Goal: Task Accomplishment & Management: Manage account settings

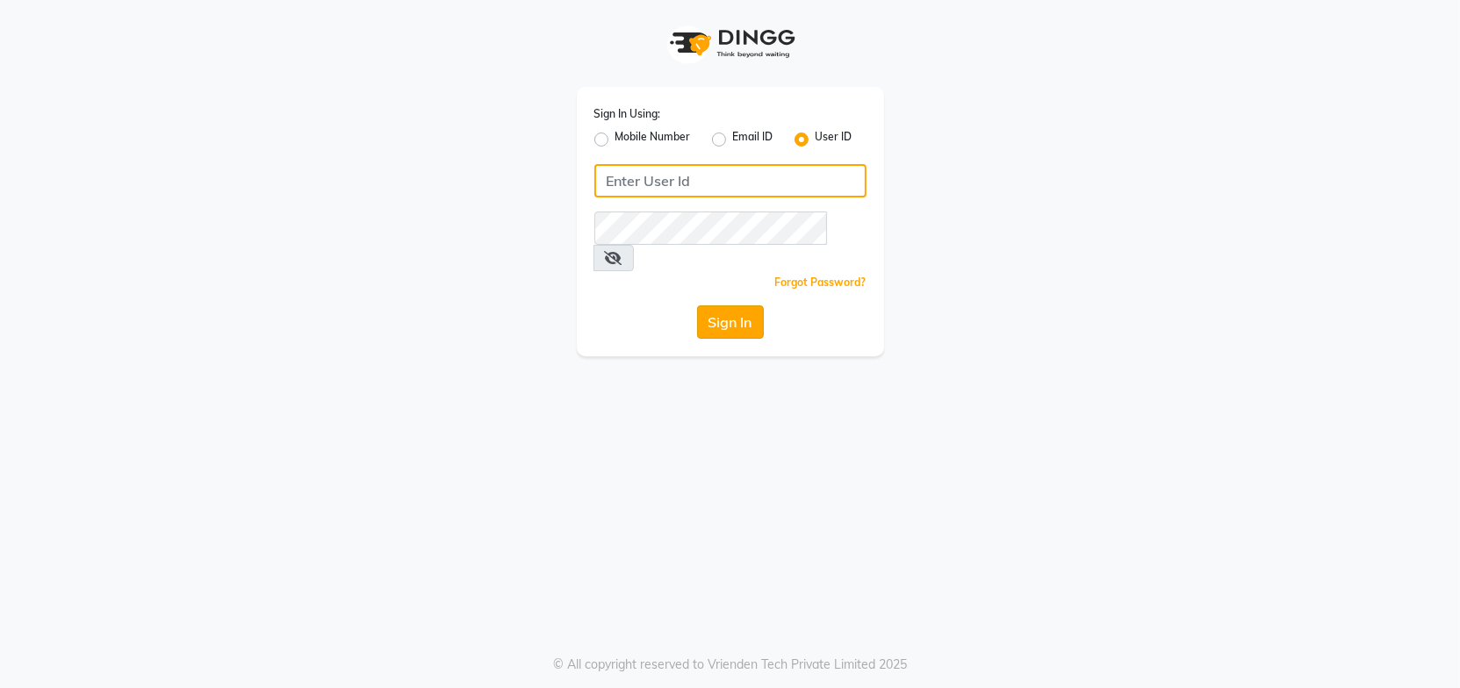
type input "Headmasters"
click at [733, 306] on button "Sign In" at bounding box center [730, 322] width 67 height 33
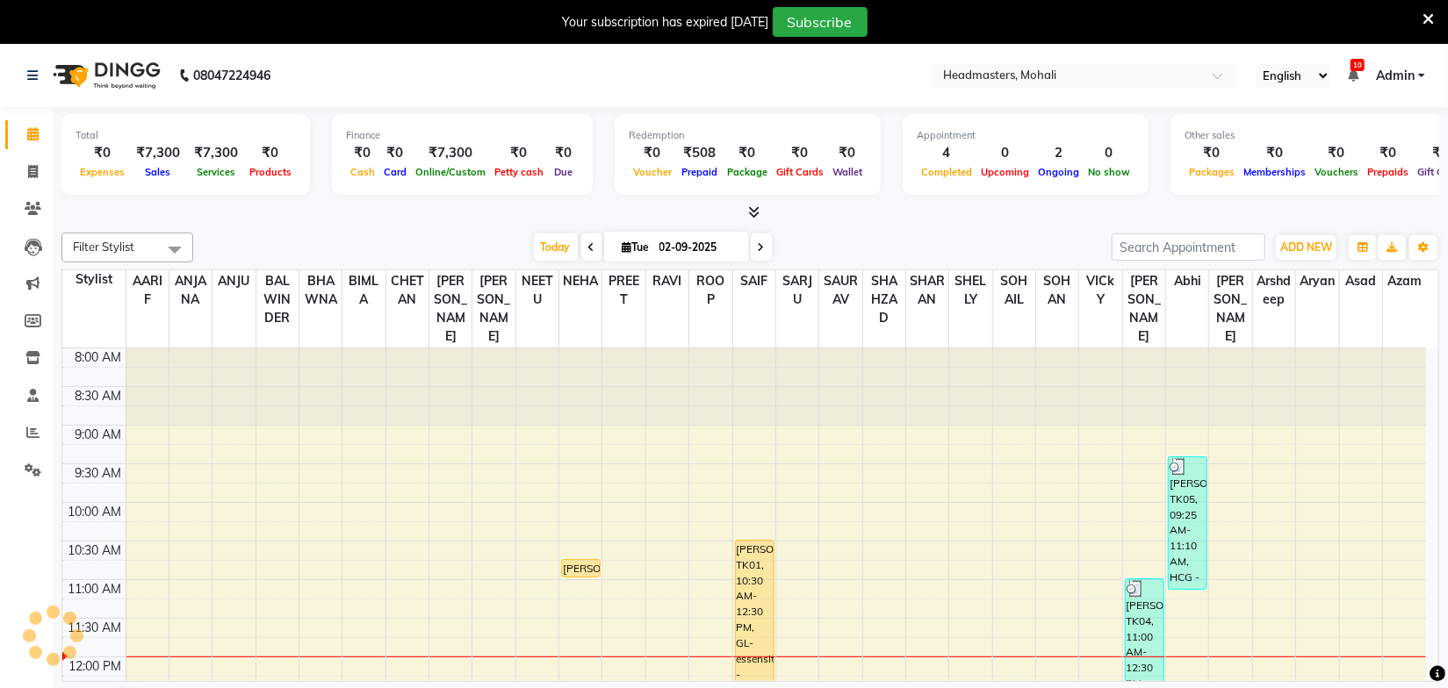
click at [844, 249] on div "Today Tue 02-09-2025" at bounding box center [652, 247] width 901 height 26
click at [452, 226] on div "Filter Stylist Select All AARIF ANJANA ANJU BALWINDER BHAWNA BIMLA CHETAN HARRY…" at bounding box center [750, 478] width 1378 height 504
click at [753, 87] on nav "08047224946 Select Location × Headmasters, Mohali English ENGLISH Español العرب…" at bounding box center [724, 75] width 1448 height 63
click at [1424, 17] on icon at bounding box center [1428, 19] width 11 height 16
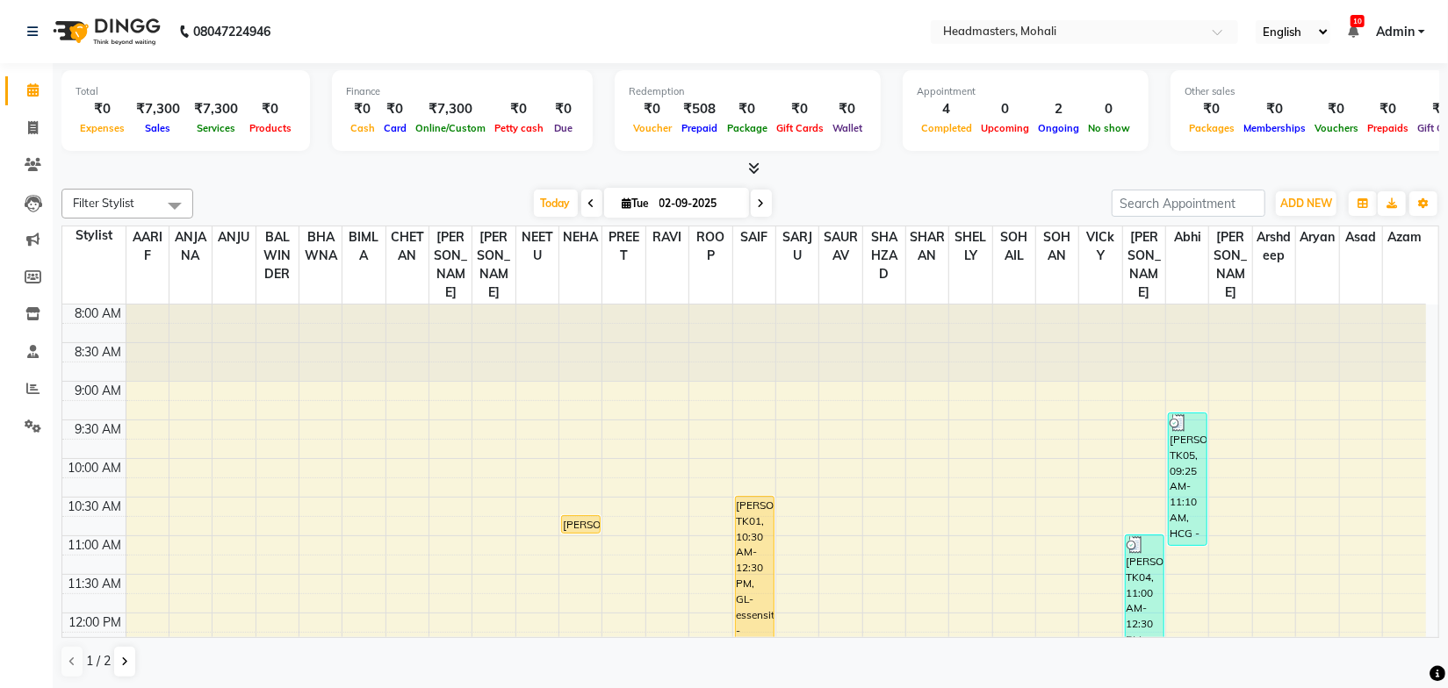
drag, startPoint x: 861, startPoint y: 184, endPoint x: 652, endPoint y: 88, distance: 229.4
click at [861, 184] on div "Filter Stylist Select All AARIF ANJANA ANJU BALWINDER BHAWNA BIMLA CHETAN HARRY…" at bounding box center [750, 434] width 1378 height 504
click at [868, 182] on div "Filter Stylist Select All AARIF ANJANA ANJU BALWINDER BHAWNA BIMLA CHETAN HARRY…" at bounding box center [750, 434] width 1378 height 504
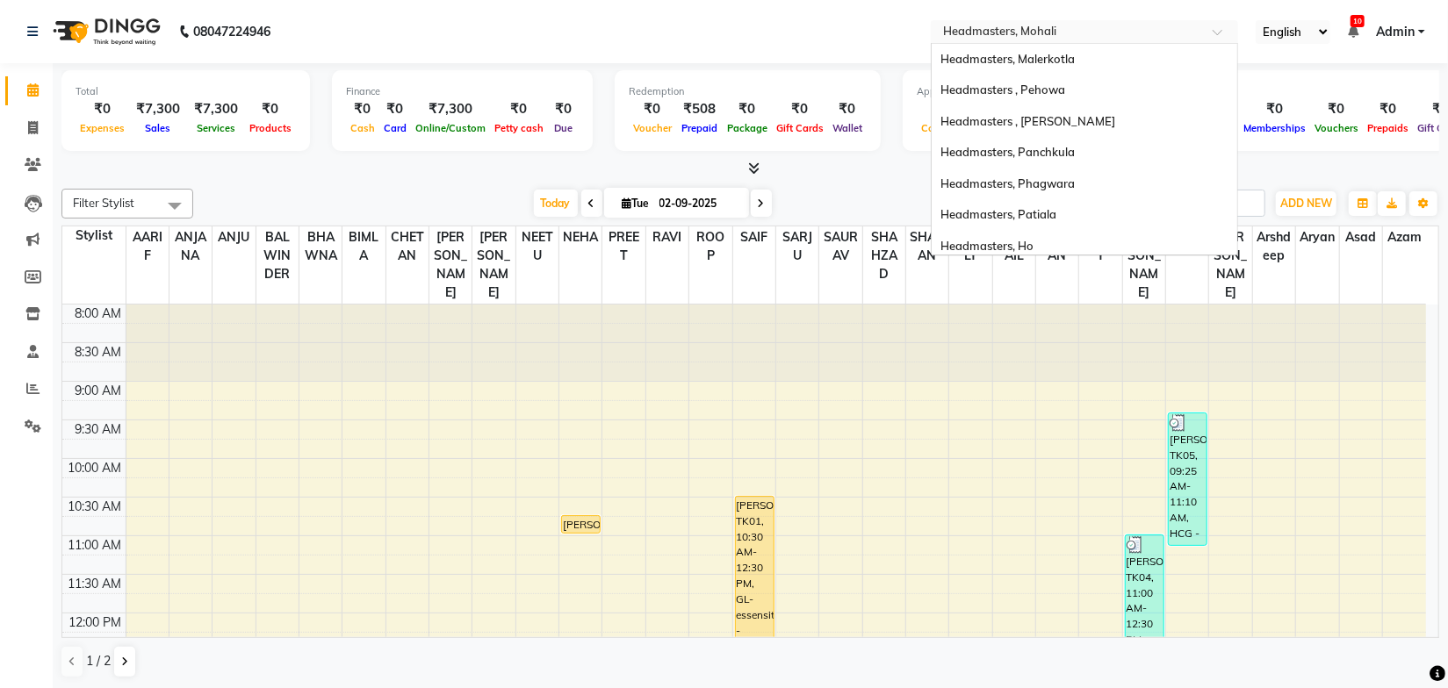
click at [1013, 36] on input "text" at bounding box center [1067, 34] width 255 height 18
click at [827, 37] on nav "08047224946 Select Location × Headmasters, Mohali Headmasters, Malerkotla Headm…" at bounding box center [724, 31] width 1448 height 63
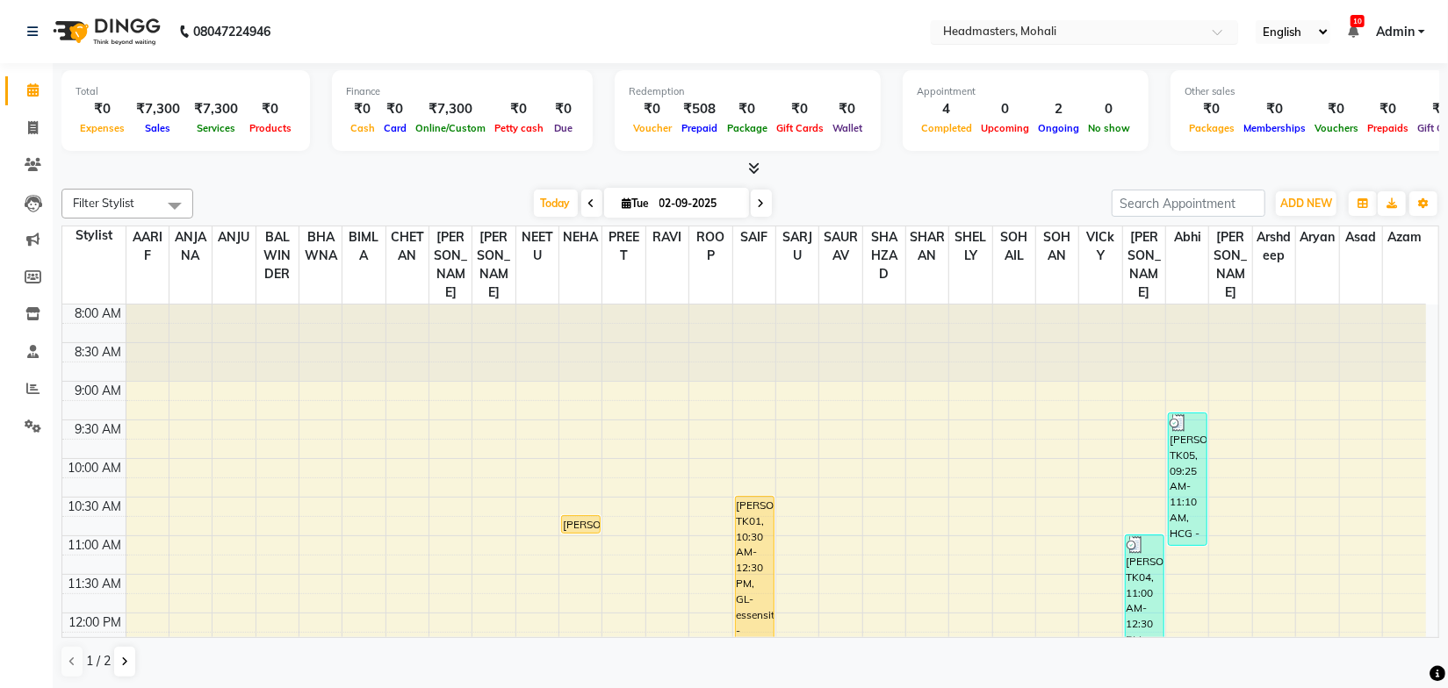
click at [1048, 34] on input "text" at bounding box center [1067, 34] width 255 height 18
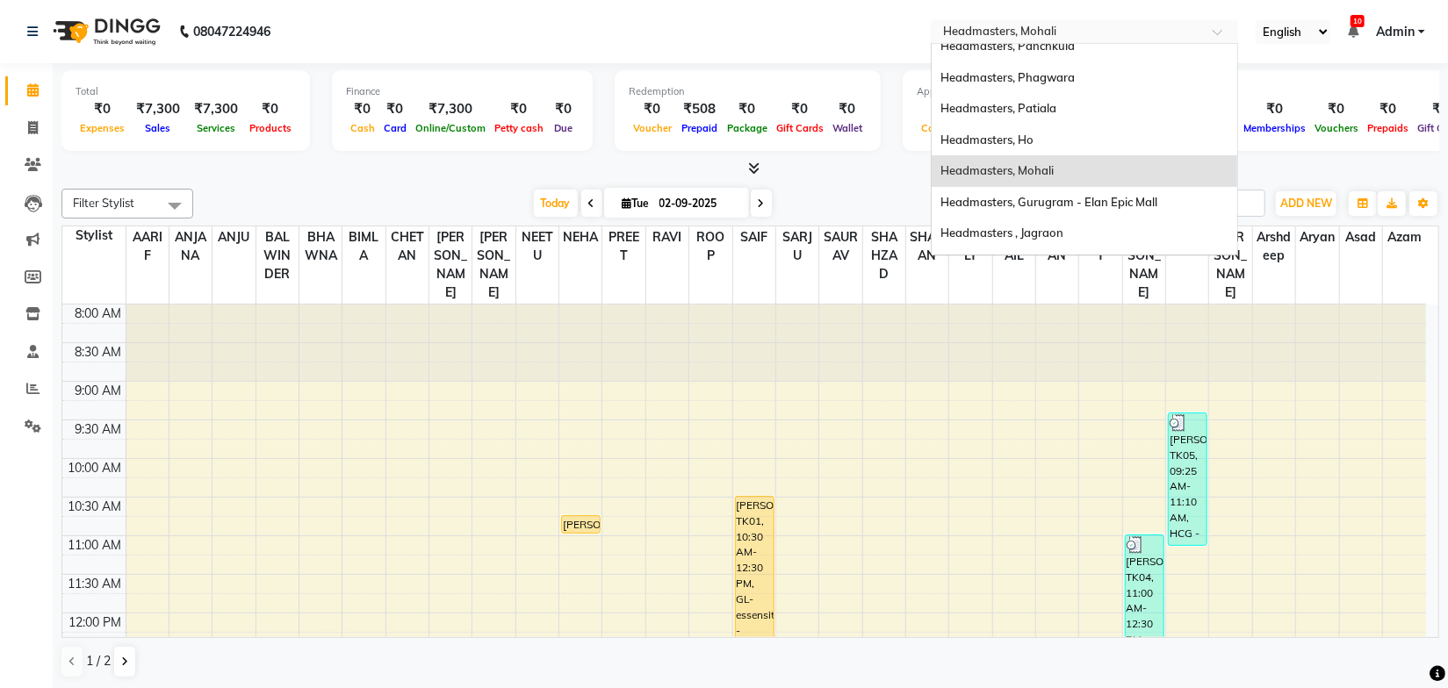
scroll to position [159, 0]
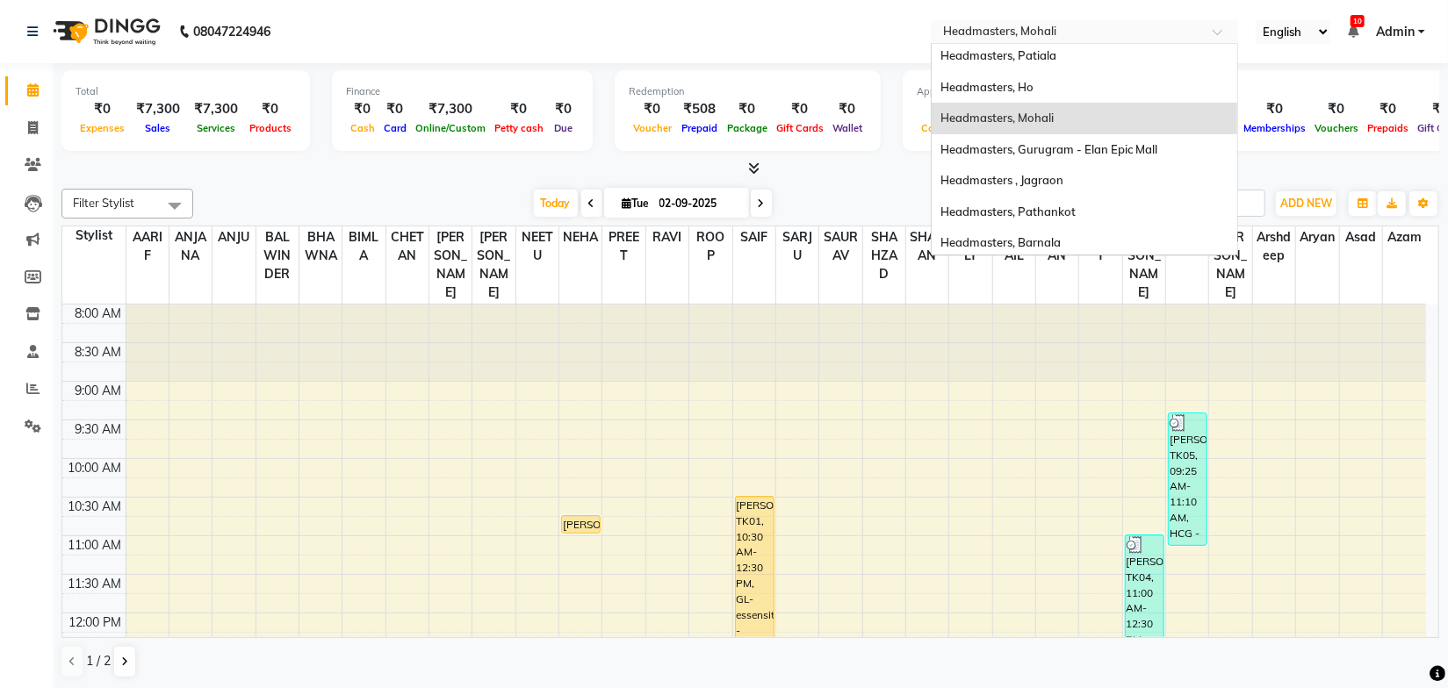
click at [1054, 119] on span "Headmasters, Mohali" at bounding box center [996, 118] width 113 height 14
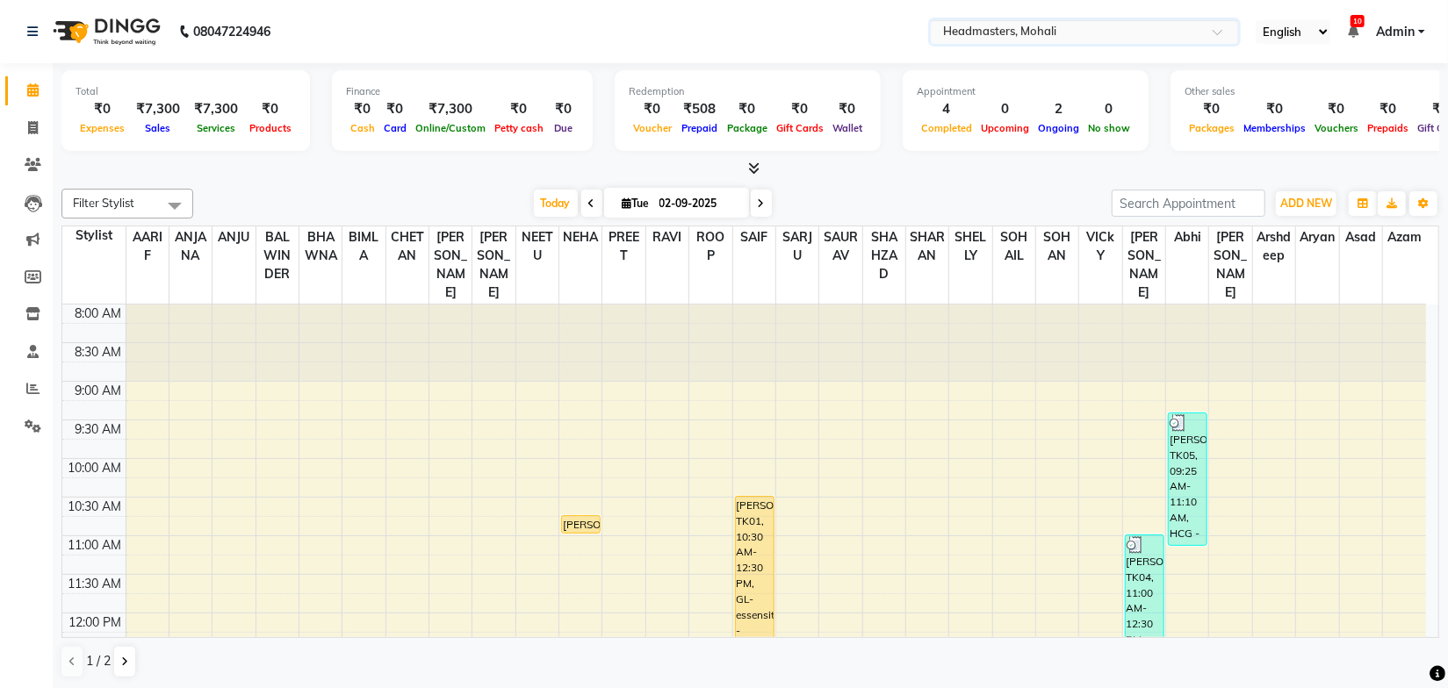
drag, startPoint x: 423, startPoint y: 167, endPoint x: 198, endPoint y: 246, distance: 239.1
click at [423, 167] on div at bounding box center [750, 169] width 1378 height 18
drag, startPoint x: 28, startPoint y: 32, endPoint x: 35, endPoint y: 73, distance: 41.0
click at [29, 32] on icon at bounding box center [32, 31] width 11 height 12
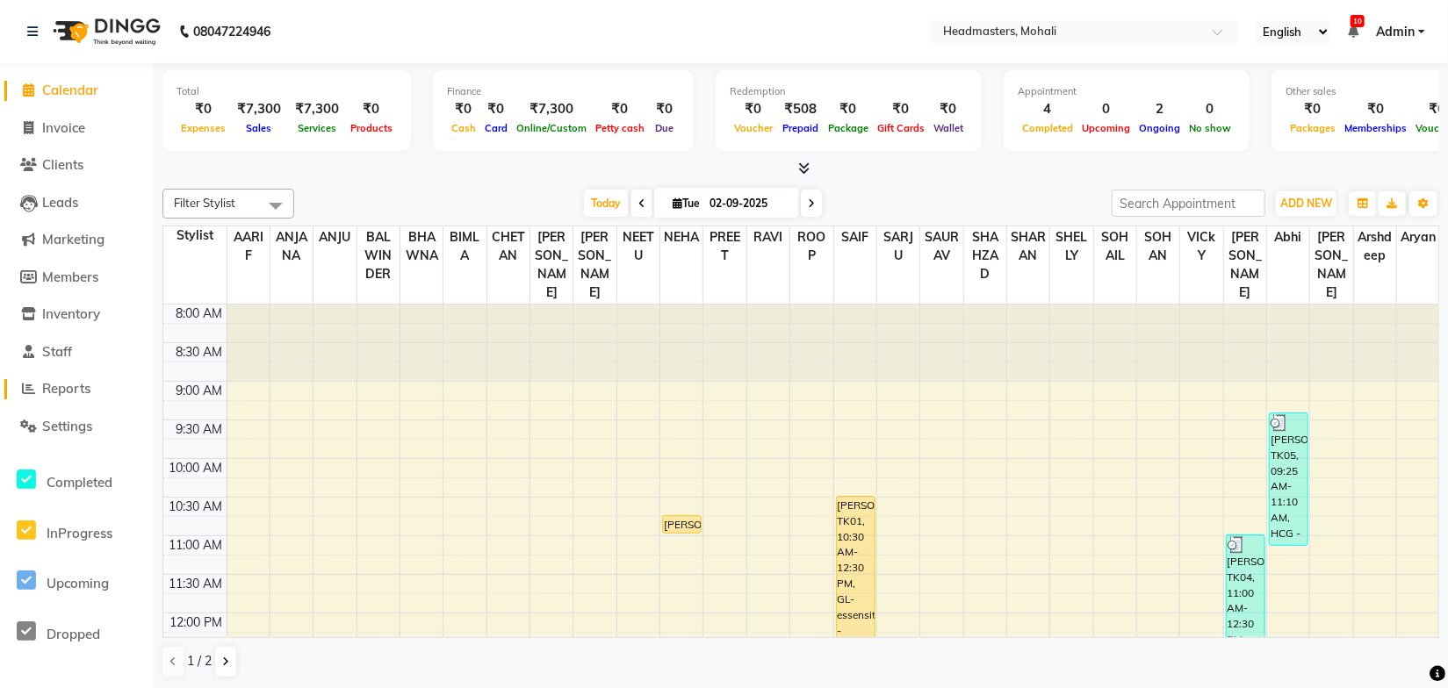
click at [69, 388] on span "Reports" at bounding box center [66, 388] width 48 height 17
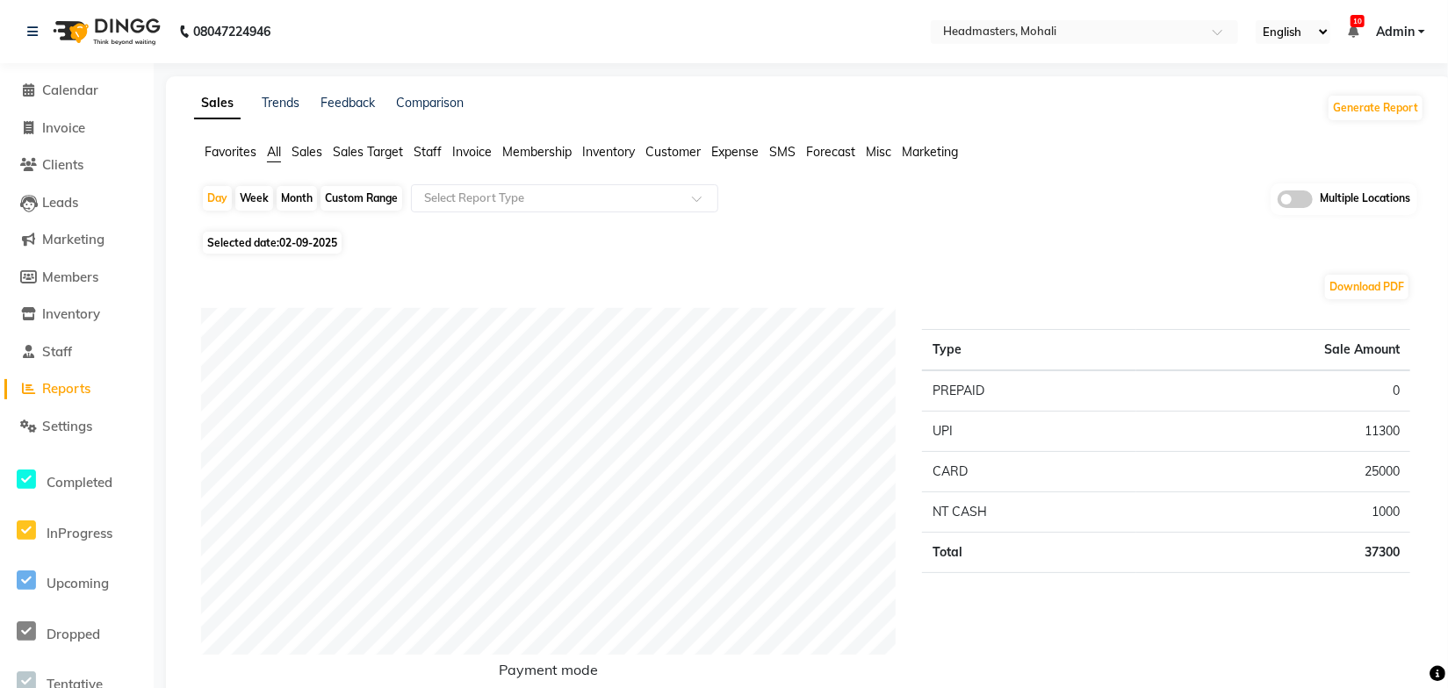
click at [299, 143] on li "Sales" at bounding box center [307, 152] width 31 height 18
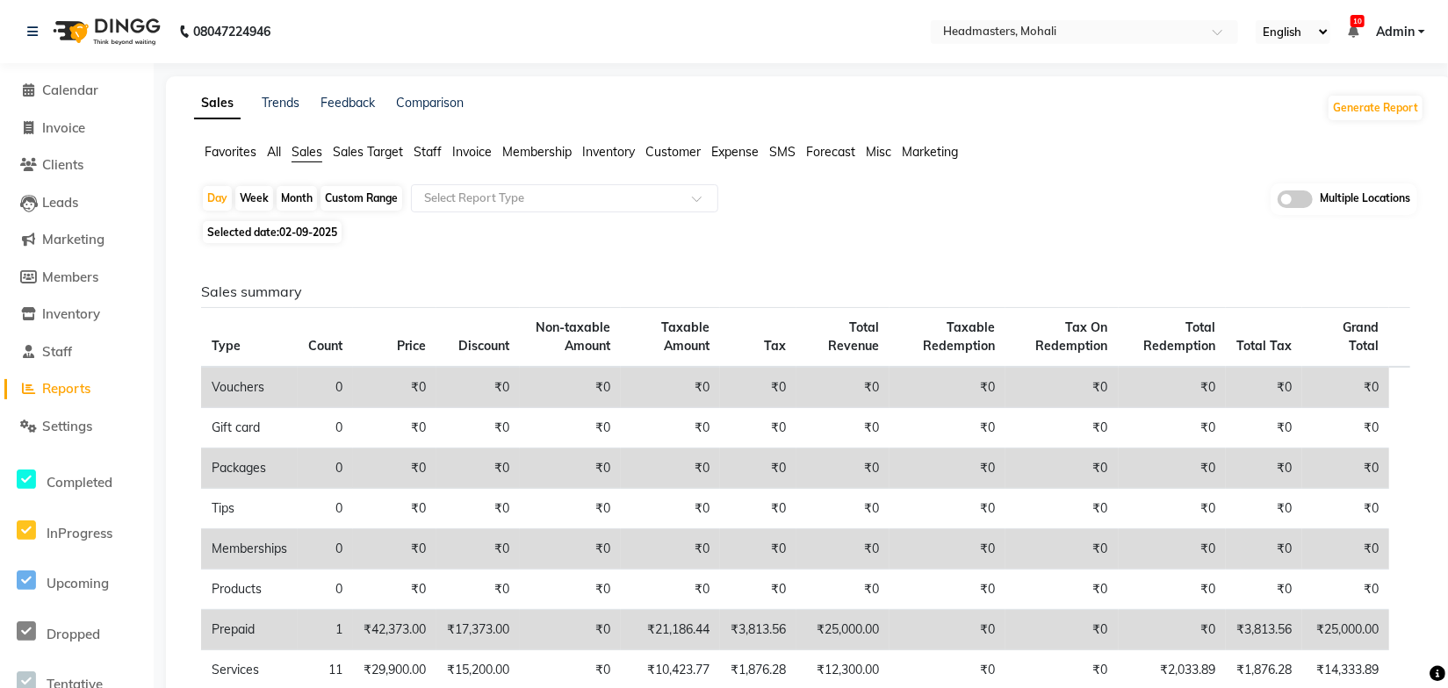
click at [310, 155] on span "Sales" at bounding box center [307, 152] width 31 height 16
click at [299, 199] on div "Month" at bounding box center [297, 198] width 40 height 25
select select "9"
select select "2025"
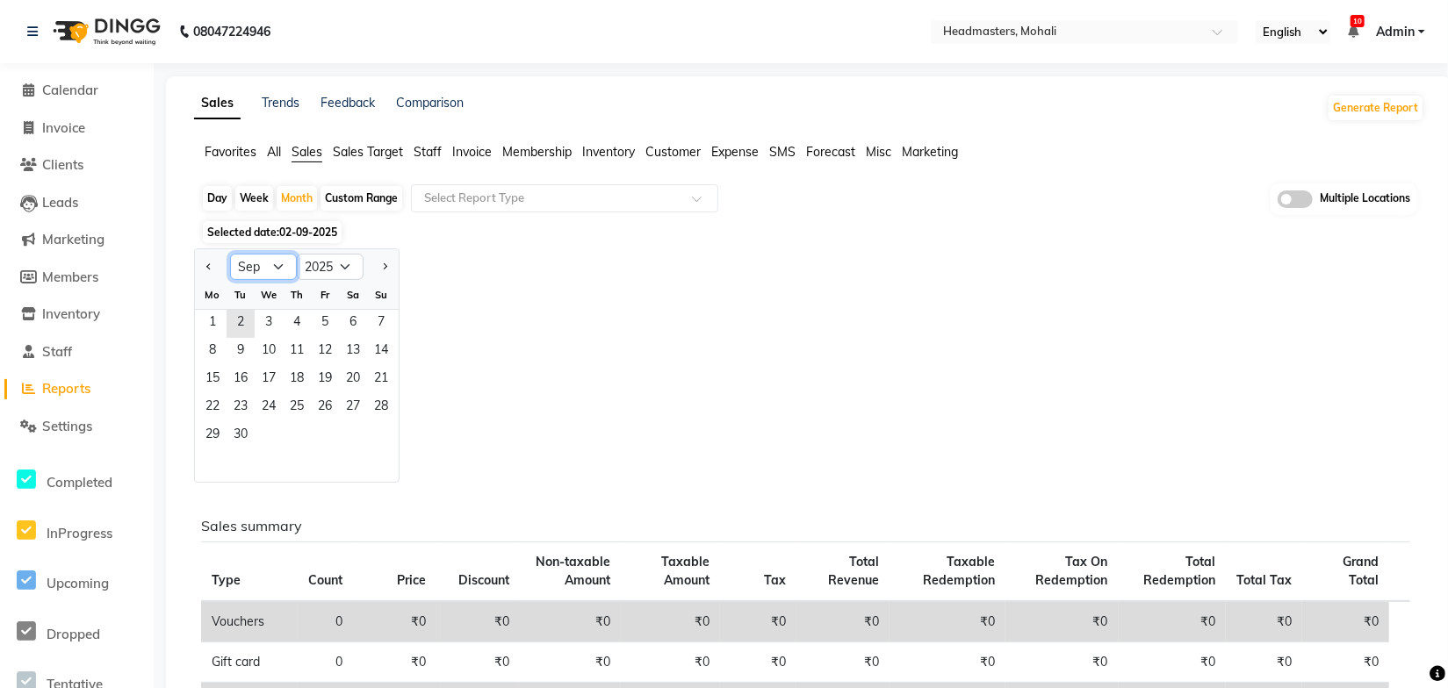
click at [274, 274] on select "Jan Feb Mar Apr May Jun [DATE] Aug Sep Oct Nov Dec" at bounding box center [263, 267] width 67 height 26
select select "8"
click at [230, 254] on select "Jan Feb Mar Apr May Jun [DATE] Aug Sep Oct Nov Dec" at bounding box center [263, 267] width 67 height 26
click at [320, 317] on span "1" at bounding box center [325, 324] width 28 height 28
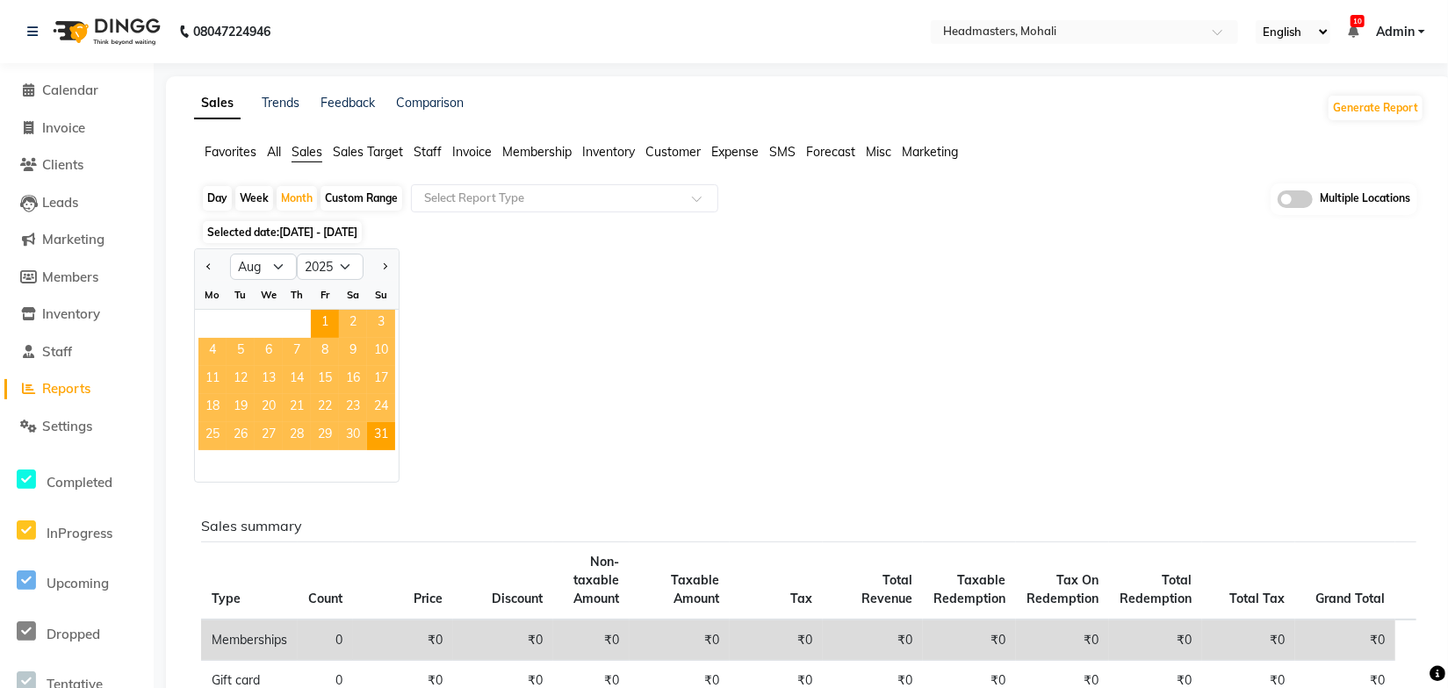
click at [840, 249] on div "Jan Feb Mar Apr May Jun Jul Aug Sep Oct Nov Dec 2015 2016 2017 2018 2019 2020 2…" at bounding box center [809, 366] width 1230 height 234
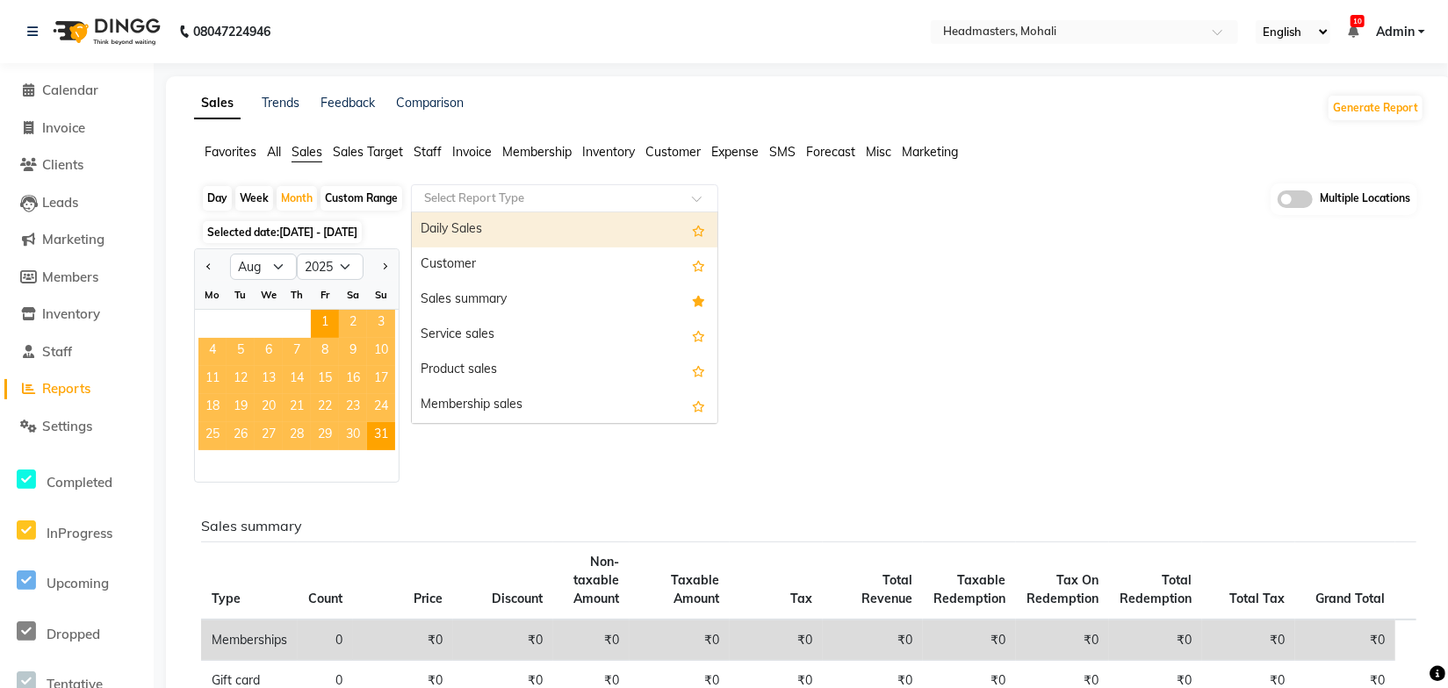
click at [652, 203] on input "text" at bounding box center [547, 199] width 253 height 18
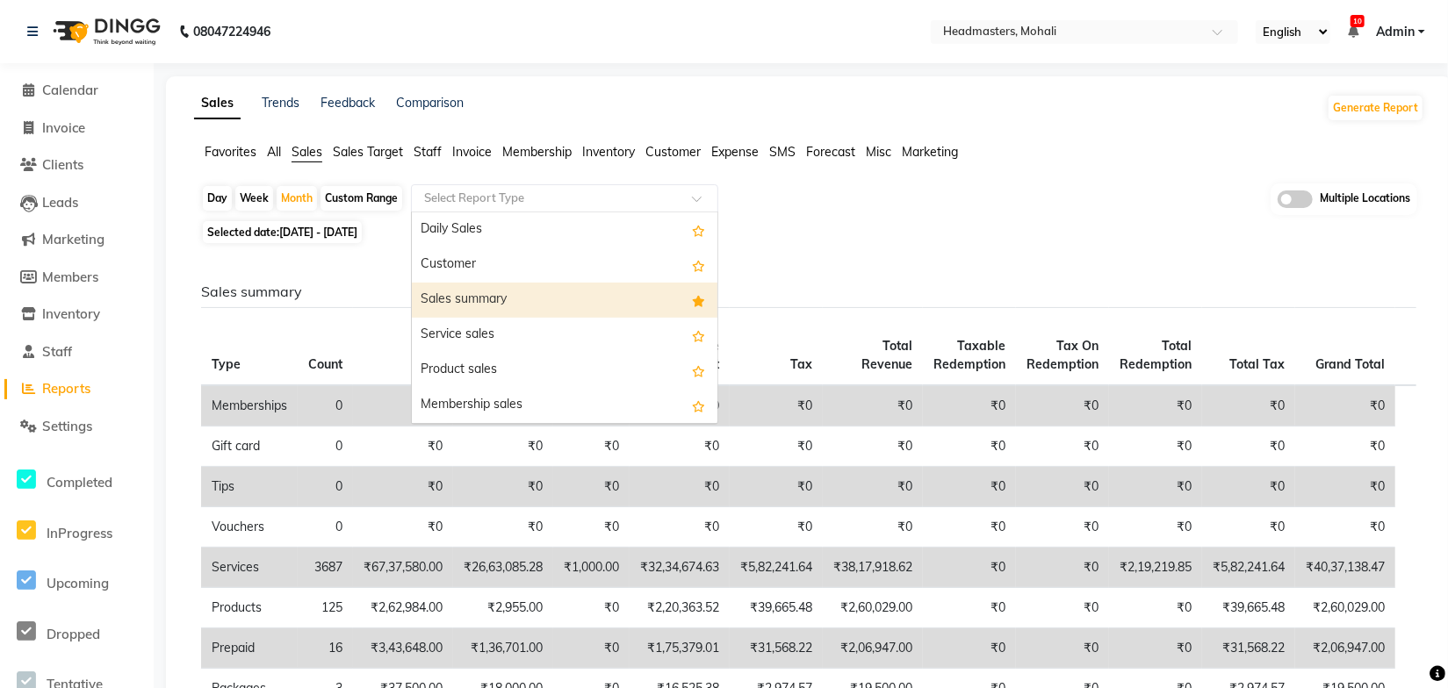
click at [475, 306] on div "Sales summary" at bounding box center [565, 300] width 306 height 35
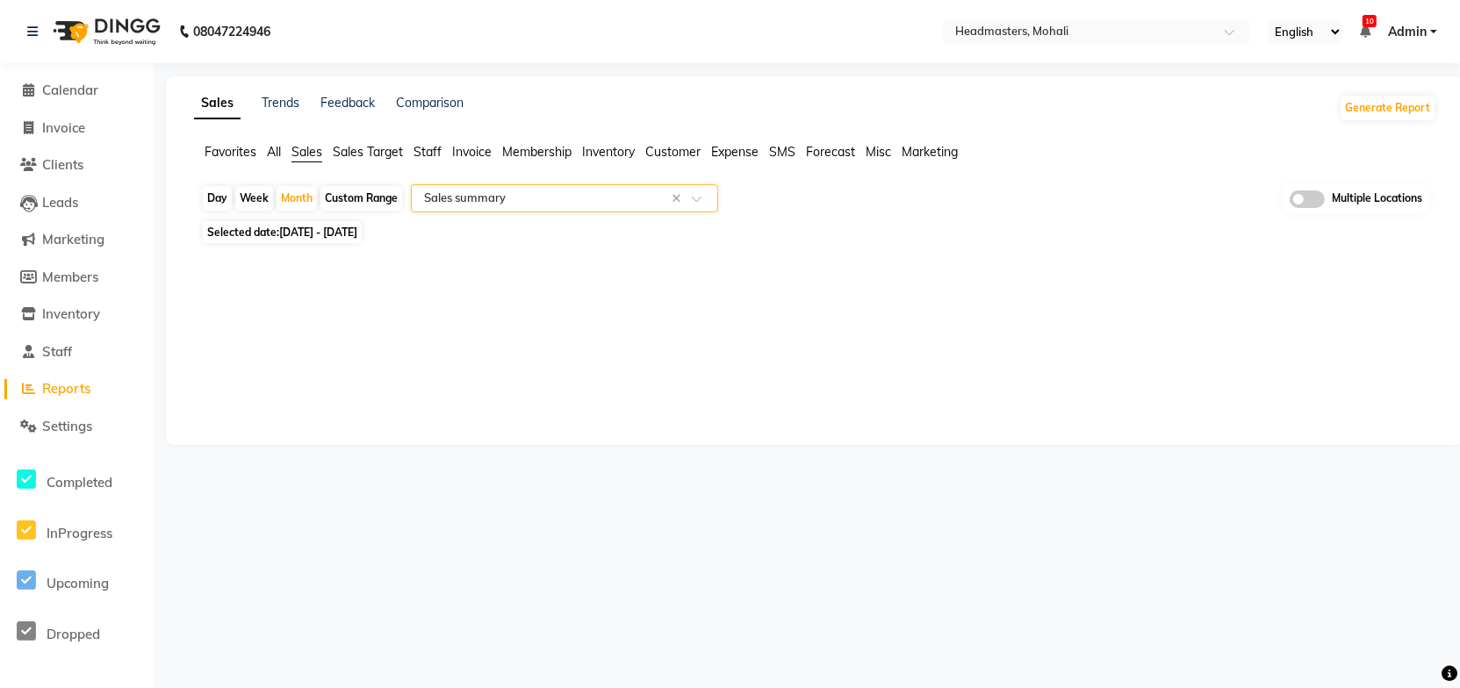
select select "full_report"
select select "csv"
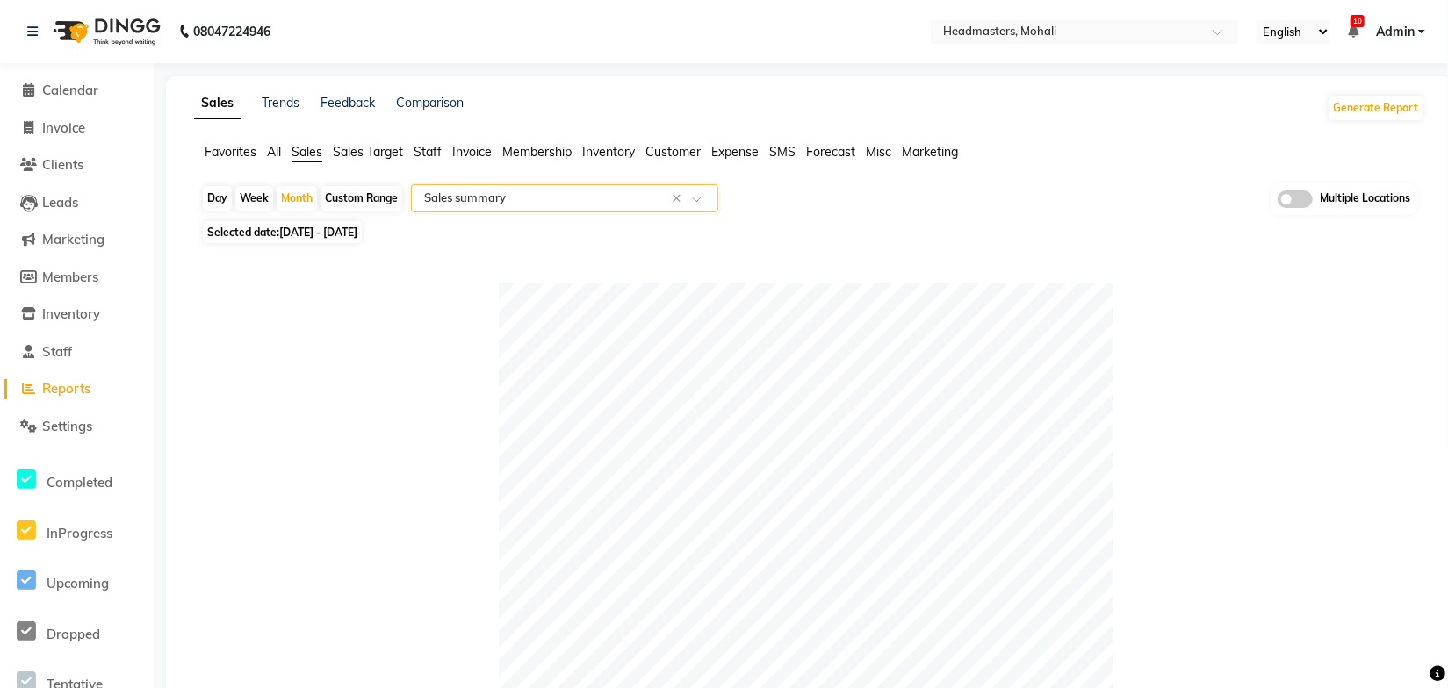
click at [922, 231] on div "Selected date: 01-08-2025 - 31-08-2025" at bounding box center [812, 232] width 1223 height 18
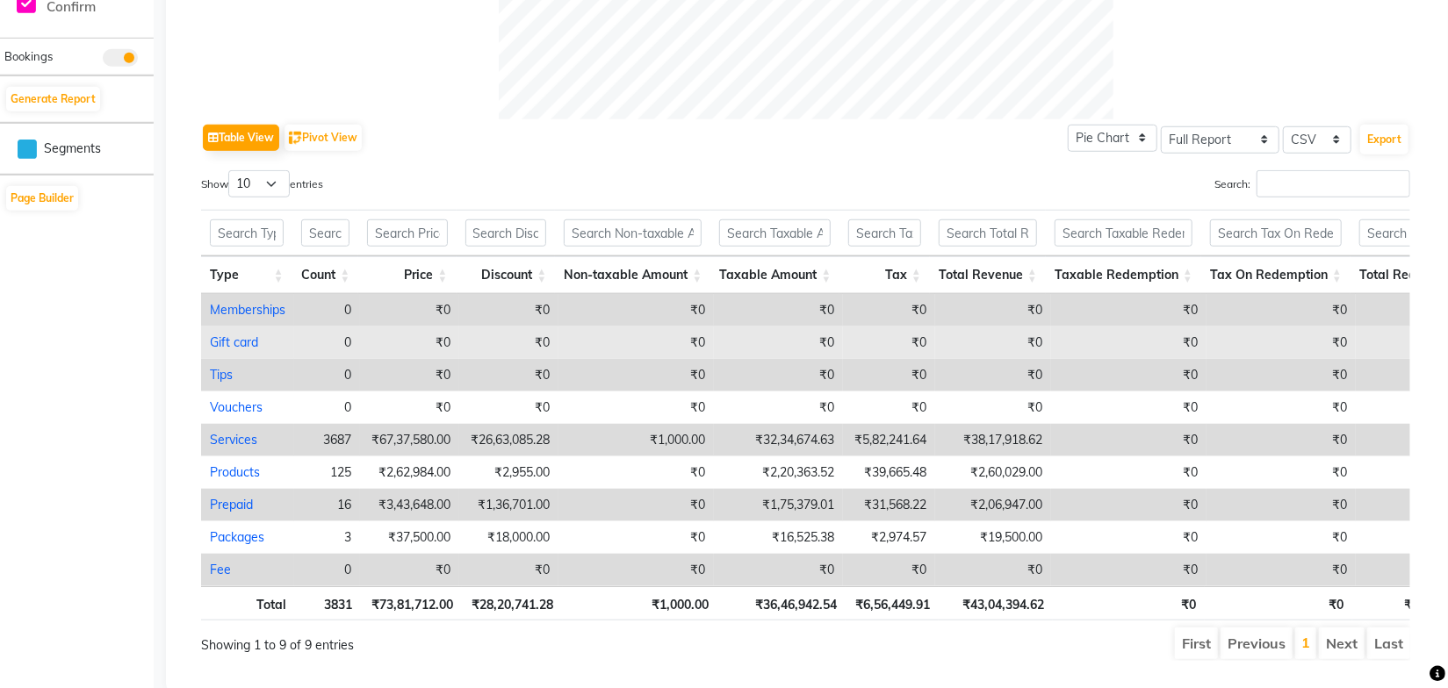
scroll to position [832, 0]
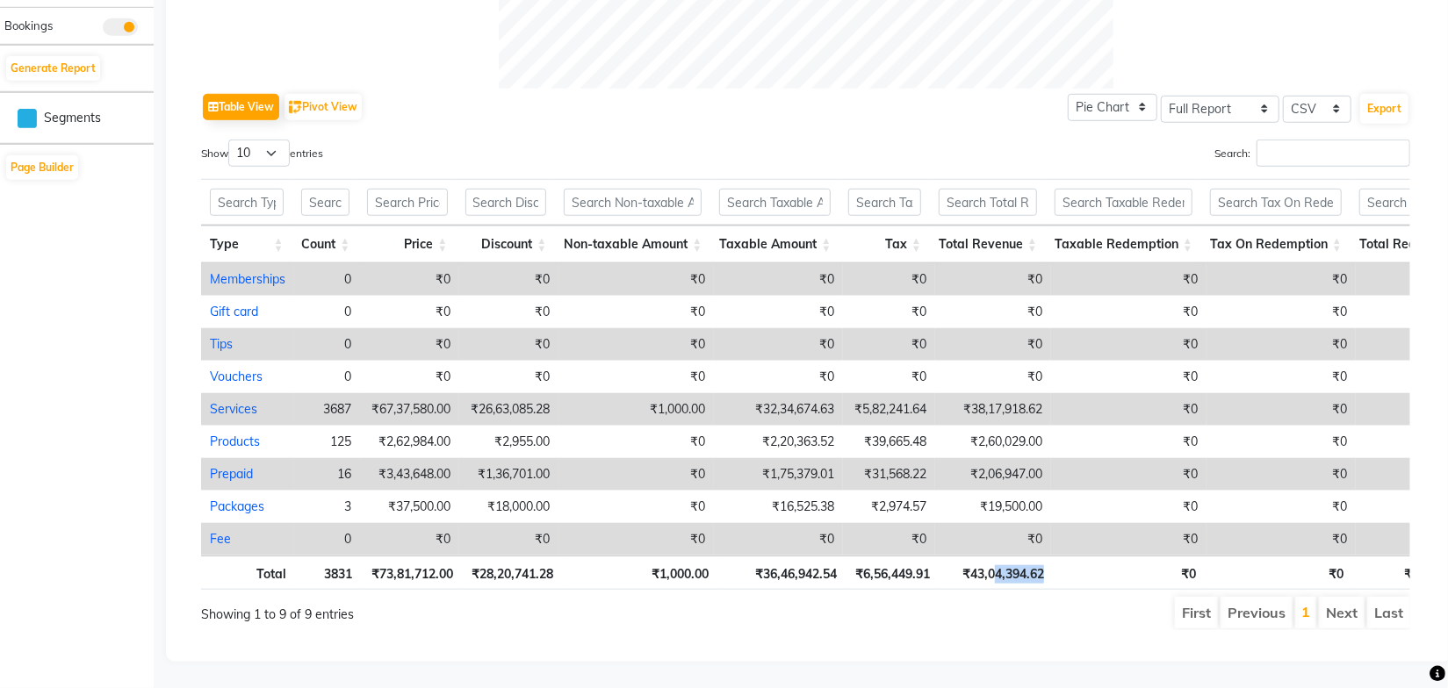
drag, startPoint x: 1044, startPoint y: 564, endPoint x: 991, endPoint y: 572, distance: 53.3
click at [991, 572] on th "₹43,04,394.62" at bounding box center [996, 573] width 114 height 34
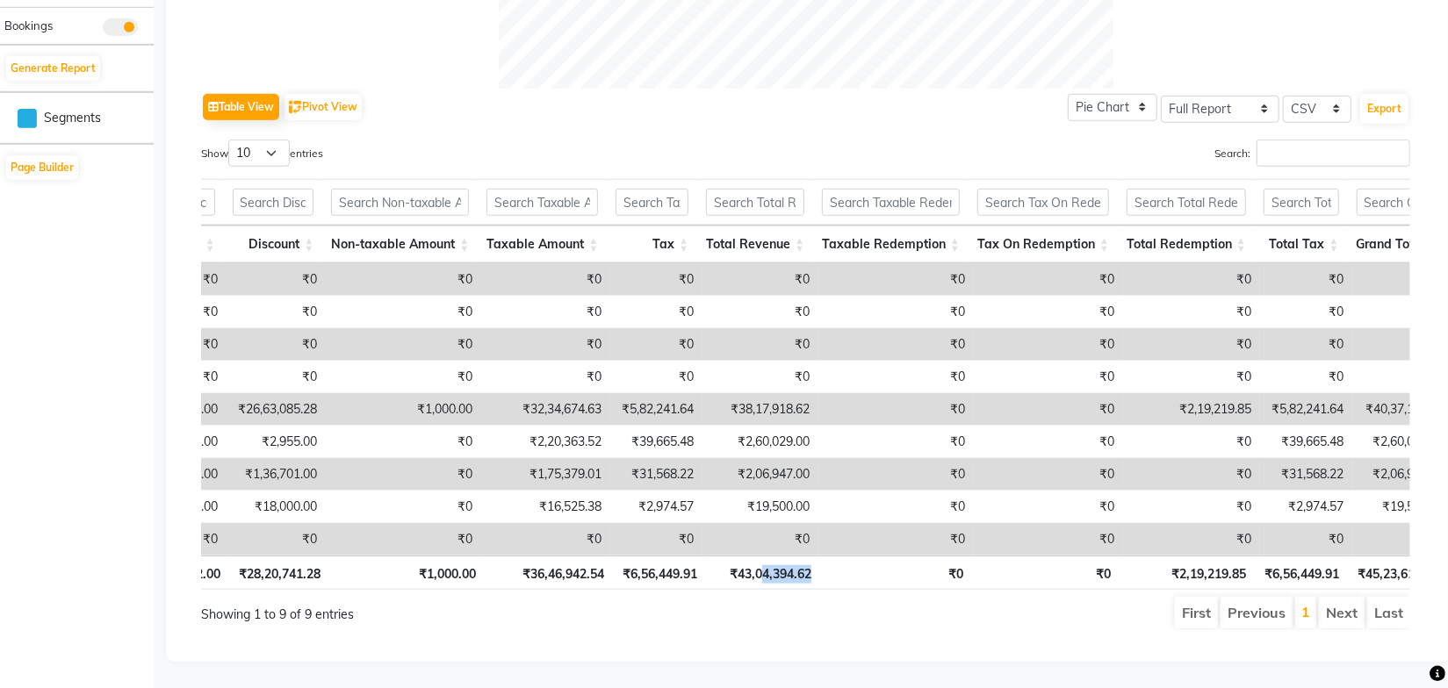
scroll to position [0, 0]
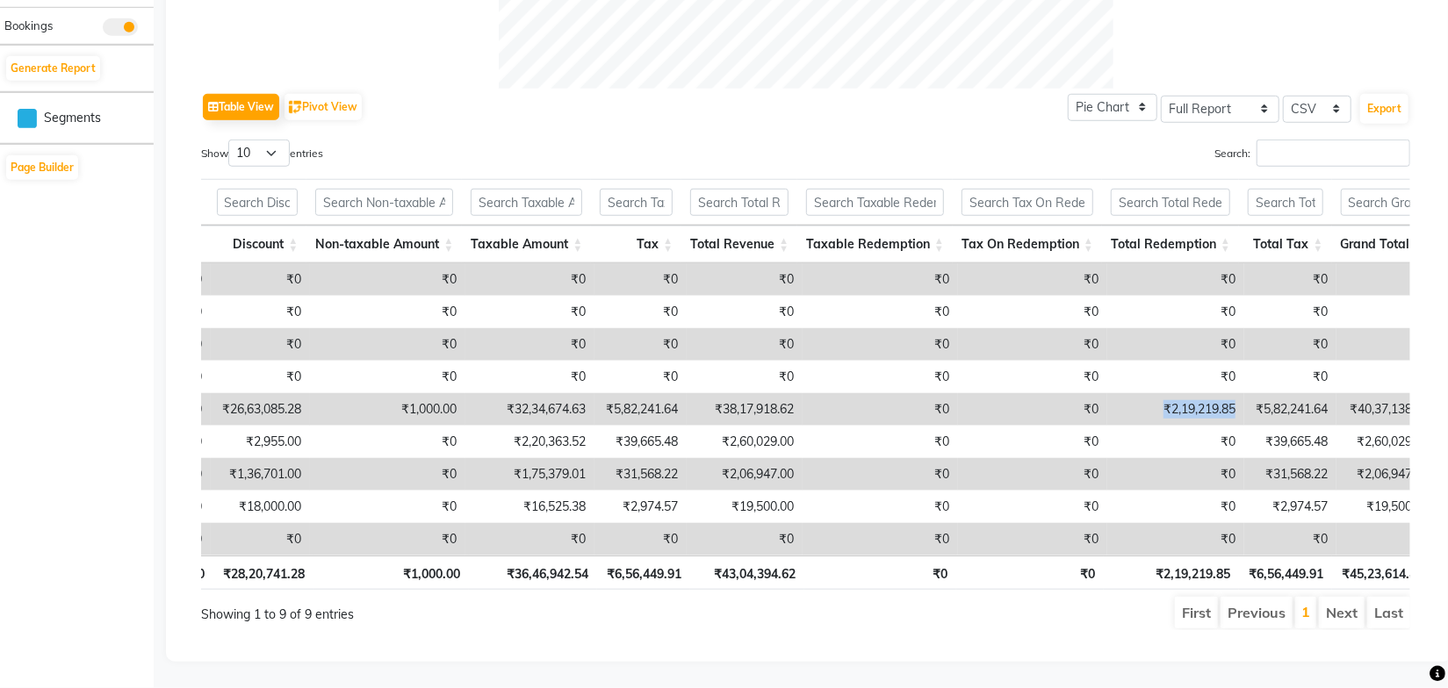
drag, startPoint x: 1156, startPoint y: 386, endPoint x: 1234, endPoint y: 385, distance: 77.3
click at [1234, 393] on td "₹2,19,219.85" at bounding box center [1175, 409] width 137 height 32
select select "full_report"
select select "csv"
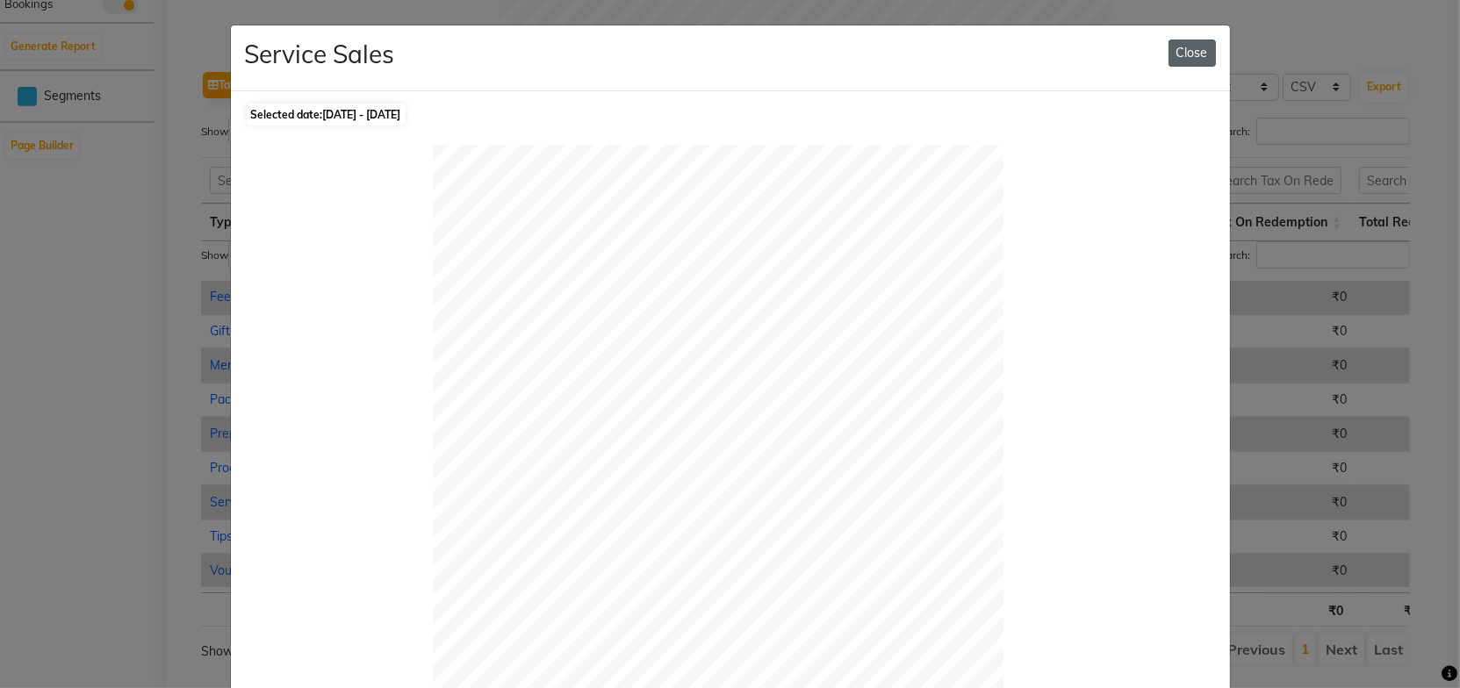
click at [1192, 54] on button "Close" at bounding box center [1192, 53] width 47 height 27
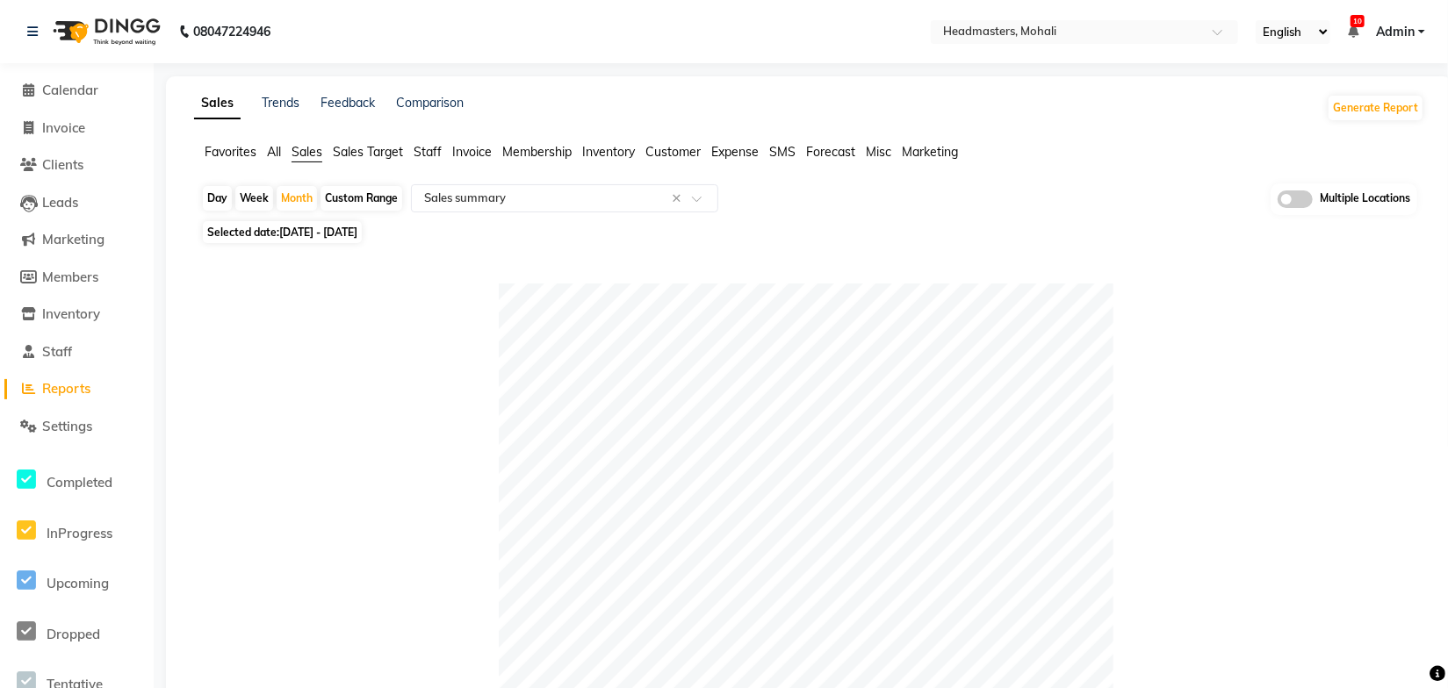
click at [28, 32] on icon at bounding box center [32, 31] width 11 height 12
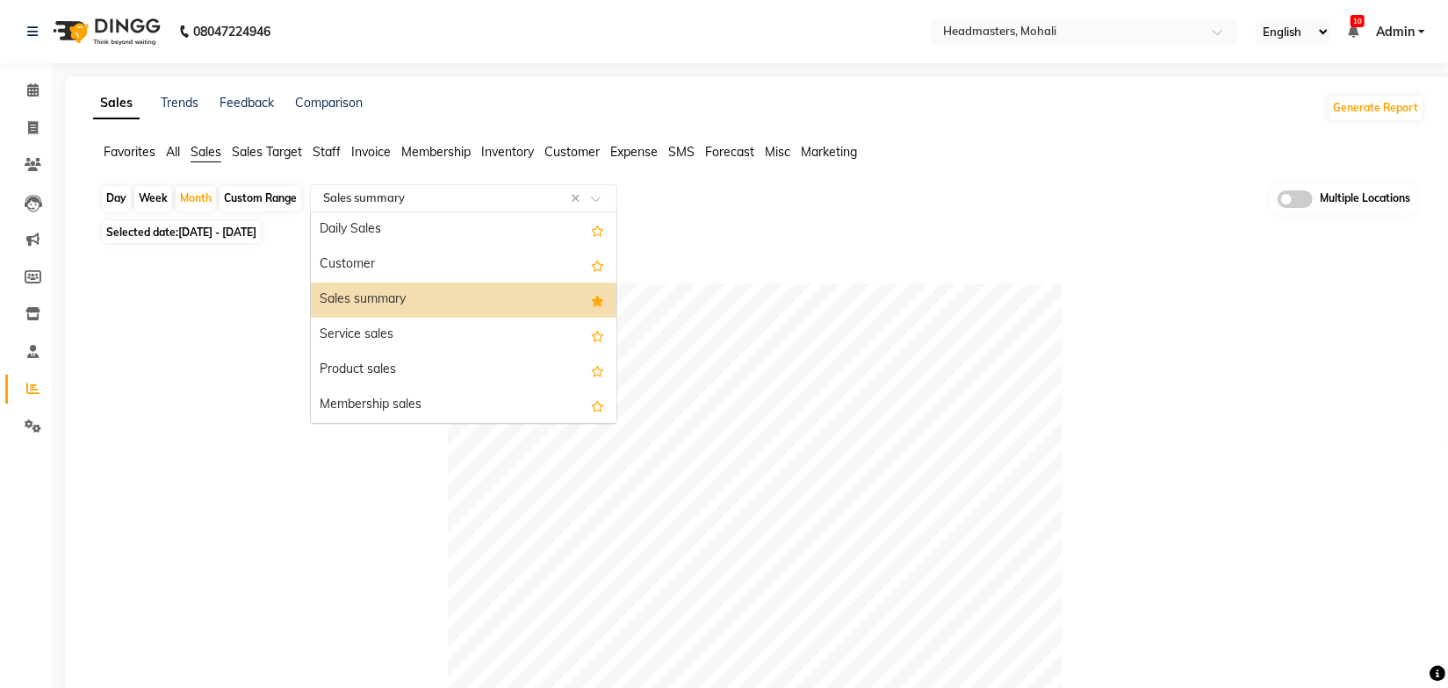
click at [396, 205] on input "text" at bounding box center [446, 199] width 253 height 18
click at [364, 297] on div "Sales summary" at bounding box center [464, 300] width 306 height 35
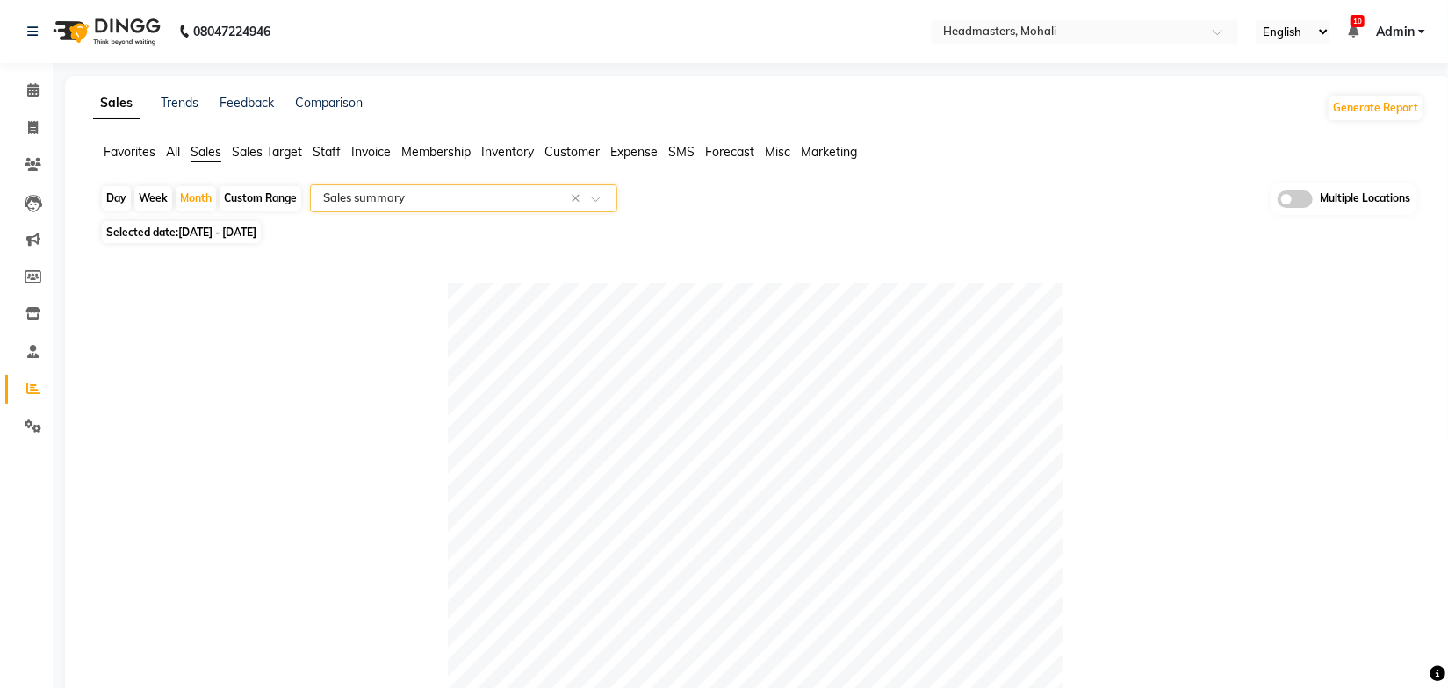
drag, startPoint x: 947, startPoint y: 228, endPoint x: 921, endPoint y: 226, distance: 25.6
click at [936, 226] on div "Selected date: 01-08-2025 - 31-08-2025" at bounding box center [762, 232] width 1324 height 18
drag, startPoint x: 604, startPoint y: 201, endPoint x: 579, endPoint y: 206, distance: 26.0
click at [603, 201] on span at bounding box center [602, 204] width 22 height 18
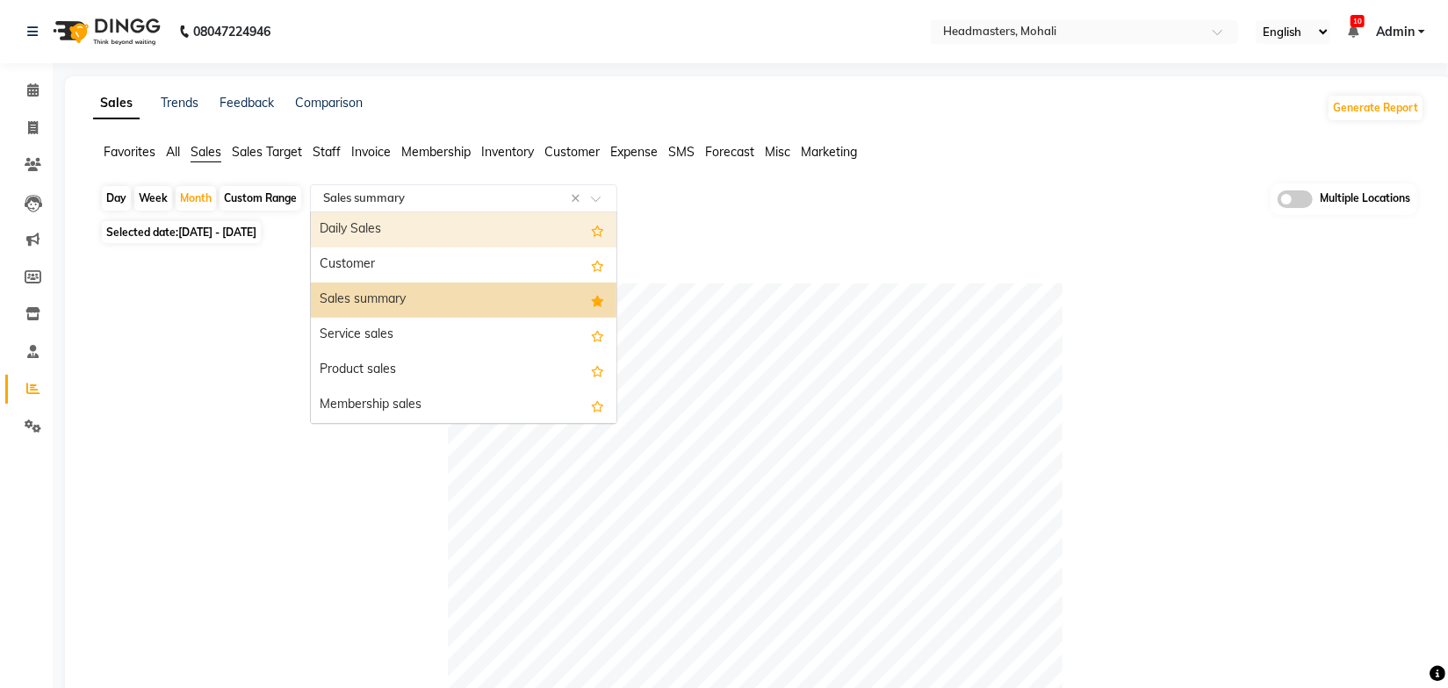
click at [378, 230] on div "Daily Sales" at bounding box center [464, 229] width 306 height 35
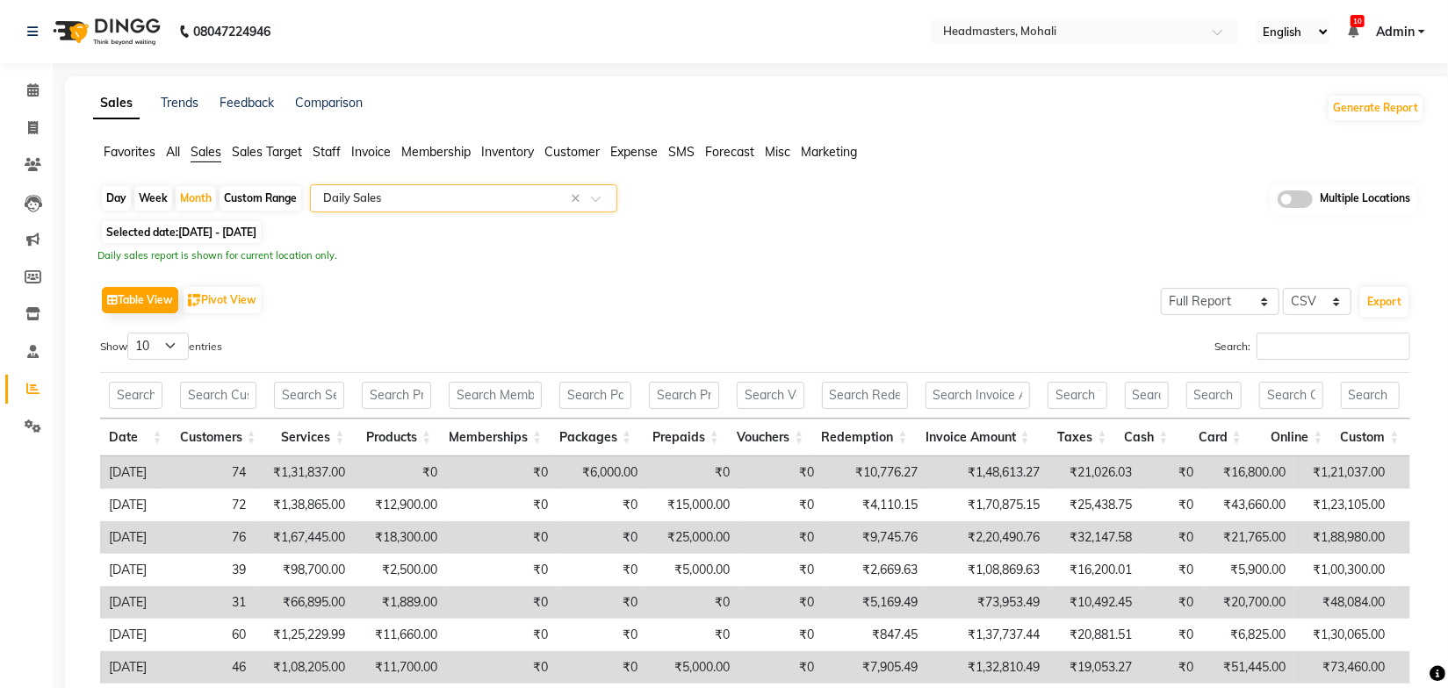
click at [602, 200] on span at bounding box center [602, 204] width 22 height 18
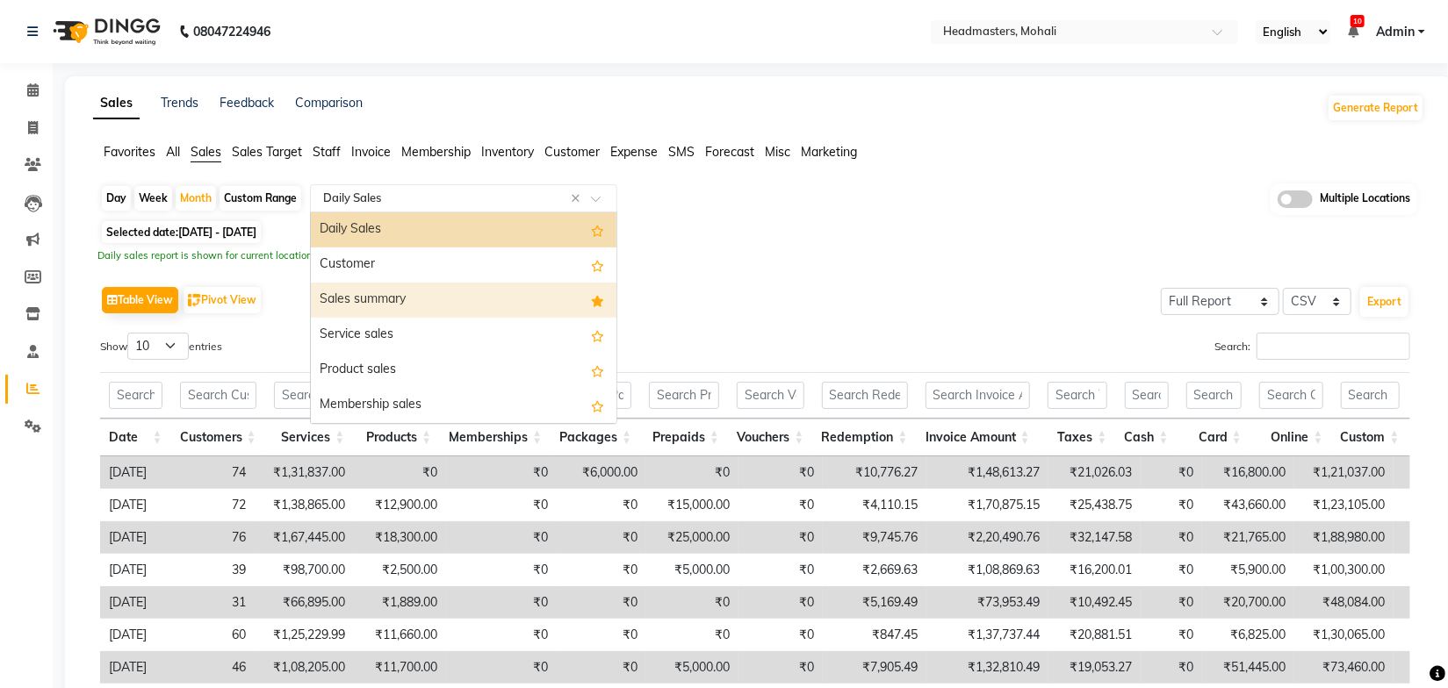
click at [391, 293] on div "Sales summary" at bounding box center [464, 300] width 306 height 35
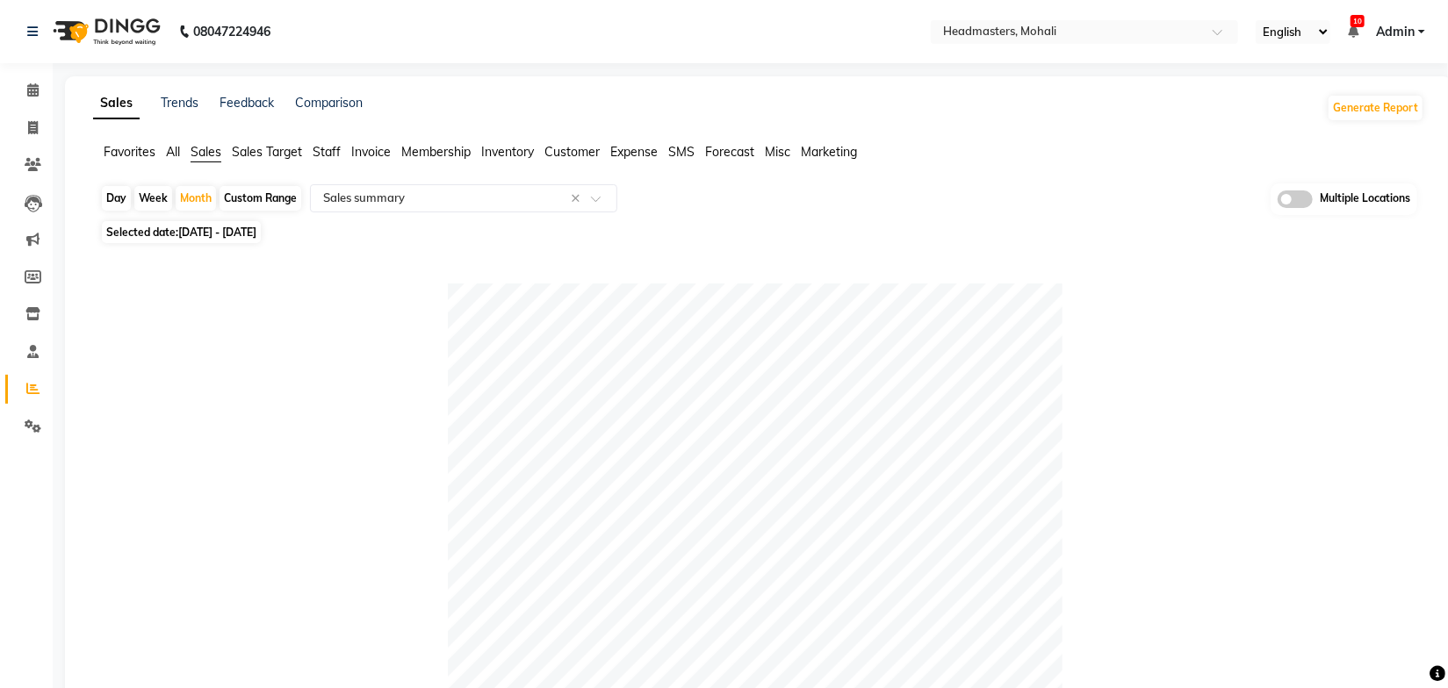
click at [929, 237] on div "Selected date: 01-08-2025 - 31-08-2025" at bounding box center [762, 232] width 1324 height 18
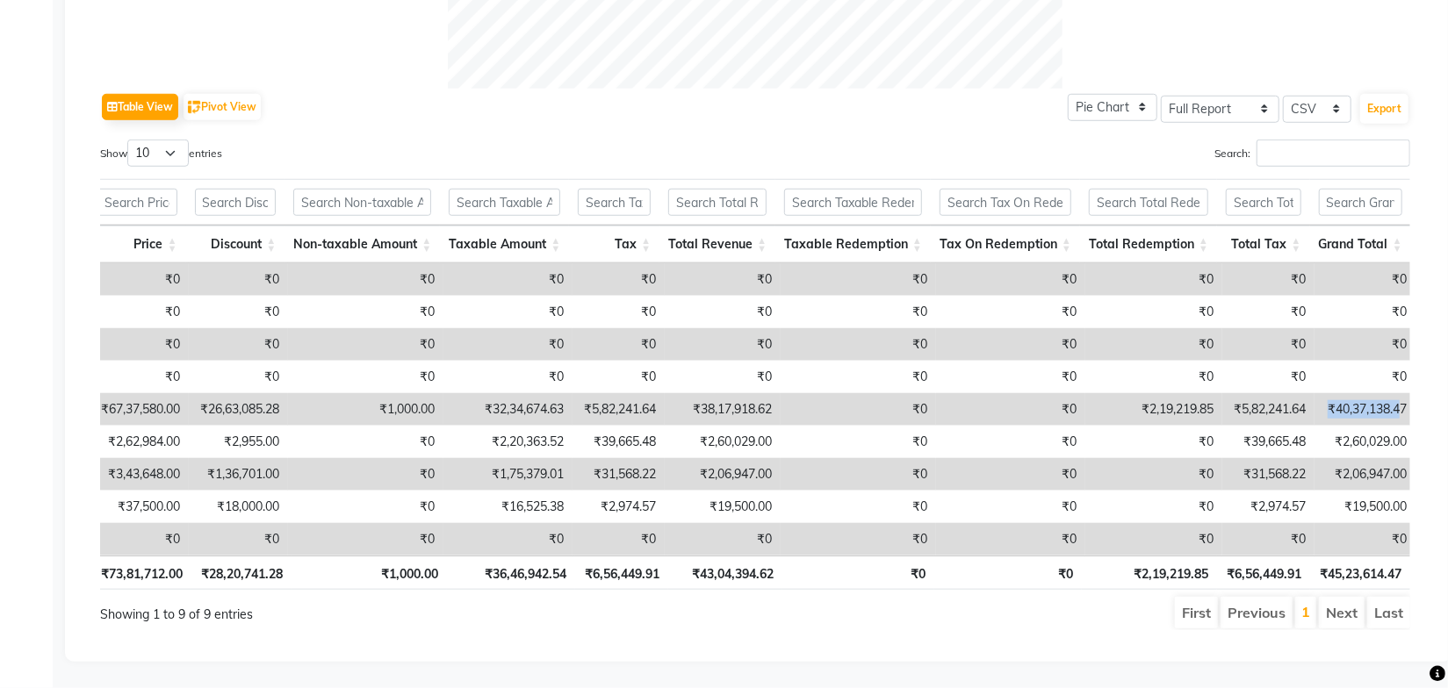
scroll to position [0, 12]
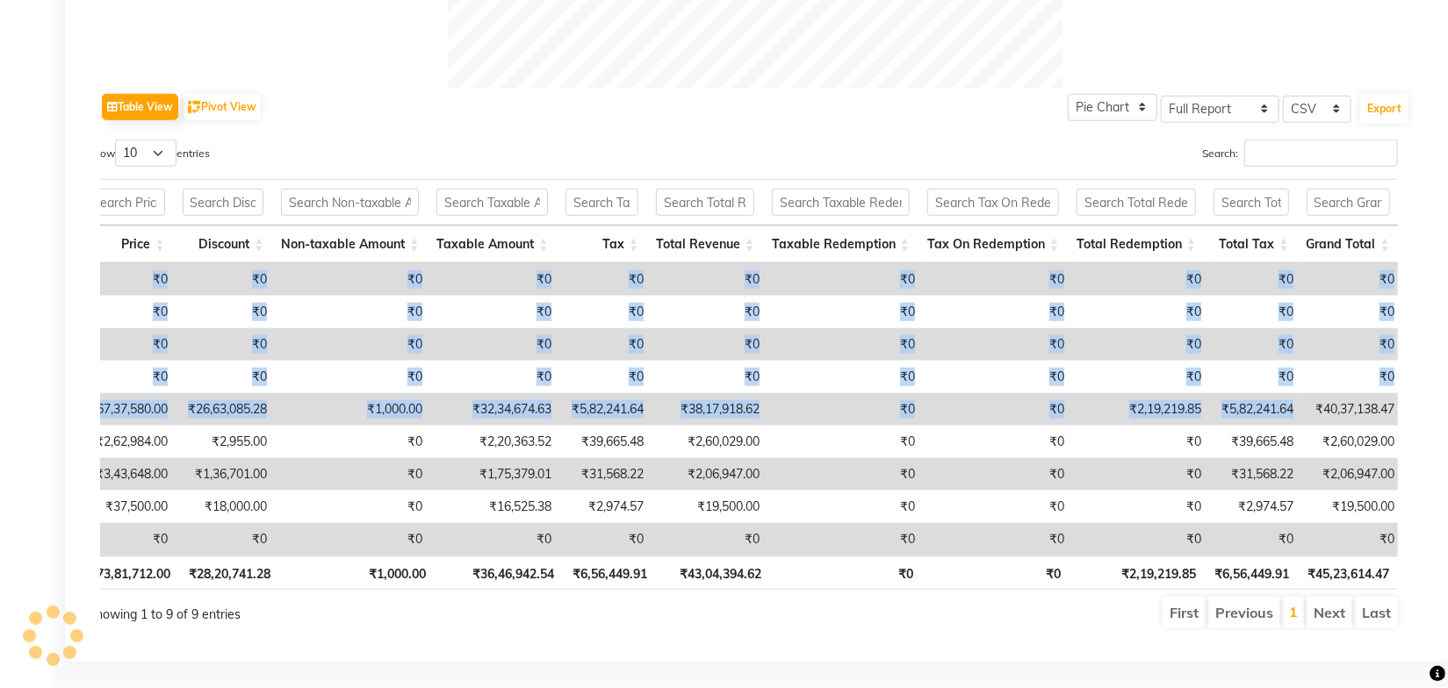
drag, startPoint x: 1322, startPoint y: 385, endPoint x: 1404, endPoint y: 385, distance: 81.7
click at [1404, 385] on div "Type Count Price Discount Non-taxable Amount Taxable Amount Tax Total Revenue T…" at bounding box center [743, 384] width 1336 height 421
click at [942, 566] on th "₹0" at bounding box center [996, 573] width 148 height 34
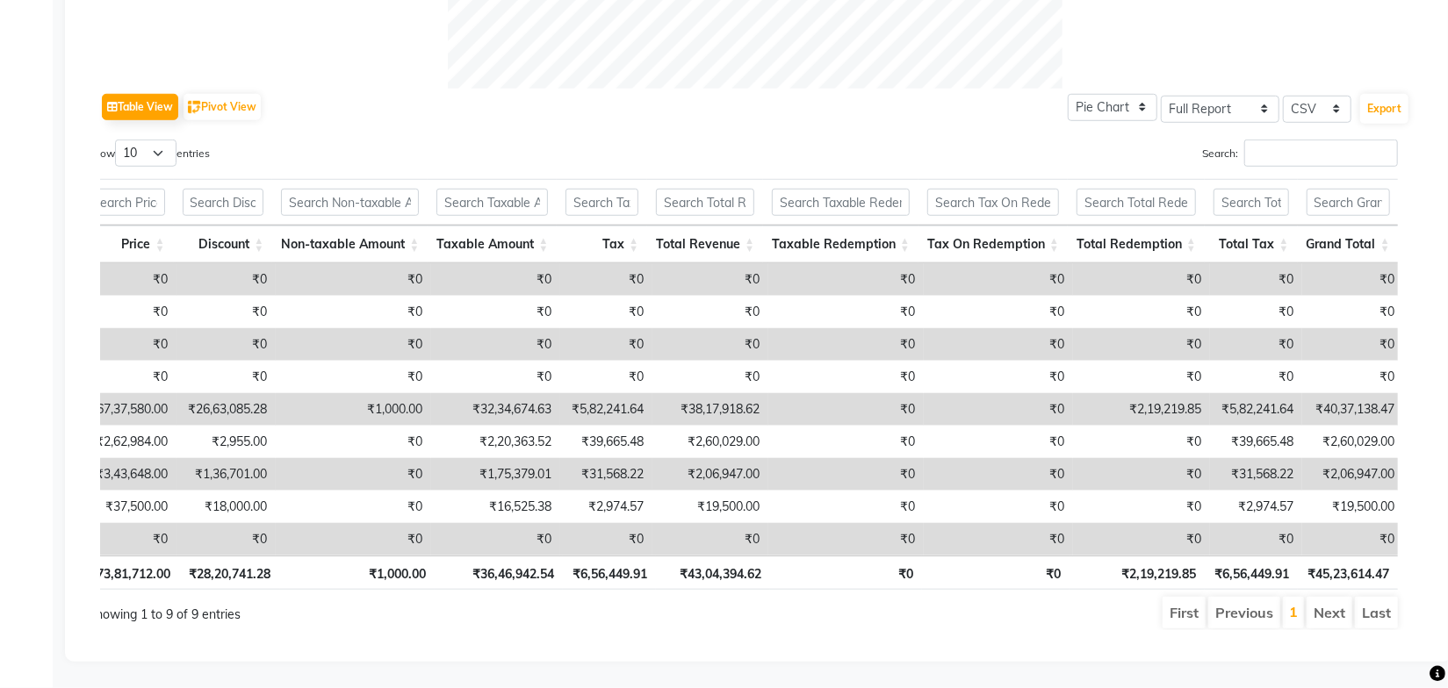
scroll to position [0, 0]
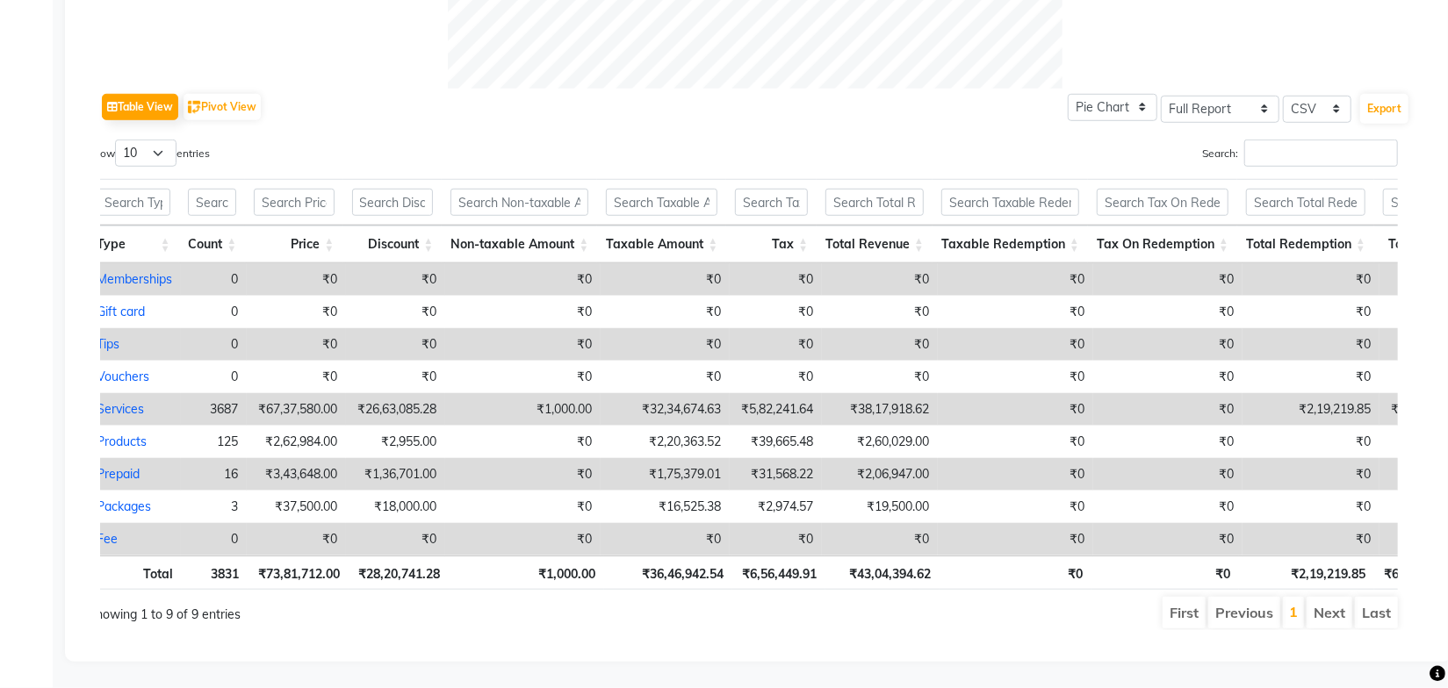
click at [896, 101] on div "Table View Pivot View Pie Chart Bar Chart Select Full Report Filtered Report Se…" at bounding box center [755, 107] width 1310 height 37
drag, startPoint x: 813, startPoint y: 544, endPoint x: 761, endPoint y: 542, distance: 51.8
click at [761, 542] on div "Type Count Price Discount Non-taxable Amount Taxable Amount Tax Total Revenue T…" at bounding box center [743, 409] width 1310 height 292
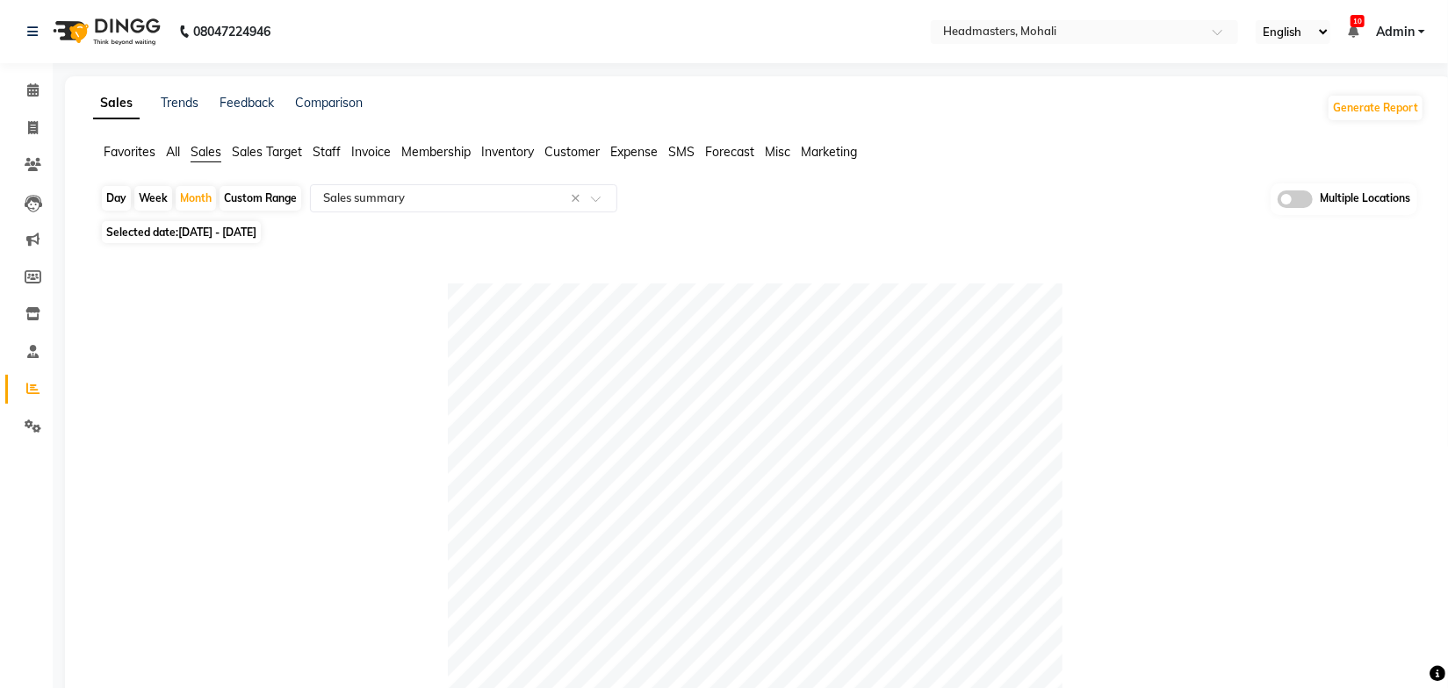
click at [947, 226] on div "Selected date: 01-08-2025 - 31-08-2025" at bounding box center [762, 232] width 1324 height 18
click at [191, 100] on link "Trends" at bounding box center [180, 103] width 38 height 16
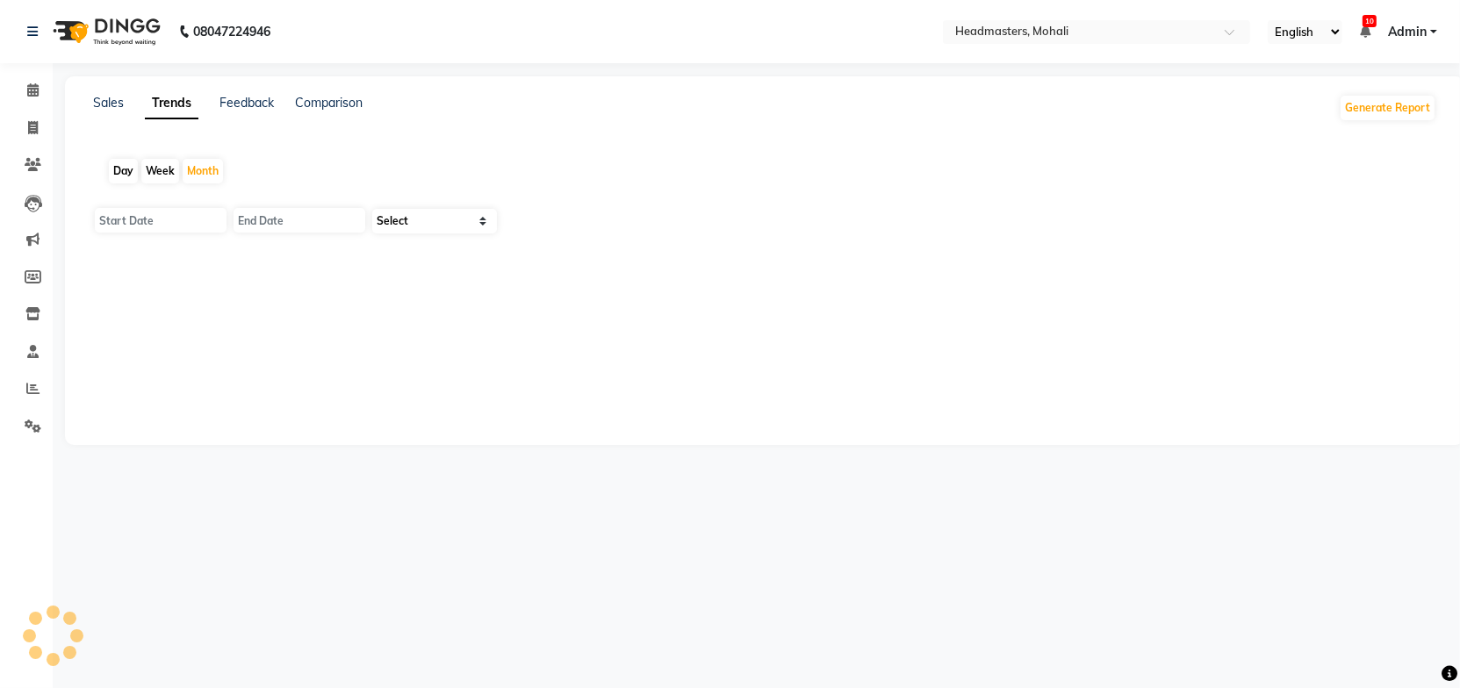
type input "01-09-2025"
type input "[DATE]"
select select "by_client"
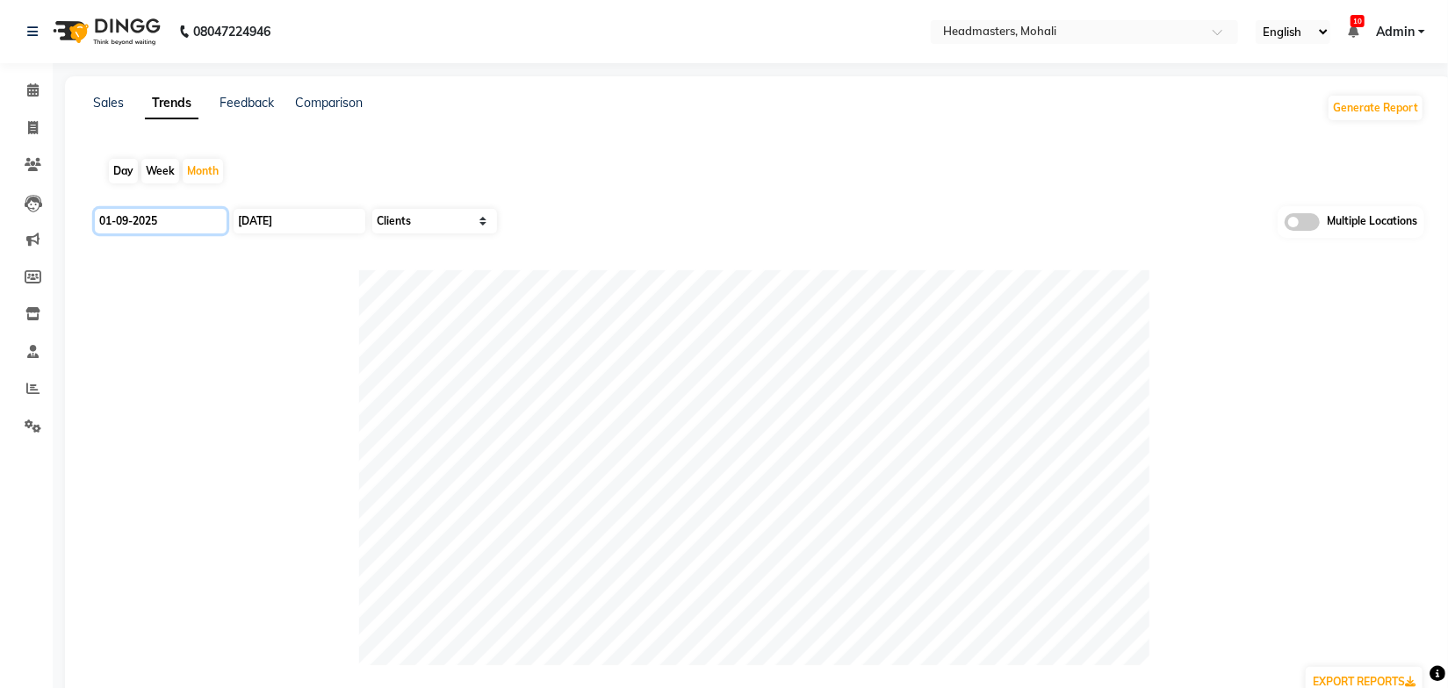
click at [177, 220] on input "01-09-2025" at bounding box center [161, 221] width 132 height 25
select select "9"
select select "2025"
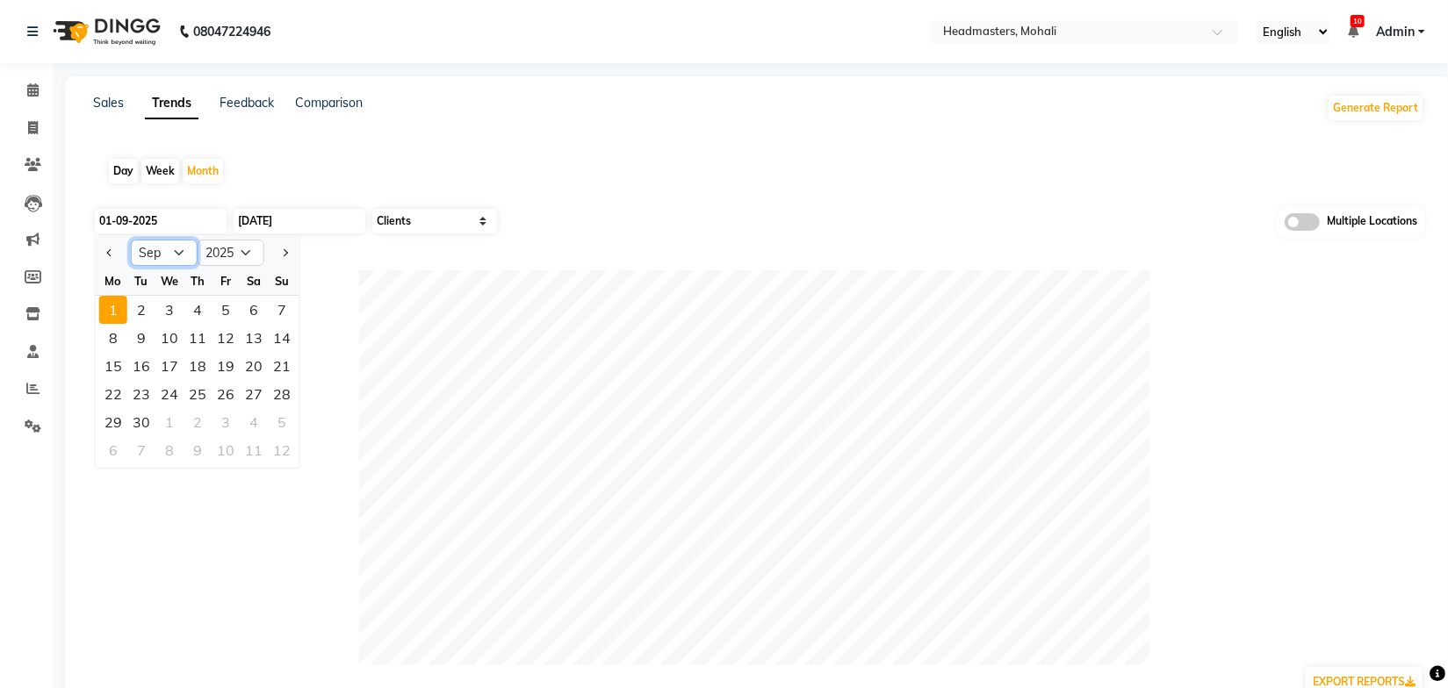
drag, startPoint x: 159, startPoint y: 254, endPoint x: 162, endPoint y: 263, distance: 9.5
click at [159, 254] on select "Jan Feb Mar Apr May Jun [DATE] Aug Sep Oct Nov Dec" at bounding box center [164, 253] width 67 height 26
select select "8"
click at [131, 240] on select "Jan Feb Mar Apr May Jun [DATE] Aug Sep Oct Nov Dec" at bounding box center [164, 253] width 67 height 26
click at [230, 308] on div "1" at bounding box center [226, 310] width 28 height 28
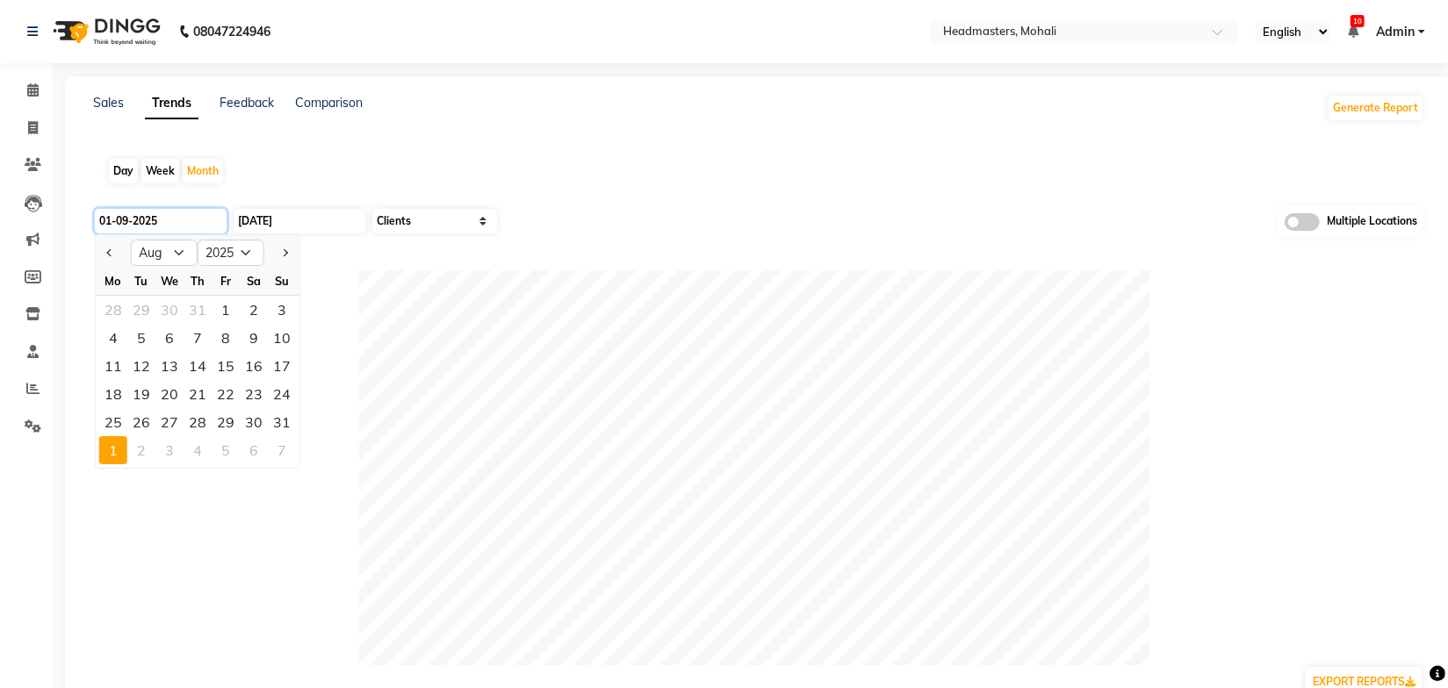
type input "[DATE]"
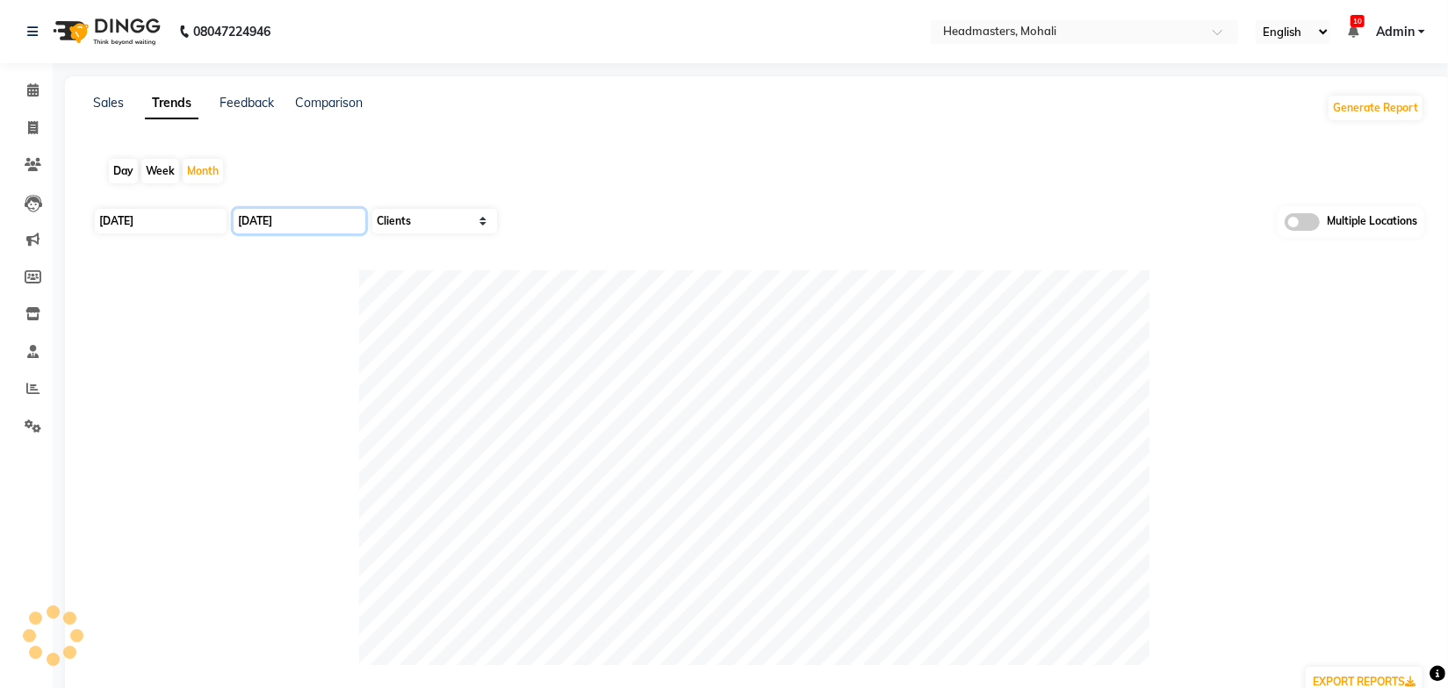
click at [275, 220] on input "[DATE]" at bounding box center [300, 221] width 132 height 25
select select "9"
select select "2025"
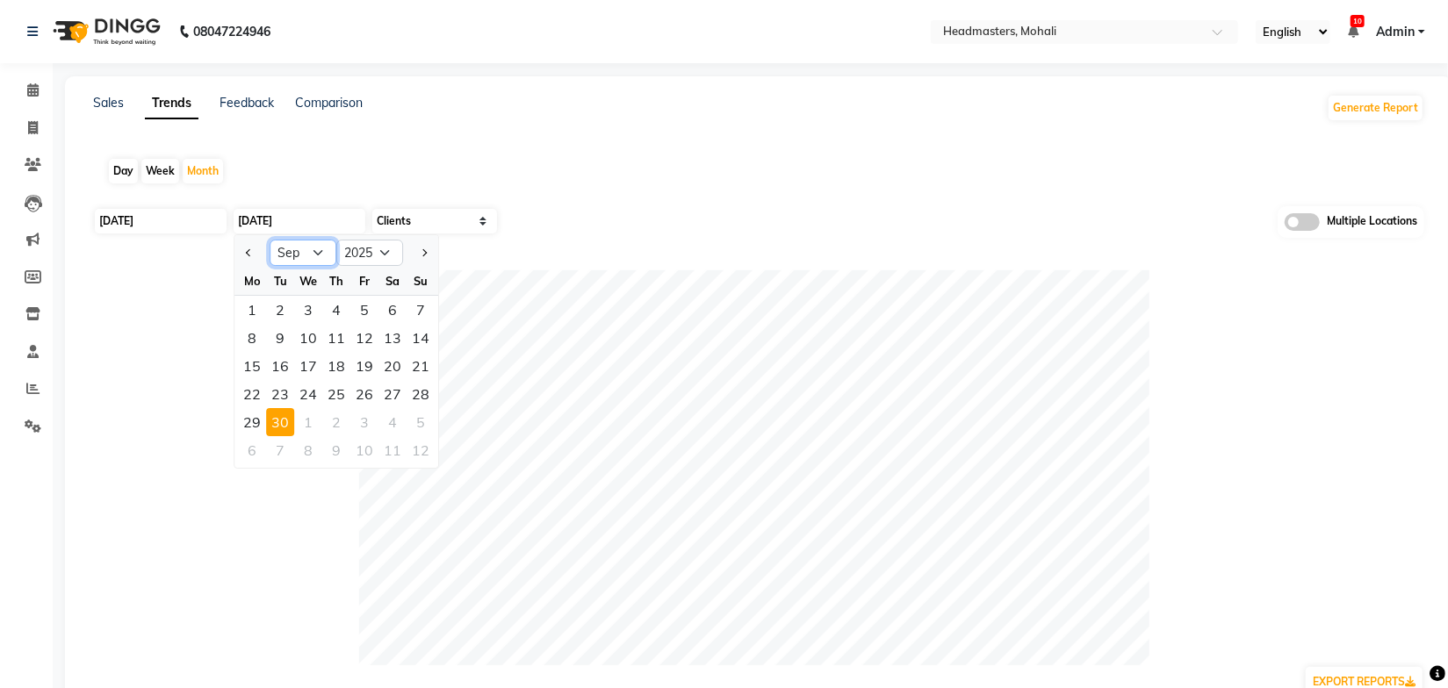
drag, startPoint x: 301, startPoint y: 253, endPoint x: 300, endPoint y: 263, distance: 10.6
click at [301, 253] on select "Jan Feb Mar Apr May Jun [DATE] Aug Sep Oct Nov Dec" at bounding box center [303, 253] width 67 height 26
select select "8"
click at [270, 240] on select "Jan Feb Mar Apr May Jun [DATE] Aug Sep Oct Nov Dec" at bounding box center [303, 253] width 67 height 26
click at [415, 427] on div "31" at bounding box center [421, 422] width 28 height 28
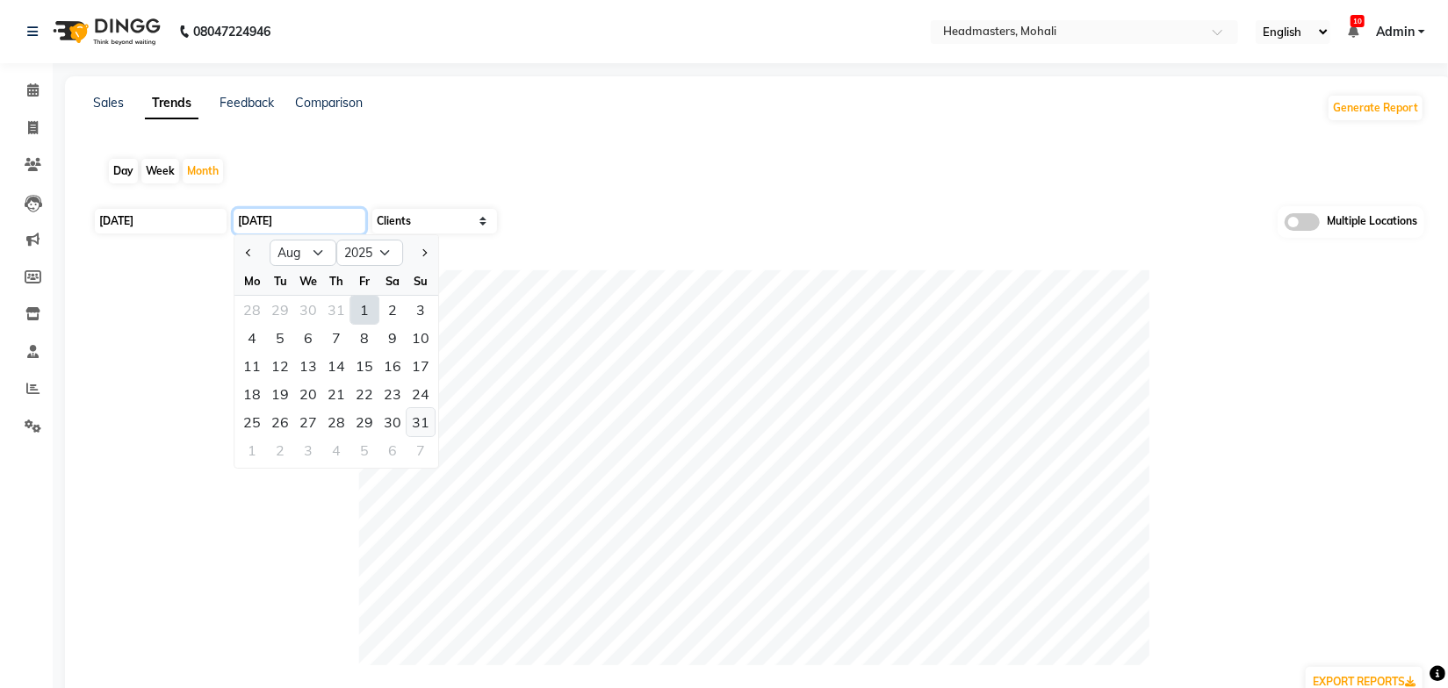
type input "31-08-2025"
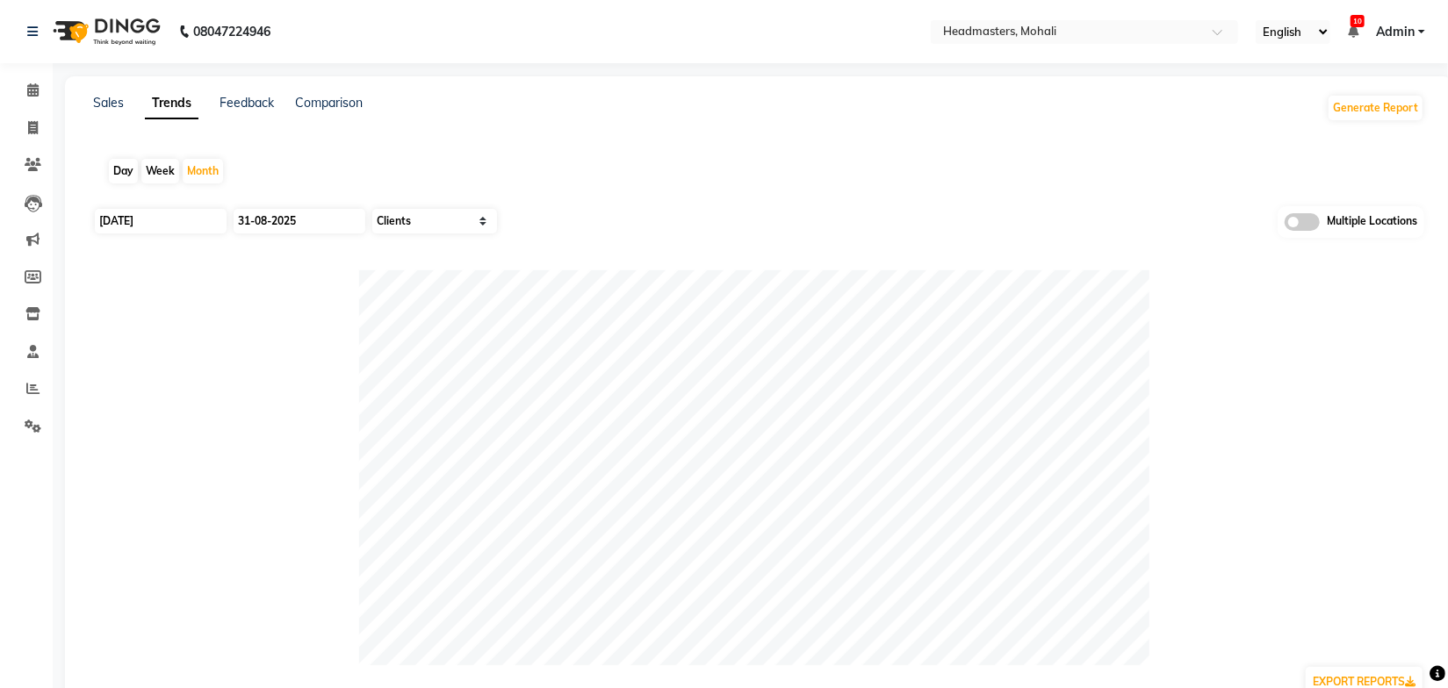
click at [580, 171] on div "Day Week Month" at bounding box center [758, 171] width 1331 height 56
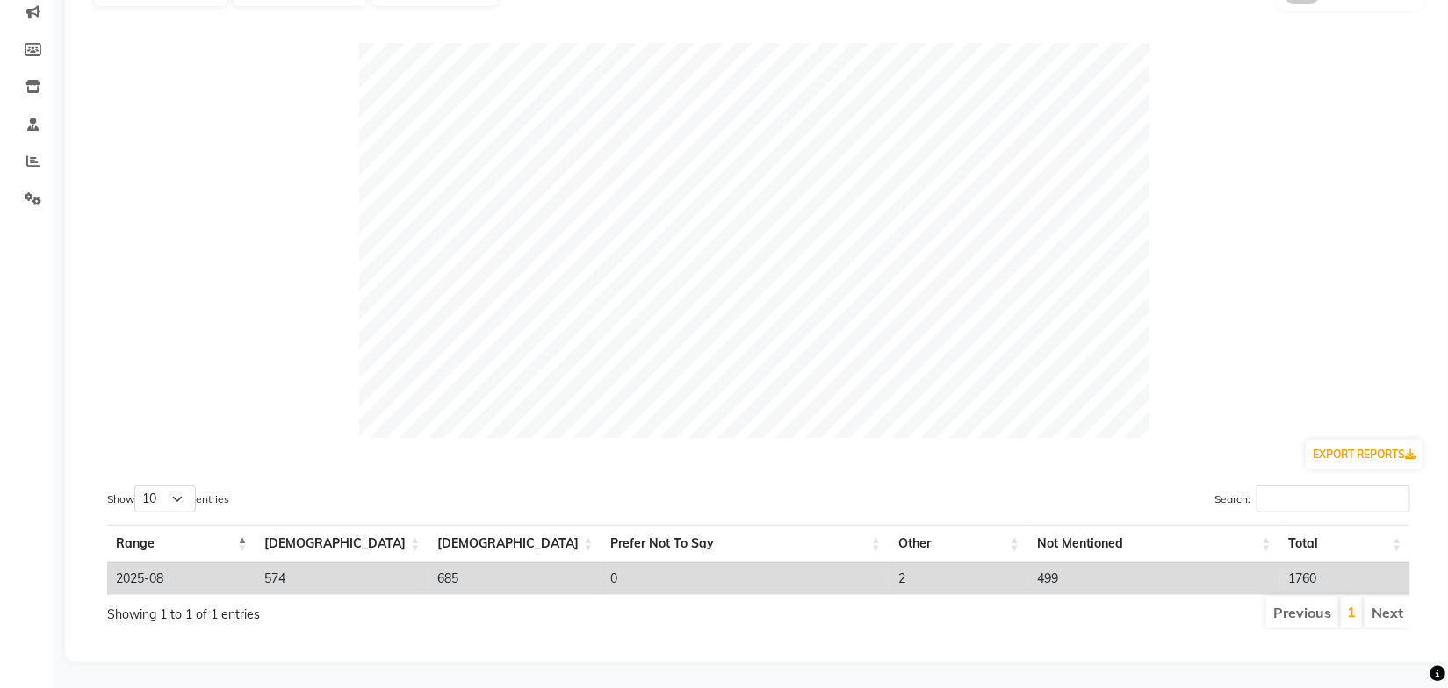
scroll to position [0, 13]
drag, startPoint x: 1303, startPoint y: 565, endPoint x: 1262, endPoint y: 571, distance: 41.6
click at [1266, 571] on td "1760" at bounding box center [1331, 579] width 131 height 32
drag, startPoint x: 1043, startPoint y: 576, endPoint x: 990, endPoint y: 592, distance: 55.8
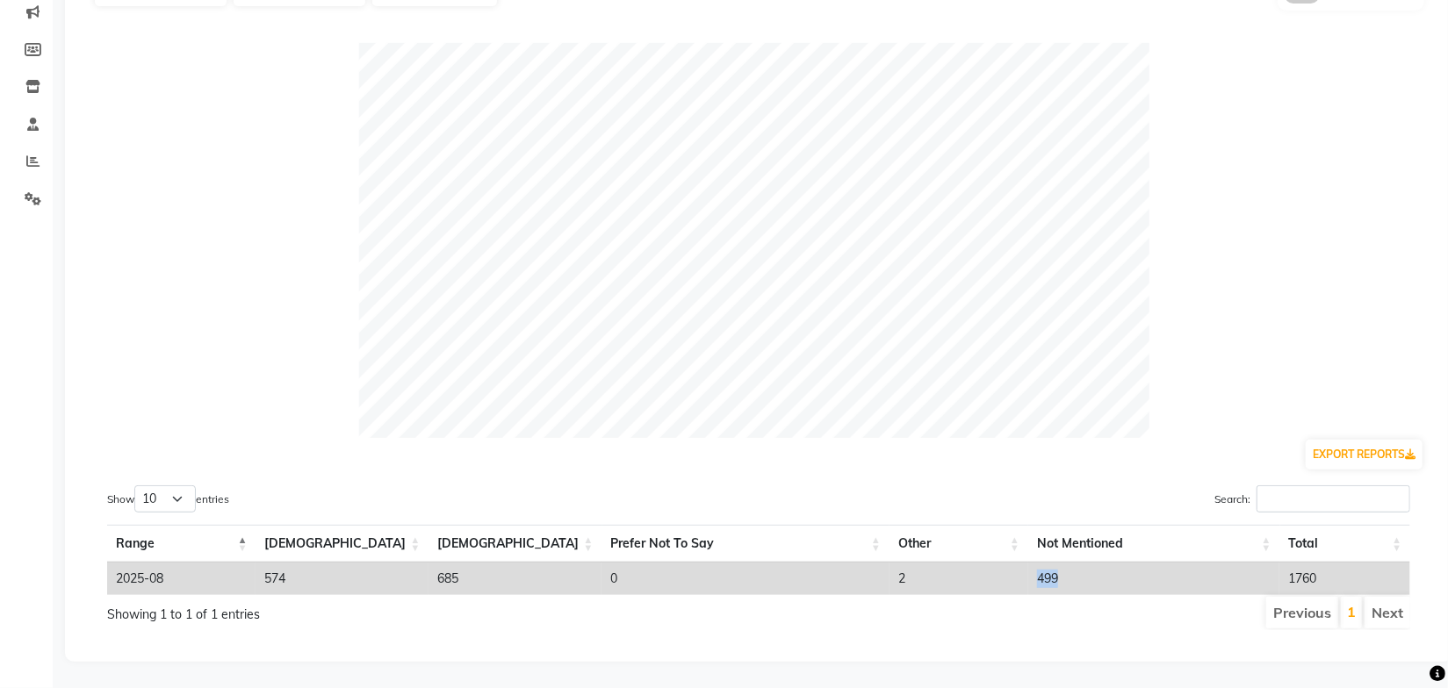
click at [1028, 581] on td "499" at bounding box center [1154, 579] width 252 height 32
click at [961, 604] on ul "Previous 1 Next" at bounding box center [1035, 613] width 749 height 32
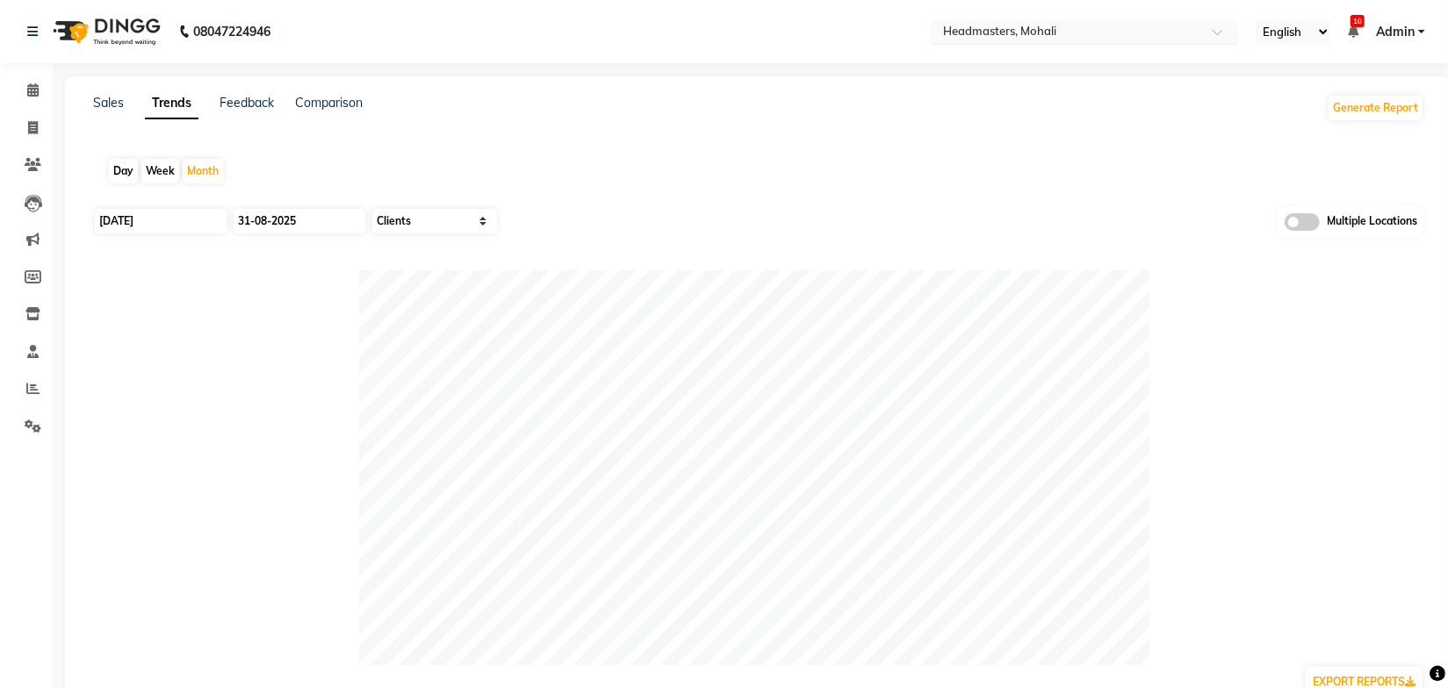
click at [1098, 33] on input "text" at bounding box center [1067, 34] width 255 height 18
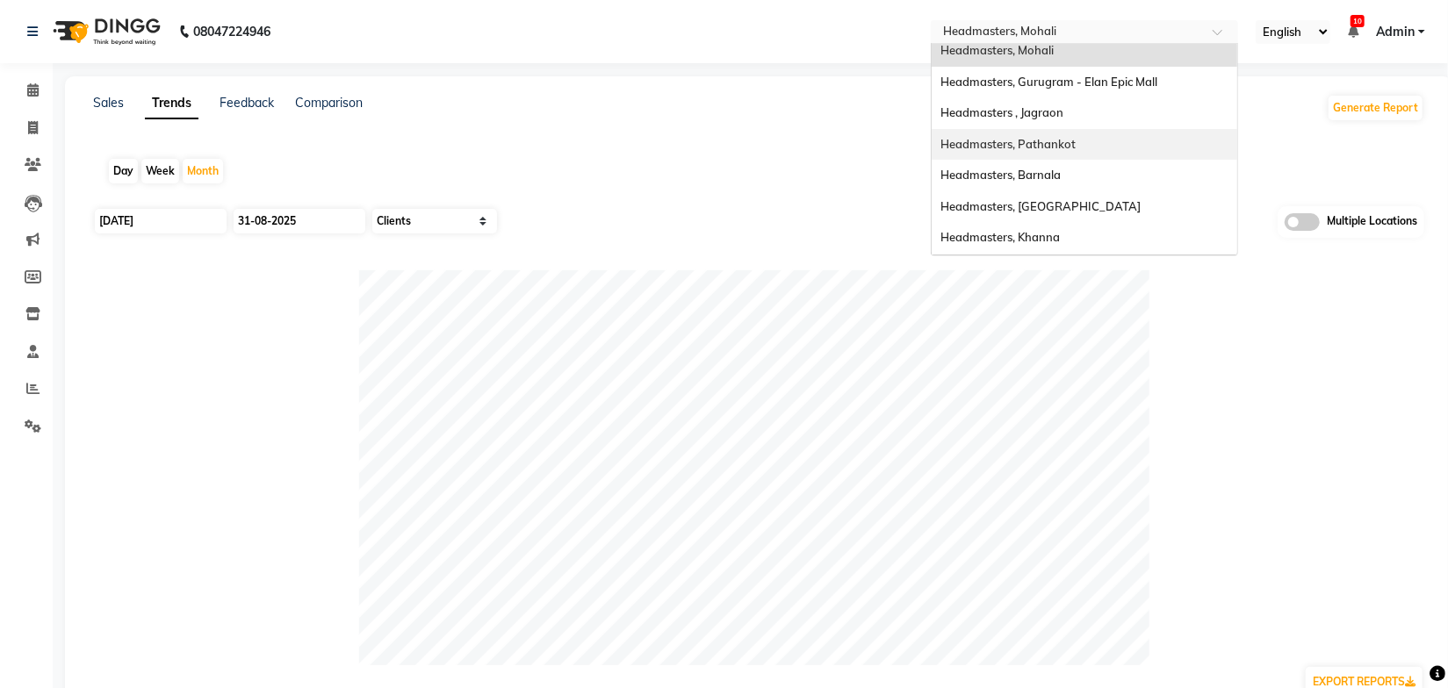
scroll to position [239, 0]
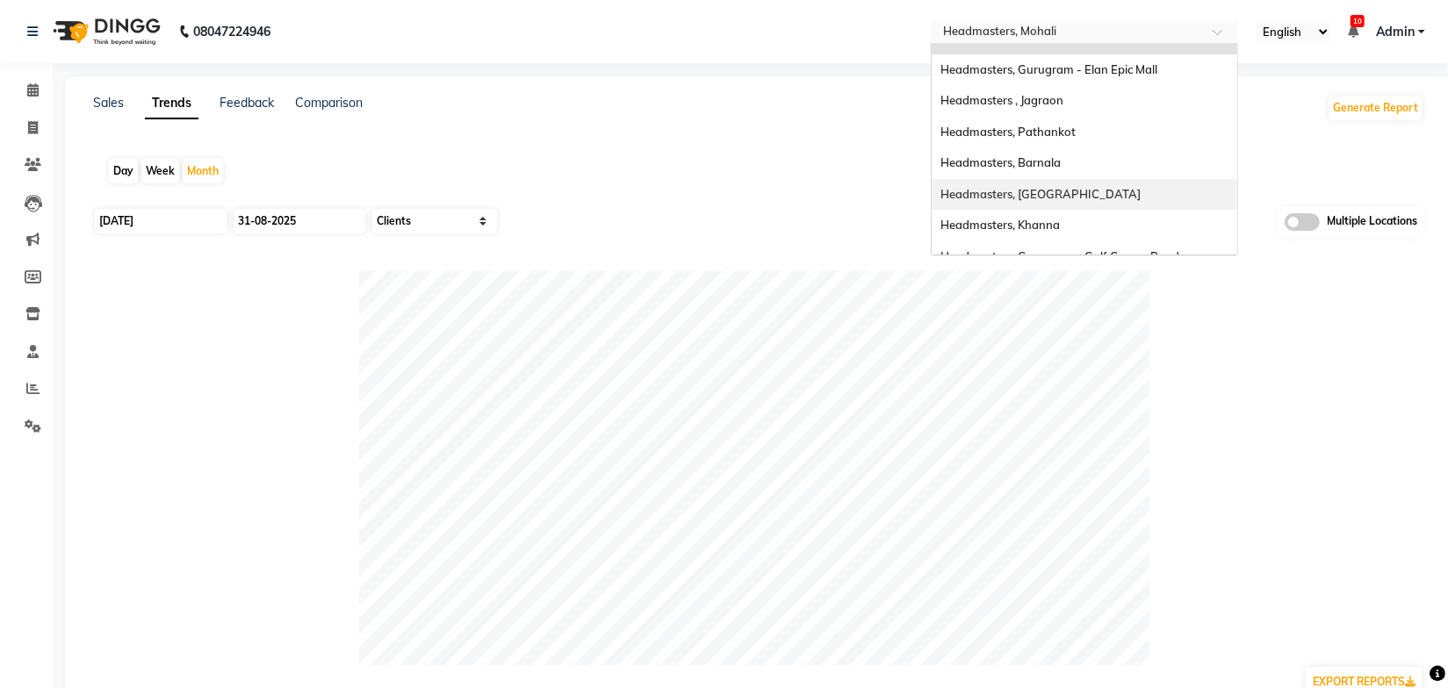
click at [1058, 195] on span "Headmasters, [GEOGRAPHIC_DATA]" at bounding box center [1040, 194] width 200 height 14
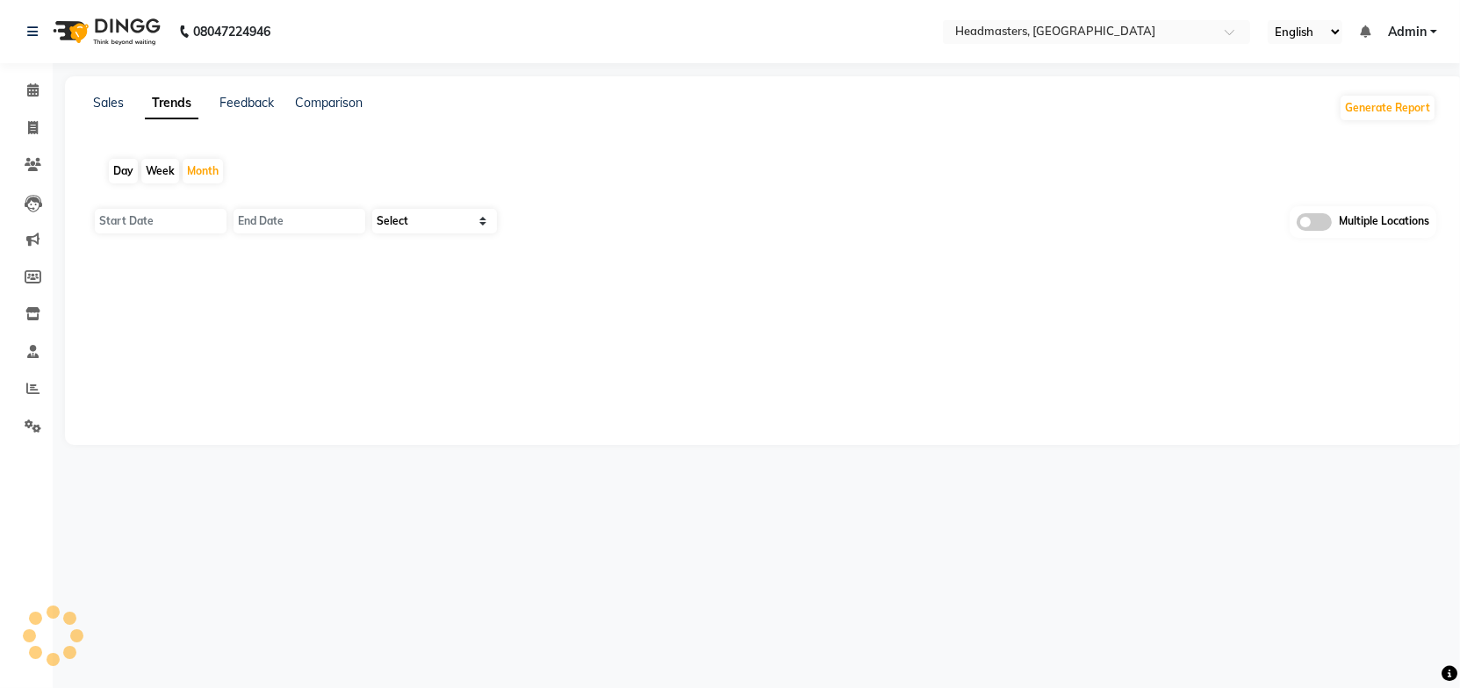
type input "01-09-2025"
type input "[DATE]"
select select "by_client"
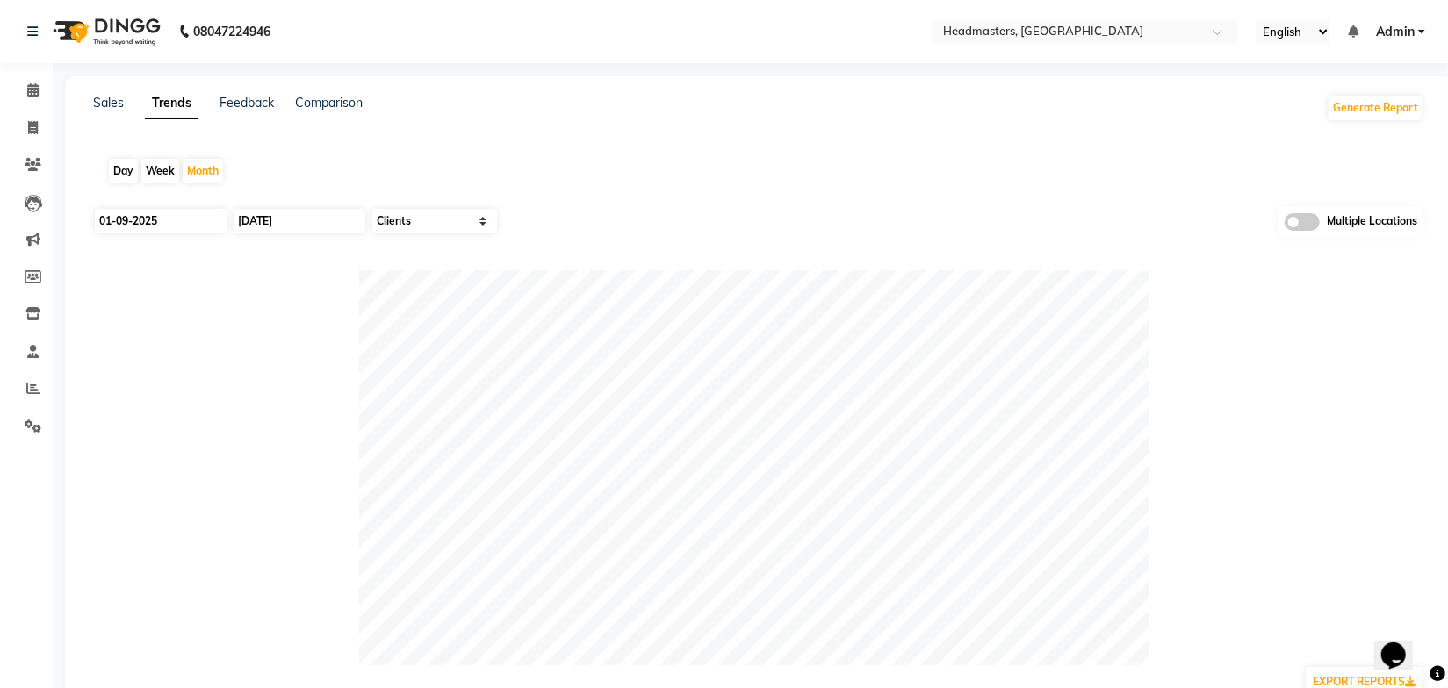
click at [816, 135] on div "Sales Trends Feedback Comparison Generate Report Day Week Month 01-09-2025 30-0…" at bounding box center [758, 482] width 1387 height 813
click at [543, 131] on div "Sales Trends Feedback Comparison Generate Report Day Week Month 01-09-2025 30-0…" at bounding box center [758, 482] width 1387 height 813
click at [165, 220] on input "01-09-2025" at bounding box center [161, 221] width 132 height 25
select select "9"
select select "2025"
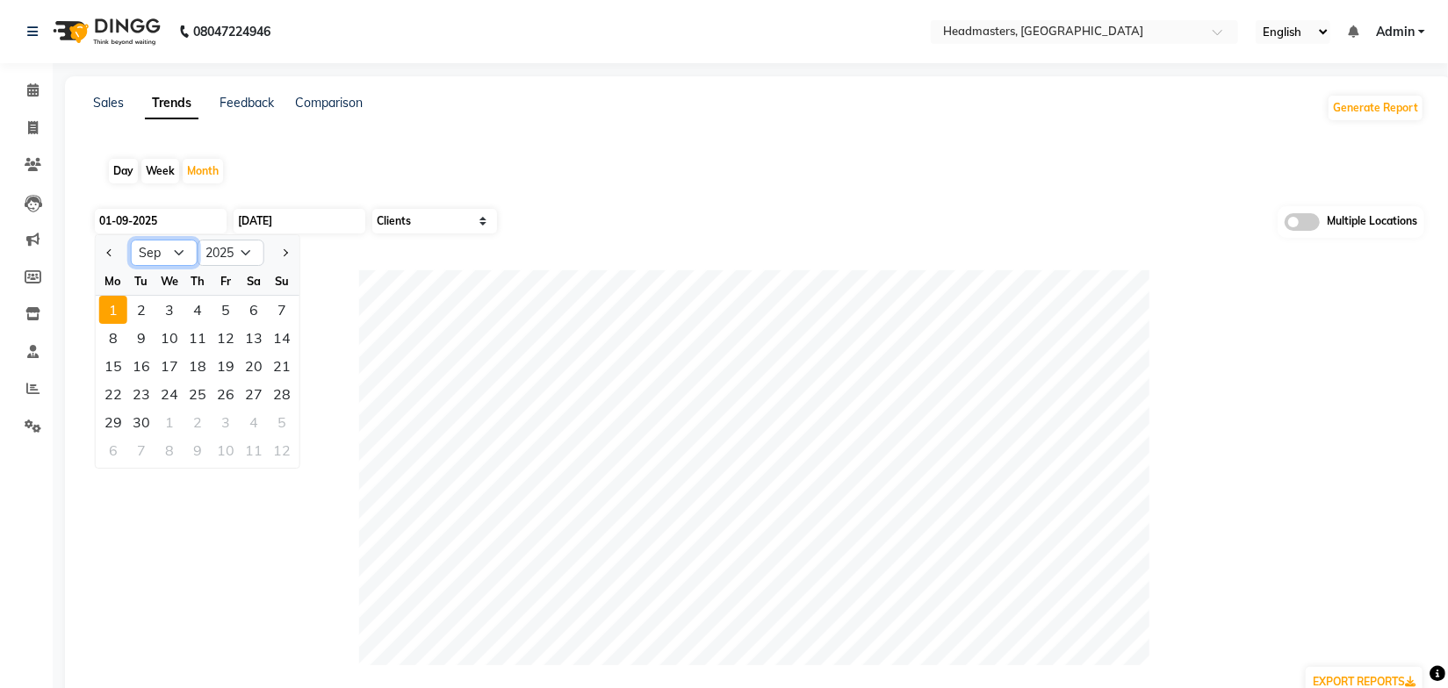
click at [180, 256] on select "Jan Feb Mar Apr May Jun [DATE] Aug Sep Oct Nov Dec" at bounding box center [164, 253] width 67 height 26
select select "8"
click at [131, 240] on select "Jan Feb Mar Apr May Jun [DATE] Aug Sep Oct Nov Dec" at bounding box center [164, 253] width 67 height 26
click at [225, 313] on div "1" at bounding box center [226, 310] width 28 height 28
type input "[DATE]"
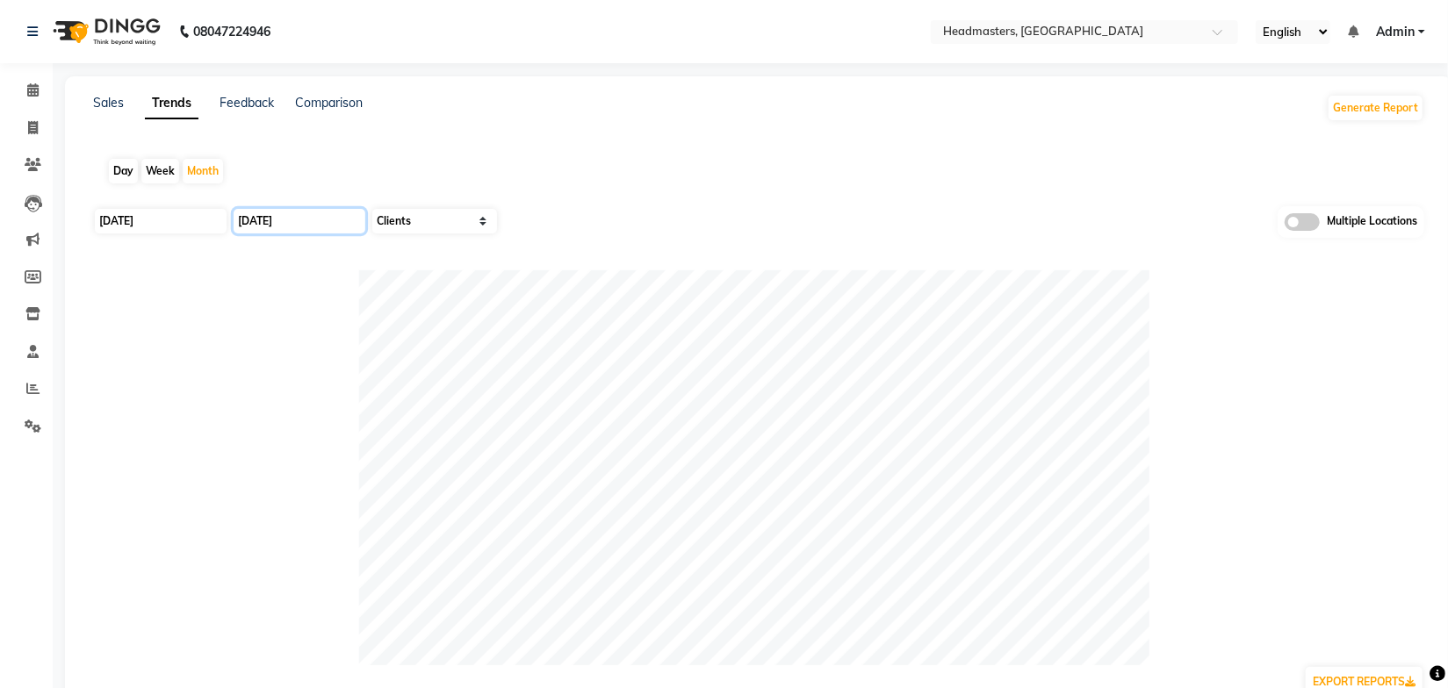
click at [294, 218] on input "[DATE]" at bounding box center [300, 221] width 132 height 25
select select "9"
select select "2025"
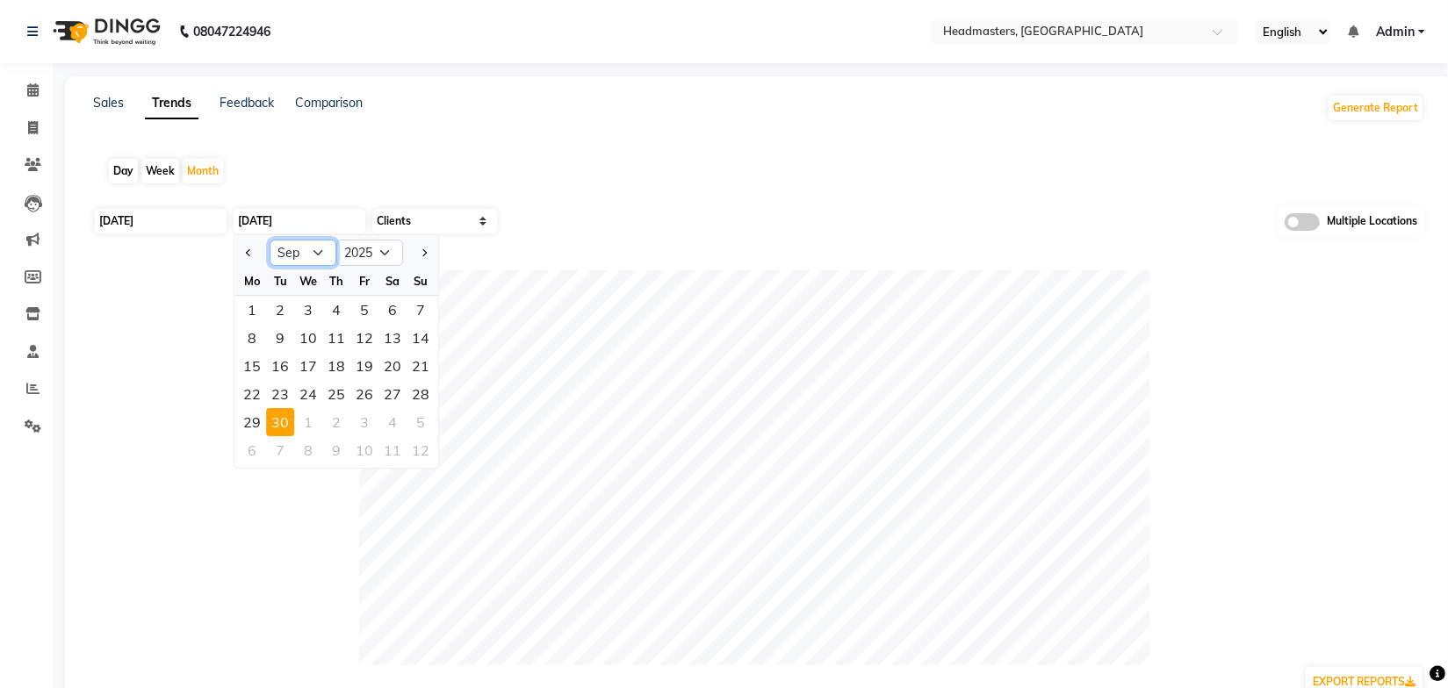
click at [311, 265] on select "Jan Feb Mar Apr May Jun [DATE] Aug Sep Oct Nov Dec" at bounding box center [303, 253] width 67 height 26
select select "8"
click at [270, 240] on select "Jan Feb Mar Apr May Jun [DATE] Aug Sep Oct Nov Dec" at bounding box center [303, 253] width 67 height 26
click at [427, 421] on div "31" at bounding box center [421, 422] width 28 height 28
type input "31-08-2025"
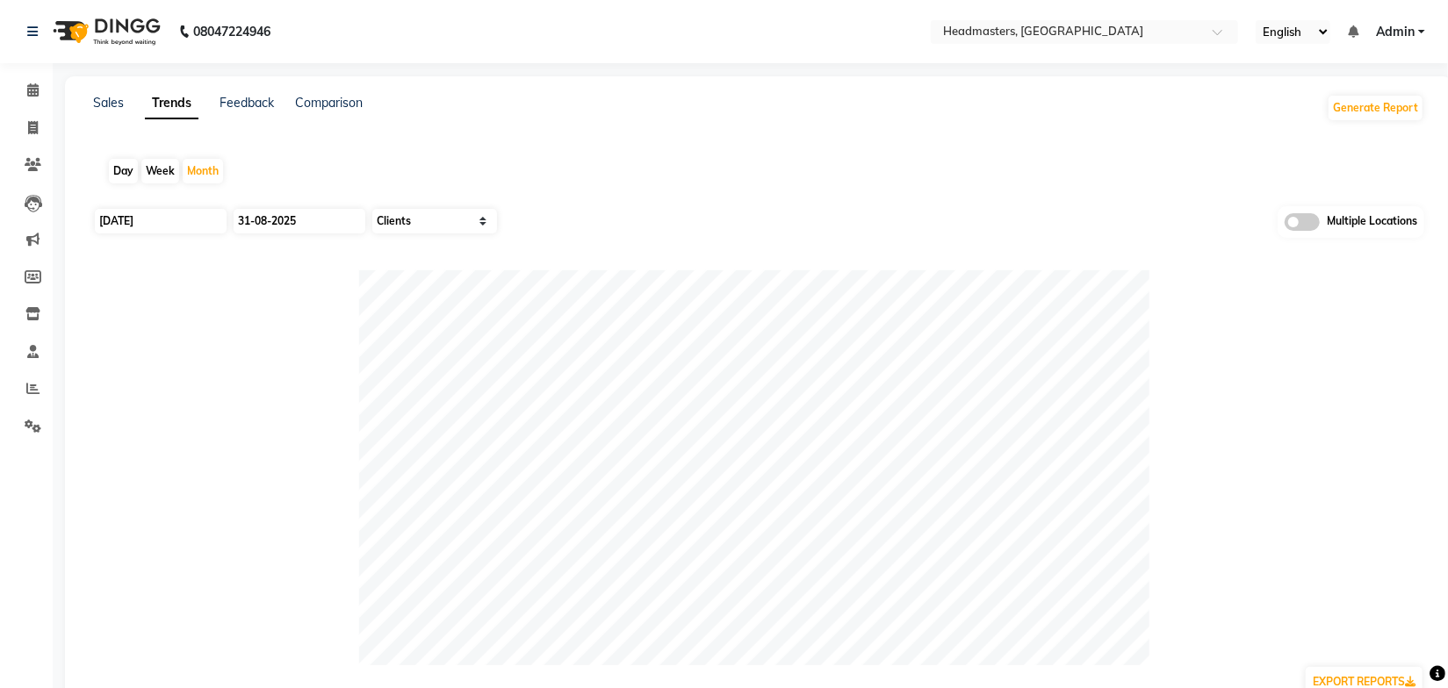
click at [772, 159] on div "Day Week Month" at bounding box center [758, 171] width 1331 height 56
click at [113, 108] on link "Sales" at bounding box center [108, 103] width 31 height 16
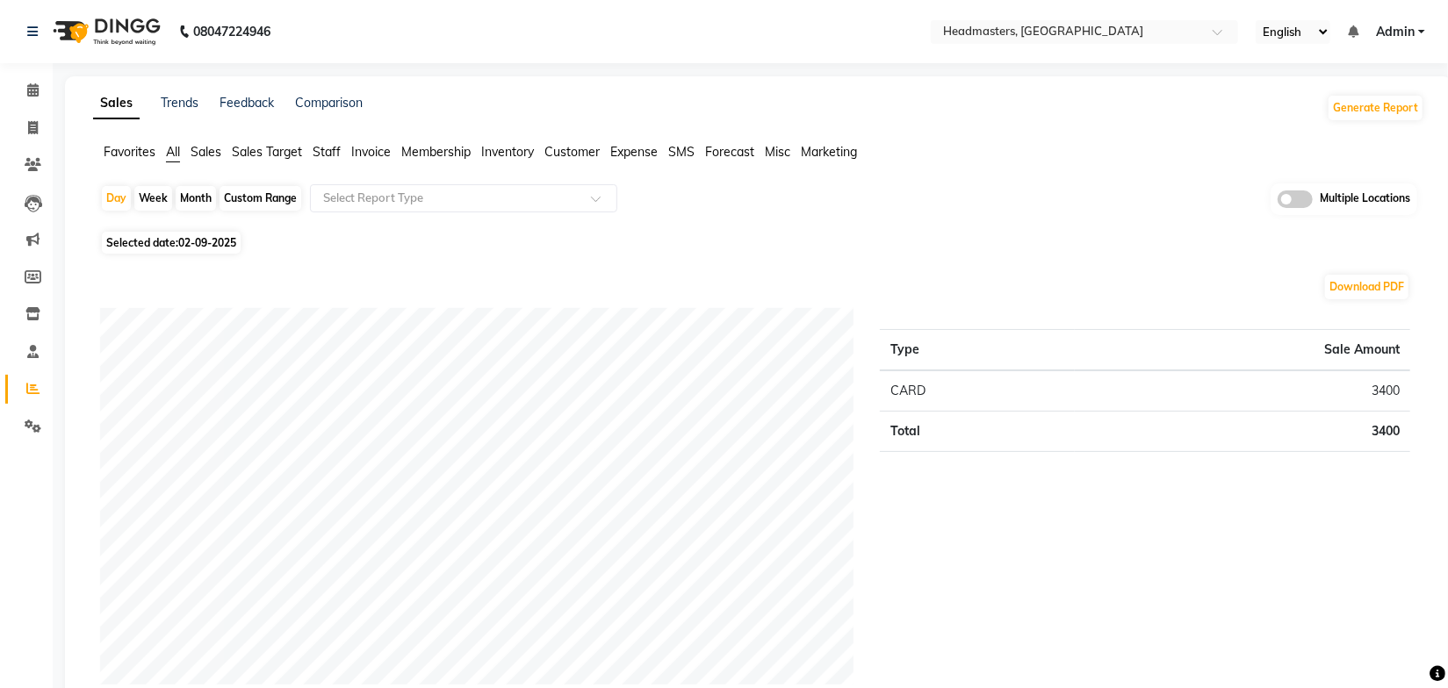
click at [211, 152] on span "Sales" at bounding box center [206, 152] width 31 height 16
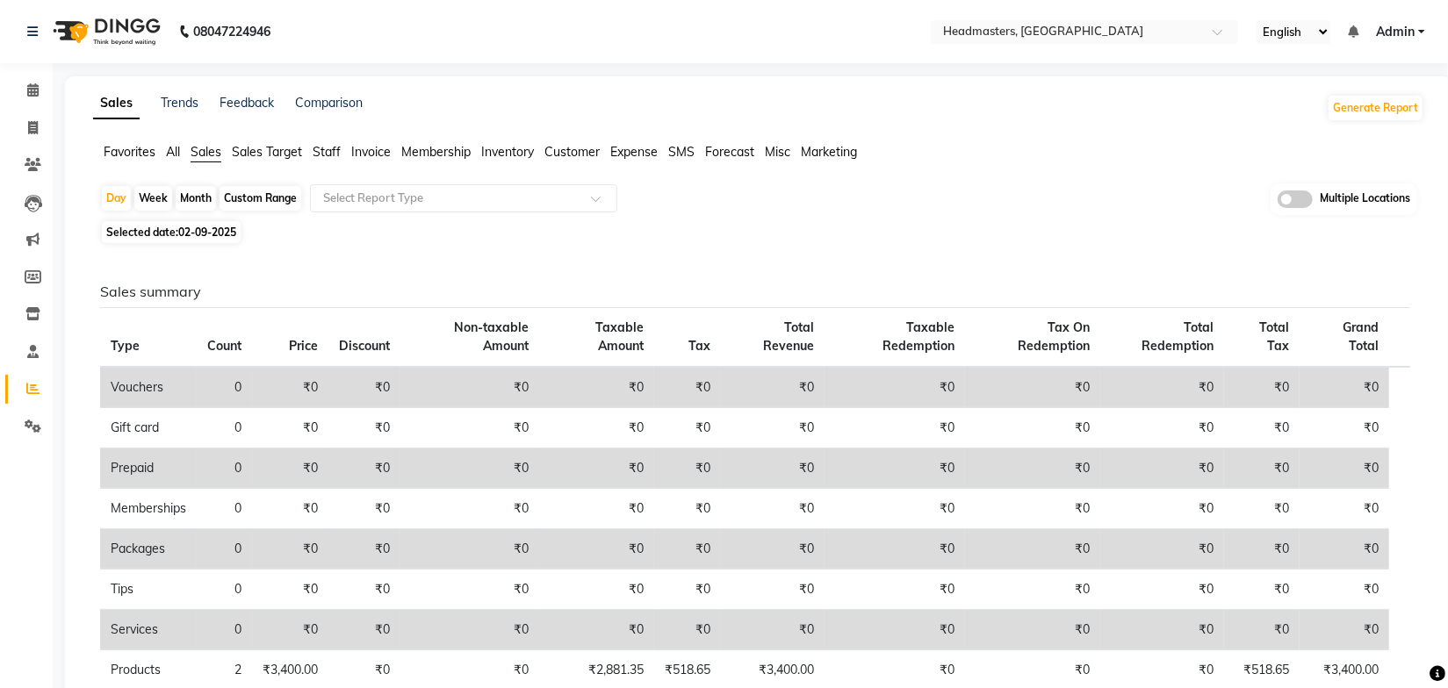
click at [208, 198] on div "Month" at bounding box center [196, 198] width 40 height 25
select select "9"
select select "2025"
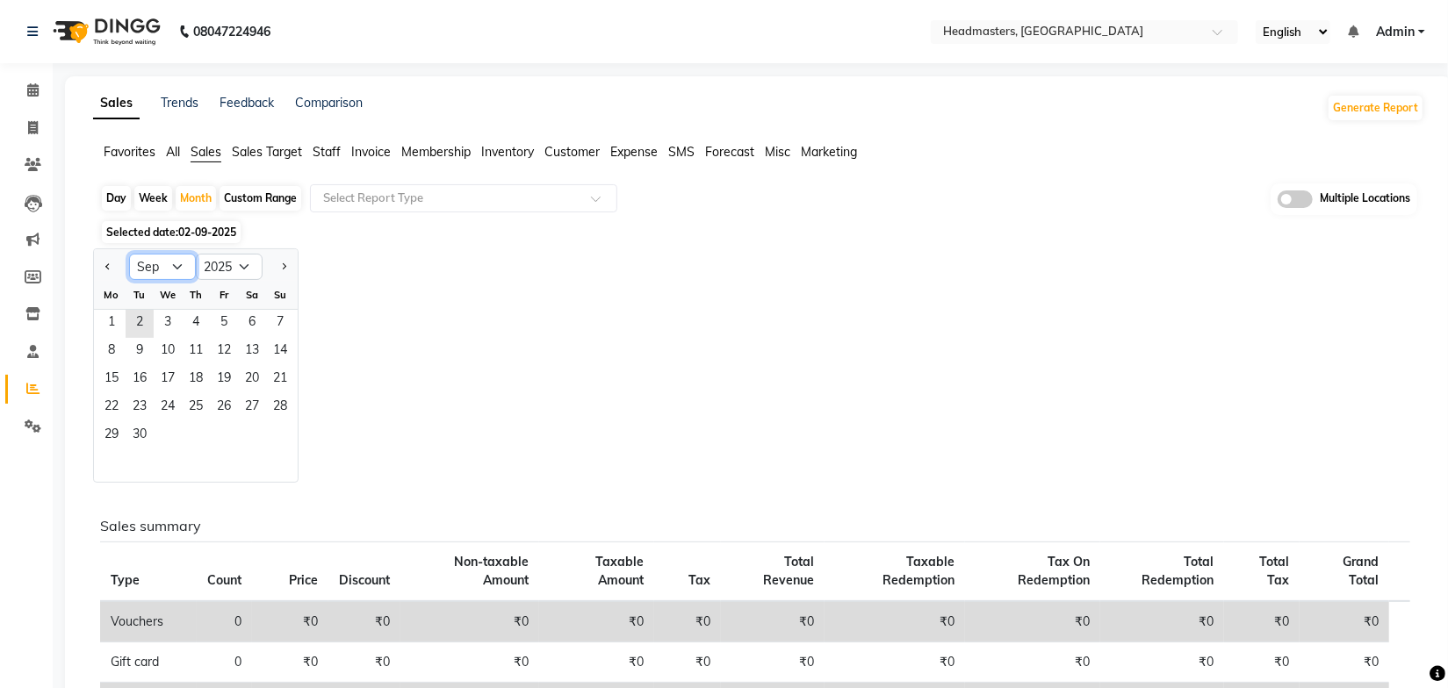
drag, startPoint x: 174, startPoint y: 268, endPoint x: 168, endPoint y: 277, distance: 11.4
click at [174, 268] on select "Jan Feb Mar Apr May Jun [DATE] Aug Sep Oct Nov Dec" at bounding box center [162, 267] width 67 height 26
select select "8"
click at [129, 254] on select "Jan Feb Mar Apr May Jun [DATE] Aug Sep Oct Nov Dec" at bounding box center [162, 267] width 67 height 26
click at [224, 322] on span "1" at bounding box center [224, 324] width 28 height 28
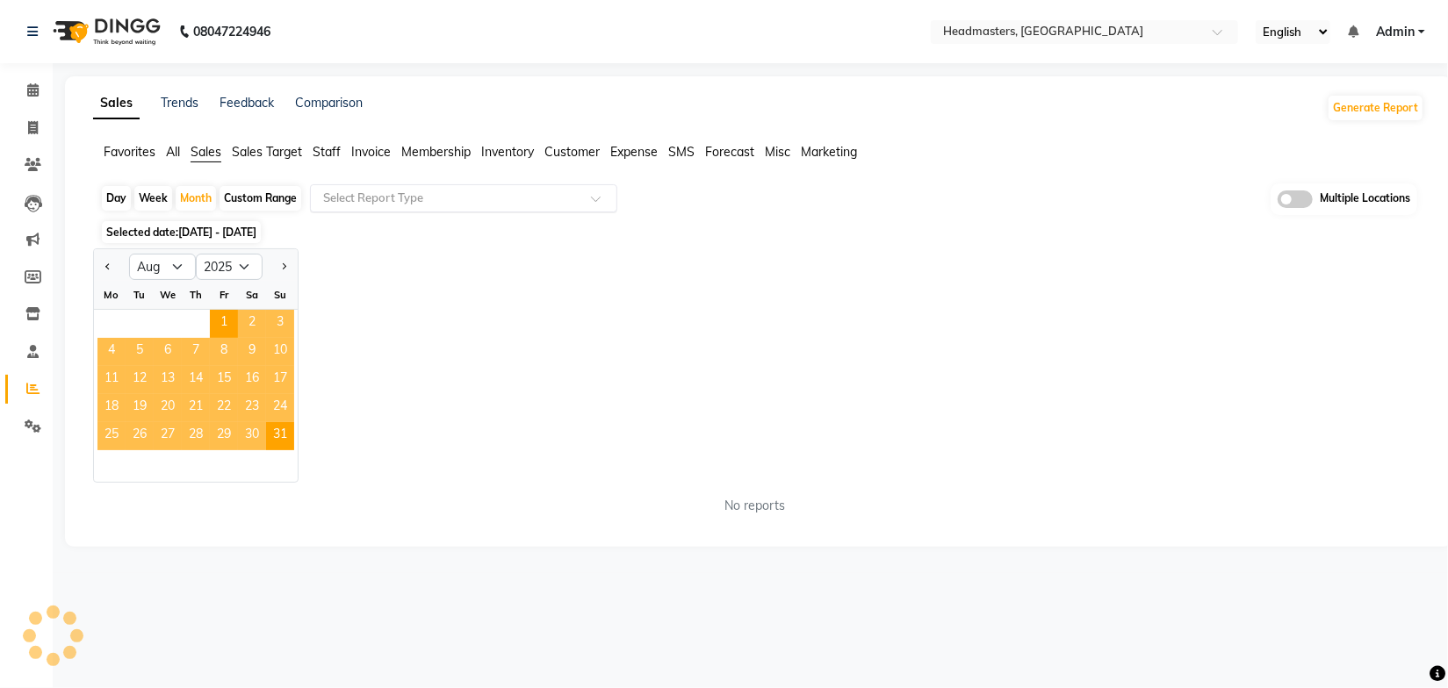
click at [381, 198] on input "text" at bounding box center [446, 199] width 253 height 18
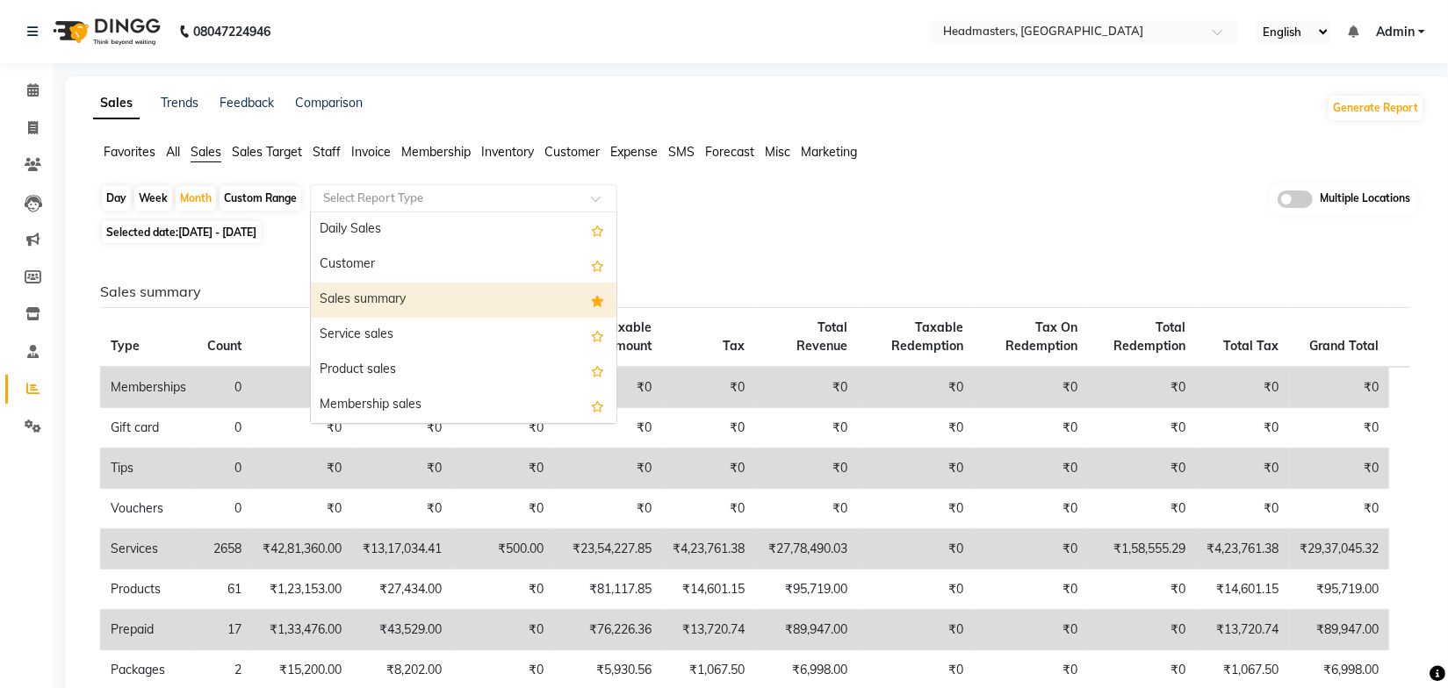
click at [364, 305] on div "Sales summary" at bounding box center [464, 300] width 306 height 35
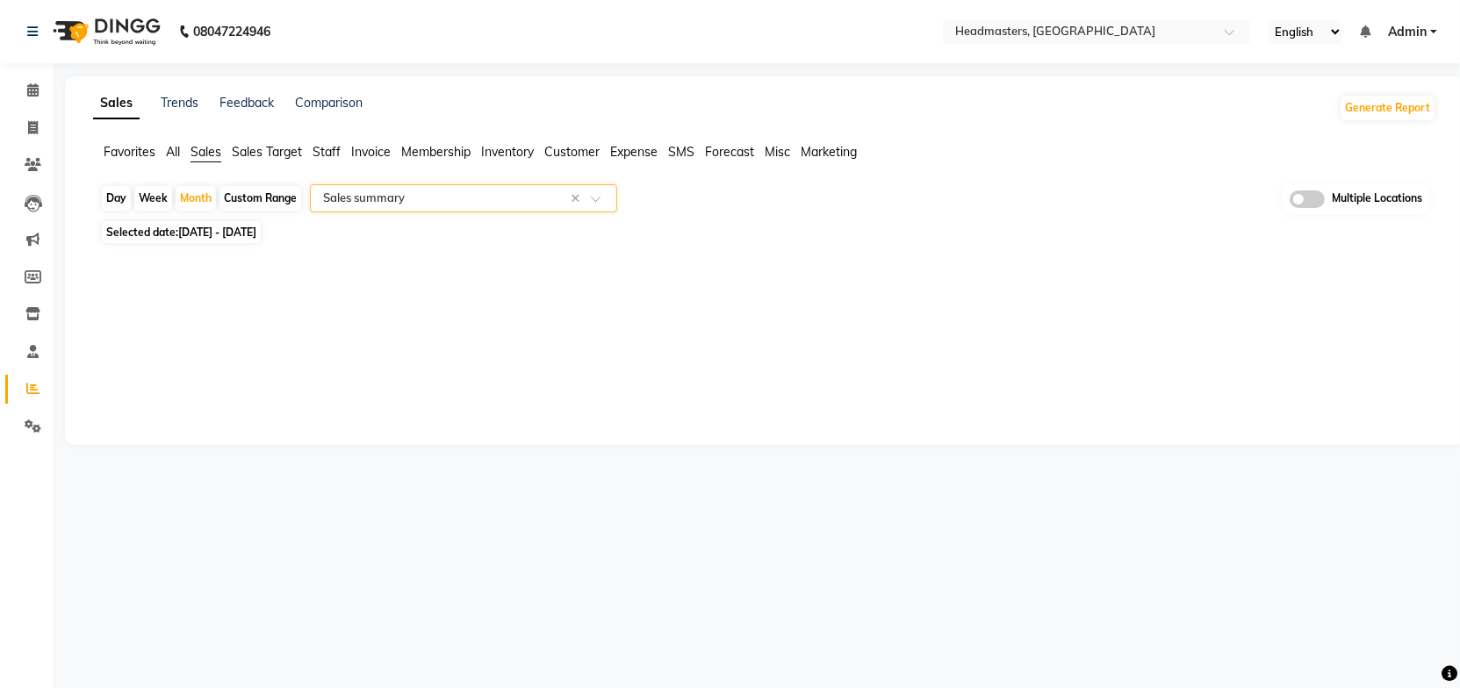
select select "full_report"
select select "csv"
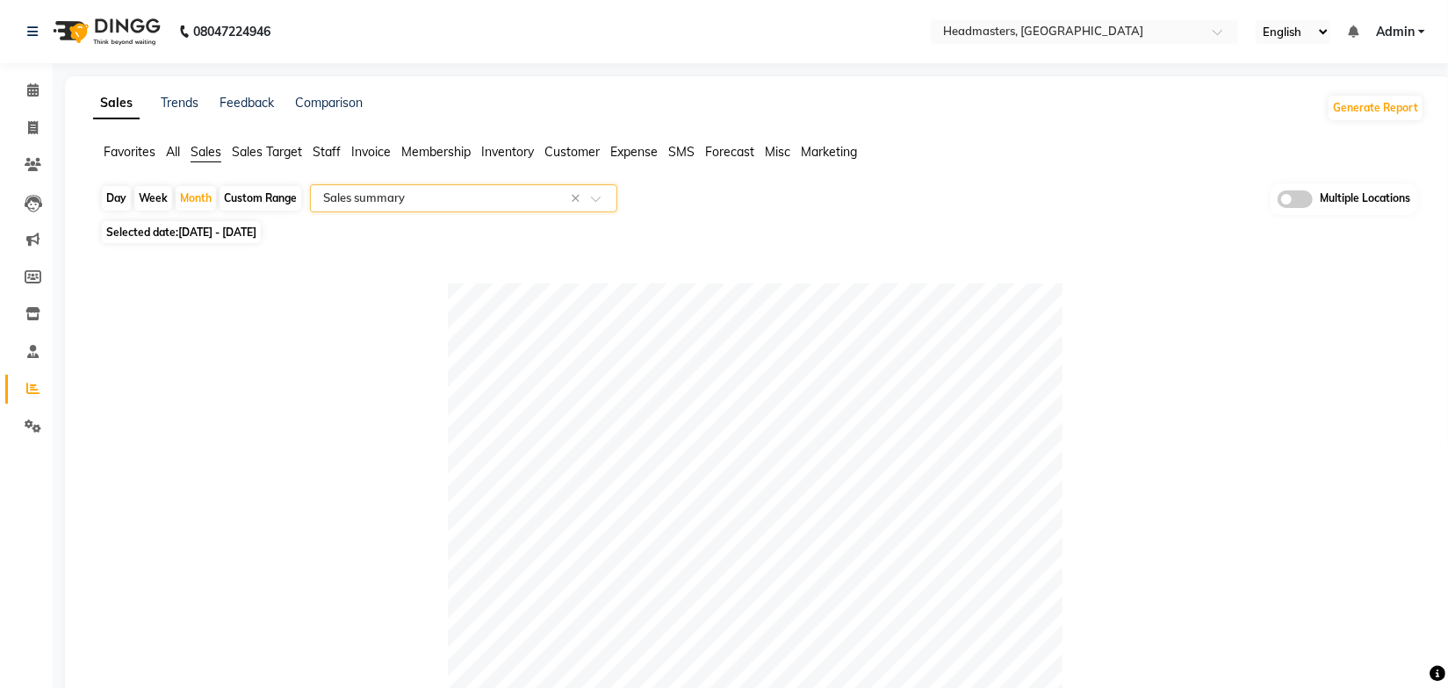
click at [973, 30] on input "text" at bounding box center [1067, 34] width 255 height 18
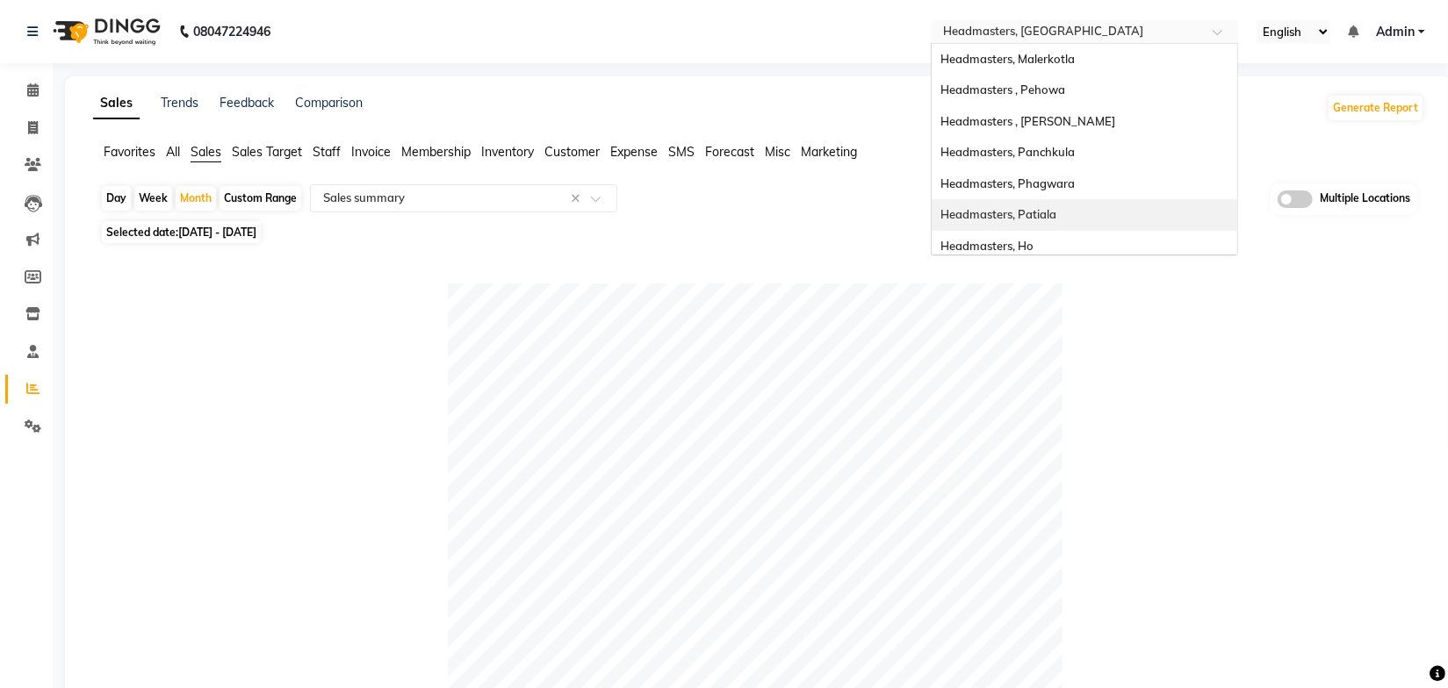
click at [1046, 209] on span "Headmasters, Patiala" at bounding box center [998, 214] width 116 height 14
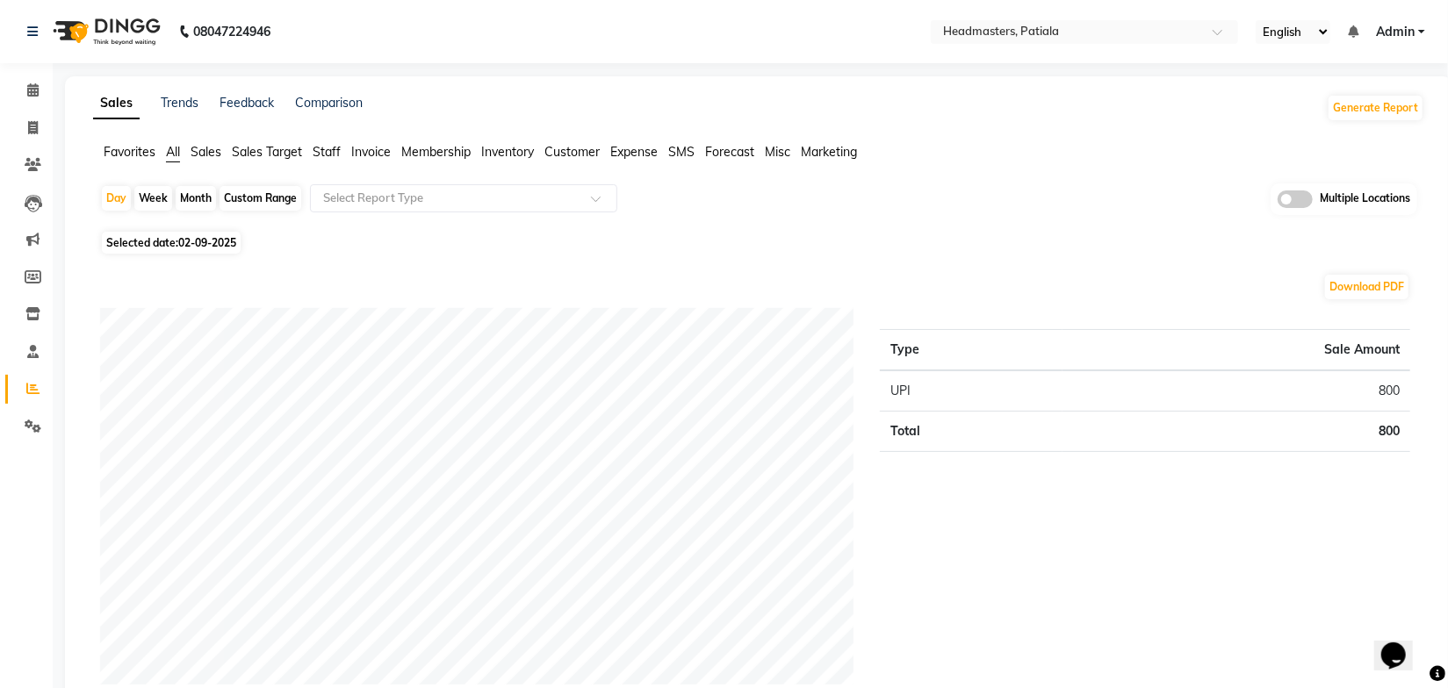
click at [206, 155] on span "Sales" at bounding box center [206, 152] width 31 height 16
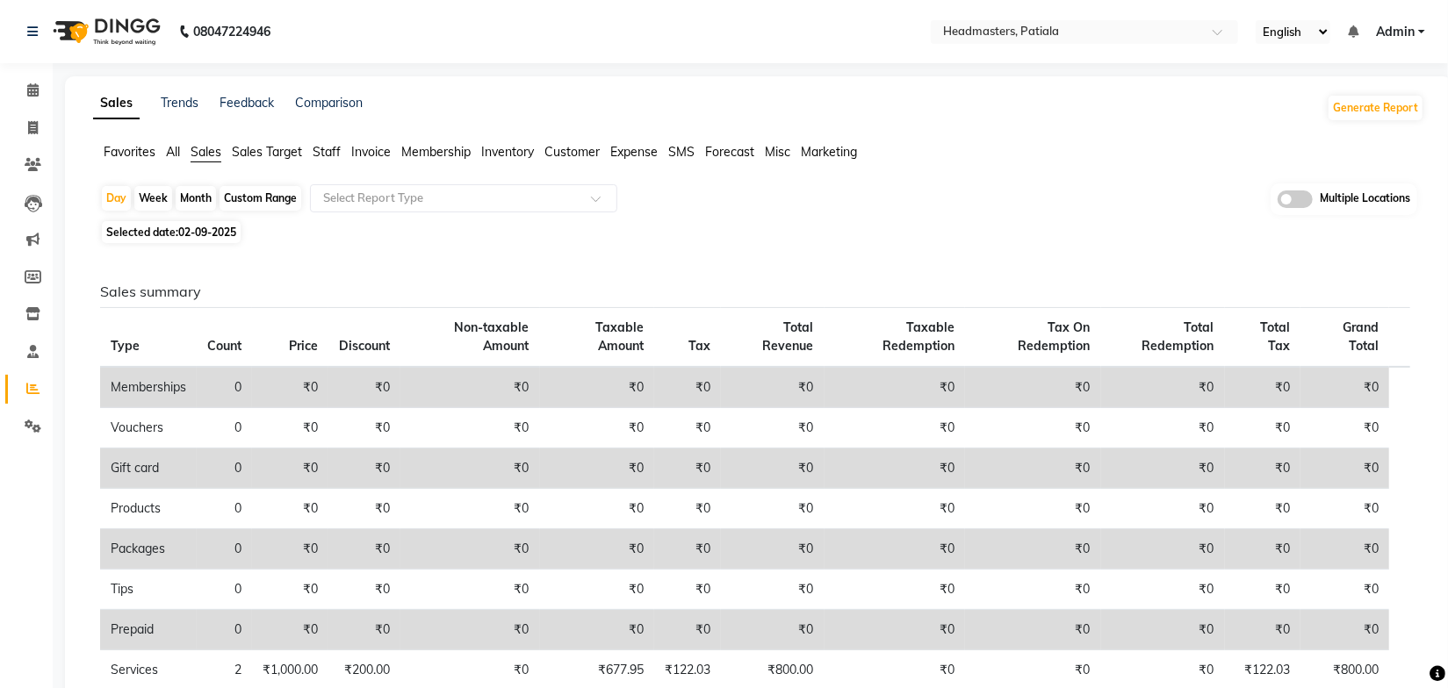
click at [201, 196] on div "Month" at bounding box center [196, 198] width 40 height 25
select select "9"
select select "2025"
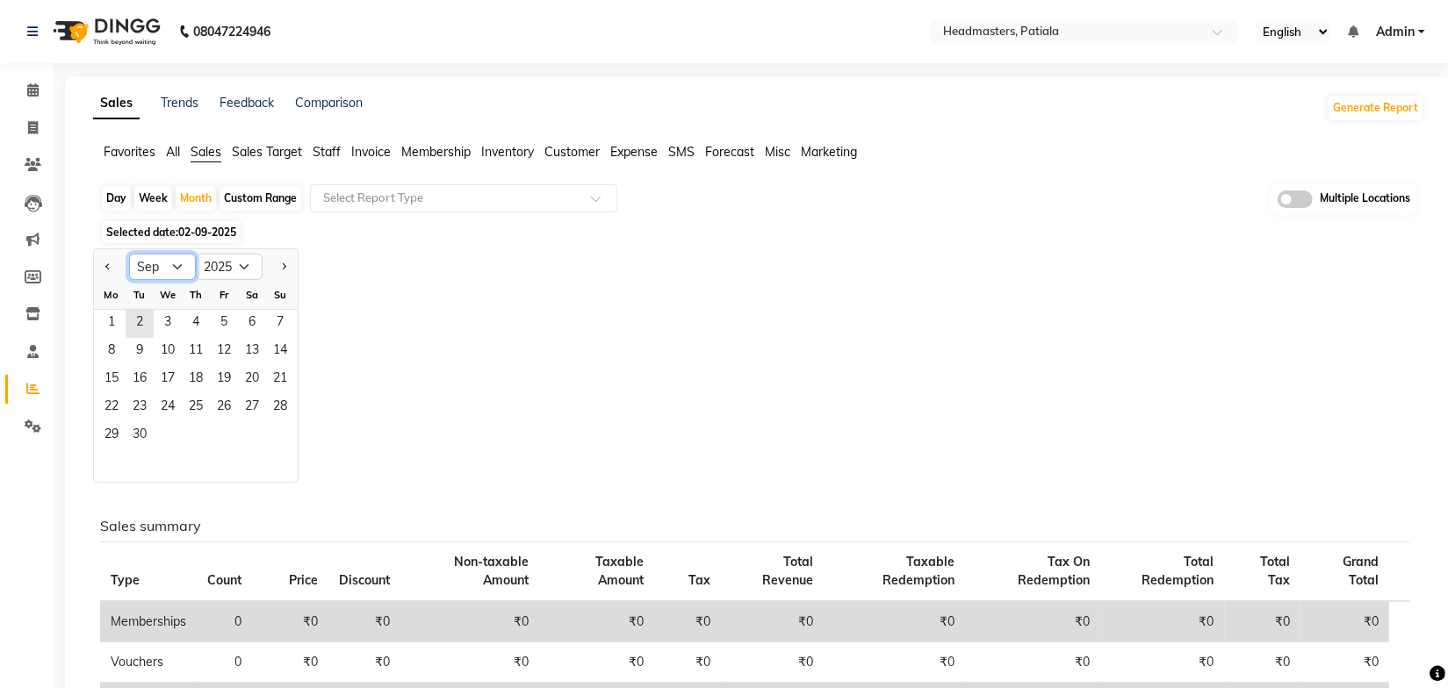
click at [159, 264] on select "Jan Feb Mar Apr May Jun [DATE] Aug Sep Oct Nov Dec" at bounding box center [162, 267] width 67 height 26
select select "8"
click at [129, 254] on select "Jan Feb Mar Apr May Jun [DATE] Aug Sep Oct Nov Dec" at bounding box center [162, 267] width 67 height 26
click at [223, 323] on span "1" at bounding box center [224, 324] width 28 height 28
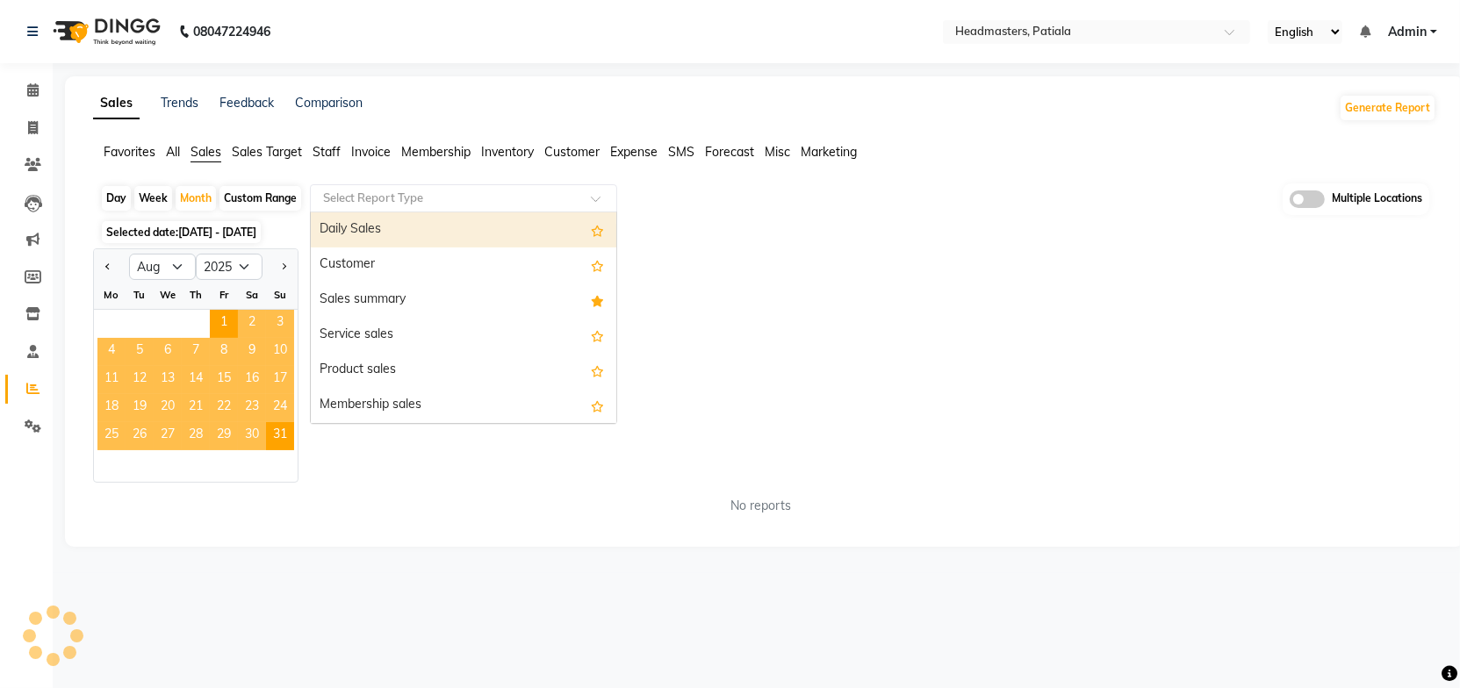
click at [390, 199] on input "text" at bounding box center [446, 199] width 253 height 18
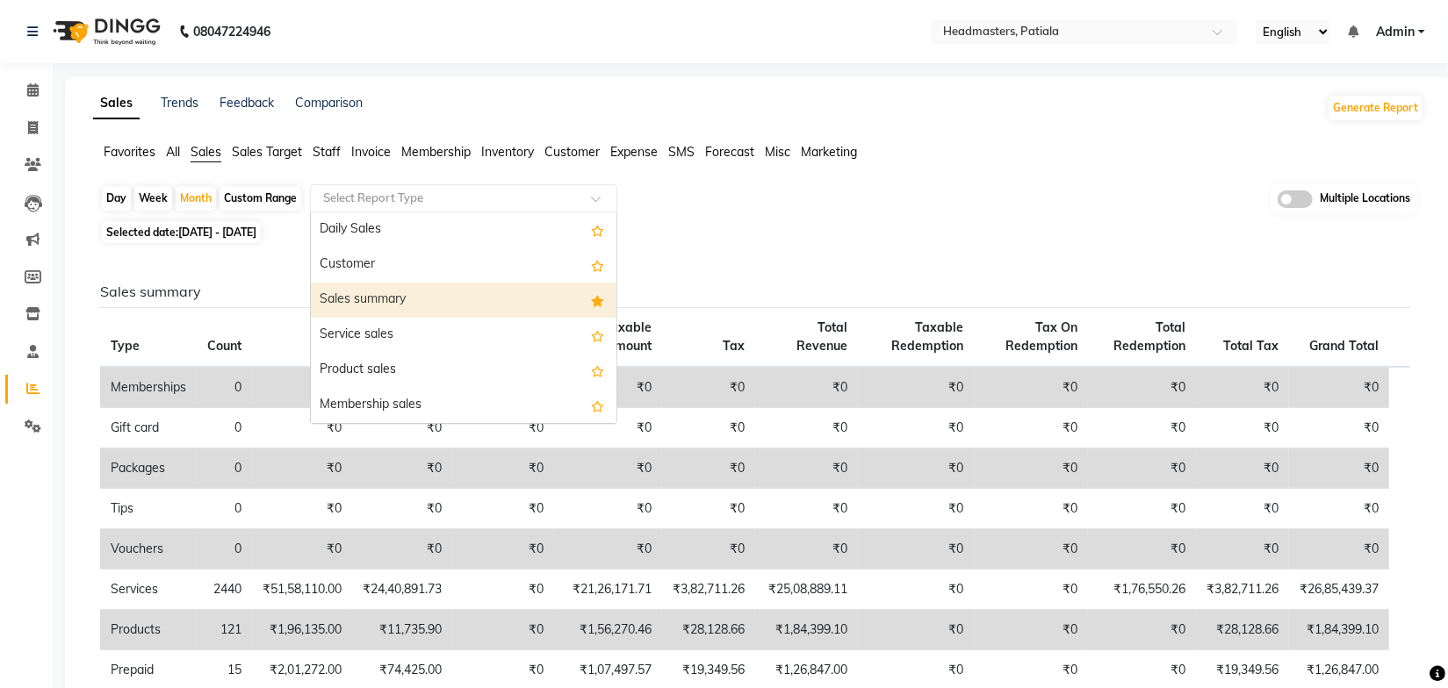
click at [379, 294] on div "Sales summary" at bounding box center [464, 300] width 306 height 35
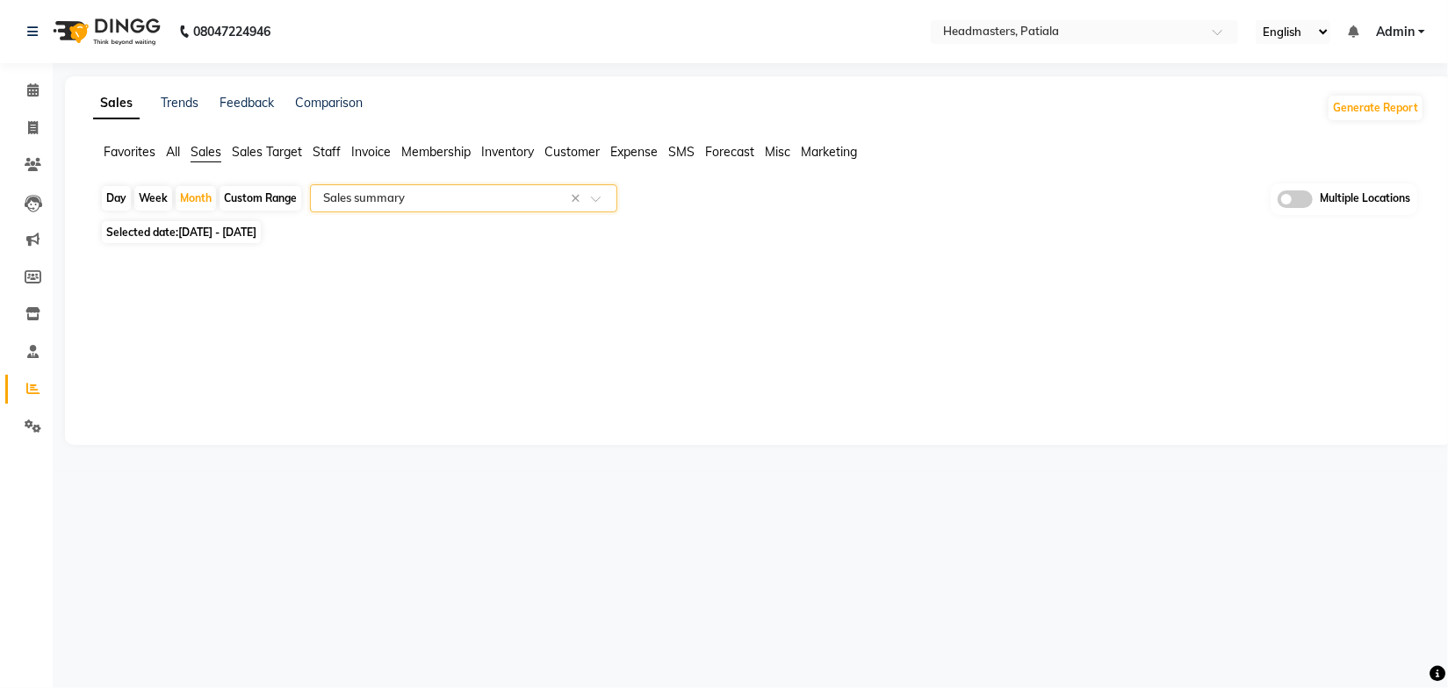
select select "full_report"
select select "csv"
drag, startPoint x: 1036, startPoint y: 104, endPoint x: 1008, endPoint y: 176, distance: 77.3
click at [1036, 104] on div "Sales Trends Feedback Comparison Generate Report" at bounding box center [759, 108] width 1352 height 28
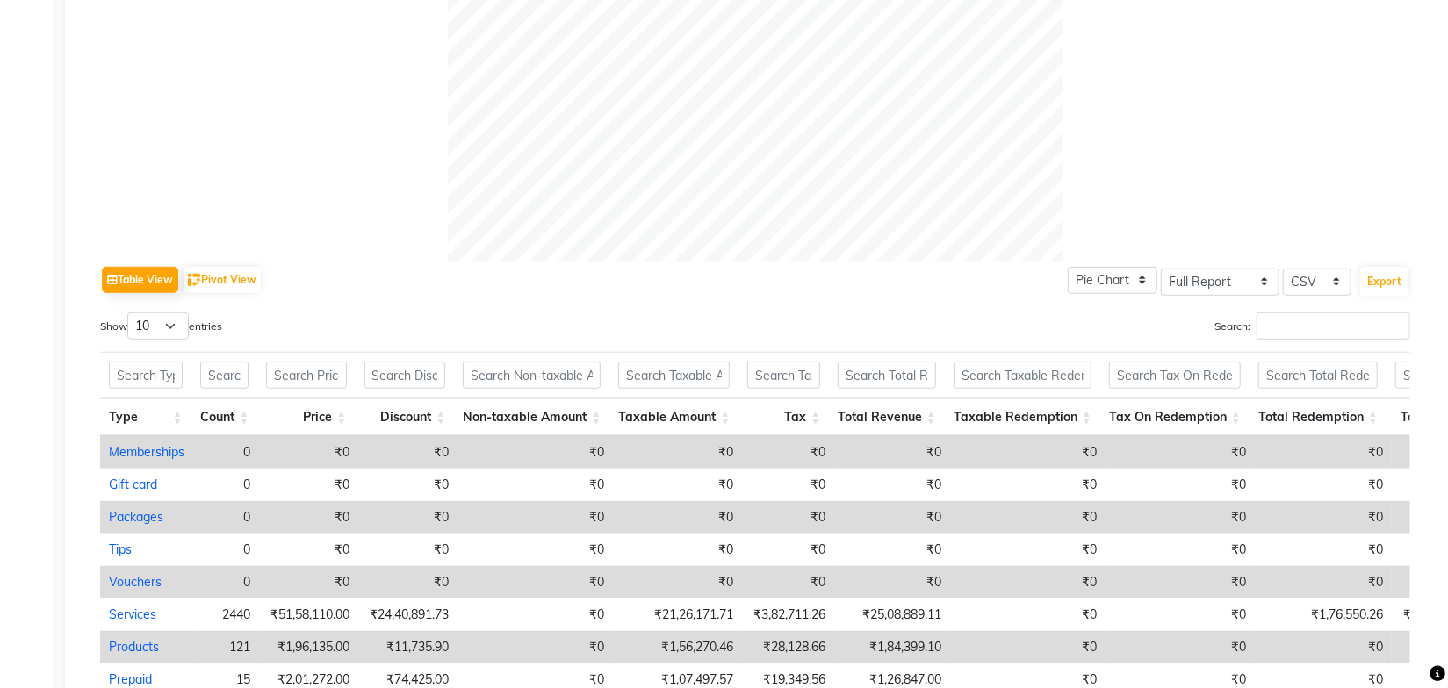
scroll to position [832, 0]
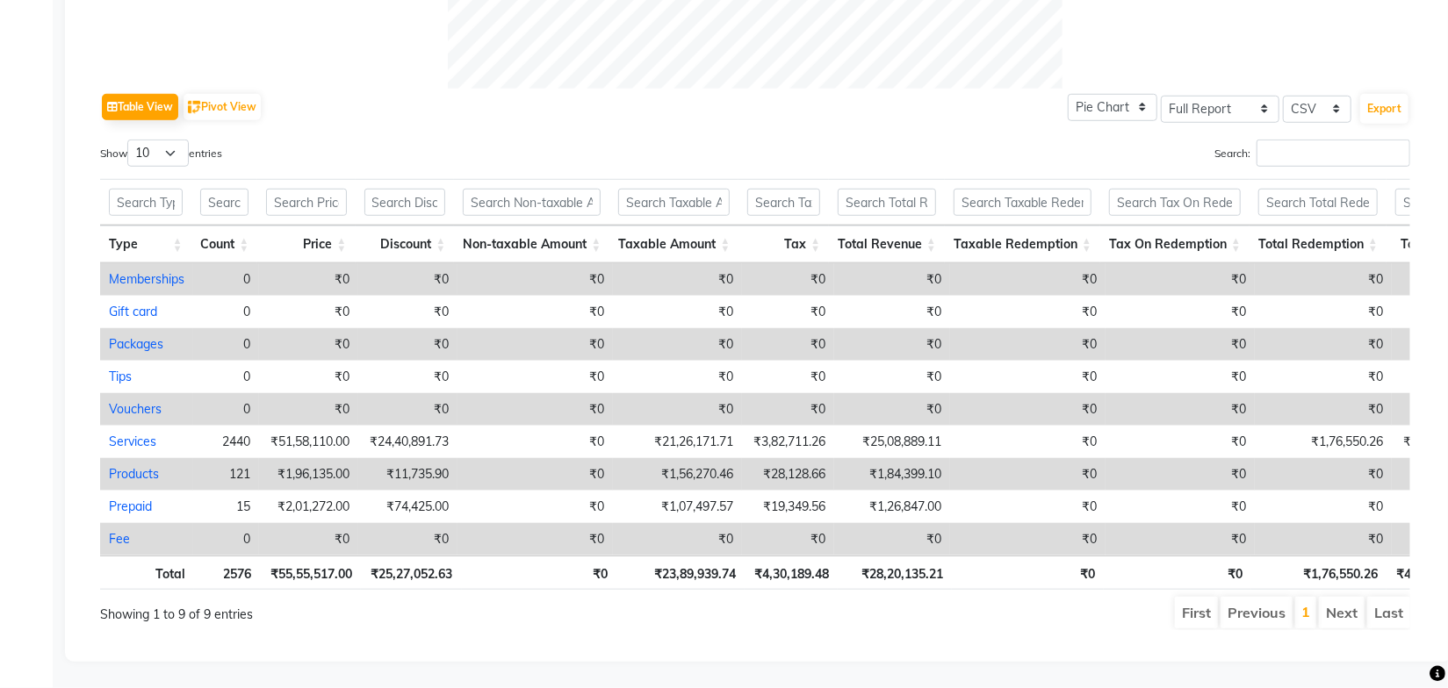
click at [1022, 597] on ul "First Previous 1 Next Last" at bounding box center [1033, 613] width 753 height 32
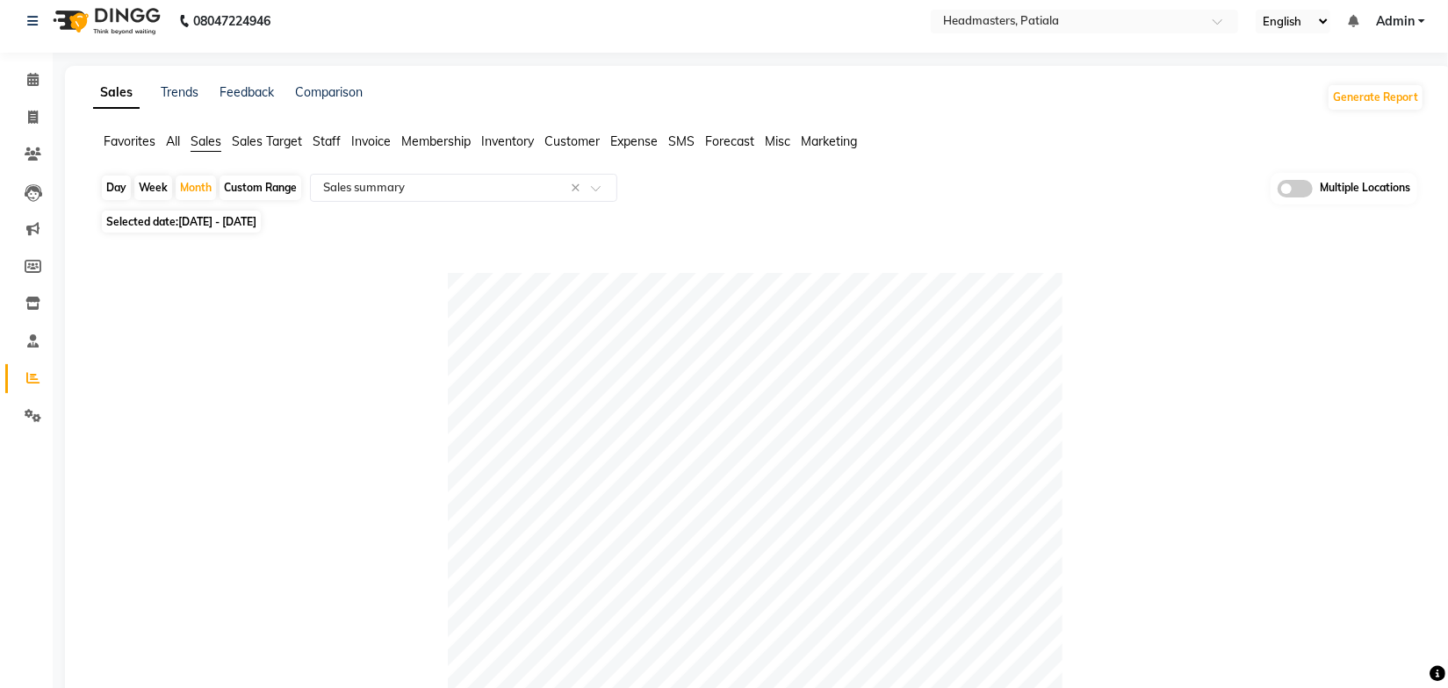
scroll to position [0, 0]
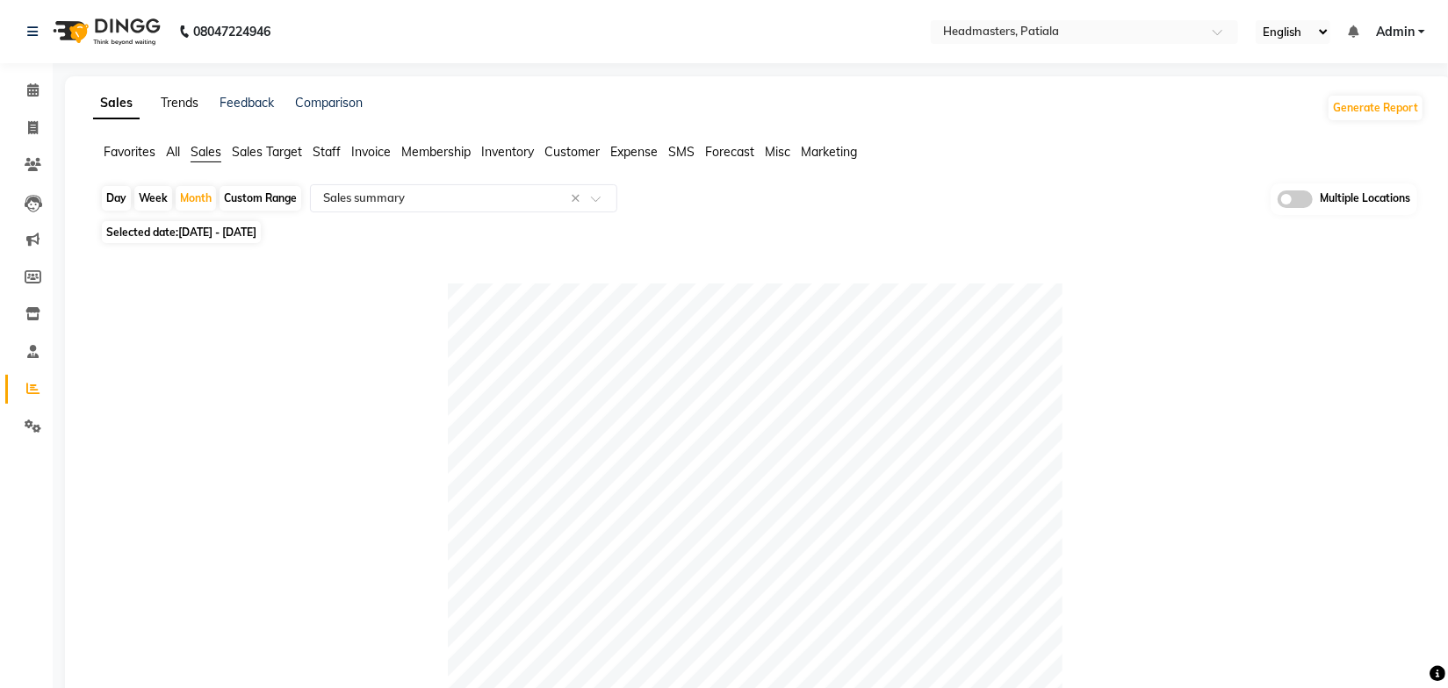
click at [164, 96] on link "Trends" at bounding box center [180, 103] width 38 height 16
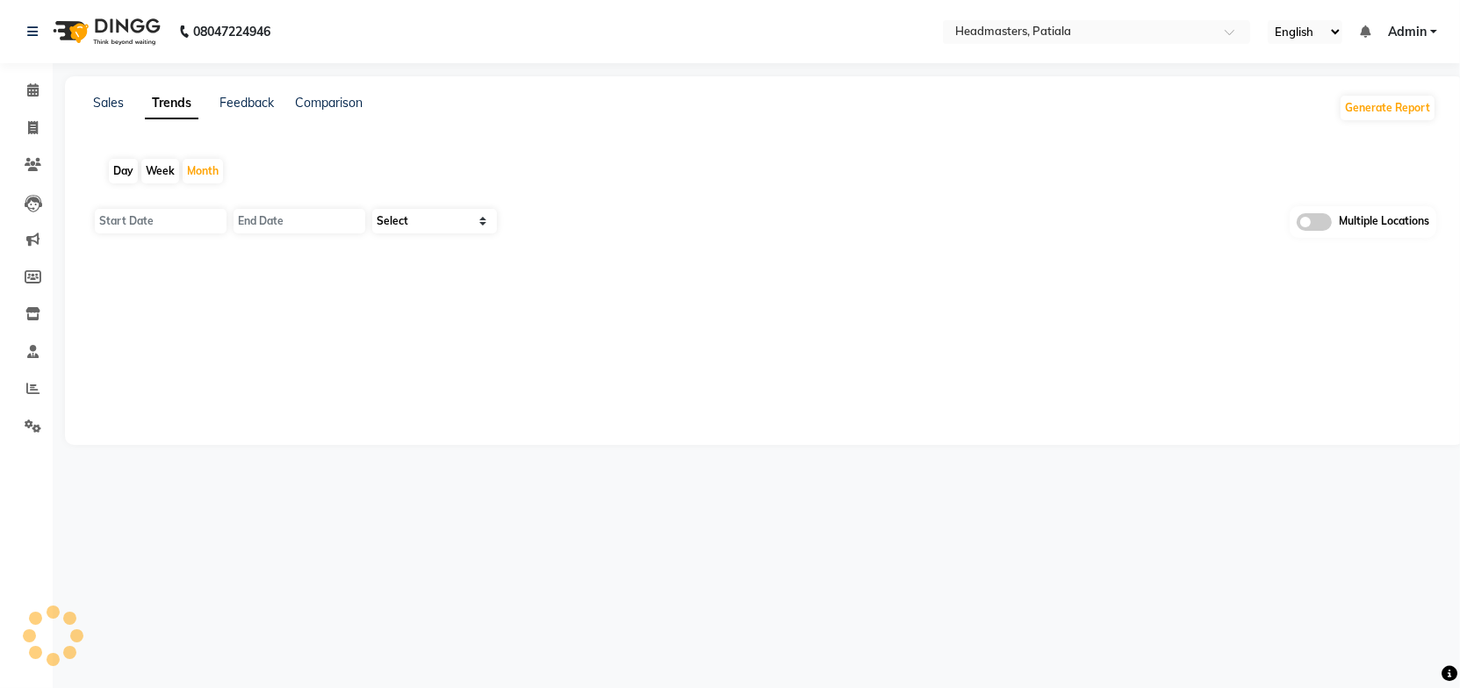
type input "01-09-2025"
type input "[DATE]"
select select "by_client"
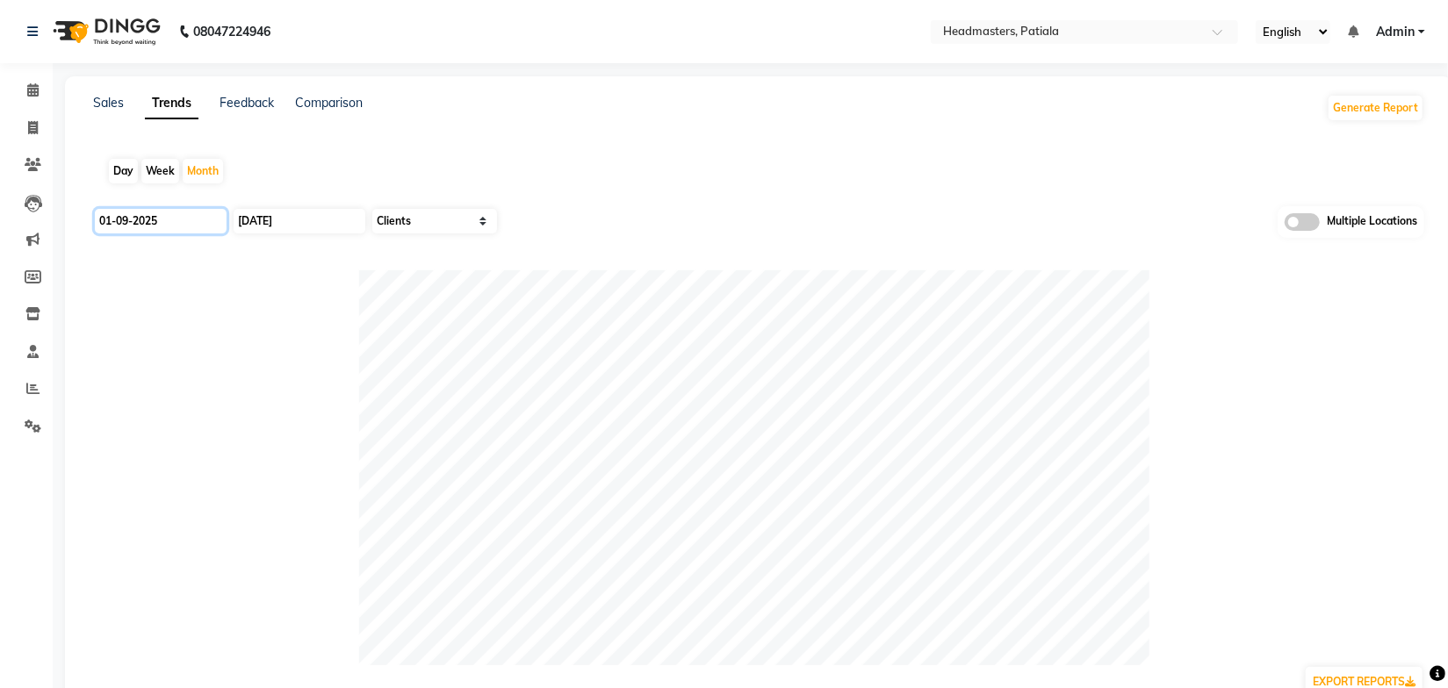
click at [185, 220] on input "01-09-2025" at bounding box center [161, 221] width 132 height 25
select select "9"
select select "2025"
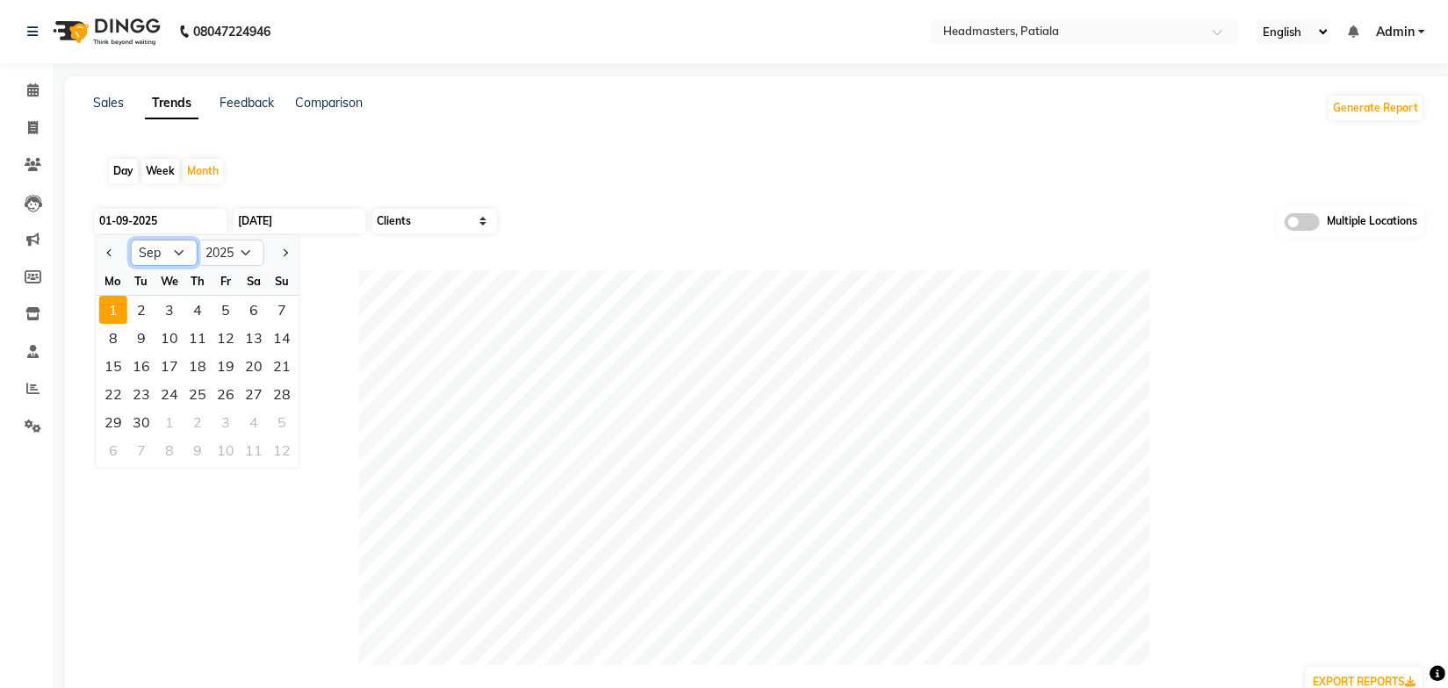
click at [159, 254] on select "Jan Feb Mar Apr May Jun [DATE] Aug Sep Oct Nov Dec" at bounding box center [164, 253] width 67 height 26
select select "8"
click at [131, 240] on select "Jan Feb Mar Apr May Jun [DATE] Aug Sep Oct Nov Dec" at bounding box center [164, 253] width 67 height 26
click at [231, 314] on div "1" at bounding box center [226, 310] width 28 height 28
type input "[DATE]"
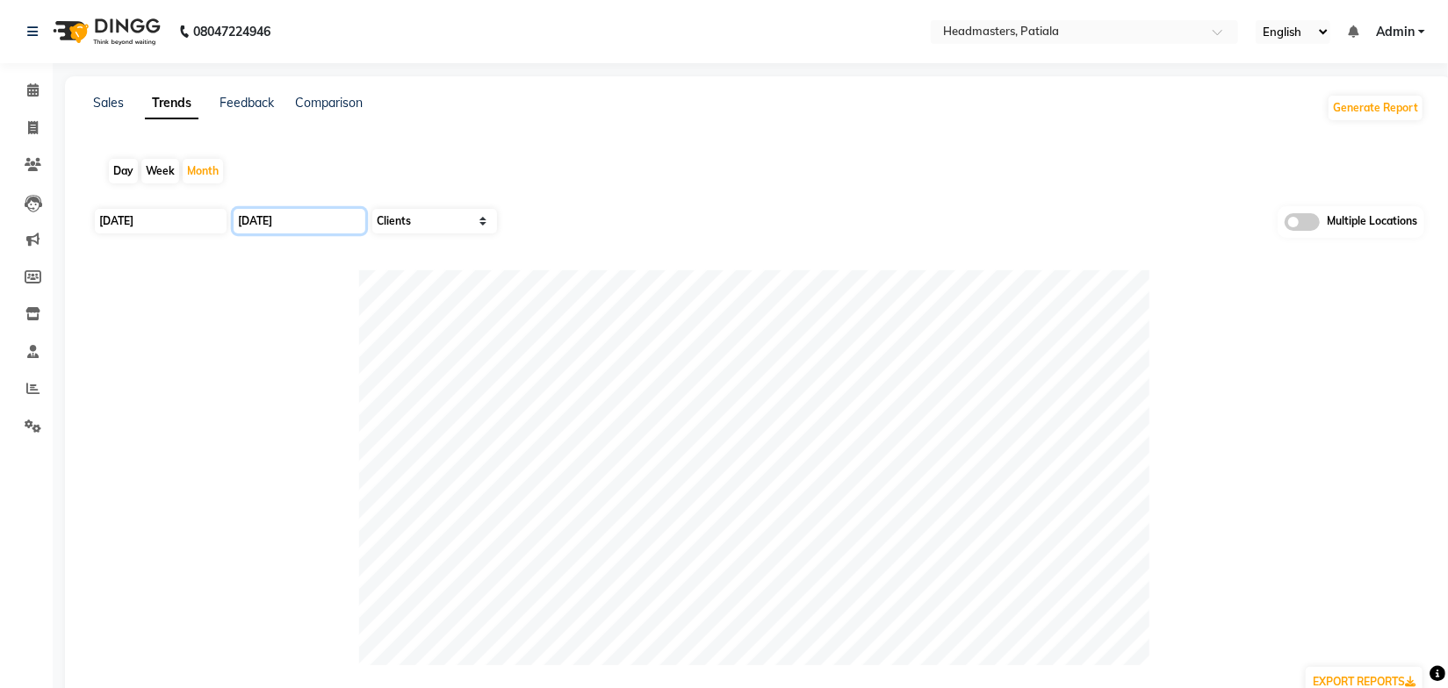
click at [292, 216] on input "[DATE]" at bounding box center [300, 221] width 132 height 25
select select "9"
select select "2025"
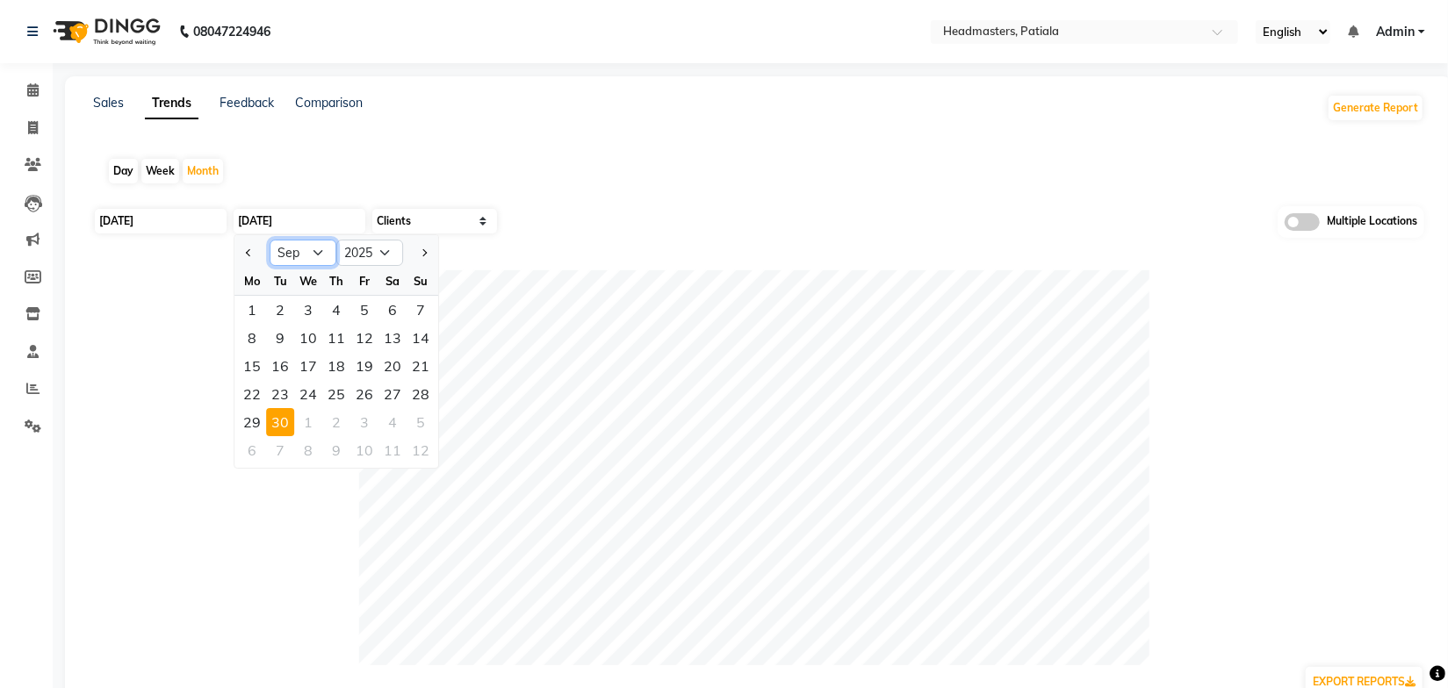
click at [310, 263] on select "Jan Feb Mar Apr May Jun [DATE] Aug Sep Oct Nov Dec" at bounding box center [303, 253] width 67 height 26
select select "8"
click at [270, 240] on select "Jan Feb Mar Apr May Jun [DATE] Aug Sep Oct Nov Dec" at bounding box center [303, 253] width 67 height 26
click at [414, 419] on div "31" at bounding box center [421, 422] width 28 height 28
type input "31-08-2025"
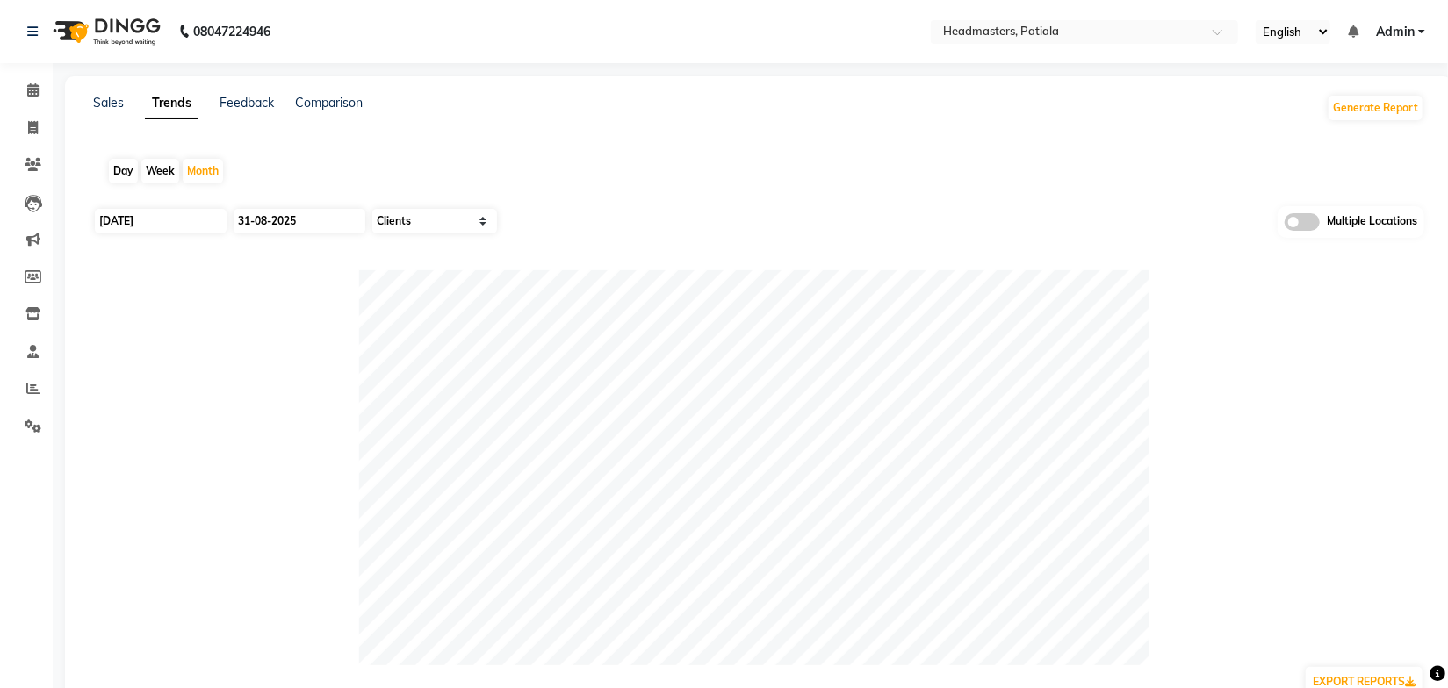
click at [621, 188] on div "Day Week Month" at bounding box center [758, 171] width 1331 height 56
click at [1049, 29] on input "text" at bounding box center [1067, 34] width 255 height 18
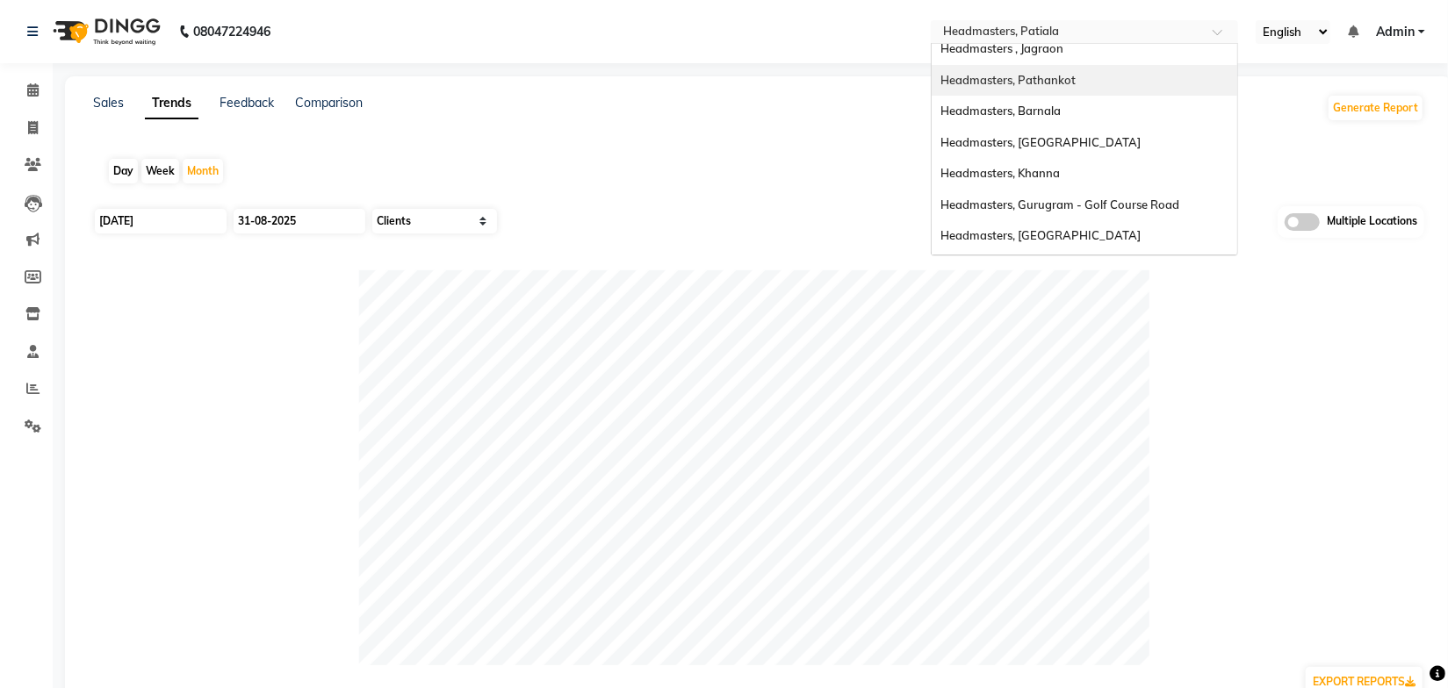
scroll to position [319, 0]
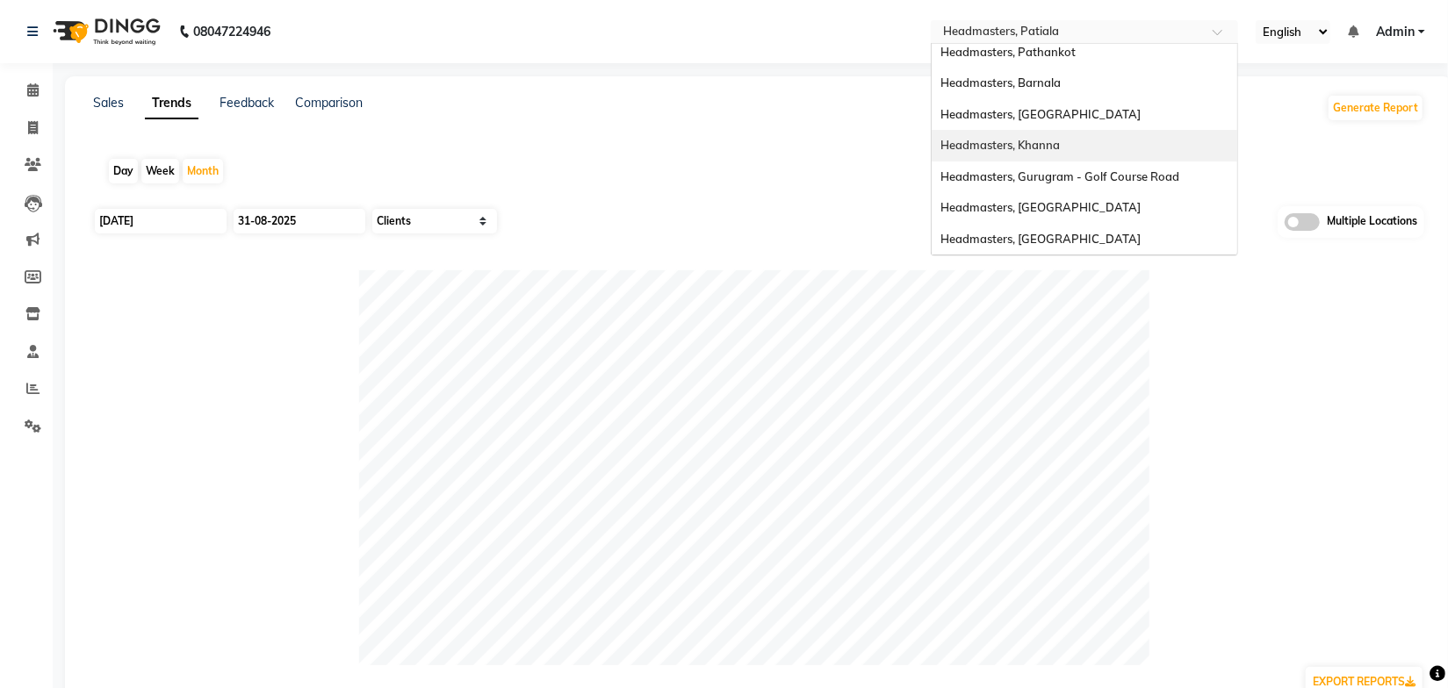
click at [1055, 145] on span "Headmasters, Khanna" at bounding box center [999, 145] width 119 height 14
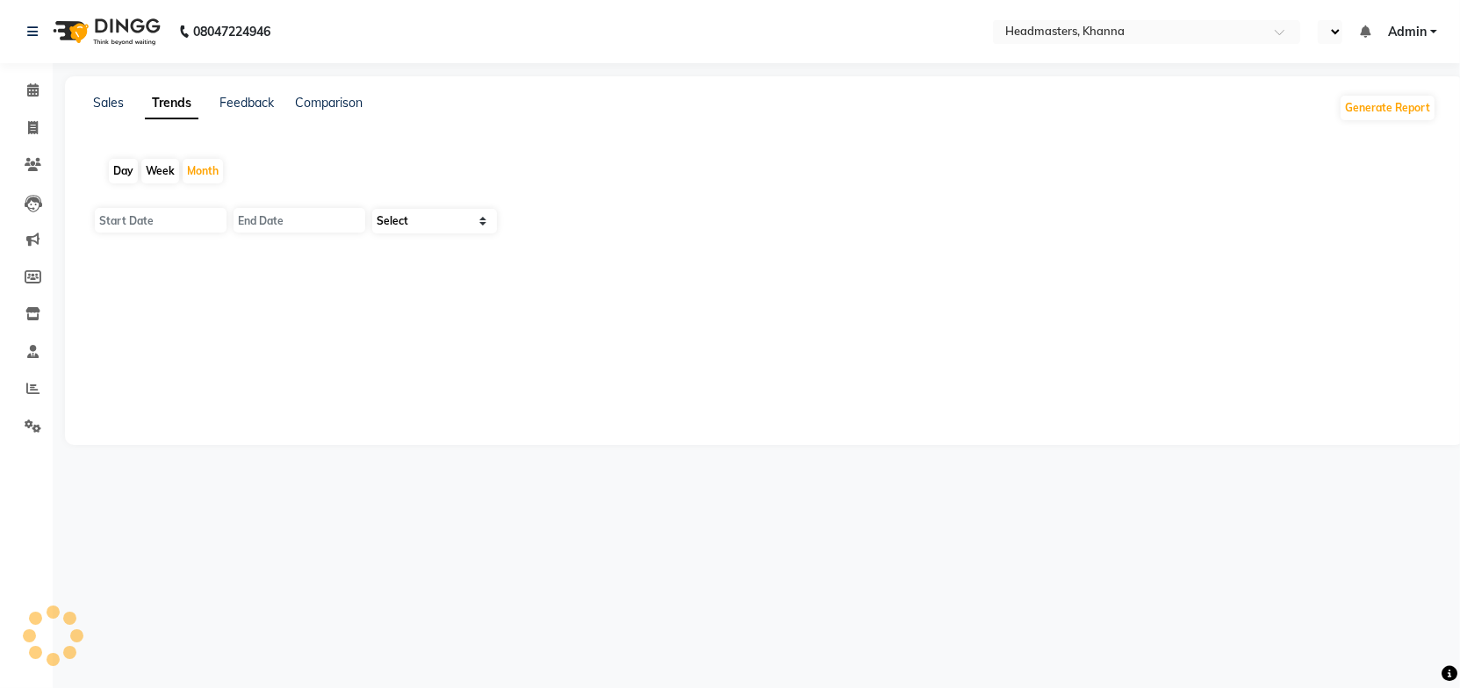
type input "01-09-2025"
type input "[DATE]"
select select "en"
select select "by_client"
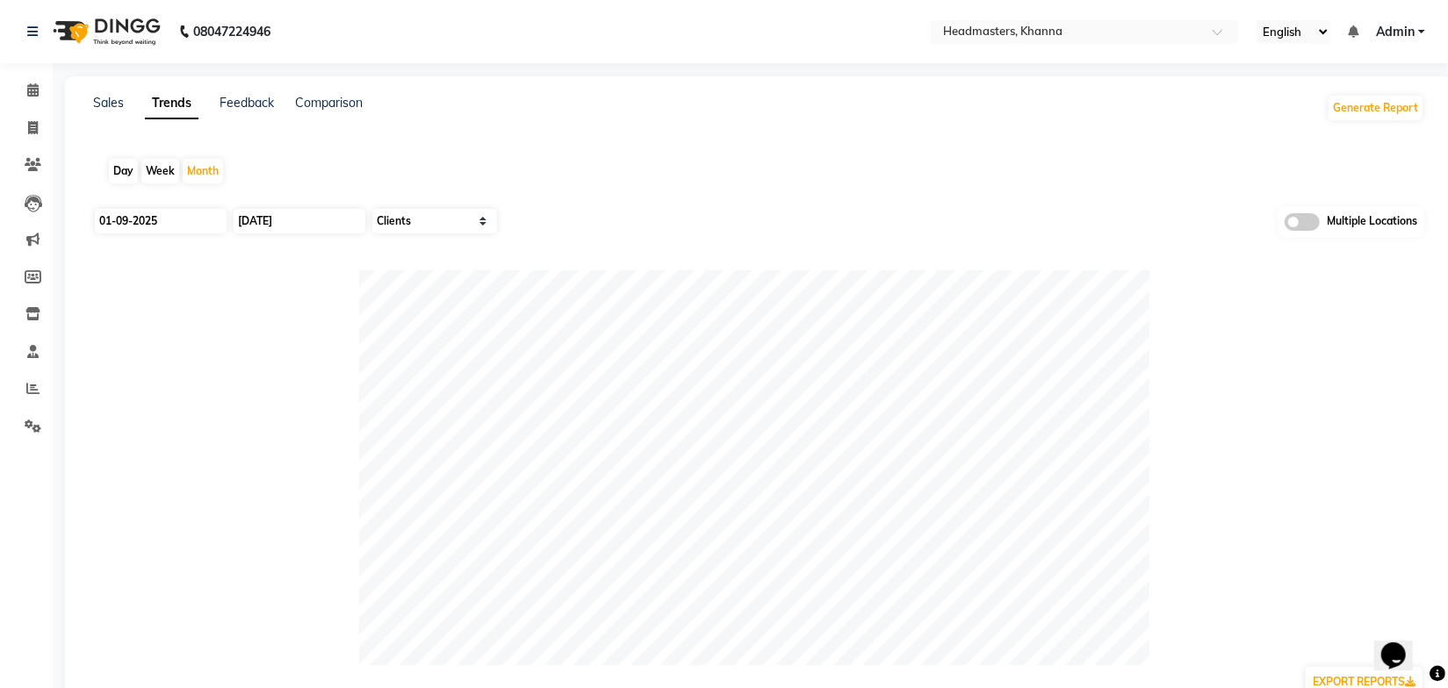
click at [538, 136] on div "Sales Trends Feedback Comparison Generate Report Day Week Month 01-09-2025 30-0…" at bounding box center [758, 482] width 1387 height 813
click at [199, 220] on input "01-09-2025" at bounding box center [161, 221] width 132 height 25
select select "9"
select select "2025"
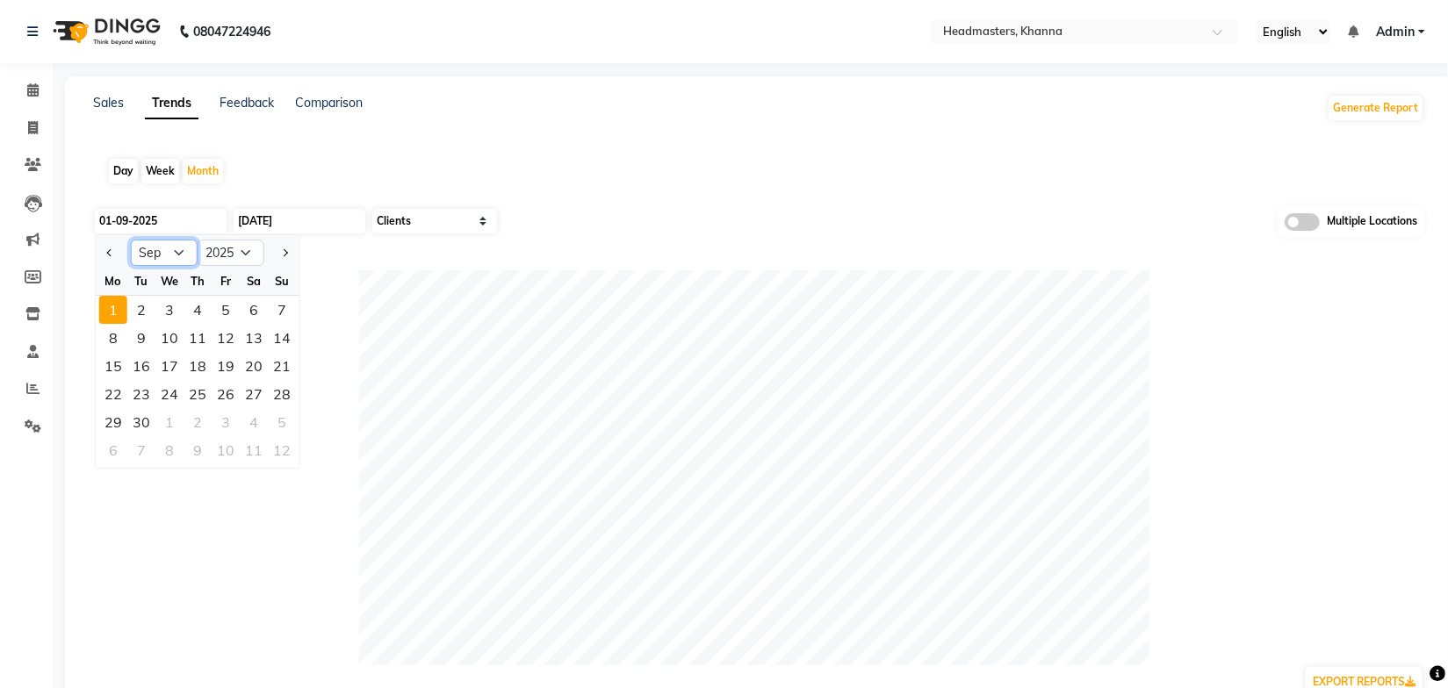
click at [167, 248] on select "Jan Feb Mar Apr May Jun [DATE] Aug Sep Oct Nov Dec" at bounding box center [164, 253] width 67 height 26
select select "8"
click at [131, 240] on select "Jan Feb Mar Apr May Jun [DATE] Aug Sep Oct Nov Dec" at bounding box center [164, 253] width 67 height 26
click at [227, 313] on div "1" at bounding box center [226, 310] width 28 height 28
type input "[DATE]"
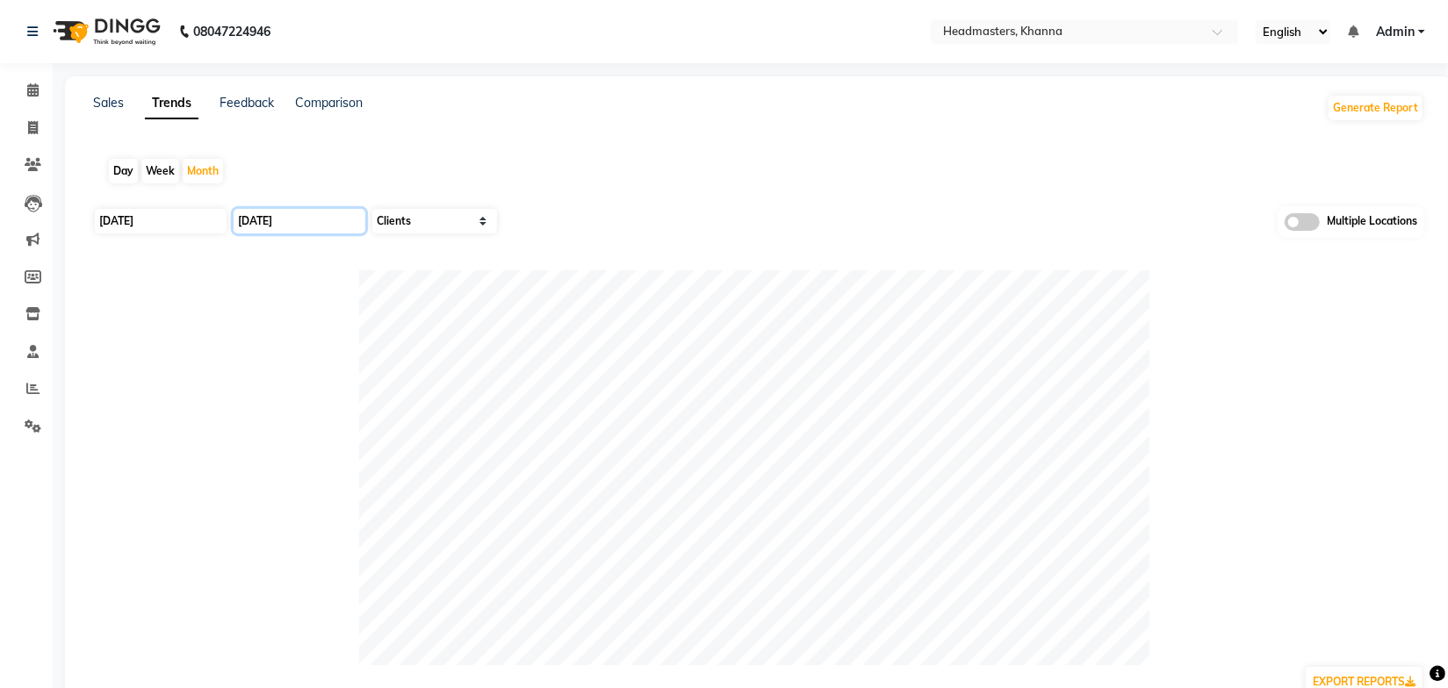
click at [296, 219] on input "[DATE]" at bounding box center [300, 221] width 132 height 25
select select "9"
select select "2025"
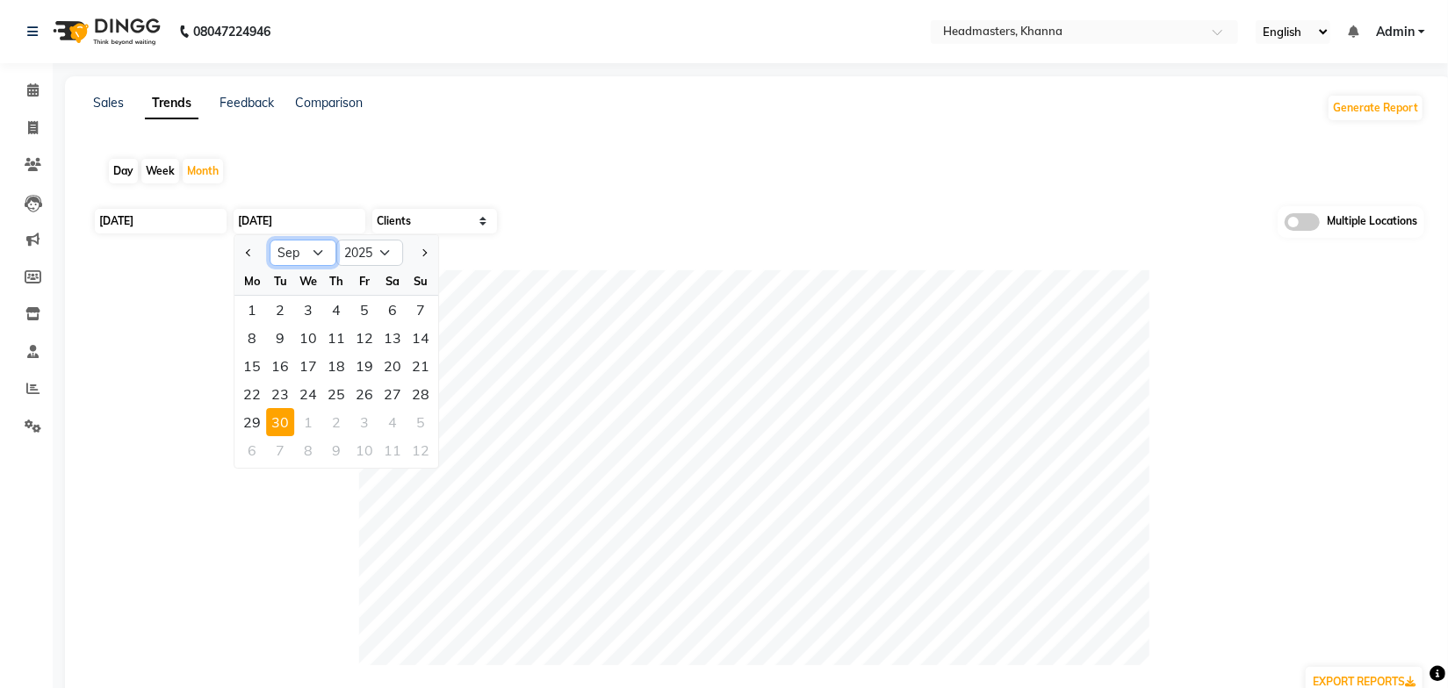
click at [302, 253] on select "Jan Feb Mar Apr May Jun [DATE] Aug Sep Oct Nov Dec" at bounding box center [303, 253] width 67 height 26
select select "8"
click at [270, 240] on select "Jan Feb Mar Apr May Jun [DATE] Aug Sep Oct Nov Dec" at bounding box center [303, 253] width 67 height 26
click at [413, 420] on div "31" at bounding box center [421, 422] width 28 height 28
type input "31-08-2025"
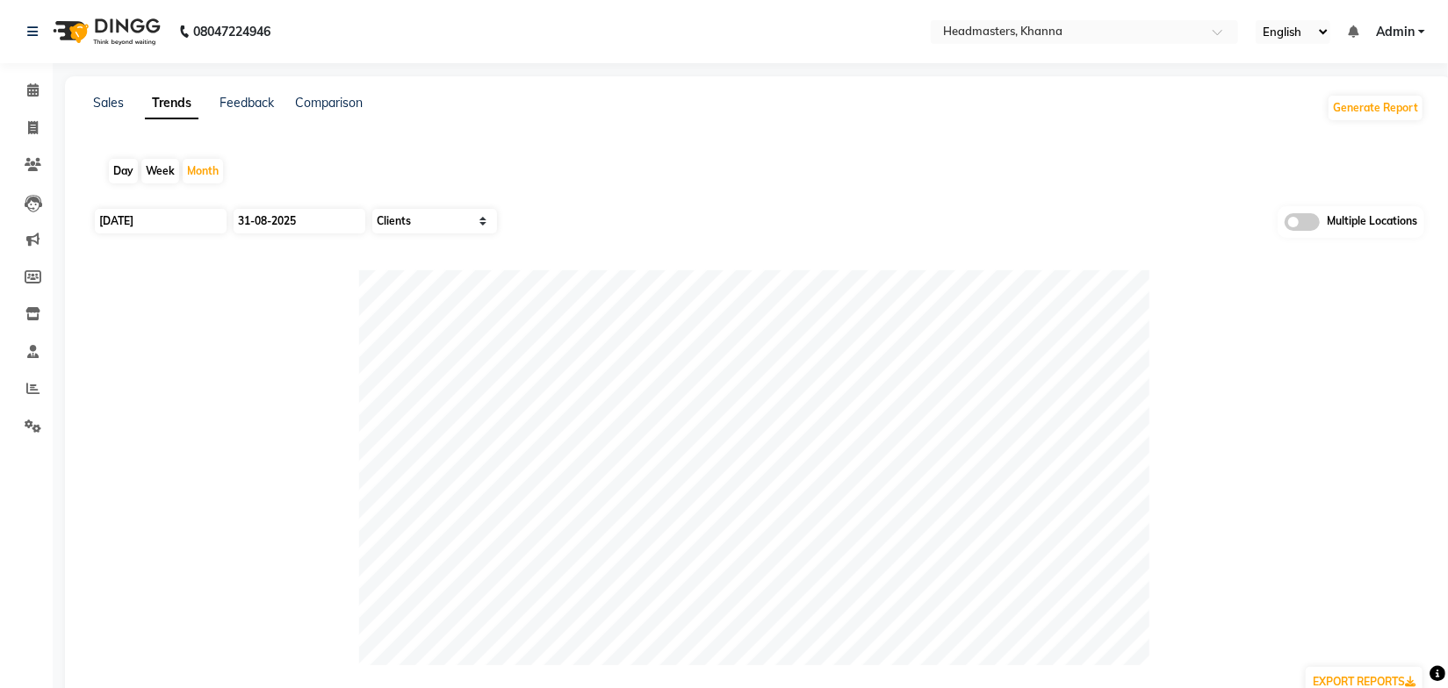
click at [600, 189] on div "Day Week Month" at bounding box center [758, 171] width 1331 height 56
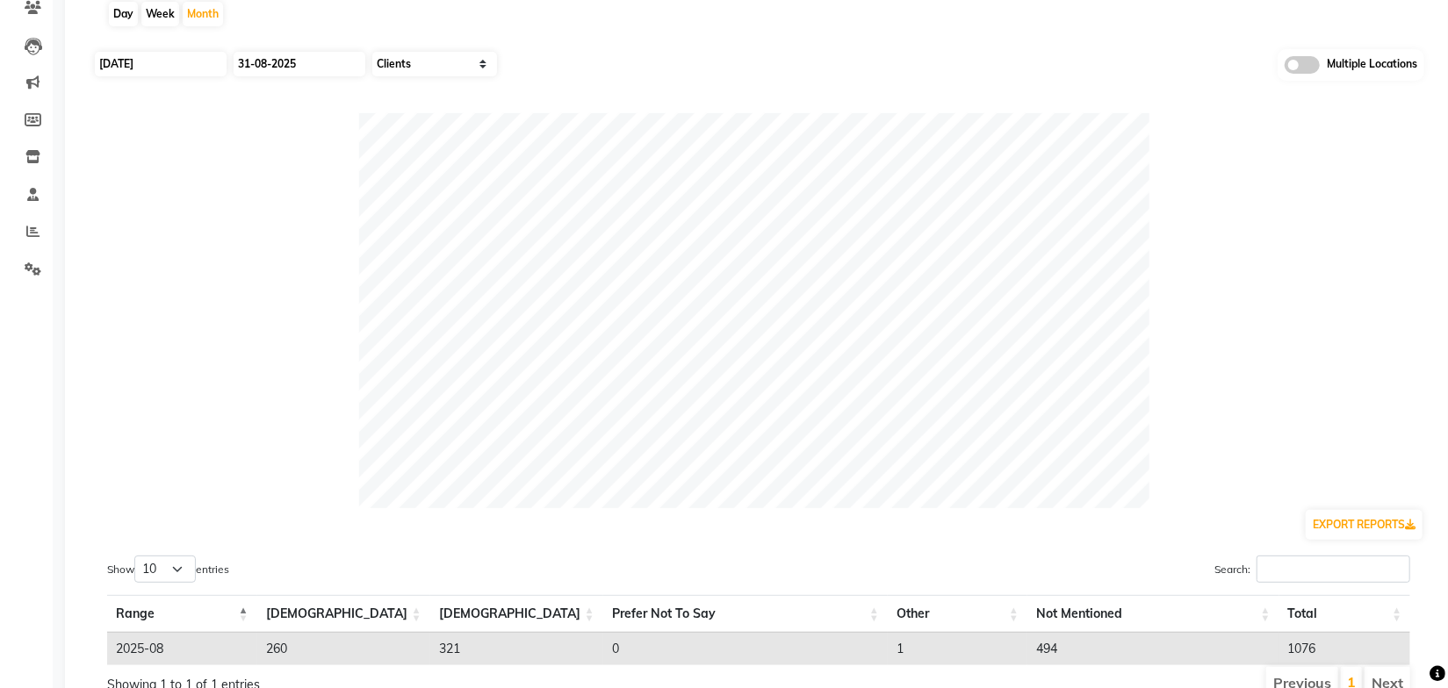
scroll to position [227, 0]
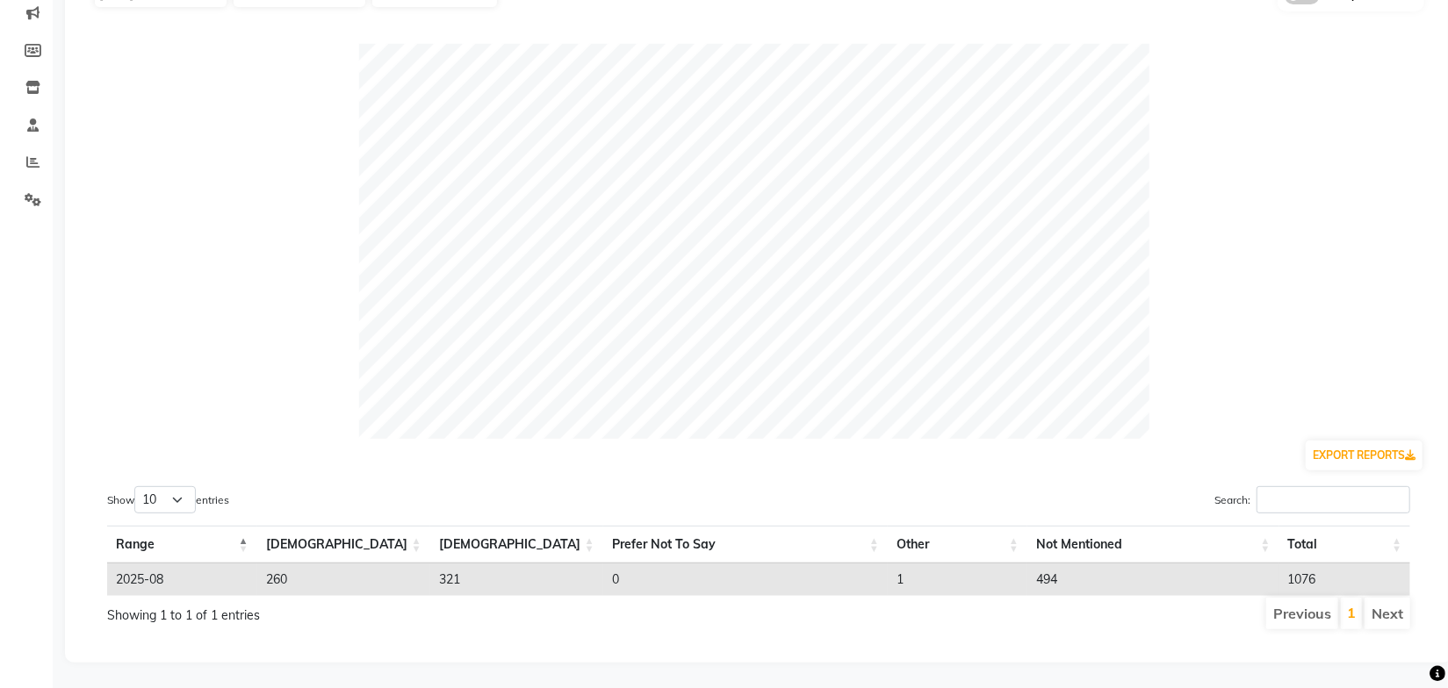
click at [616, 481] on div "Show 10 25 50 100 entries Search: Range Male Female Prefer Not To Say Other Not…" at bounding box center [758, 558] width 1331 height 173
click at [524, 641] on div "Show 10 25 50 100 entries Search: Range Male Female Prefer Not To Say Other Not…" at bounding box center [758, 558] width 1331 height 173
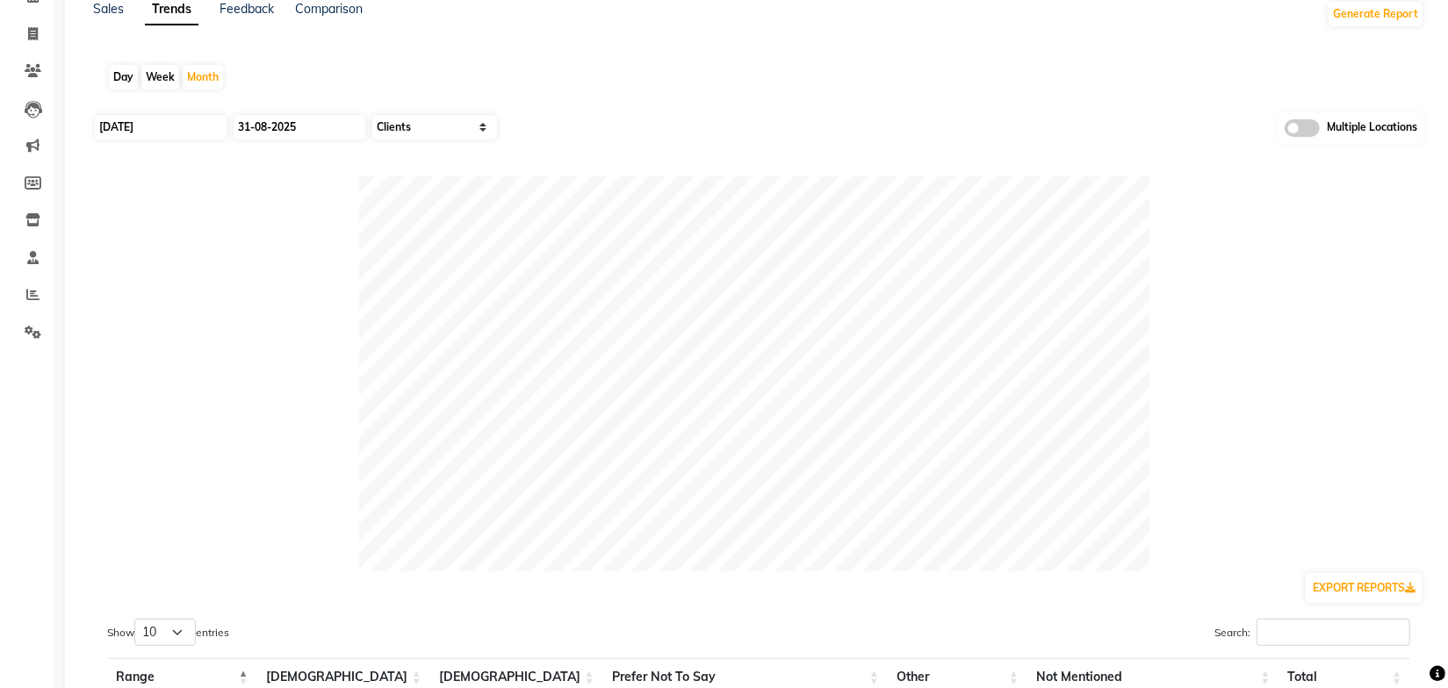
scroll to position [0, 0]
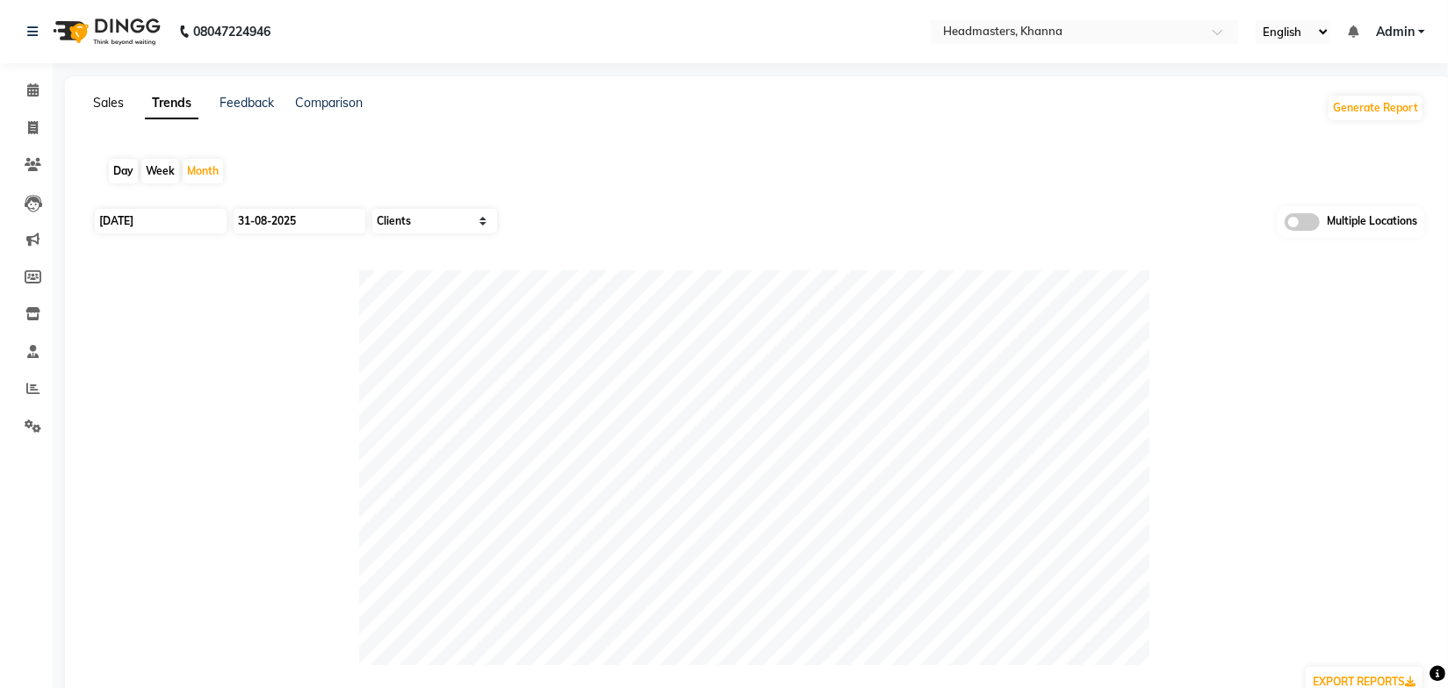
click at [119, 104] on link "Sales" at bounding box center [108, 103] width 31 height 16
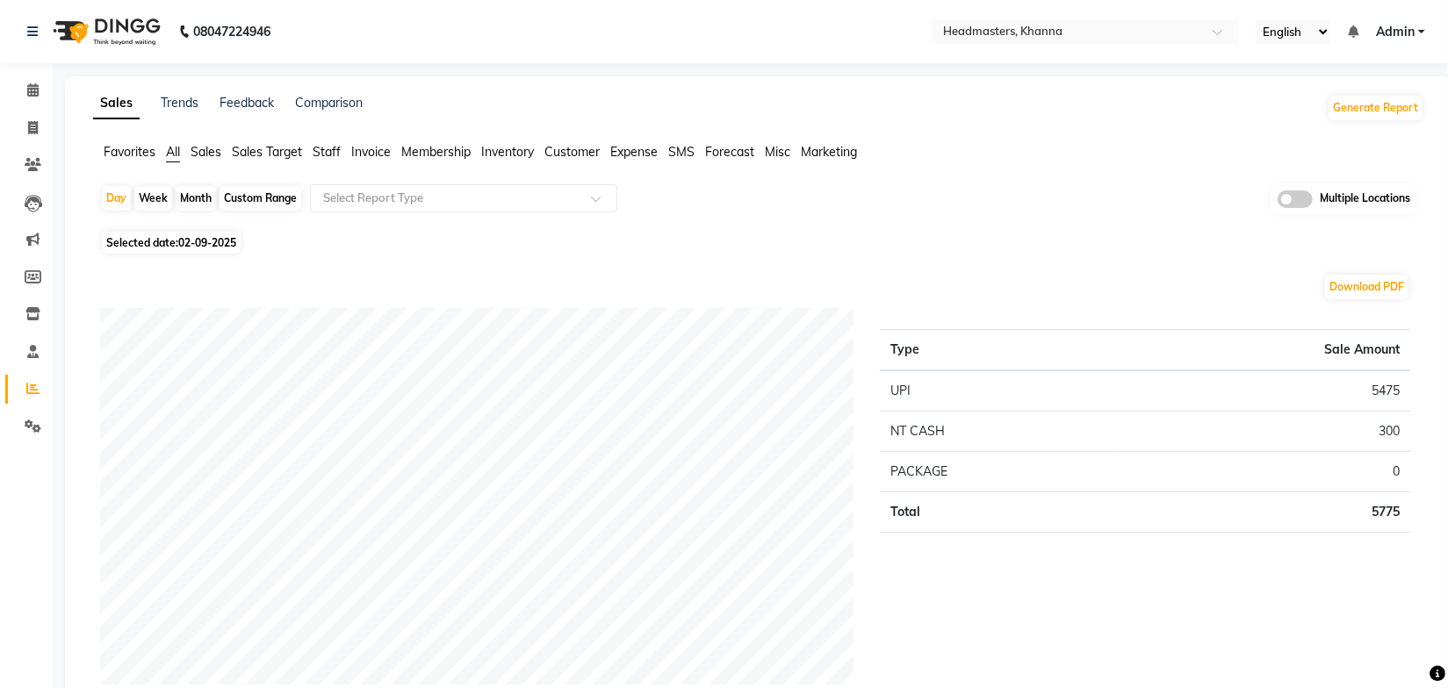
click at [207, 149] on span "Sales" at bounding box center [206, 152] width 31 height 16
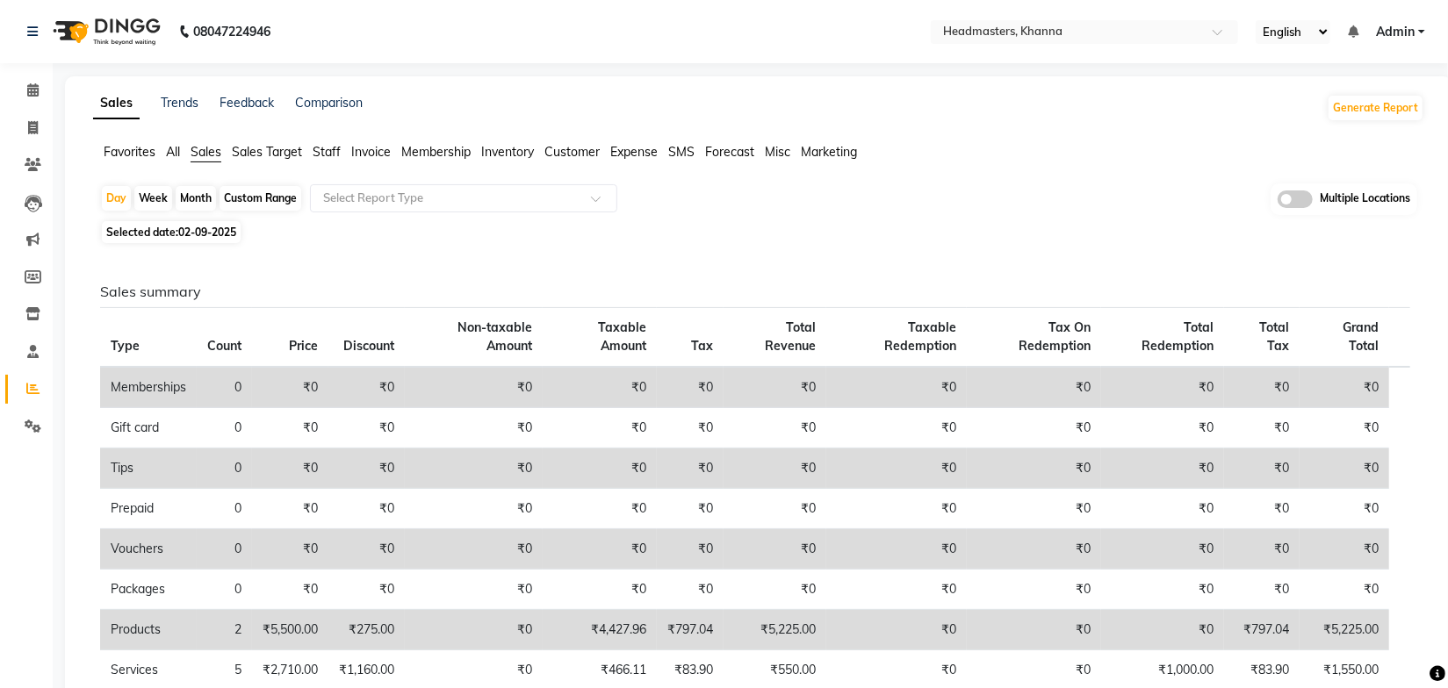
click at [204, 198] on div "Month" at bounding box center [196, 198] width 40 height 25
select select "9"
select select "2025"
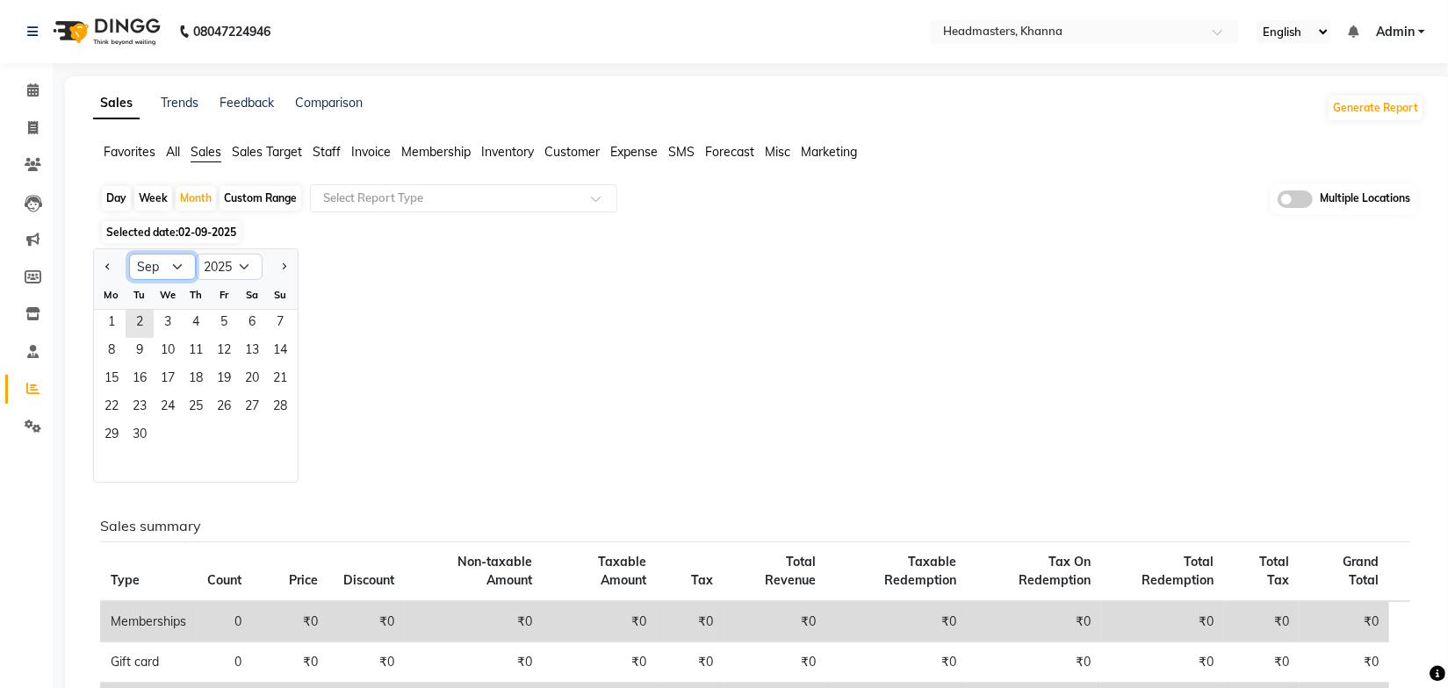
click at [176, 273] on select "Jan Feb Mar Apr May Jun [DATE] Aug Sep Oct Nov Dec" at bounding box center [162, 267] width 67 height 26
select select "8"
click at [129, 254] on select "Jan Feb Mar Apr May Jun [DATE] Aug Sep Oct Nov Dec" at bounding box center [162, 267] width 67 height 26
click at [223, 324] on span "1" at bounding box center [224, 324] width 28 height 28
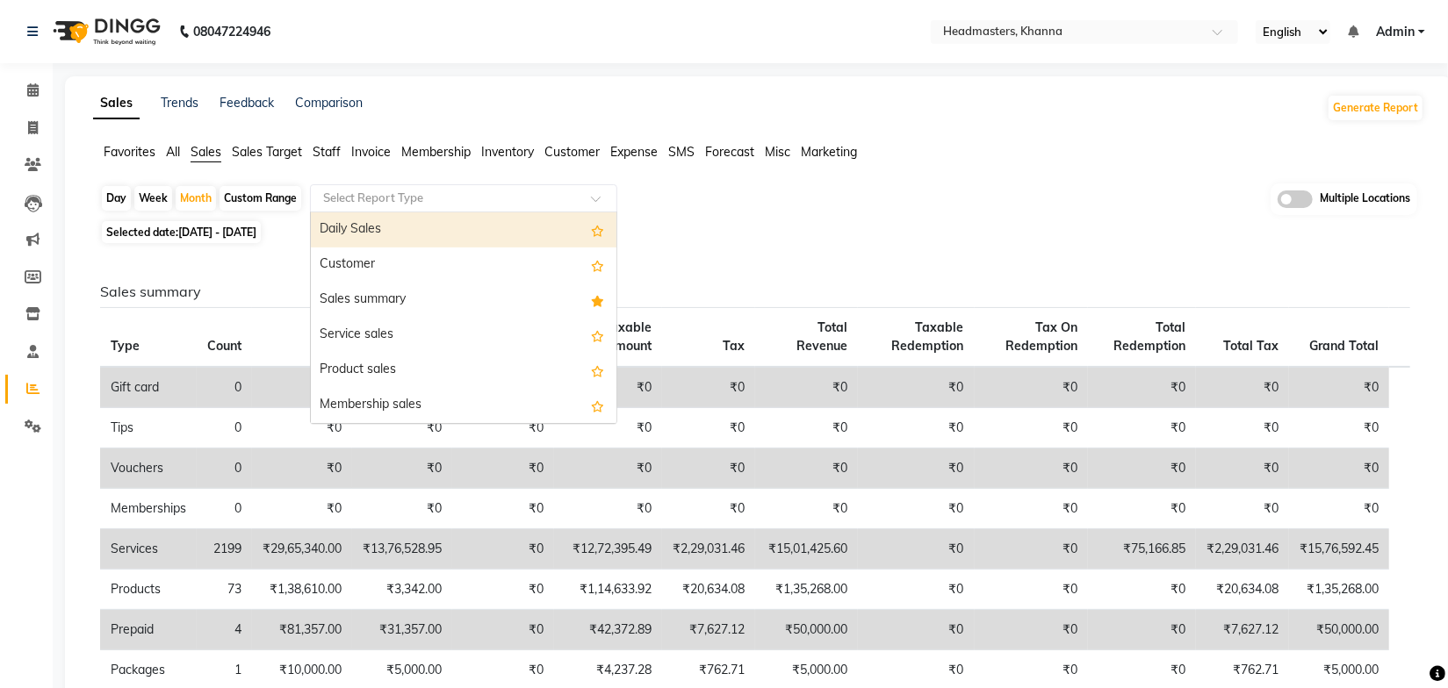
click at [371, 202] on input "text" at bounding box center [446, 199] width 253 height 18
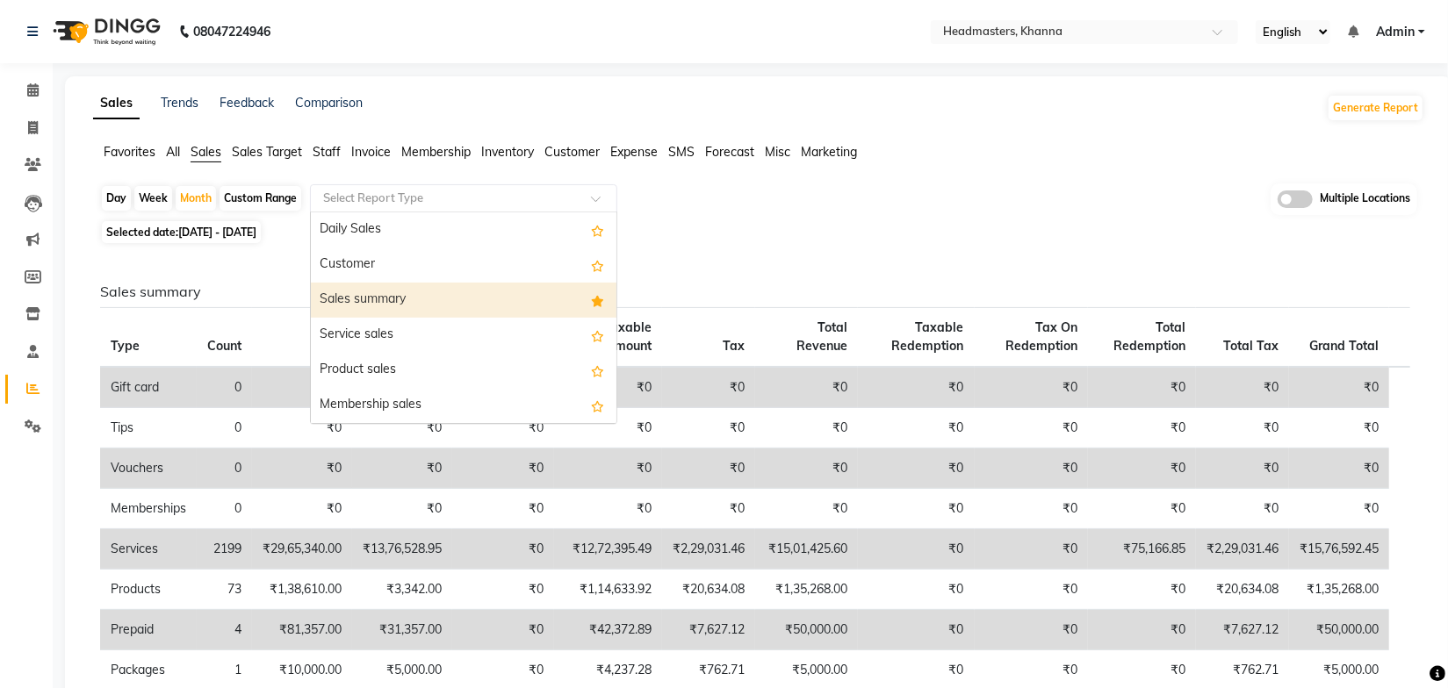
click at [353, 303] on div "Sales summary" at bounding box center [464, 300] width 306 height 35
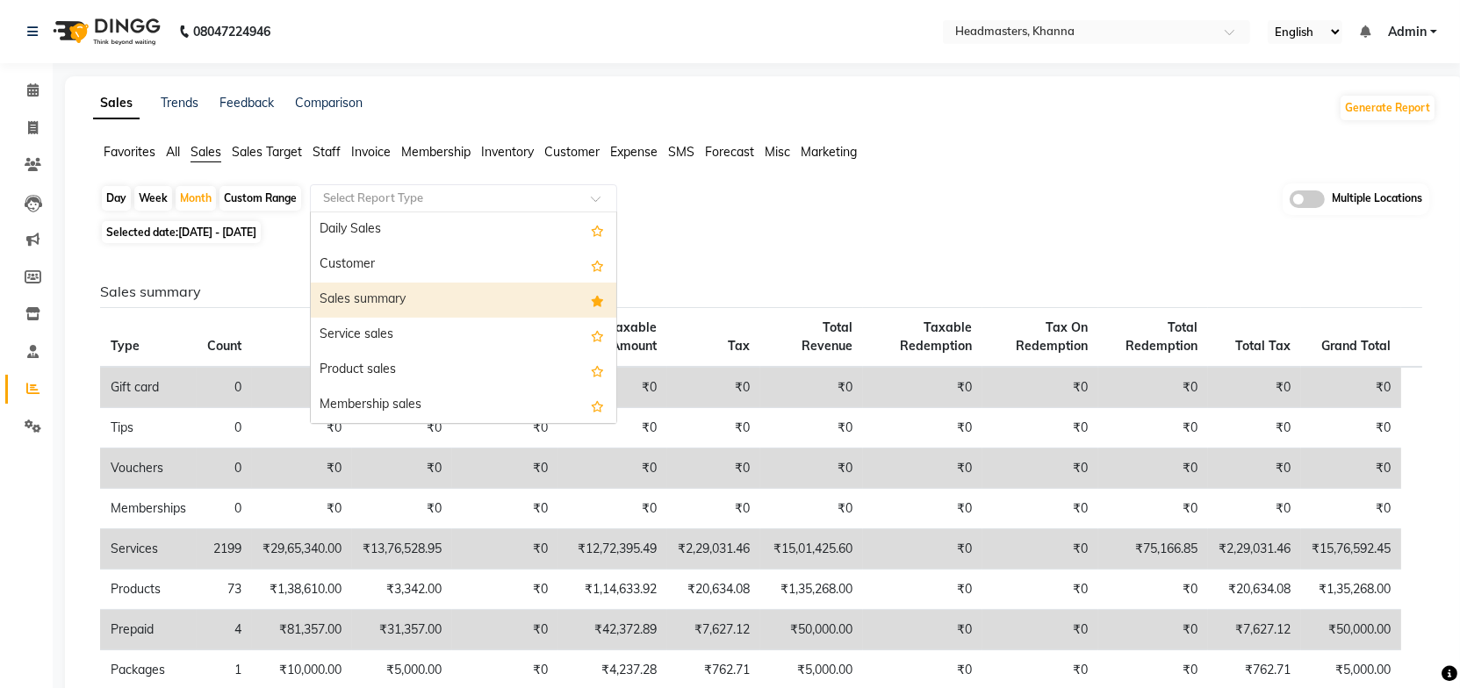
select select "full_report"
select select "csv"
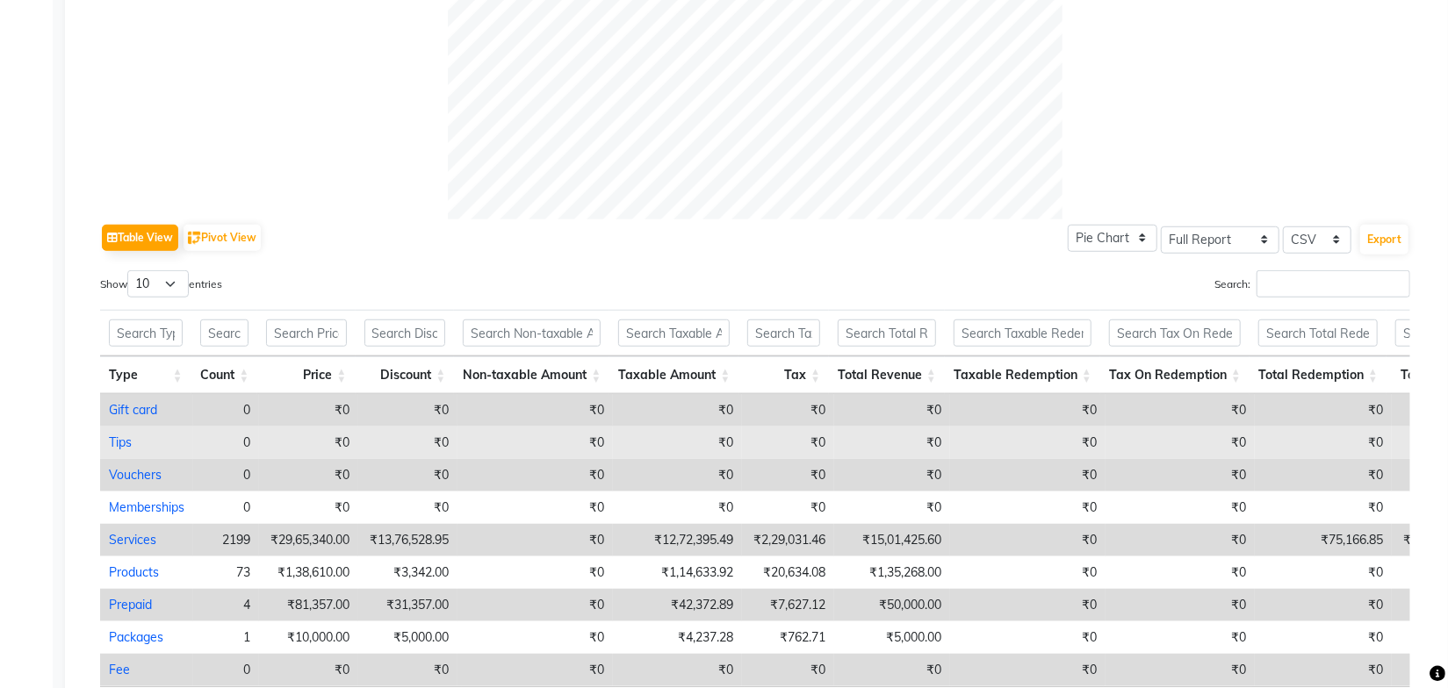
scroll to position [832, 0]
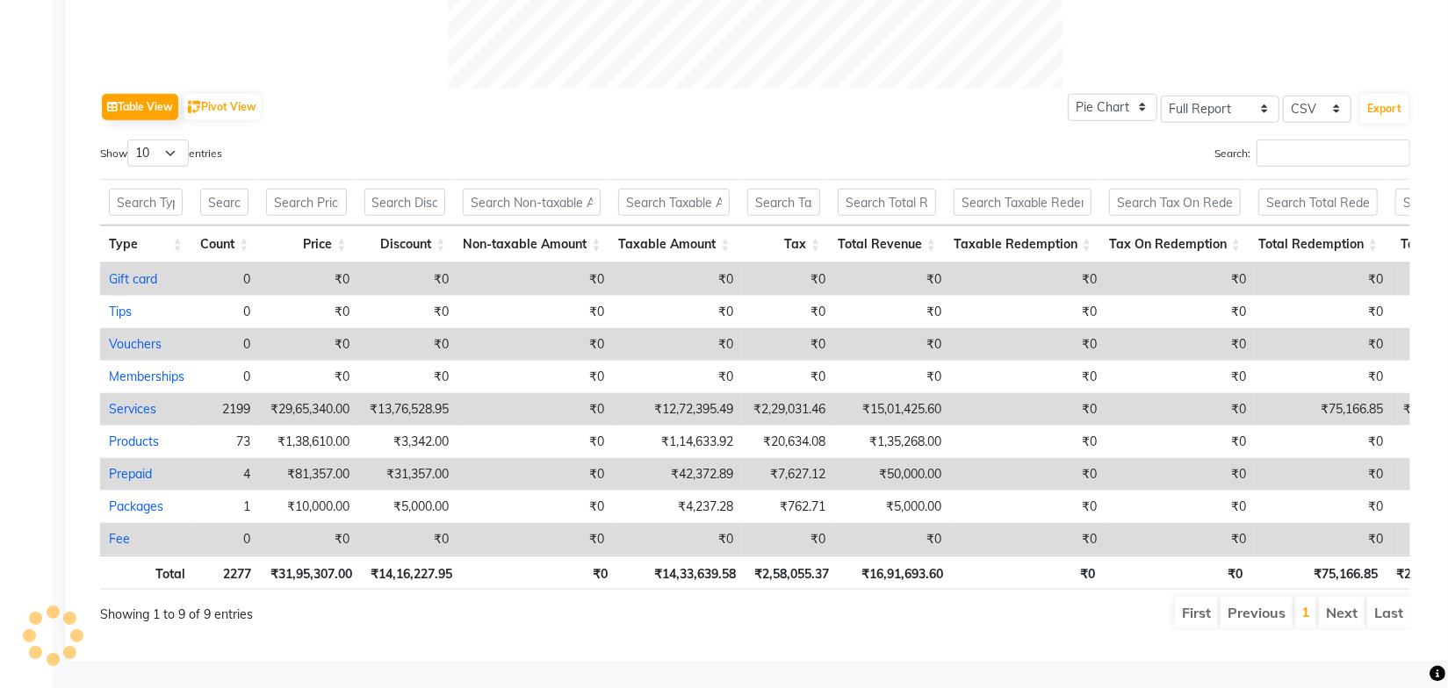
click at [1041, 600] on ul "First Previous 1 Next Last" at bounding box center [1033, 613] width 753 height 32
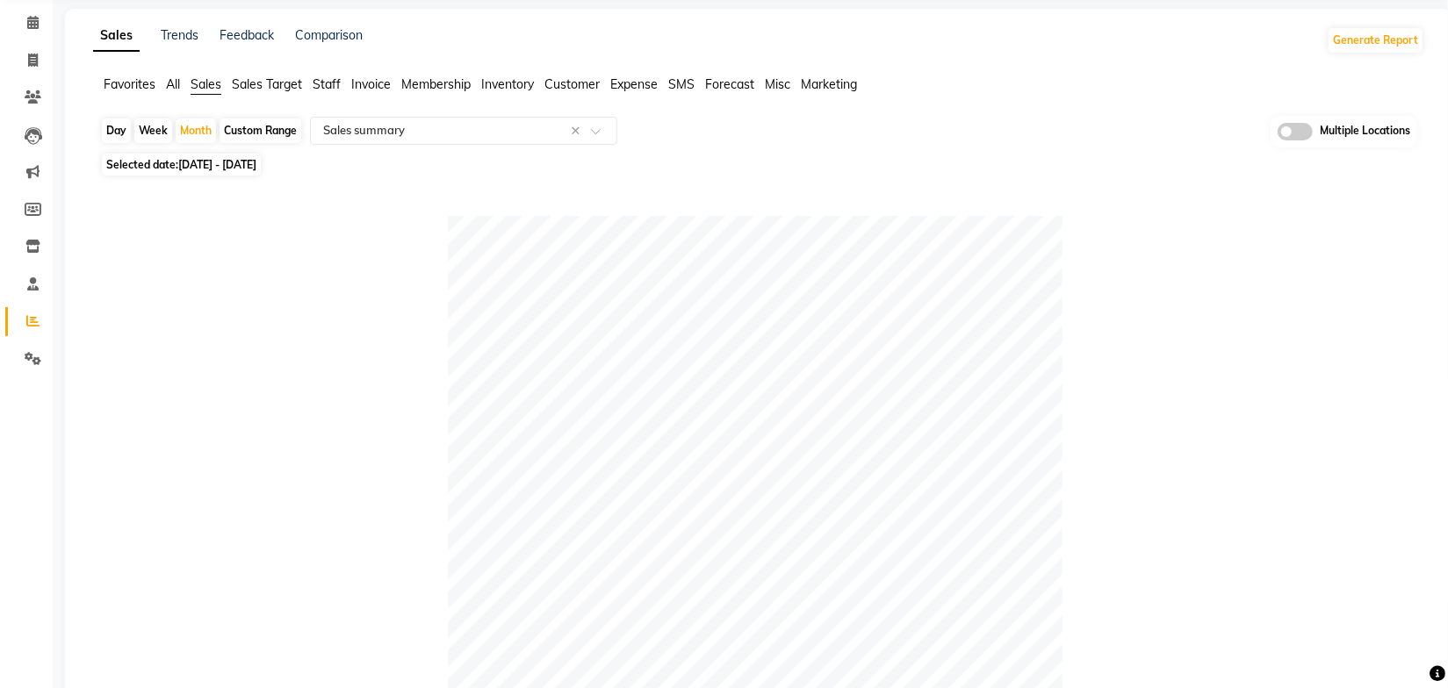
scroll to position [0, 0]
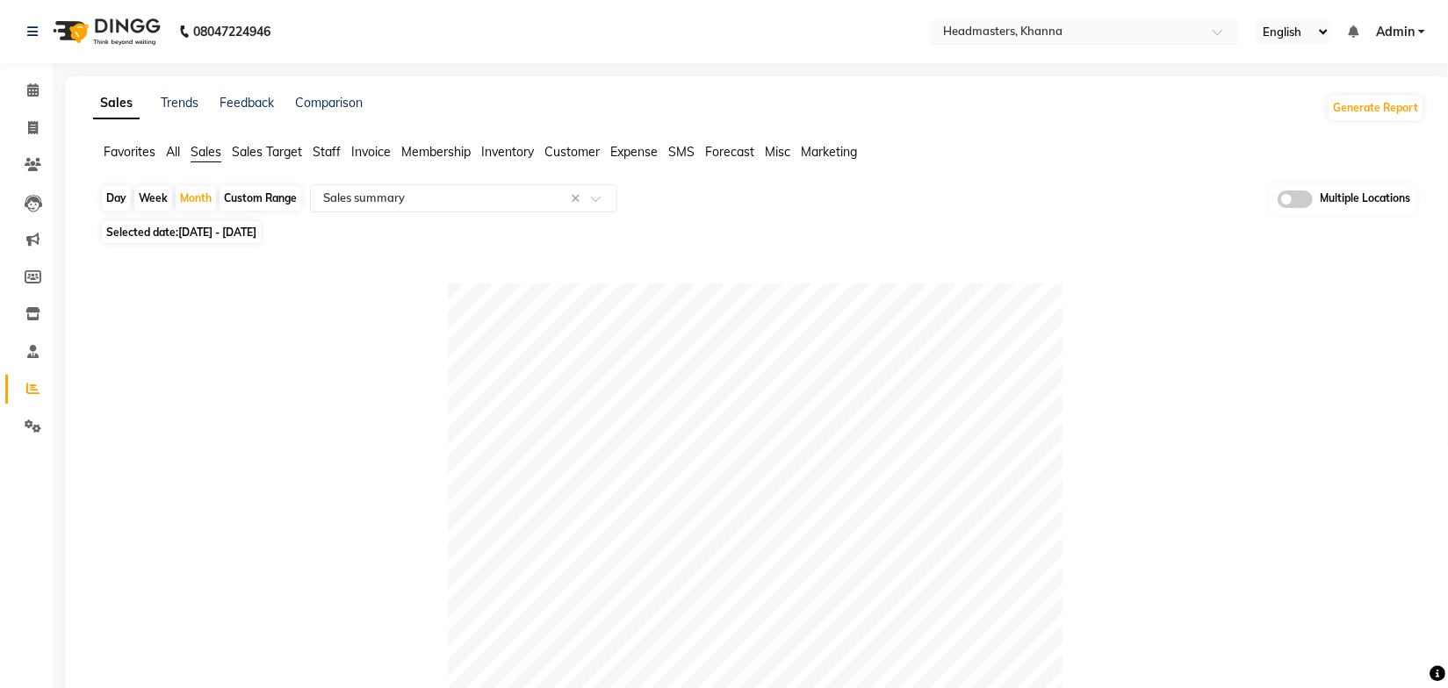
click at [1048, 38] on input "text" at bounding box center [1067, 34] width 255 height 18
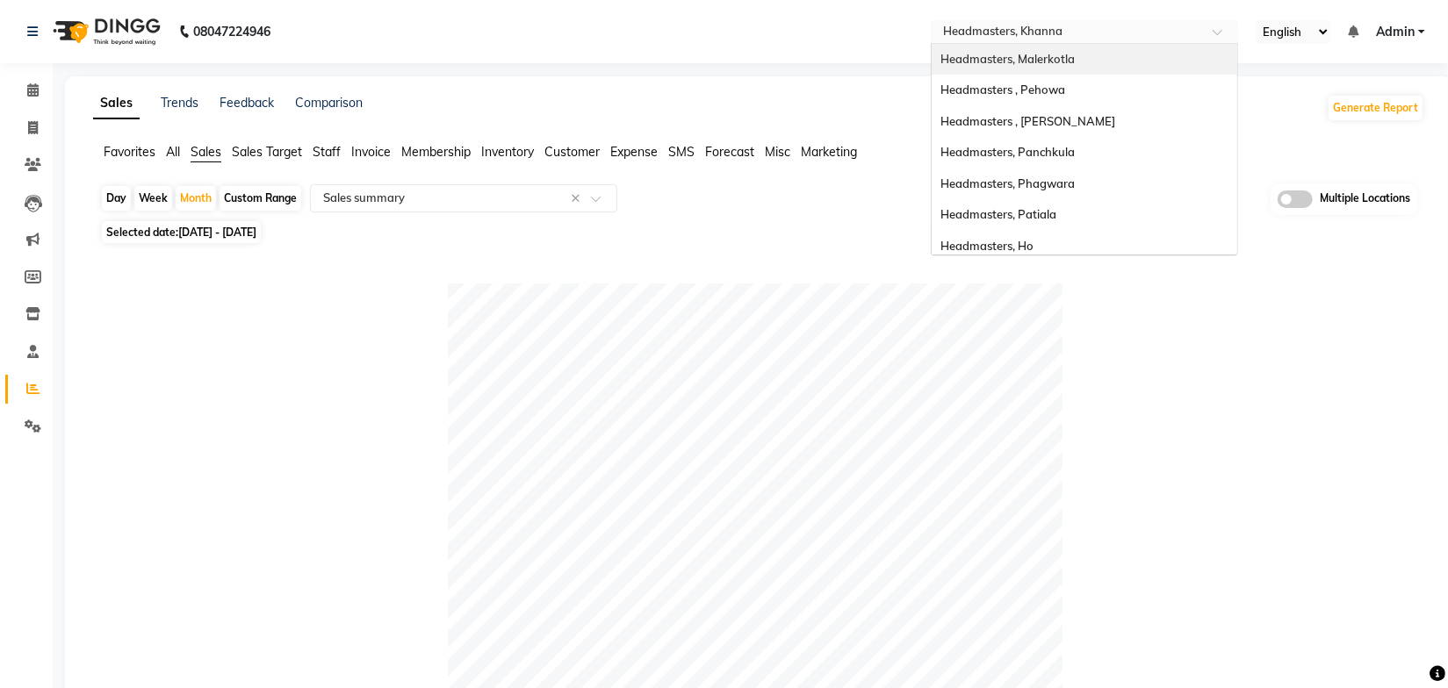
click at [1062, 50] on div "Headmasters, Malerkotla" at bounding box center [1085, 60] width 306 height 32
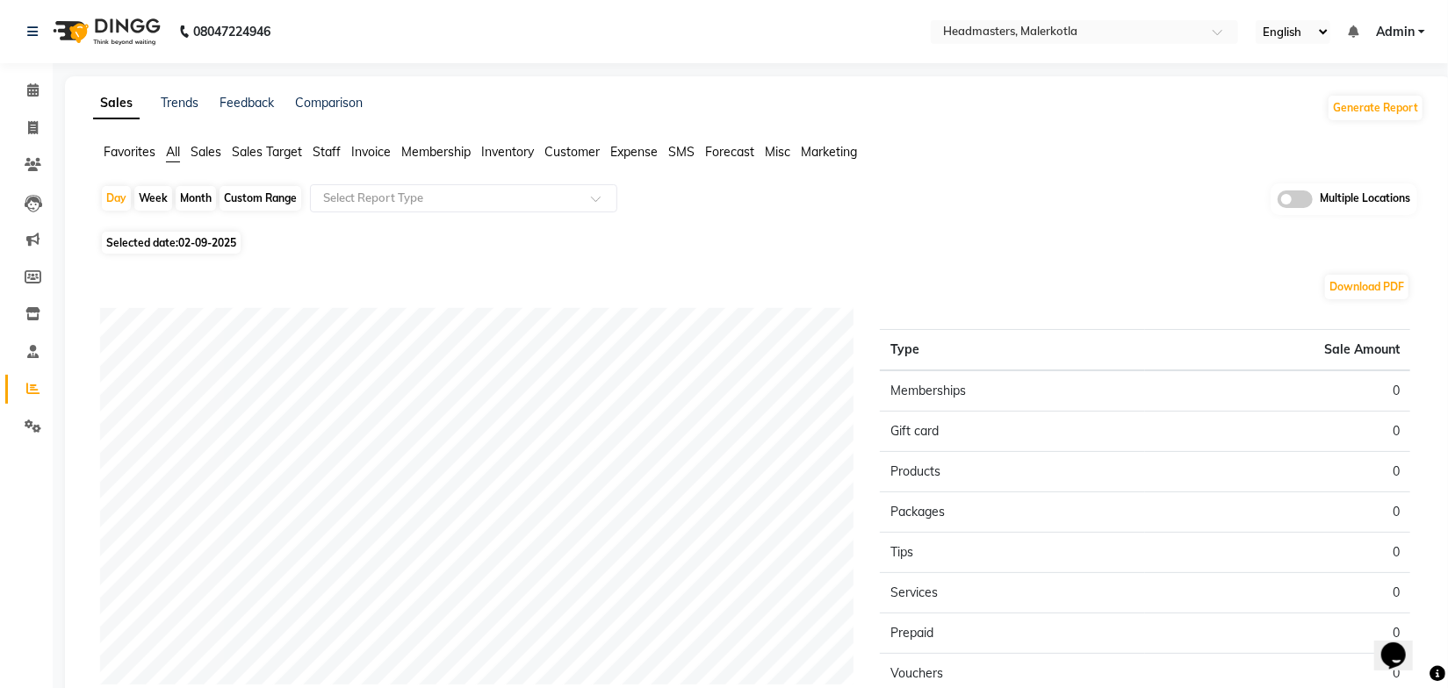
click at [819, 223] on div "Day Week Month Custom Range Select Report Type Multiple Locations" at bounding box center [758, 205] width 1317 height 43
click at [817, 237] on div "Selected date: [DATE]" at bounding box center [762, 243] width 1324 height 18
click at [190, 191] on div "Month" at bounding box center [196, 198] width 40 height 25
select select "9"
select select "2025"
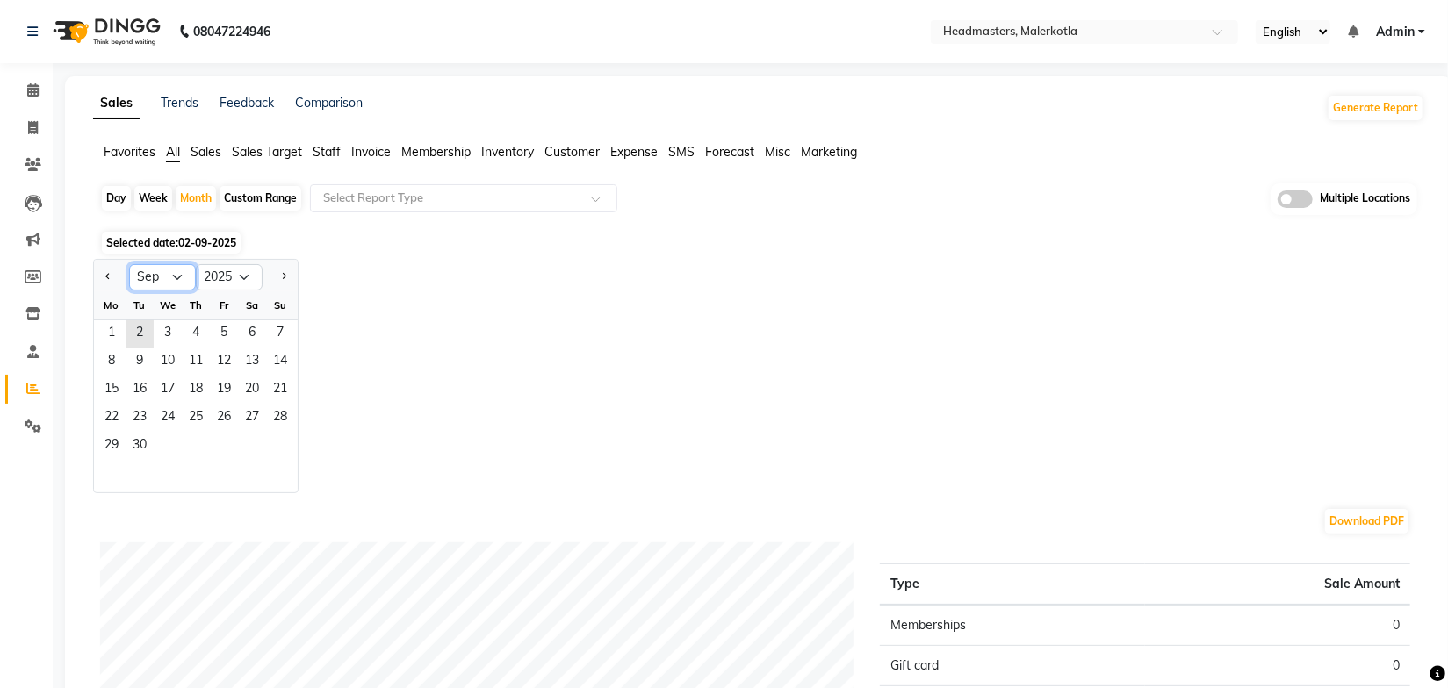
click at [168, 272] on select "Jan Feb Mar Apr May Jun [DATE] Aug Sep Oct Nov Dec" at bounding box center [162, 277] width 67 height 26
select select "8"
click at [129, 264] on select "Jan Feb Mar Apr May Jun [DATE] Aug Sep Oct Nov Dec" at bounding box center [162, 277] width 67 height 26
click at [215, 326] on span "1" at bounding box center [224, 335] width 28 height 28
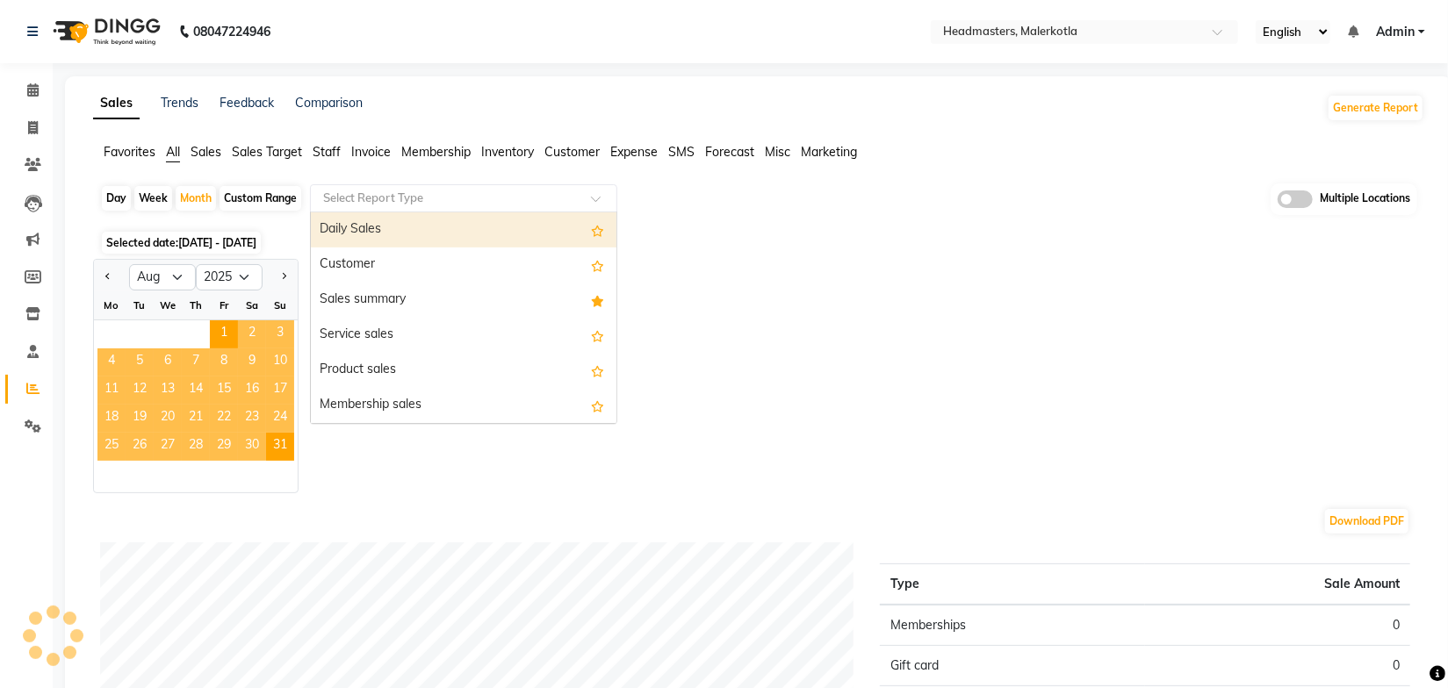
click at [393, 197] on input "text" at bounding box center [446, 199] width 253 height 18
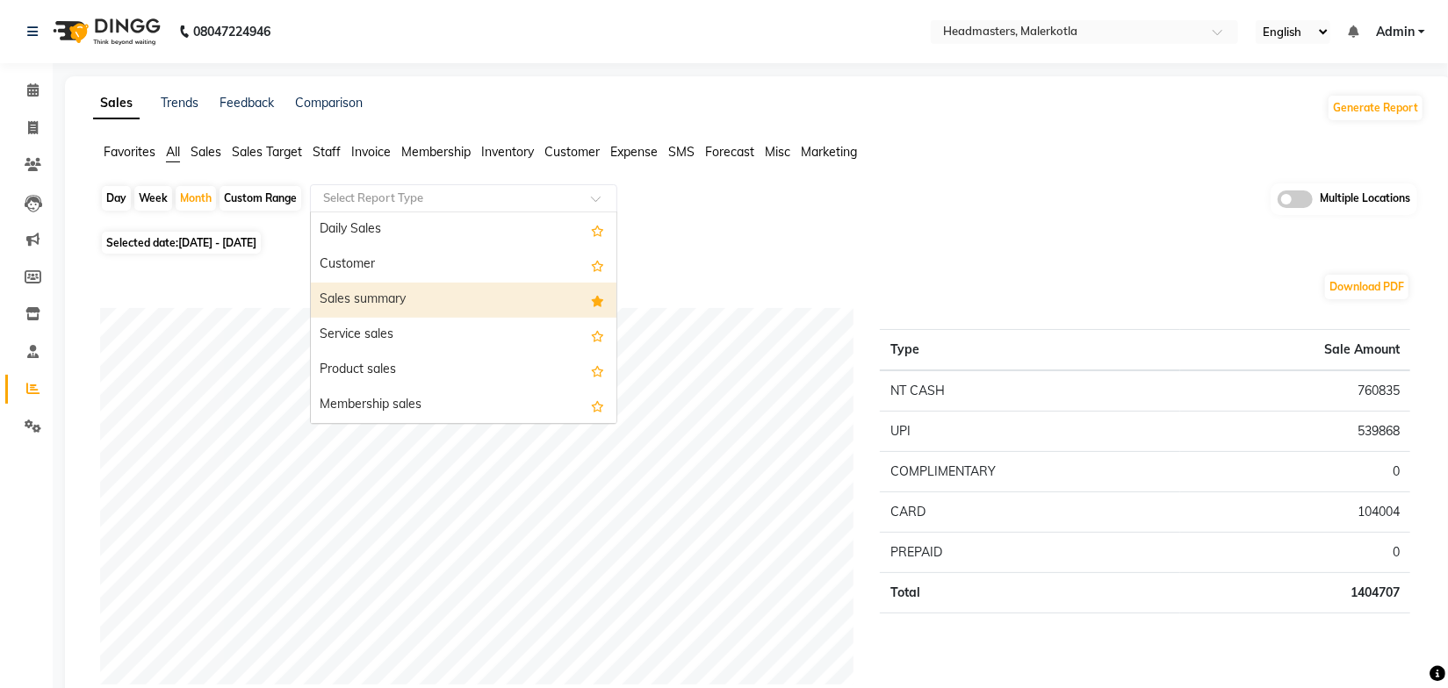
click at [362, 296] on div "Sales summary" at bounding box center [464, 300] width 306 height 35
select select "full_report"
select select "csv"
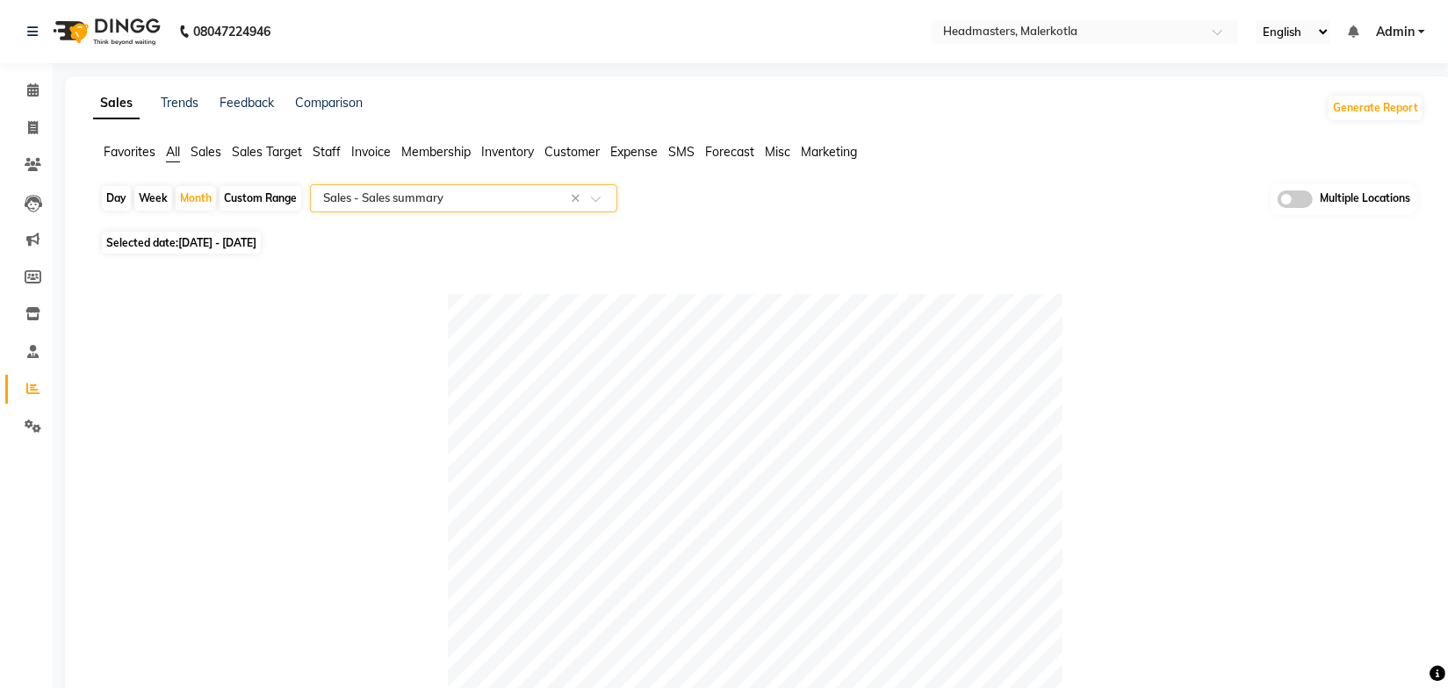
click at [887, 226] on div "Day Week Month Custom Range Select Report Type × Sales - Sales summary × Multip…" at bounding box center [758, 205] width 1317 height 43
click at [164, 101] on link "Trends" at bounding box center [180, 103] width 38 height 16
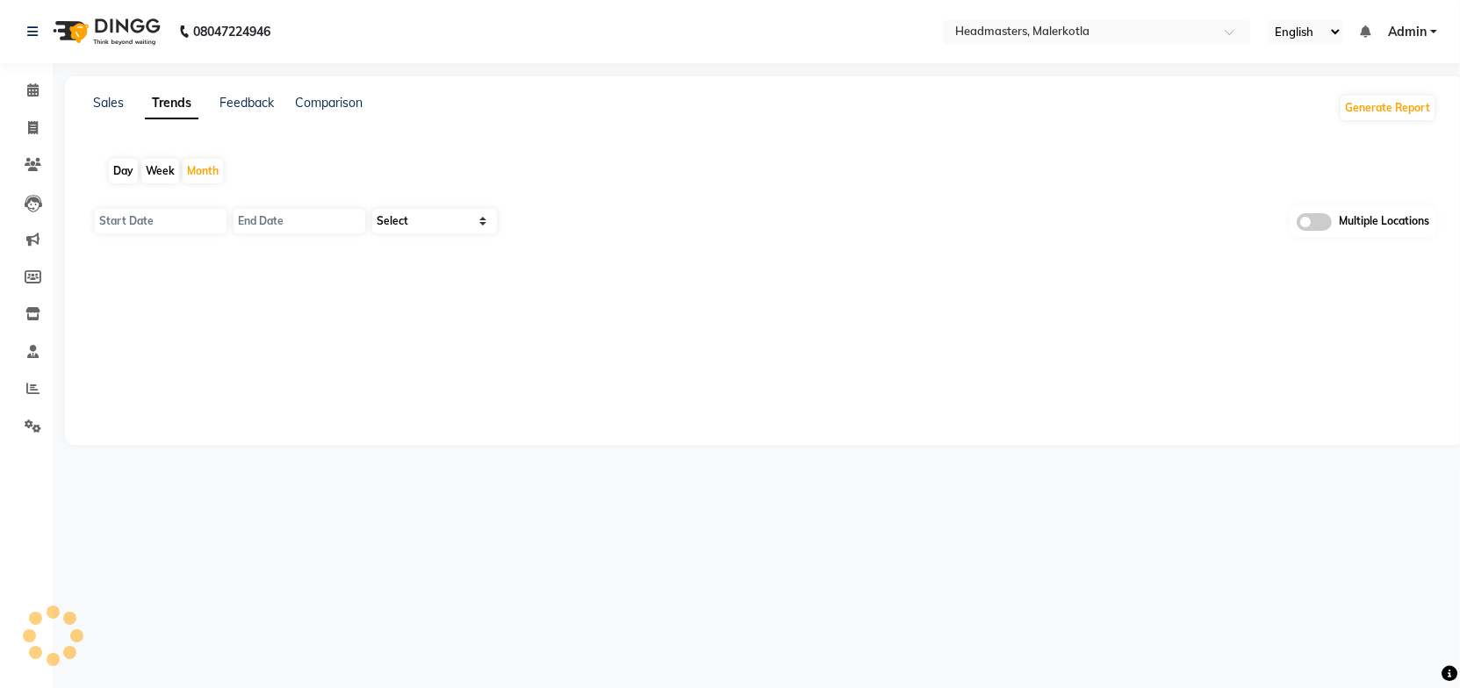
type input "01-09-2025"
type input "[DATE]"
select select "by_client"
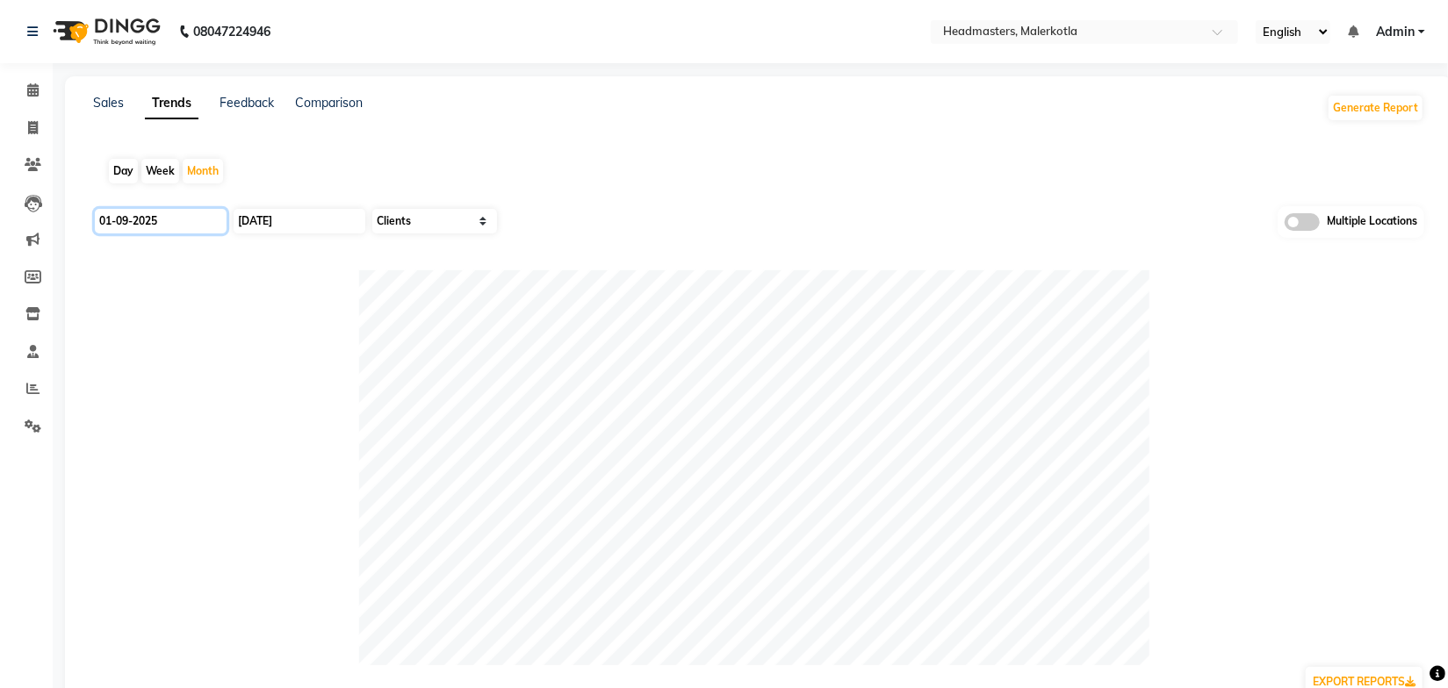
click at [195, 210] on input "01-09-2025" at bounding box center [161, 221] width 132 height 25
select select "9"
select select "2025"
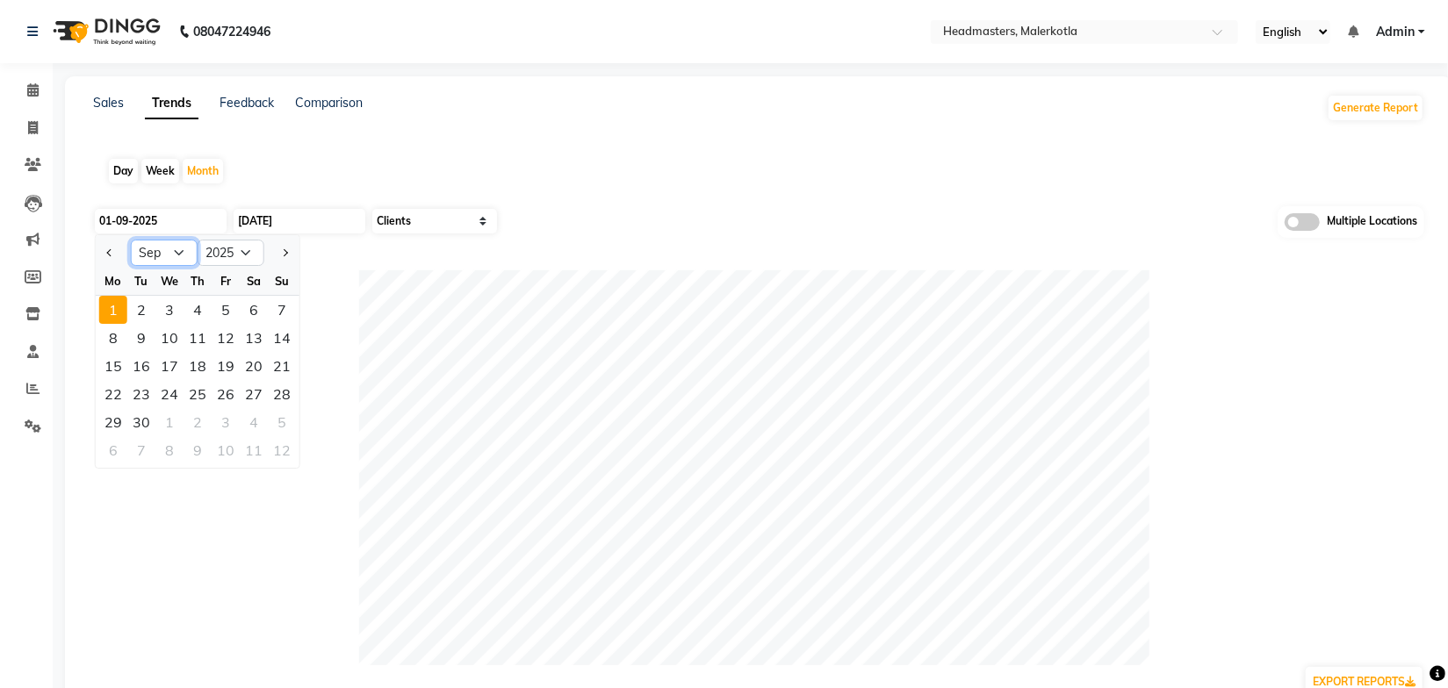
click at [174, 253] on select "Jan Feb Mar Apr May Jun [DATE] Aug Sep Oct Nov Dec" at bounding box center [164, 253] width 67 height 26
select select "8"
click at [131, 240] on select "Jan Feb Mar Apr May Jun [DATE] Aug Sep Oct Nov Dec" at bounding box center [164, 253] width 67 height 26
click at [219, 299] on div "1" at bounding box center [226, 310] width 28 height 28
type input "[DATE]"
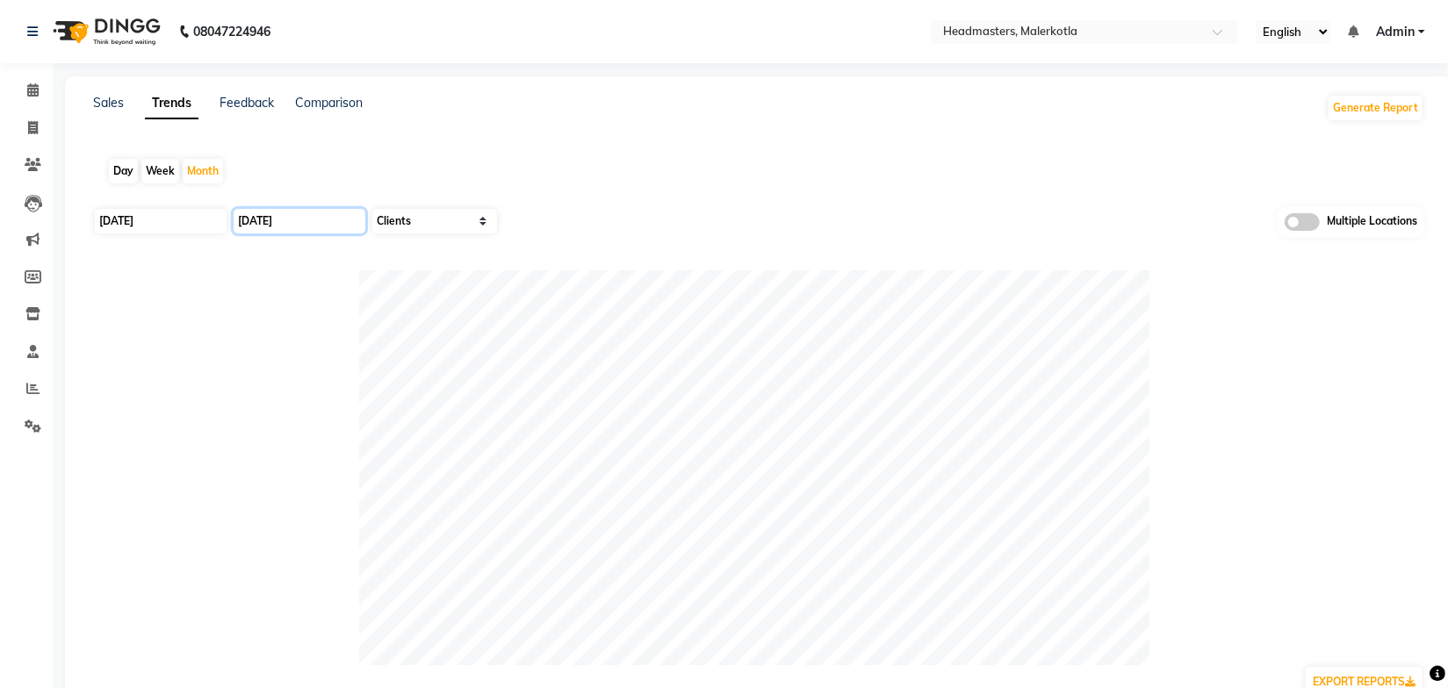
click at [290, 216] on input "[DATE]" at bounding box center [300, 221] width 132 height 25
select select "9"
select select "2025"
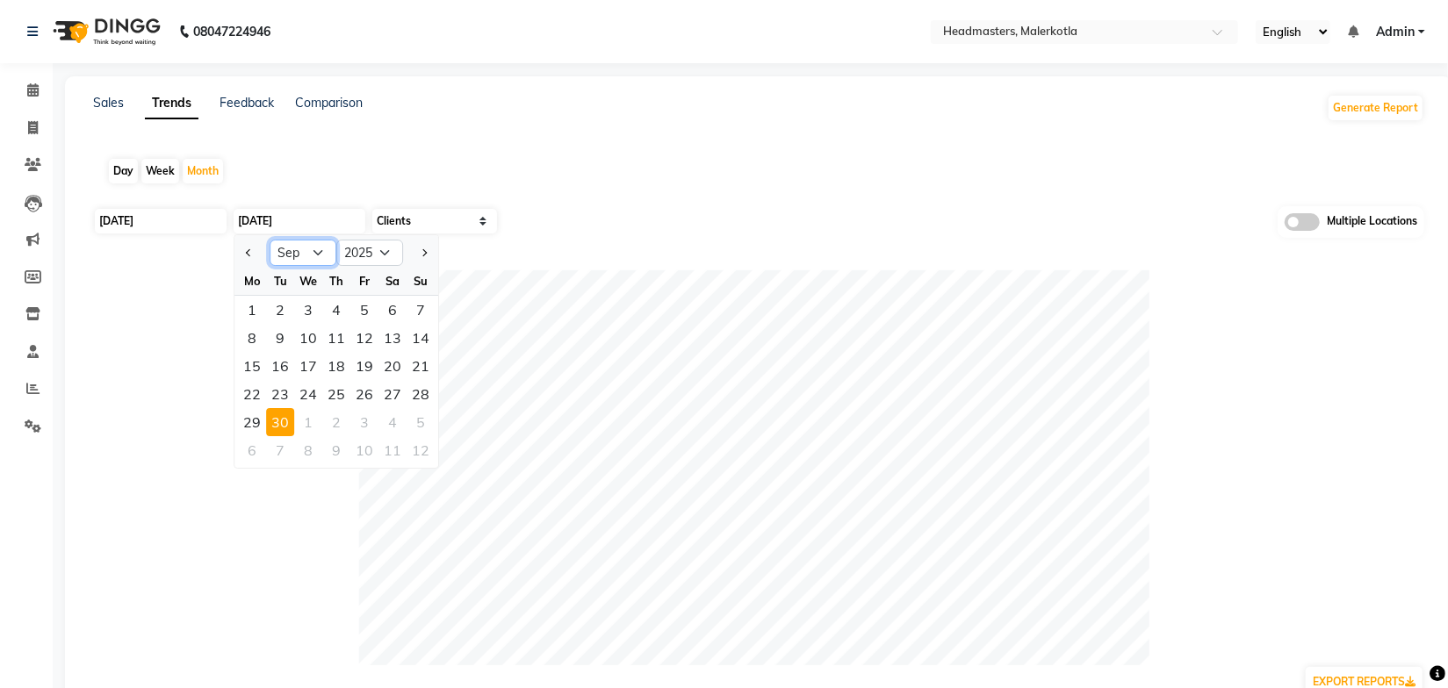
click at [299, 260] on select "Jan Feb Mar Apr May Jun [DATE] Aug Sep Oct Nov Dec" at bounding box center [303, 253] width 67 height 26
select select "8"
click at [270, 240] on select "Jan Feb Mar Apr May Jun [DATE] Aug Sep Oct Nov Dec" at bounding box center [303, 253] width 67 height 26
click at [428, 428] on div "31" at bounding box center [421, 422] width 28 height 28
type input "31-08-2025"
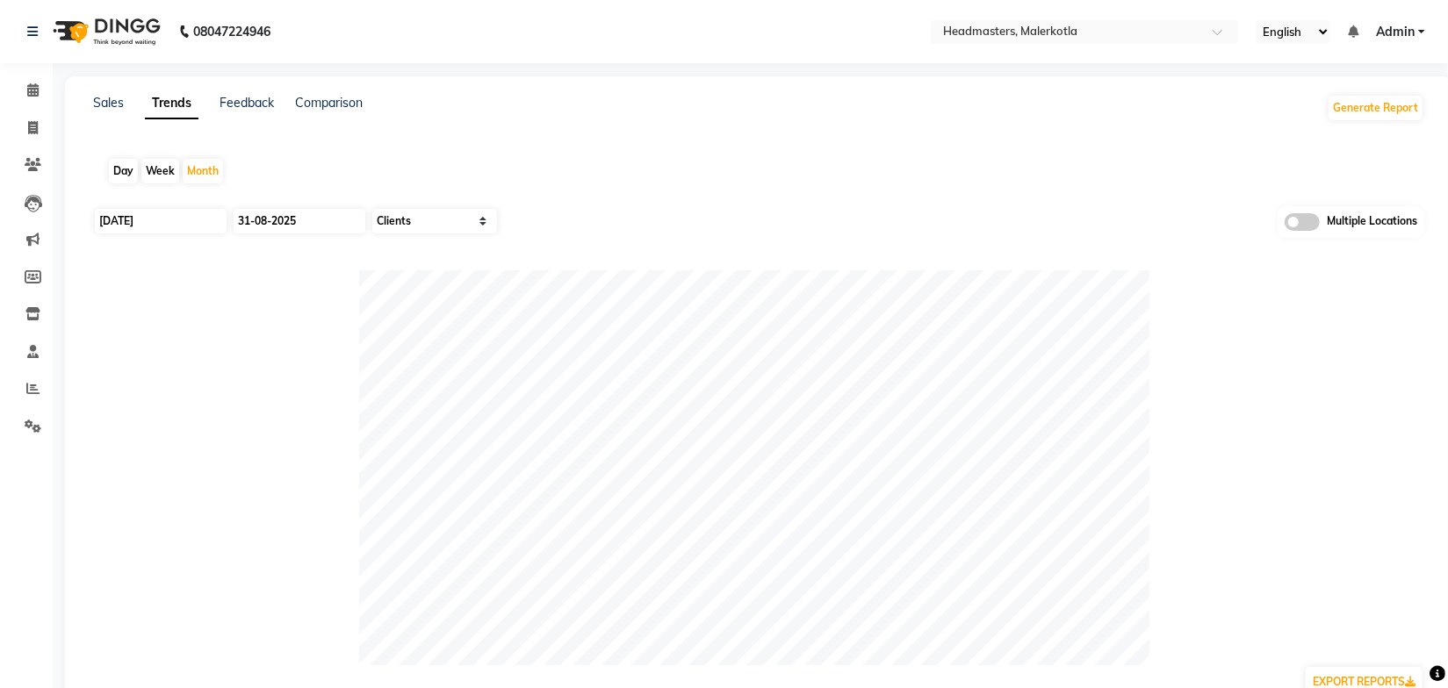
click at [732, 175] on div "Day Week Month" at bounding box center [758, 171] width 1331 height 56
click at [1112, 33] on input "text" at bounding box center [1067, 34] width 255 height 18
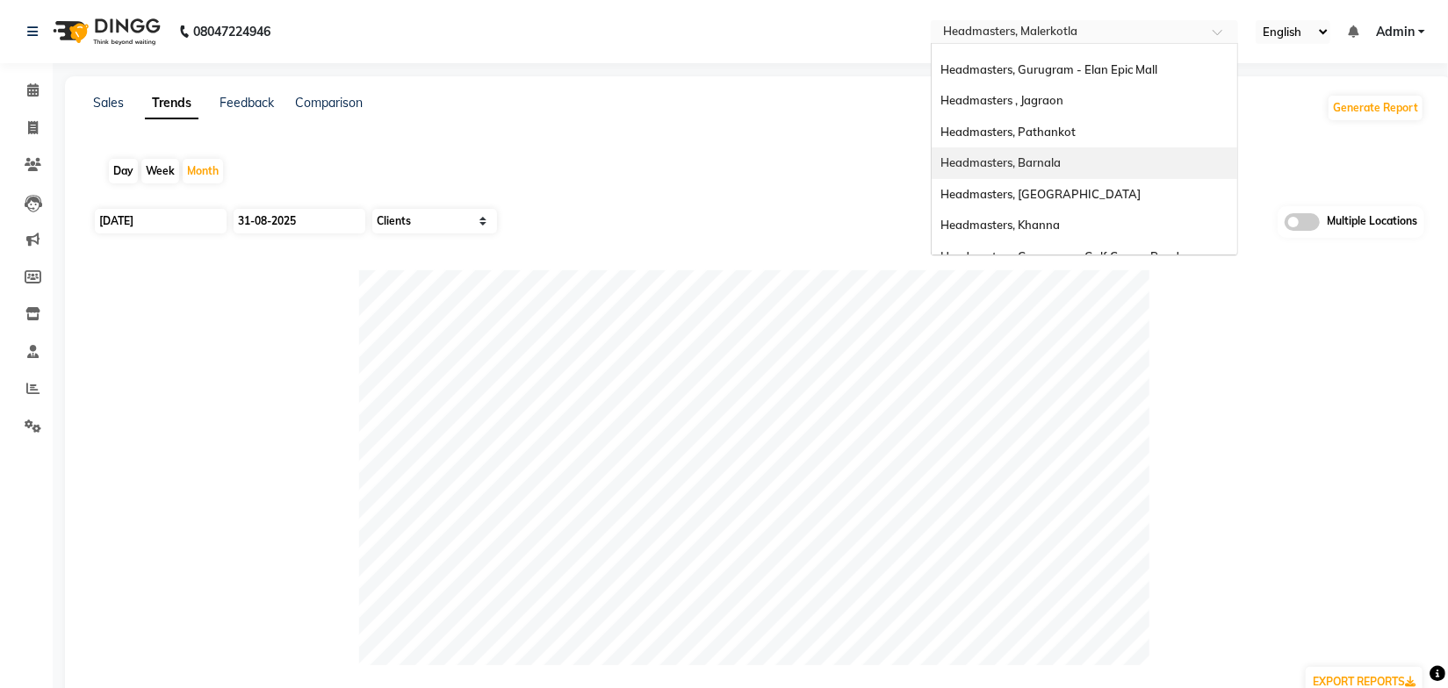
scroll to position [381, 0]
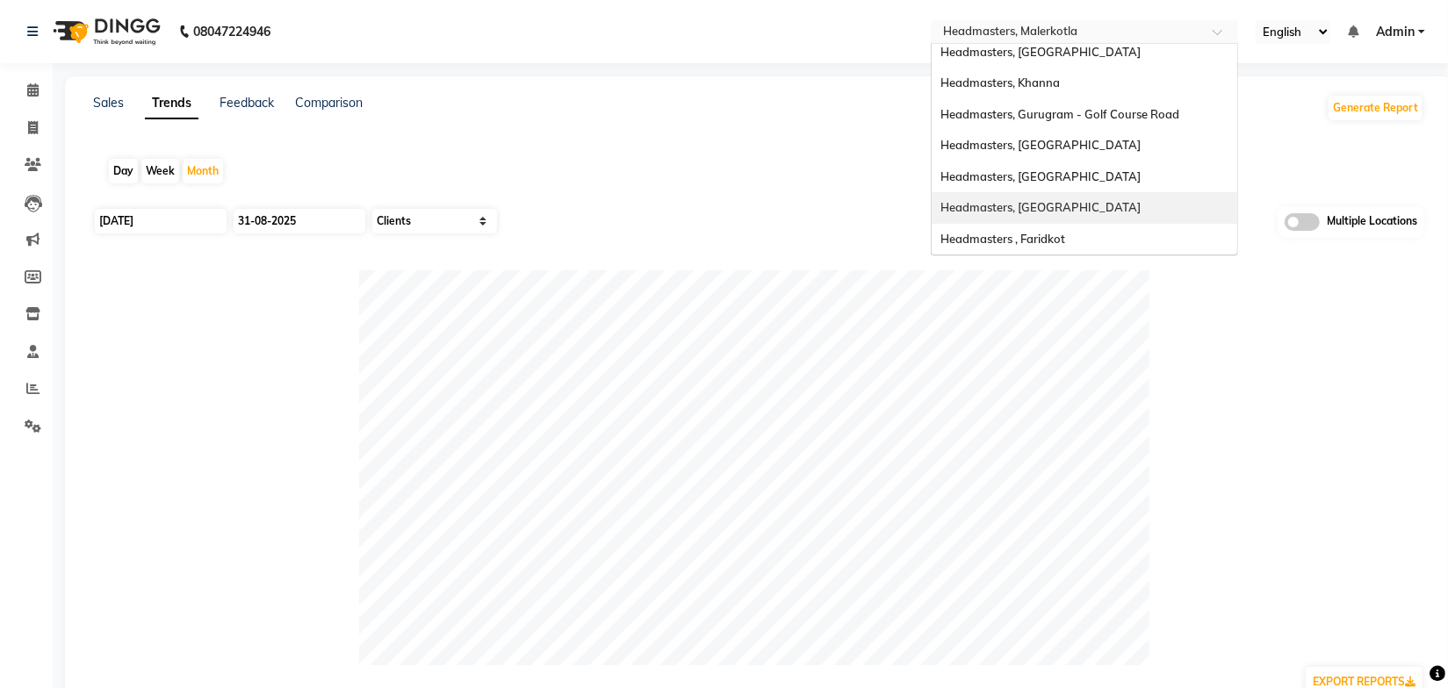
click at [1043, 205] on span "Headmasters, [GEOGRAPHIC_DATA]" at bounding box center [1040, 207] width 200 height 14
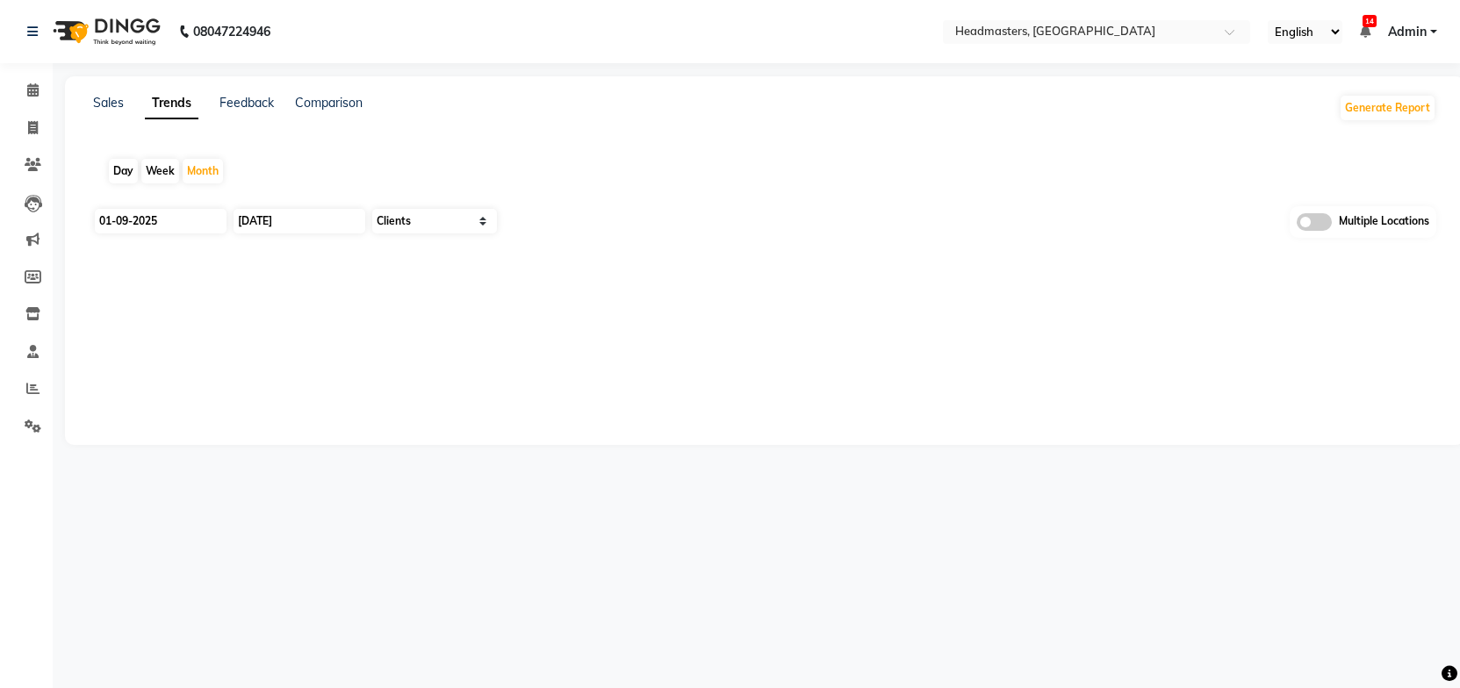
select select "by_client"
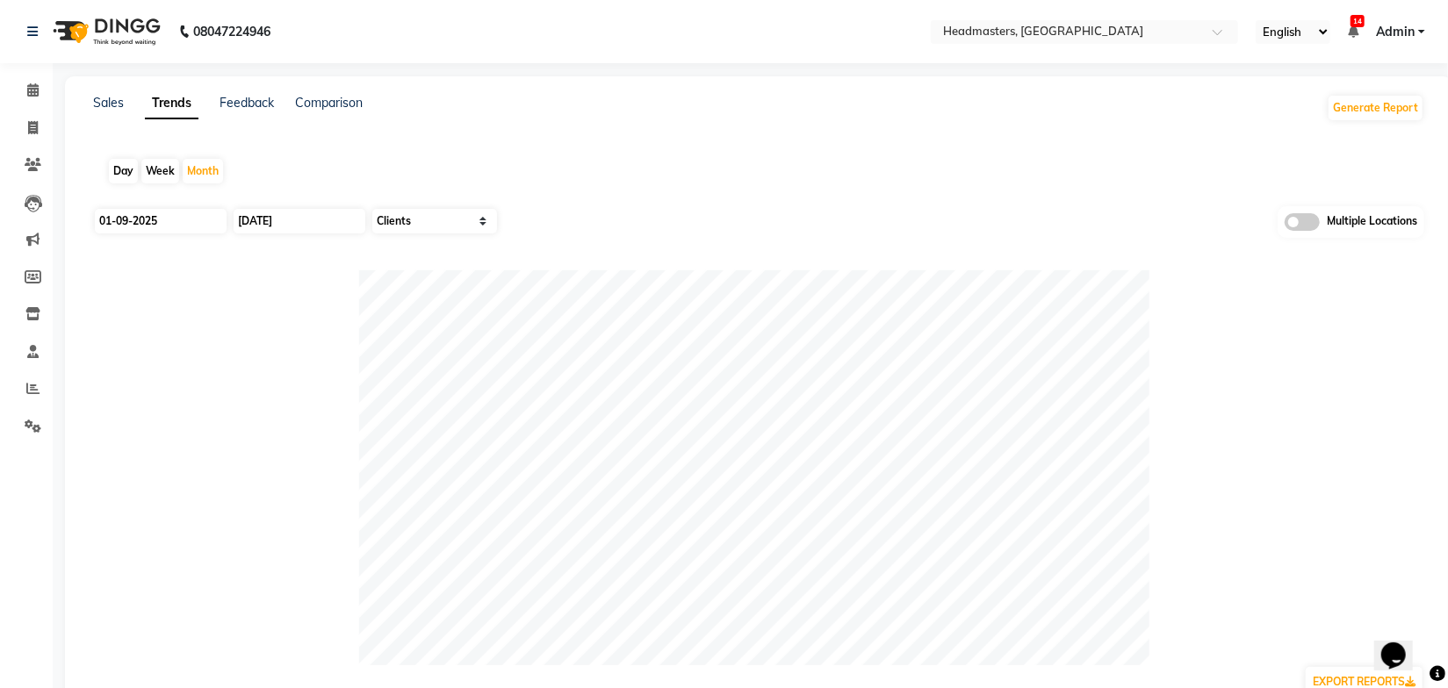
click at [690, 128] on div "Sales Trends Feedback Comparison Generate Report Day Week Month 01-09-2025 30-0…" at bounding box center [758, 482] width 1387 height 813
click at [178, 224] on input "01-09-2025" at bounding box center [161, 221] width 132 height 25
select select "9"
select select "2025"
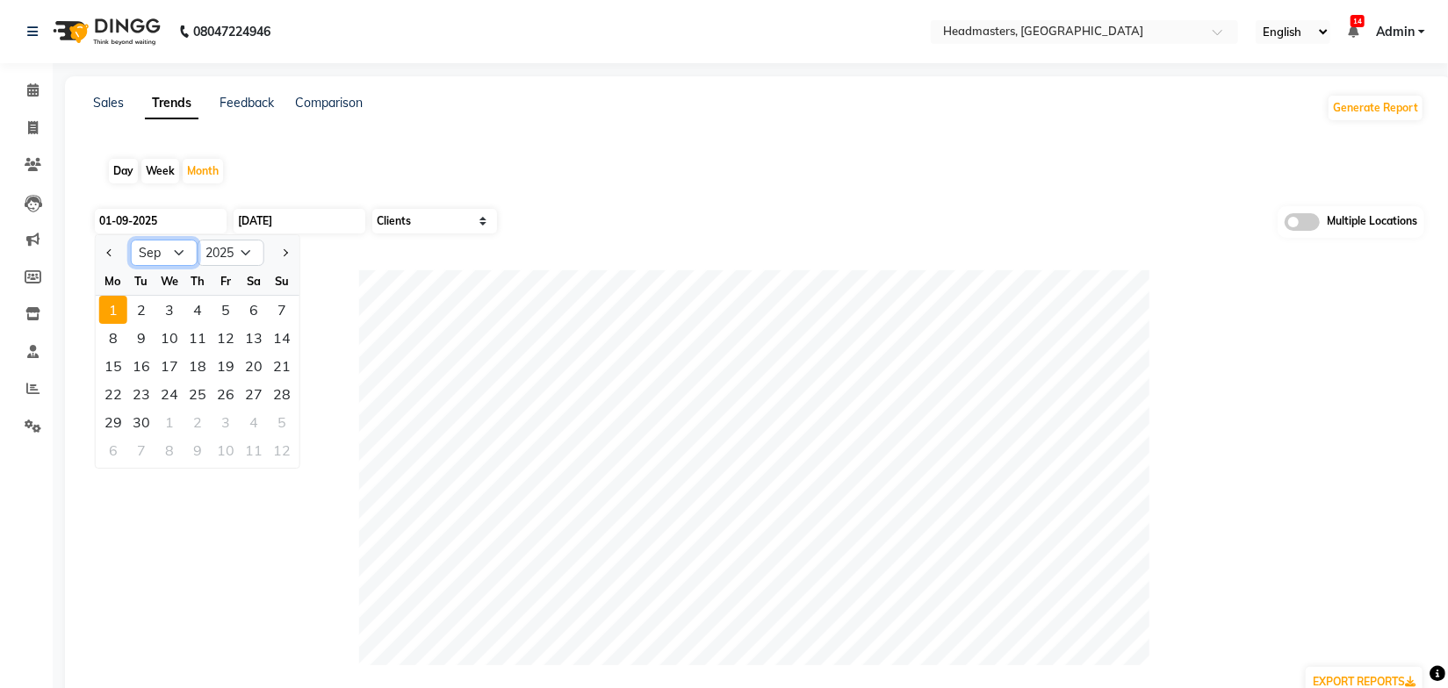
click at [169, 261] on select "Jan Feb Mar Apr May Jun [DATE] Aug Sep Oct Nov Dec" at bounding box center [164, 253] width 67 height 26
select select "8"
click at [131, 240] on select "Jan Feb Mar Apr May Jun [DATE] Aug Sep Oct Nov Dec" at bounding box center [164, 253] width 67 height 26
click at [227, 314] on div "1" at bounding box center [226, 310] width 28 height 28
type input "[DATE]"
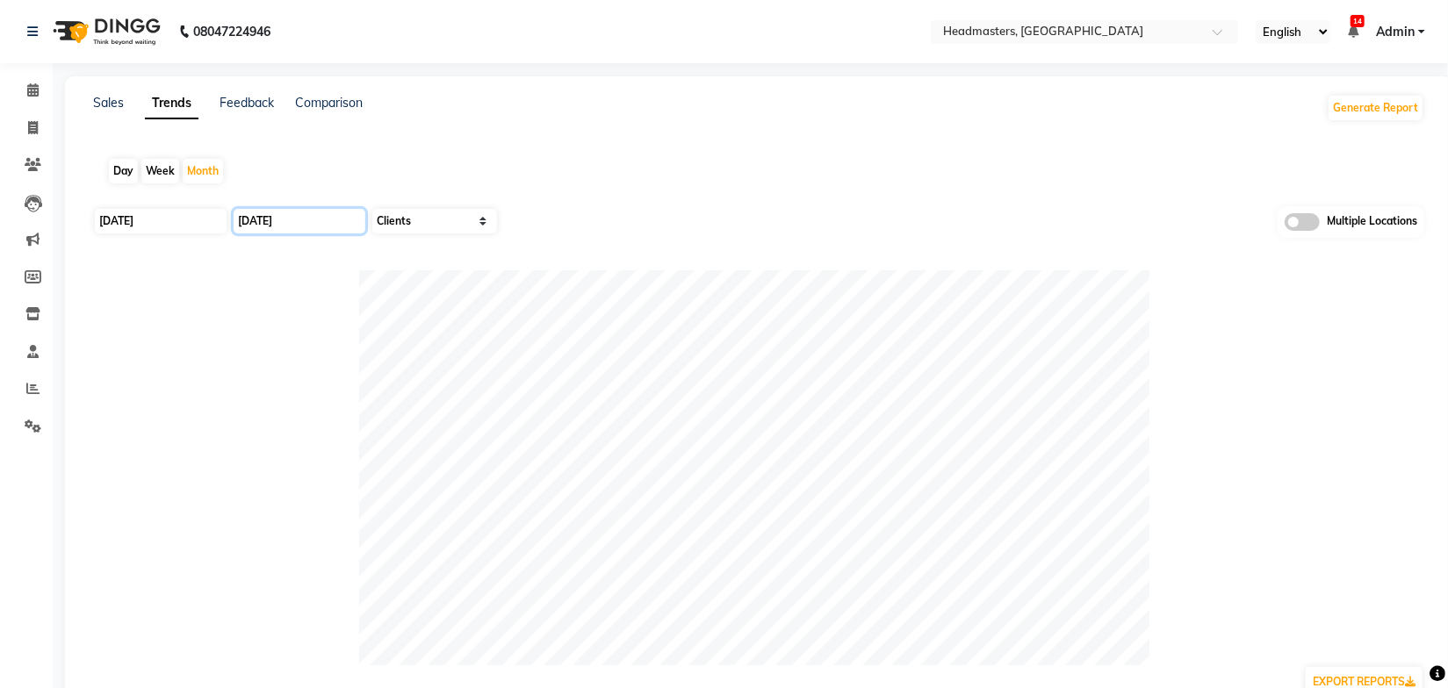
click at [306, 226] on input "[DATE]" at bounding box center [300, 221] width 132 height 25
select select "9"
select select "2025"
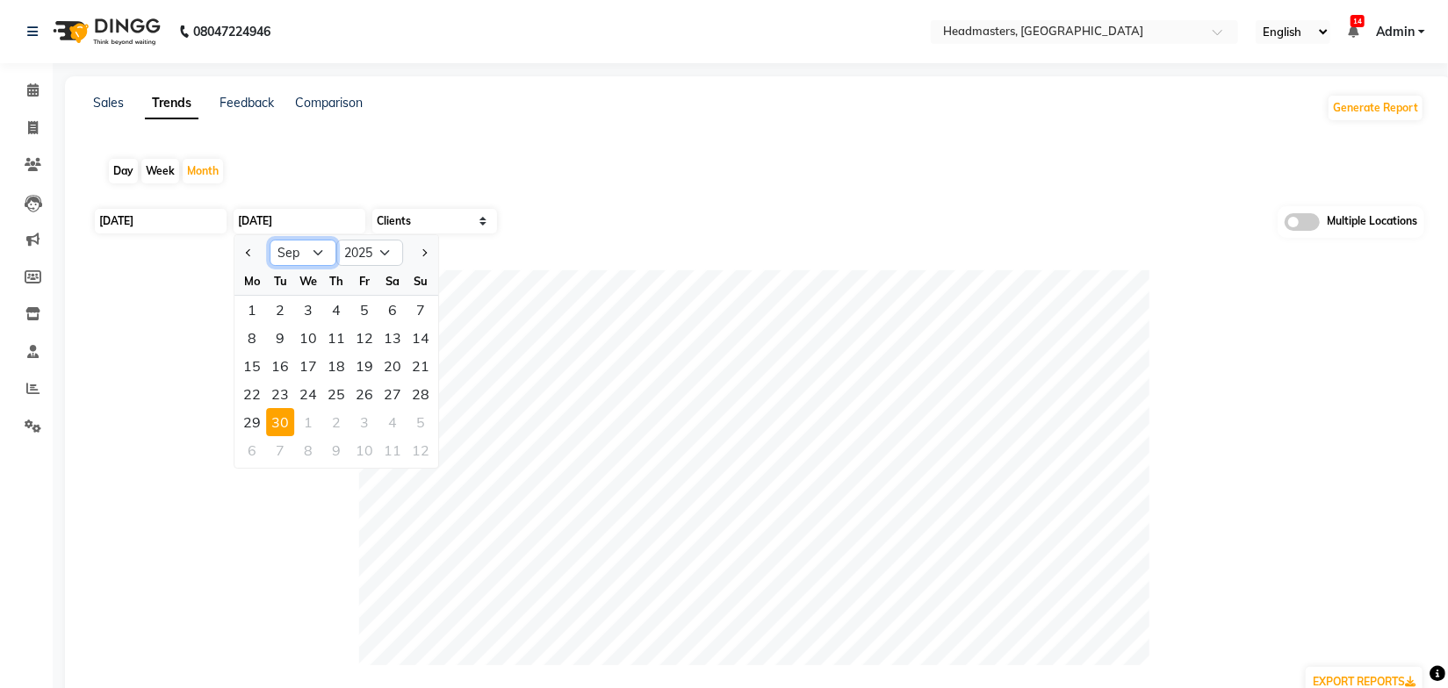
click at [318, 250] on select "Jan Feb Mar Apr May Jun [DATE] Aug Sep Oct Nov Dec" at bounding box center [303, 253] width 67 height 26
select select "8"
click at [270, 240] on select "Jan Feb Mar Apr May Jun [DATE] Aug Sep Oct Nov Dec" at bounding box center [303, 253] width 67 height 26
click at [418, 421] on div "31" at bounding box center [421, 422] width 28 height 28
type input "31-08-2025"
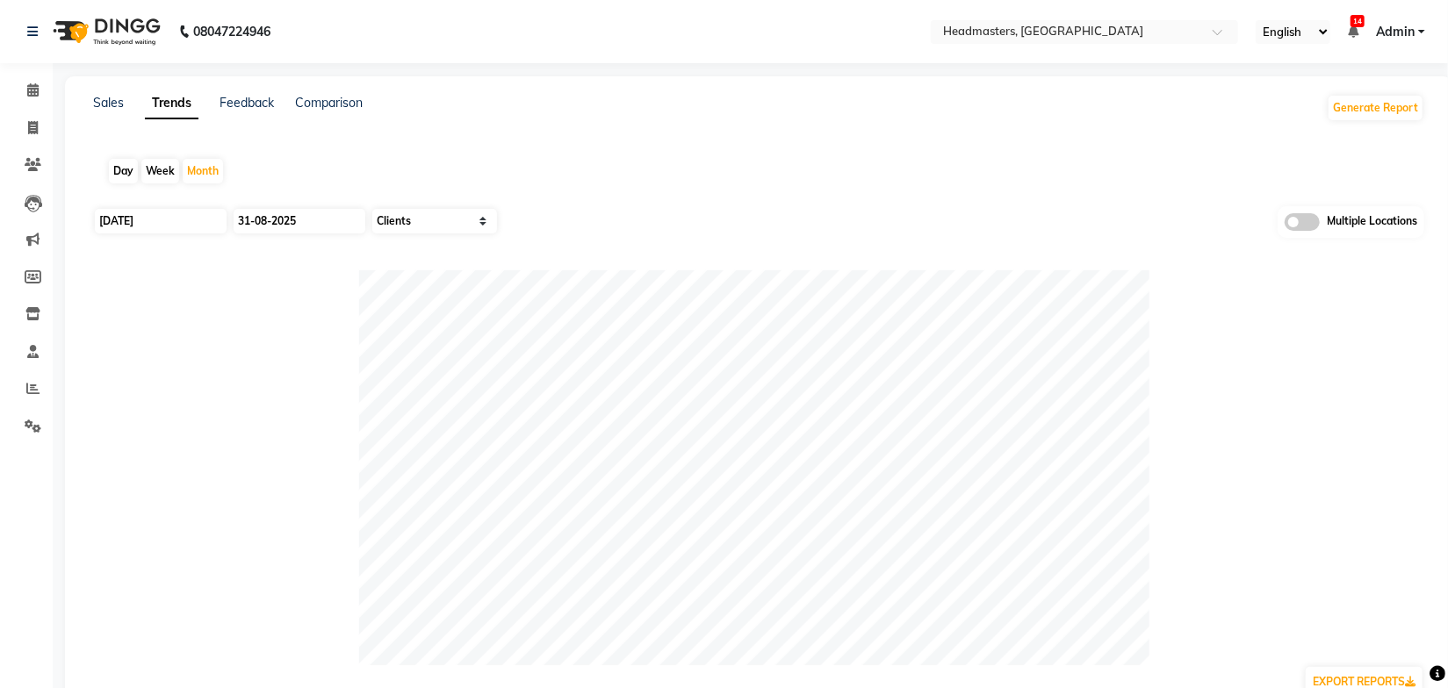
click at [726, 178] on div "Day Week Month" at bounding box center [758, 171] width 1331 height 56
click at [103, 111] on link "Sales" at bounding box center [108, 103] width 31 height 16
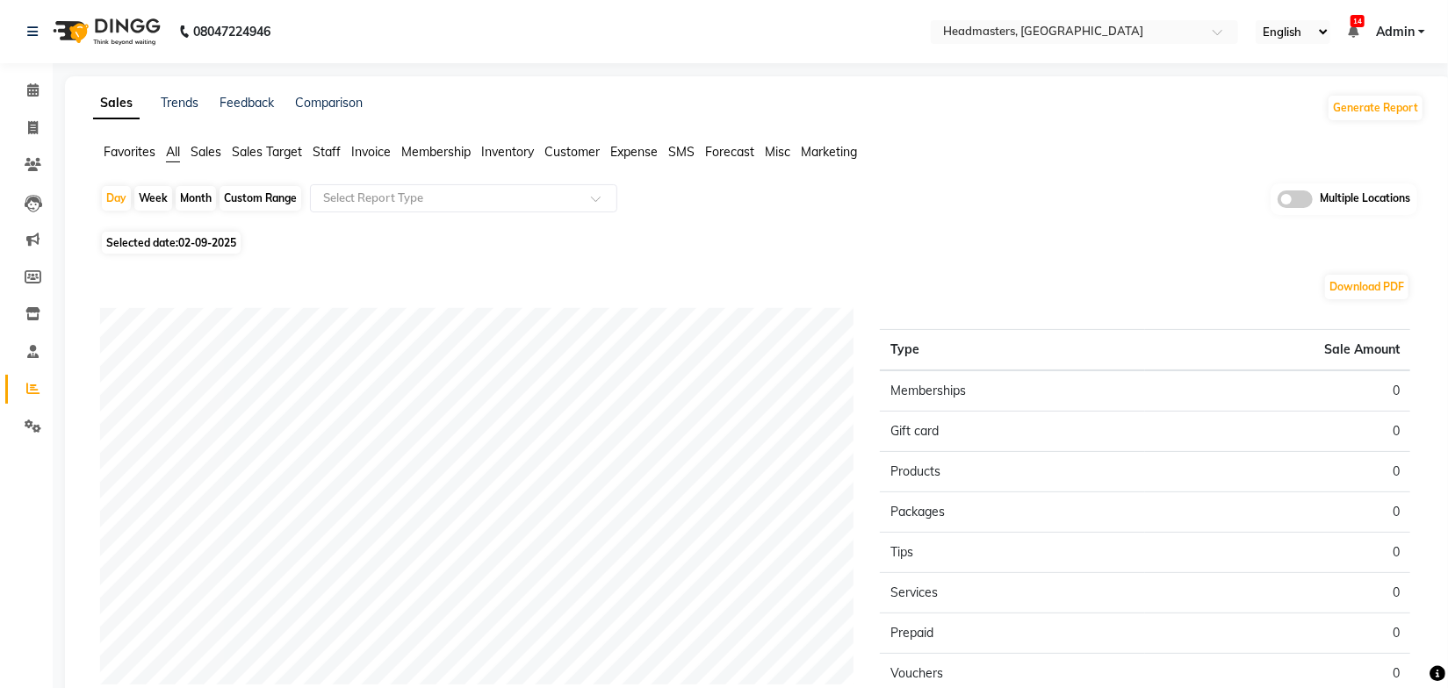
drag, startPoint x: 212, startPoint y: 152, endPoint x: 235, endPoint y: 162, distance: 24.8
click at [212, 152] on span "Sales" at bounding box center [206, 152] width 31 height 16
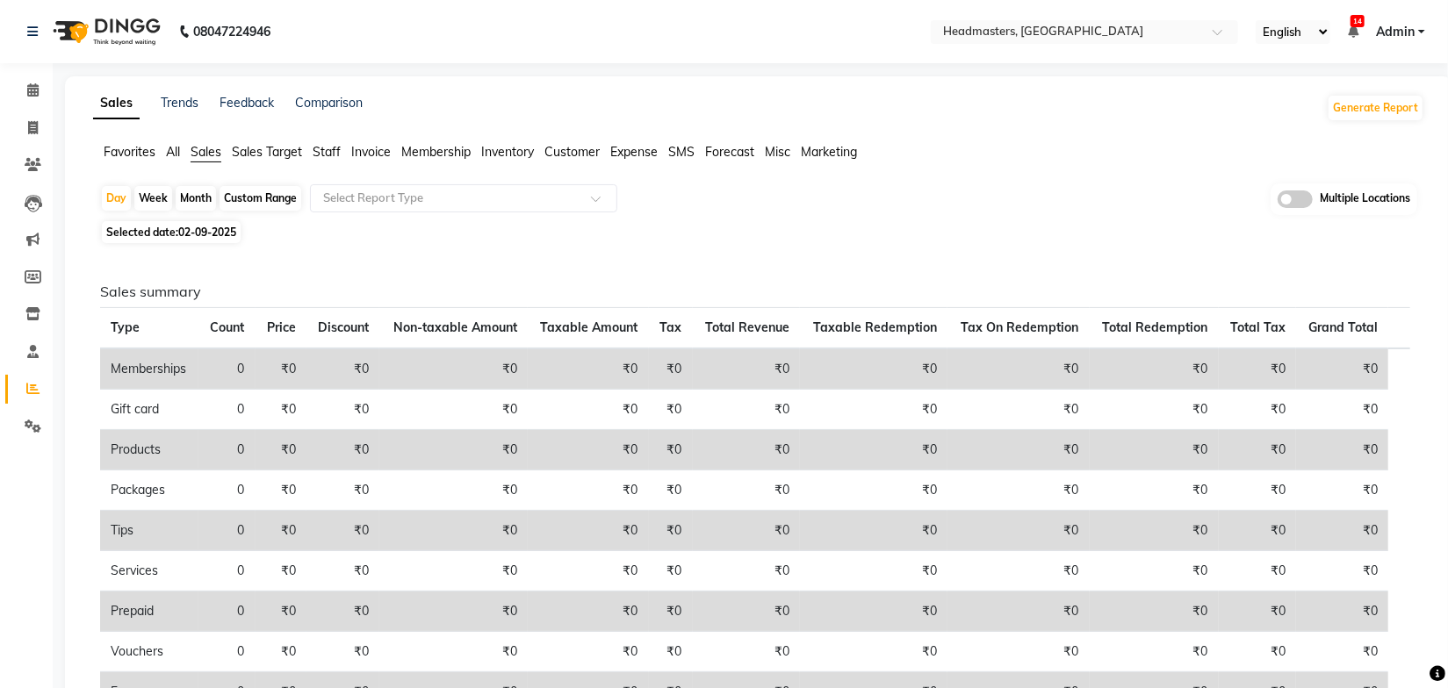
click at [198, 203] on div "Month" at bounding box center [196, 198] width 40 height 25
select select "9"
select select "2025"
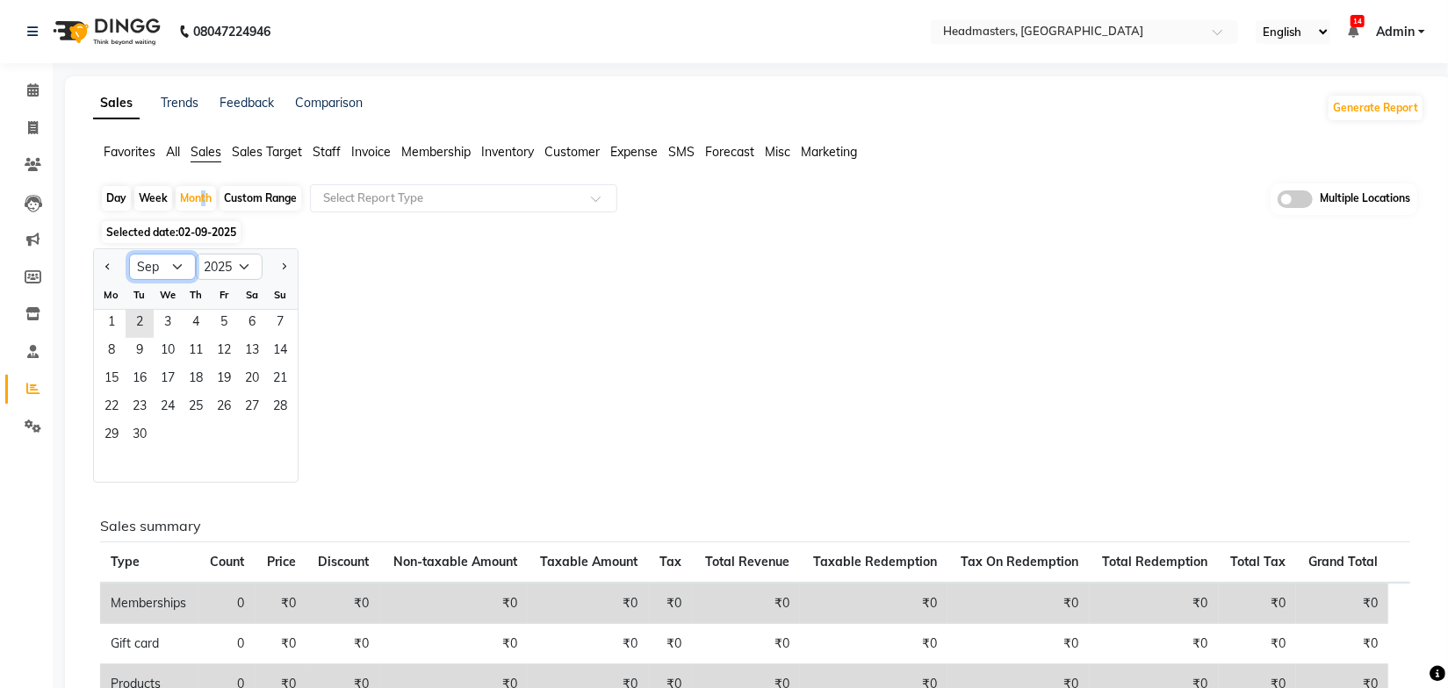
drag, startPoint x: 170, startPoint y: 263, endPoint x: 163, endPoint y: 277, distance: 14.9
click at [170, 263] on select "Jan Feb Mar Apr May Jun [DATE] Aug Sep Oct Nov Dec" at bounding box center [162, 267] width 67 height 26
select select "8"
click at [129, 254] on select "Jan Feb Mar Apr May Jun [DATE] Aug Sep Oct Nov Dec" at bounding box center [162, 267] width 67 height 26
click at [215, 326] on span "1" at bounding box center [224, 324] width 28 height 28
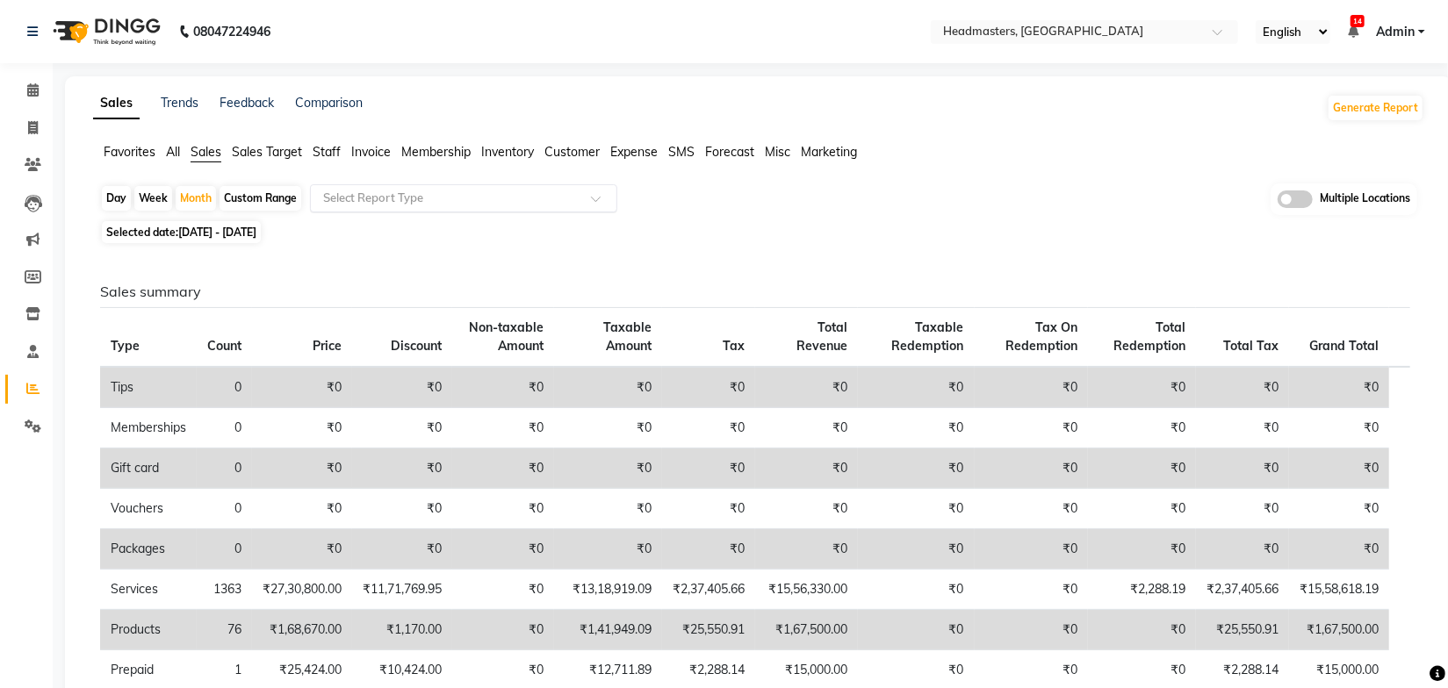
click at [447, 197] on input "text" at bounding box center [446, 199] width 253 height 18
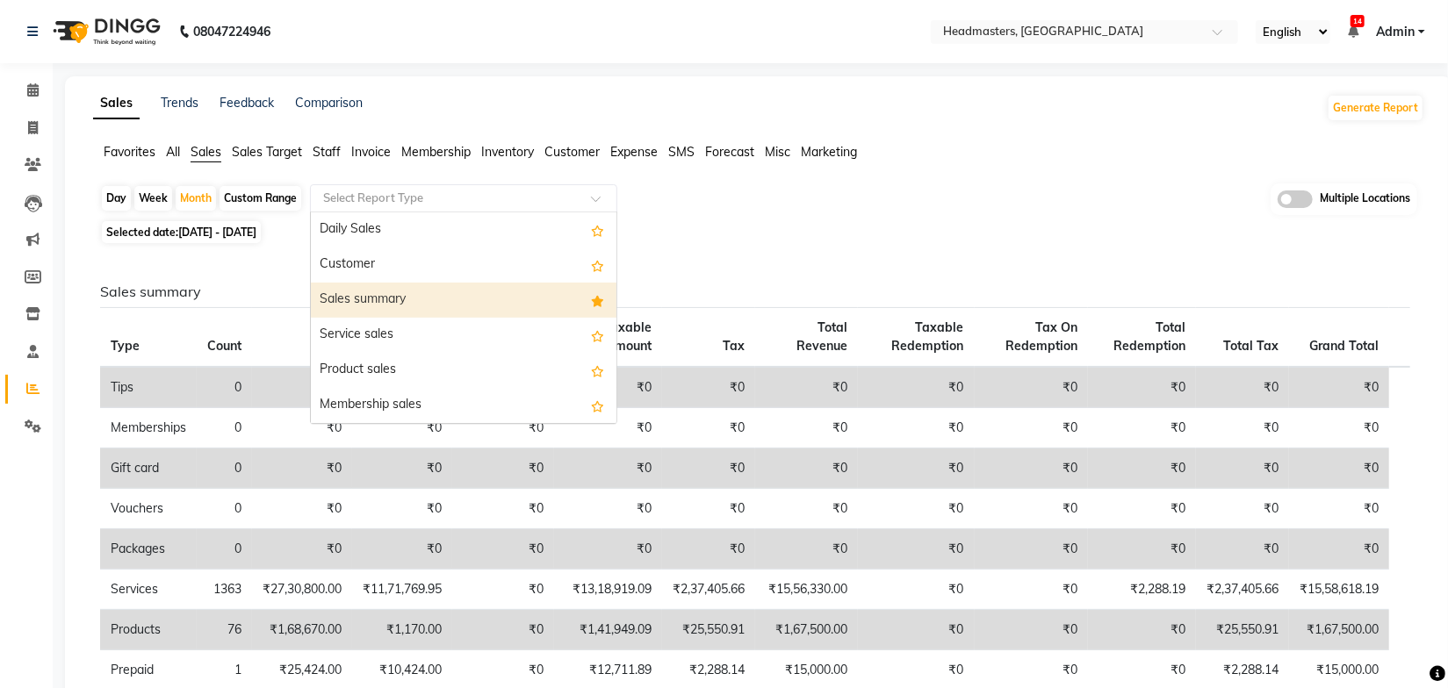
click at [437, 306] on div "Sales summary" at bounding box center [464, 300] width 306 height 35
select select "full_report"
select select "csv"
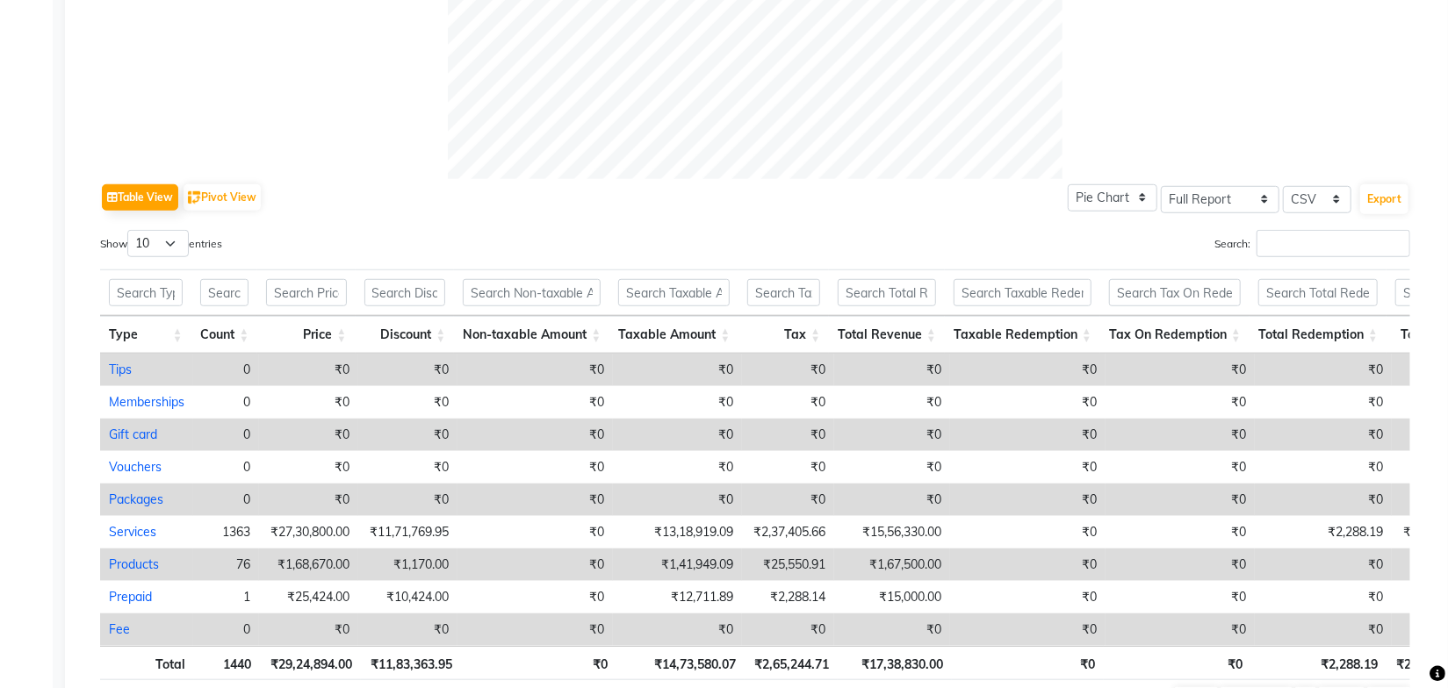
scroll to position [832, 0]
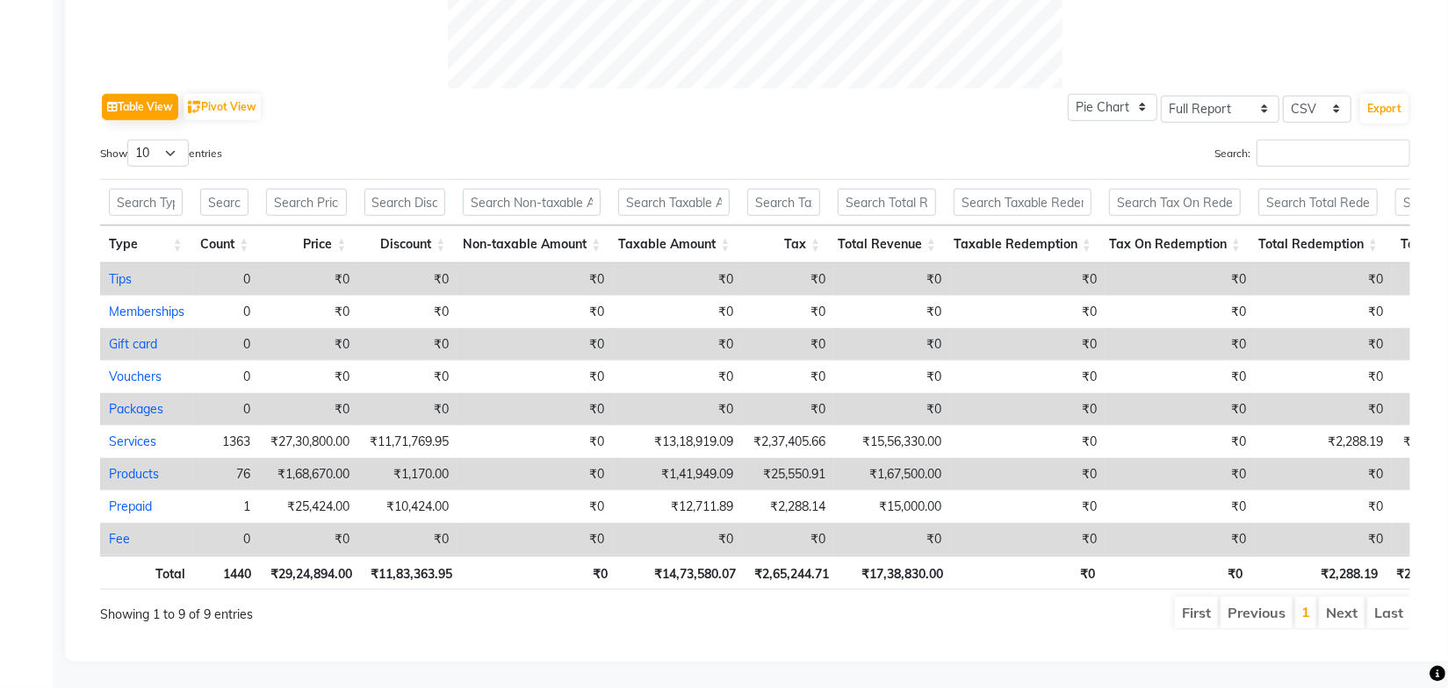
click at [812, 601] on ul "First Previous 1 Next Last" at bounding box center [1033, 613] width 753 height 32
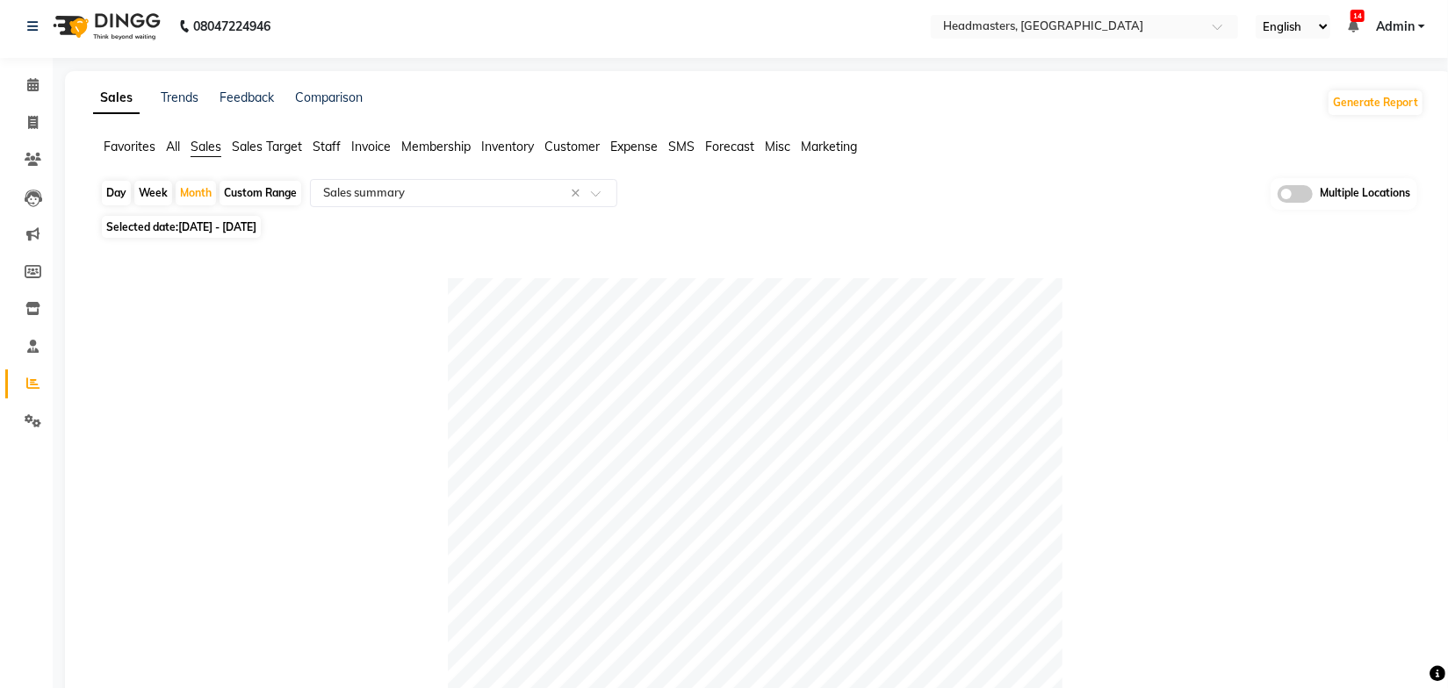
scroll to position [0, 0]
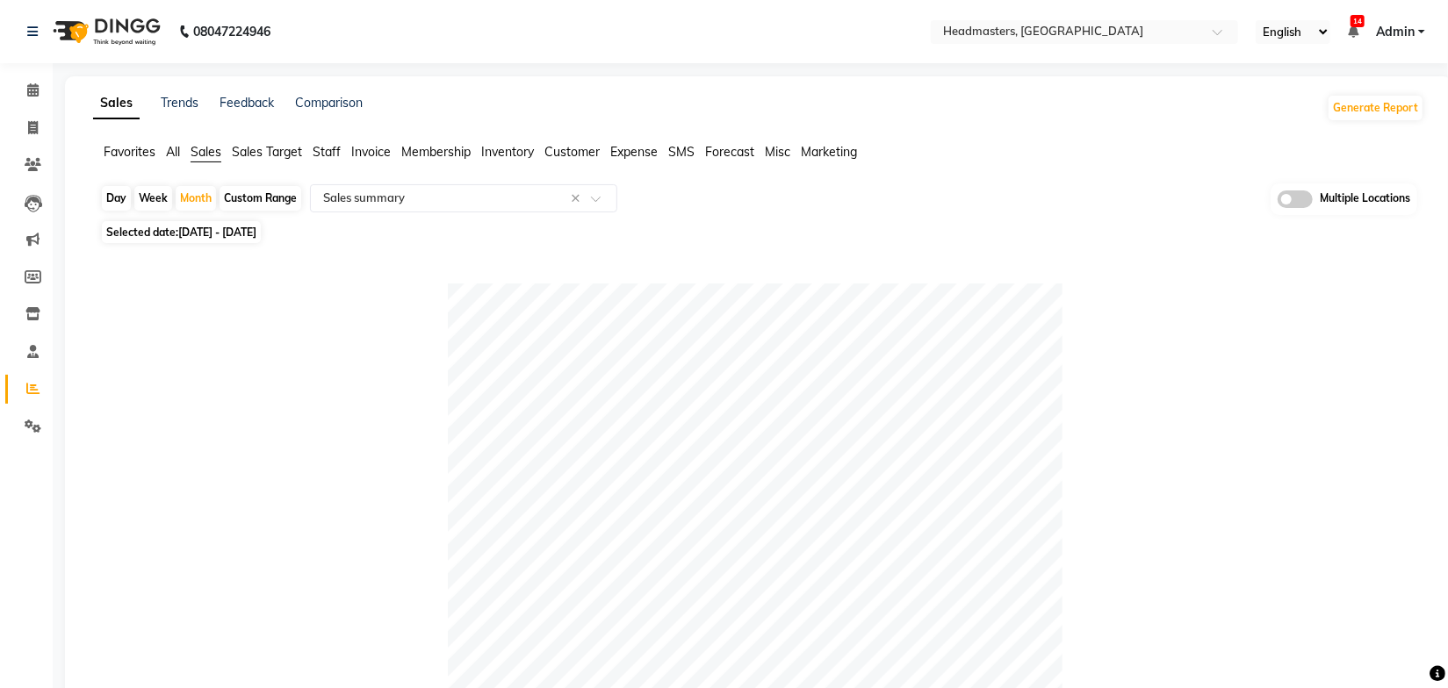
drag, startPoint x: 1081, startPoint y: 147, endPoint x: 1081, endPoint y: 108, distance: 38.6
click at [1081, 143] on ul "Favorites All Sales Sales Target Staff Invoice Membership Inventory Customer Ex…" at bounding box center [758, 152] width 1331 height 19
click at [1048, 33] on input "text" at bounding box center [1067, 34] width 255 height 18
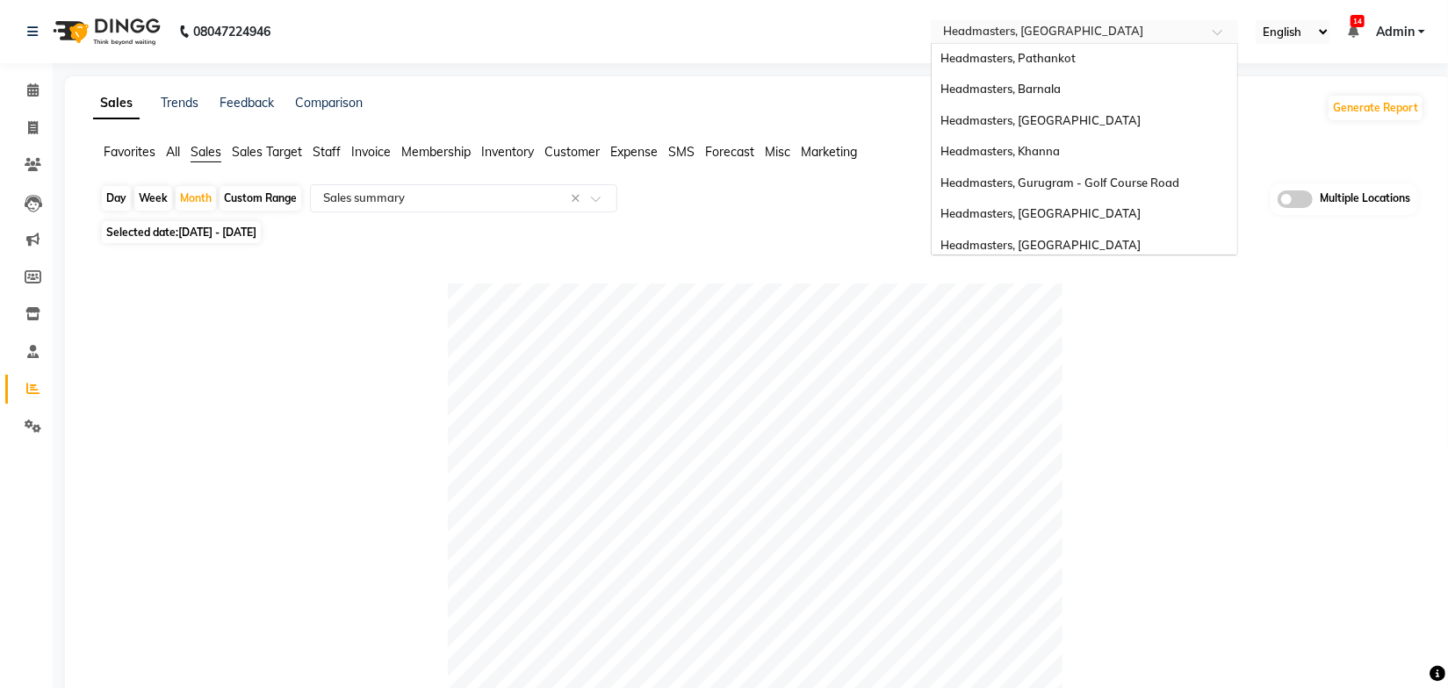
scroll to position [319, 0]
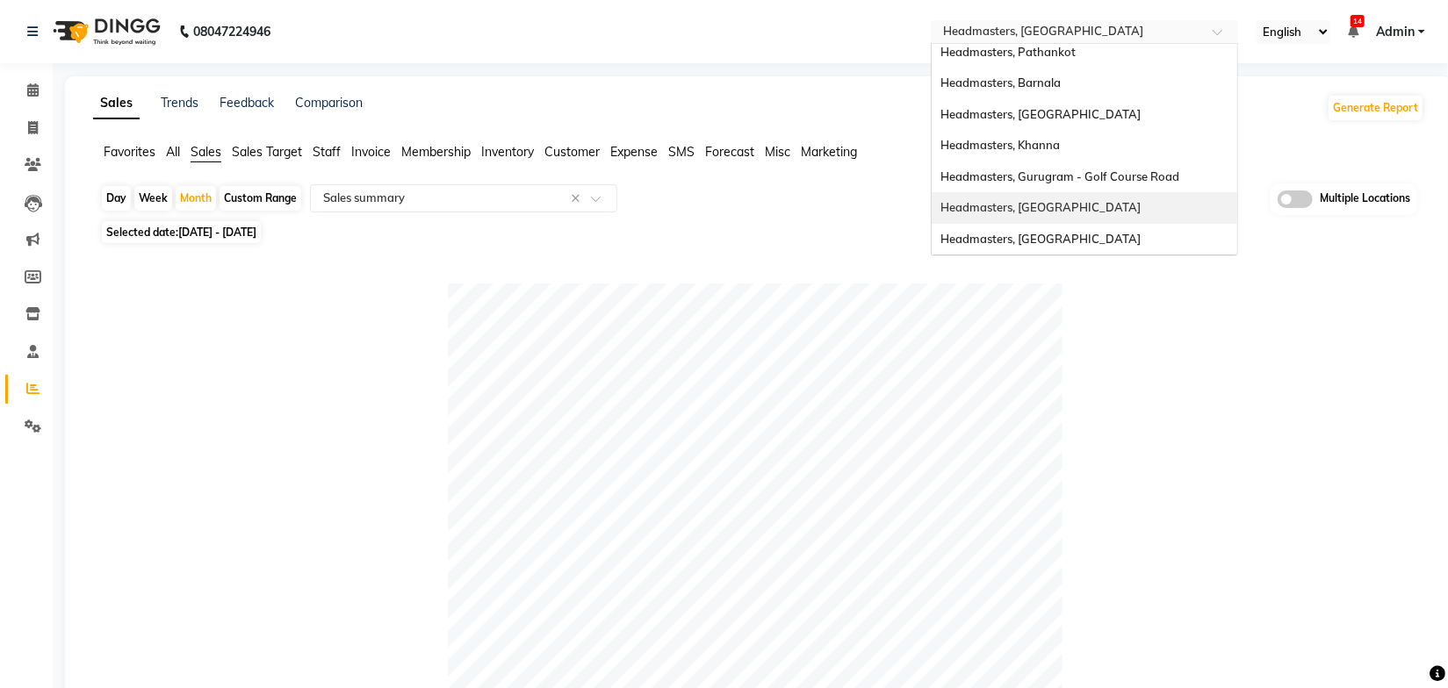
click at [1071, 202] on div "Headmasters, [GEOGRAPHIC_DATA]" at bounding box center [1085, 208] width 306 height 32
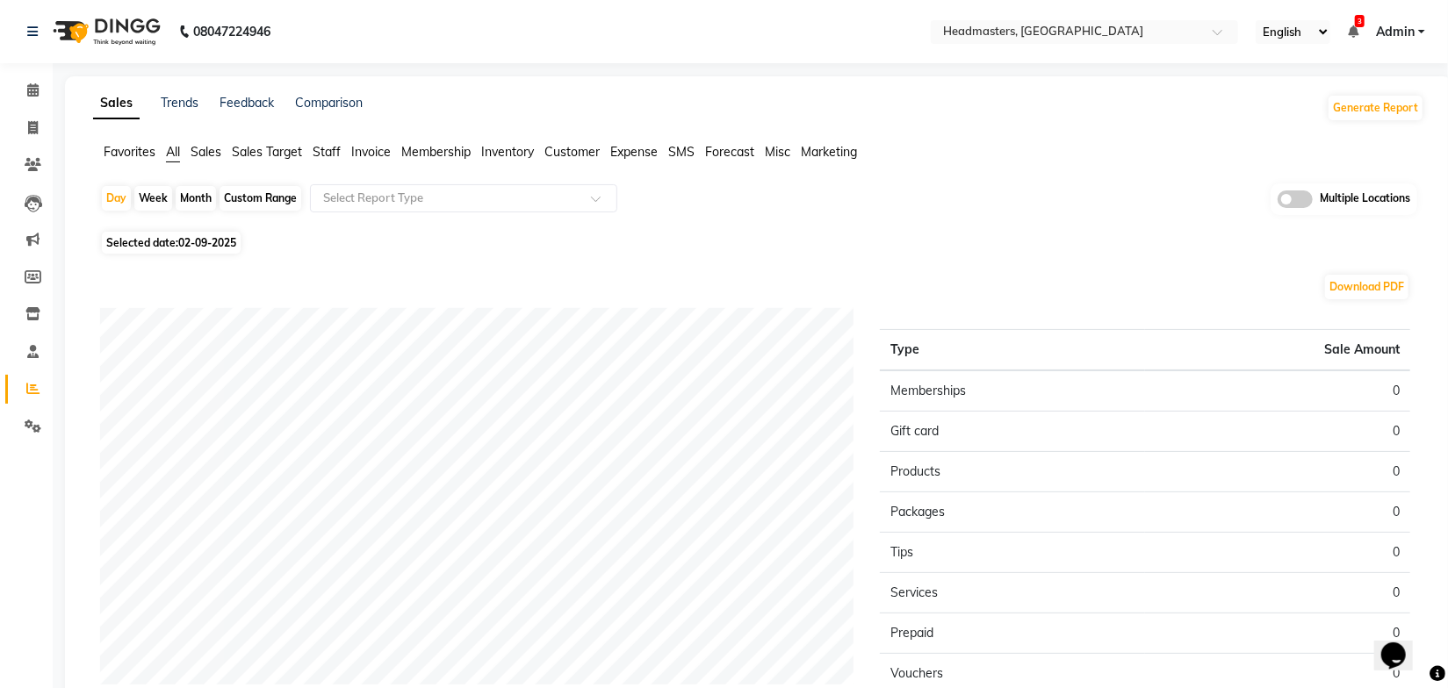
drag, startPoint x: 748, startPoint y: 247, endPoint x: 728, endPoint y: 220, distance: 33.9
click at [749, 247] on div "Selected date: [DATE]" at bounding box center [762, 243] width 1324 height 18
click at [206, 151] on span "Sales" at bounding box center [206, 152] width 31 height 16
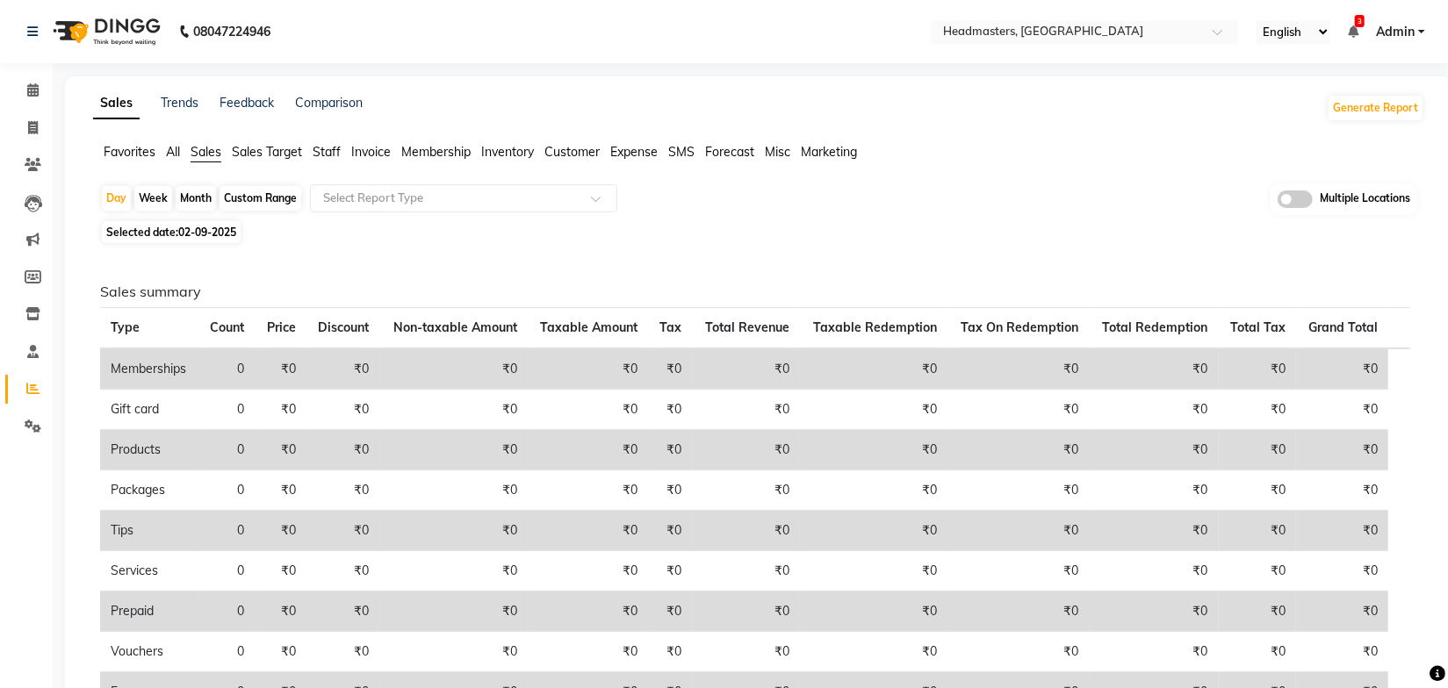
click at [198, 196] on div "Month" at bounding box center [196, 198] width 40 height 25
select select "9"
select select "2025"
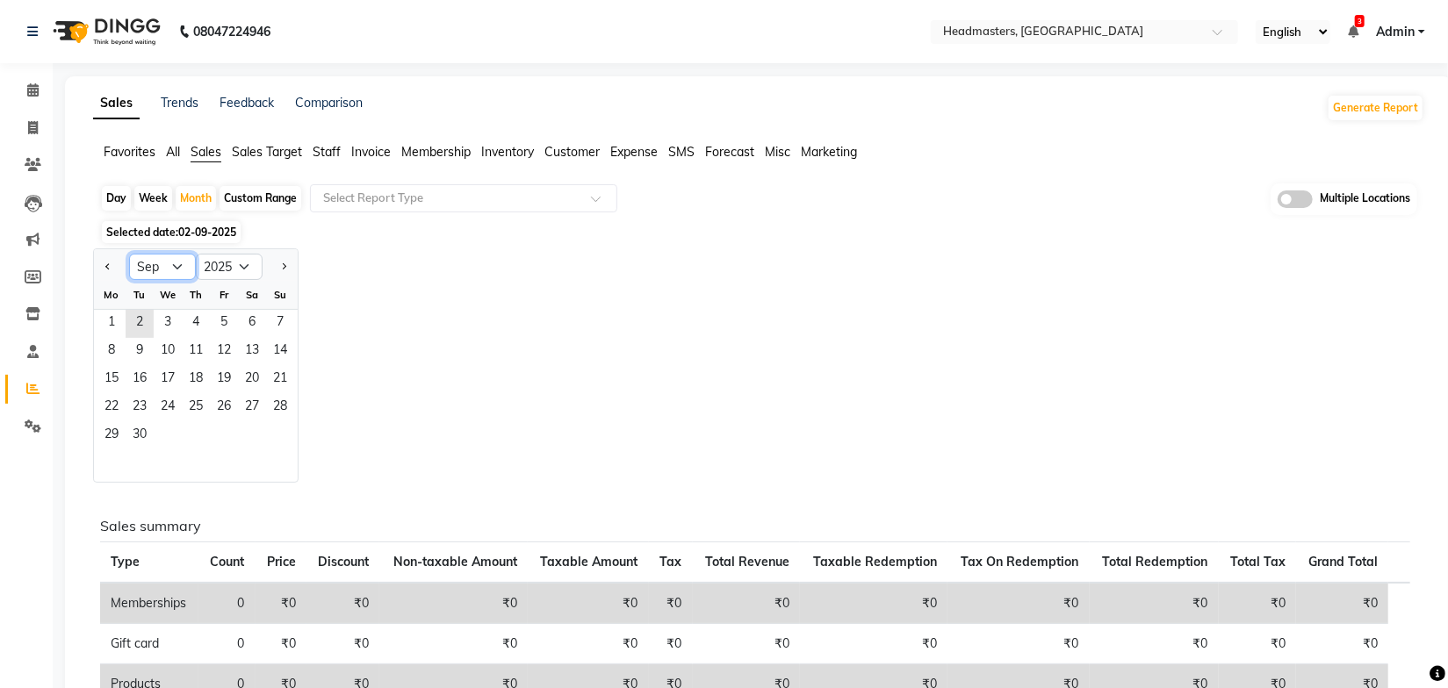
click at [172, 273] on select "Jan Feb Mar Apr May Jun [DATE] Aug Sep Oct Nov Dec" at bounding box center [162, 267] width 67 height 26
select select "8"
click at [129, 254] on select "Jan Feb Mar Apr May Jun [DATE] Aug Sep Oct Nov Dec" at bounding box center [162, 267] width 67 height 26
click at [227, 321] on span "1" at bounding box center [224, 324] width 28 height 28
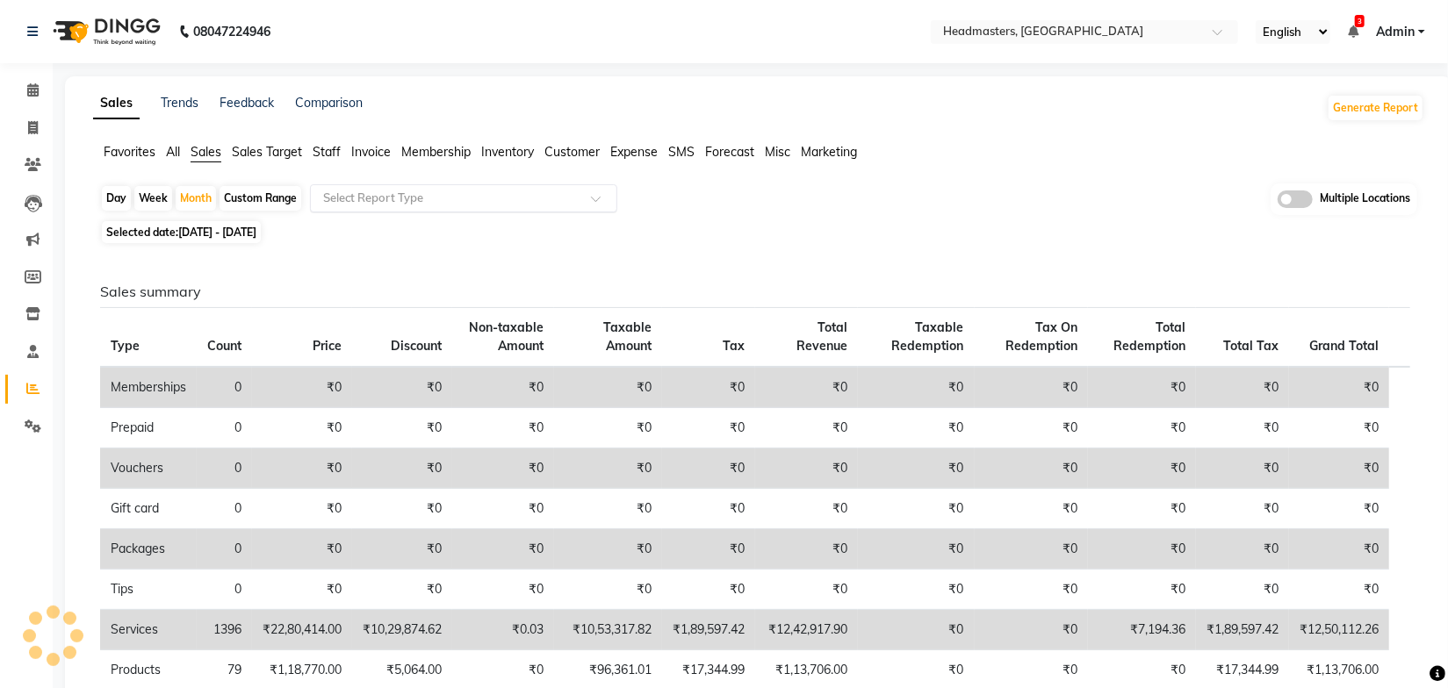
click at [419, 194] on input "text" at bounding box center [446, 199] width 253 height 18
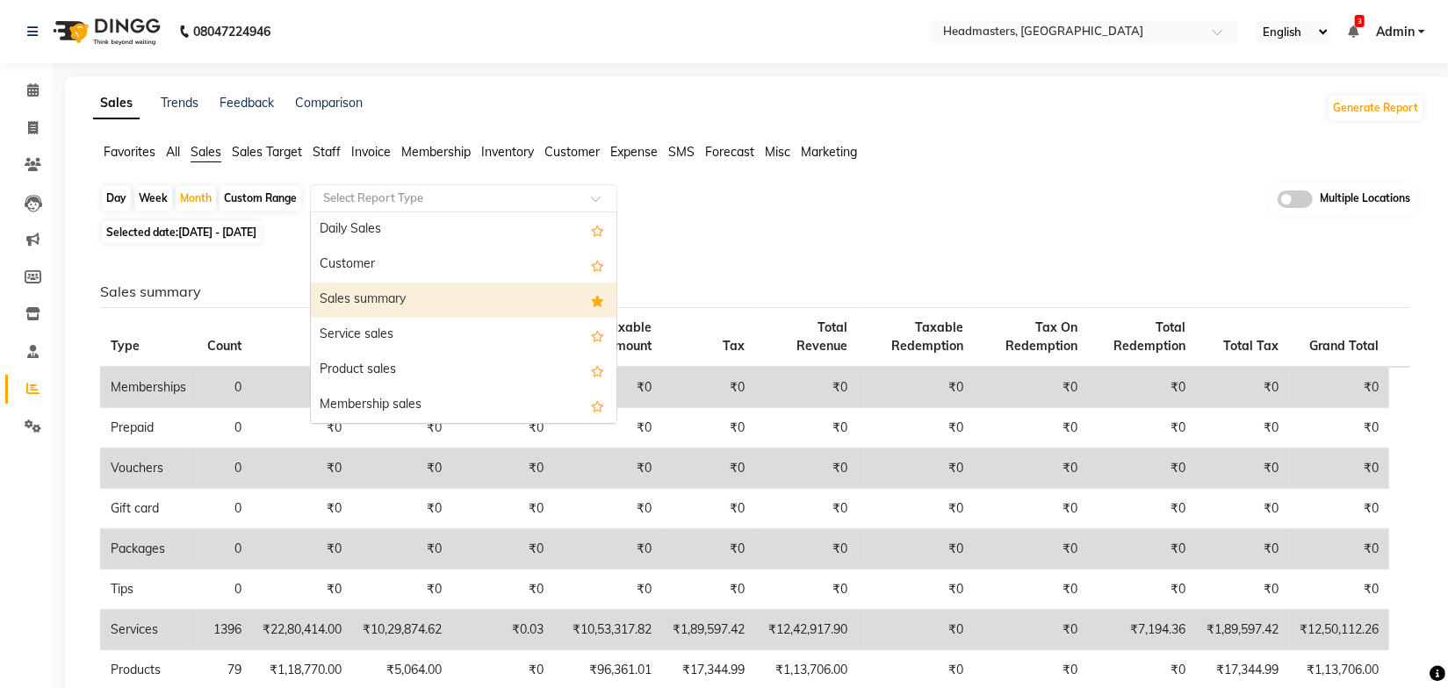
click at [401, 297] on div "Sales summary" at bounding box center [464, 300] width 306 height 35
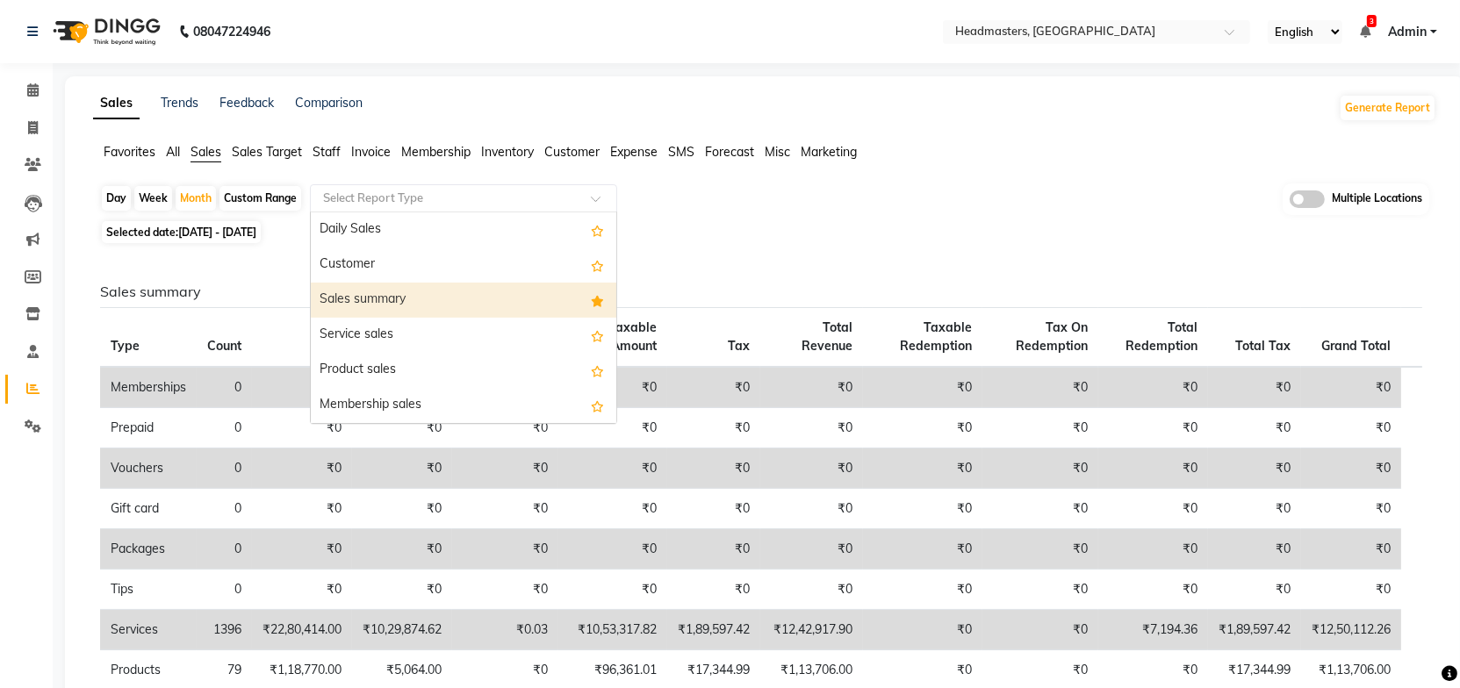
select select "full_report"
select select "csv"
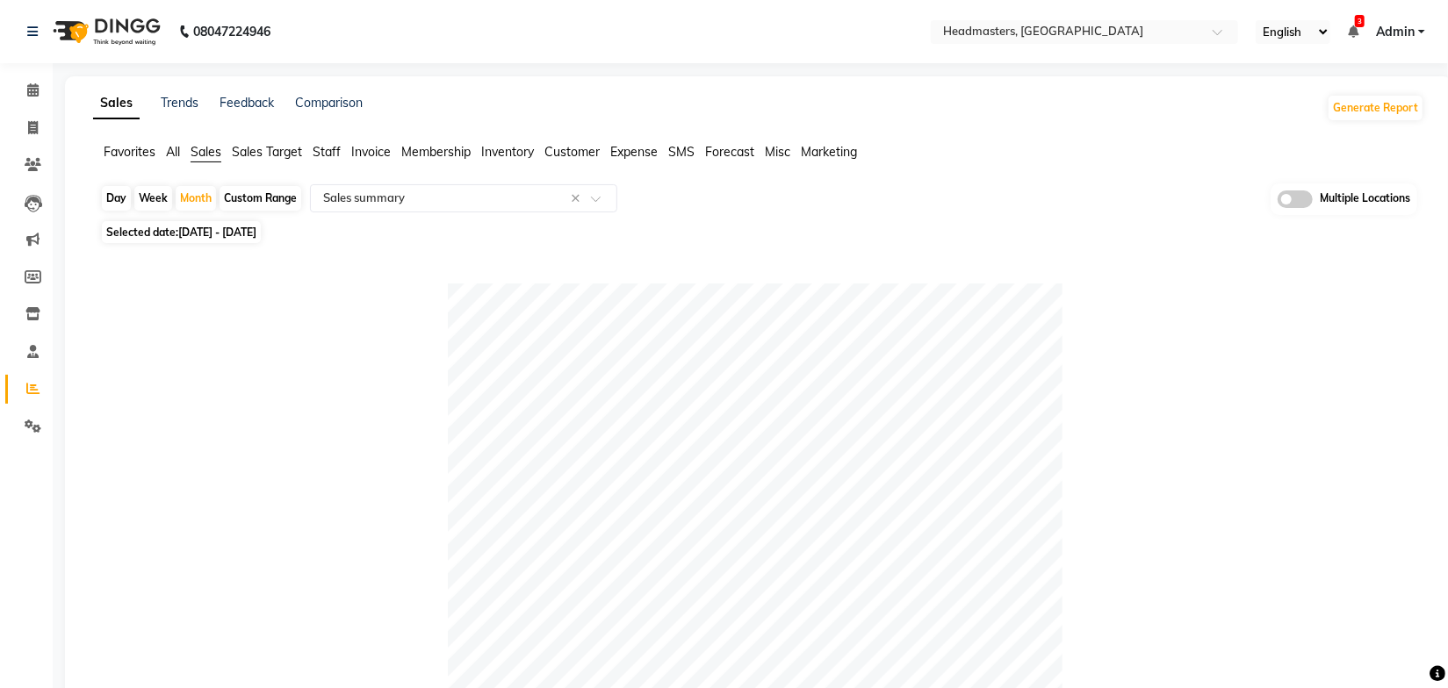
click at [981, 227] on div "Selected date: [DATE] - [DATE]" at bounding box center [762, 232] width 1324 height 18
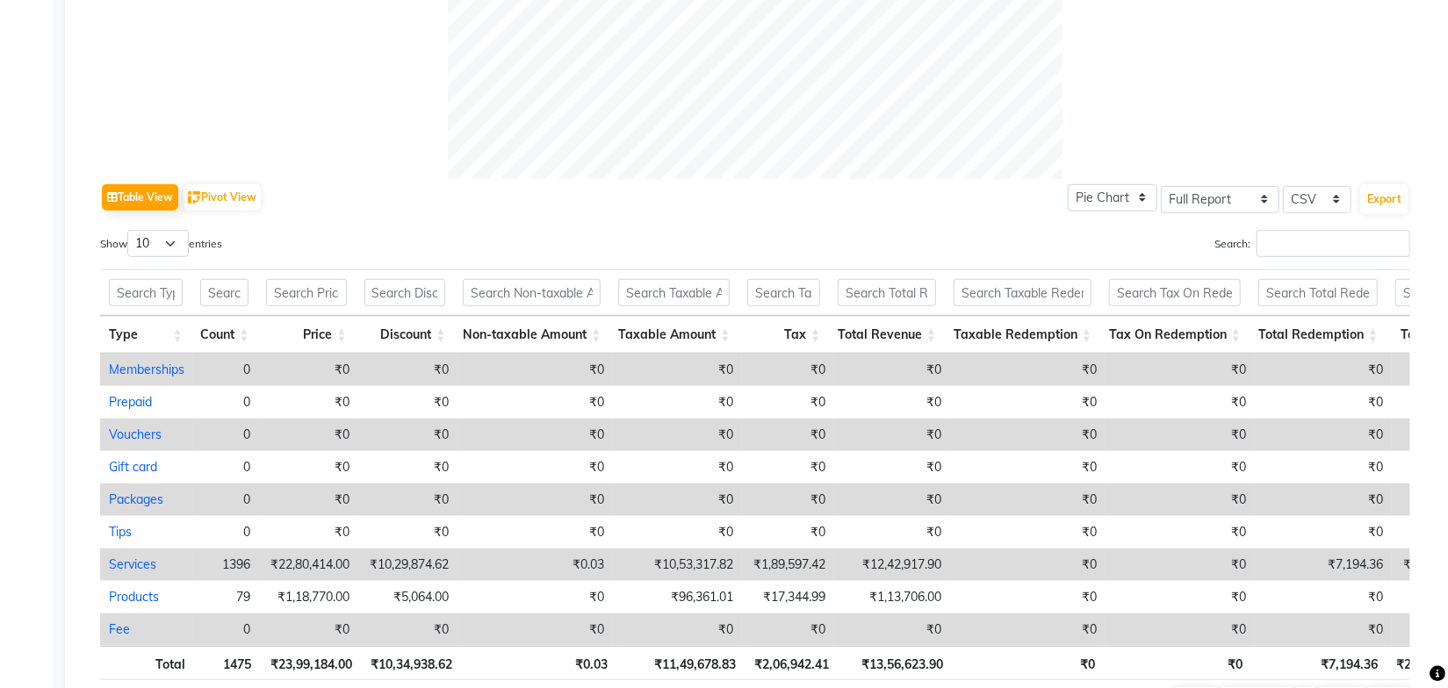
scroll to position [832, 0]
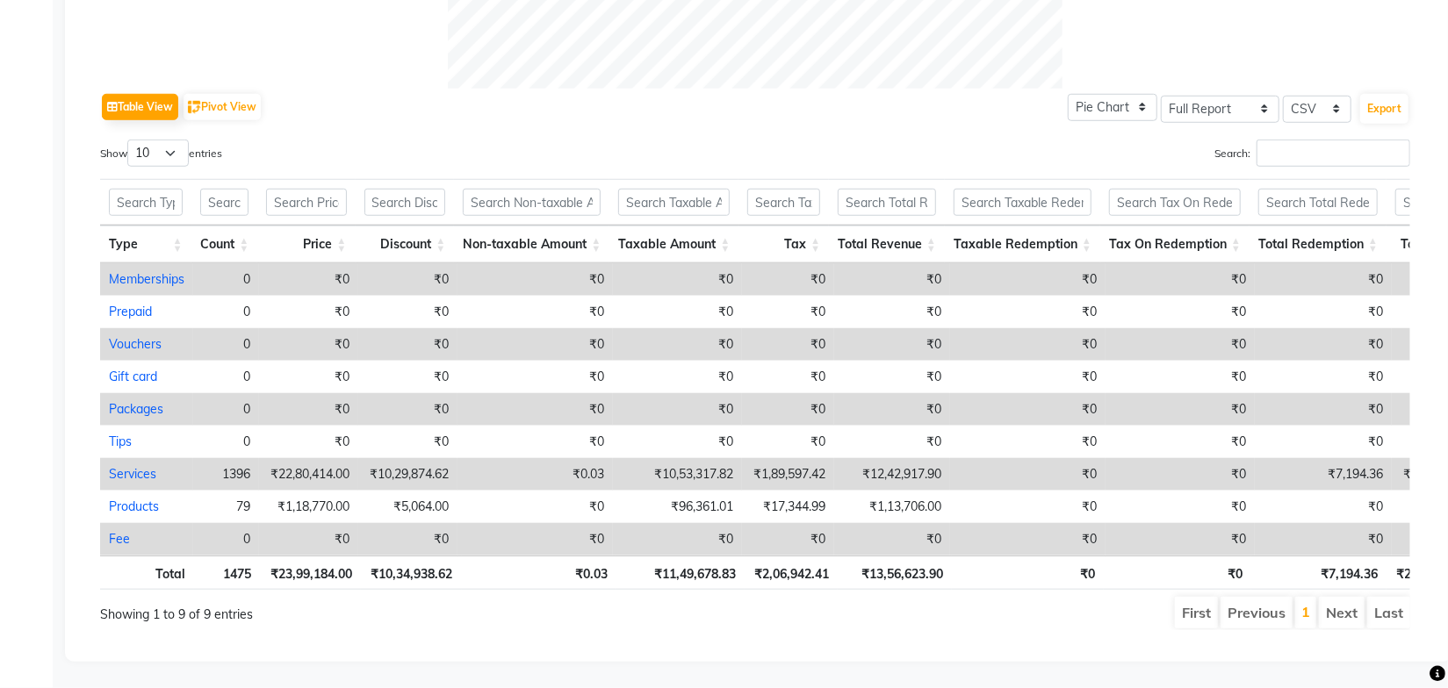
click at [961, 105] on div "Table View Pivot View Pie Chart Bar Chart Select Full Report Filtered Report Se…" at bounding box center [755, 360] width 1310 height 542
click at [967, 598] on ul "First Previous 1 Next Last" at bounding box center [1033, 613] width 753 height 32
click at [985, 597] on ul "First Previous 1 Next Last" at bounding box center [1033, 613] width 753 height 32
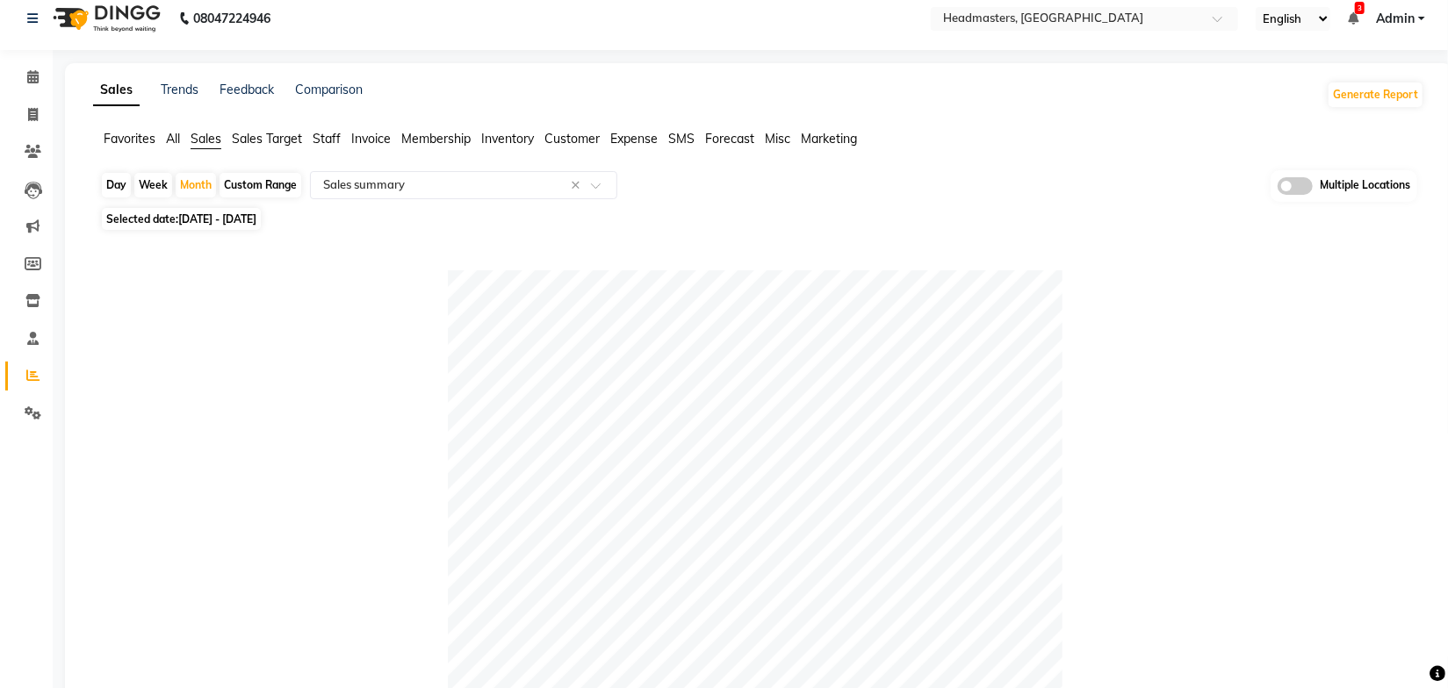
scroll to position [0, 0]
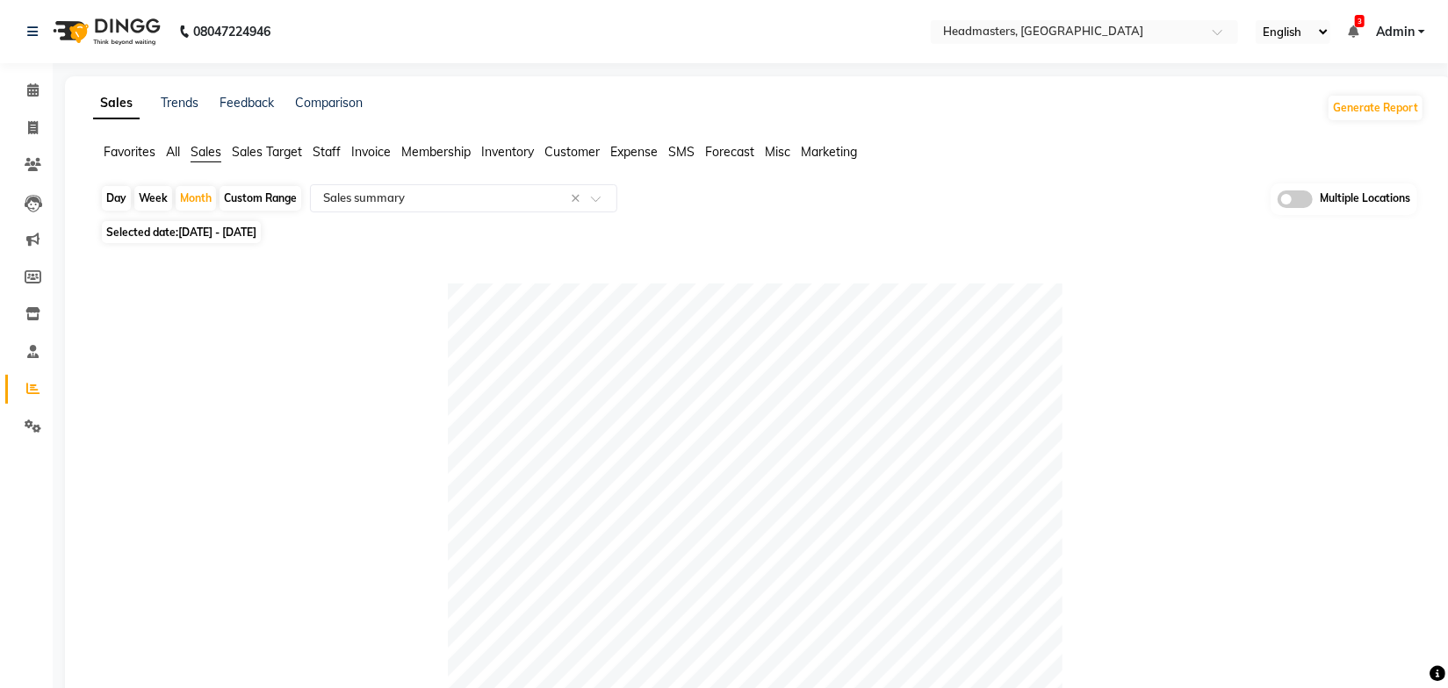
click at [164, 99] on link "Trends" at bounding box center [180, 103] width 38 height 16
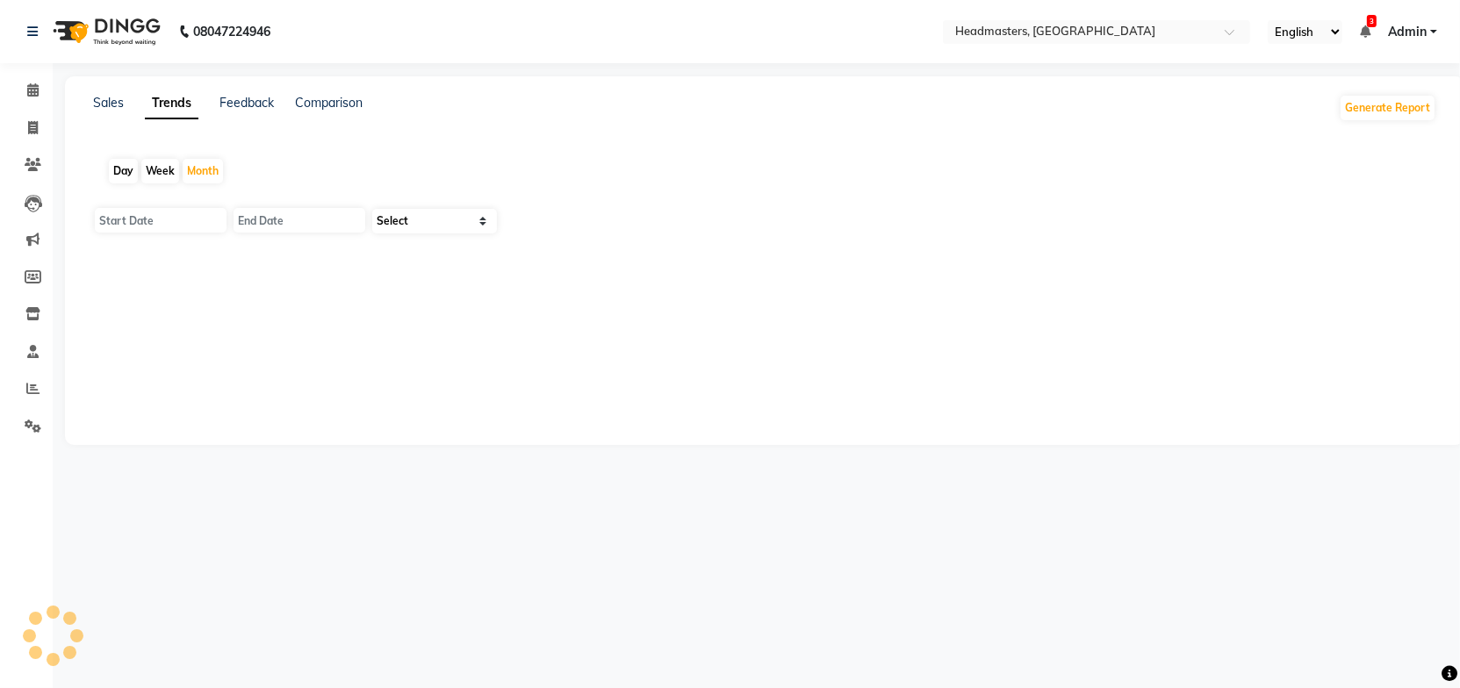
type input "01-09-2025"
type input "[DATE]"
select select "by_client"
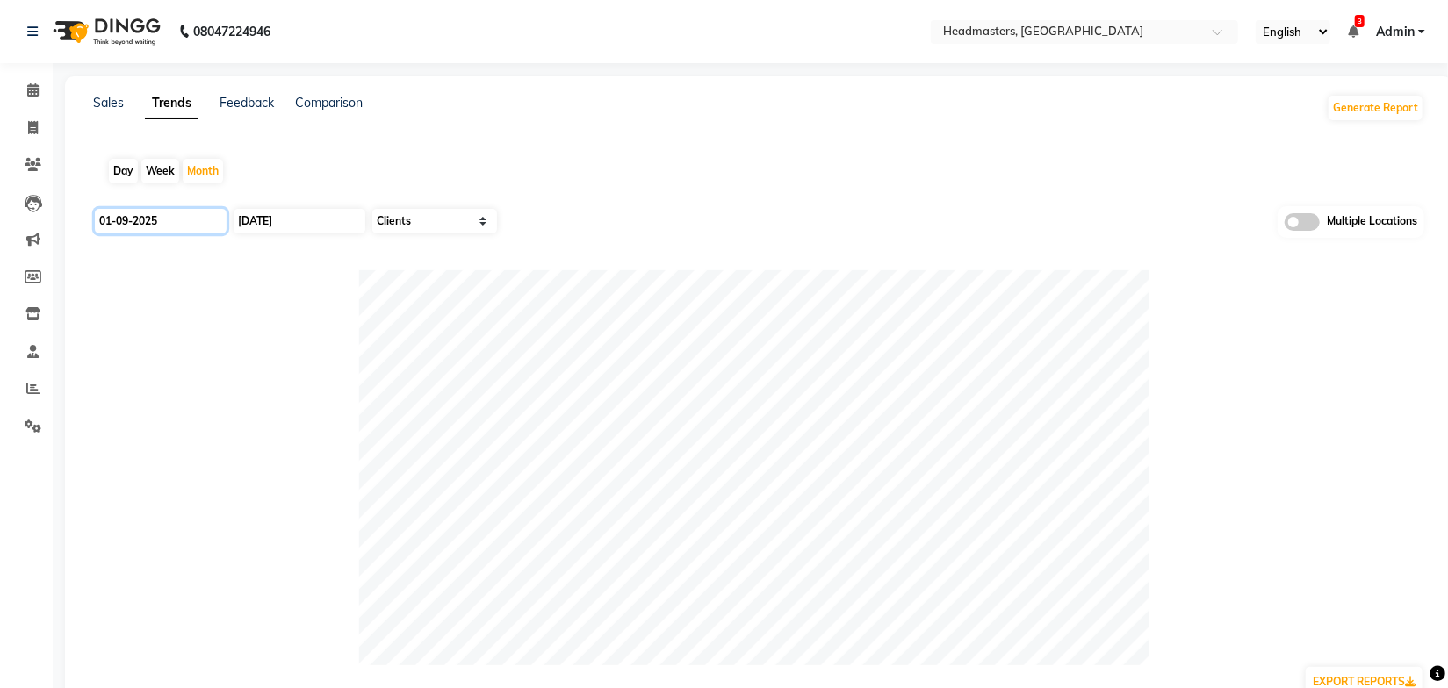
click at [212, 212] on input "01-09-2025" at bounding box center [161, 221] width 132 height 25
select select "9"
select select "2025"
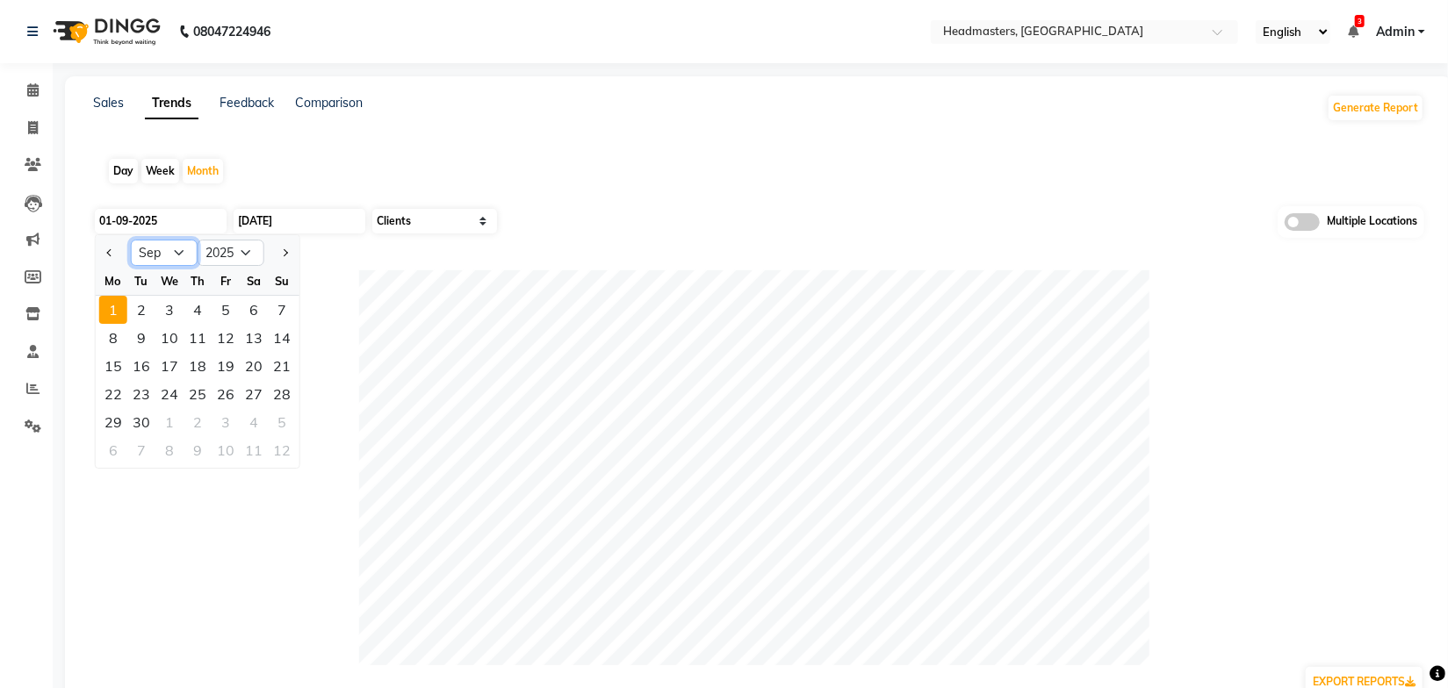
click at [177, 259] on select "Jan Feb Mar Apr May Jun [DATE] Aug Sep Oct Nov Dec" at bounding box center [164, 253] width 67 height 26
select select "8"
click at [131, 240] on select "Jan Feb Mar Apr May Jun [DATE] Aug Sep Oct Nov Dec" at bounding box center [164, 253] width 67 height 26
click at [222, 311] on div "1" at bounding box center [226, 310] width 28 height 28
type input "[DATE]"
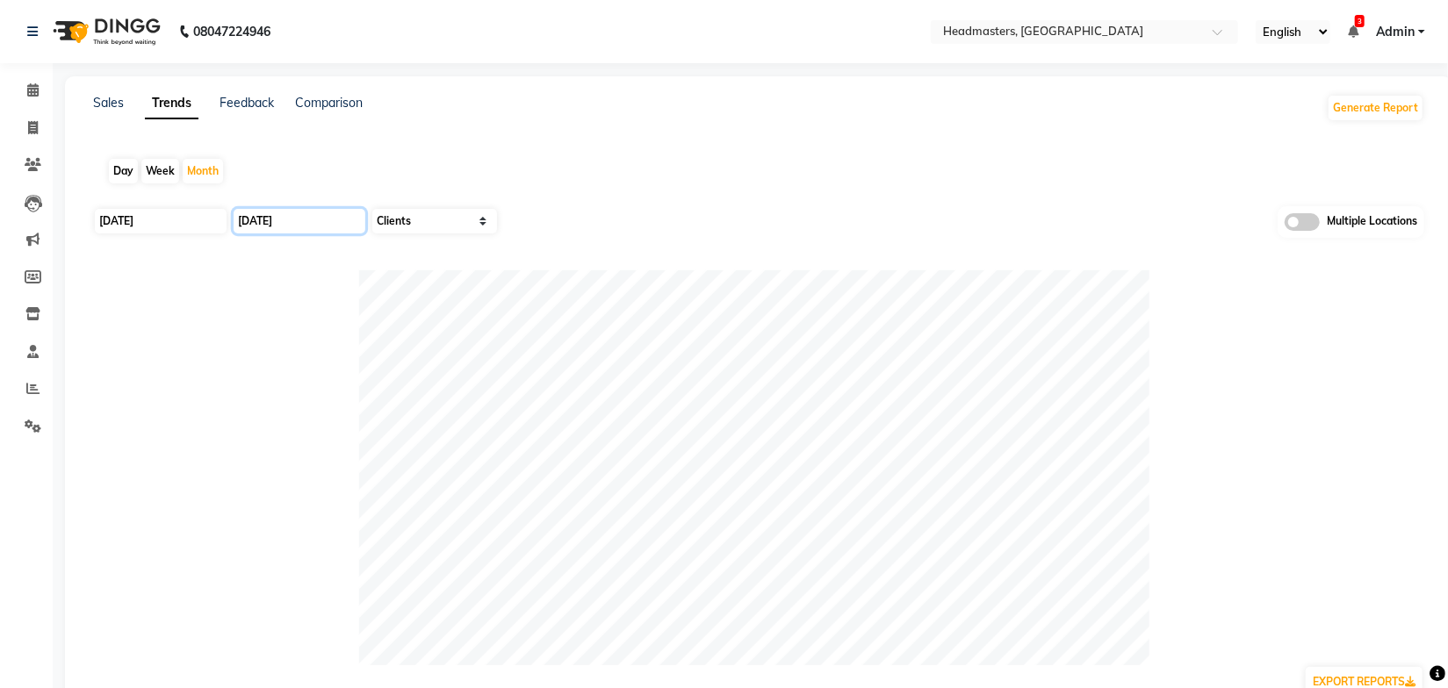
click at [302, 218] on input "[DATE]" at bounding box center [300, 221] width 132 height 25
select select "9"
select select "2025"
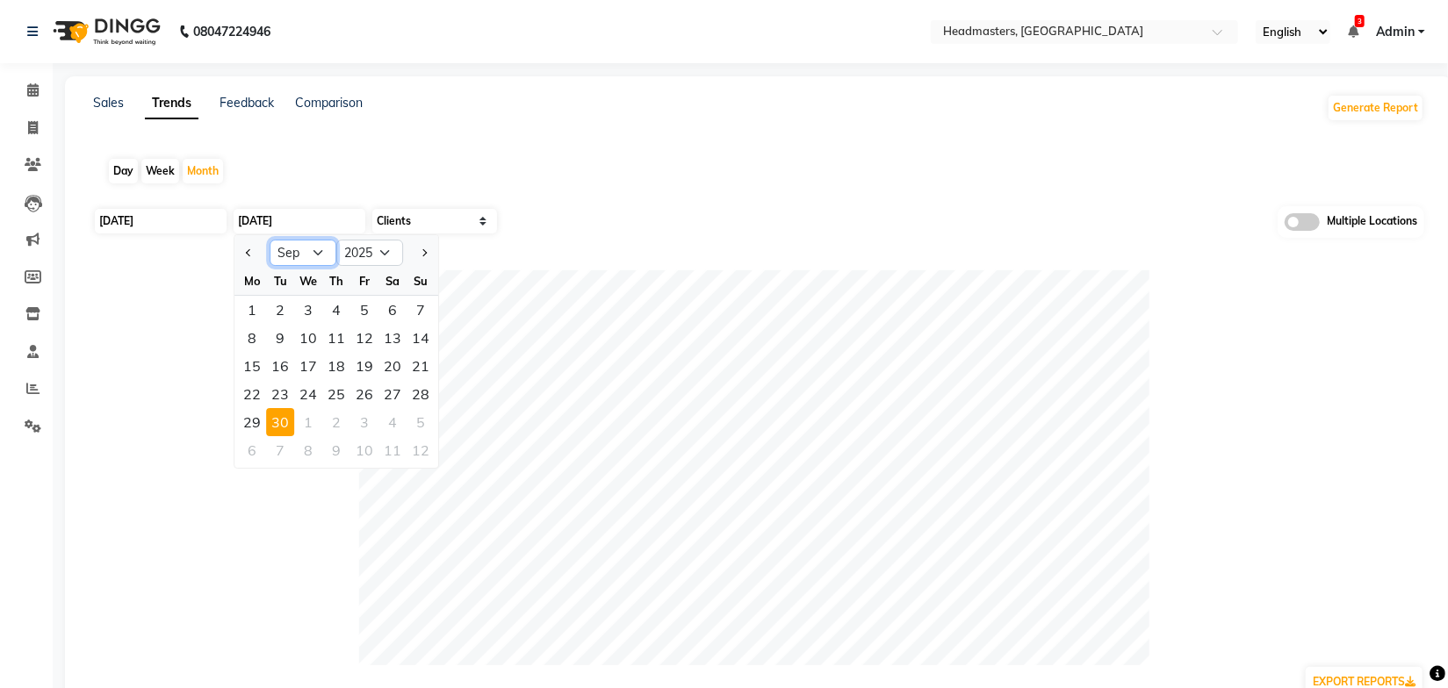
click at [294, 254] on select "Jan Feb Mar Apr May Jun [DATE] Aug Sep Oct Nov Dec" at bounding box center [303, 253] width 67 height 26
select select "8"
click at [270, 240] on select "Jan Feb Mar Apr May Jun [DATE] Aug Sep Oct Nov Dec" at bounding box center [303, 253] width 67 height 26
click at [421, 424] on div "31" at bounding box center [421, 422] width 28 height 28
type input "31-08-2025"
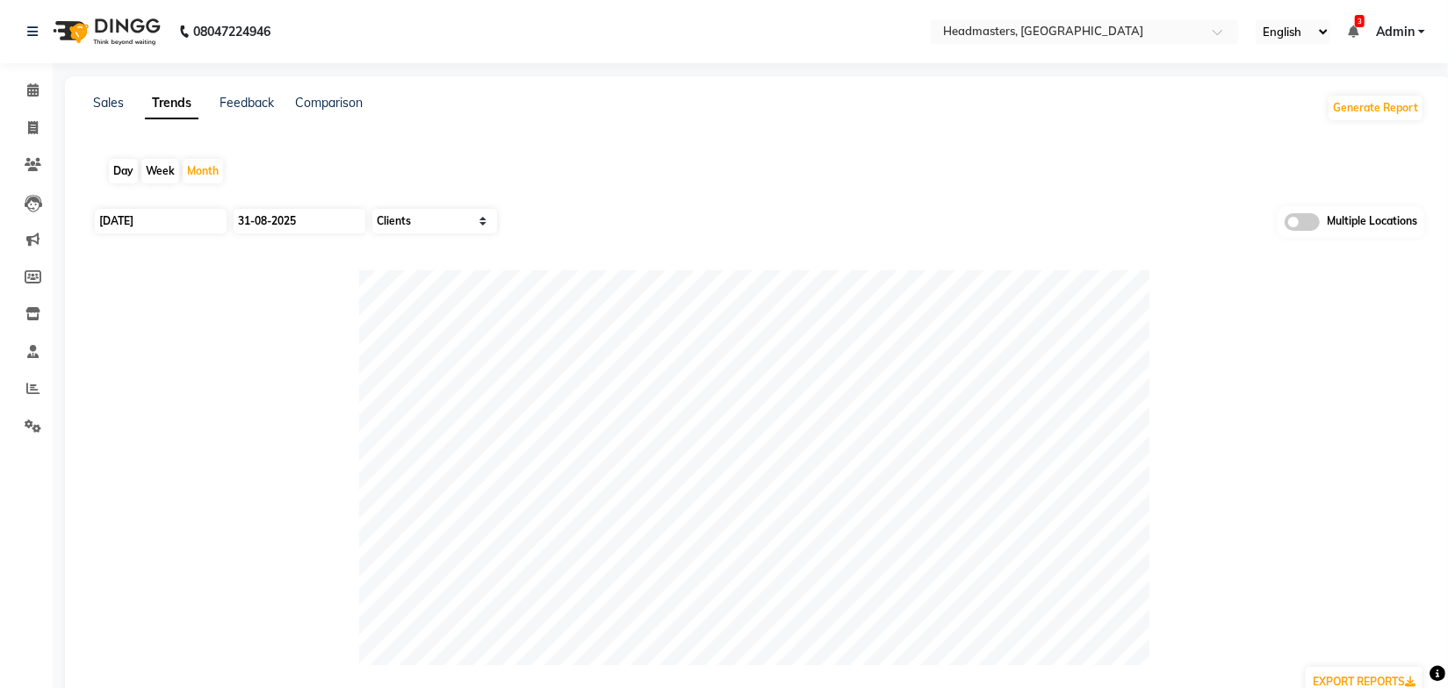
click at [630, 196] on div "Day Week Month" at bounding box center [758, 171] width 1331 height 56
drag, startPoint x: 1093, startPoint y: 177, endPoint x: 1085, endPoint y: 122, distance: 55.9
click at [1092, 174] on div "Day Week Month" at bounding box center [758, 171] width 1331 height 56
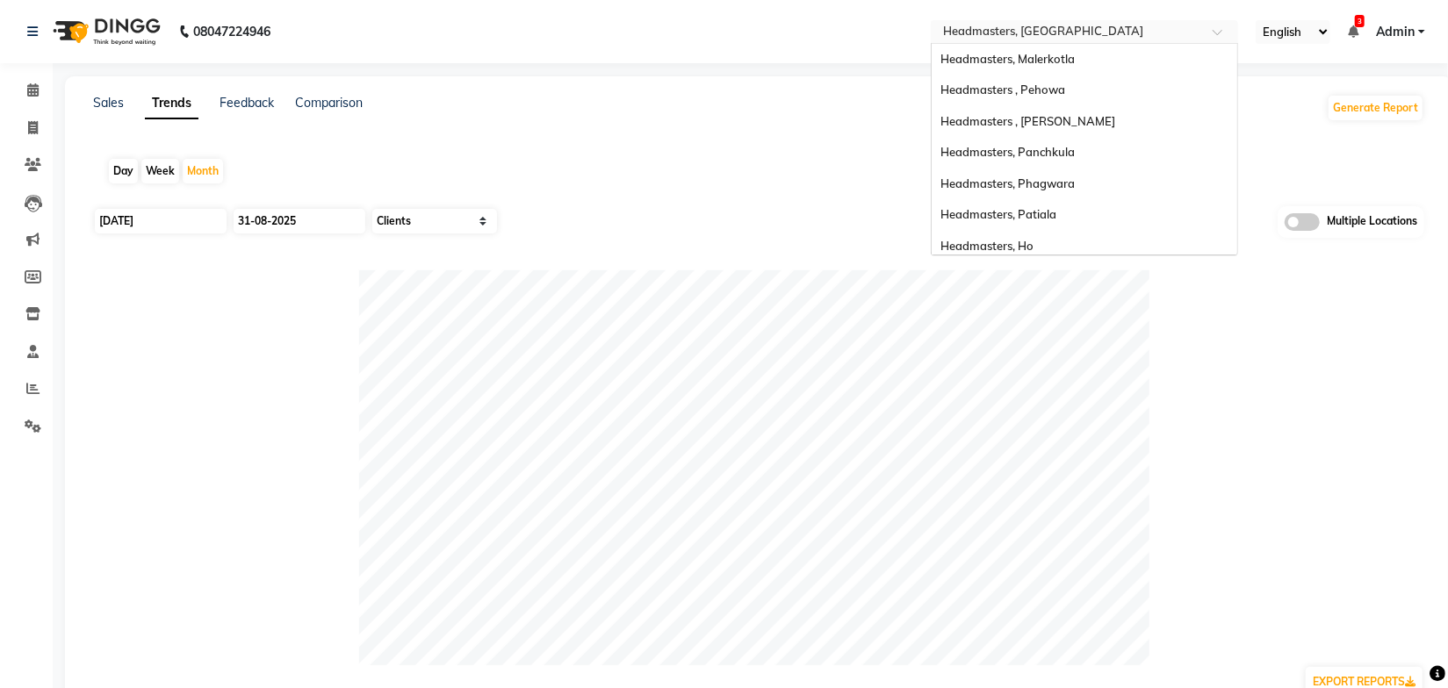
click at [1054, 29] on input "text" at bounding box center [1067, 34] width 255 height 18
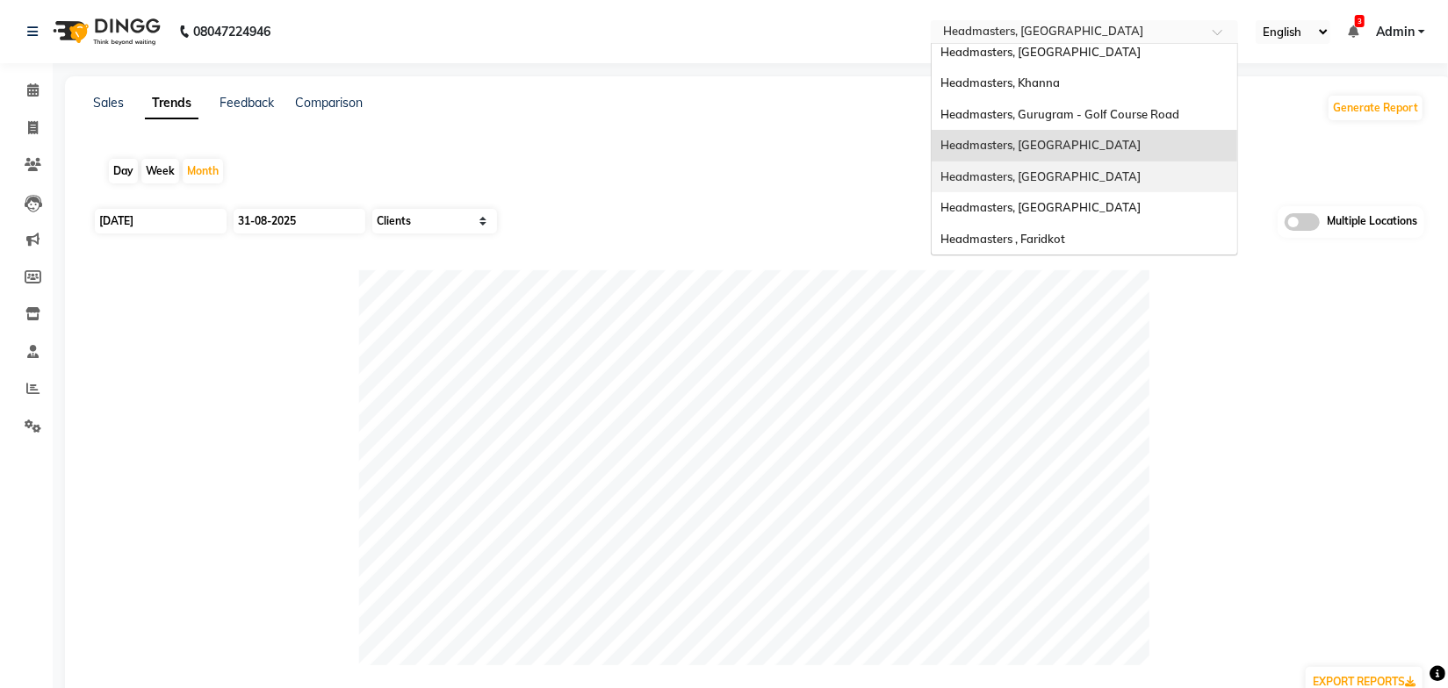
click at [1047, 181] on span "Headmasters, [GEOGRAPHIC_DATA]" at bounding box center [1040, 176] width 200 height 14
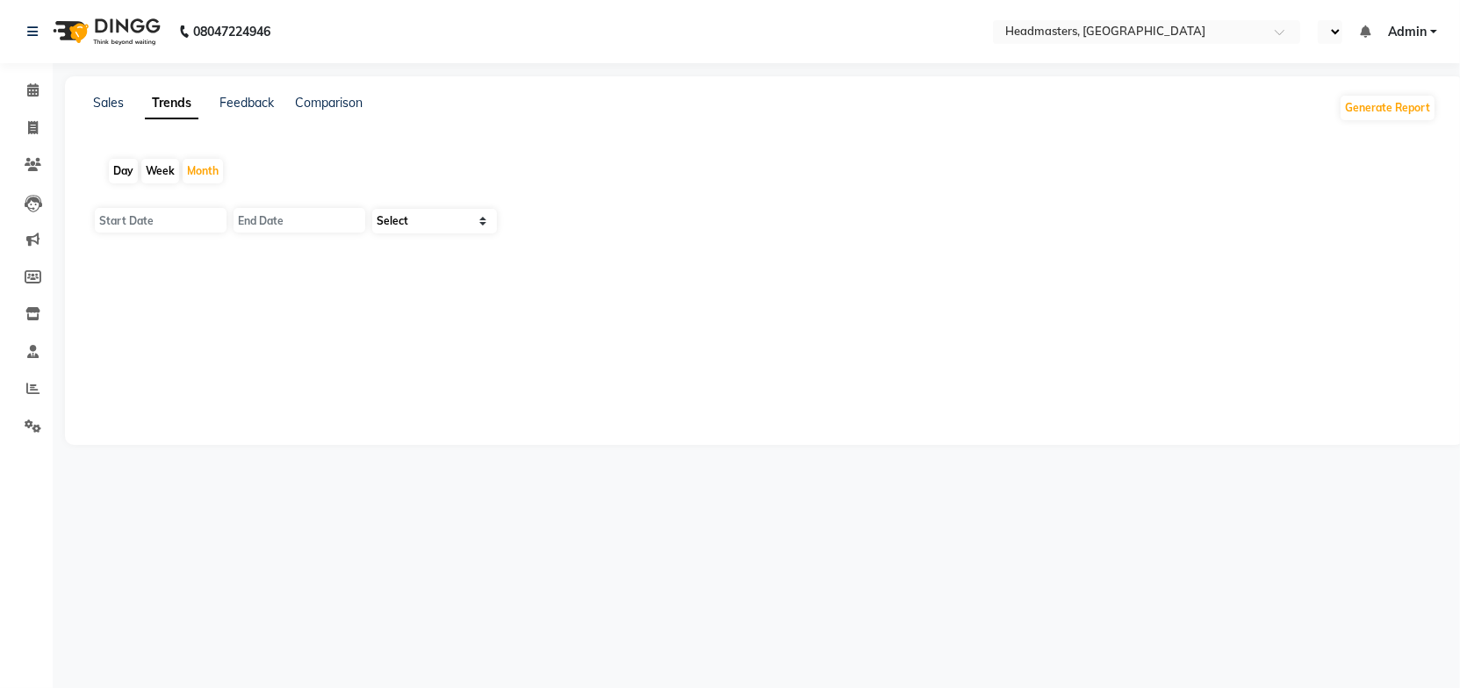
select select "en"
type input "01-09-2025"
type input "[DATE]"
select select "by_client"
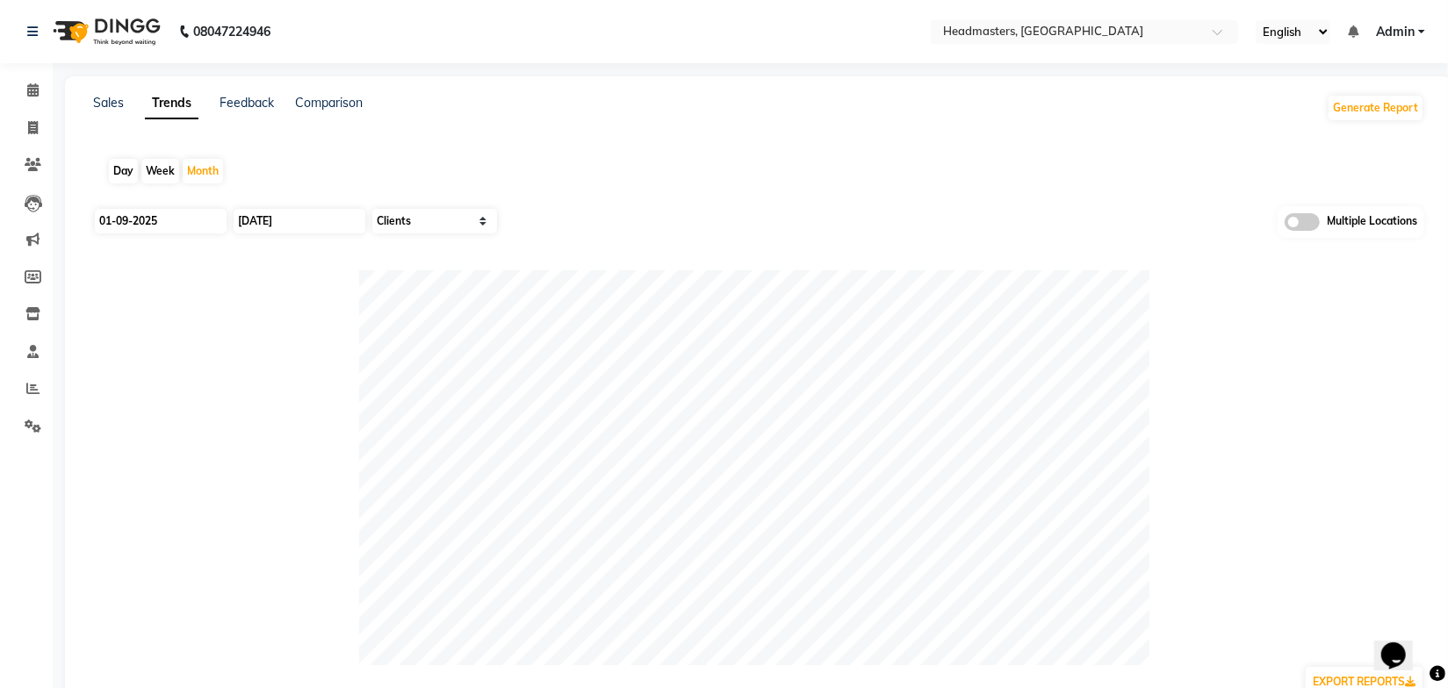
click at [695, 143] on div "Day Week Month" at bounding box center [758, 171] width 1331 height 56
click at [193, 215] on input "01-09-2025" at bounding box center [161, 221] width 132 height 25
select select "9"
select select "2025"
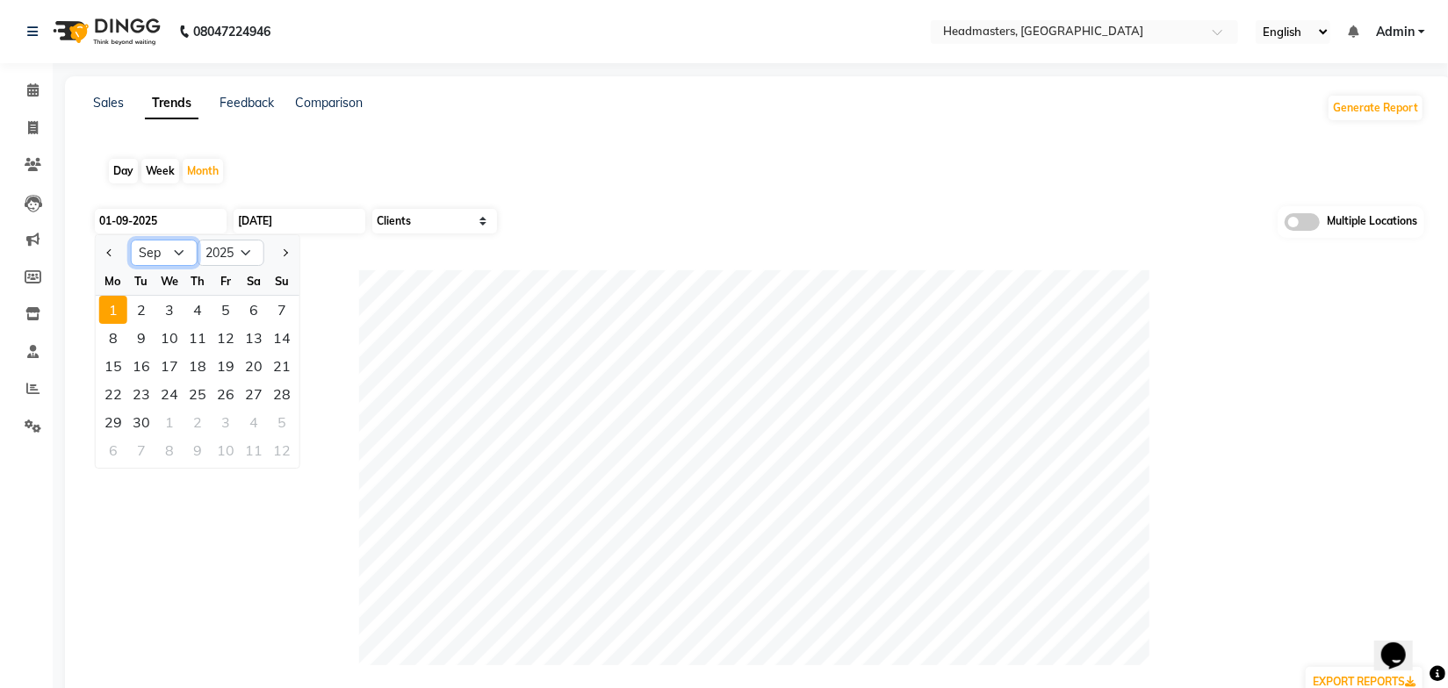
click at [177, 255] on select "Jan Feb Mar Apr May Jun [DATE] Aug Sep Oct Nov Dec" at bounding box center [164, 253] width 67 height 26
select select "8"
click at [131, 240] on select "Jan Feb Mar Apr May Jun [DATE] Aug Sep Oct Nov Dec" at bounding box center [164, 253] width 67 height 26
click at [230, 311] on div "1" at bounding box center [226, 310] width 28 height 28
type input "[DATE]"
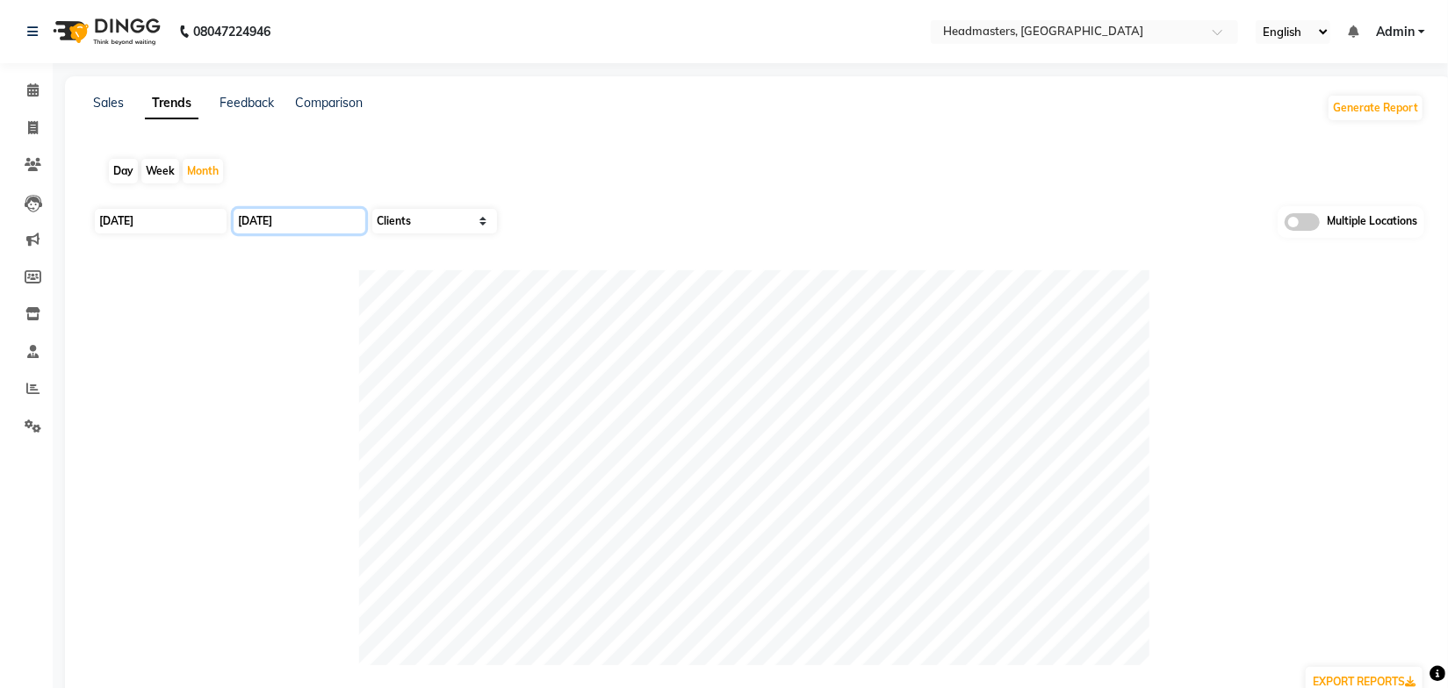
click at [295, 220] on input "[DATE]" at bounding box center [300, 221] width 132 height 25
select select "9"
select select "2025"
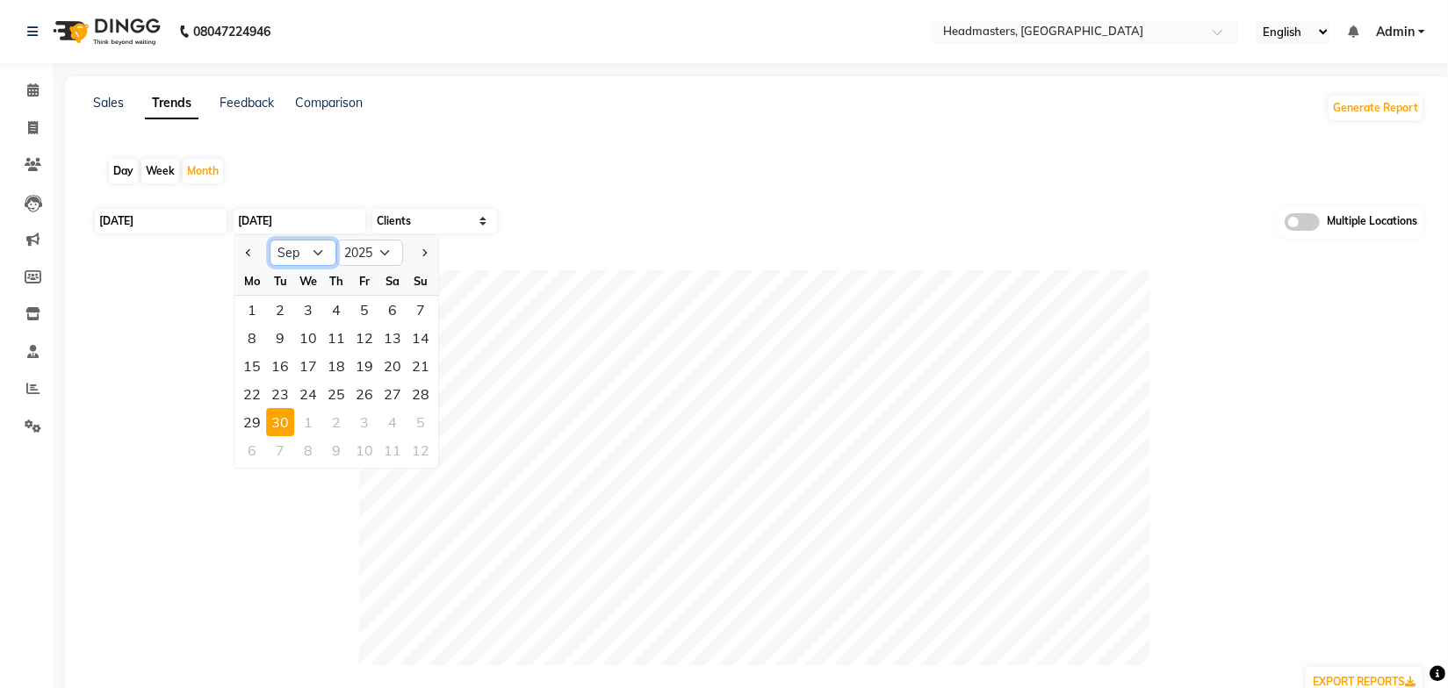
click at [314, 255] on select "Jan Feb Mar Apr May Jun [DATE] Aug Sep Oct Nov Dec" at bounding box center [303, 253] width 67 height 26
select select "8"
click at [270, 240] on select "Jan Feb Mar Apr May Jun [DATE] Aug Sep Oct Nov Dec" at bounding box center [303, 253] width 67 height 26
click at [422, 424] on div "31" at bounding box center [421, 422] width 28 height 28
type input "31-08-2025"
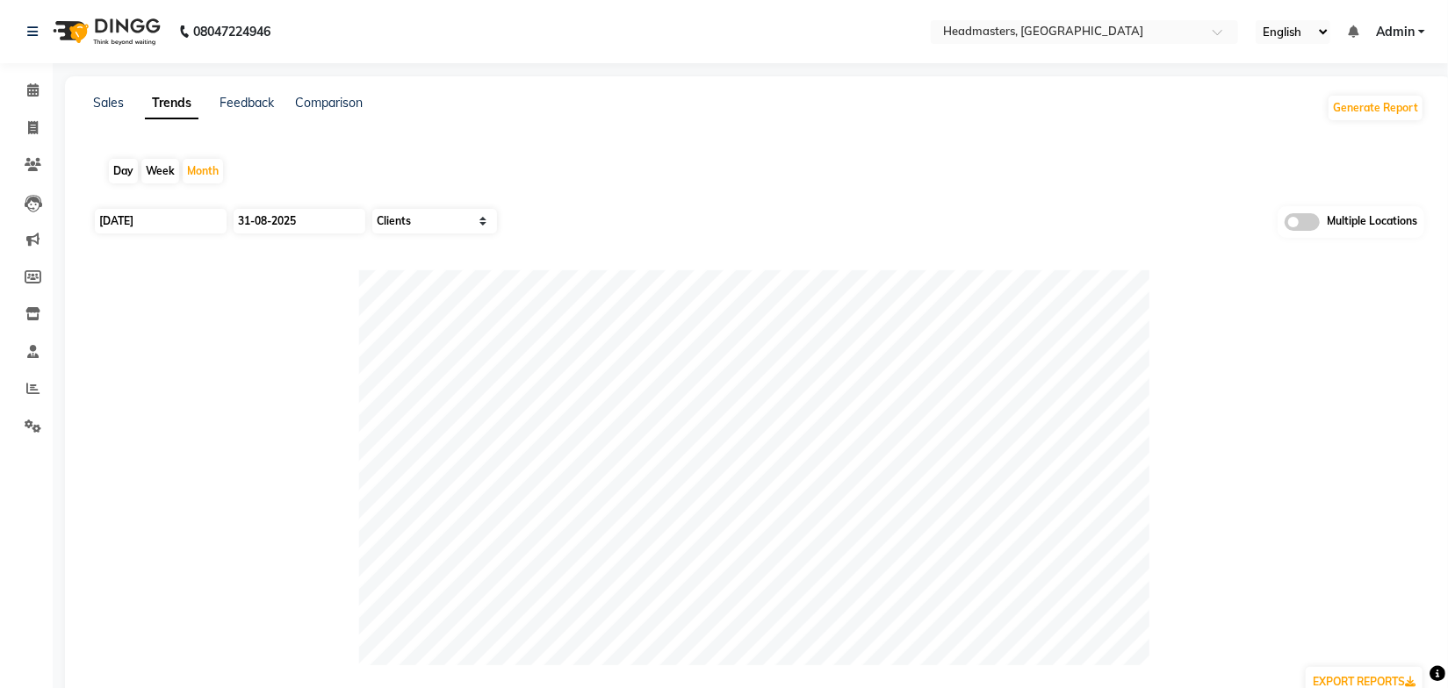
click at [630, 161] on div "Day Week Month" at bounding box center [758, 171] width 1331 height 56
click at [623, 165] on div "Day Week Month" at bounding box center [758, 171] width 1331 height 56
click at [119, 106] on link "Sales" at bounding box center [108, 103] width 31 height 16
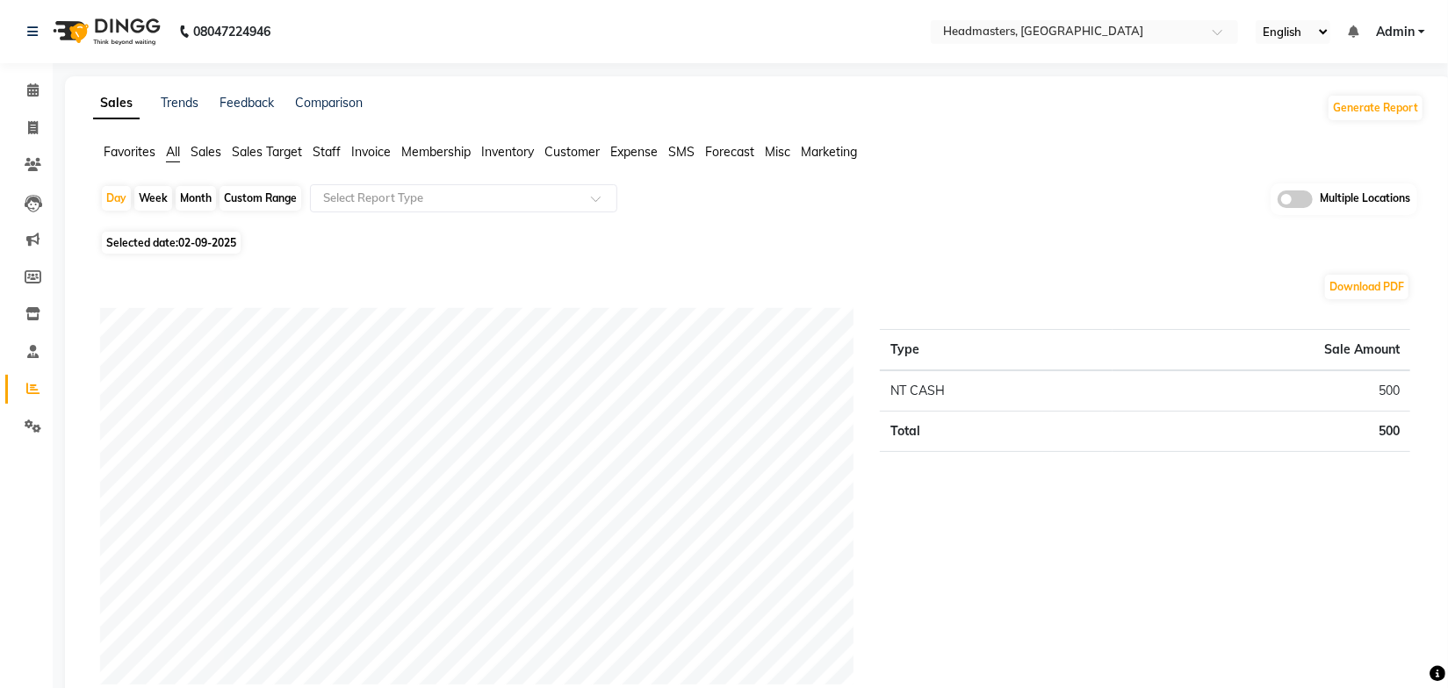
click at [215, 155] on span "Sales" at bounding box center [206, 152] width 31 height 16
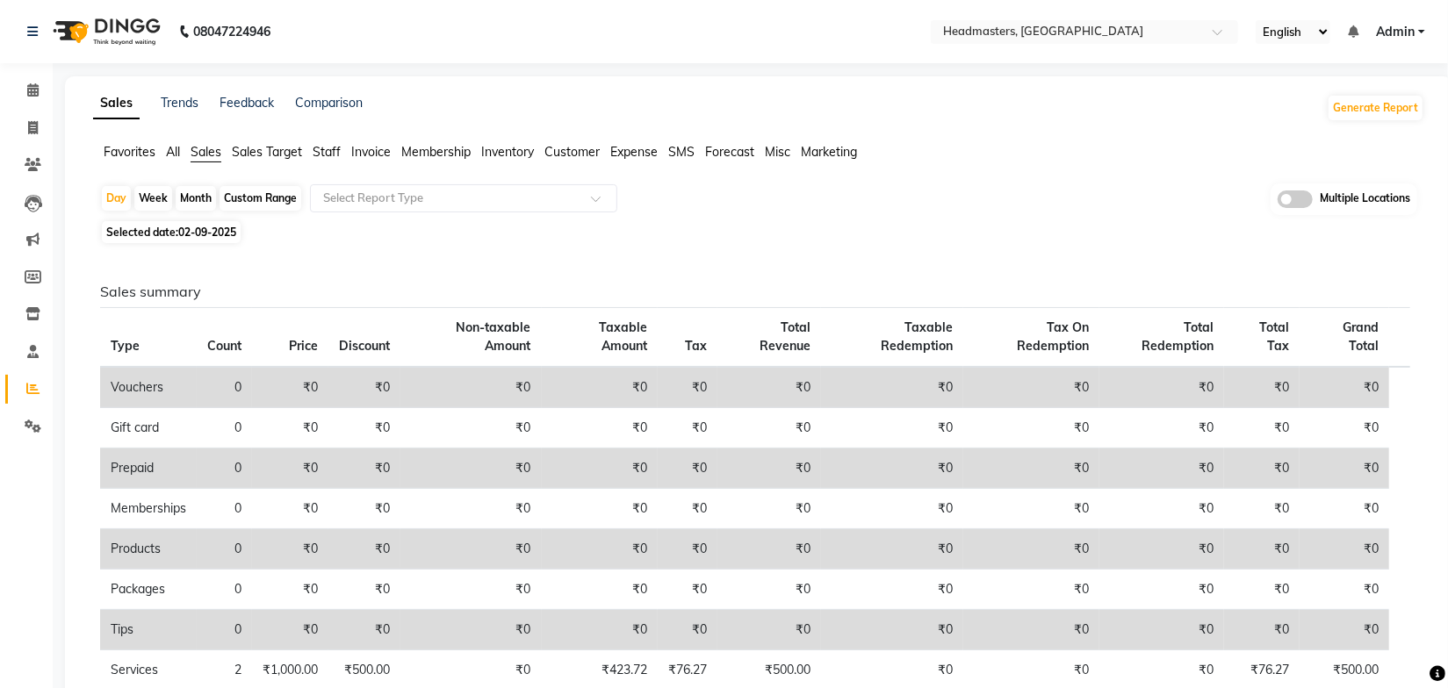
click at [208, 198] on div "Month" at bounding box center [196, 198] width 40 height 25
select select "9"
select select "2025"
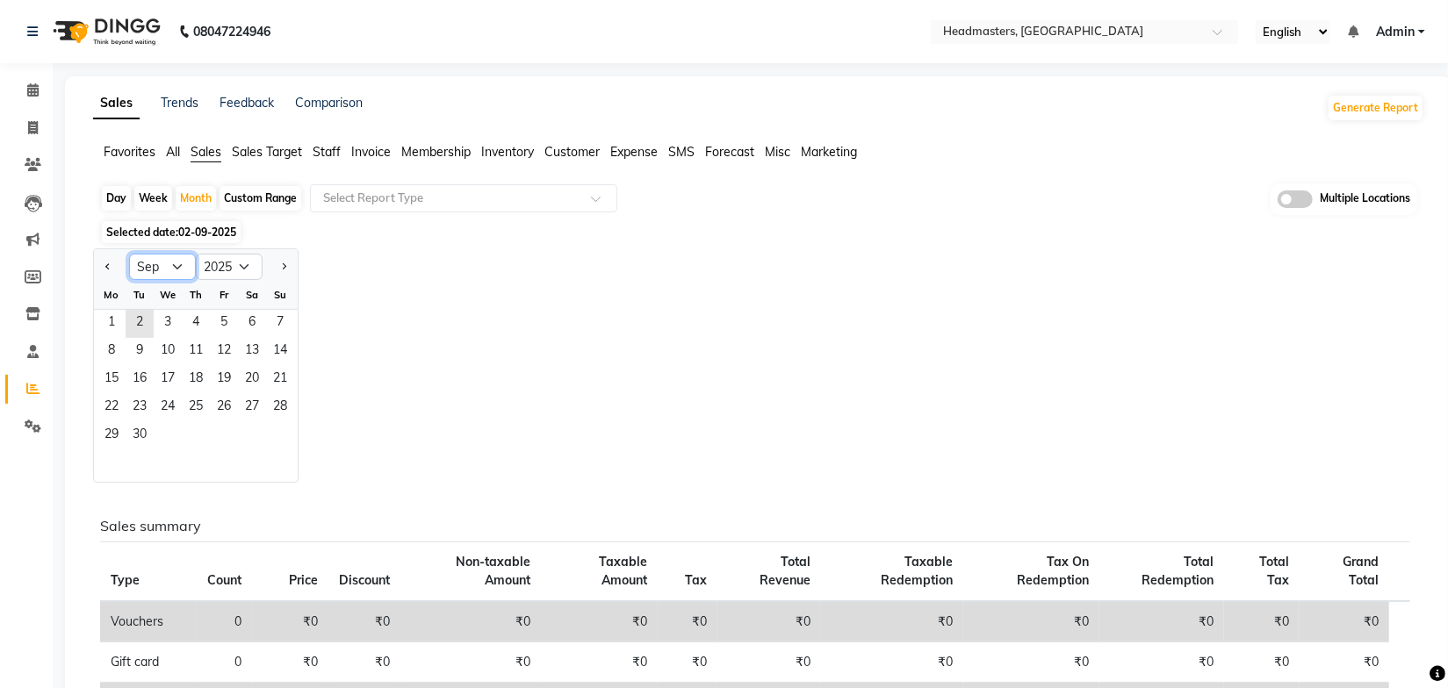
click at [172, 265] on select "Jan Feb Mar Apr May Jun [DATE] Aug Sep Oct Nov Dec" at bounding box center [162, 267] width 67 height 26
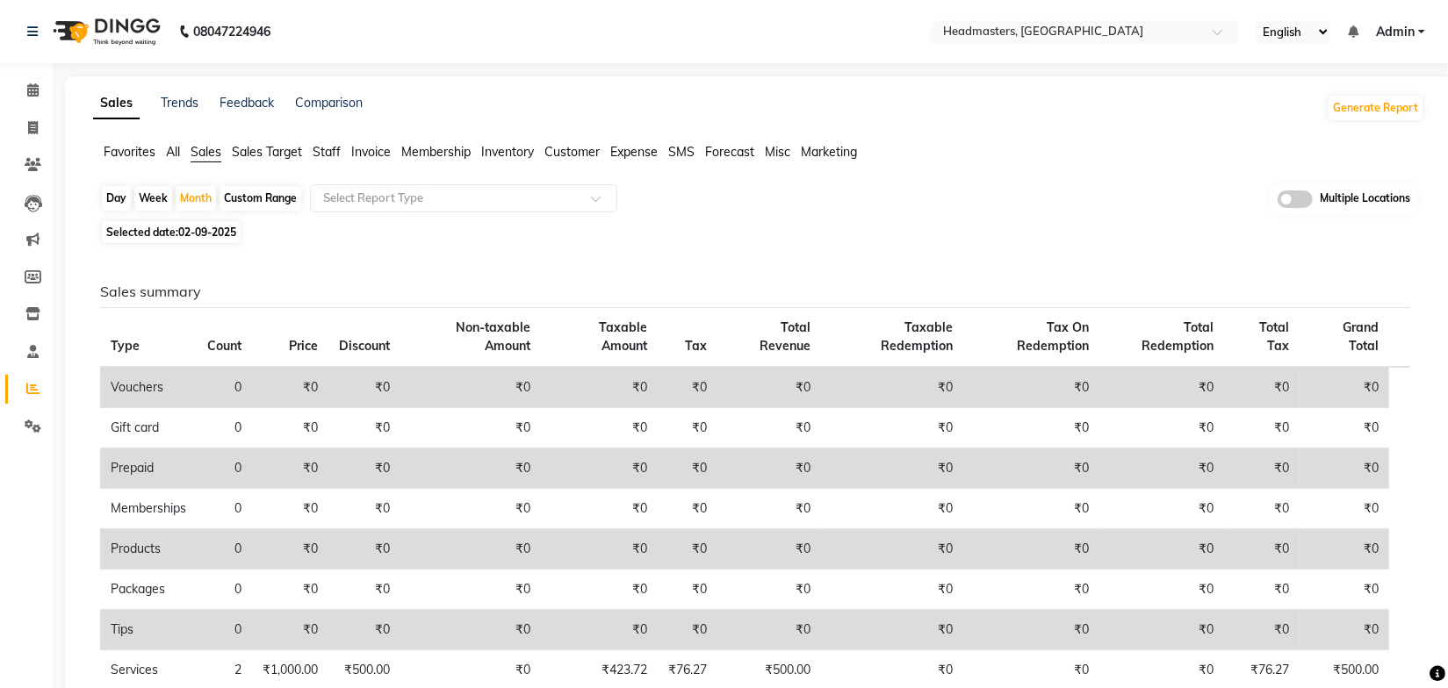
click at [175, 234] on span "Selected date: [DATE]" at bounding box center [171, 232] width 139 height 22
select select "9"
select select "2025"
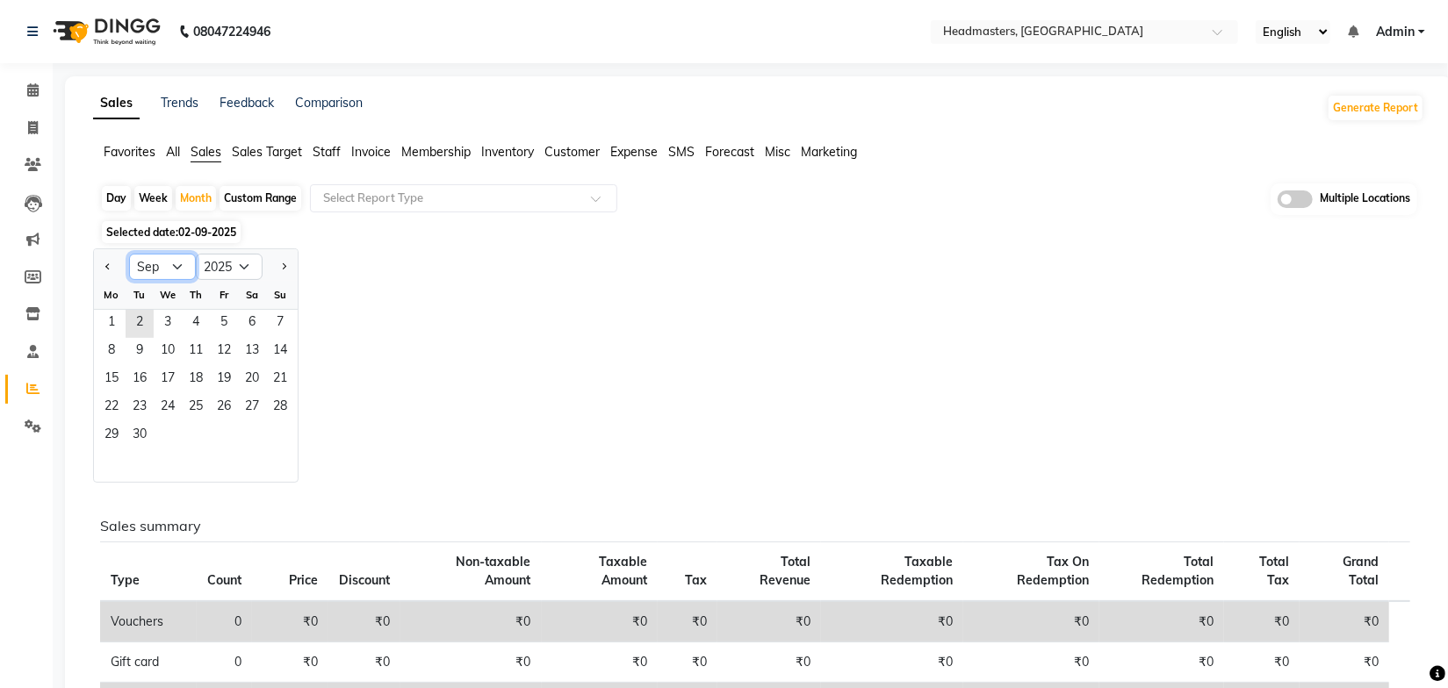
click at [168, 261] on select "Jan Feb Mar Apr May Jun [DATE] Aug Sep Oct Nov Dec" at bounding box center [162, 267] width 67 height 26
select select "8"
click at [129, 254] on select "Jan Feb Mar Apr May Jun [DATE] Aug Sep Oct Nov Dec" at bounding box center [162, 267] width 67 height 26
click at [224, 316] on span "1" at bounding box center [224, 324] width 28 height 28
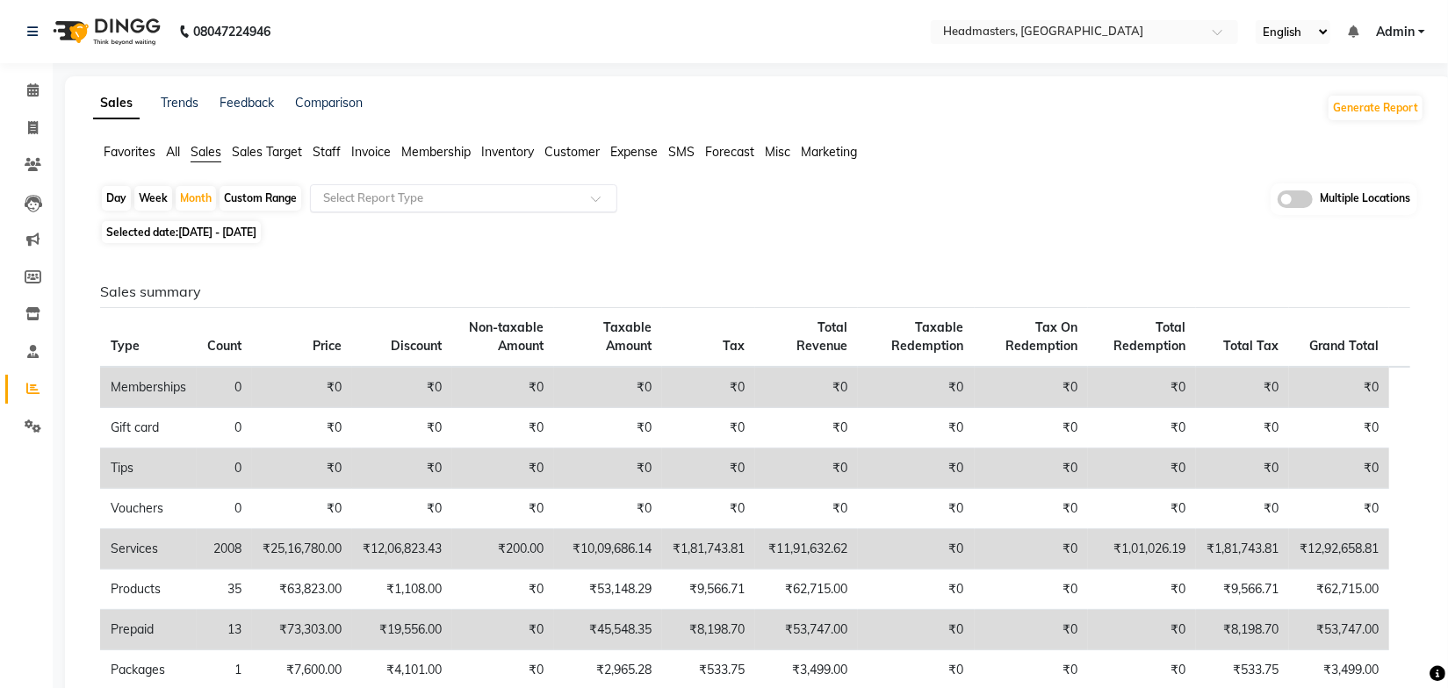
click at [424, 198] on input "text" at bounding box center [446, 199] width 253 height 18
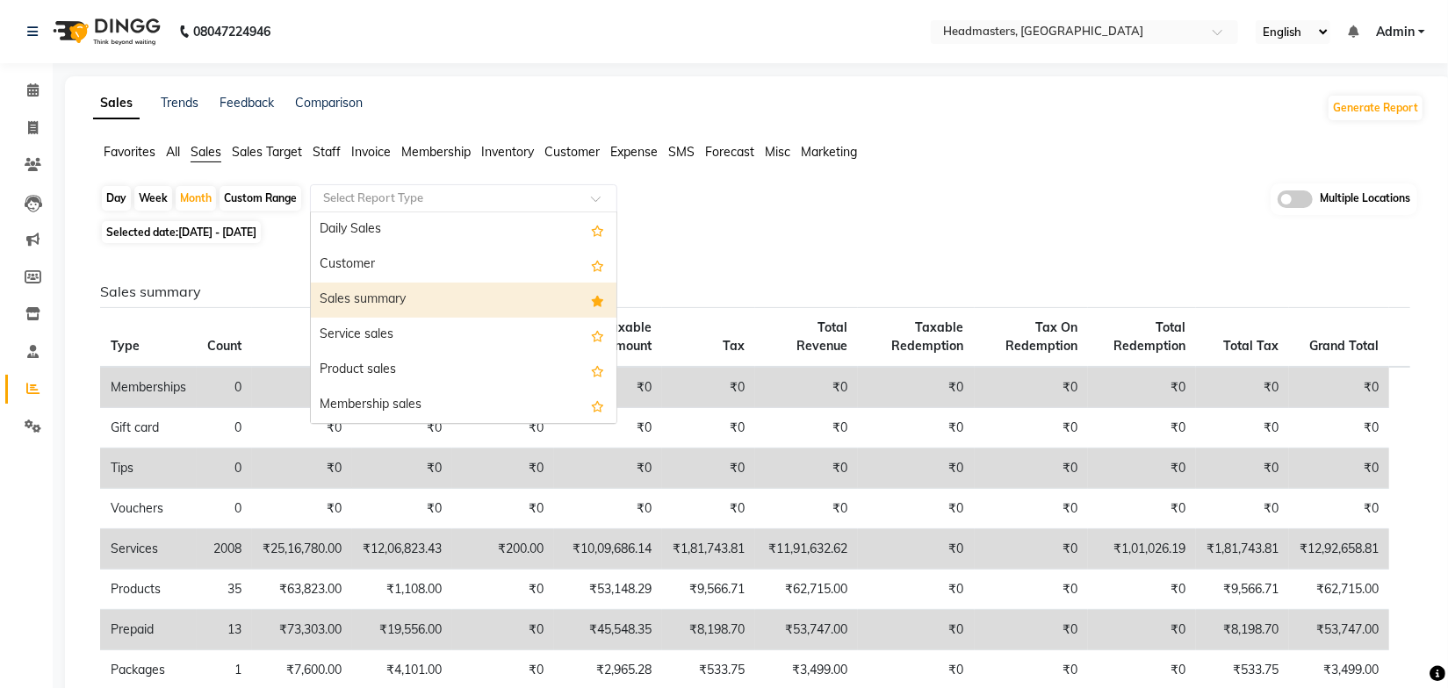
click at [407, 296] on div "Sales summary" at bounding box center [464, 300] width 306 height 35
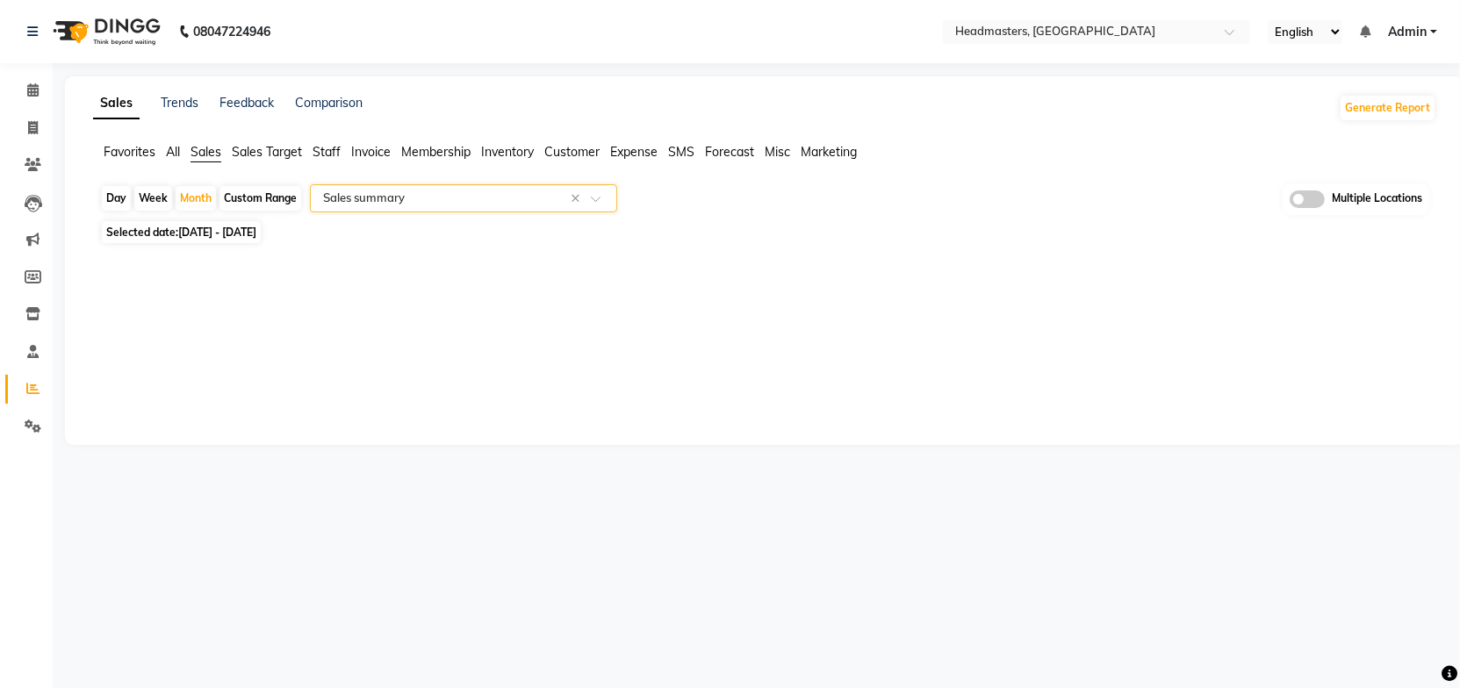
select select "full_report"
select select "csv"
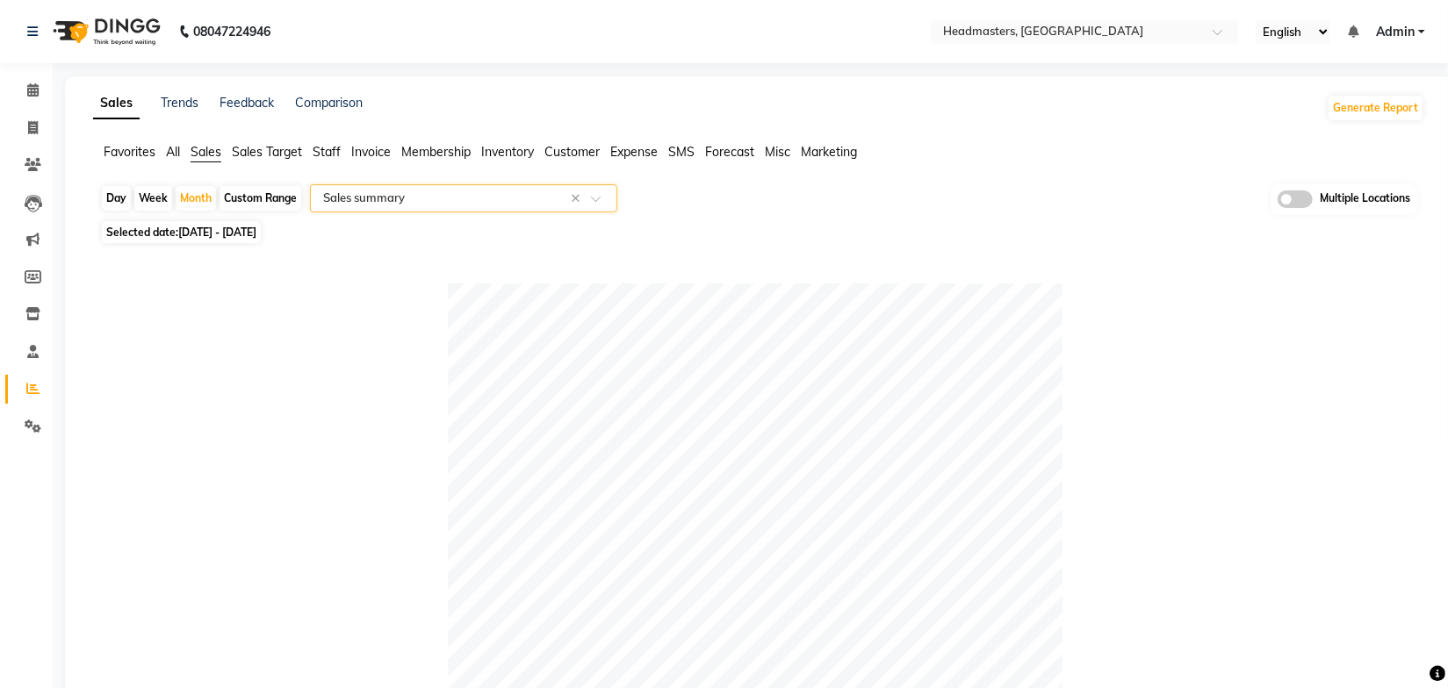
click at [954, 173] on div "Favorites All Sales Sales Target Staff Invoice Membership Inventory Customer Ex…" at bounding box center [759, 159] width 1358 height 33
click at [1035, 36] on input "text" at bounding box center [1067, 34] width 255 height 18
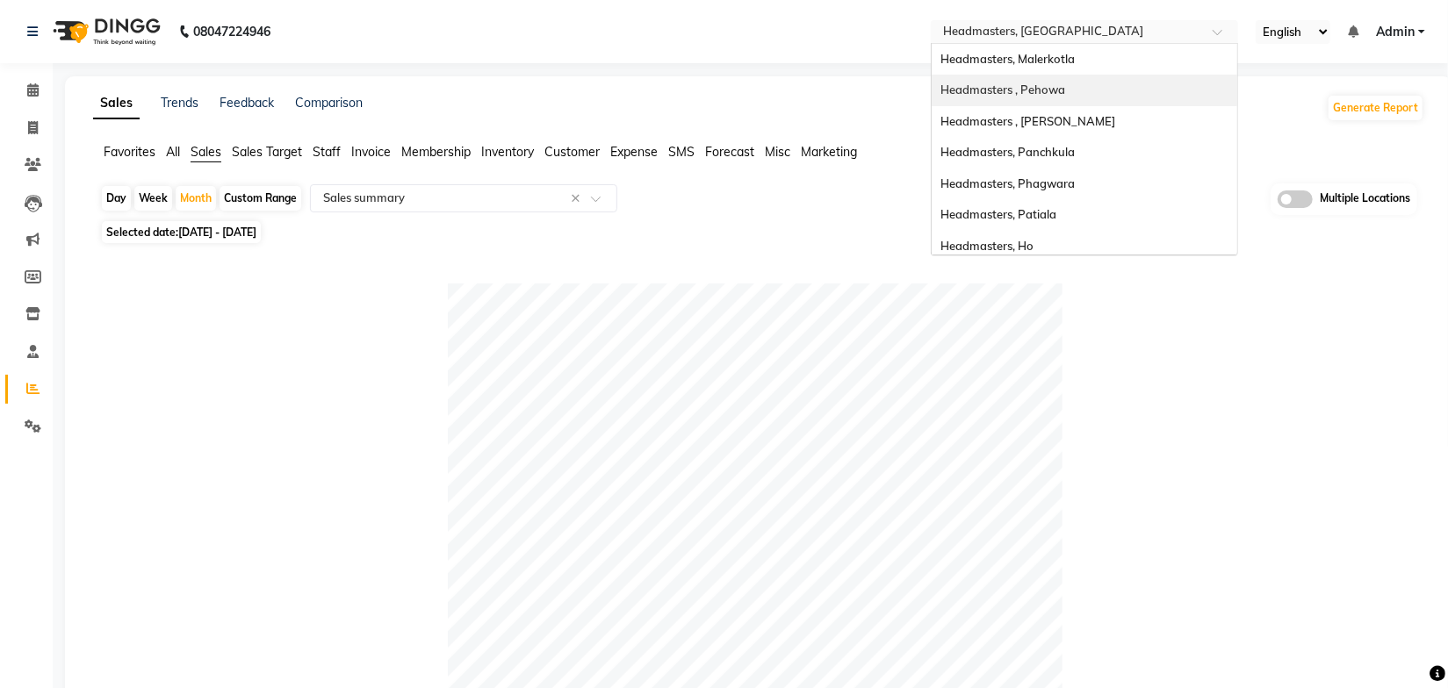
click at [1048, 87] on span "Headmasters , Pehowa" at bounding box center [1002, 90] width 125 height 14
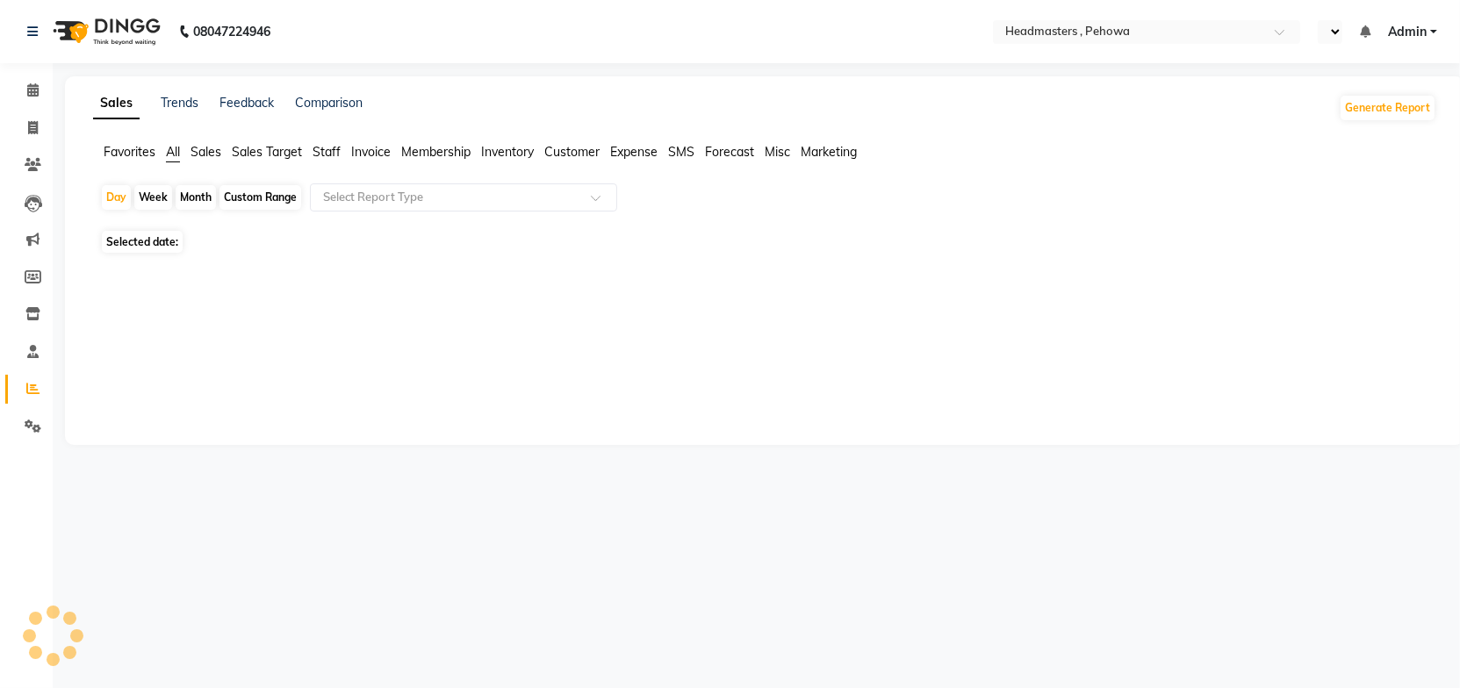
select select "en"
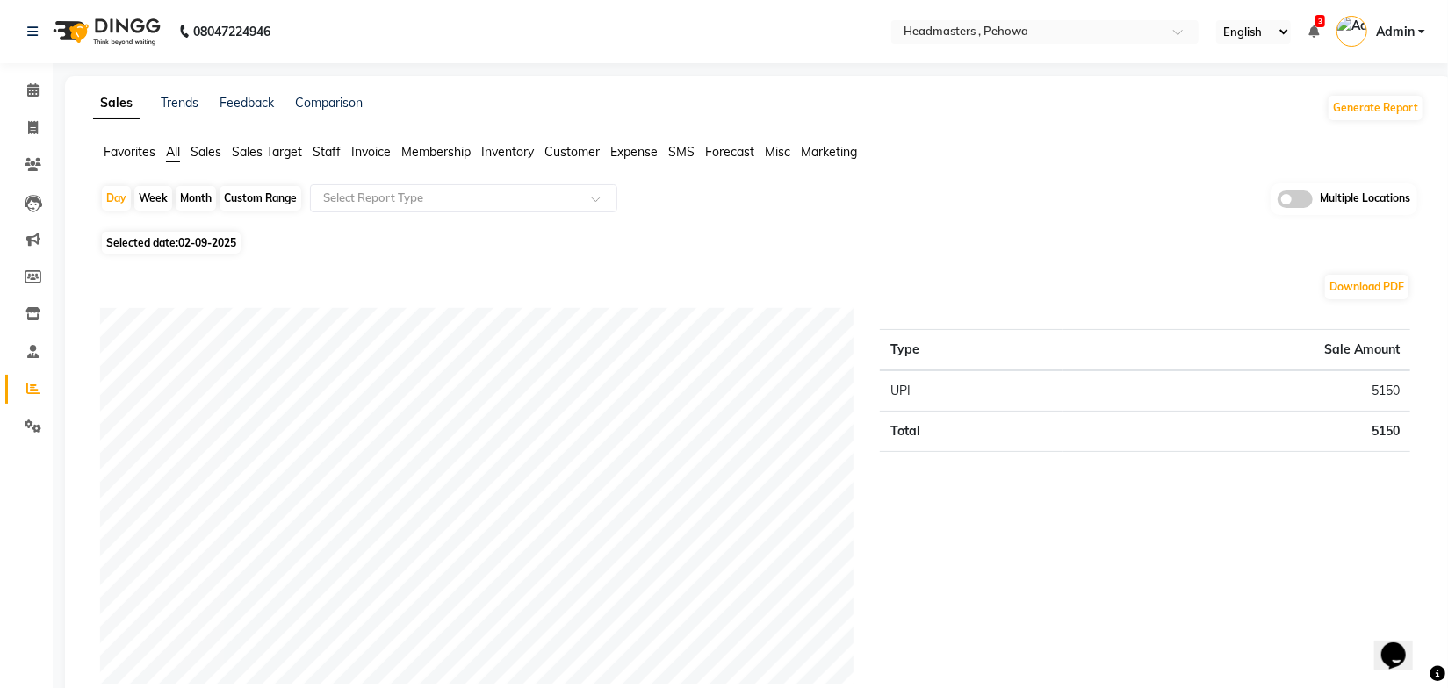
click at [195, 193] on div "Month" at bounding box center [196, 198] width 40 height 25
select select "9"
select select "2025"
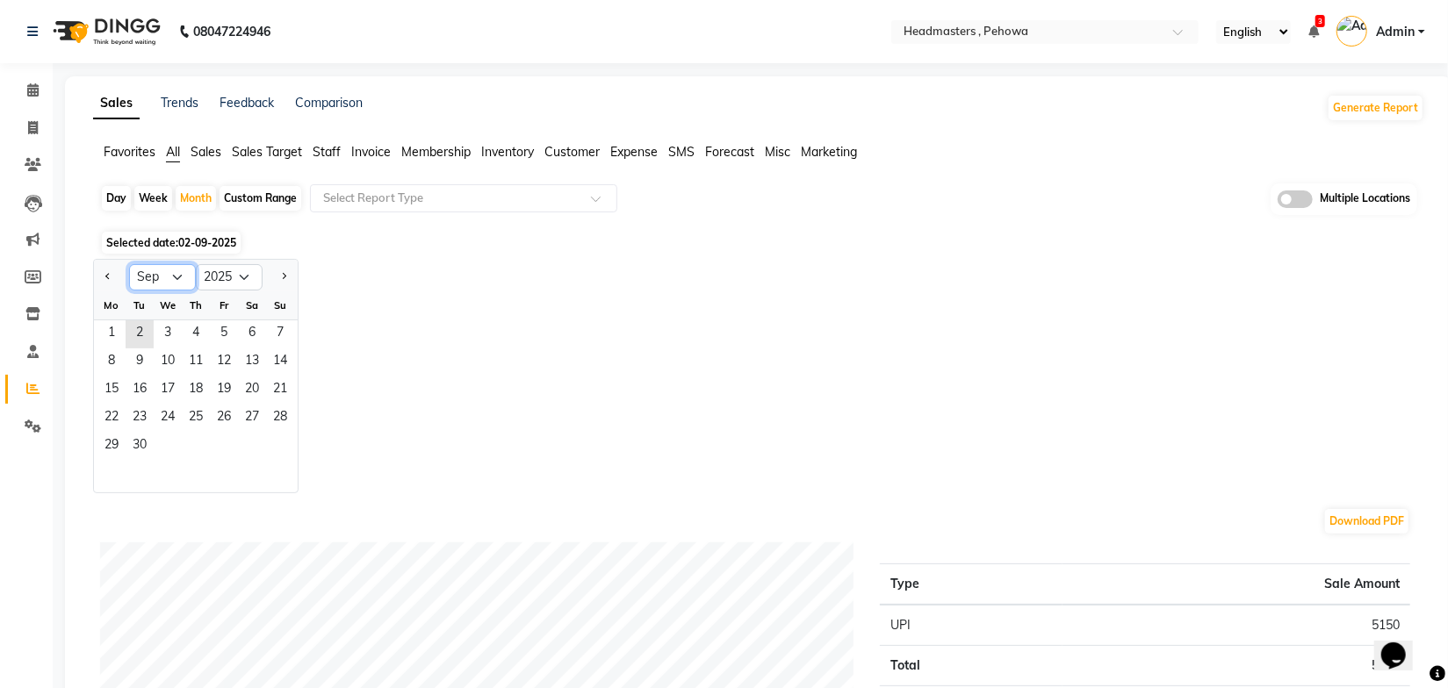
click at [183, 272] on select "Jan Feb Mar Apr May Jun [DATE] Aug Sep Oct Nov Dec" at bounding box center [162, 277] width 67 height 26
select select "8"
click at [129, 264] on select "Jan Feb Mar Apr May Jun [DATE] Aug Sep Oct Nov Dec" at bounding box center [162, 277] width 67 height 26
click at [222, 331] on span "1" at bounding box center [224, 335] width 28 height 28
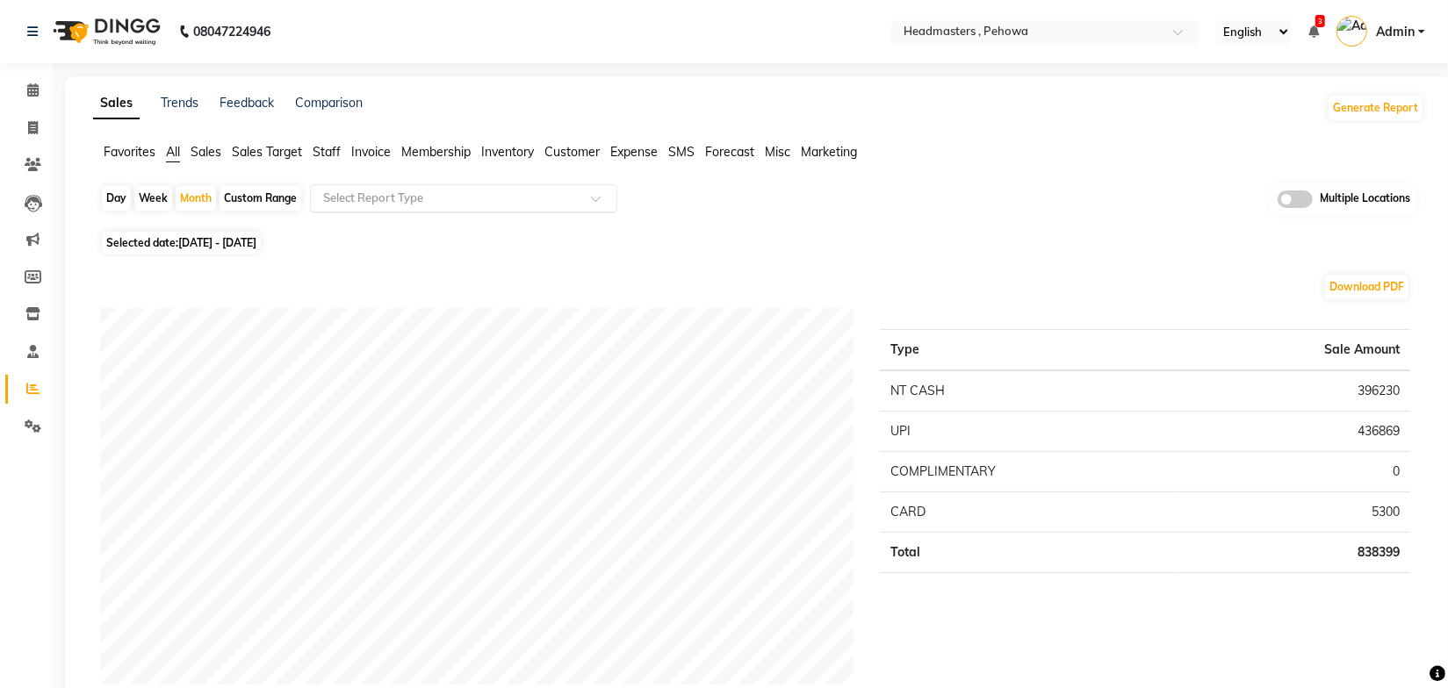
click at [368, 197] on input "text" at bounding box center [446, 199] width 253 height 18
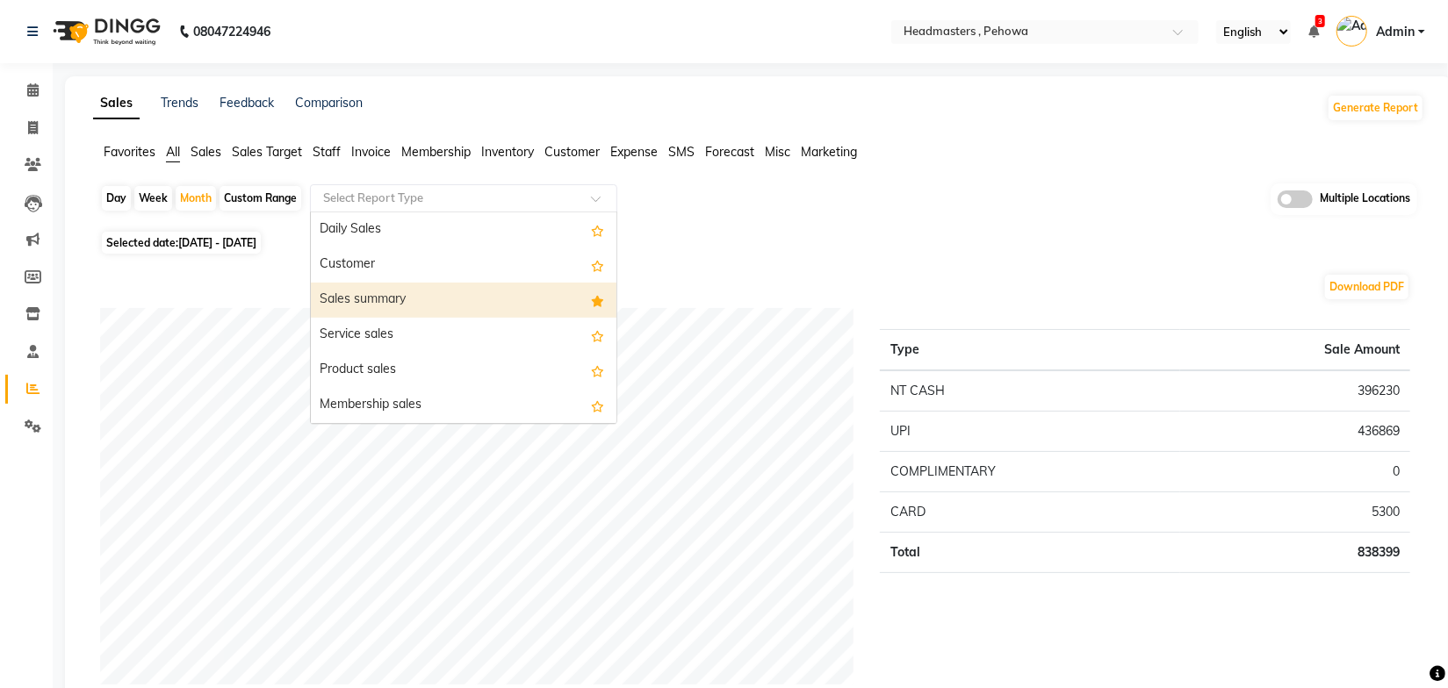
click at [380, 294] on div "Sales summary" at bounding box center [464, 300] width 306 height 35
select select "full_report"
select select "csv"
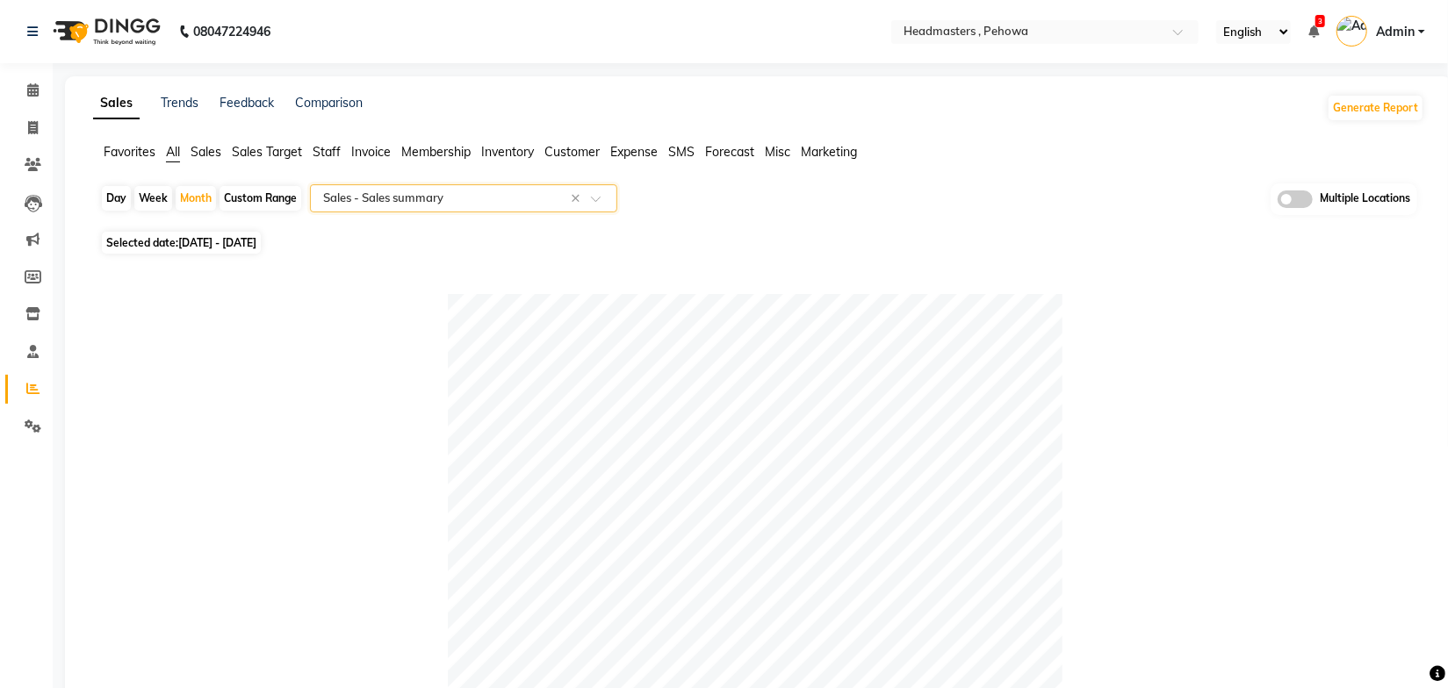
click at [951, 217] on div "Day Week Month Custom Range Select Report Type × Sales - Sales summary × Multip…" at bounding box center [758, 205] width 1317 height 43
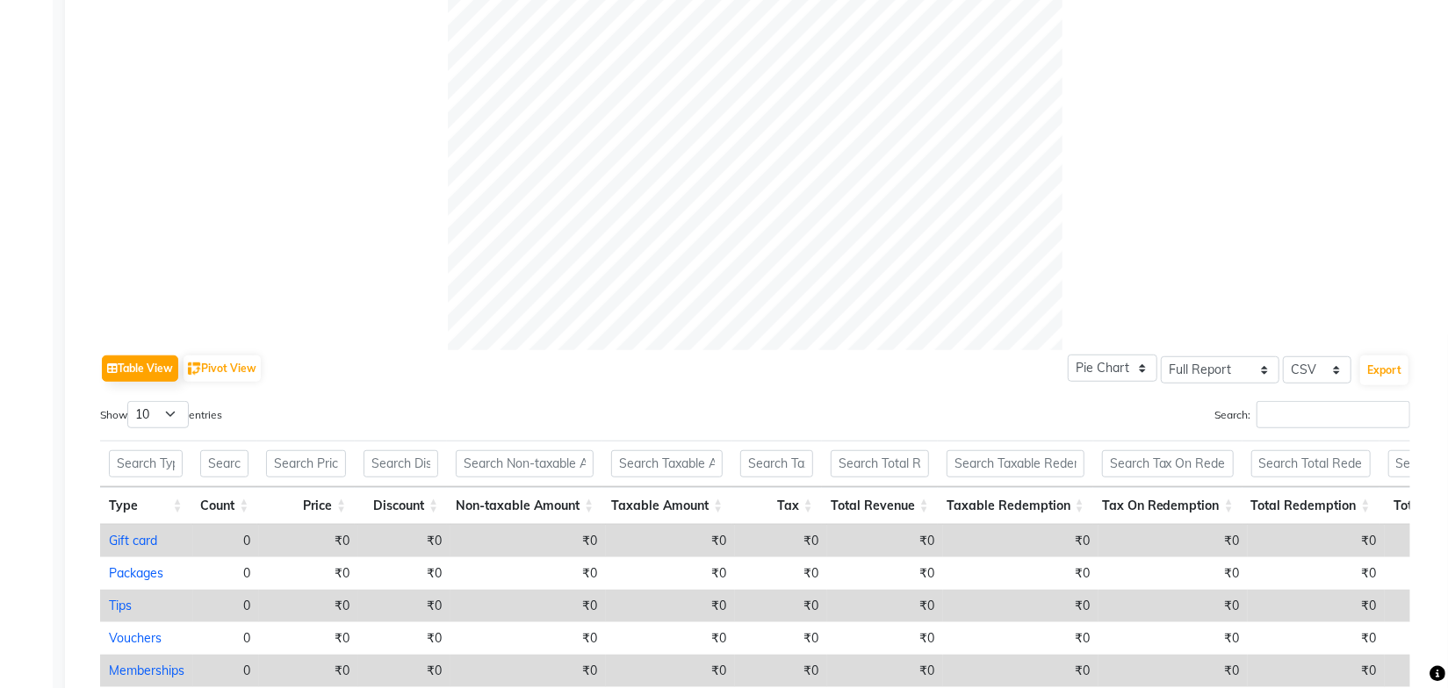
scroll to position [842, 0]
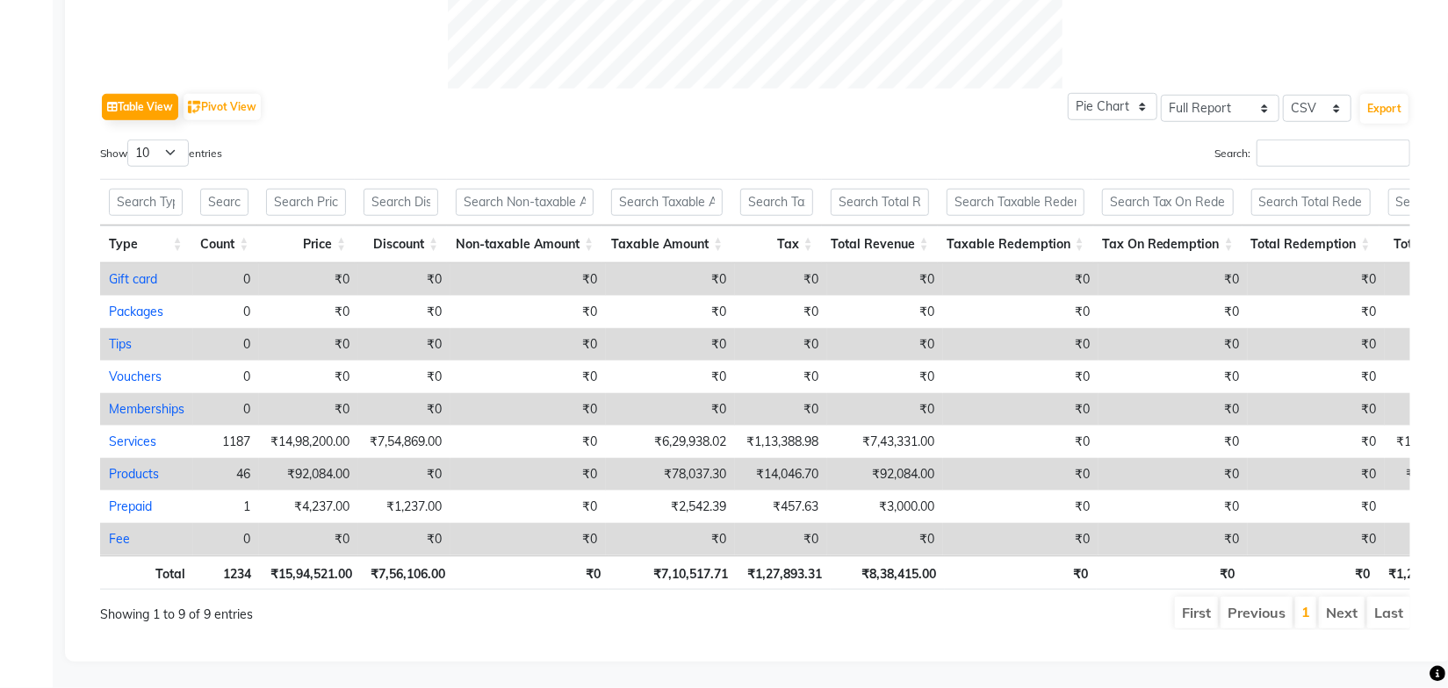
click at [896, 140] on div "Search:" at bounding box center [1089, 157] width 642 height 34
click at [1000, 597] on ul "First Previous 1 Next Last" at bounding box center [1033, 613] width 753 height 32
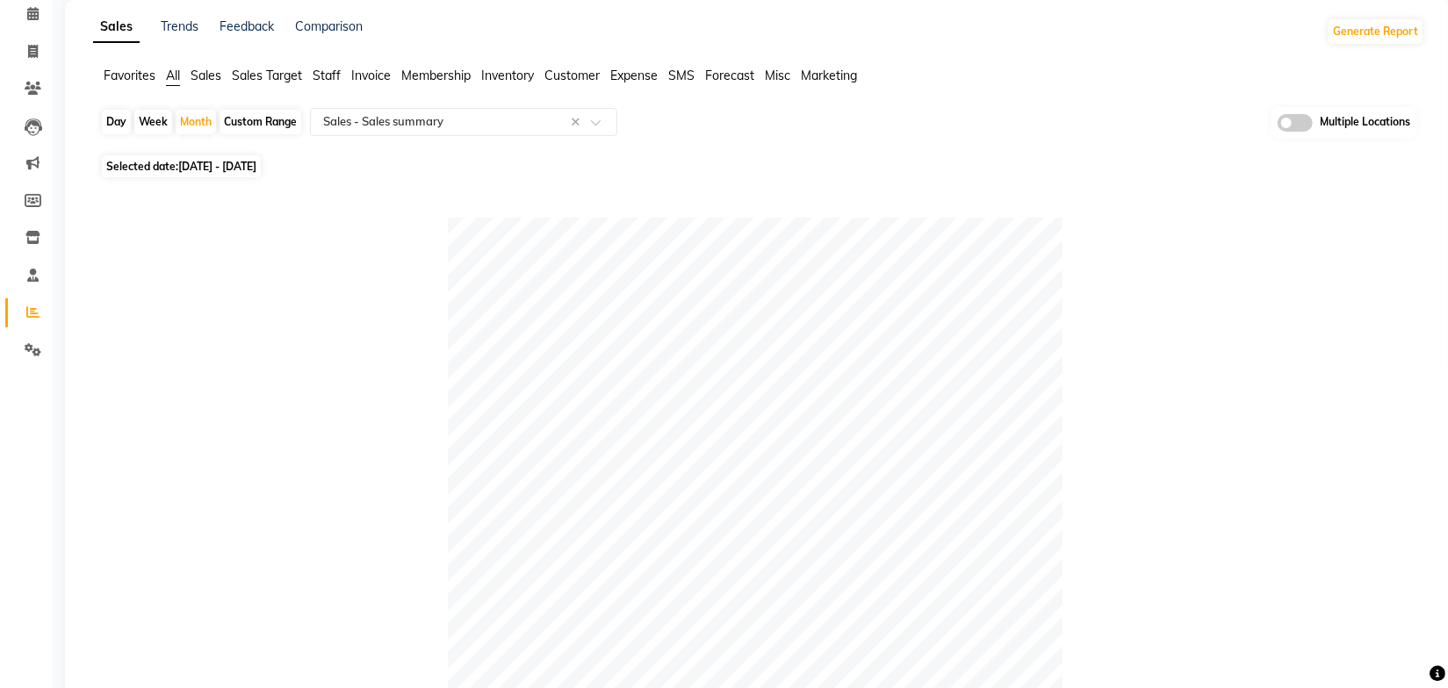
scroll to position [0, 0]
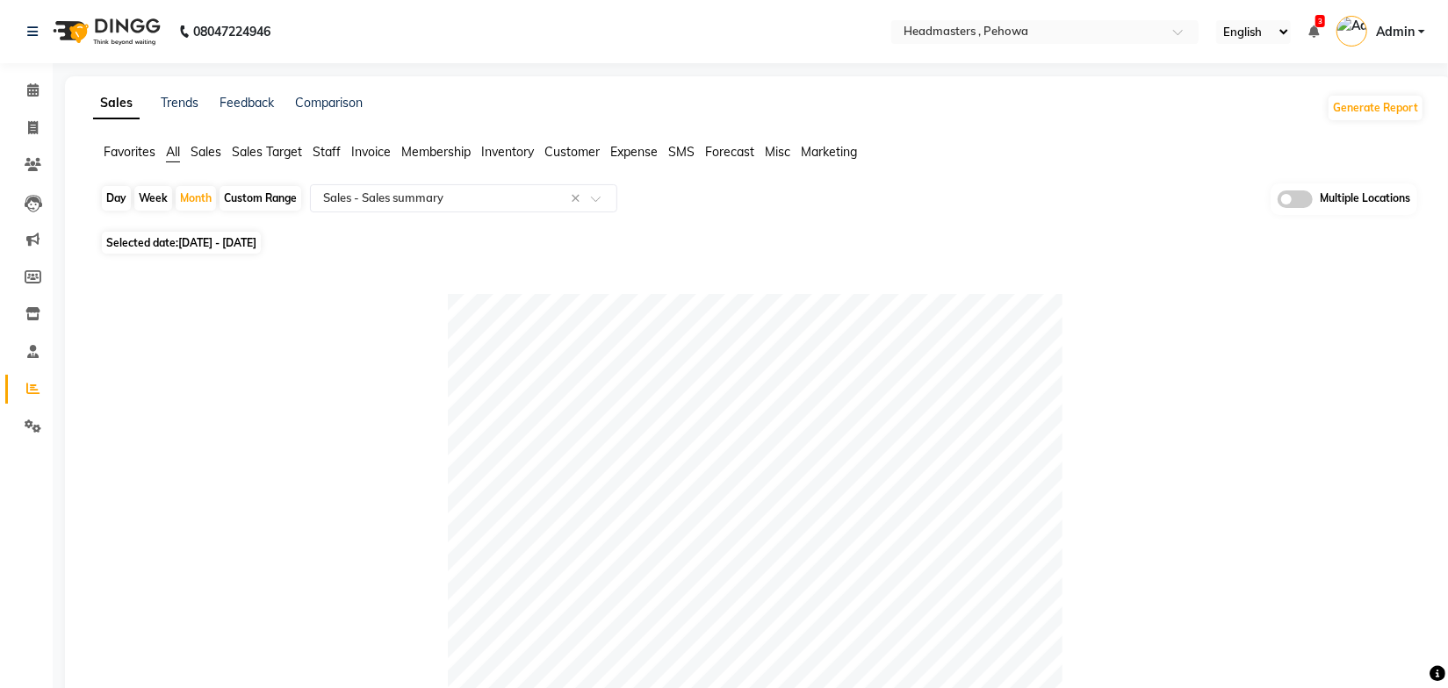
click at [937, 103] on div "Sales Trends Feedback Comparison Generate Report" at bounding box center [759, 108] width 1352 height 28
click at [966, 39] on input "text" at bounding box center [1027, 34] width 255 height 18
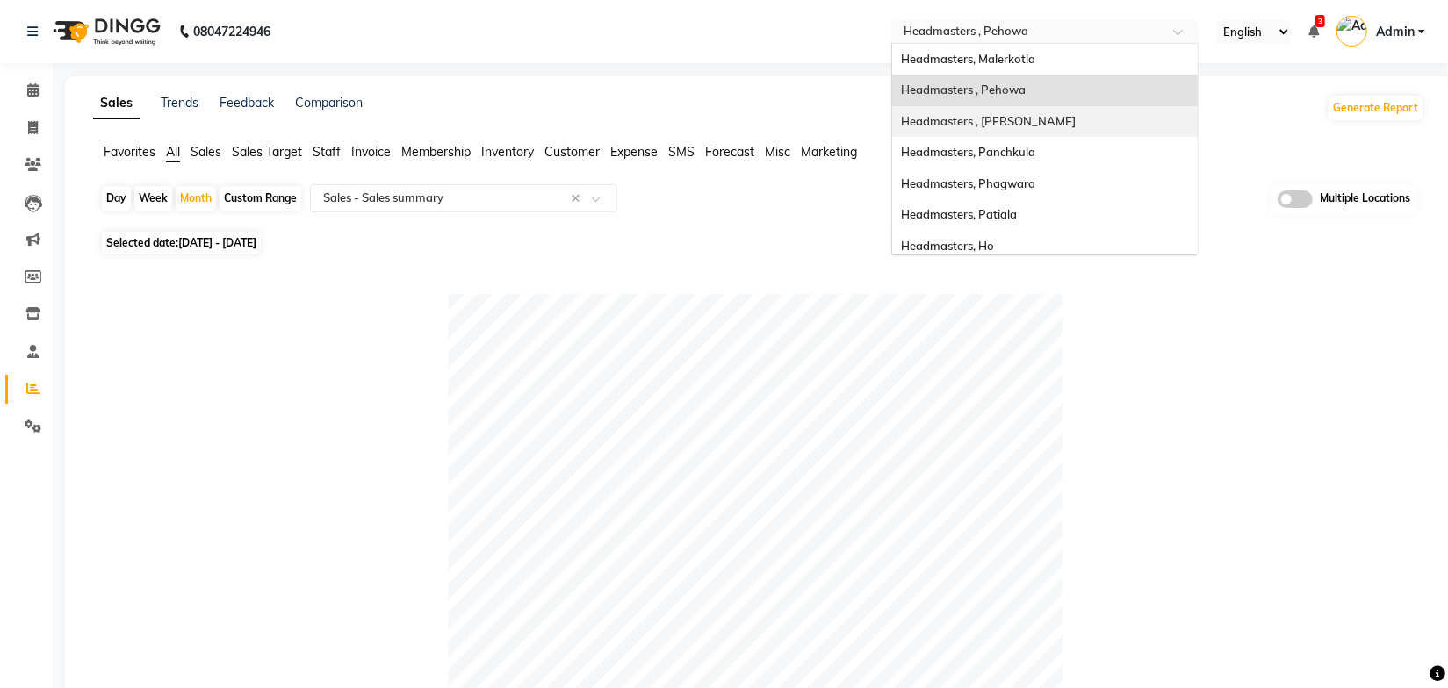
click at [1058, 123] on span "Headmasters , [PERSON_NAME]" at bounding box center [988, 121] width 175 height 14
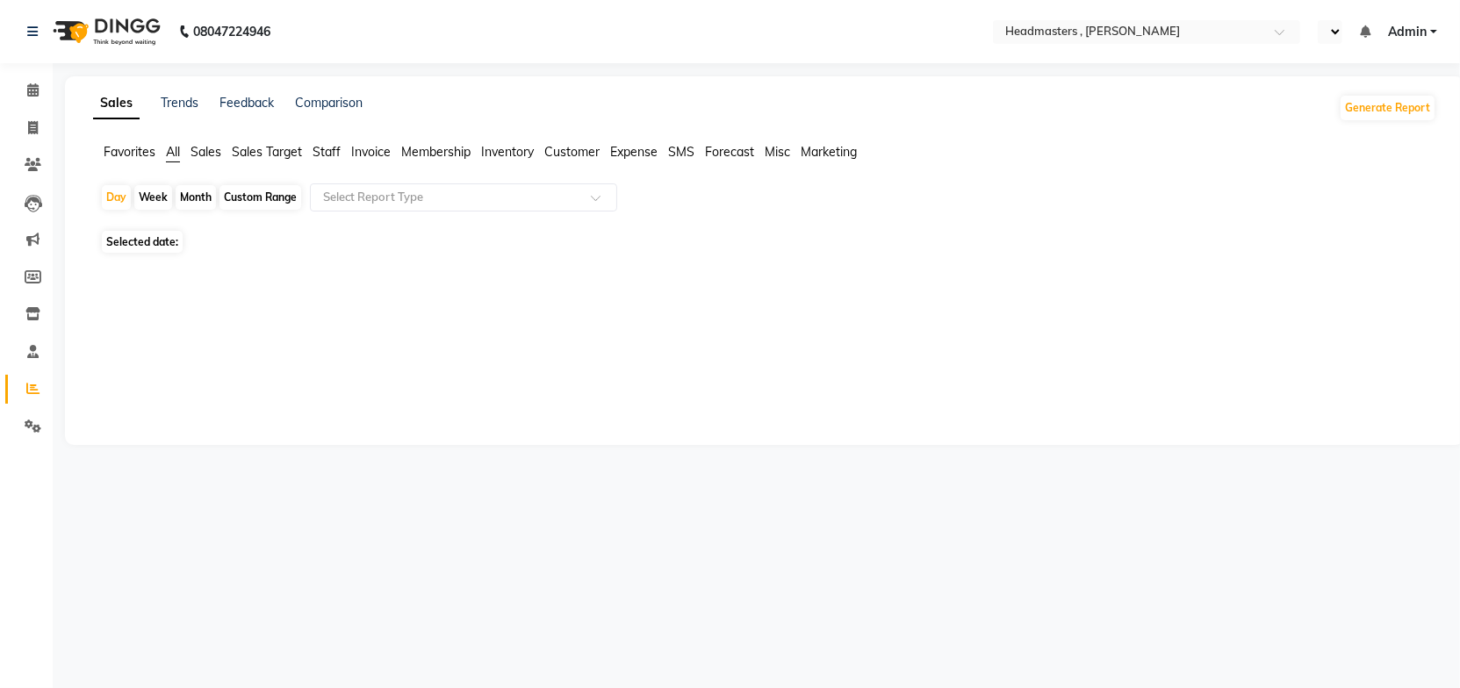
select select "en"
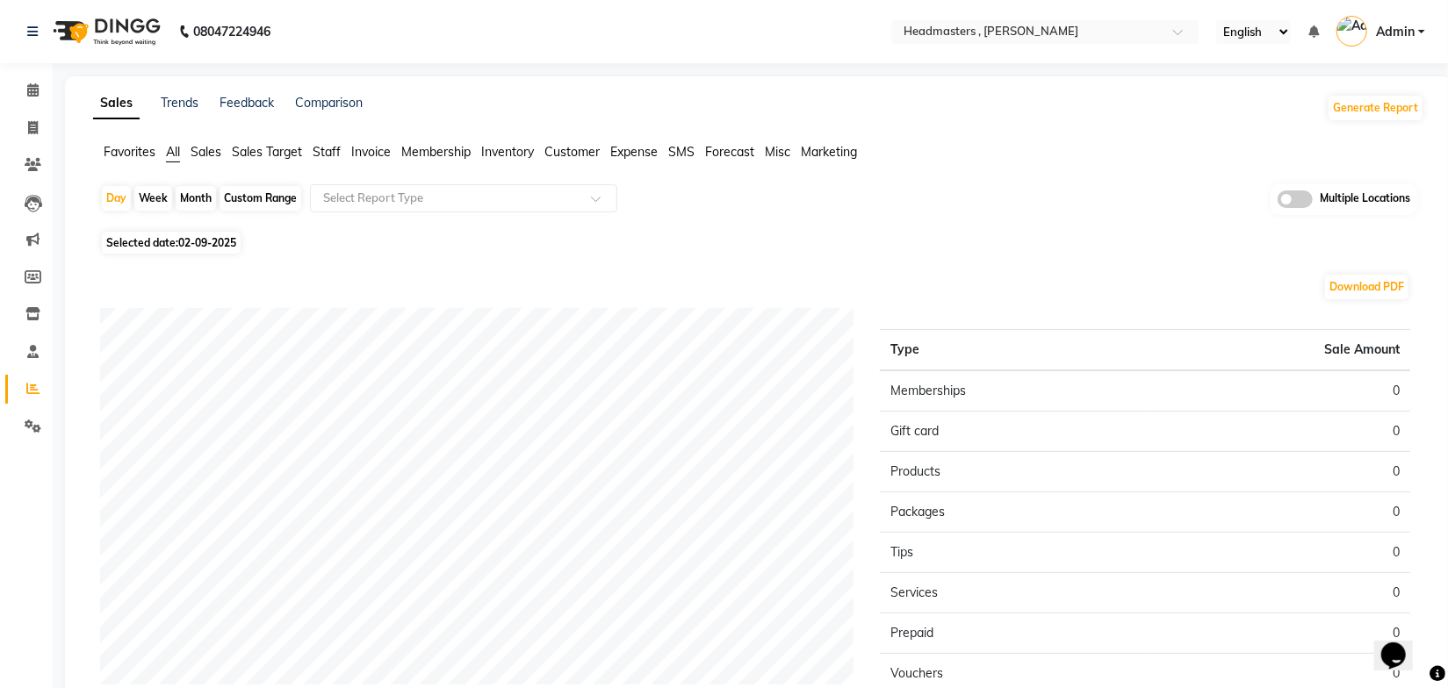
click at [1013, 179] on app-reports "Favorites All Sales Sales Target Staff Invoice Membership Inventory Customer Ex…" at bounding box center [759, 487] width 1352 height 689
click at [211, 155] on span "Sales" at bounding box center [206, 152] width 31 height 16
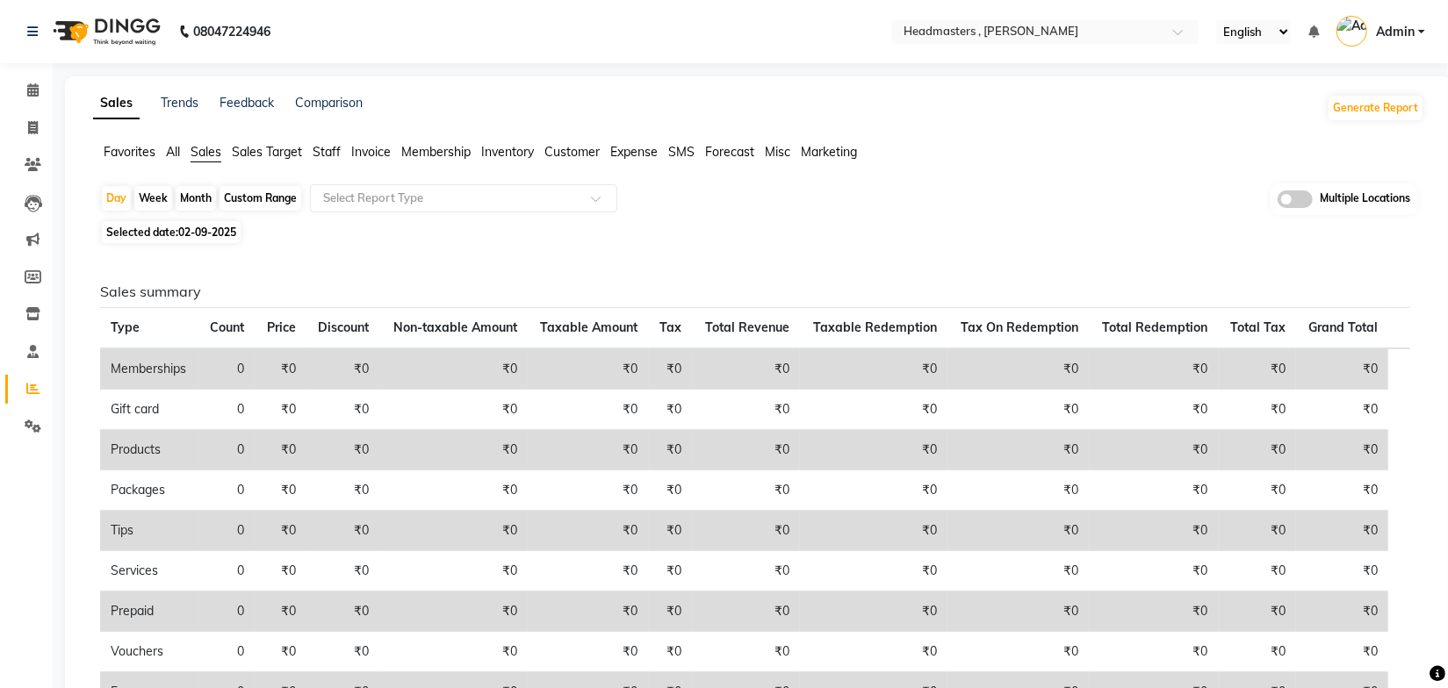
click at [198, 199] on div "Month" at bounding box center [196, 198] width 40 height 25
select select "9"
select select "2025"
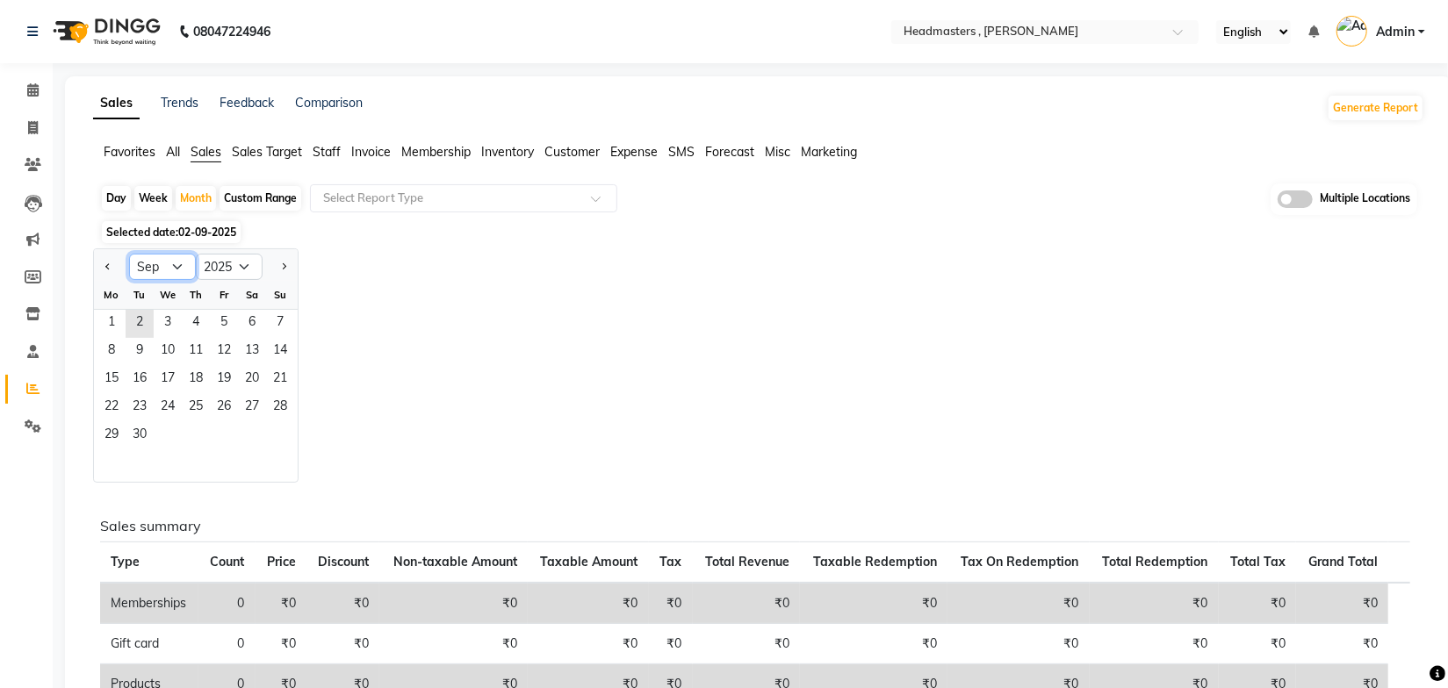
click at [165, 267] on select "Jan Feb Mar Apr May Jun [DATE] Aug Sep Oct Nov Dec" at bounding box center [162, 267] width 67 height 26
select select "8"
click at [129, 254] on select "Jan Feb Mar Apr May Jun [DATE] Aug Sep Oct Nov Dec" at bounding box center [162, 267] width 67 height 26
click at [224, 328] on span "1" at bounding box center [224, 324] width 28 height 28
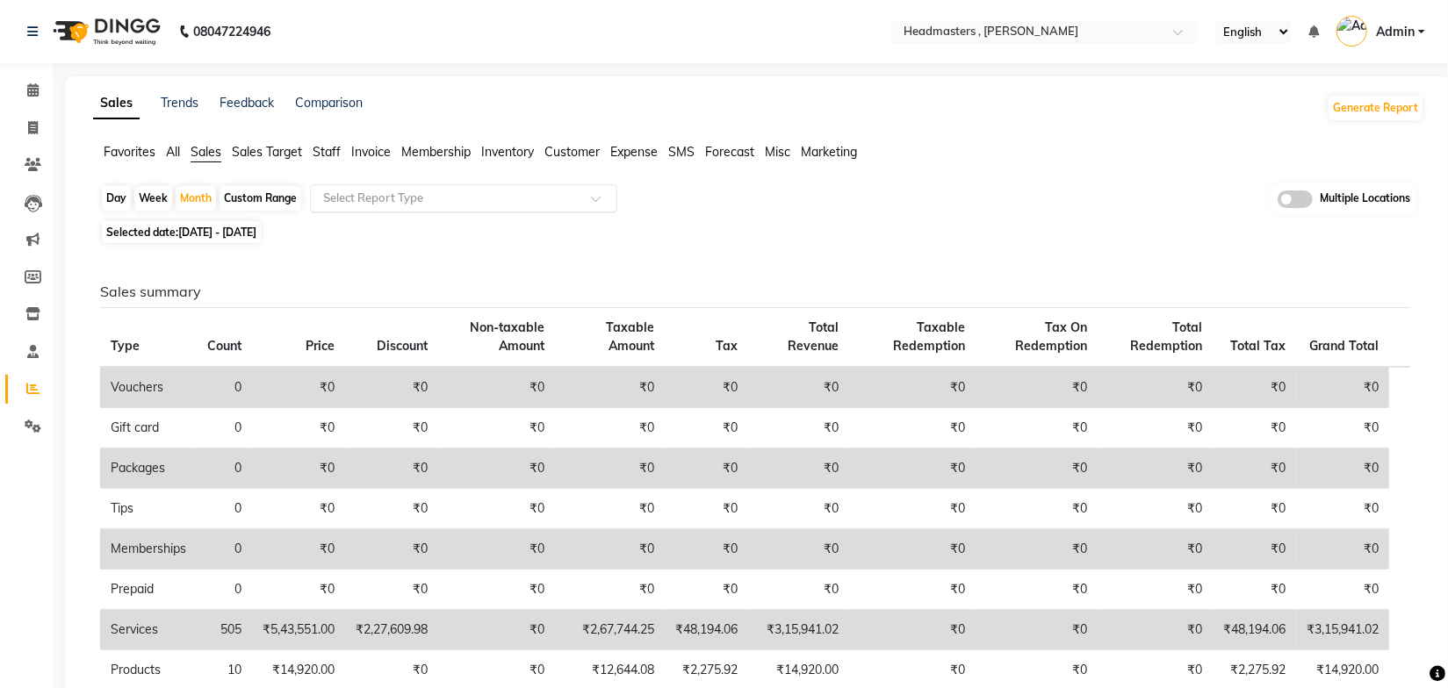
click at [422, 196] on input "text" at bounding box center [446, 199] width 253 height 18
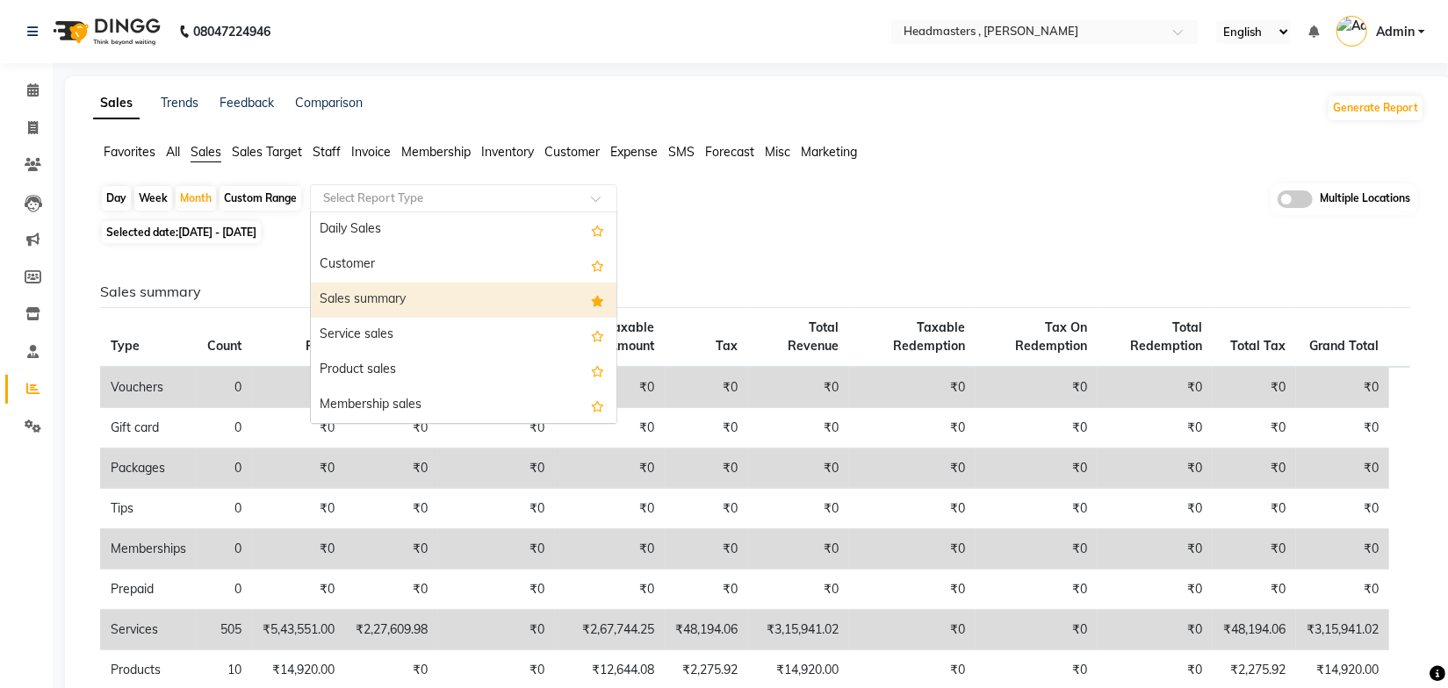
click at [400, 298] on div "Sales summary" at bounding box center [464, 300] width 306 height 35
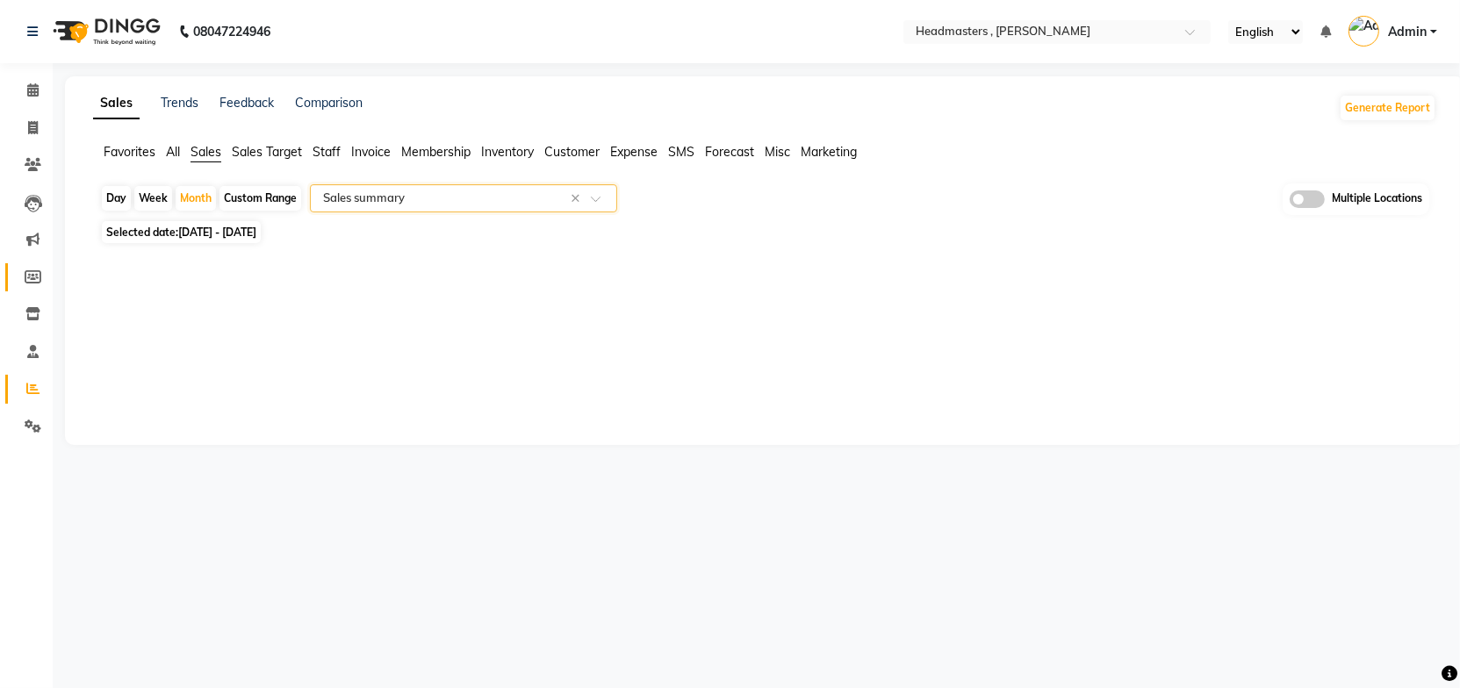
select select "full_report"
select select "csv"
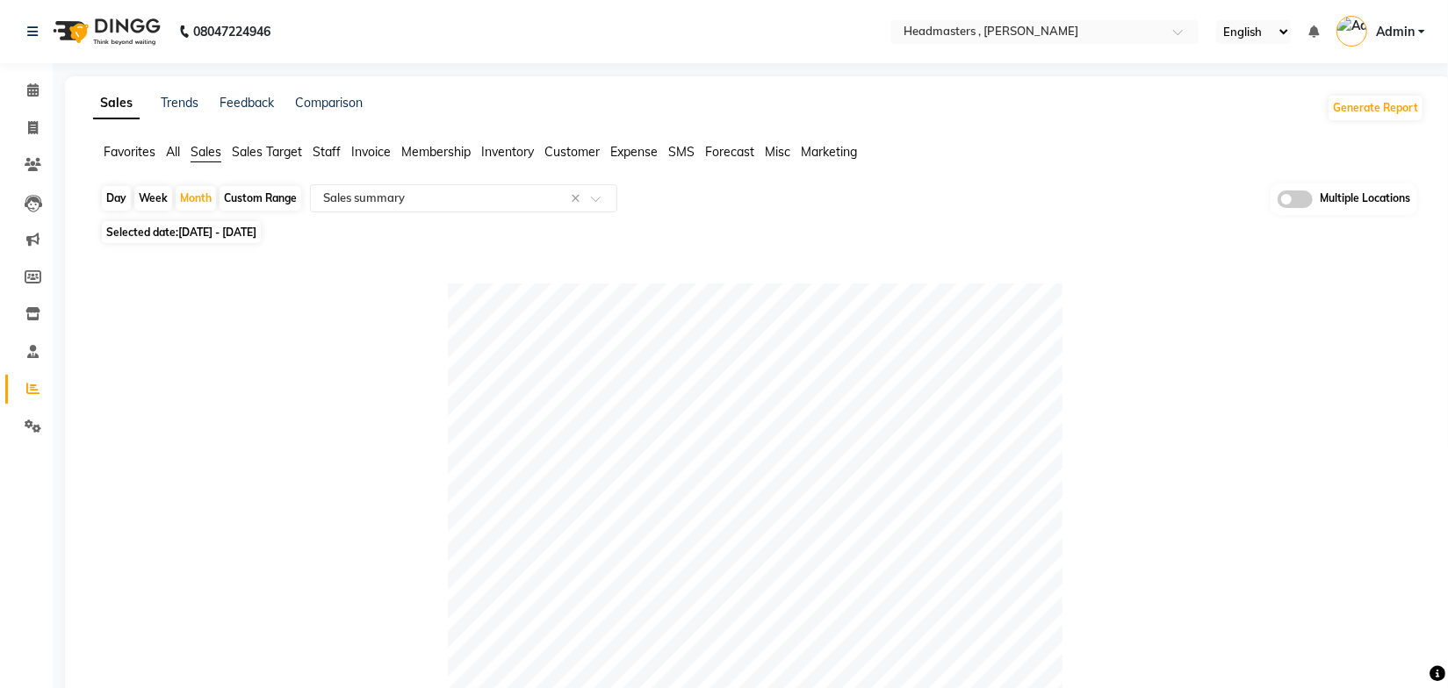
click at [908, 230] on div "Selected date: 01-08-2025 - 31-08-2025" at bounding box center [762, 232] width 1324 height 18
drag, startPoint x: 171, startPoint y: 95, endPoint x: 170, endPoint y: 109, distance: 14.1
click at [171, 95] on link "Trends" at bounding box center [180, 103] width 38 height 16
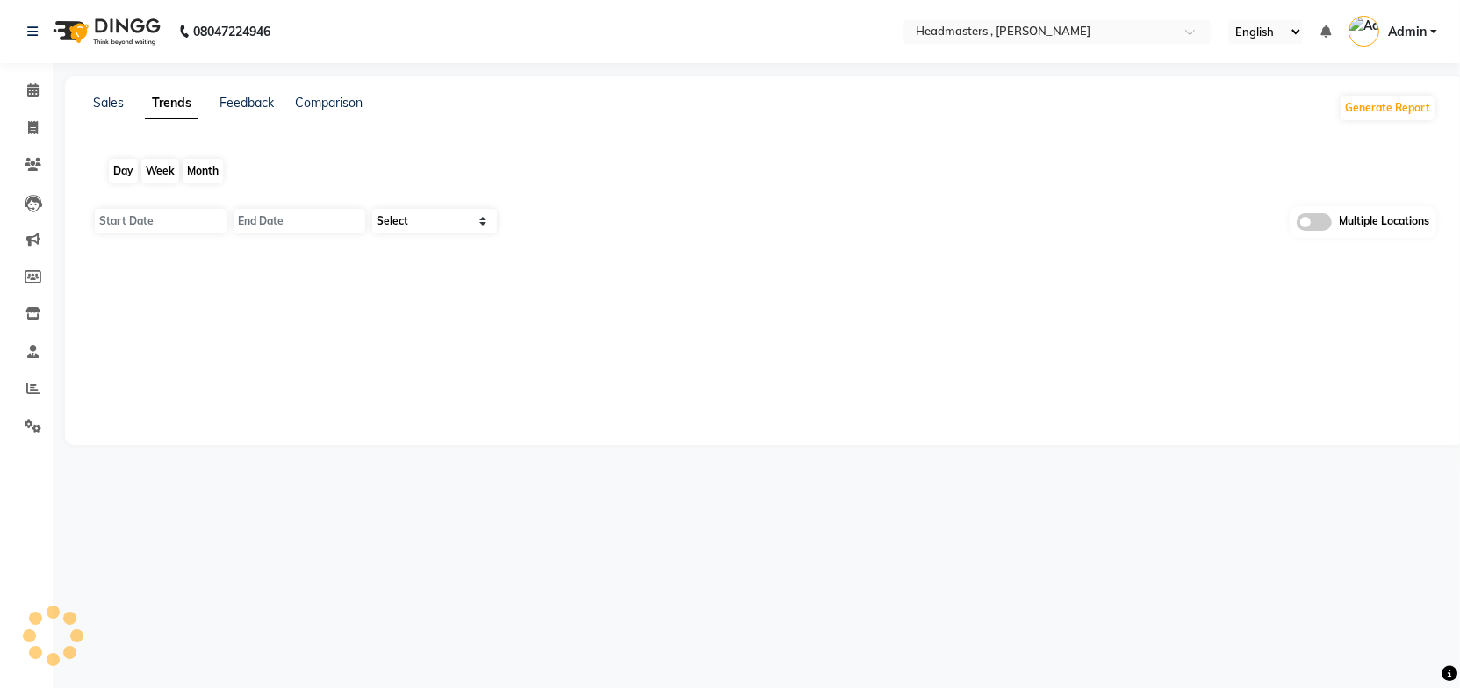
type input "01-09-2025"
type input "[DATE]"
select select "by_client"
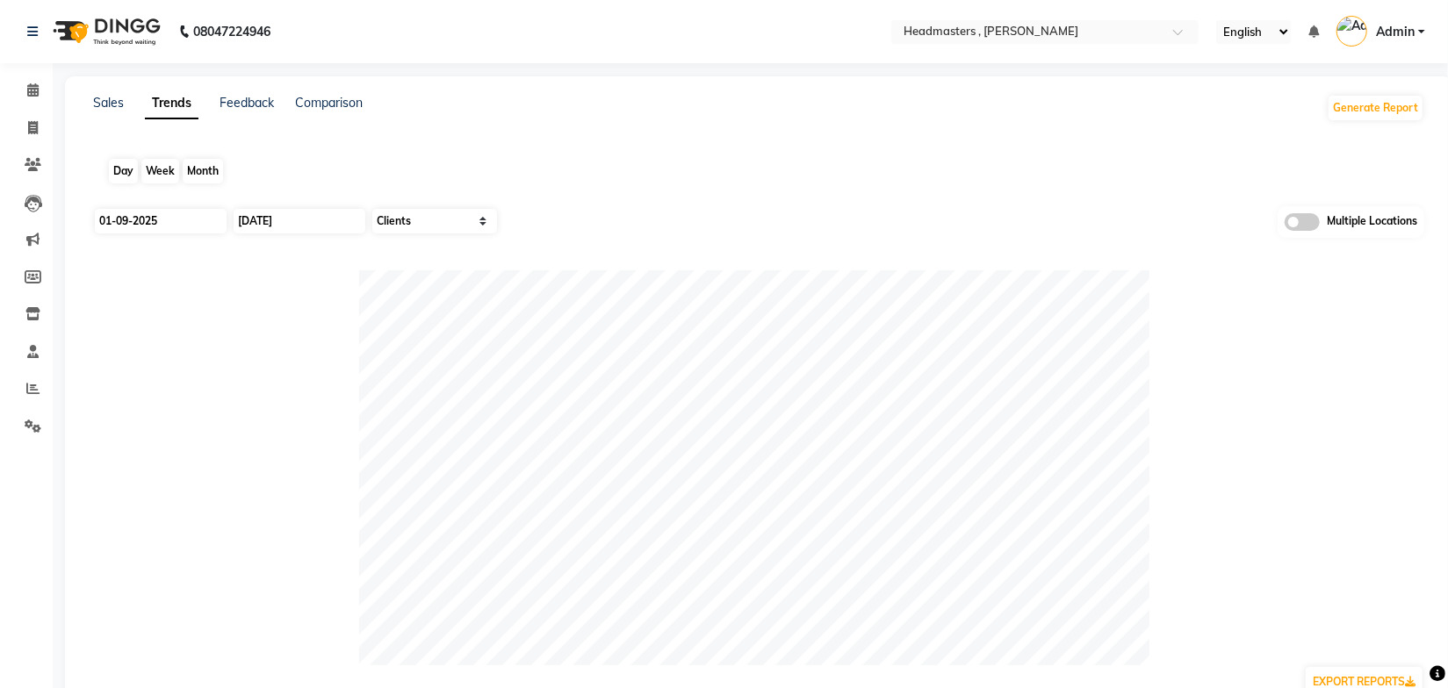
click at [200, 170] on div "Month" at bounding box center [203, 171] width 40 height 25
click at [195, 215] on input "01-09-2025" at bounding box center [161, 221] width 132 height 25
select select "9"
select select "2025"
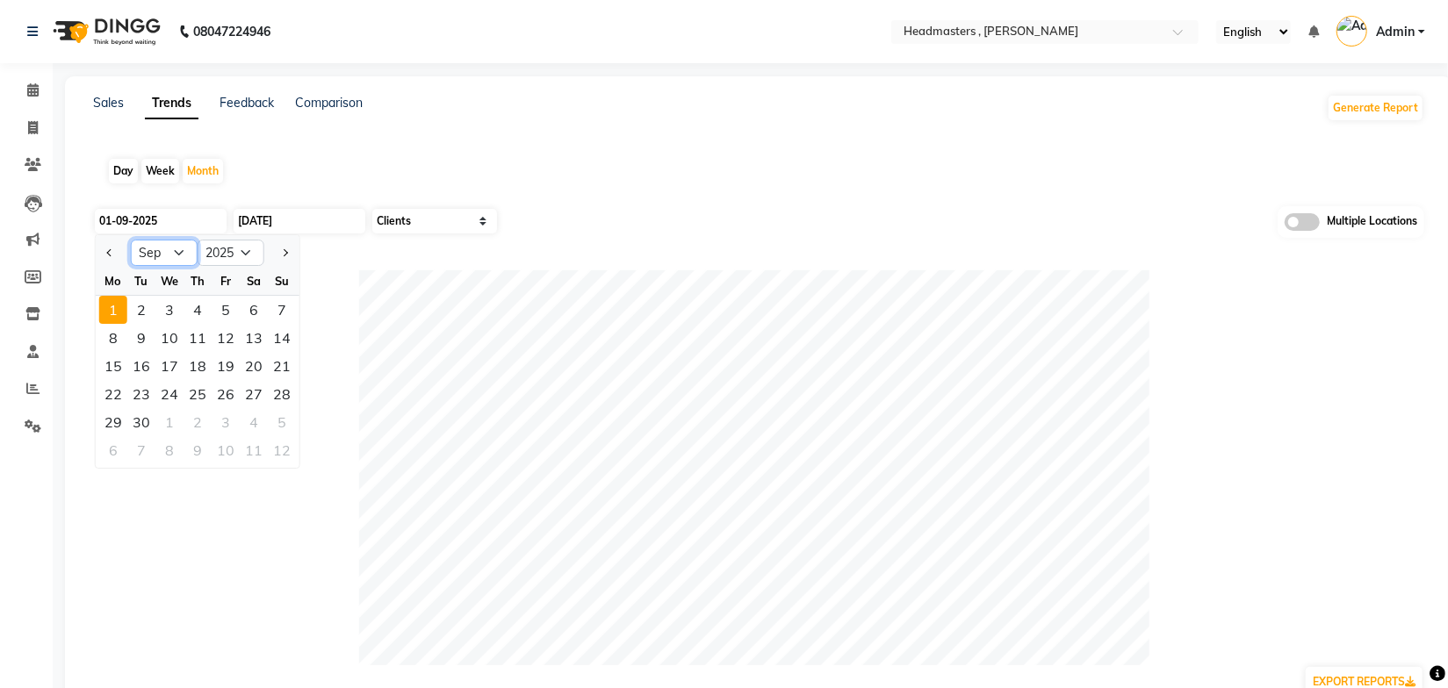
click at [164, 256] on select "Jan Feb Mar Apr May Jun [DATE] Aug Sep Oct Nov Dec" at bounding box center [164, 253] width 67 height 26
select select "8"
click at [131, 240] on select "Jan Feb Mar Apr May Jun [DATE] Aug Sep Oct Nov Dec" at bounding box center [164, 253] width 67 height 26
click at [221, 310] on div "1" at bounding box center [226, 310] width 28 height 28
type input "[DATE]"
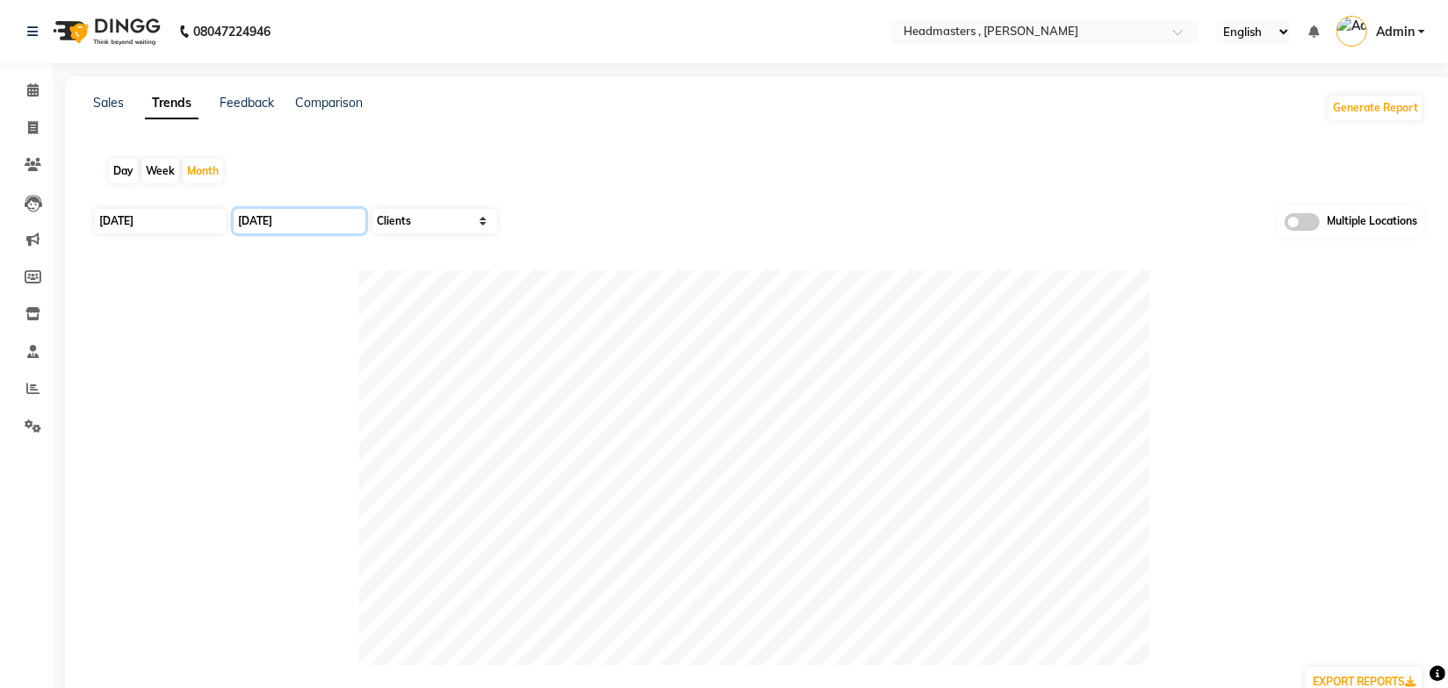
click at [303, 220] on input "[DATE]" at bounding box center [300, 221] width 132 height 25
select select "9"
select select "2025"
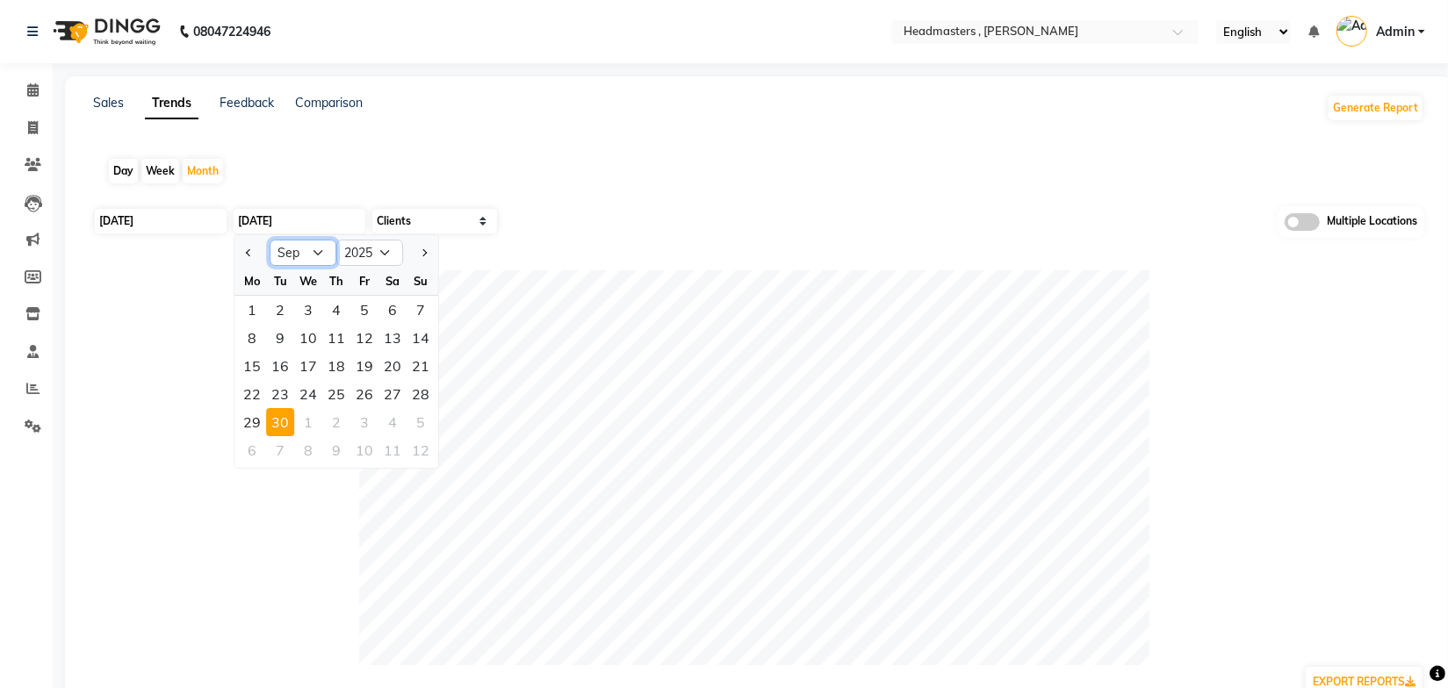
click at [314, 261] on select "Jan Feb Mar Apr May Jun [DATE] Aug Sep Oct Nov Dec" at bounding box center [303, 253] width 67 height 26
select select "8"
click at [270, 240] on select "Jan Feb Mar Apr May Jun [DATE] Aug Sep Oct Nov Dec" at bounding box center [303, 253] width 67 height 26
click at [415, 420] on div "31" at bounding box center [421, 422] width 28 height 28
type input "31-08-2025"
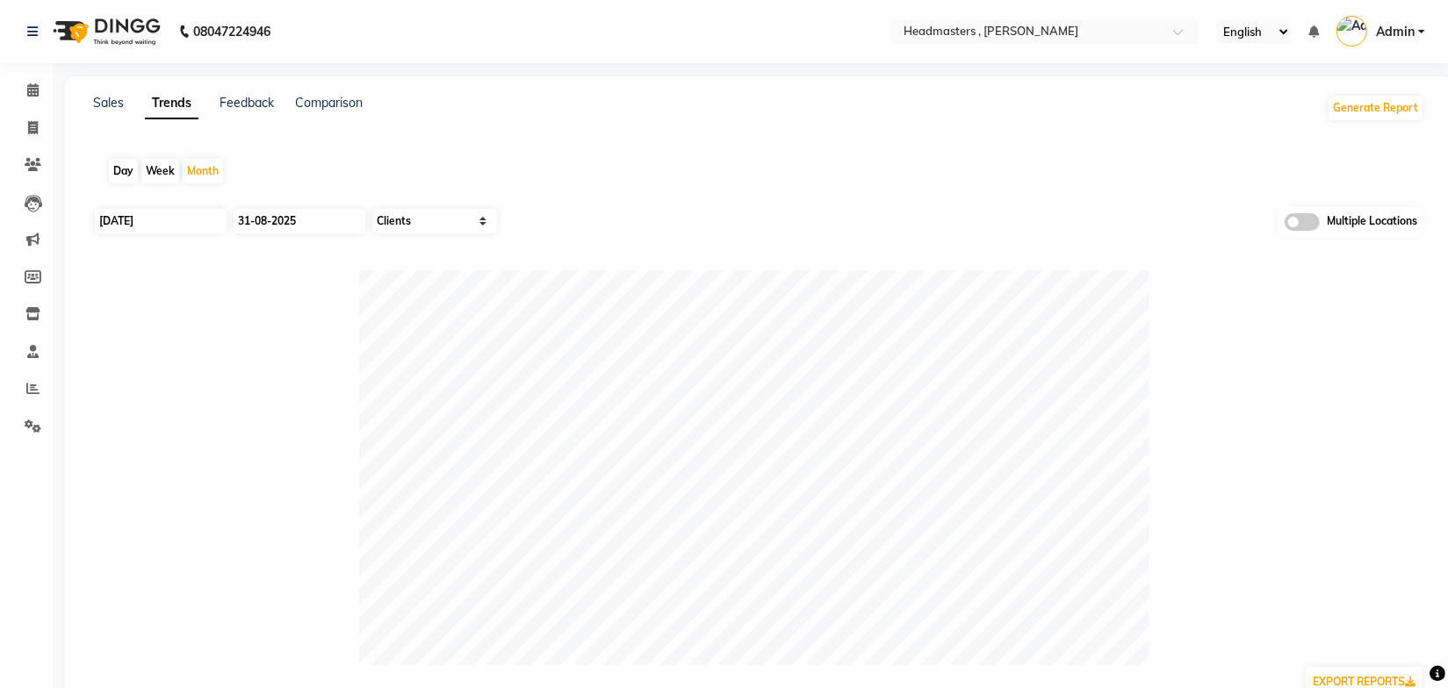
click at [667, 172] on div "Day Week Month" at bounding box center [758, 171] width 1331 height 56
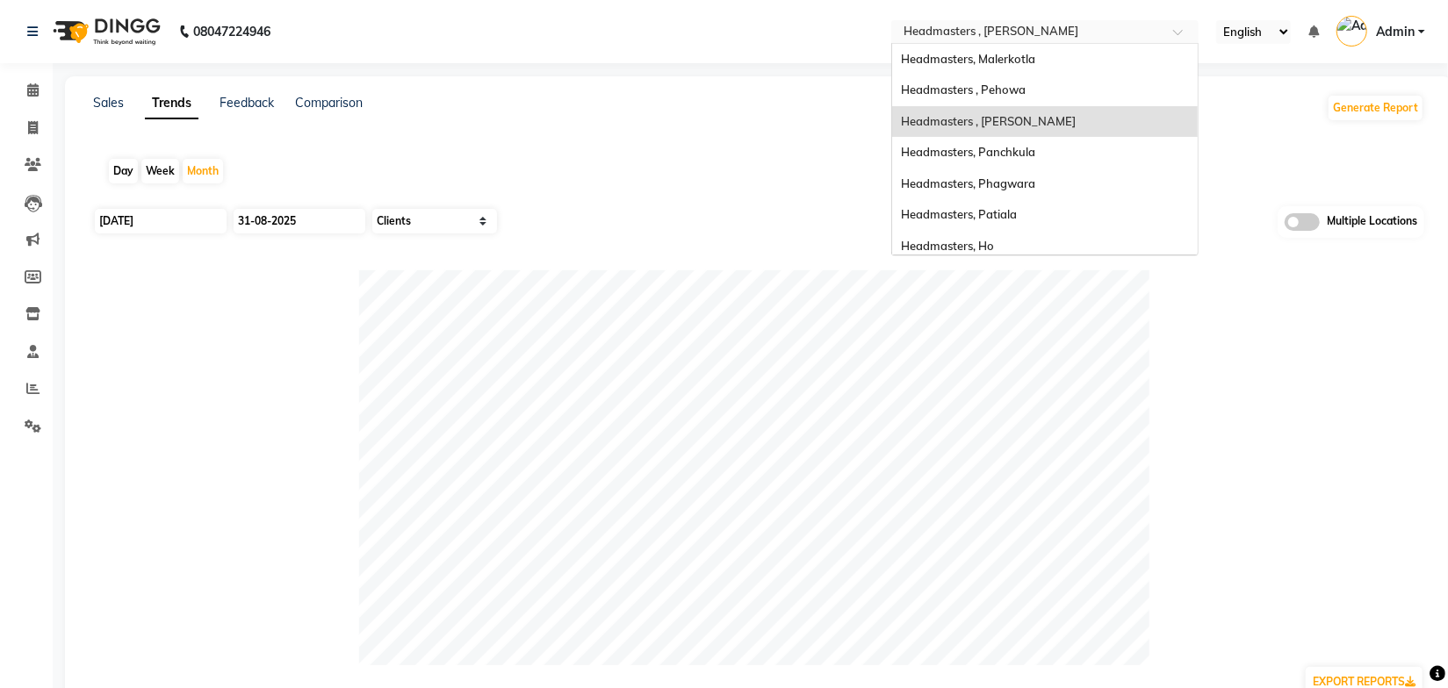
click at [1010, 39] on input "text" at bounding box center [1027, 34] width 255 height 18
click at [1032, 77] on div "Headmasters , Pehowa" at bounding box center [1045, 91] width 306 height 32
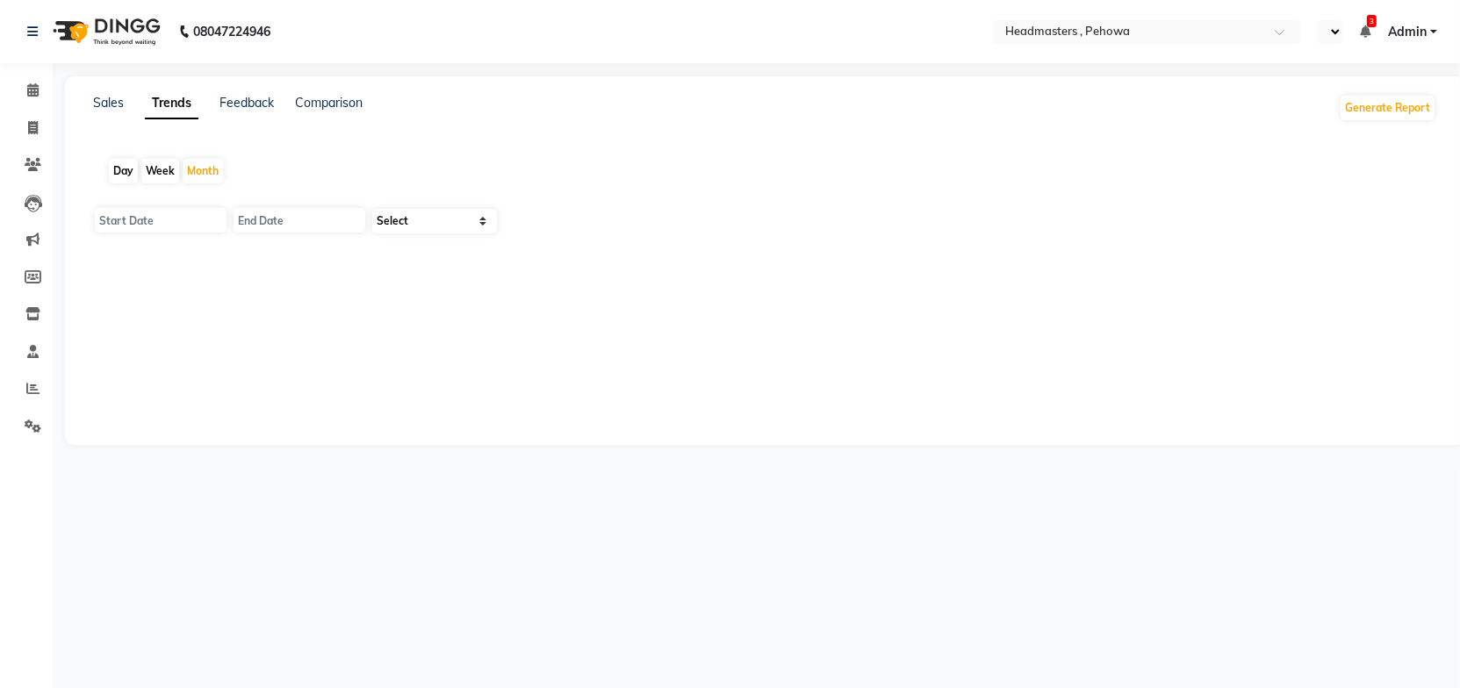
type input "01-09-2025"
type input "[DATE]"
select select "en"
select select "by_client"
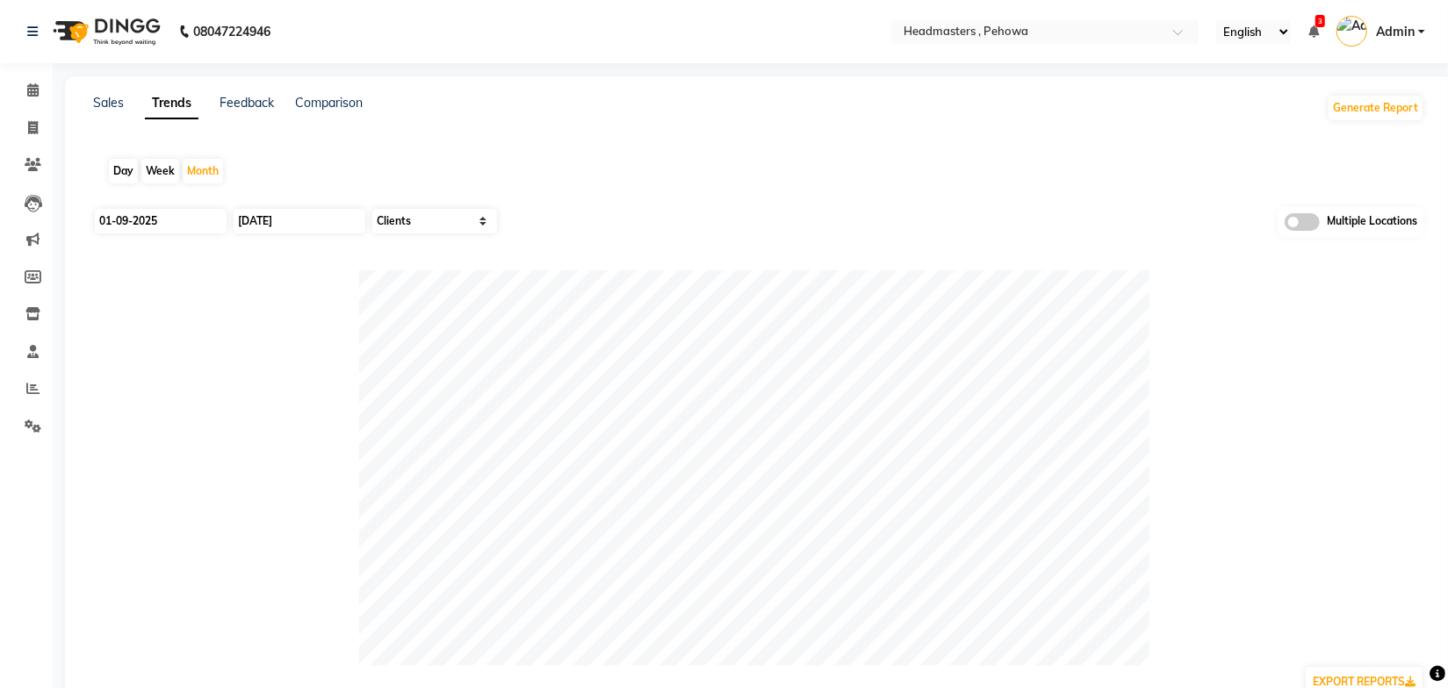
click at [495, 130] on div "Sales Trends Feedback Comparison Generate Report Day Week Month 01-09-2025 30-0…" at bounding box center [758, 482] width 1387 height 813
click at [176, 216] on input "01-09-2025" at bounding box center [161, 221] width 132 height 25
select select "9"
select select "2025"
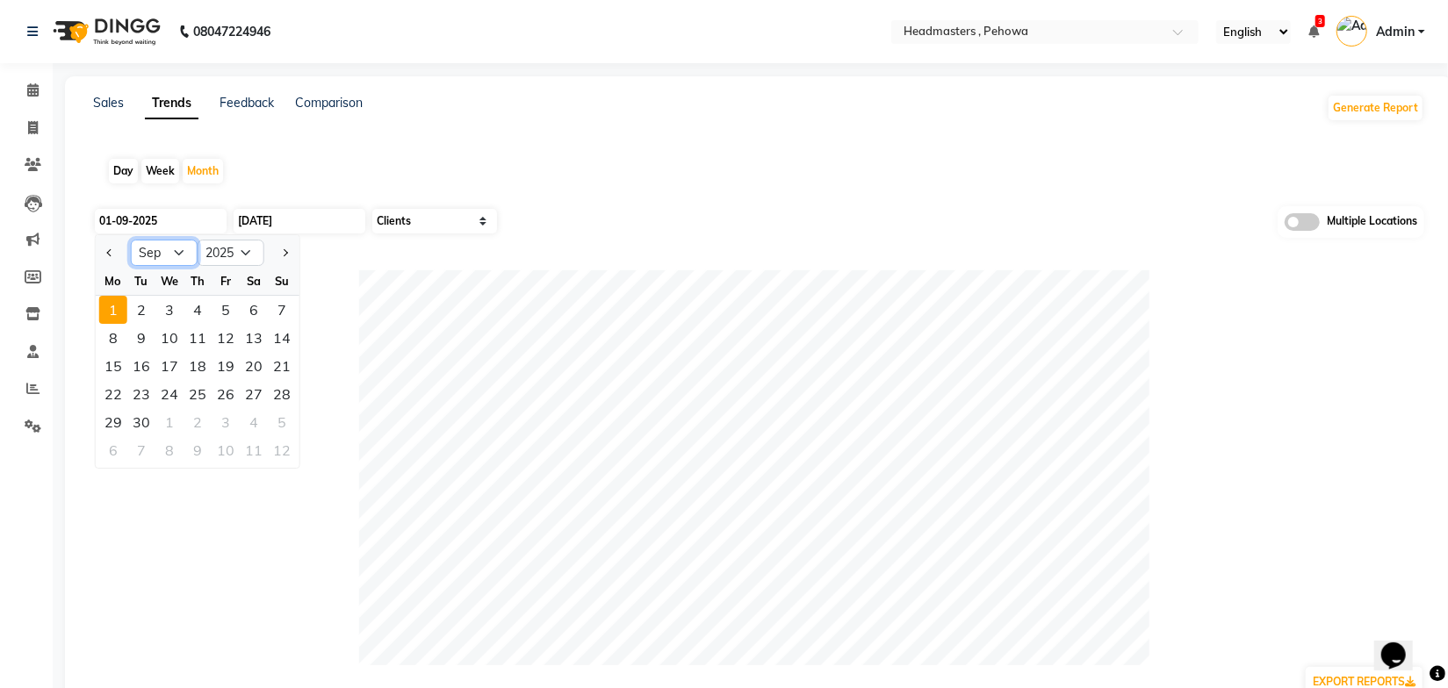
click at [155, 260] on select "Jan Feb Mar Apr May Jun [DATE] Aug Sep Oct Nov Dec" at bounding box center [164, 253] width 67 height 26
select select "8"
click at [131, 240] on select "Jan Feb Mar Apr May Jun [DATE] Aug Sep Oct Nov Dec" at bounding box center [164, 253] width 67 height 26
click at [220, 314] on div "1" at bounding box center [226, 310] width 28 height 28
type input "[DATE]"
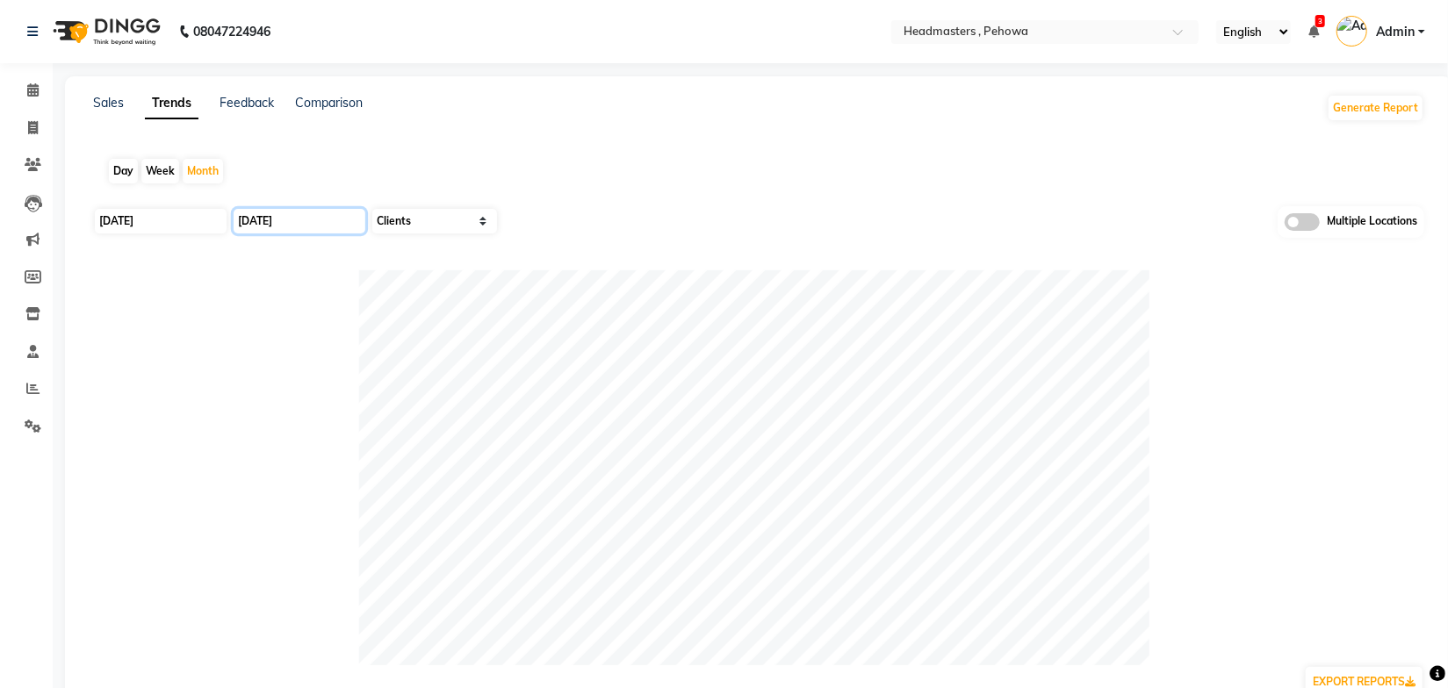
click at [288, 213] on input "30-09-2025" at bounding box center [300, 221] width 132 height 25
select select "9"
select select "2025"
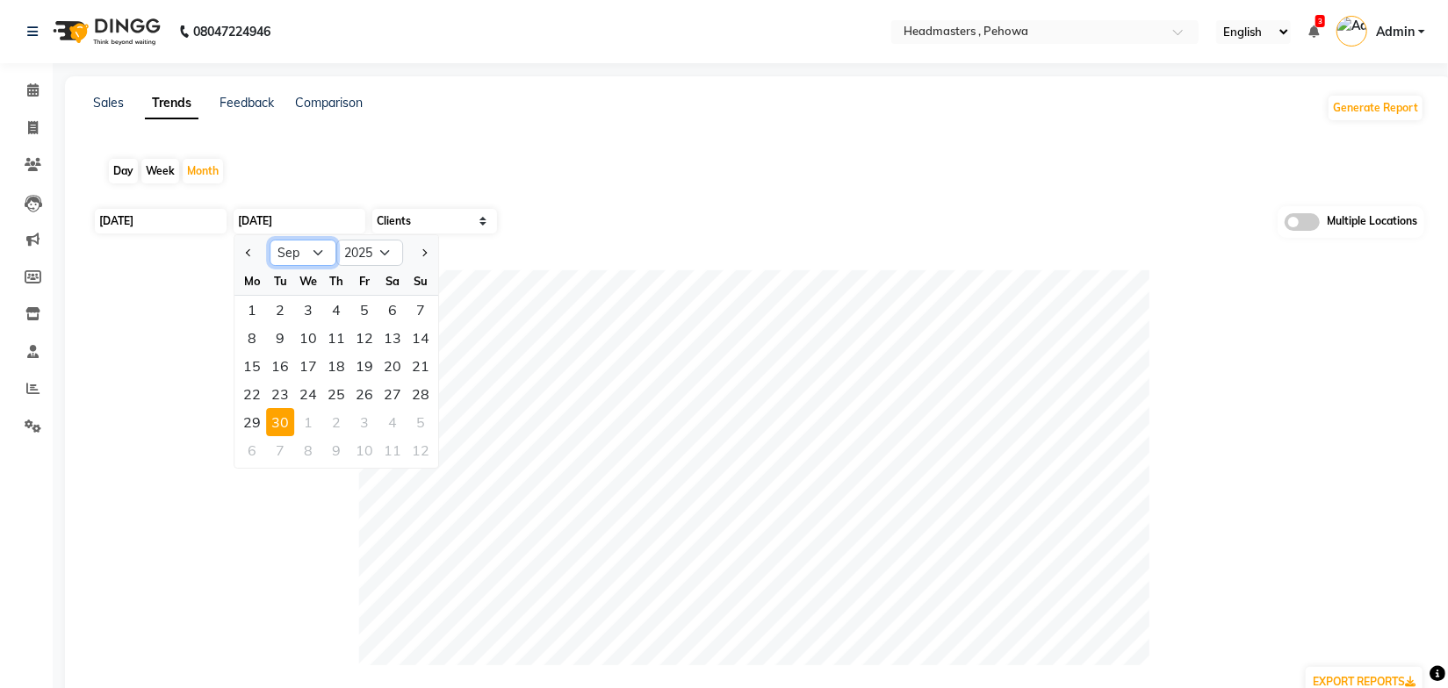
click at [306, 257] on select "Jan Feb Mar Apr May Jun Jul Aug Sep Oct Nov Dec" at bounding box center [303, 253] width 67 height 26
select select "8"
click at [270, 240] on select "Jan Feb Mar Apr May Jun Jul Aug Sep Oct Nov Dec" at bounding box center [303, 253] width 67 height 26
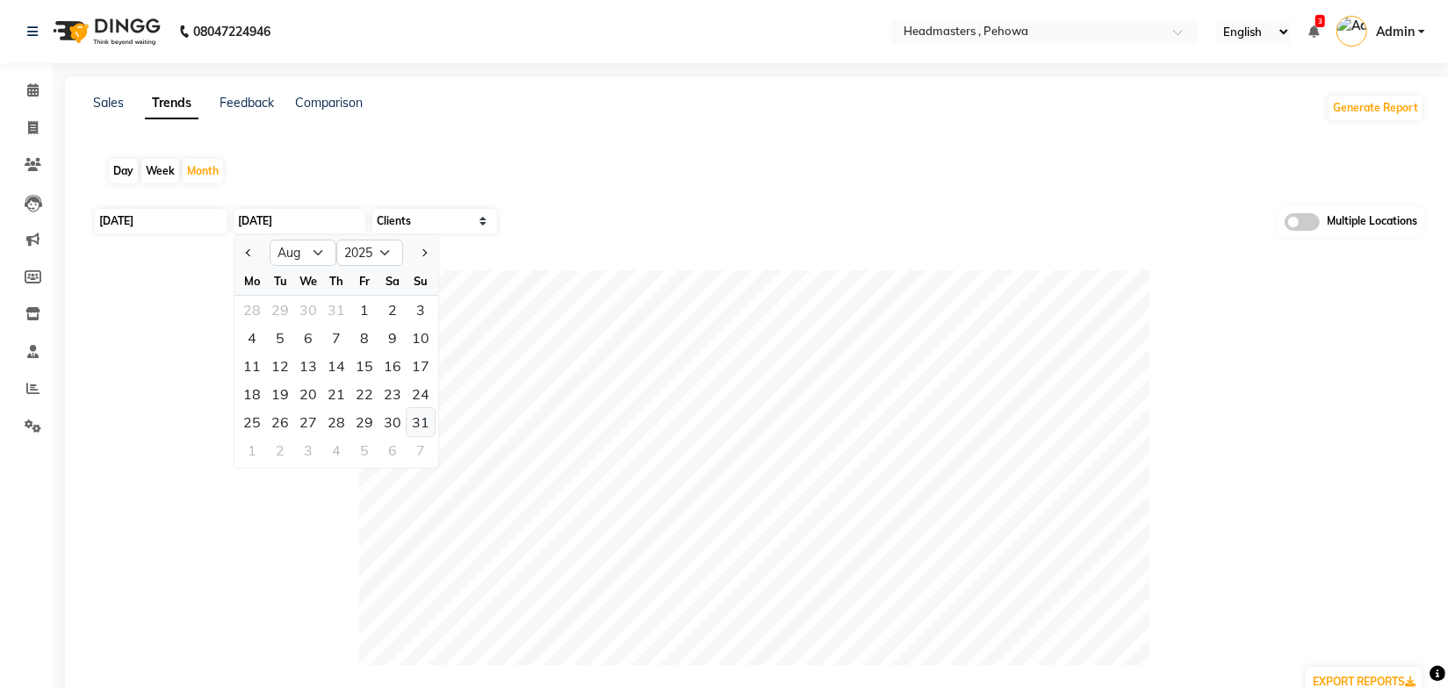
click at [423, 418] on div "31" at bounding box center [421, 422] width 28 height 28
type input "31-08-2025"
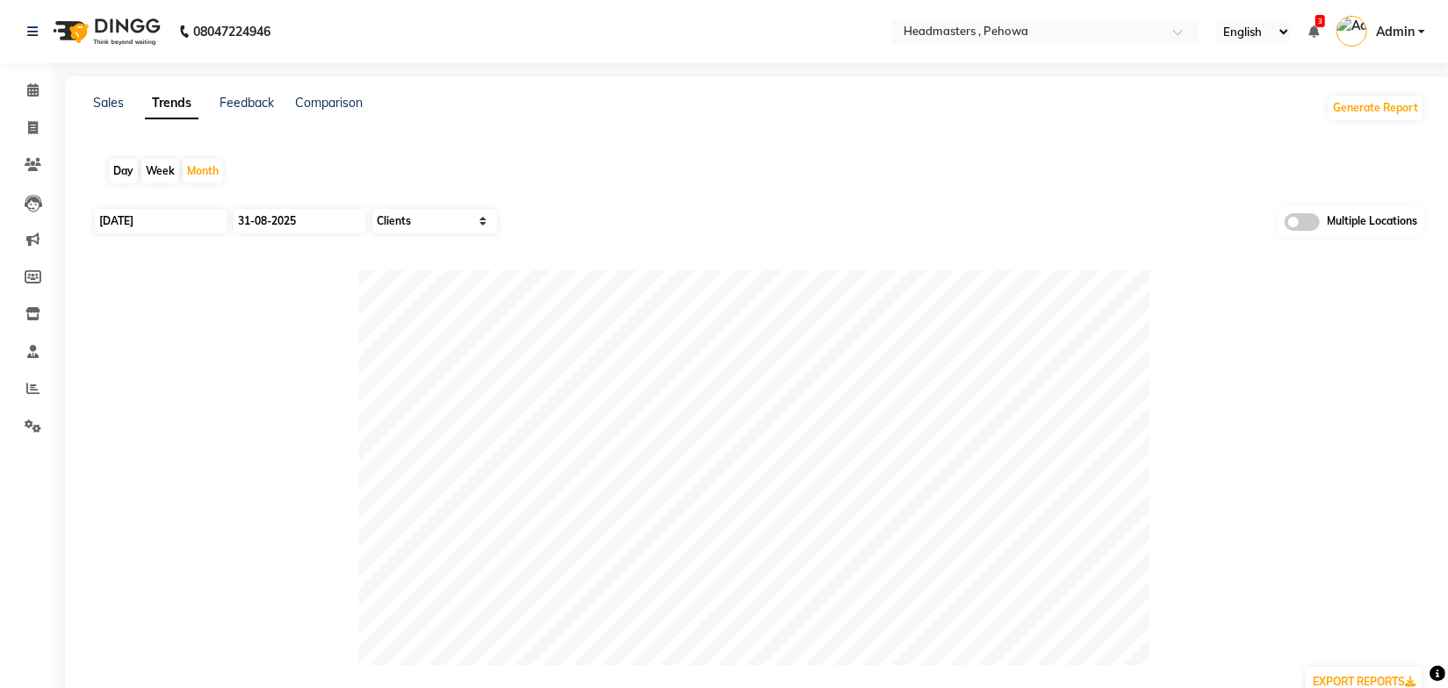
click at [610, 231] on div "01-08-2025 31-08-2025 Select Sales Clients Multiple Locations" at bounding box center [758, 227] width 1331 height 43
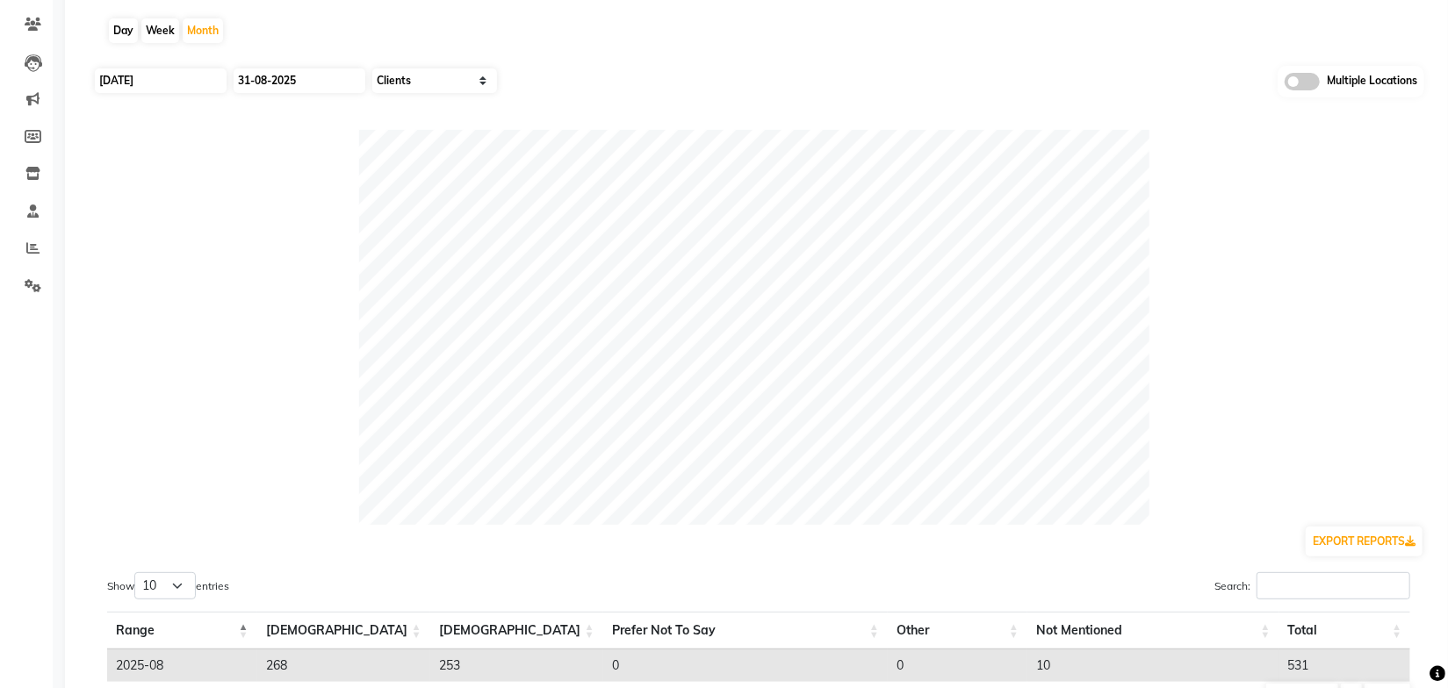
scroll to position [227, 0]
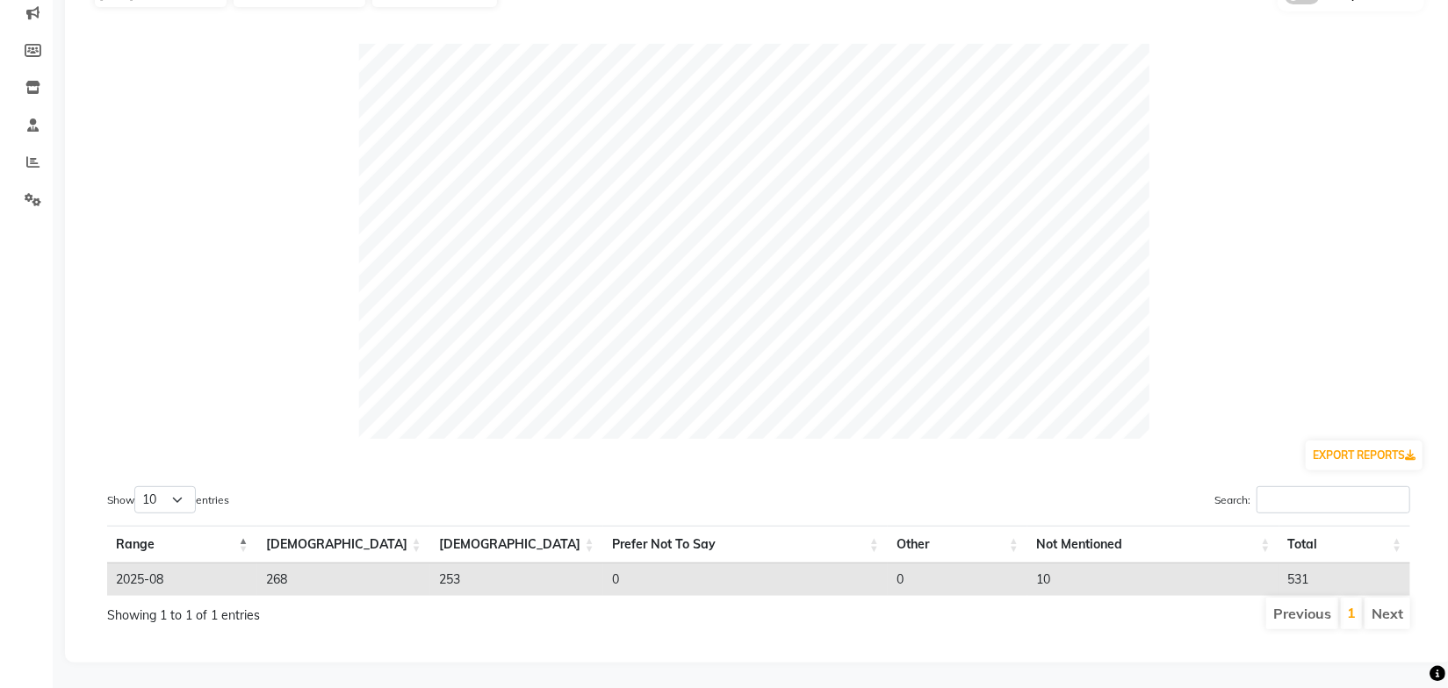
click at [845, 457] on div "EXPORT REPORTS" at bounding box center [758, 455] width 1331 height 33
click at [845, 465] on div "EXPORT REPORTS" at bounding box center [758, 455] width 1331 height 33
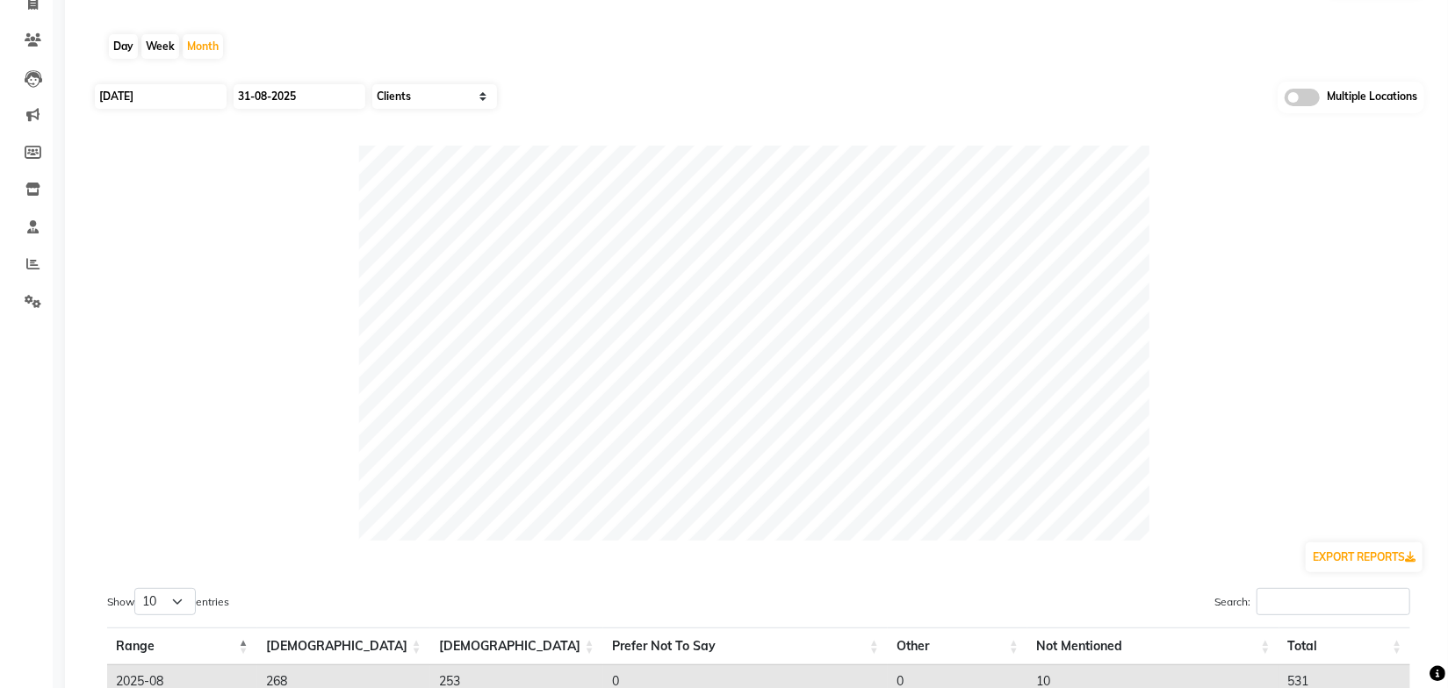
scroll to position [0, 0]
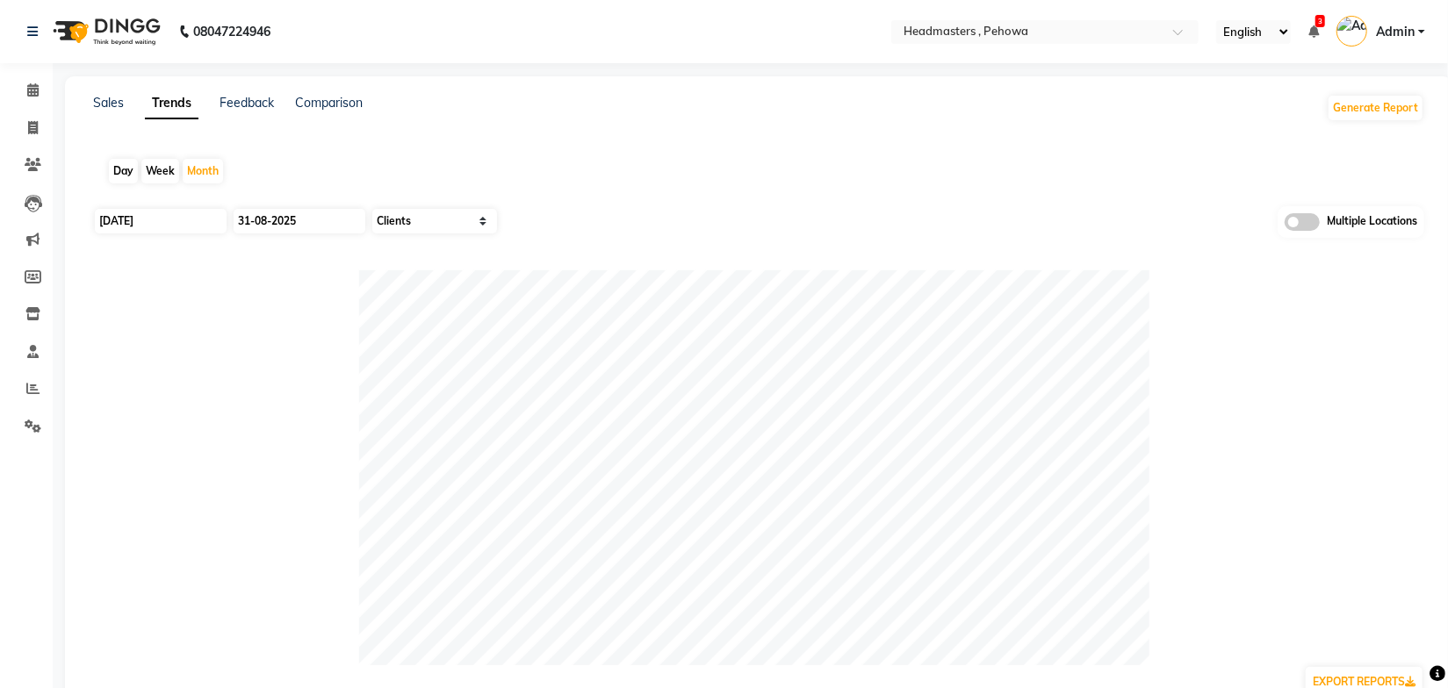
click at [871, 147] on div "Day Week Month" at bounding box center [758, 171] width 1331 height 56
click at [1302, 221] on span at bounding box center [1302, 222] width 35 height 18
click at [1285, 225] on input "checkbox" at bounding box center [1285, 225] width 0 height 0
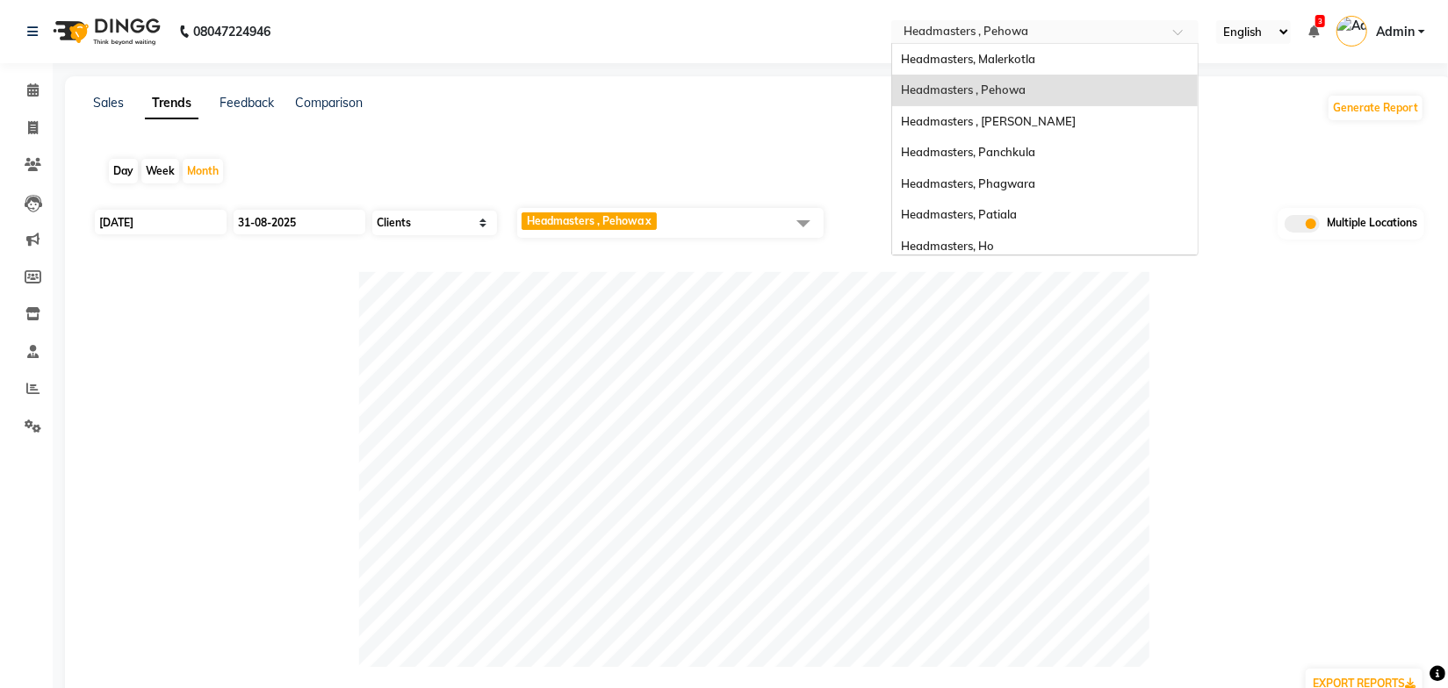
click at [1020, 34] on input "text" at bounding box center [1027, 34] width 255 height 18
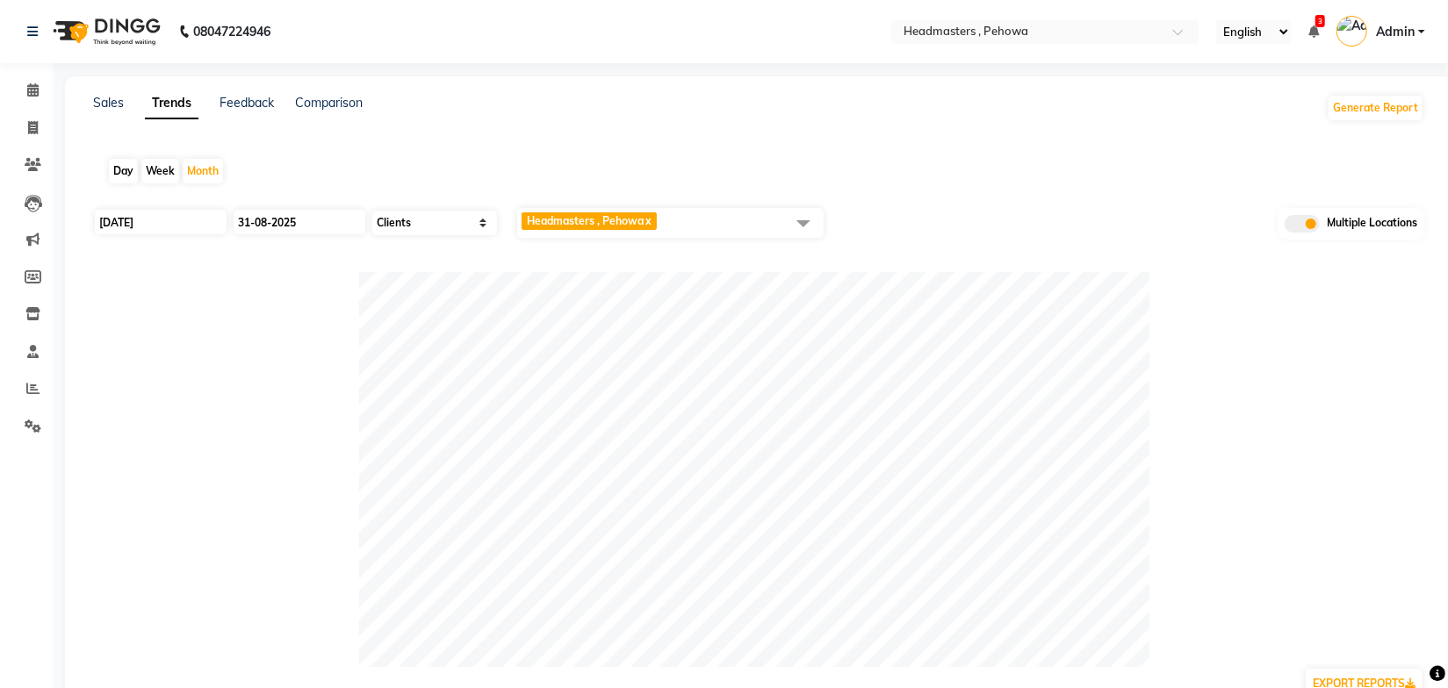
click at [749, 143] on div "Day Week Month" at bounding box center [758, 171] width 1331 height 56
click at [800, 227] on span at bounding box center [803, 222] width 35 height 33
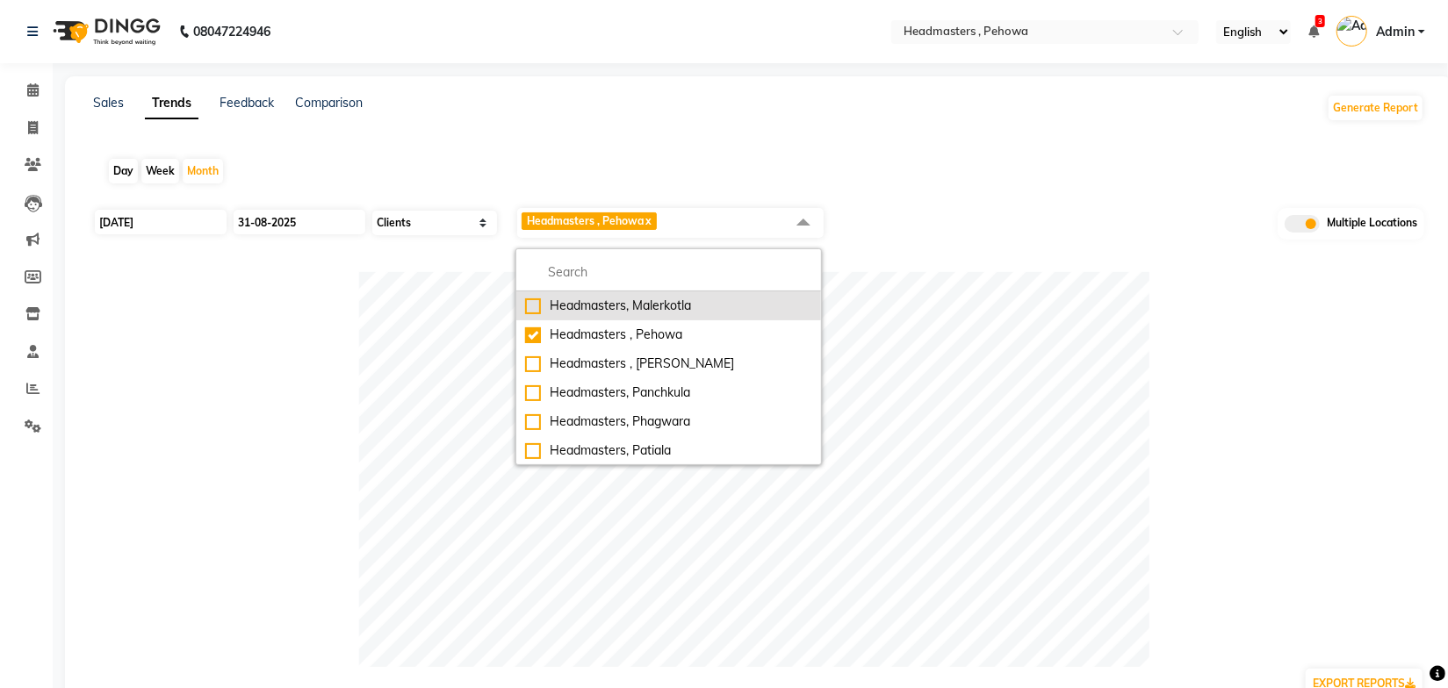
click at [656, 306] on div "Headmasters, Malerkotla" at bounding box center [668, 306] width 287 height 18
checkbox input "true"
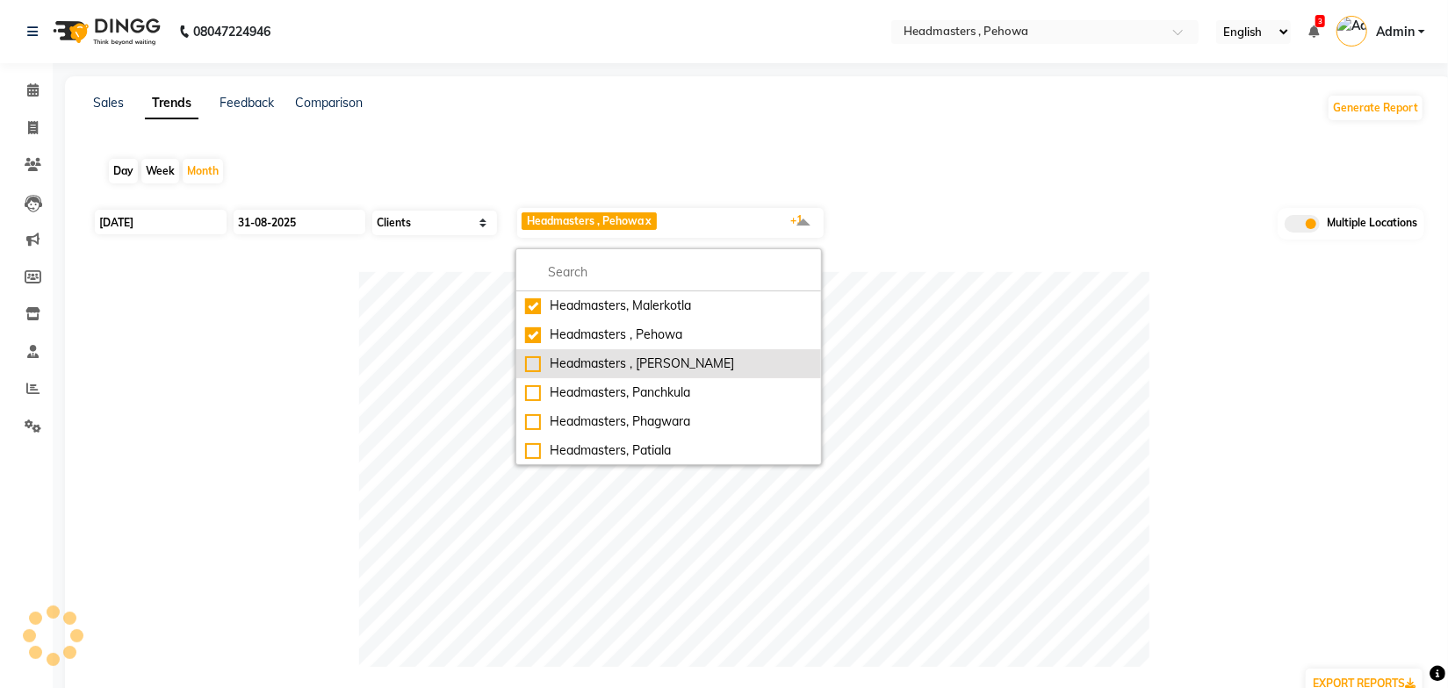
click at [663, 357] on div "Headmasters , [PERSON_NAME]" at bounding box center [668, 364] width 287 height 18
checkbox input "true"
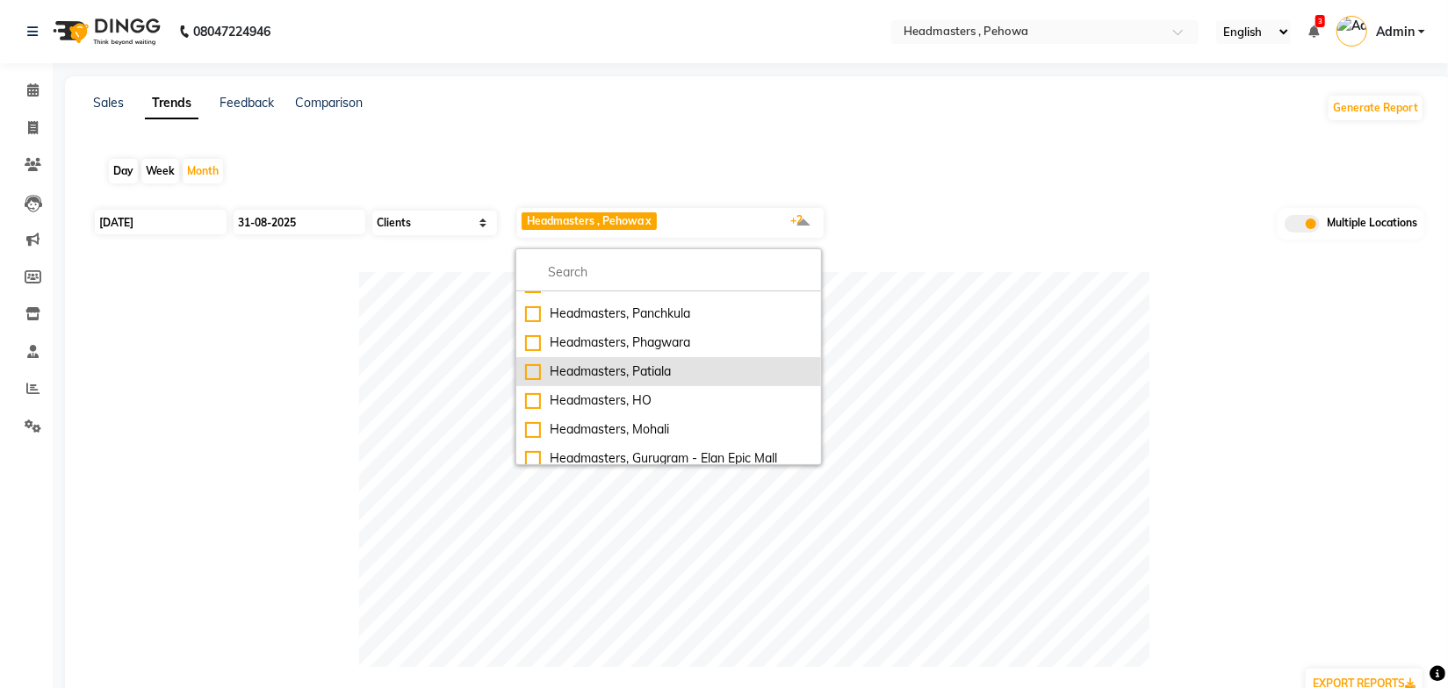
click at [670, 374] on div "Headmasters, Patiala" at bounding box center [668, 372] width 287 height 18
checkbox input "true"
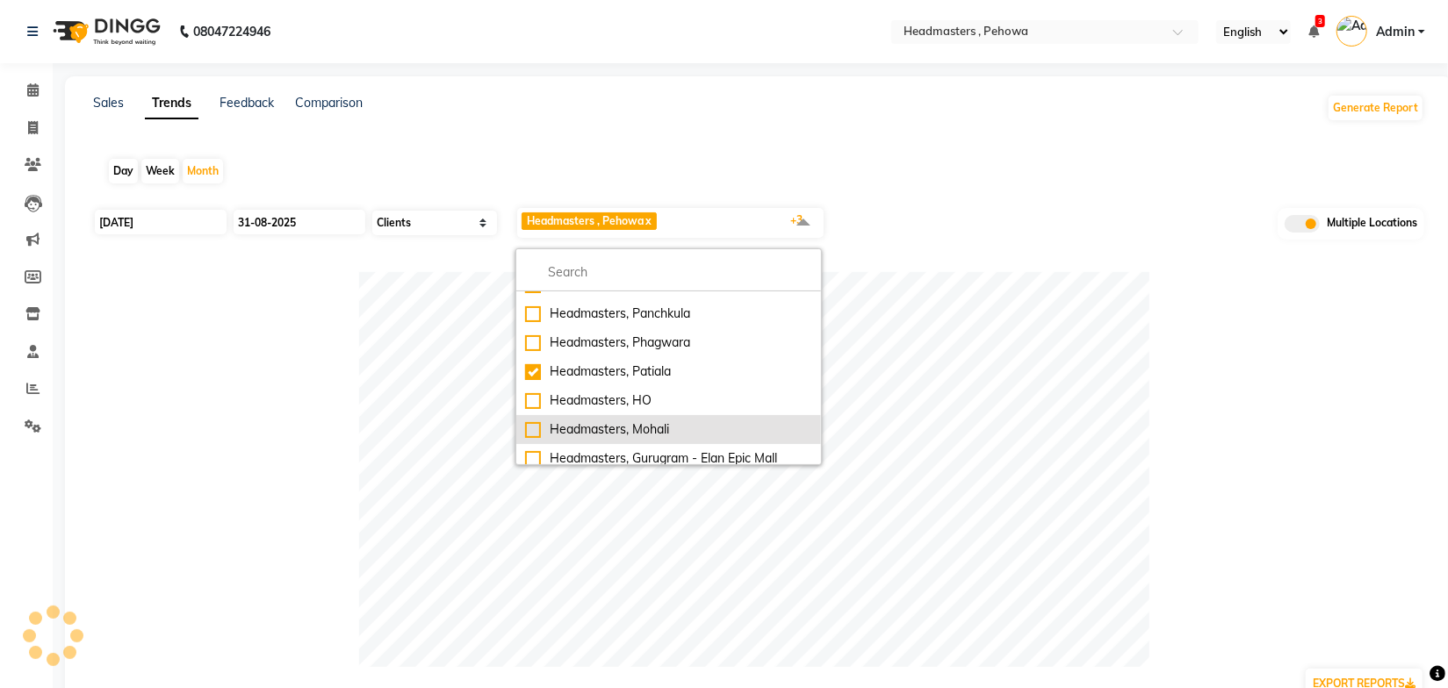
click at [651, 423] on div "Headmasters, Mohali" at bounding box center [668, 430] width 287 height 18
checkbox input "true"
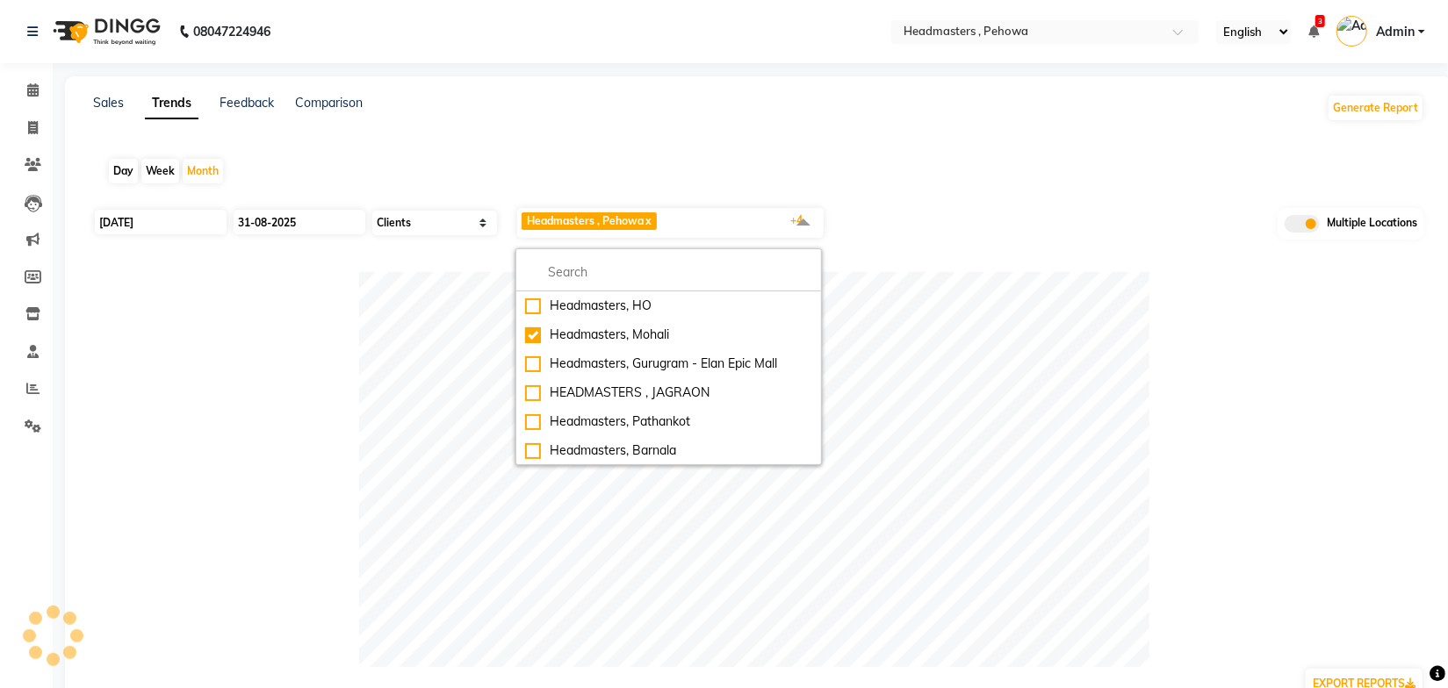
scroll to position [239, 0]
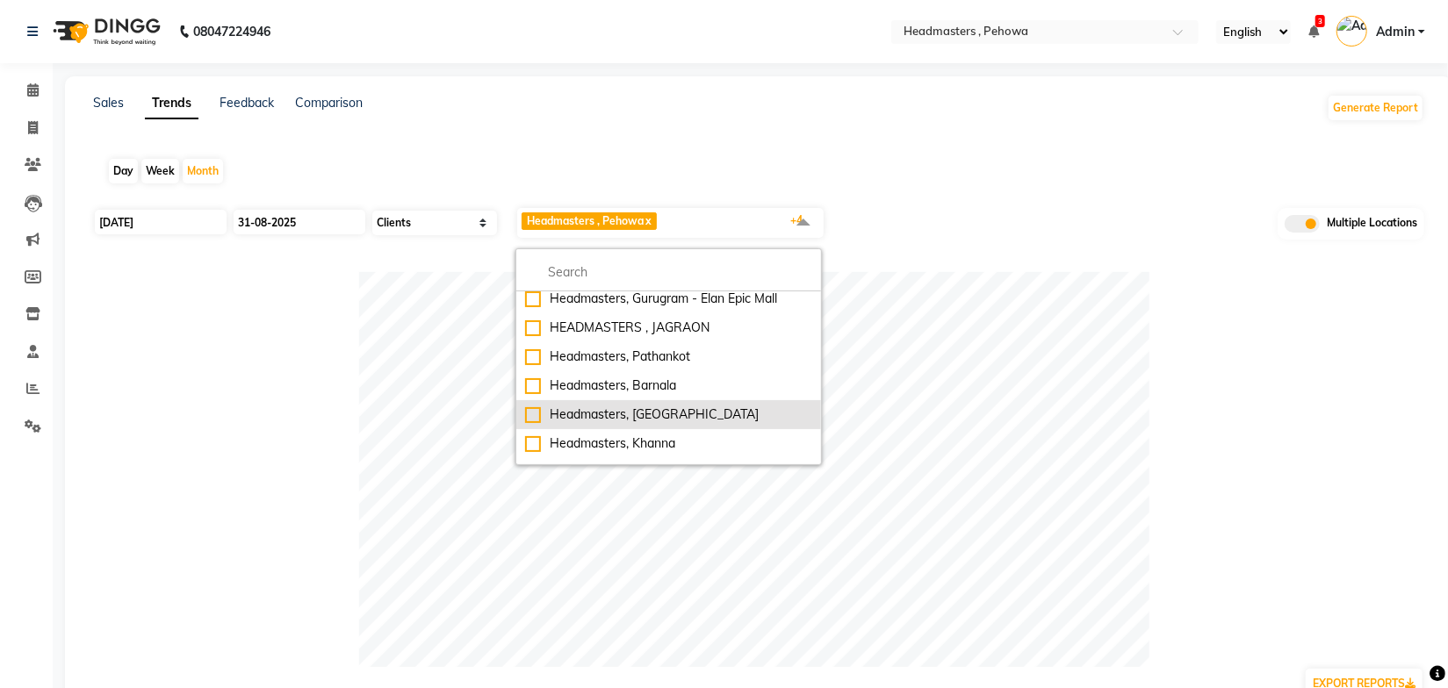
click at [676, 411] on div "Headmasters, Jalandhar" at bounding box center [668, 415] width 287 height 18
checkbox input "true"
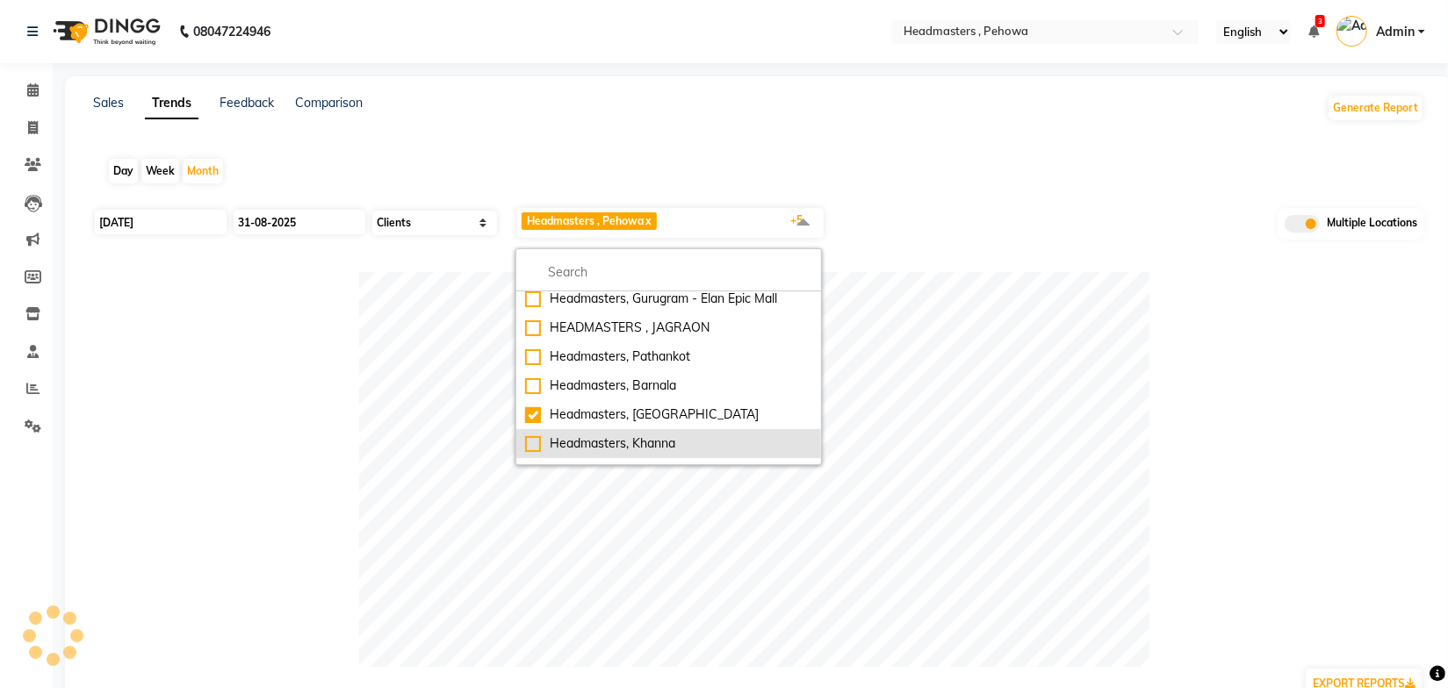
click at [660, 439] on div "Headmasters, Khanna" at bounding box center [668, 444] width 287 height 18
checkbox input "true"
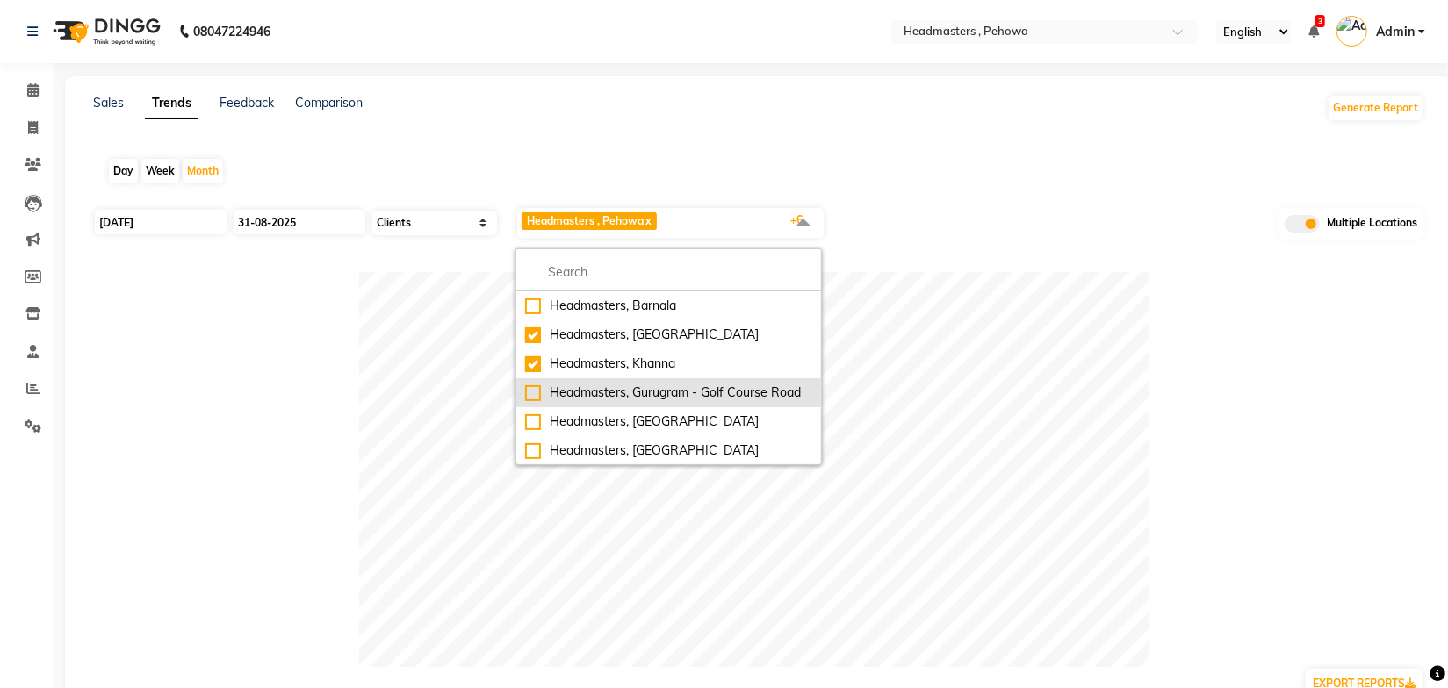
scroll to position [395, 0]
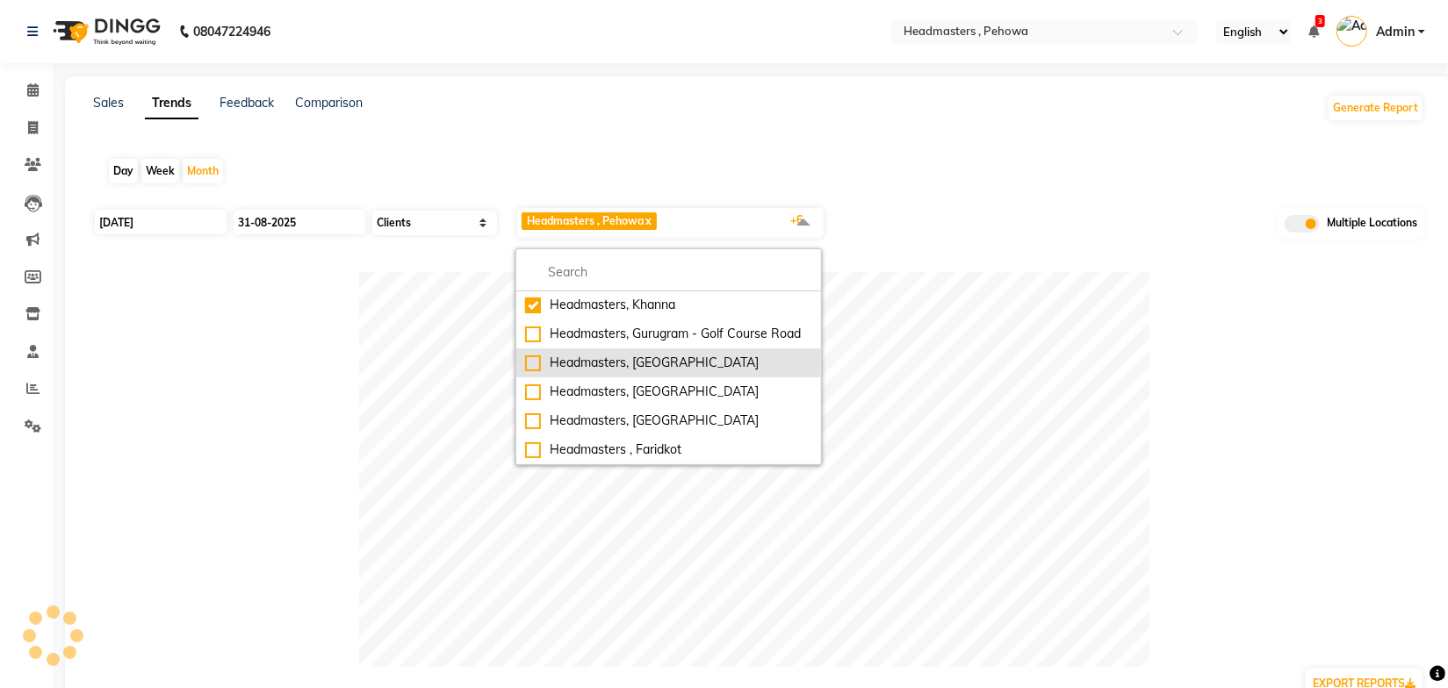
click at [666, 370] on div "Headmasters, Batala" at bounding box center [668, 363] width 287 height 18
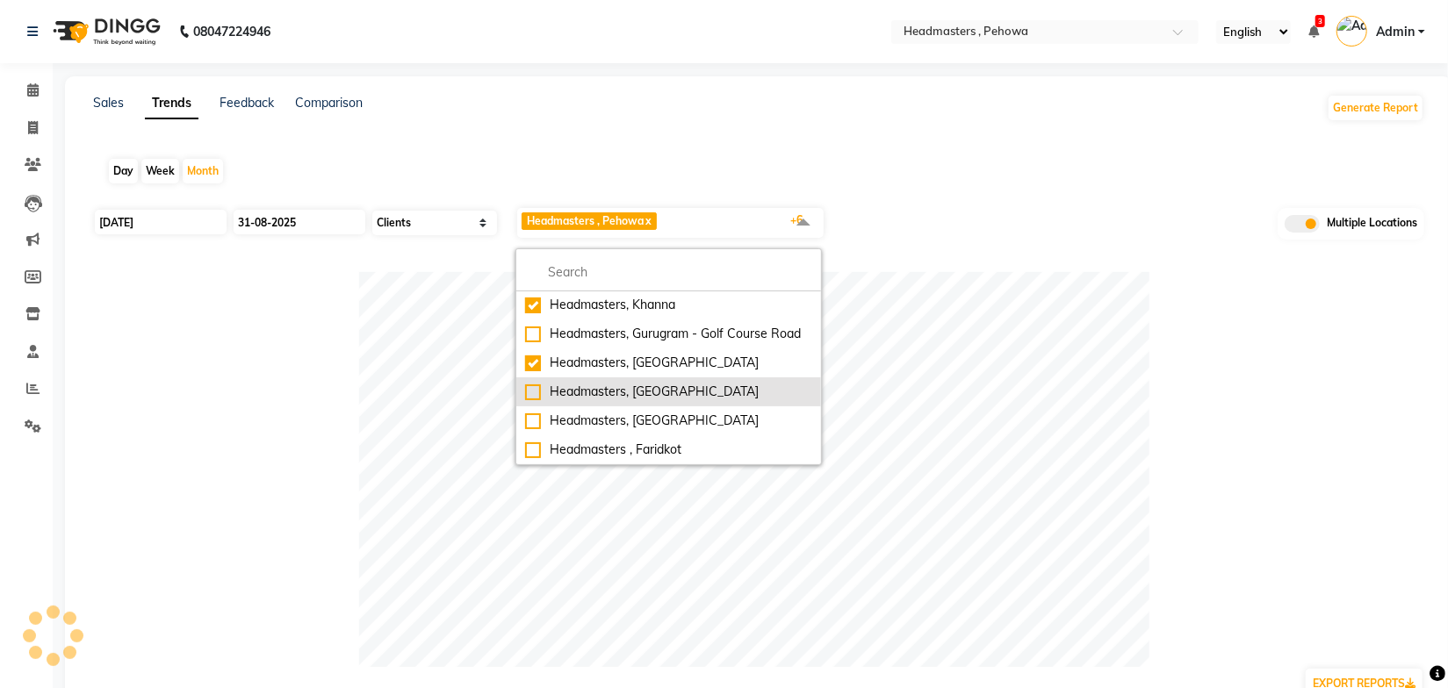
checkbox input "true"
click at [670, 391] on div "Headmasters, [GEOGRAPHIC_DATA]" at bounding box center [668, 392] width 287 height 18
checkbox input "true"
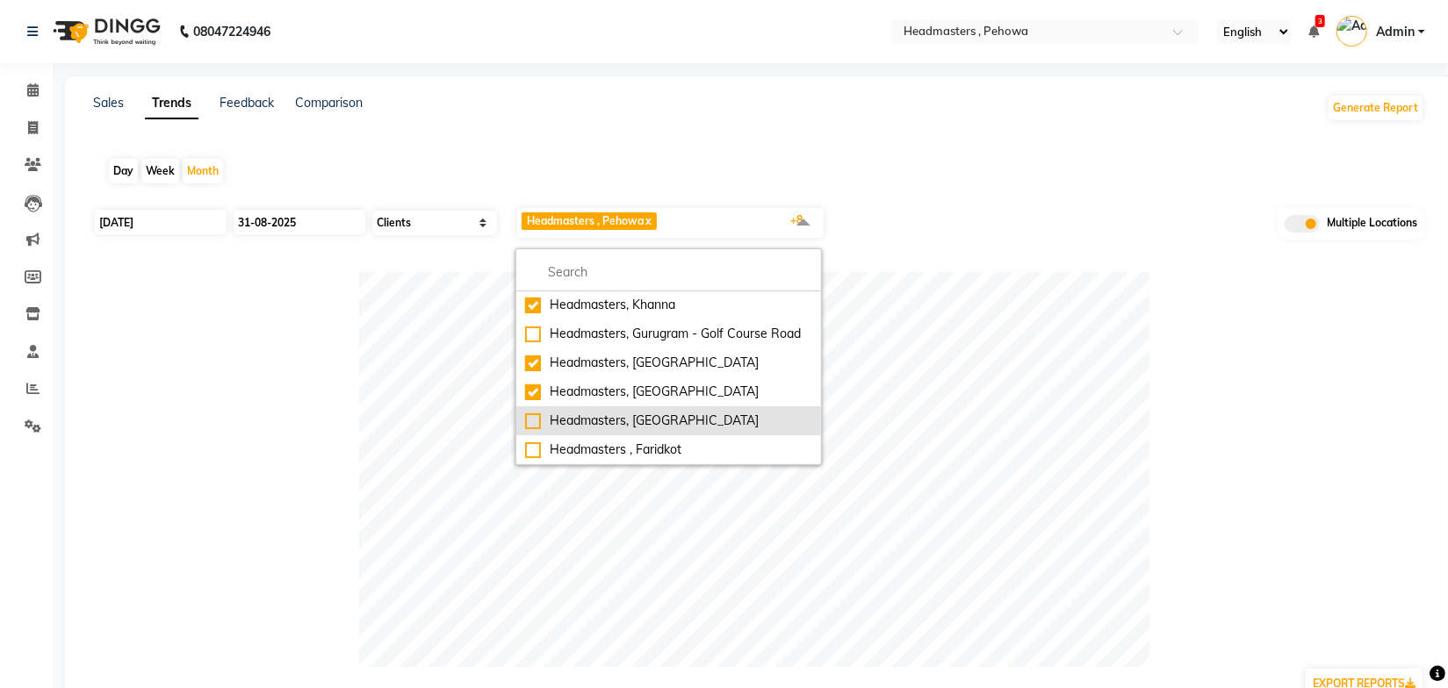
click at [670, 417] on div "Headmasters, Amritsar" at bounding box center [668, 421] width 287 height 18
checkbox input "true"
click at [980, 187] on div "Day Week Month" at bounding box center [758, 171] width 1331 height 56
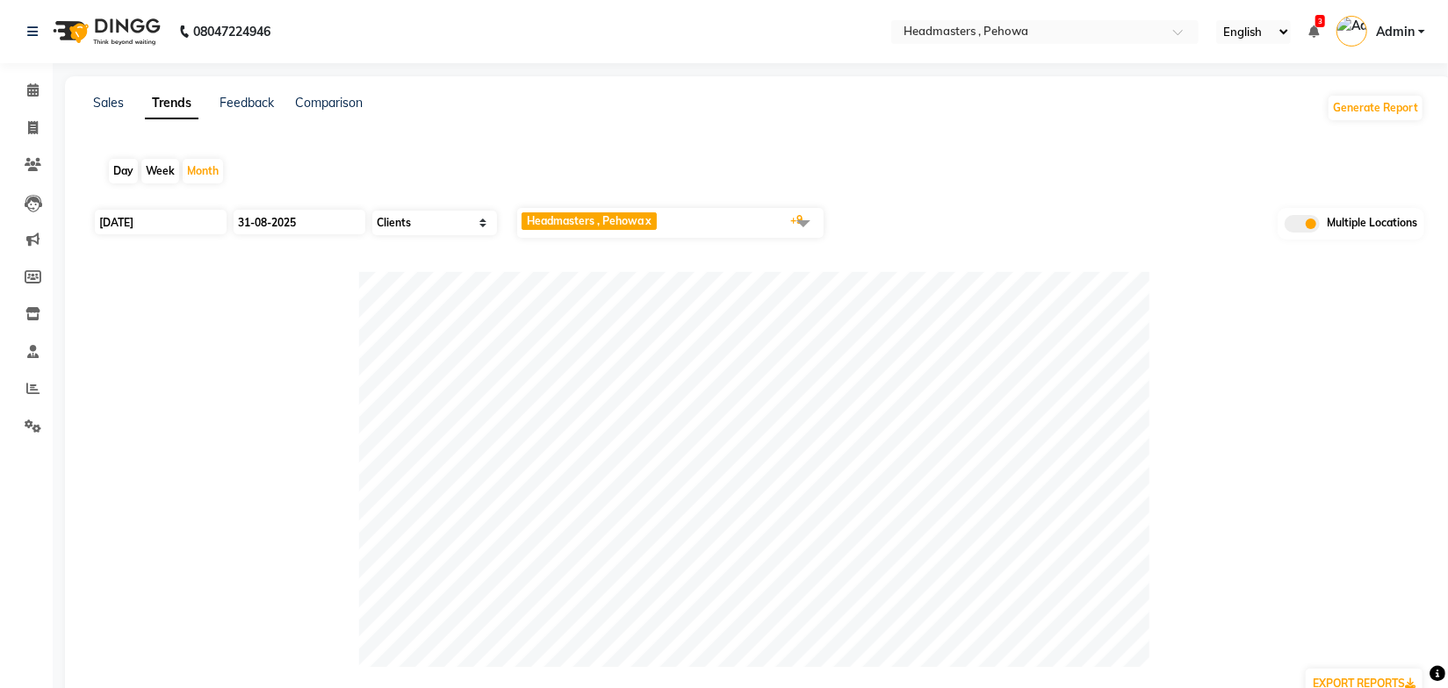
click at [614, 135] on div "Sales Trends Feedback Comparison Generate Report Day Week Month 01-08-2025 31-0…" at bounding box center [758, 483] width 1387 height 815
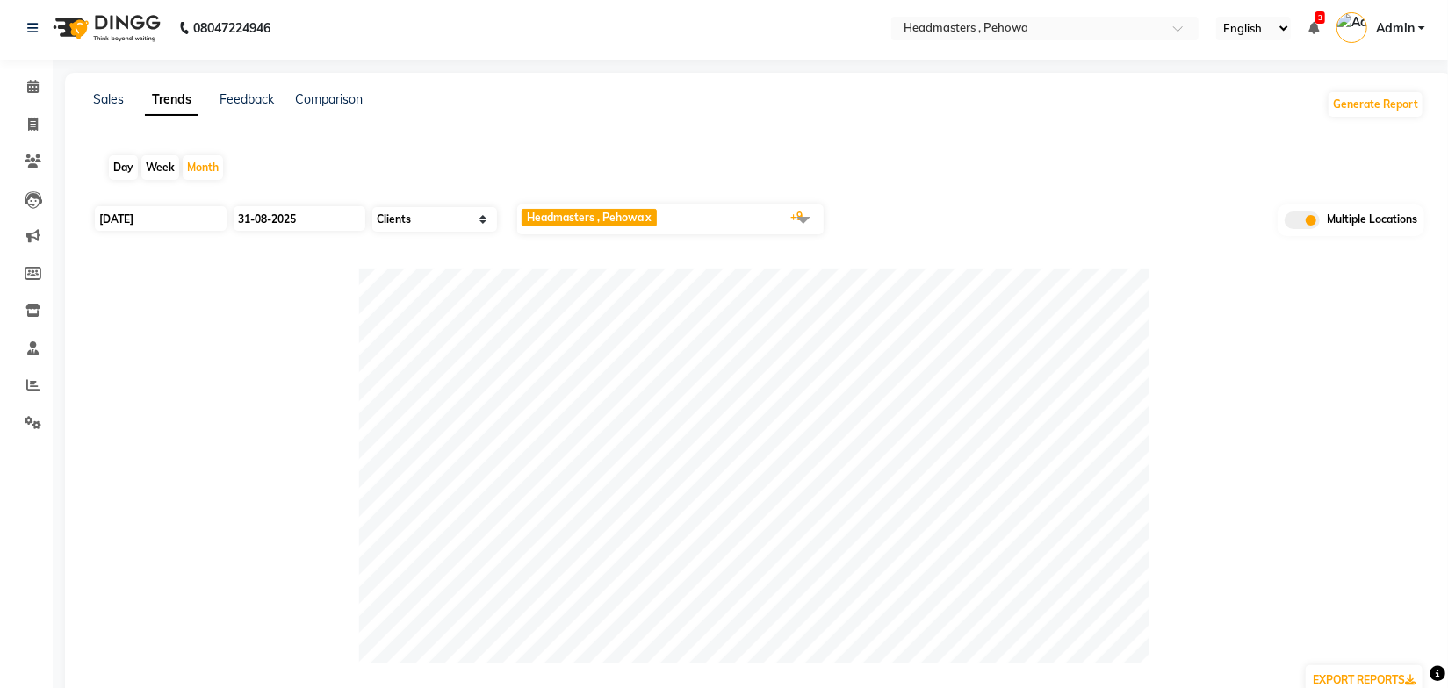
scroll to position [0, 0]
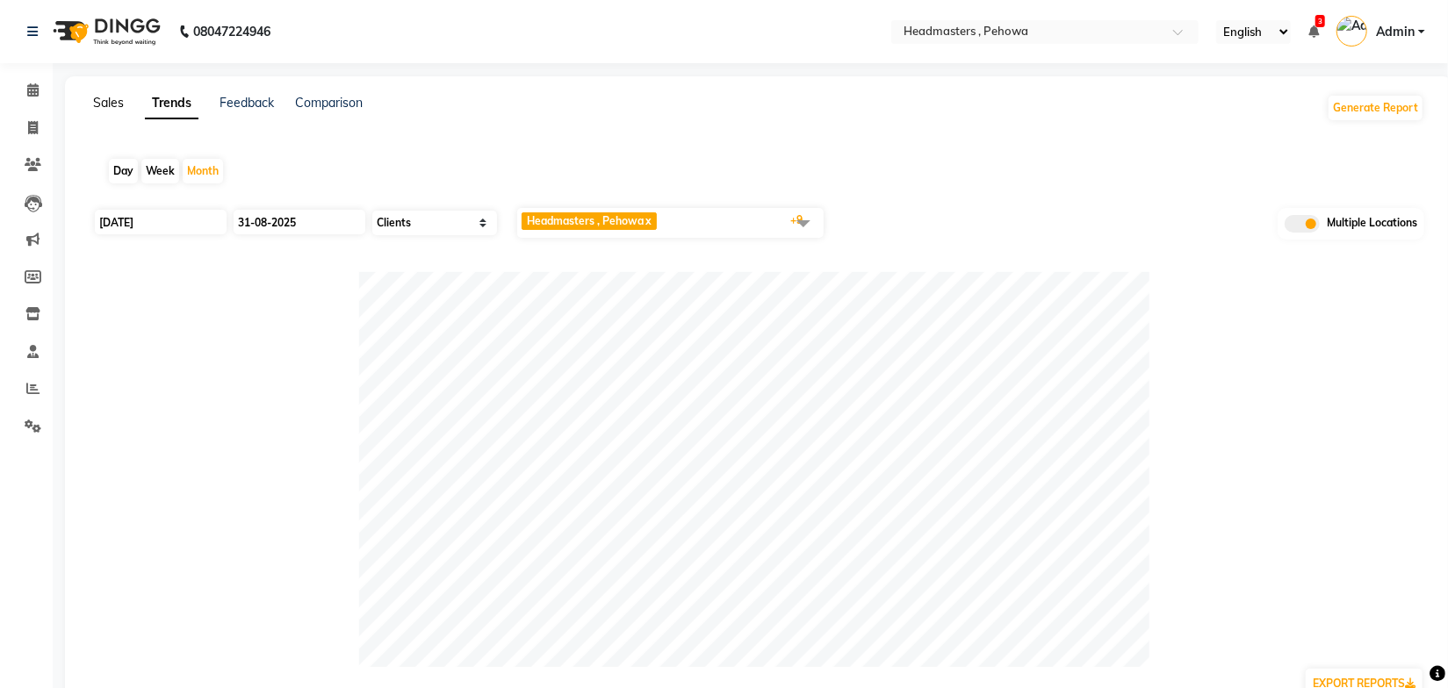
drag, startPoint x: 113, startPoint y: 98, endPoint x: 136, endPoint y: 107, distance: 24.5
click at [113, 98] on link "Sales" at bounding box center [108, 103] width 31 height 16
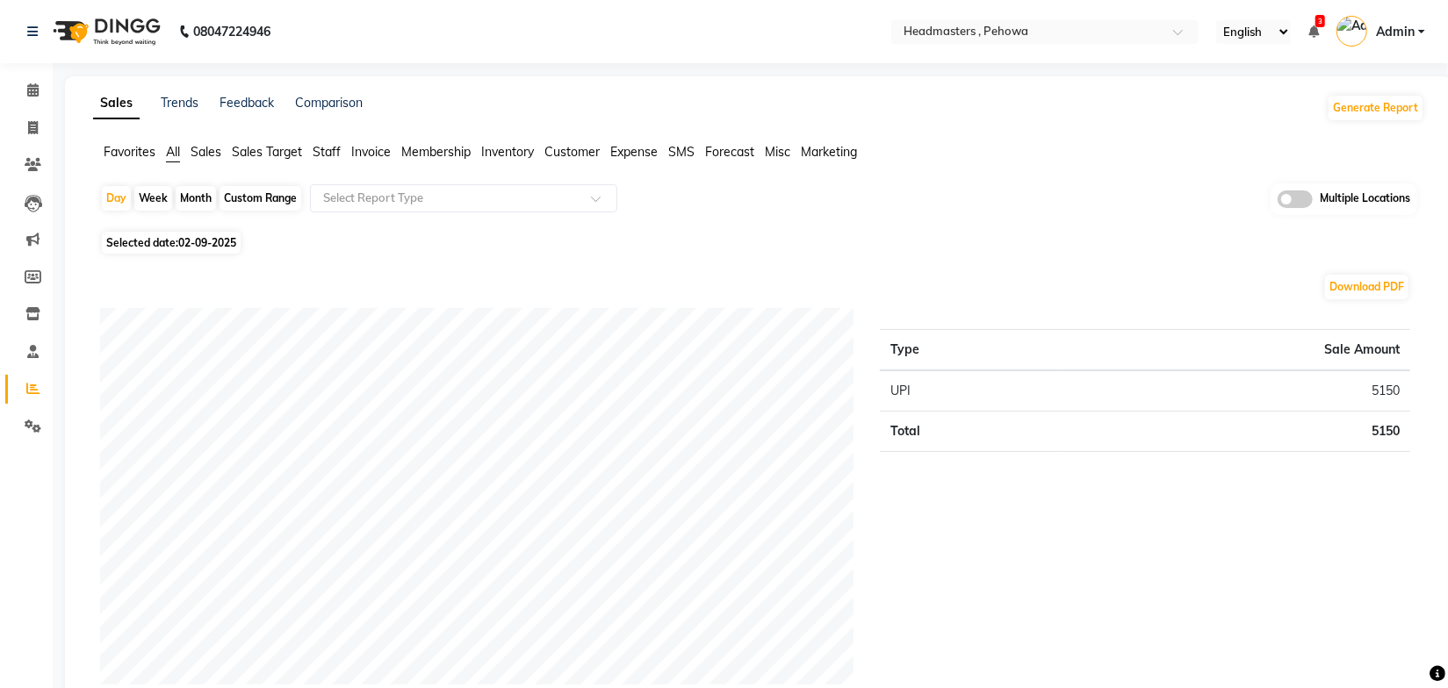
click at [212, 149] on span "Sales" at bounding box center [206, 152] width 31 height 16
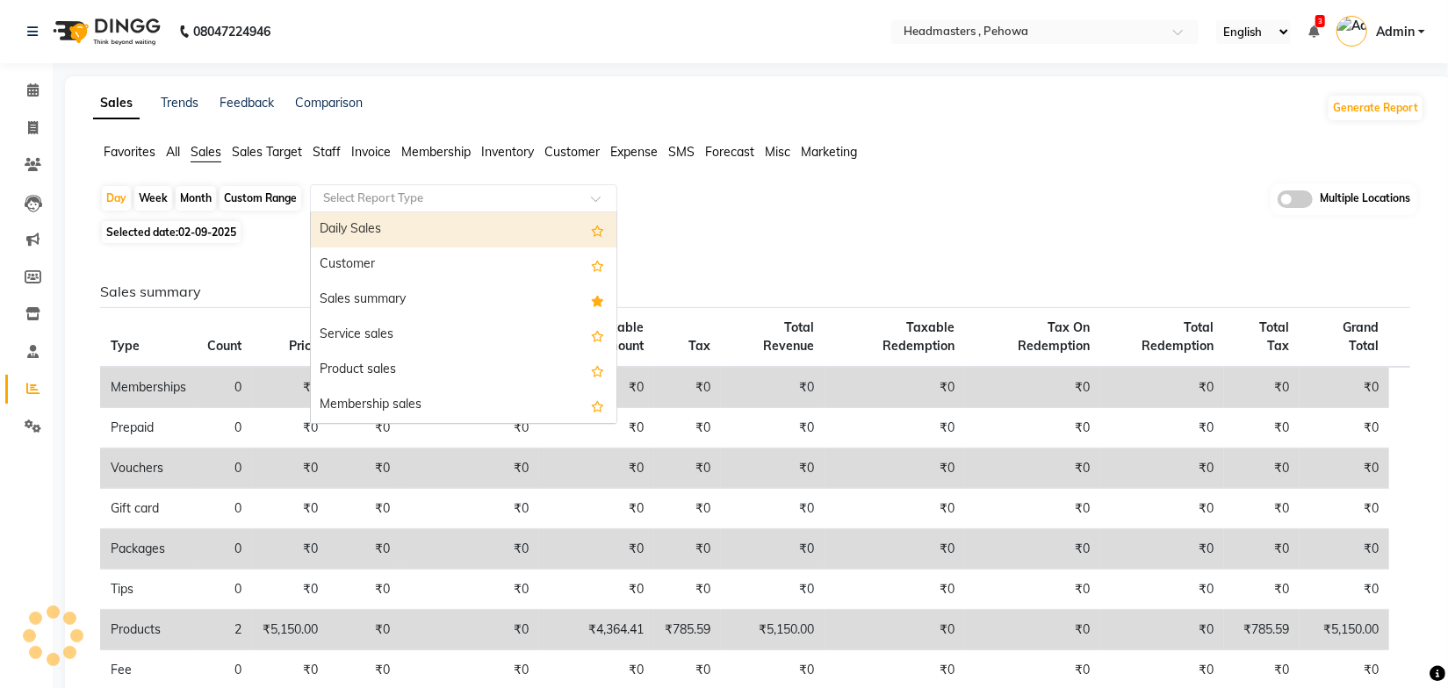
click at [401, 202] on input "text" at bounding box center [446, 199] width 253 height 18
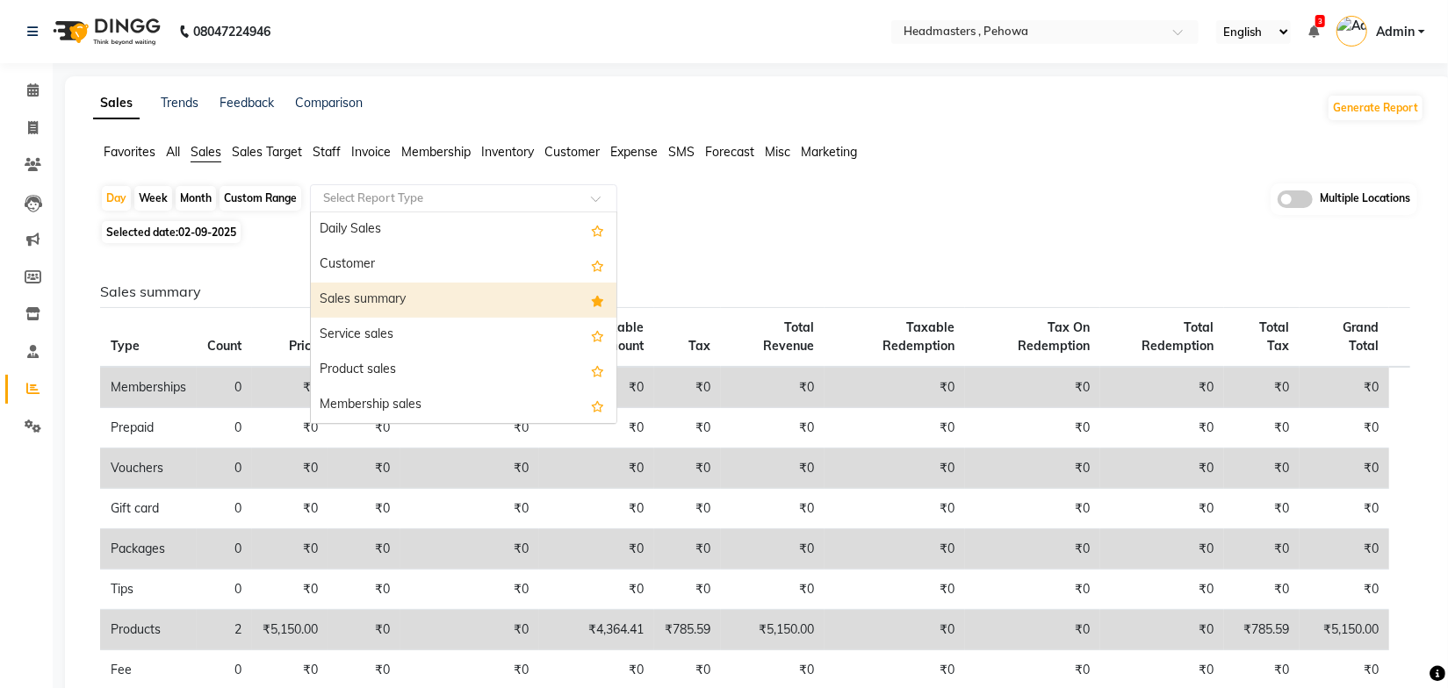
click at [407, 285] on div "Sales summary" at bounding box center [464, 300] width 306 height 35
select select "full_report"
select select "csv"
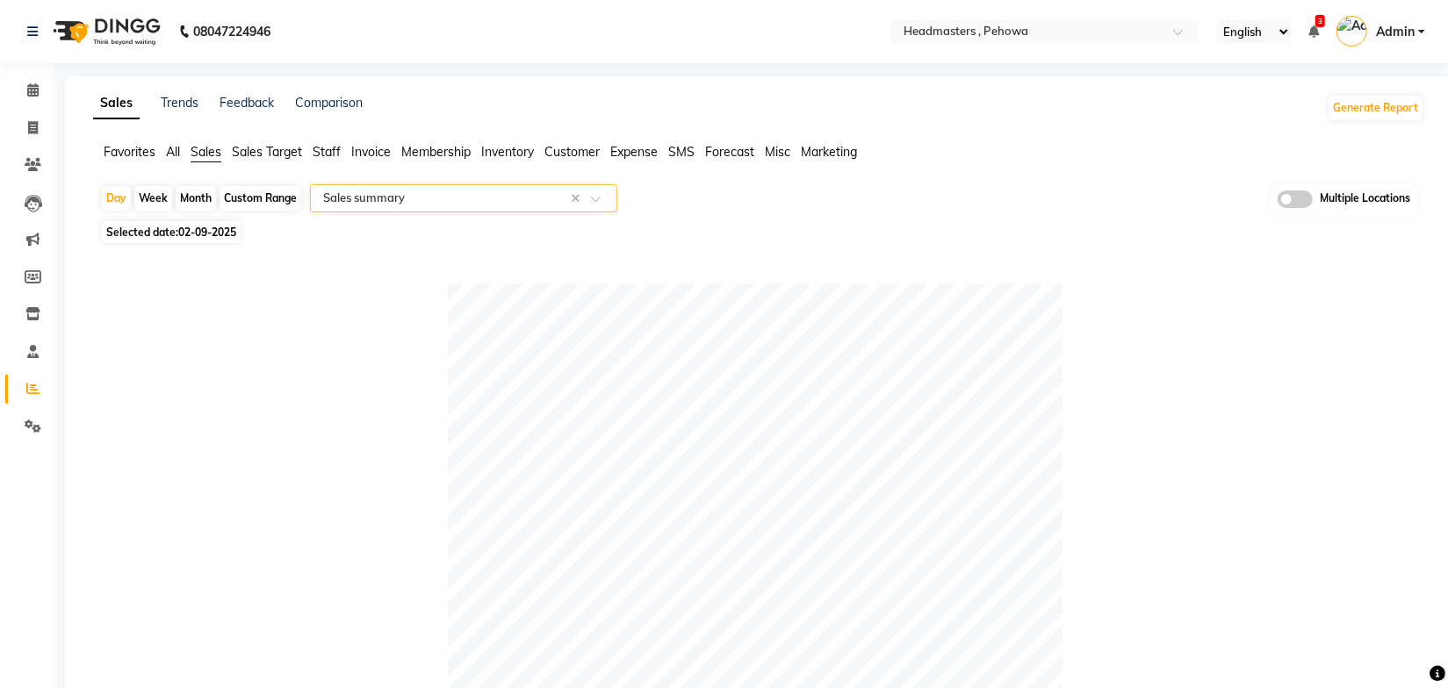
click at [204, 198] on div "Month" at bounding box center [196, 198] width 40 height 25
select select "9"
select select "2025"
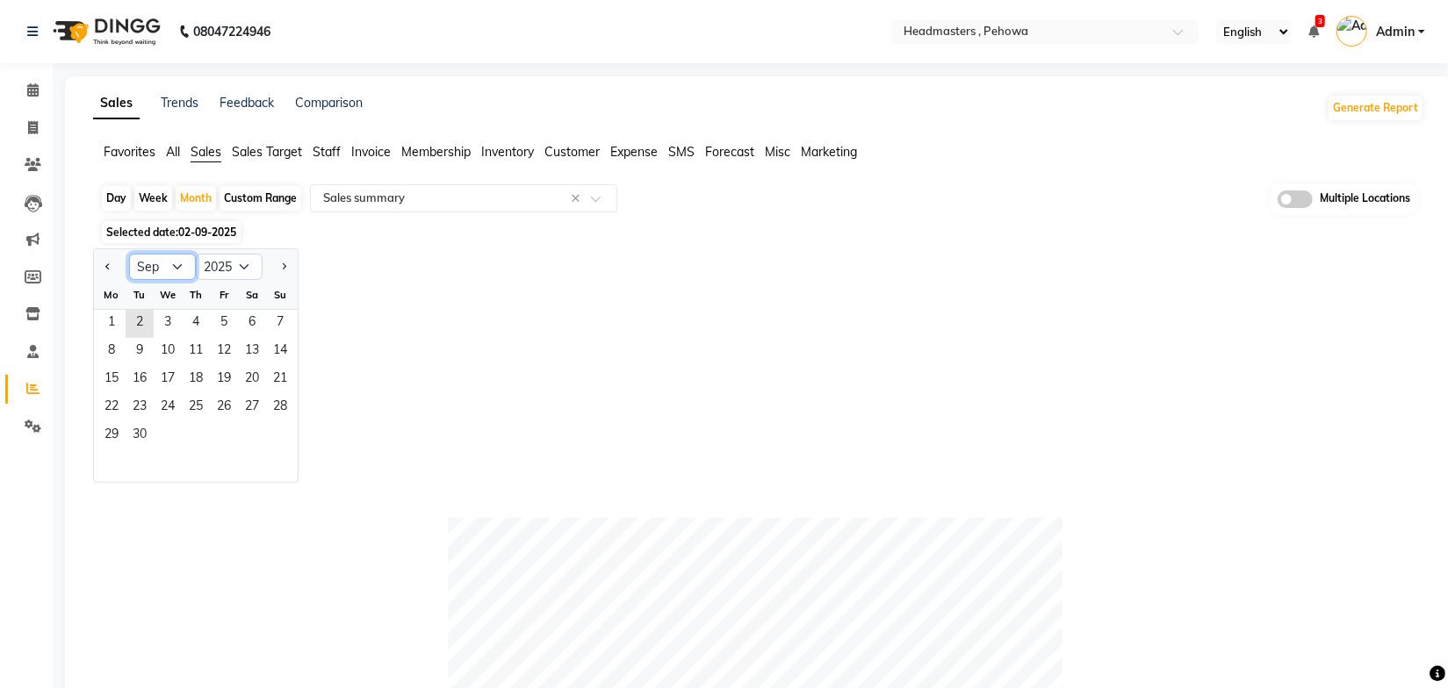
click at [176, 263] on select "Jan Feb Mar Apr May Jun Jul Aug Sep Oct Nov Dec" at bounding box center [162, 267] width 67 height 26
select select "8"
click at [129, 254] on select "Jan Feb Mar Apr May Jun Jul Aug Sep Oct Nov Dec" at bounding box center [162, 267] width 67 height 26
click at [227, 316] on span "1" at bounding box center [224, 324] width 28 height 28
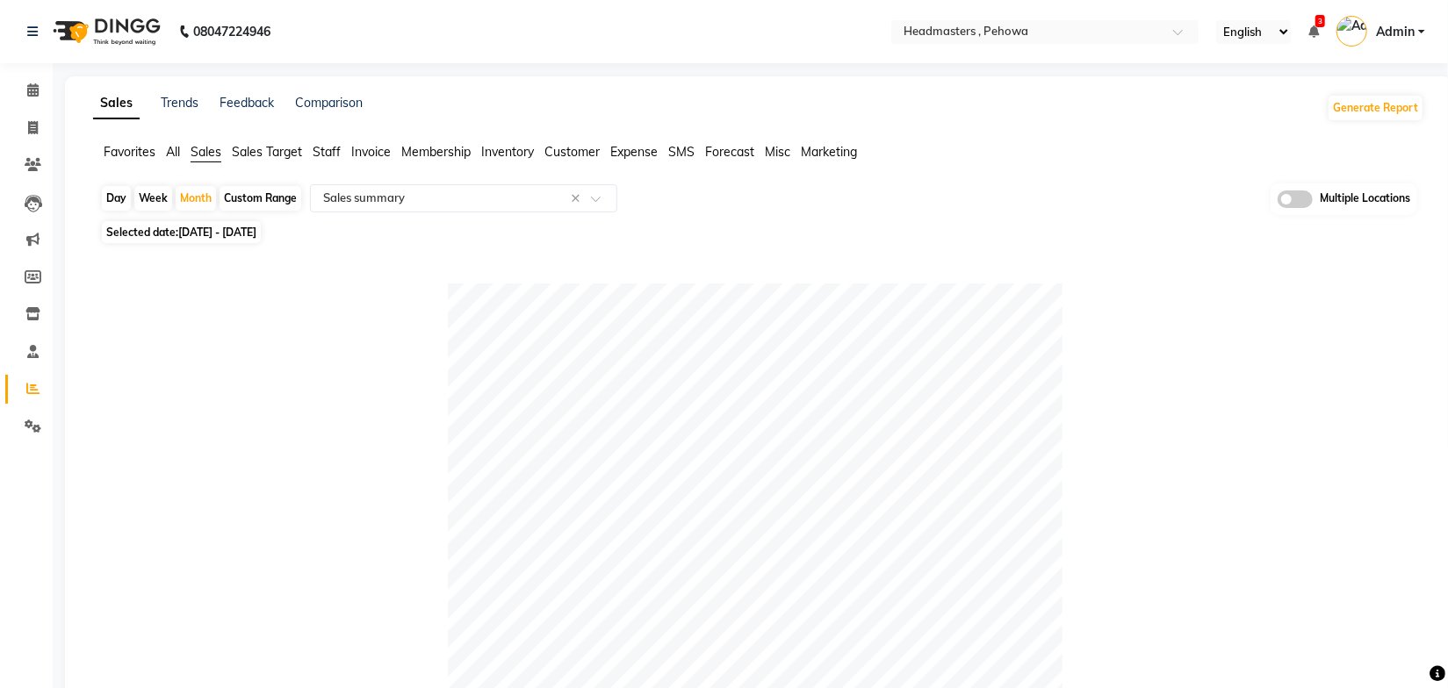
click at [854, 211] on div "Day Week Month Custom Range Select Report Type × Sales summary × Multiple Locat…" at bounding box center [758, 200] width 1317 height 32
click at [1308, 203] on span at bounding box center [1295, 200] width 35 height 18
click at [1278, 202] on input "checkbox" at bounding box center [1278, 202] width 0 height 0
click at [929, 200] on span at bounding box center [921, 200] width 35 height 33
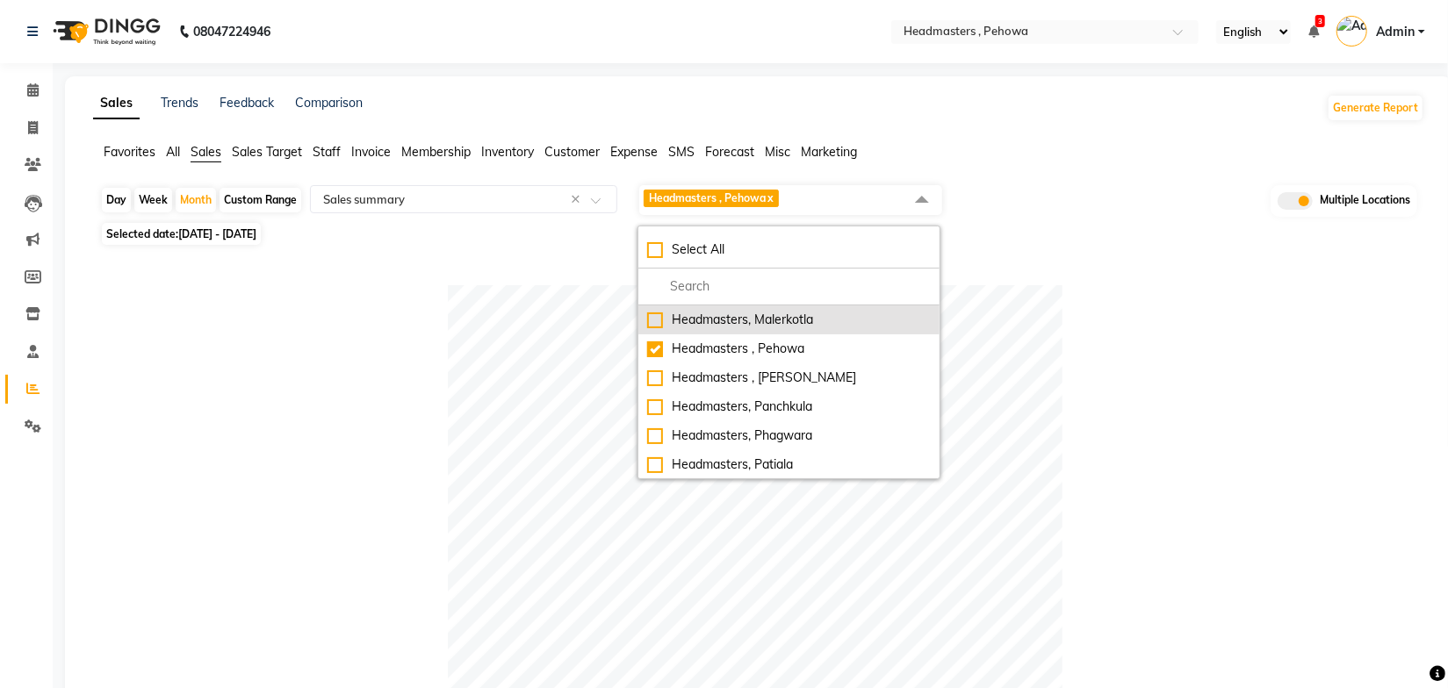
click at [785, 320] on div "Headmasters, Malerkotla" at bounding box center [789, 320] width 284 height 18
checkbox input "true"
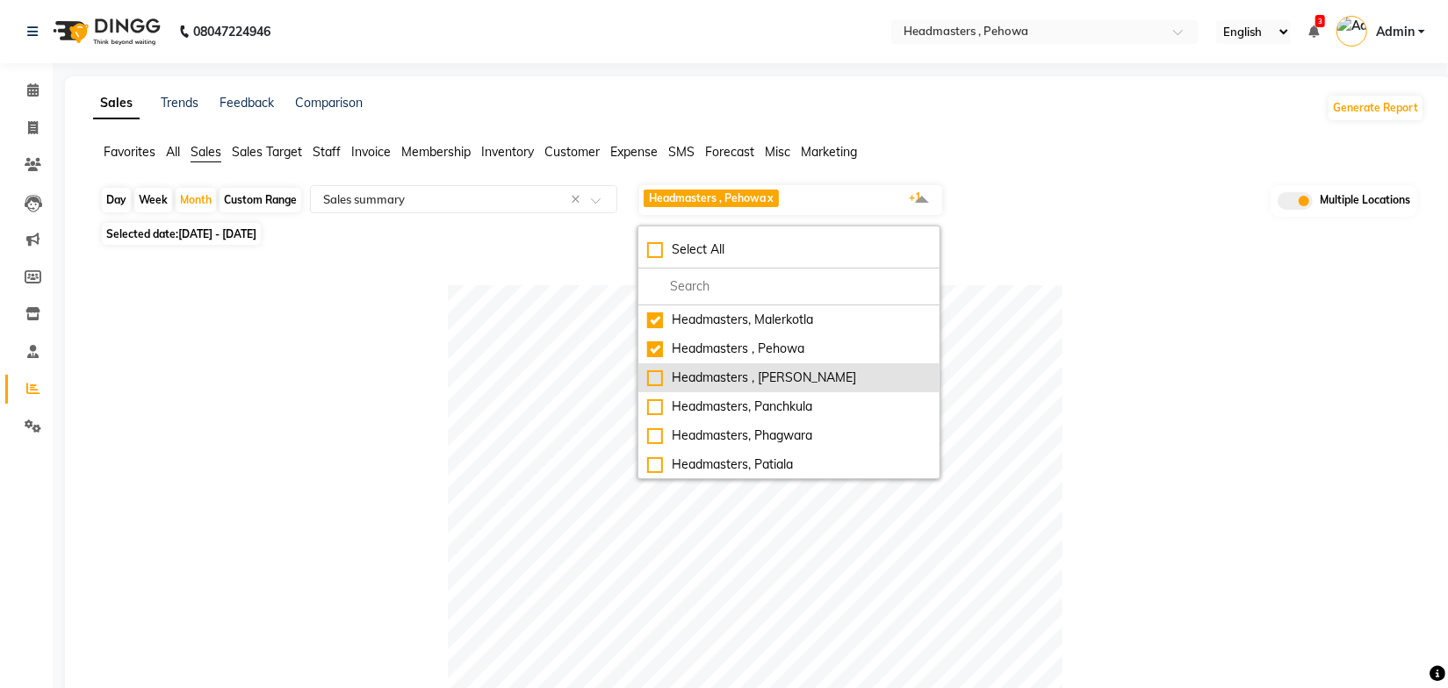
click at [804, 375] on div "Headmasters , Sri Muktsar Sahib" at bounding box center [789, 378] width 284 height 18
checkbox input "true"
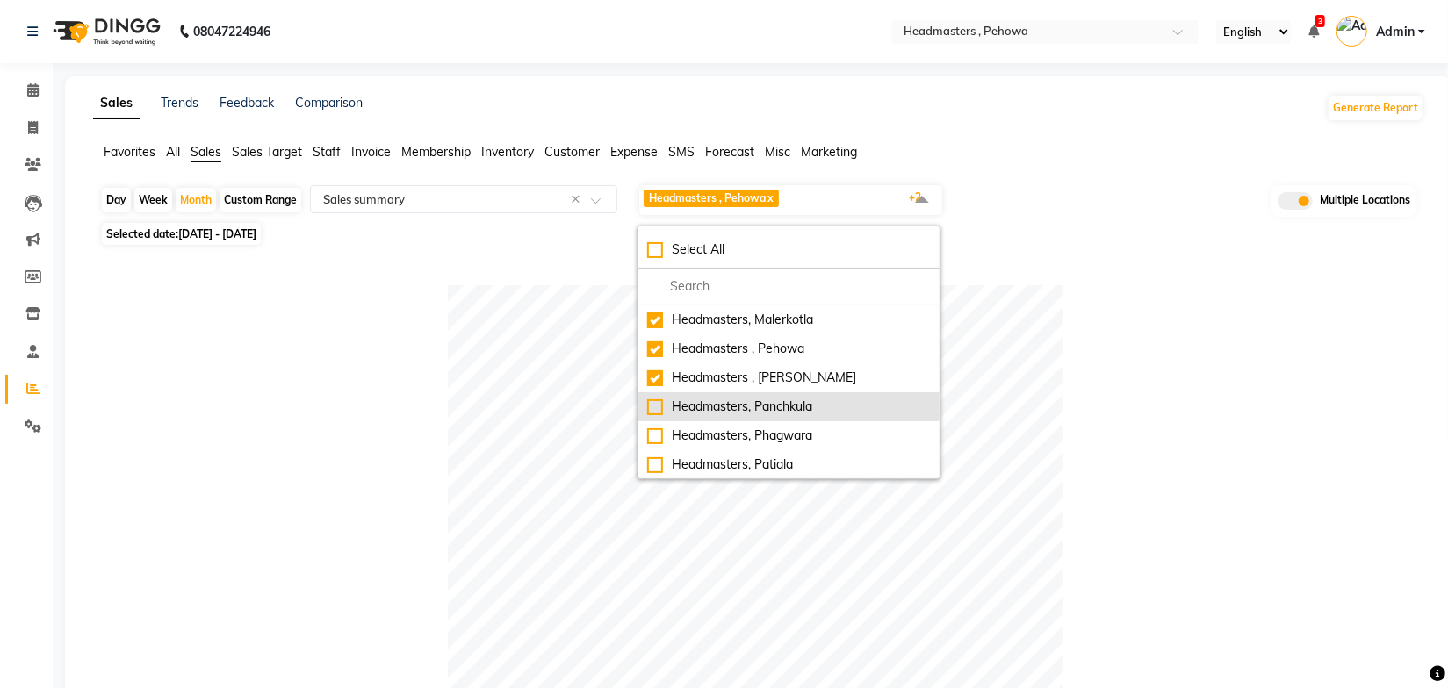
scroll to position [79, 0]
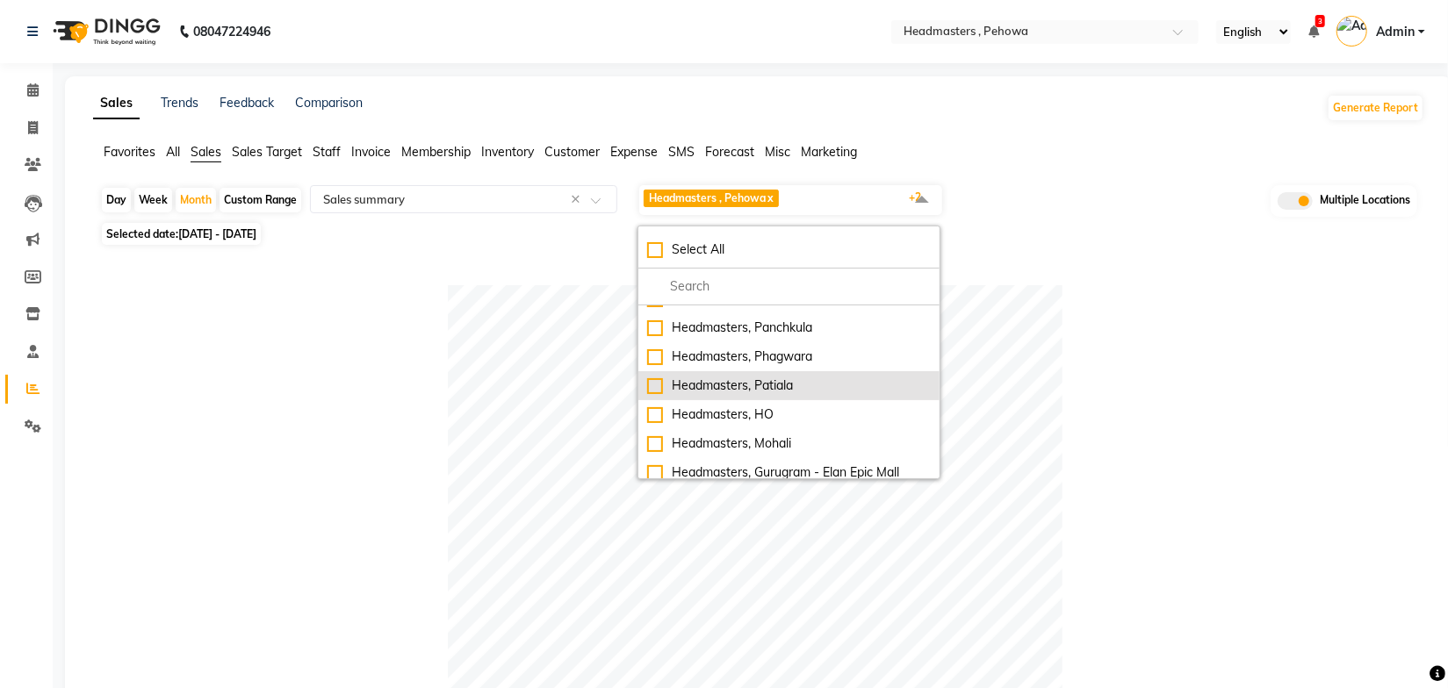
click at [780, 385] on div "Headmasters, Patiala" at bounding box center [789, 386] width 284 height 18
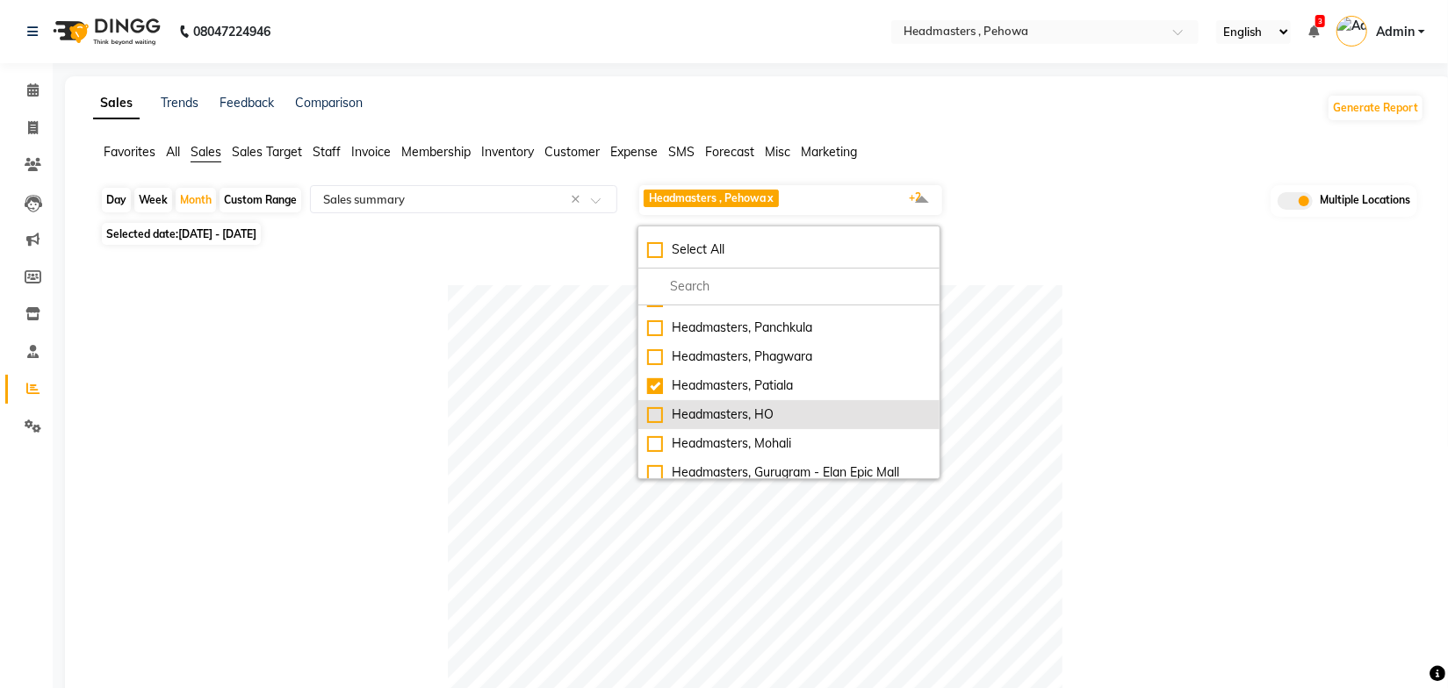
checkbox input "true"
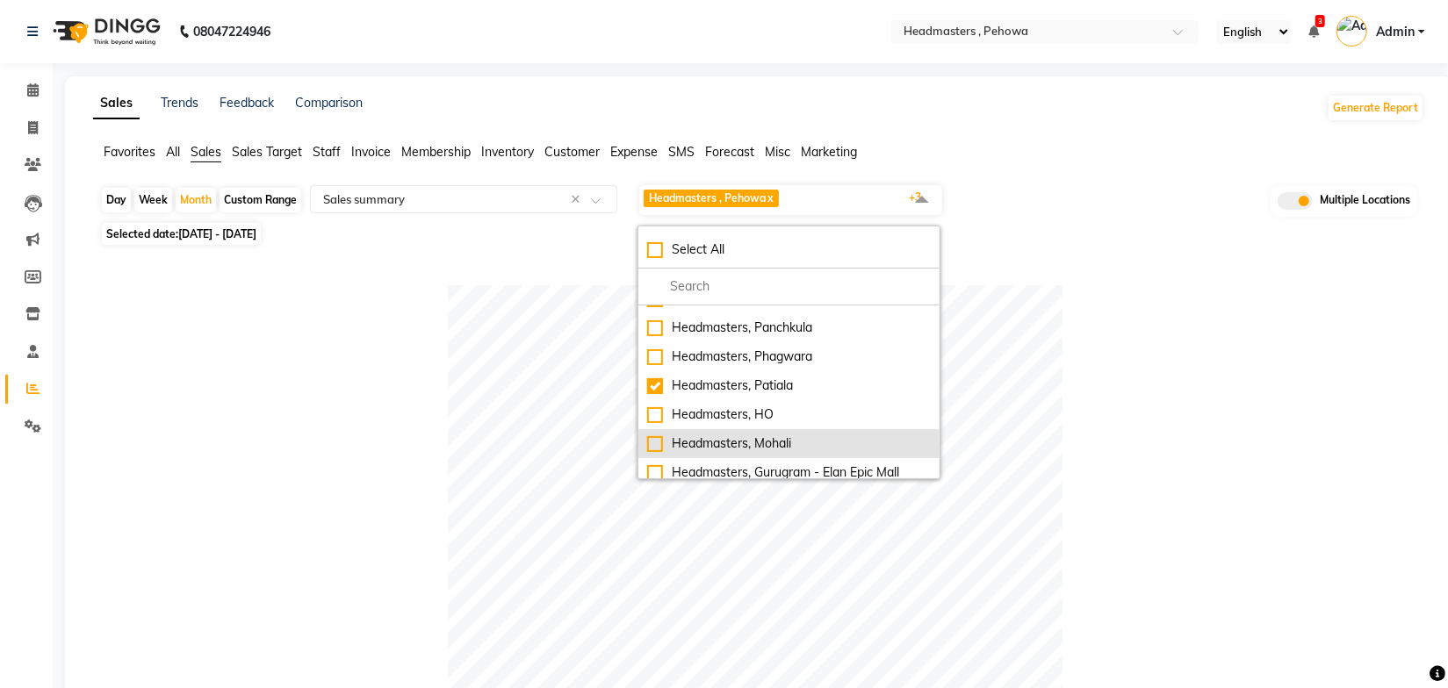
click at [769, 441] on div "Headmasters, Mohali" at bounding box center [789, 444] width 284 height 18
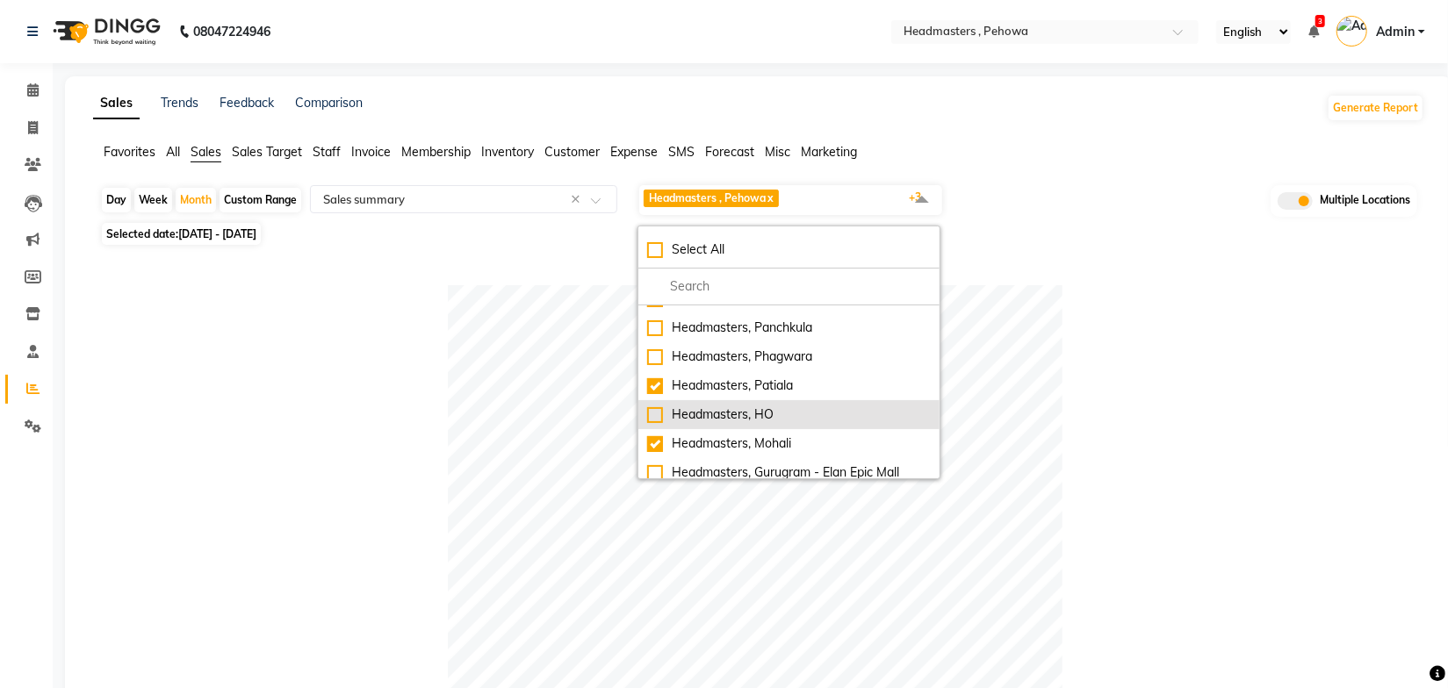
checkbox input "true"
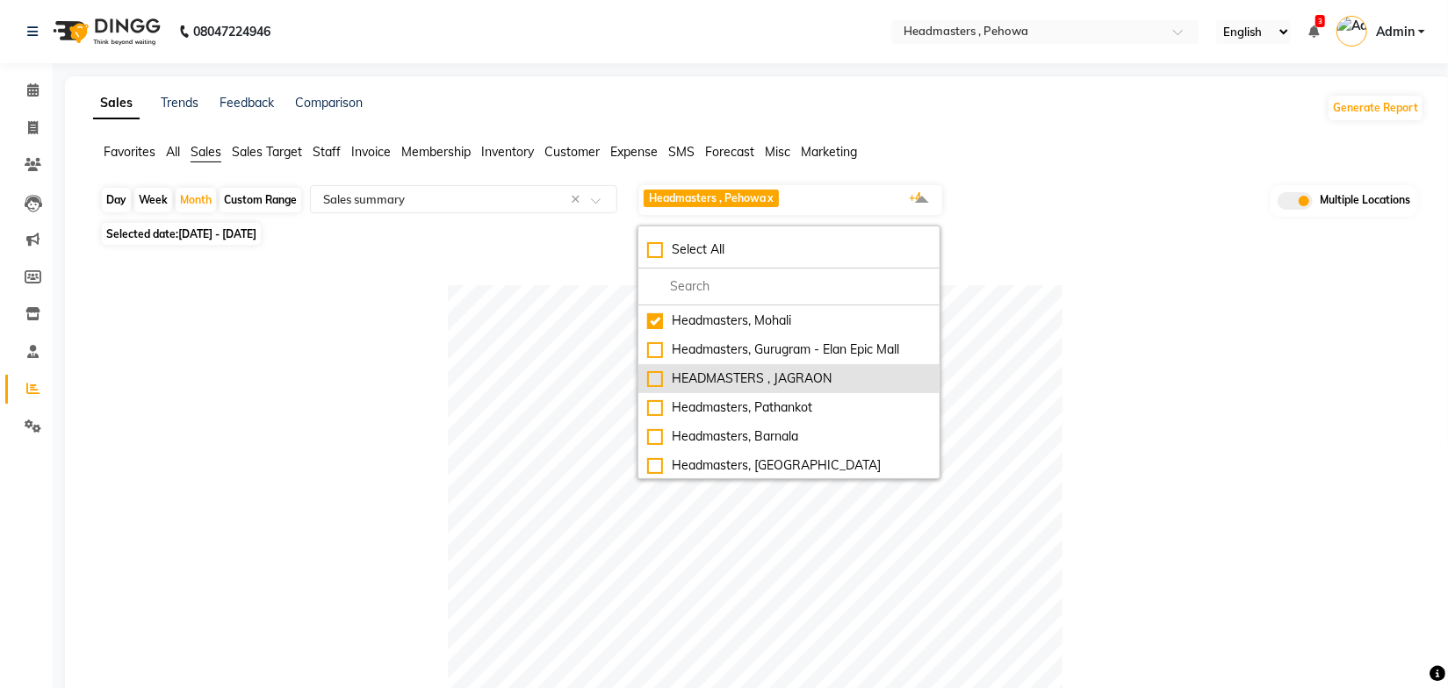
scroll to position [239, 0]
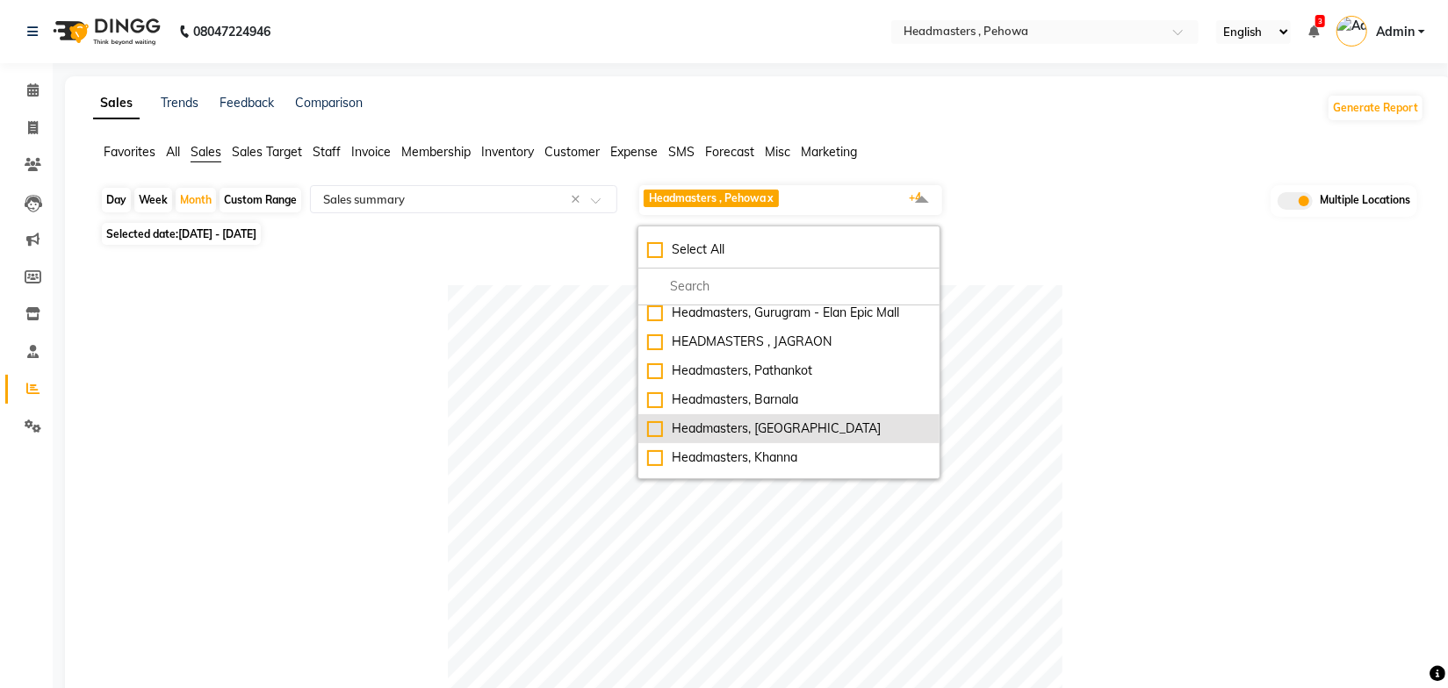
click at [796, 426] on div "Headmasters, Jalandhar" at bounding box center [789, 429] width 284 height 18
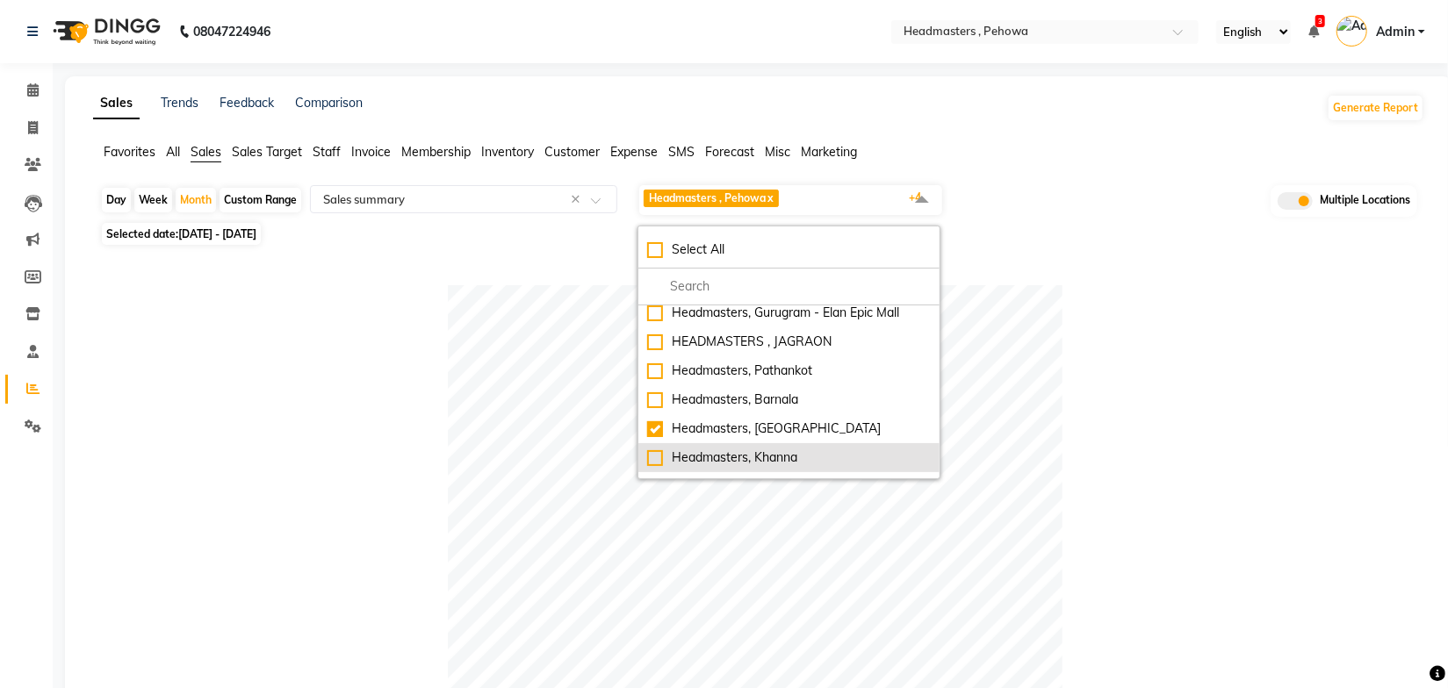
checkbox input "true"
click at [777, 452] on div "Headmasters, Khanna" at bounding box center [789, 458] width 284 height 18
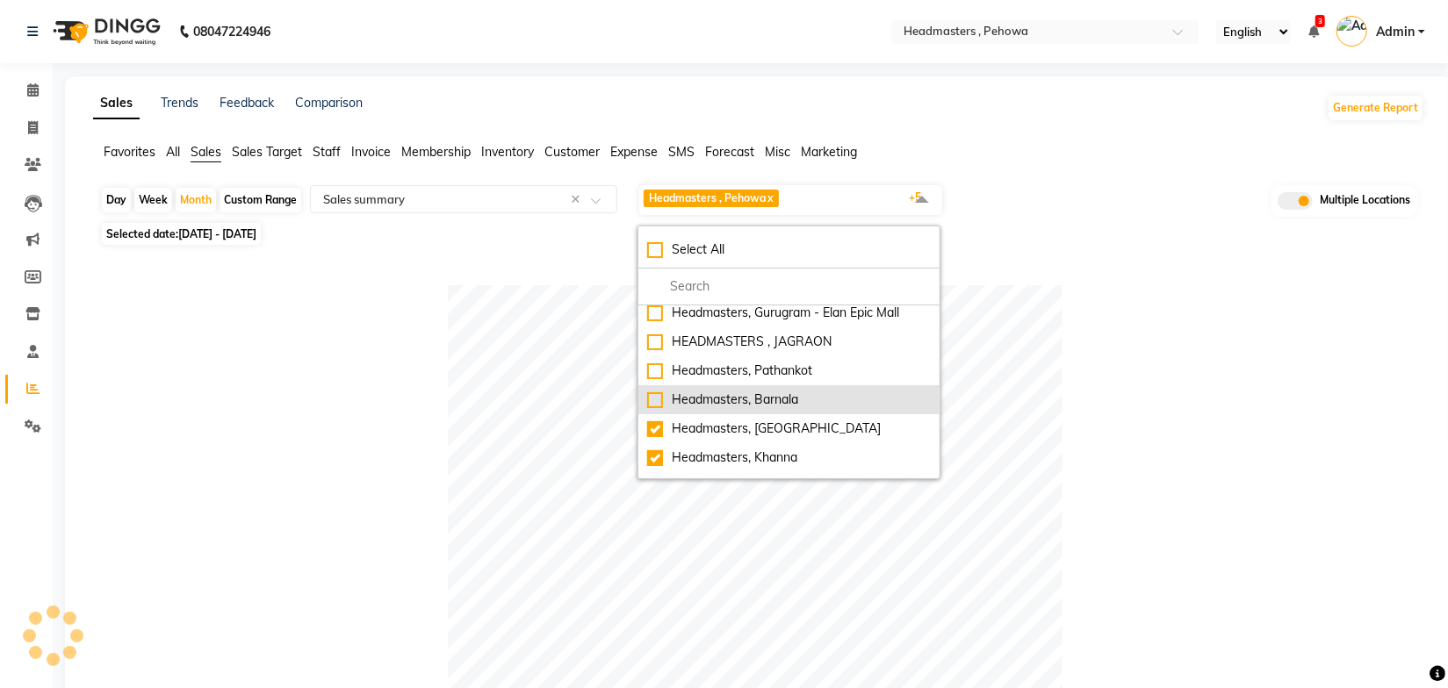
checkbox input "true"
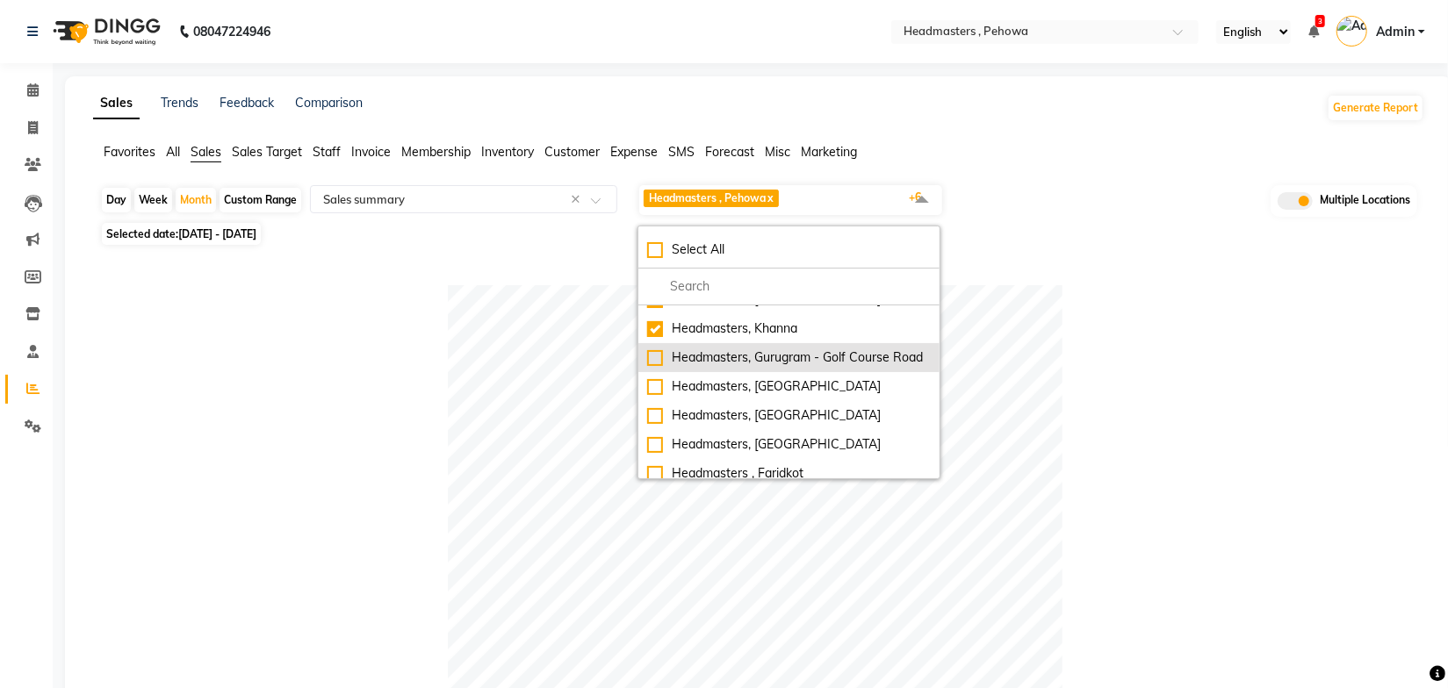
scroll to position [395, 0]
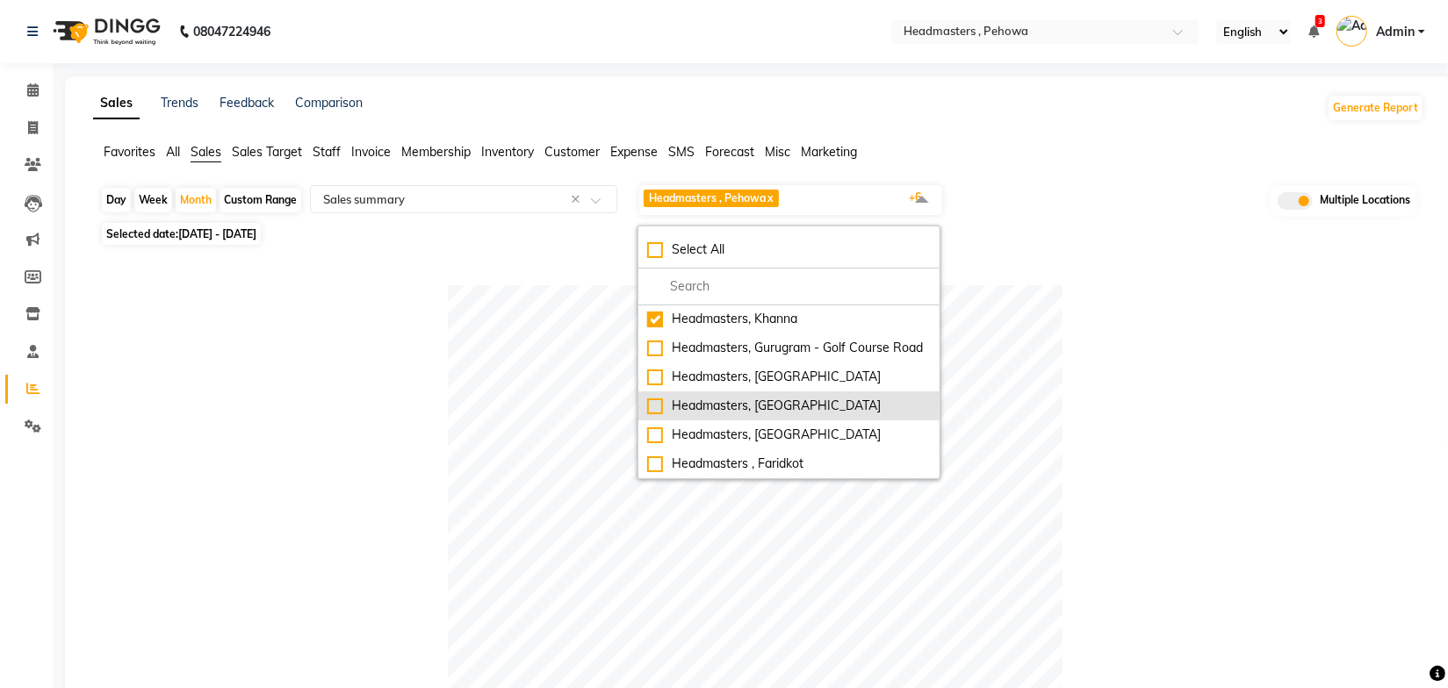
drag, startPoint x: 783, startPoint y: 381, endPoint x: 793, endPoint y: 393, distance: 15.0
click at [784, 381] on div "Headmasters, Batala" at bounding box center [789, 377] width 284 height 18
checkbox input "true"
click at [784, 407] on div "Headmasters, [GEOGRAPHIC_DATA]" at bounding box center [789, 406] width 284 height 18
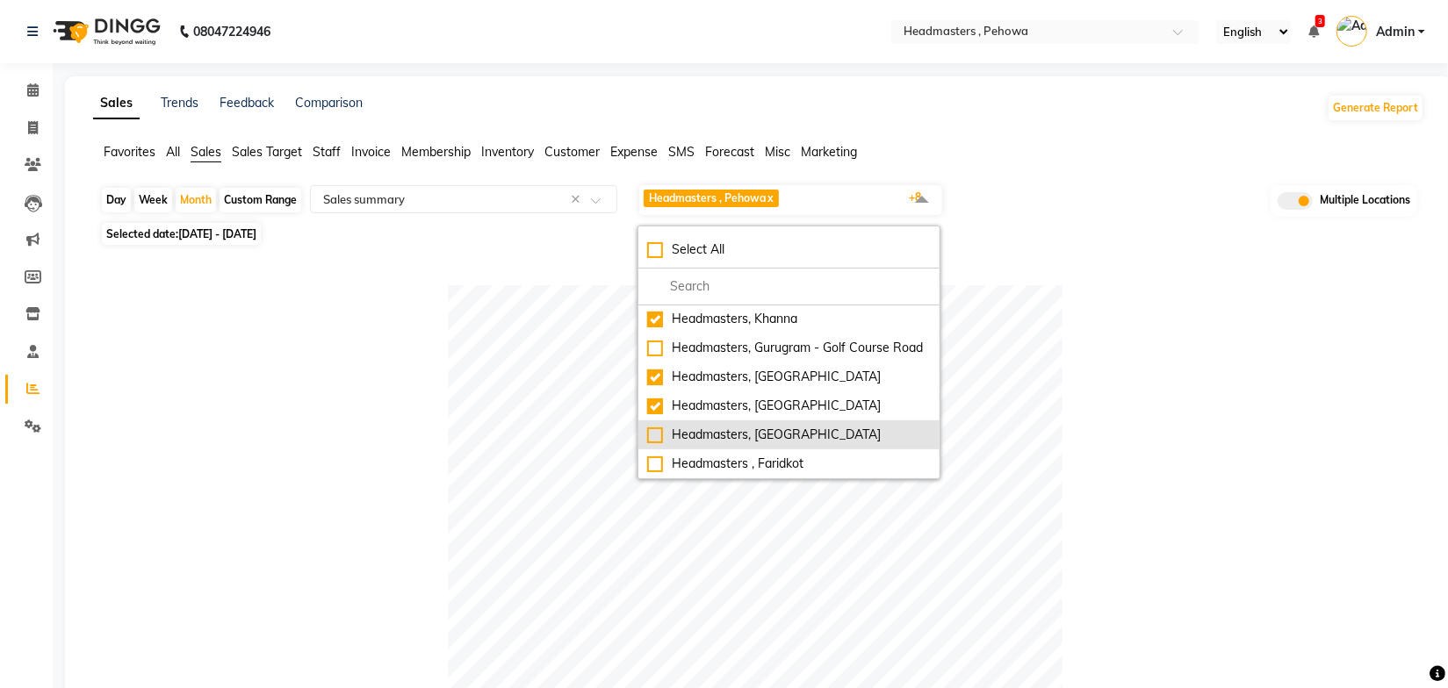
checkbox input "true"
click at [781, 441] on div "Headmasters, Amritsar" at bounding box center [789, 435] width 284 height 18
checkbox input "true"
click at [1086, 232] on div "Selected date: 01-08-2025 - 31-08-2025" at bounding box center [762, 234] width 1324 height 18
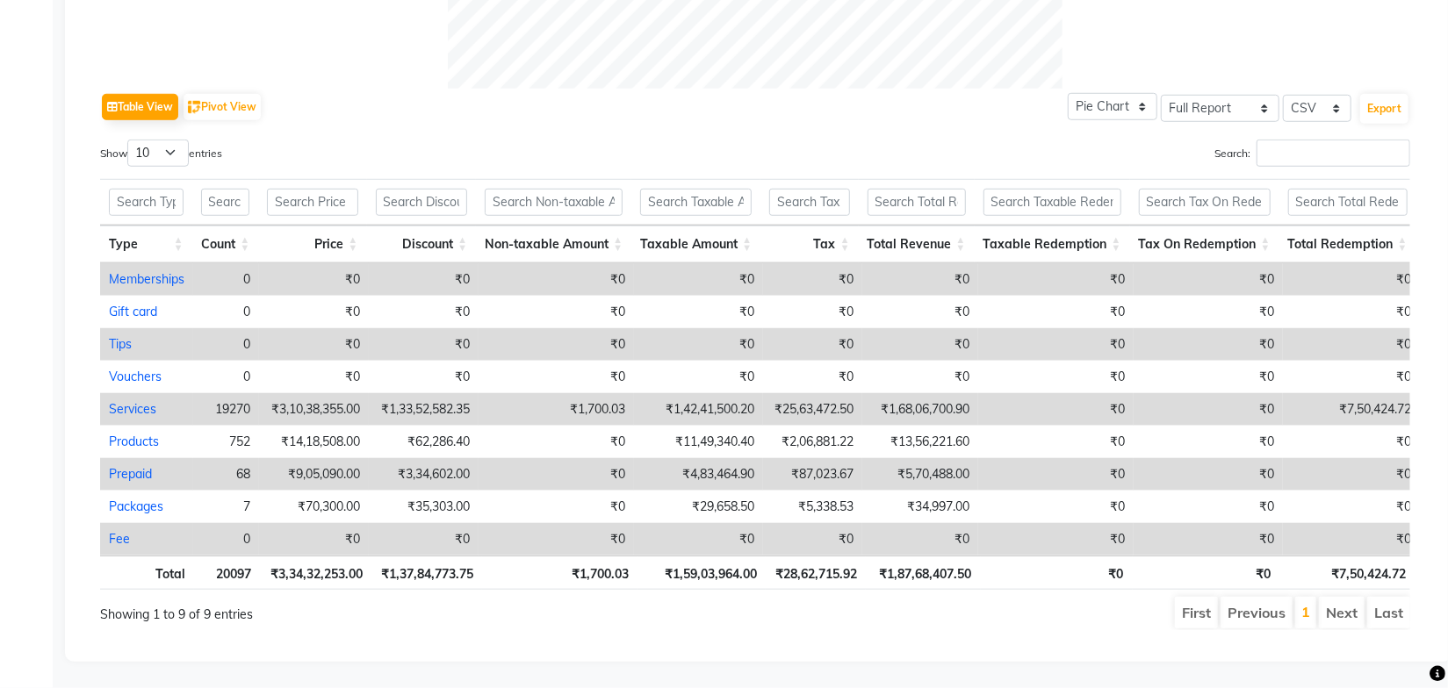
scroll to position [832, 0]
drag, startPoint x: 881, startPoint y: 562, endPoint x: 955, endPoint y: 552, distance: 75.3
click at [955, 556] on th "₹1,87,68,407.50" at bounding box center [923, 573] width 114 height 34
click at [997, 565] on th "₹0" at bounding box center [1057, 573] width 152 height 34
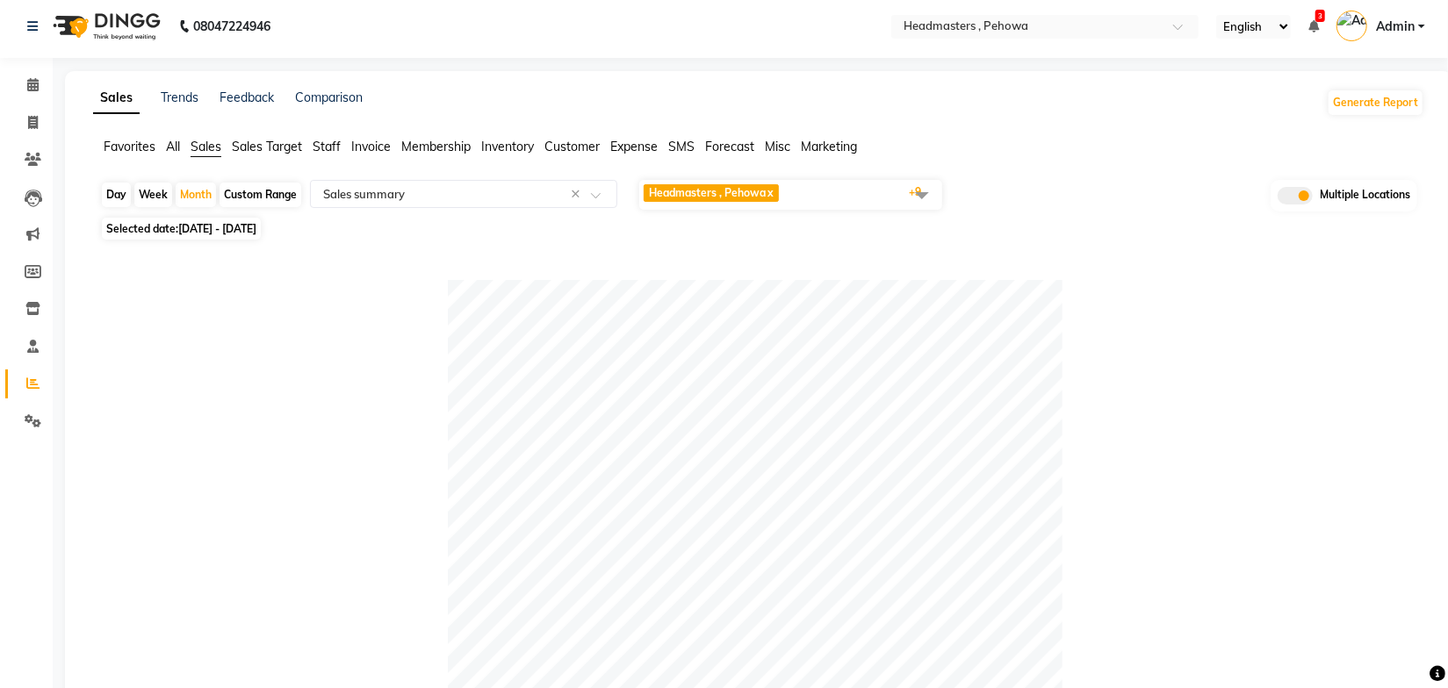
scroll to position [0, 0]
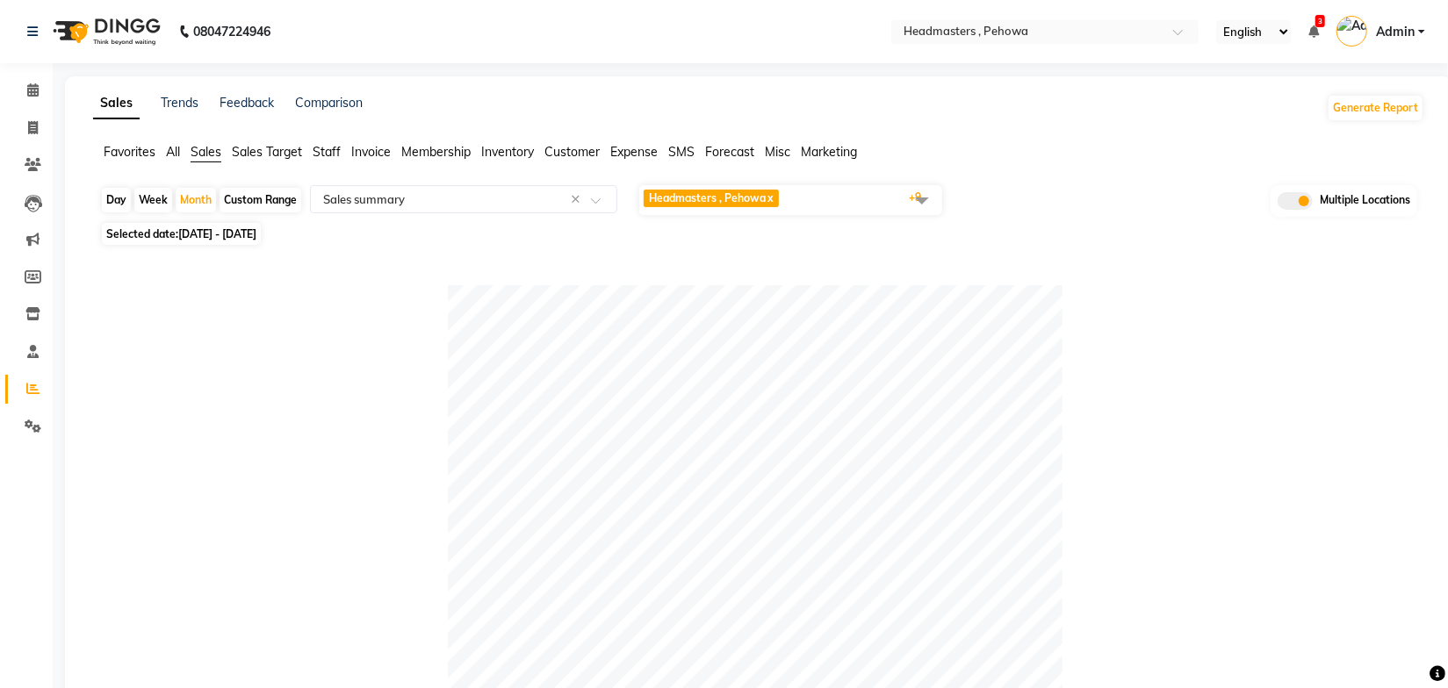
drag, startPoint x: 1031, startPoint y: 130, endPoint x: 1019, endPoint y: 83, distance: 48.8
click at [990, 37] on input "text" at bounding box center [1027, 34] width 255 height 18
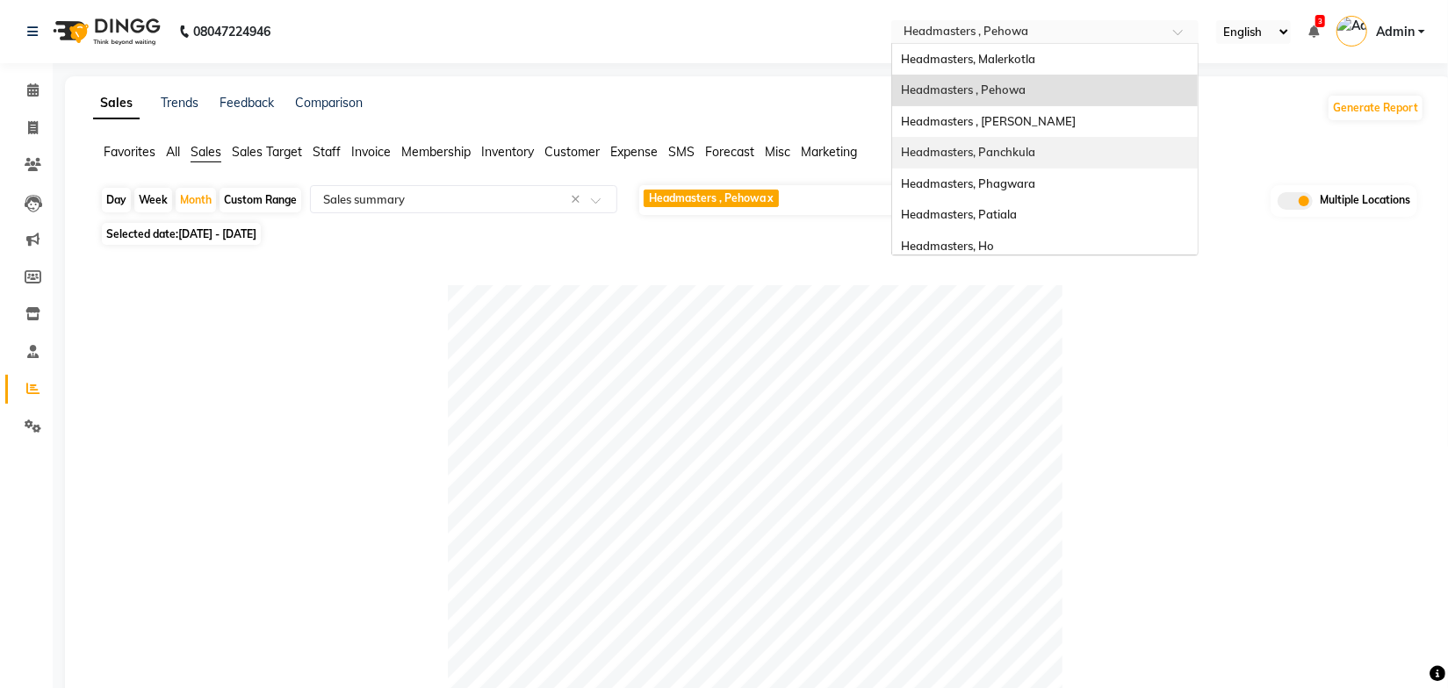
click at [1009, 154] on span "Headmasters, Panchkula" at bounding box center [968, 152] width 134 height 14
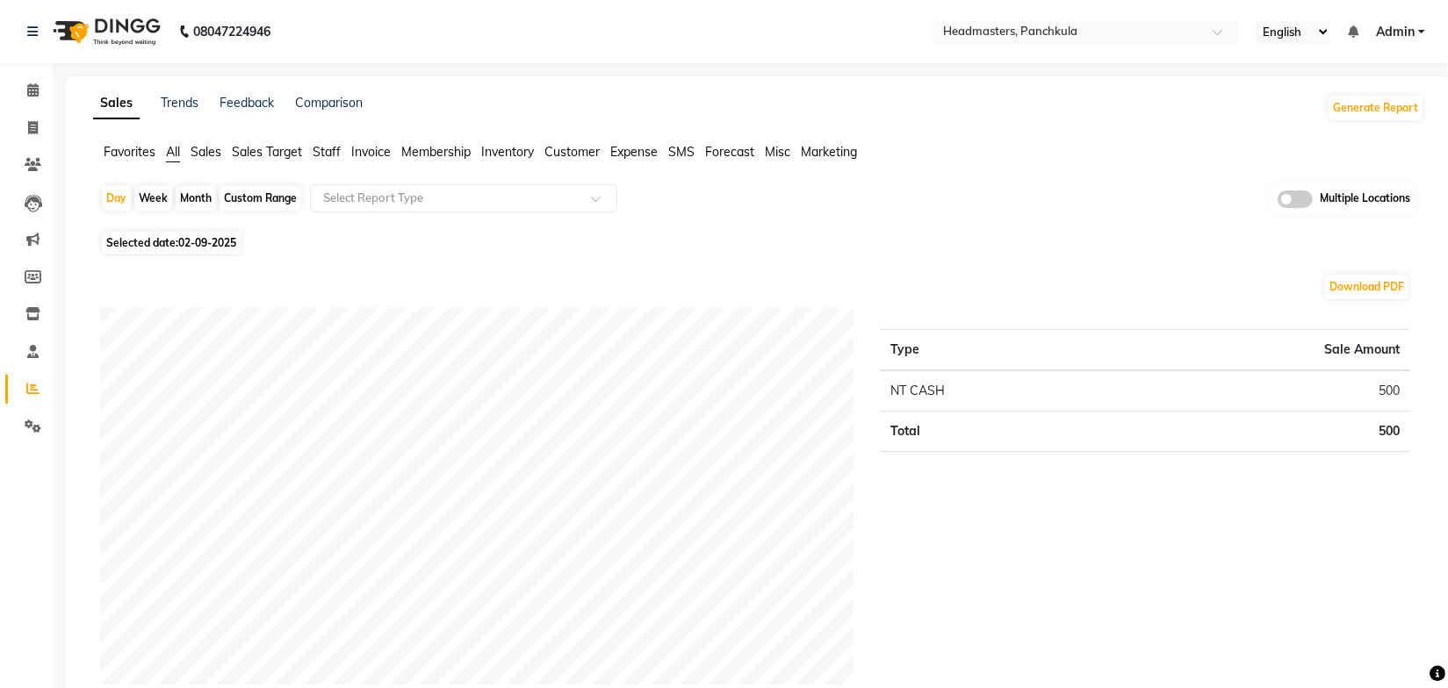
click at [917, 217] on div "Day Week Month Custom Range Select Report Type Multiple Locations" at bounding box center [758, 205] width 1317 height 43
click at [209, 148] on span "Sales" at bounding box center [206, 152] width 31 height 16
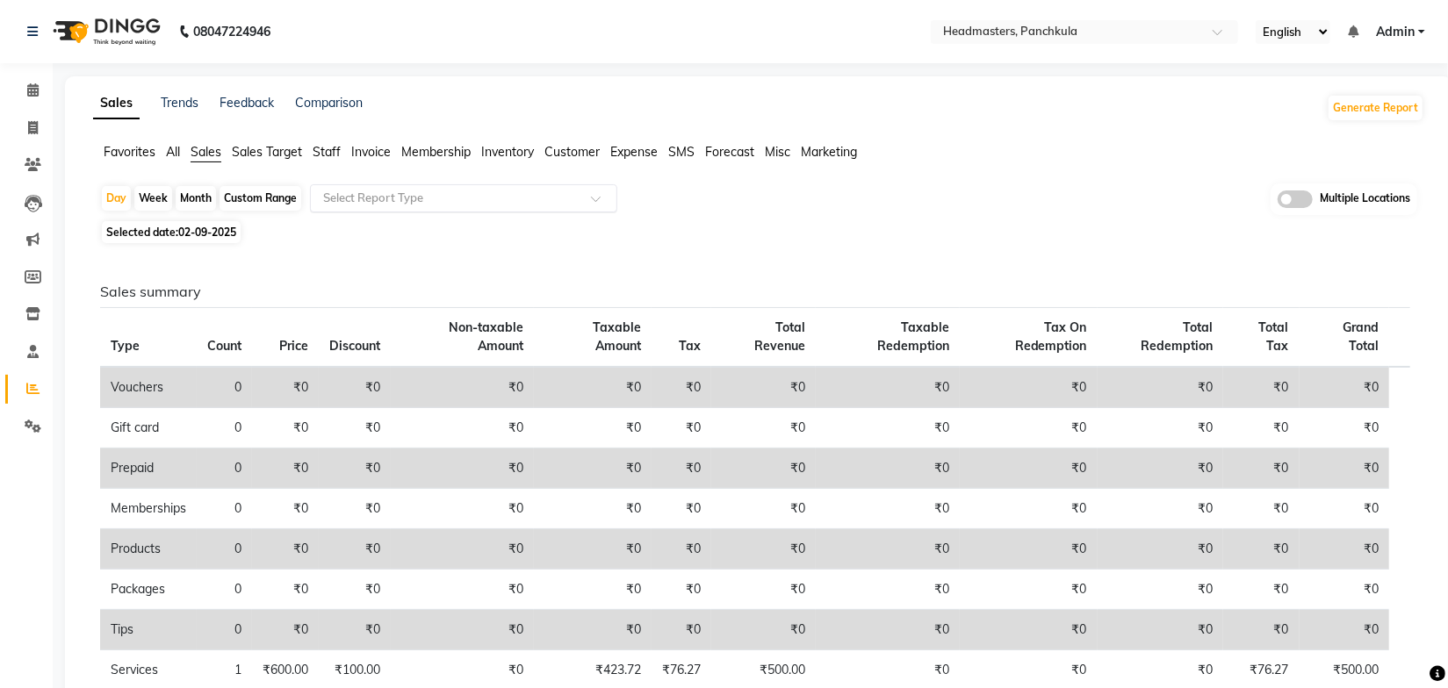
click at [423, 194] on input "text" at bounding box center [446, 199] width 253 height 18
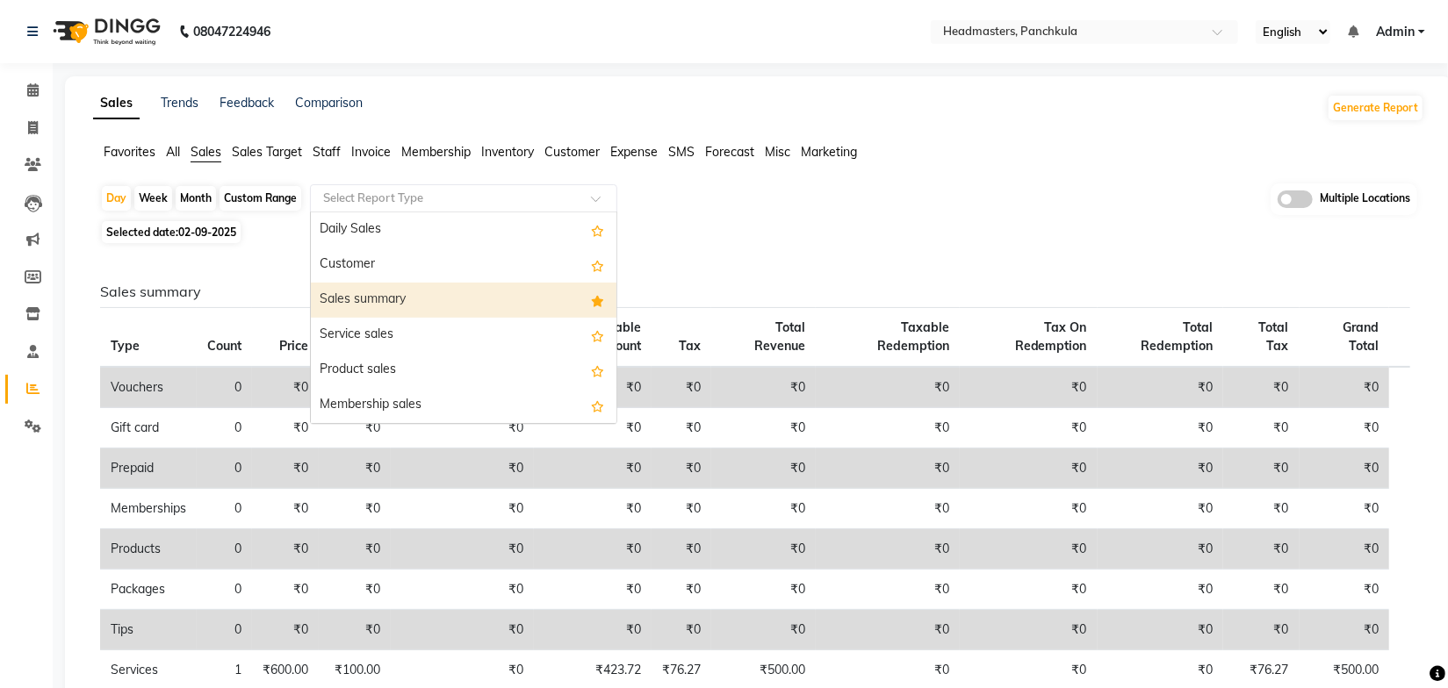
click at [400, 292] on div "Sales summary" at bounding box center [464, 300] width 306 height 35
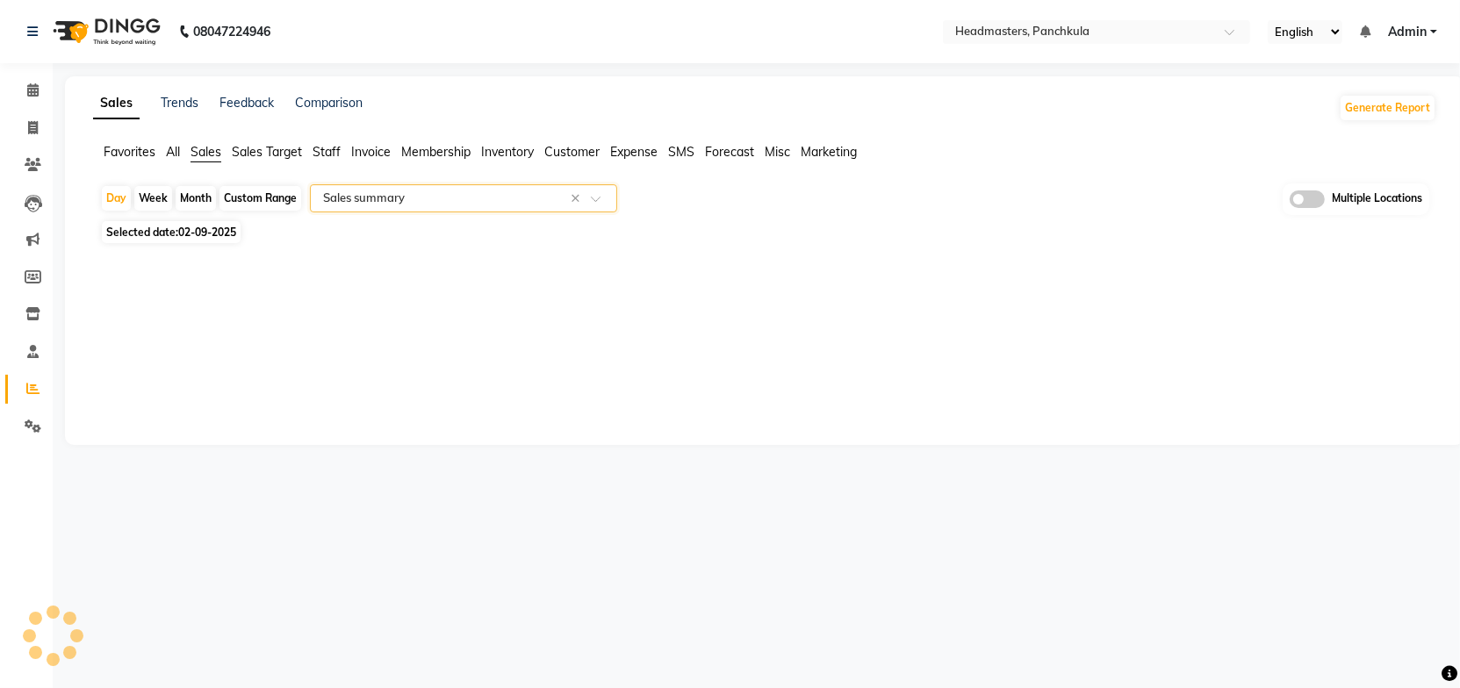
select select "full_report"
select select "csv"
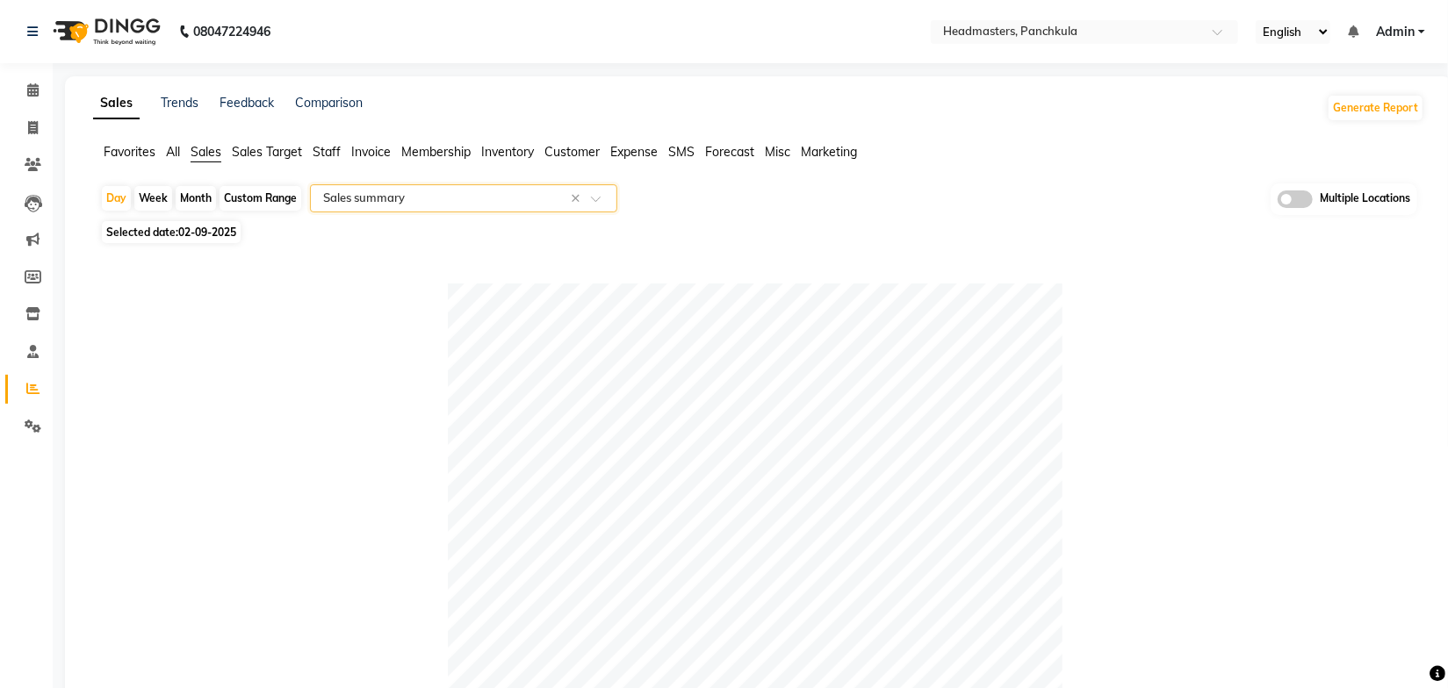
click at [195, 197] on div "Month" at bounding box center [196, 198] width 40 height 25
select select "9"
select select "2025"
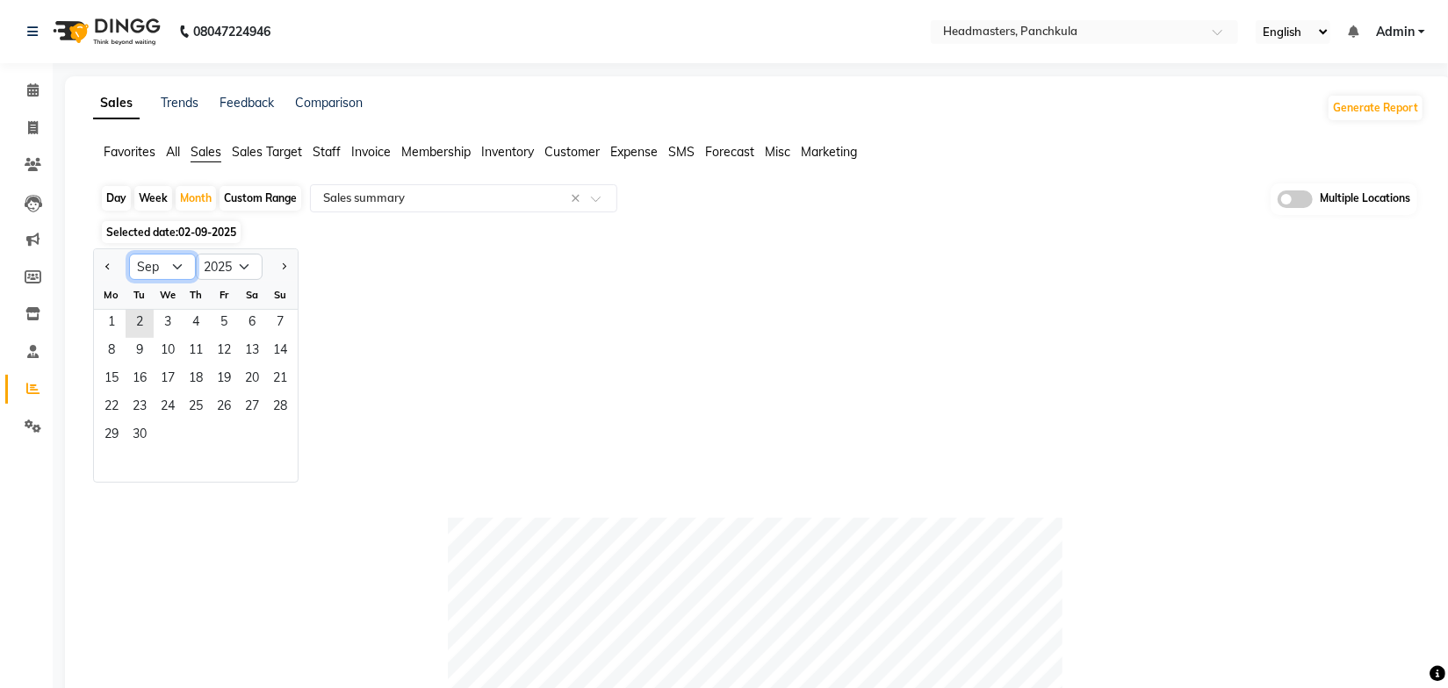
click at [166, 270] on select "Jan Feb Mar Apr May Jun [DATE] Aug Sep Oct Nov Dec" at bounding box center [162, 267] width 67 height 26
select select "8"
click at [129, 254] on select "Jan Feb Mar Apr May Jun [DATE] Aug Sep Oct Nov Dec" at bounding box center [162, 267] width 67 height 26
click at [220, 315] on span "1" at bounding box center [224, 324] width 28 height 28
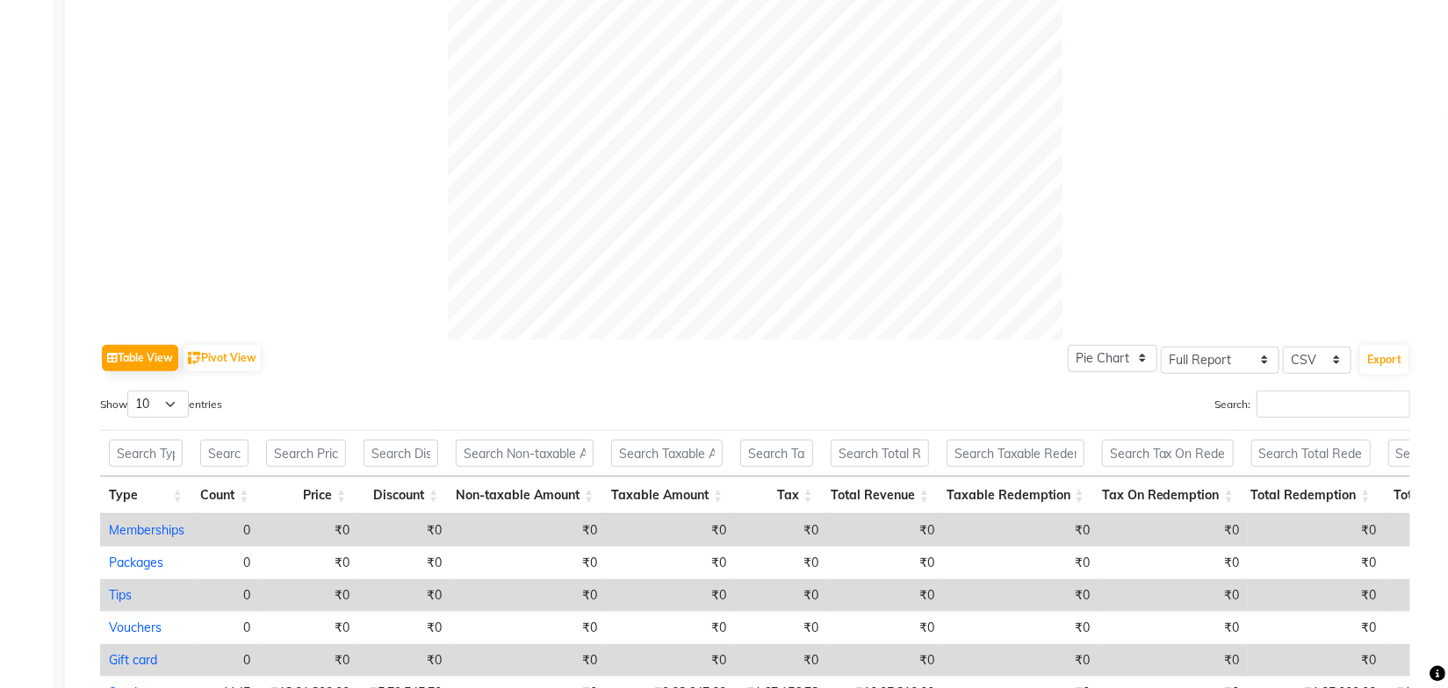
scroll to position [832, 0]
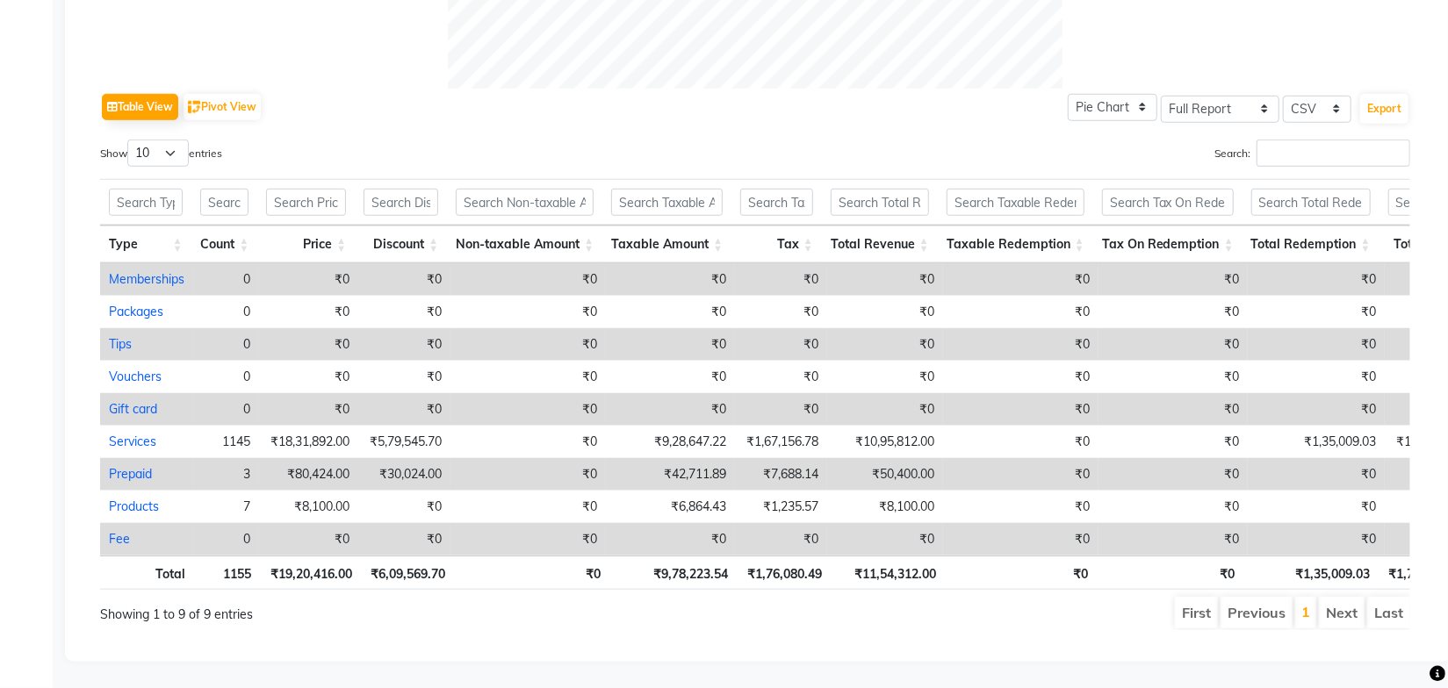
click at [962, 602] on ul "First Previous 1 Next Last" at bounding box center [1033, 613] width 753 height 32
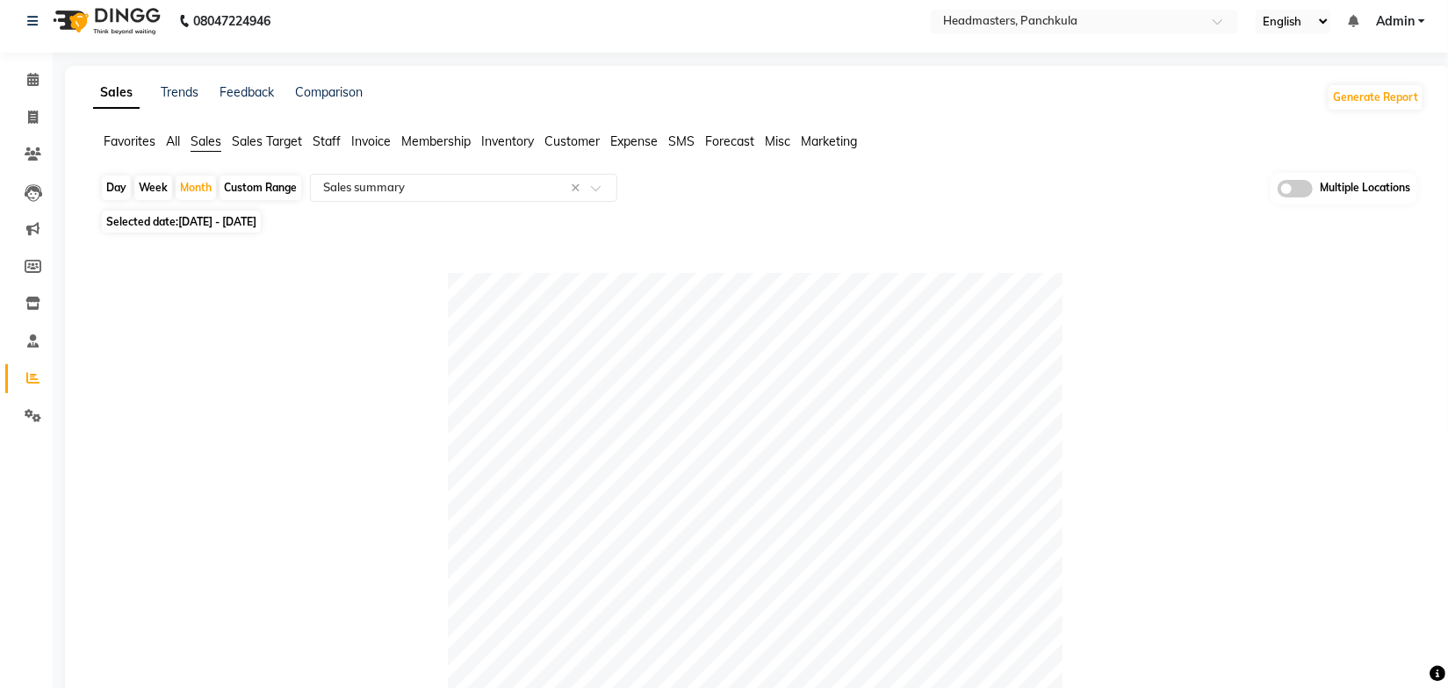
scroll to position [0, 0]
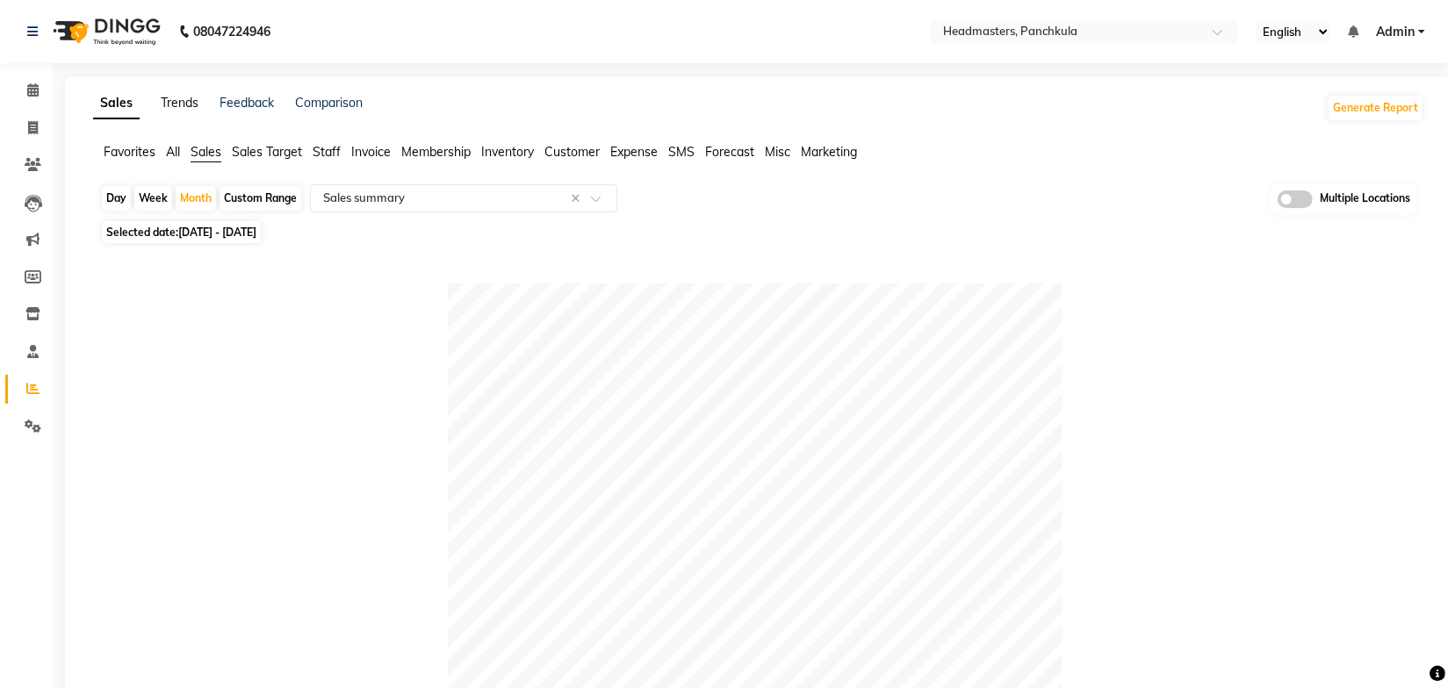
click at [175, 97] on link "Trends" at bounding box center [180, 103] width 38 height 16
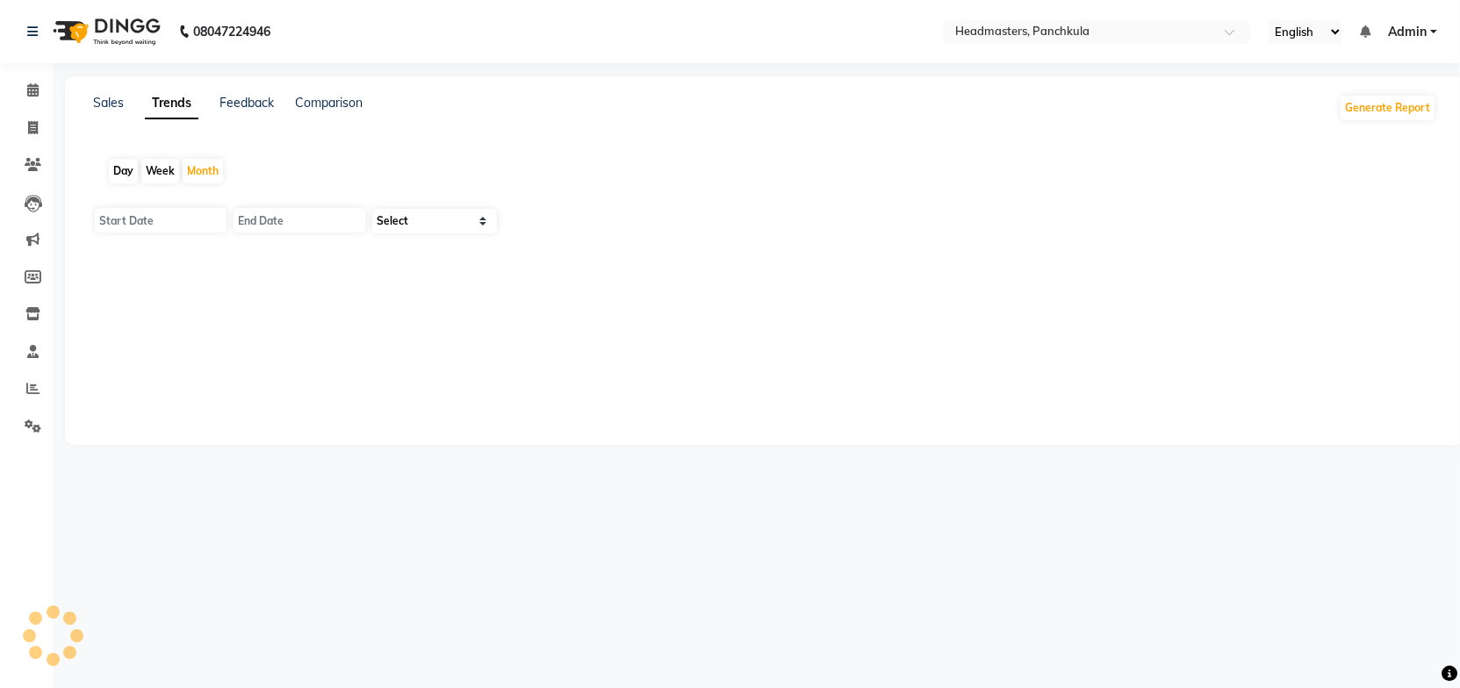
type input "01-09-2025"
type input "[DATE]"
select select "by_client"
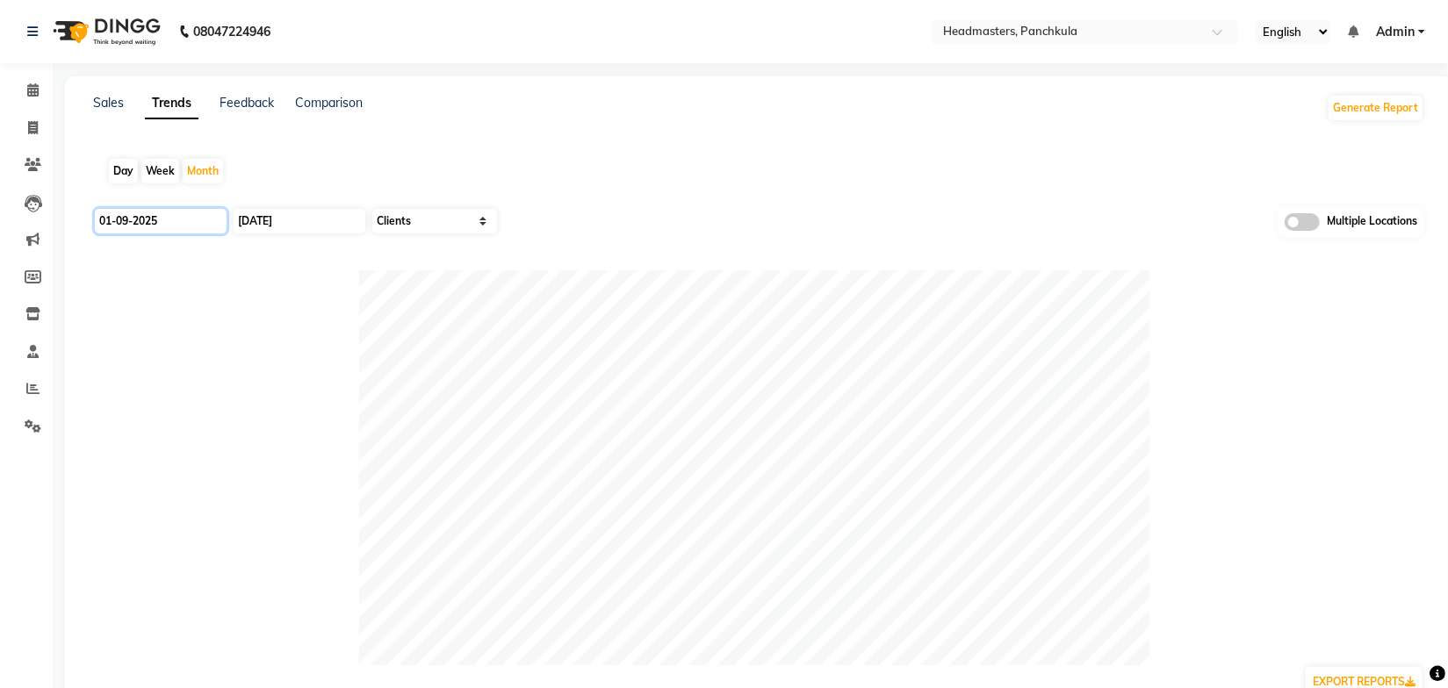
click at [191, 209] on input "01-09-2025" at bounding box center [161, 221] width 132 height 25
select select "9"
select select "2025"
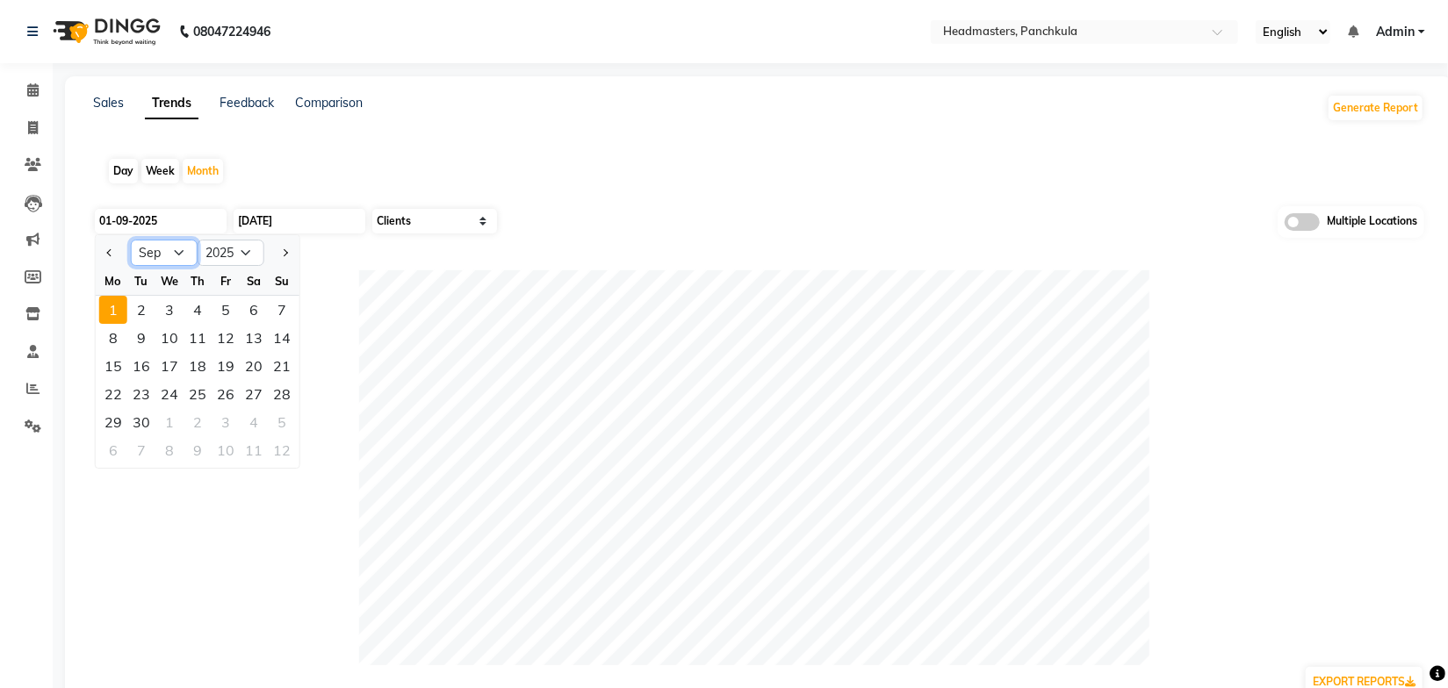
click at [174, 260] on select "Jan Feb Mar Apr May Jun [DATE] Aug Sep Oct Nov Dec" at bounding box center [164, 253] width 67 height 26
select select "8"
click at [131, 240] on select "Jan Feb Mar Apr May Jun [DATE] Aug Sep Oct Nov Dec" at bounding box center [164, 253] width 67 height 26
click at [222, 309] on div "1" at bounding box center [226, 310] width 28 height 28
type input "[DATE]"
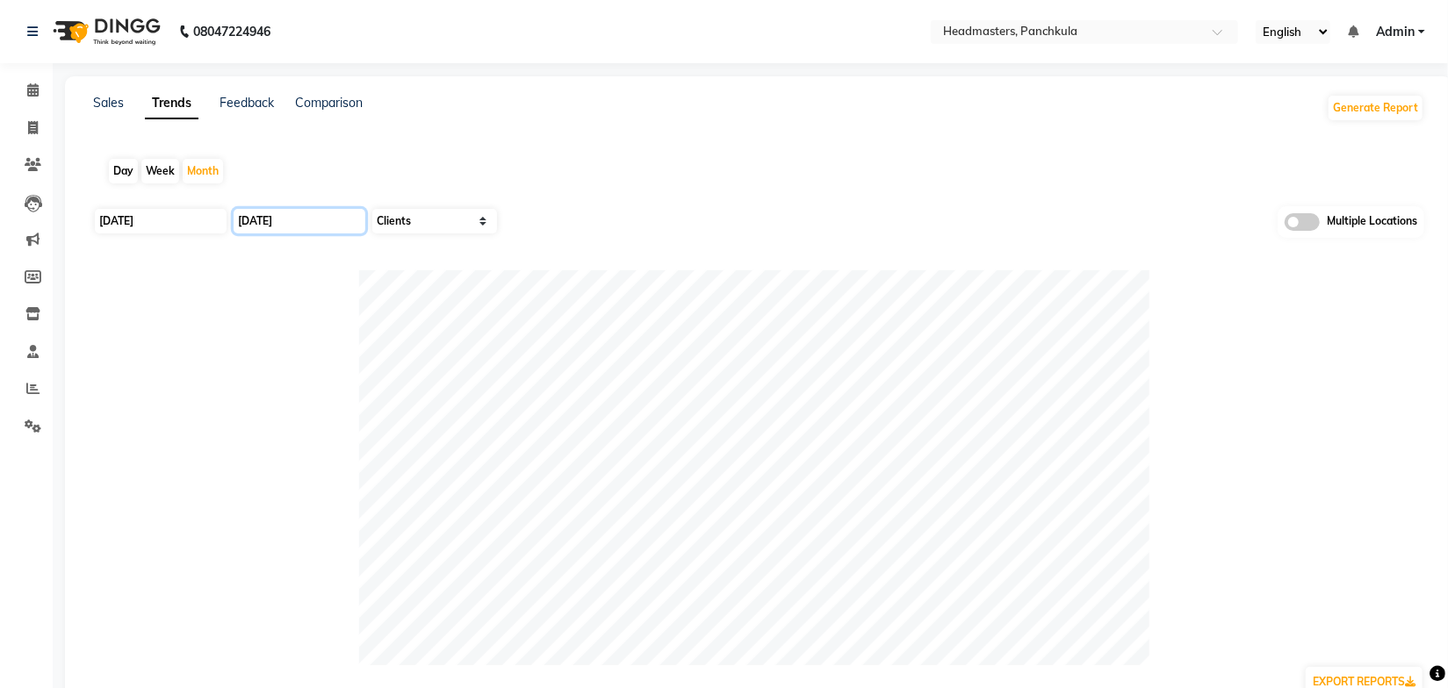
click at [300, 222] on input "[DATE]" at bounding box center [300, 221] width 132 height 25
select select "9"
select select "2025"
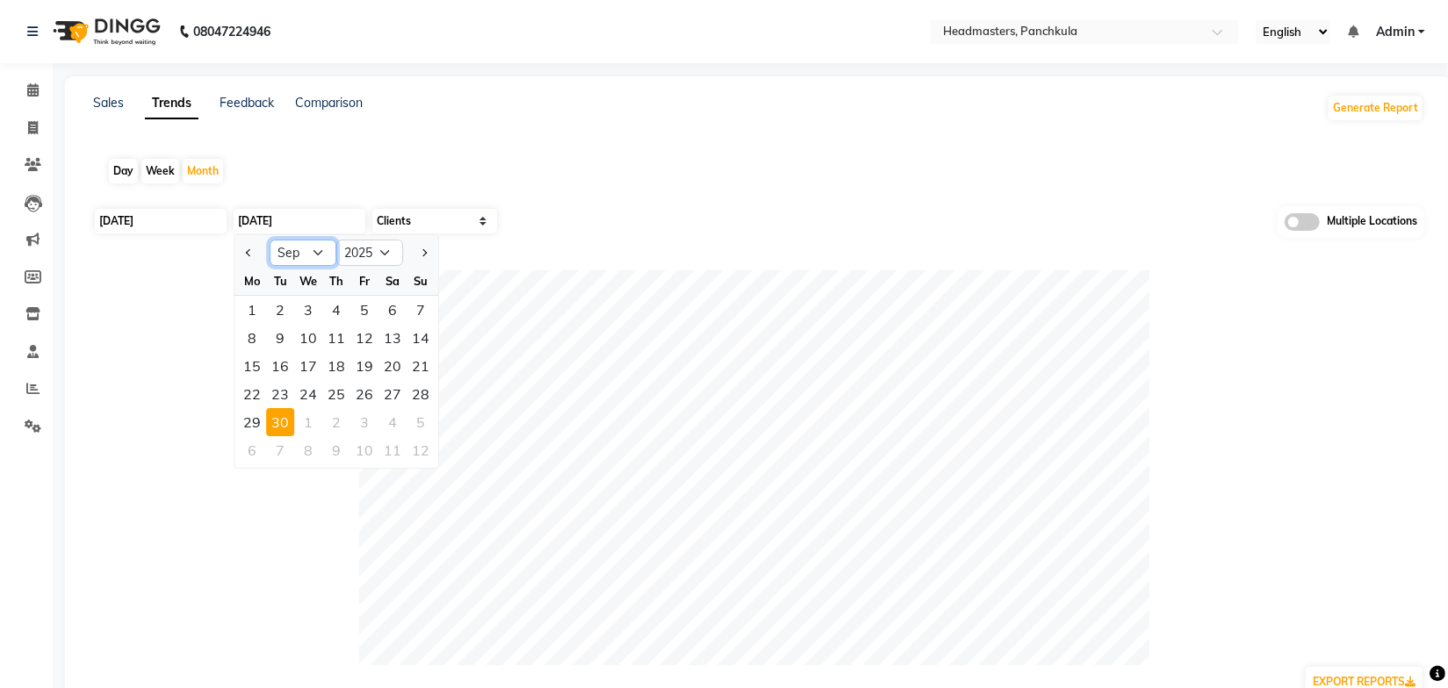
click at [299, 254] on select "Jan Feb Mar Apr May Jun [DATE] Aug Sep Oct Nov Dec" at bounding box center [303, 253] width 67 height 26
select select "8"
click at [270, 240] on select "Jan Feb Mar Apr May Jun [DATE] Aug Sep Oct Nov Dec" at bounding box center [303, 253] width 67 height 26
click at [414, 424] on div "31" at bounding box center [421, 422] width 28 height 28
type input "31-08-2025"
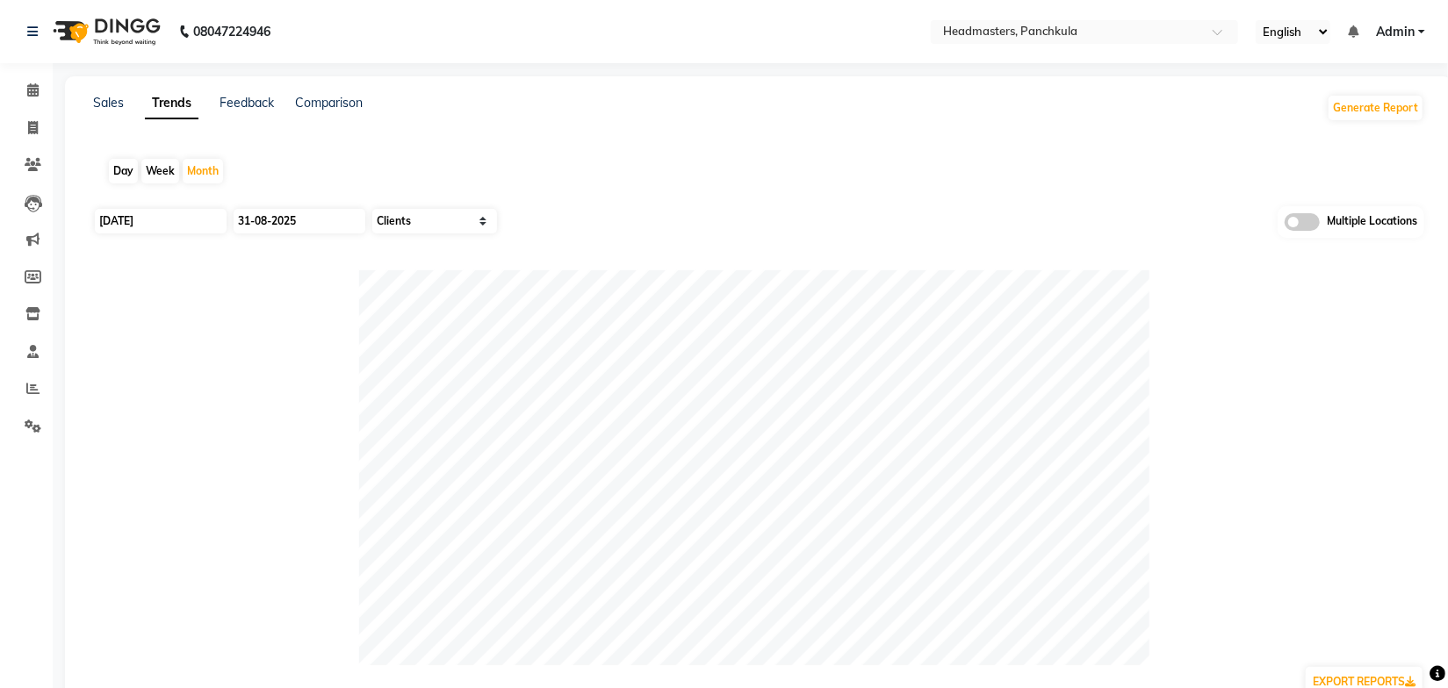
click at [586, 150] on div "Day Week Month" at bounding box center [758, 171] width 1331 height 56
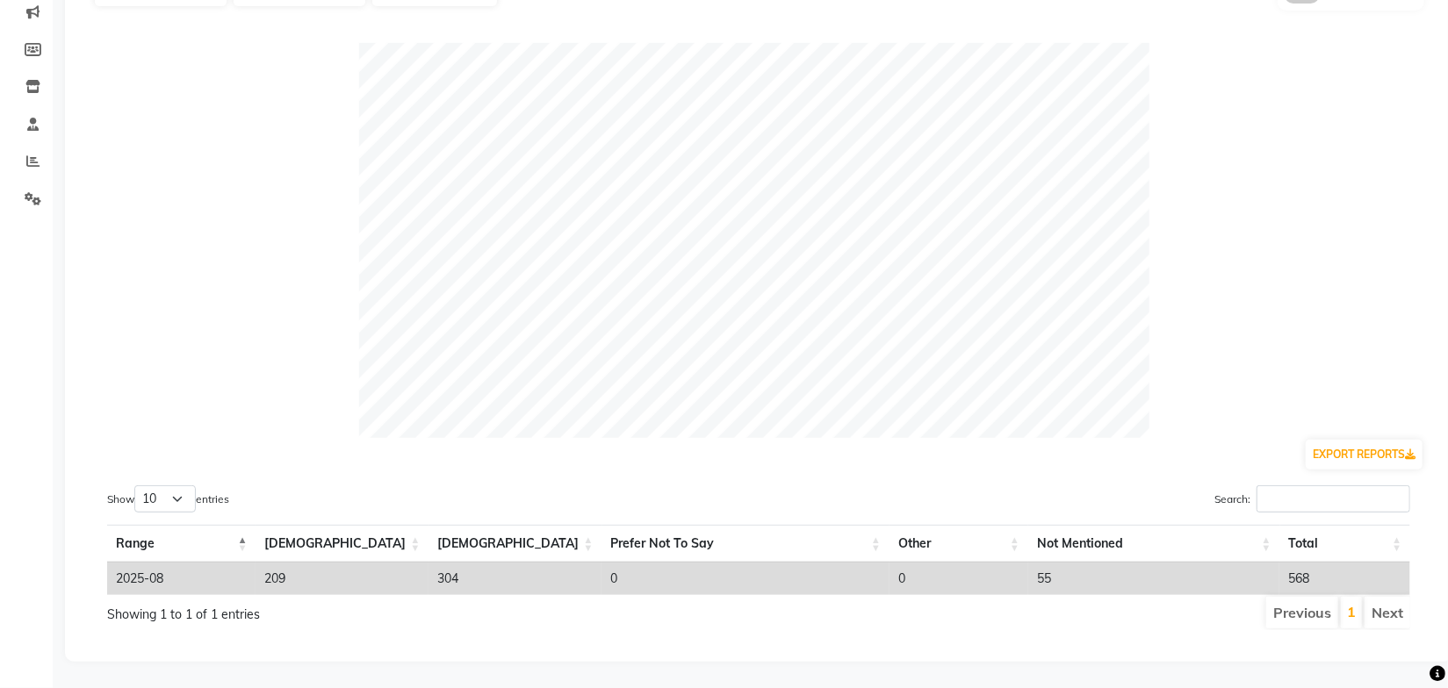
click at [748, 634] on div "Show 10 25 50 100 entries Search: Range [DEMOGRAPHIC_DATA] [DEMOGRAPHIC_DATA] P…" at bounding box center [758, 558] width 1331 height 173
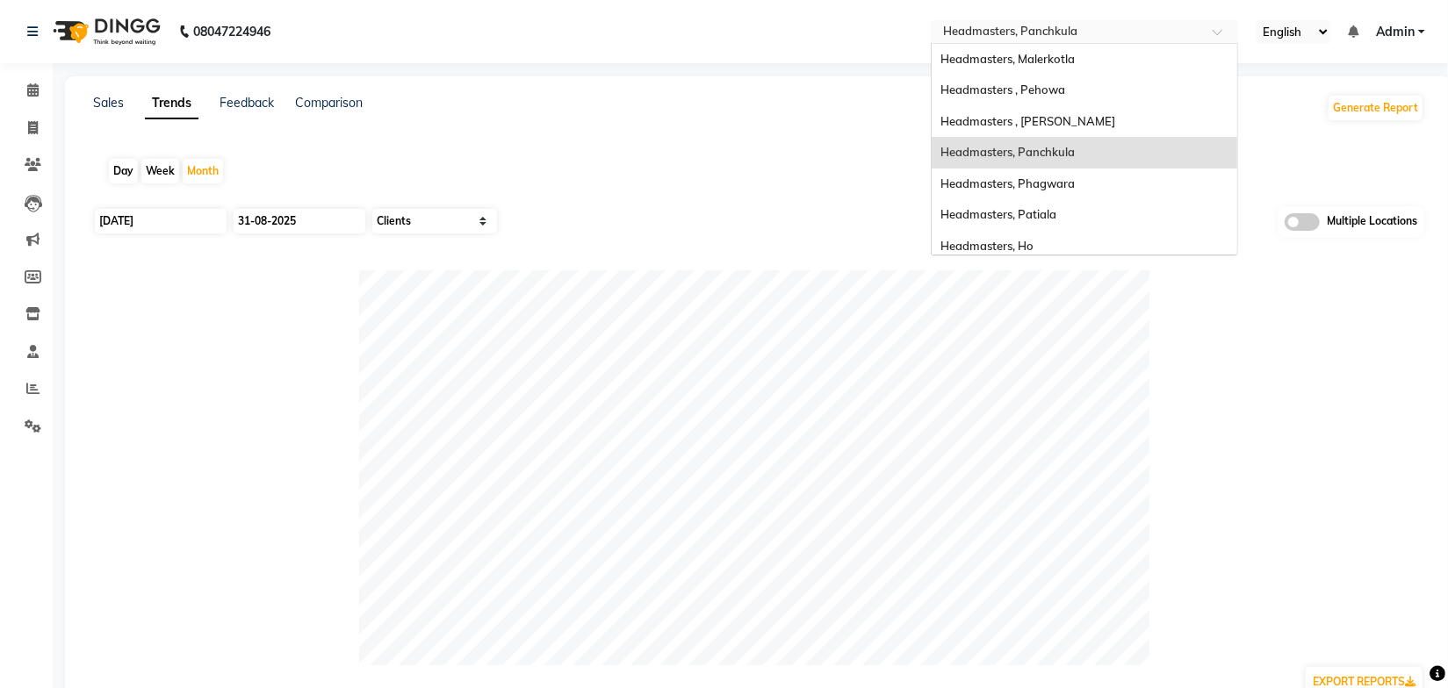
click at [1081, 31] on input "text" at bounding box center [1067, 34] width 255 height 18
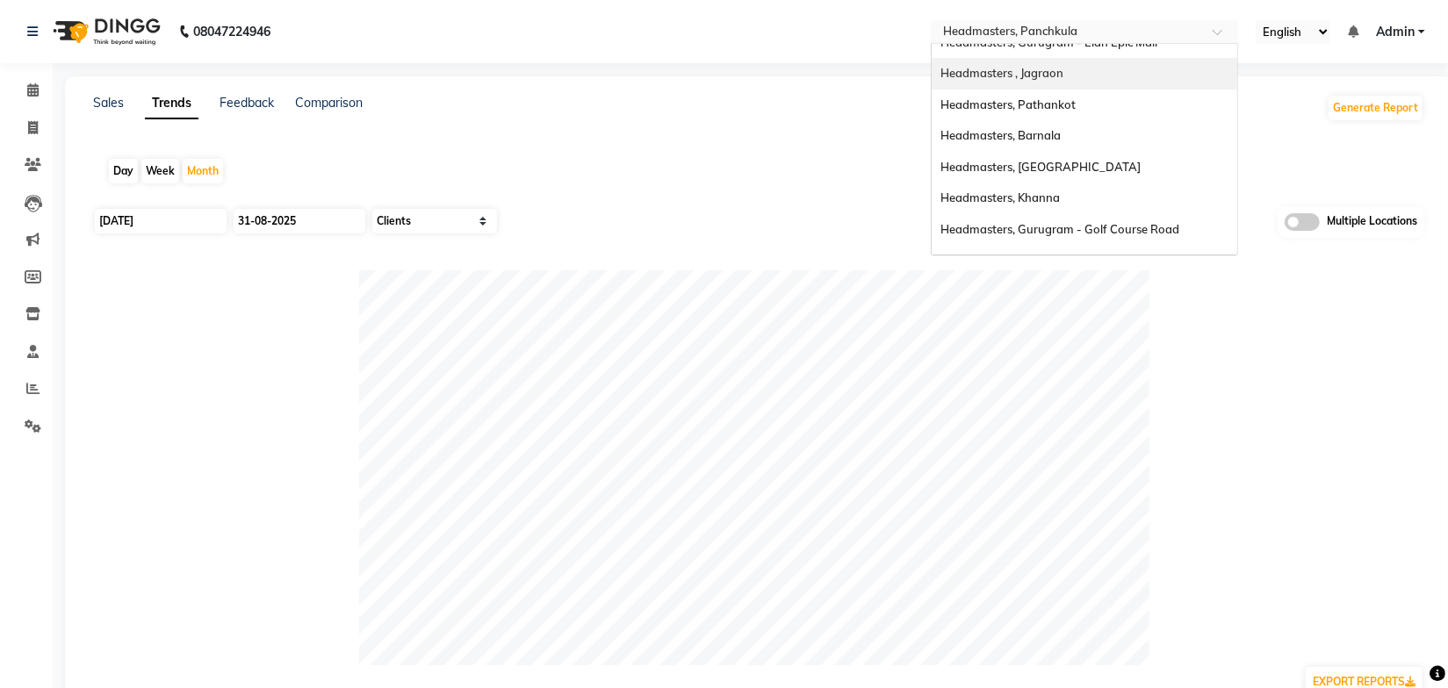
scroll to position [319, 0]
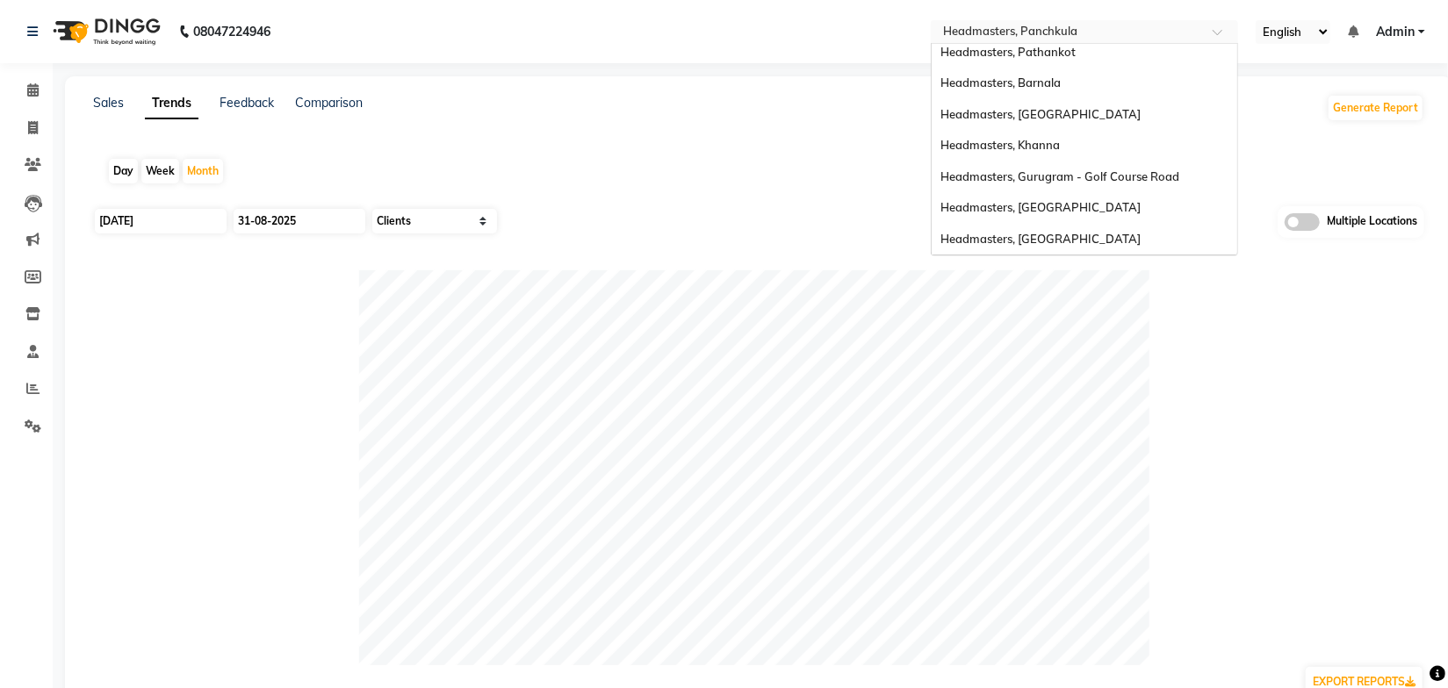
click at [1130, 172] on span "Headmasters, Gurugram - Golf Course Road" at bounding box center [1059, 176] width 239 height 14
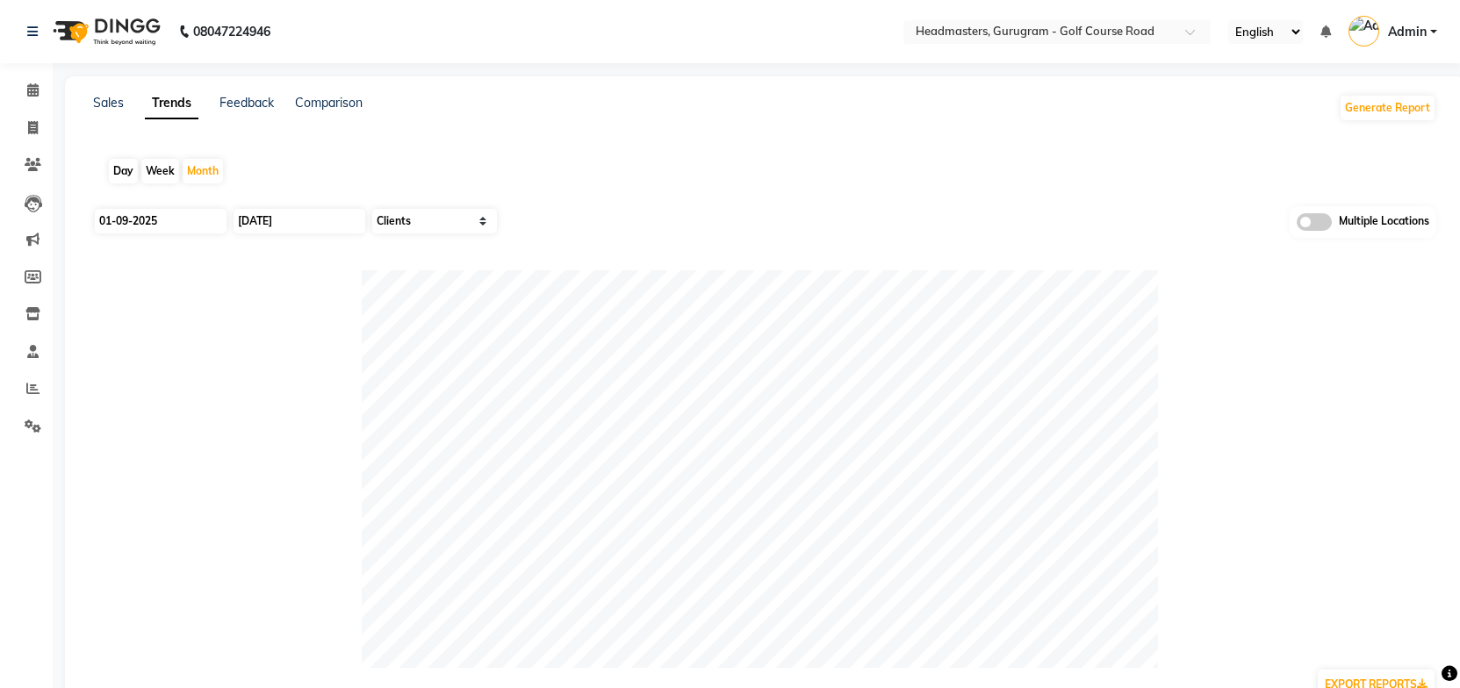
select select "by_client"
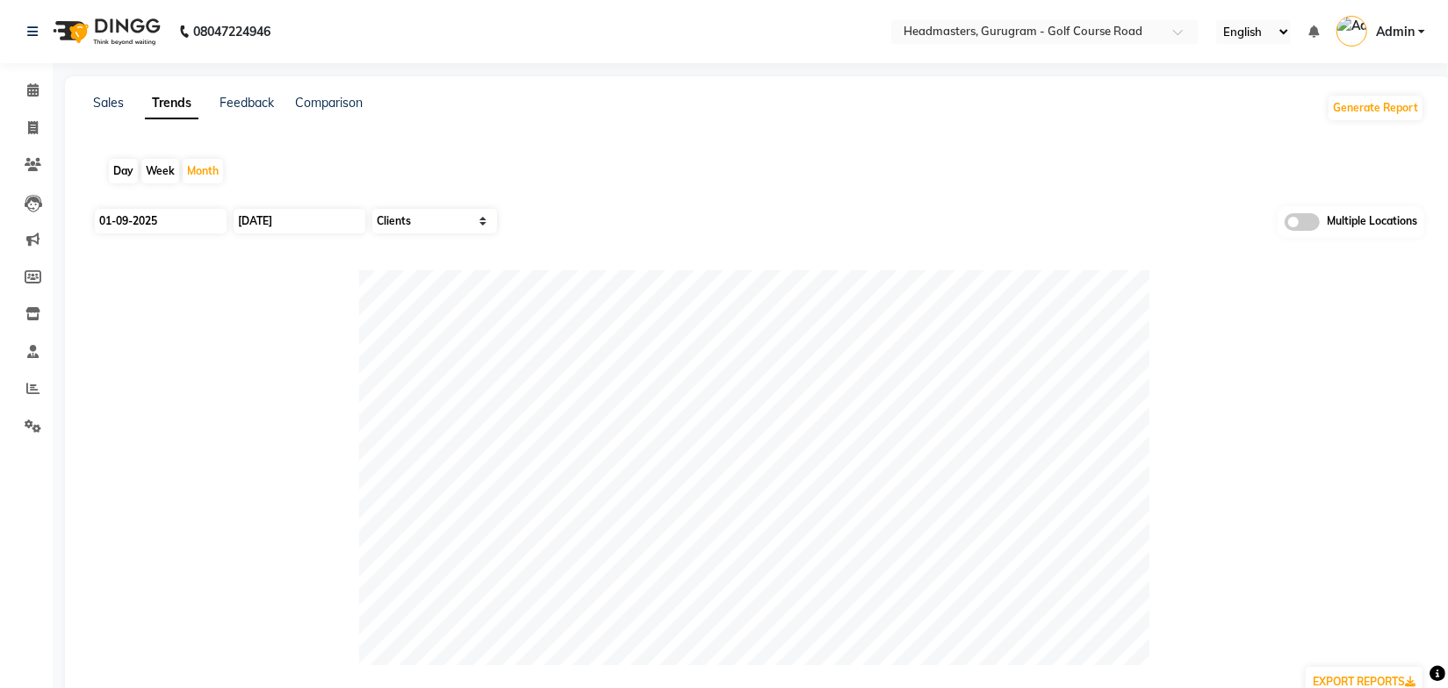
click at [694, 173] on div "Day Week Month" at bounding box center [758, 171] width 1331 height 56
click at [186, 211] on input "01-09-2025" at bounding box center [161, 221] width 132 height 25
select select "9"
select select "2025"
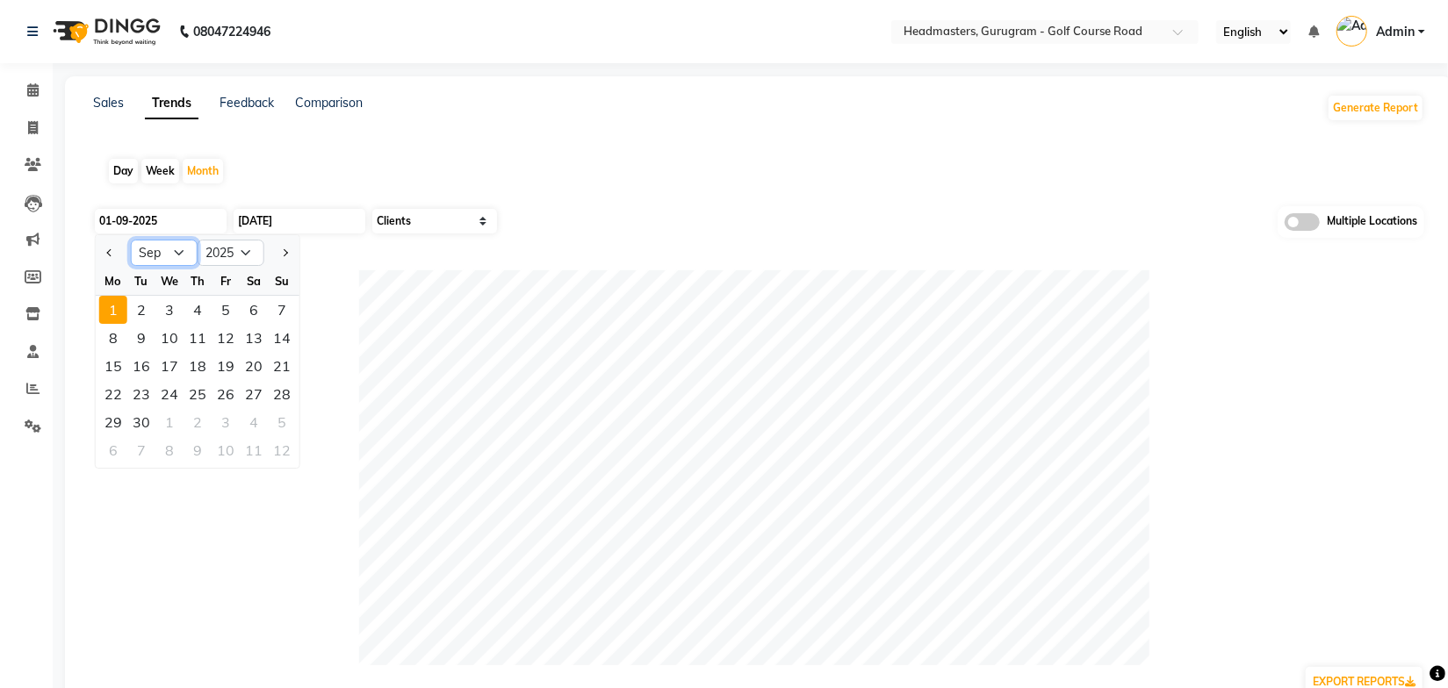
click at [172, 253] on select "Jan Feb Mar Apr May Jun [DATE] Aug Sep Oct Nov Dec" at bounding box center [164, 253] width 67 height 26
select select "8"
click at [131, 240] on select "Jan Feb Mar Apr May Jun [DATE] Aug Sep Oct Nov Dec" at bounding box center [164, 253] width 67 height 26
click at [225, 316] on div "1" at bounding box center [226, 310] width 28 height 28
type input "[DATE]"
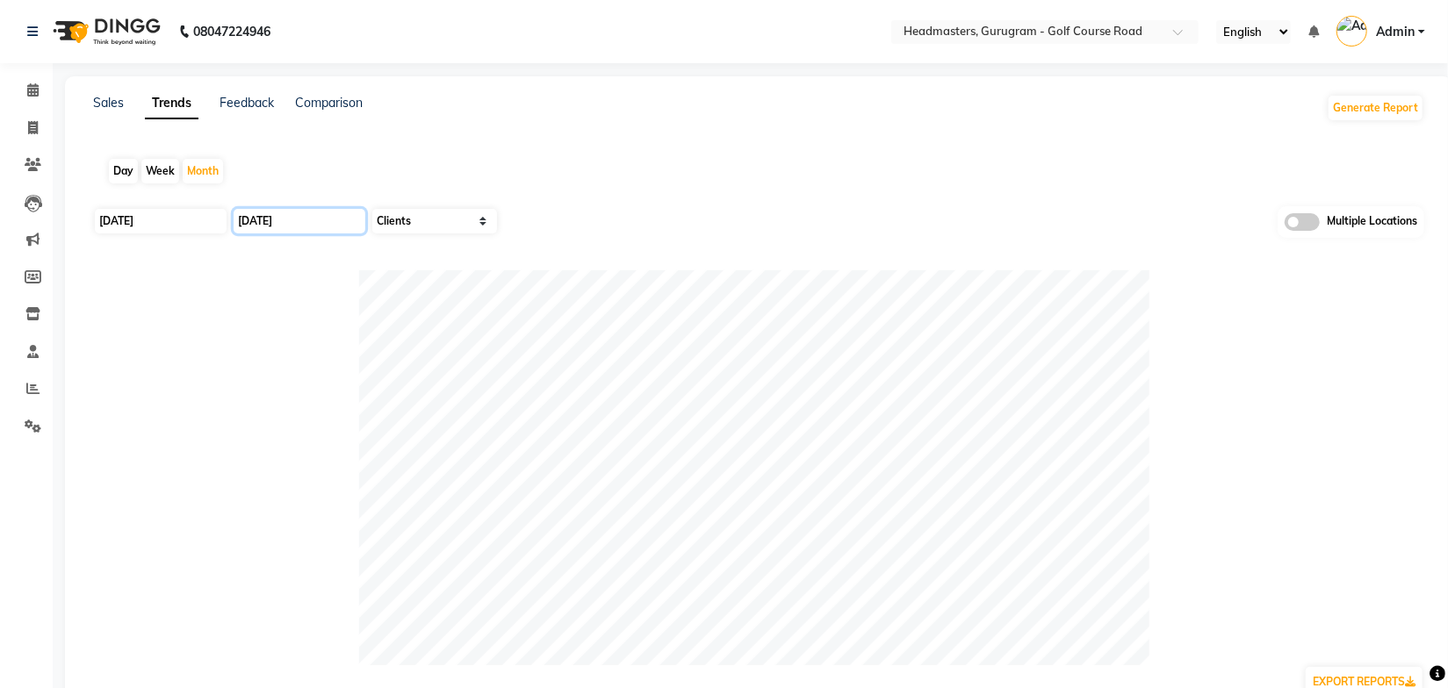
click at [292, 220] on input "[DATE]" at bounding box center [300, 221] width 132 height 25
select select "9"
select select "2025"
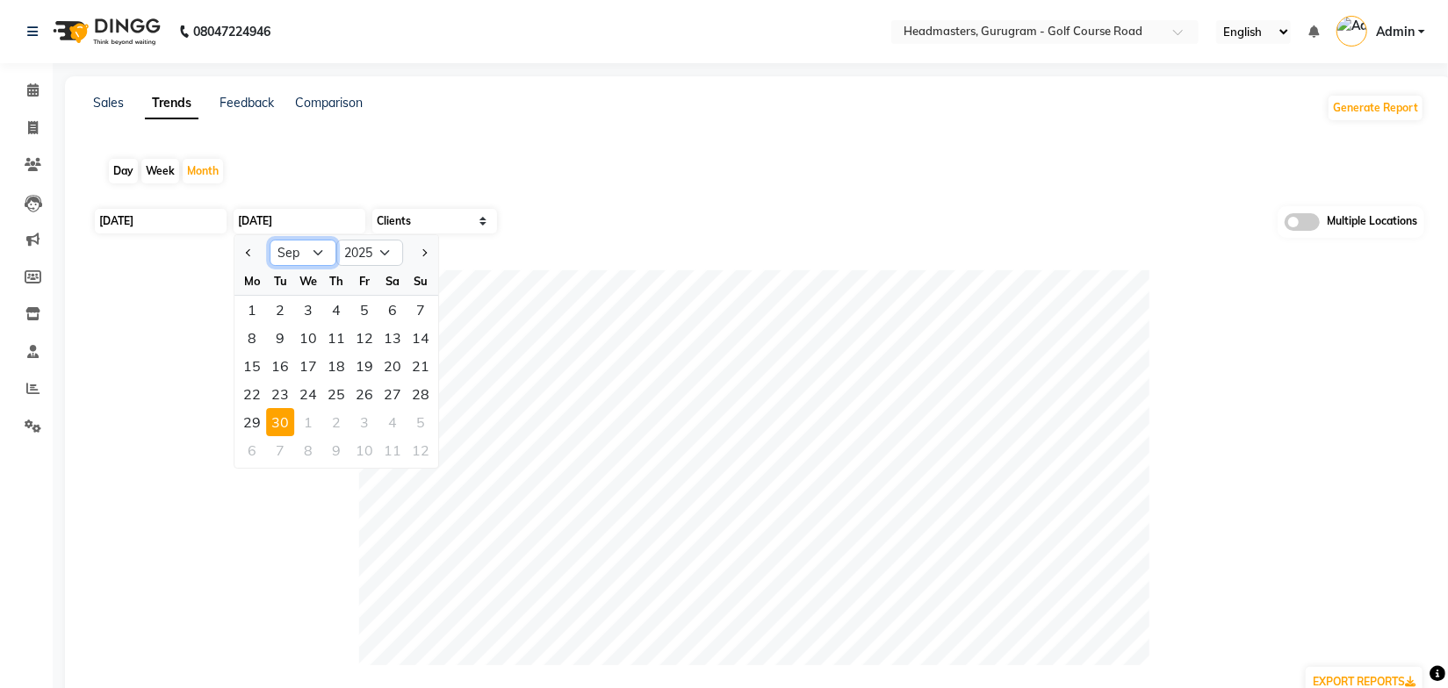
click at [308, 254] on select "Jan Feb Mar Apr May Jun [DATE] Aug Sep Oct Nov Dec" at bounding box center [303, 253] width 67 height 26
select select "8"
click at [270, 240] on select "Jan Feb Mar Apr May Jun [DATE] Aug Sep Oct Nov Dec" at bounding box center [303, 253] width 67 height 26
click at [420, 420] on div "31" at bounding box center [421, 422] width 28 height 28
type input "31-08-2025"
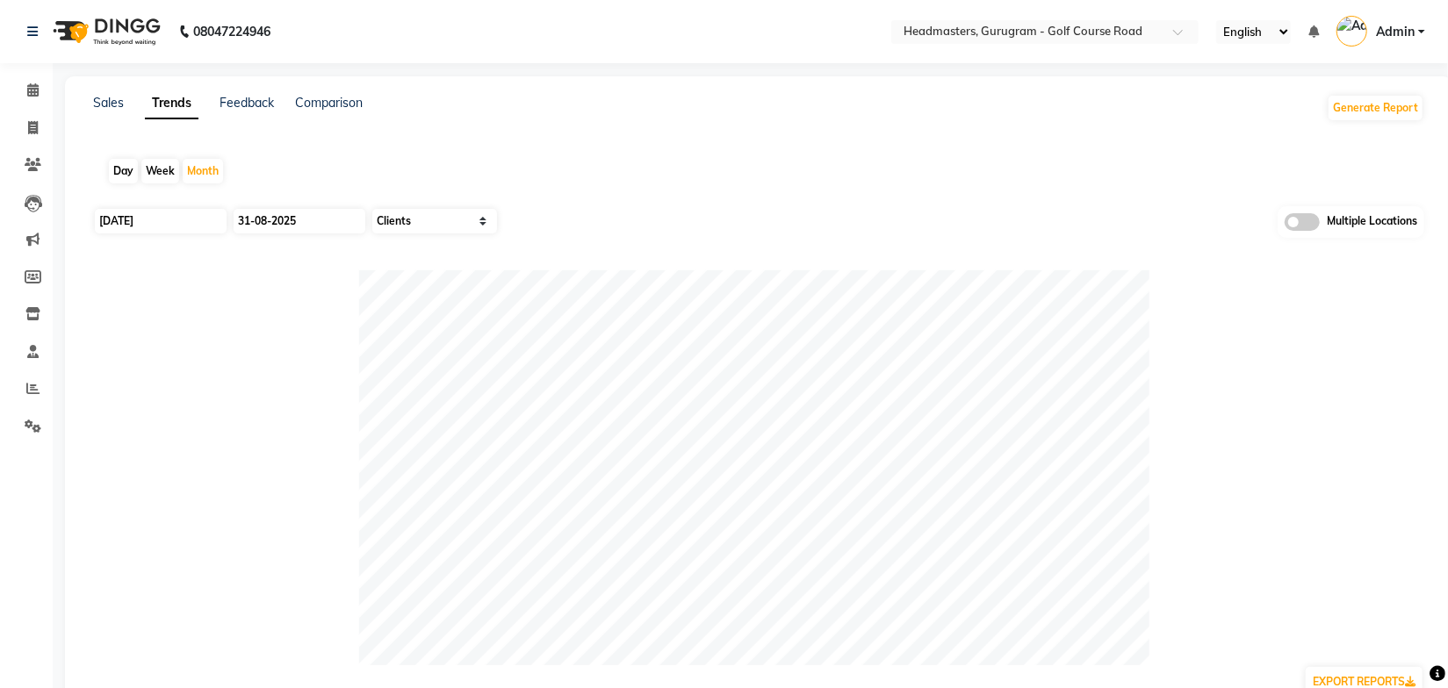
click at [582, 206] on div "[DATE] [DATE] Select Sales Clients Multiple Locations" at bounding box center [758, 227] width 1331 height 43
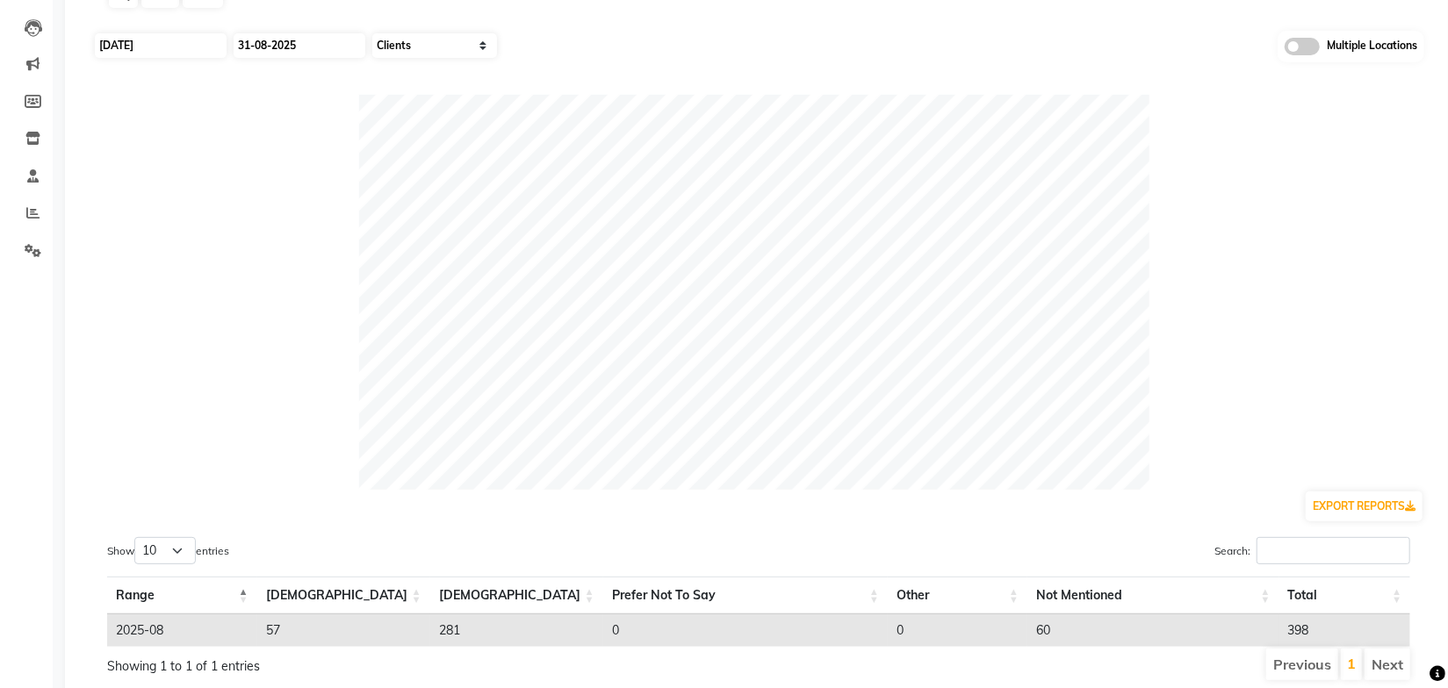
scroll to position [227, 0]
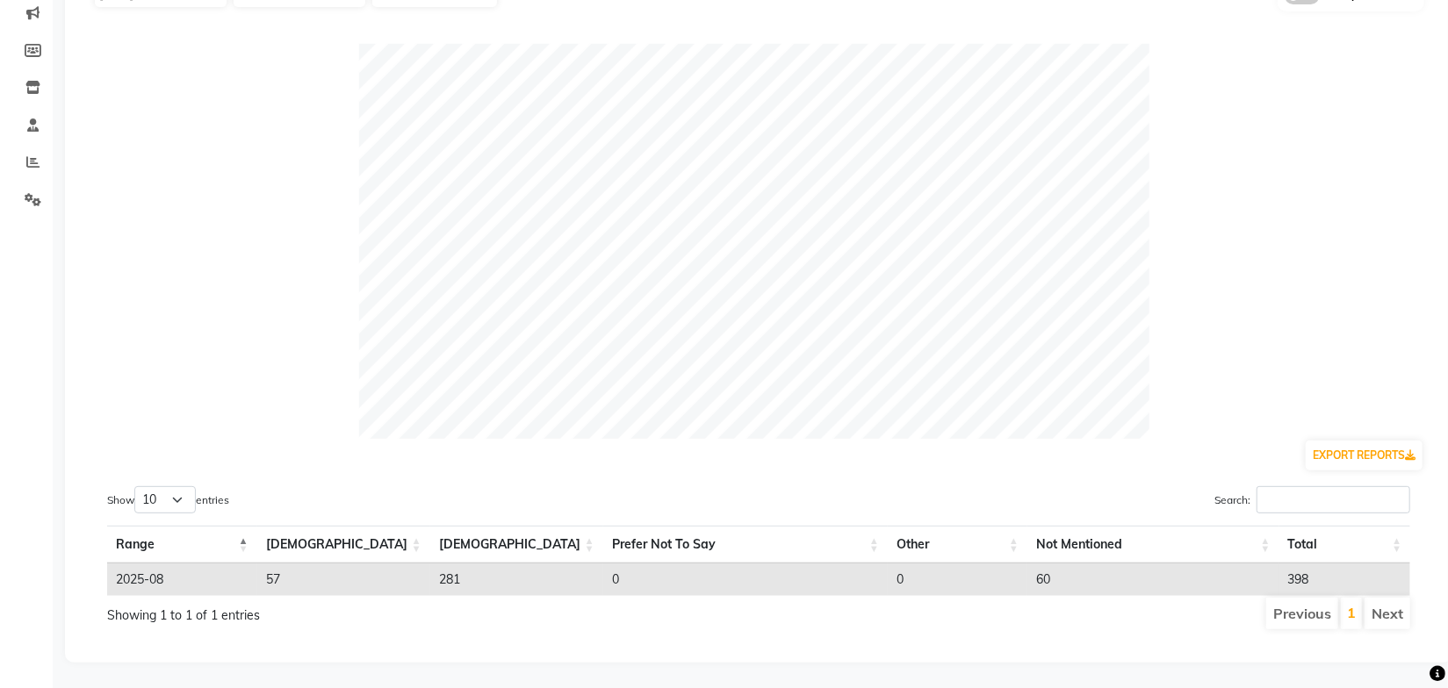
click at [711, 652] on div "Sales Trends Feedback Comparison Generate Report Day Week Month [DATE] [DATE] S…" at bounding box center [758, 256] width 1387 height 813
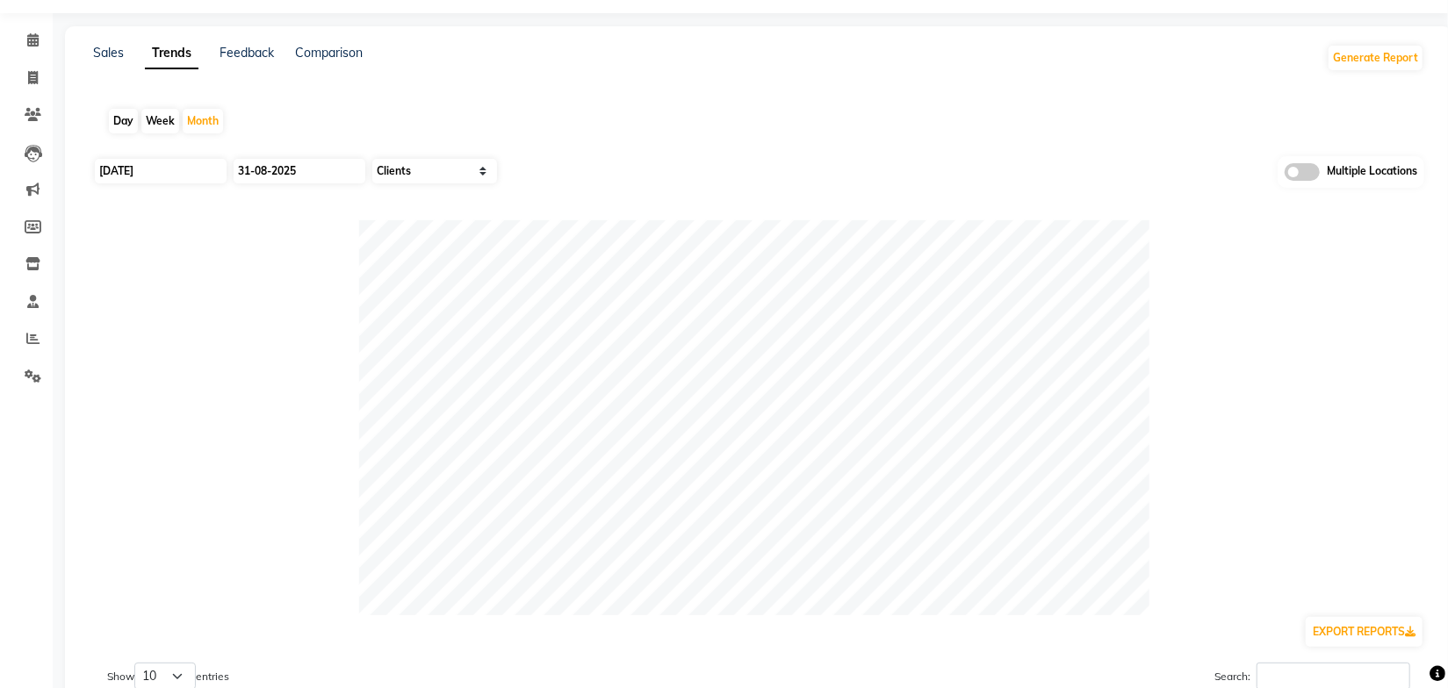
scroll to position [0, 0]
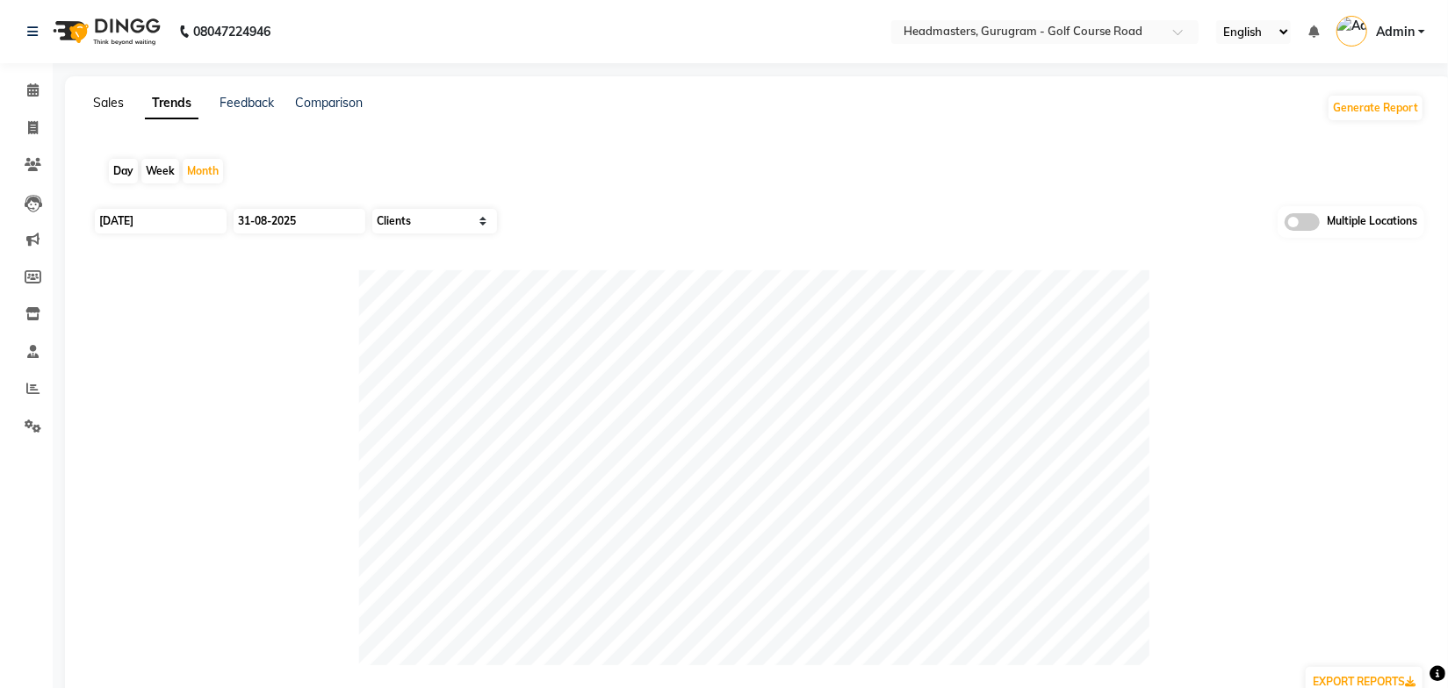
click at [118, 110] on link "Sales" at bounding box center [108, 103] width 31 height 16
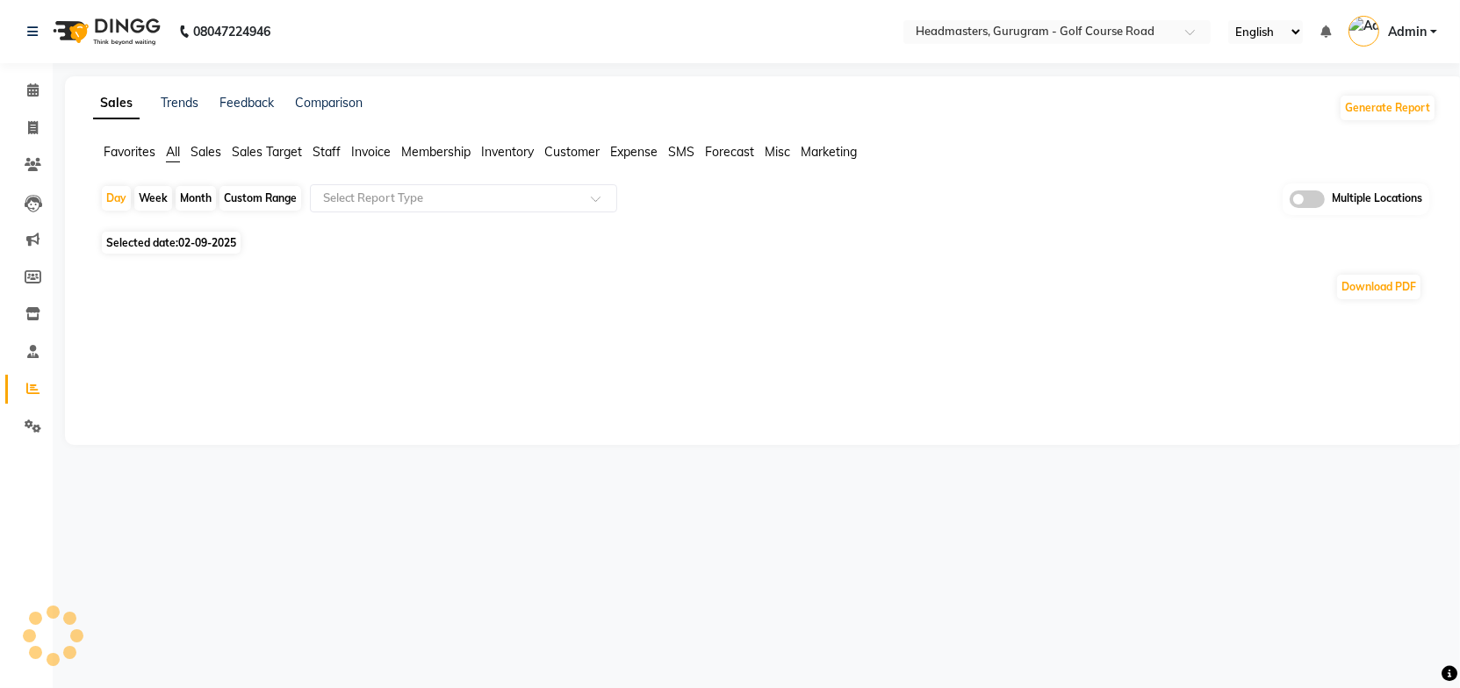
drag, startPoint x: 211, startPoint y: 153, endPoint x: 205, endPoint y: 161, distance: 9.5
click at [211, 154] on span "Sales" at bounding box center [206, 152] width 31 height 16
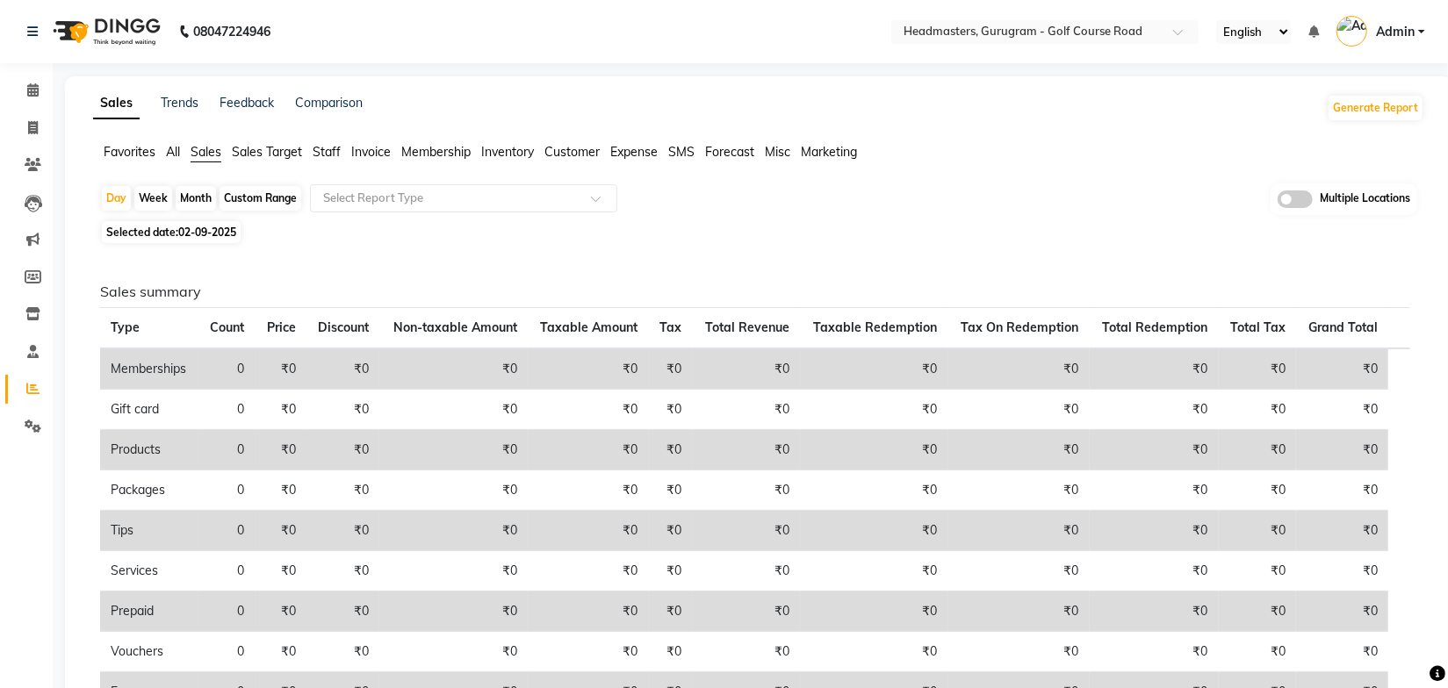
click at [192, 197] on div "Month" at bounding box center [196, 198] width 40 height 25
select select "9"
select select "2025"
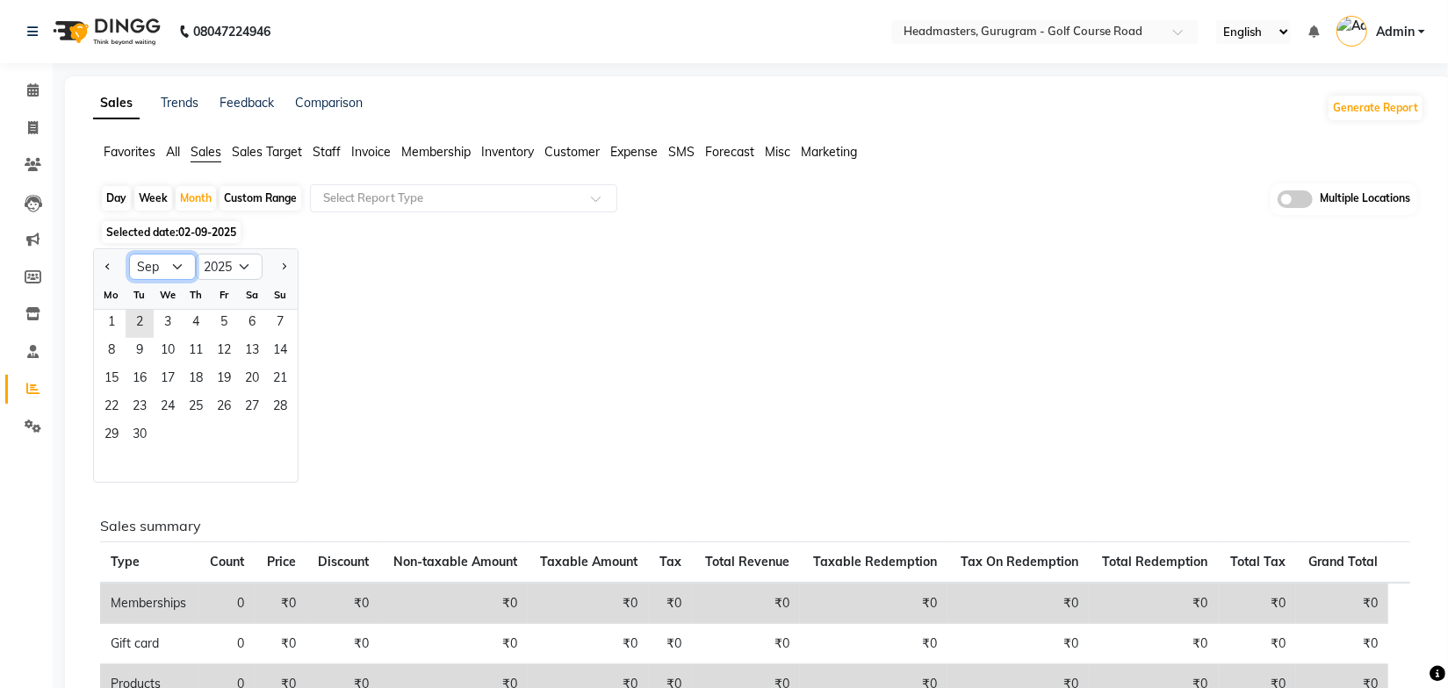
click at [176, 275] on select "Jan Feb Mar Apr May Jun [DATE] Aug Sep Oct Nov Dec" at bounding box center [162, 267] width 67 height 26
select select "8"
click at [129, 254] on select "Jan Feb Mar Apr May Jun [DATE] Aug Sep Oct Nov Dec" at bounding box center [162, 267] width 67 height 26
click at [220, 325] on span "1" at bounding box center [224, 324] width 28 height 28
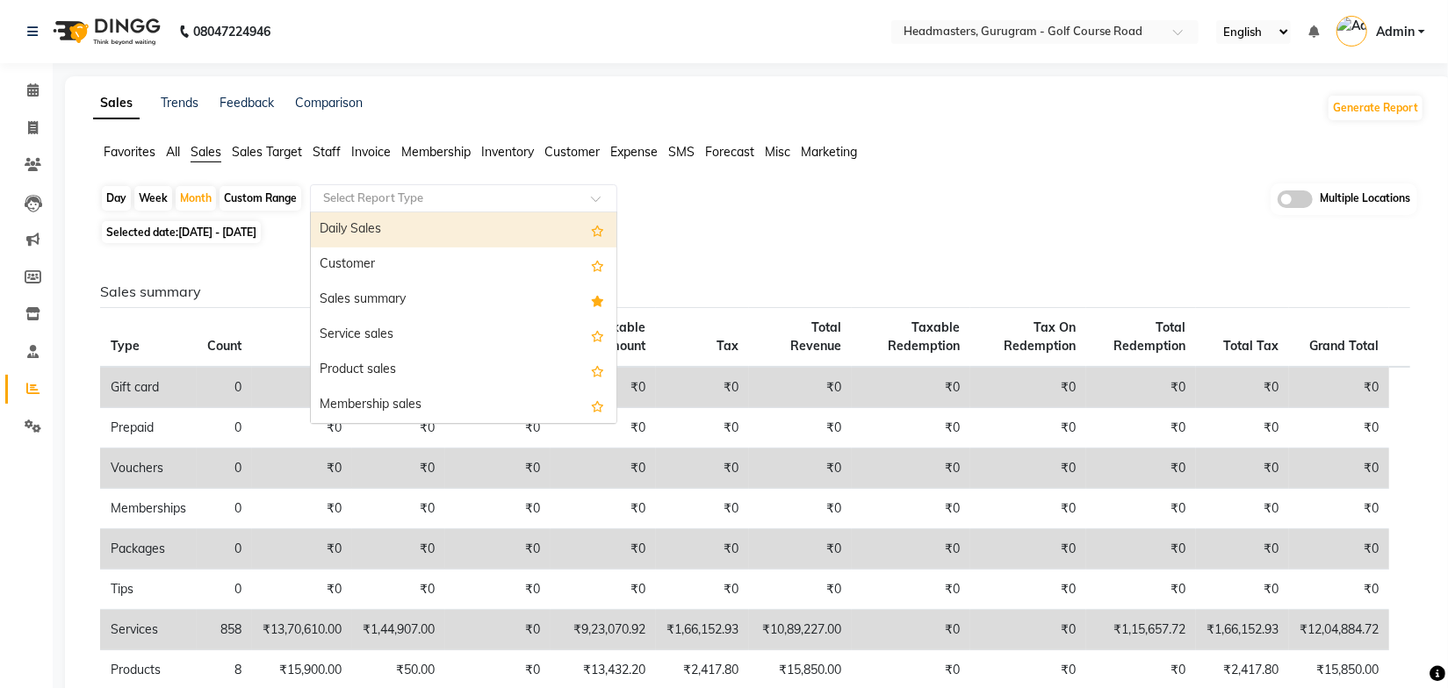
click at [418, 208] on div "Select Report Type" at bounding box center [463, 198] width 307 height 28
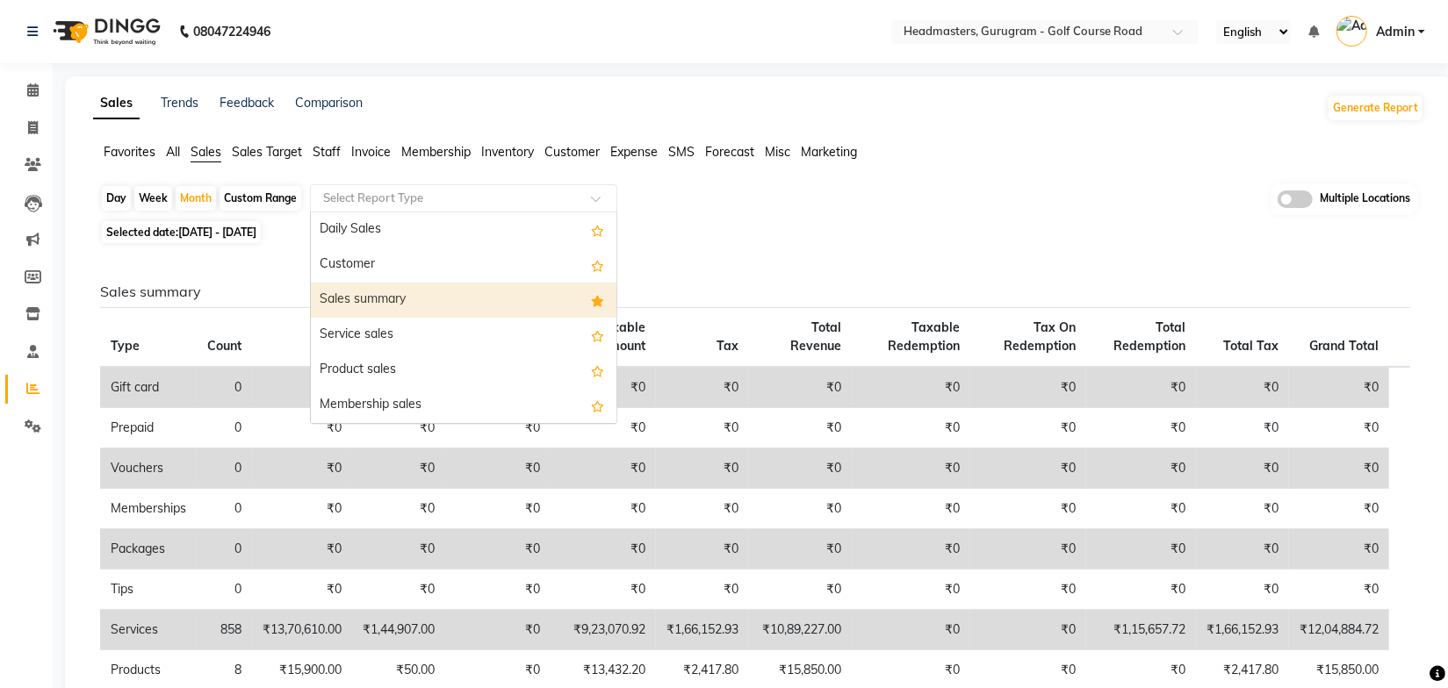
click at [406, 300] on div "Sales summary" at bounding box center [464, 300] width 306 height 35
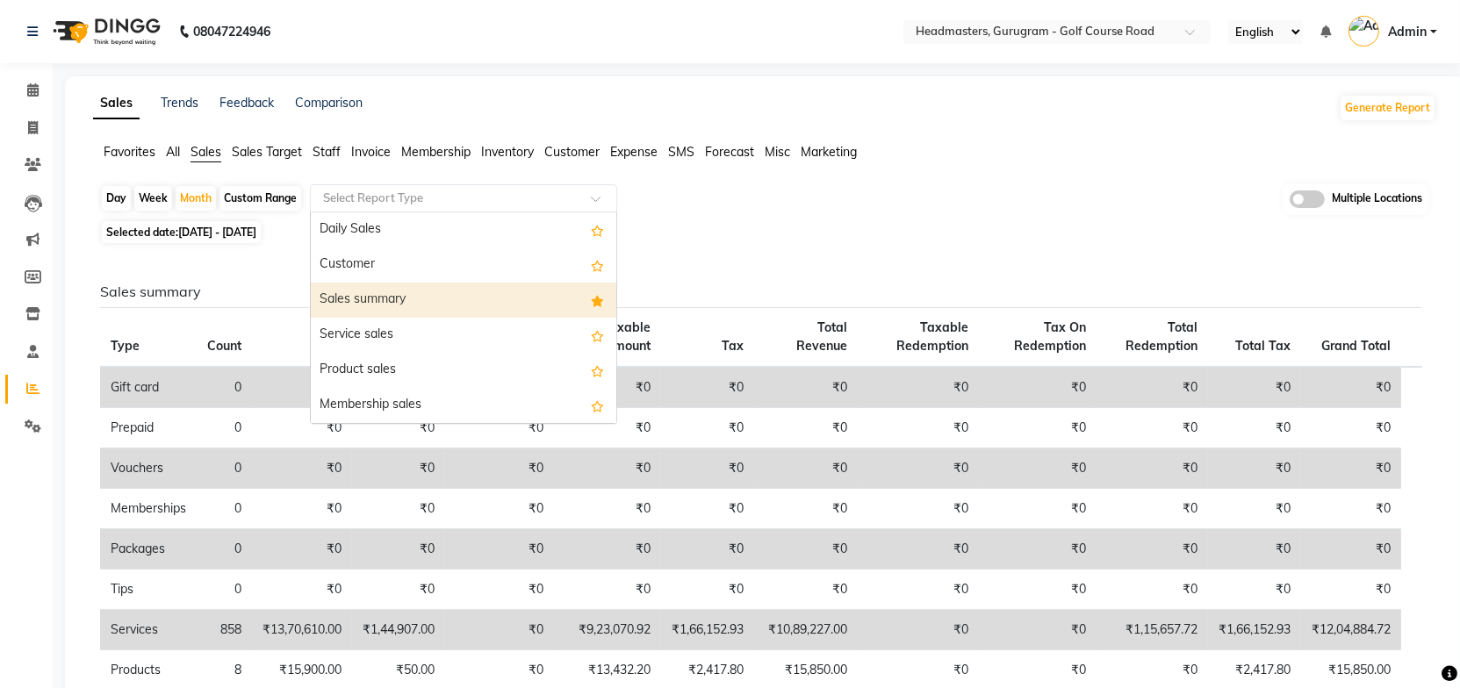
select select "full_report"
select select "csv"
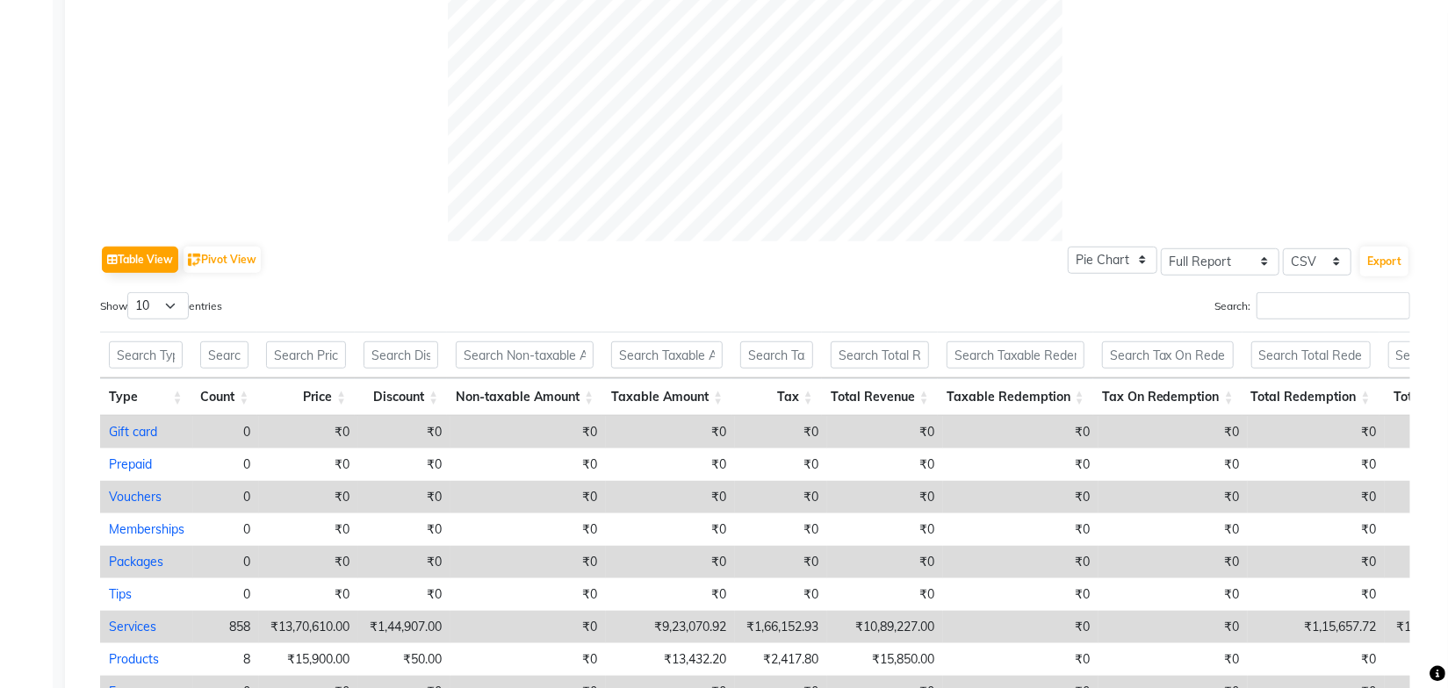
scroll to position [832, 0]
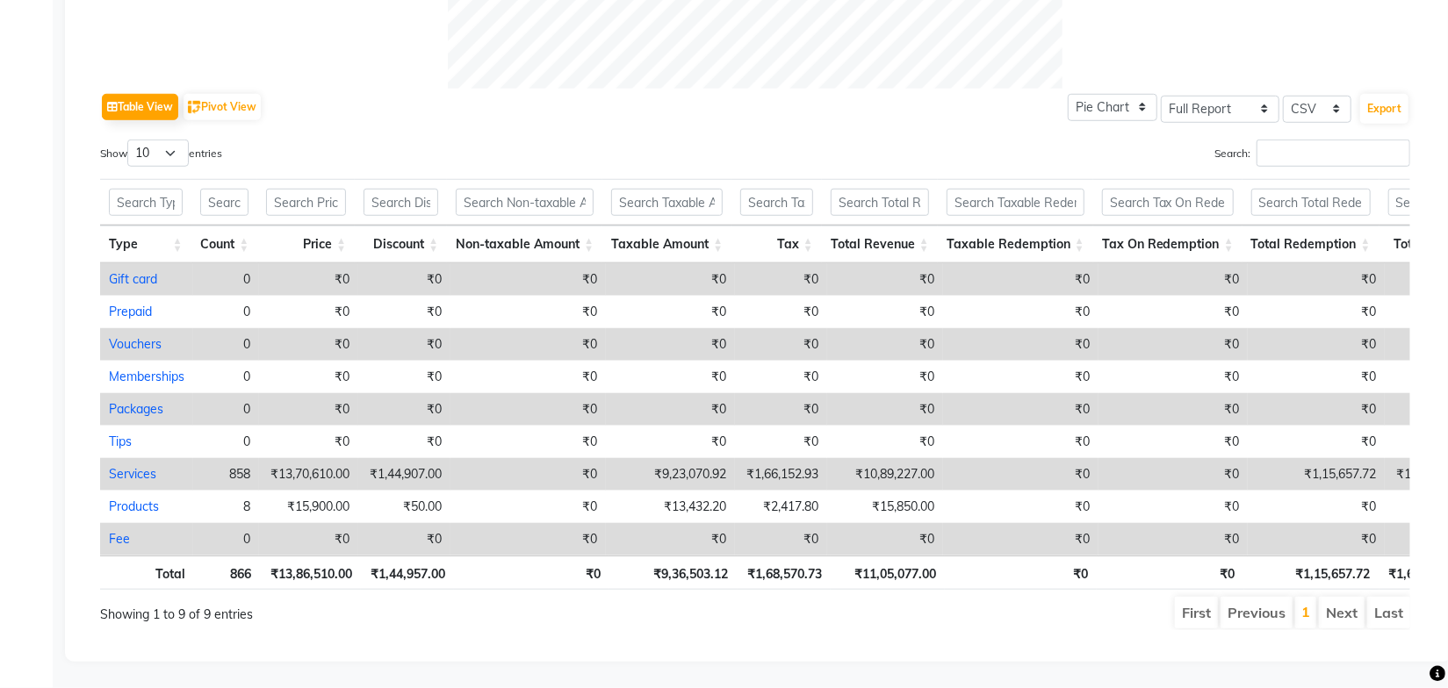
click at [971, 608] on ul "First Previous 1 Next Last" at bounding box center [1033, 613] width 753 height 32
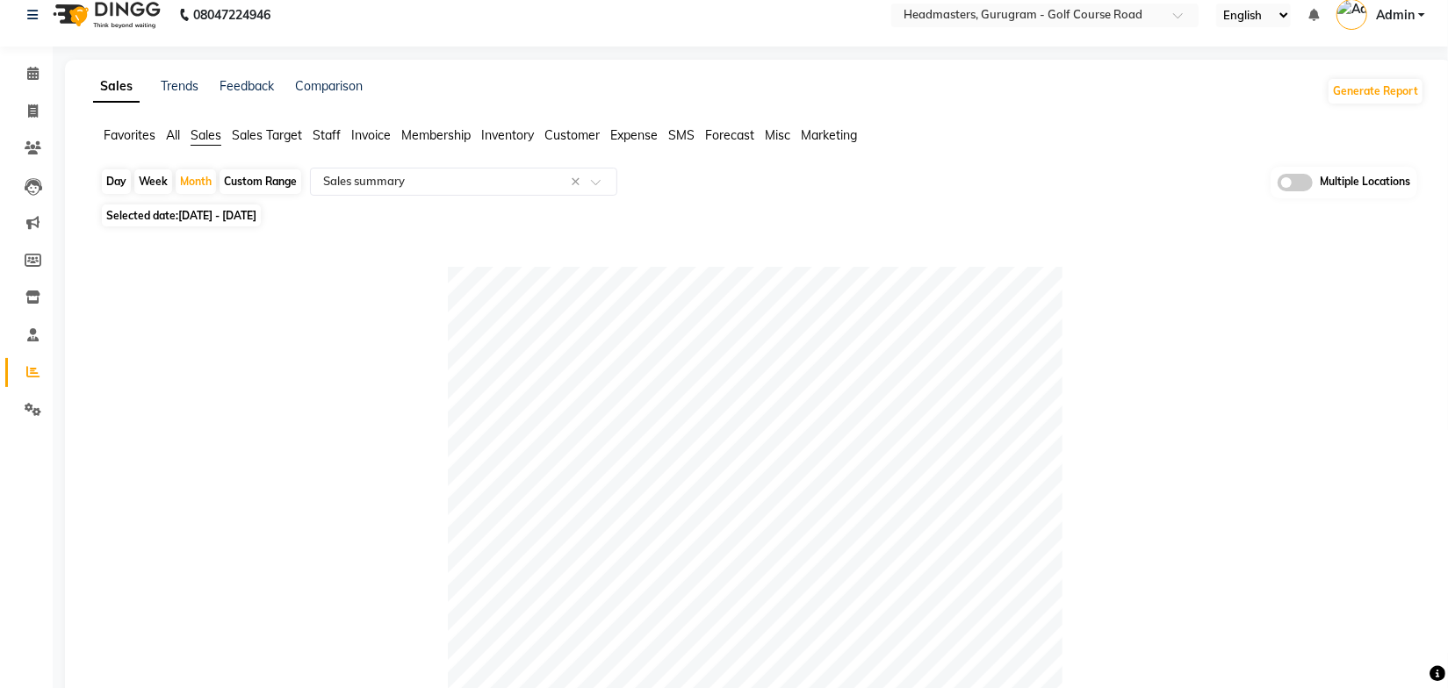
scroll to position [0, 0]
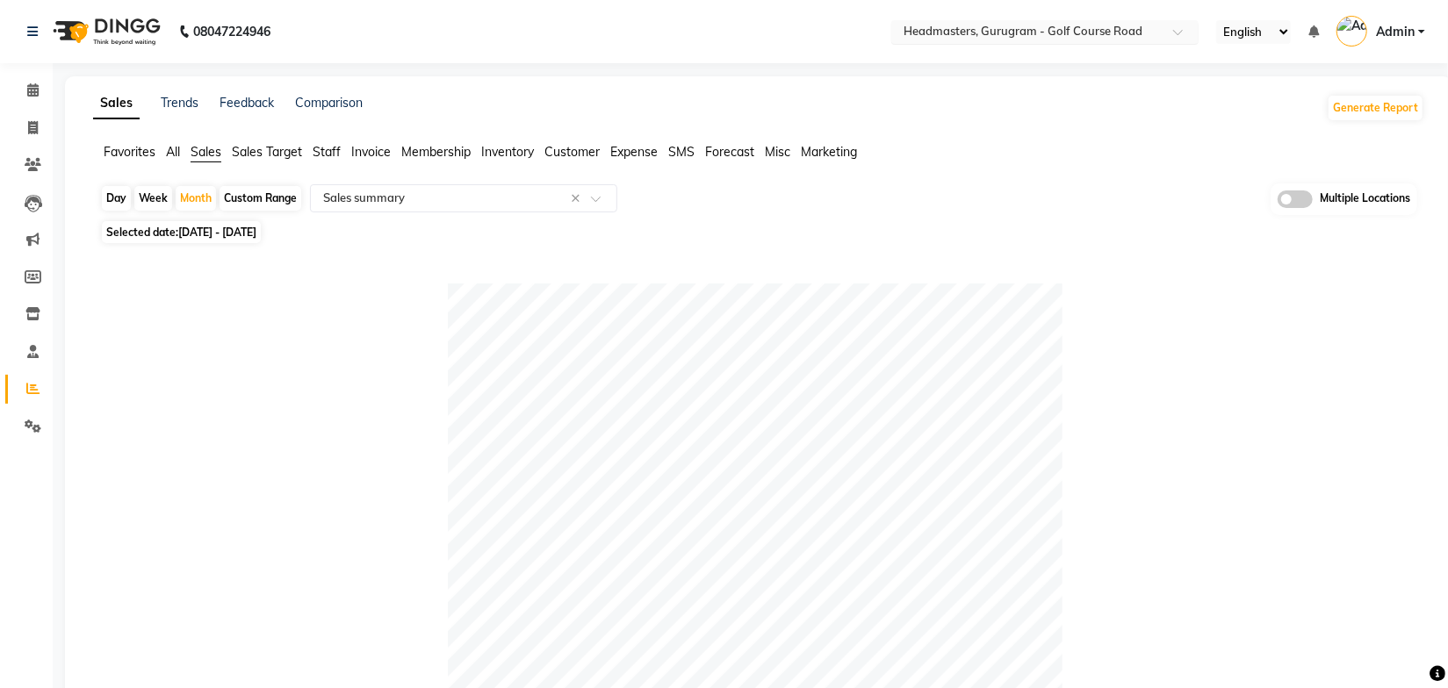
click at [1045, 27] on input "text" at bounding box center [1027, 34] width 255 height 18
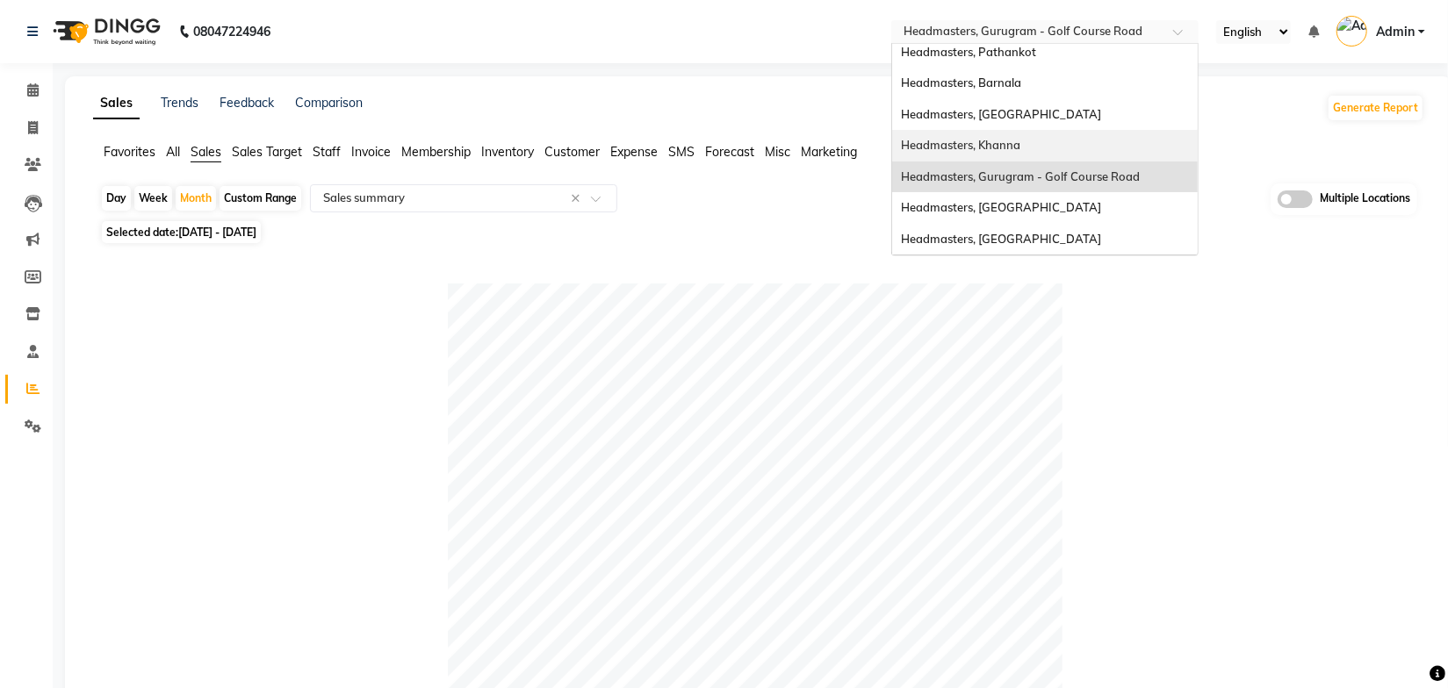
scroll to position [221, 0]
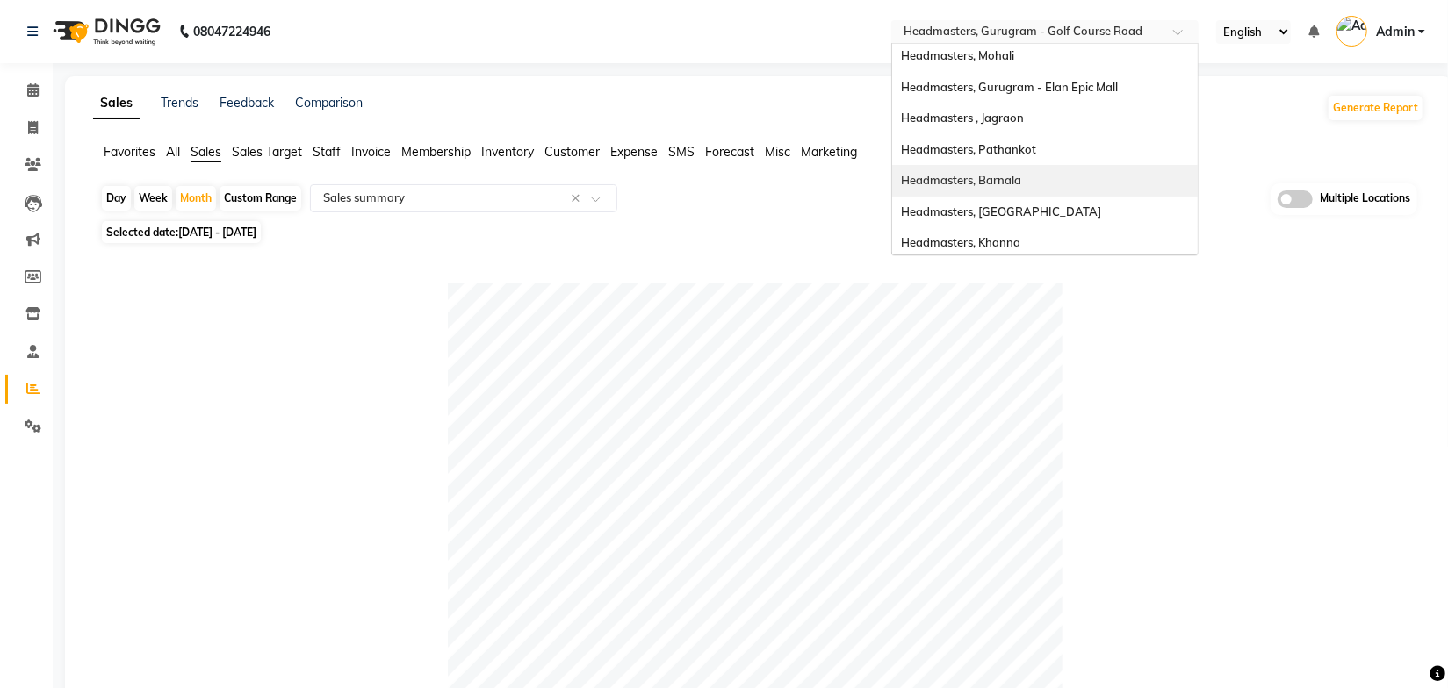
click at [991, 175] on span "Headmasters, Barnala" at bounding box center [961, 180] width 120 height 14
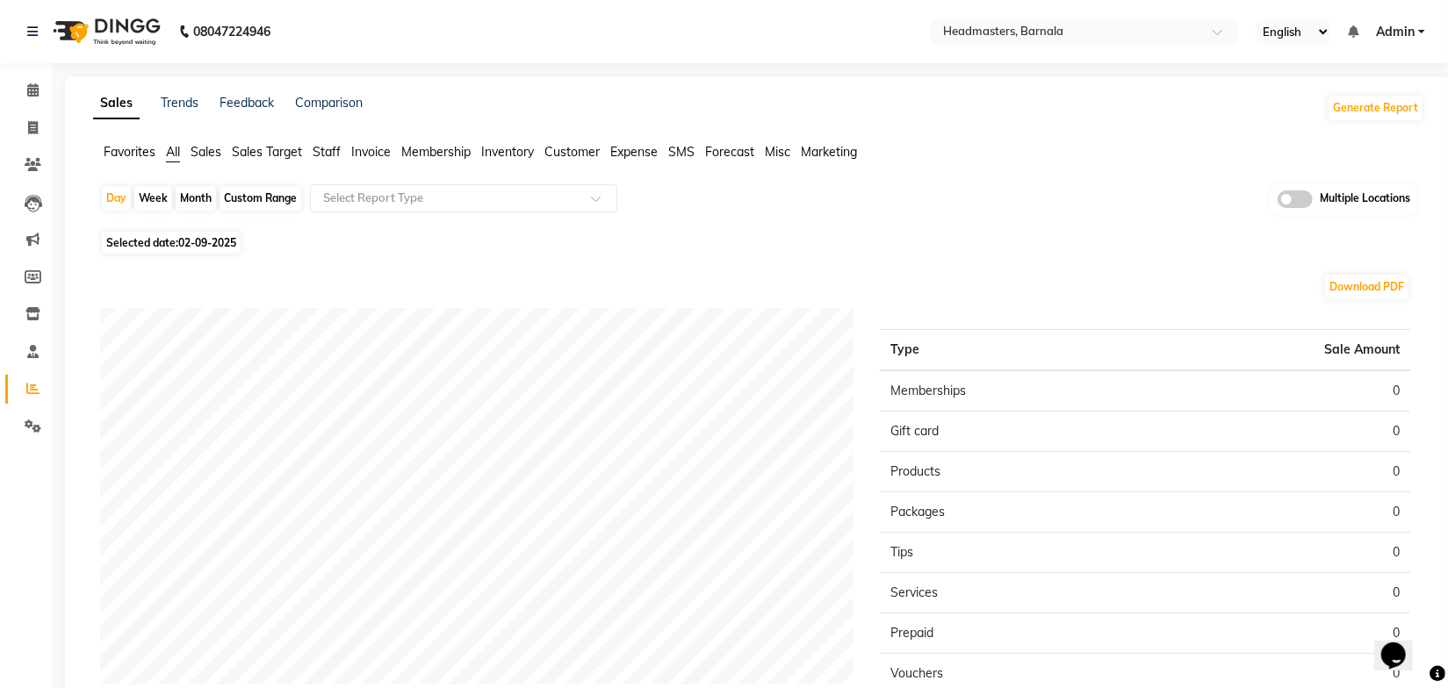
click at [693, 170] on div "Favorites All Sales Sales Target Staff Invoice Membership Inventory Customer Ex…" at bounding box center [759, 159] width 1358 height 33
click at [724, 203] on div "Day Week Month Custom Range Select Report Type Multiple Locations" at bounding box center [758, 205] width 1317 height 43
click at [210, 147] on span "Sales" at bounding box center [206, 152] width 31 height 16
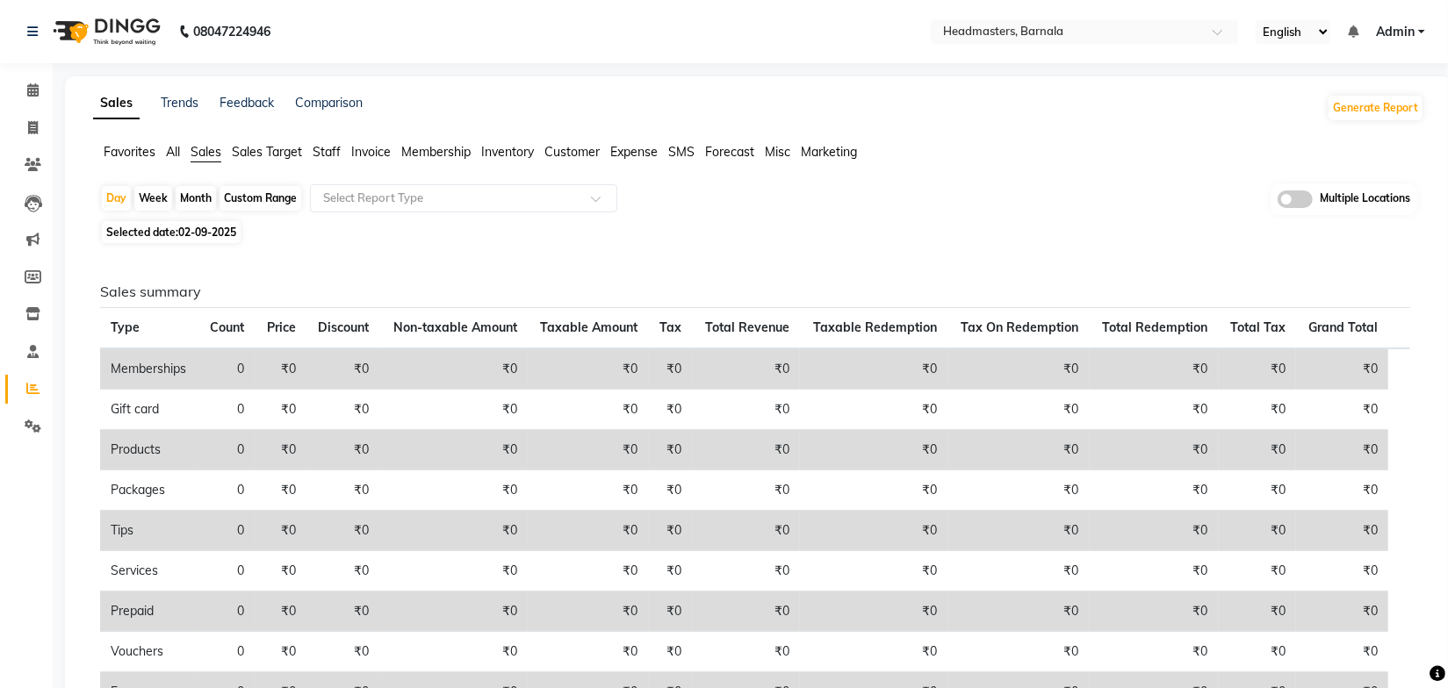
click at [632, 204] on div "Day Week Month Custom Range Select Report Type Multiple Locations" at bounding box center [758, 200] width 1317 height 32
click at [199, 201] on div "Month" at bounding box center [196, 198] width 40 height 25
select select "9"
select select "2025"
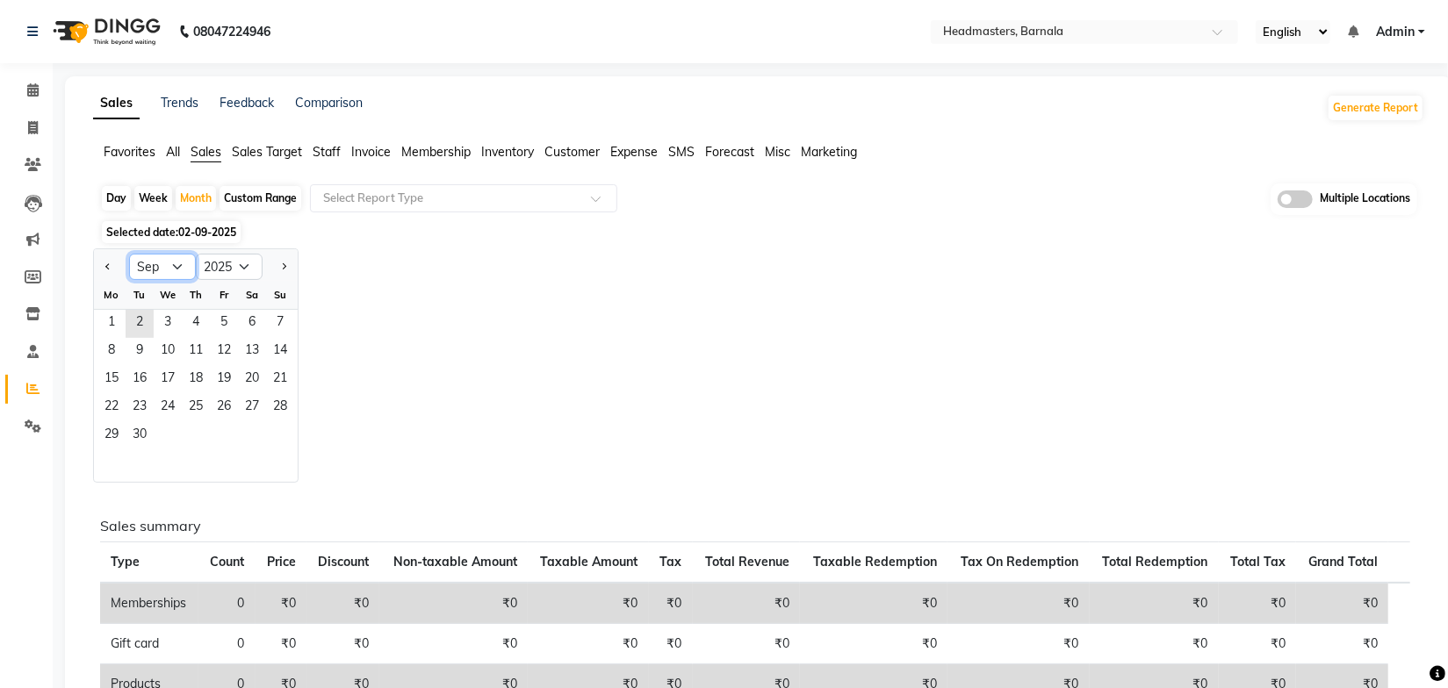
click at [183, 264] on select "Jan Feb Mar Apr May Jun [DATE] Aug Sep Oct Nov Dec" at bounding box center [162, 267] width 67 height 26
select select "8"
click at [129, 254] on select "Jan Feb Mar Apr May Jun [DATE] Aug Sep Oct Nov Dec" at bounding box center [162, 267] width 67 height 26
click at [230, 316] on span "1" at bounding box center [224, 324] width 28 height 28
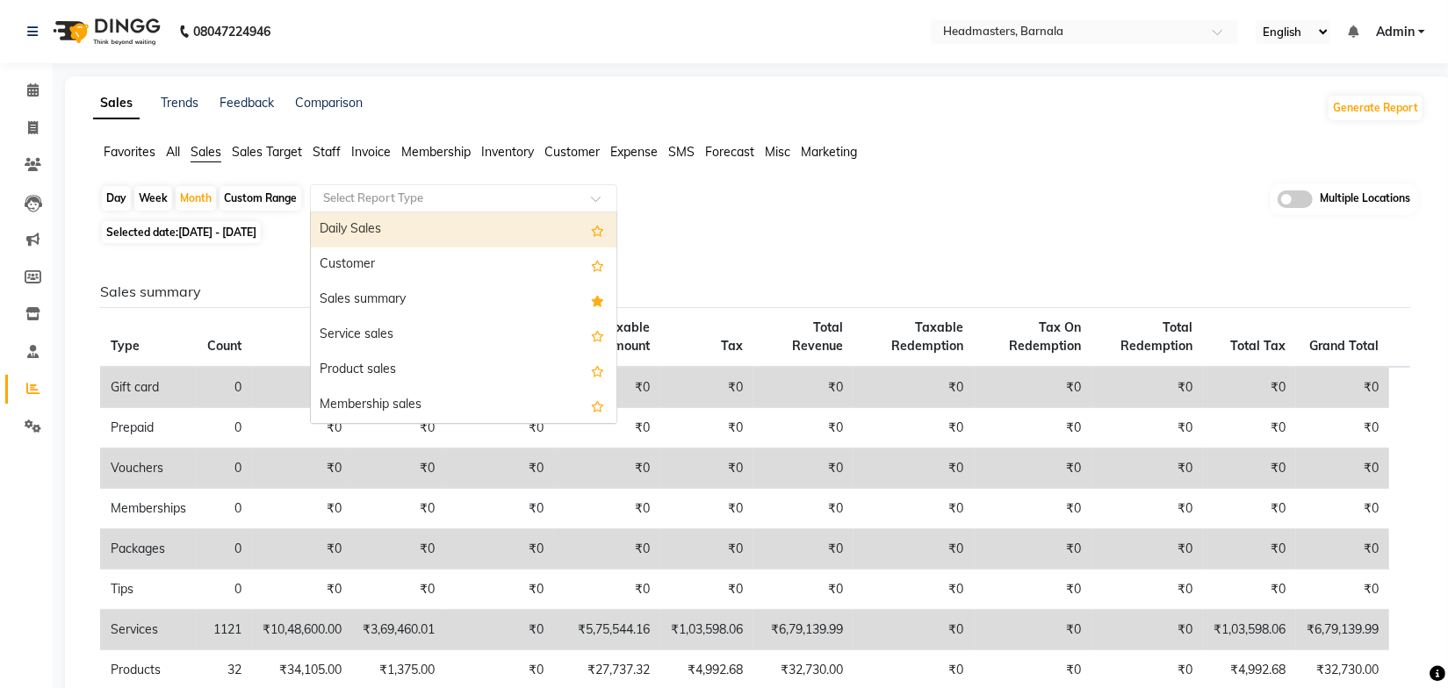
click at [430, 191] on input "text" at bounding box center [446, 199] width 253 height 18
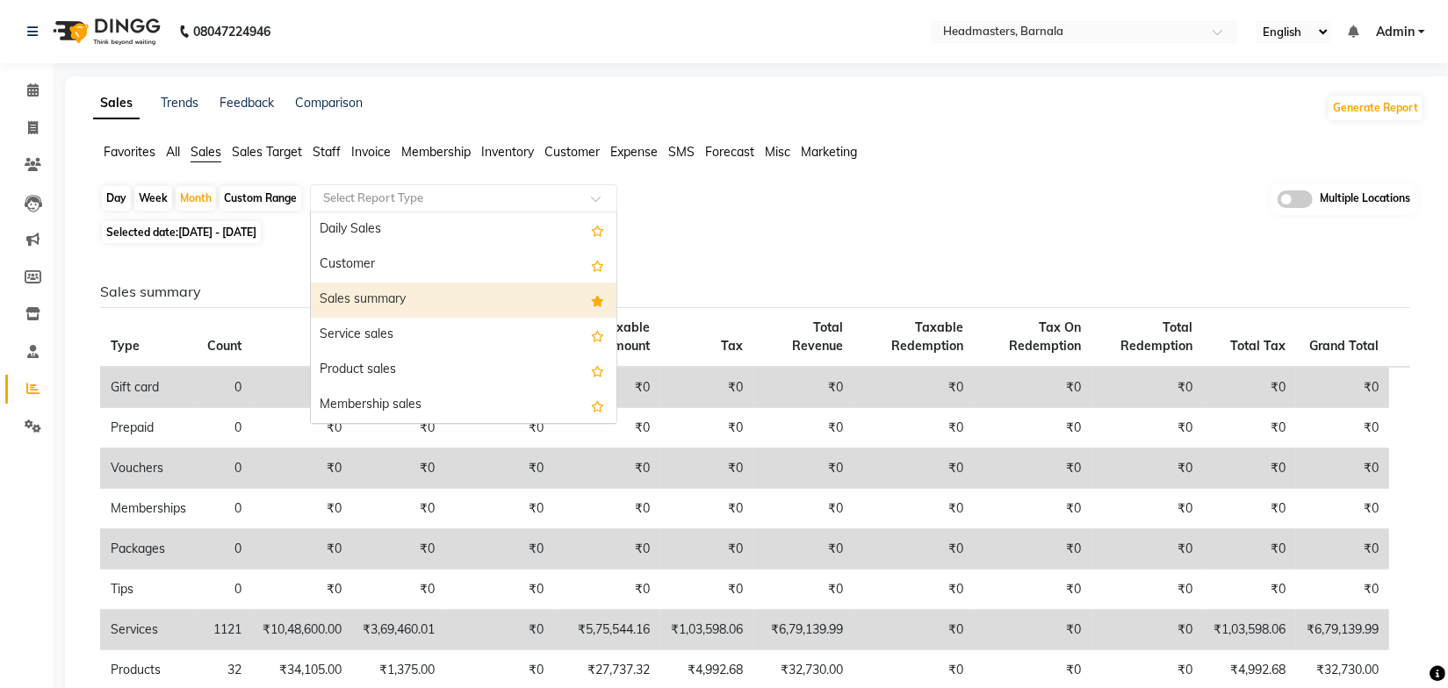
click at [384, 294] on div "Sales summary" at bounding box center [464, 300] width 306 height 35
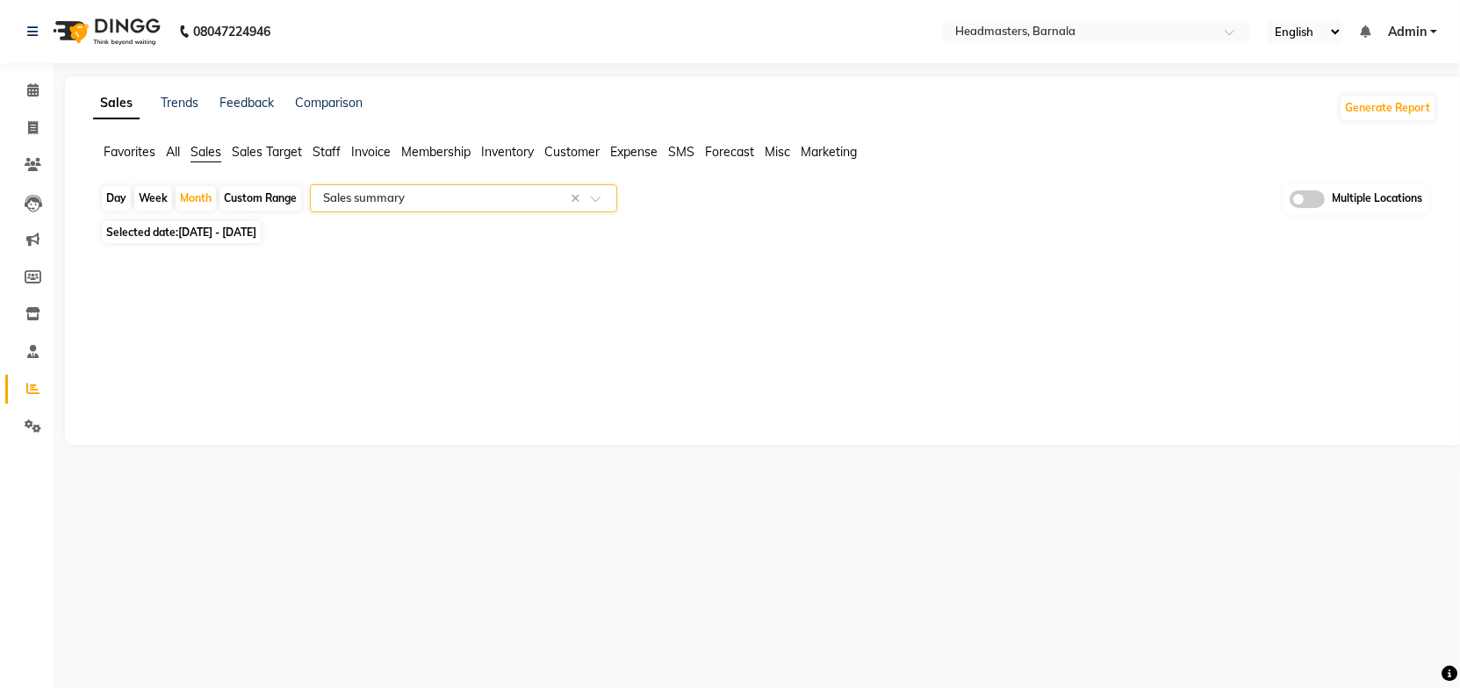
select select "full_report"
select select "csv"
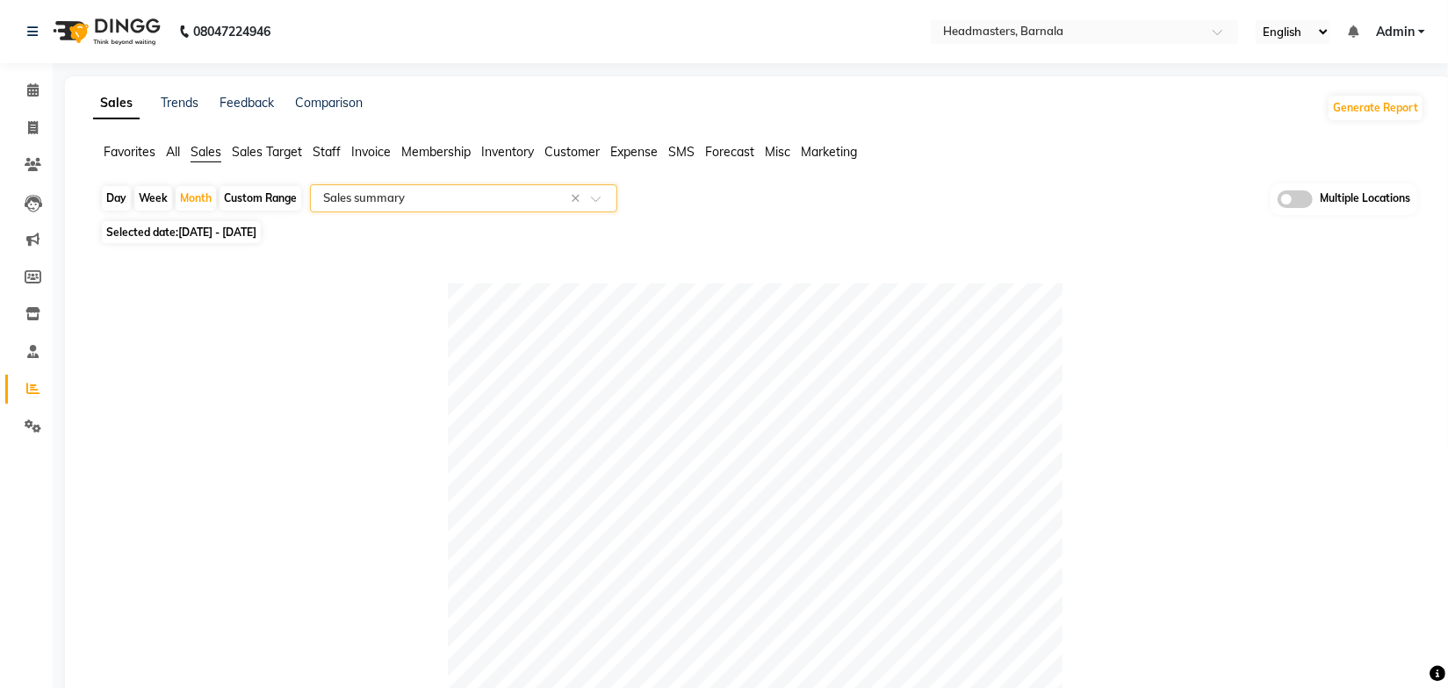
click at [821, 232] on div "Selected date: [DATE] - [DATE]" at bounding box center [762, 232] width 1324 height 18
click at [28, 122] on icon at bounding box center [33, 127] width 10 height 13
select select "service"
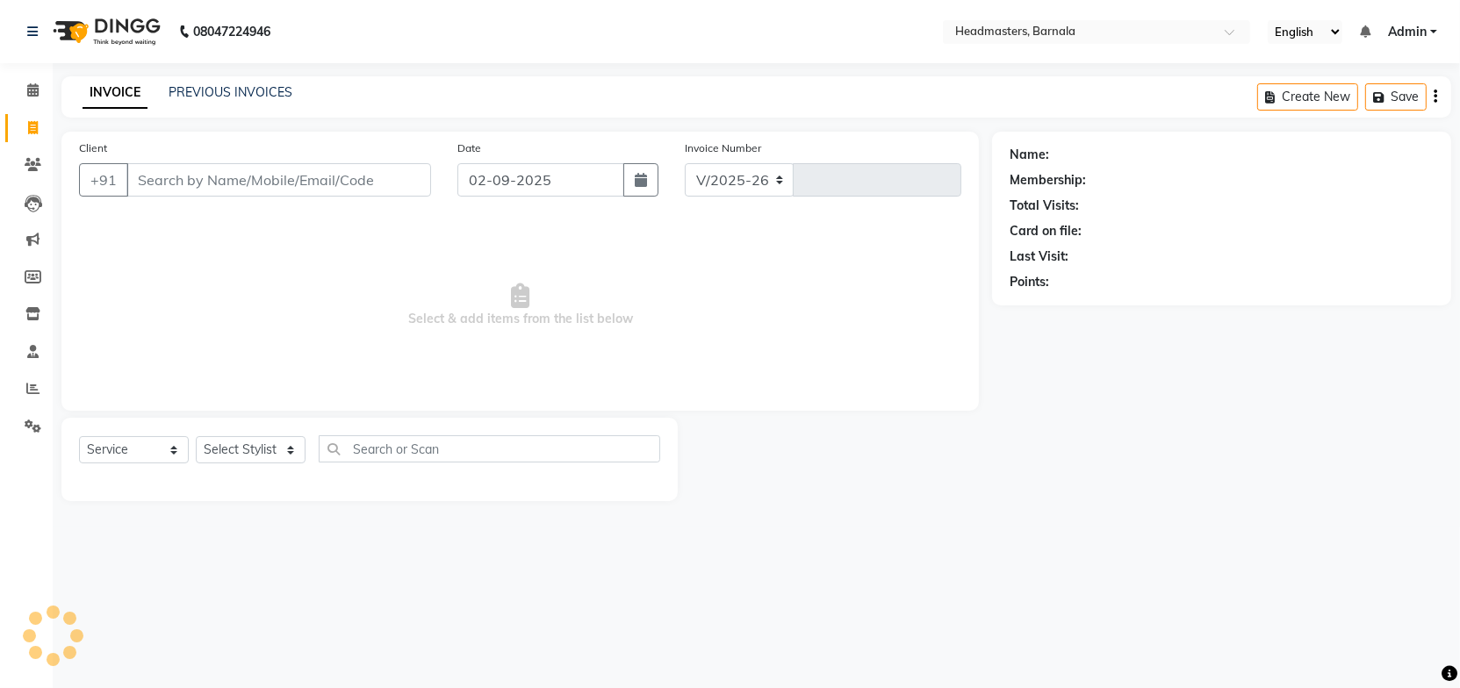
select select "7526"
type input "4107"
click at [228, 94] on link "PREVIOUS INVOICES" at bounding box center [231, 92] width 124 height 16
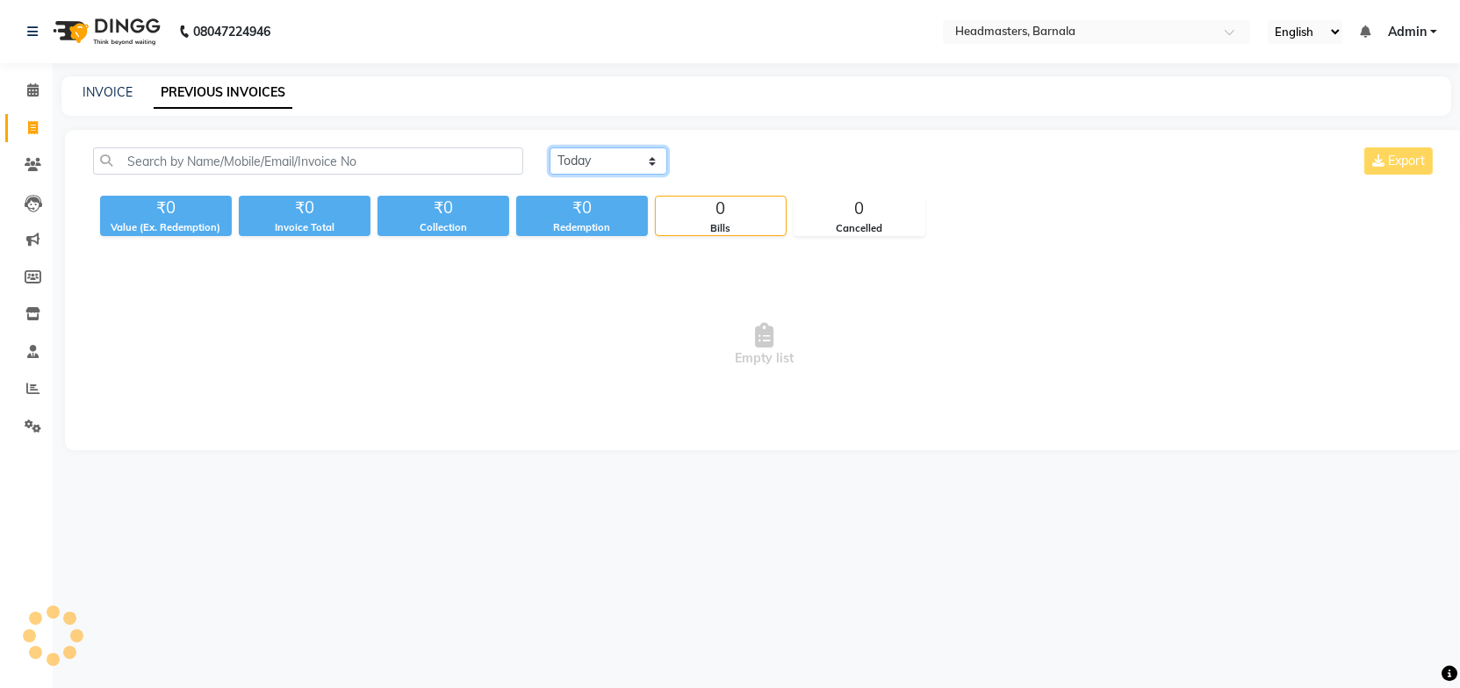
drag, startPoint x: 583, startPoint y: 164, endPoint x: 578, endPoint y: 173, distance: 10.2
click at [583, 164] on select "[DATE] [DATE] Custom Range" at bounding box center [609, 161] width 118 height 27
select select "[DATE]"
click at [550, 148] on select "[DATE] [DATE] Custom Range" at bounding box center [609, 161] width 118 height 27
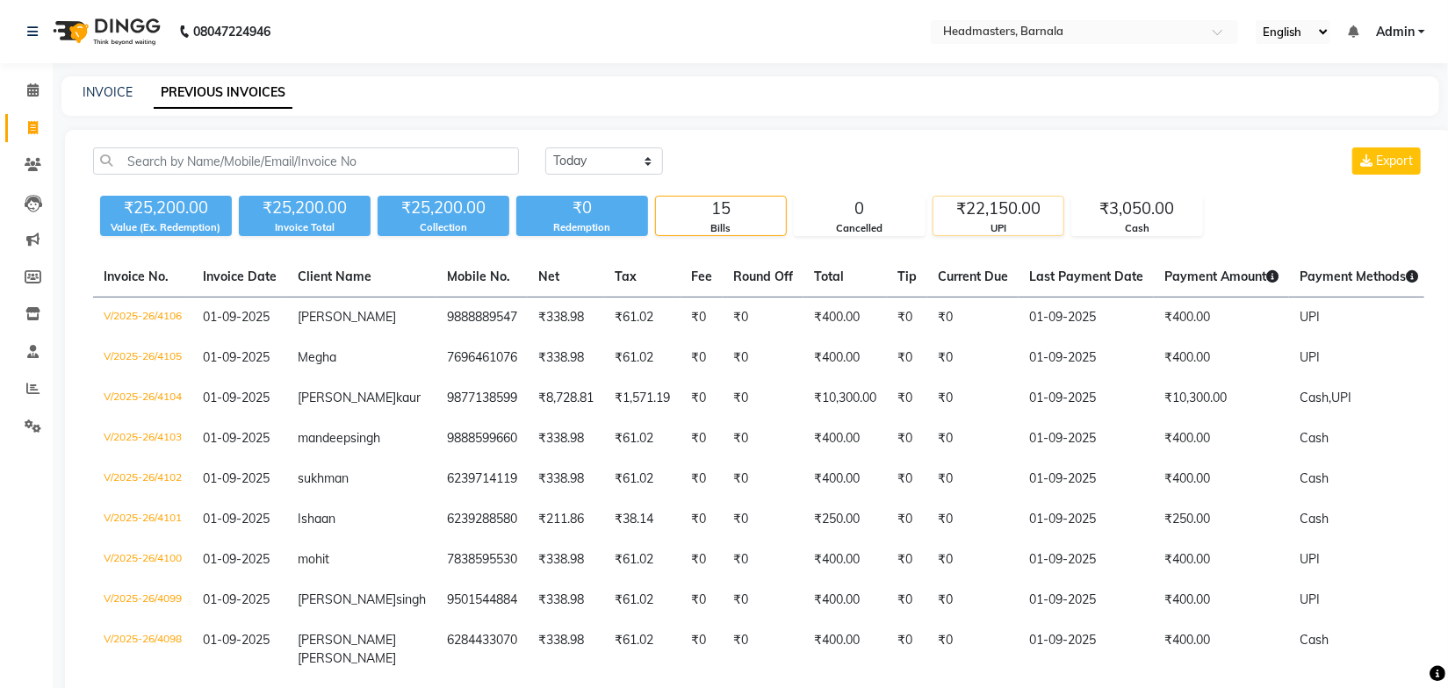
click at [1027, 215] on div "₹22,150.00" at bounding box center [998, 209] width 130 height 25
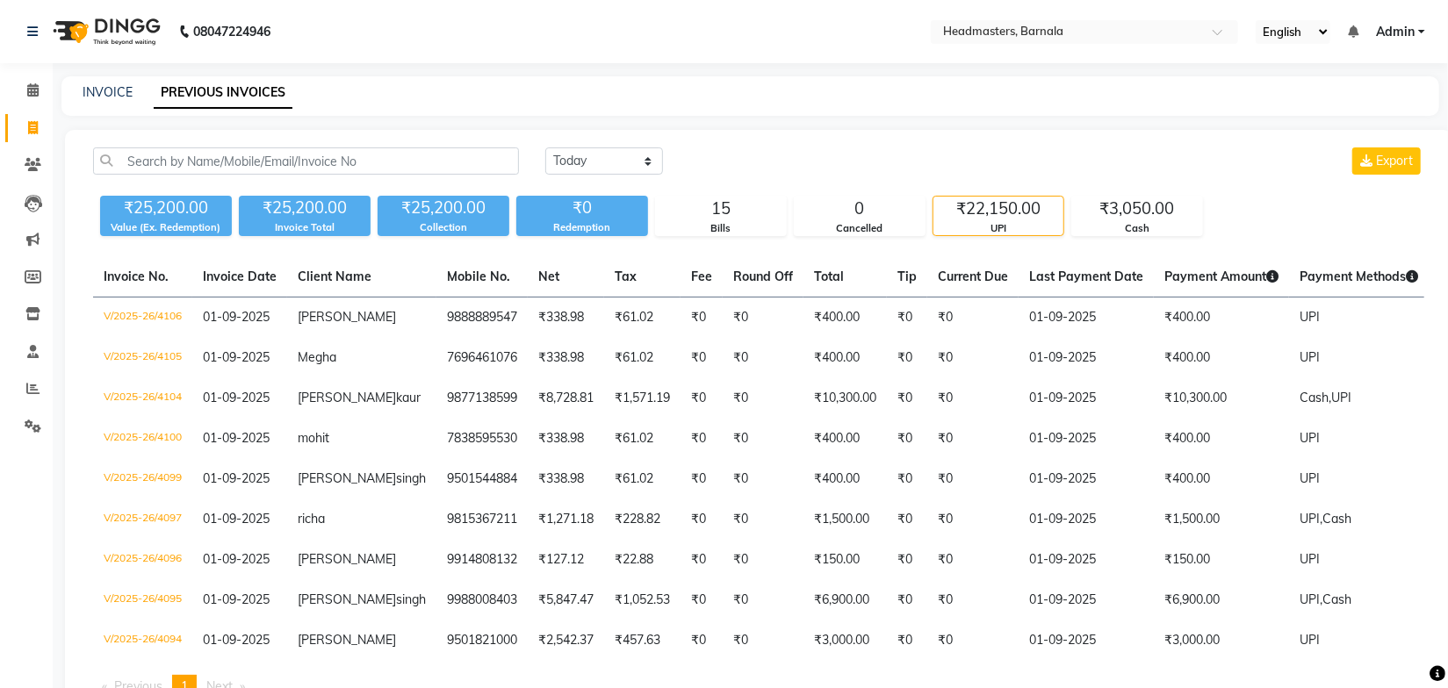
click at [861, 133] on div "[DATE] [DATE] Custom Range Export ₹25,200.00 Value (Ex. Redemption) ₹25,200.00 …" at bounding box center [758, 430] width 1387 height 601
click at [32, 390] on icon at bounding box center [32, 388] width 13 height 13
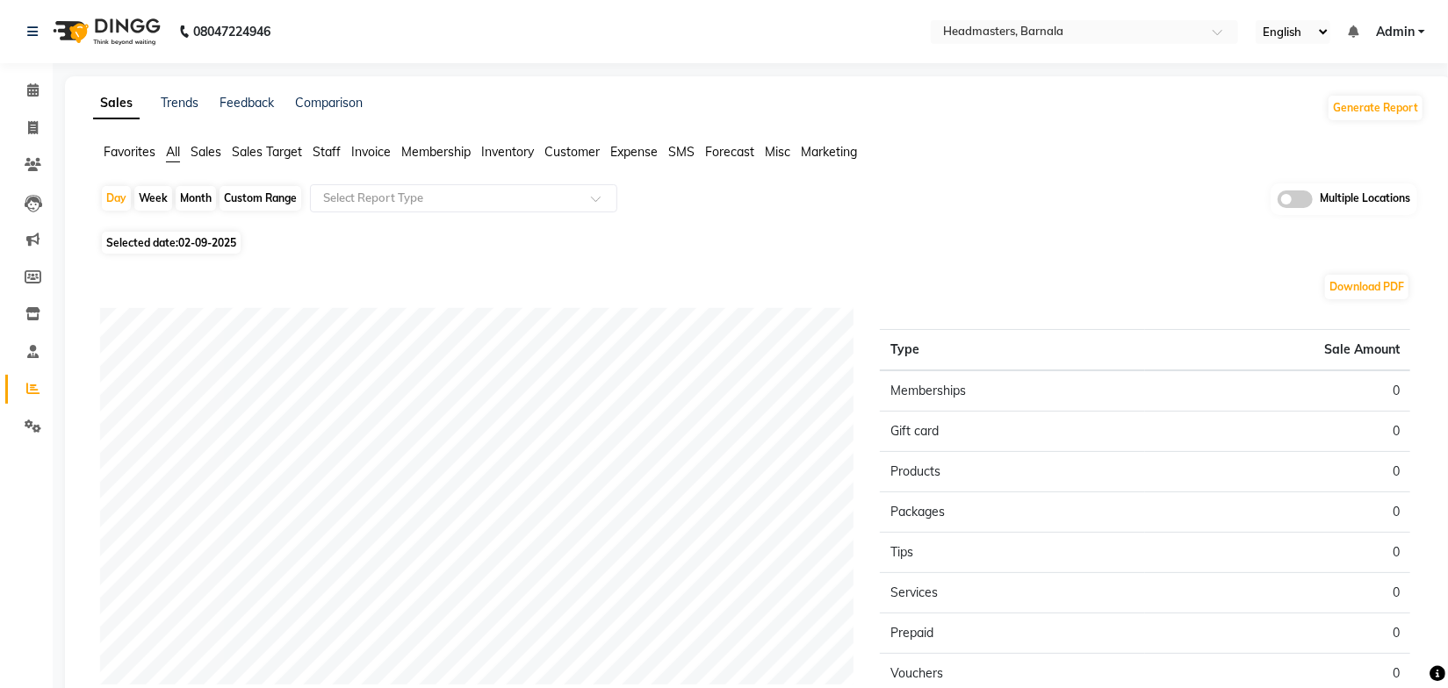
click at [904, 219] on div "Day Week Month Custom Range Select Report Type Multiple Locations" at bounding box center [758, 205] width 1317 height 43
click at [825, 217] on div "Day Week Month Custom Range Select Report Type Multiple Locations" at bounding box center [758, 205] width 1317 height 43
click at [208, 153] on span "Sales" at bounding box center [206, 152] width 31 height 16
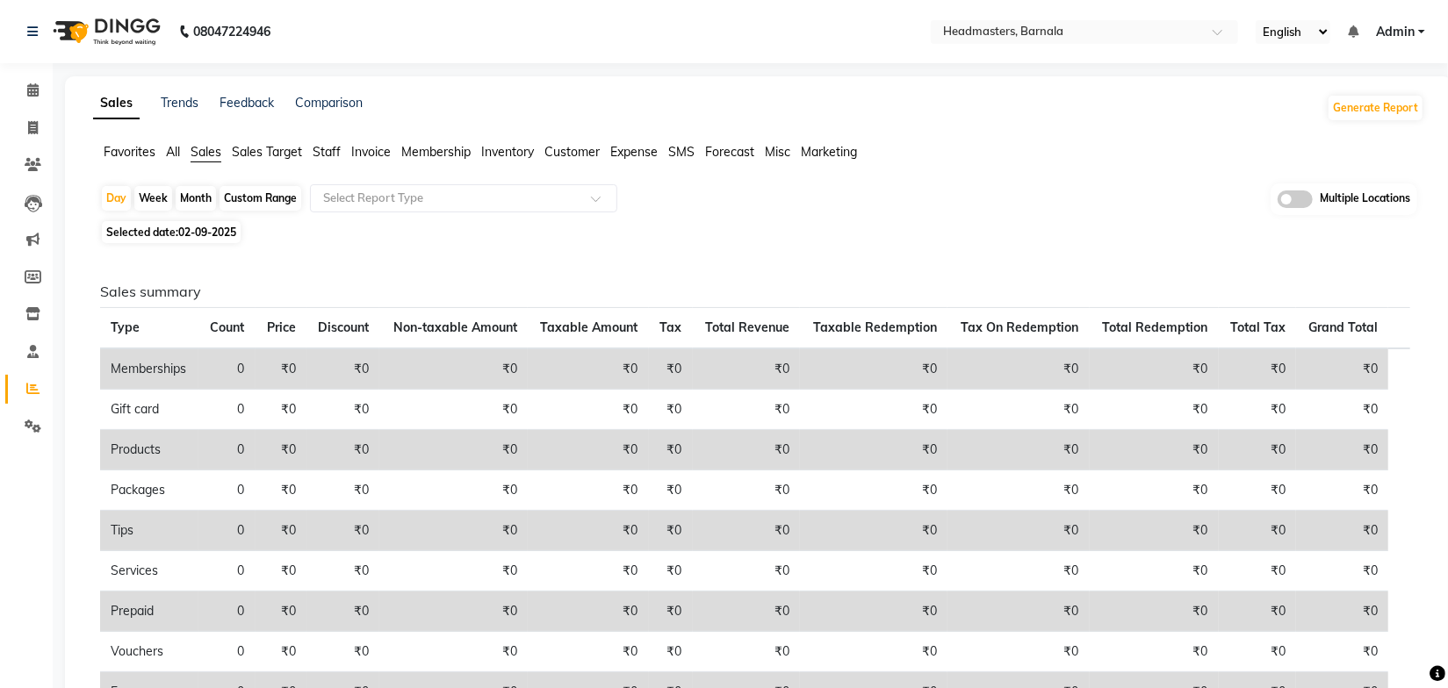
click at [198, 189] on div "Month" at bounding box center [196, 198] width 40 height 25
select select "9"
select select "2025"
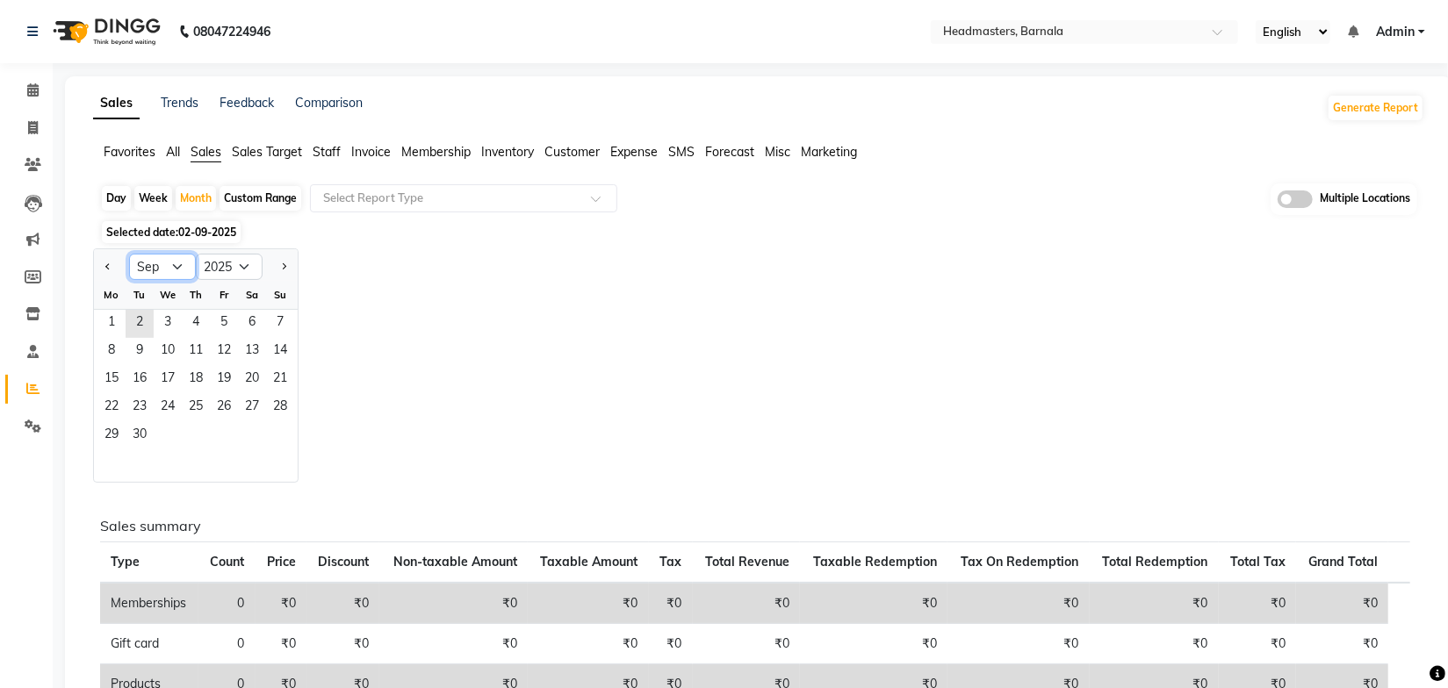
drag, startPoint x: 176, startPoint y: 265, endPoint x: 172, endPoint y: 277, distance: 12.2
click at [176, 265] on select "Jan Feb Mar Apr May Jun Jul Aug Sep Oct Nov Dec" at bounding box center [162, 267] width 67 height 26
select select "8"
click at [129, 254] on select "Jan Feb Mar Apr May Jun Jul Aug Sep Oct Nov Dec" at bounding box center [162, 267] width 67 height 26
click at [226, 326] on span "1" at bounding box center [224, 324] width 28 height 28
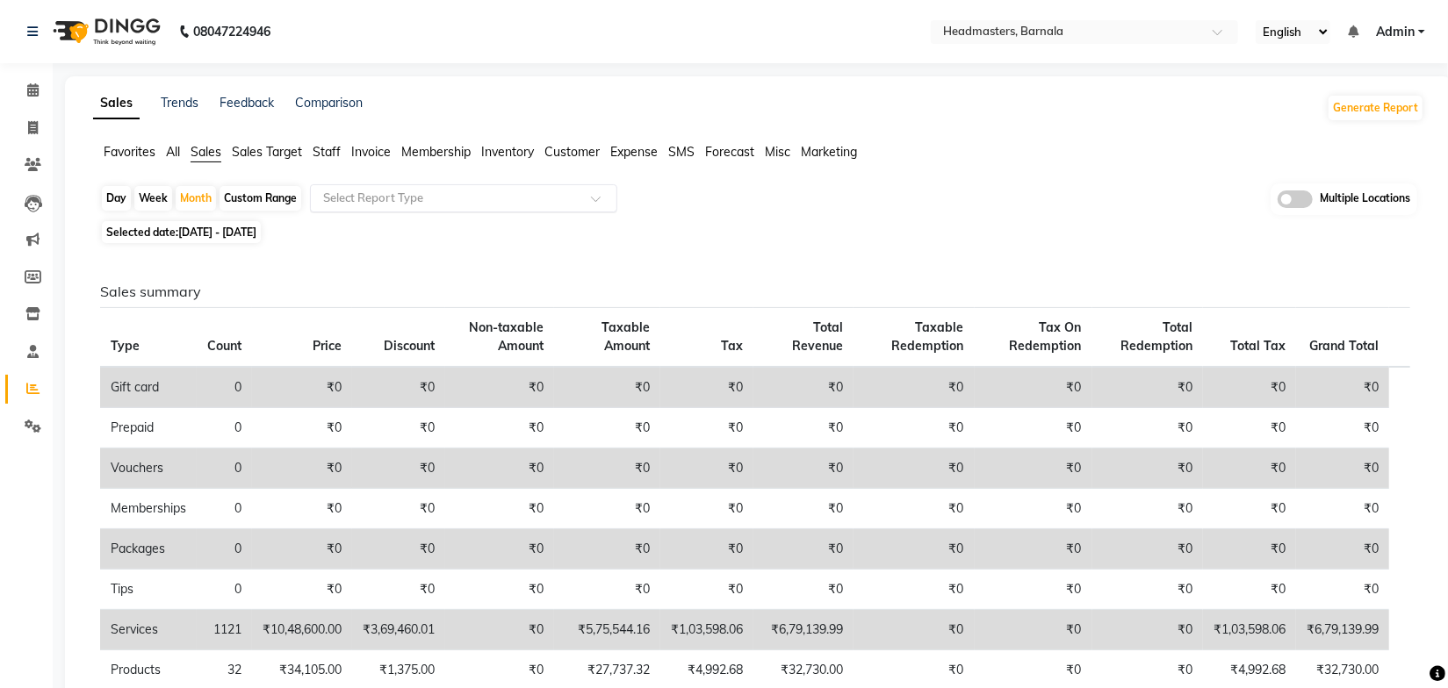
click at [360, 192] on input "text" at bounding box center [446, 199] width 253 height 18
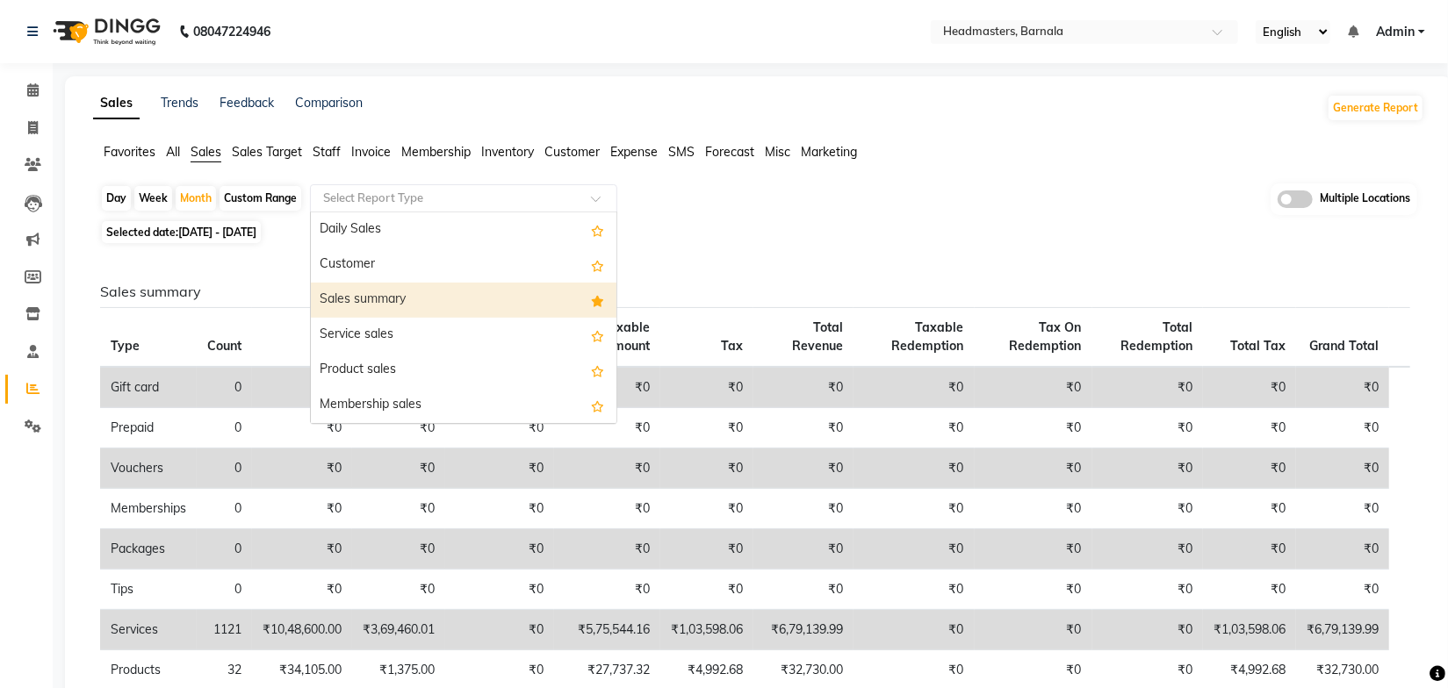
click at [394, 299] on div "Sales summary" at bounding box center [464, 300] width 306 height 35
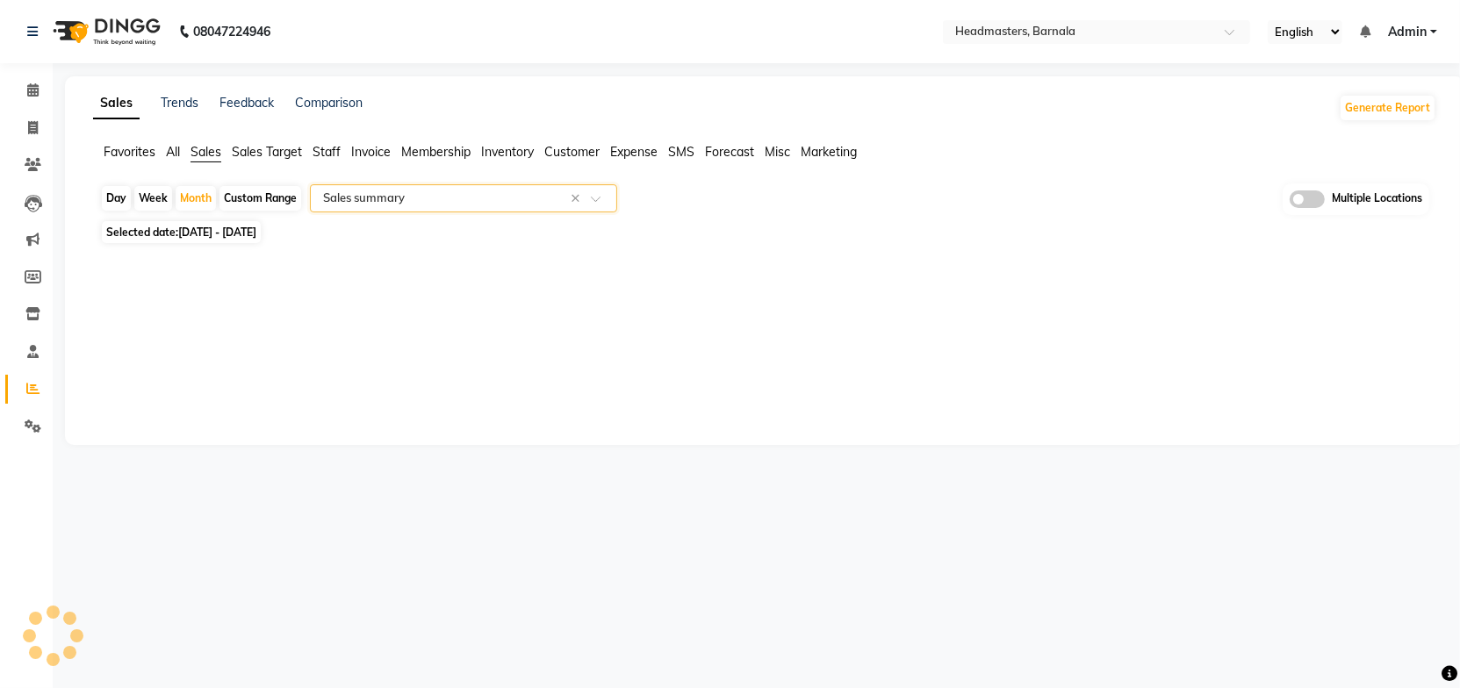
select select "full_report"
select select "csv"
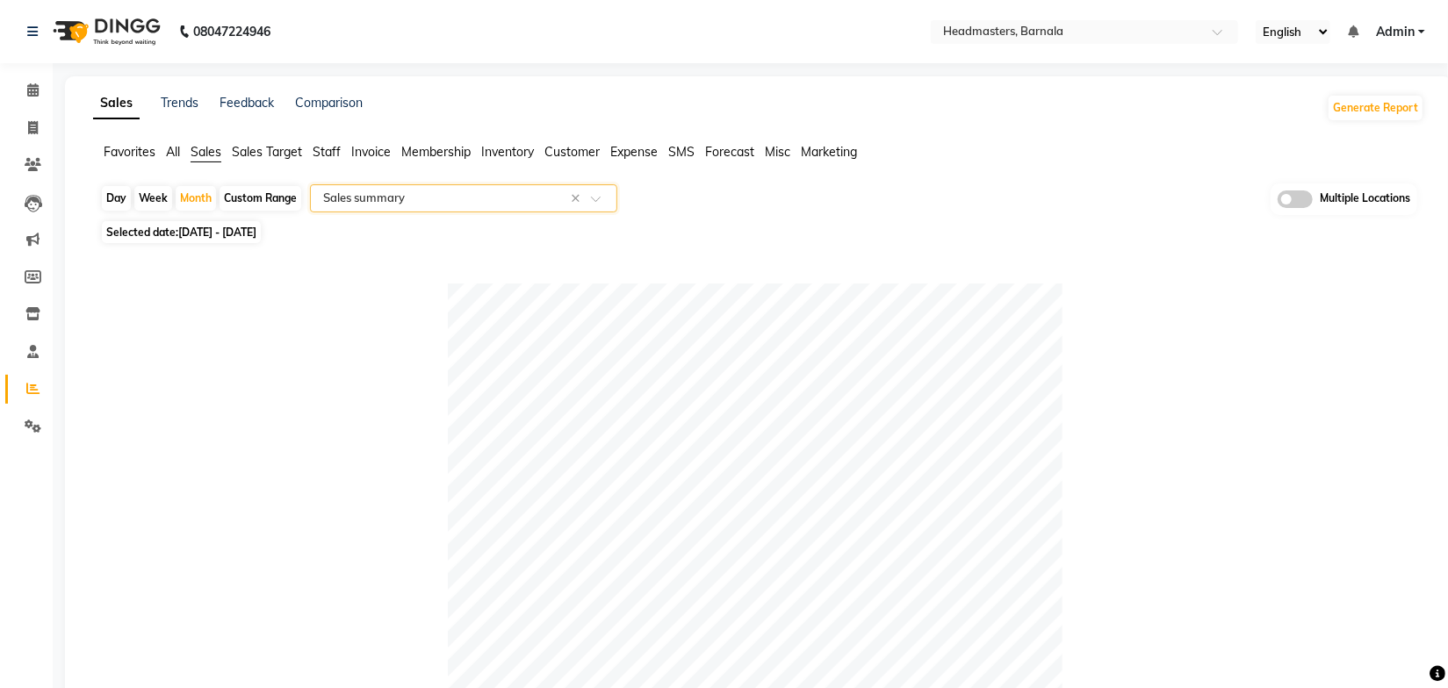
click at [926, 227] on div "Selected date: 01-08-2025 - 31-08-2025" at bounding box center [762, 232] width 1324 height 18
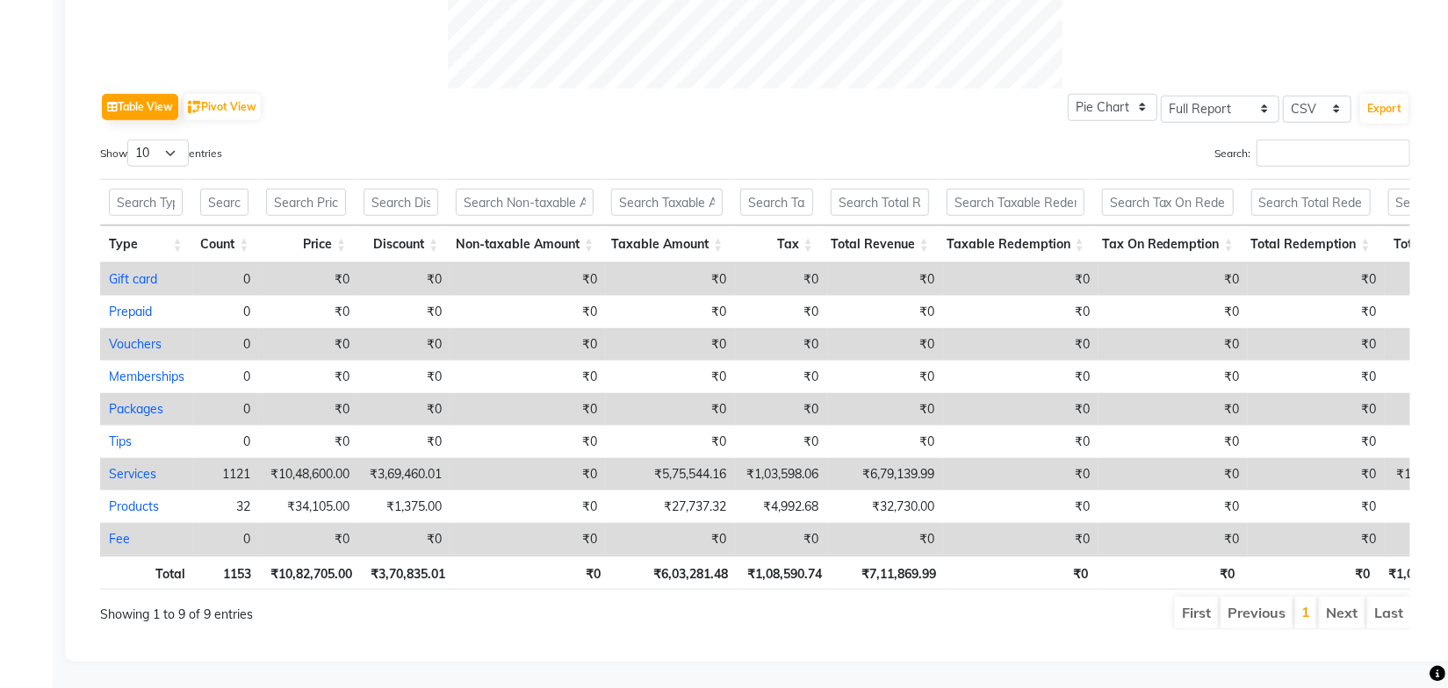
click at [895, 89] on div "Table View Pivot View Pie Chart Bar Chart Select Full Report Filtered Report Se…" at bounding box center [755, 107] width 1310 height 37
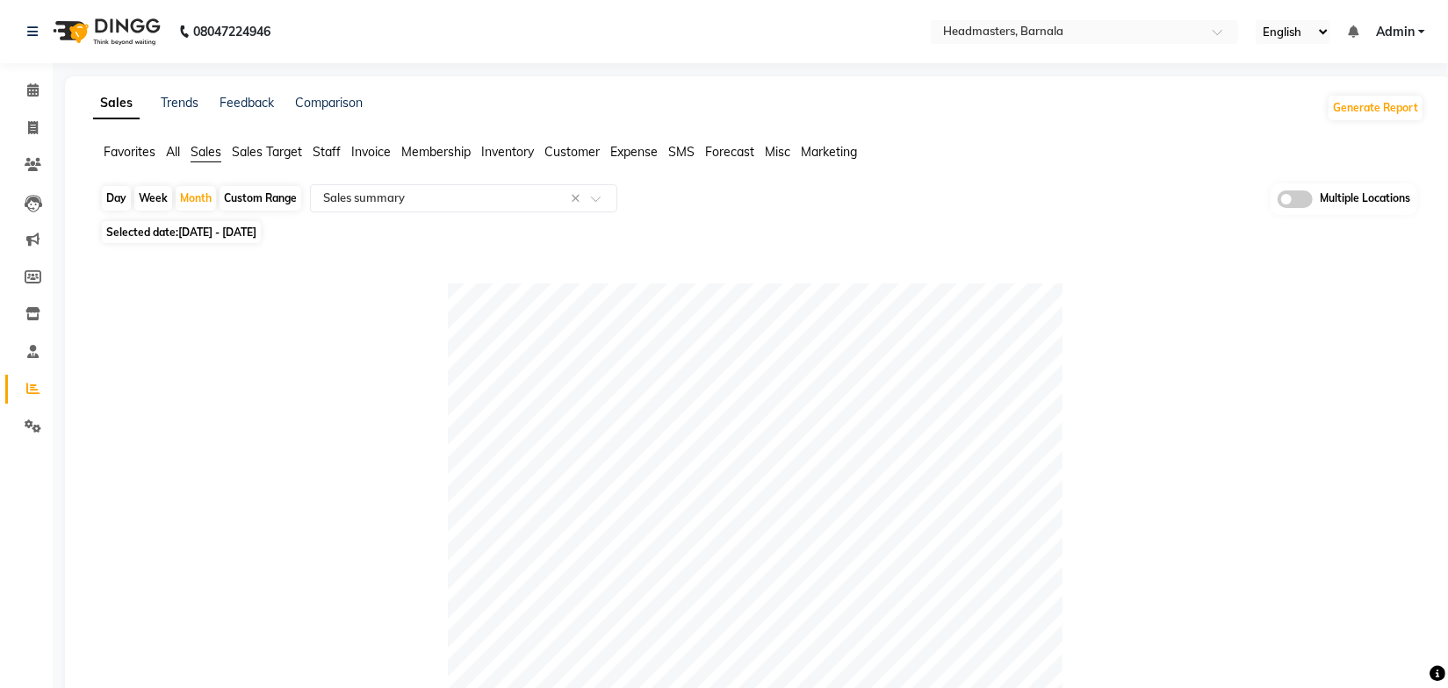
click at [957, 192] on div "Day Week Month Custom Range Select Report Type × Sales summary × Multiple Locat…" at bounding box center [758, 200] width 1317 height 32
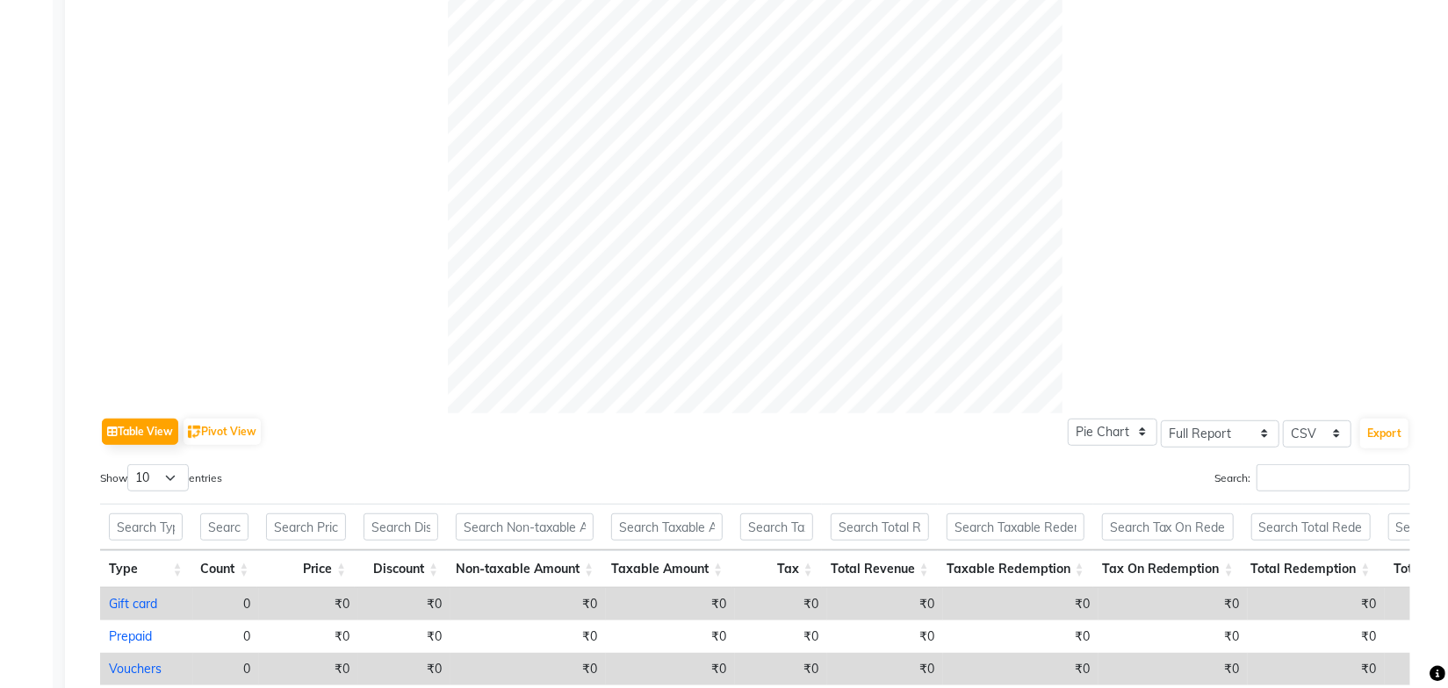
scroll to position [832, 0]
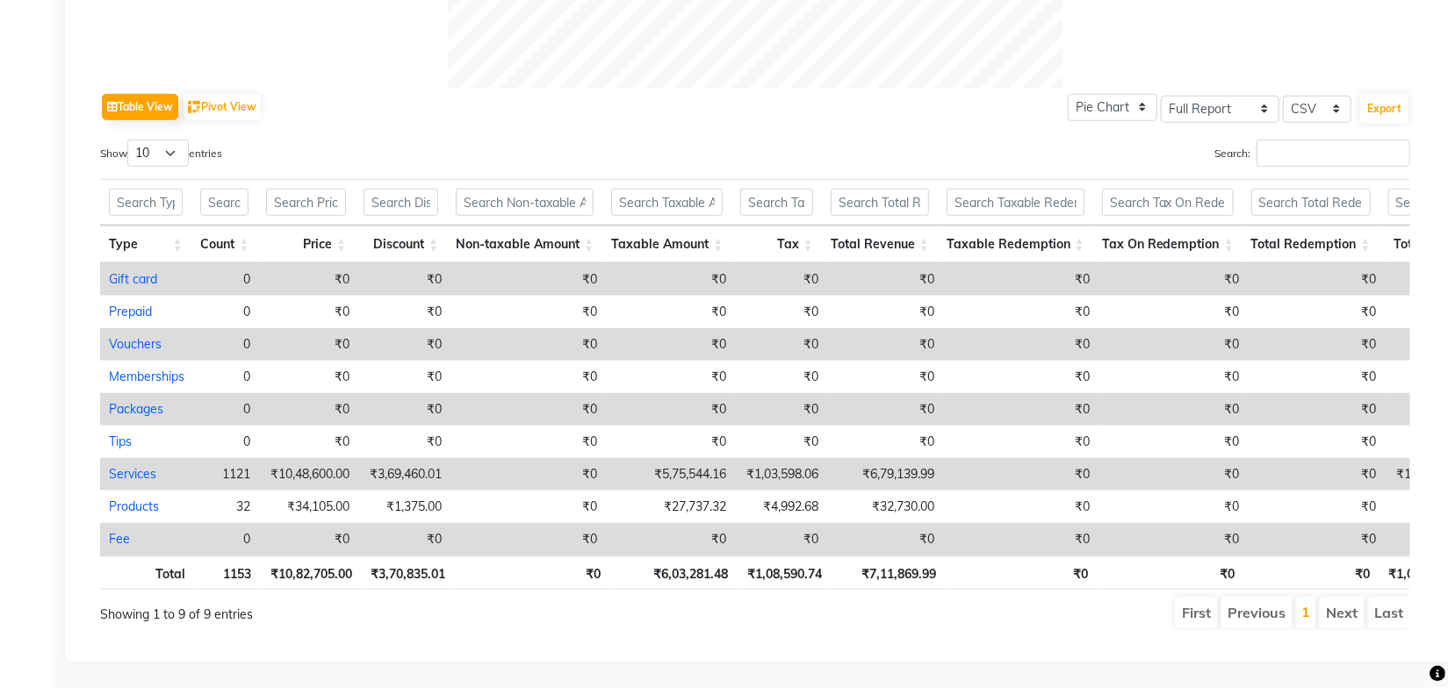
click at [886, 109] on div "Table View Pivot View Pie Chart Bar Chart Select Full Report Filtered Report Se…" at bounding box center [755, 360] width 1310 height 542
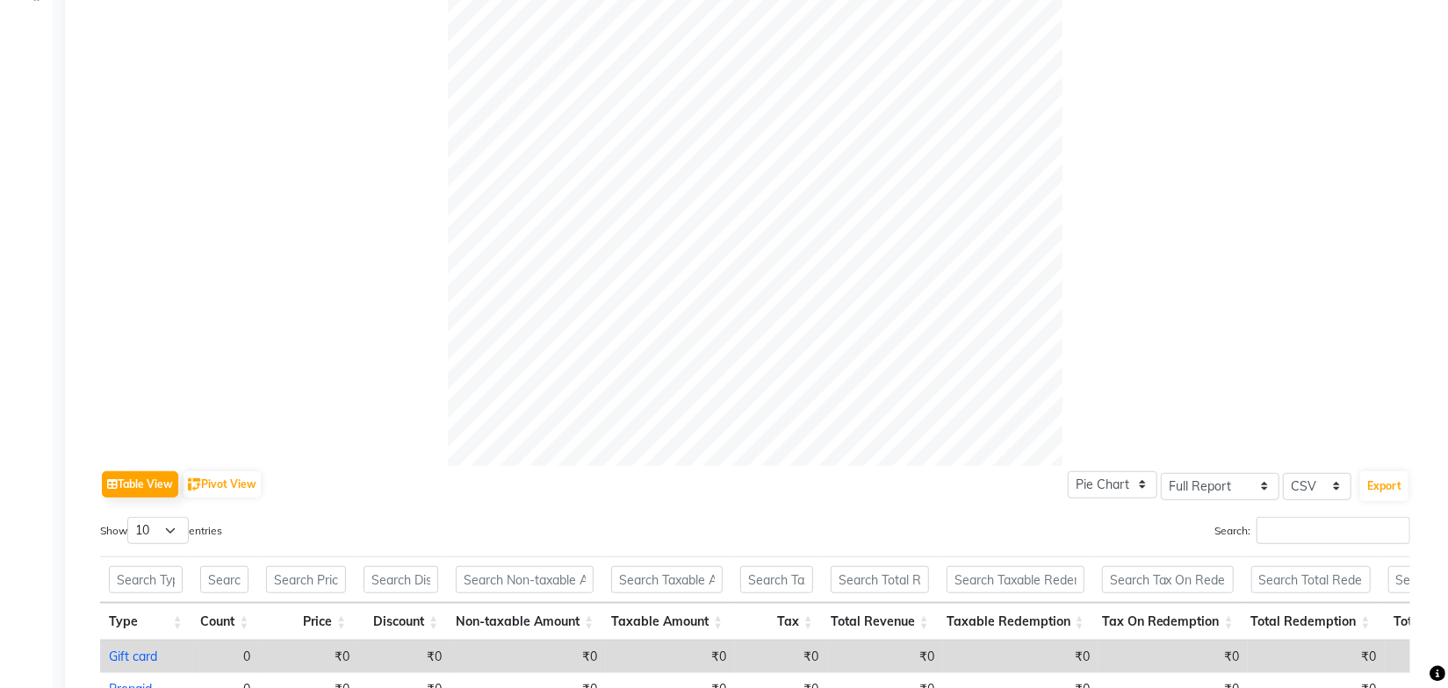
click at [1123, 96] on div at bounding box center [755, 159] width 1310 height 615
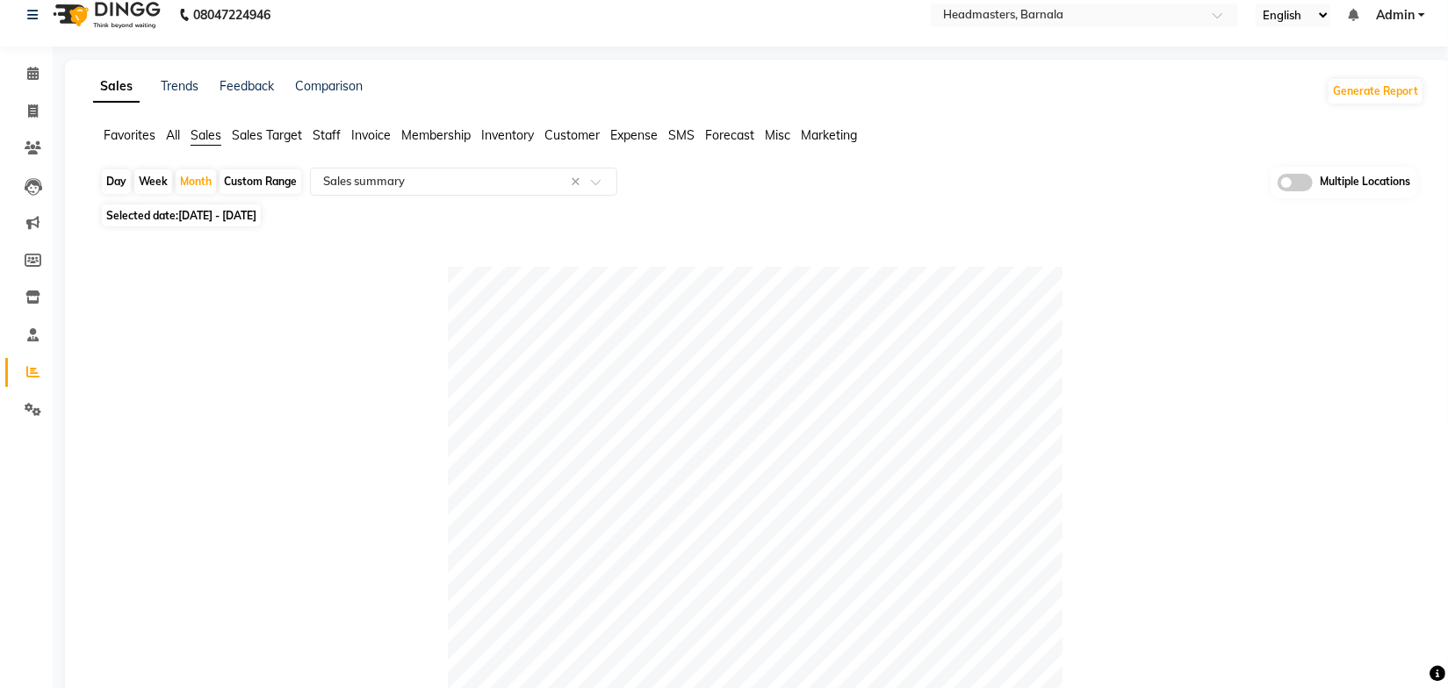
scroll to position [0, 0]
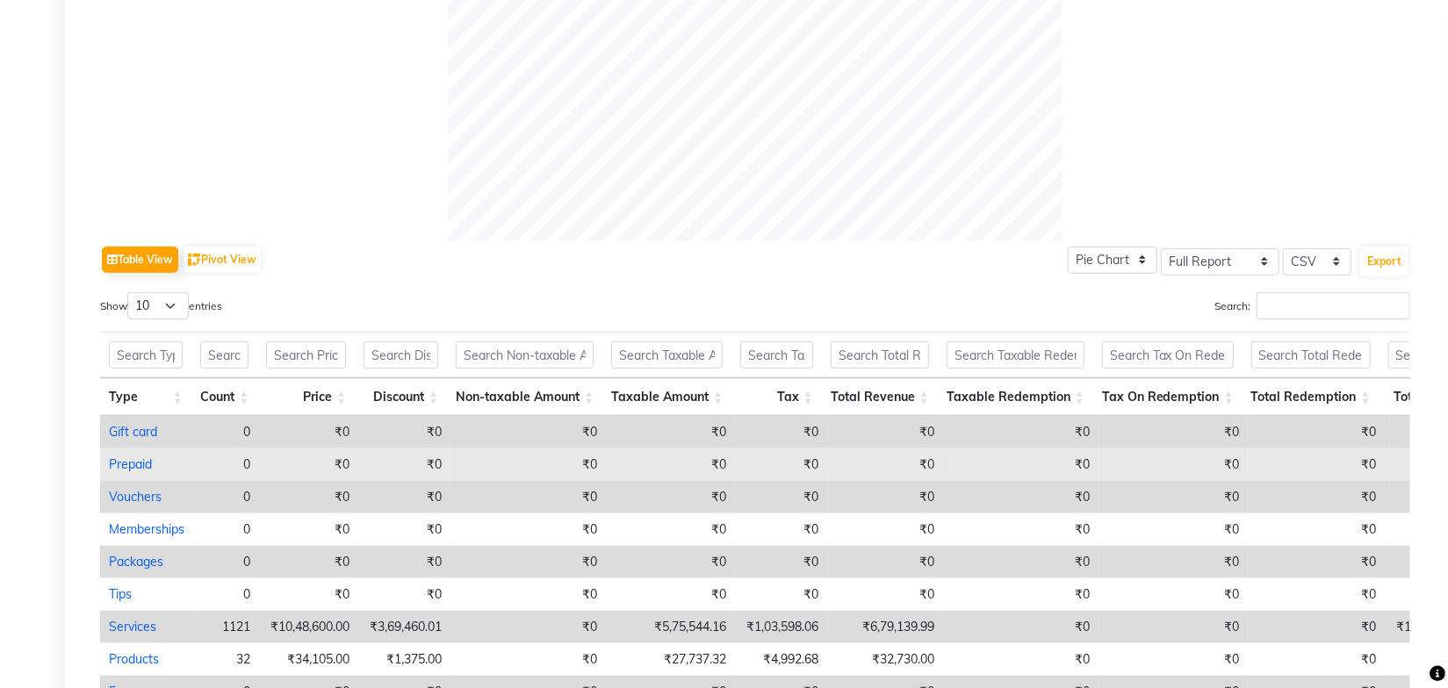
scroll to position [832, 0]
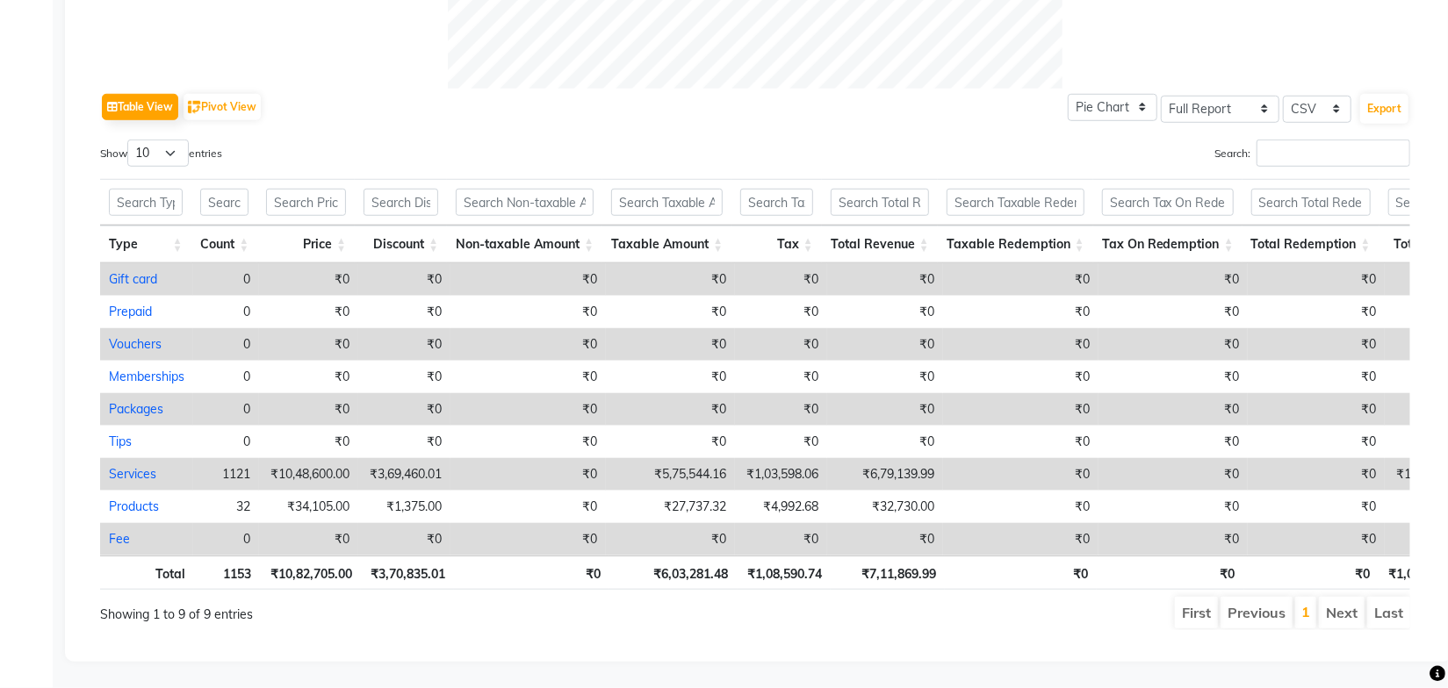
click at [908, 597] on ul "First Previous 1 Next Last" at bounding box center [1033, 613] width 753 height 32
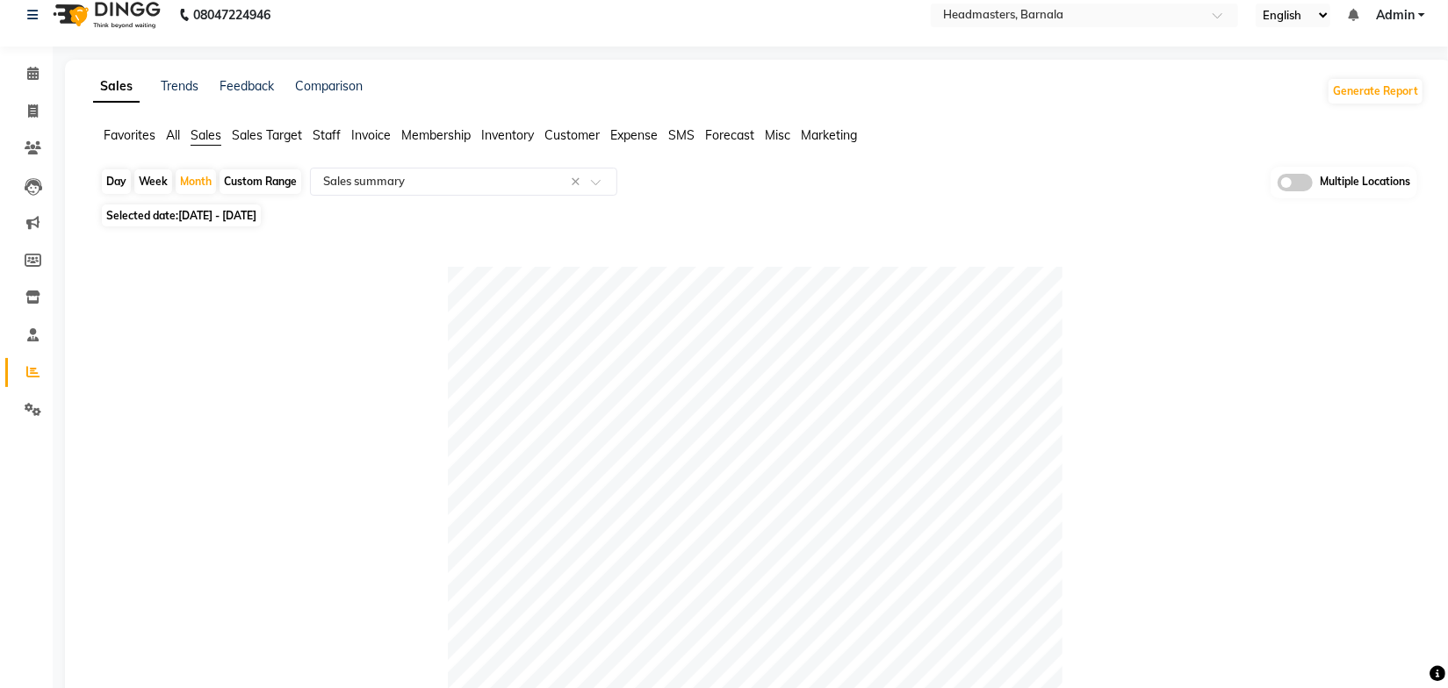
scroll to position [0, 0]
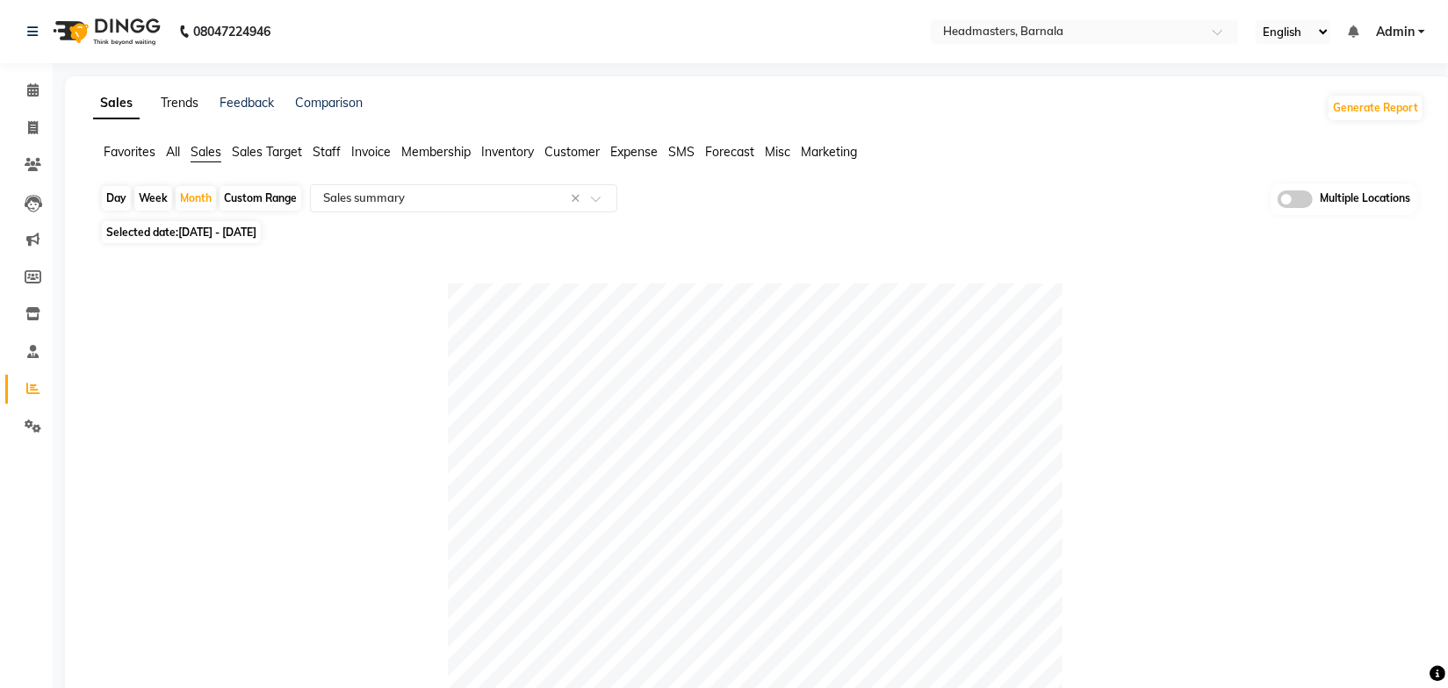
click at [187, 110] on link "Trends" at bounding box center [180, 103] width 38 height 16
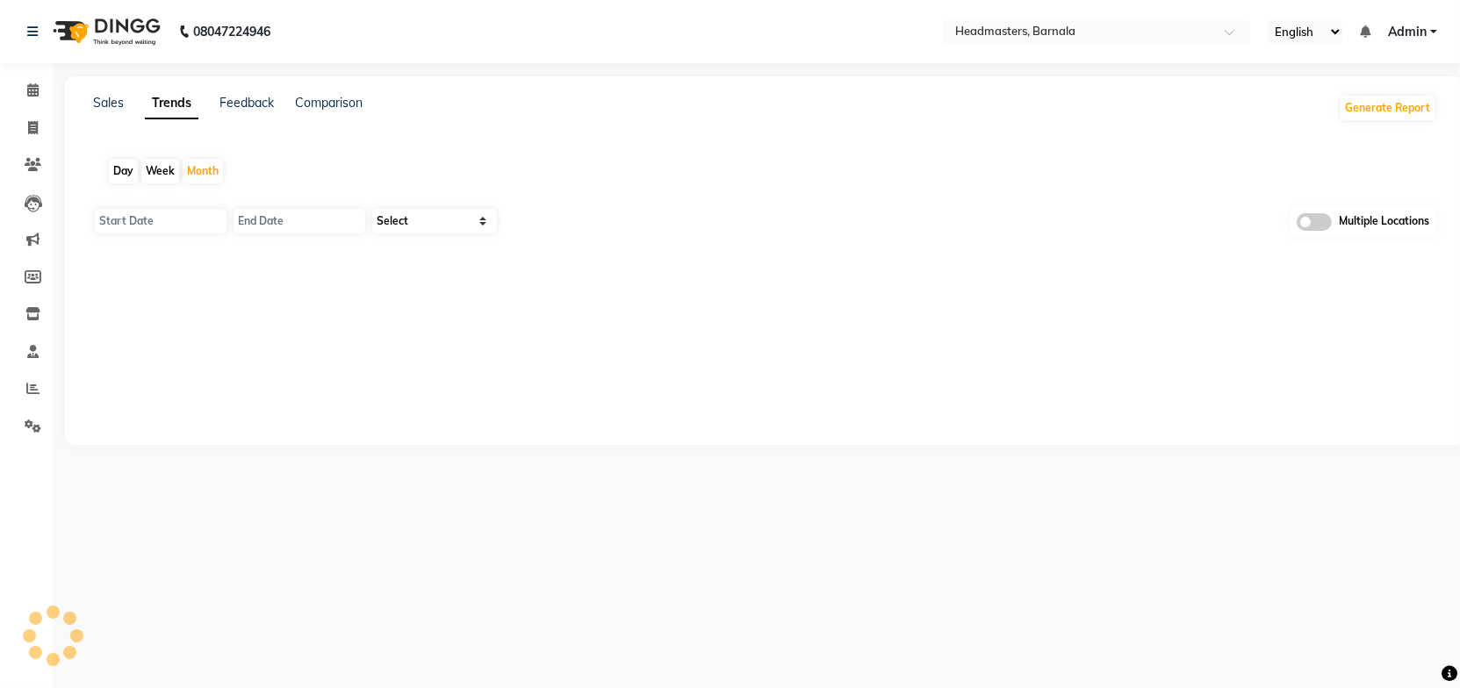
type input "01-09-2025"
type input "[DATE]"
select select "by_client"
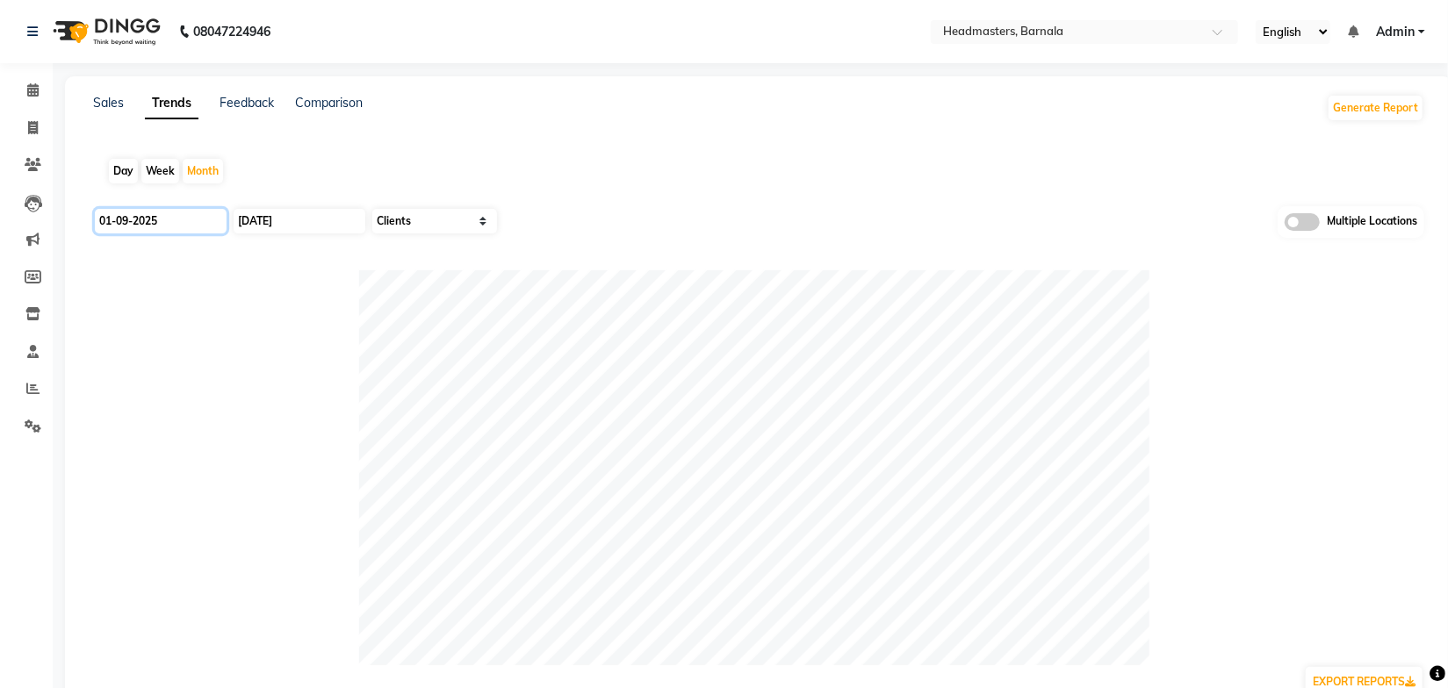
click at [173, 214] on input "01-09-2025" at bounding box center [161, 221] width 132 height 25
select select "9"
select select "2025"
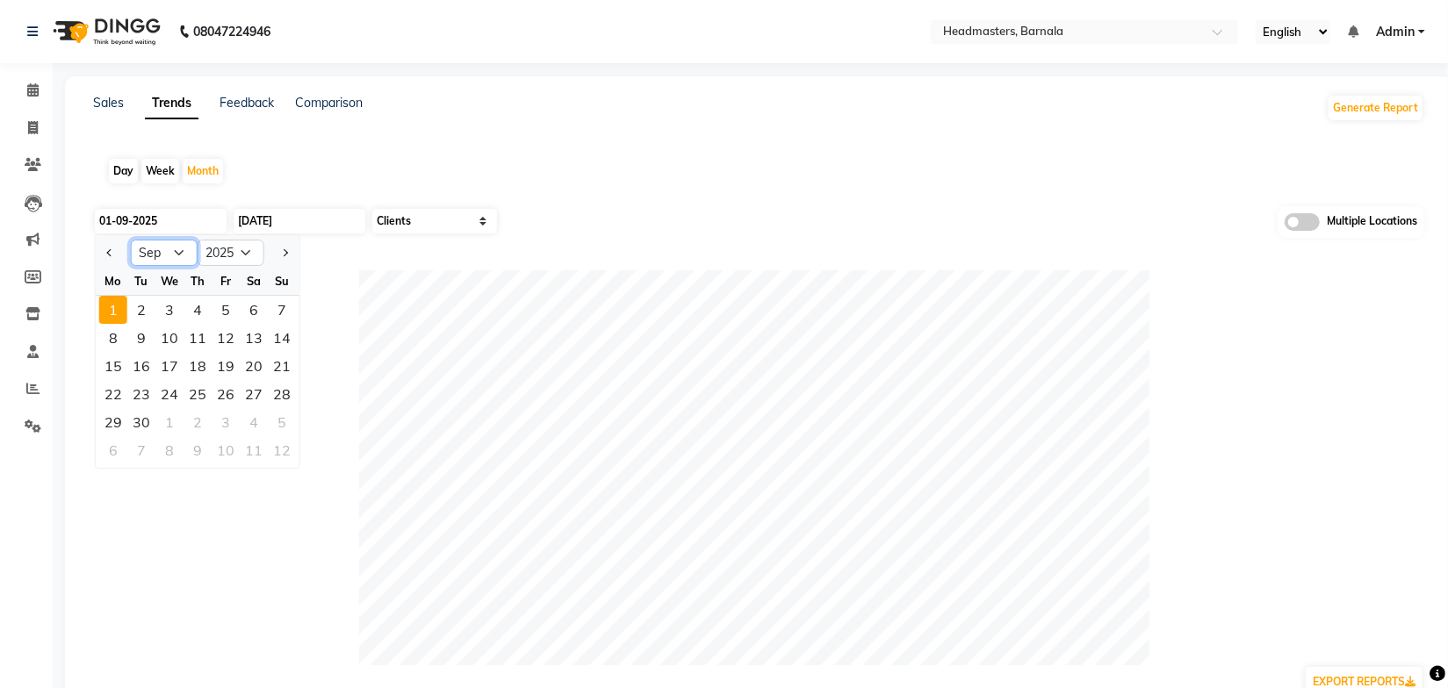
click at [164, 255] on select "Jan Feb Mar Apr May Jun Jul Aug Sep Oct Nov Dec" at bounding box center [164, 253] width 67 height 26
select select "8"
click at [131, 240] on select "Jan Feb Mar Apr May Jun Jul Aug Sep Oct Nov Dec" at bounding box center [164, 253] width 67 height 26
click at [227, 309] on div "1" at bounding box center [226, 310] width 28 height 28
type input "01-08-2025"
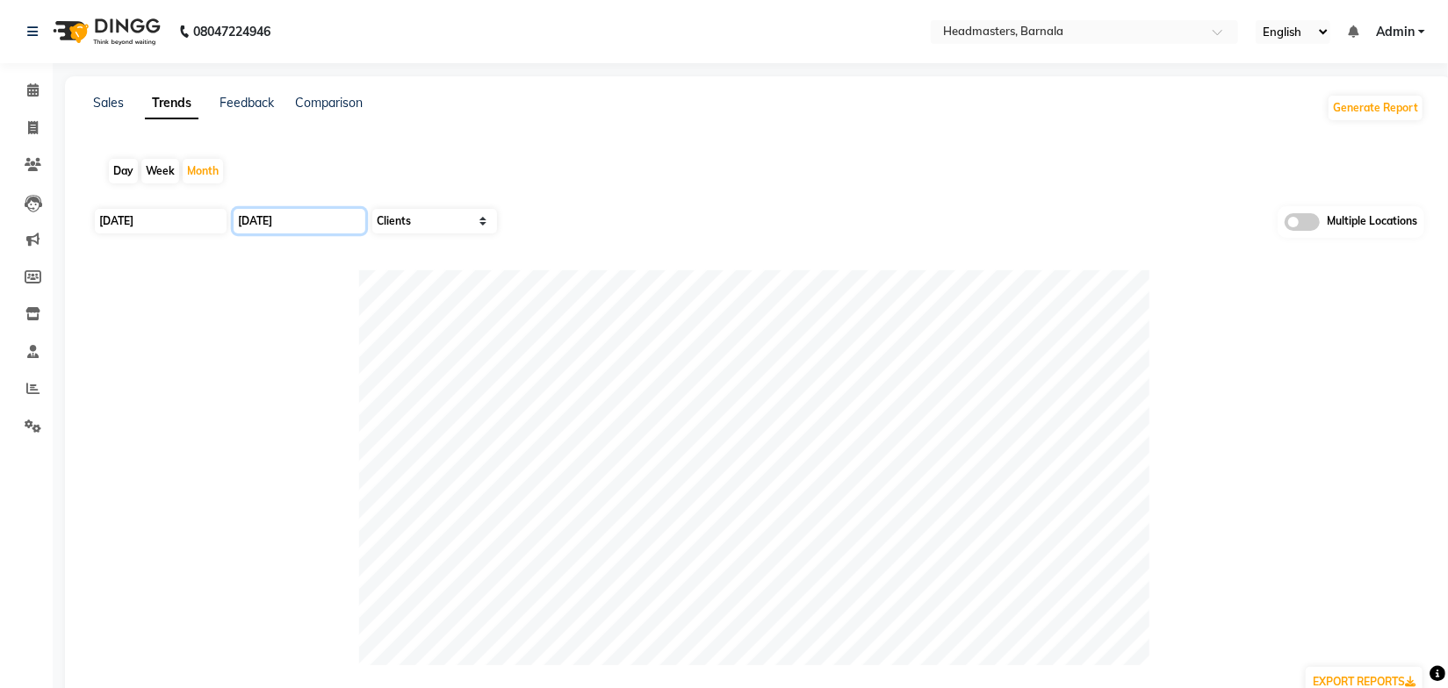
click at [283, 220] on input "[DATE]" at bounding box center [300, 221] width 132 height 25
select select "9"
select select "2025"
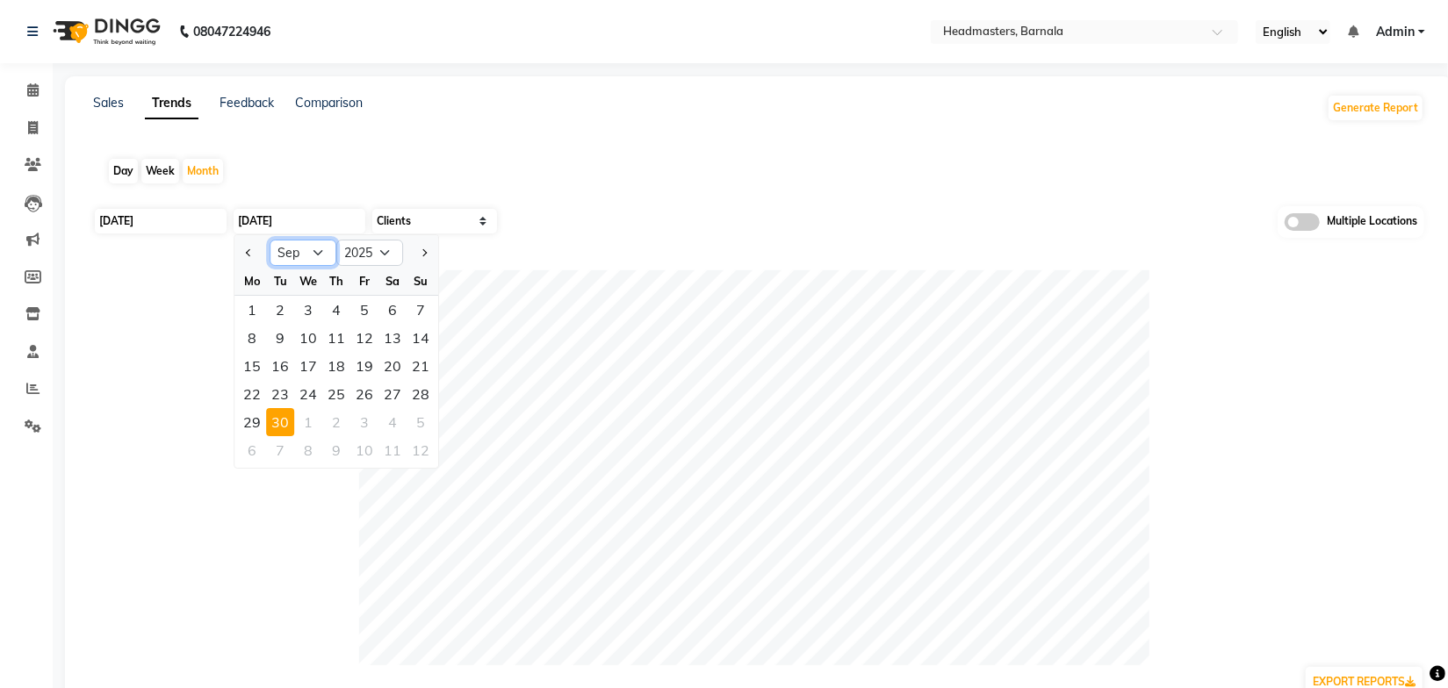
click at [300, 255] on select "Jan Feb Mar Apr May Jun Jul Aug Sep Oct Nov Dec" at bounding box center [303, 253] width 67 height 26
select select "8"
click at [270, 240] on select "Jan Feb Mar Apr May Jun Jul Aug Sep Oct Nov Dec" at bounding box center [303, 253] width 67 height 26
click at [408, 425] on div "31" at bounding box center [421, 422] width 28 height 28
type input "31-08-2025"
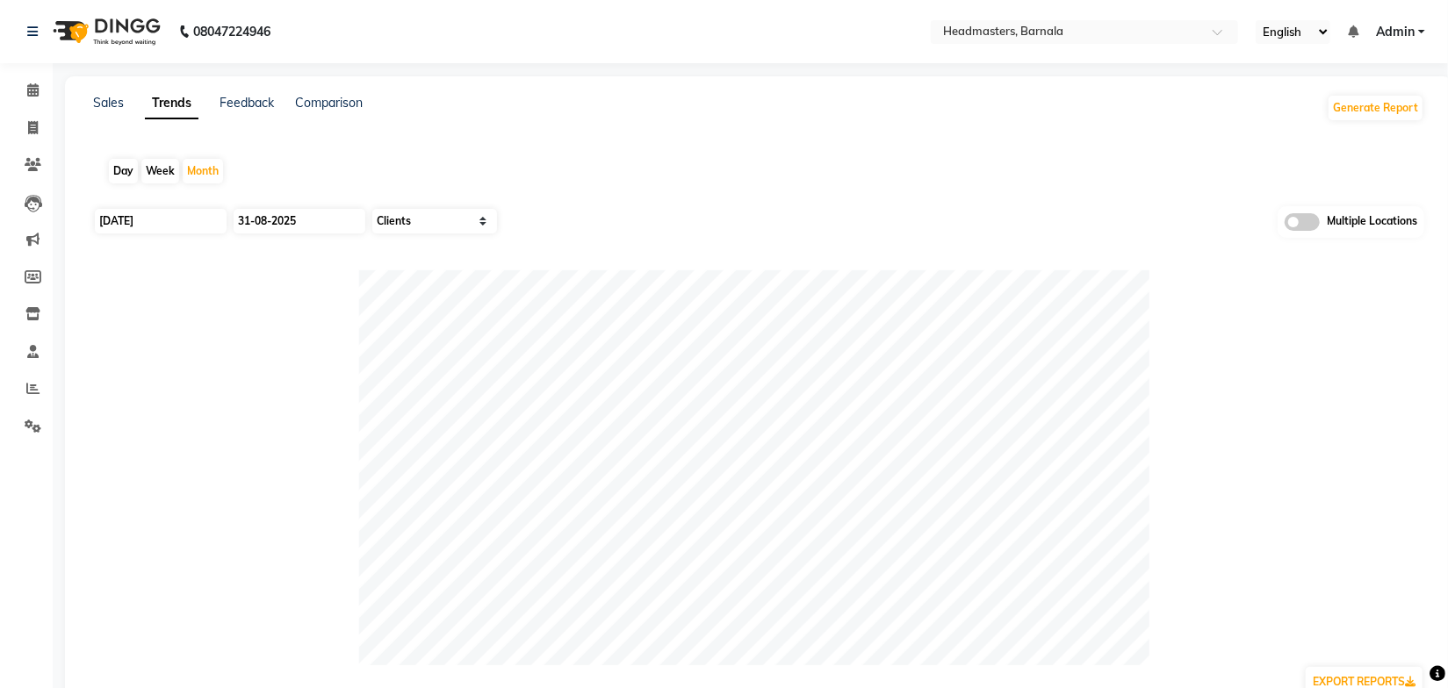
click at [666, 176] on div "Day Week Month" at bounding box center [758, 171] width 1331 height 56
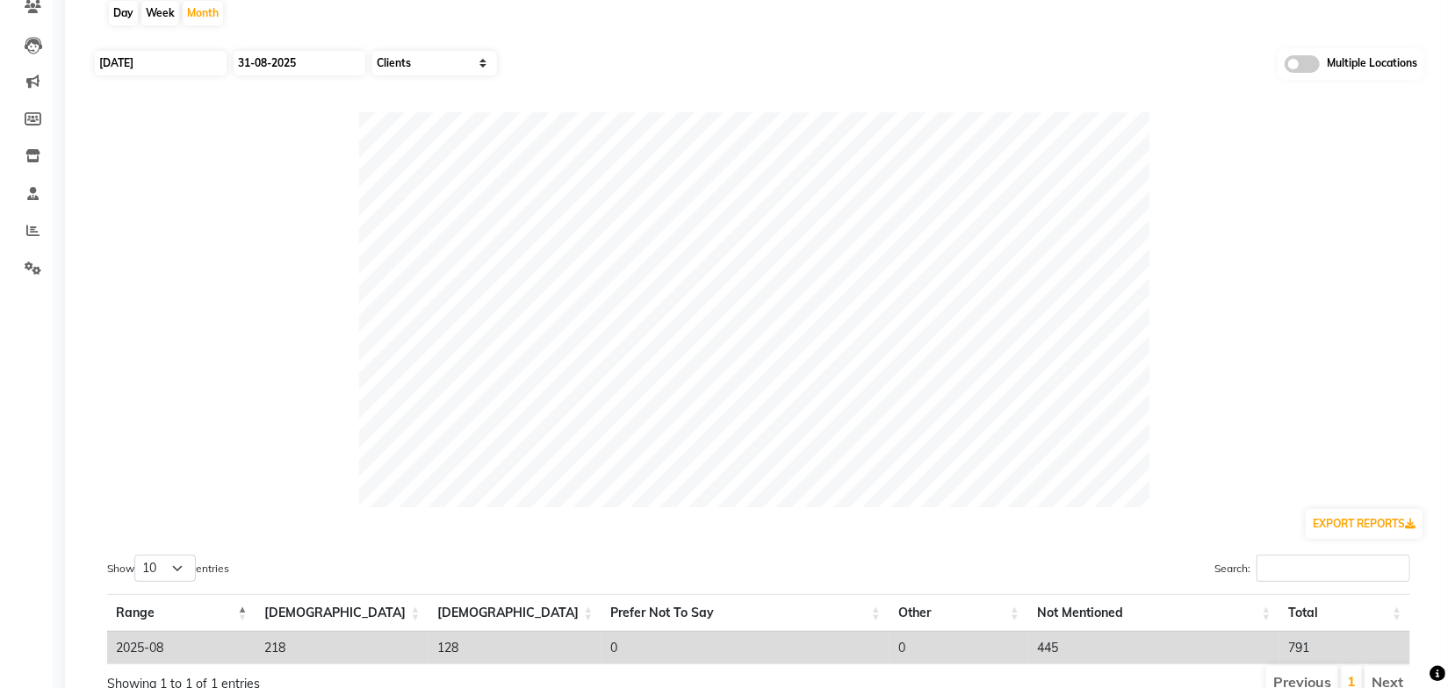
scroll to position [238, 0]
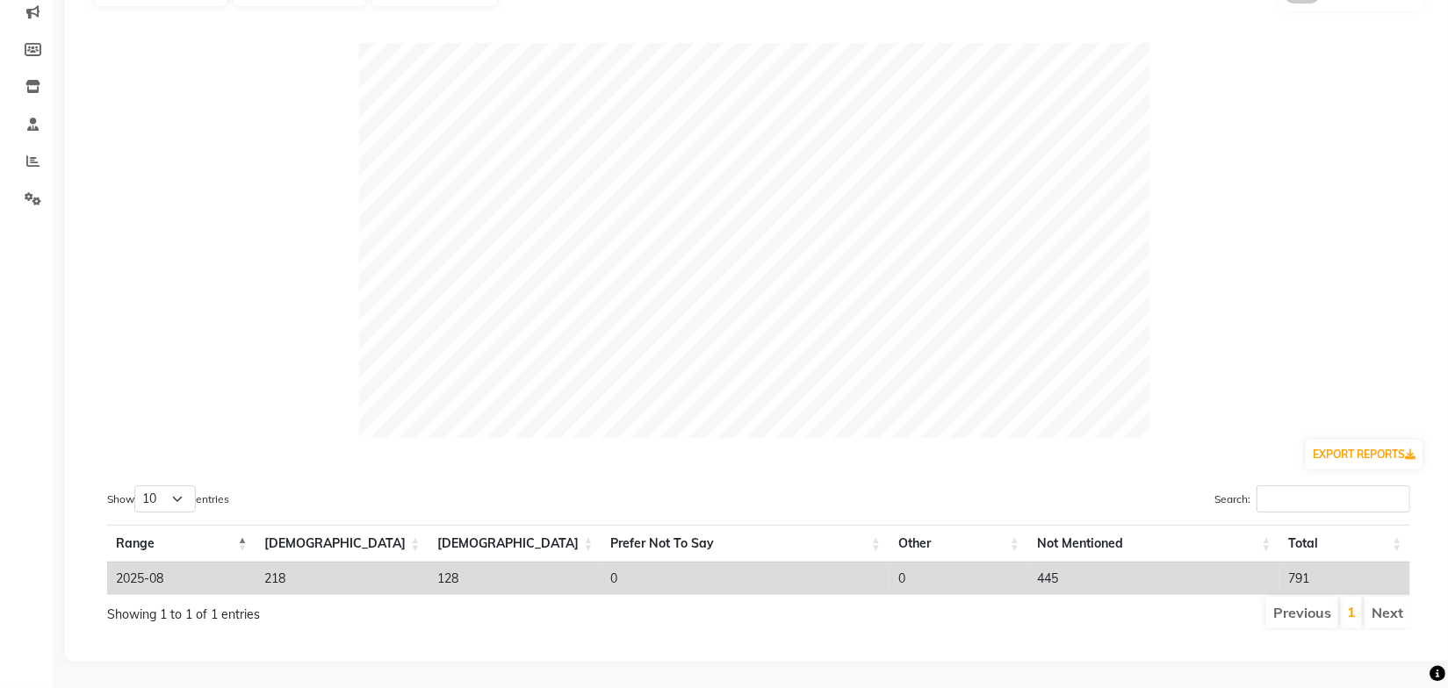
click at [919, 605] on ul "Previous 1 Next" at bounding box center [1035, 613] width 749 height 32
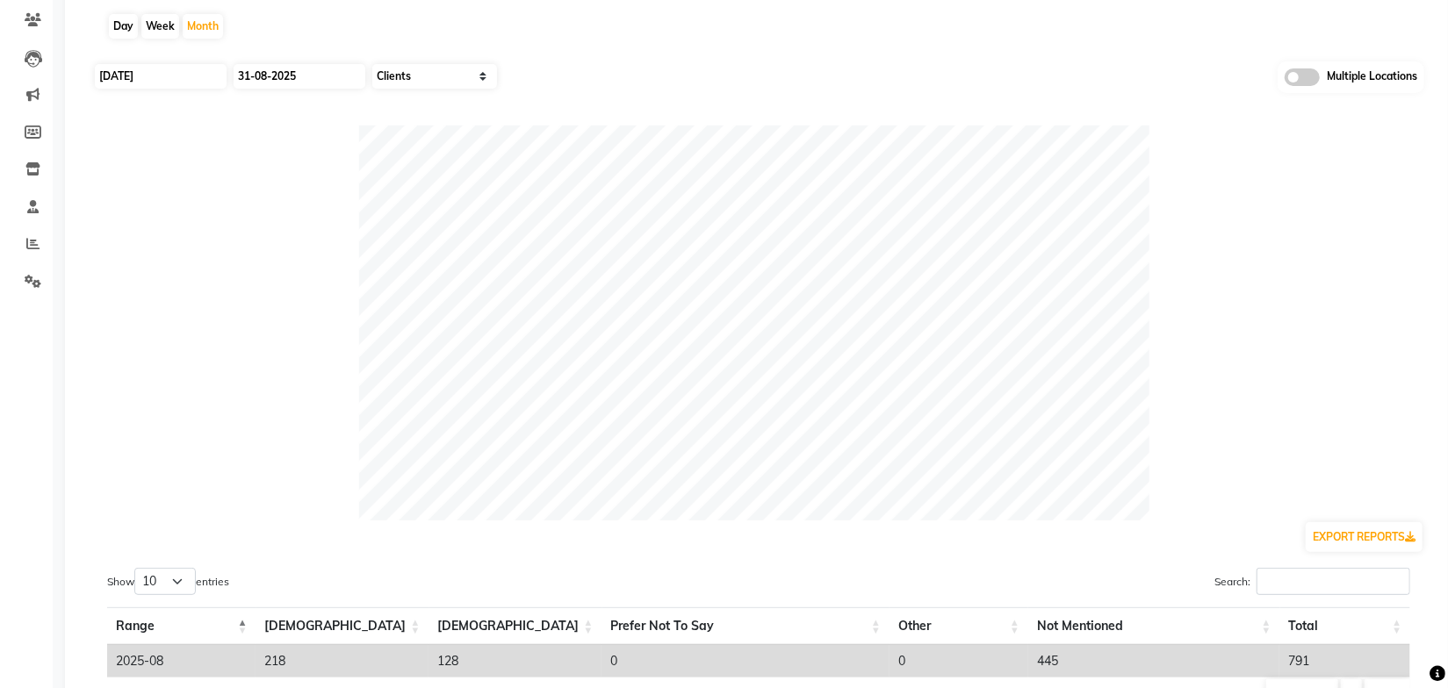
scroll to position [0, 0]
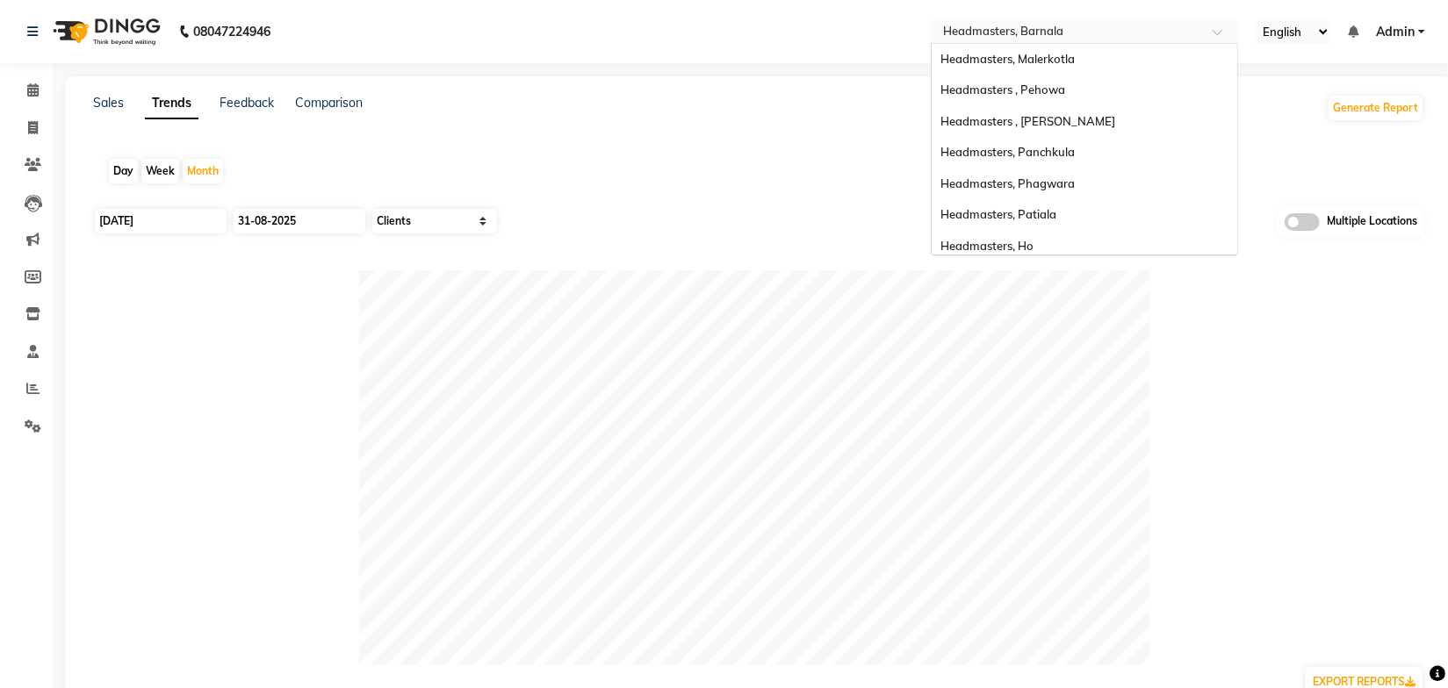
click at [1096, 18] on nav "08047224946 Select Location × Headmasters, Barnala Headmasters, Malerkotla Head…" at bounding box center [724, 31] width 1448 height 63
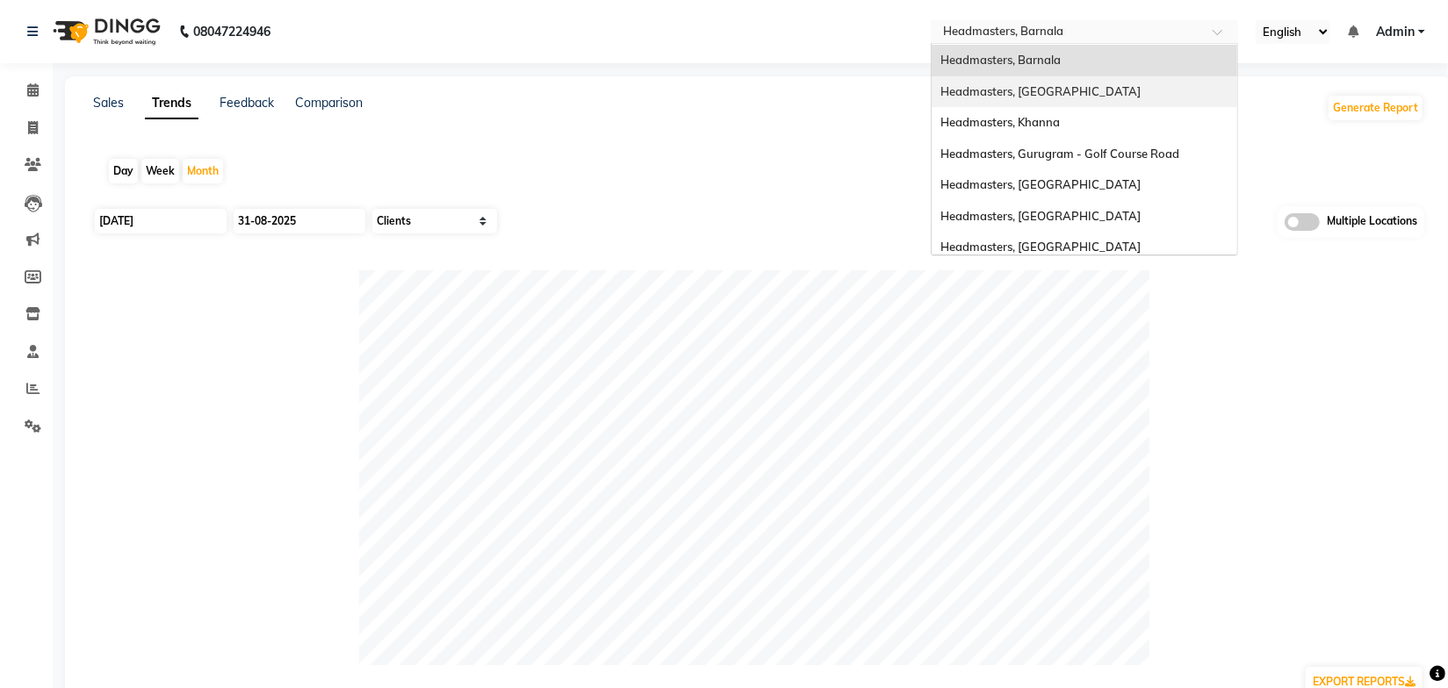
click at [1075, 96] on div "Headmasters, [GEOGRAPHIC_DATA]" at bounding box center [1085, 92] width 306 height 32
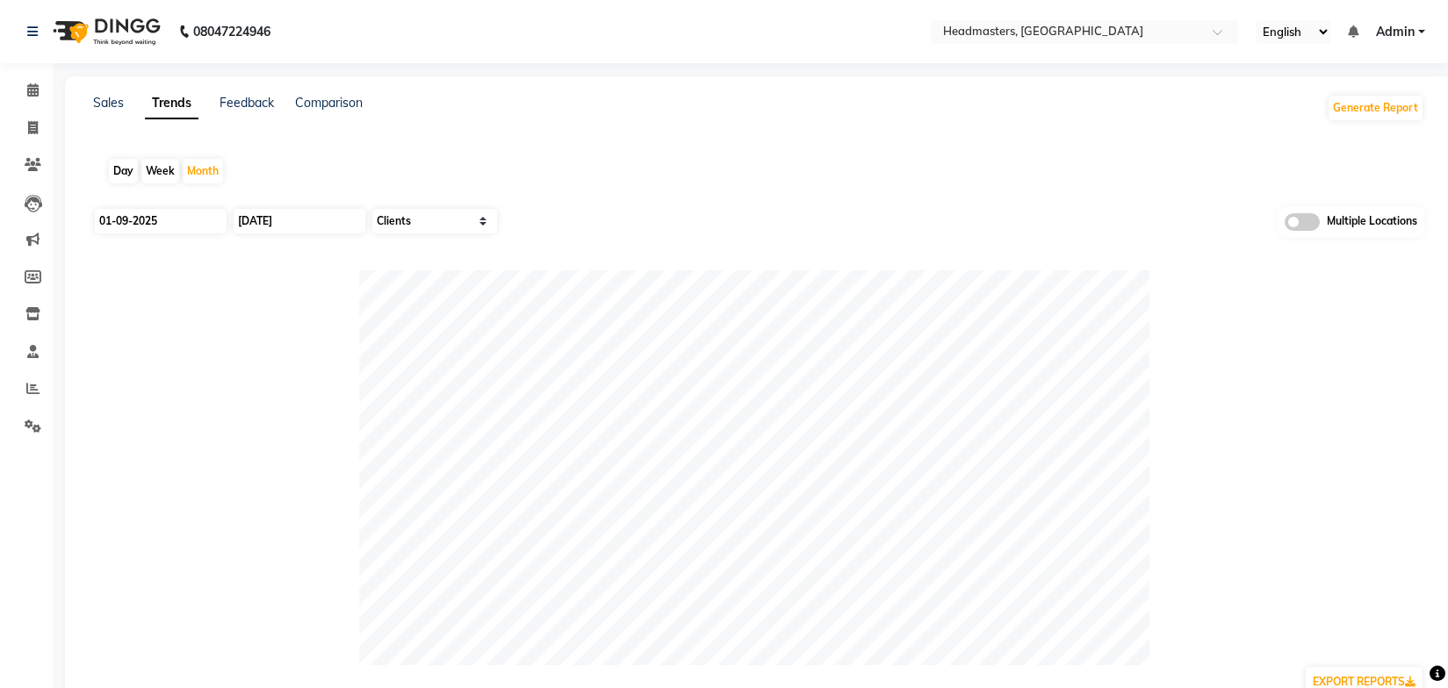
select select "by_client"
click at [687, 154] on div "Day Week Month" at bounding box center [758, 171] width 1331 height 56
drag, startPoint x: 33, startPoint y: 424, endPoint x: 68, endPoint y: 433, distance: 36.2
click at [33, 424] on icon at bounding box center [33, 426] width 17 height 13
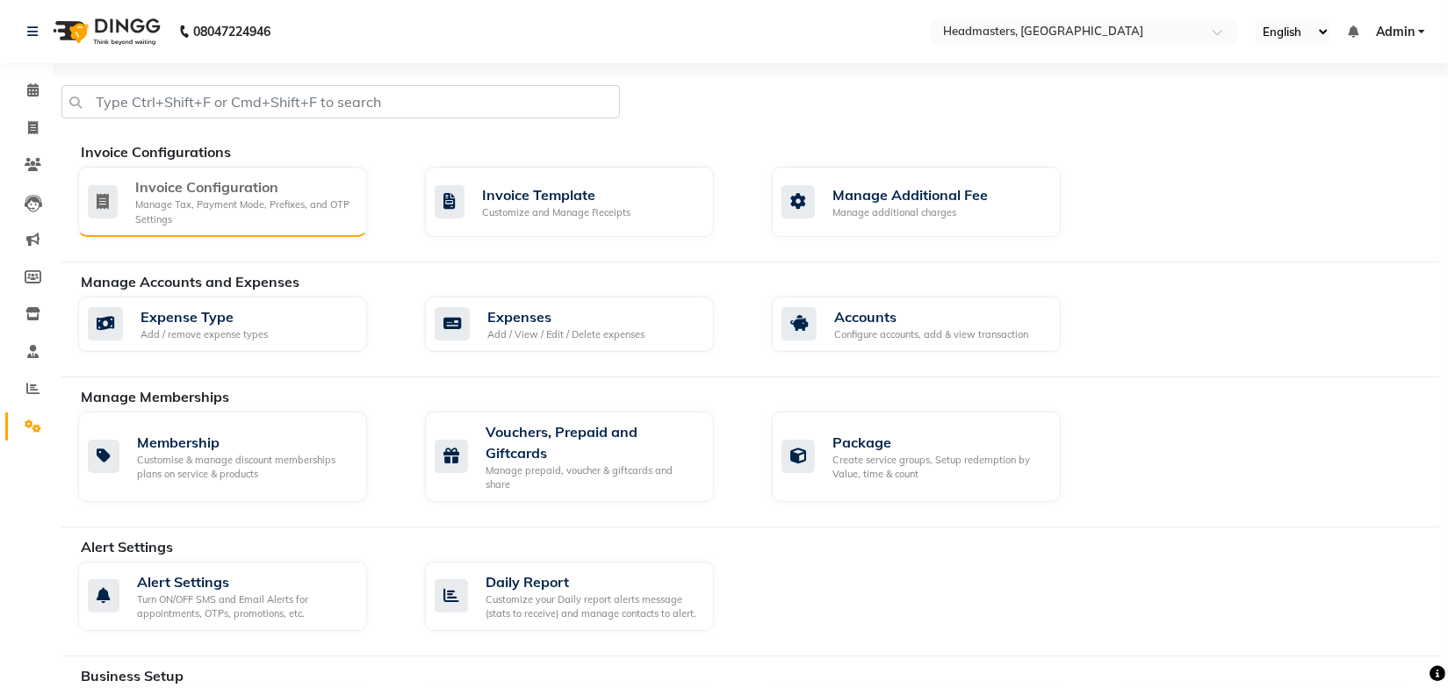
click at [299, 196] on div "Invoice Configuration" at bounding box center [244, 186] width 218 height 21
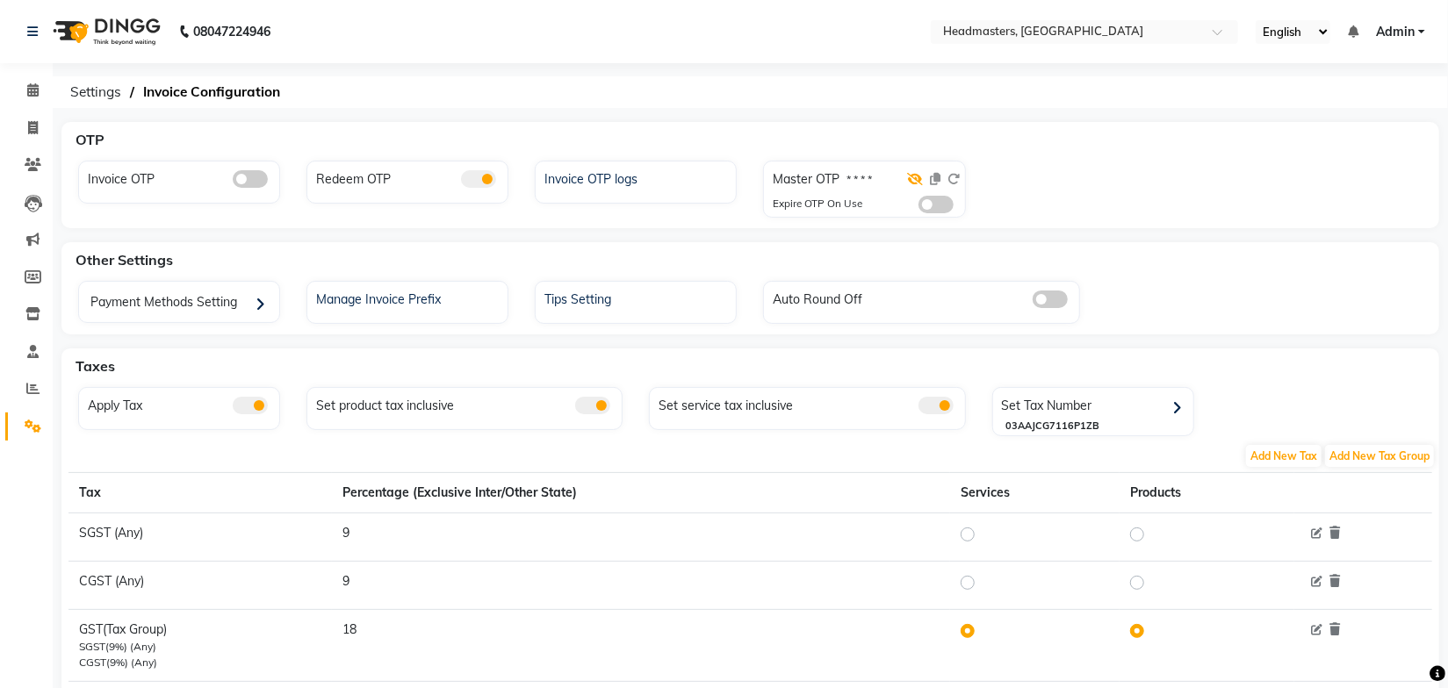
click at [913, 182] on icon at bounding box center [916, 179] width 16 height 12
click at [956, 179] on icon at bounding box center [954, 179] width 12 height 12
click at [617, 114] on div "08047224946 Select Location × Headmasters, [GEOGRAPHIC_DATA] English ENGLISH Es…" at bounding box center [724, 368] width 1448 height 737
click at [38, 87] on icon at bounding box center [32, 89] width 11 height 13
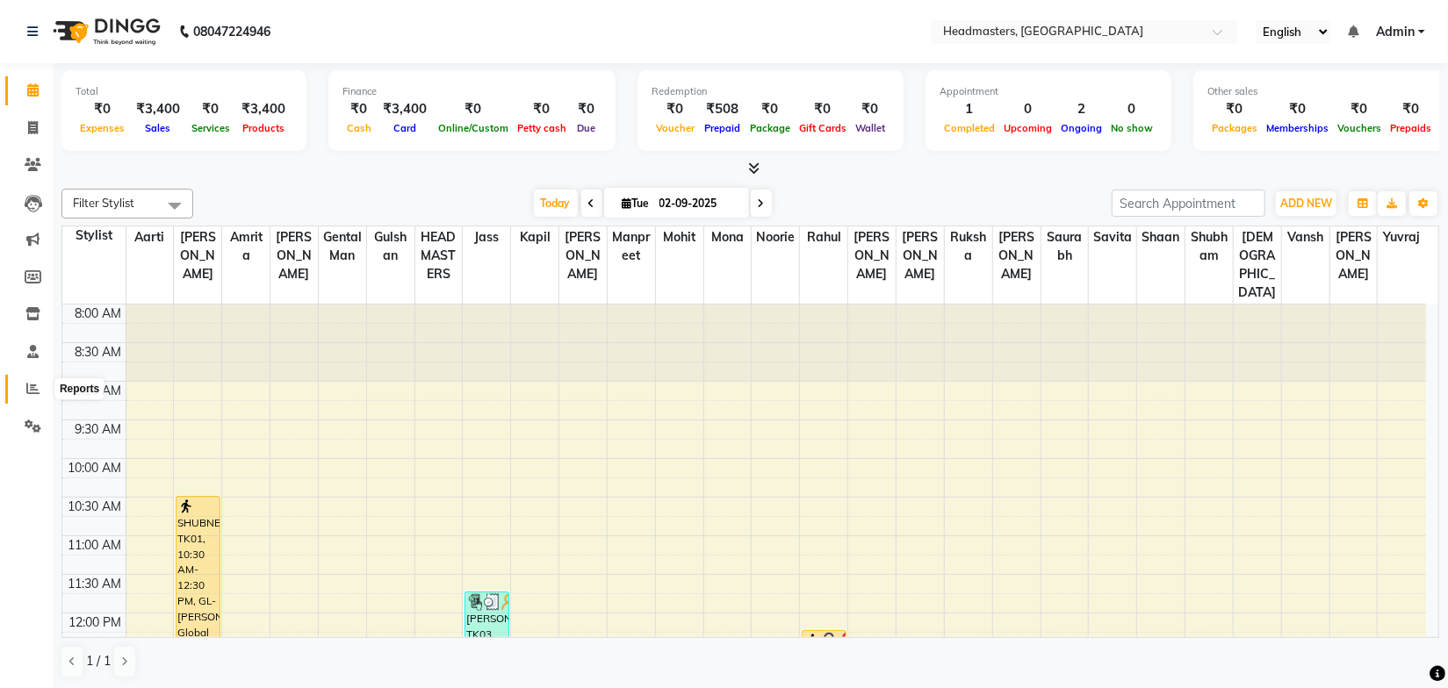
click at [38, 394] on icon at bounding box center [32, 388] width 13 height 13
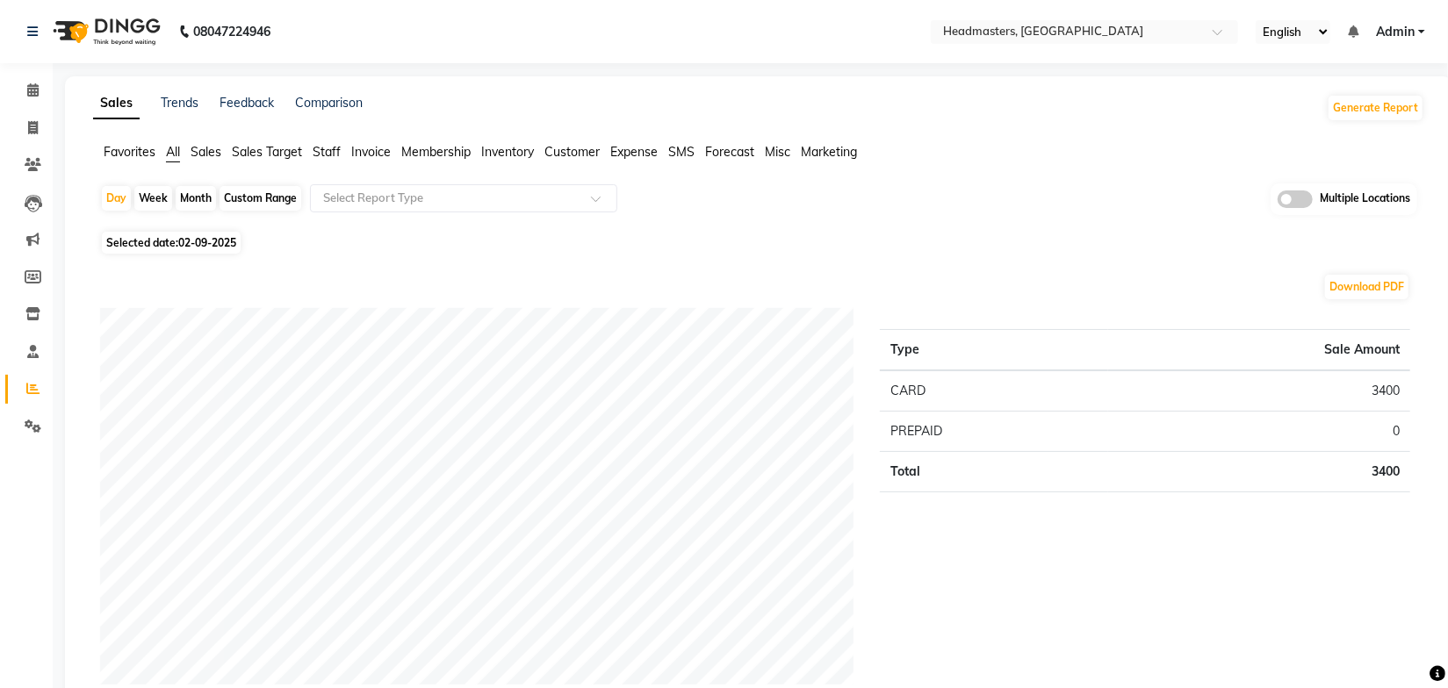
click at [205, 153] on span "Sales" at bounding box center [206, 152] width 31 height 16
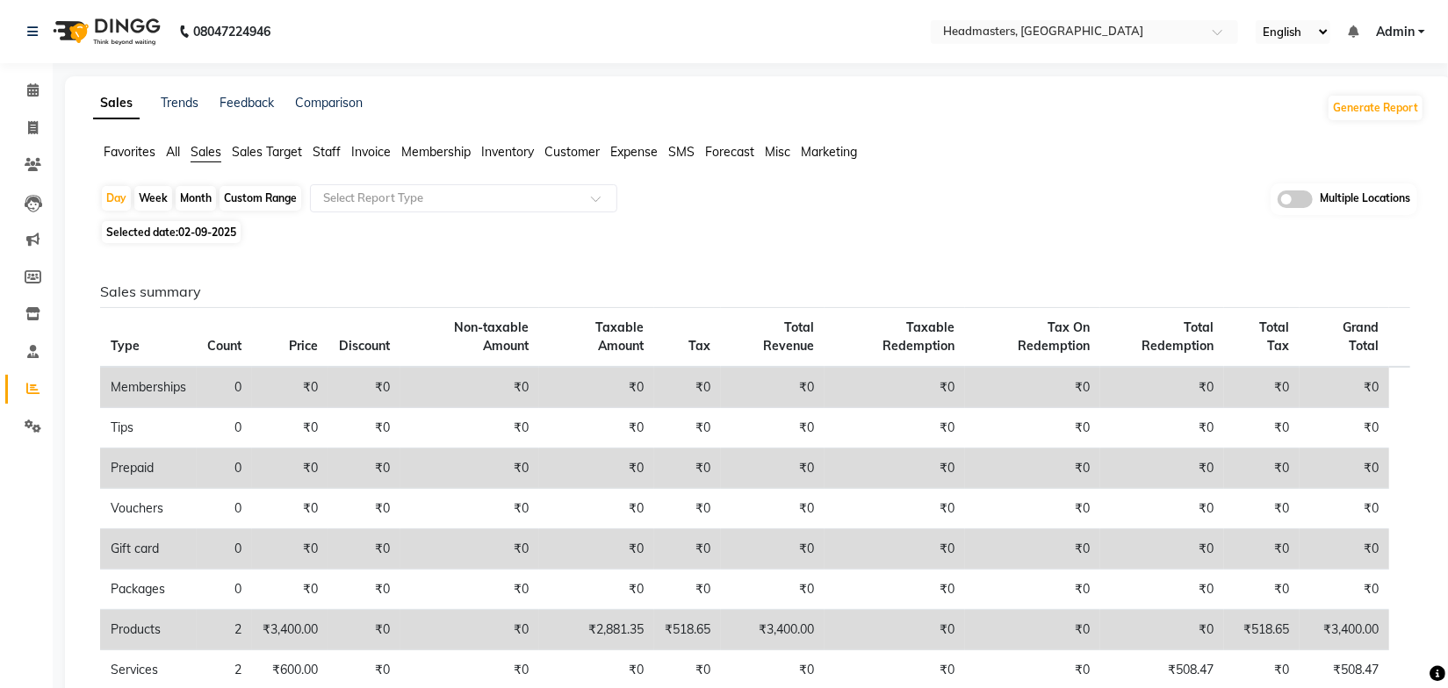
drag, startPoint x: 1087, startPoint y: 122, endPoint x: 1090, endPoint y: 59, distance: 63.3
click at [1088, 122] on div "Sales Trends Feedback Comparison Generate Report Favorites All Sales Sales Targ…" at bounding box center [758, 528] width 1387 height 904
click at [1078, 34] on input "text" at bounding box center [1067, 34] width 255 height 18
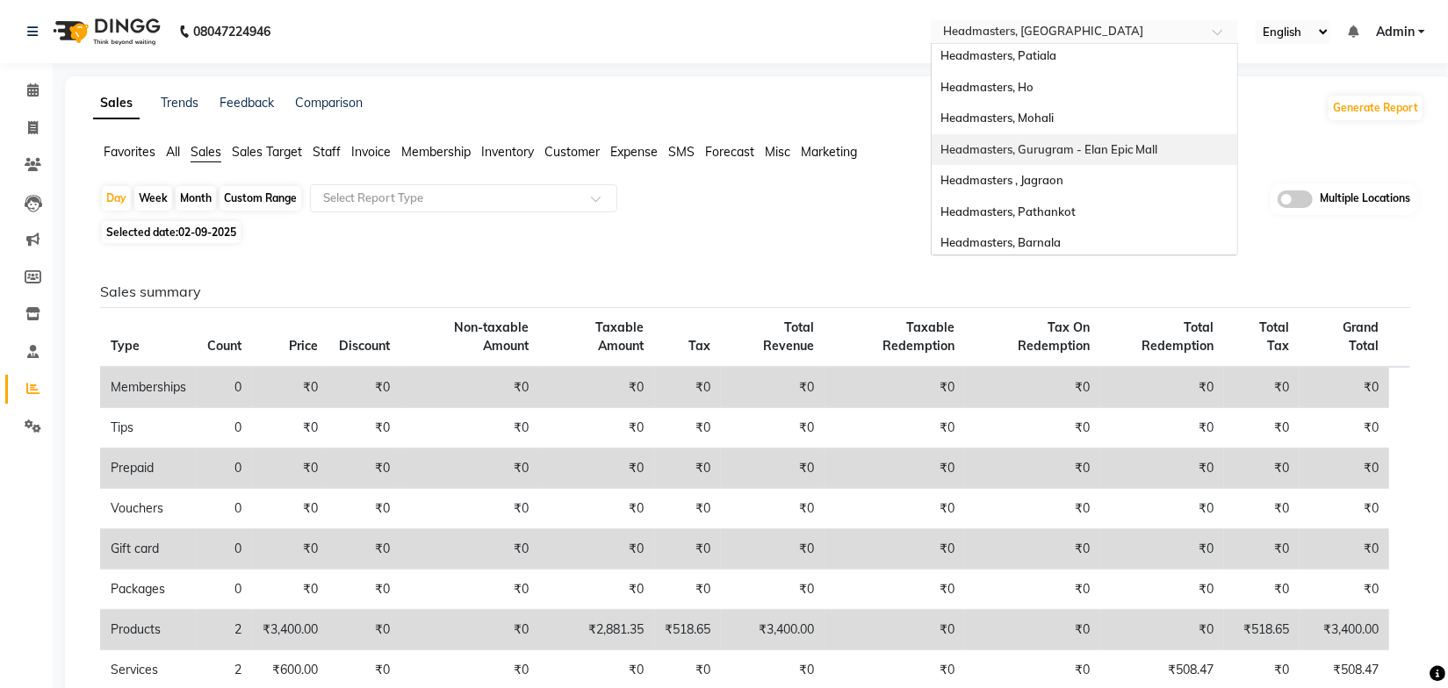
scroll to position [201, 0]
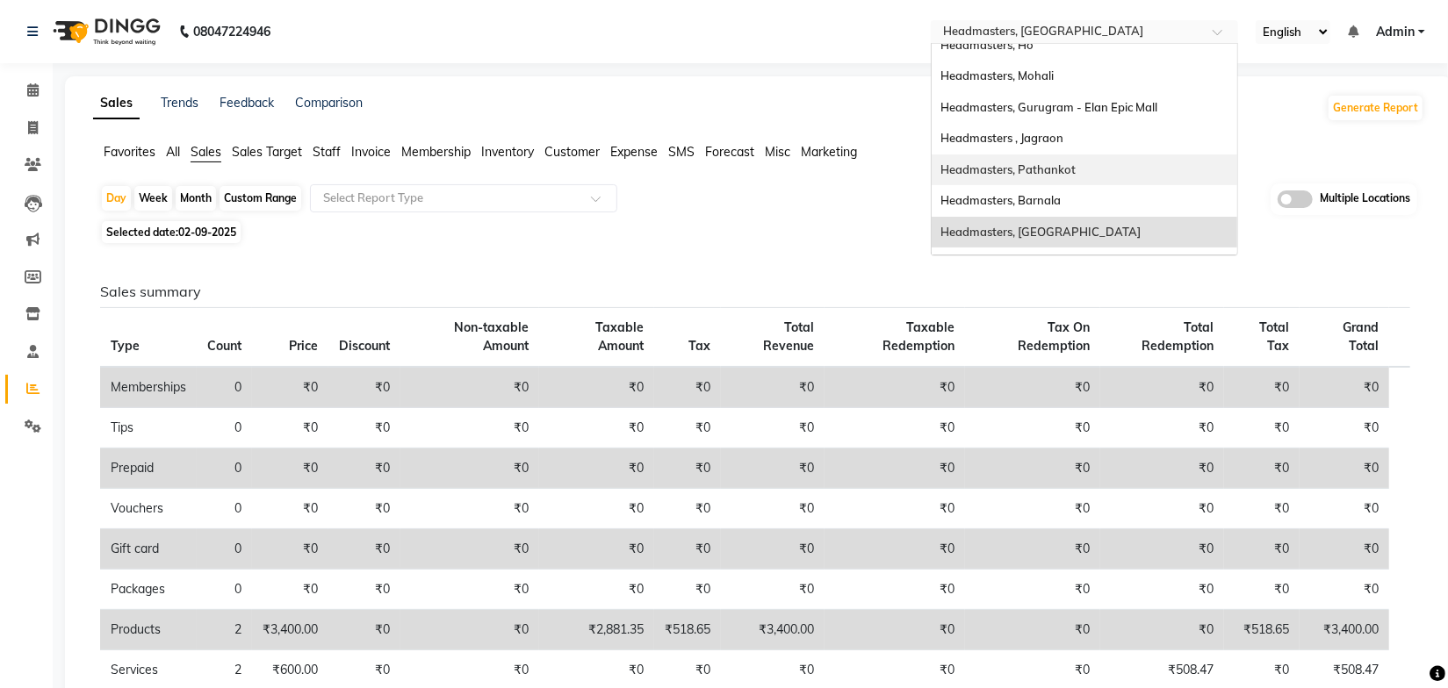
click at [1098, 155] on div "Headmasters, Pathankot" at bounding box center [1085, 171] width 306 height 32
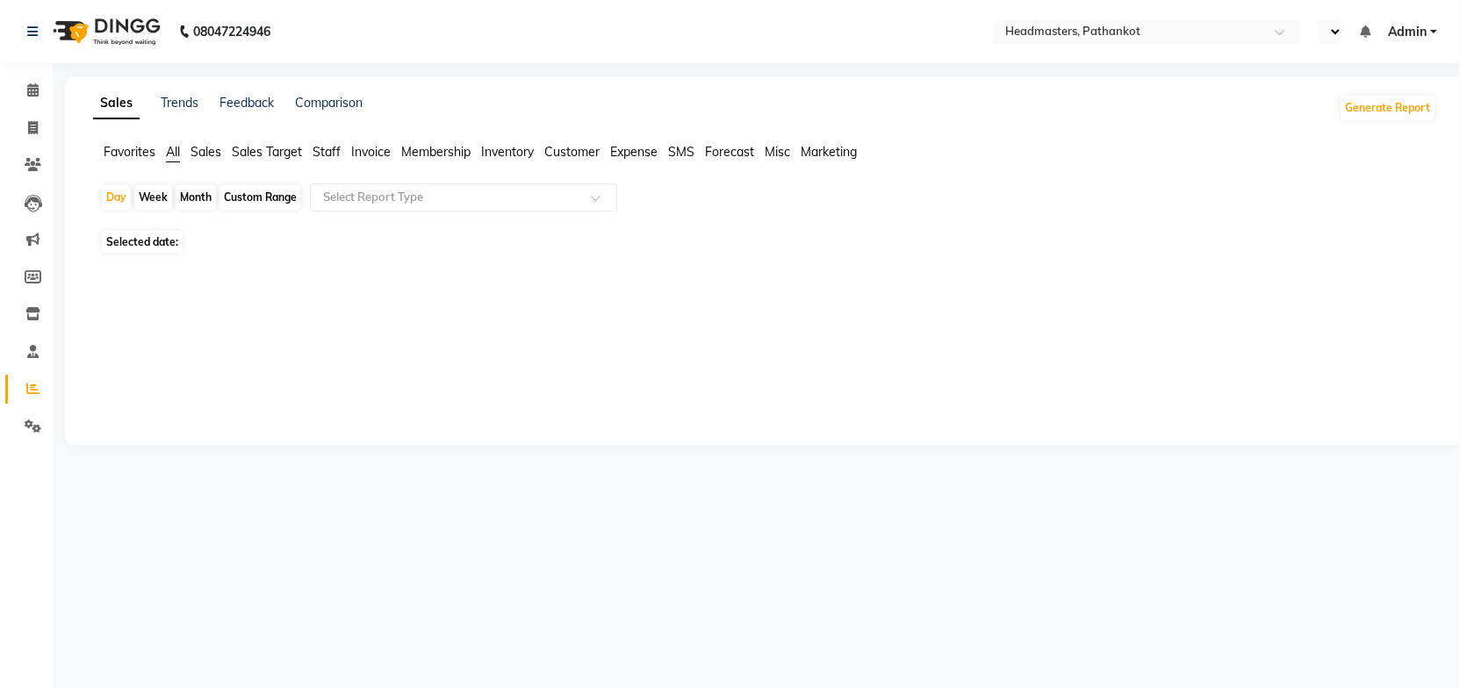
select select "en"
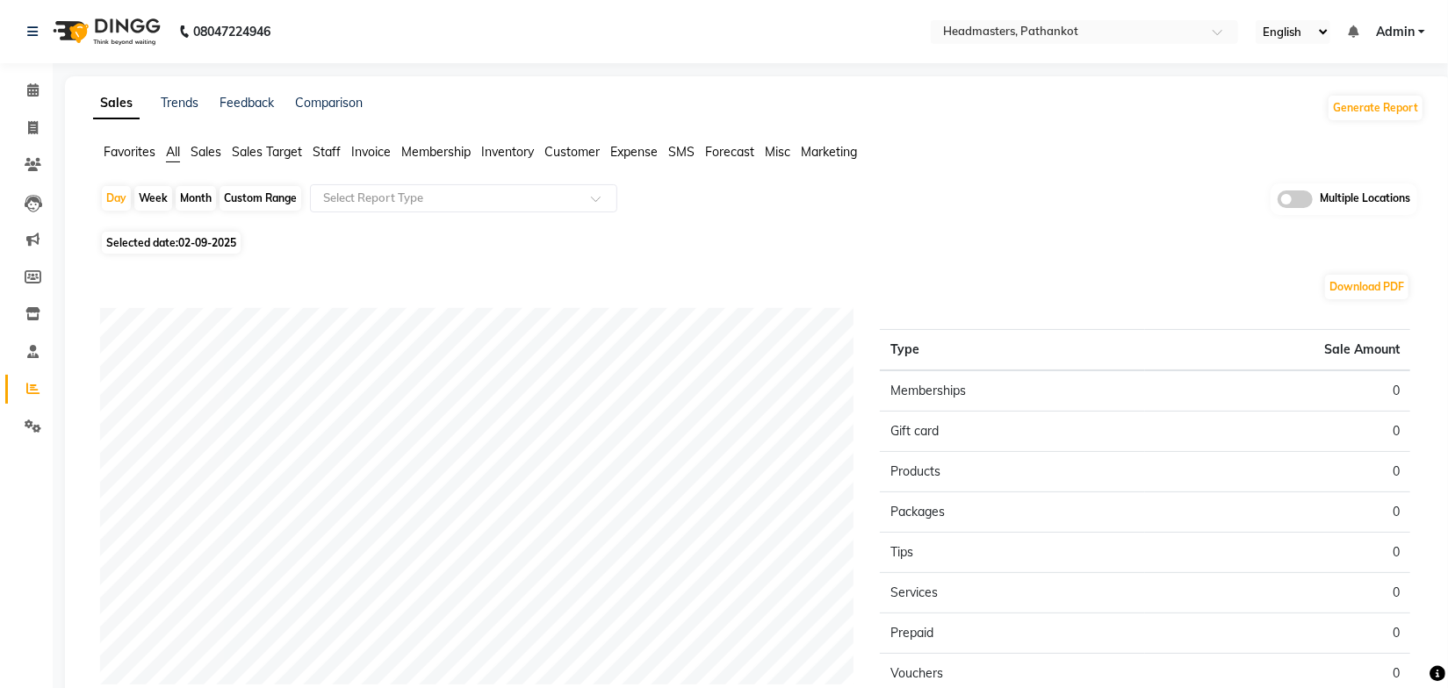
click at [1100, 240] on div "Selected date: 02-09-2025" at bounding box center [762, 243] width 1324 height 18
click at [1050, 32] on input "text" at bounding box center [1067, 34] width 255 height 18
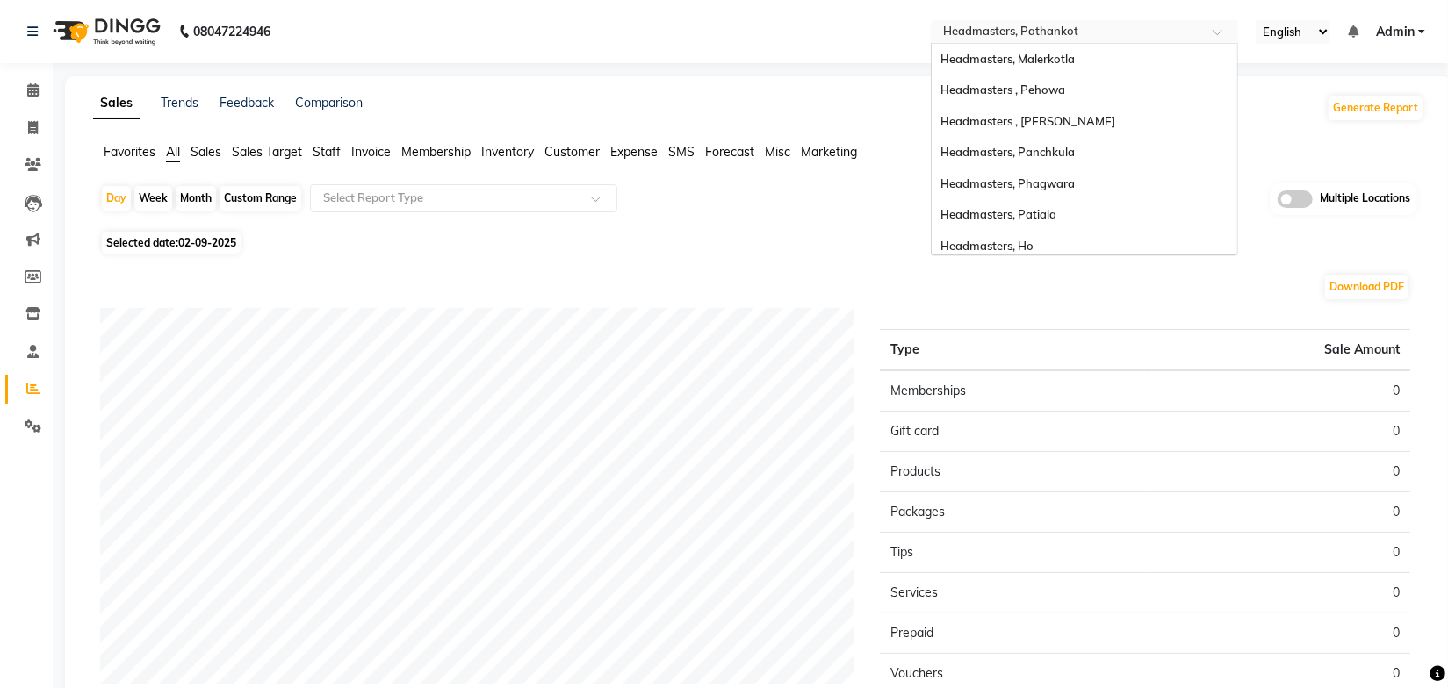
scroll to position [311, 0]
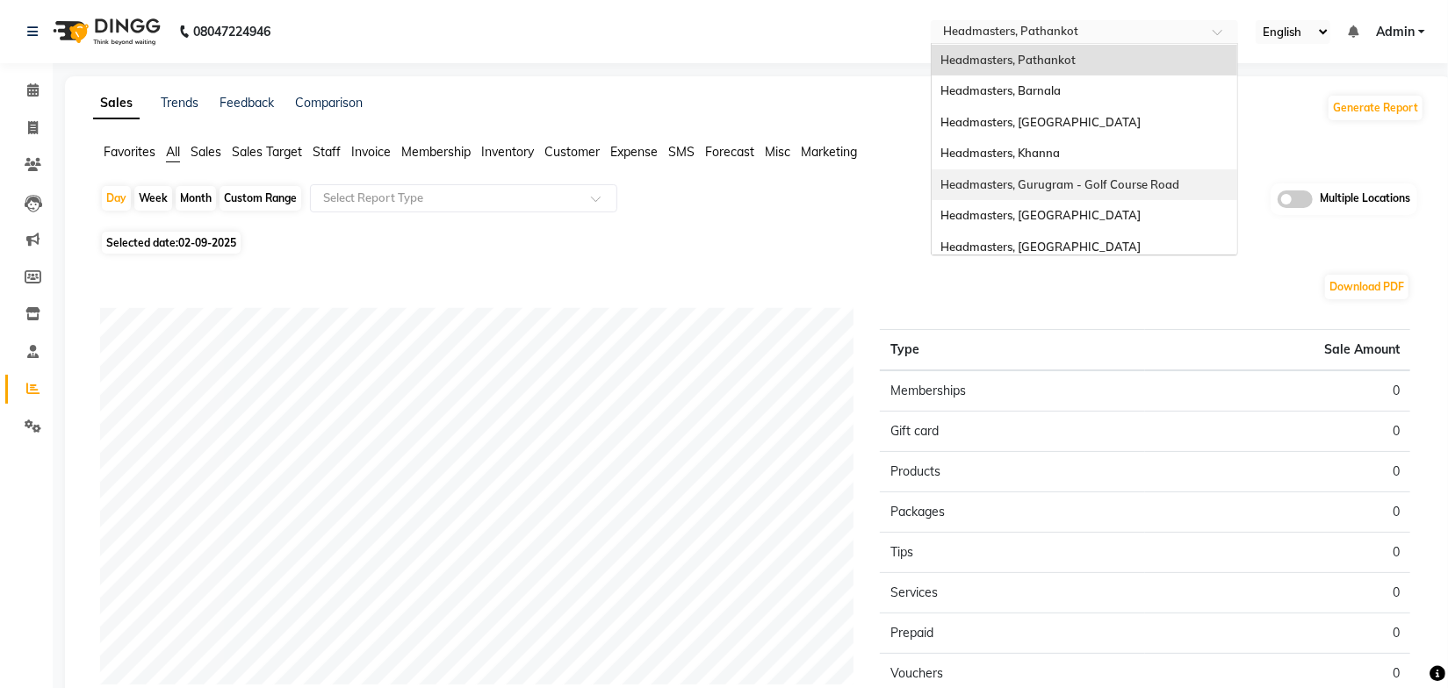
click at [1121, 185] on span "Headmasters, Gurugram - Golf Course Road" at bounding box center [1059, 184] width 239 height 14
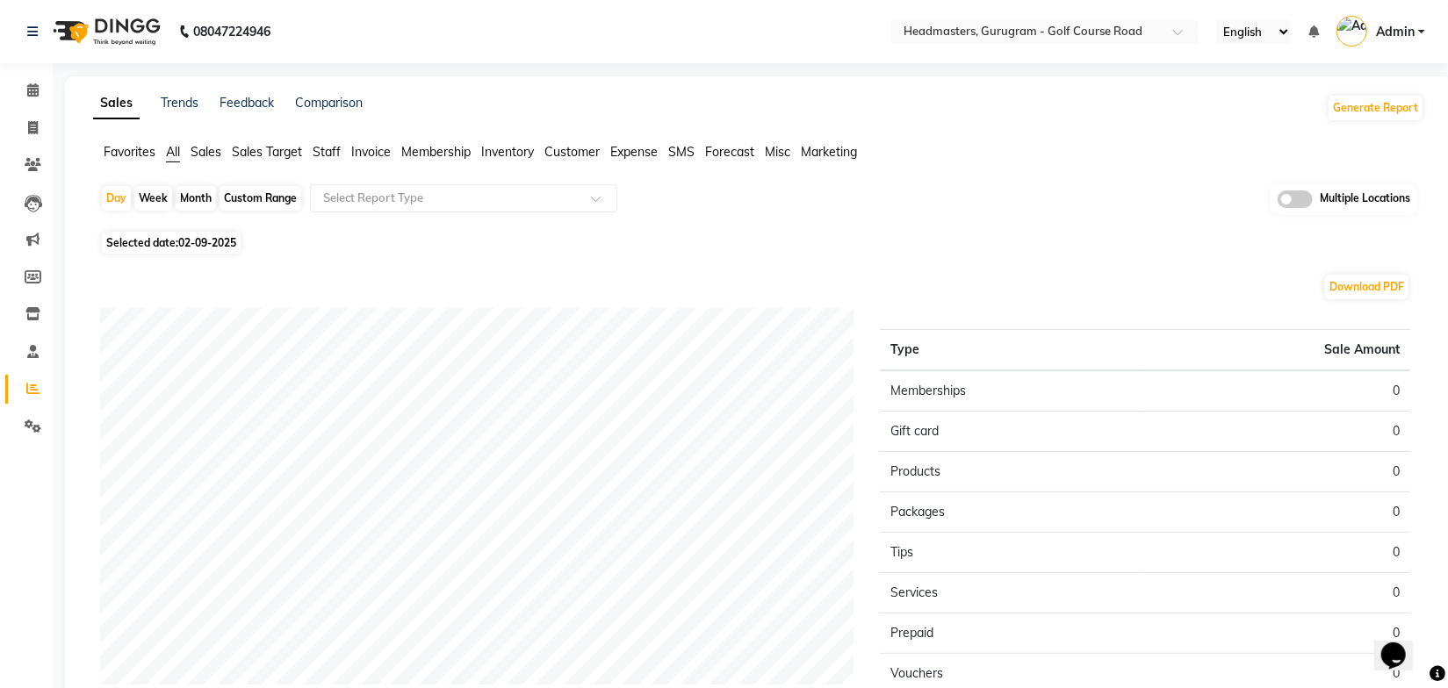
click at [998, 208] on div "Day Week Month Custom Range Select Report Type Multiple Locations" at bounding box center [758, 205] width 1317 height 43
click at [981, 197] on div "Day Week Month Custom Range Select Report Type Multiple Locations" at bounding box center [758, 205] width 1317 height 43
click at [204, 149] on span "Sales" at bounding box center [206, 152] width 31 height 16
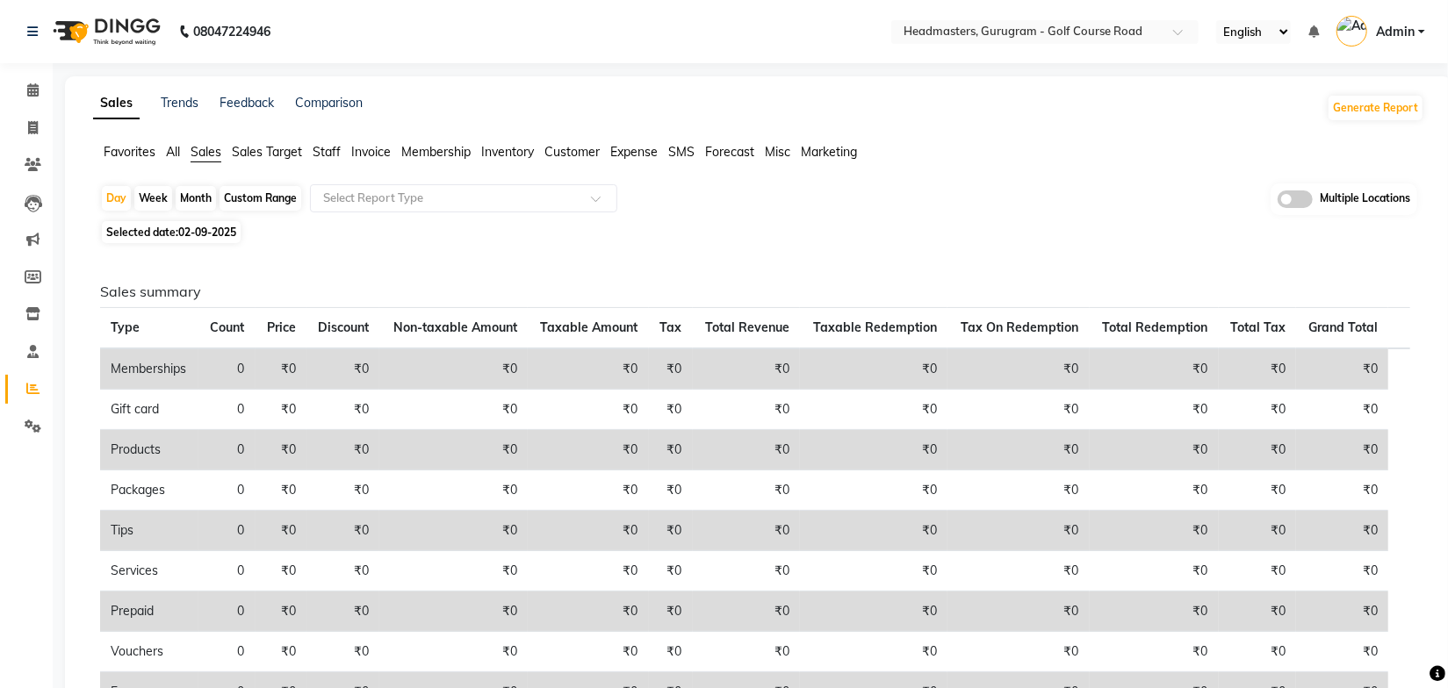
click at [197, 196] on div "Month" at bounding box center [196, 198] width 40 height 25
select select "9"
select select "2025"
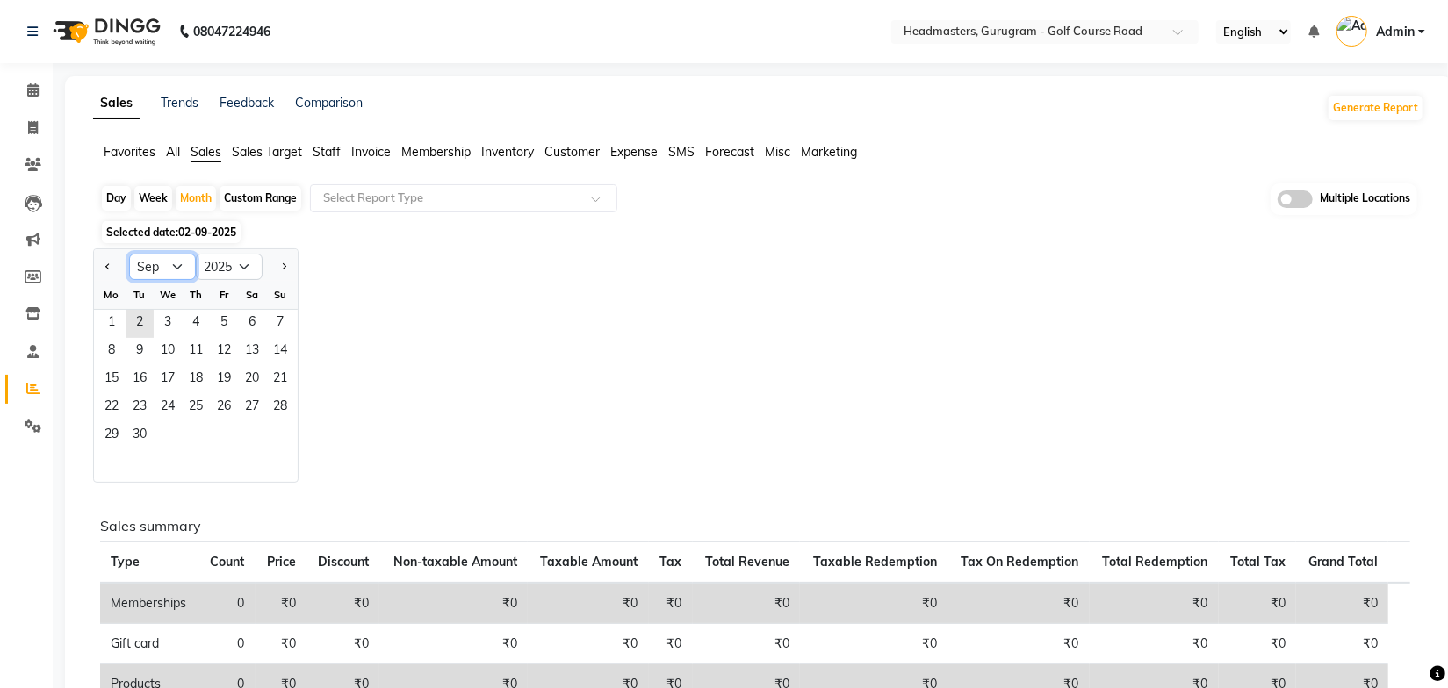
click at [156, 270] on select "Jan Feb Mar Apr May Jun [DATE] Aug Sep Oct Nov Dec" at bounding box center [162, 267] width 67 height 26
select select "8"
click at [129, 254] on select "Jan Feb Mar Apr May Jun [DATE] Aug Sep Oct Nov Dec" at bounding box center [162, 267] width 67 height 26
click at [220, 323] on span "1" at bounding box center [224, 324] width 28 height 28
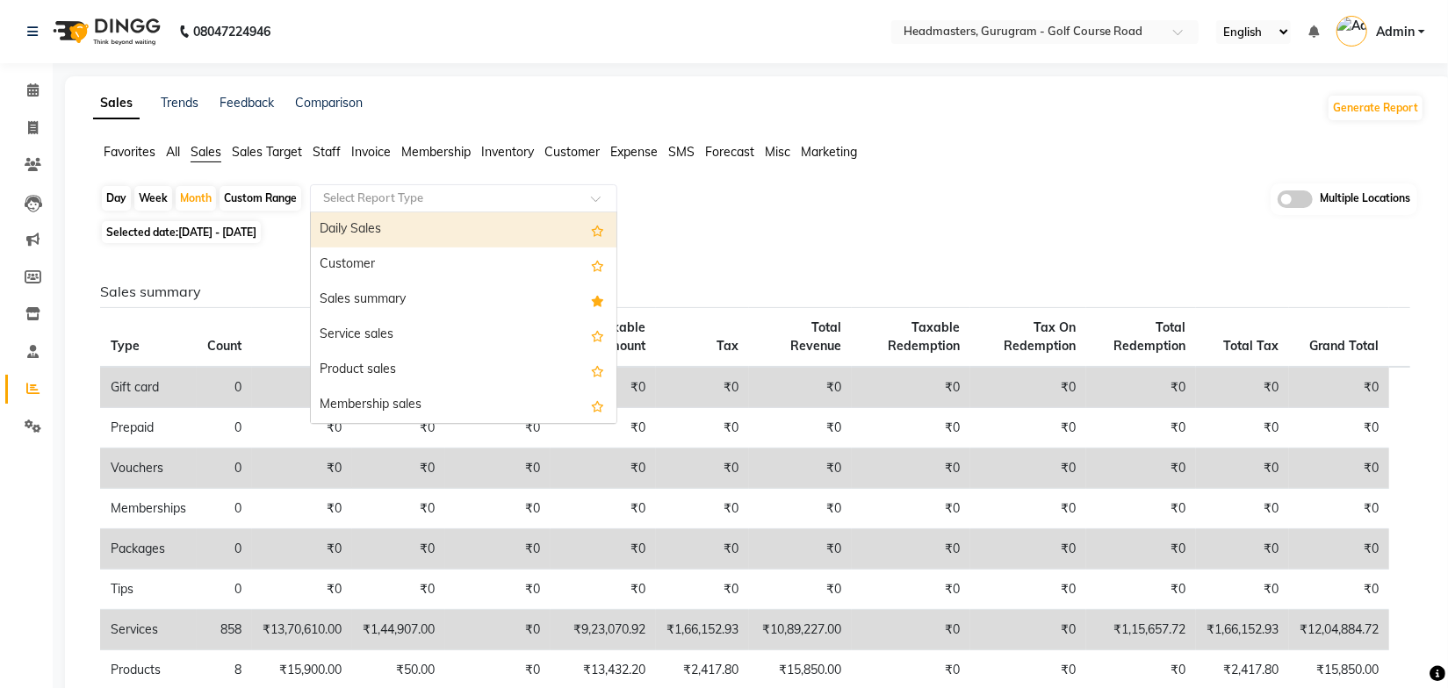
click at [428, 196] on input "text" at bounding box center [446, 199] width 253 height 18
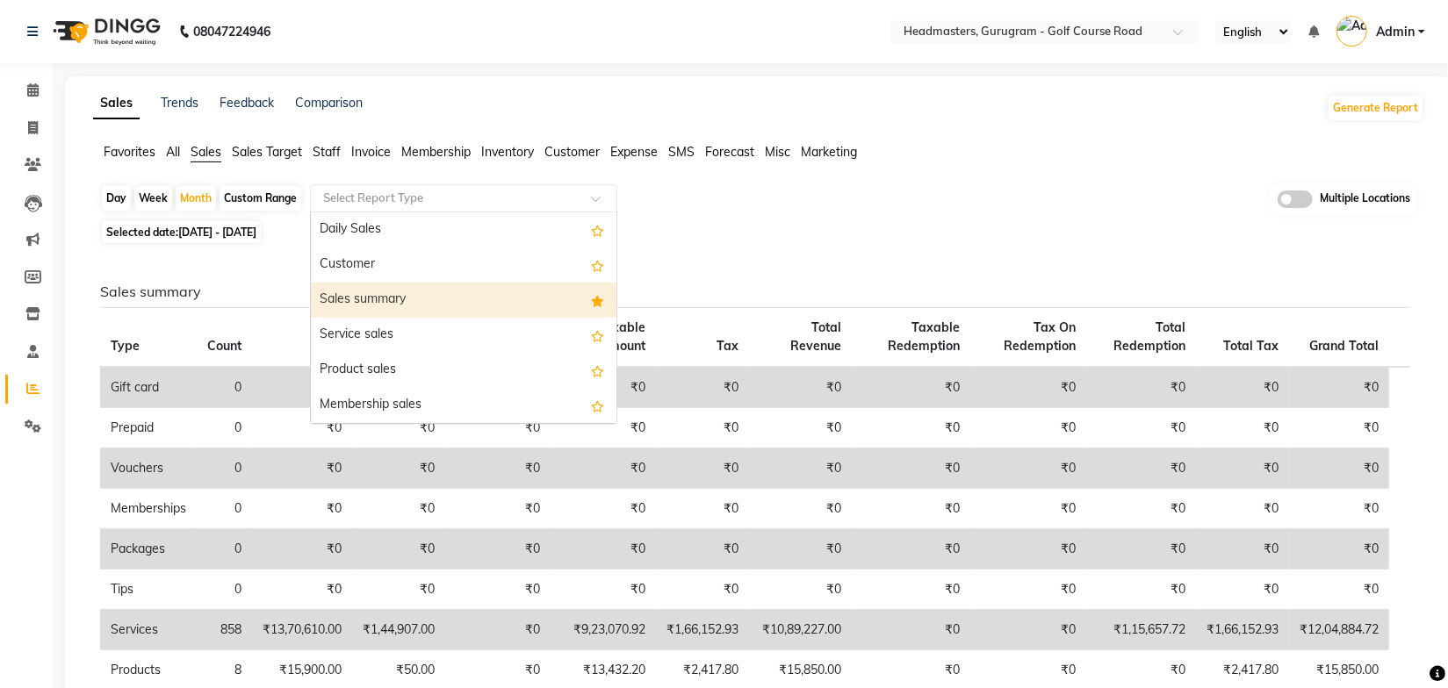
click at [419, 297] on div "Sales summary" at bounding box center [464, 300] width 306 height 35
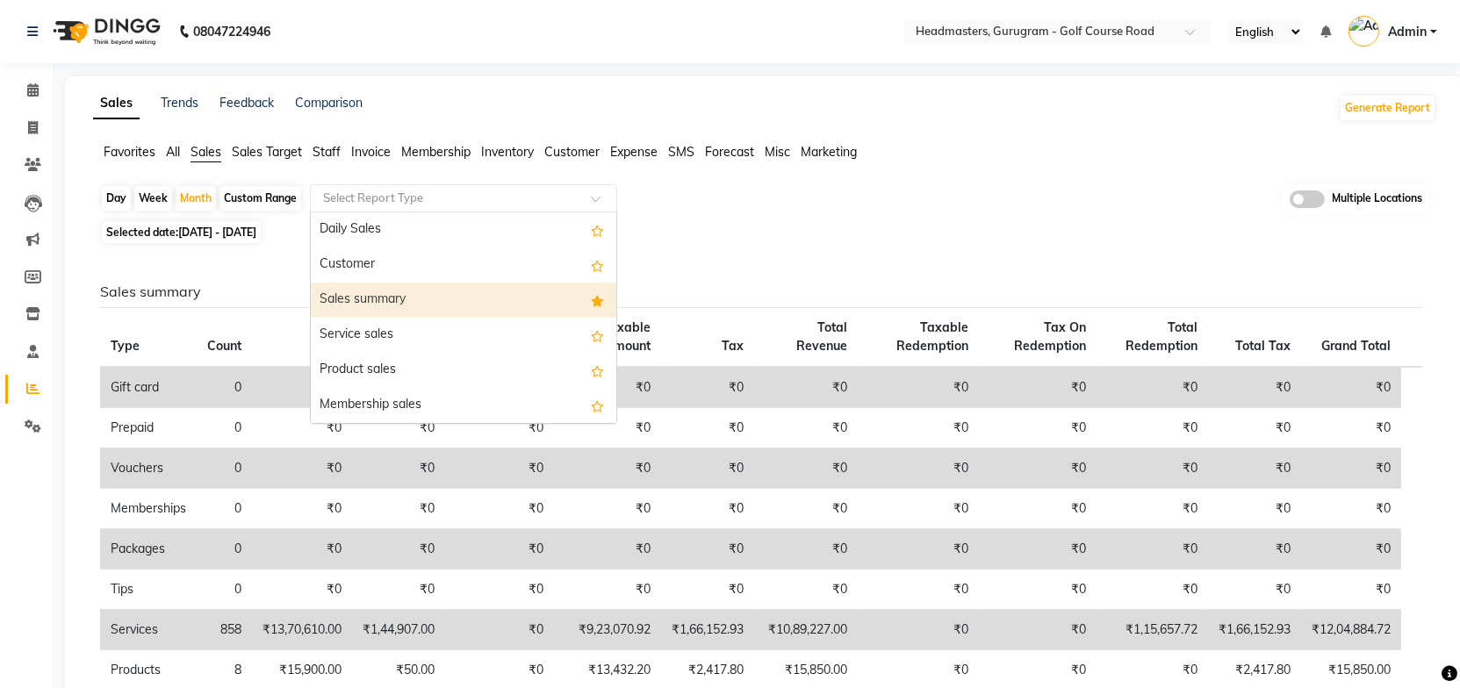
select select "full_report"
select select "csv"
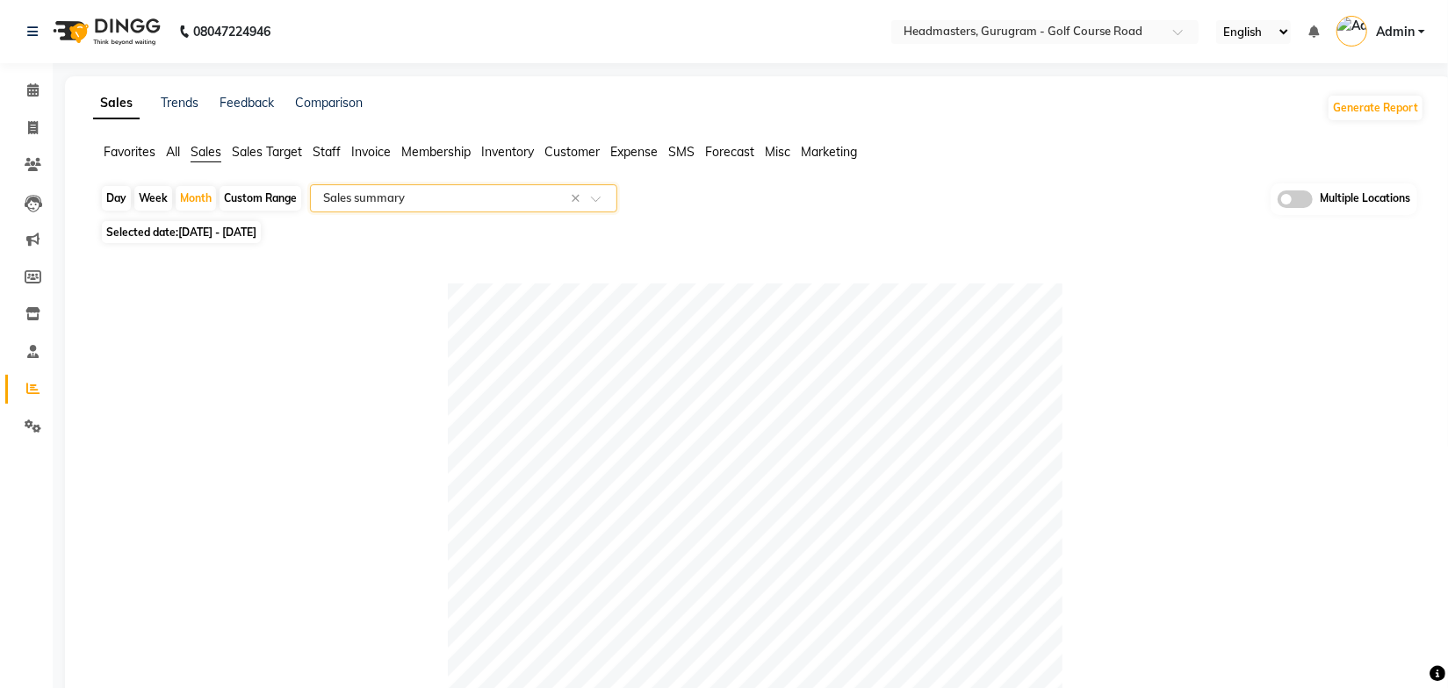
click at [1075, 207] on div "Day Week Month Custom Range Select Report Type × Sales summary × Multiple Locat…" at bounding box center [758, 200] width 1317 height 32
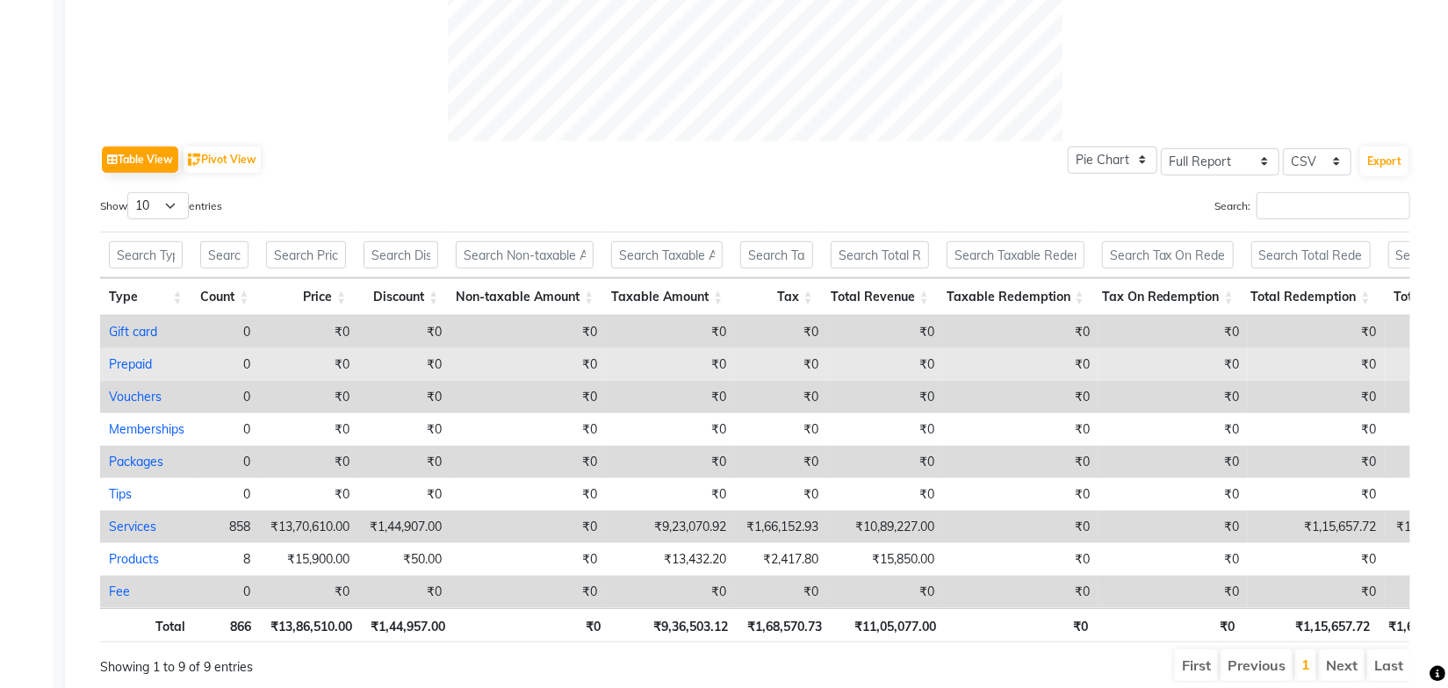
scroll to position [832, 0]
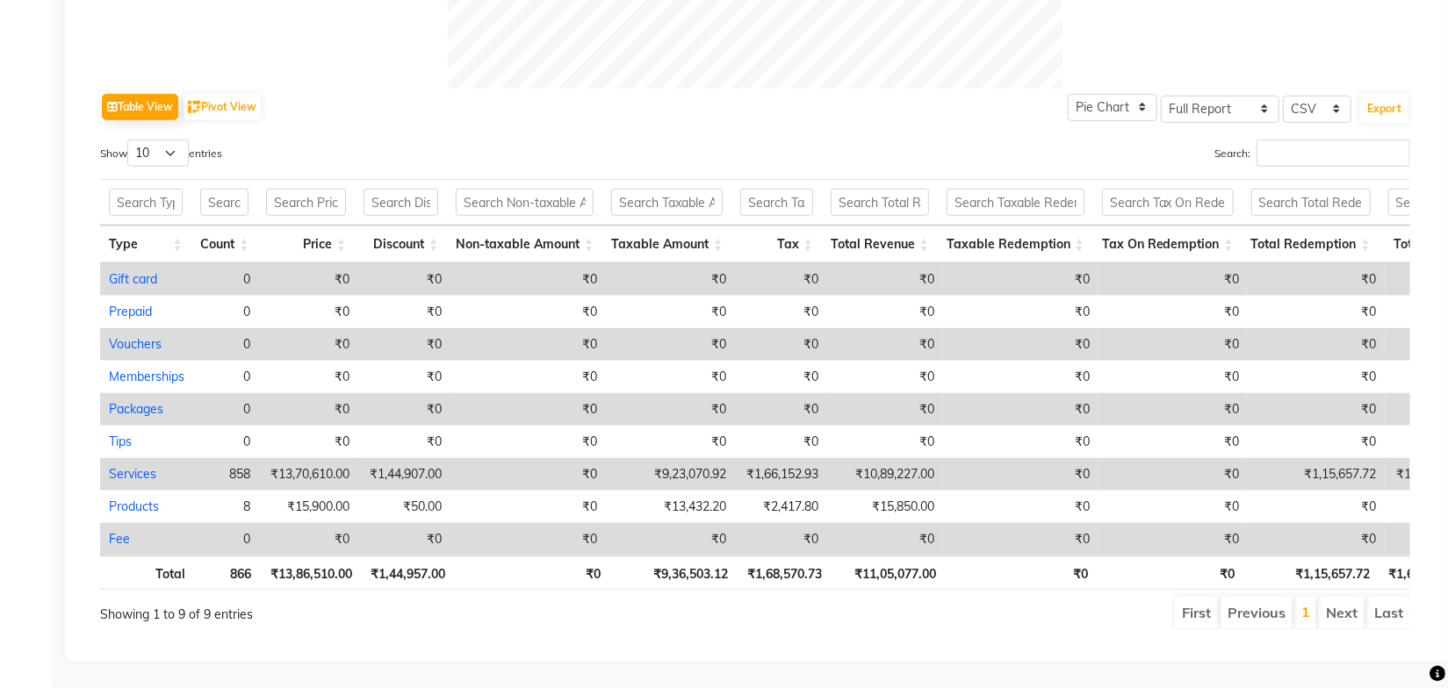
click at [962, 598] on ul "First Previous 1 Next Last" at bounding box center [1033, 613] width 753 height 32
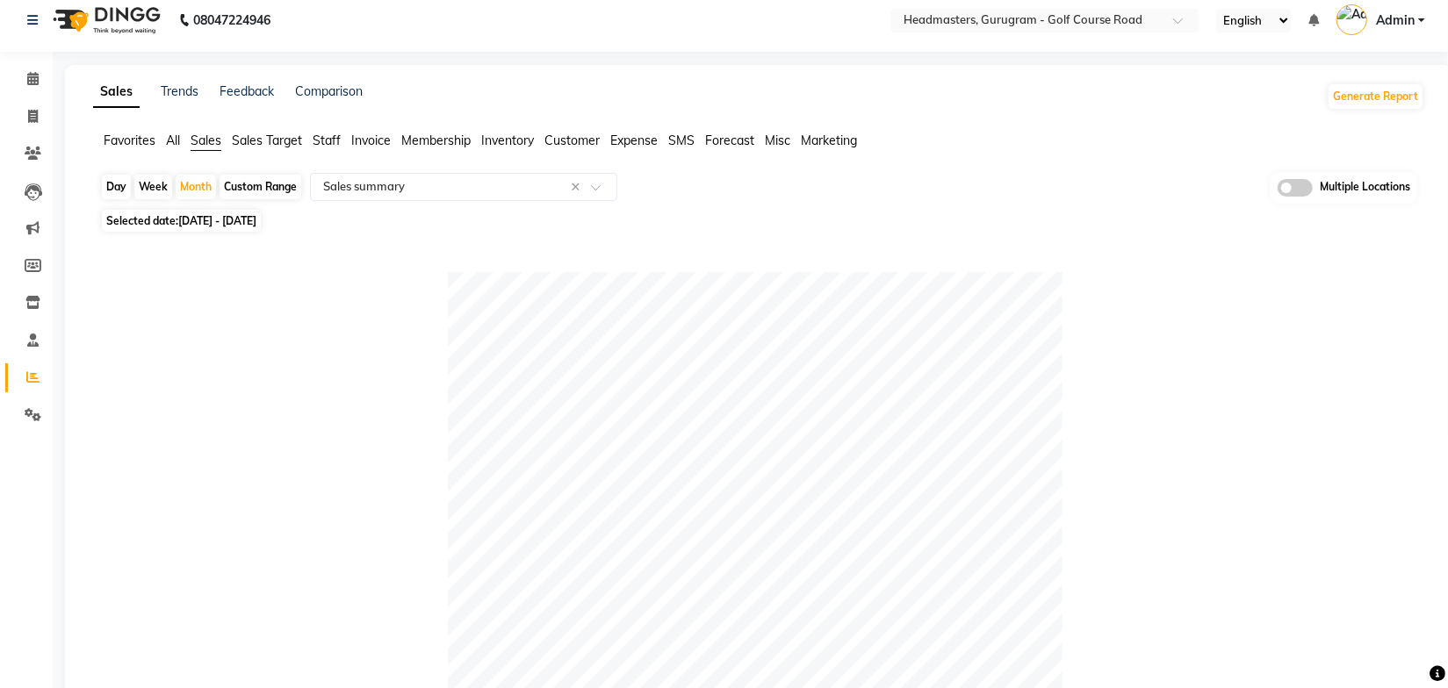
scroll to position [0, 0]
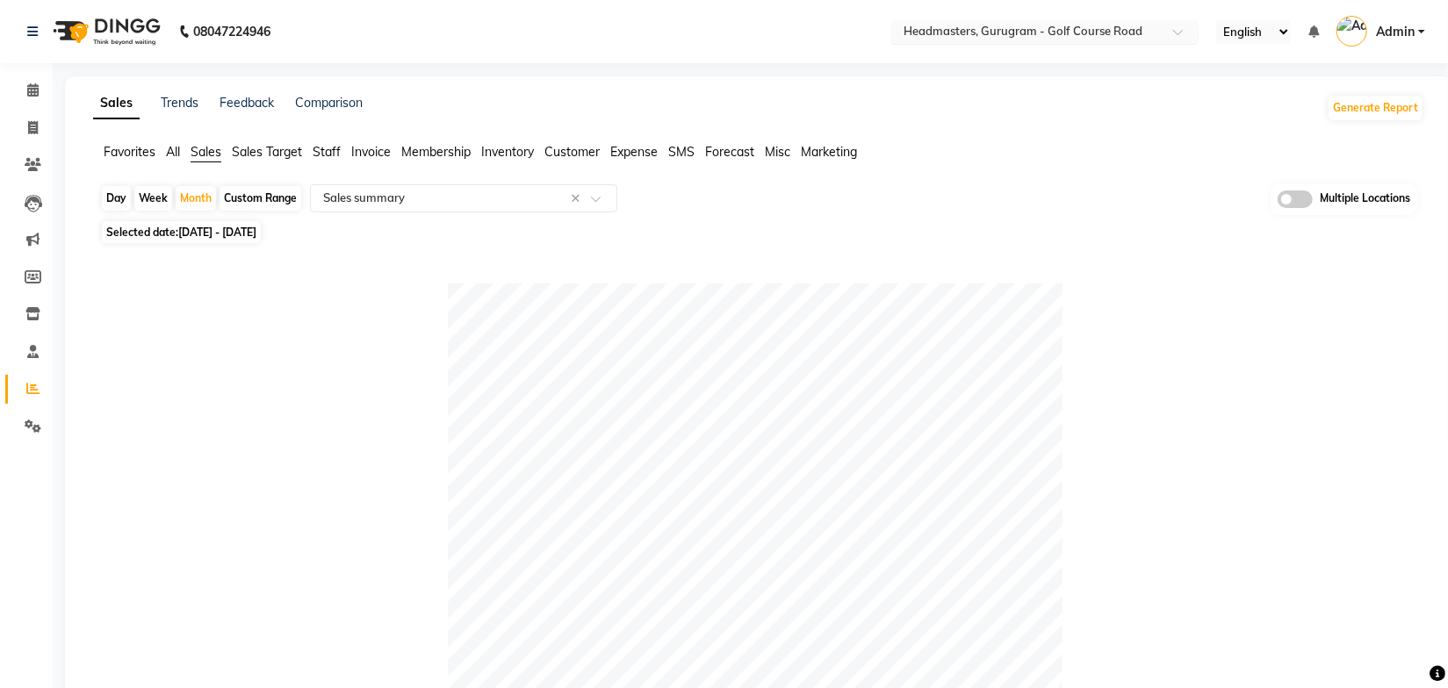
click at [1113, 29] on input "text" at bounding box center [1027, 34] width 255 height 18
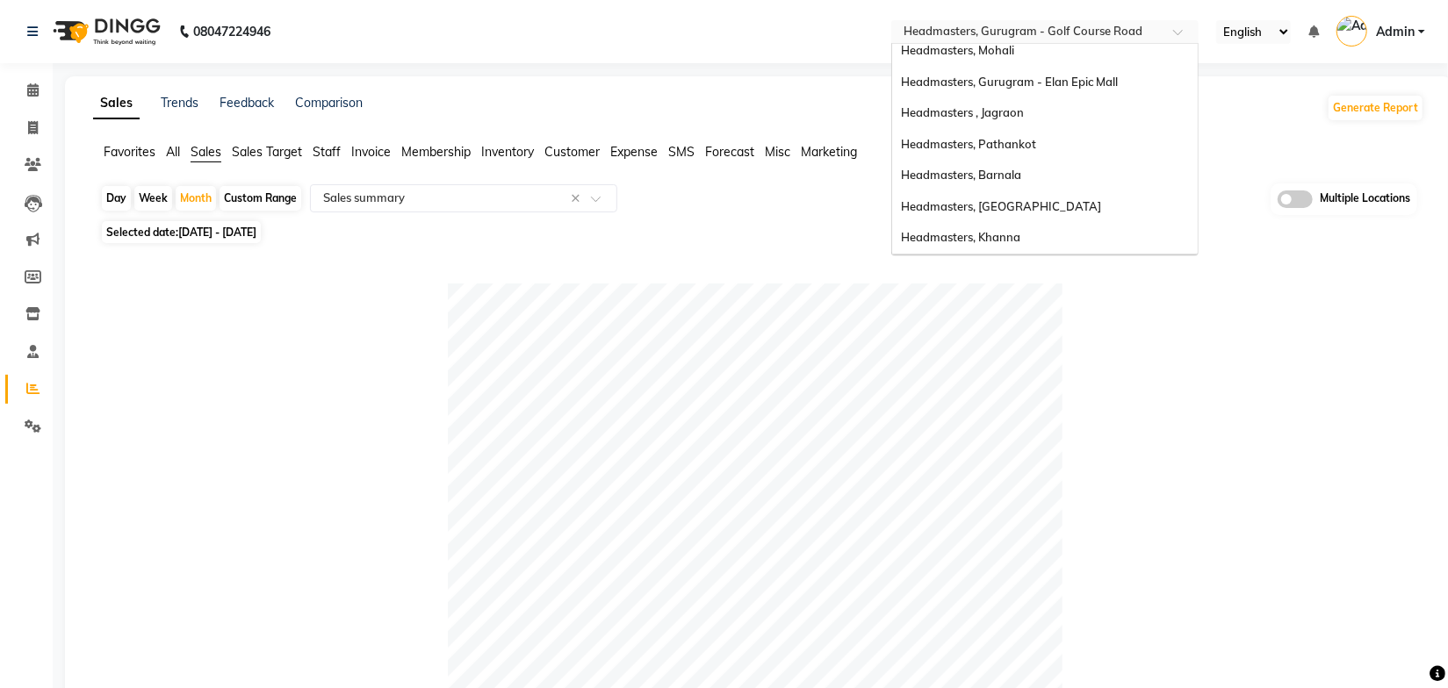
scroll to position [221, 0]
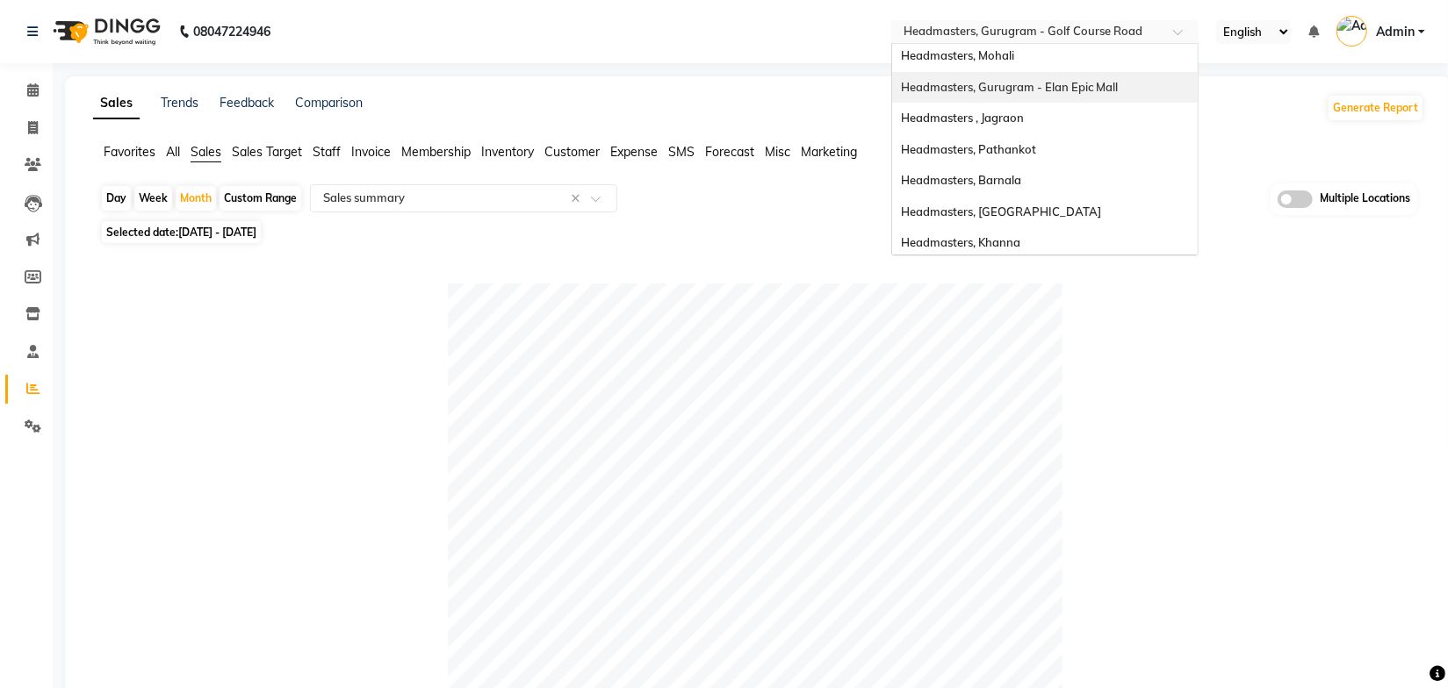
click at [1084, 88] on span "Headmasters, Gurugram - Elan Epic Mall" at bounding box center [1009, 87] width 217 height 14
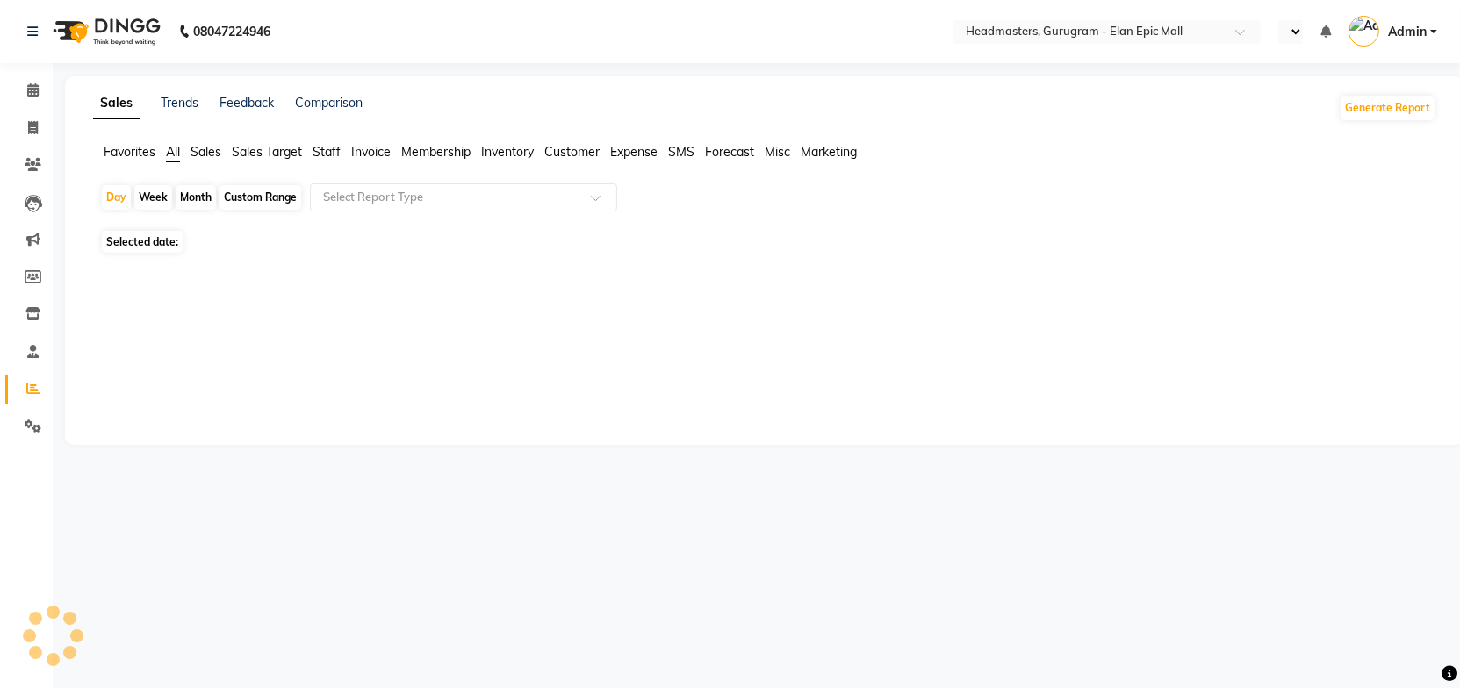
select select "en"
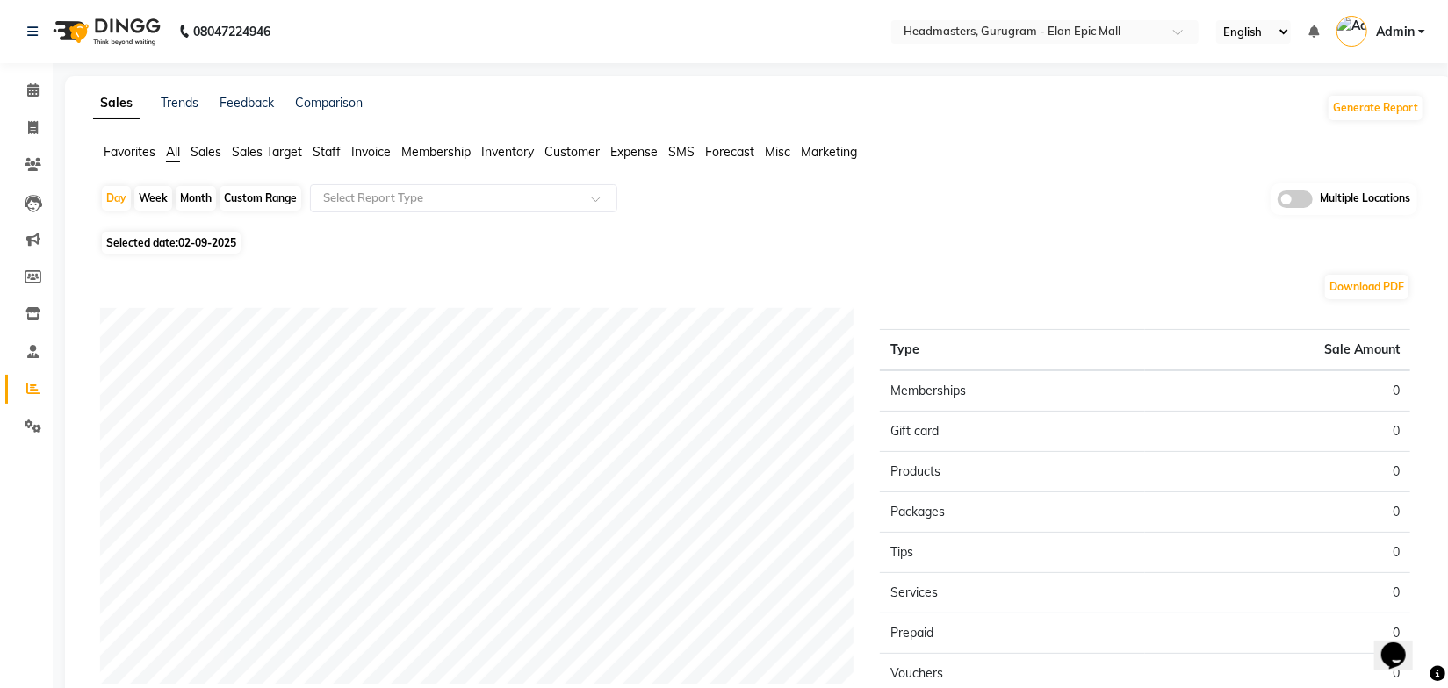
click at [200, 152] on span "Sales" at bounding box center [206, 152] width 31 height 16
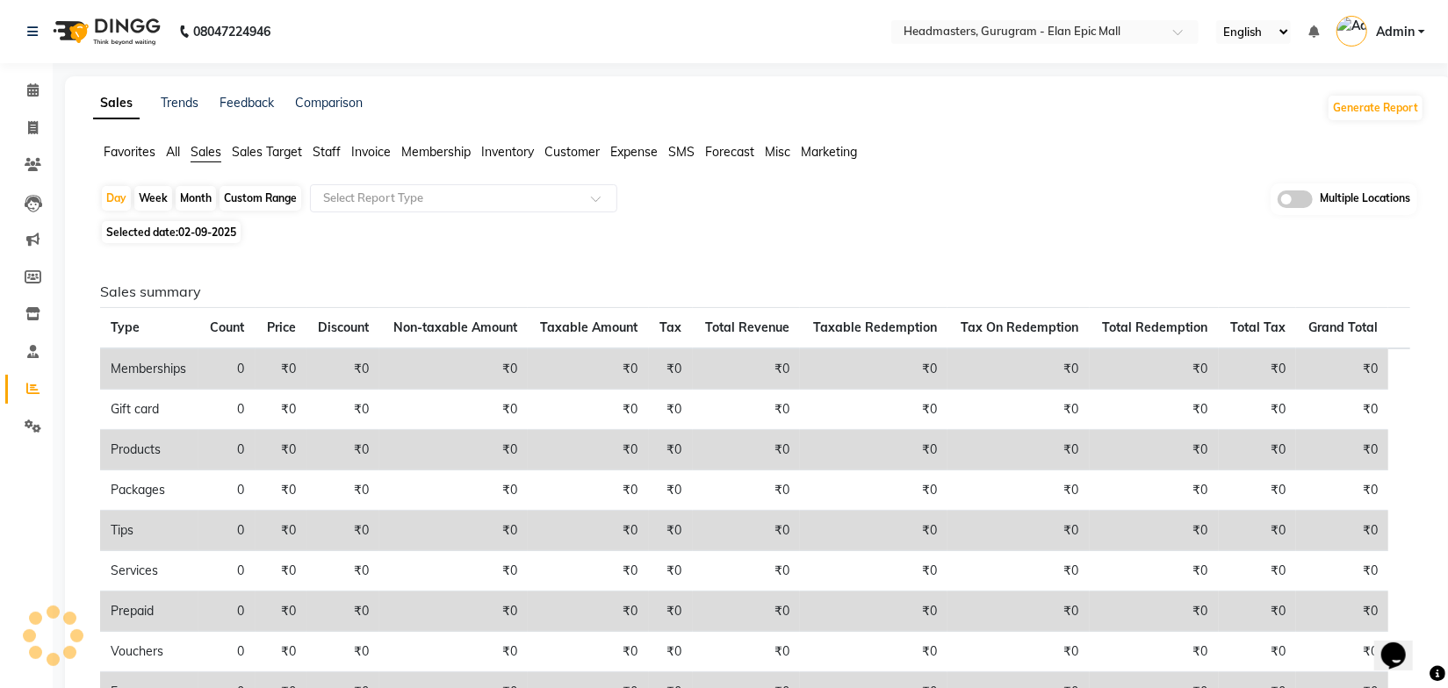
click at [193, 195] on div "Month" at bounding box center [196, 198] width 40 height 25
select select "9"
select select "2025"
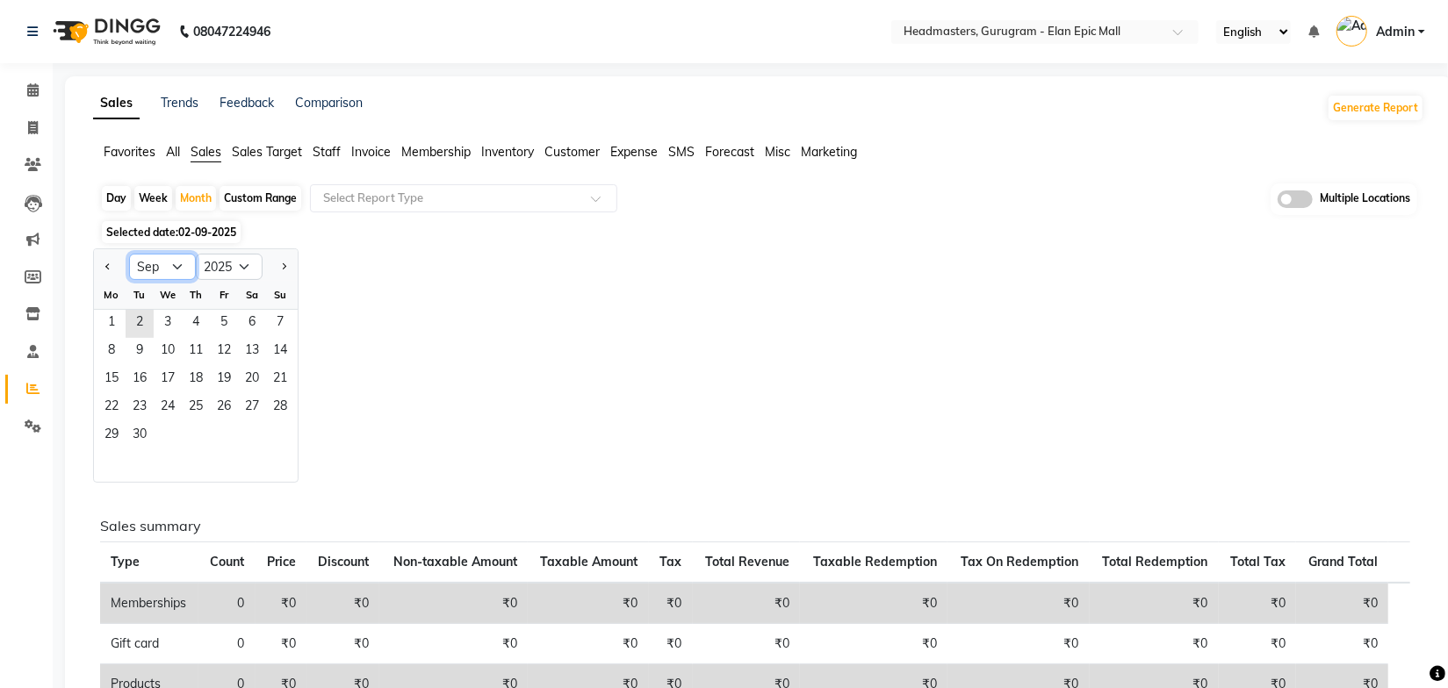
drag, startPoint x: 181, startPoint y: 265, endPoint x: 181, endPoint y: 277, distance: 12.3
click at [181, 265] on select "Jan Feb Mar Apr May Jun [DATE] Aug Sep Oct Nov Dec" at bounding box center [162, 267] width 67 height 26
select select "8"
click at [129, 254] on select "Jan Feb Mar Apr May Jun [DATE] Aug Sep Oct Nov Dec" at bounding box center [162, 267] width 67 height 26
click at [226, 320] on span "1" at bounding box center [224, 324] width 28 height 28
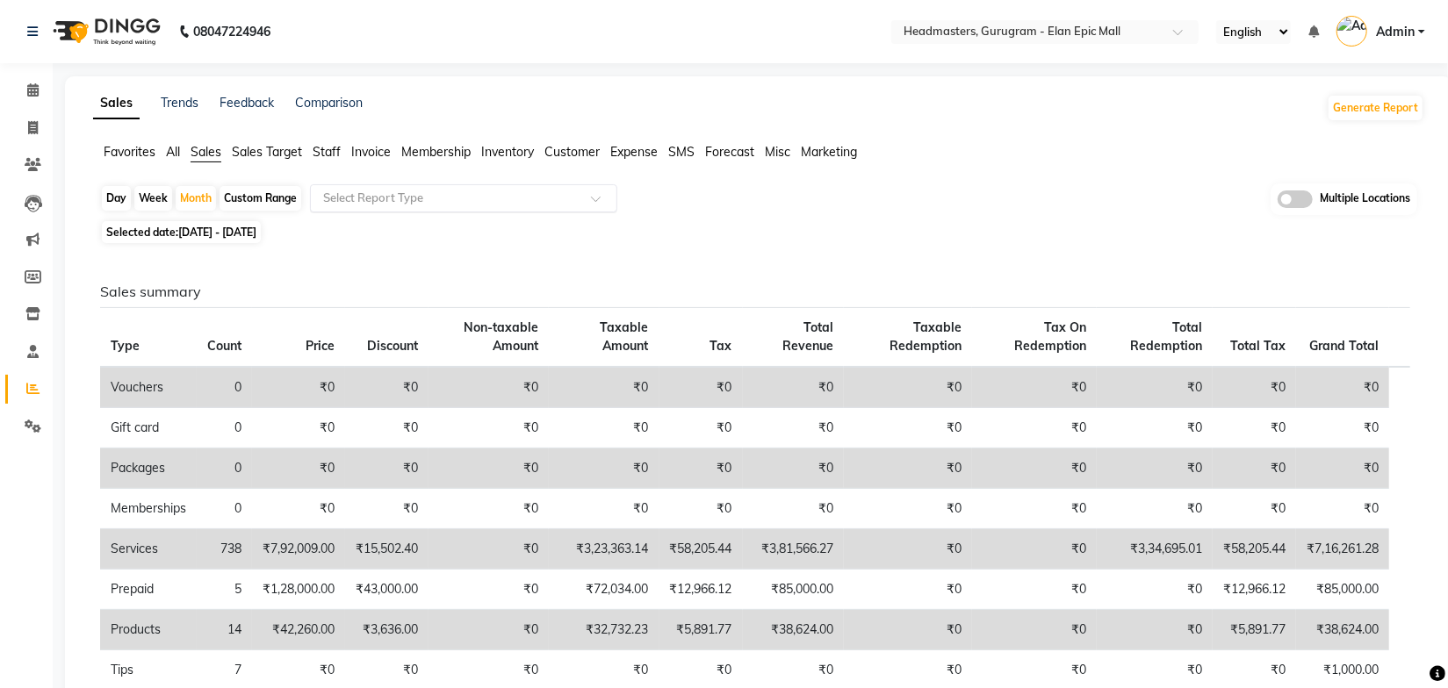
click at [419, 198] on input "text" at bounding box center [446, 199] width 253 height 18
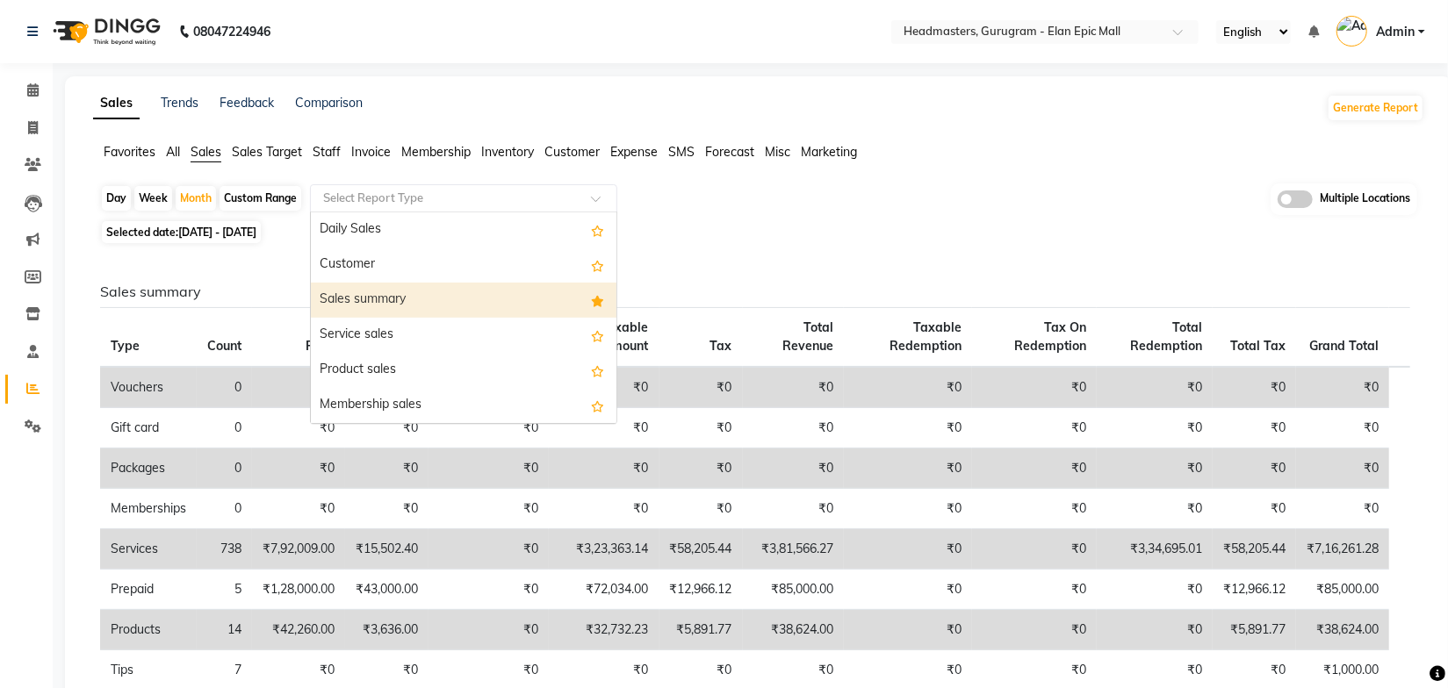
click at [392, 299] on div "Sales summary" at bounding box center [464, 300] width 306 height 35
select select "full_report"
select select "csv"
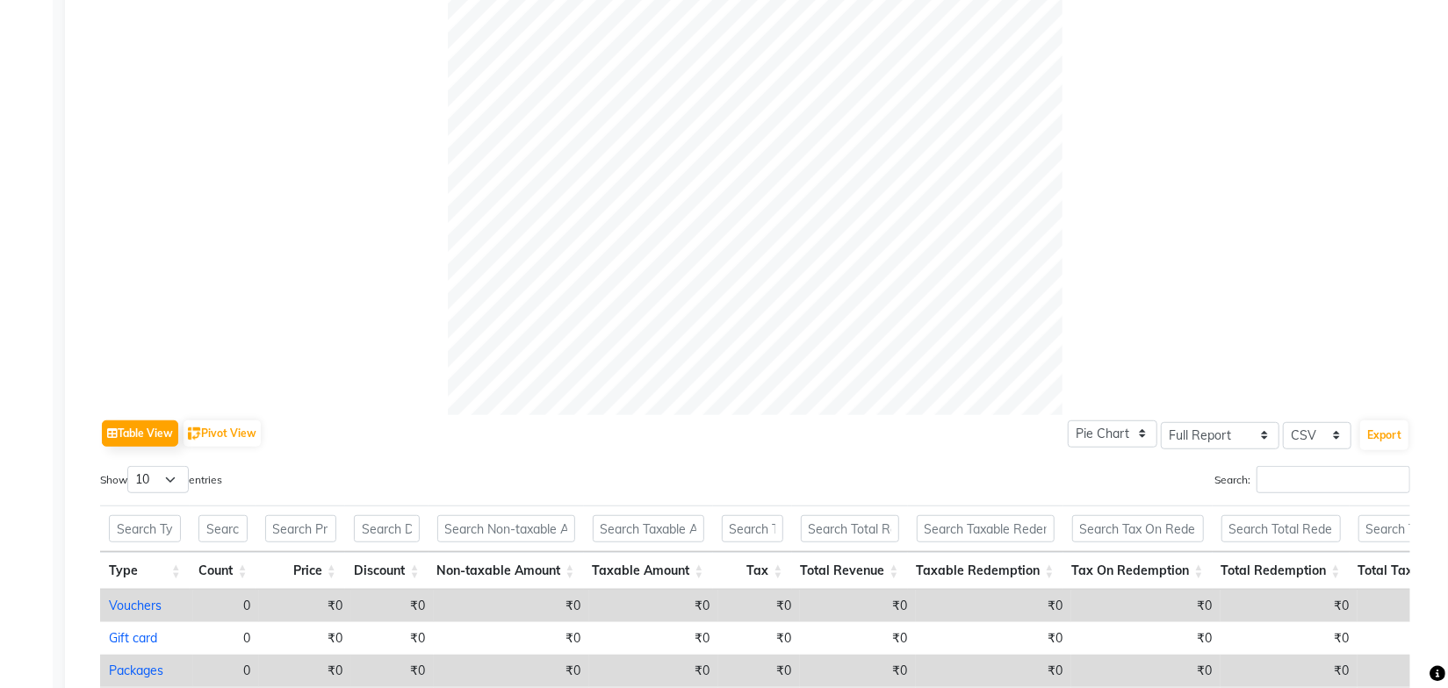
scroll to position [832, 0]
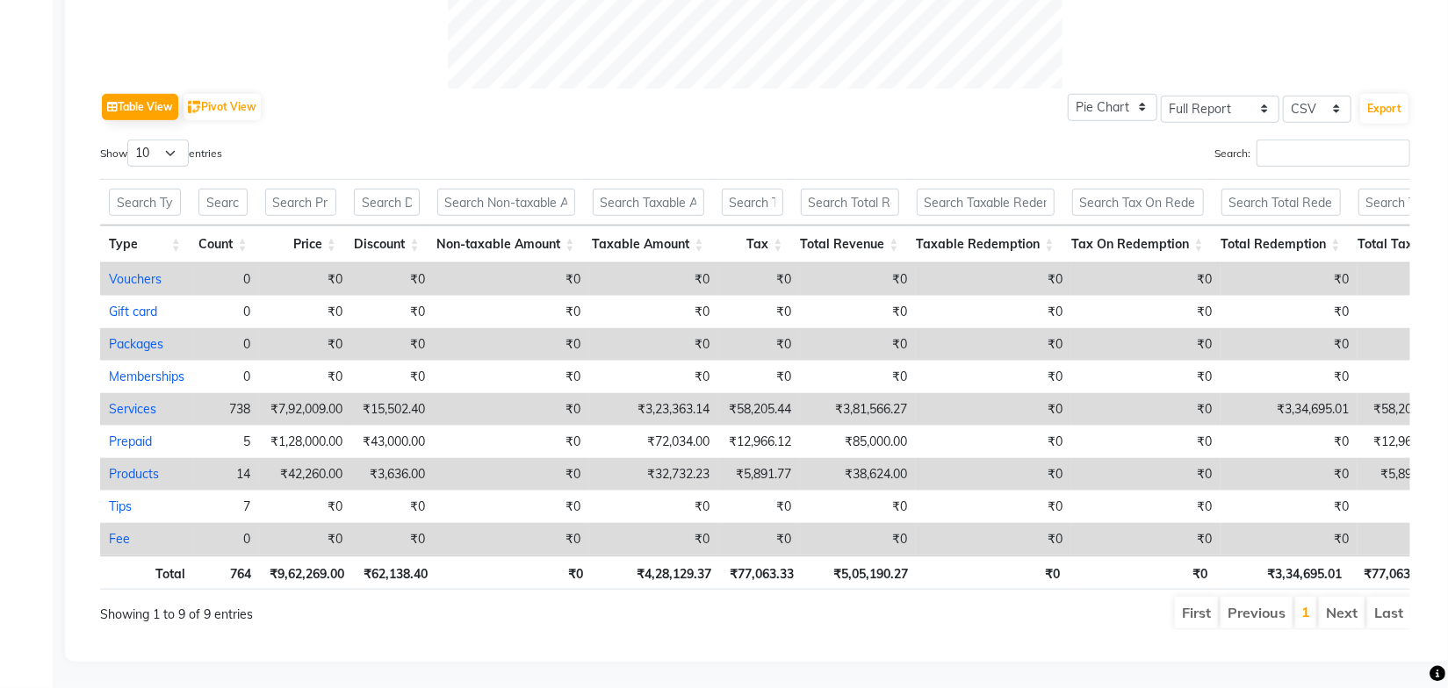
click at [969, 603] on ul "First Previous 1 Next Last" at bounding box center [1033, 613] width 753 height 32
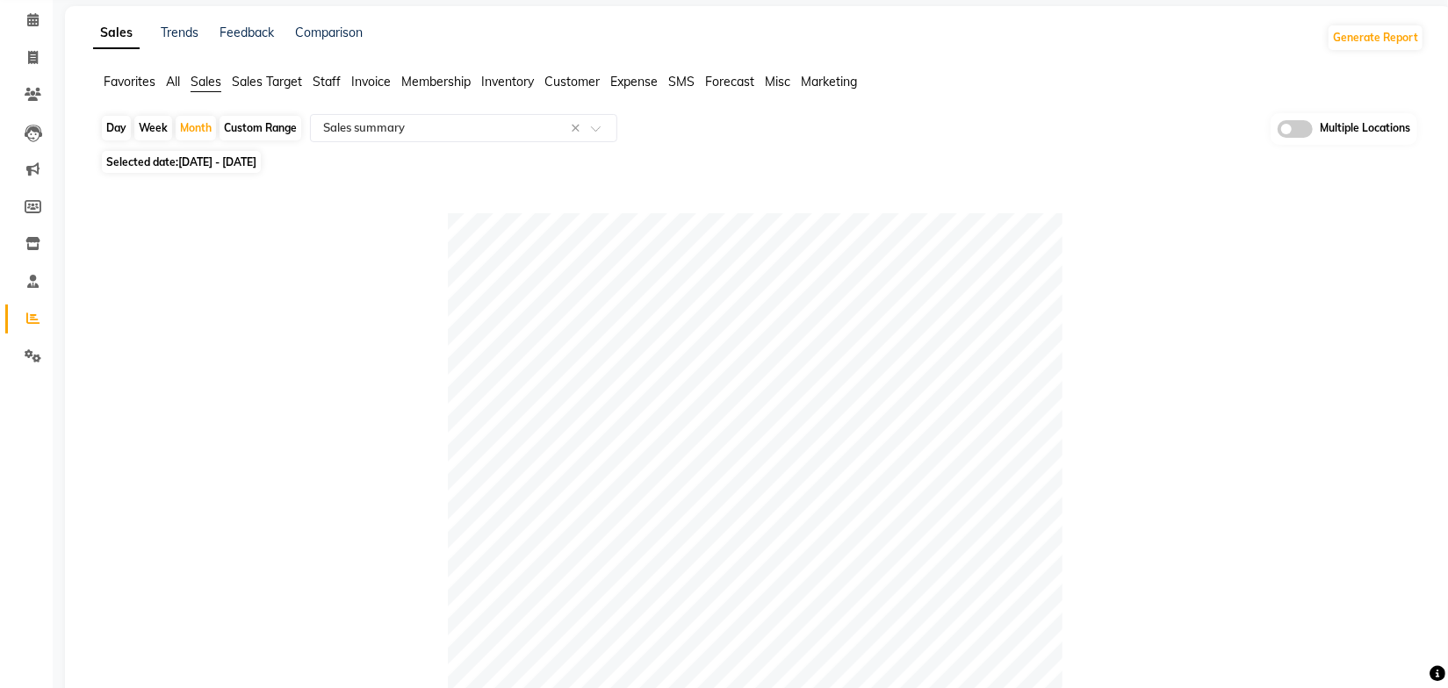
scroll to position [0, 0]
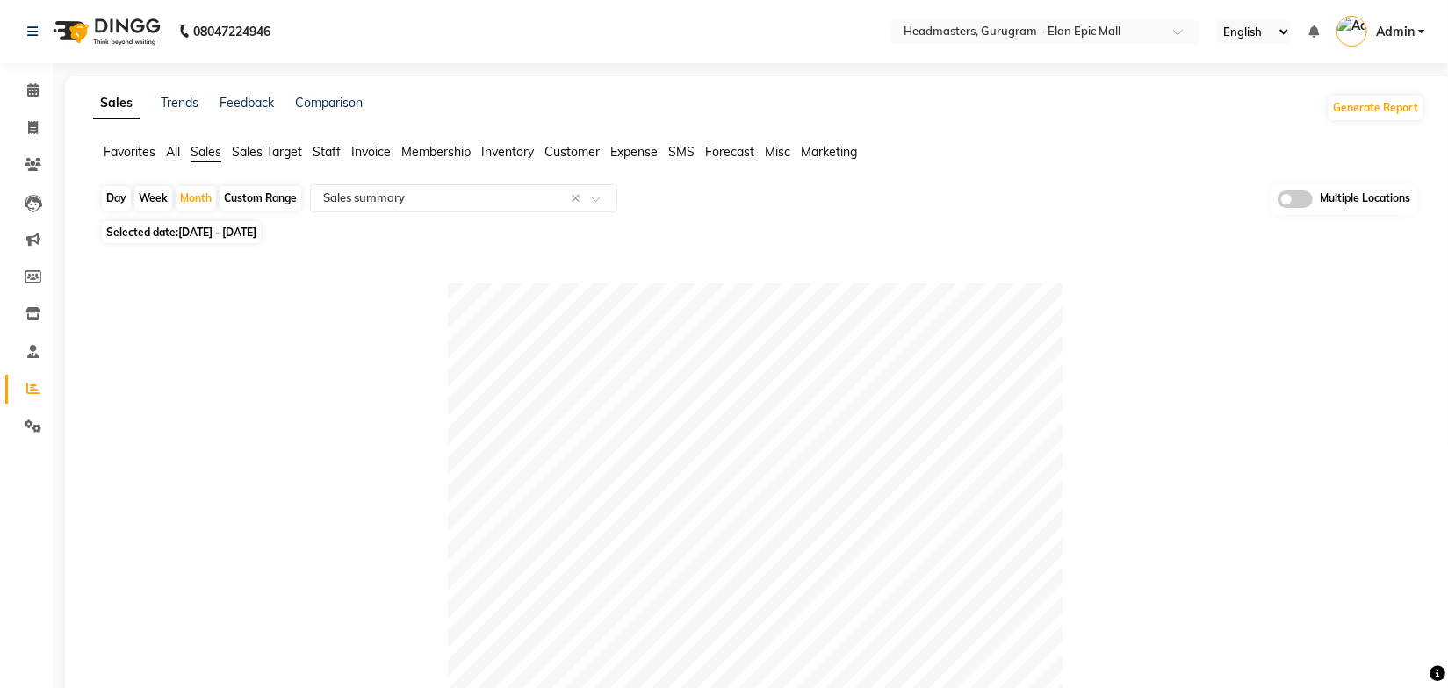
click at [1062, 205] on div "Day Week Month Custom Range Select Report Type × Sales summary × Multiple Locat…" at bounding box center [758, 200] width 1317 height 32
click at [162, 102] on link "Trends" at bounding box center [180, 103] width 38 height 16
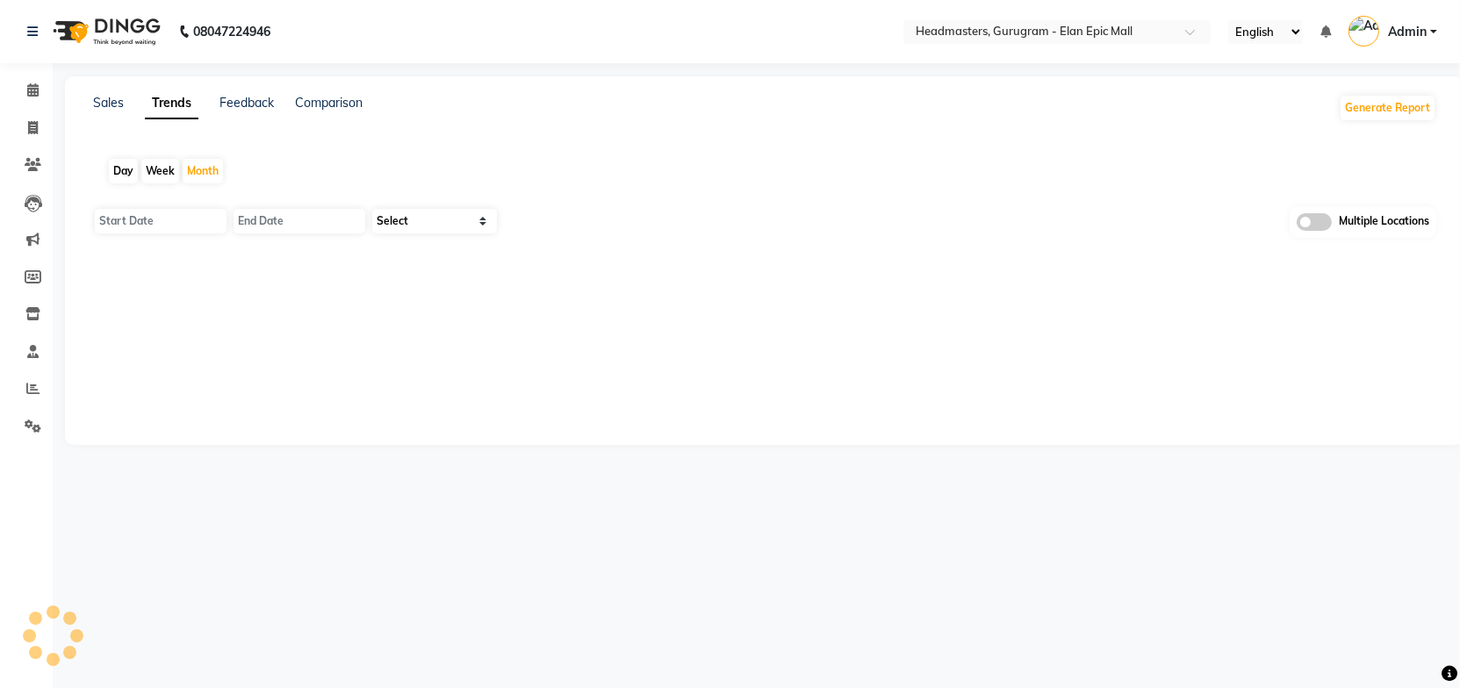
type input "01-09-2025"
type input "[DATE]"
select select "by_client"
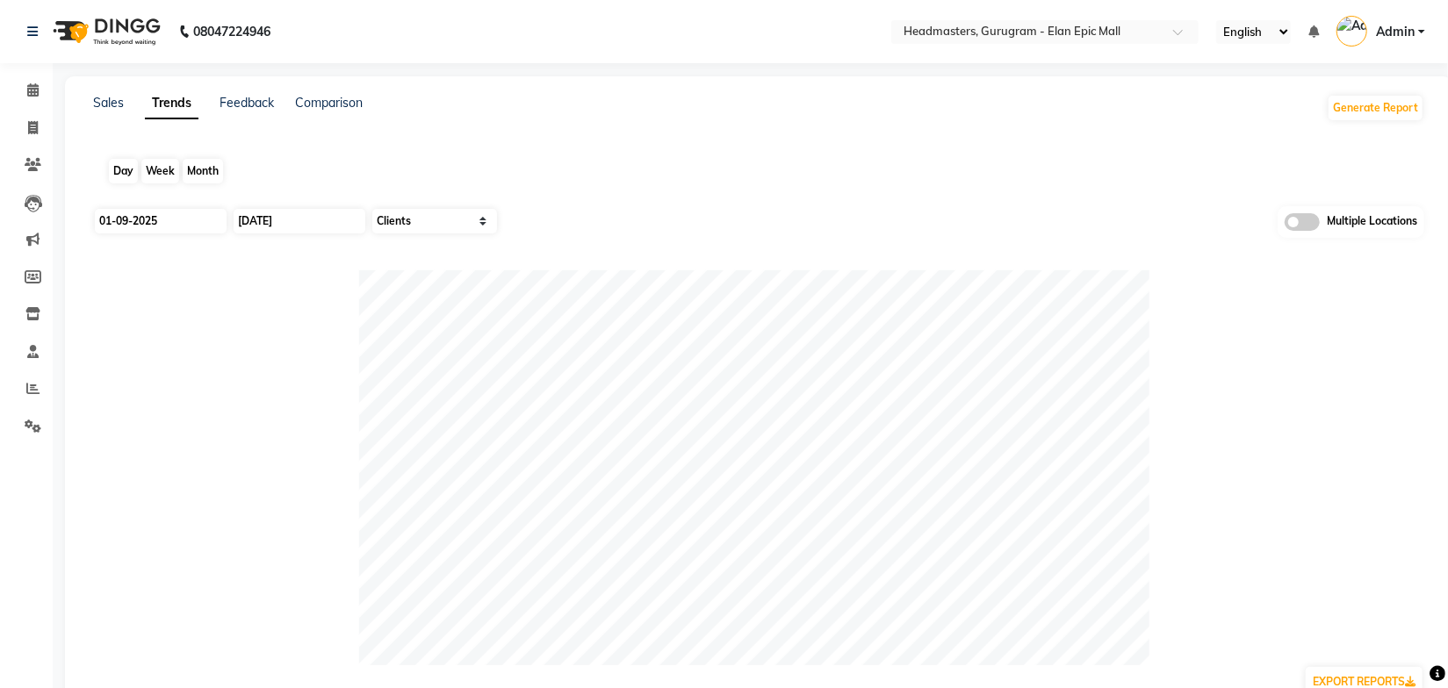
click at [196, 170] on div "Month" at bounding box center [203, 171] width 40 height 25
click at [164, 225] on input "01-09-2025" at bounding box center [161, 221] width 132 height 25
select select "9"
select select "2025"
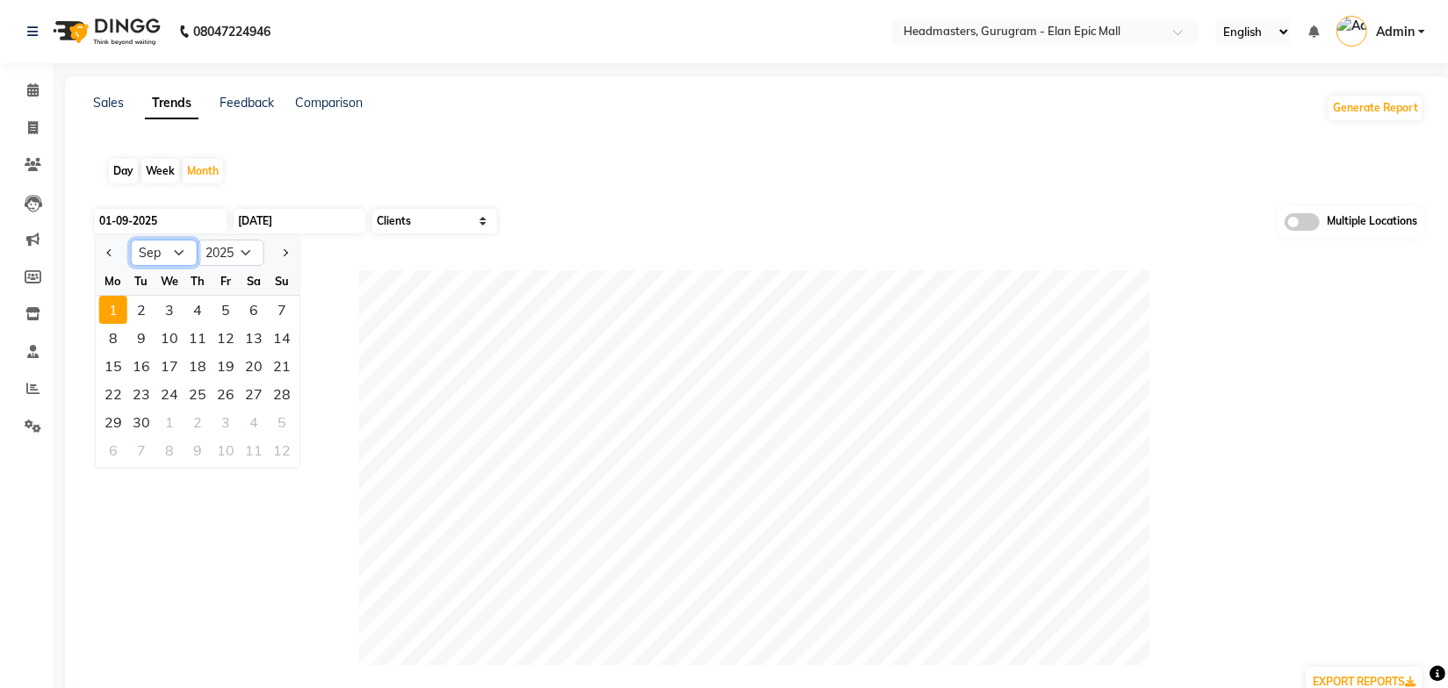
click at [155, 253] on select "Jan Feb Mar Apr May Jun [DATE] Aug Sep Oct Nov Dec" at bounding box center [164, 253] width 67 height 26
select select "8"
click at [131, 240] on select "Jan Feb Mar Apr May Jun [DATE] Aug Sep Oct Nov Dec" at bounding box center [164, 253] width 67 height 26
click at [222, 314] on div "1" at bounding box center [226, 310] width 28 height 28
type input "[DATE]"
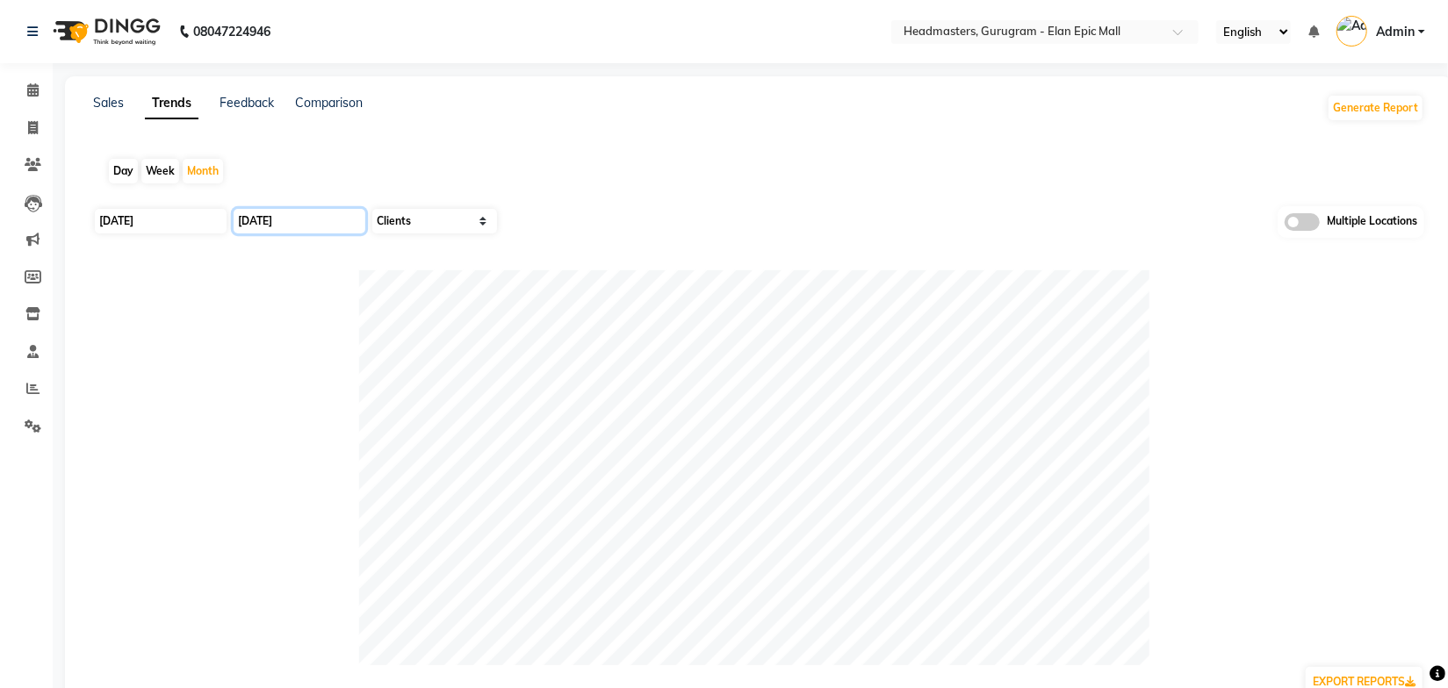
click at [299, 220] on input "[DATE]" at bounding box center [300, 221] width 132 height 25
select select "9"
select select "2025"
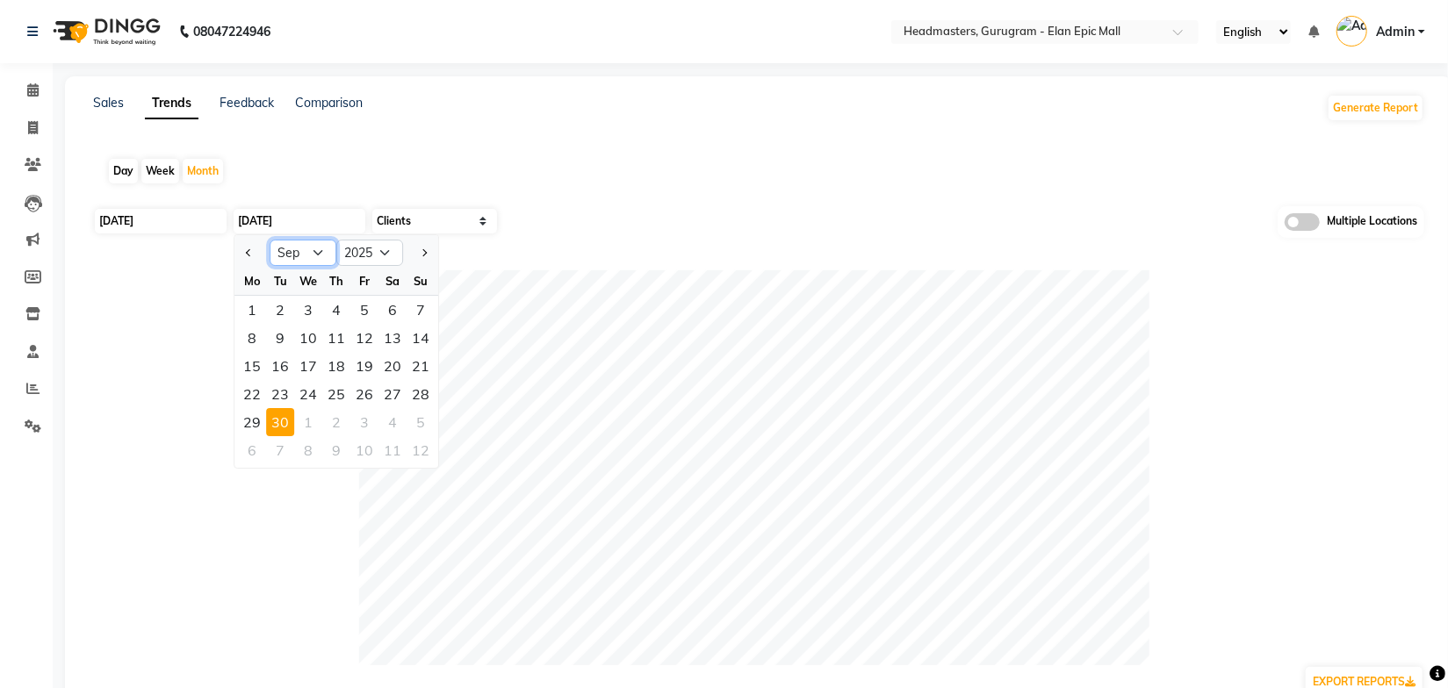
click at [293, 250] on select "Jan Feb Mar Apr May Jun Jul Aug Sep Oct Nov Dec" at bounding box center [303, 253] width 67 height 26
select select "8"
click at [270, 240] on select "Jan Feb Mar Apr May Jun Jul Aug Sep Oct Nov Dec" at bounding box center [303, 253] width 67 height 26
click at [416, 427] on div "31" at bounding box center [421, 422] width 28 height 28
type input "31-08-2025"
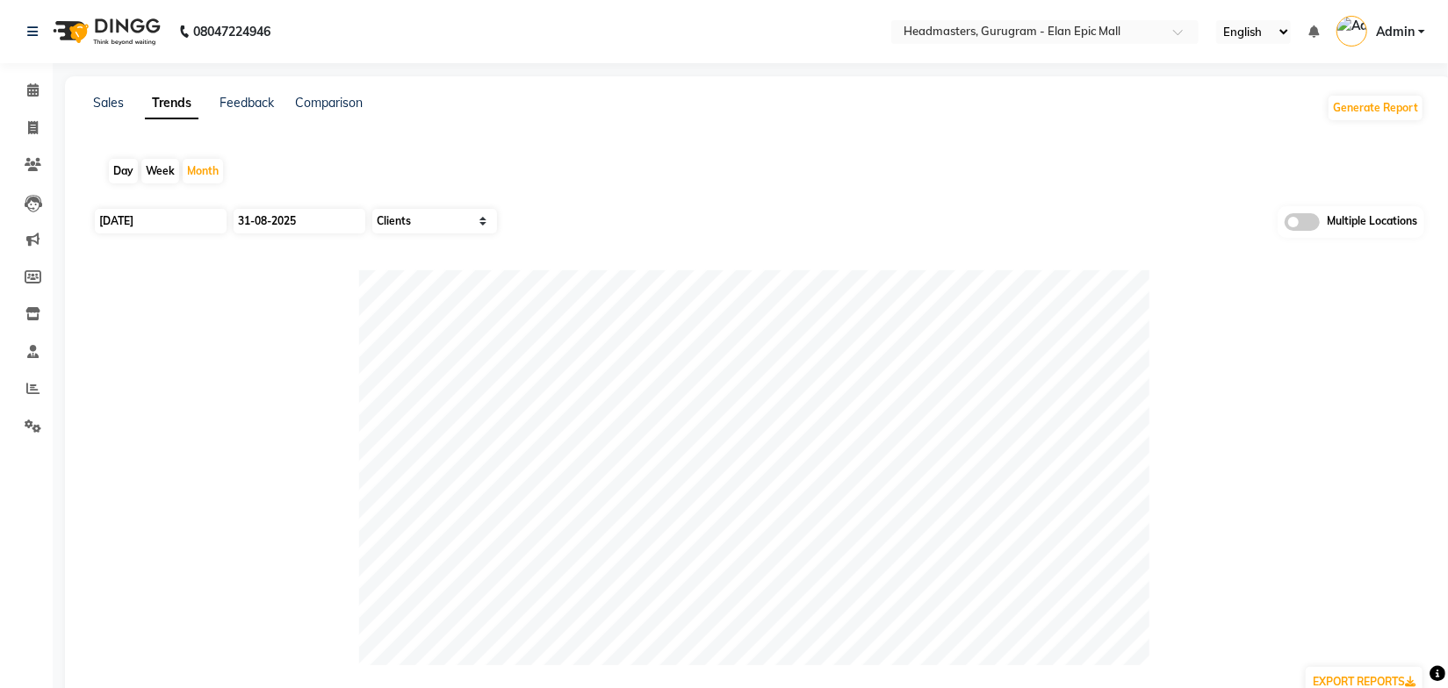
click at [652, 161] on div "Day Week Month" at bounding box center [758, 171] width 1331 height 56
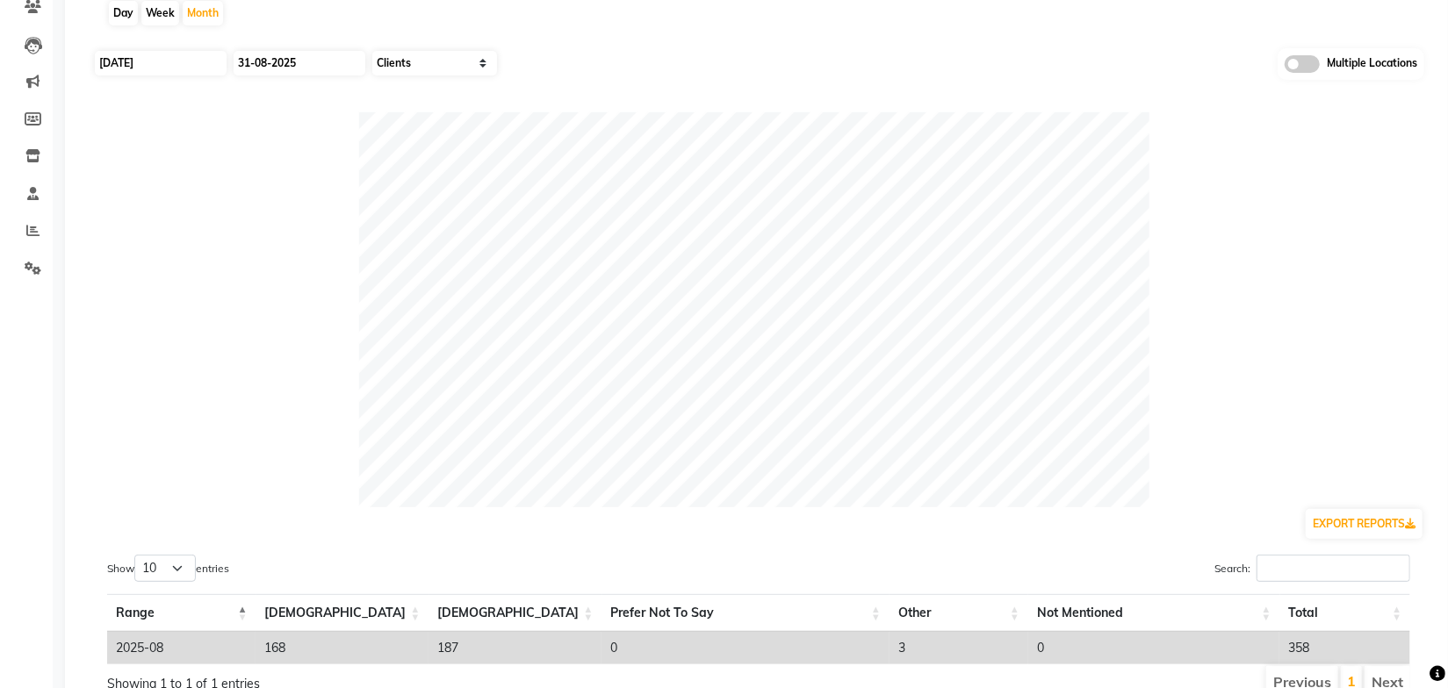
scroll to position [238, 0]
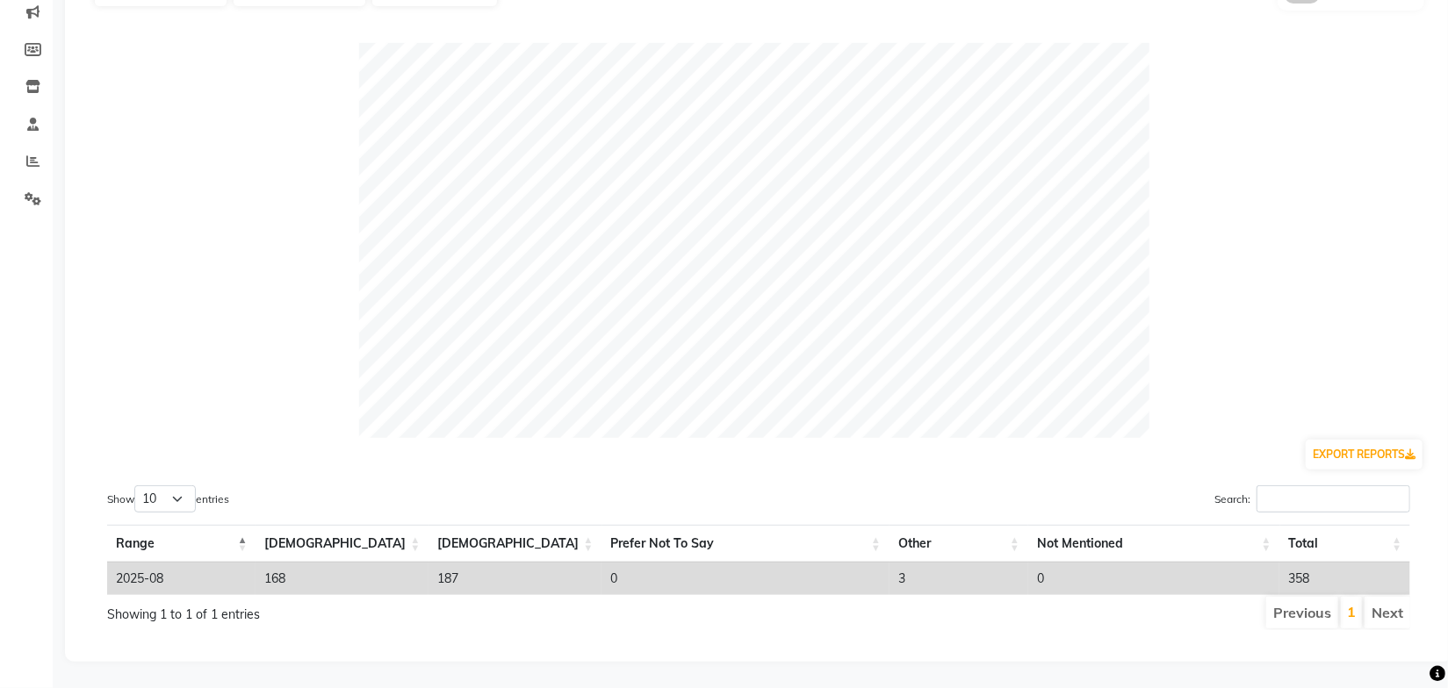
click at [803, 597] on ul "Previous 1 Next" at bounding box center [1035, 613] width 749 height 32
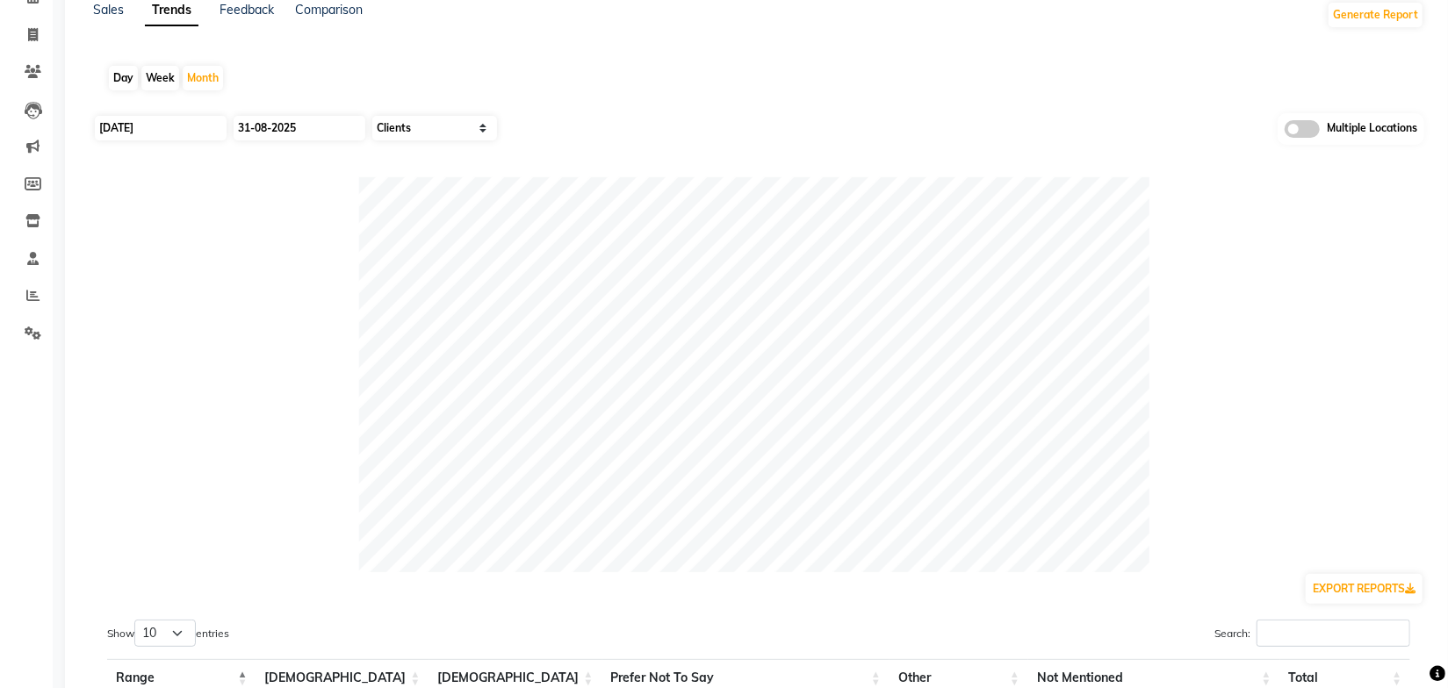
scroll to position [0, 0]
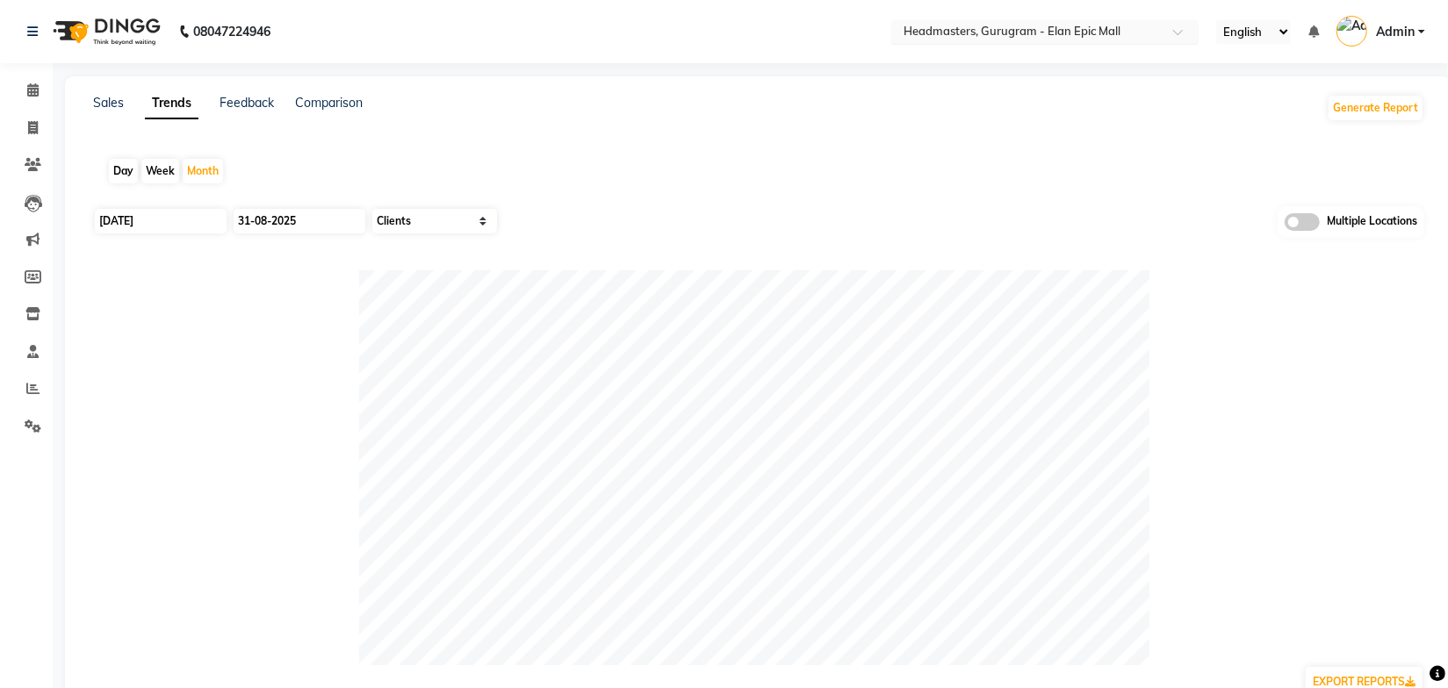
click at [1041, 34] on input "text" at bounding box center [1027, 34] width 255 height 18
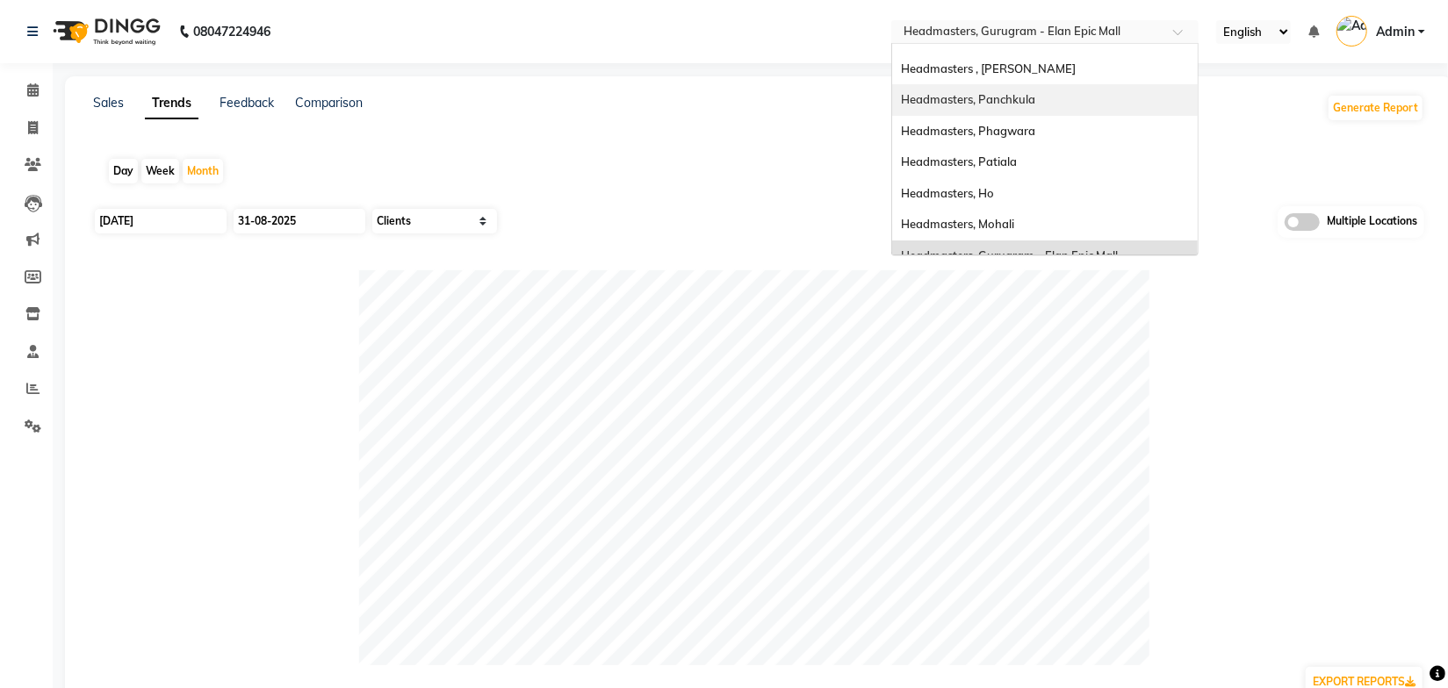
scroll to position [159, 0]
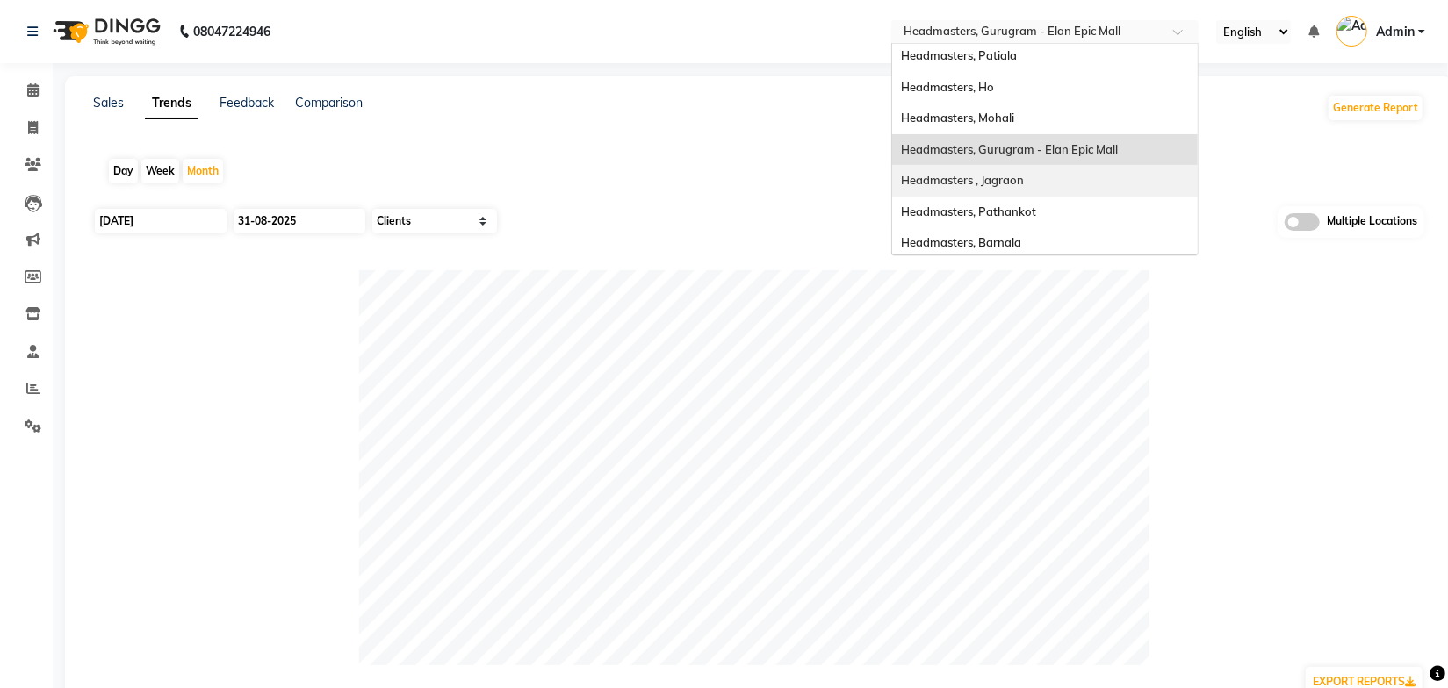
click at [1009, 177] on span "Headmasters , Jagraon" at bounding box center [962, 180] width 123 height 14
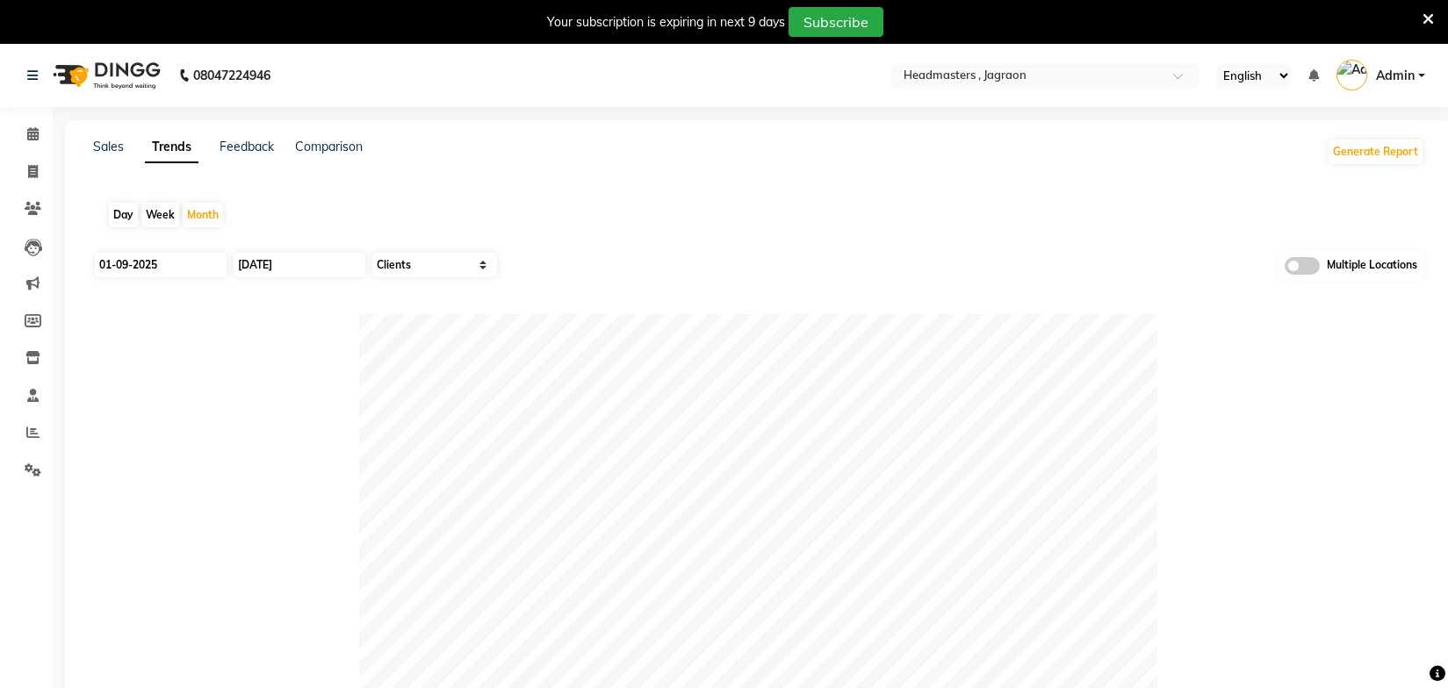
select select "by_client"
click at [729, 196] on div "Day Week Month" at bounding box center [758, 215] width 1331 height 56
click at [153, 266] on input "01-09-2025" at bounding box center [161, 265] width 132 height 25
select select "9"
select select "2025"
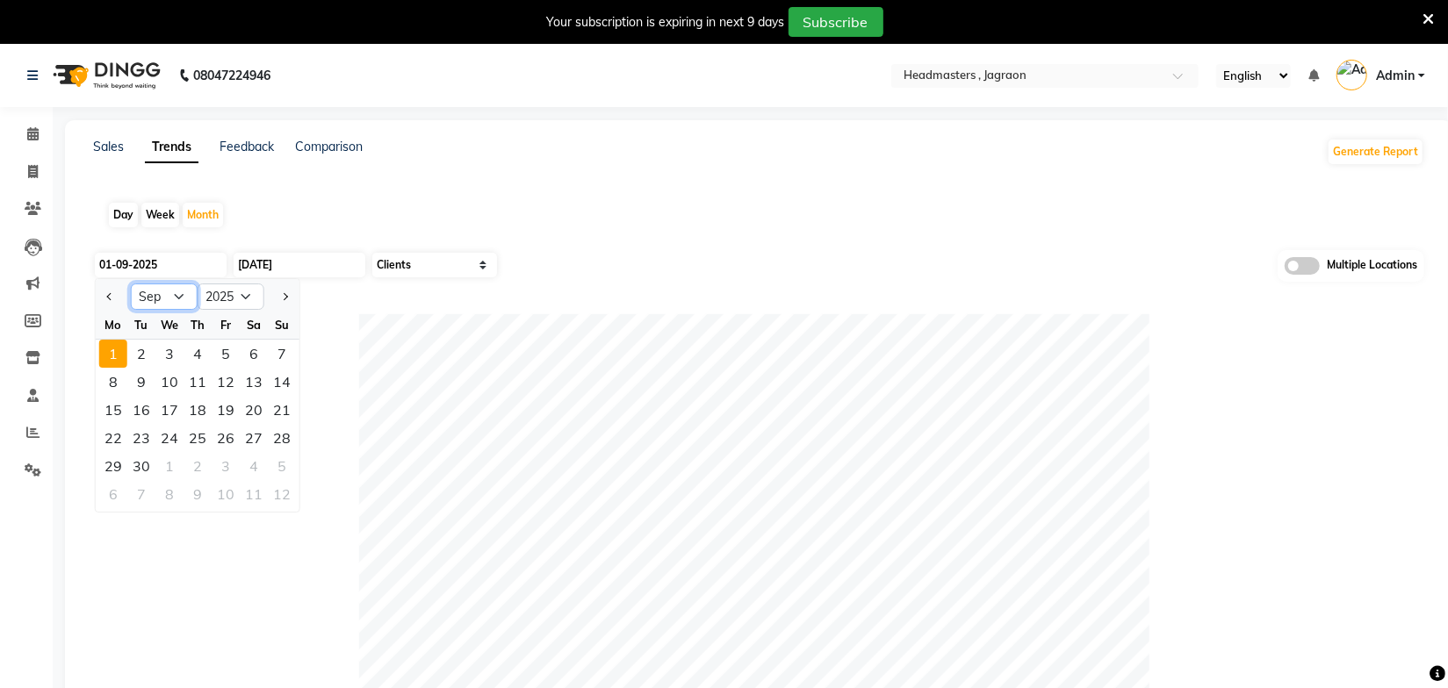
drag, startPoint x: 160, startPoint y: 300, endPoint x: 154, endPoint y: 308, distance: 10.0
click at [160, 299] on select "Jan Feb Mar Apr May Jun [DATE] Aug Sep Oct Nov Dec" at bounding box center [164, 297] width 67 height 26
select select "8"
click at [131, 284] on select "Jan Feb Mar Apr May Jun [DATE] Aug Sep Oct Nov Dec" at bounding box center [164, 297] width 67 height 26
click at [221, 357] on div "1" at bounding box center [226, 354] width 28 height 28
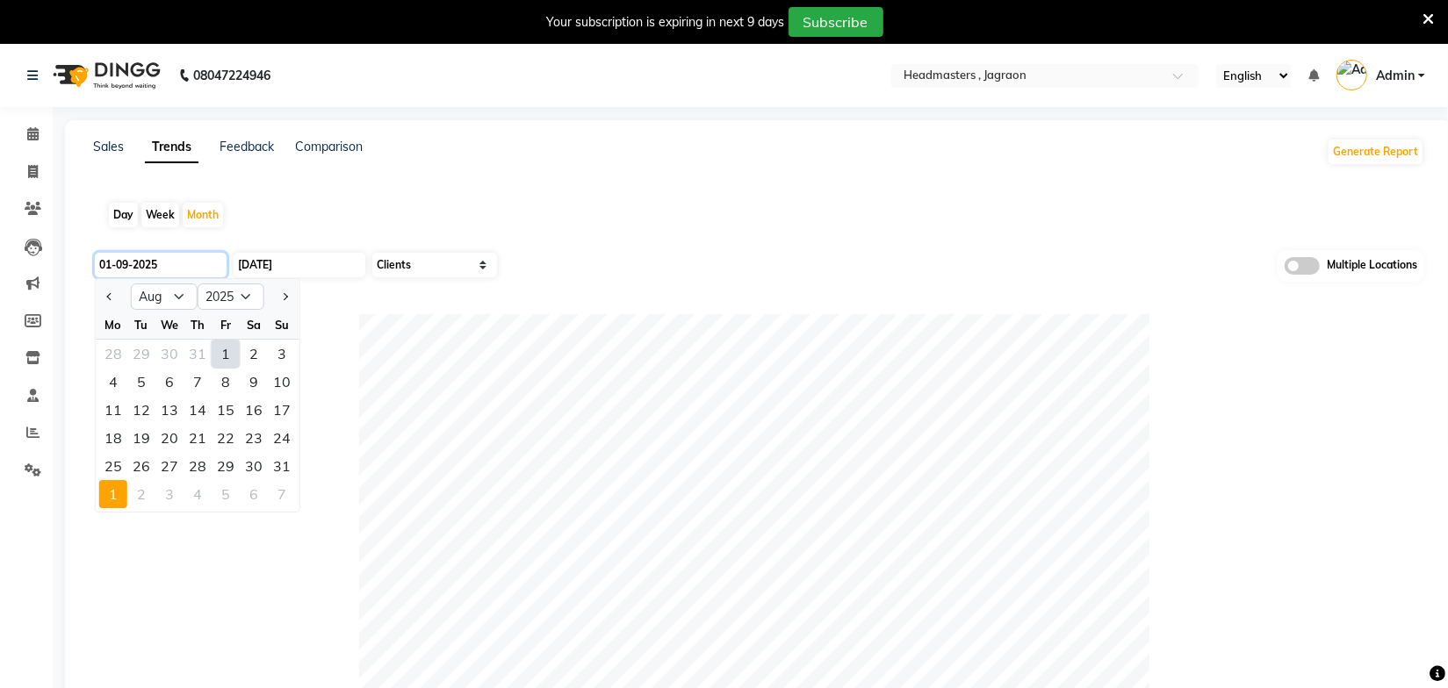
type input "[DATE]"
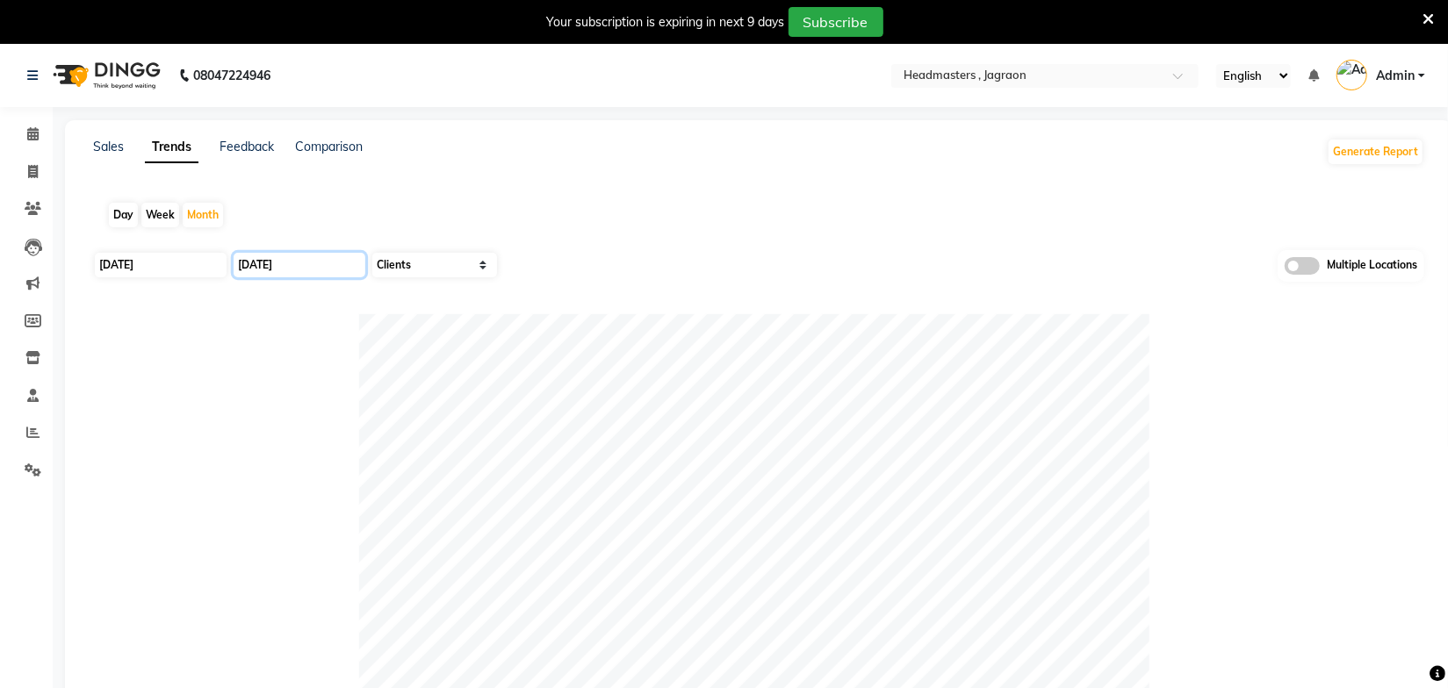
click at [306, 263] on input "[DATE]" at bounding box center [300, 265] width 132 height 25
select select "9"
select select "2025"
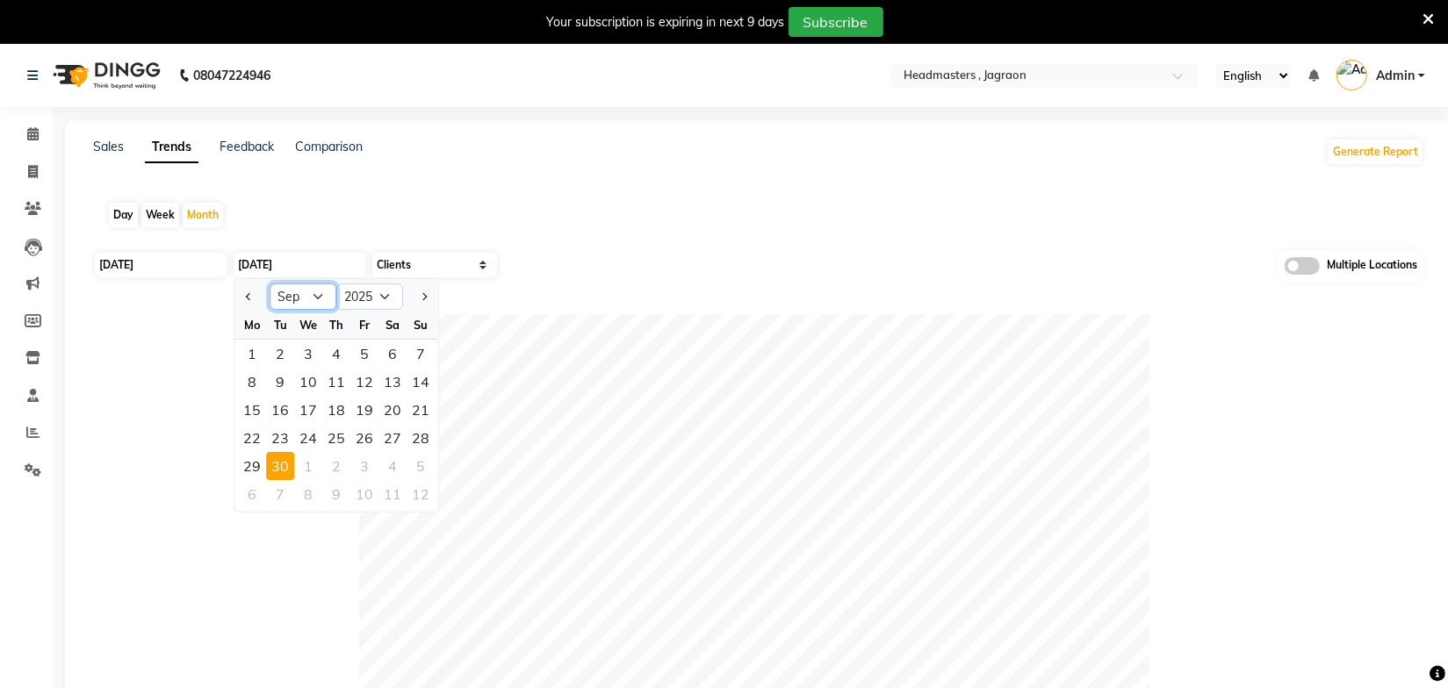
click at [310, 285] on select "Jan Feb Mar Apr May Jun [DATE] Aug Sep Oct Nov Dec" at bounding box center [303, 297] width 67 height 26
select select "8"
click at [270, 284] on select "Jan Feb Mar Apr May Jun [DATE] Aug Sep Oct Nov Dec" at bounding box center [303, 297] width 67 height 26
click at [419, 465] on div "31" at bounding box center [421, 466] width 28 height 28
type input "31-08-2025"
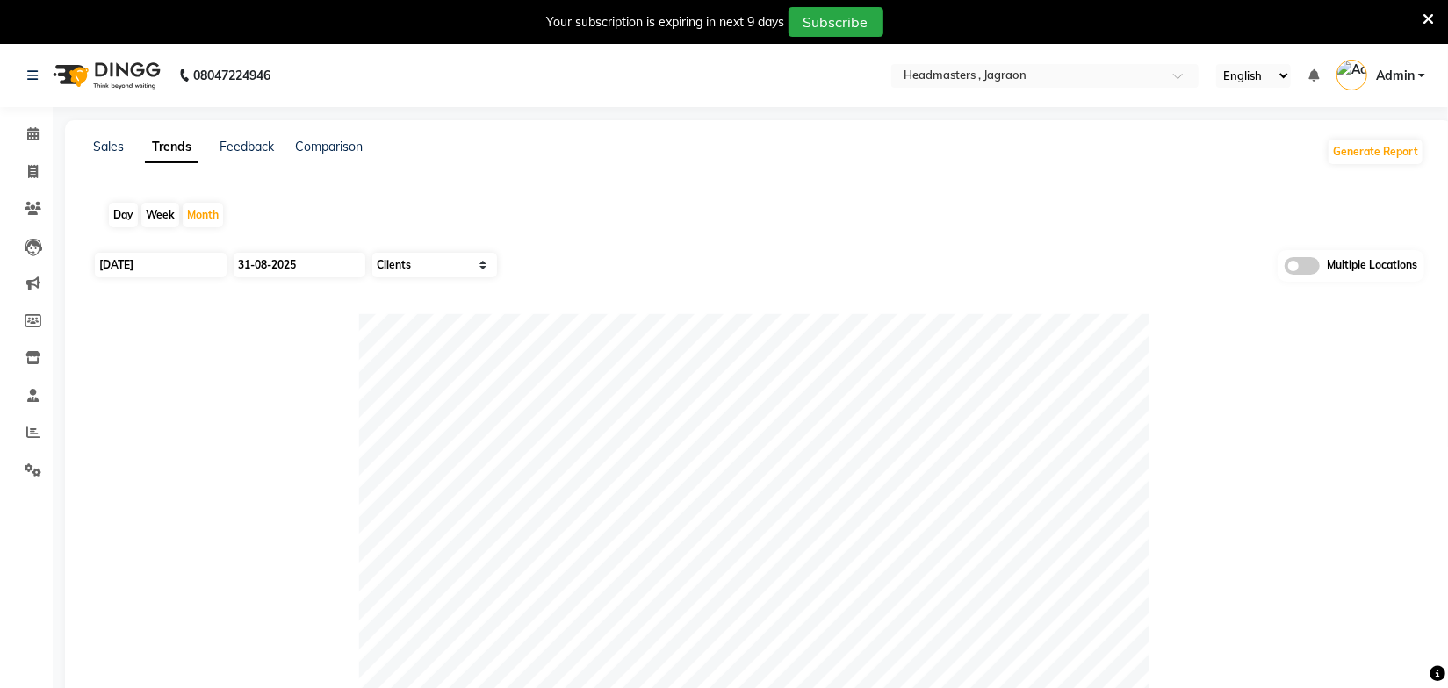
click at [651, 231] on div "Day Week Month" at bounding box center [758, 215] width 1331 height 56
drag, startPoint x: 101, startPoint y: 150, endPoint x: 121, endPoint y: 152, distance: 20.3
click at [101, 150] on link "Sales" at bounding box center [108, 147] width 31 height 16
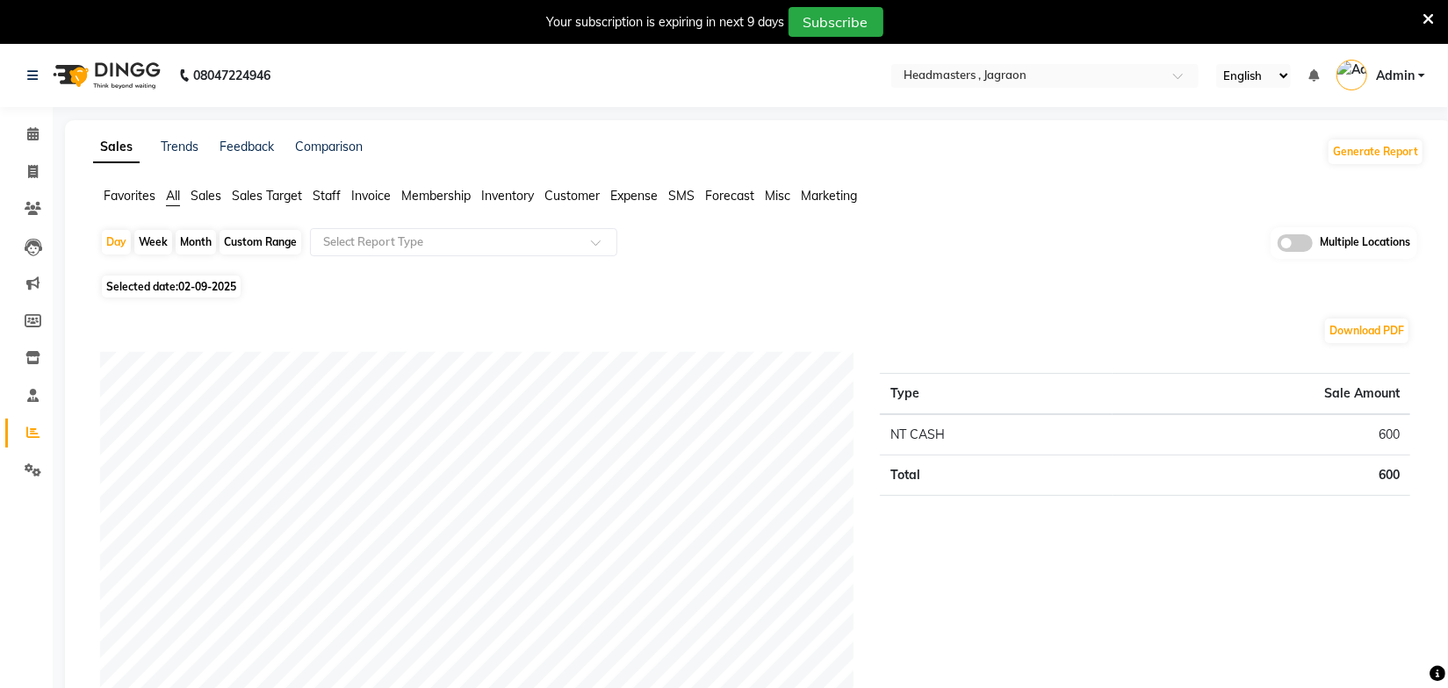
click at [197, 192] on span "Sales" at bounding box center [206, 196] width 31 height 16
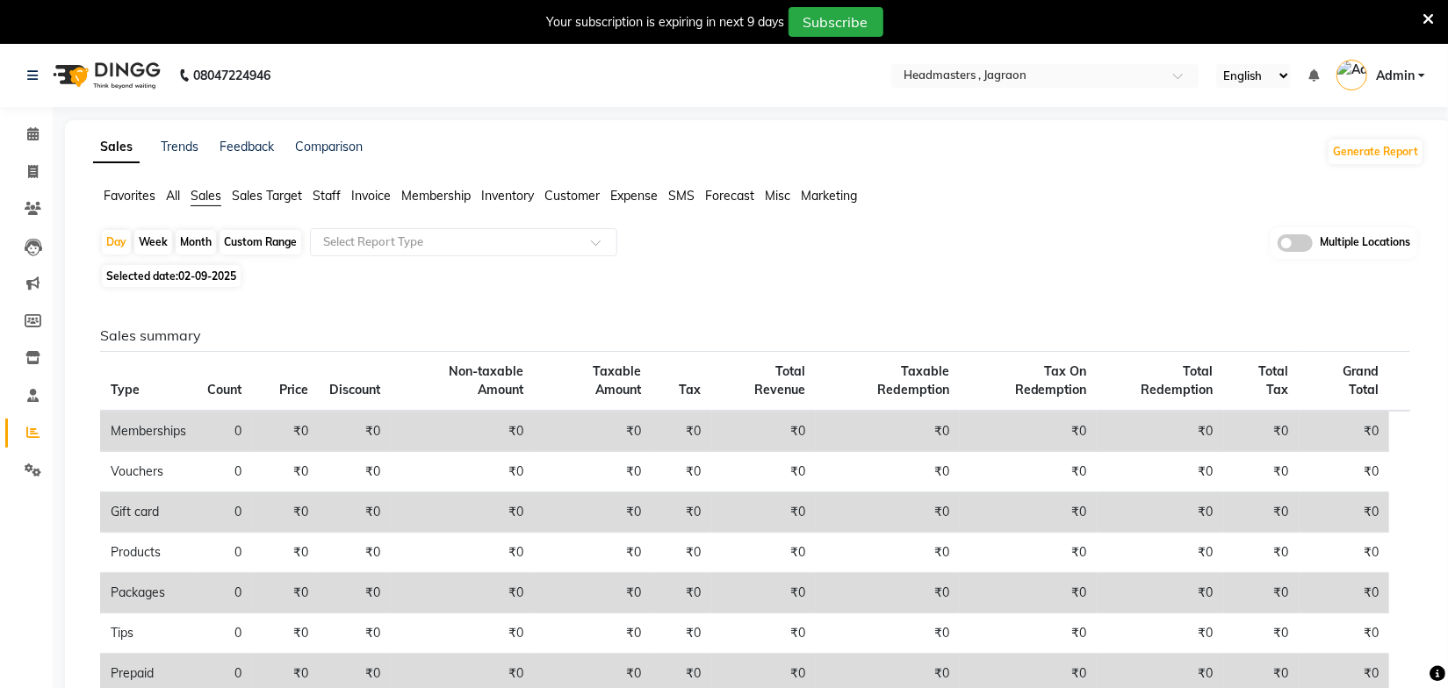
click at [199, 238] on div "Month" at bounding box center [196, 242] width 40 height 25
select select "9"
select select "2025"
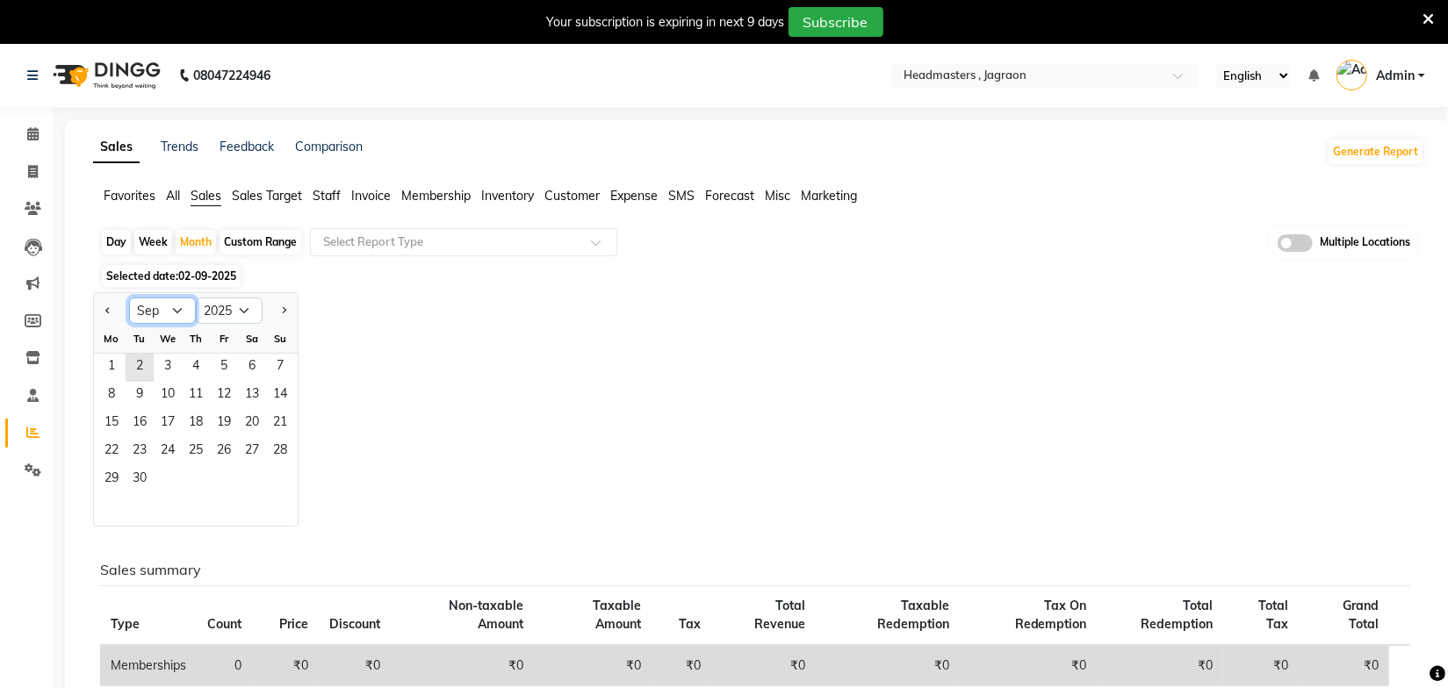
drag, startPoint x: 170, startPoint y: 305, endPoint x: 169, endPoint y: 321, distance: 16.7
click at [170, 305] on select "Jan Feb Mar Apr May Jun [DATE] Aug Sep Oct Nov Dec" at bounding box center [162, 311] width 67 height 26
select select "8"
click at [129, 298] on select "Jan Feb Mar Apr May Jun [DATE] Aug Sep Oct Nov Dec" at bounding box center [162, 311] width 67 height 26
click at [222, 370] on span "1" at bounding box center [224, 368] width 28 height 28
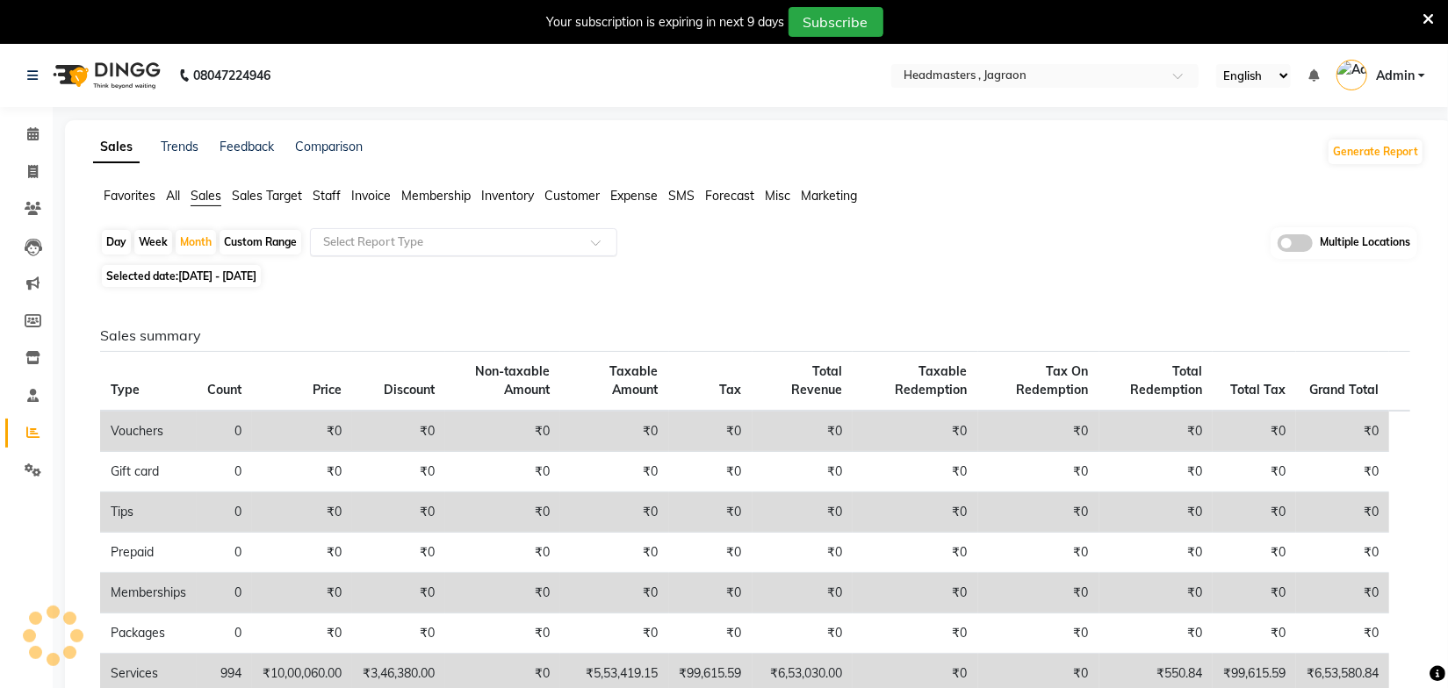
click at [385, 249] on input "text" at bounding box center [446, 243] width 253 height 18
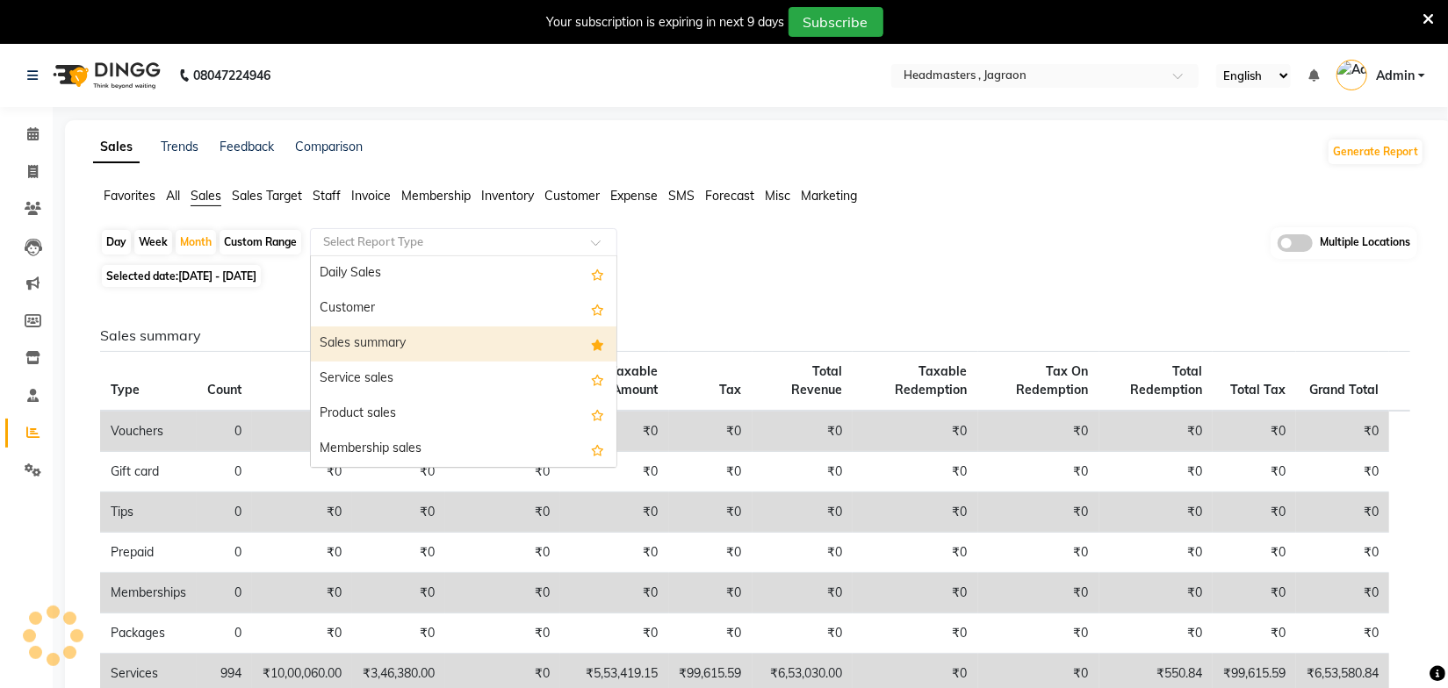
click at [374, 346] on div "Sales summary" at bounding box center [464, 344] width 306 height 35
select select "full_report"
select select "pdf"
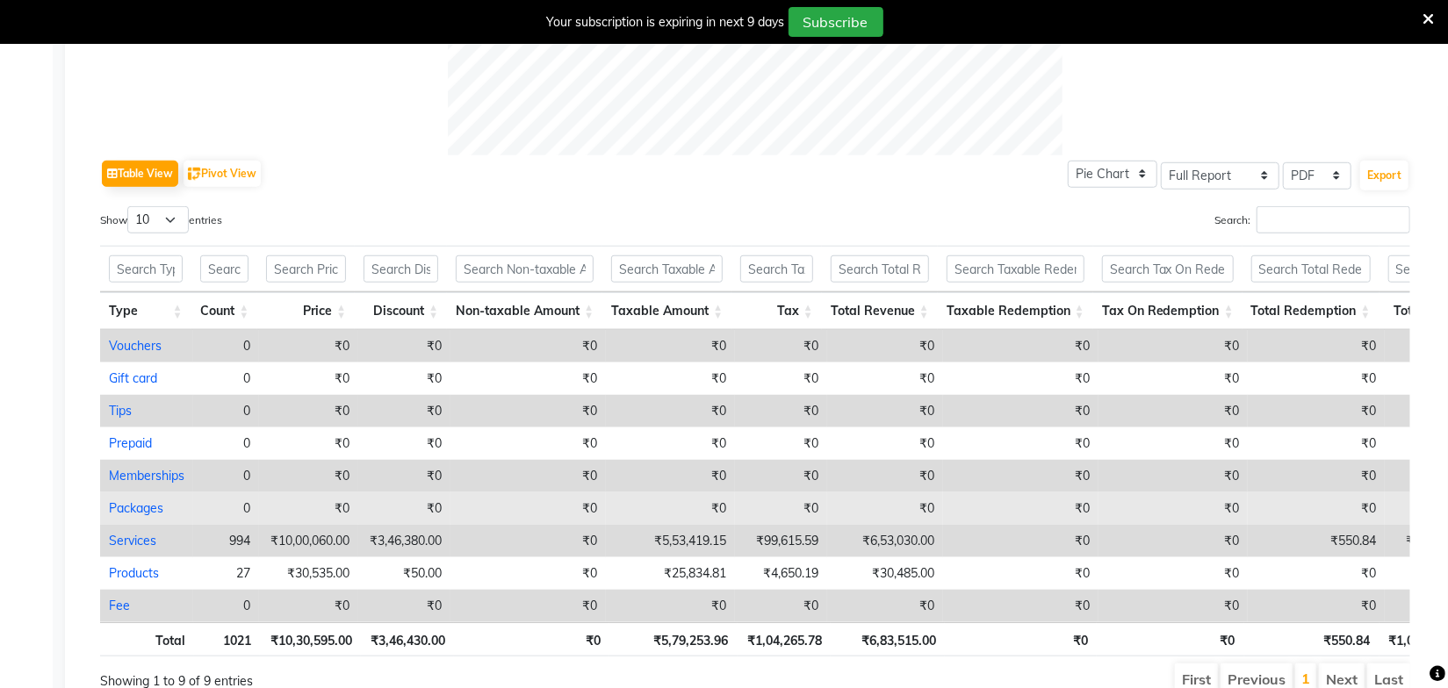
scroll to position [875, 0]
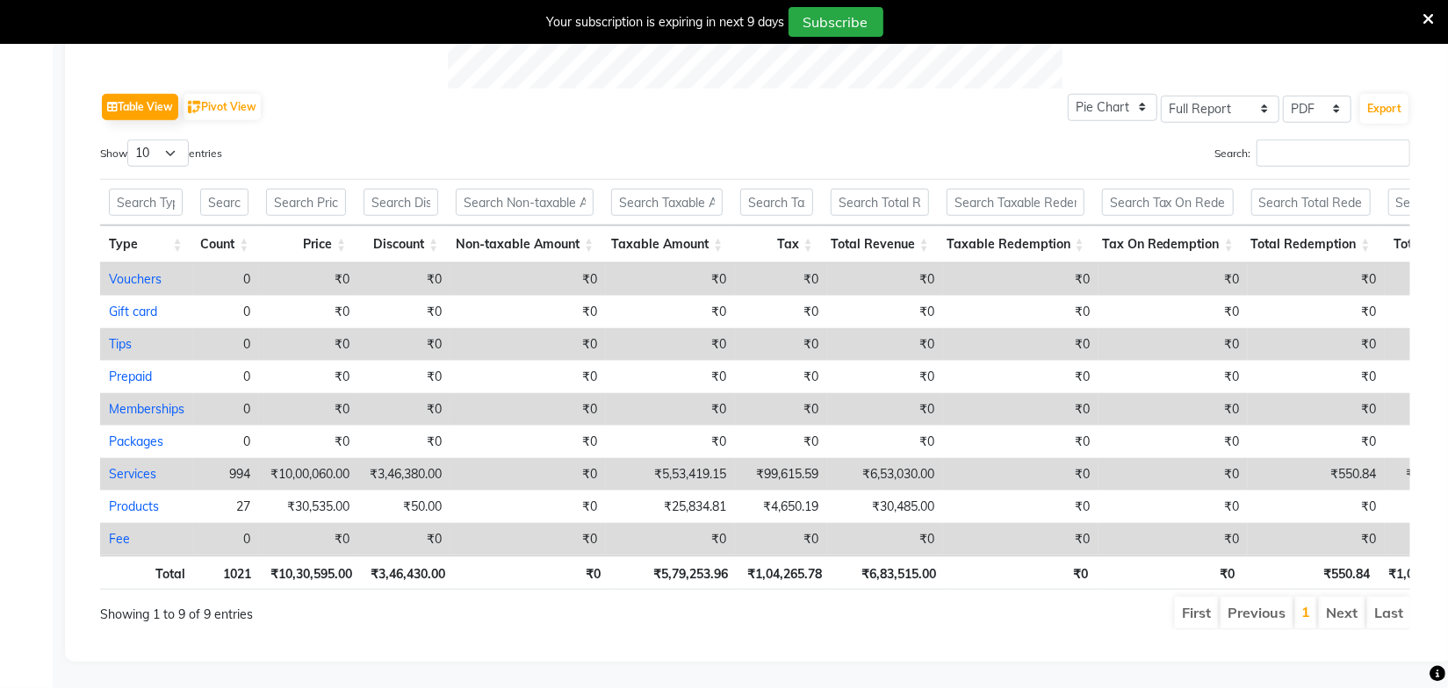
click at [931, 604] on ul "First Previous 1 Next Last" at bounding box center [1033, 613] width 753 height 32
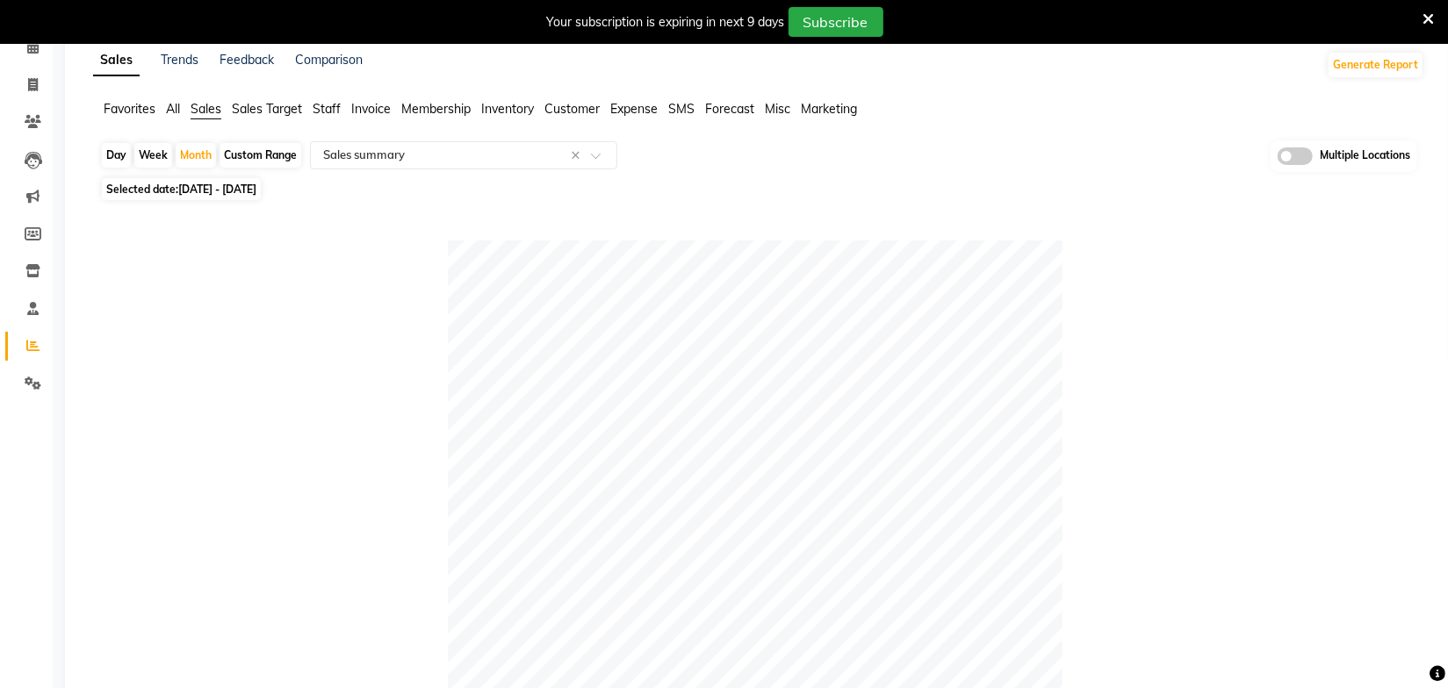
scroll to position [0, 0]
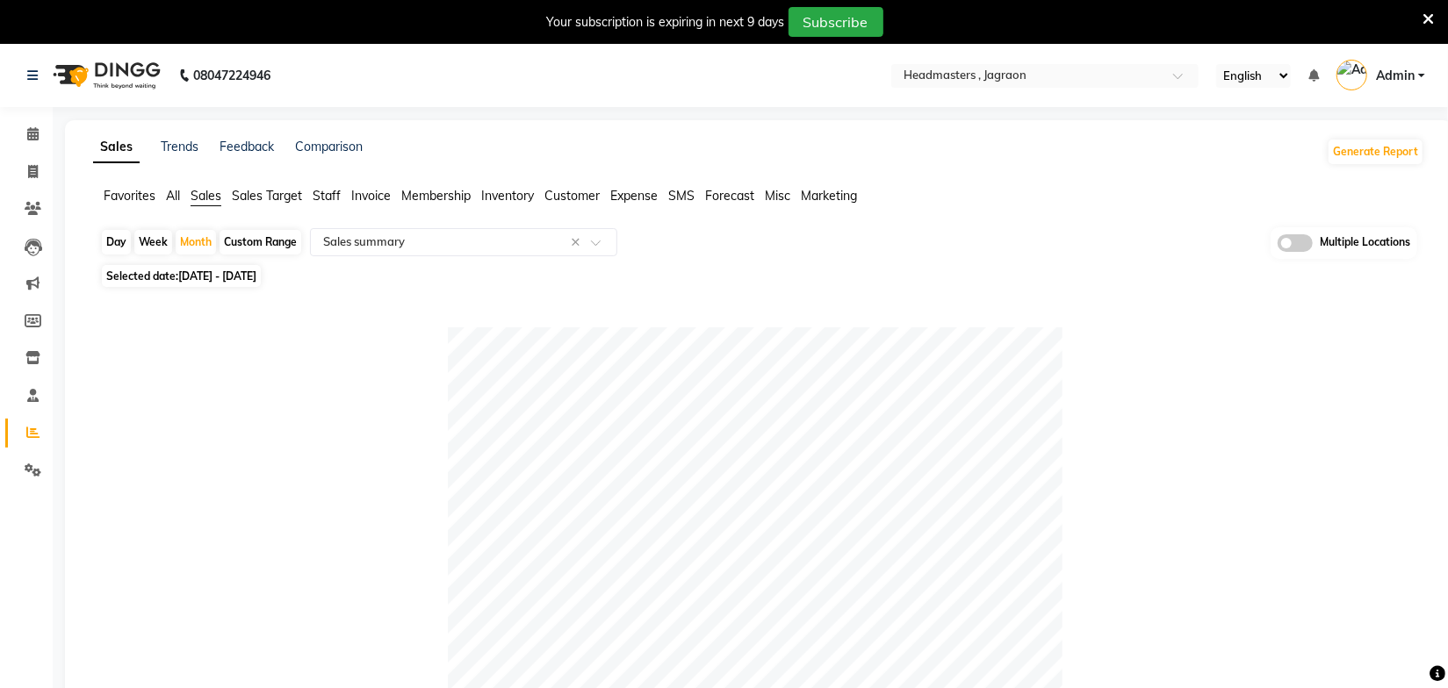
click at [1423, 18] on icon at bounding box center [1428, 19] width 11 height 16
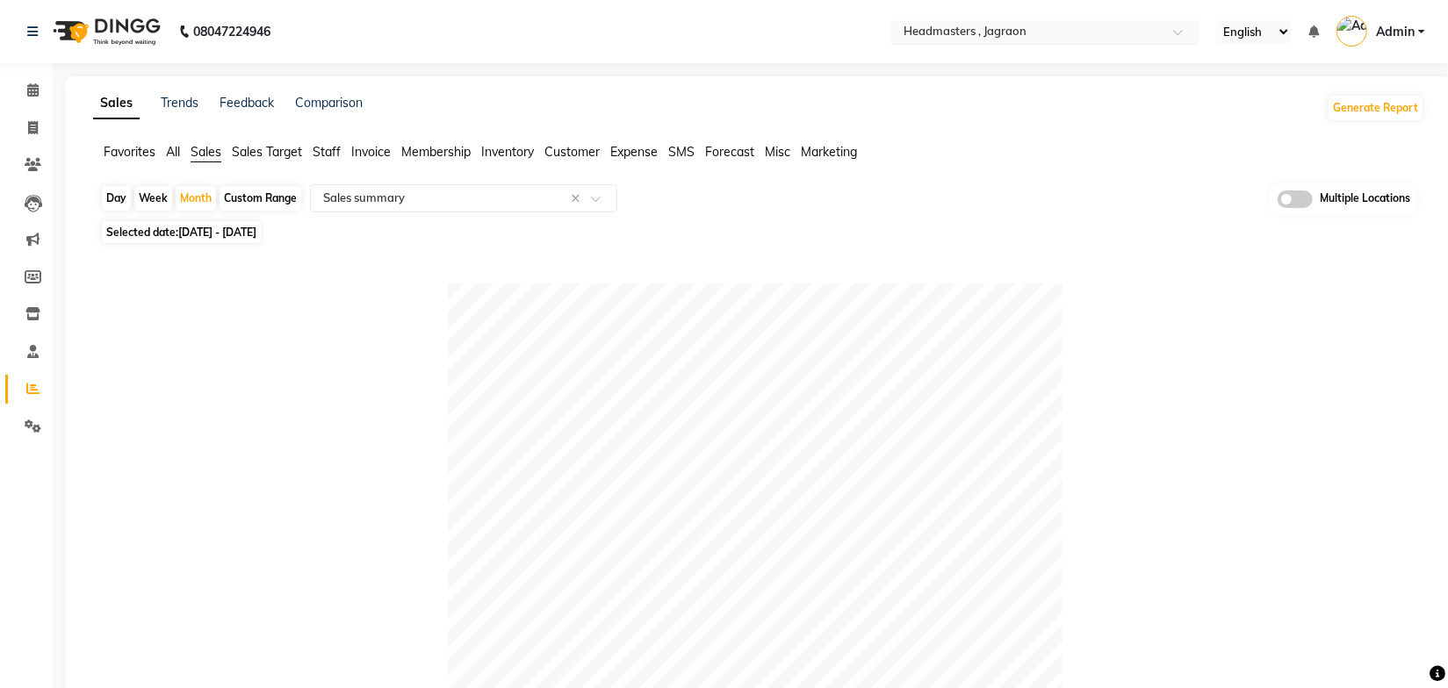
click at [1113, 27] on input "text" at bounding box center [1027, 34] width 255 height 18
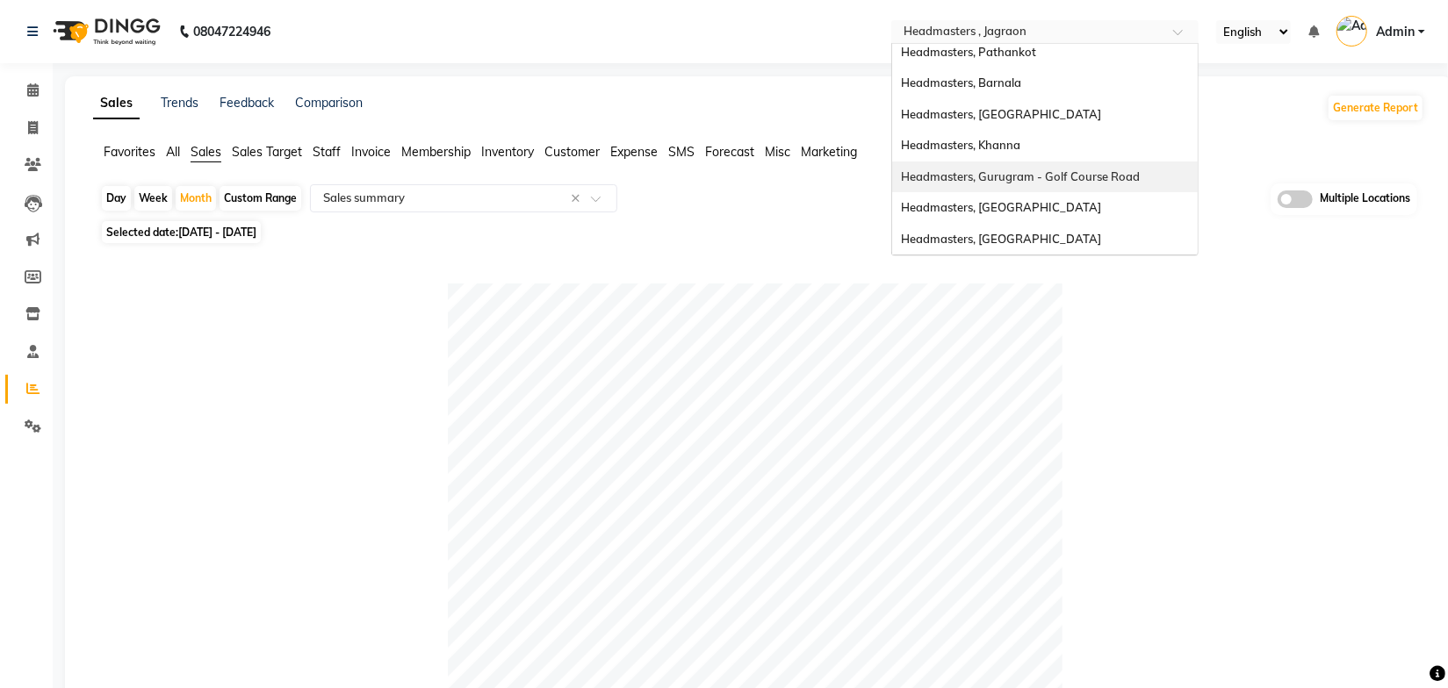
scroll to position [381, 0]
click at [1008, 237] on span "Headmasters , Faridkot" at bounding box center [963, 239] width 125 height 14
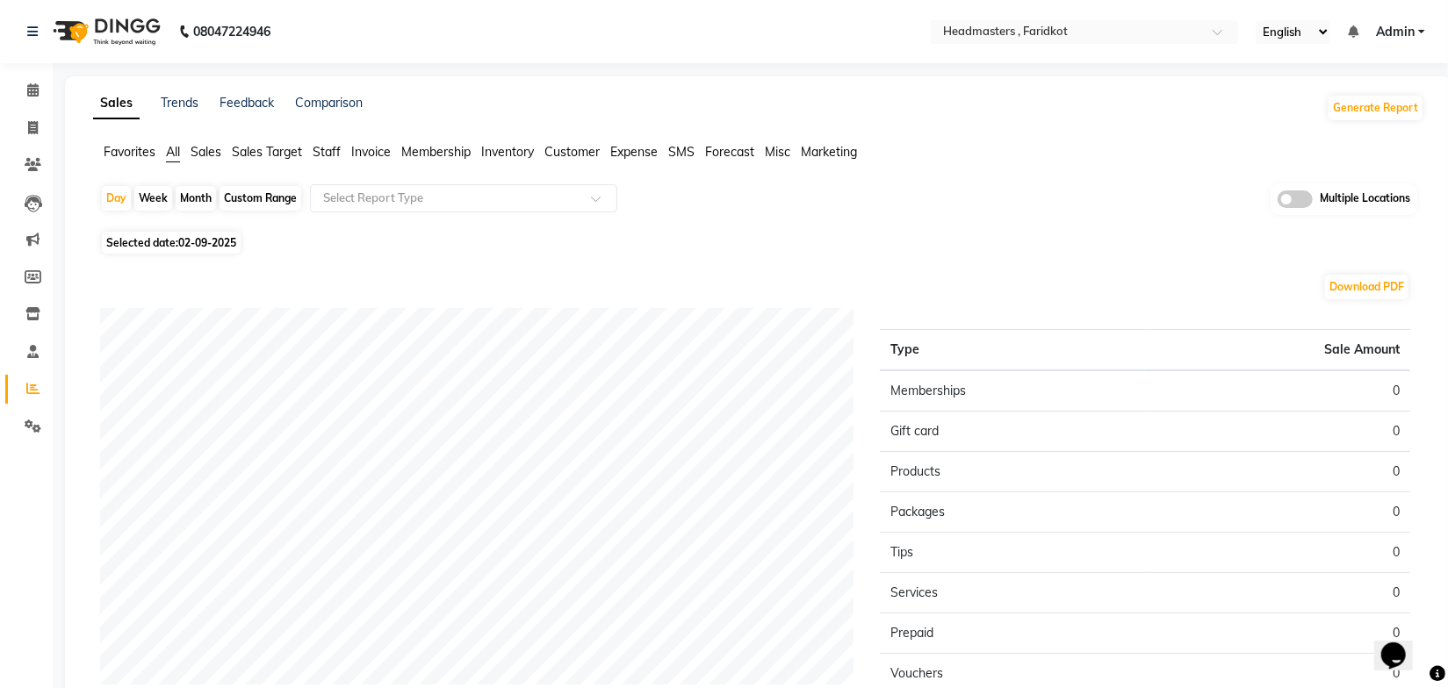
click at [687, 224] on div "Day Week Month Custom Range Select Report Type Multiple Locations" at bounding box center [758, 205] width 1317 height 43
click at [216, 157] on span "Sales" at bounding box center [206, 152] width 31 height 16
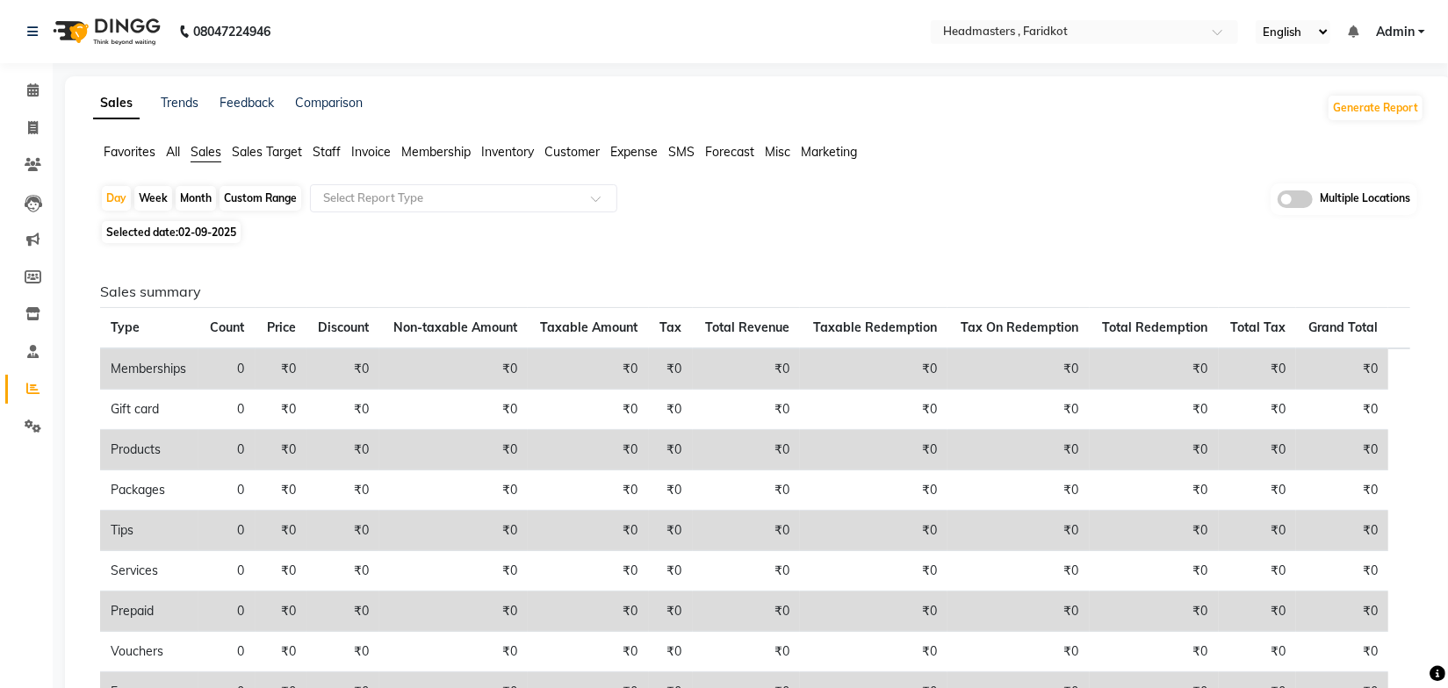
click at [206, 192] on div "Month" at bounding box center [196, 198] width 40 height 25
select select "9"
select select "2025"
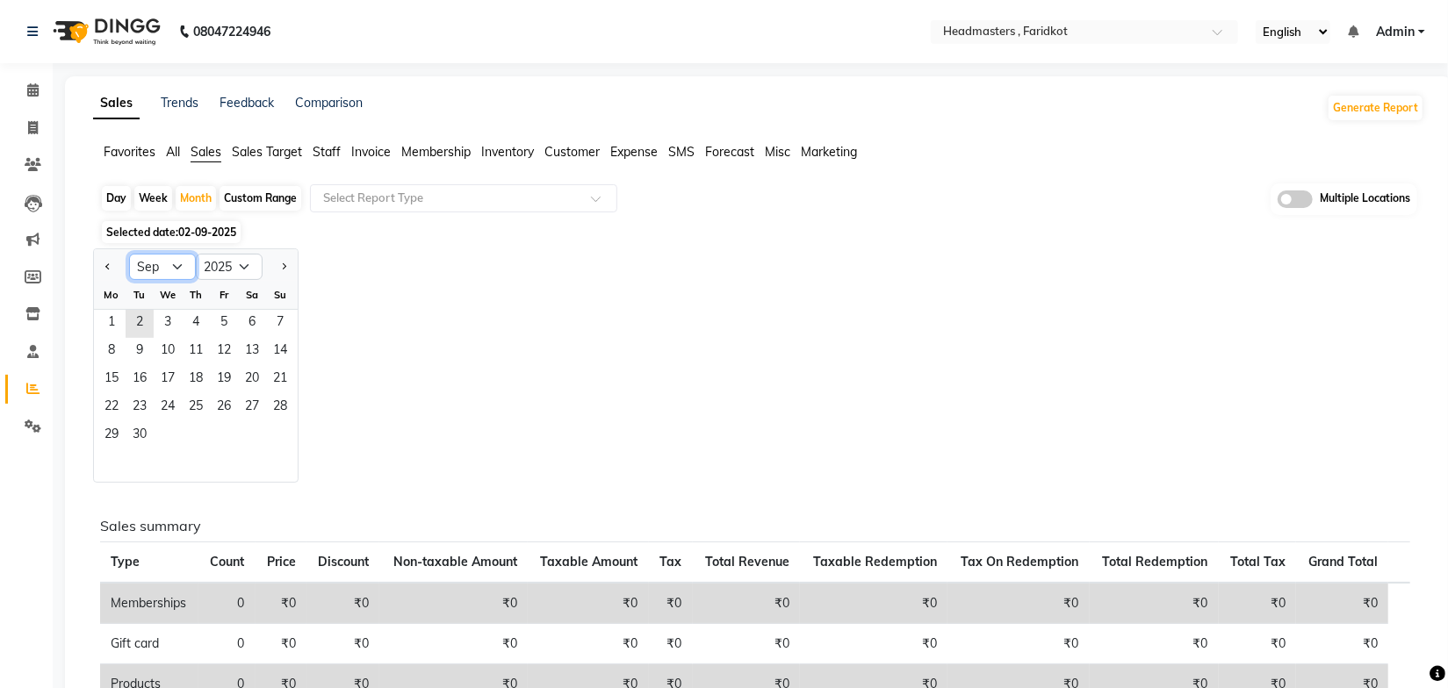
click at [185, 275] on select "Jan Feb Mar Apr May Jun [DATE] Aug Sep Oct Nov Dec" at bounding box center [162, 267] width 67 height 26
select select "8"
click at [129, 254] on select "Jan Feb Mar Apr May Jun [DATE] Aug Sep Oct Nov Dec" at bounding box center [162, 267] width 67 height 26
click at [229, 320] on span "1" at bounding box center [224, 324] width 28 height 28
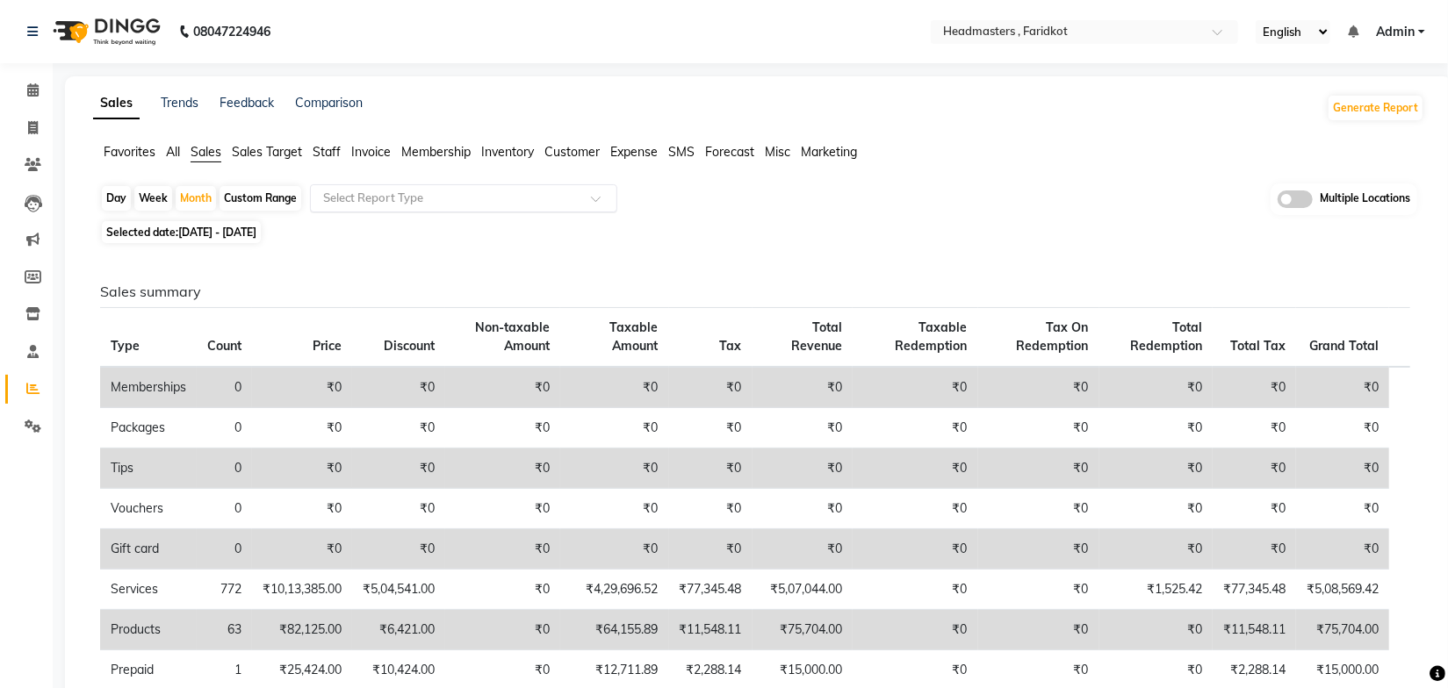
click at [407, 198] on input "text" at bounding box center [446, 199] width 253 height 18
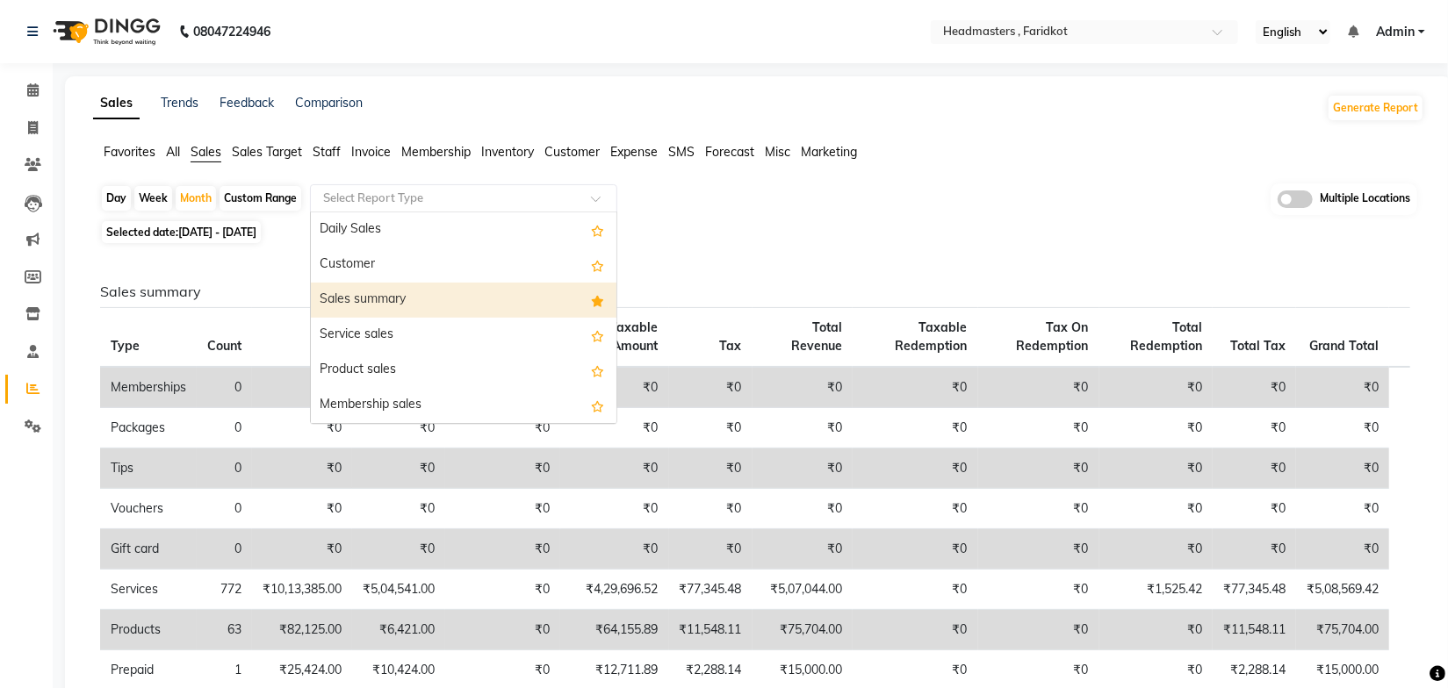
click at [402, 298] on div "Sales summary" at bounding box center [464, 300] width 306 height 35
select select "full_report"
select select "pdf"
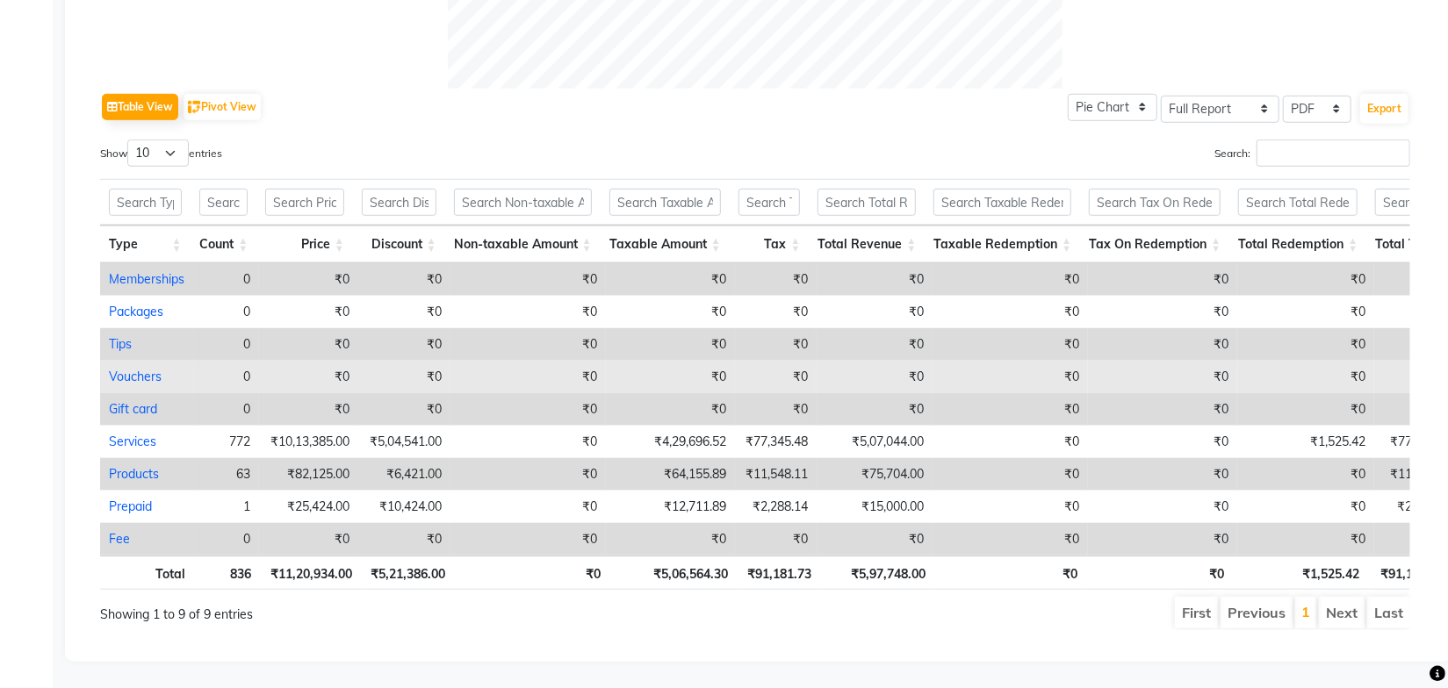
scroll to position [832, 0]
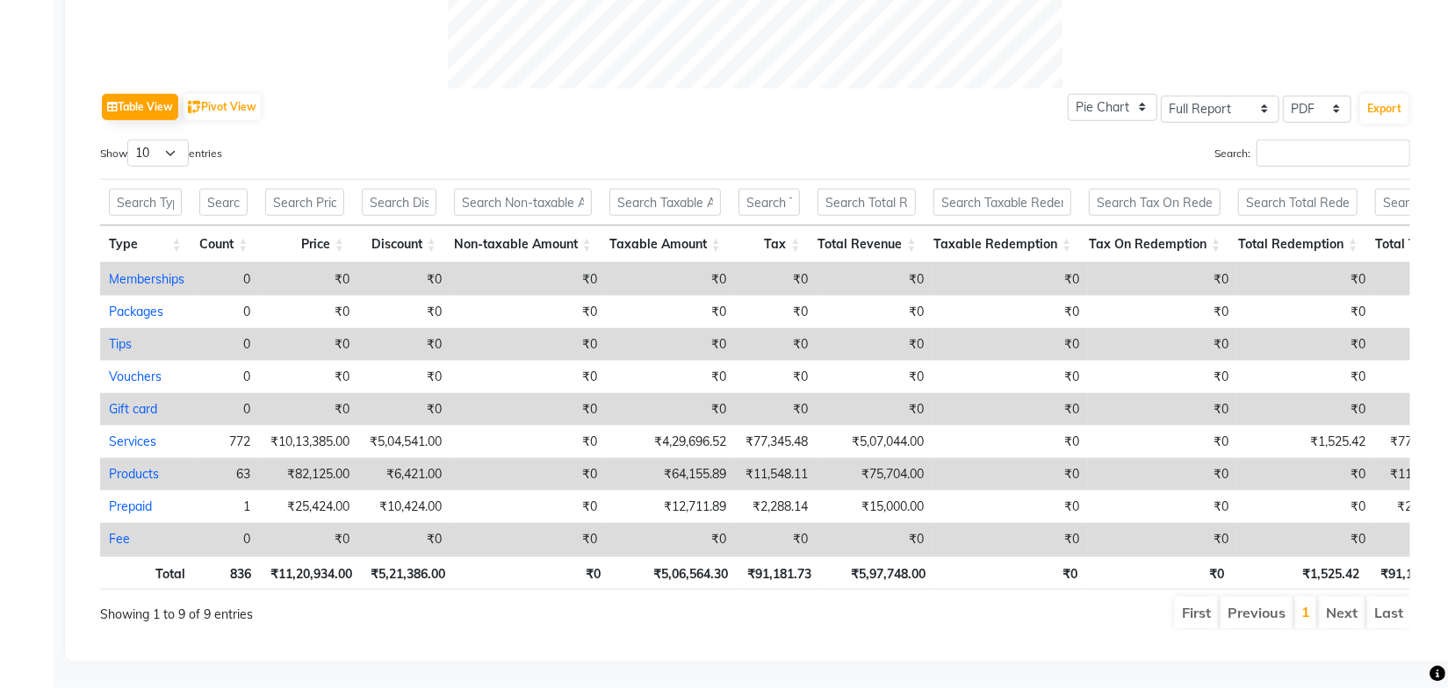
click at [911, 597] on ul "First Previous 1 Next Last" at bounding box center [1033, 613] width 753 height 32
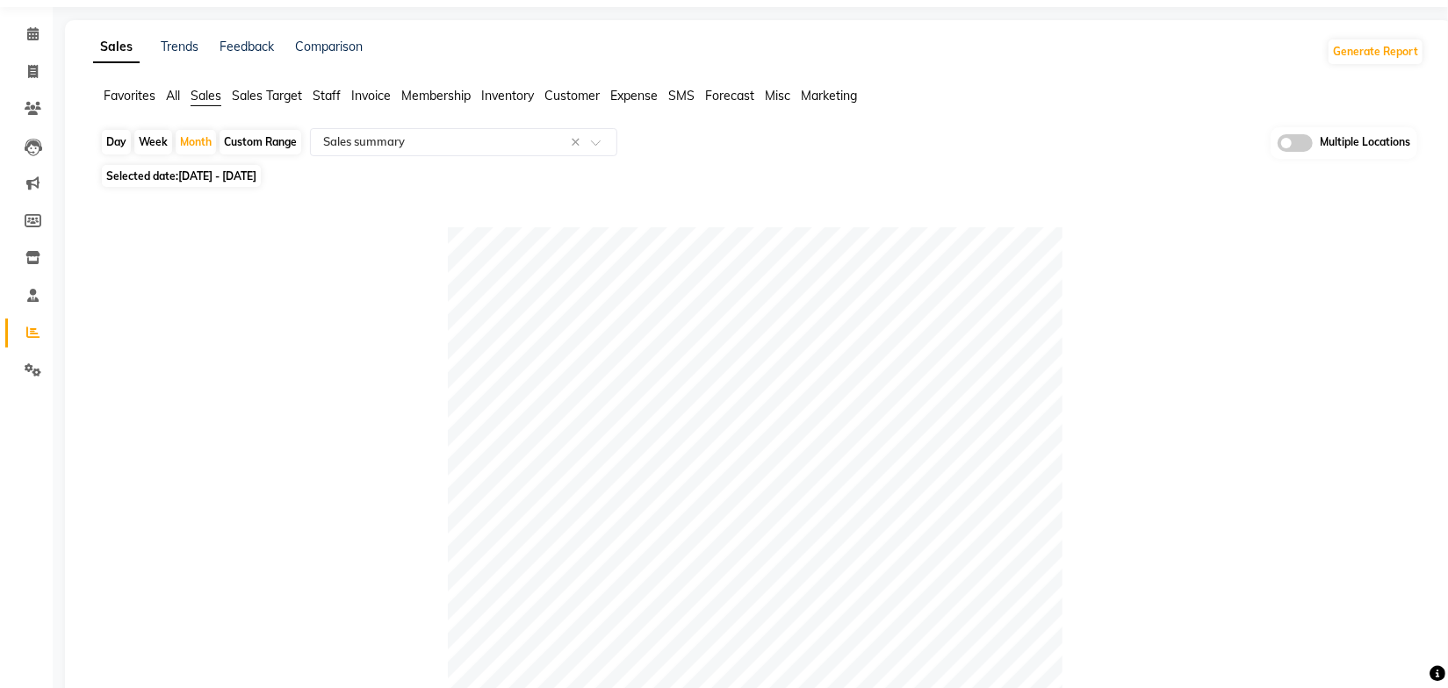
scroll to position [0, 0]
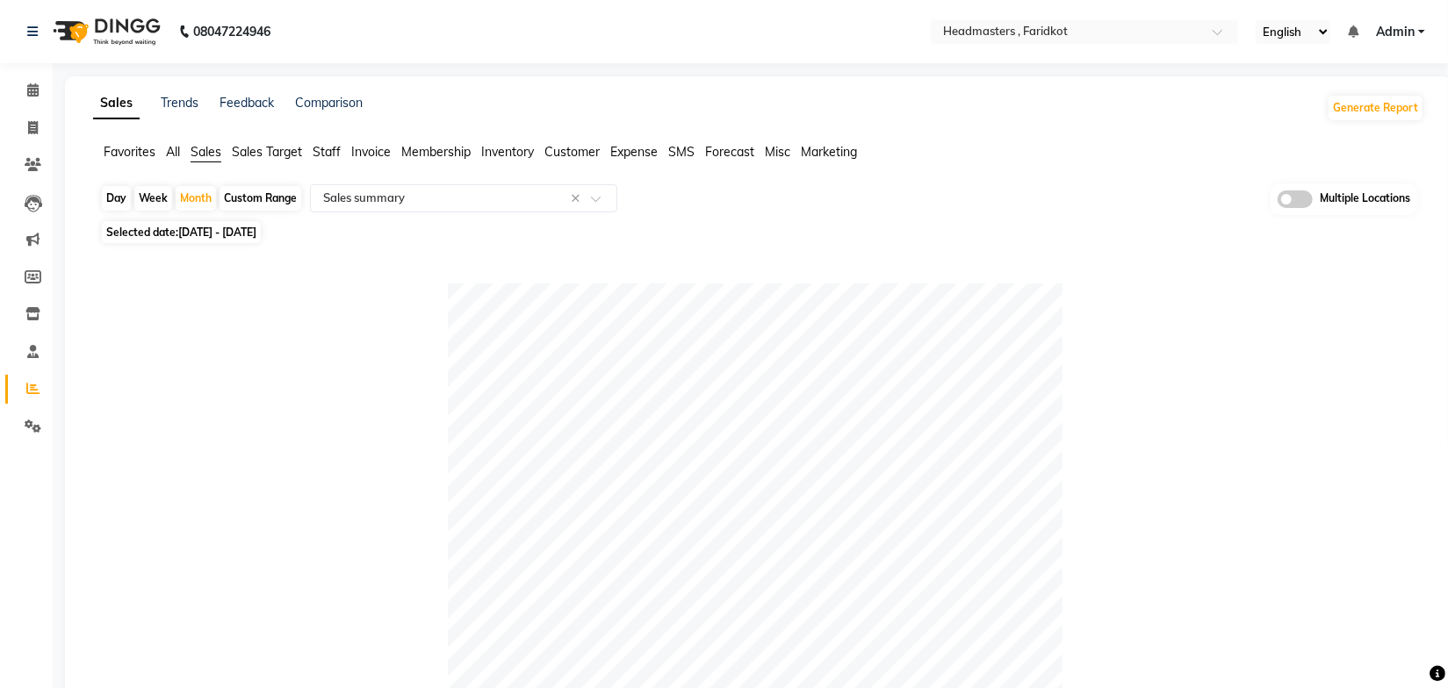
click at [1134, 201] on div "Day Week Month Custom Range Select Report Type × Sales summary × Multiple Locat…" at bounding box center [758, 200] width 1317 height 32
click at [191, 104] on link "Trends" at bounding box center [180, 103] width 38 height 16
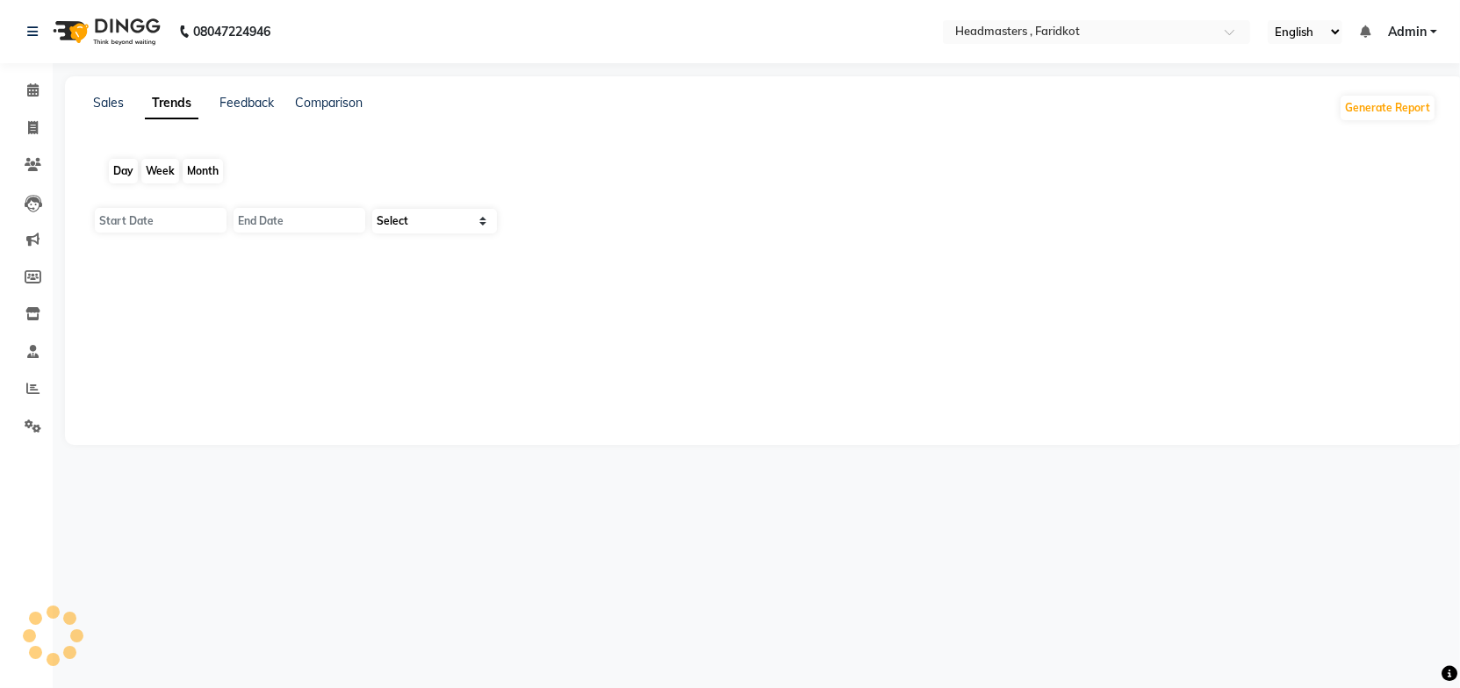
type input "01-09-2025"
type input "[DATE]"
select select "by_client"
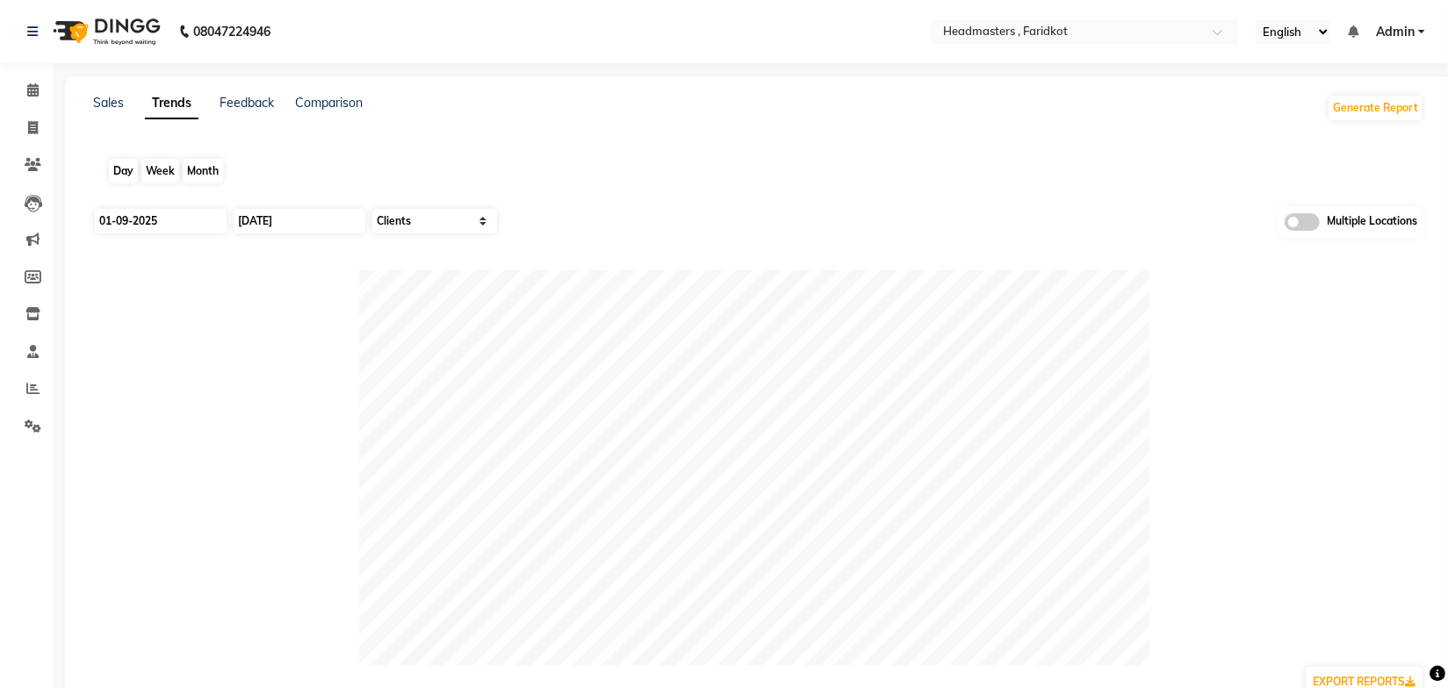
click at [199, 165] on div "Month" at bounding box center [203, 171] width 40 height 25
click at [176, 220] on input "01-09-2025" at bounding box center [161, 221] width 132 height 25
select select "9"
select select "2025"
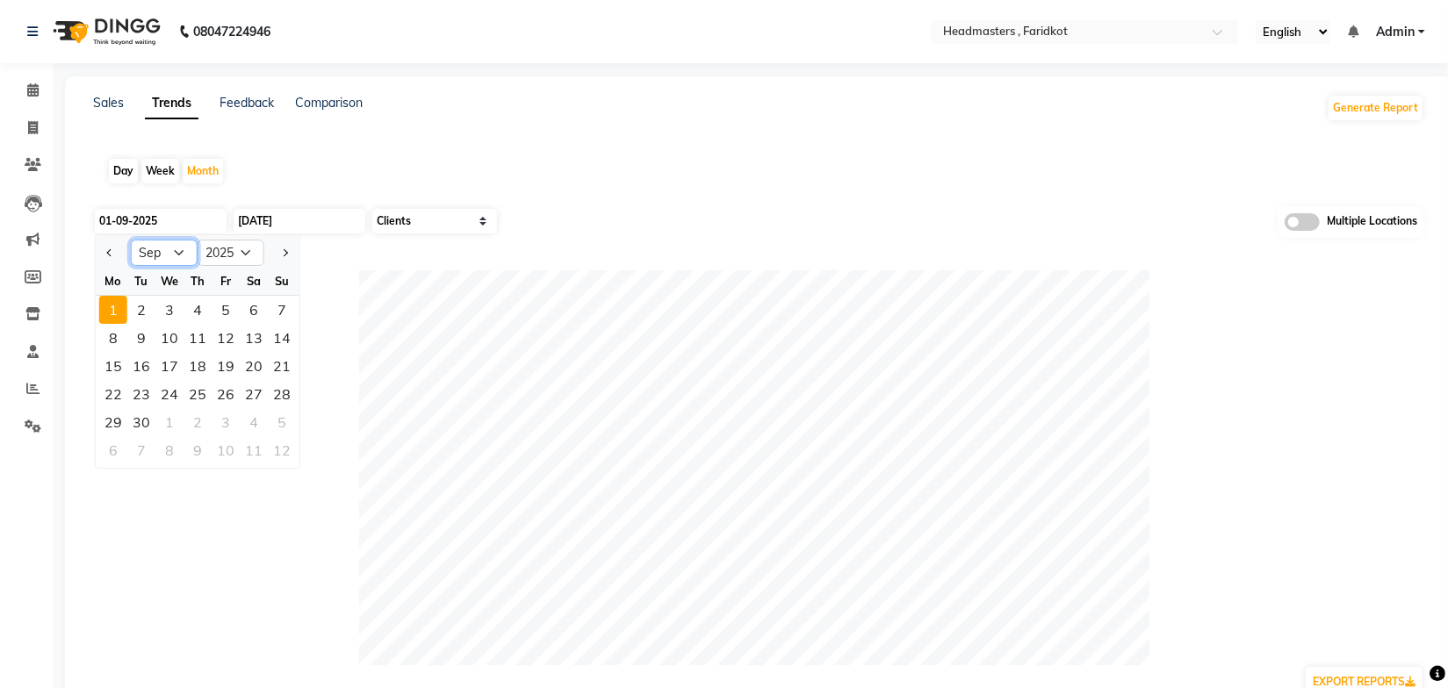
click at [163, 255] on select "Jan Feb Mar Apr May Jun [DATE] Aug Sep Oct Nov Dec" at bounding box center [164, 253] width 67 height 26
select select "8"
click at [131, 240] on select "Jan Feb Mar Apr May Jun [DATE] Aug Sep Oct Nov Dec" at bounding box center [164, 253] width 67 height 26
click at [226, 311] on div "1" at bounding box center [226, 310] width 28 height 28
type input "[DATE]"
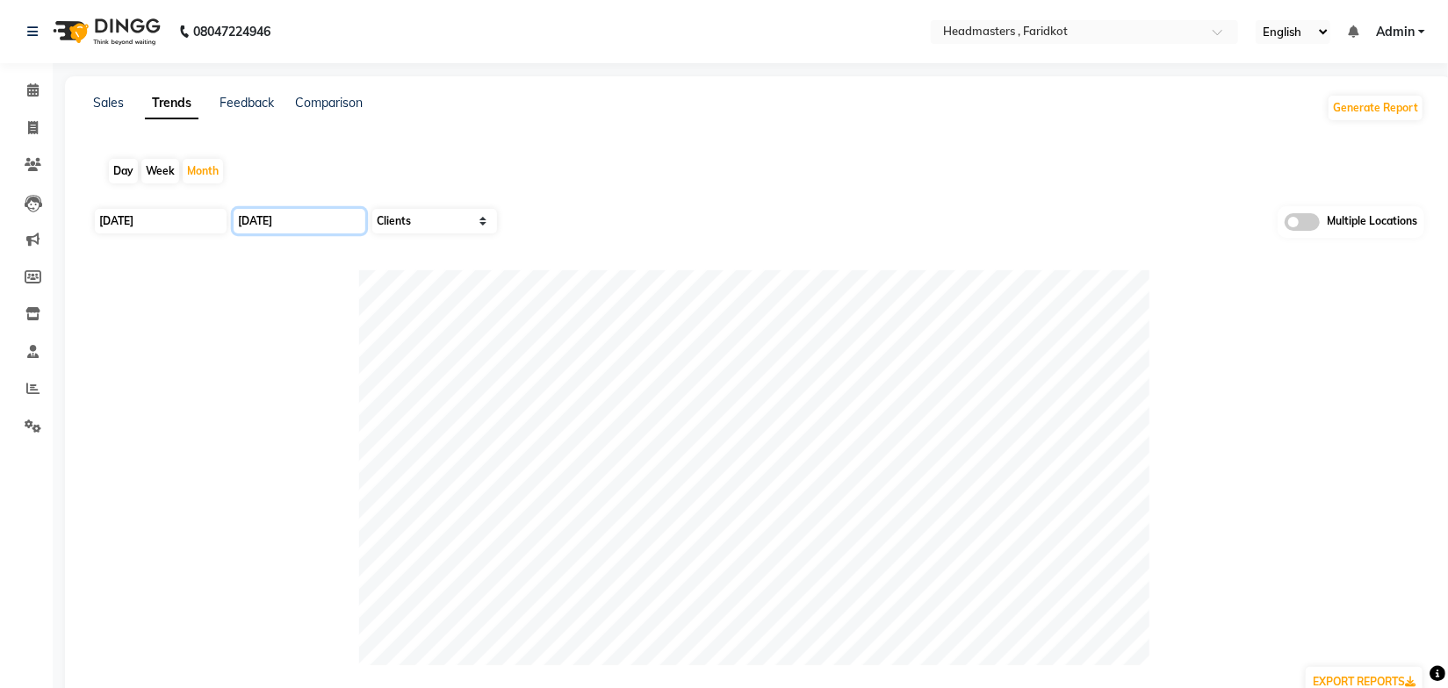
click at [308, 226] on input "[DATE]" at bounding box center [300, 221] width 132 height 25
select select "9"
select select "2025"
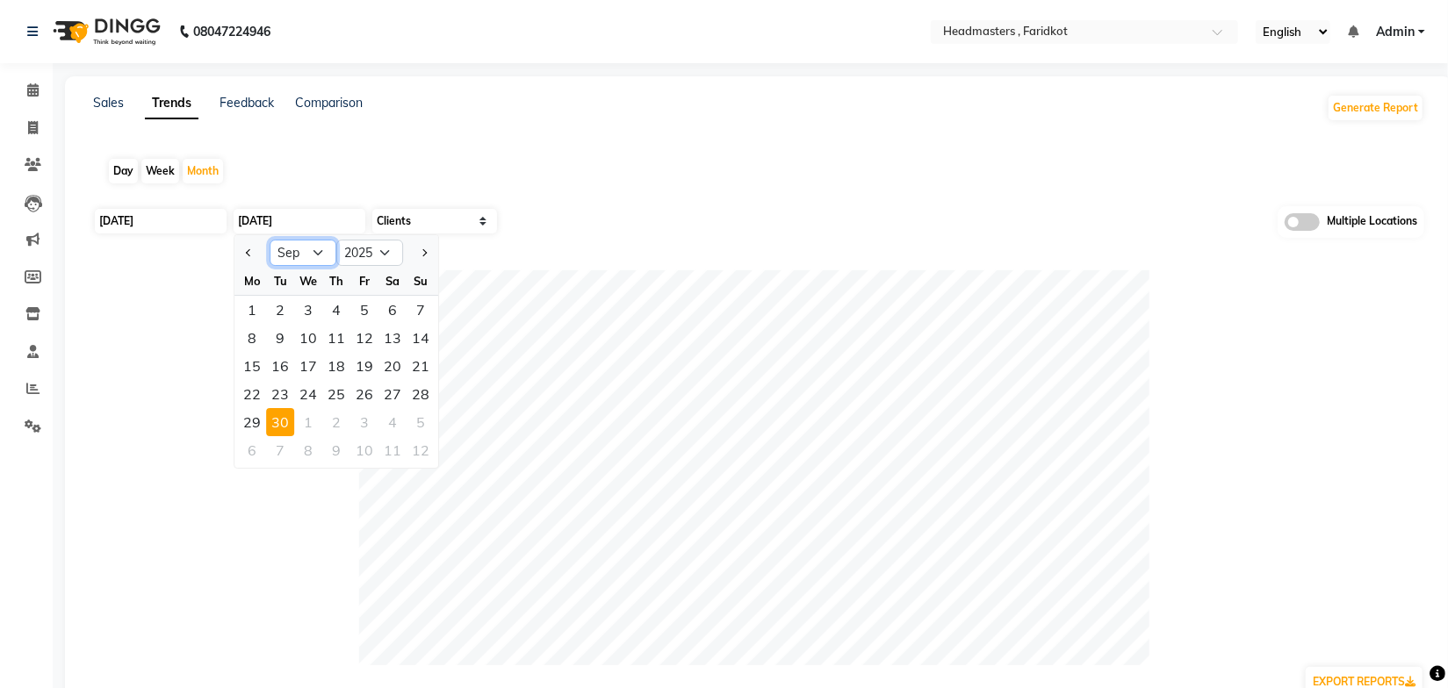
click at [299, 258] on select "Jan Feb Mar Apr May Jun [DATE] Aug Sep Oct Nov Dec" at bounding box center [303, 253] width 67 height 26
select select "8"
click at [270, 240] on select "Jan Feb Mar Apr May Jun [DATE] Aug Sep Oct Nov Dec" at bounding box center [303, 253] width 67 height 26
click at [414, 421] on div "31" at bounding box center [421, 422] width 28 height 28
type input "31-08-2025"
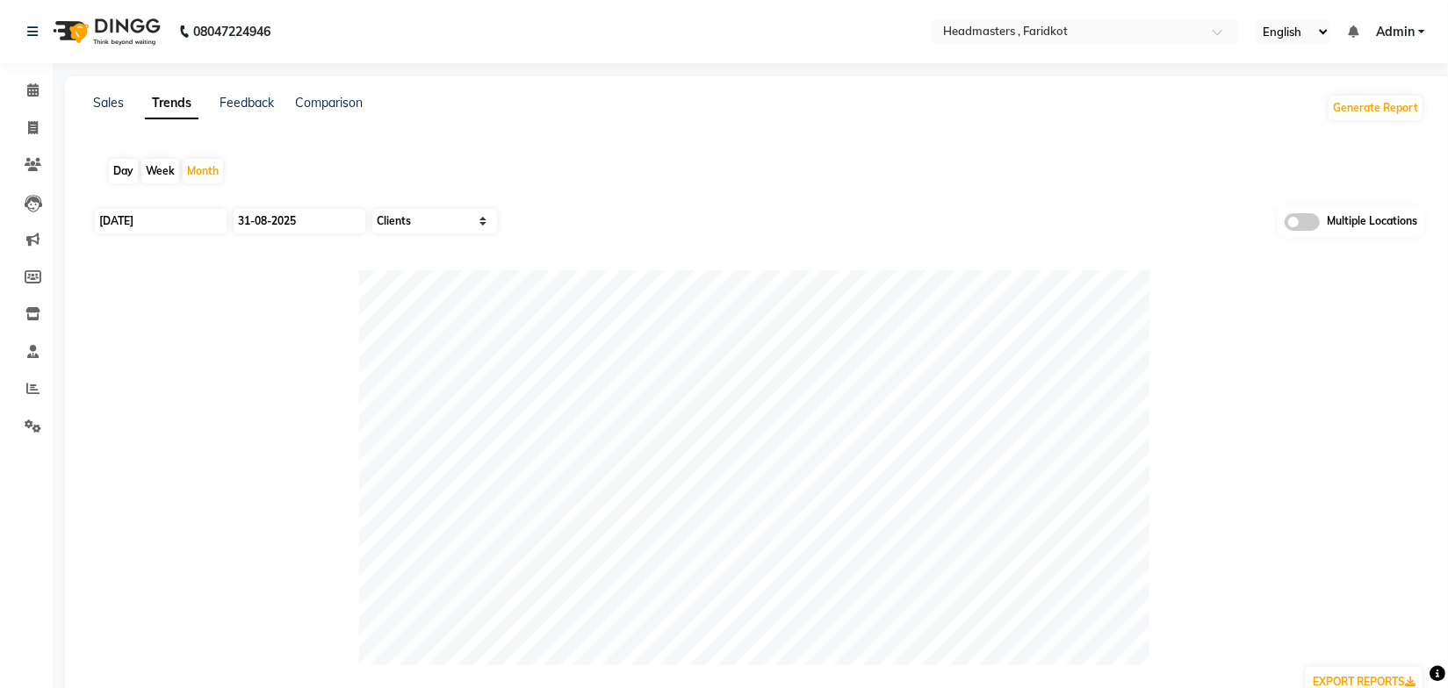
click at [659, 140] on div "Sales Trends Feedback Comparison Generate Report Day Week Month 01-08-2025 31-0…" at bounding box center [758, 482] width 1387 height 813
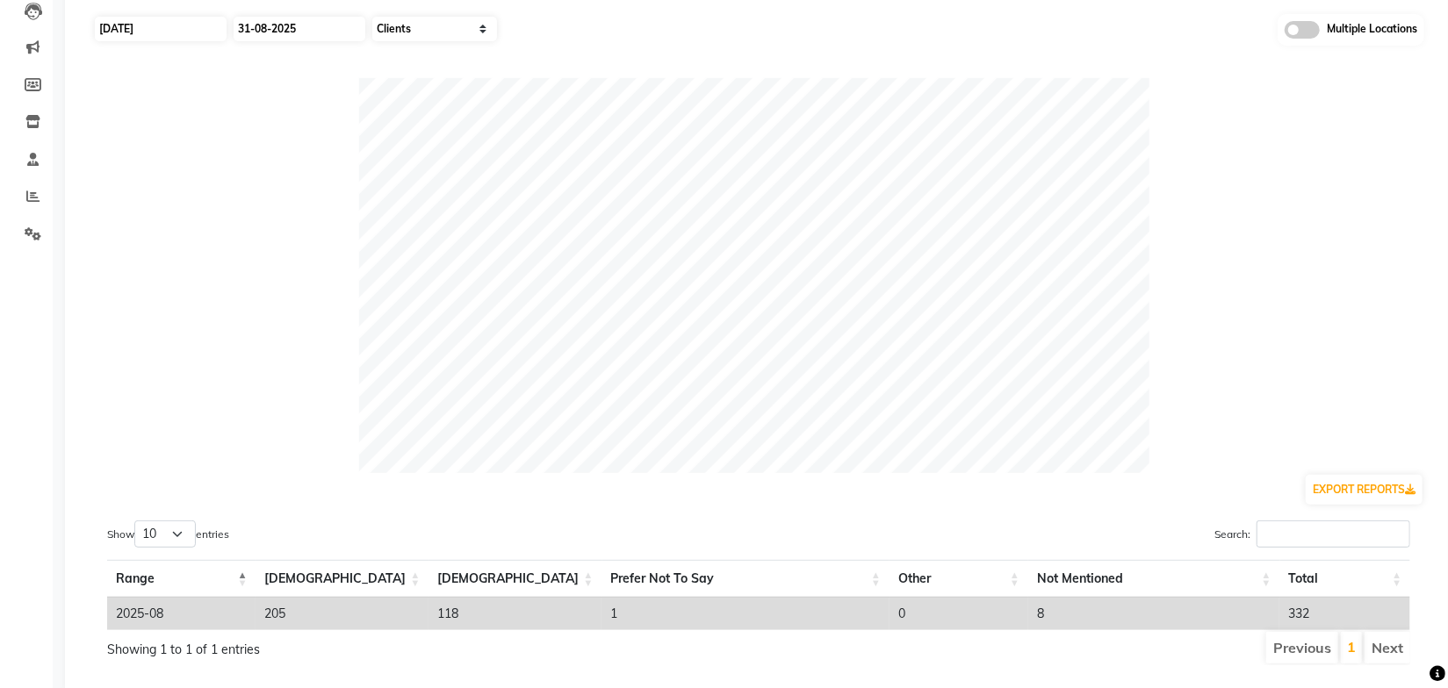
scroll to position [238, 0]
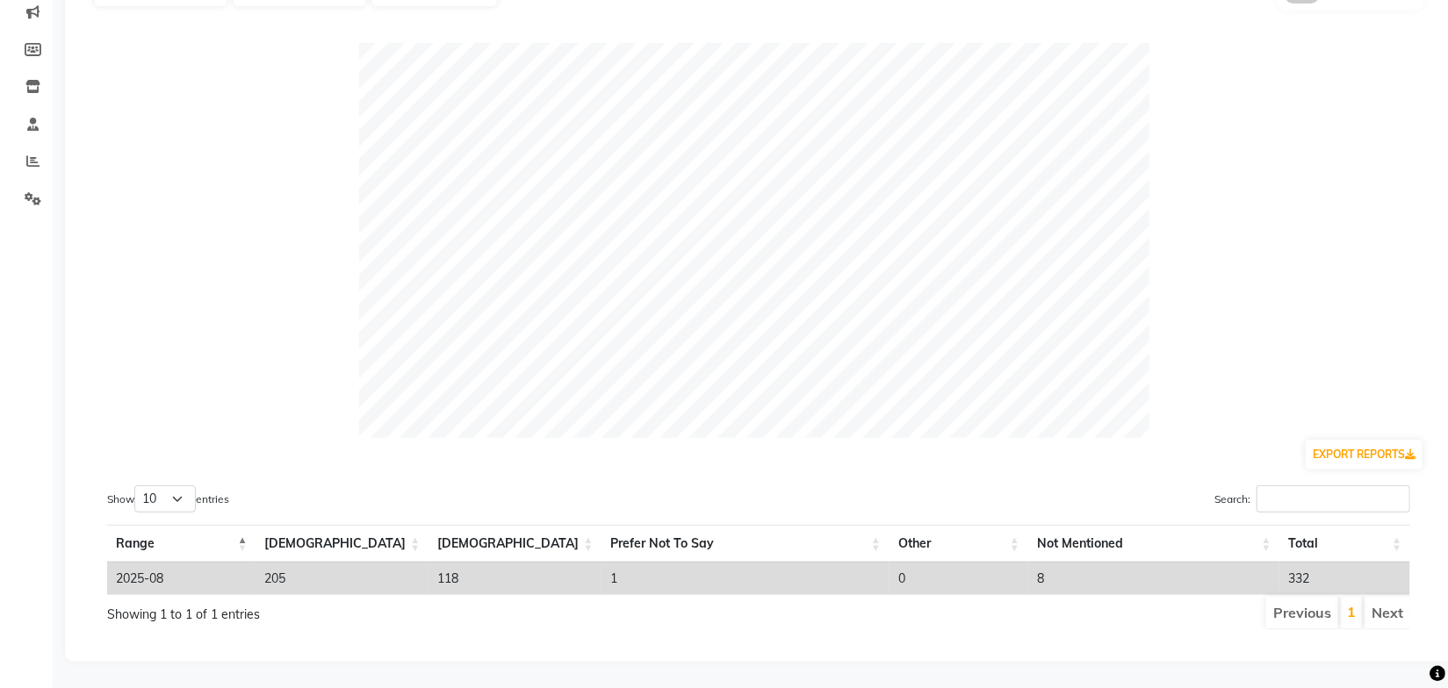
click at [967, 472] on div "Show 10 25 50 100 entries Search: Range Male Female Prefer Not To Say Other Not…" at bounding box center [758, 558] width 1331 height 173
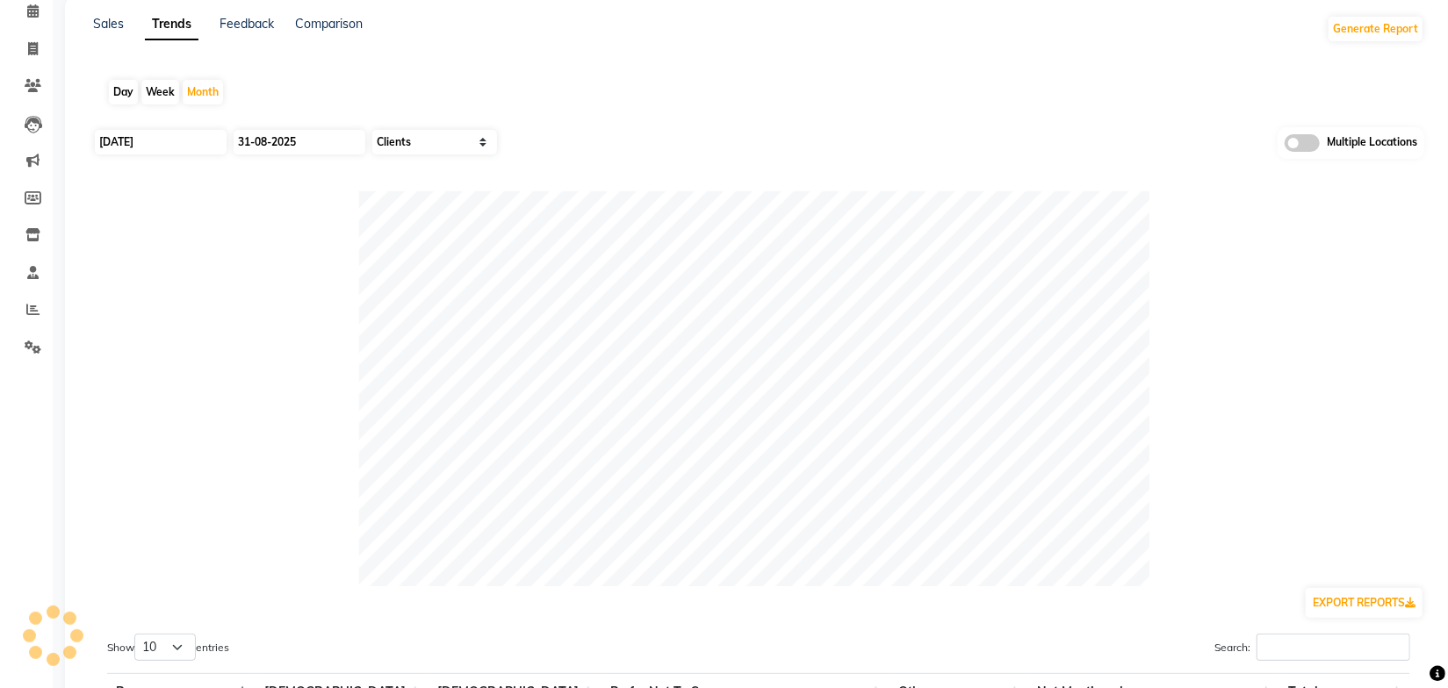
scroll to position [0, 0]
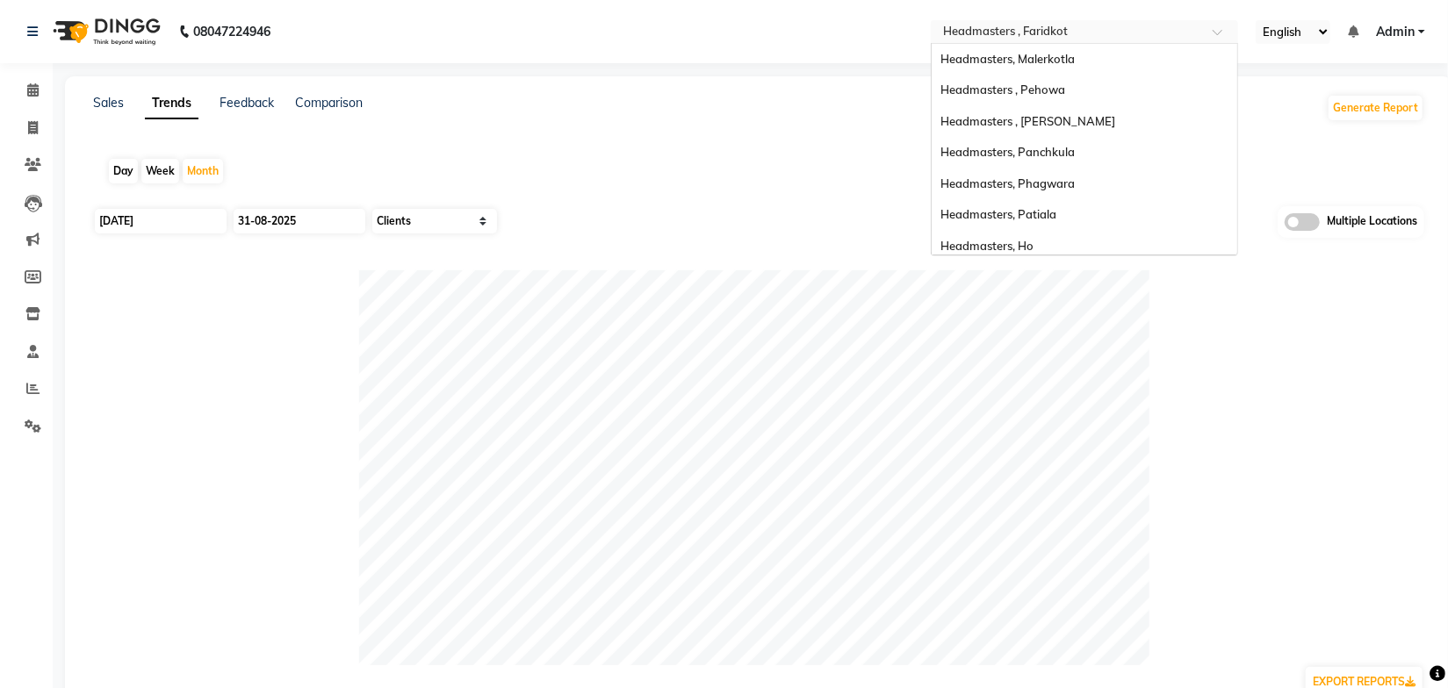
click at [1068, 37] on input "text" at bounding box center [1067, 34] width 255 height 18
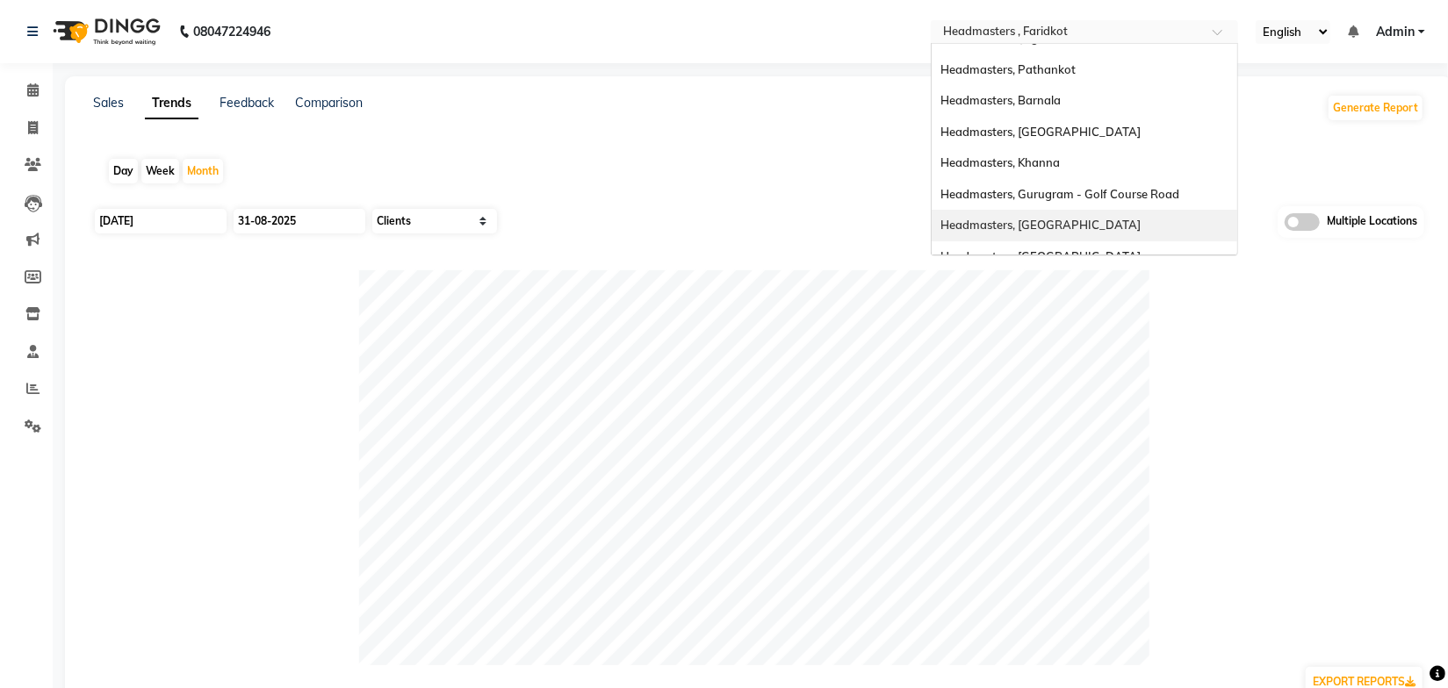
scroll to position [221, 0]
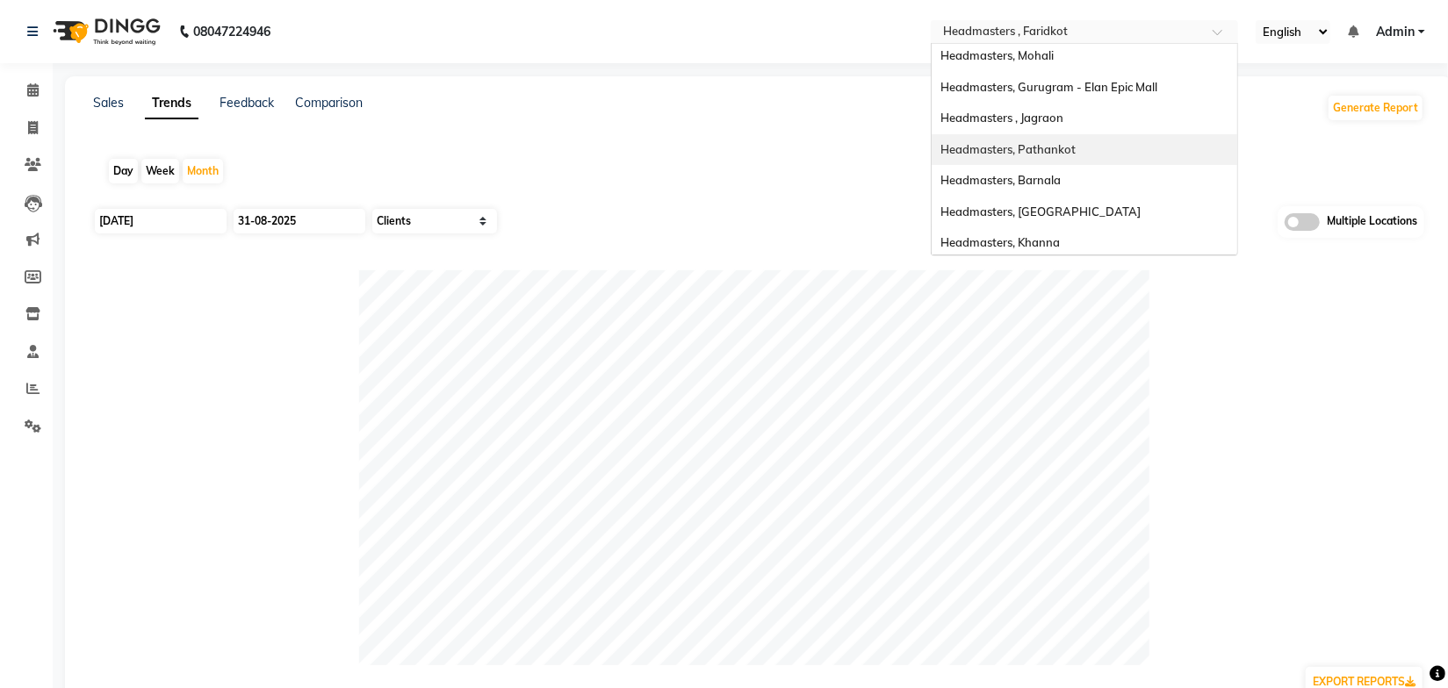
click at [1062, 146] on span "Headmasters, Pathankot" at bounding box center [1007, 149] width 135 height 14
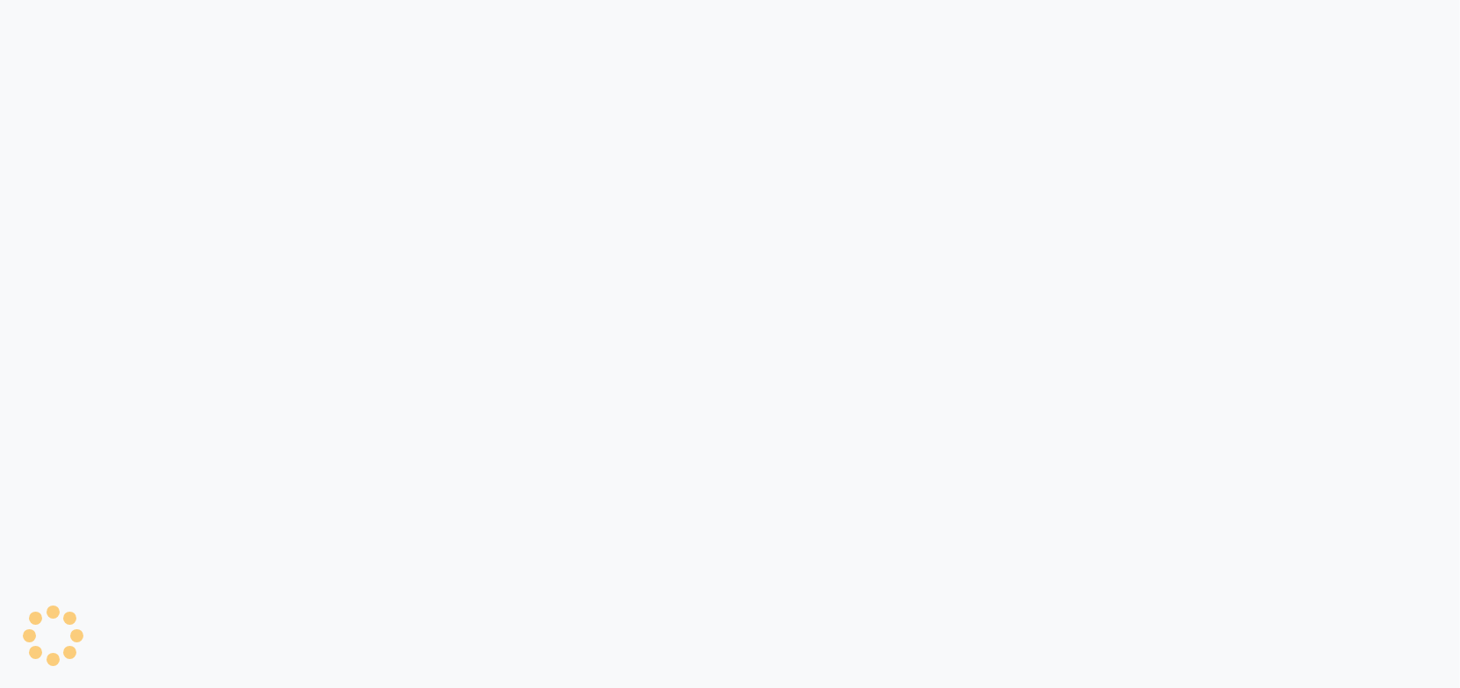
select select "by_client"
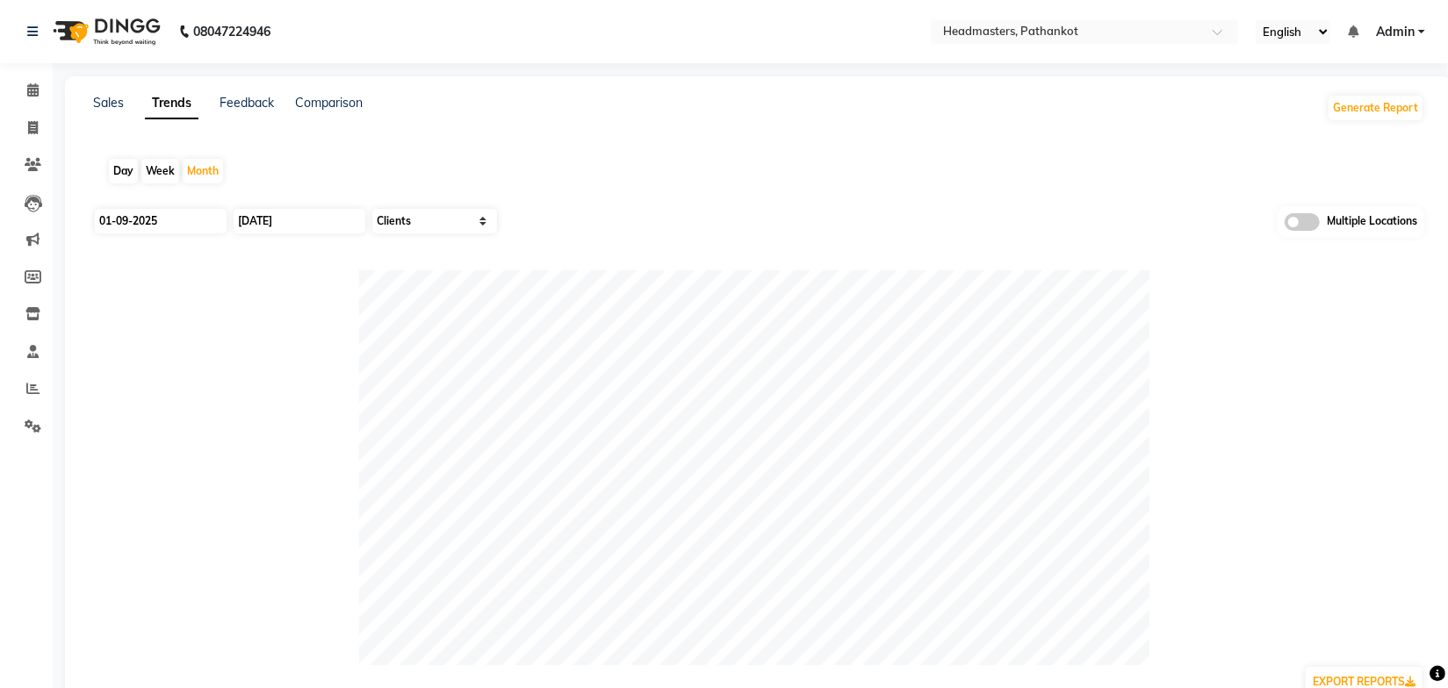
click at [457, 126] on div "Sales Trends Feedback Comparison Generate Report Day Week Month [DATE] [DATE] S…" at bounding box center [758, 482] width 1387 height 813
click at [207, 217] on input "01-09-2025" at bounding box center [161, 221] width 132 height 25
select select "9"
select select "2025"
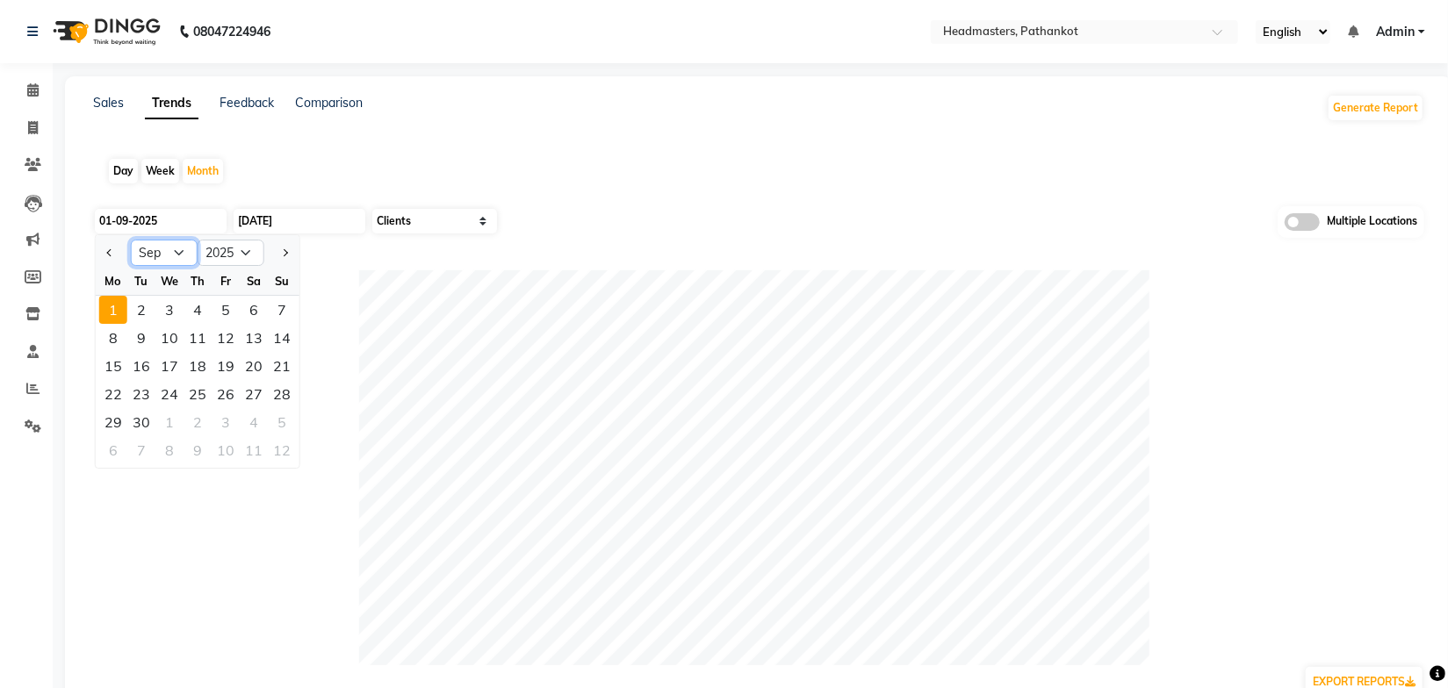
click at [167, 261] on select "Jan Feb Mar Apr May Jun [DATE] Aug Sep Oct Nov Dec" at bounding box center [164, 253] width 67 height 26
select select "8"
click at [131, 240] on select "Jan Feb Mar Apr May Jun [DATE] Aug Sep Oct Nov Dec" at bounding box center [164, 253] width 67 height 26
click at [221, 311] on div "1" at bounding box center [226, 310] width 28 height 28
type input "[DATE]"
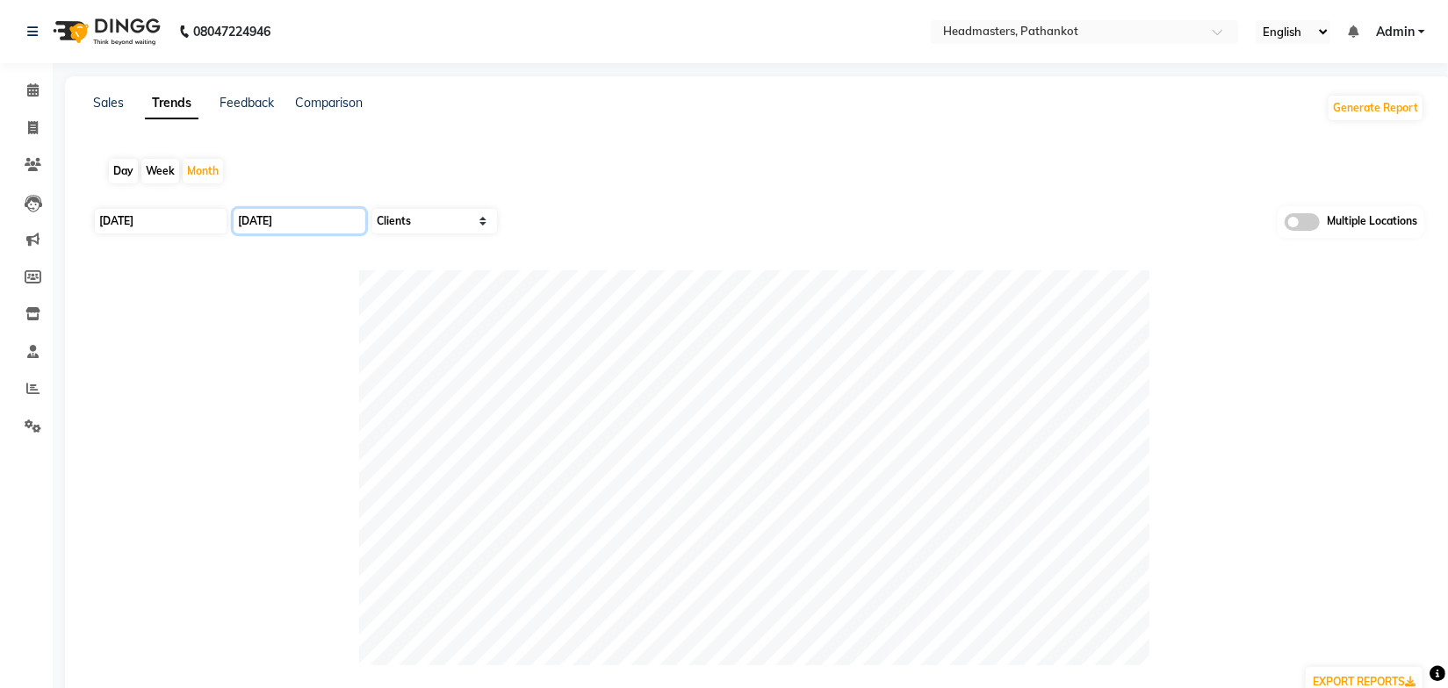
click at [285, 220] on input "[DATE]" at bounding box center [300, 221] width 132 height 25
select select "9"
select select "2025"
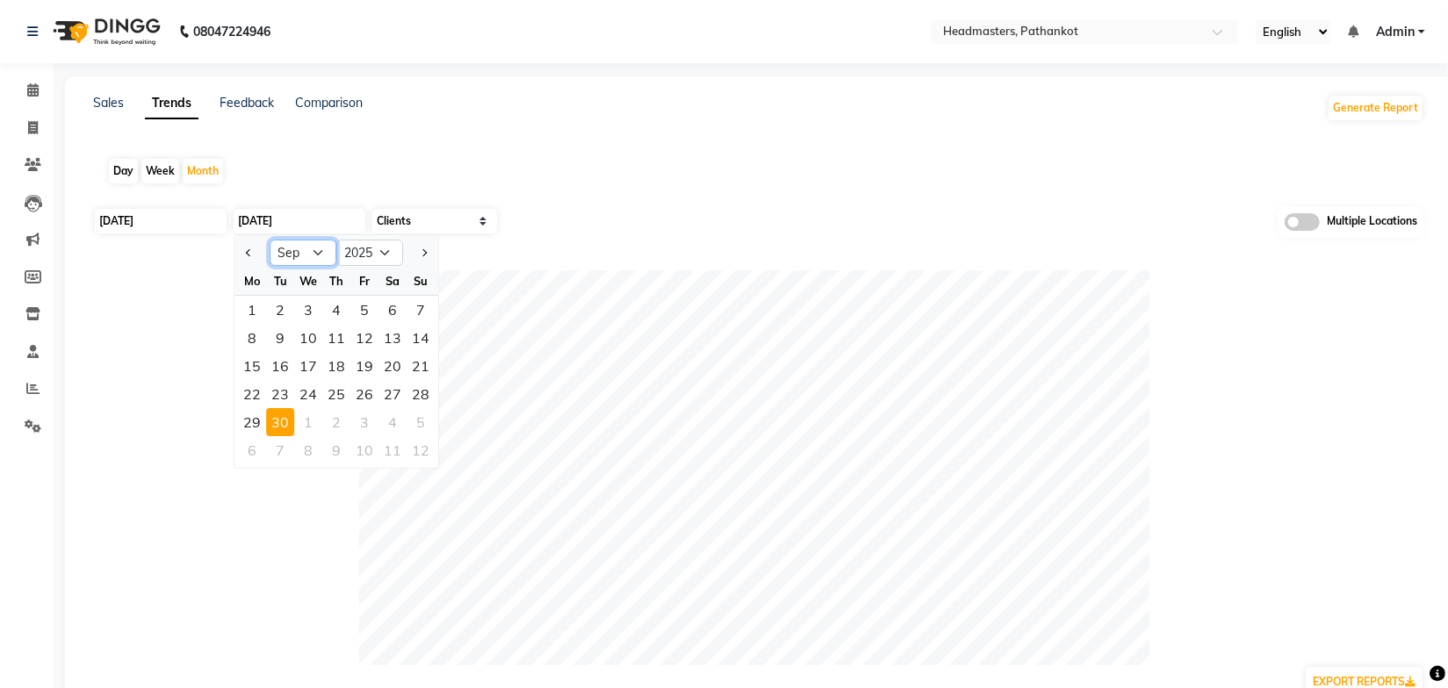
click at [302, 255] on select "Jan Feb Mar Apr May Jun [DATE] Aug Sep Oct Nov Dec" at bounding box center [303, 253] width 67 height 26
select select "8"
click at [270, 240] on select "Jan Feb Mar Apr May Jun [DATE] Aug Sep Oct Nov Dec" at bounding box center [303, 253] width 67 height 26
click at [416, 423] on div "31" at bounding box center [421, 422] width 28 height 28
type input "31-08-2025"
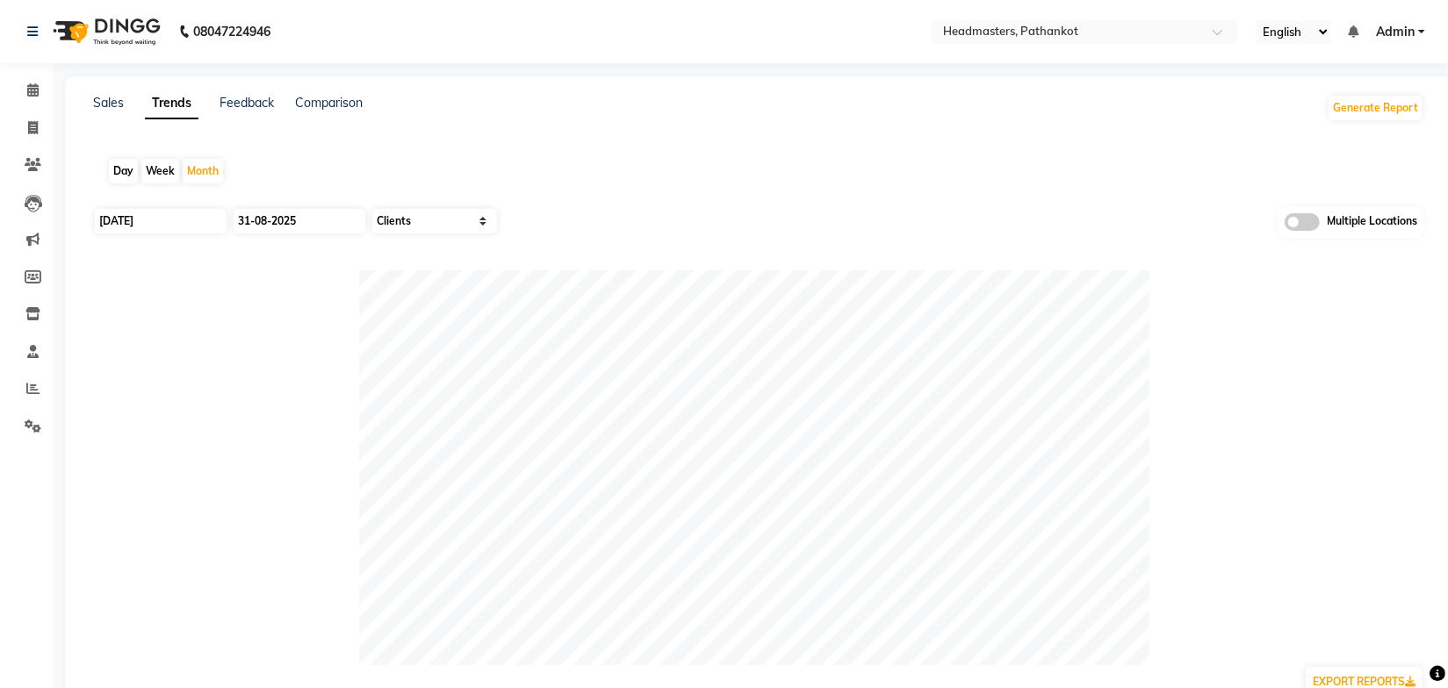
click at [696, 187] on div "Day Week Month" at bounding box center [758, 171] width 1331 height 56
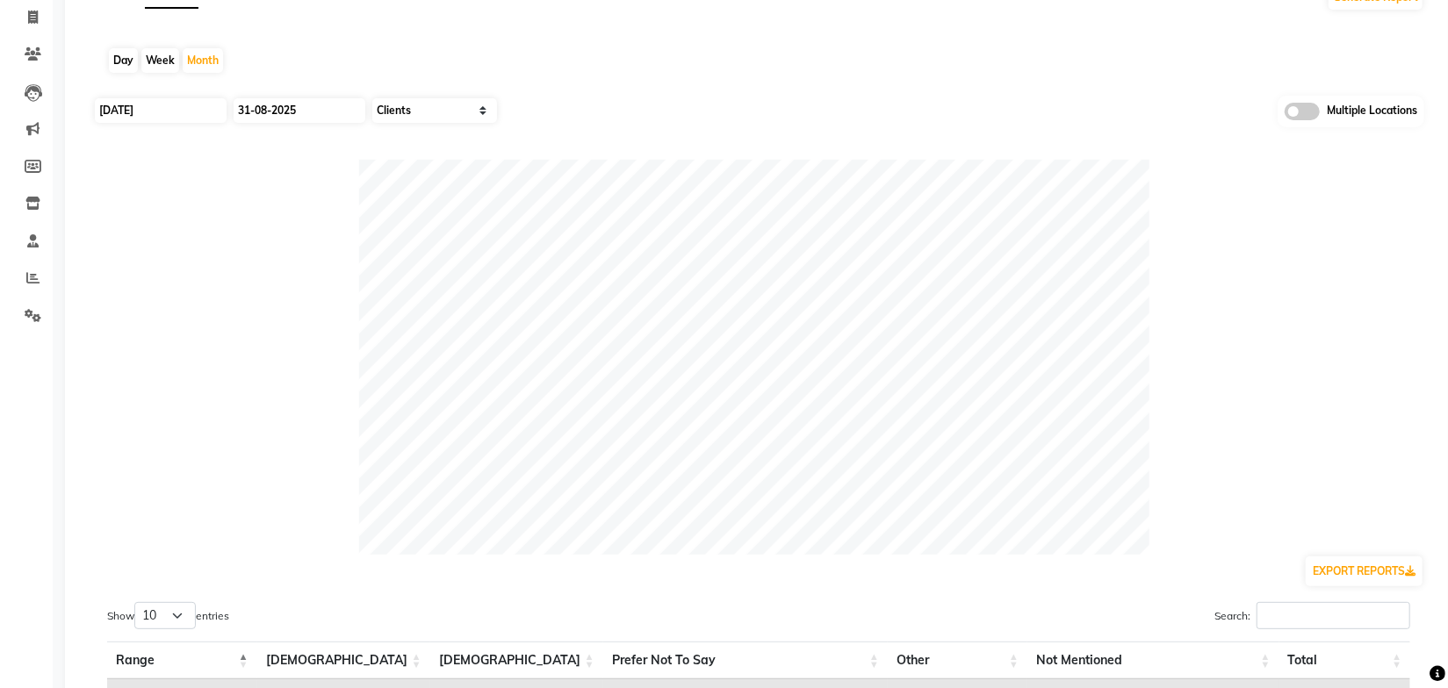
scroll to position [227, 0]
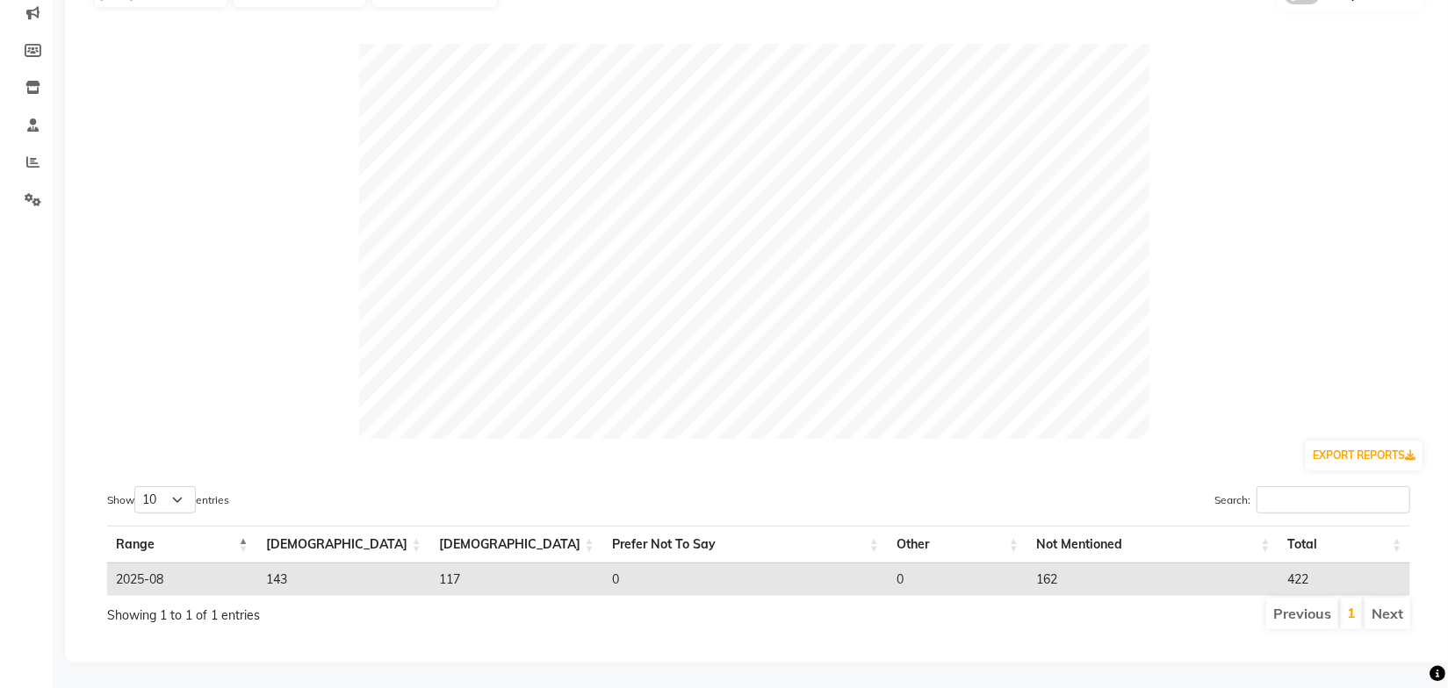
click at [810, 486] on div "Search:" at bounding box center [1091, 503] width 638 height 34
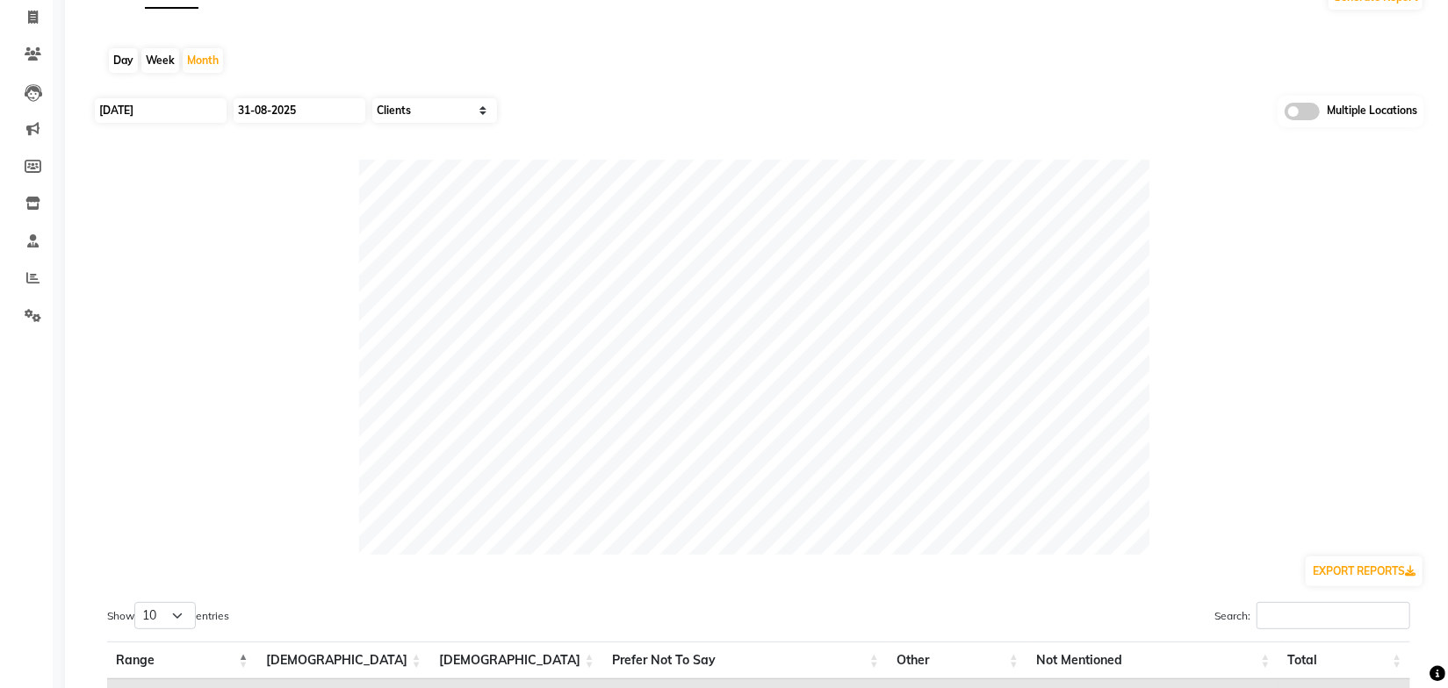
scroll to position [0, 0]
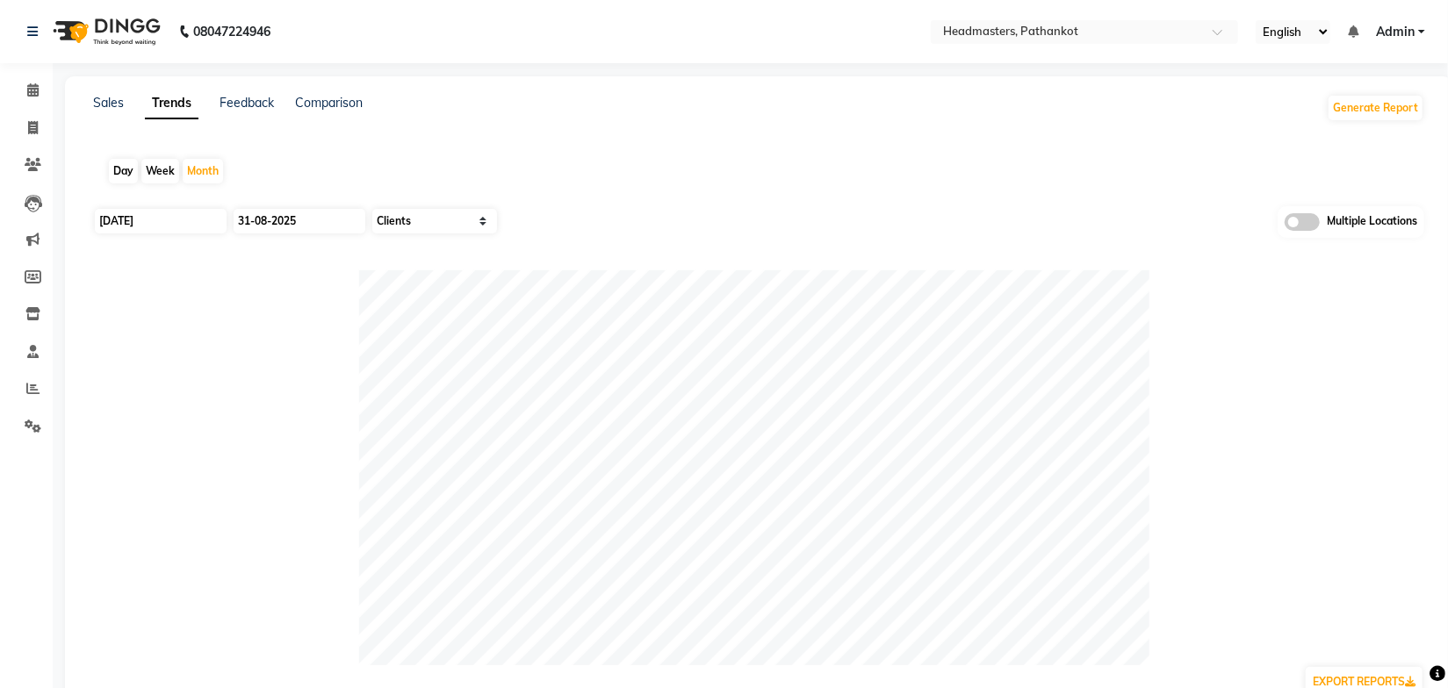
click at [1016, 135] on div "Sales Trends Feedback Comparison Generate Report Day Week Month [DATE] [DATE] S…" at bounding box center [758, 482] width 1387 height 813
drag, startPoint x: 474, startPoint y: 133, endPoint x: 450, endPoint y: 124, distance: 25.6
click at [472, 133] on div "Sales Trends Feedback Comparison Generate Report Day Week Month [DATE] [DATE] S…" at bounding box center [758, 482] width 1387 height 813
click at [96, 97] on link "Sales" at bounding box center [108, 103] width 31 height 16
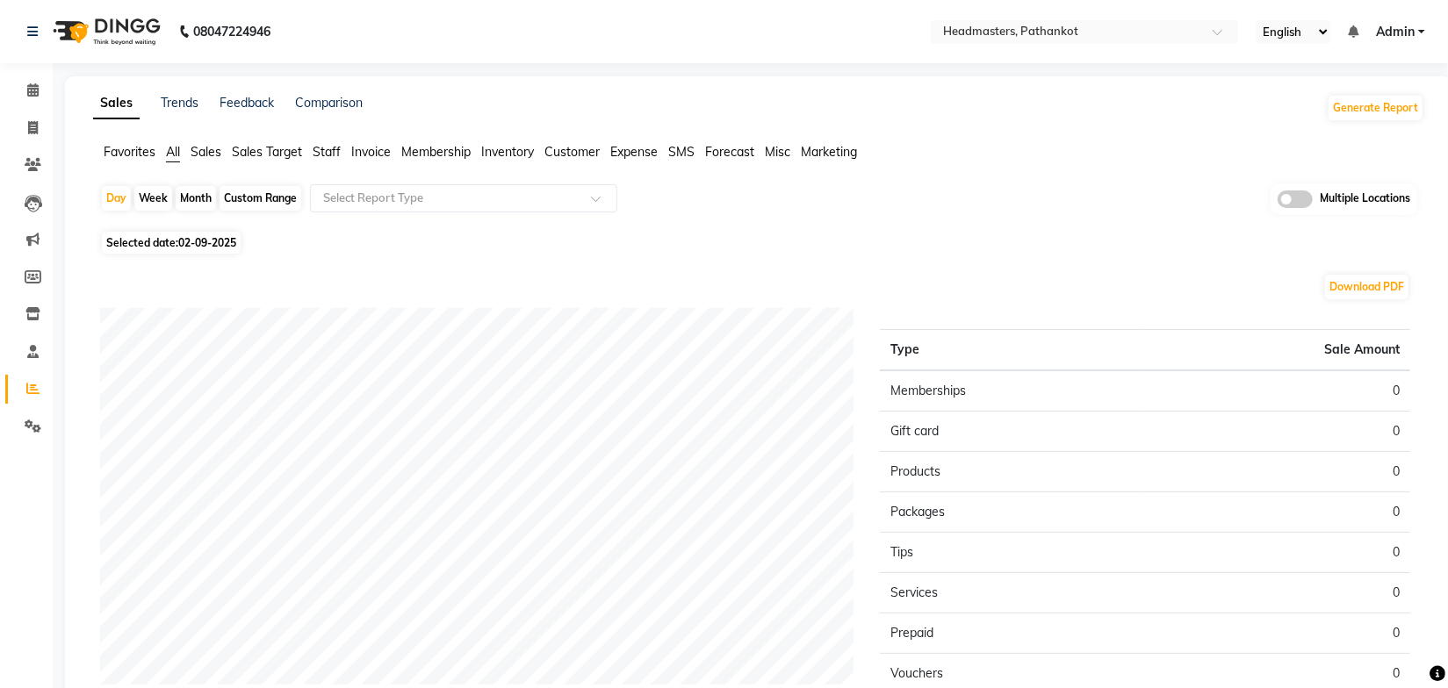
click at [209, 147] on span "Sales" at bounding box center [206, 152] width 31 height 16
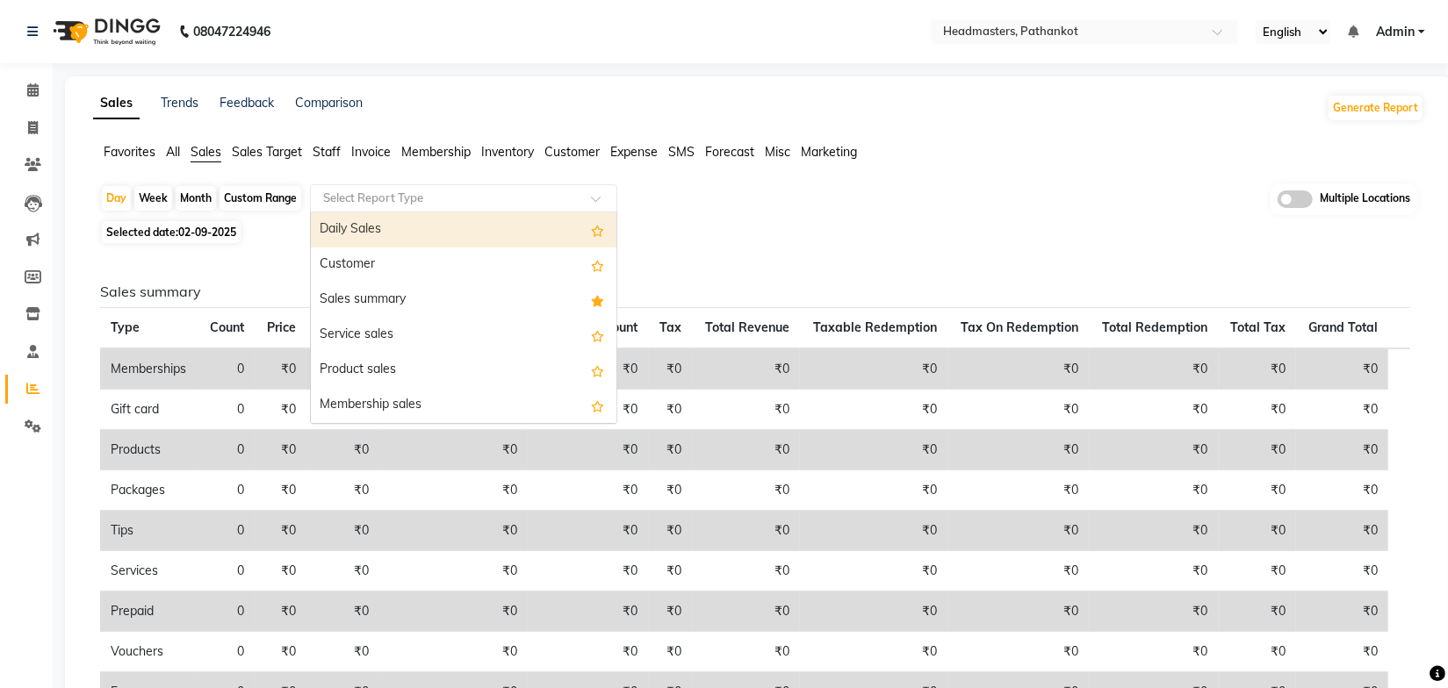
click at [378, 203] on input "text" at bounding box center [446, 199] width 253 height 18
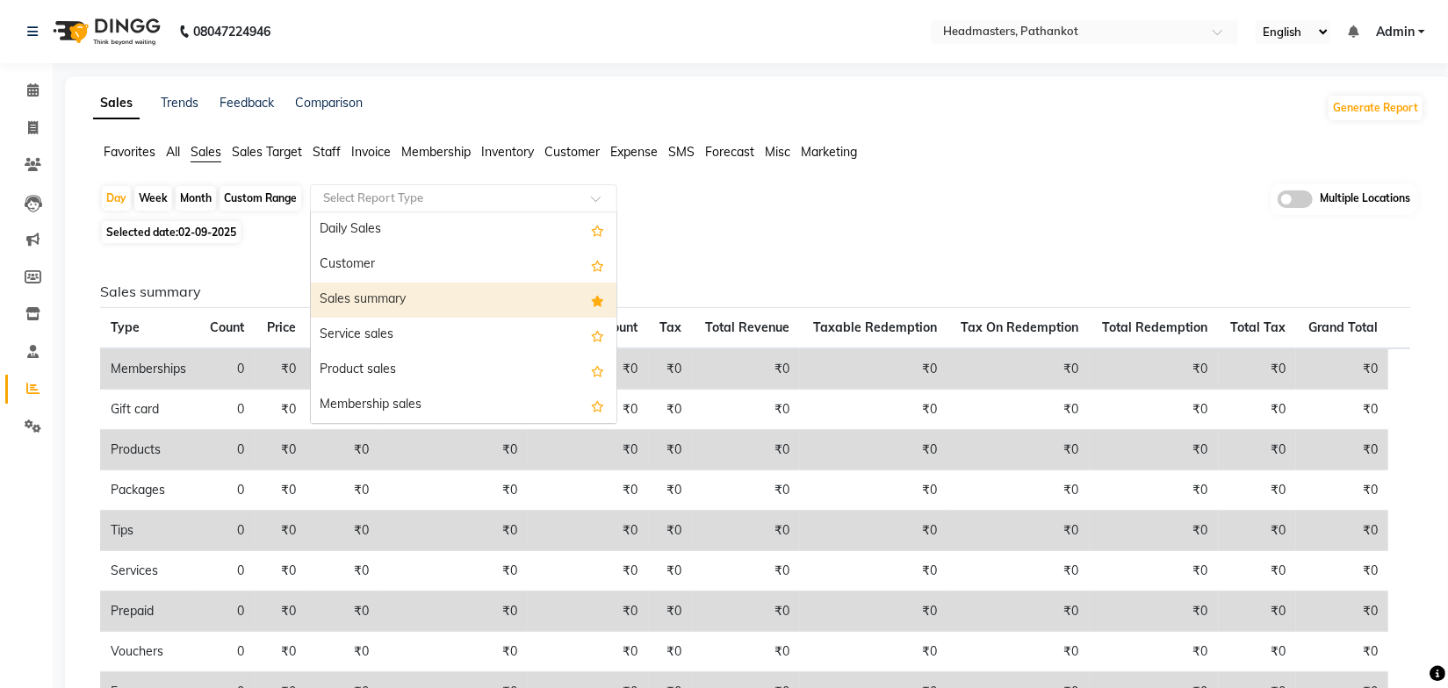
click at [370, 291] on div "Sales summary" at bounding box center [464, 300] width 306 height 35
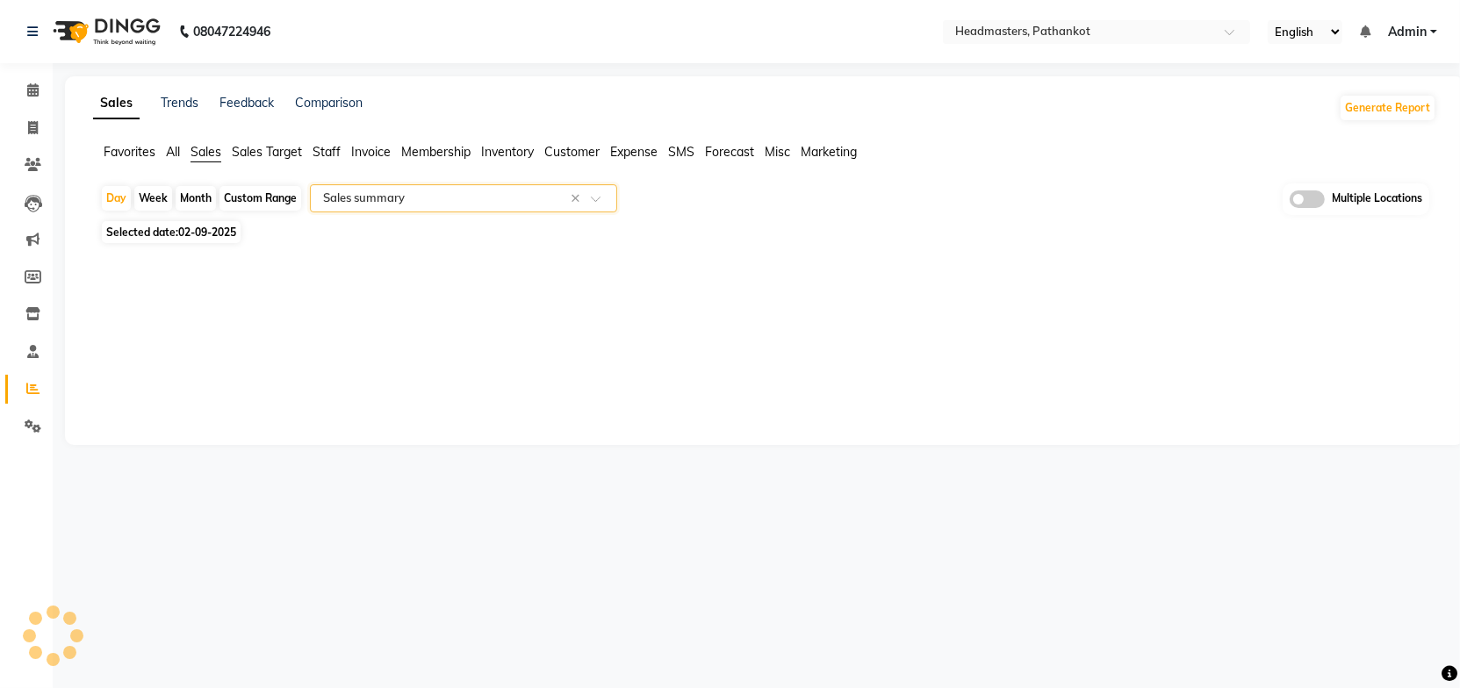
select select "full_report"
select select "pdf"
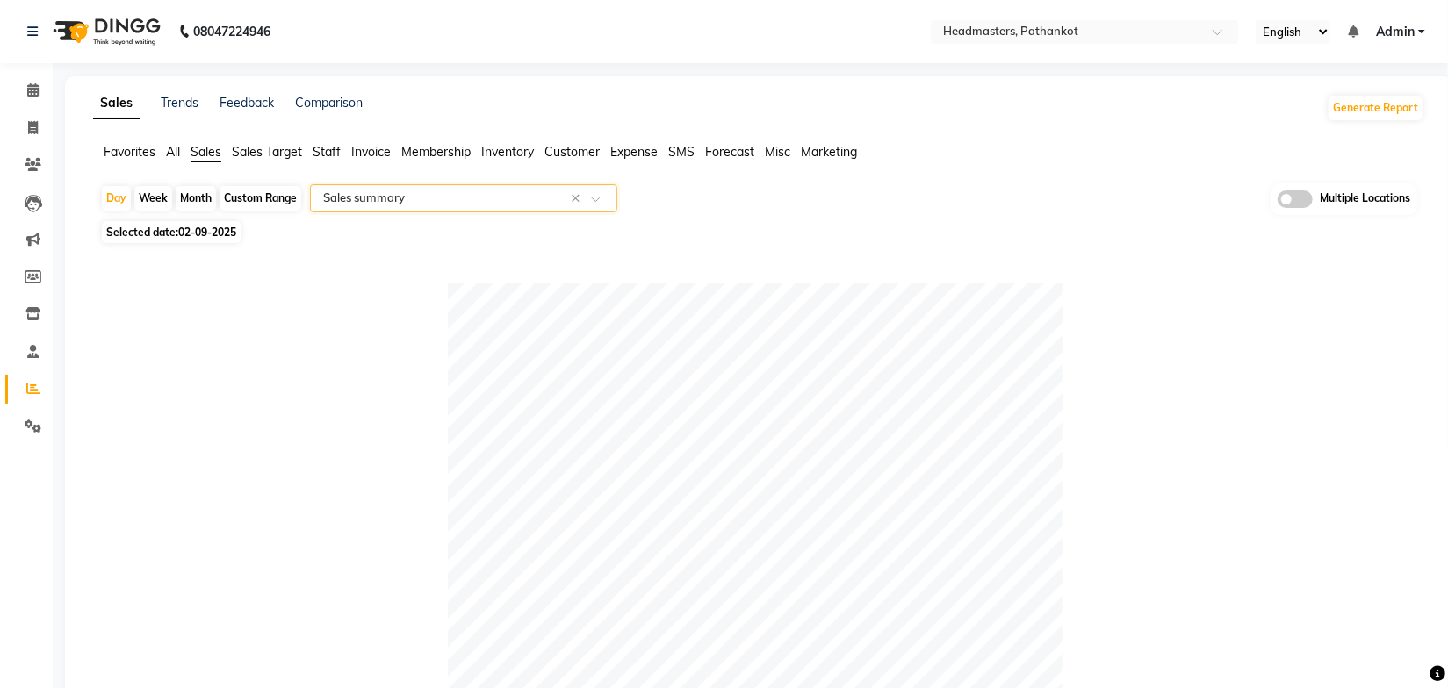
drag, startPoint x: 205, startPoint y: 196, endPoint x: 209, endPoint y: 206, distance: 11.4
click at [204, 196] on div "Month" at bounding box center [196, 198] width 40 height 25
select select "9"
select select "2025"
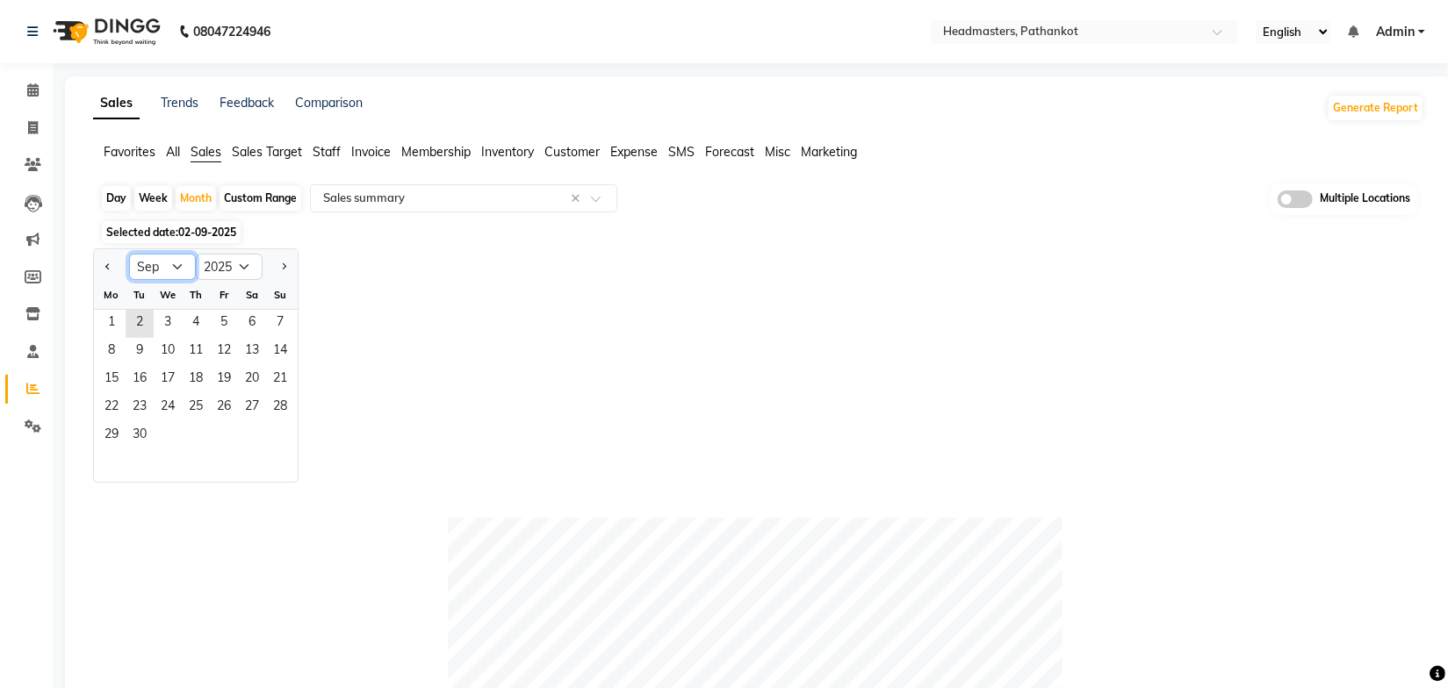
click at [171, 262] on select "Jan Feb Mar Apr May Jun [DATE] Aug Sep Oct Nov Dec" at bounding box center [162, 267] width 67 height 26
select select "8"
click at [129, 254] on select "Jan Feb Mar Apr May Jun [DATE] Aug Sep Oct Nov Dec" at bounding box center [162, 267] width 67 height 26
click at [221, 314] on span "1" at bounding box center [224, 324] width 28 height 28
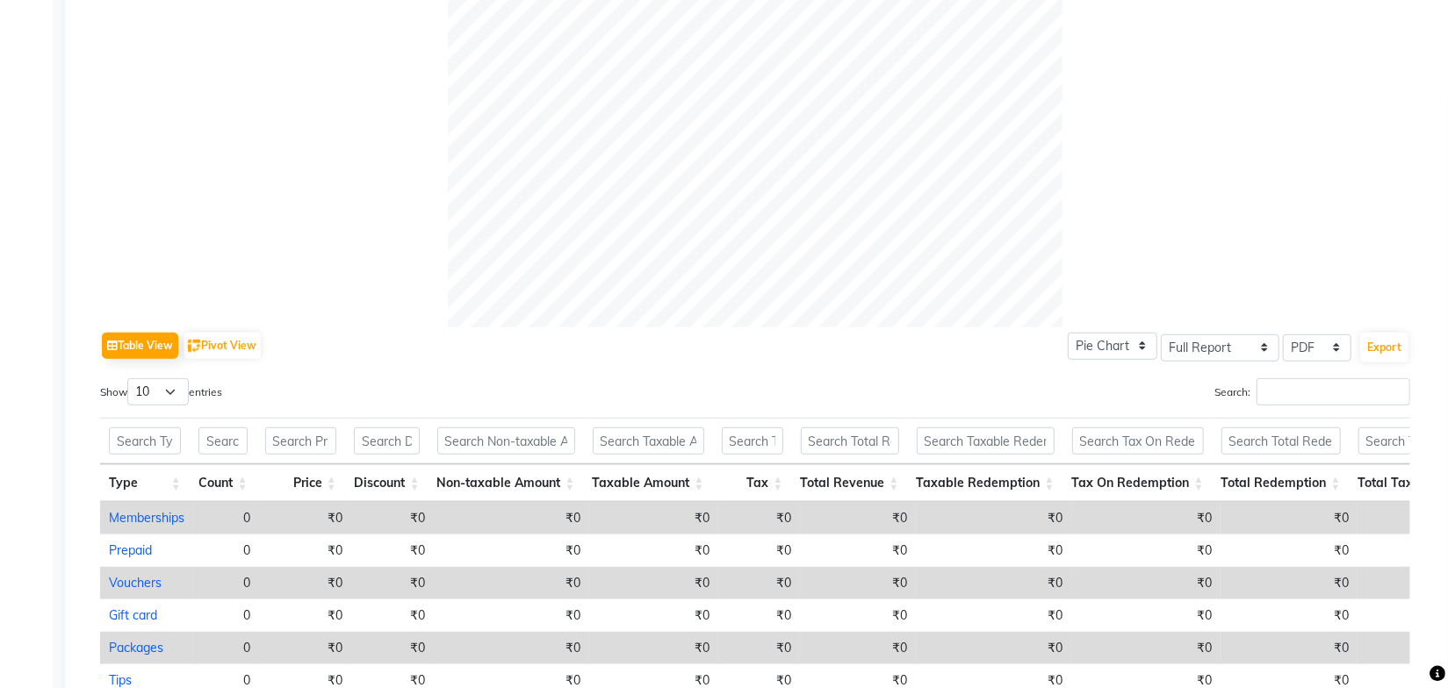
scroll to position [832, 0]
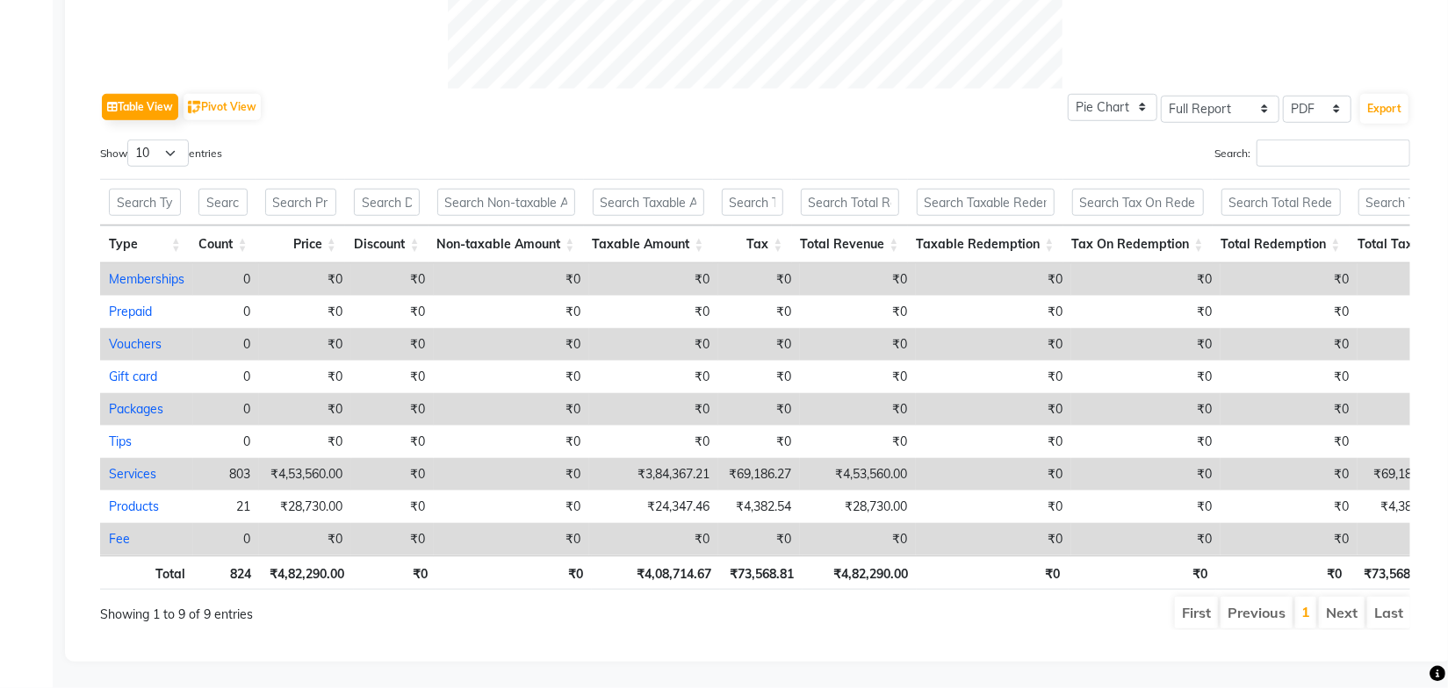
click at [894, 602] on ul "First Previous 1 Next Last" at bounding box center [1033, 613] width 753 height 32
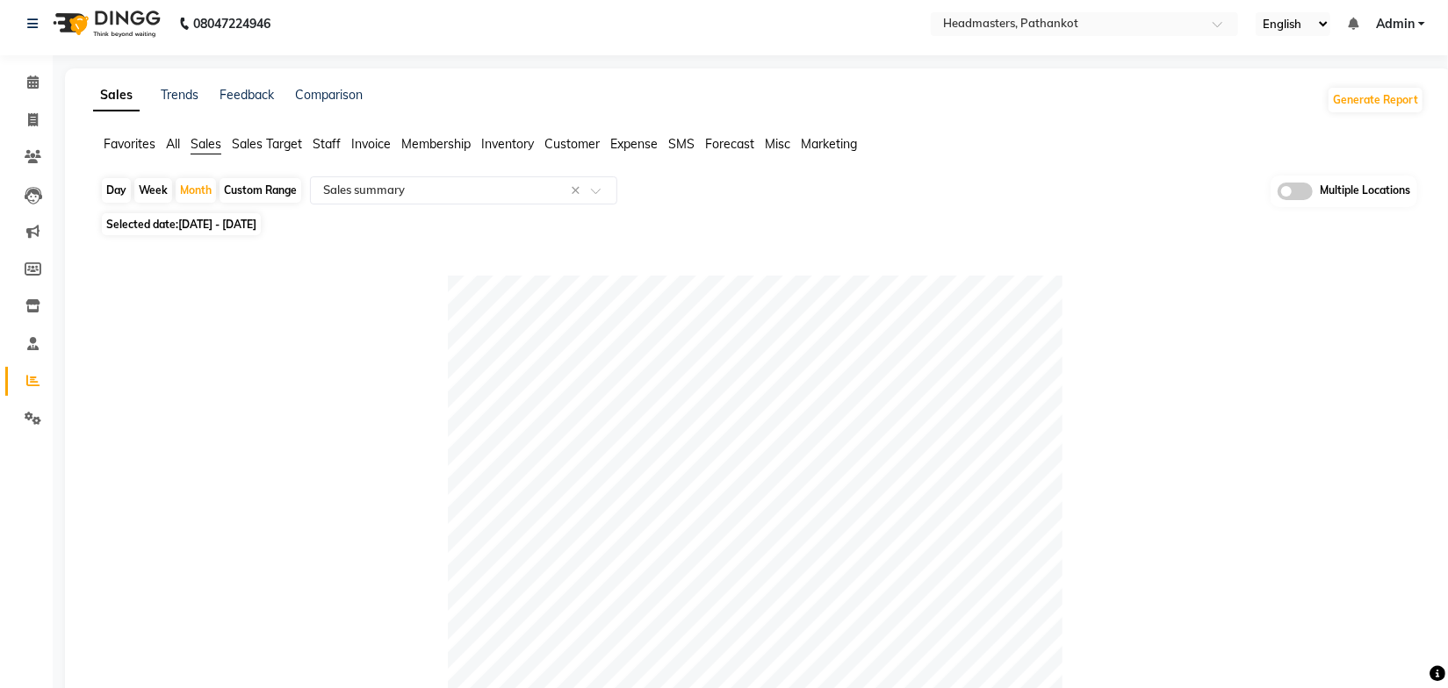
scroll to position [0, 0]
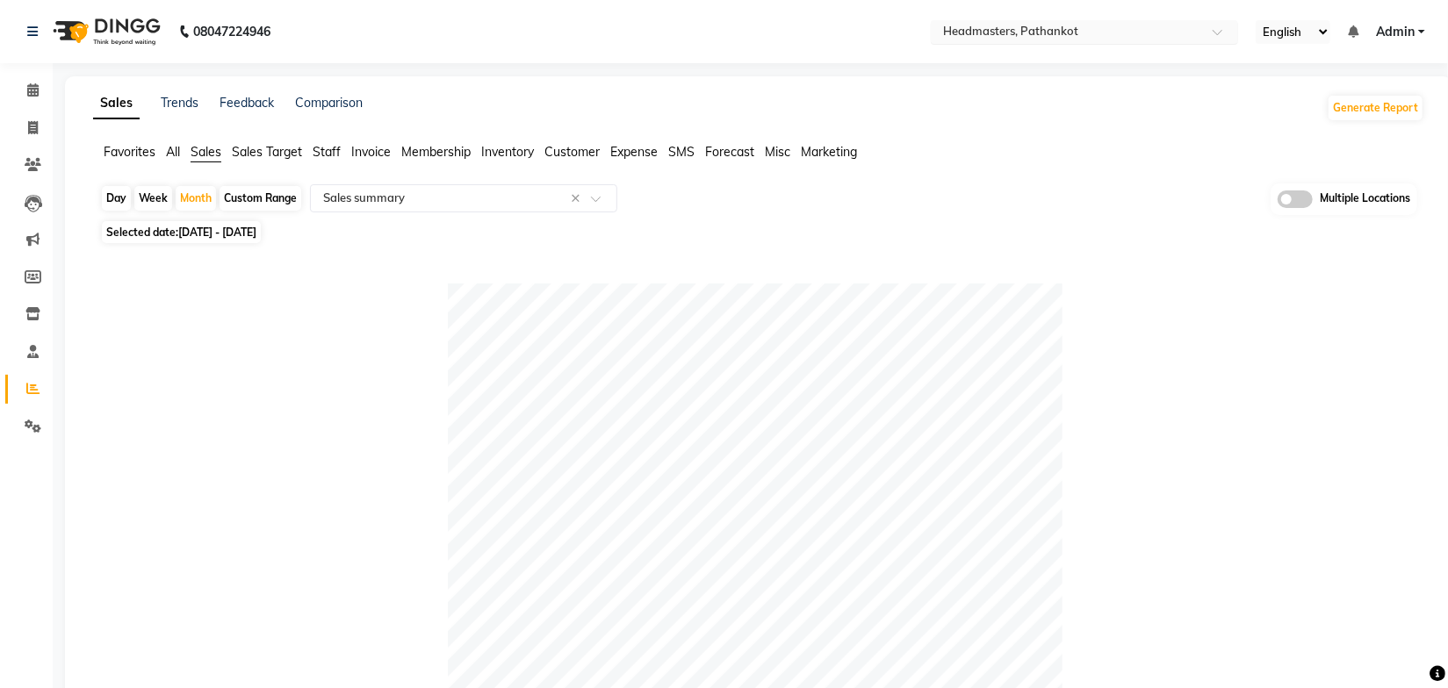
drag, startPoint x: 1000, startPoint y: 27, endPoint x: 1005, endPoint y: 38, distance: 11.8
click at [1001, 27] on input "text" at bounding box center [1067, 34] width 255 height 18
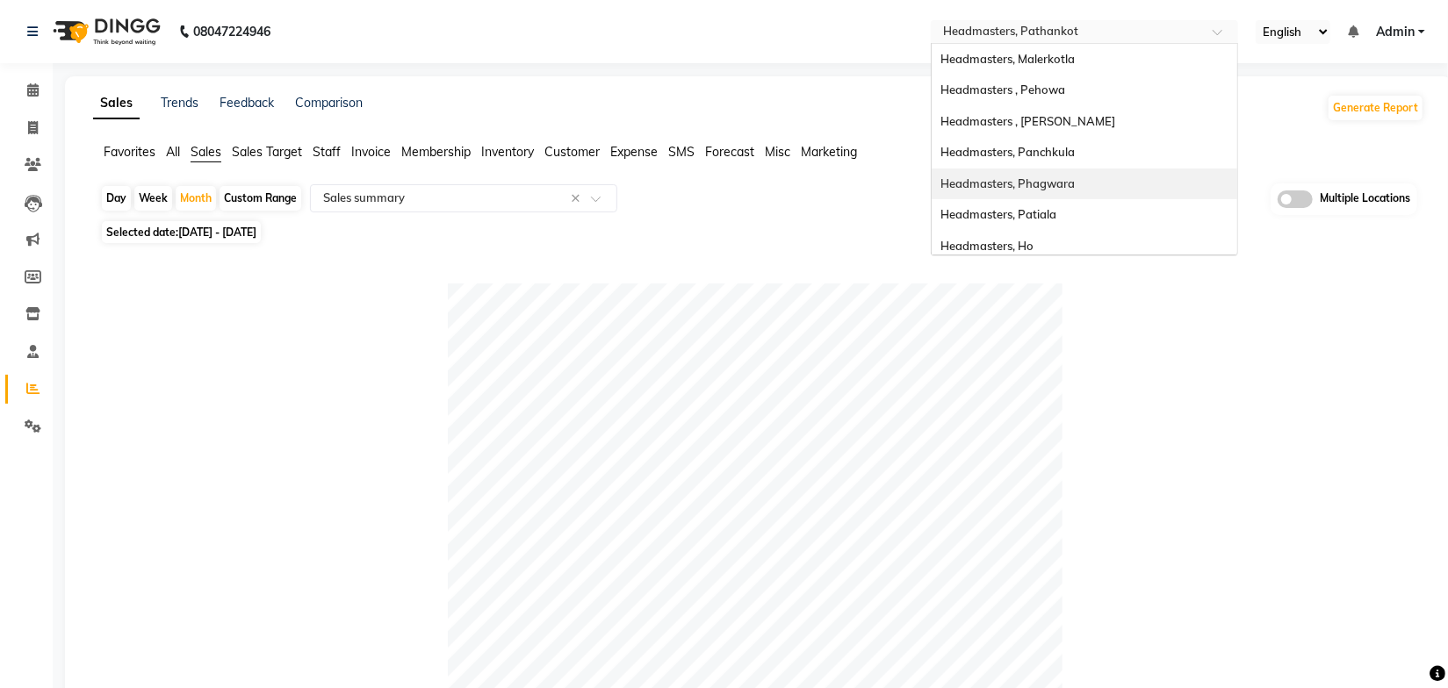
click at [1071, 187] on span "Headmasters, Phagwara" at bounding box center [1007, 183] width 134 height 14
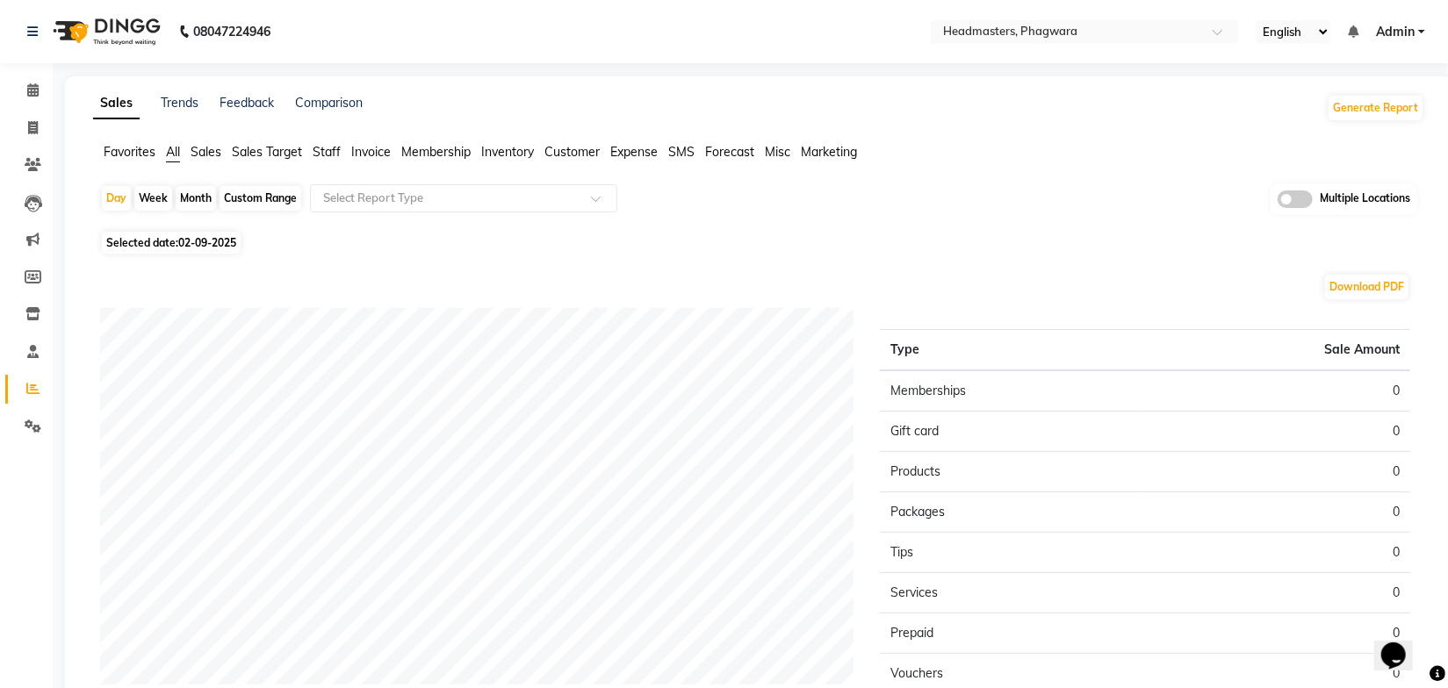
drag, startPoint x: 558, startPoint y: 221, endPoint x: 527, endPoint y: 222, distance: 31.6
click at [558, 221] on div "Day Week Month Custom Range Select Report Type Multiple Locations" at bounding box center [758, 205] width 1317 height 43
click at [201, 154] on span "Sales" at bounding box center [206, 152] width 31 height 16
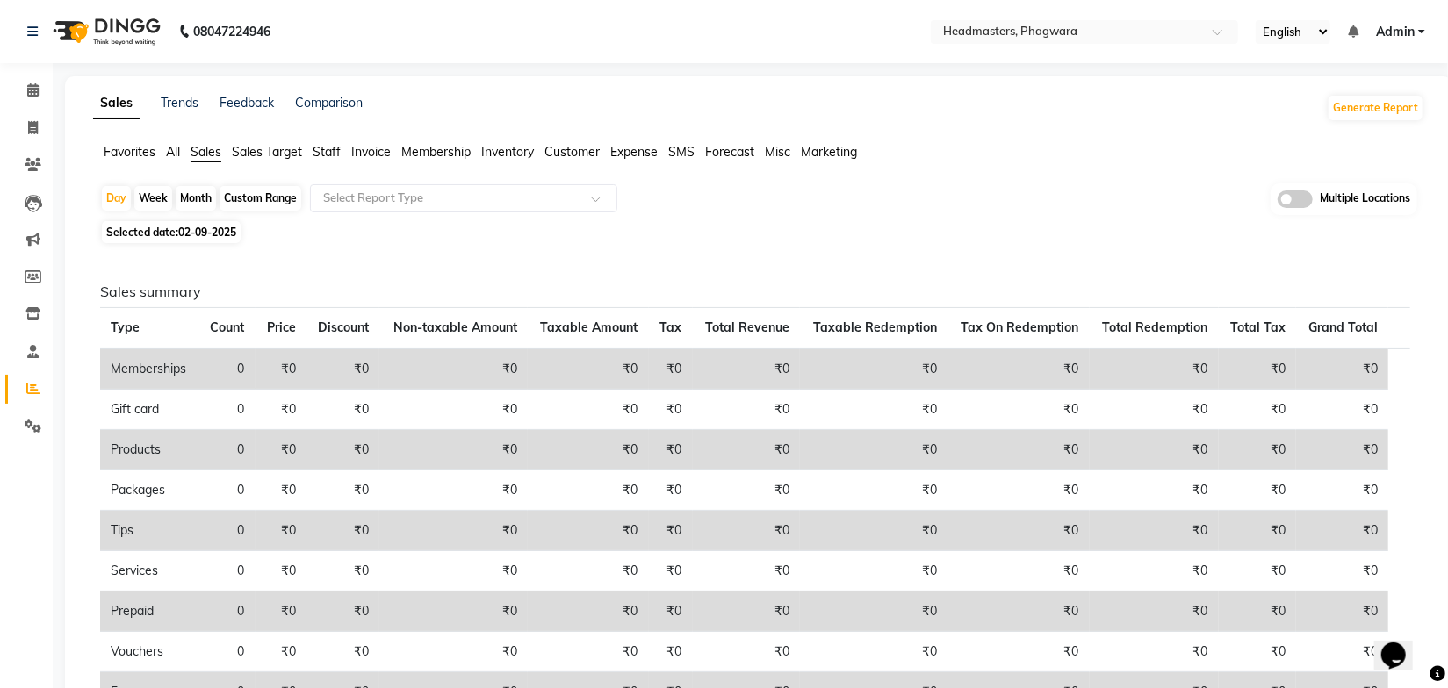
click at [203, 199] on div "Month" at bounding box center [196, 198] width 40 height 25
select select "9"
select select "2025"
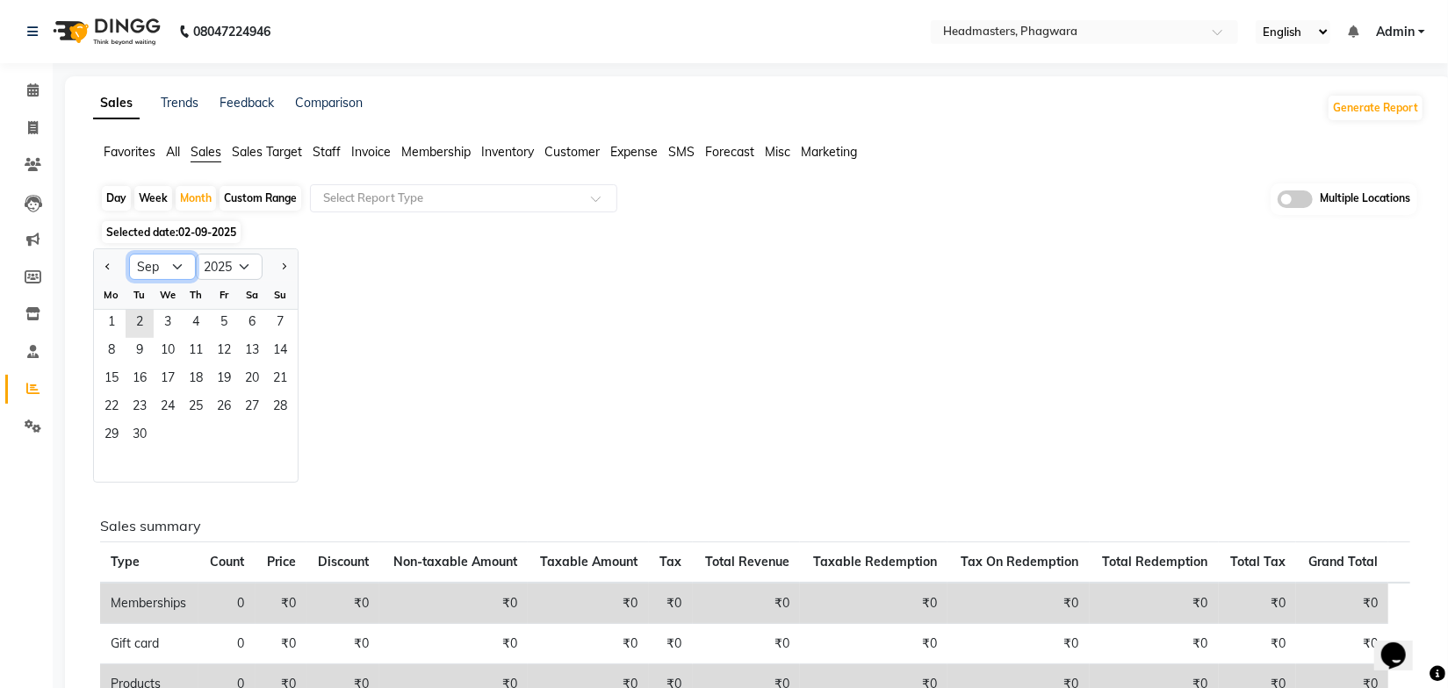
click at [161, 266] on select "Jan Feb Mar Apr May Jun Jul Aug Sep Oct Nov Dec" at bounding box center [162, 267] width 67 height 26
select select "8"
click at [129, 254] on select "Jan Feb Mar Apr May Jun Jul Aug Sep Oct Nov Dec" at bounding box center [162, 267] width 67 height 26
click at [227, 328] on span "1" at bounding box center [224, 324] width 28 height 28
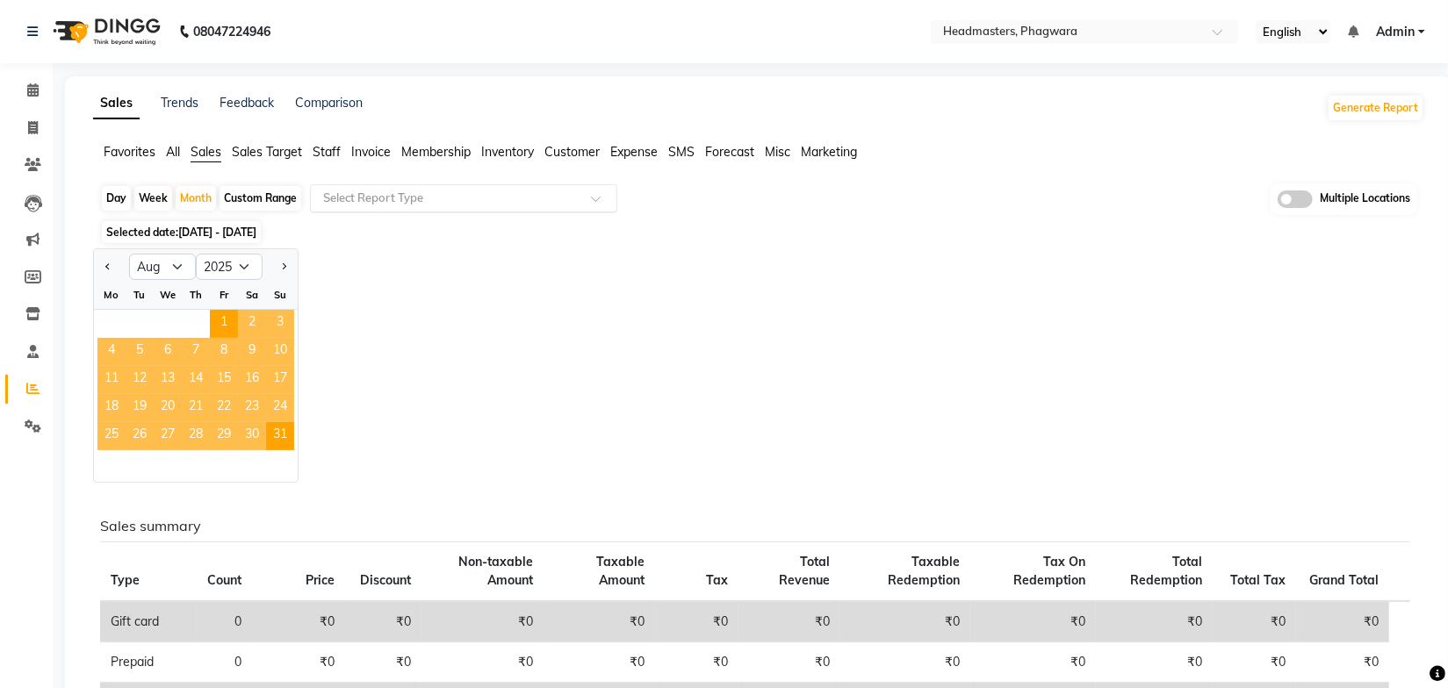
click at [407, 195] on input "text" at bounding box center [446, 199] width 253 height 18
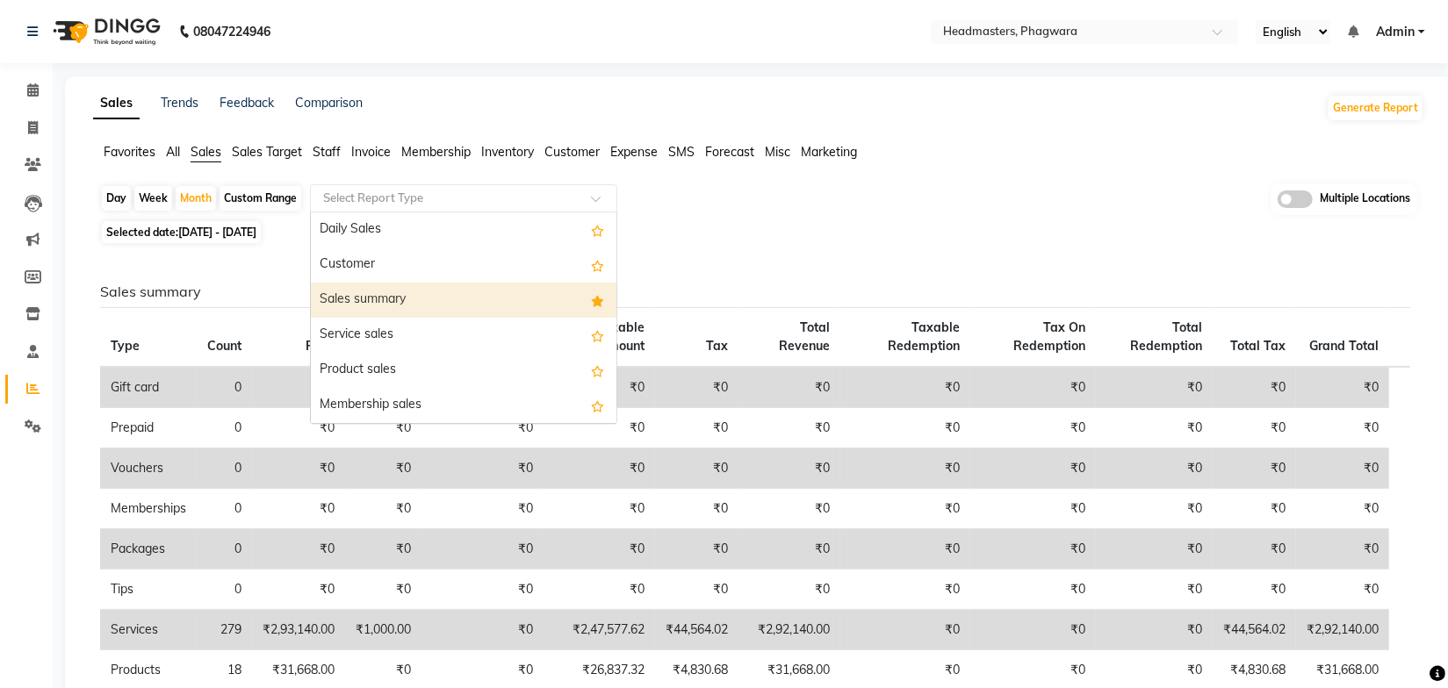
click at [402, 302] on div "Sales summary" at bounding box center [464, 300] width 306 height 35
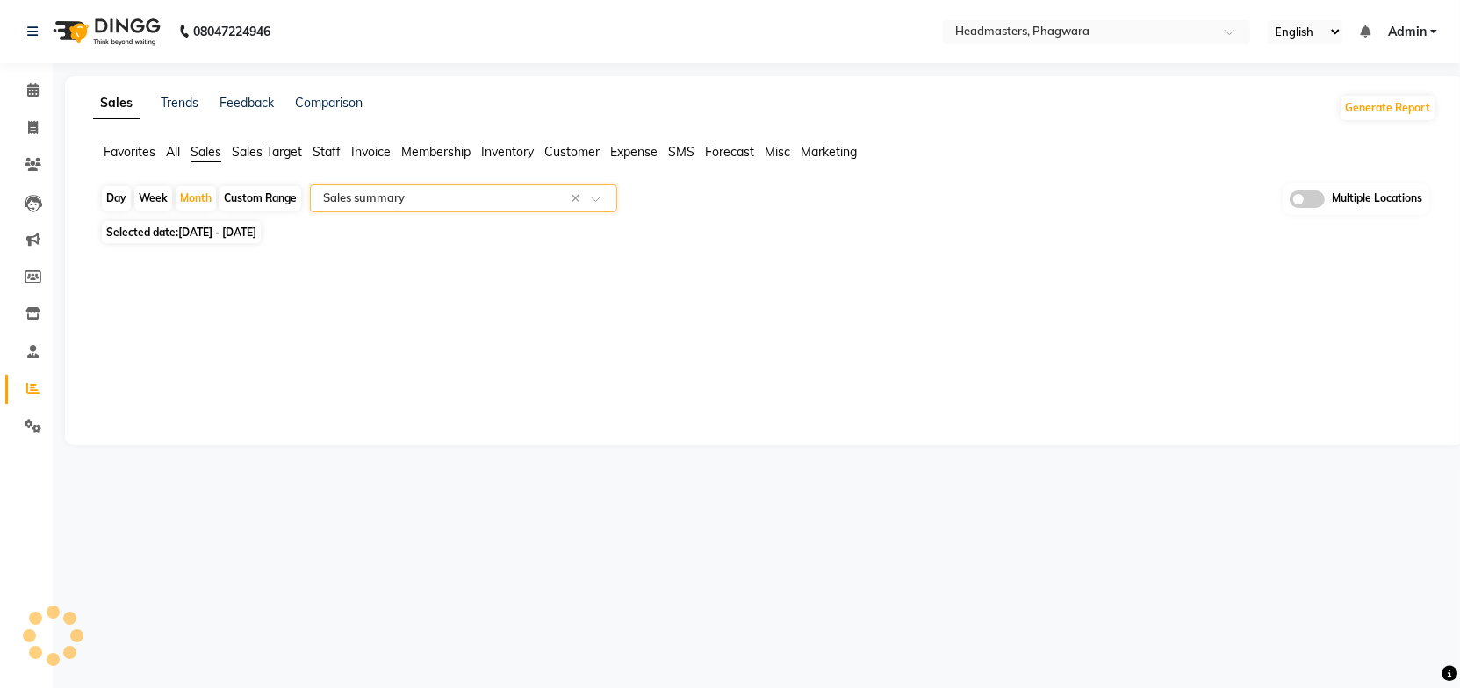
select select "full_report"
select select "pdf"
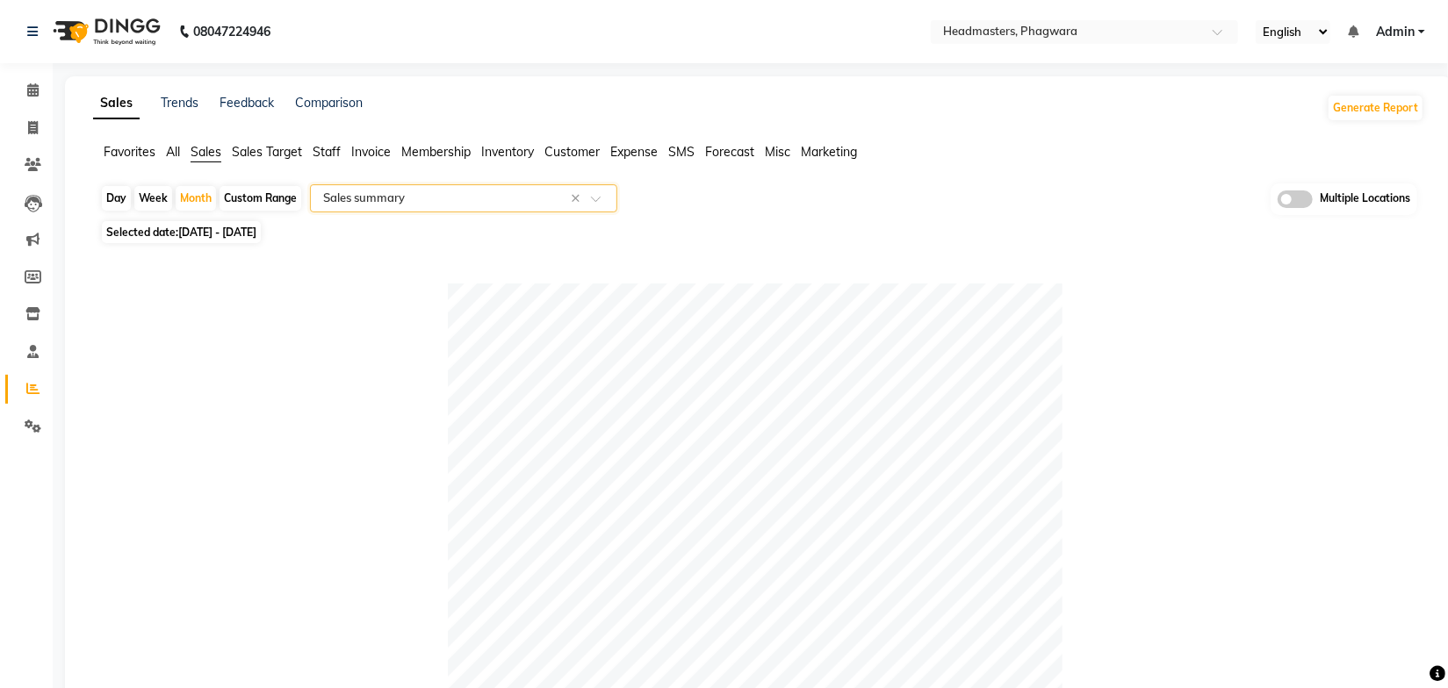
click at [181, 104] on link "Trends" at bounding box center [180, 103] width 38 height 16
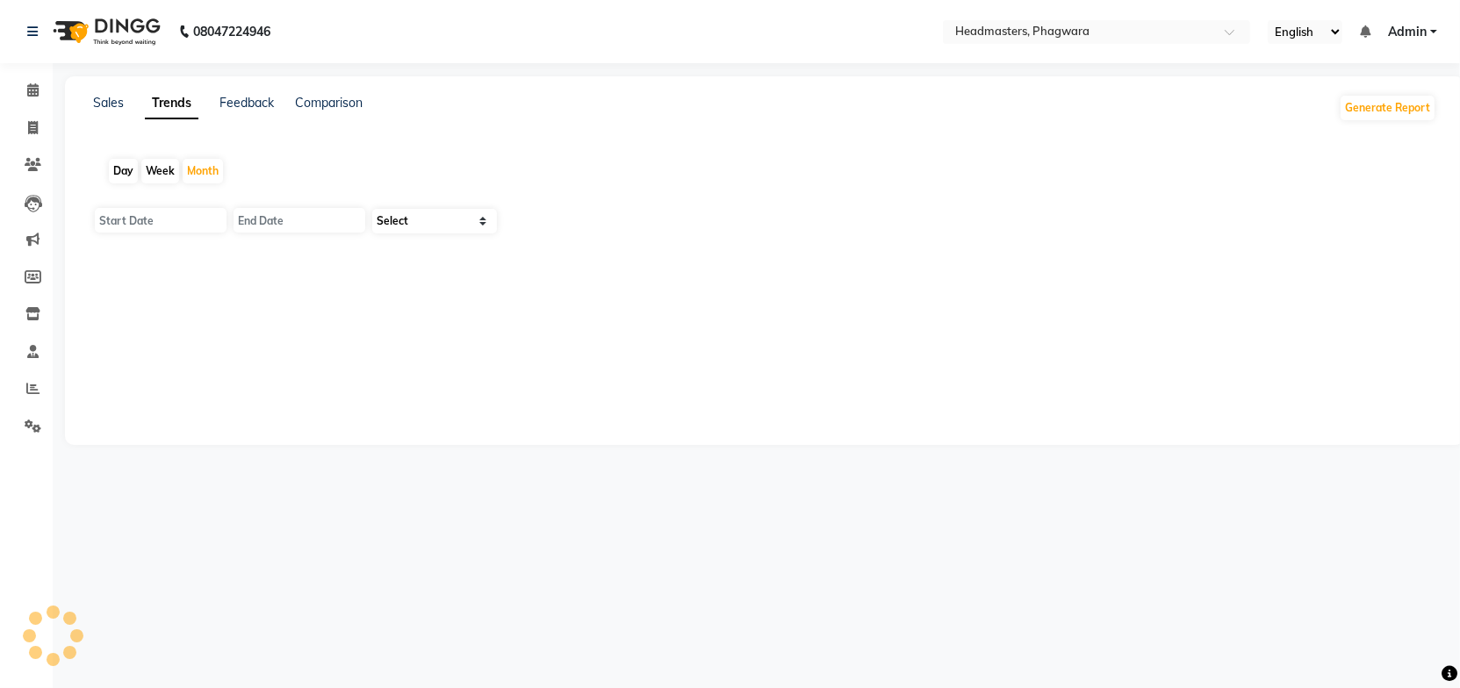
type input "01-09-2025"
type input "30-09-2025"
select select "by_client"
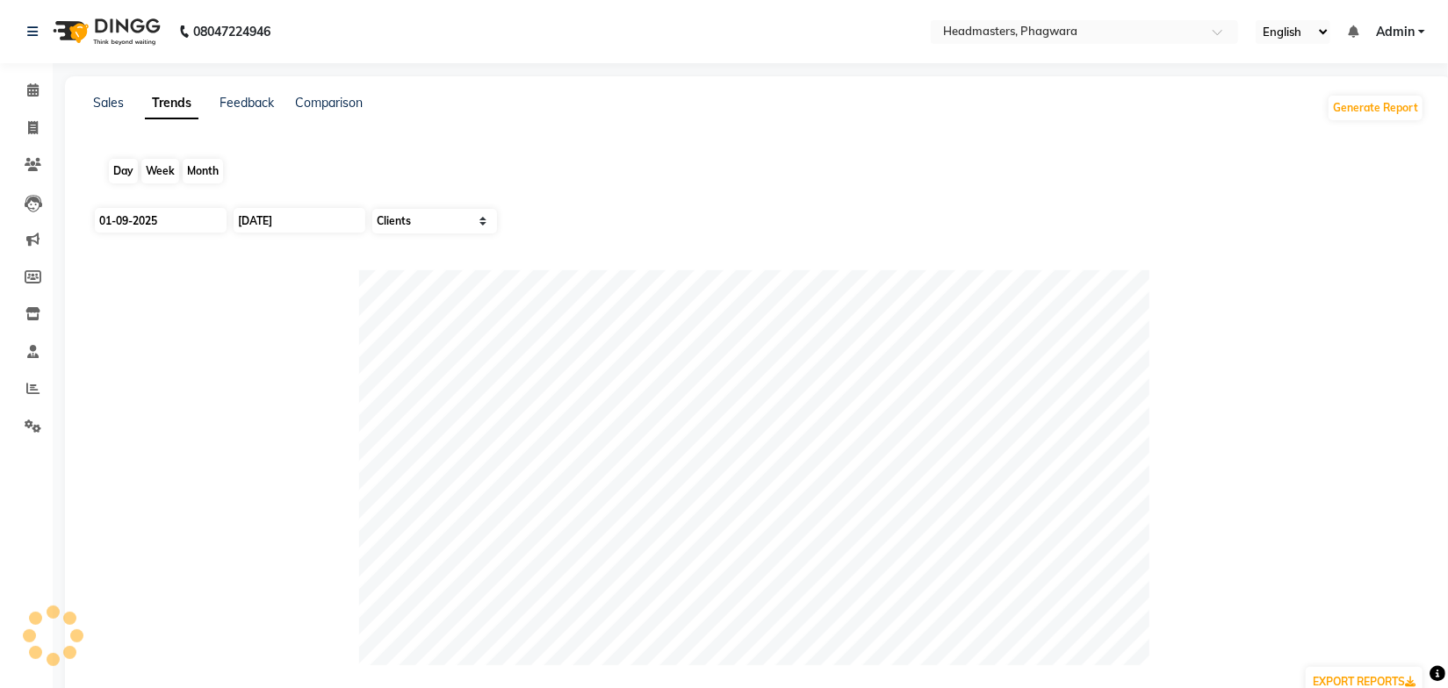
click at [199, 170] on div "Month" at bounding box center [203, 171] width 40 height 25
click at [184, 216] on input "01-09-2025" at bounding box center [161, 221] width 132 height 25
select select "9"
select select "2025"
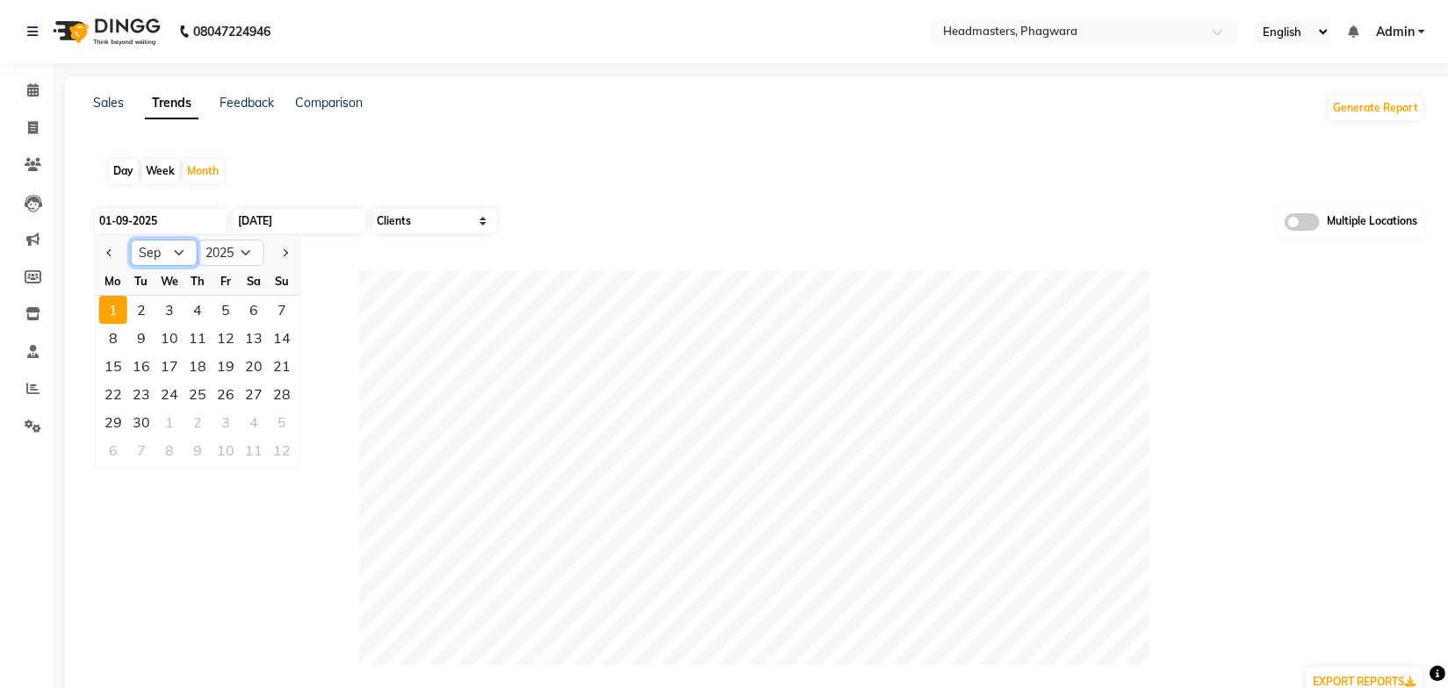
drag, startPoint x: 147, startPoint y: 252, endPoint x: 153, endPoint y: 264, distance: 13.7
click at [147, 252] on select "Jan Feb Mar Apr May Jun Jul Aug Sep Oct Nov Dec" at bounding box center [164, 253] width 67 height 26
select select "8"
click at [131, 240] on select "Jan Feb Mar Apr May Jun Jul Aug Sep Oct Nov Dec" at bounding box center [164, 253] width 67 height 26
click at [231, 314] on div "1" at bounding box center [226, 310] width 28 height 28
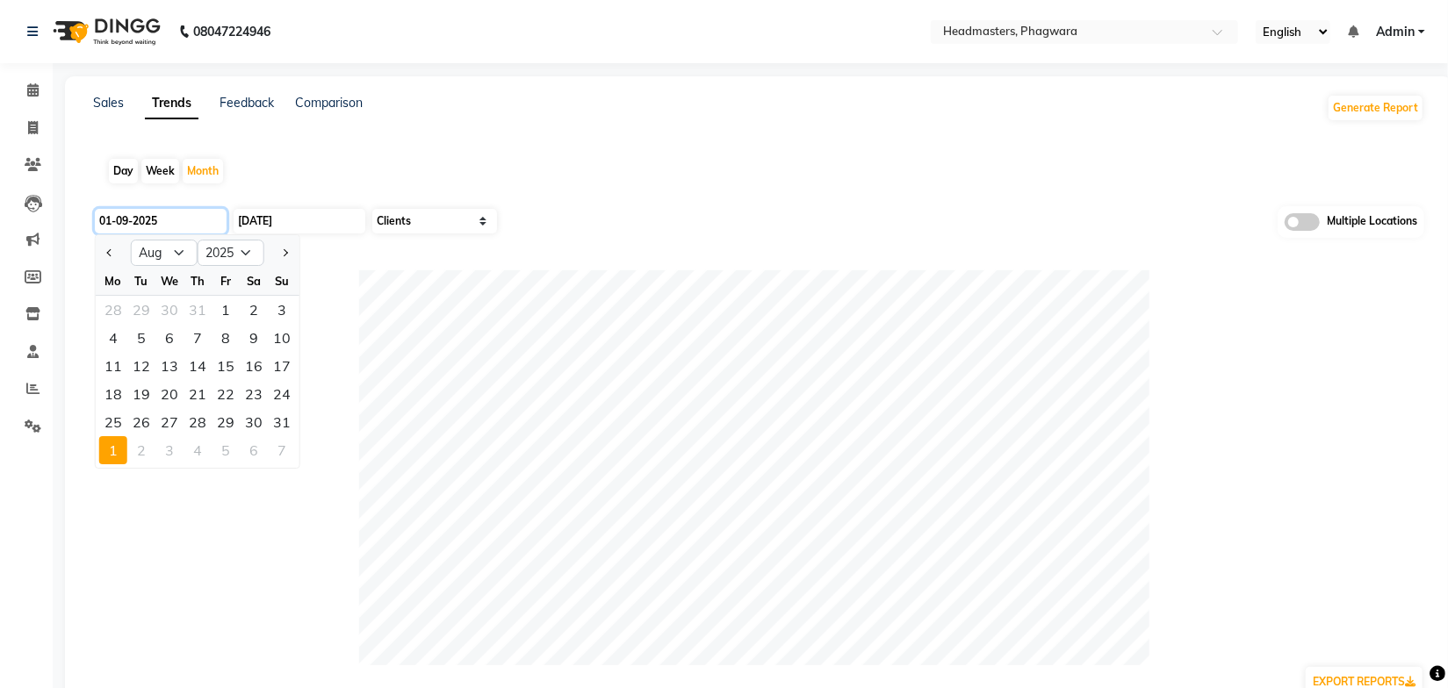
type input "01-08-2025"
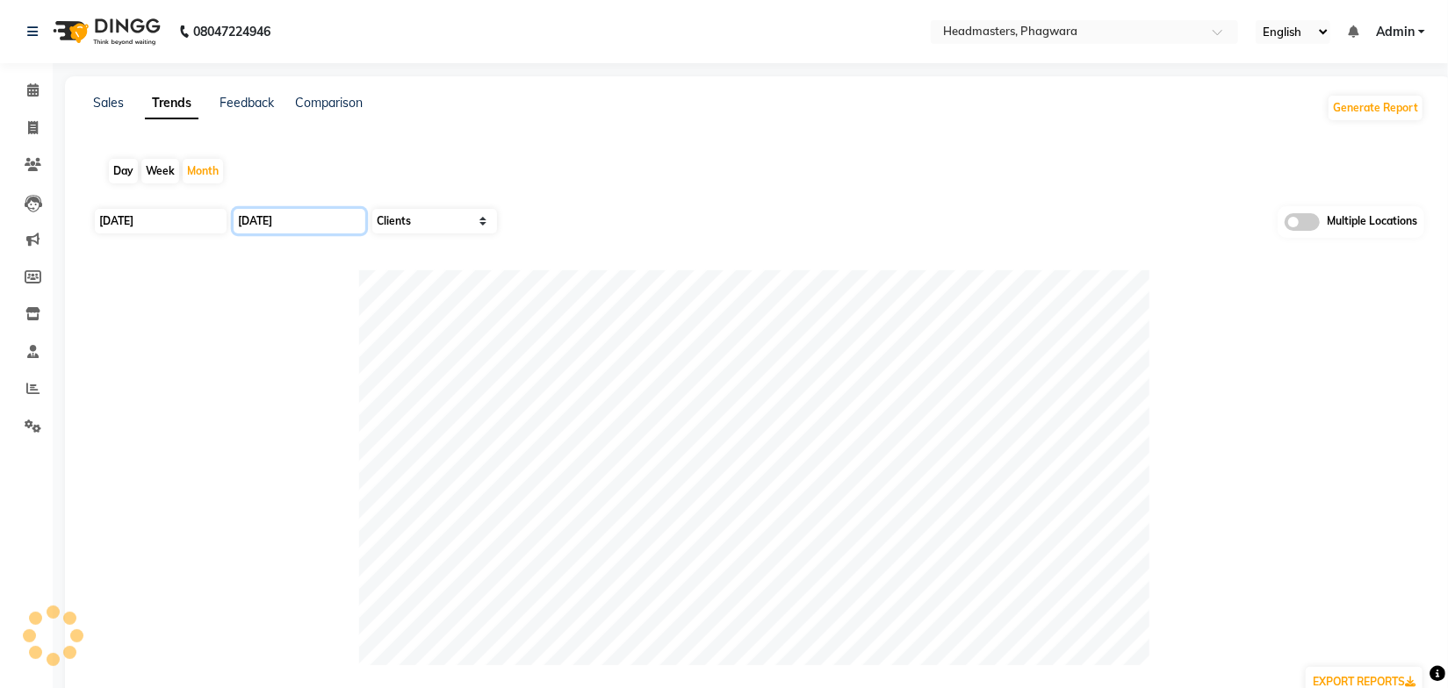
click at [288, 227] on input "30-09-2025" at bounding box center [300, 221] width 132 height 25
select select "9"
select select "2025"
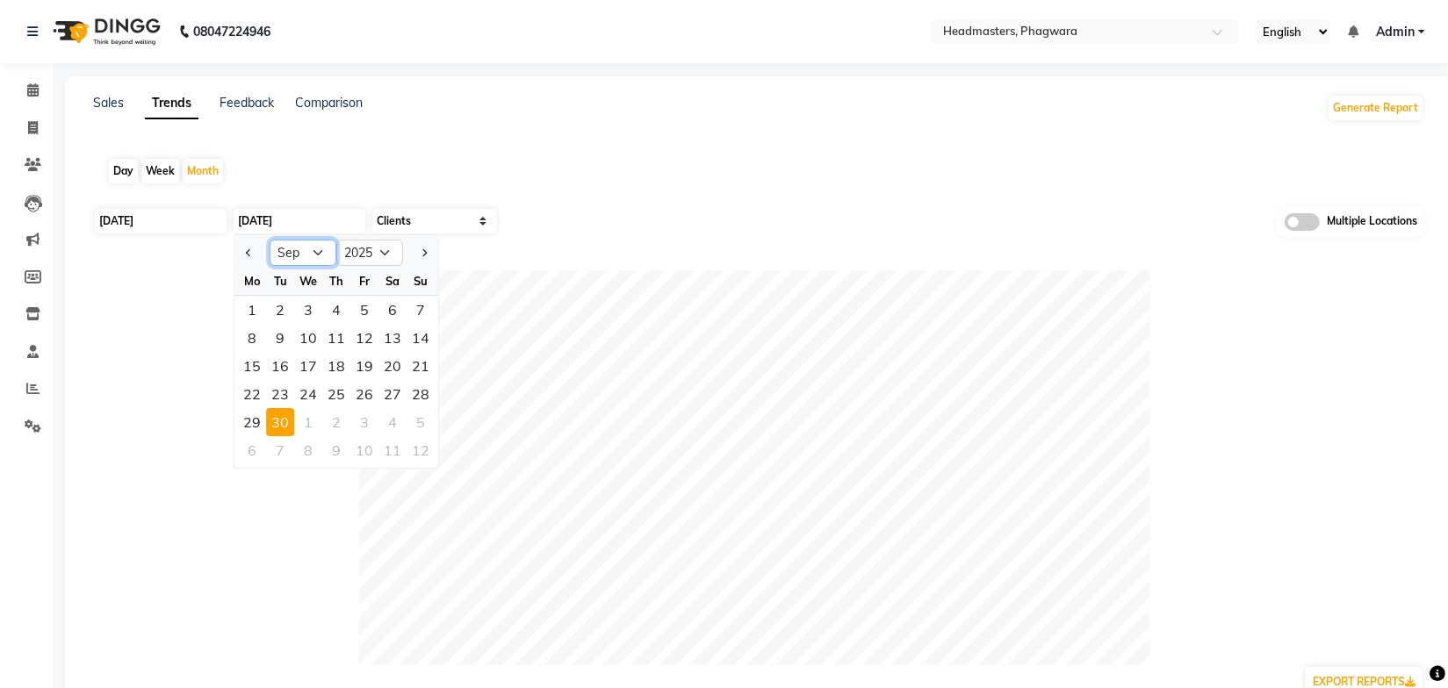
drag, startPoint x: 308, startPoint y: 249, endPoint x: 306, endPoint y: 264, distance: 15.2
click at [308, 249] on select "Jan Feb Mar Apr May Jun Jul Aug Sep Oct Nov Dec" at bounding box center [303, 253] width 67 height 26
select select "8"
click at [270, 240] on select "Jan Feb Mar Apr May Jun Jul Aug Sep Oct Nov Dec" at bounding box center [303, 253] width 67 height 26
click at [414, 423] on div "31" at bounding box center [421, 422] width 28 height 28
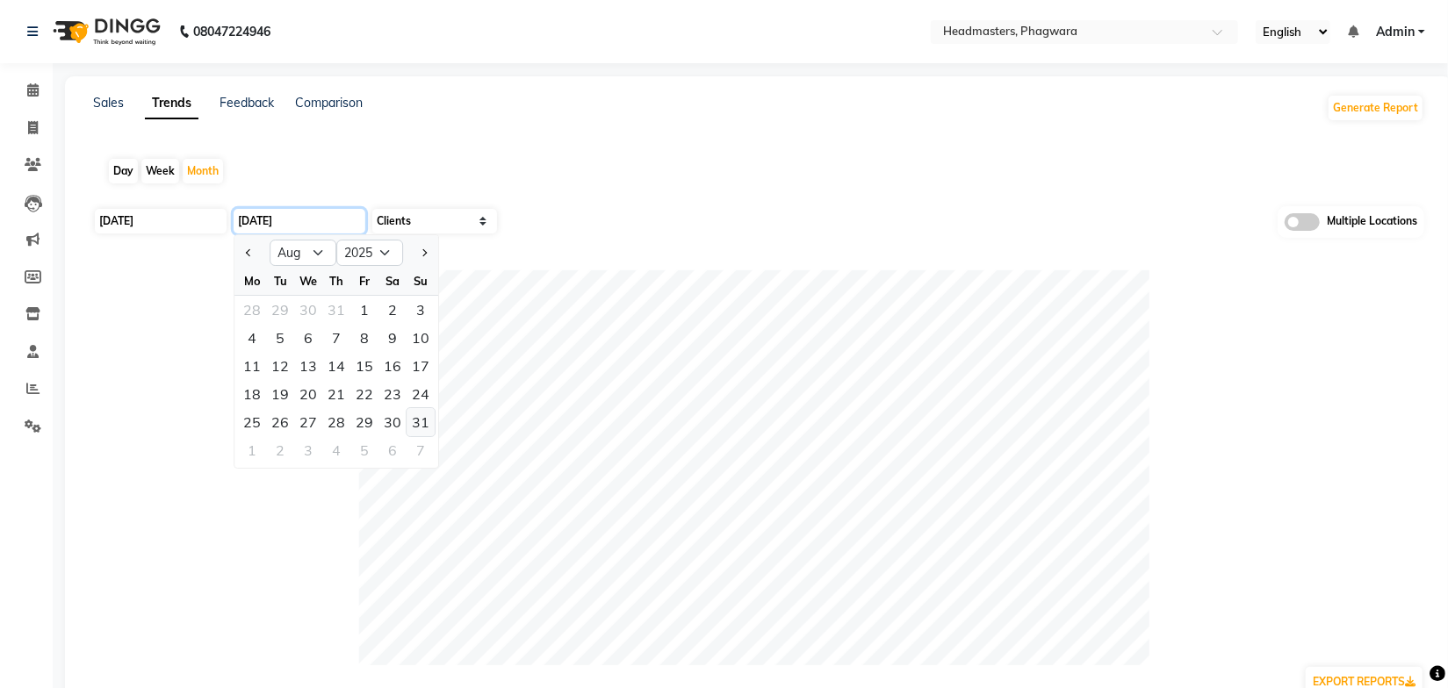
type input "31-08-2025"
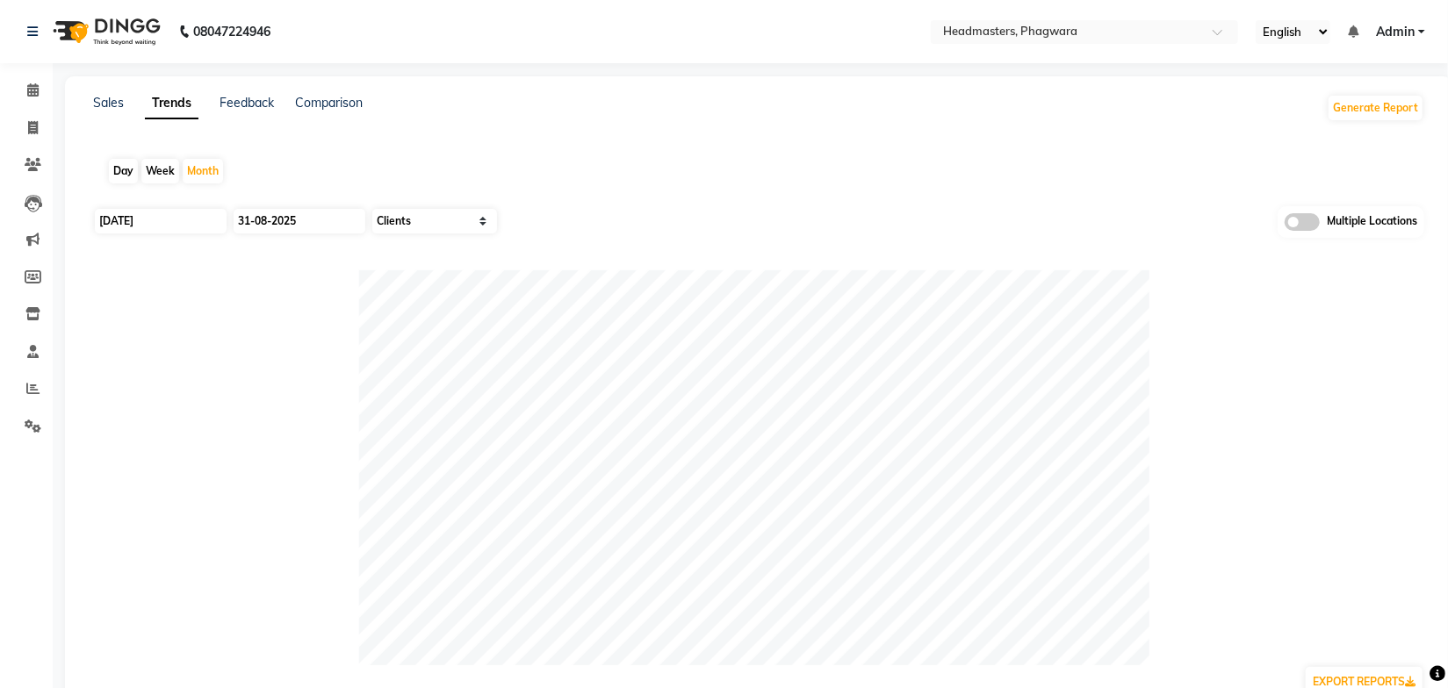
click at [688, 214] on div "01-08-2025 31-08-2025 Select Sales Clients Multiple Locations" at bounding box center [758, 227] width 1331 height 43
click at [1314, 224] on span at bounding box center [1302, 222] width 35 height 18
click at [1285, 225] on input "checkbox" at bounding box center [1285, 225] width 0 height 0
click at [795, 220] on span at bounding box center [803, 222] width 35 height 33
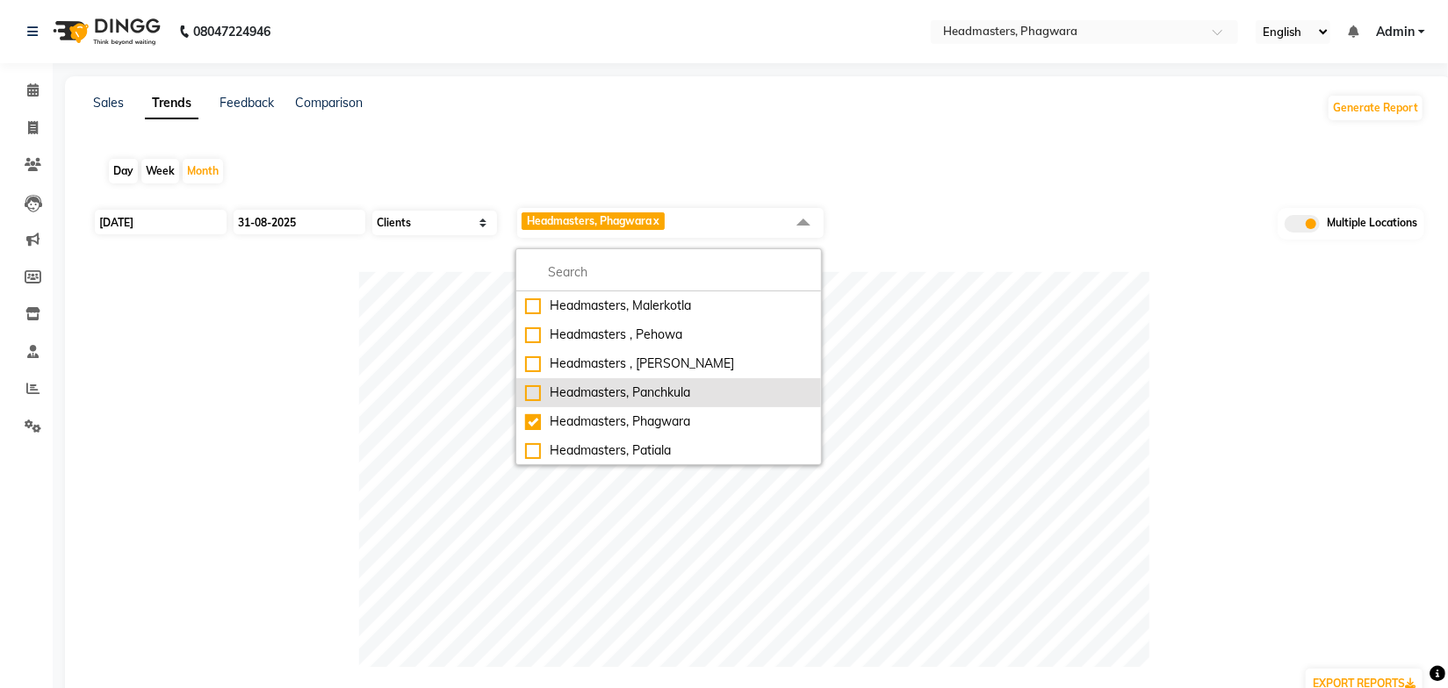
click at [672, 401] on li "Headmasters, Panchkula" at bounding box center [668, 392] width 305 height 29
checkbox input "true"
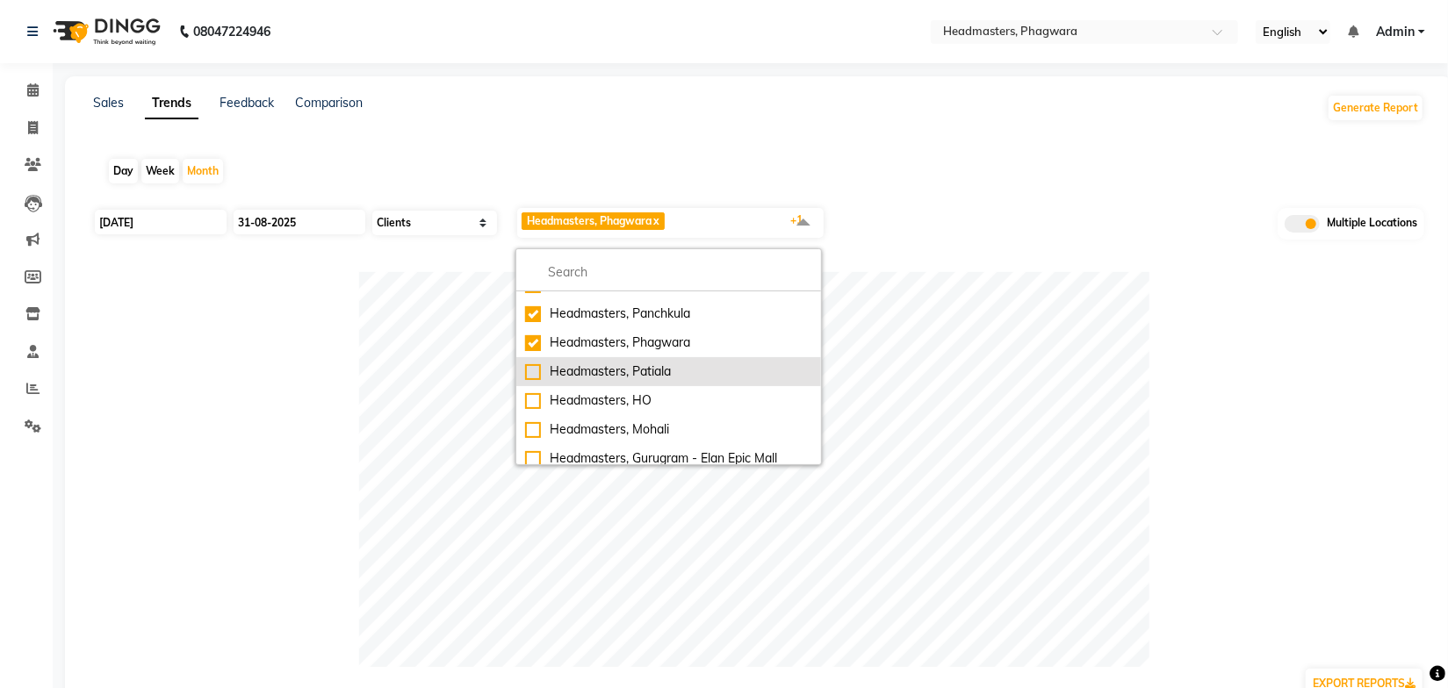
scroll to position [159, 0]
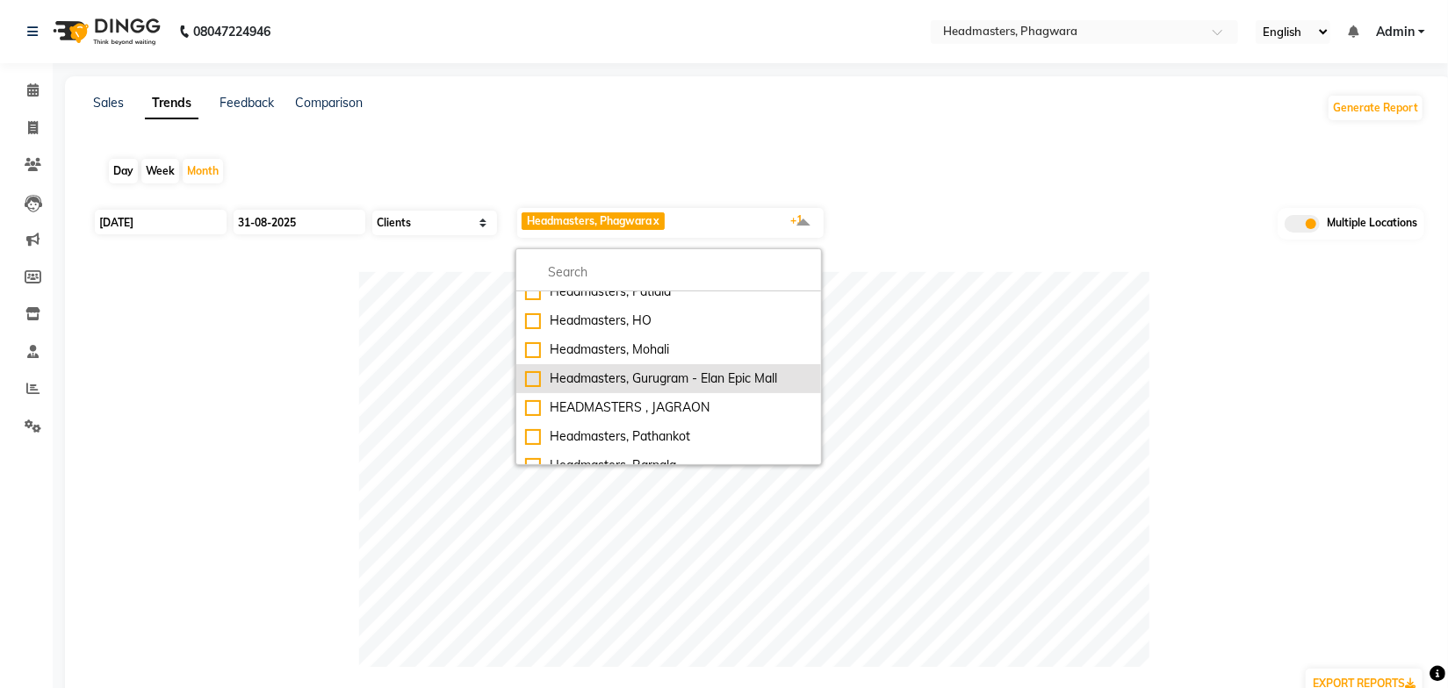
click at [670, 371] on div "Headmasters, Gurugram - Elan Epic Mall" at bounding box center [668, 379] width 287 height 18
checkbox input "true"
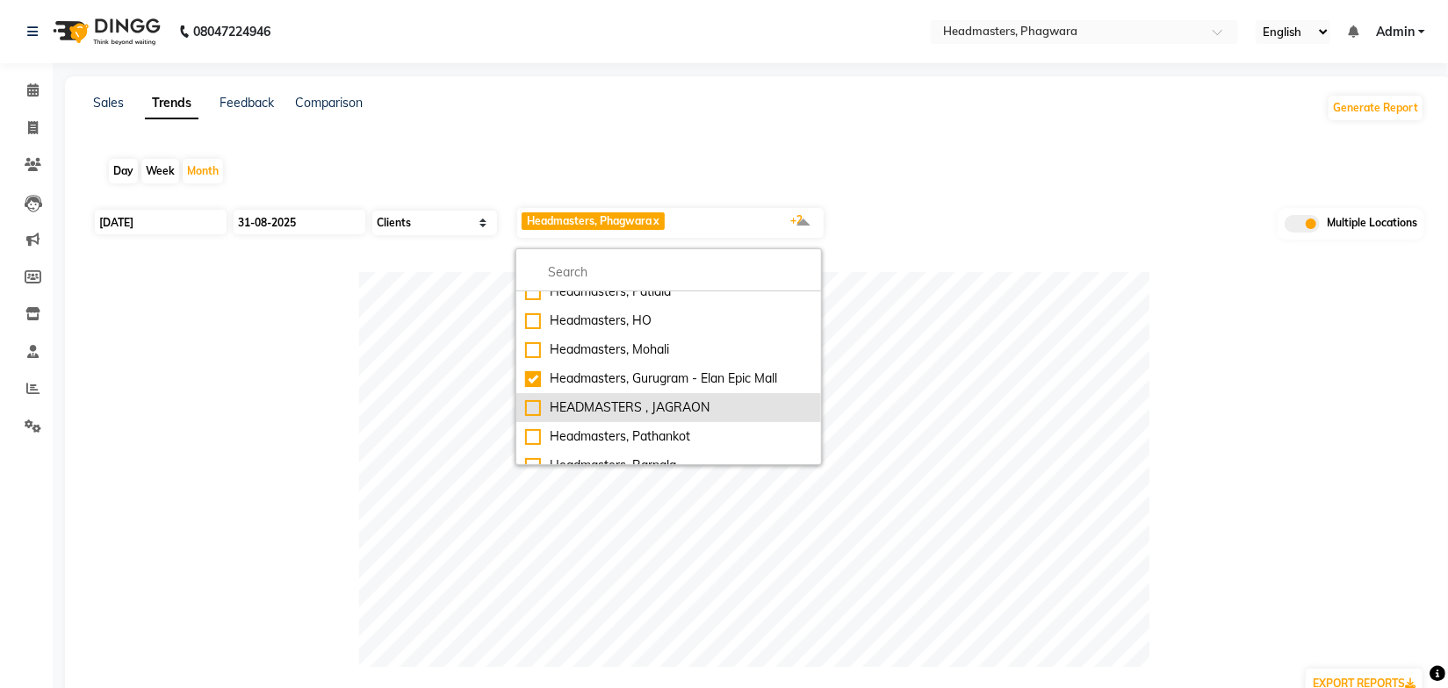
click at [677, 401] on div "HEADMASTERS , JAGRAON" at bounding box center [668, 408] width 287 height 18
checkbox input "true"
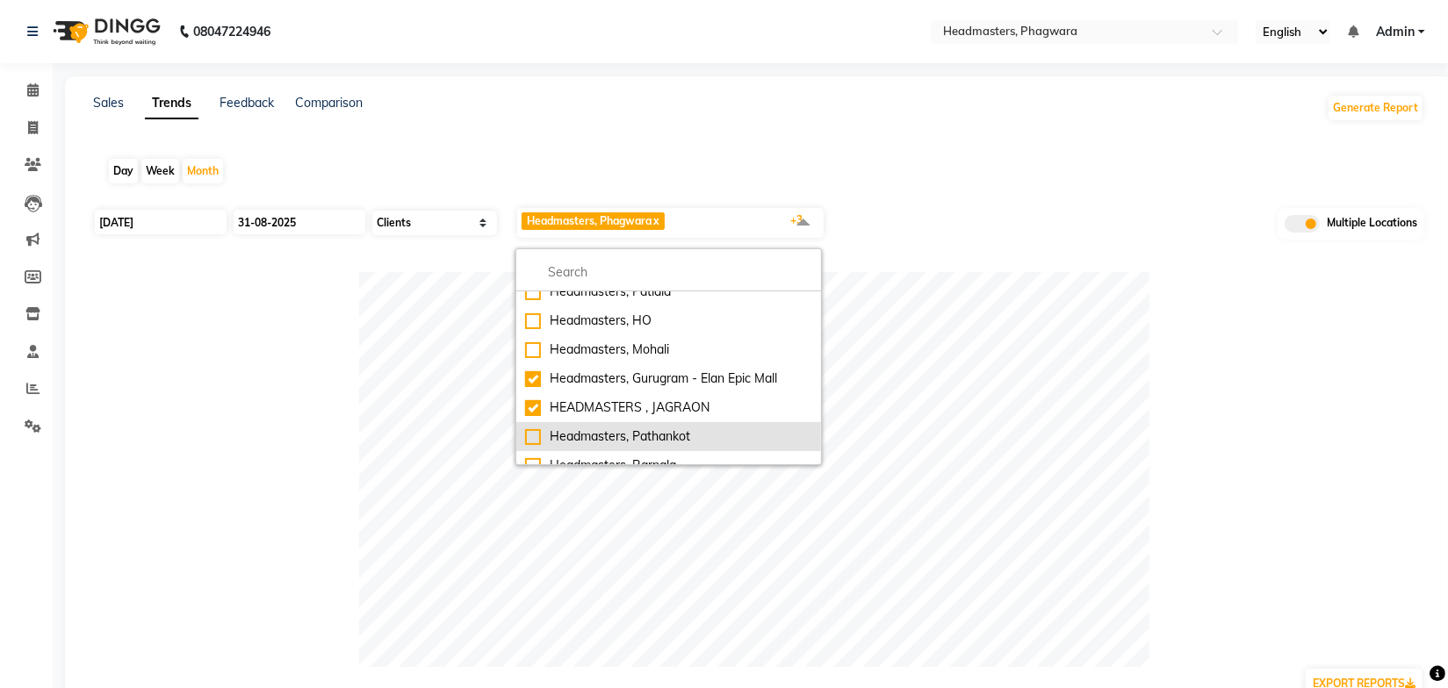
click at [688, 424] on li "Headmasters, Pathankot" at bounding box center [668, 436] width 305 height 29
checkbox input "true"
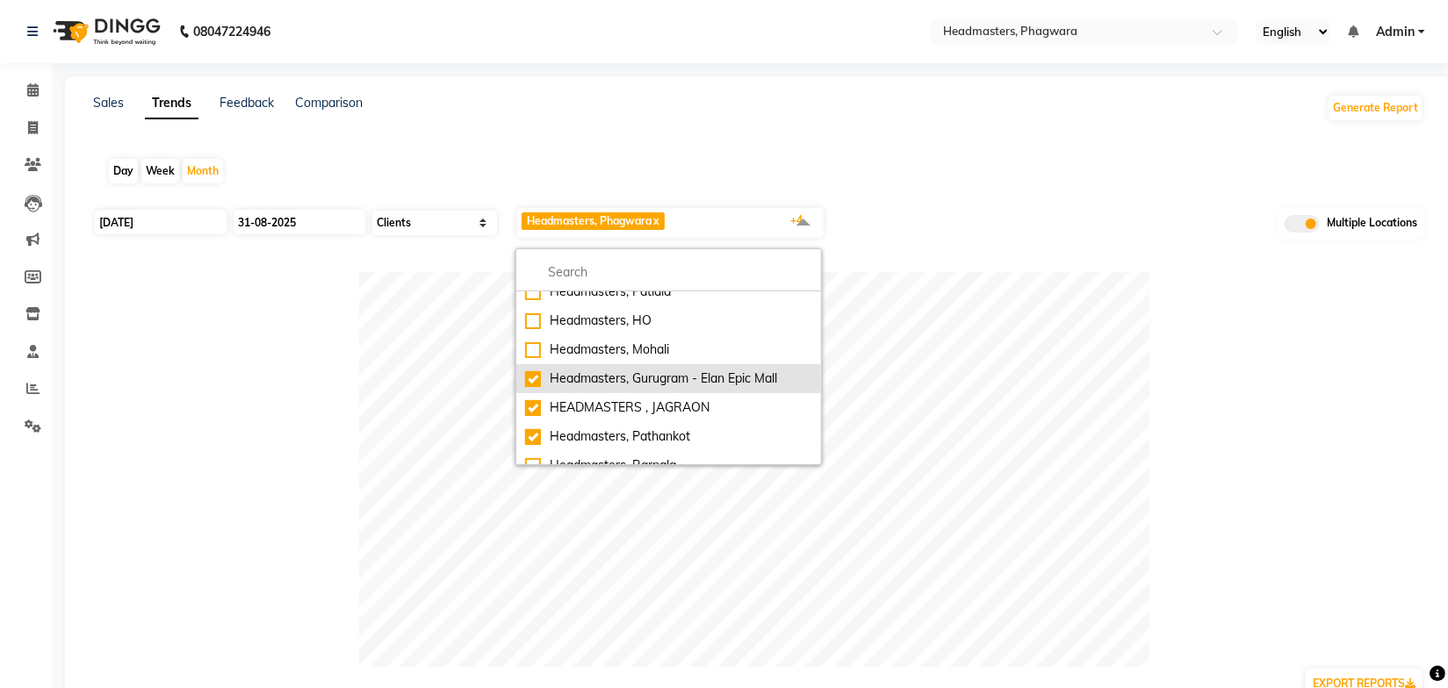
scroll to position [239, 0]
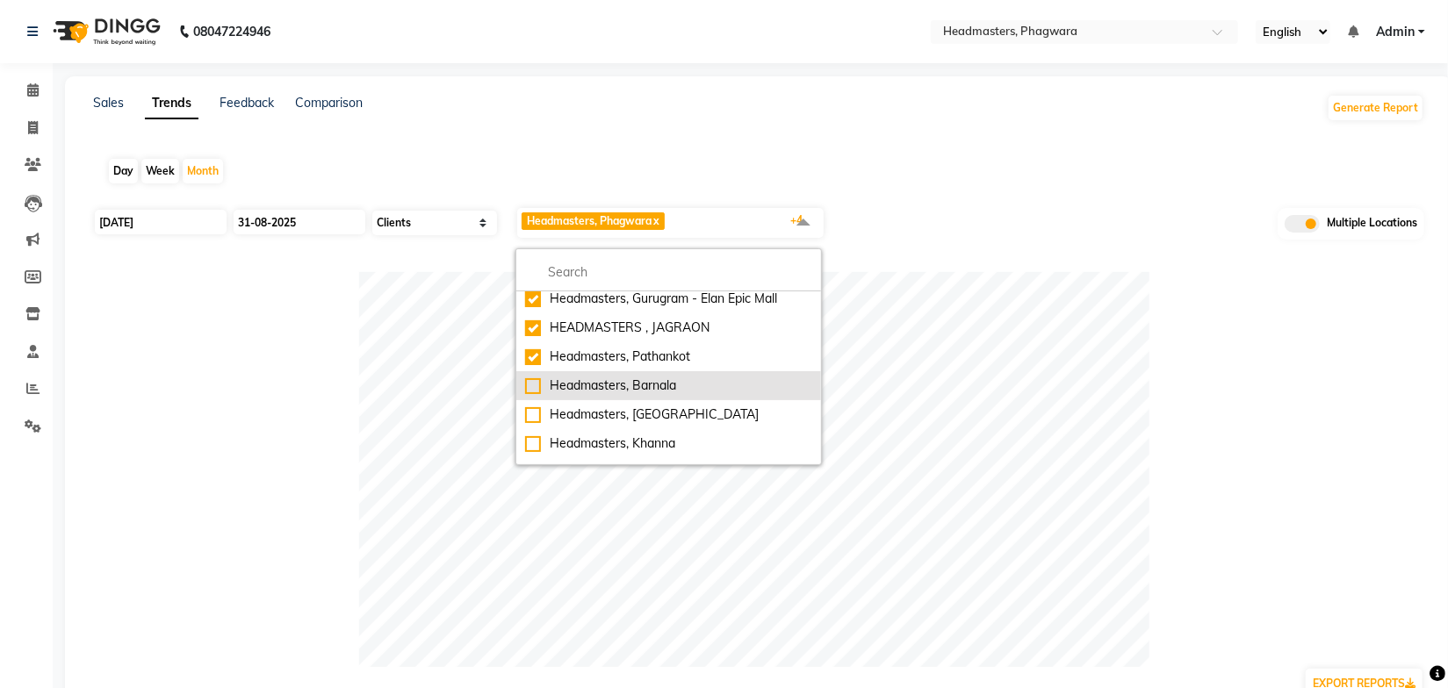
click at [696, 384] on div "Headmasters, Barnala" at bounding box center [668, 386] width 287 height 18
checkbox input "true"
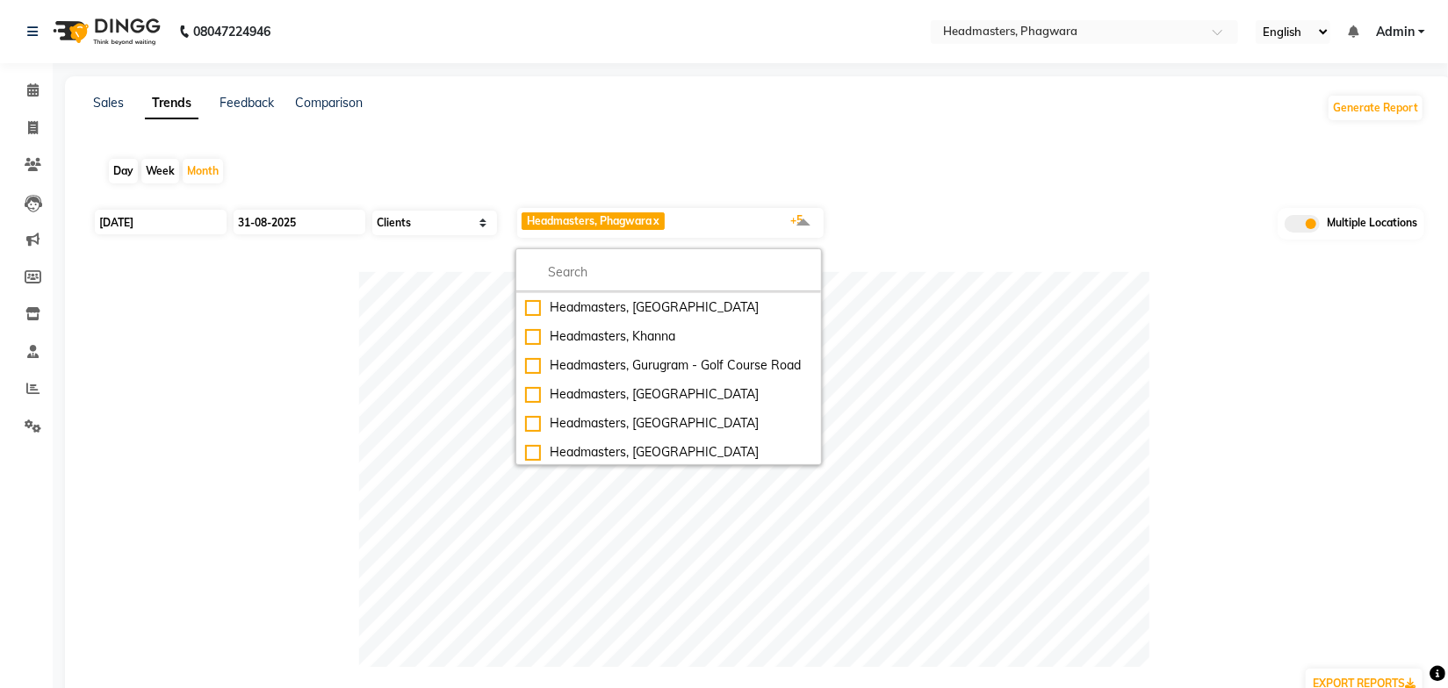
scroll to position [395, 0]
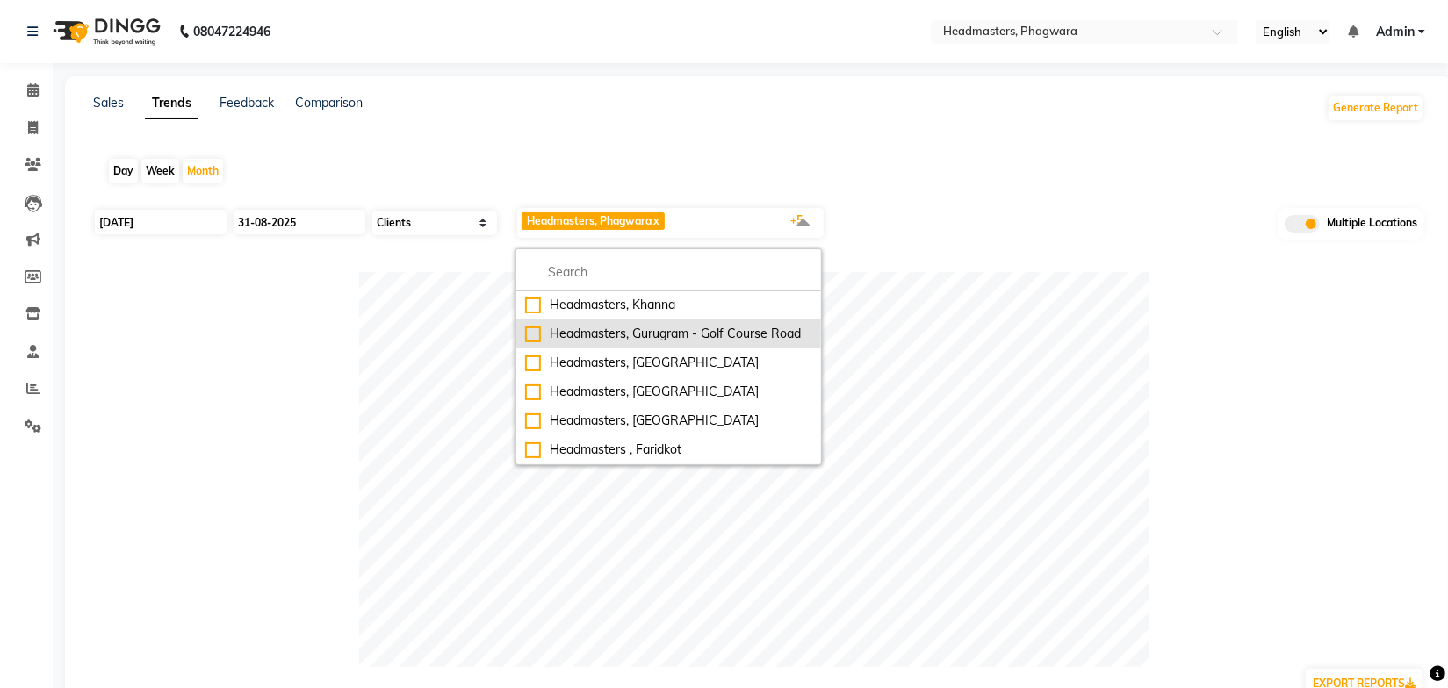
click at [709, 325] on div "Headmasters, Gurugram - Golf Course Road" at bounding box center [668, 334] width 287 height 18
checkbox input "true"
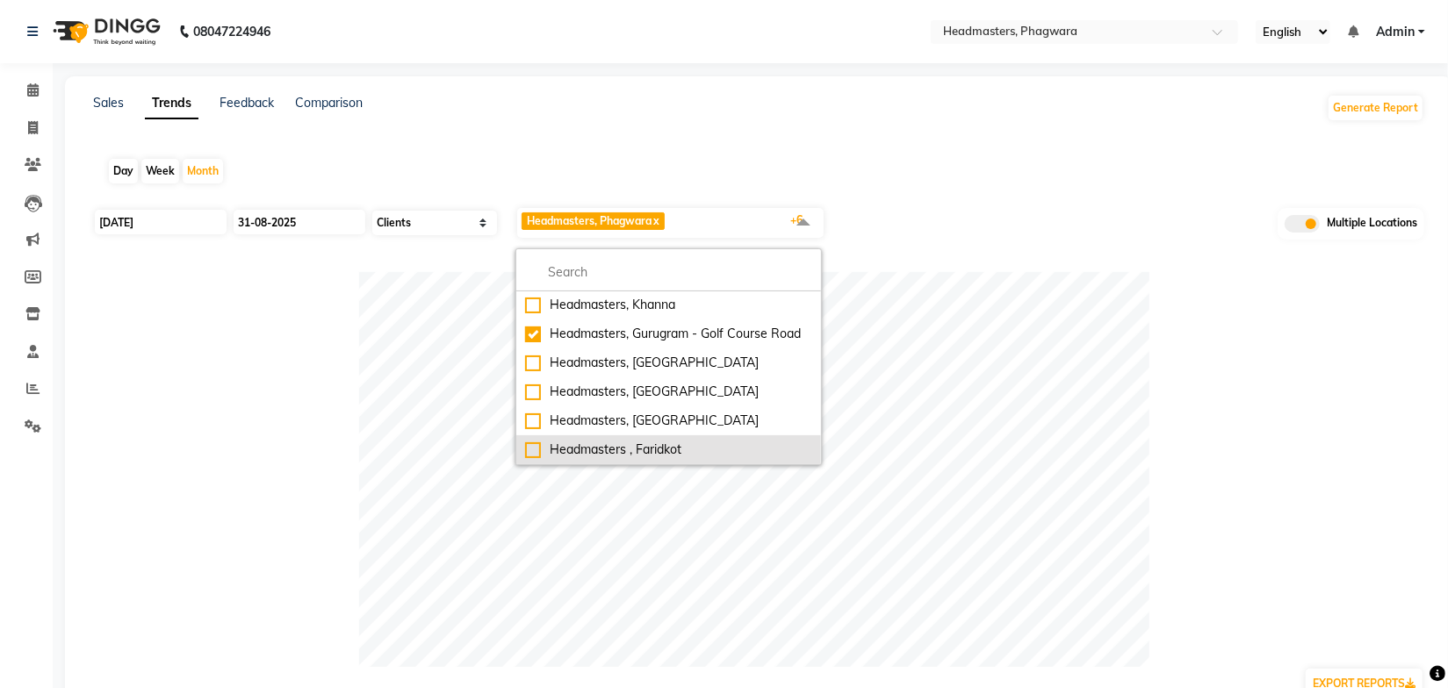
click at [669, 445] on div "Headmasters , Faridkot" at bounding box center [668, 450] width 287 height 18
checkbox input "true"
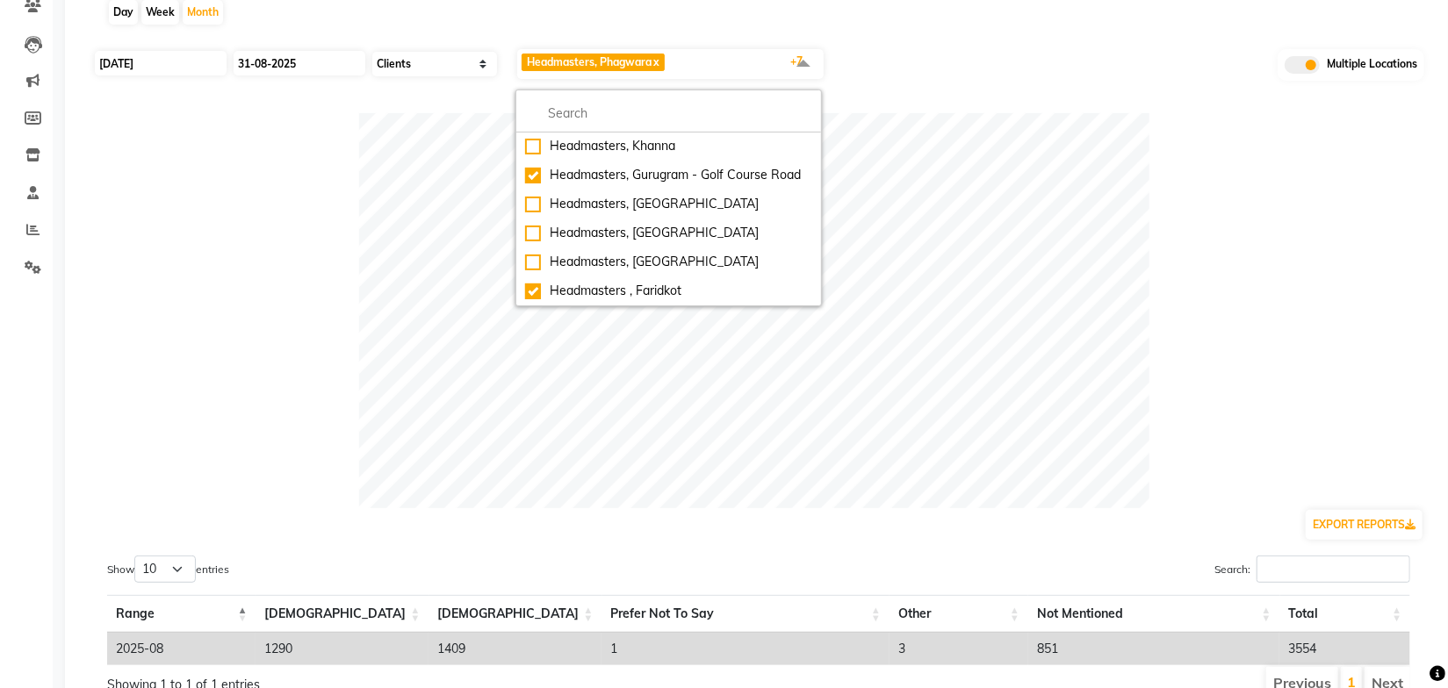
click at [1256, 212] on div at bounding box center [758, 310] width 1331 height 395
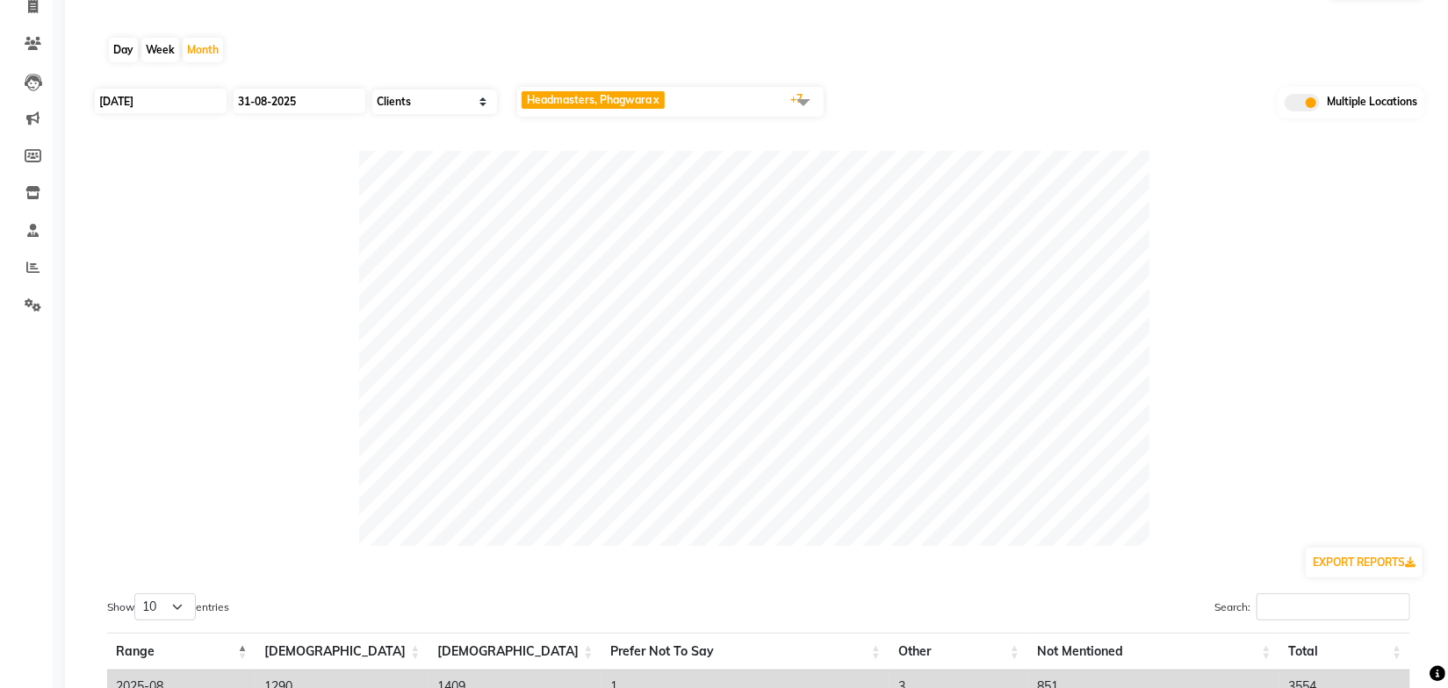
scroll to position [0, 0]
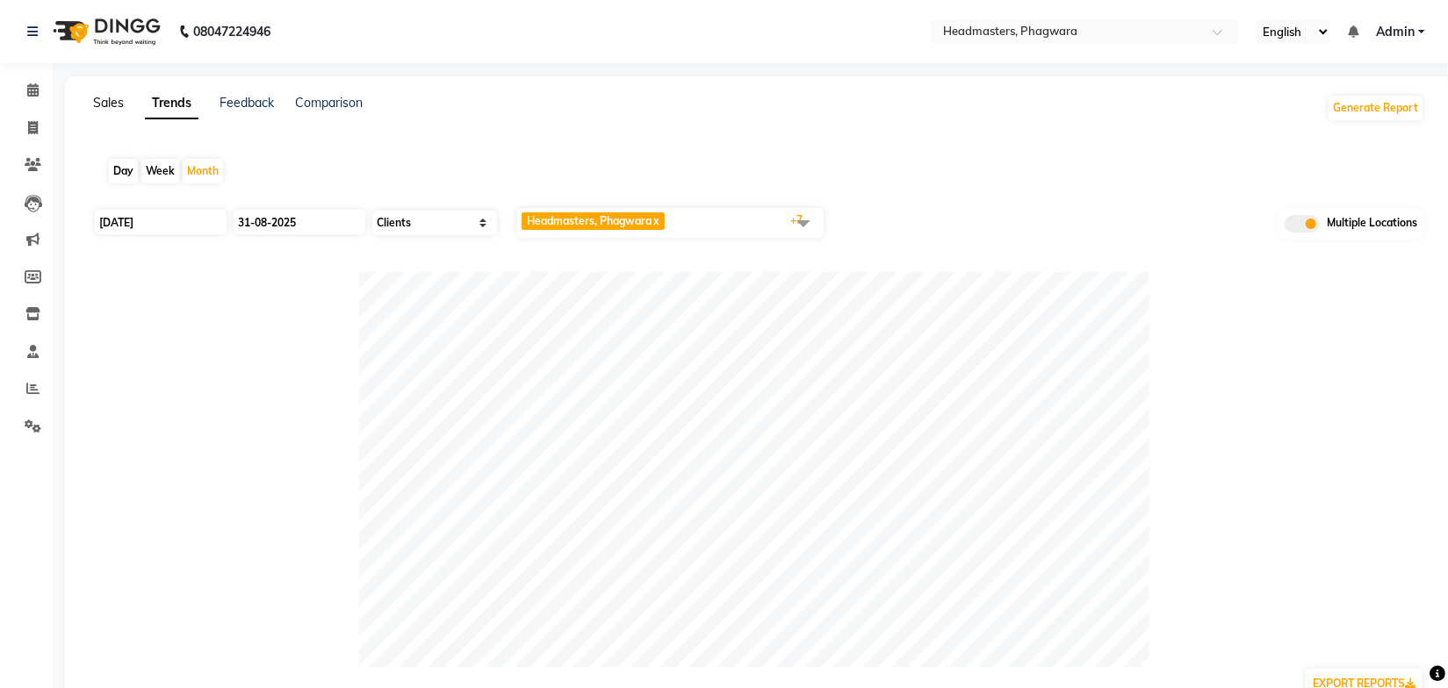
click at [107, 101] on link "Sales" at bounding box center [108, 103] width 31 height 16
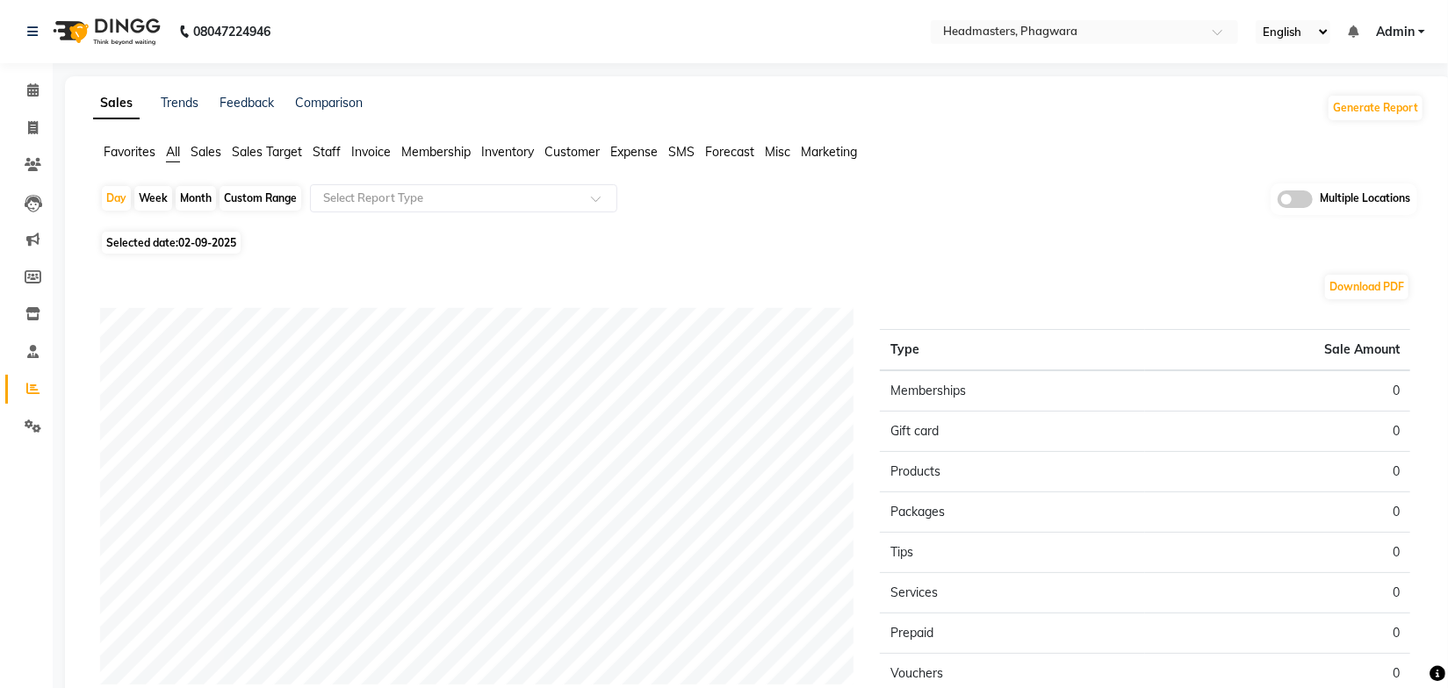
click at [210, 157] on span "Sales" at bounding box center [206, 152] width 31 height 16
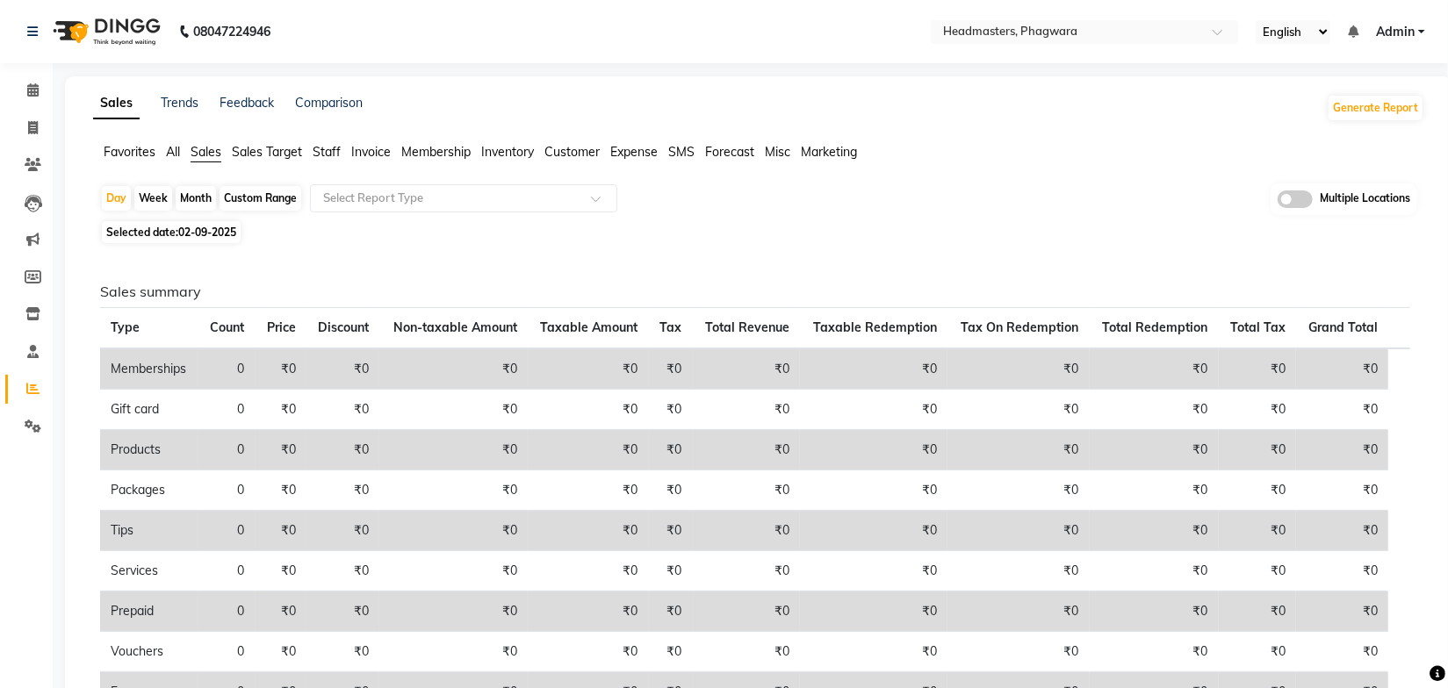
click at [204, 196] on div "Month" at bounding box center [196, 198] width 40 height 25
select select "9"
select select "2025"
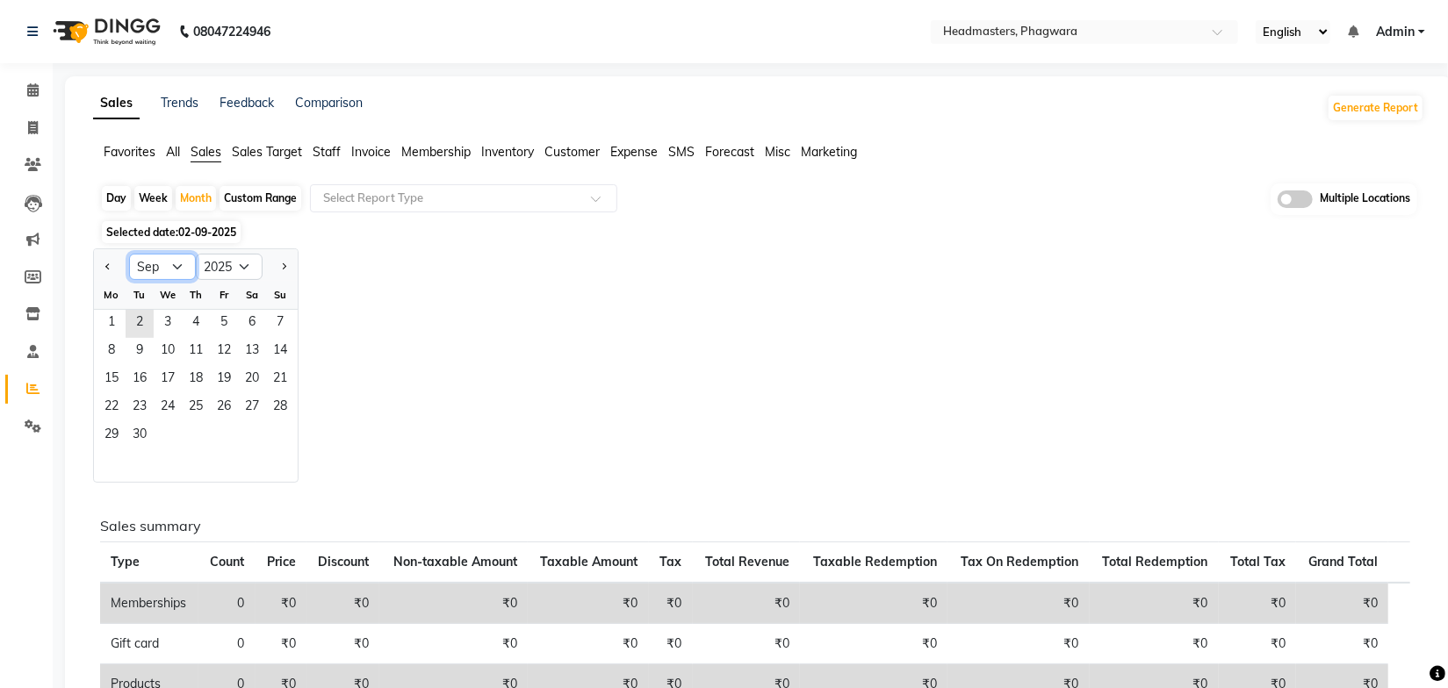
click at [175, 262] on select "Jan Feb Mar Apr May Jun Jul Aug Sep Oct Nov Dec" at bounding box center [162, 267] width 67 height 26
select select "8"
click at [129, 254] on select "Jan Feb Mar Apr May Jun Jul Aug Sep Oct Nov Dec" at bounding box center [162, 267] width 67 height 26
click at [230, 323] on span "1" at bounding box center [224, 324] width 28 height 28
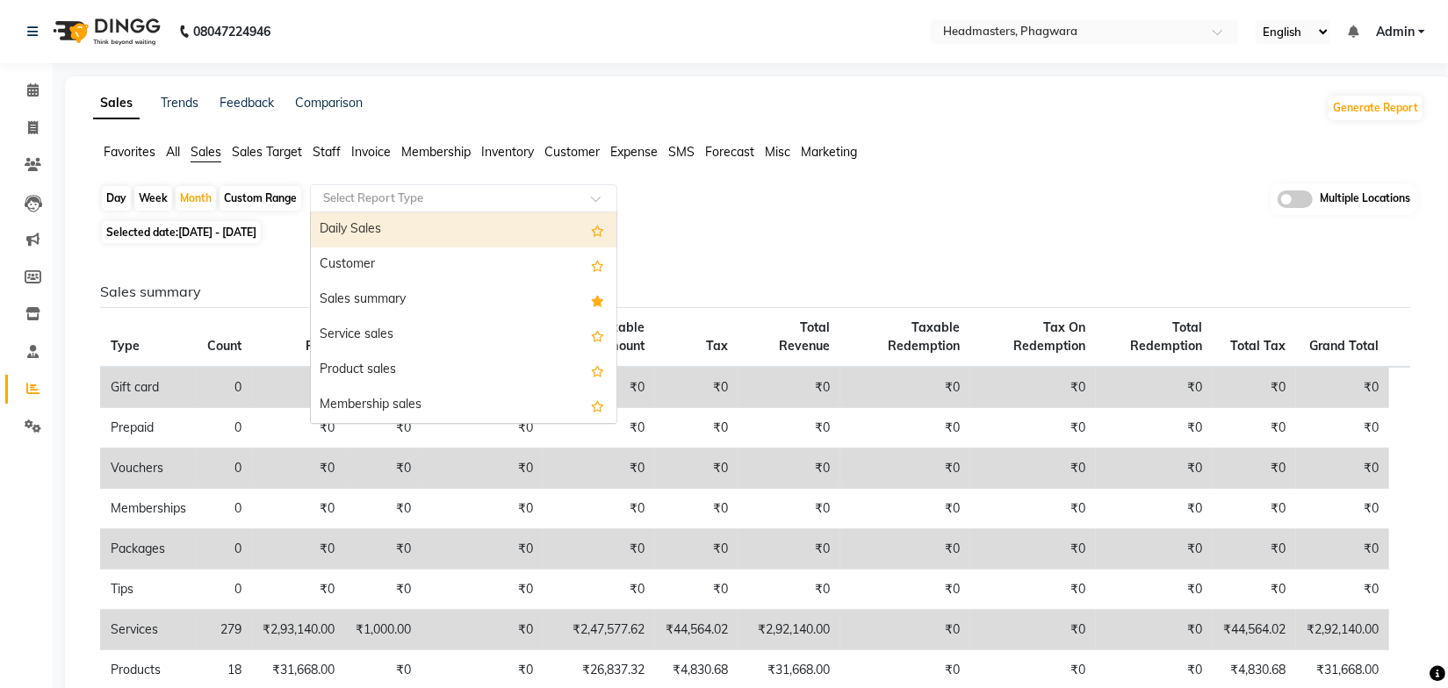
click at [397, 198] on input "text" at bounding box center [446, 199] width 253 height 18
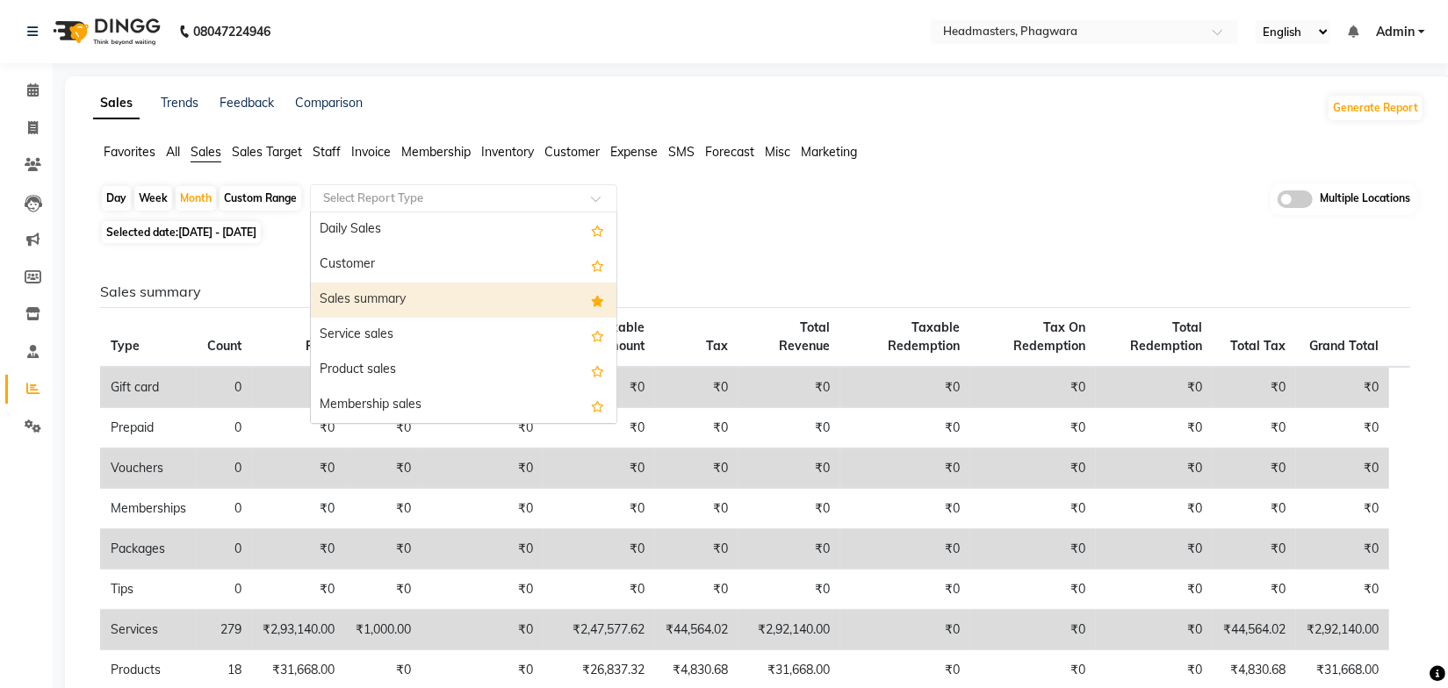
click at [373, 299] on div "Sales summary" at bounding box center [464, 300] width 306 height 35
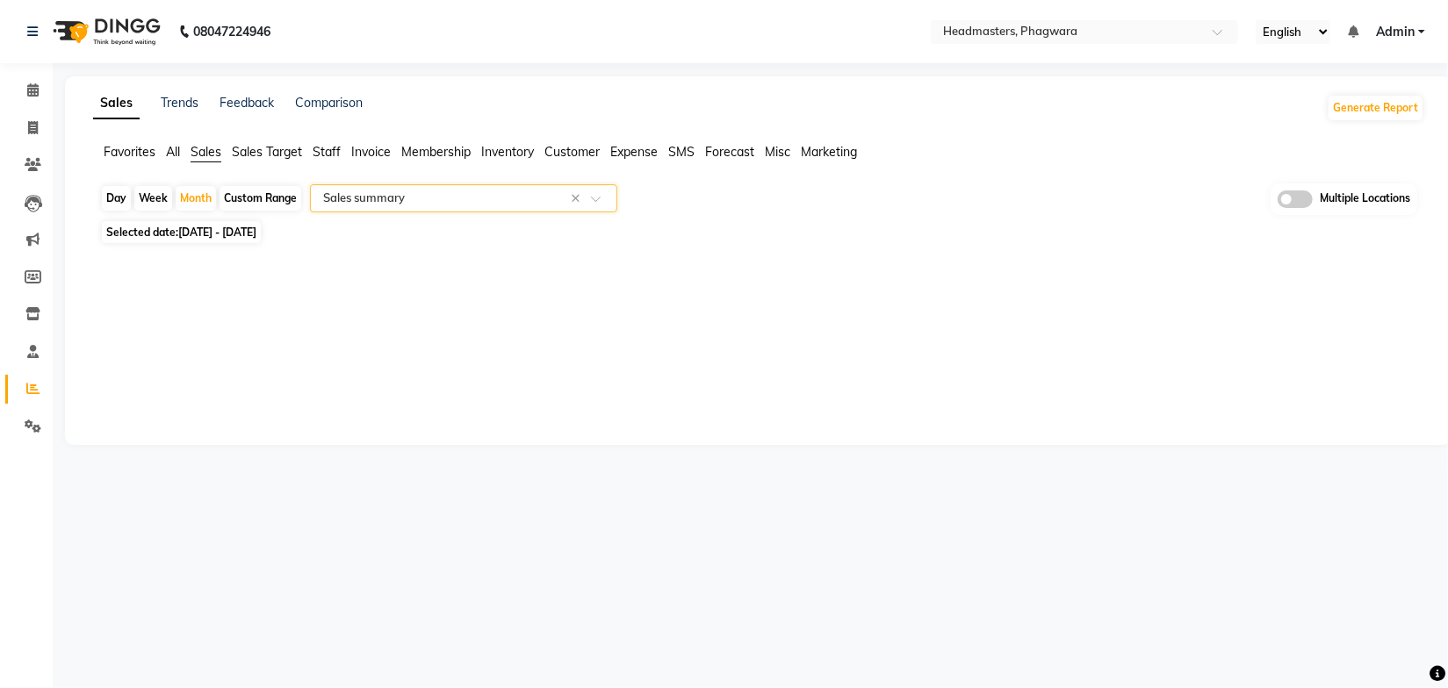
select select "full_report"
select select "pdf"
drag, startPoint x: 1303, startPoint y: 204, endPoint x: 1041, endPoint y: 232, distance: 264.0
click at [1302, 203] on span at bounding box center [1295, 200] width 35 height 18
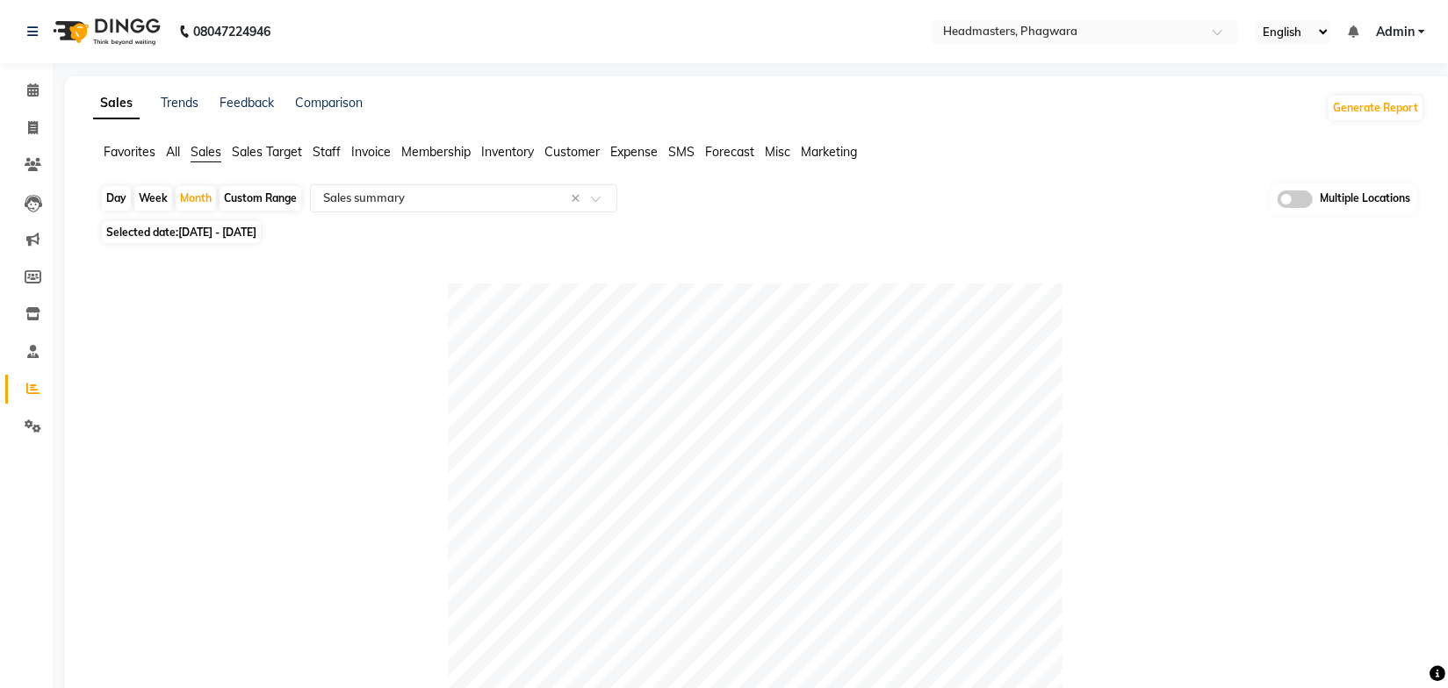
click at [1278, 202] on input "checkbox" at bounding box center [1278, 202] width 0 height 0
click at [909, 206] on span at bounding box center [921, 200] width 35 height 33
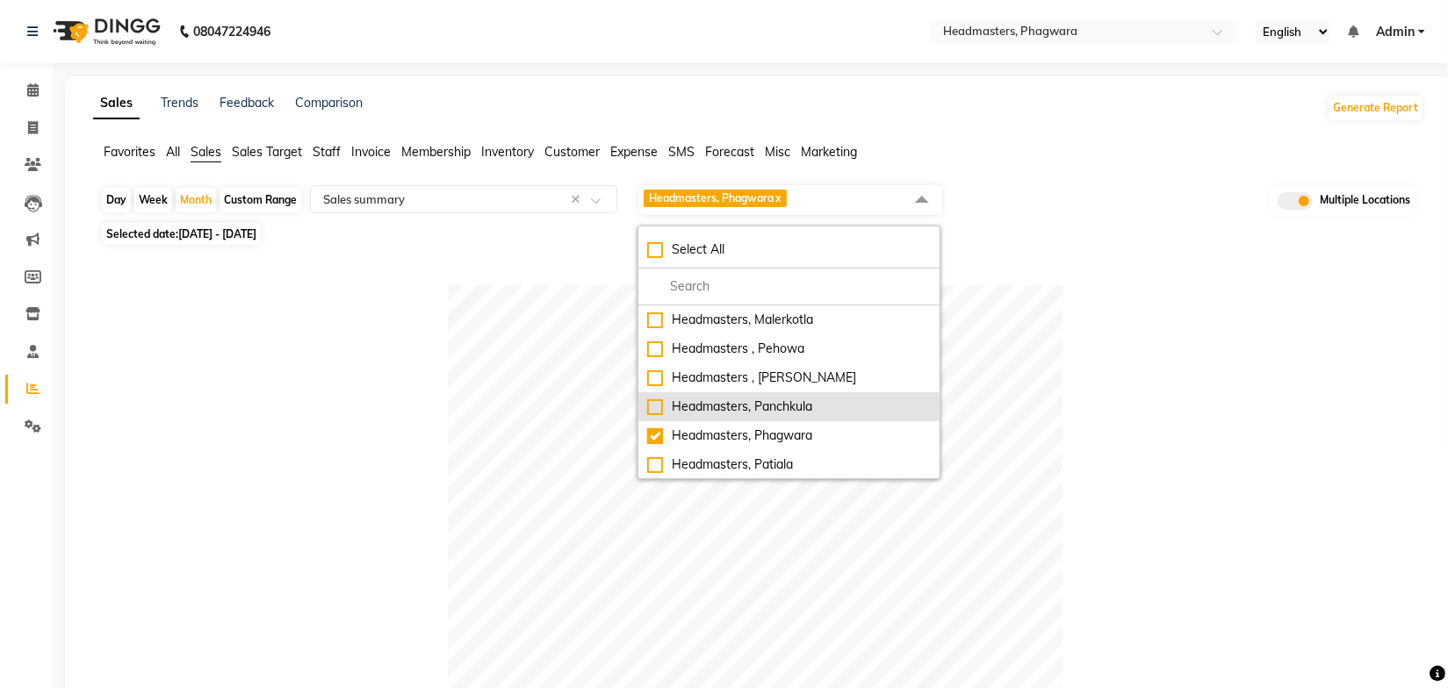
click at [804, 400] on div "Headmasters, Panchkula" at bounding box center [789, 407] width 284 height 18
checkbox input "true"
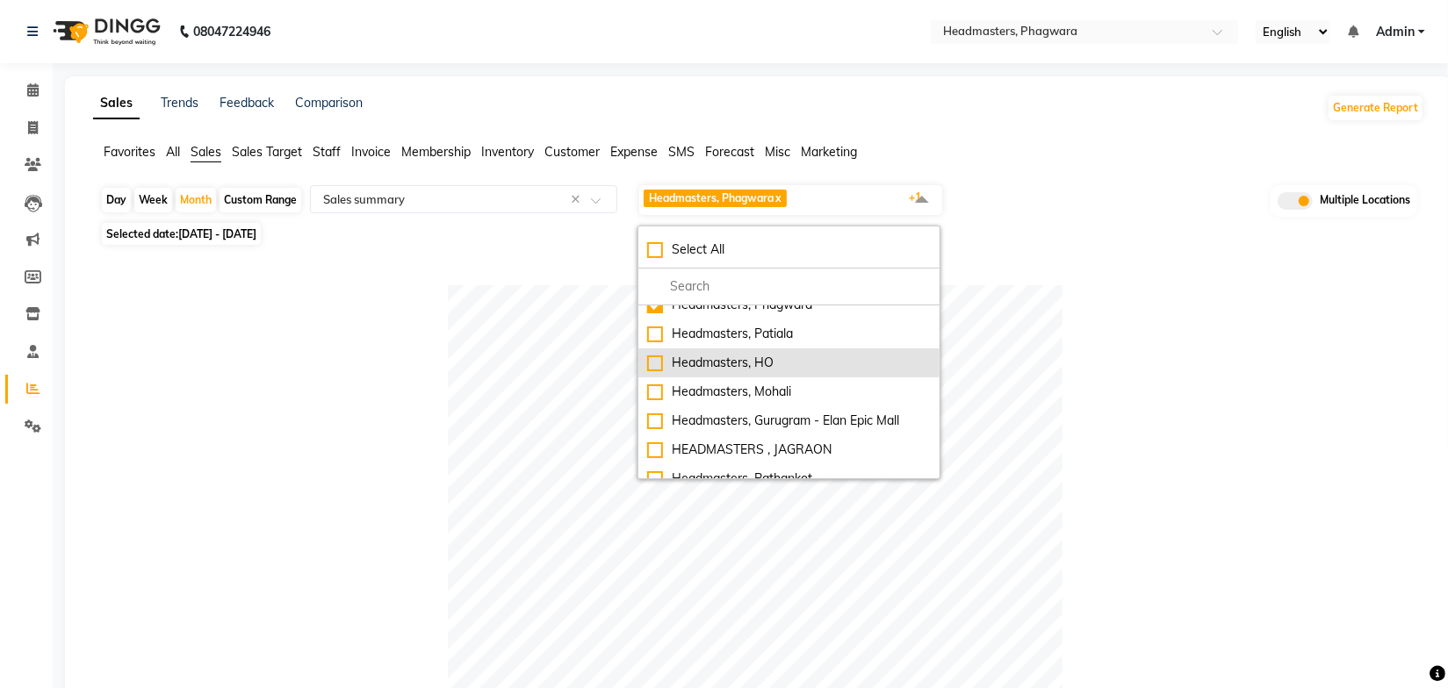
scroll to position [159, 0]
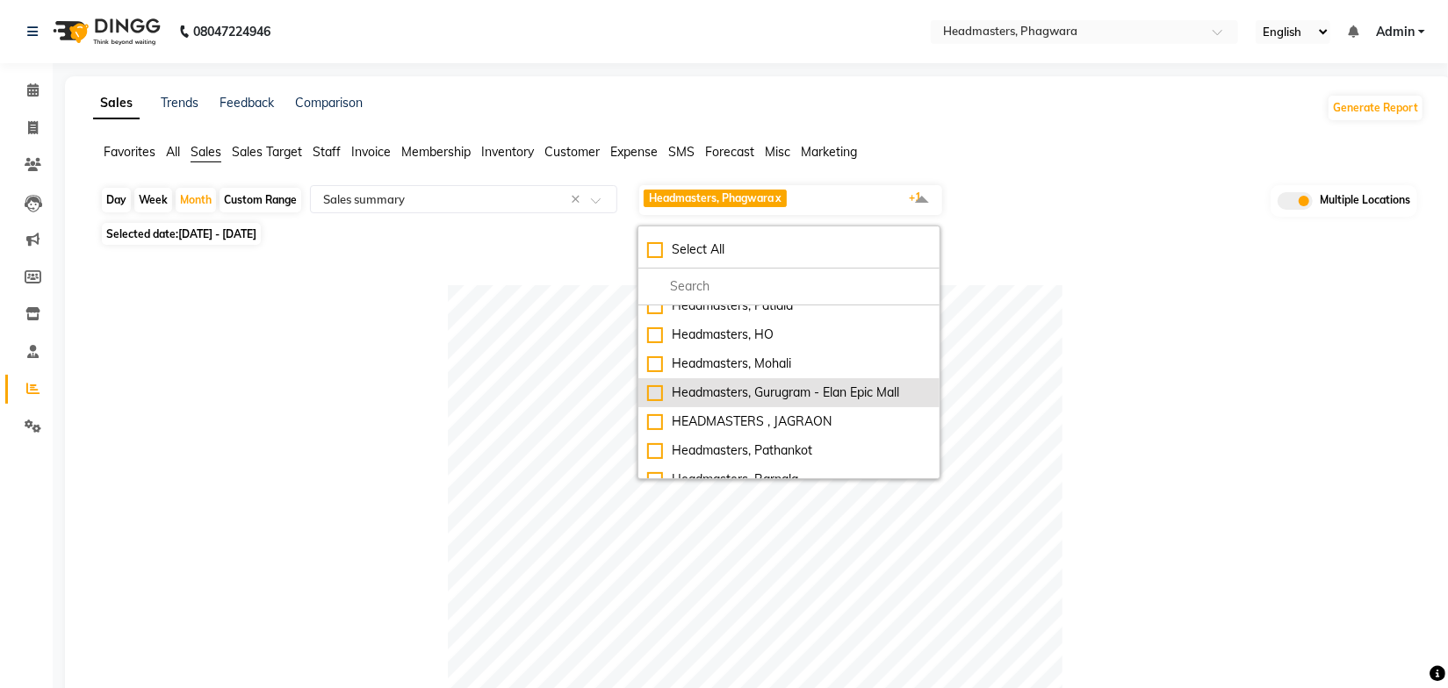
click at [825, 391] on div "Headmasters, Gurugram - Elan Epic Mall" at bounding box center [789, 393] width 284 height 18
checkbox input "true"
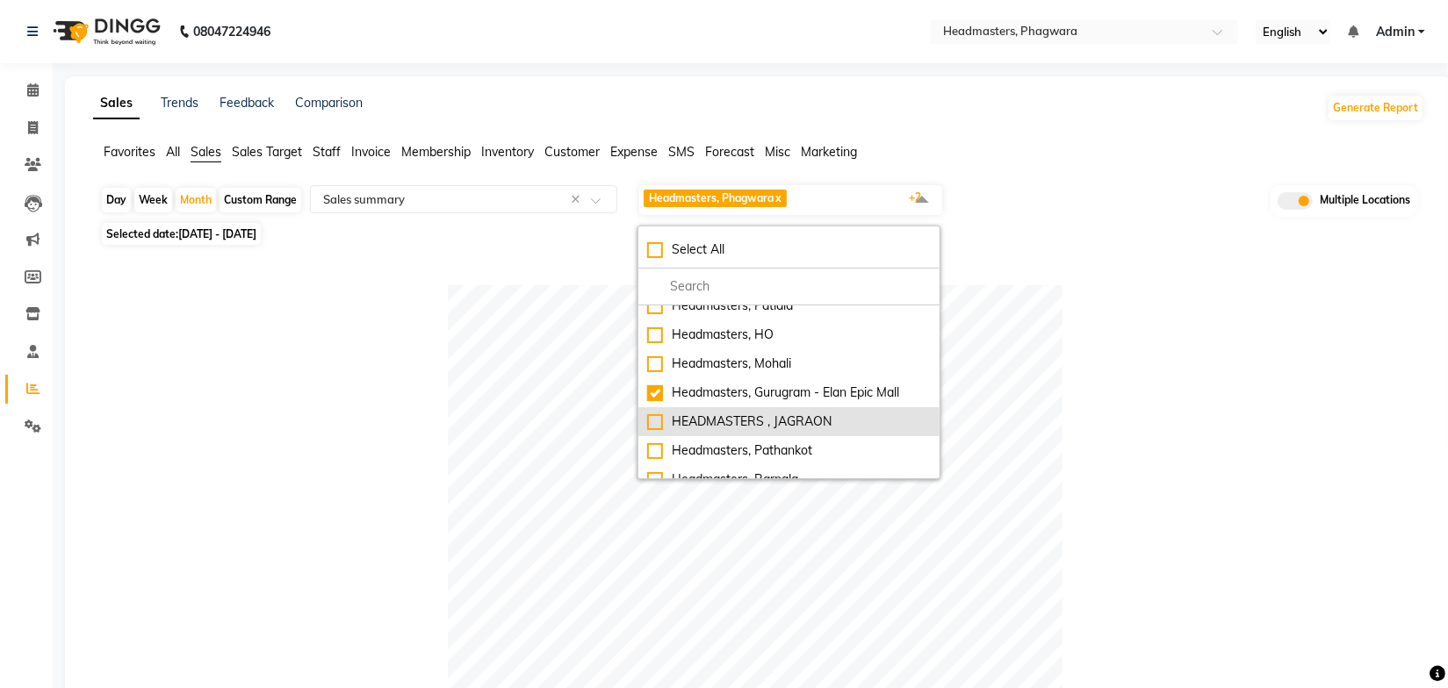
click at [807, 416] on div "HEADMASTERS , JAGRAON" at bounding box center [789, 422] width 284 height 18
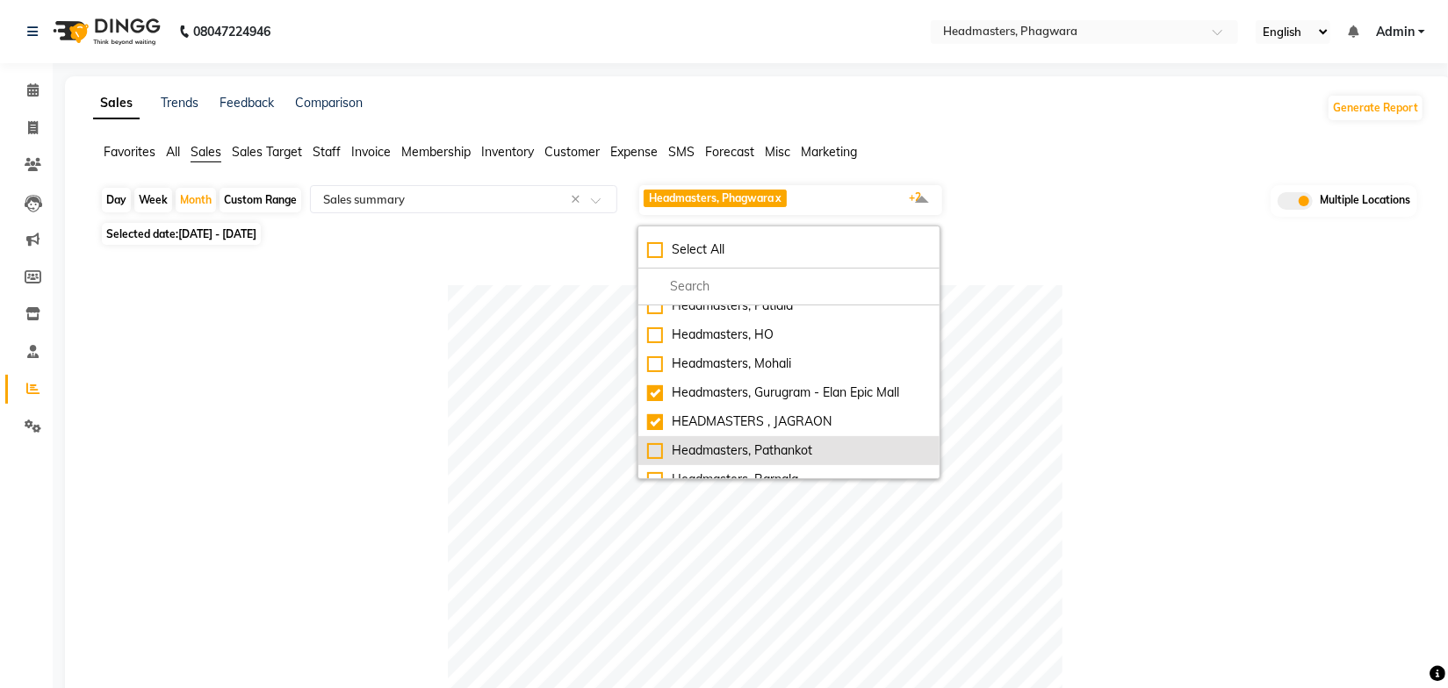
checkbox input "true"
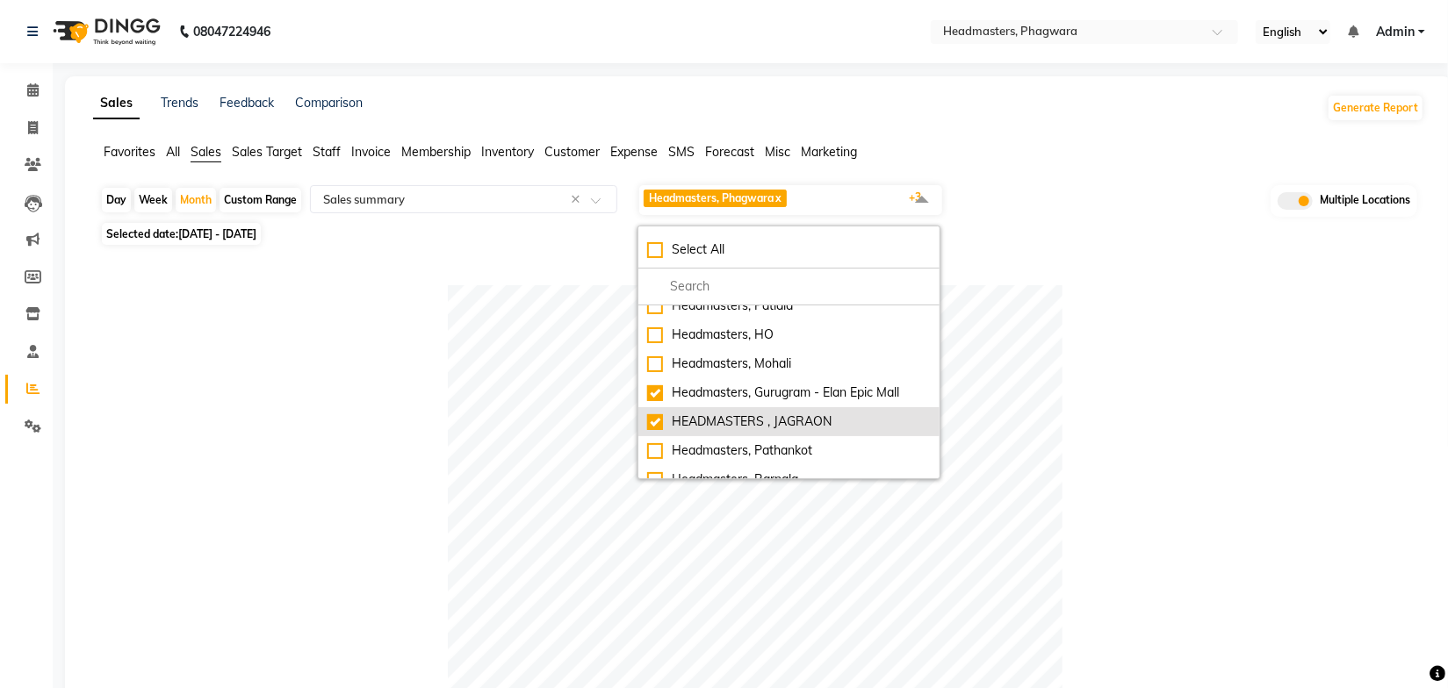
drag, startPoint x: 782, startPoint y: 445, endPoint x: 816, endPoint y: 407, distance: 51.1
click at [782, 445] on div "Headmasters, Pathankot" at bounding box center [789, 451] width 284 height 18
checkbox input "true"
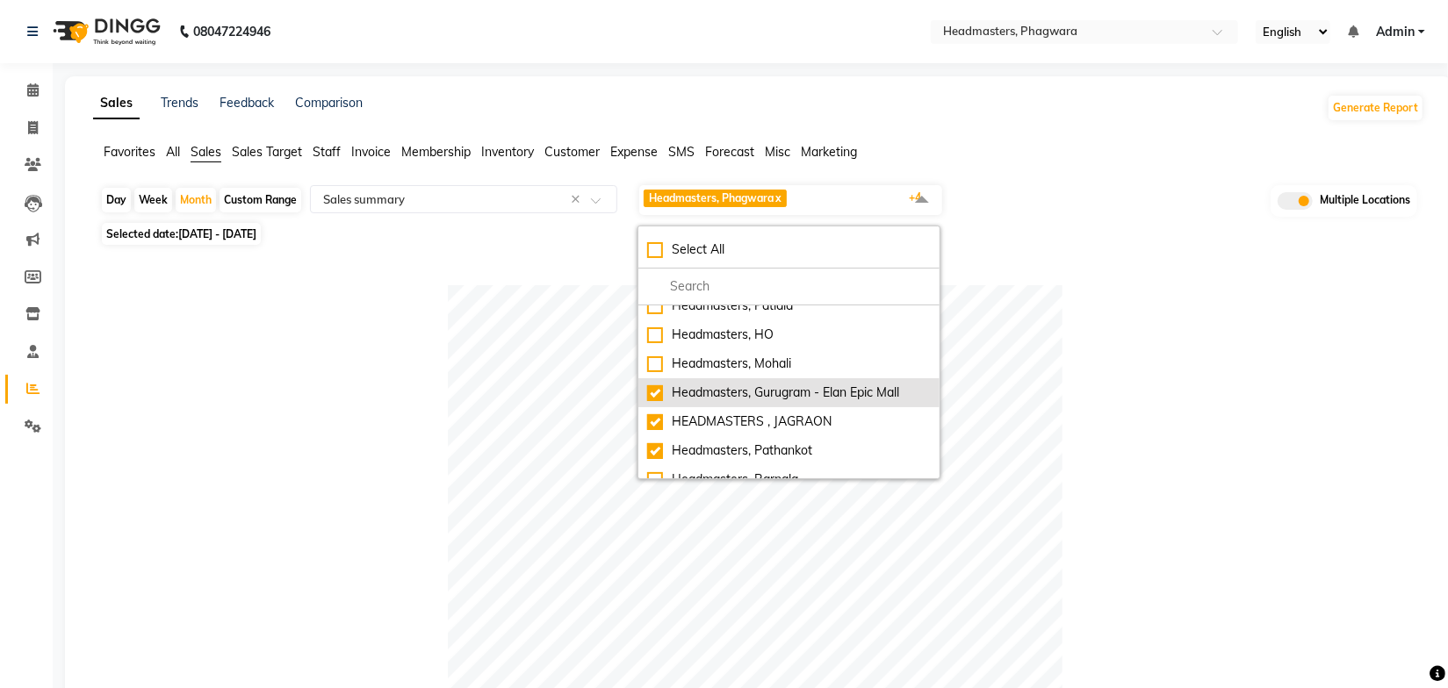
scroll to position [239, 0]
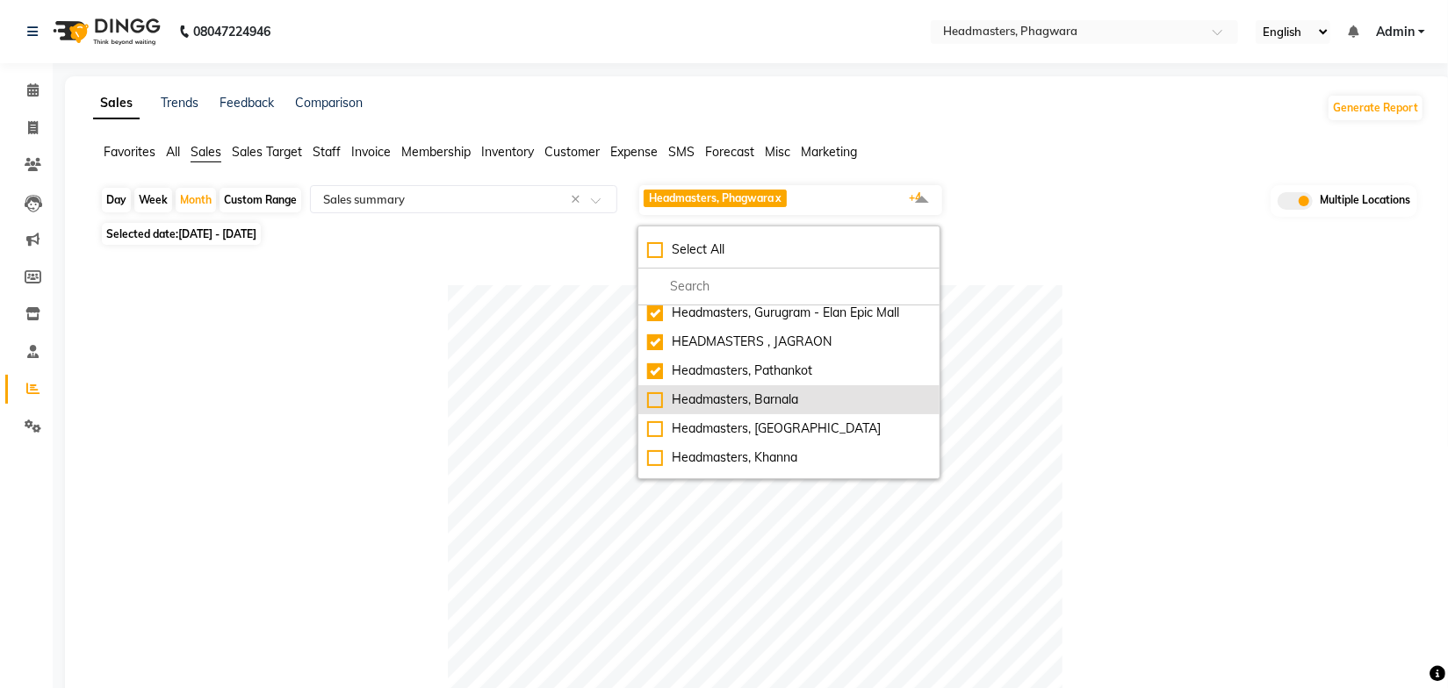
click at [802, 393] on div "Headmasters, Barnala" at bounding box center [789, 400] width 284 height 18
checkbox input "true"
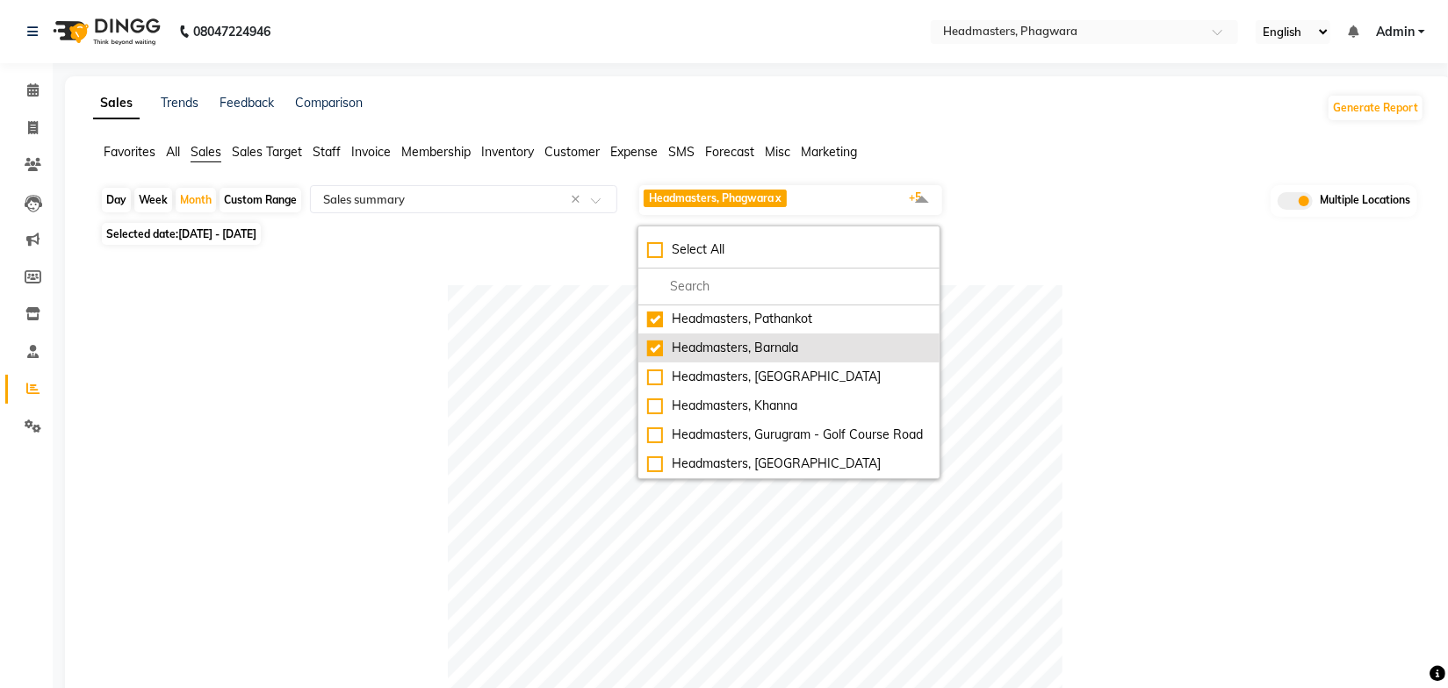
scroll to position [319, 0]
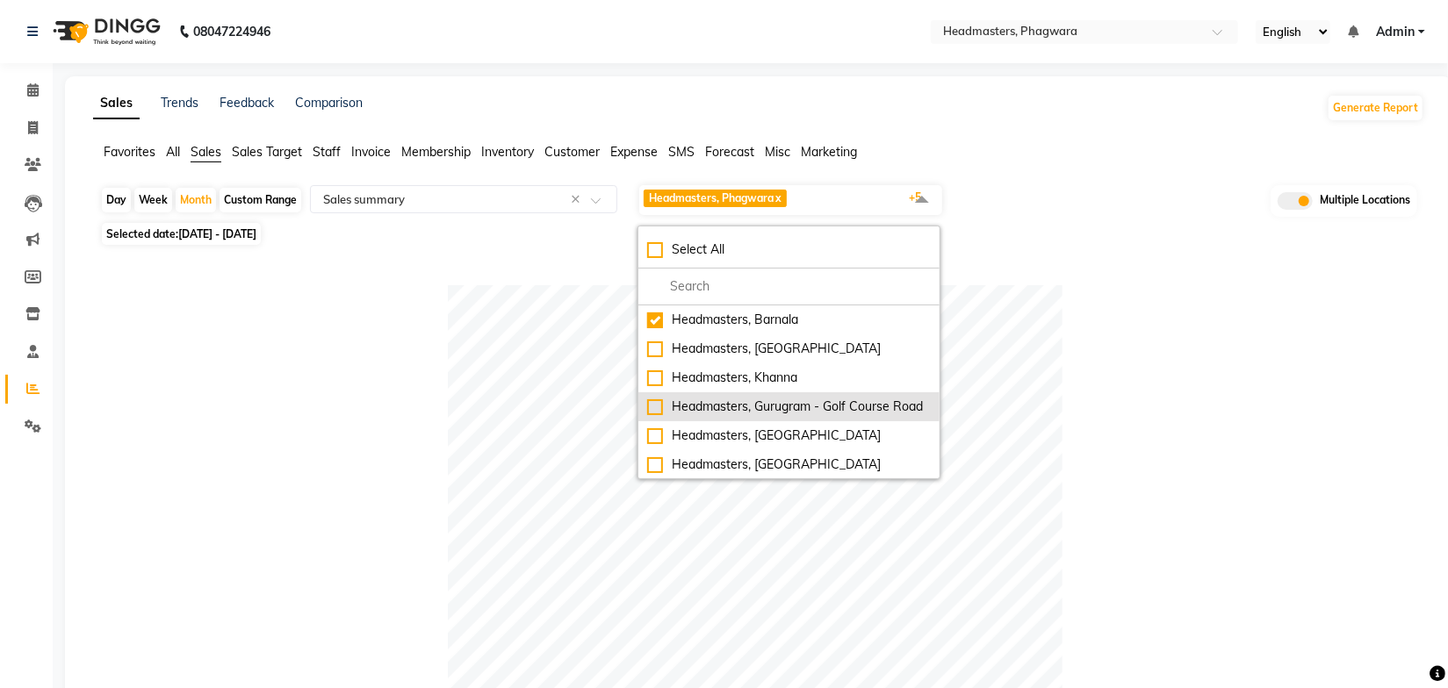
click at [822, 412] on div "Headmasters, Gurugram - Golf Course Road" at bounding box center [789, 407] width 284 height 18
checkbox input "true"
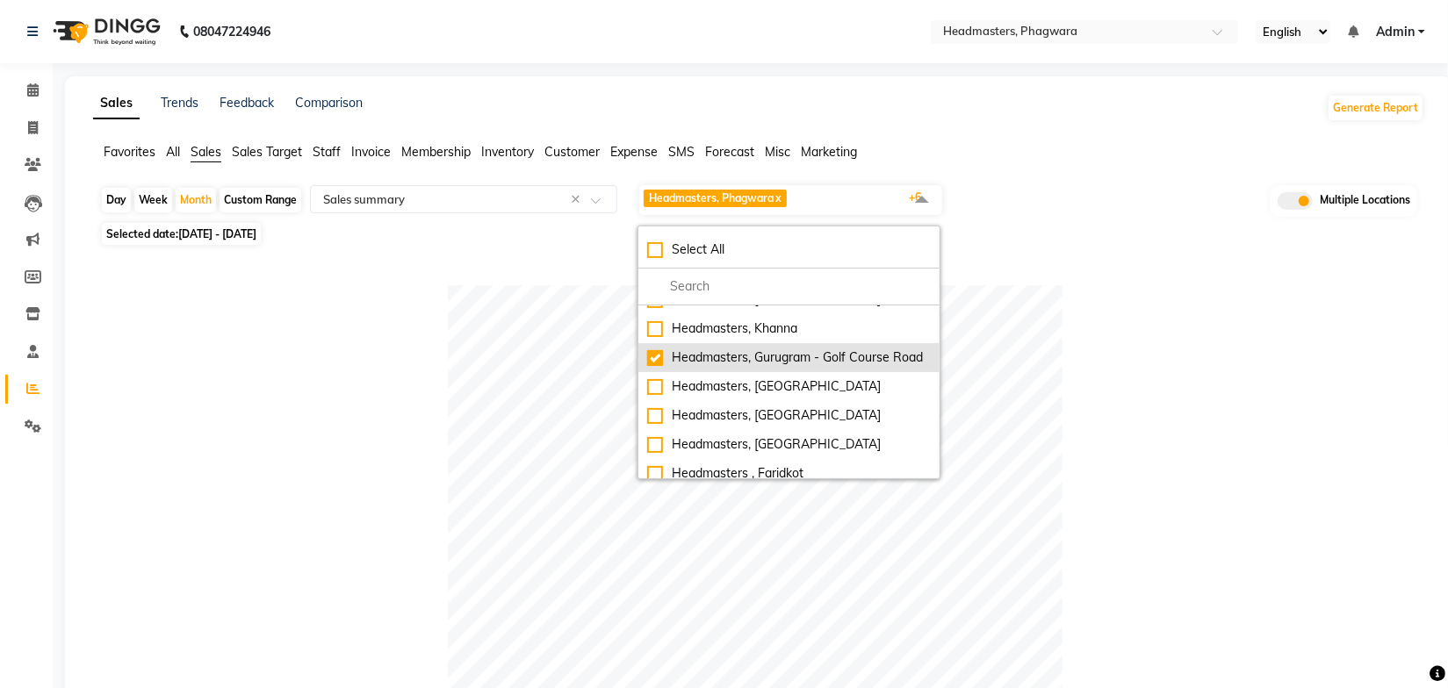
scroll to position [395, 0]
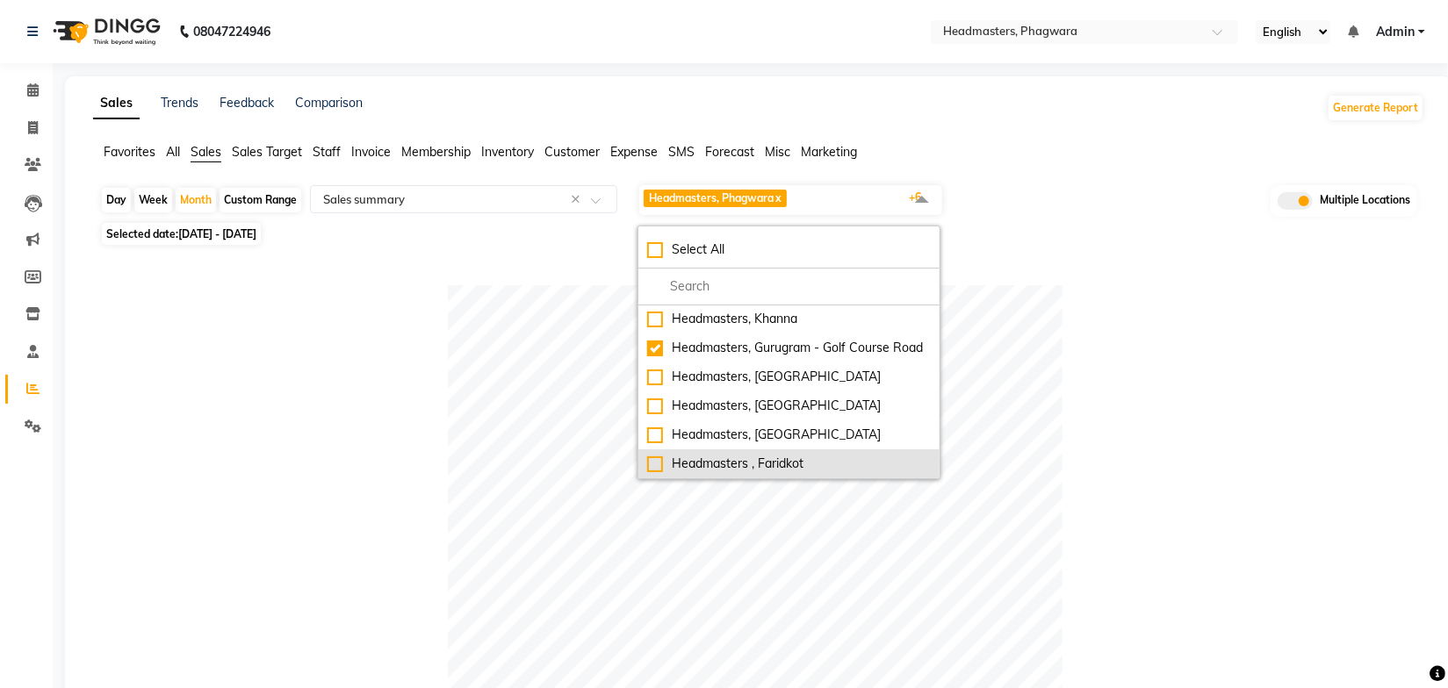
click at [789, 464] on div "Headmasters , Faridkot" at bounding box center [789, 464] width 284 height 18
checkbox input "true"
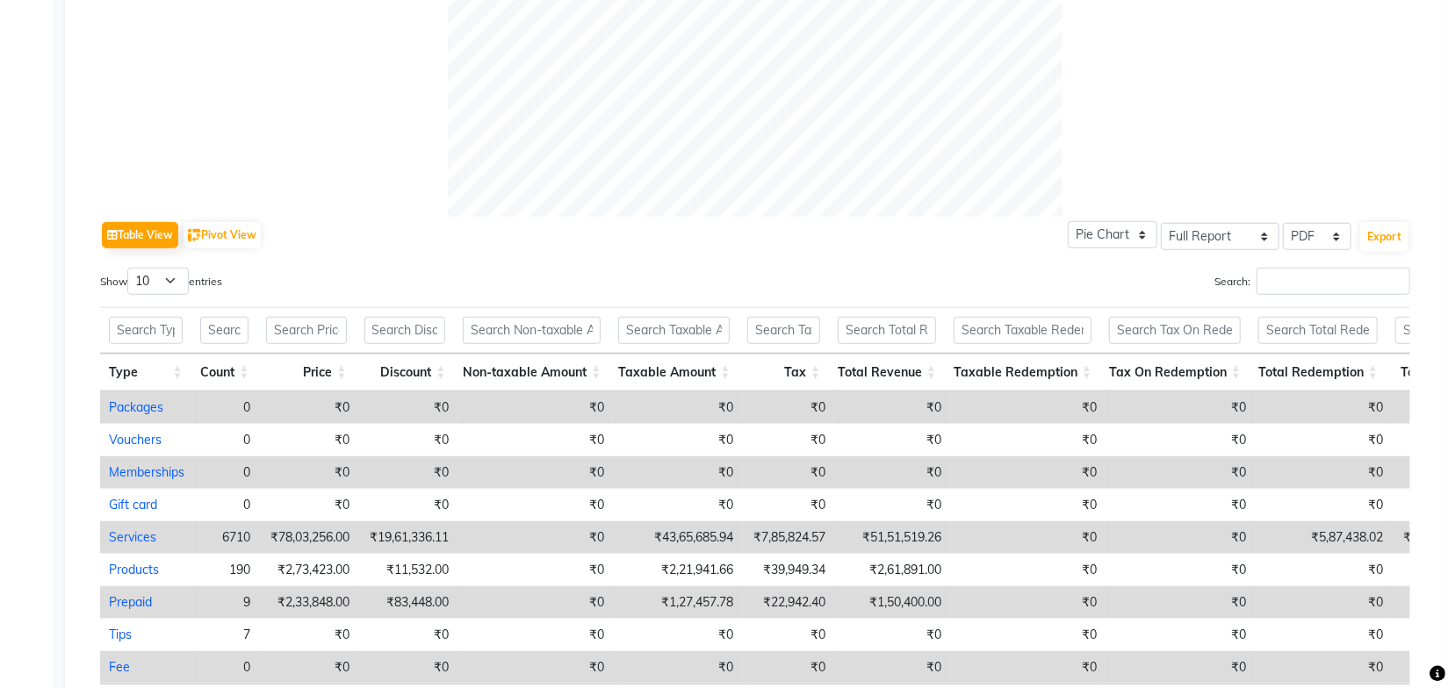
scroll to position [832, 0]
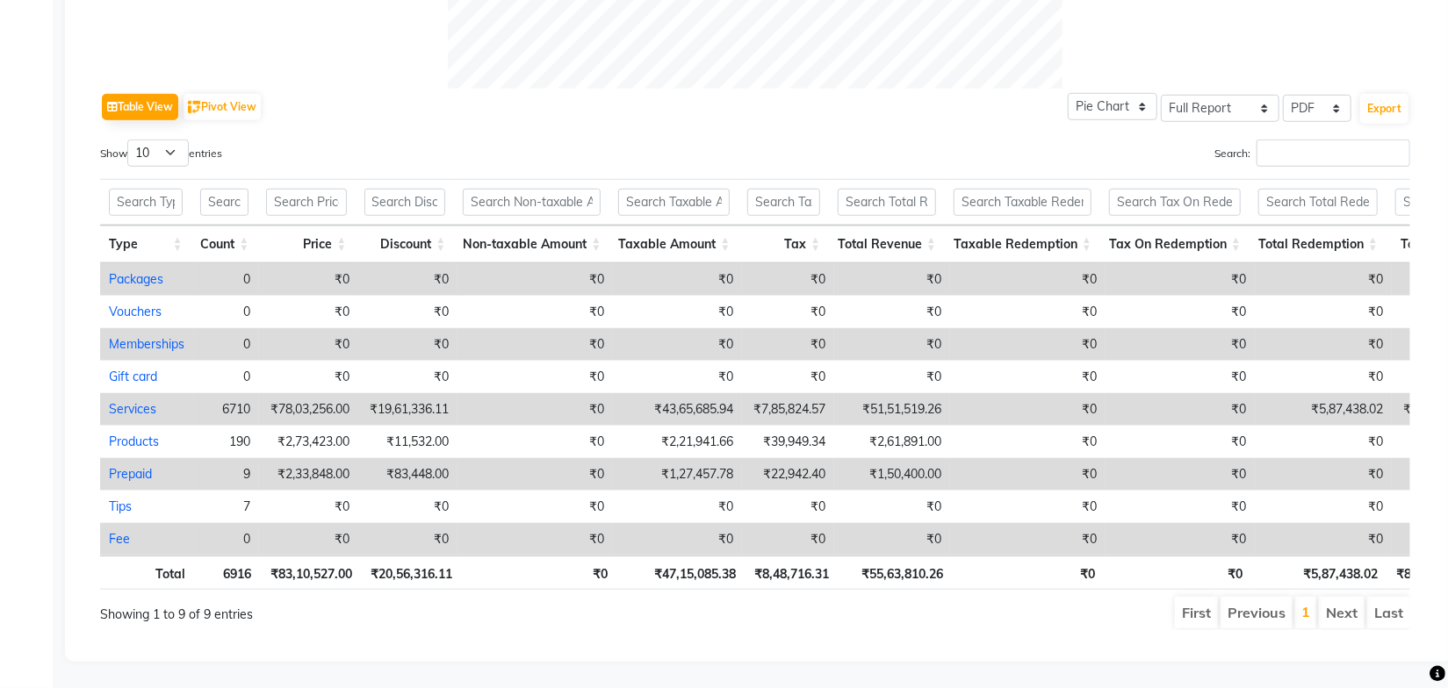
click at [898, 597] on ul "First Previous 1 Next Last" at bounding box center [1033, 613] width 753 height 32
drag, startPoint x: 860, startPoint y: 565, endPoint x: 952, endPoint y: 558, distance: 92.4
click at [952, 558] on tr "Total 6916 ₹83,10,527.00 ₹20,56,316.11 ₹0 ₹47,15,085.38 ₹8,48,716.31 ₹55,63,810…" at bounding box center [840, 573] width 1480 height 34
drag, startPoint x: 845, startPoint y: 385, endPoint x: 940, endPoint y: 390, distance: 95.0
click at [940, 393] on td "₹51,51,519.26" at bounding box center [892, 409] width 116 height 32
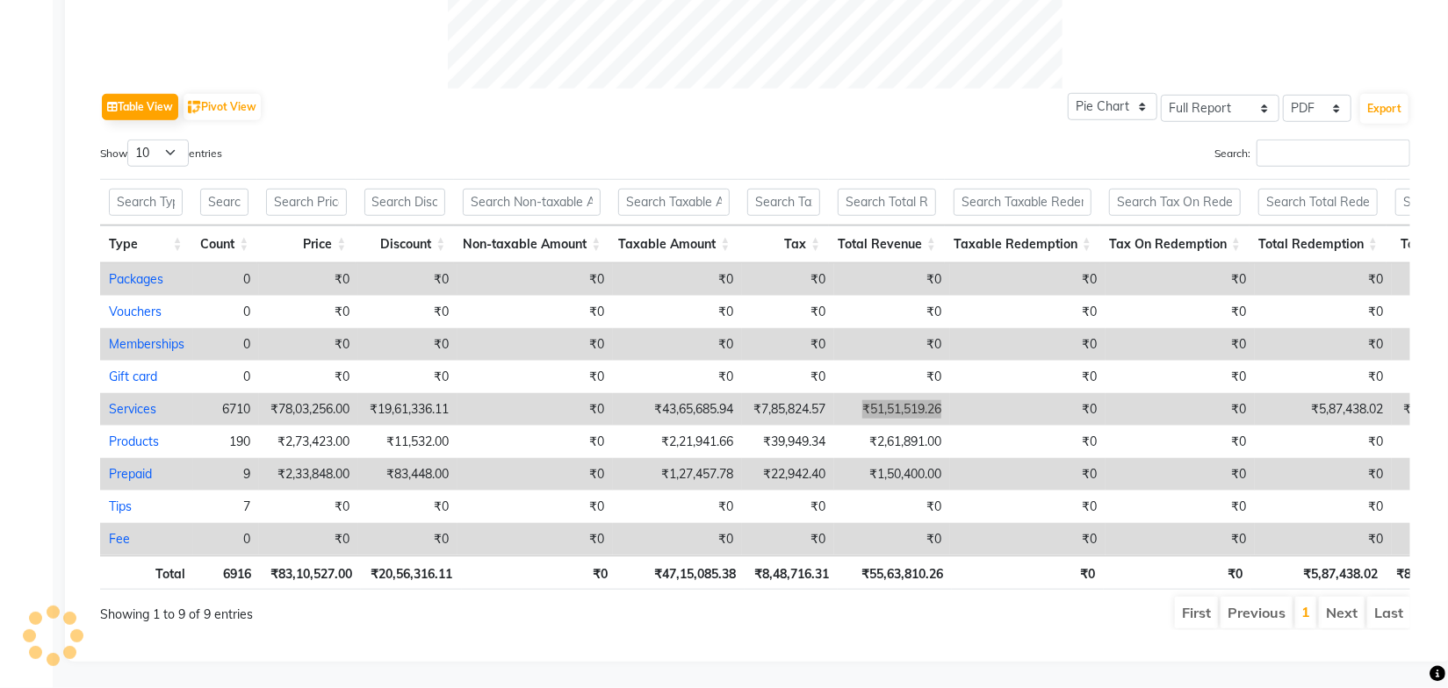
select select "full_report"
select select "pdf"
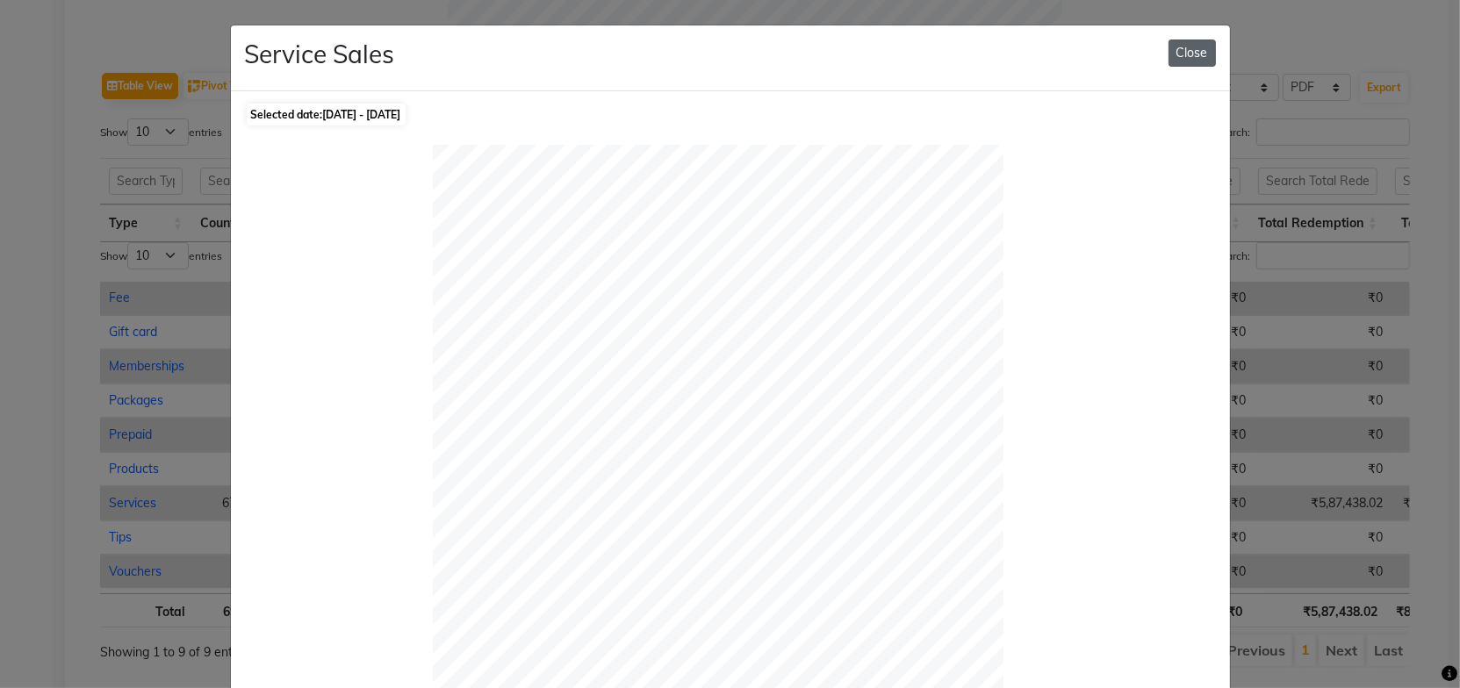
click at [1173, 54] on button "Close" at bounding box center [1192, 53] width 47 height 27
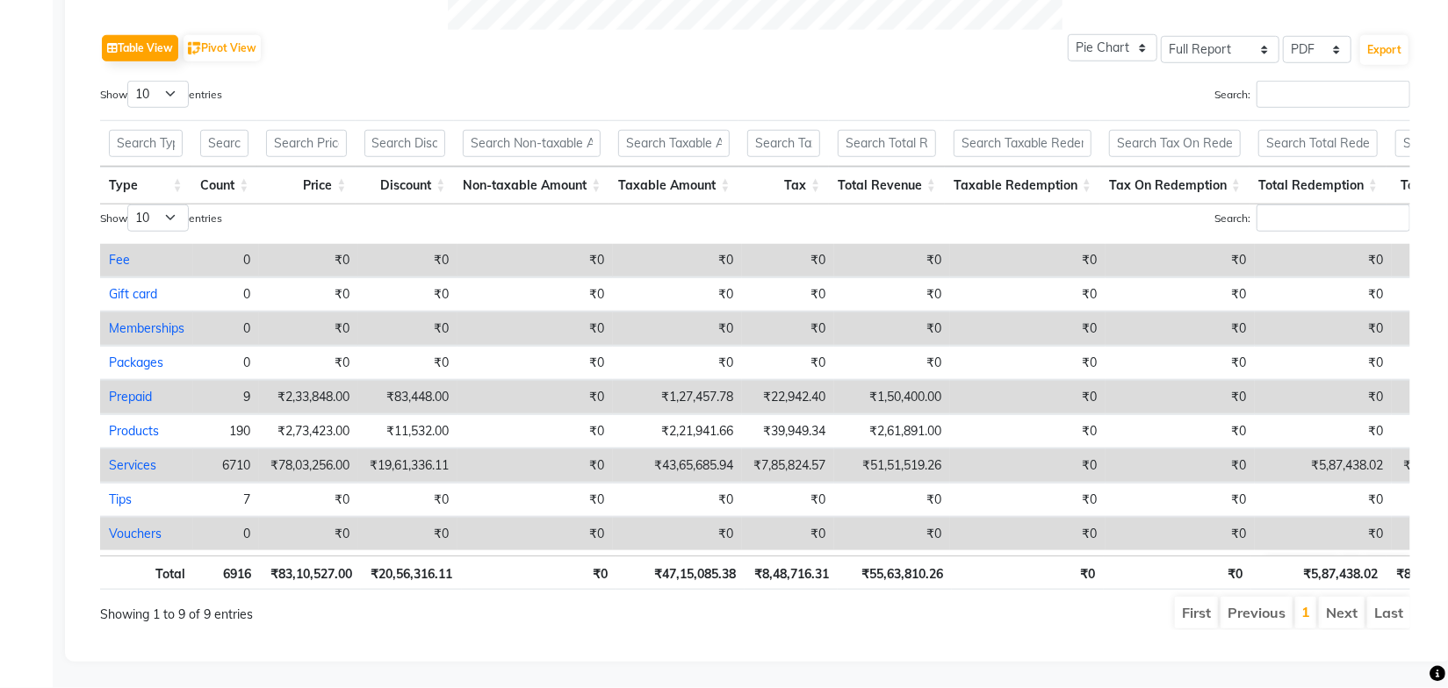
scroll to position [880, 0]
click at [787, 83] on div "Search:" at bounding box center [1089, 98] width 642 height 34
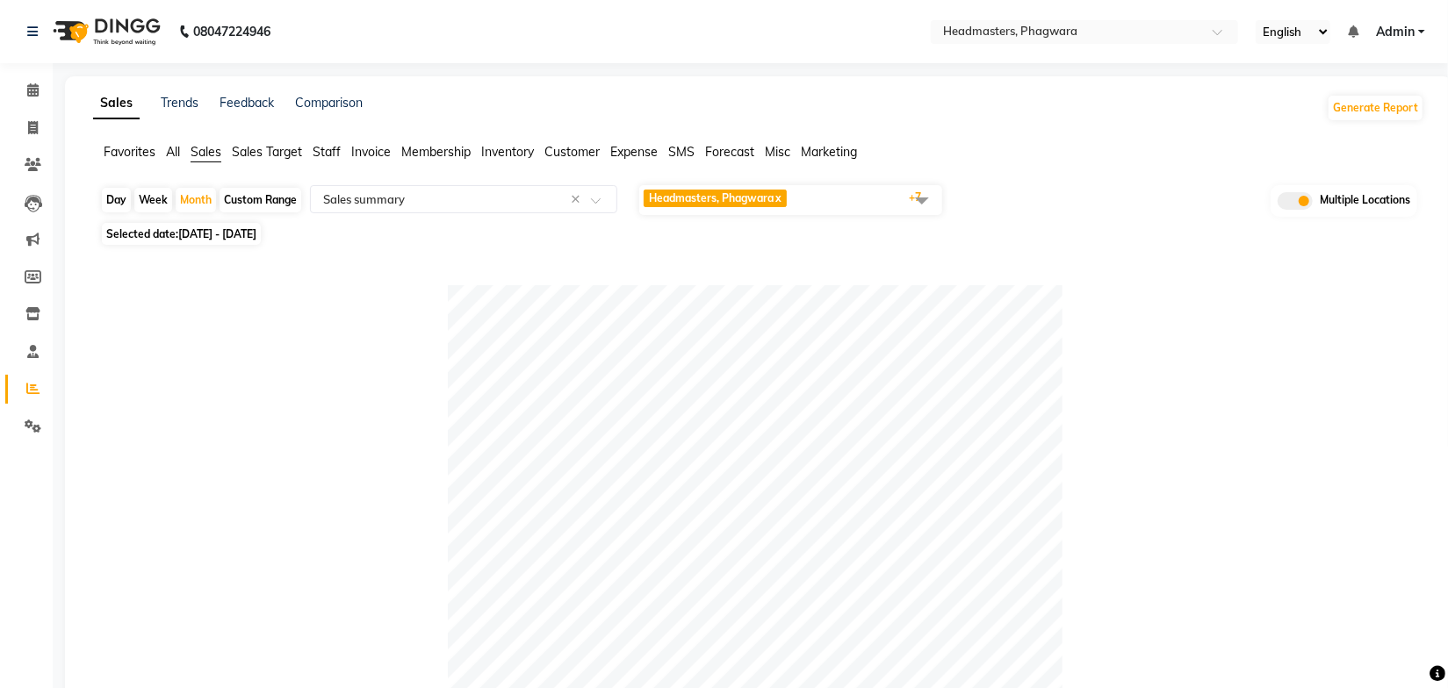
scroll to position [0, 0]
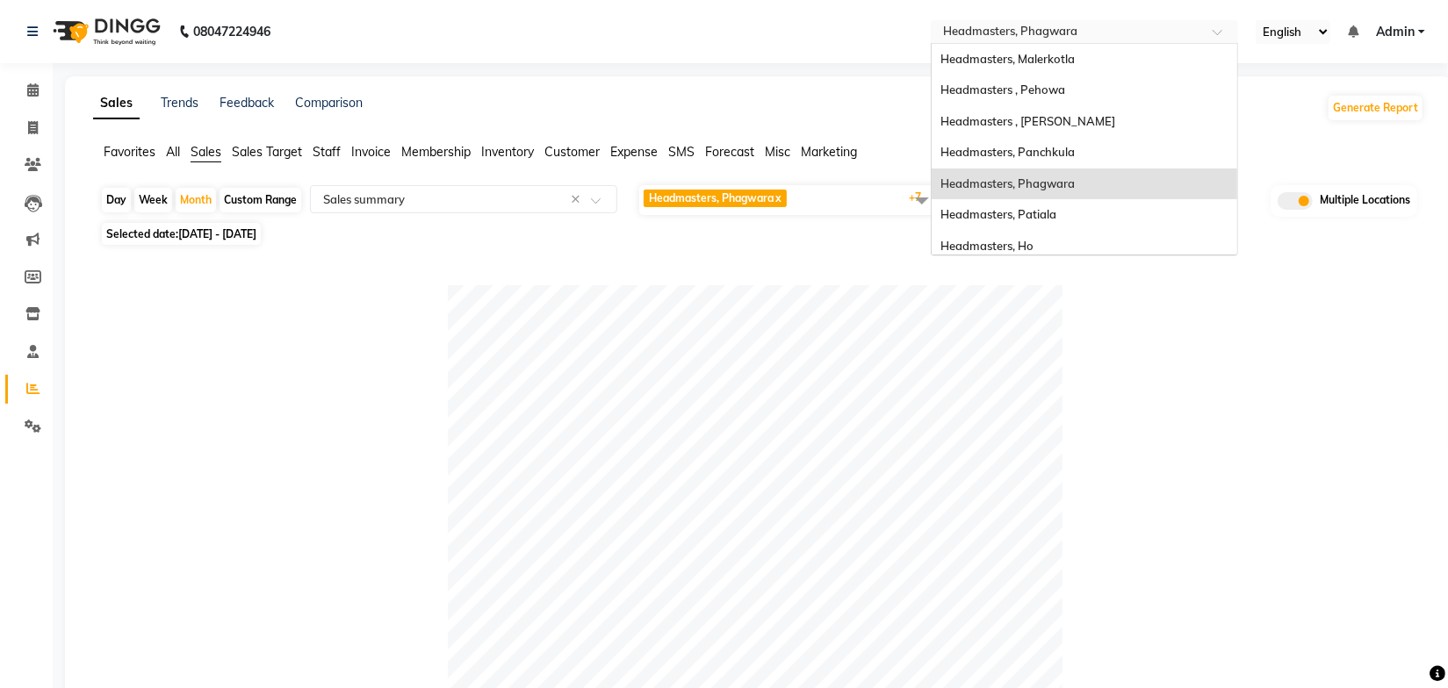
drag, startPoint x: 1019, startPoint y: 34, endPoint x: 1030, endPoint y: 40, distance: 11.8
click at [1021, 34] on input "text" at bounding box center [1067, 34] width 255 height 18
click at [611, 98] on div "Sales Trends Feedback Comparison Generate Report" at bounding box center [759, 108] width 1352 height 28
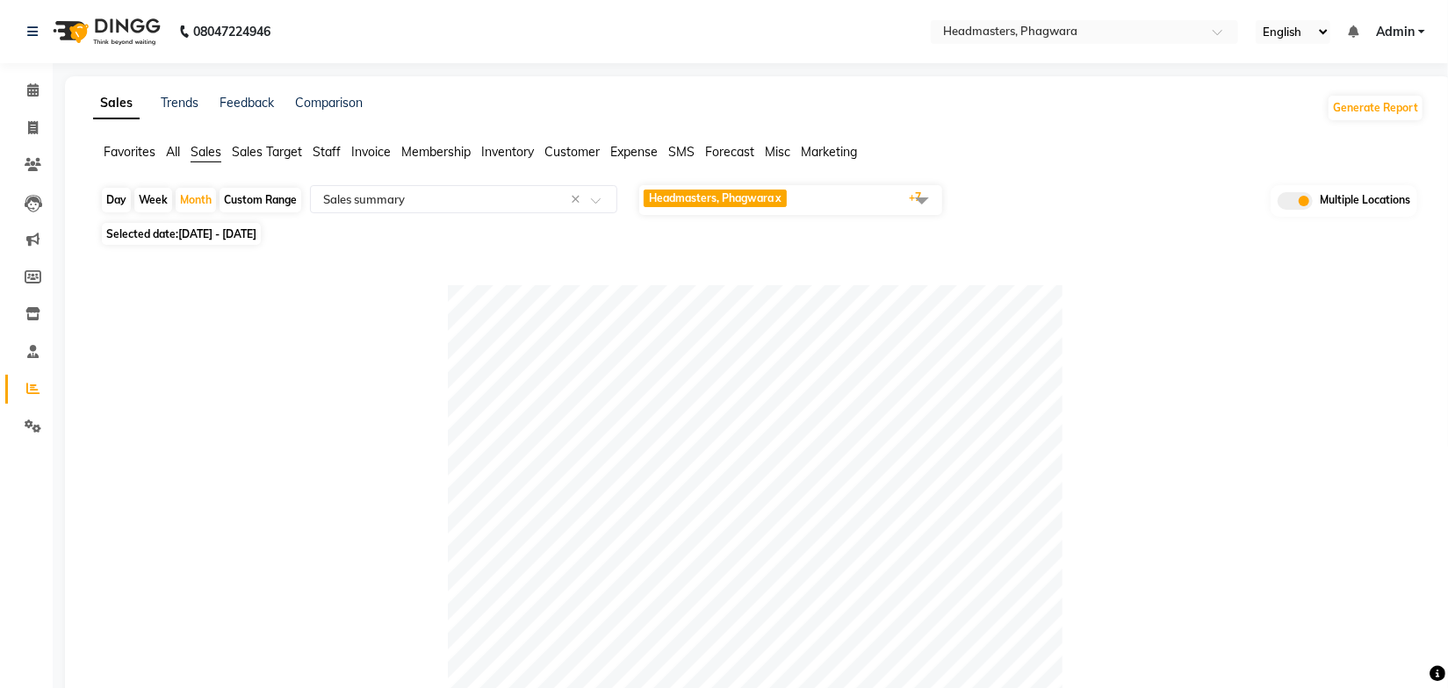
click at [367, 152] on span "Invoice" at bounding box center [371, 152] width 40 height 16
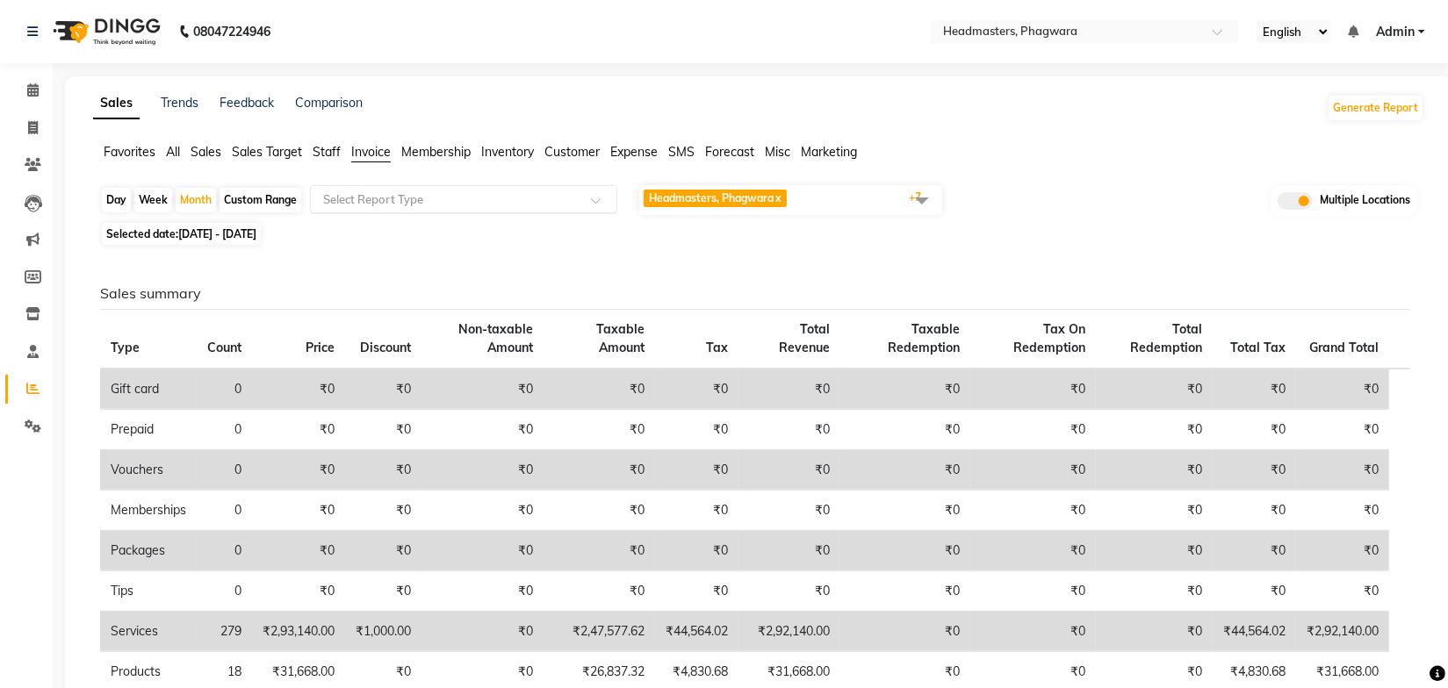
click at [414, 198] on input "text" at bounding box center [446, 200] width 253 height 18
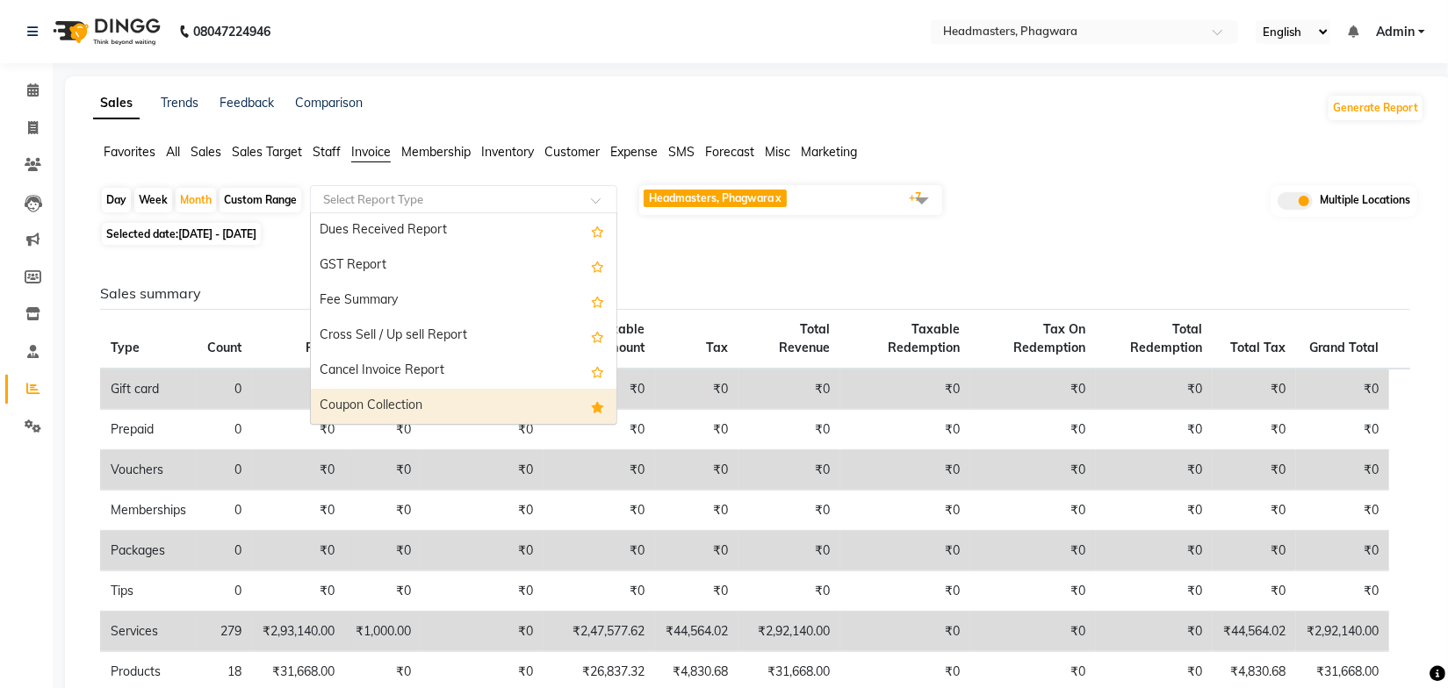
click at [366, 401] on div "Coupon Collection" at bounding box center [464, 406] width 306 height 35
select select "full_report"
select select "pdf"
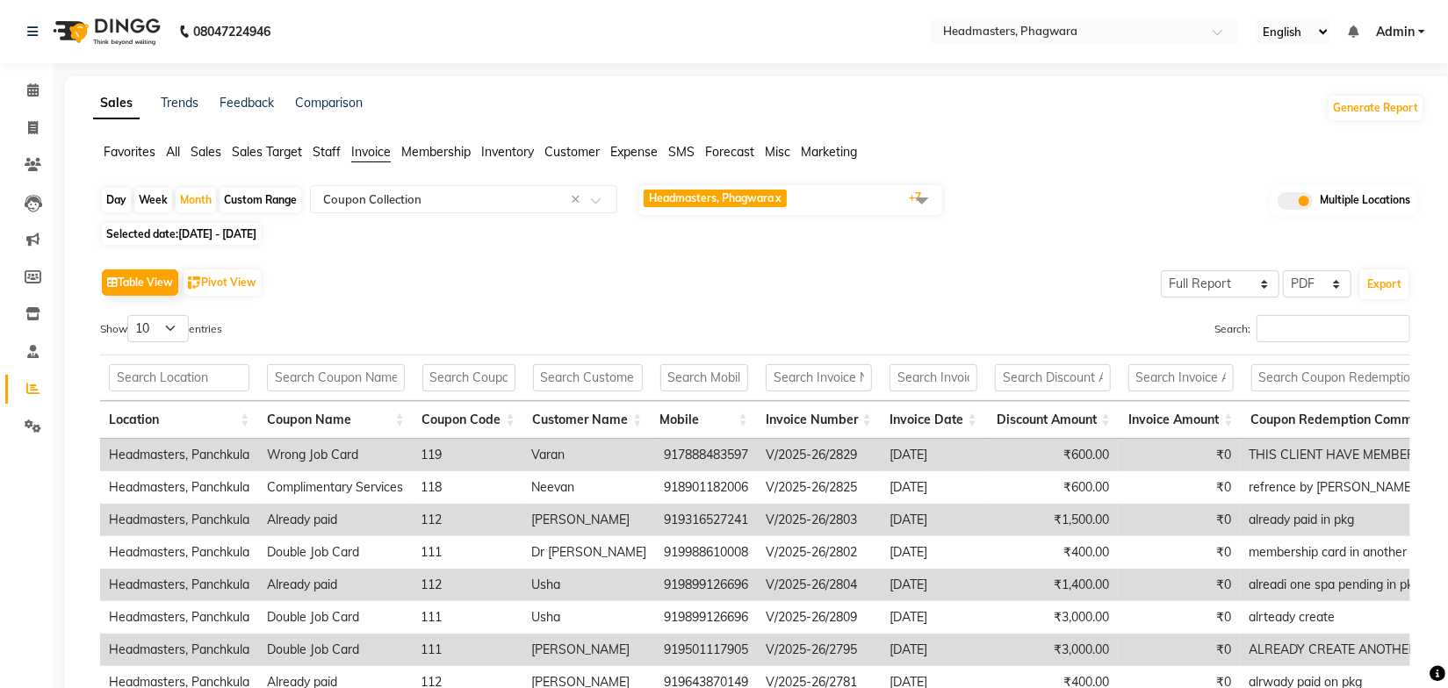
click at [1019, 194] on div "Day Week Month Custom Range Select Report Type × Coupon Collection × Headmaster…" at bounding box center [758, 201] width 1317 height 34
click at [1288, 207] on span at bounding box center [1295, 201] width 35 height 18
click at [1278, 204] on input "checkbox" at bounding box center [1278, 204] width 0 height 0
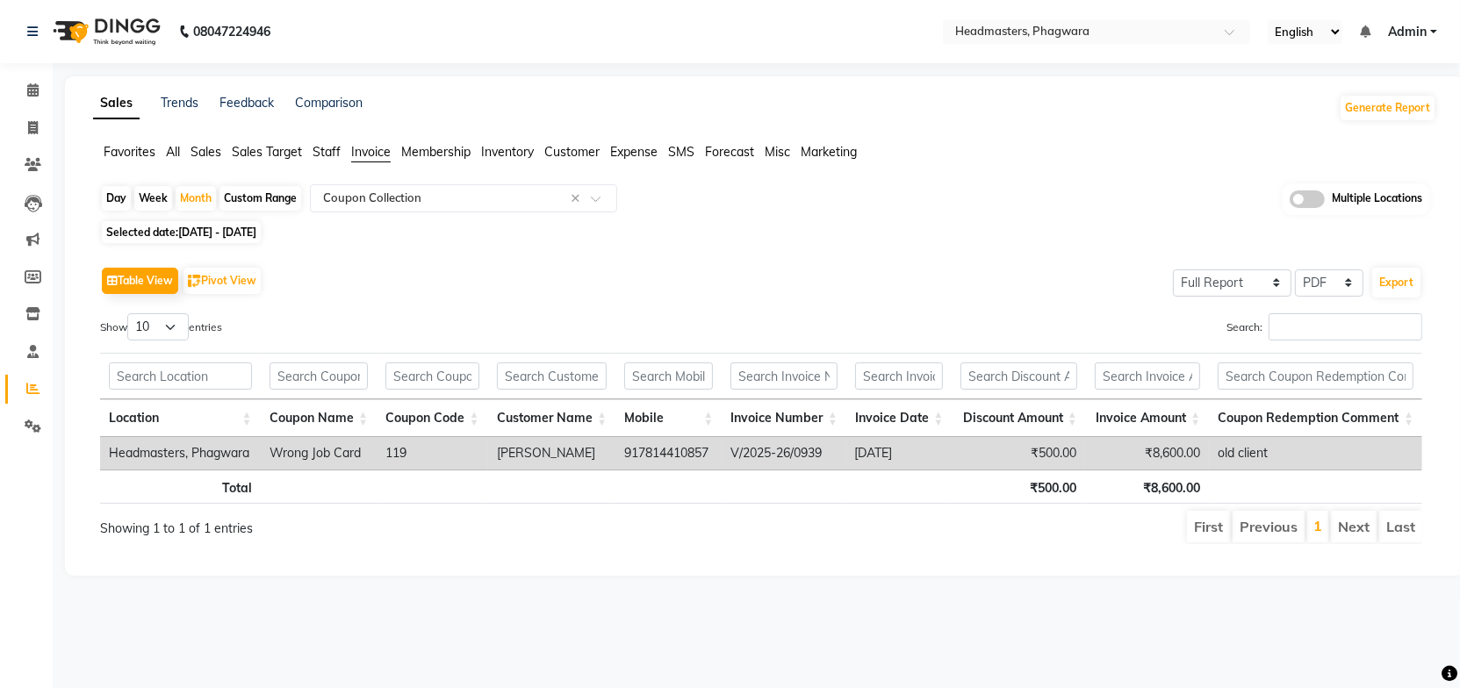
click at [1314, 199] on span at bounding box center [1307, 200] width 35 height 18
click at [1290, 202] on input "checkbox" at bounding box center [1290, 202] width 0 height 0
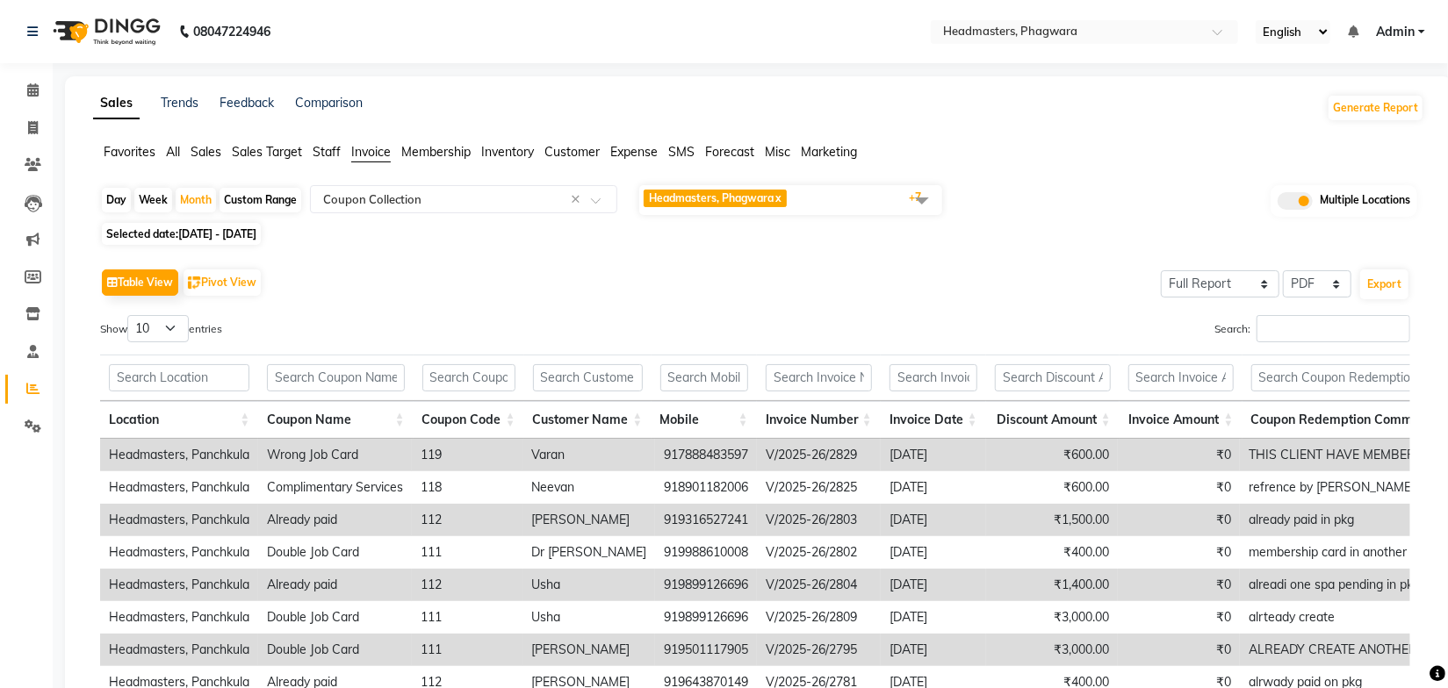
click at [929, 196] on span at bounding box center [921, 200] width 35 height 33
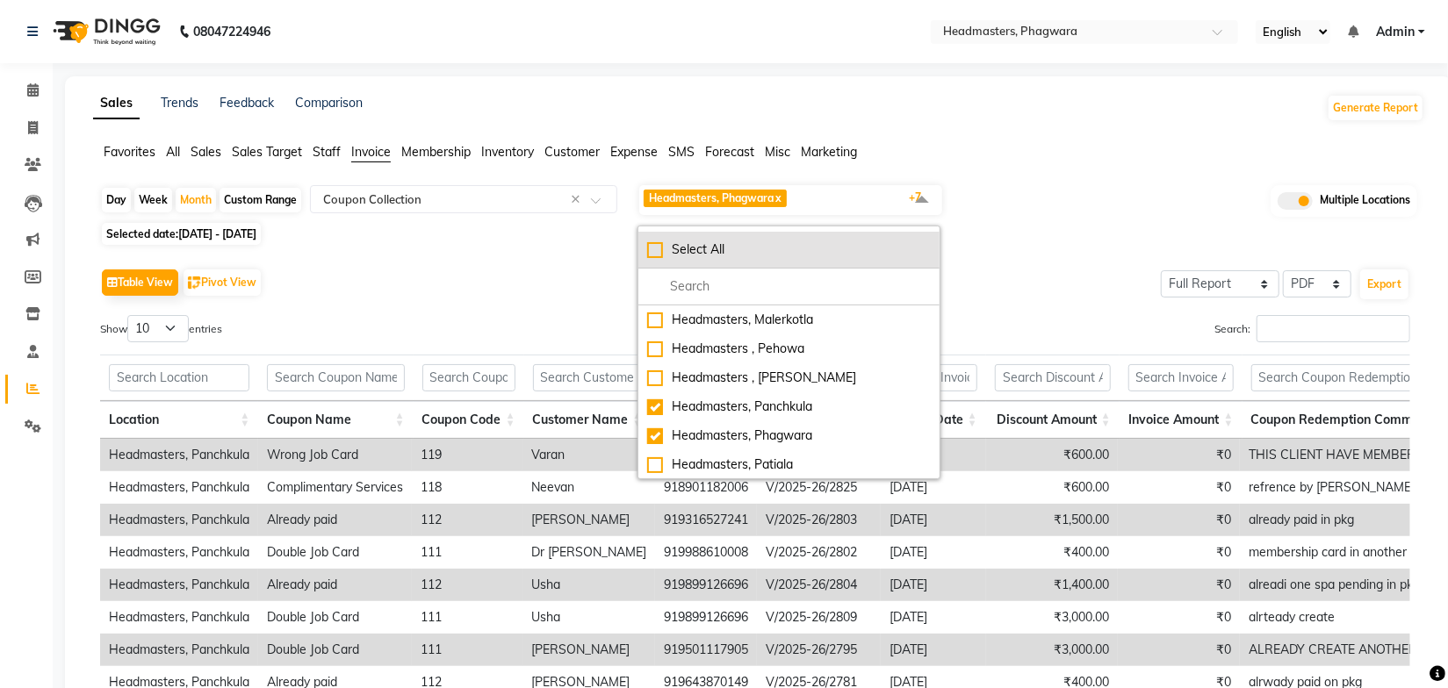
click at [657, 249] on div "Select All" at bounding box center [789, 250] width 284 height 18
checkbox input "true"
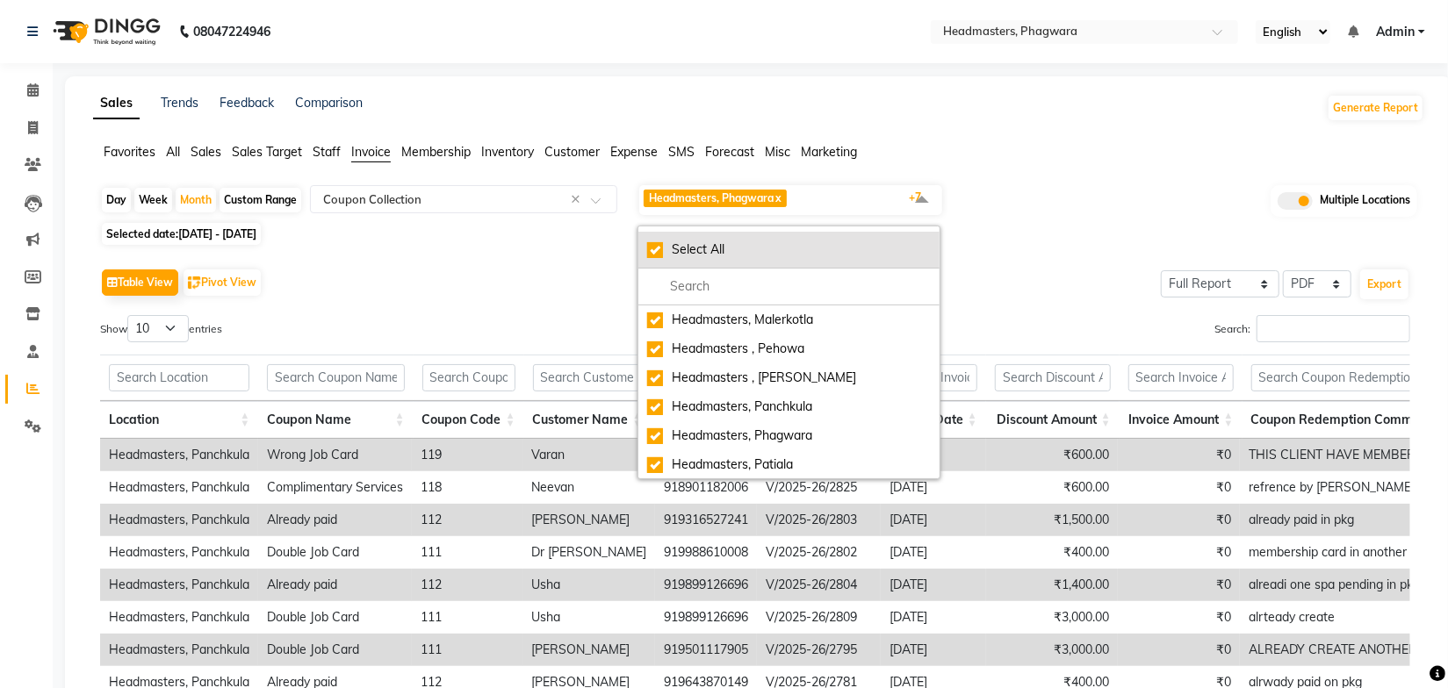
checkbox input "true"
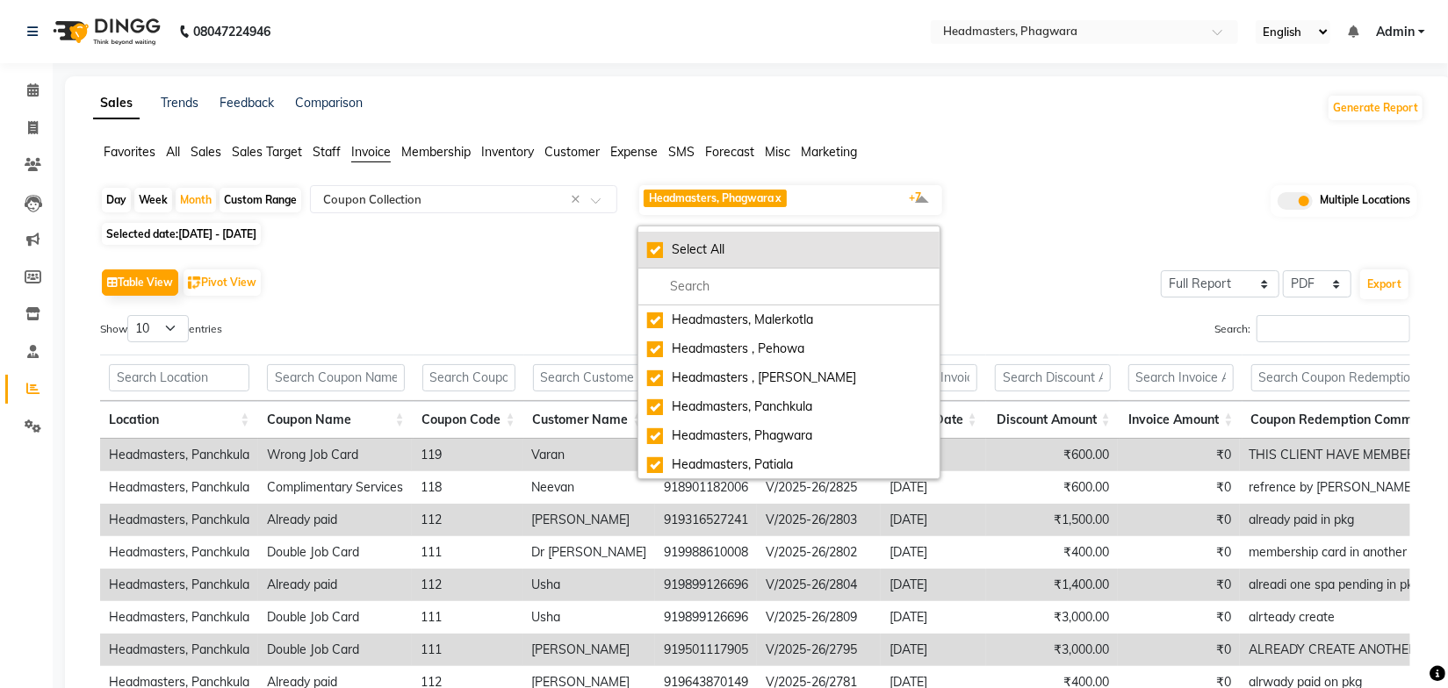
checkbox input "true"
click at [657, 249] on div "UnSelect All" at bounding box center [789, 250] width 284 height 18
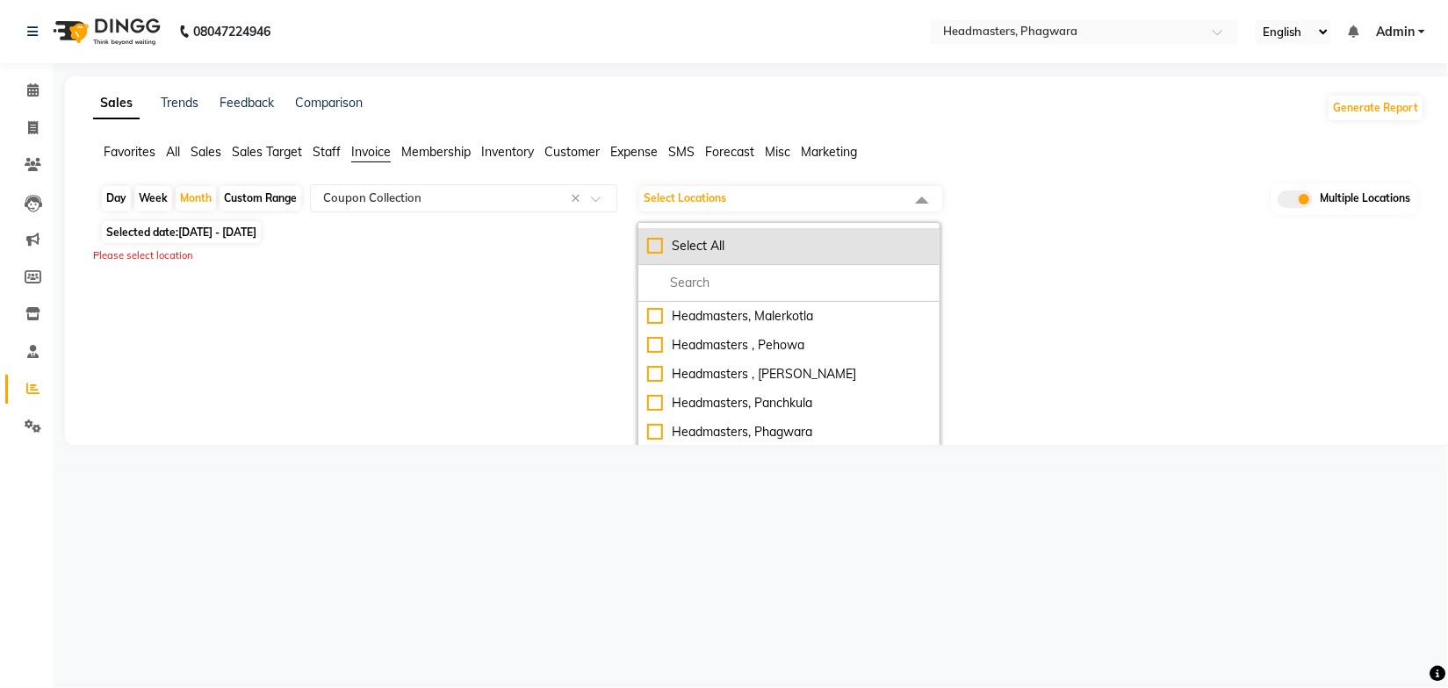
checkbox input "false"
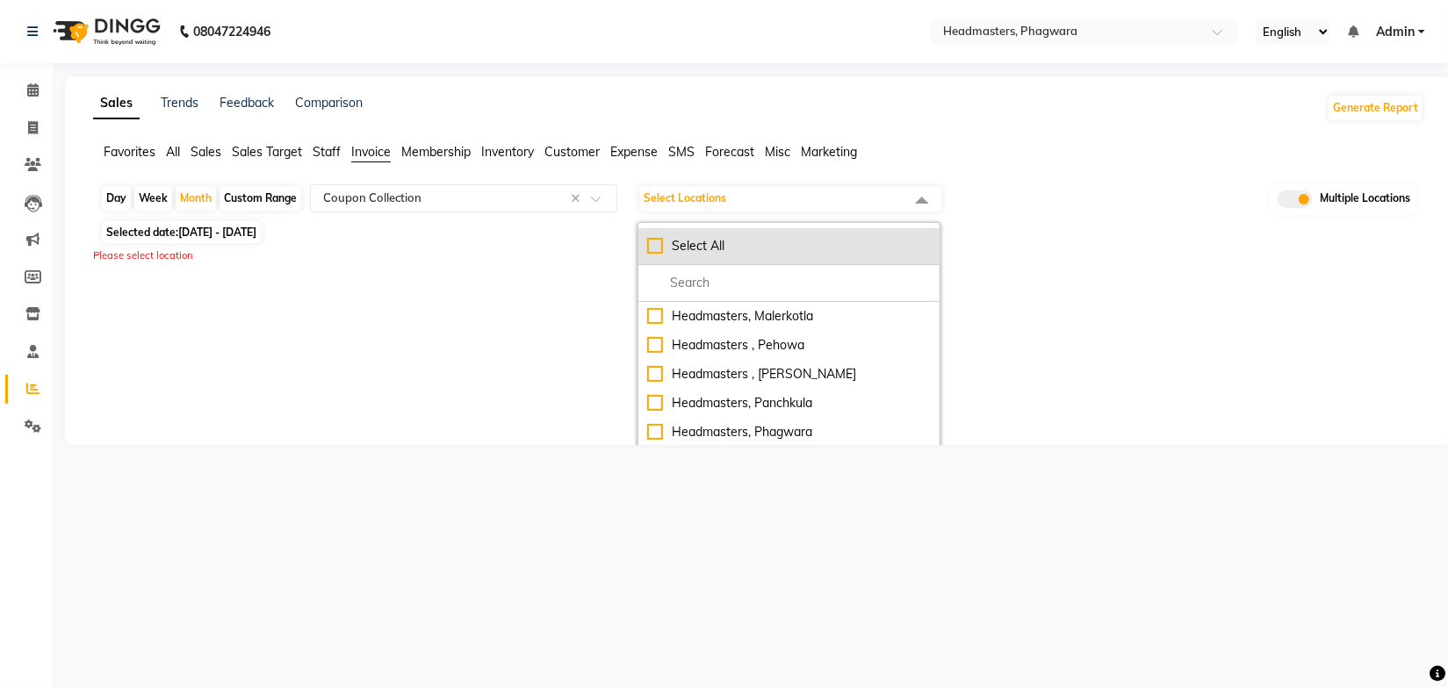
checkbox input "false"
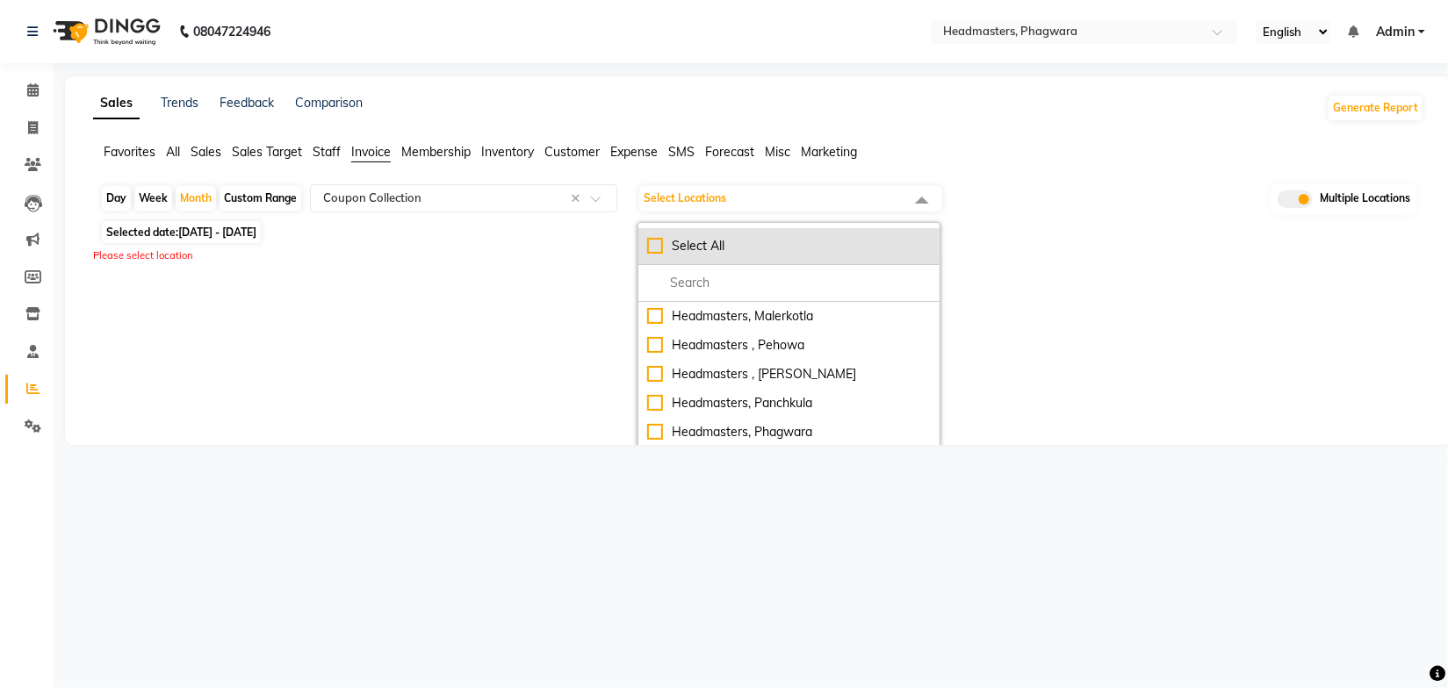
checkbox input "false"
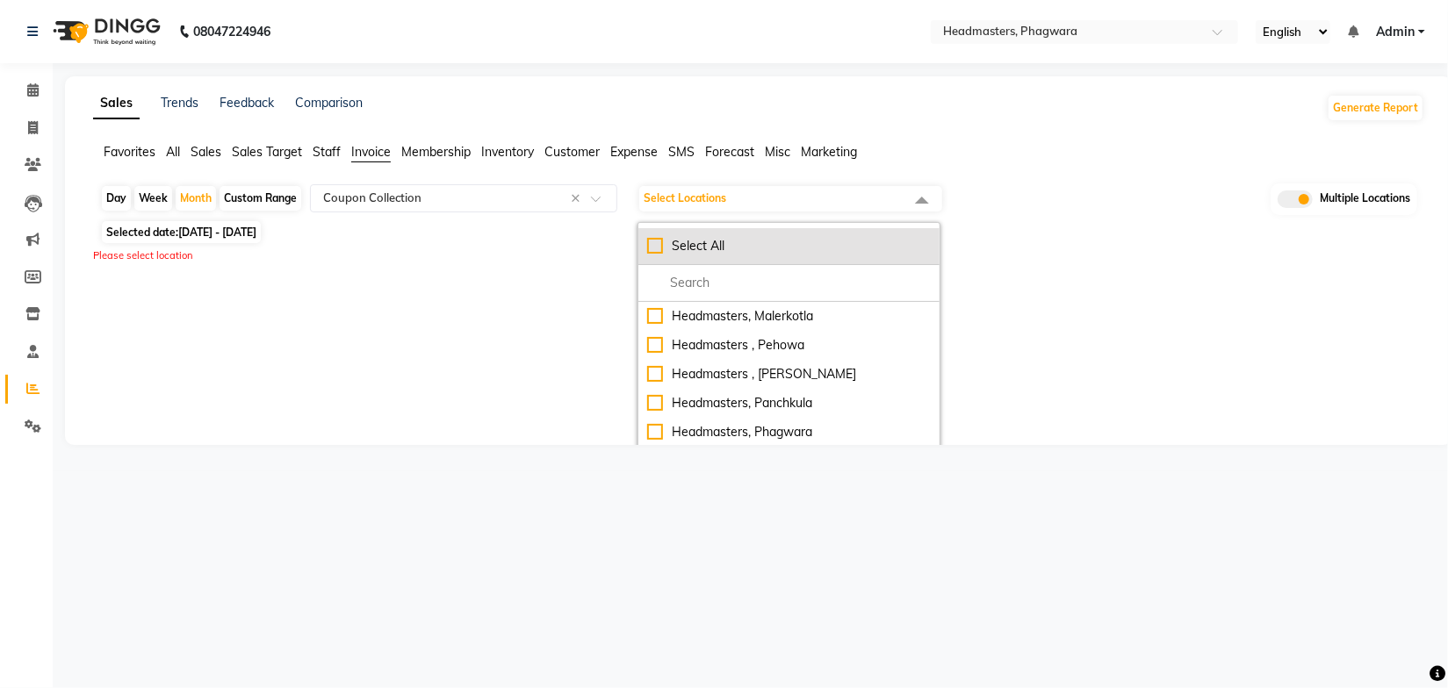
checkbox input "false"
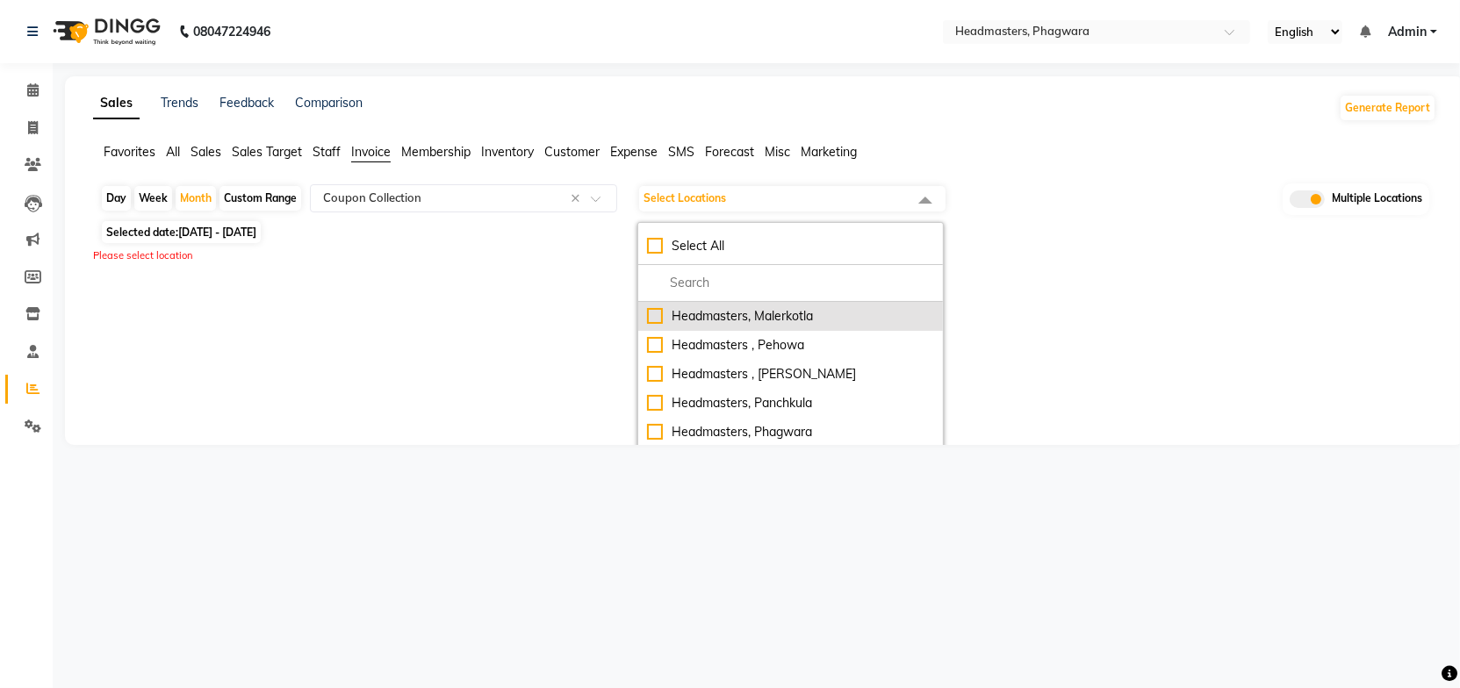
drag, startPoint x: 807, startPoint y: 314, endPoint x: 808, endPoint y: 334, distance: 19.3
click at [808, 313] on div "Headmasters, Malerkotla" at bounding box center [790, 316] width 287 height 18
checkbox input "true"
select select "full_report"
select select "pdf"
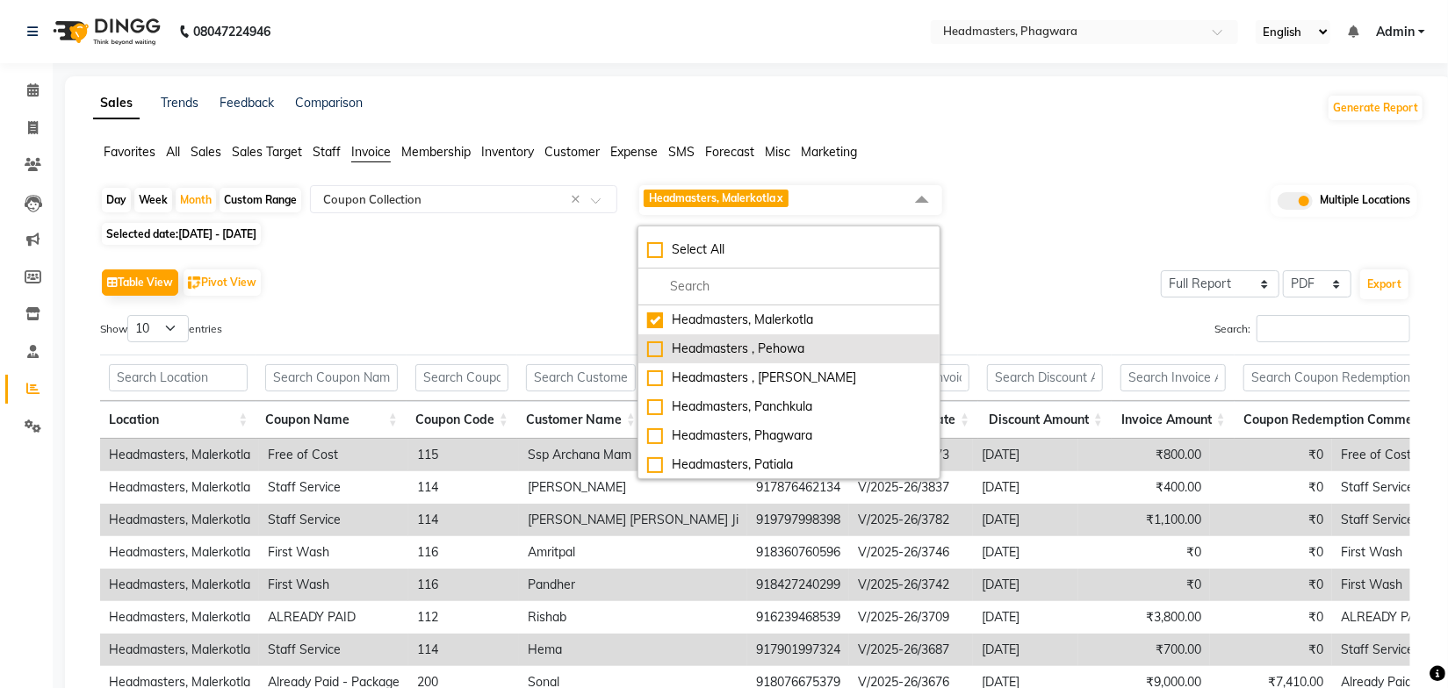
click at [795, 343] on div "Headmasters , Pehowa" at bounding box center [789, 349] width 284 height 18
checkbox input "true"
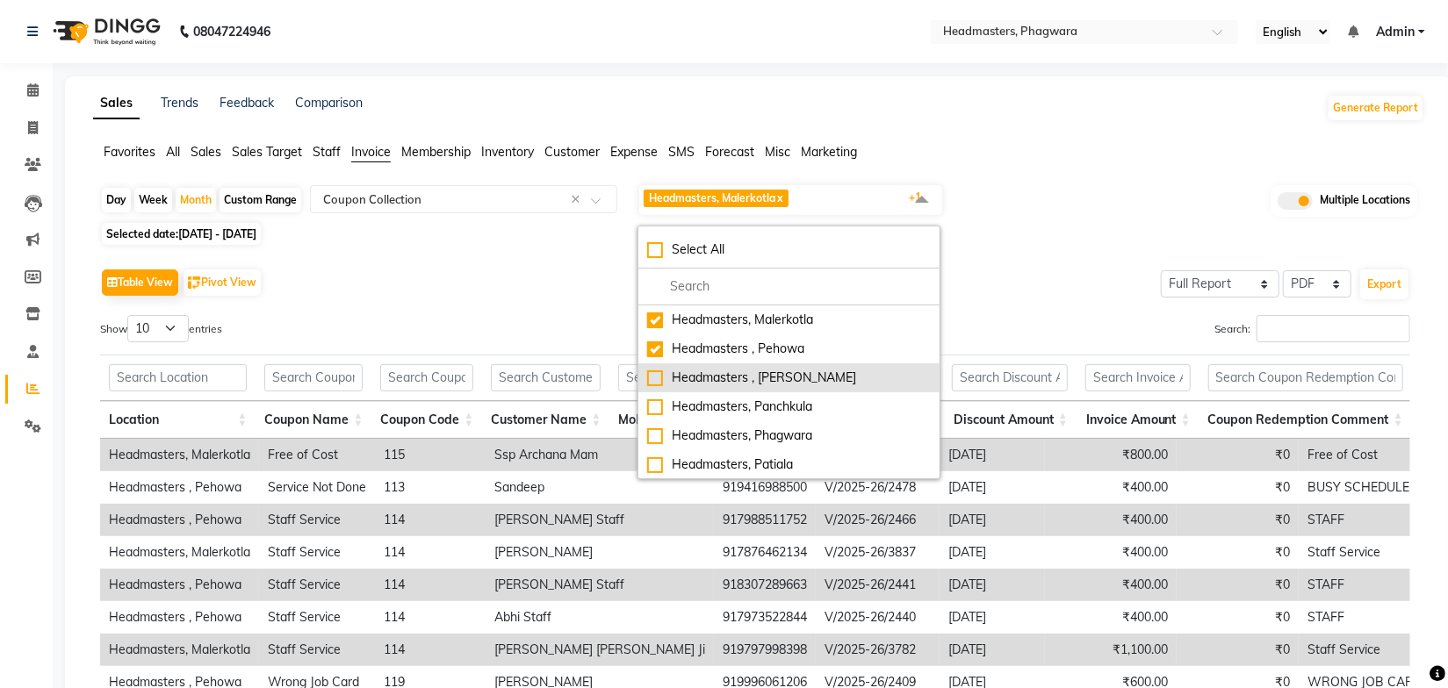
click at [805, 373] on div "Headmasters , Sri Muktsar Sahib" at bounding box center [789, 378] width 284 height 18
checkbox input "true"
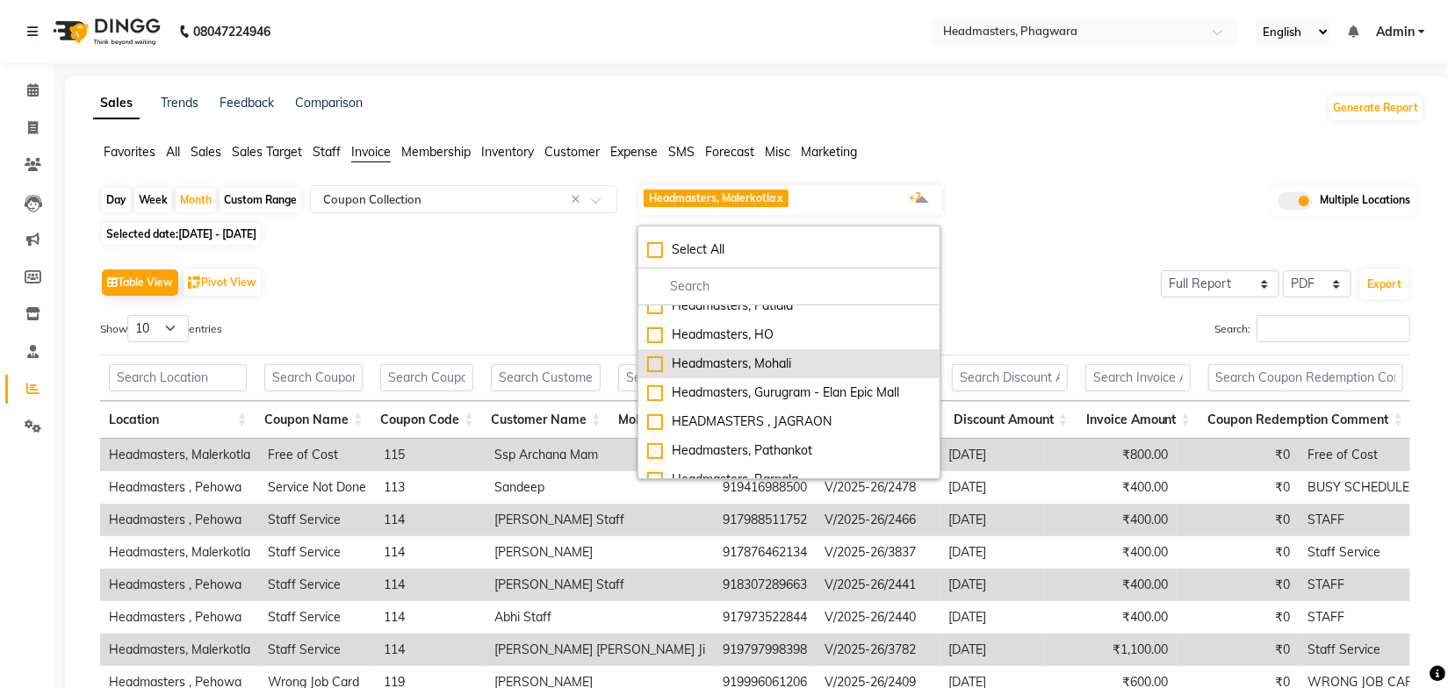
scroll to position [79, 0]
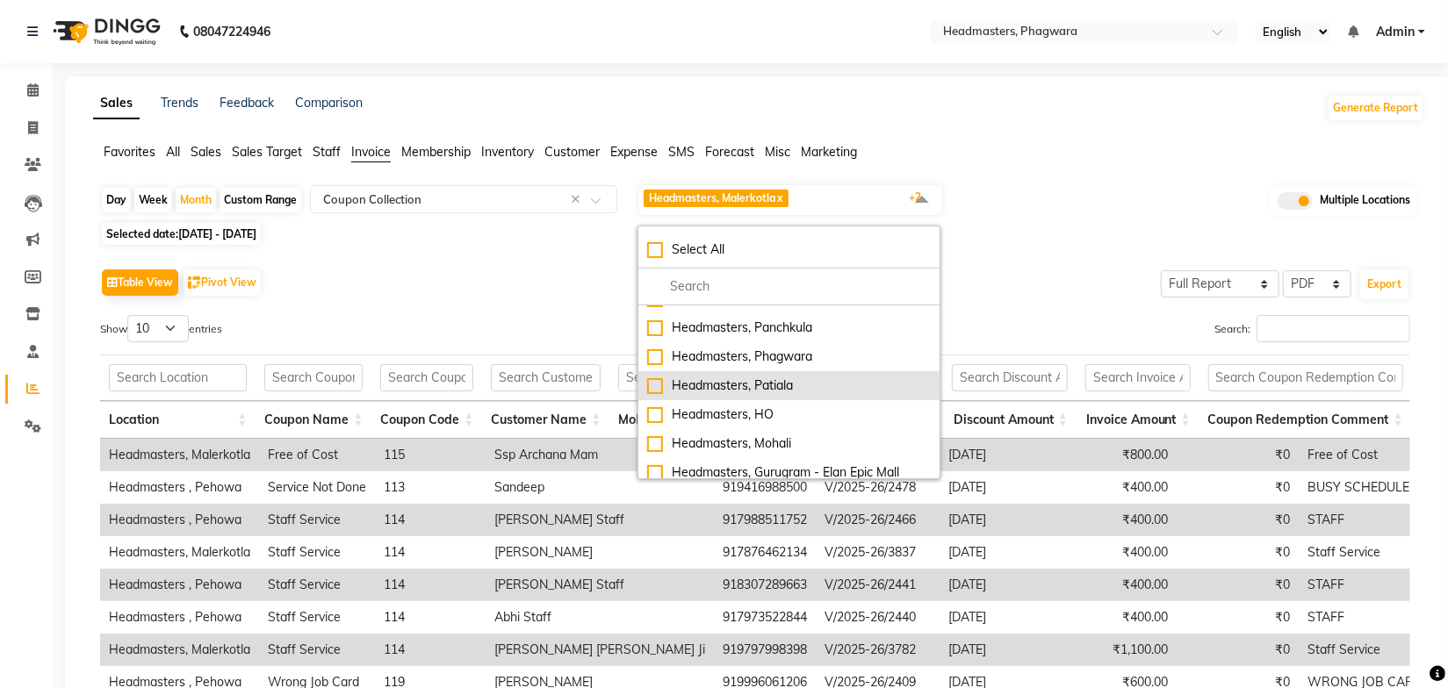
click at [776, 385] on div "Headmasters, Patiala" at bounding box center [789, 386] width 284 height 18
checkbox input "true"
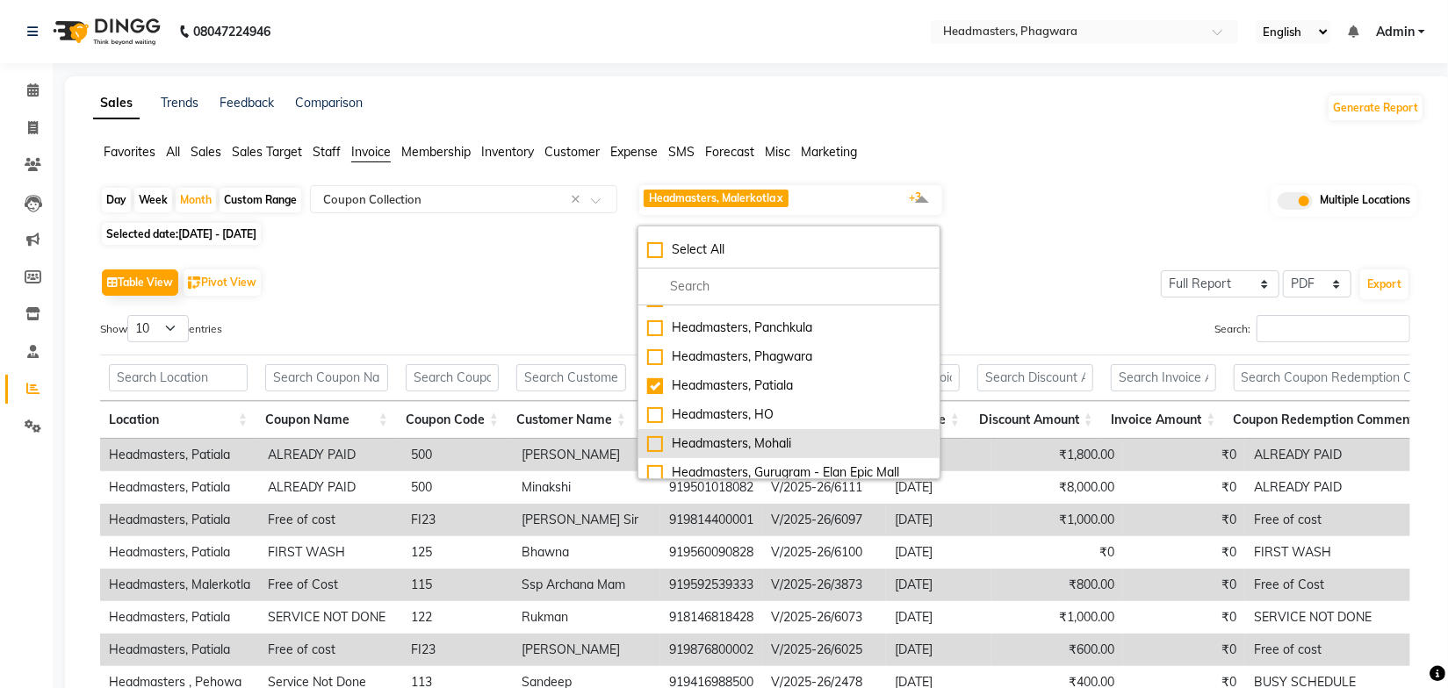
click at [775, 441] on div "Headmasters, Mohali" at bounding box center [789, 444] width 284 height 18
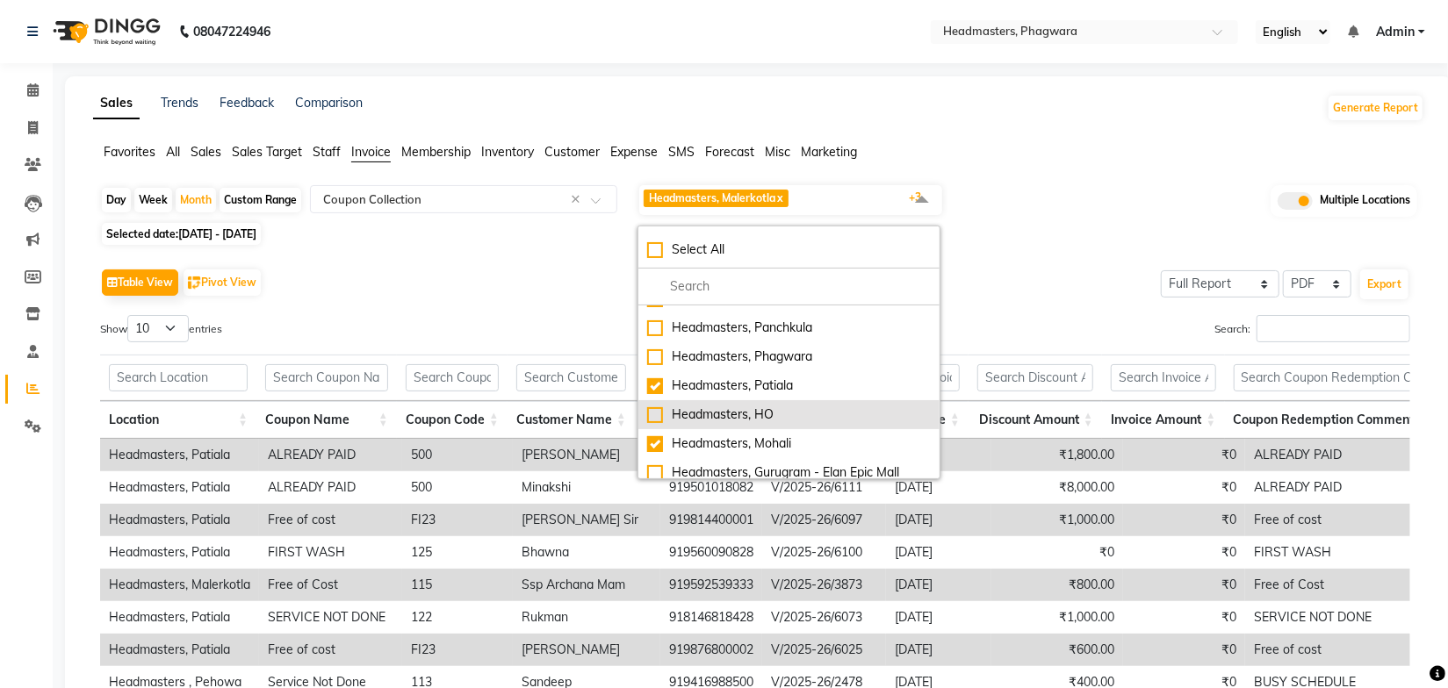
checkbox input "true"
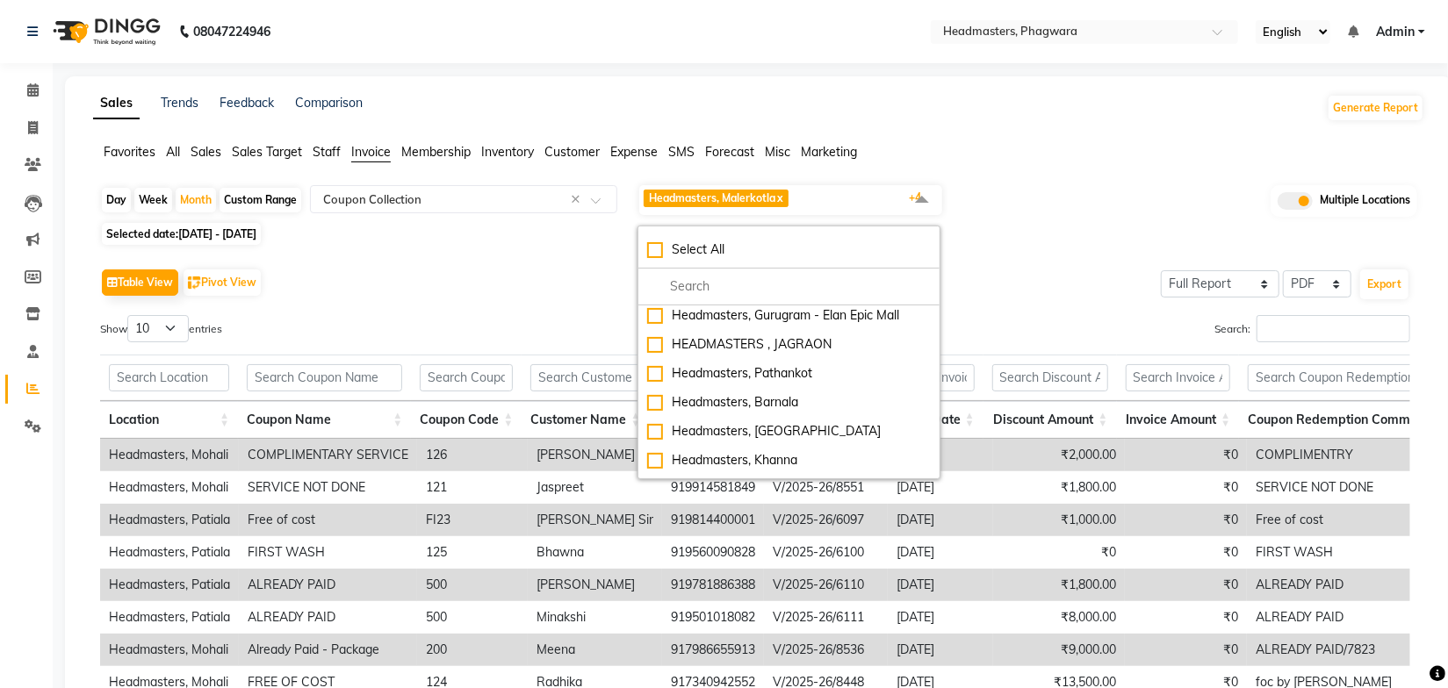
scroll to position [239, 0]
click at [789, 422] on div "Headmasters, Jalandhar" at bounding box center [789, 429] width 284 height 18
checkbox input "true"
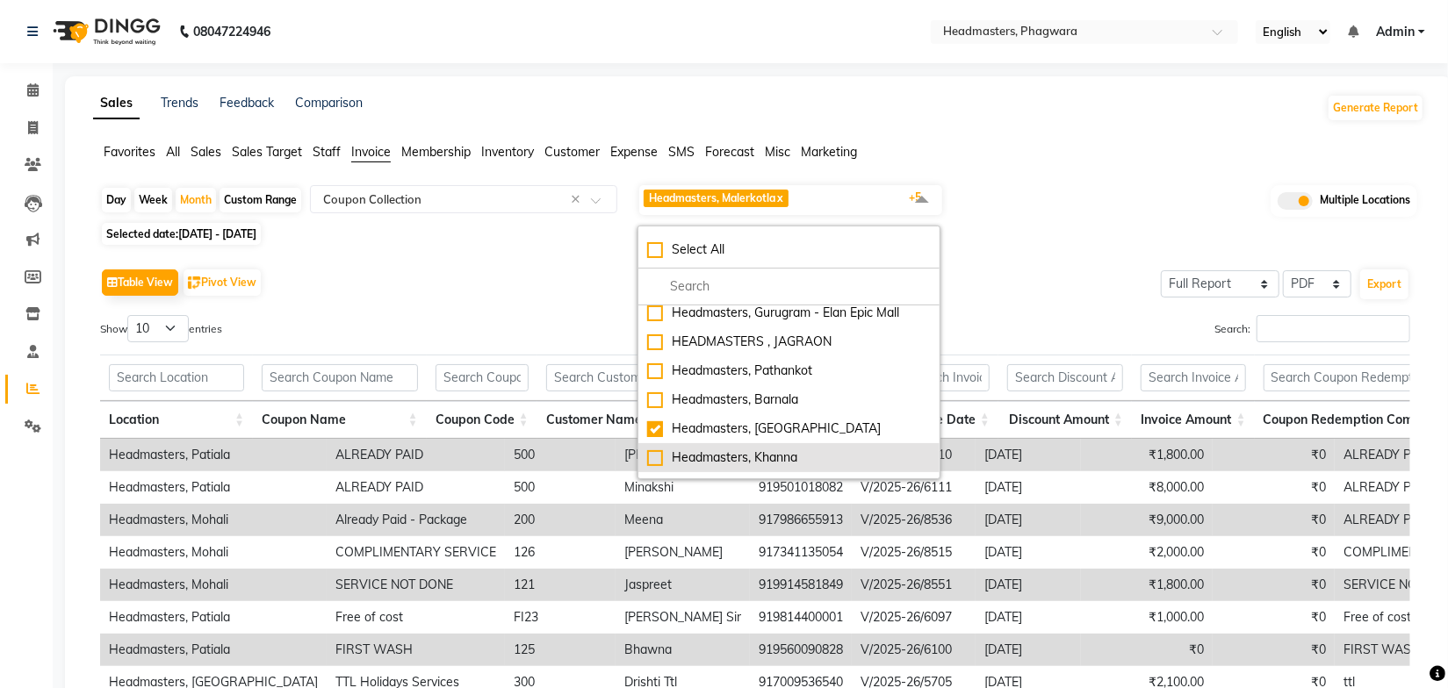
drag, startPoint x: 781, startPoint y: 460, endPoint x: 797, endPoint y: 443, distance: 24.2
click at [781, 459] on div "Headmasters, Khanna" at bounding box center [789, 458] width 284 height 18
checkbox input "true"
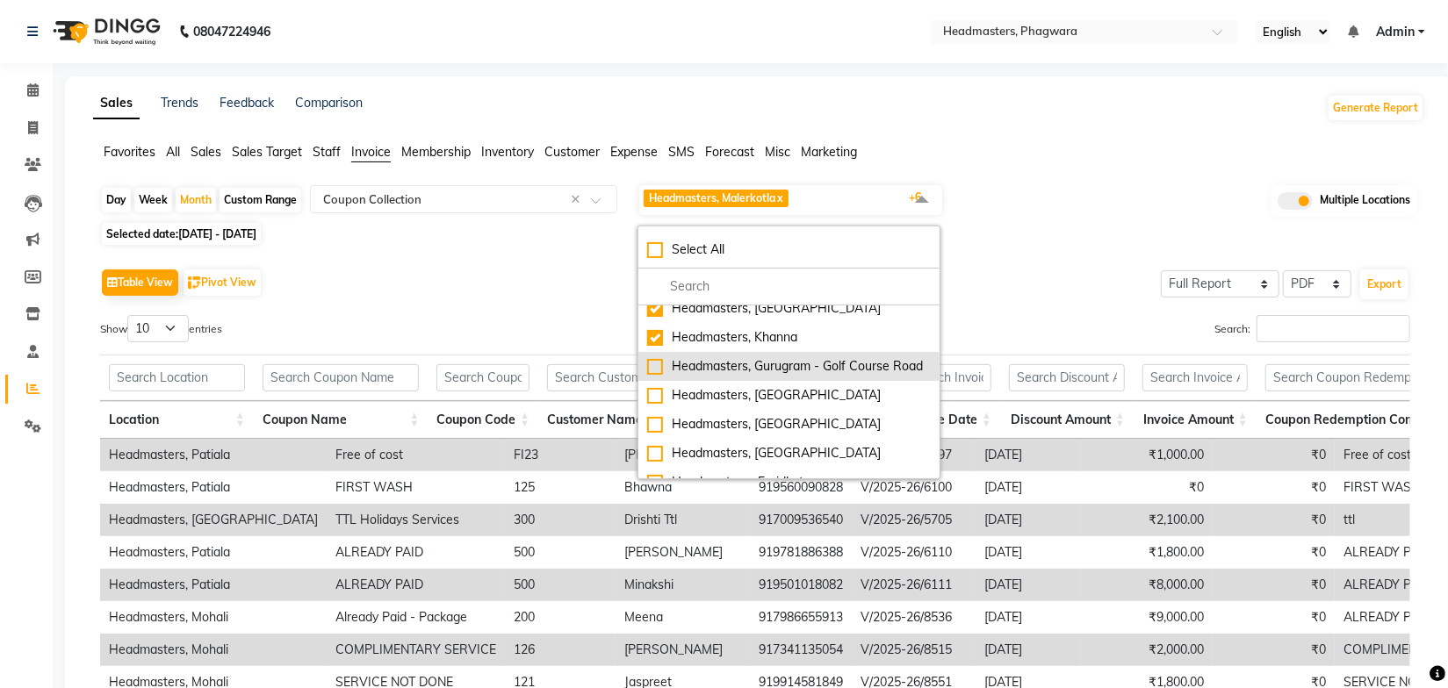
scroll to position [395, 0]
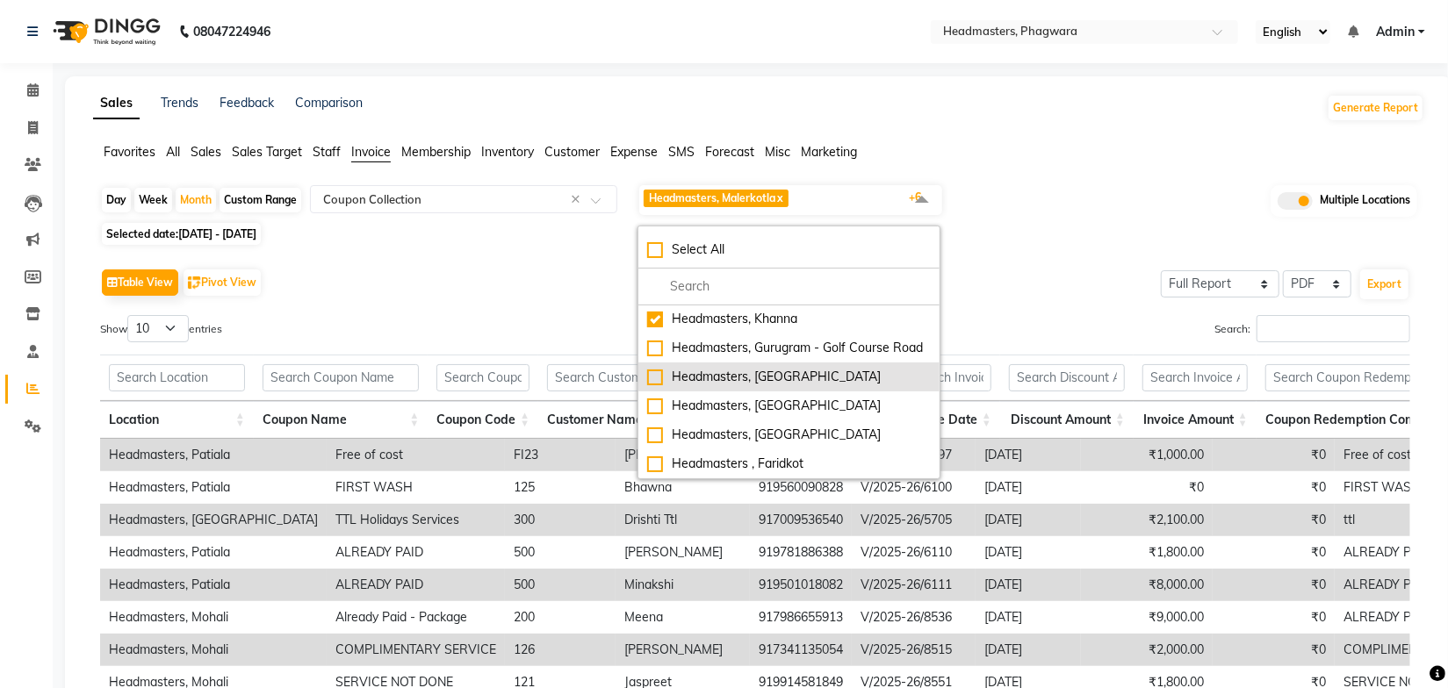
click at [796, 377] on div "Headmasters, Batala" at bounding box center [789, 377] width 284 height 18
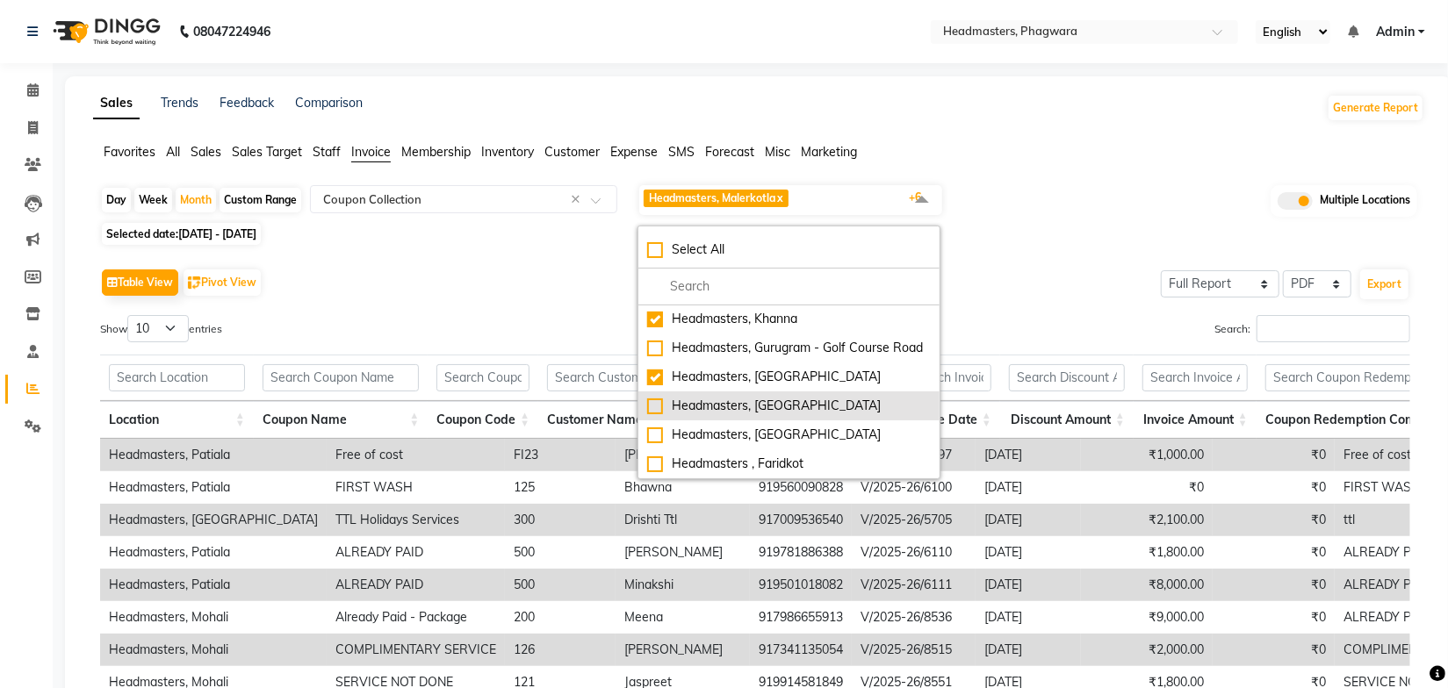
checkbox input "true"
click at [788, 408] on div "Headmasters, [GEOGRAPHIC_DATA]" at bounding box center [789, 406] width 284 height 18
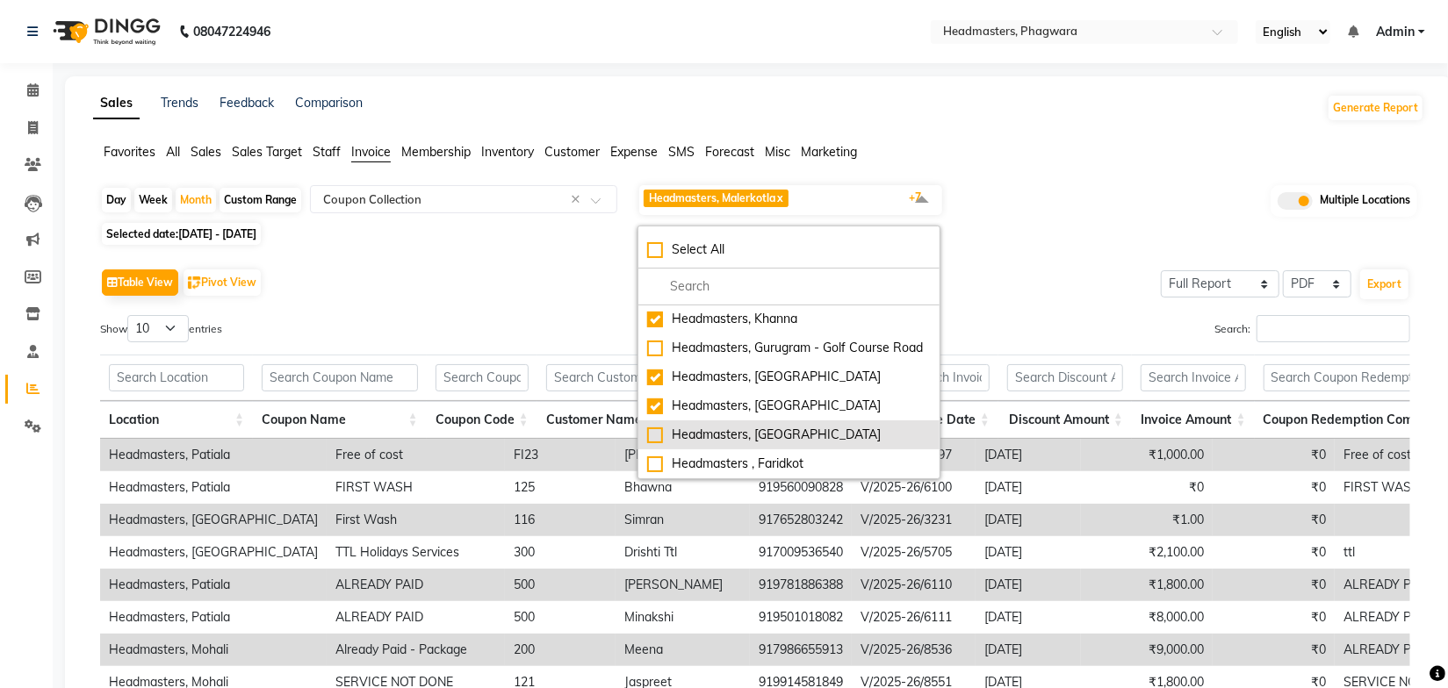
checkbox input "true"
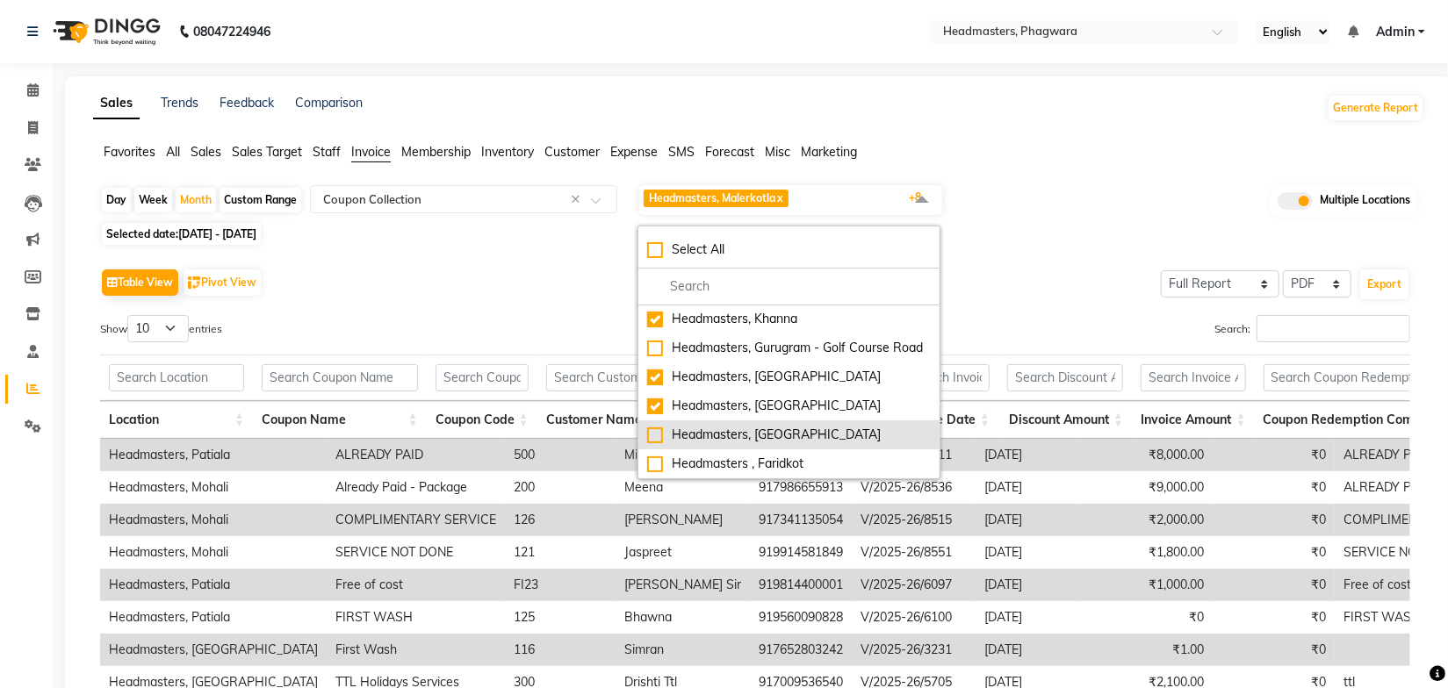
drag, startPoint x: 795, startPoint y: 429, endPoint x: 806, endPoint y: 443, distance: 18.1
click at [794, 429] on div "Headmasters, Amritsar" at bounding box center [789, 435] width 284 height 18
checkbox input "true"
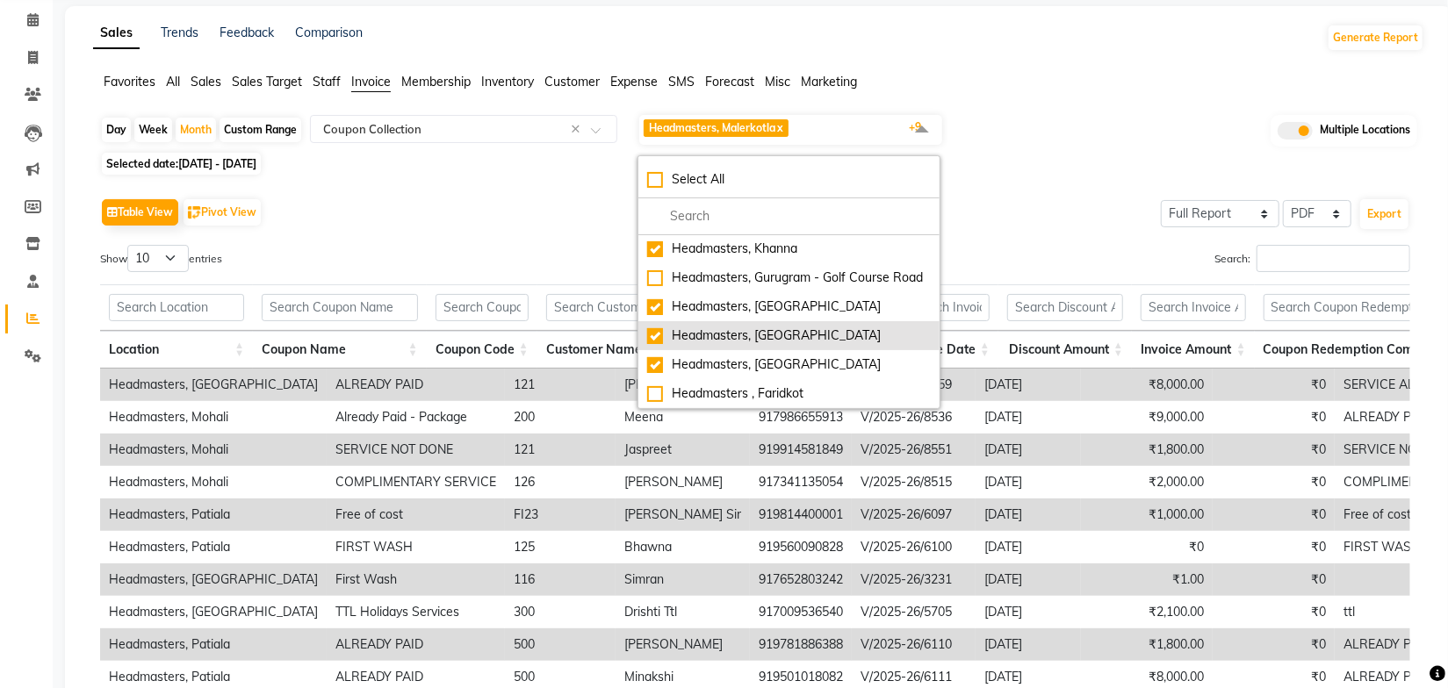
scroll to position [159, 0]
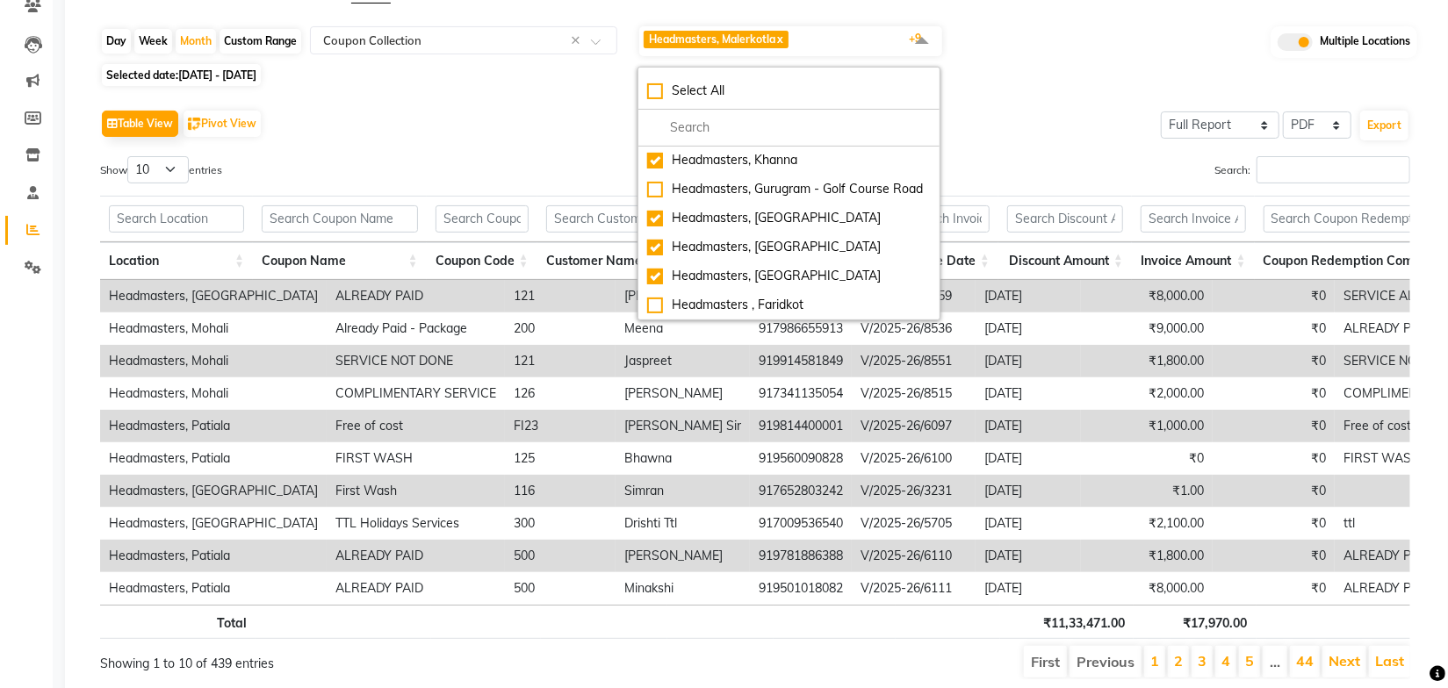
click at [1019, 127] on div "Table View Pivot View Select Full Report Filtered Report Select CSV PDF Export" at bounding box center [755, 123] width 1310 height 37
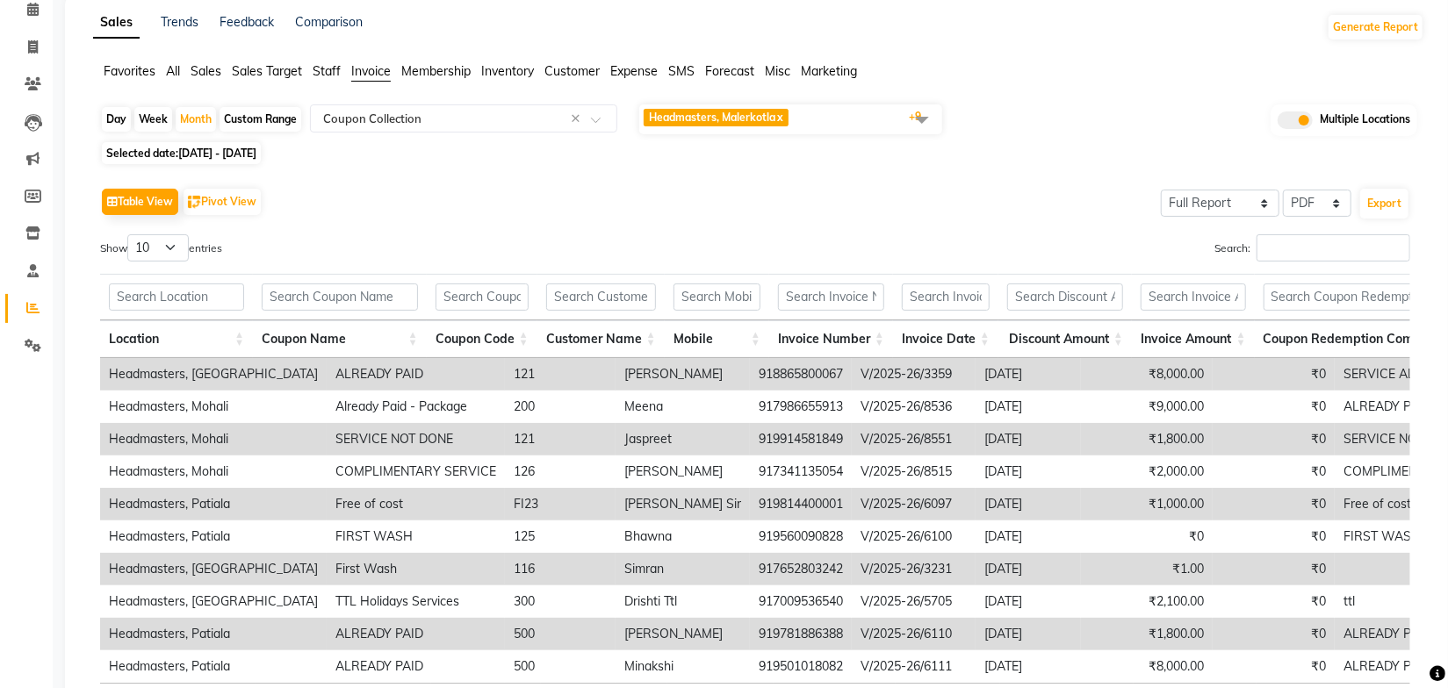
scroll to position [0, 0]
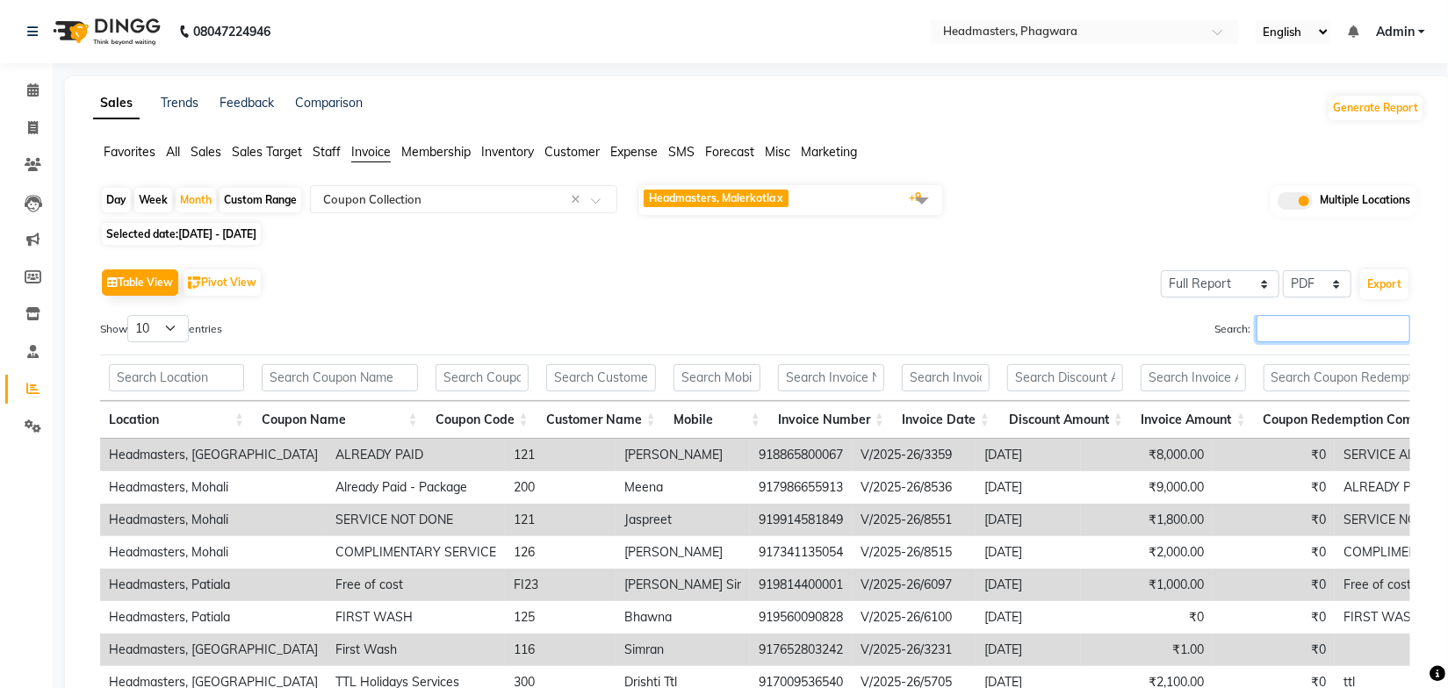
click at [1294, 328] on input "Search:" at bounding box center [1334, 328] width 154 height 27
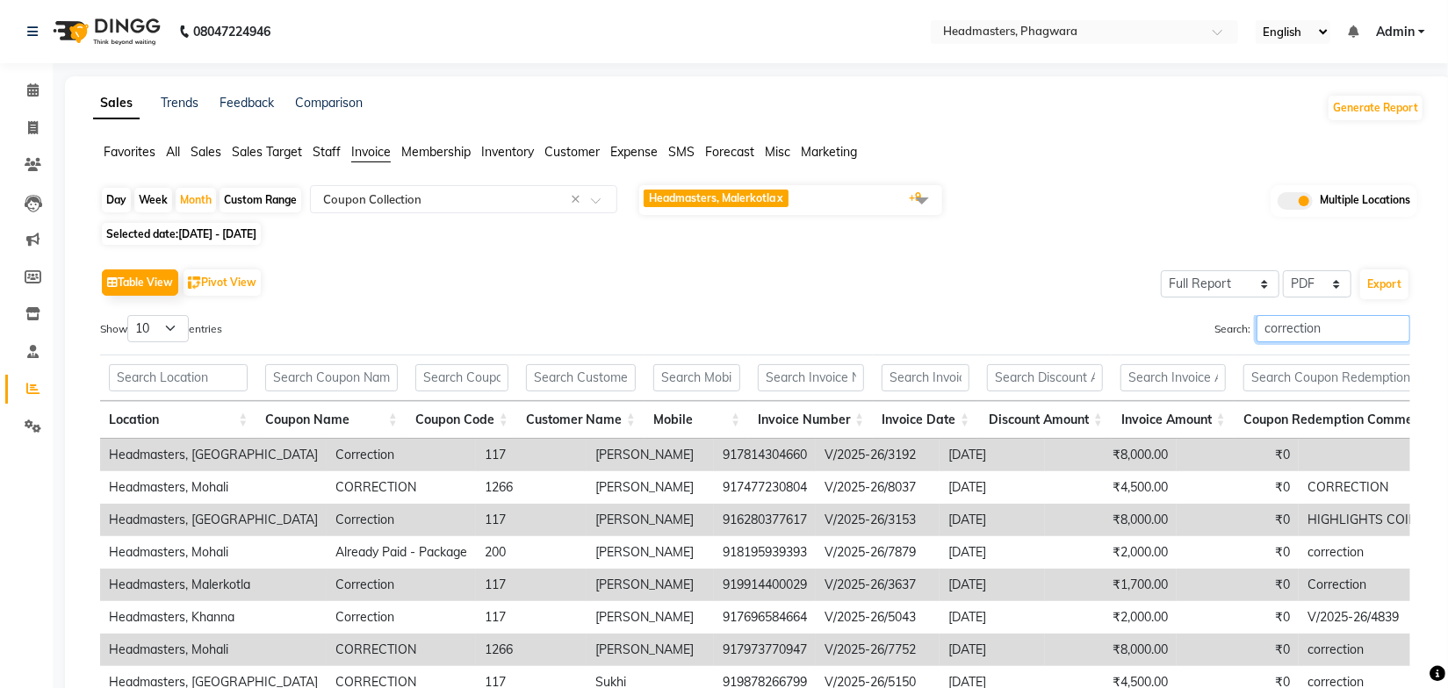
type input "correction"
click at [842, 313] on div "Table View Pivot View Select Full Report Filtered Report Select CSV PDF Export …" at bounding box center [755, 551] width 1310 height 574
click at [175, 332] on select "10 25 50 100" at bounding box center [157, 328] width 61 height 27
select select "100"
click at [130, 315] on select "10 25 50 100" at bounding box center [157, 328] width 61 height 27
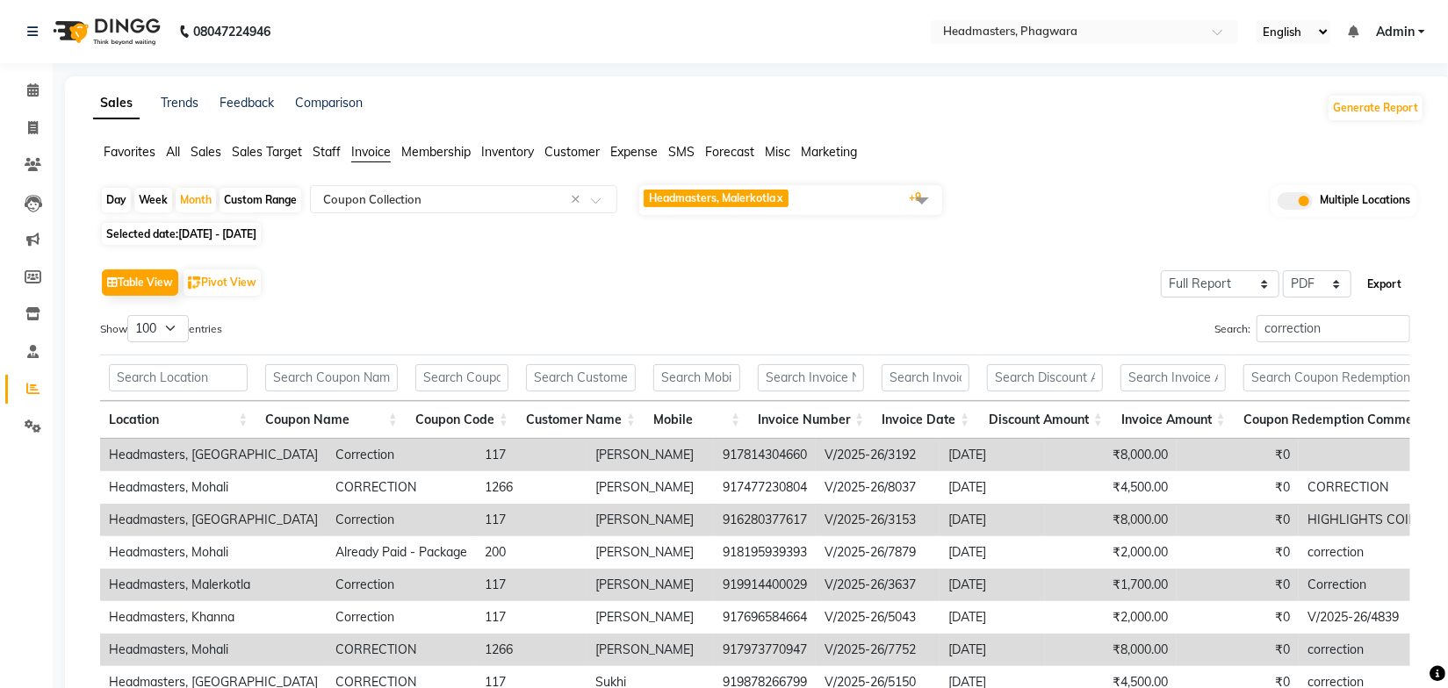
click at [1387, 274] on button "Export" at bounding box center [1384, 285] width 48 height 30
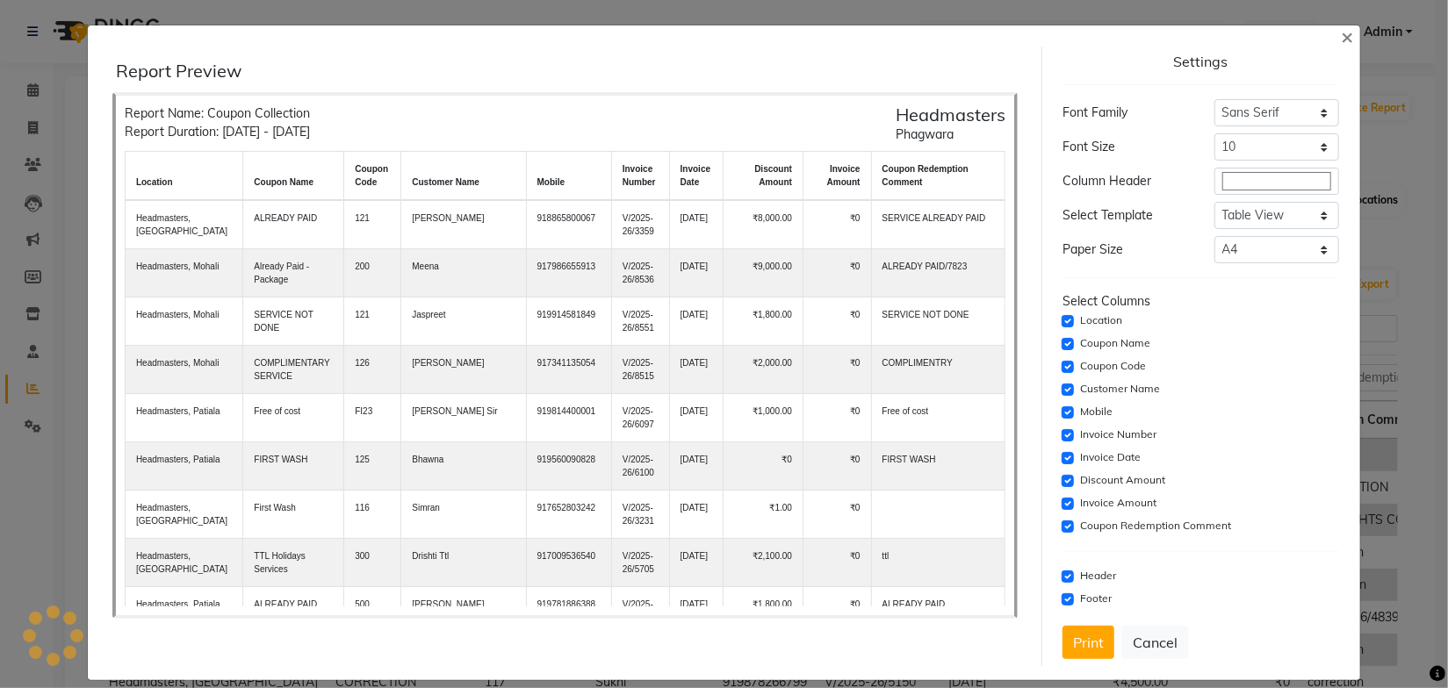
click at [1349, 43] on span "×" at bounding box center [1347, 36] width 12 height 26
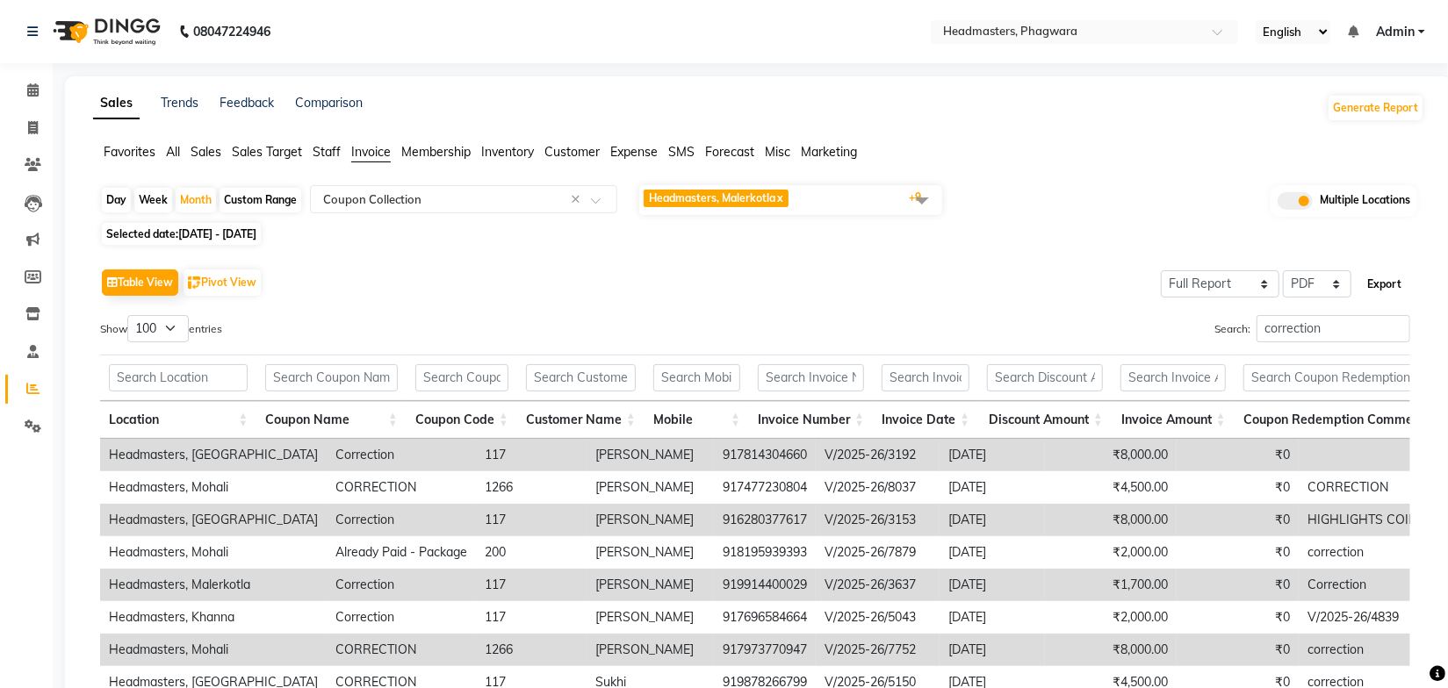
click at [1382, 280] on button "Export" at bounding box center [1384, 285] width 48 height 30
click at [1310, 285] on select "Select CSV PDF" at bounding box center [1317, 283] width 68 height 27
select select "csv"
click at [1284, 270] on select "Select CSV PDF" at bounding box center [1317, 283] width 68 height 27
click at [1384, 284] on button "Export" at bounding box center [1384, 285] width 48 height 30
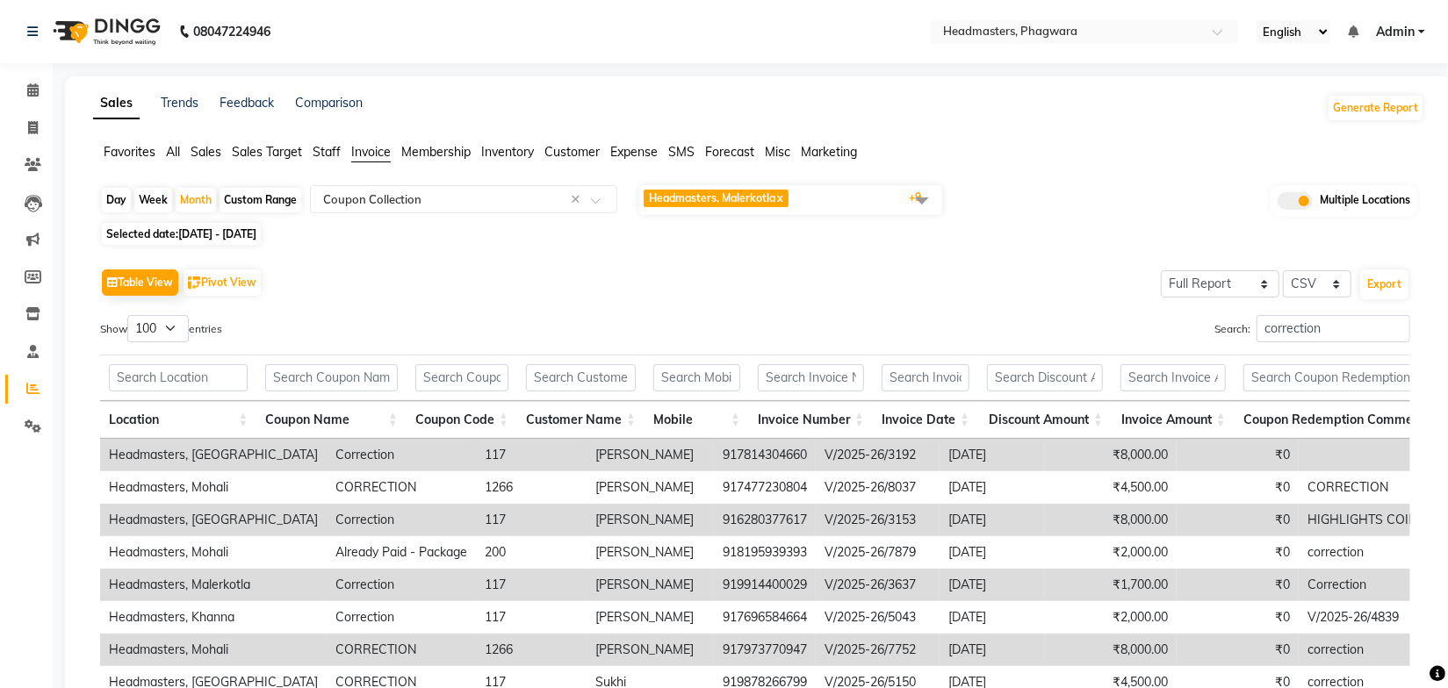
drag, startPoint x: 460, startPoint y: 68, endPoint x: 1085, endPoint y: 119, distance: 627.3
click at [465, 67] on div "08047224946 Select Location × Headmasters, Phagwara English ENGLISH Español الع…" at bounding box center [724, 461] width 1448 height 923
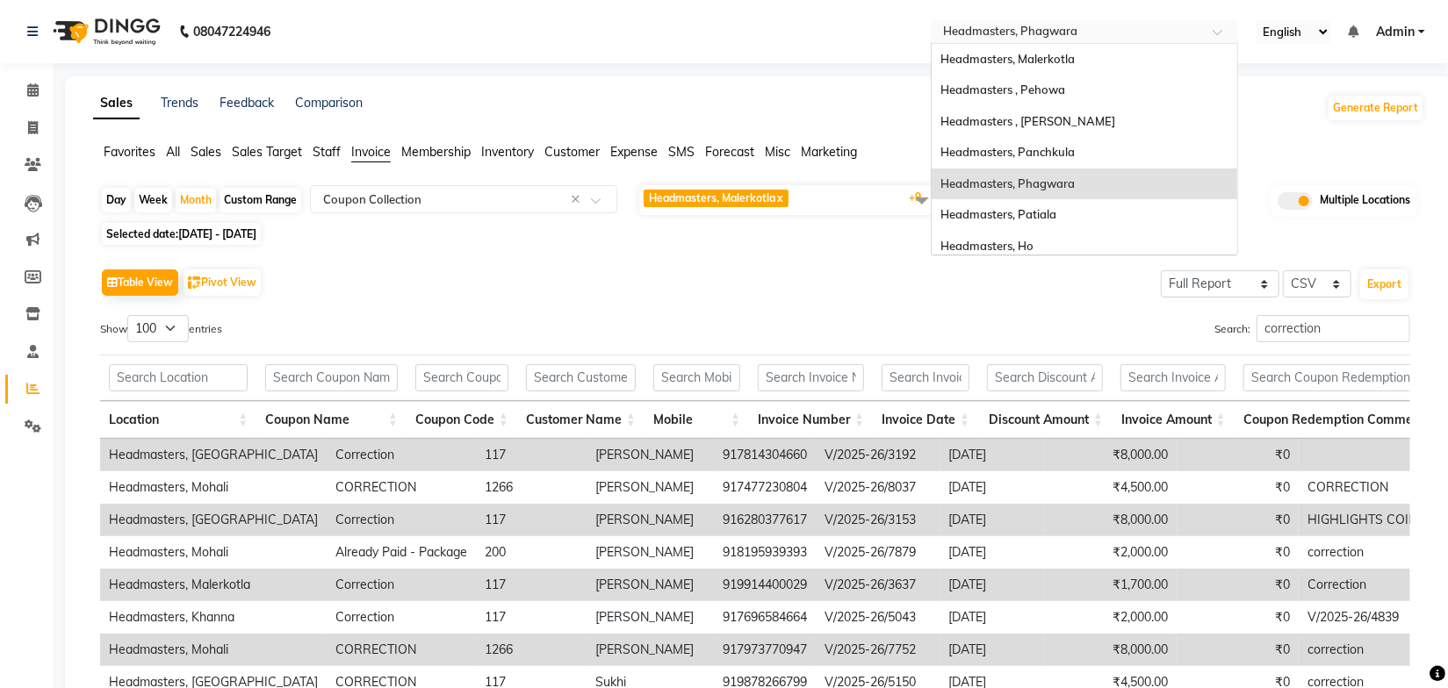
click at [1067, 40] on input "text" at bounding box center [1067, 34] width 255 height 18
click at [1059, 84] on span "Headmasters , Pehowa" at bounding box center [1002, 90] width 125 height 14
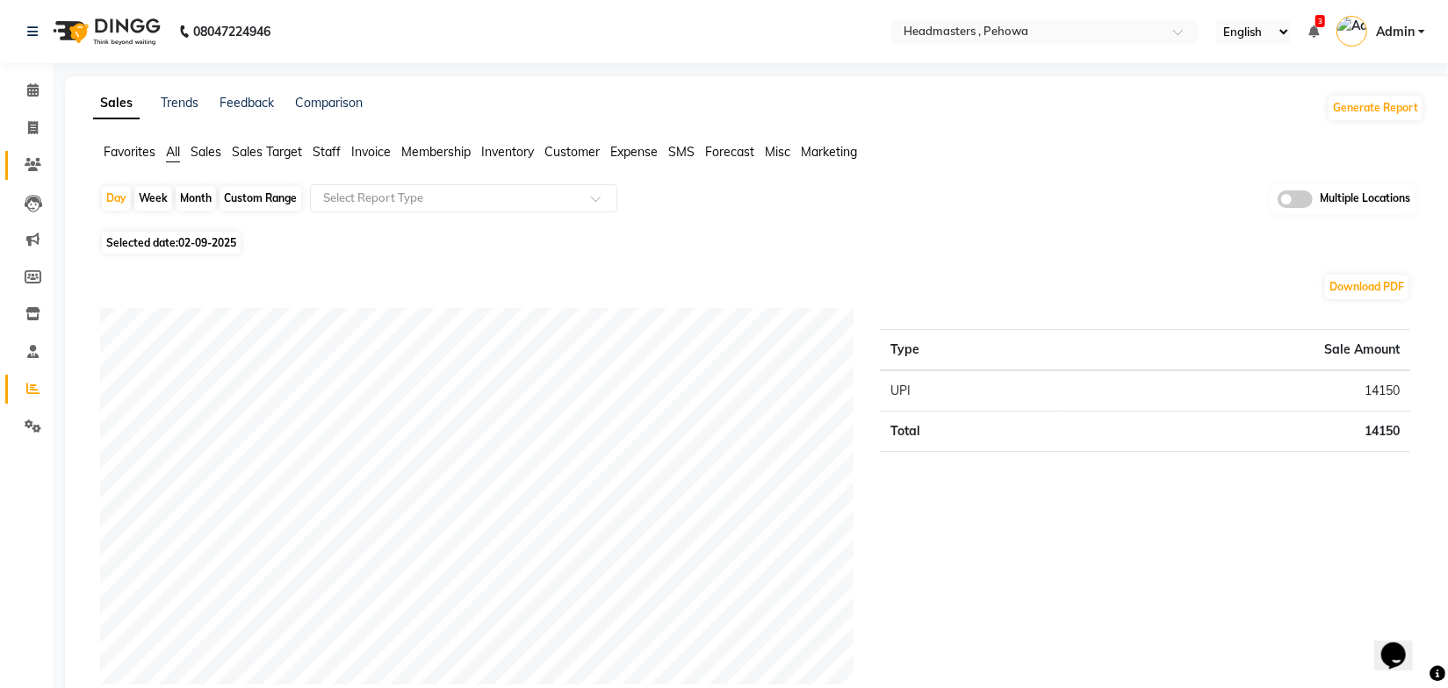
click at [33, 160] on icon at bounding box center [33, 164] width 17 height 13
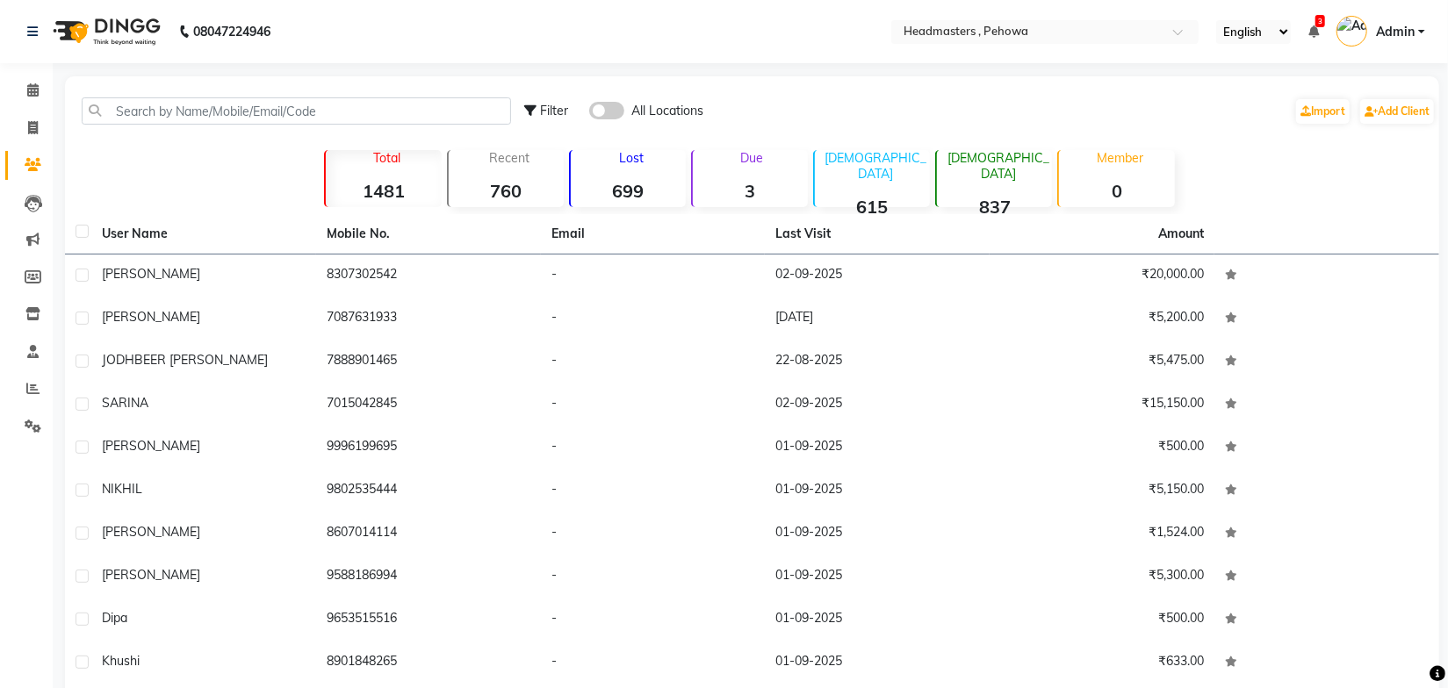
click at [25, 25] on div "08047224946" at bounding box center [149, 31] width 270 height 49
click at [36, 32] on icon at bounding box center [32, 31] width 11 height 12
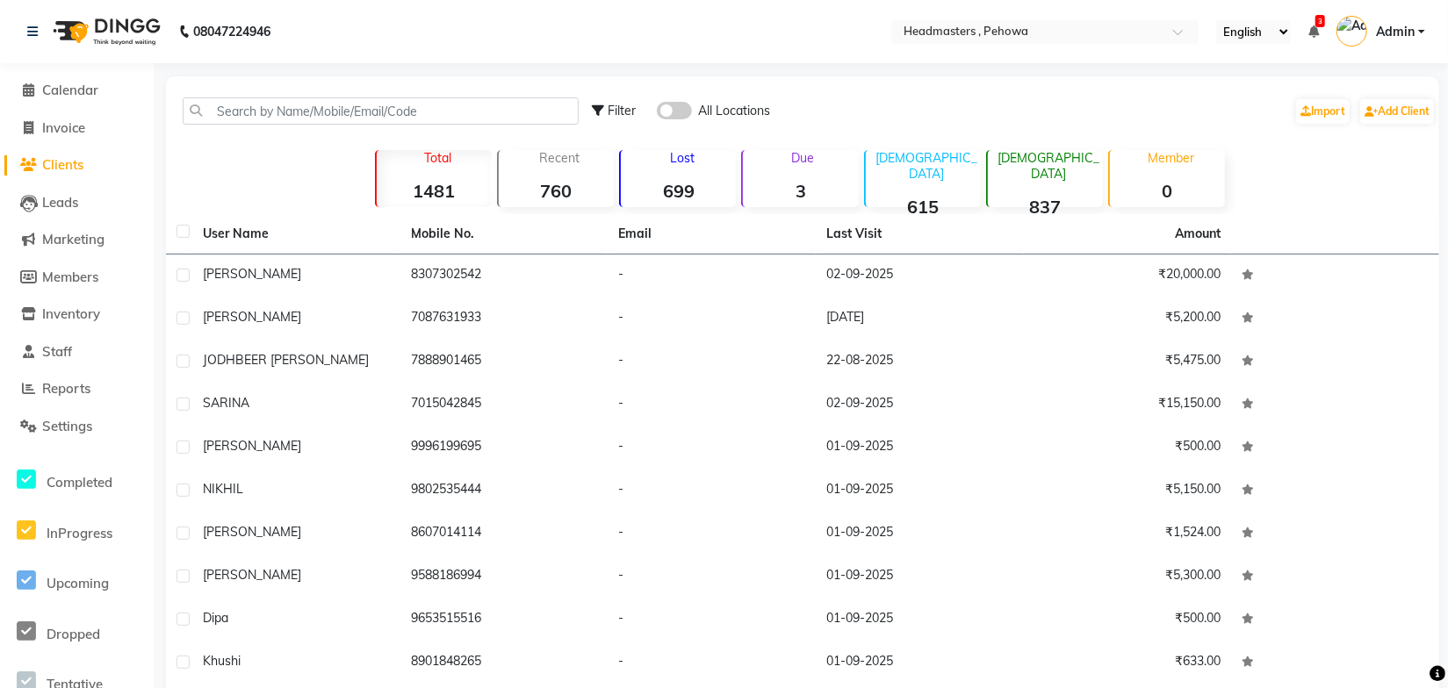
click at [55, 155] on link "Clients" at bounding box center [76, 165] width 145 height 20
click at [271, 113] on input "text" at bounding box center [381, 110] width 396 height 27
paste input "918950882780"
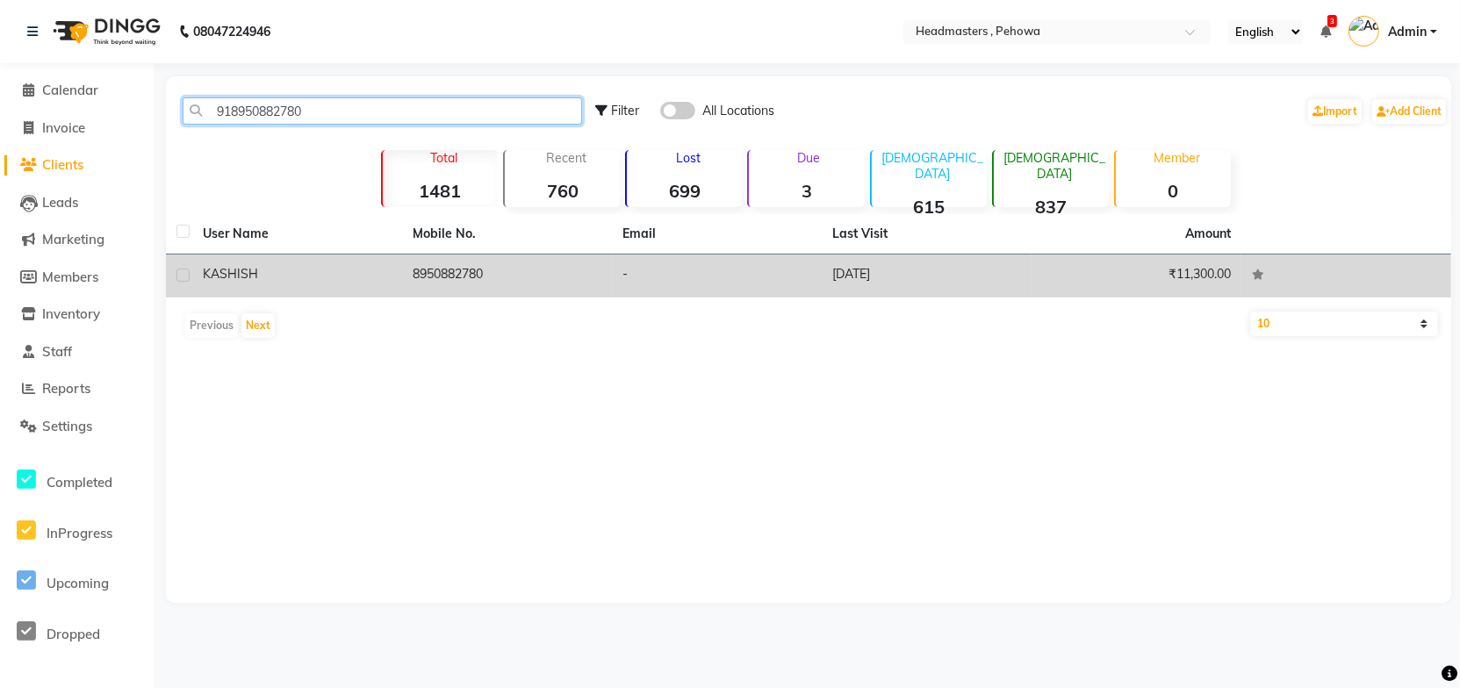
type input "918950882780"
click at [361, 267] on div "KASHISH" at bounding box center [297, 274] width 189 height 18
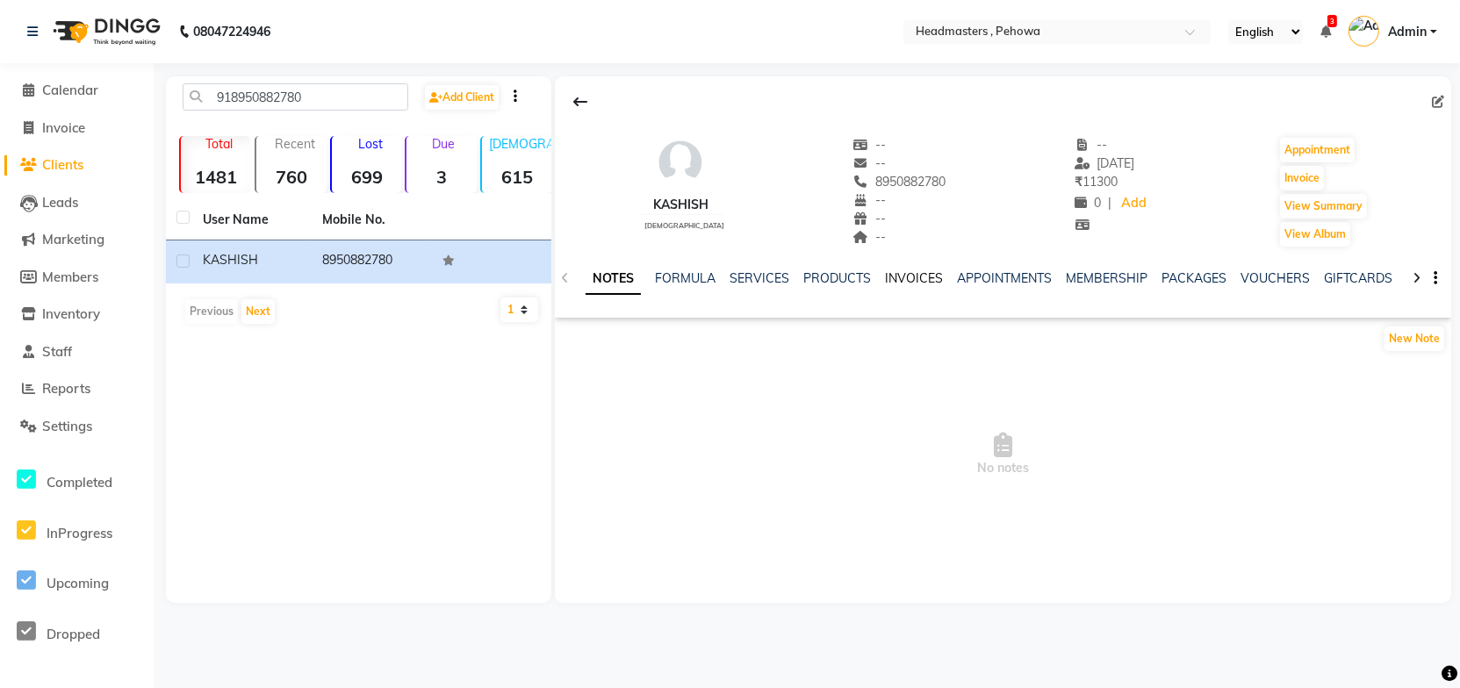
click at [921, 280] on link "INVOICES" at bounding box center [914, 278] width 58 height 16
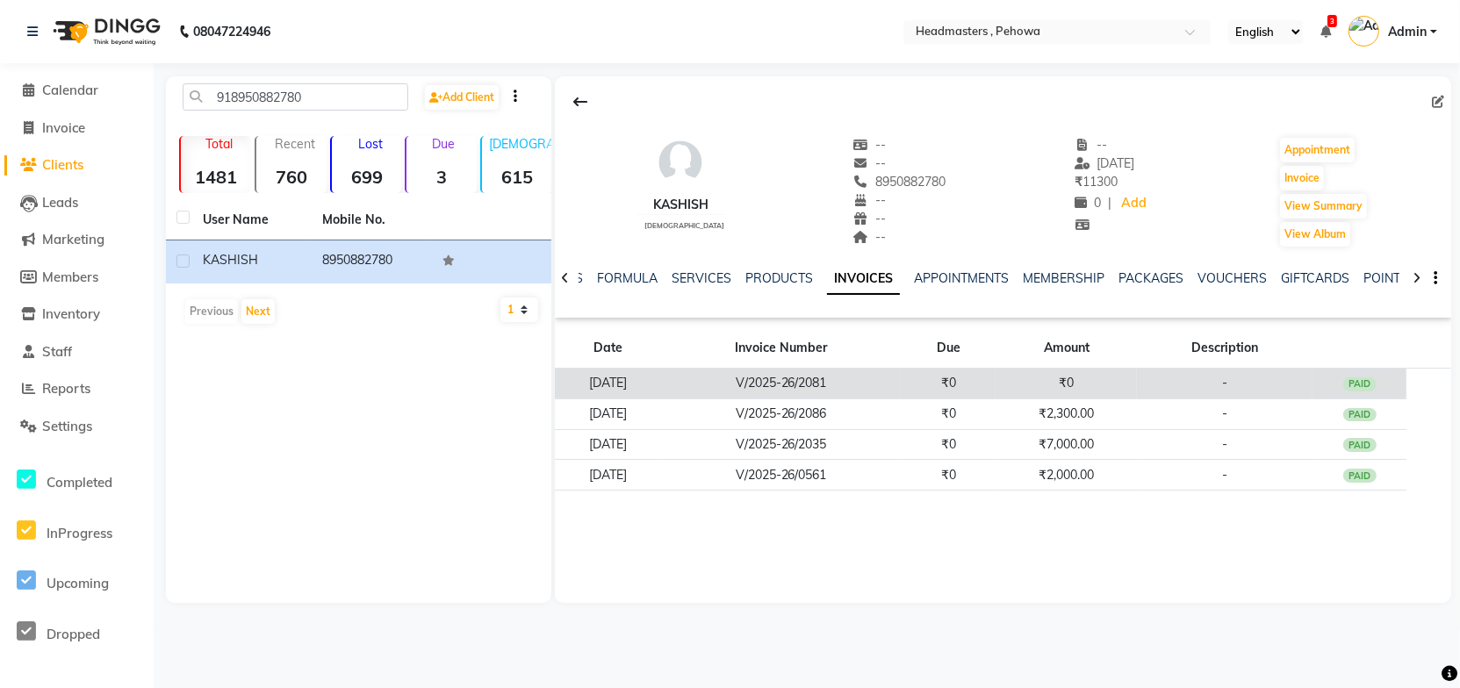
click at [831, 381] on td "V/2025-26/2081" at bounding box center [781, 384] width 240 height 31
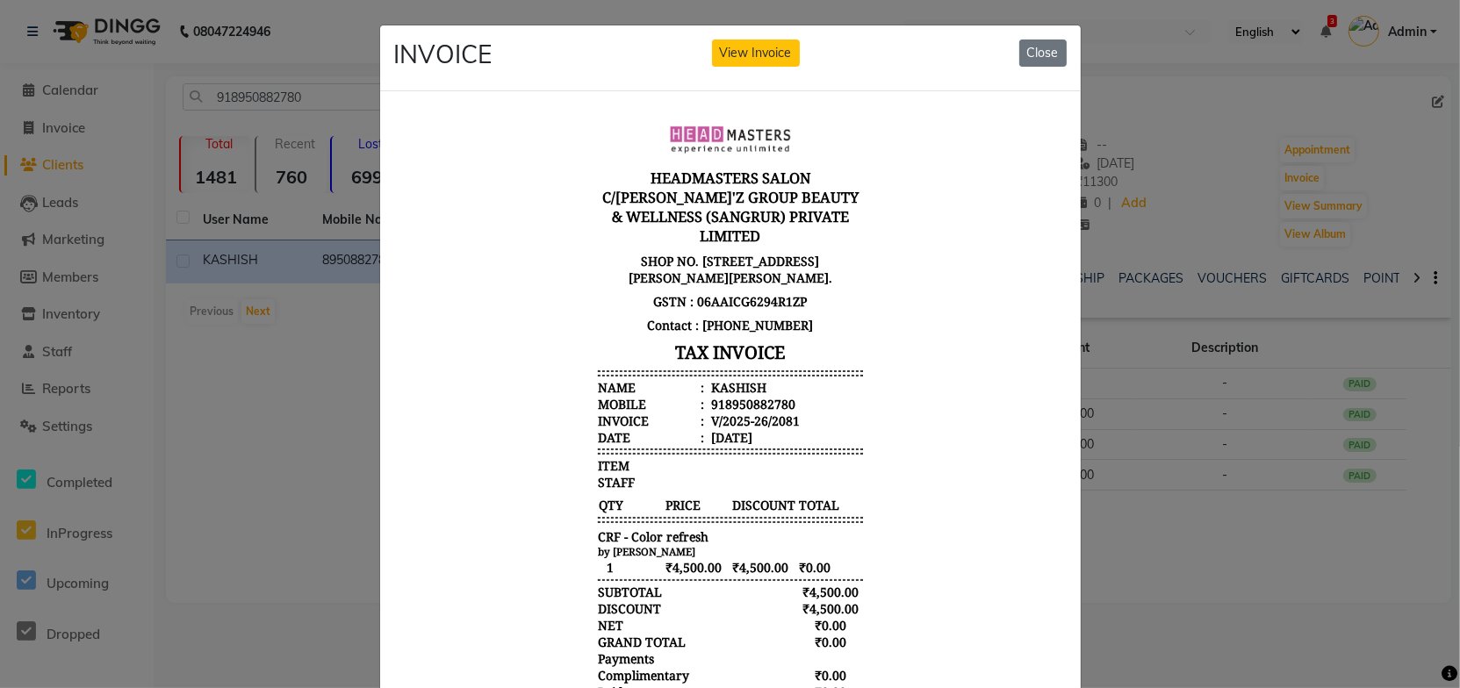
click at [767, 249] on p "SHOP NO. 1189, OPPOSITE CENTRAL BANK OF INDIA, AMBALA ROAD, WARD NUMBER 13, SAH…" at bounding box center [729, 269] width 265 height 40
click at [859, 234] on body "HEADMASTERS SALON C/O GILL'Z GROUP BEAUTY & WELLNESS (SANGRUR) PRIVATE LIMITED …" at bounding box center [729, 430] width 659 height 637
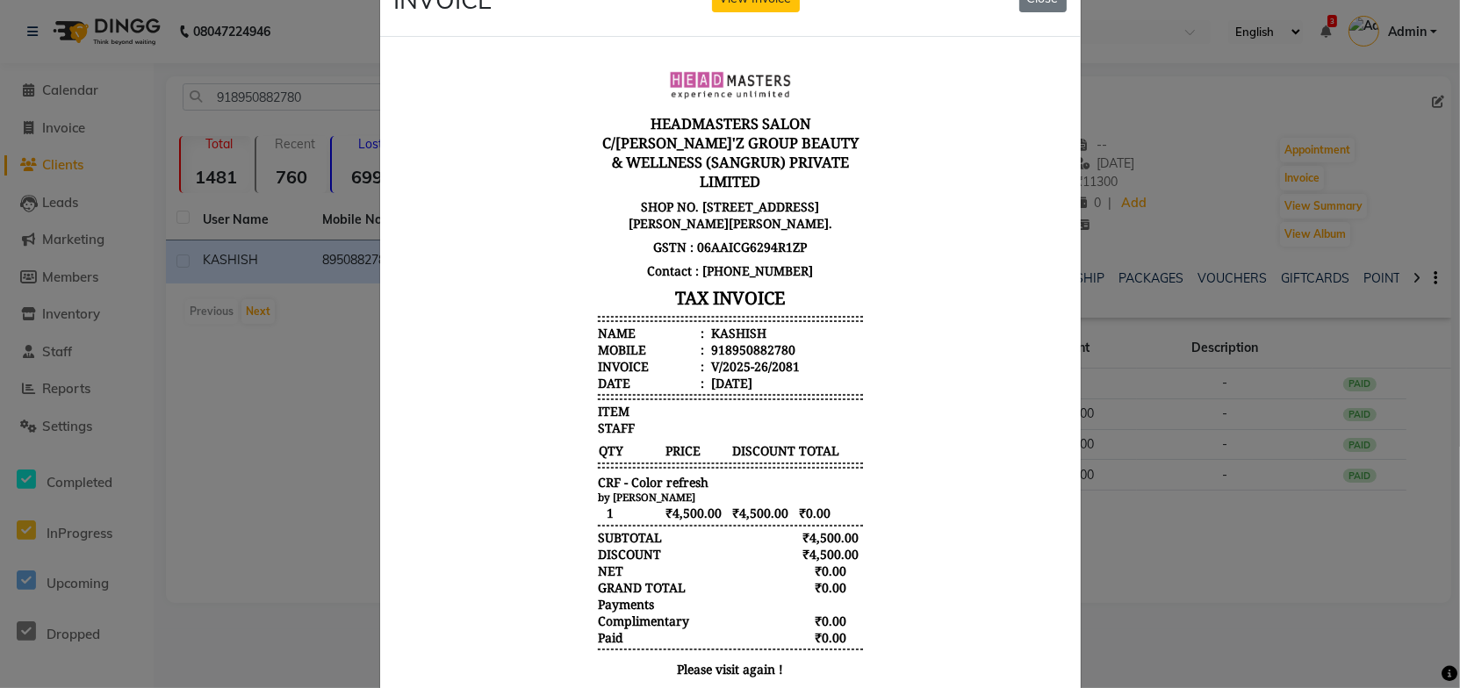
scroll to position [125, 0]
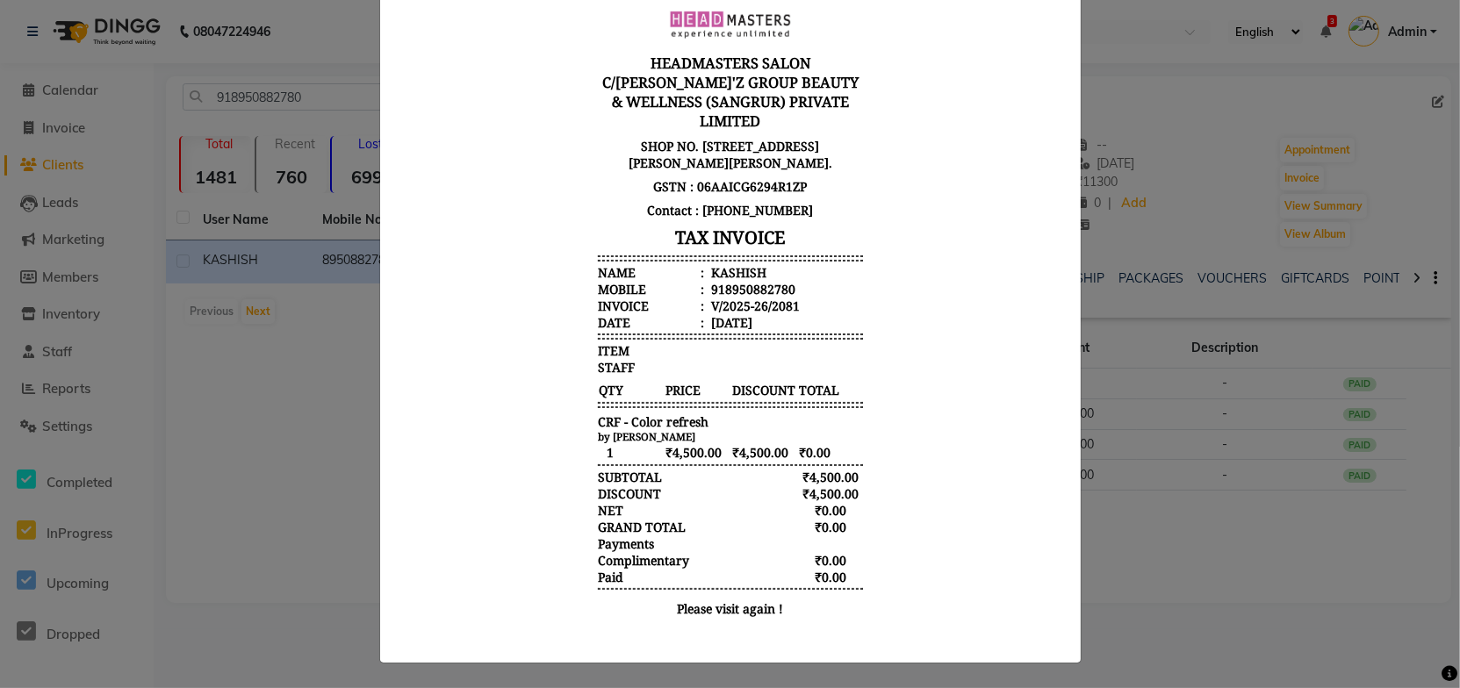
click at [893, 414] on body "HEADMASTERS SALON C/O GILL'Z GROUP BEAUTY & WELLNESS (SANGRUR) PRIVATE LIMITED …" at bounding box center [729, 315] width 659 height 637
drag, startPoint x: 610, startPoint y: 426, endPoint x: 722, endPoint y: 438, distance: 112.2
click at [722, 438] on div "HEADMASTERS SALON C/O GILL'Z GROUP BEAUTY & WELLNESS (SANGRUR) PRIVATE LIMITED …" at bounding box center [729, 315] width 279 height 637
drag, startPoint x: 663, startPoint y: 462, endPoint x: 648, endPoint y: 454, distance: 16.9
click at [664, 462] on span "₹4,500.00" at bounding box center [696, 452] width 65 height 18
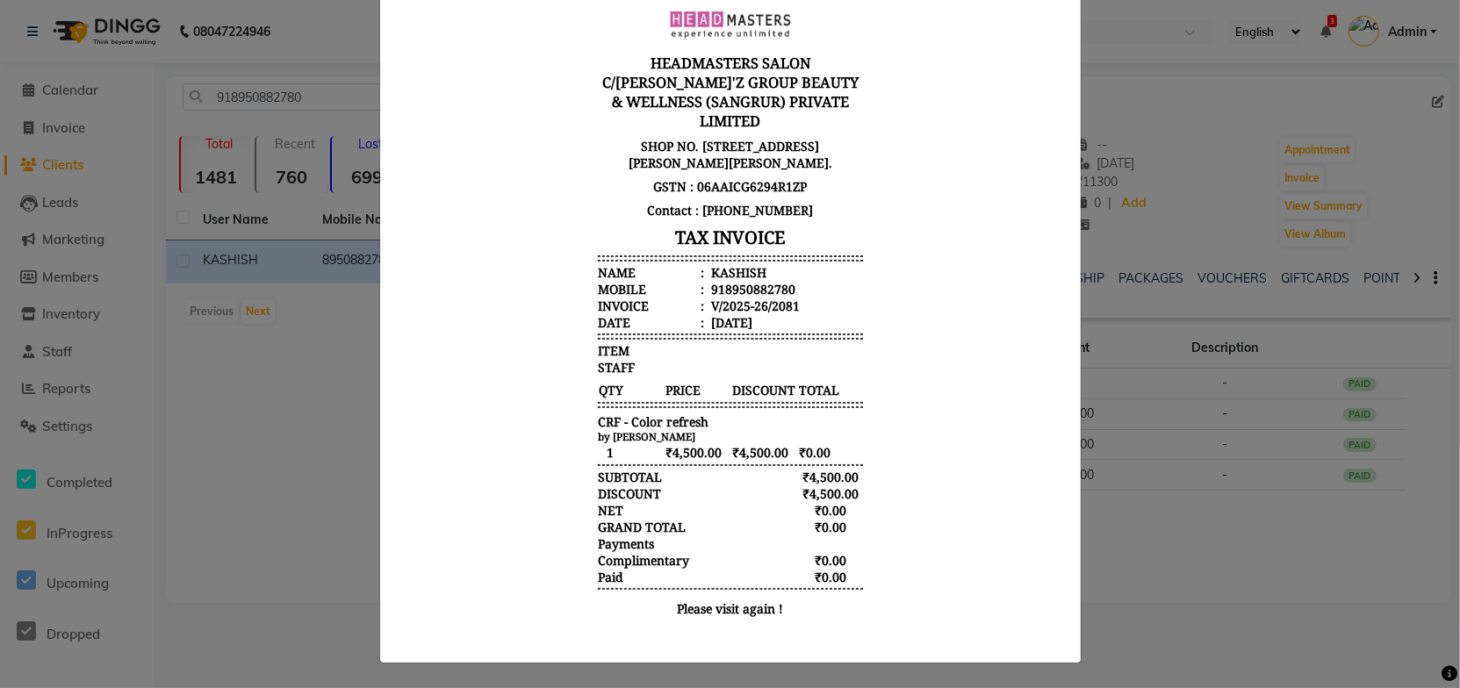
drag, startPoint x: 640, startPoint y: 443, endPoint x: 690, endPoint y: 471, distance: 57.0
click at [641, 443] on small "by Amanpreet" at bounding box center [645, 436] width 97 height 13
click at [843, 406] on div "HEADMASTERS SALON C/O GILL'Z GROUP BEAUTY & WELLNESS (SANGRUR) PRIVATE LIMITED …" at bounding box center [729, 315] width 279 height 637
click at [870, 420] on body "HEADMASTERS SALON C/O GILL'Z GROUP BEAUTY & WELLNESS (SANGRUR) PRIVATE LIMITED …" at bounding box center [729, 315] width 659 height 637
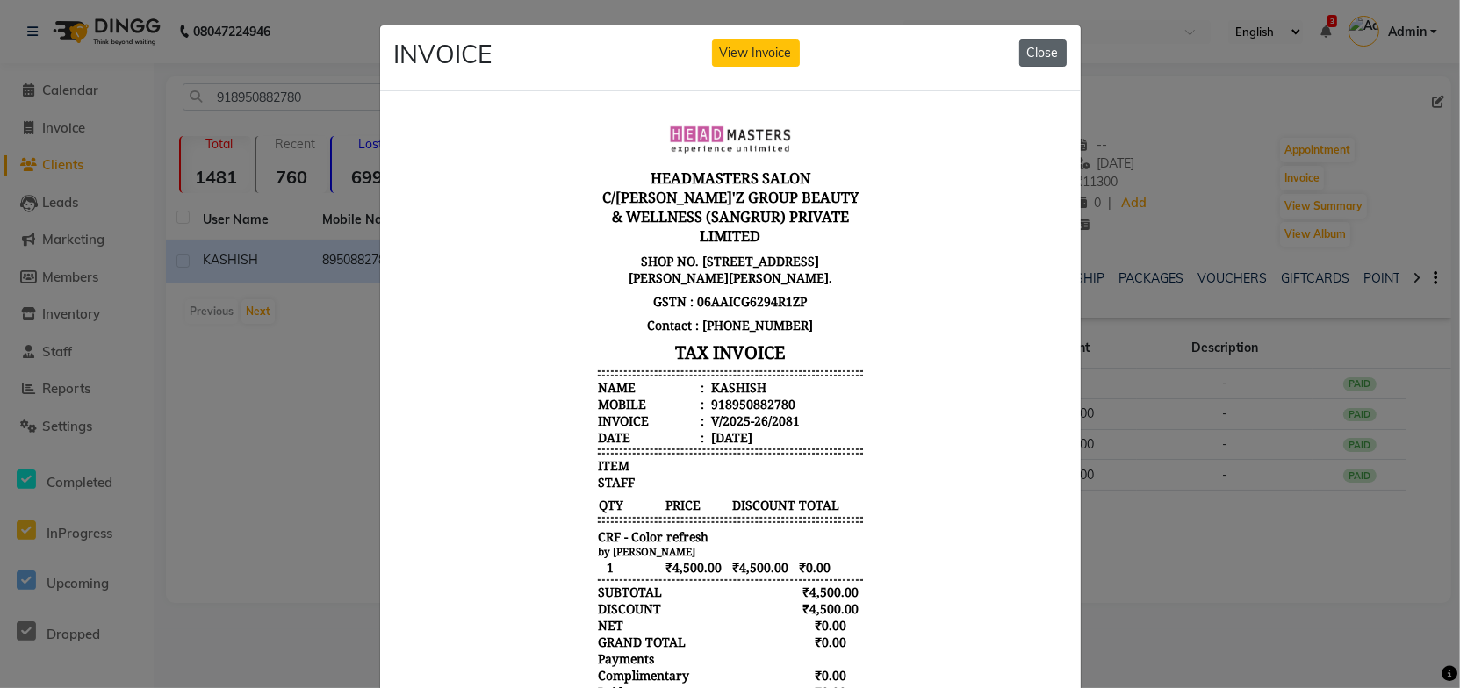
click at [1042, 54] on button "Close" at bounding box center [1042, 53] width 47 height 27
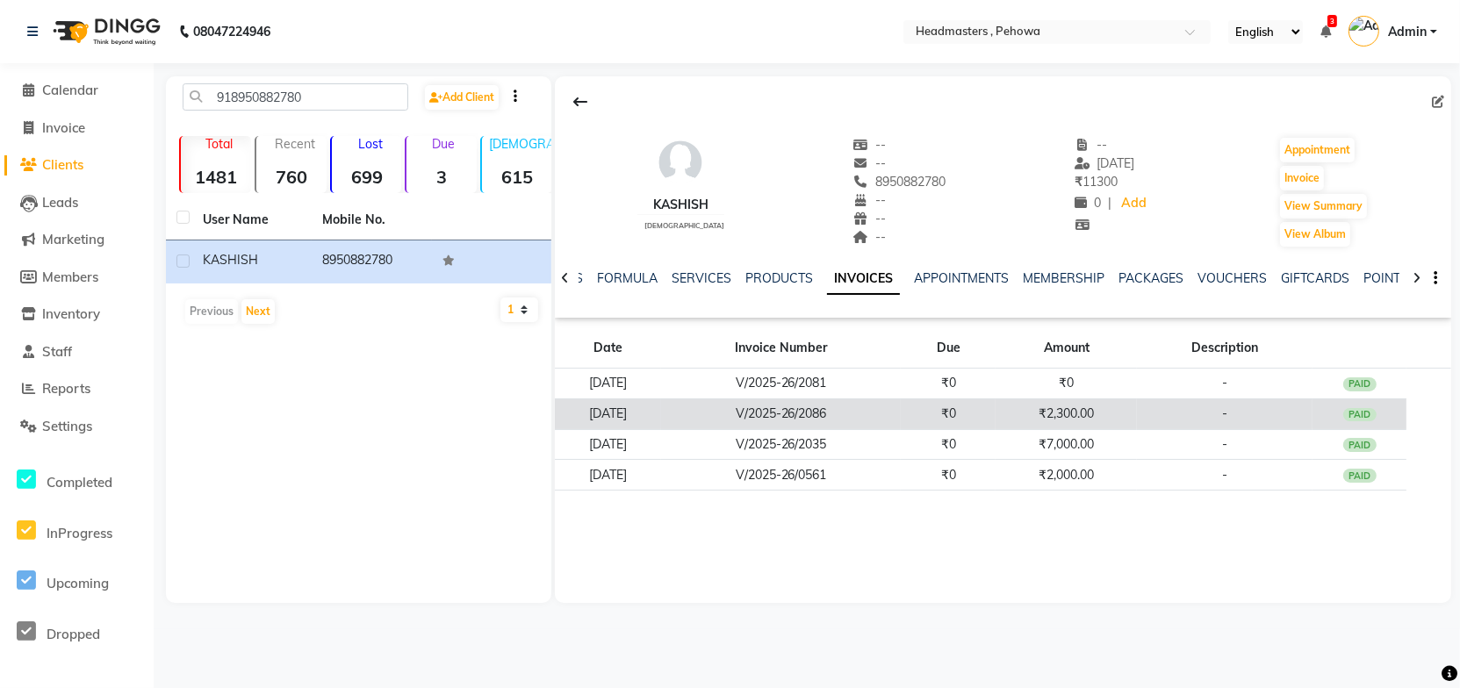
click at [718, 413] on td "V/2025-26/2086" at bounding box center [781, 414] width 240 height 31
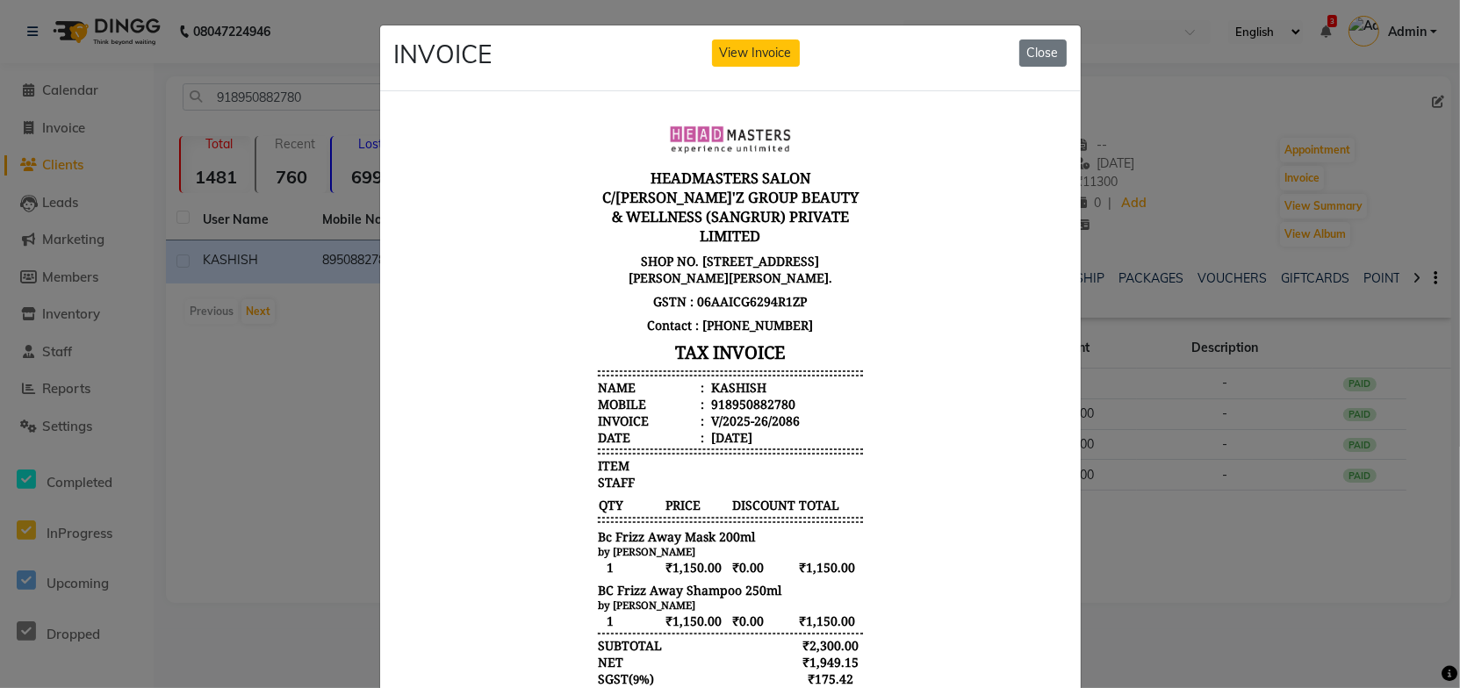
click at [853, 349] on div "HEADMASTERS SALON C/O GILL'Z GROUP BEAUTY & WELLNESS (SANGRUR) PRIVATE LIMITED …" at bounding box center [729, 466] width 279 height 708
click at [1032, 51] on button "Close" at bounding box center [1042, 53] width 47 height 27
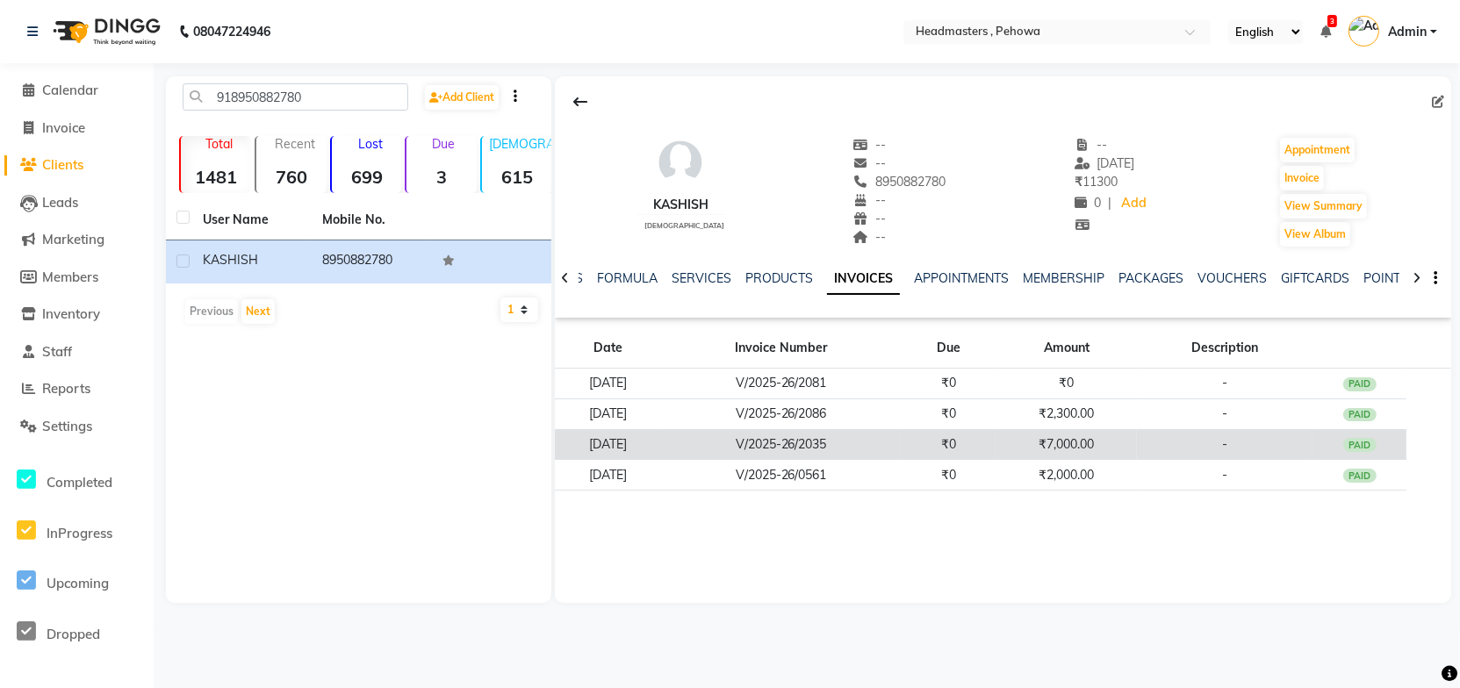
click at [858, 441] on td "V/2025-26/2035" at bounding box center [781, 444] width 240 height 31
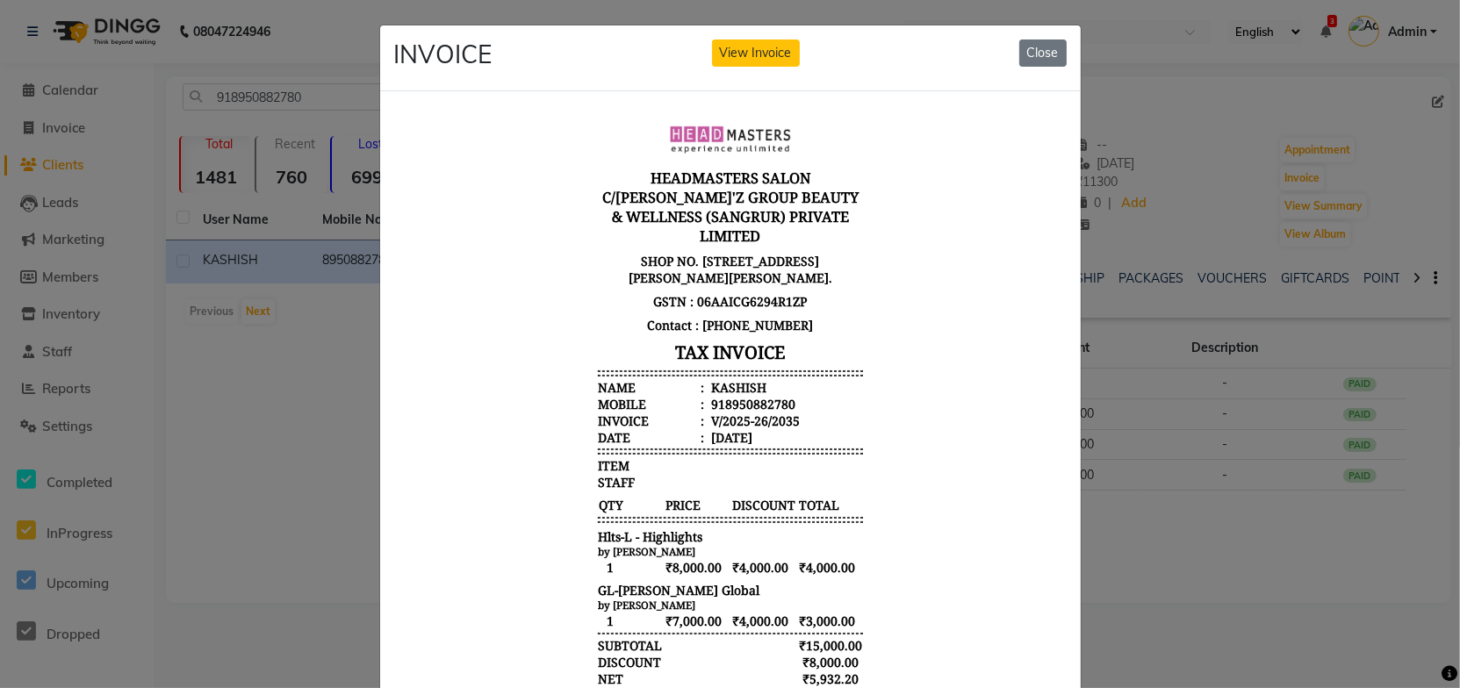
click at [863, 369] on body "HEADMASTERS SALON C/O GILL'Z GROUP BEAUTY & WELLNESS (SANGRUR) PRIVATE LIMITED …" at bounding box center [729, 474] width 659 height 724
click at [874, 430] on body "HEADMASTERS SALON C/O GILL'Z GROUP BEAUTY & WELLNESS (SANGRUR) PRIVATE LIMITED …" at bounding box center [729, 474] width 659 height 724
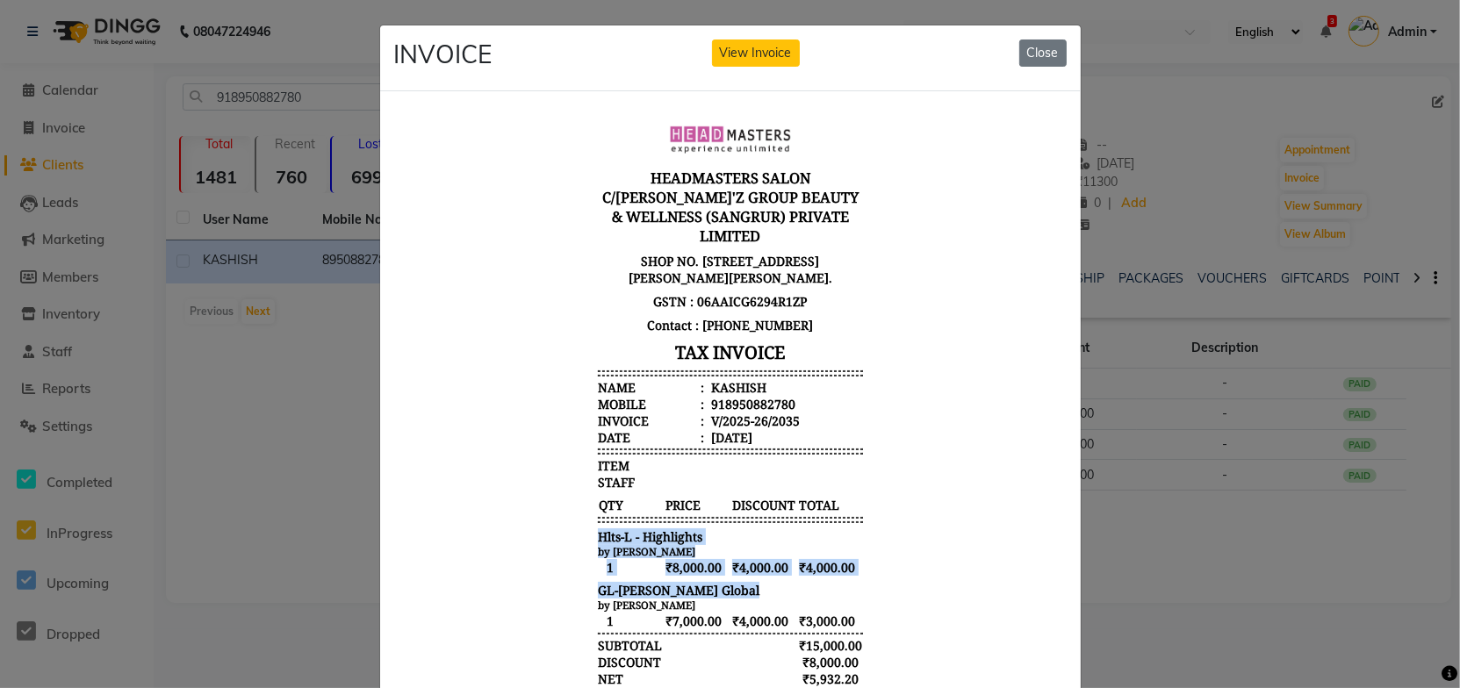
drag, startPoint x: 580, startPoint y: 522, endPoint x: 734, endPoint y: 595, distance: 170.5
click at [734, 595] on div "HEADMASTERS SALON C/O GILL'Z GROUP BEAUTY & WELLNESS (SANGRUR) PRIVATE LIMITED …" at bounding box center [729, 474] width 279 height 724
click at [715, 558] on span "₹8,000.00" at bounding box center [696, 567] width 65 height 18
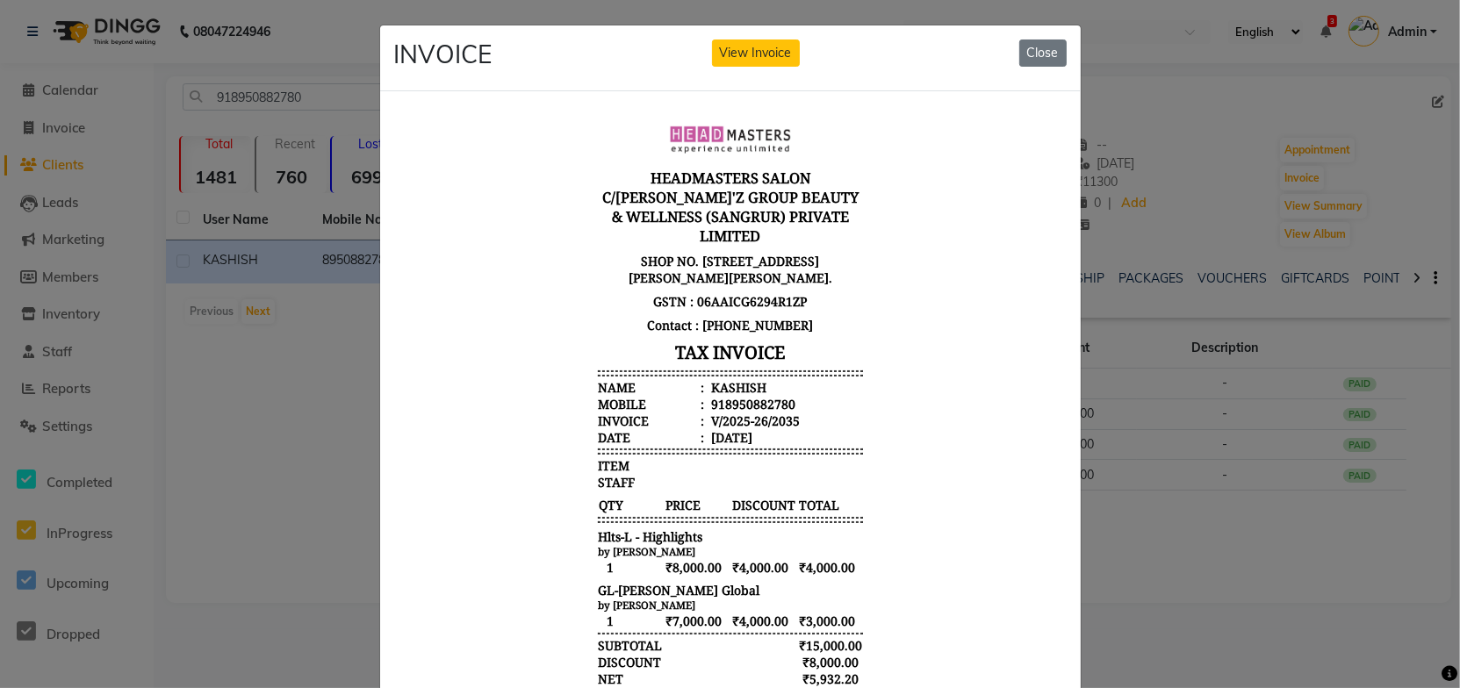
click at [637, 566] on span "1" at bounding box center [629, 567] width 65 height 18
click at [637, 629] on span "1" at bounding box center [629, 620] width 65 height 18
click at [1045, 54] on button "Close" at bounding box center [1042, 53] width 47 height 27
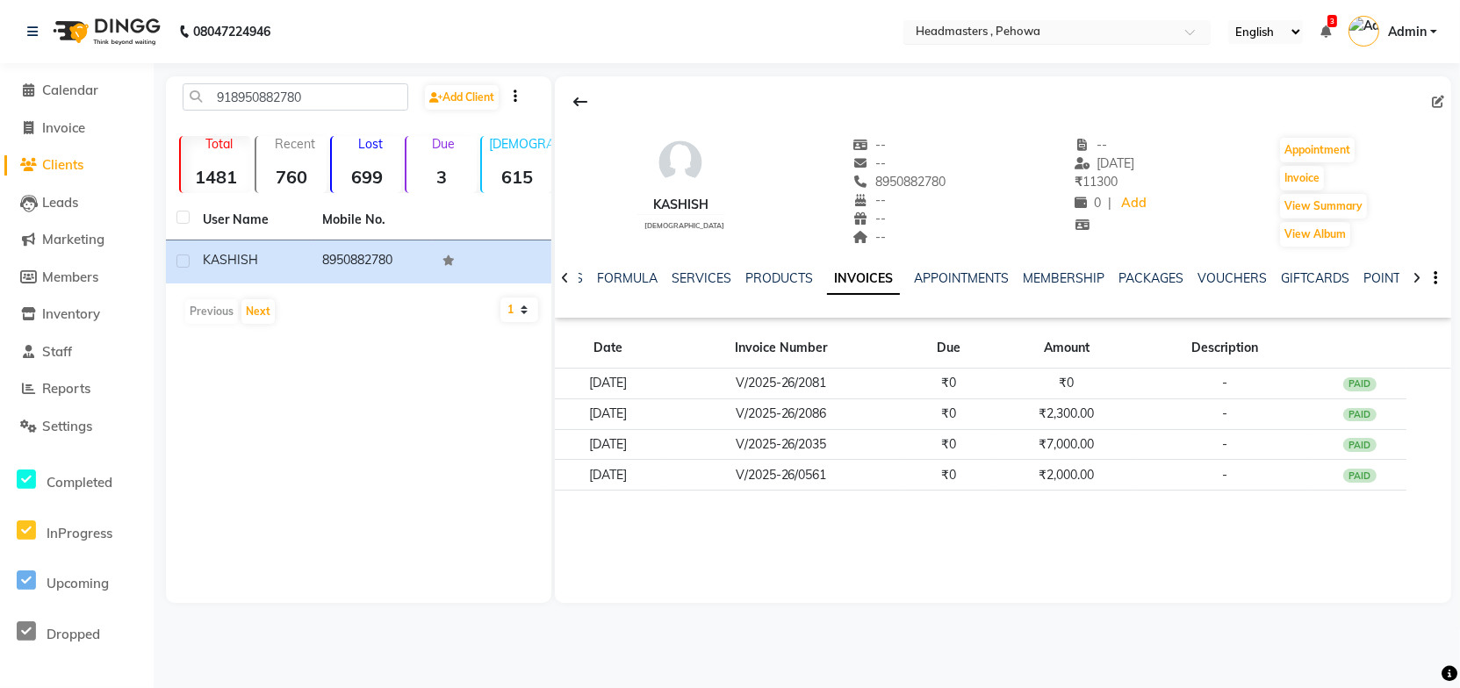
click at [1059, 35] on input "text" at bounding box center [1039, 34] width 255 height 18
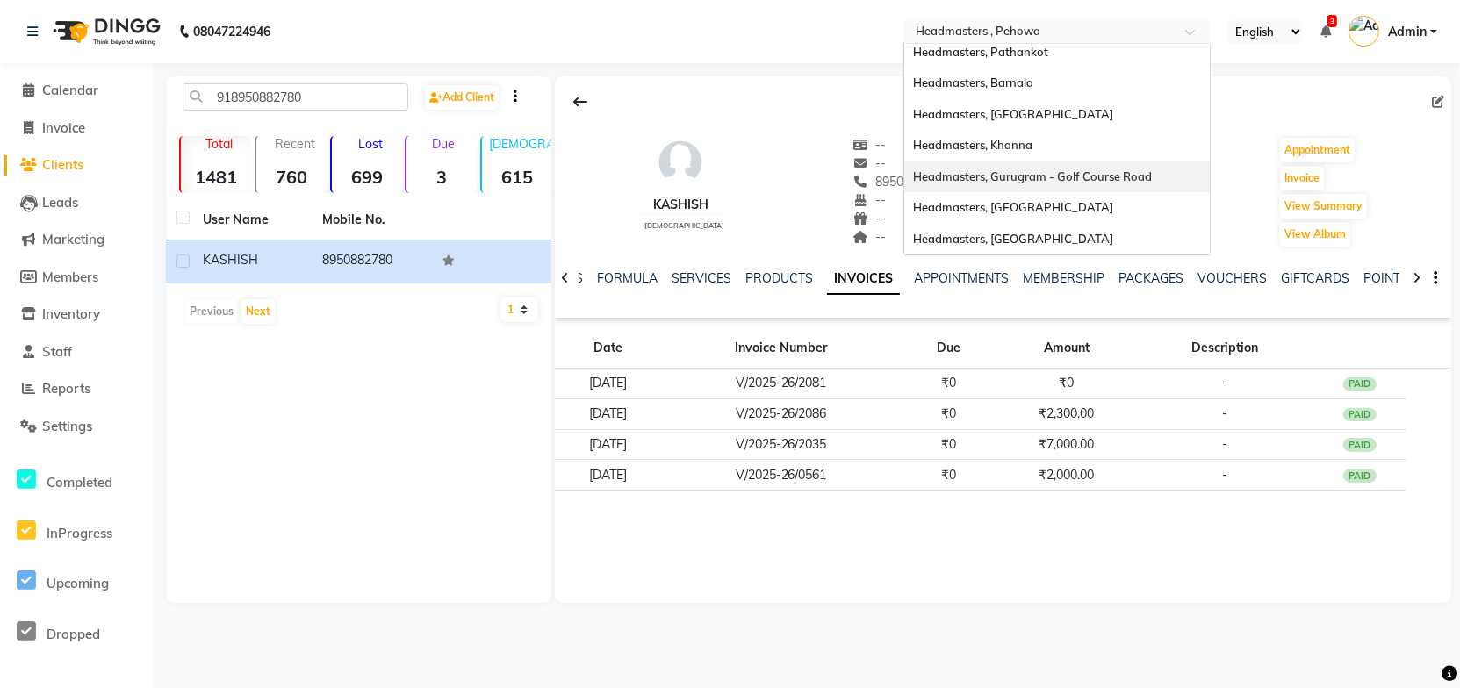
scroll to position [381, 0]
click at [1044, 210] on div "Headmasters, [GEOGRAPHIC_DATA]" at bounding box center [1057, 208] width 306 height 32
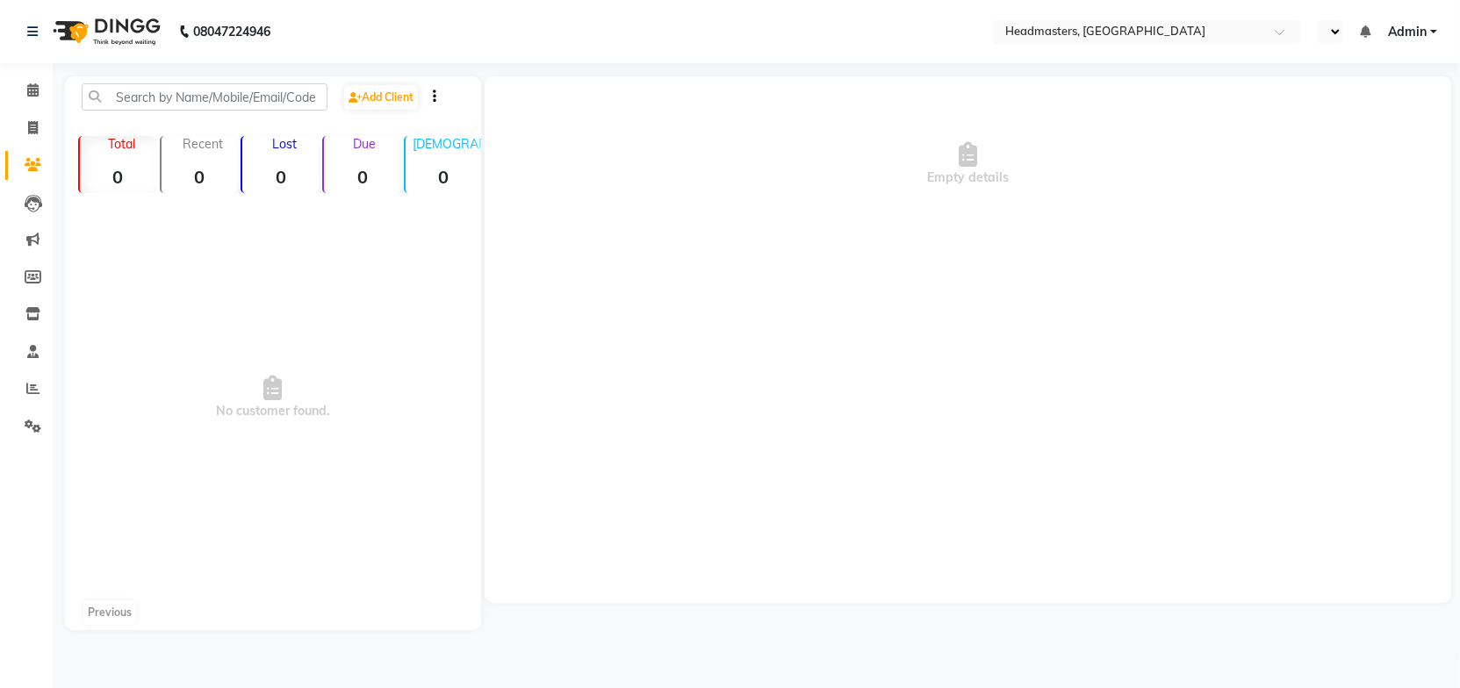
select select "en"
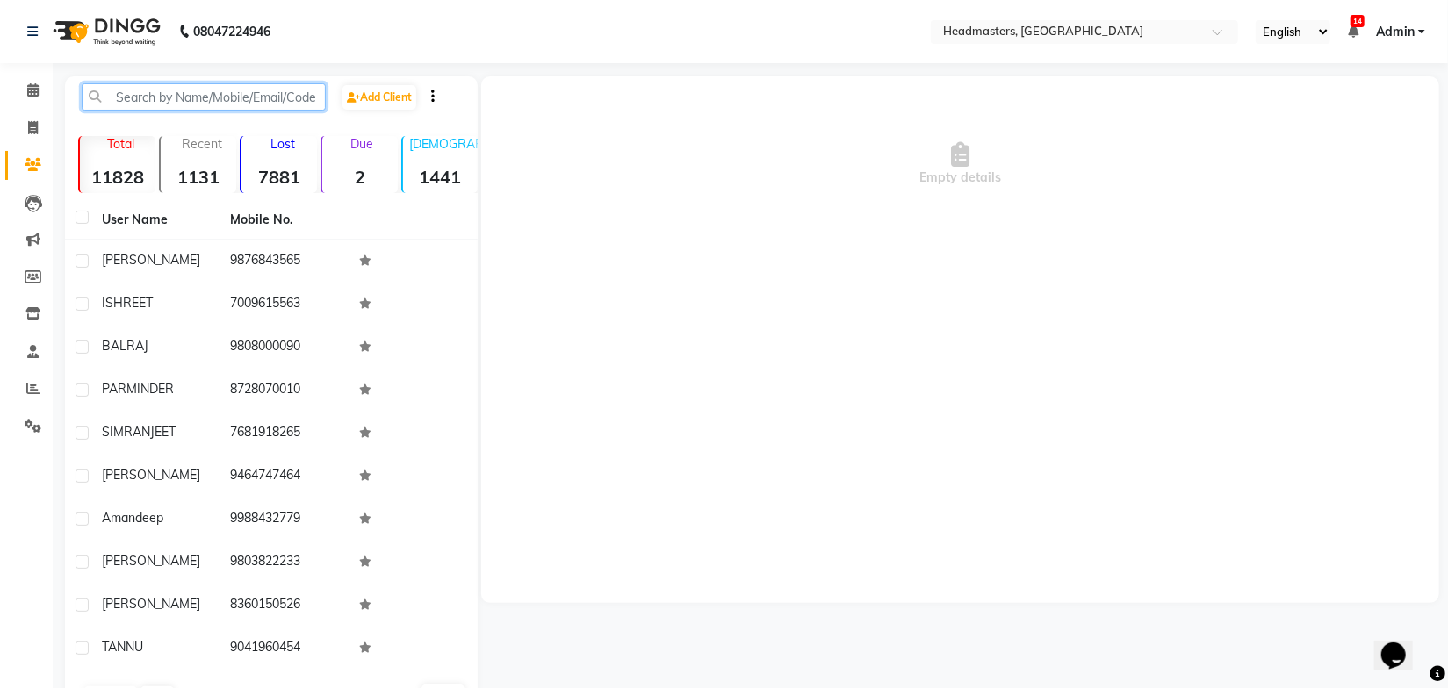
click at [135, 97] on input "text" at bounding box center [204, 96] width 244 height 27
paste input "916280377617"
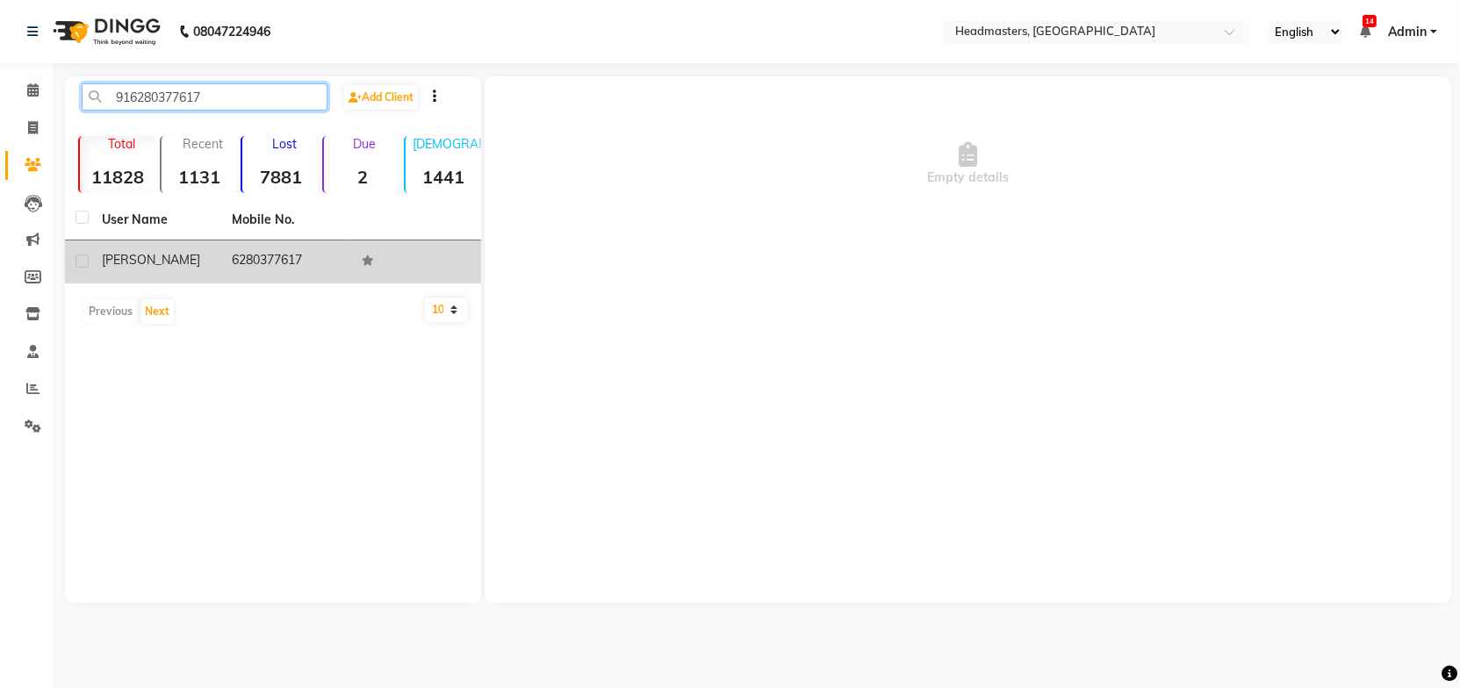
type input "916280377617"
click at [150, 260] on div "[PERSON_NAME]" at bounding box center [156, 260] width 109 height 18
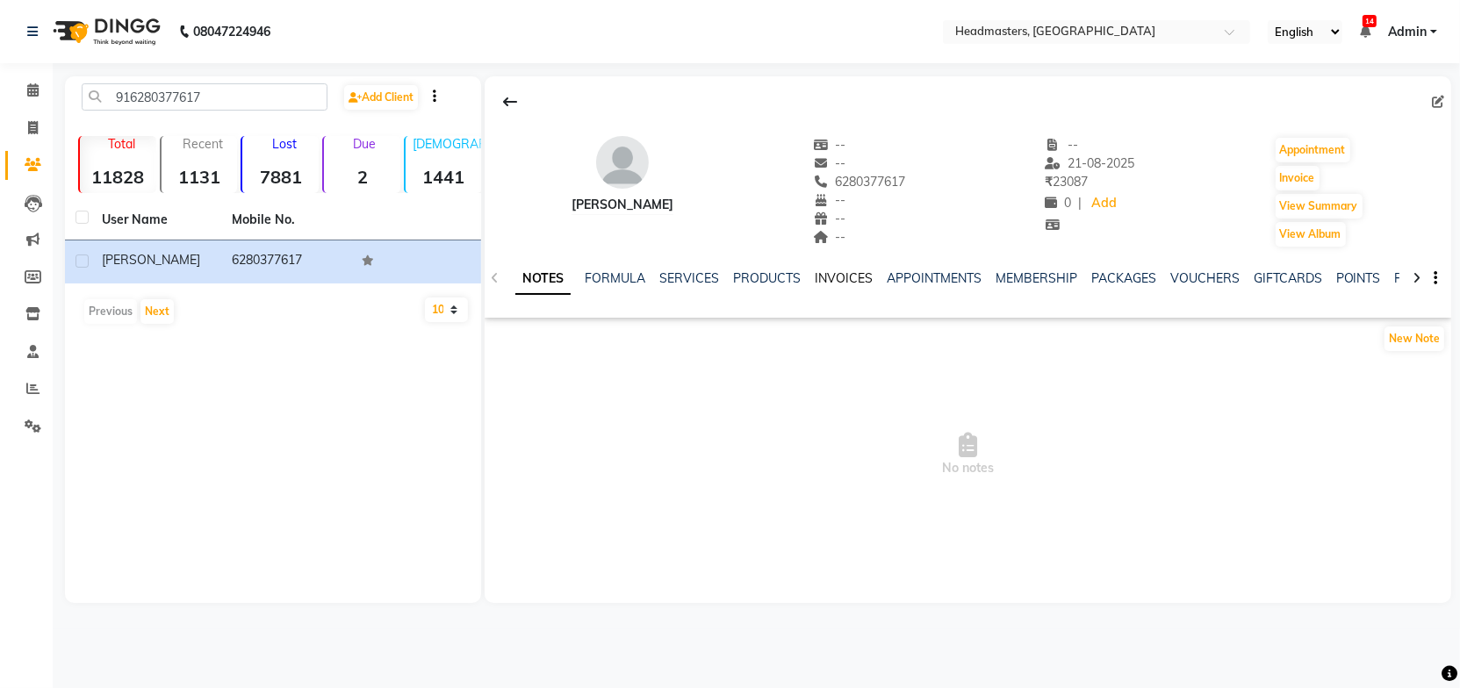
click at [829, 280] on link "INVOICES" at bounding box center [844, 278] width 58 height 16
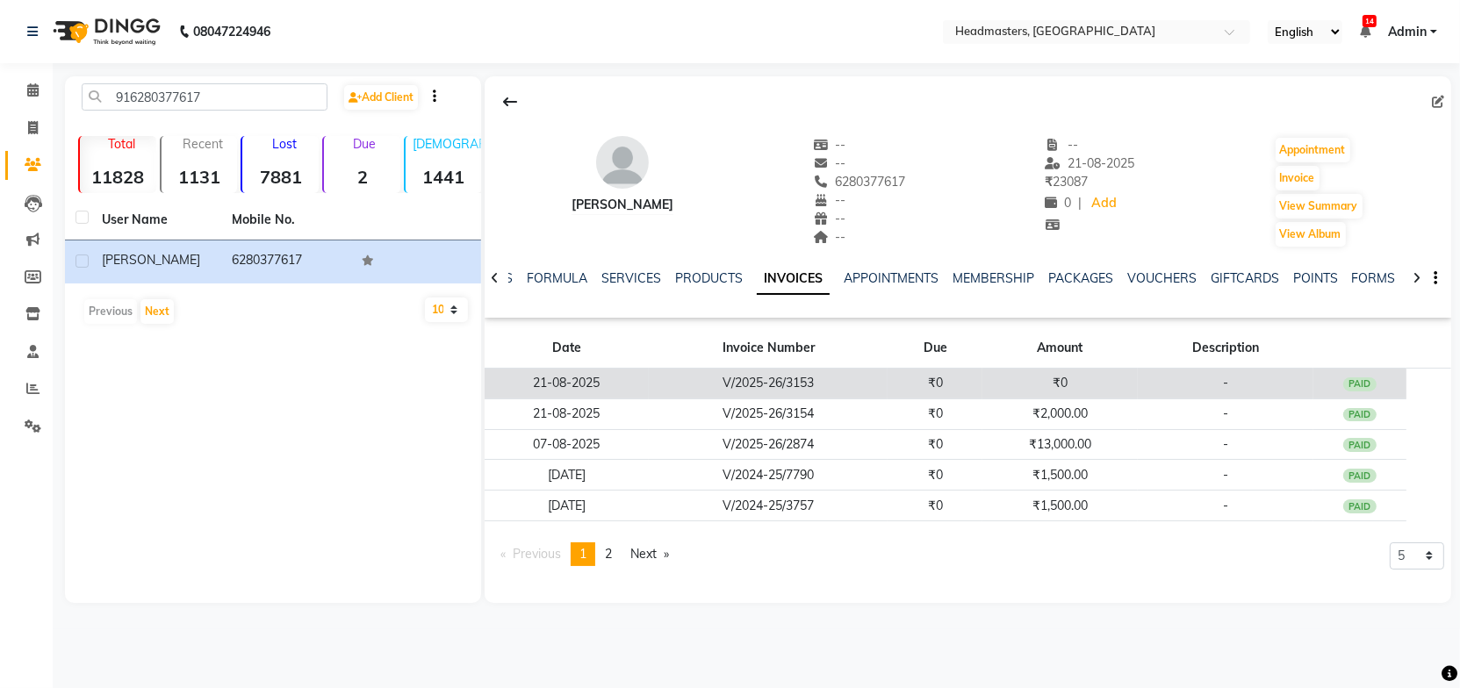
click at [630, 373] on td "21-08-2025" at bounding box center [567, 384] width 164 height 31
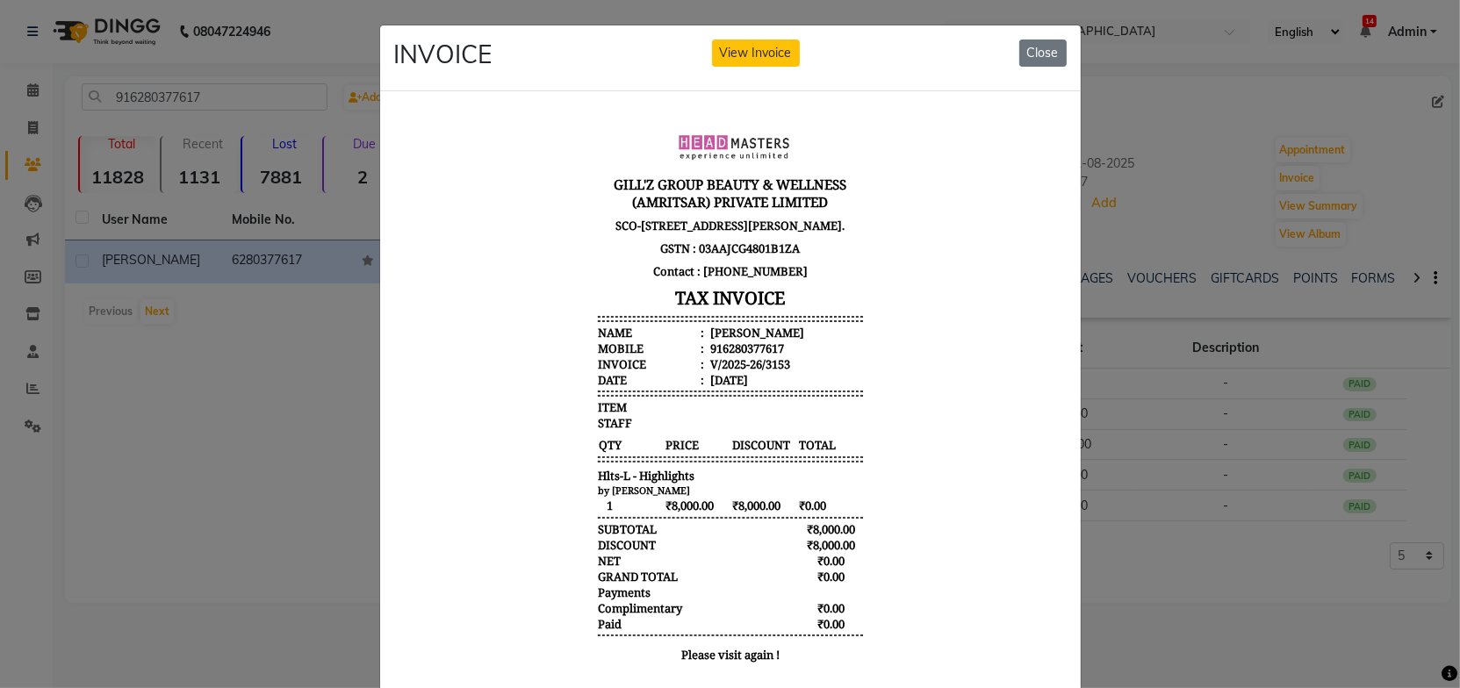
click at [858, 396] on body "[PERSON_NAME]'Z GROUP BEAUTY & WELLNESS (AMRITSAR) PRIVATE LIMITED [STREET_ADDR…" at bounding box center [729, 396] width 659 height 568
click at [1029, 50] on button "Close" at bounding box center [1042, 53] width 47 height 27
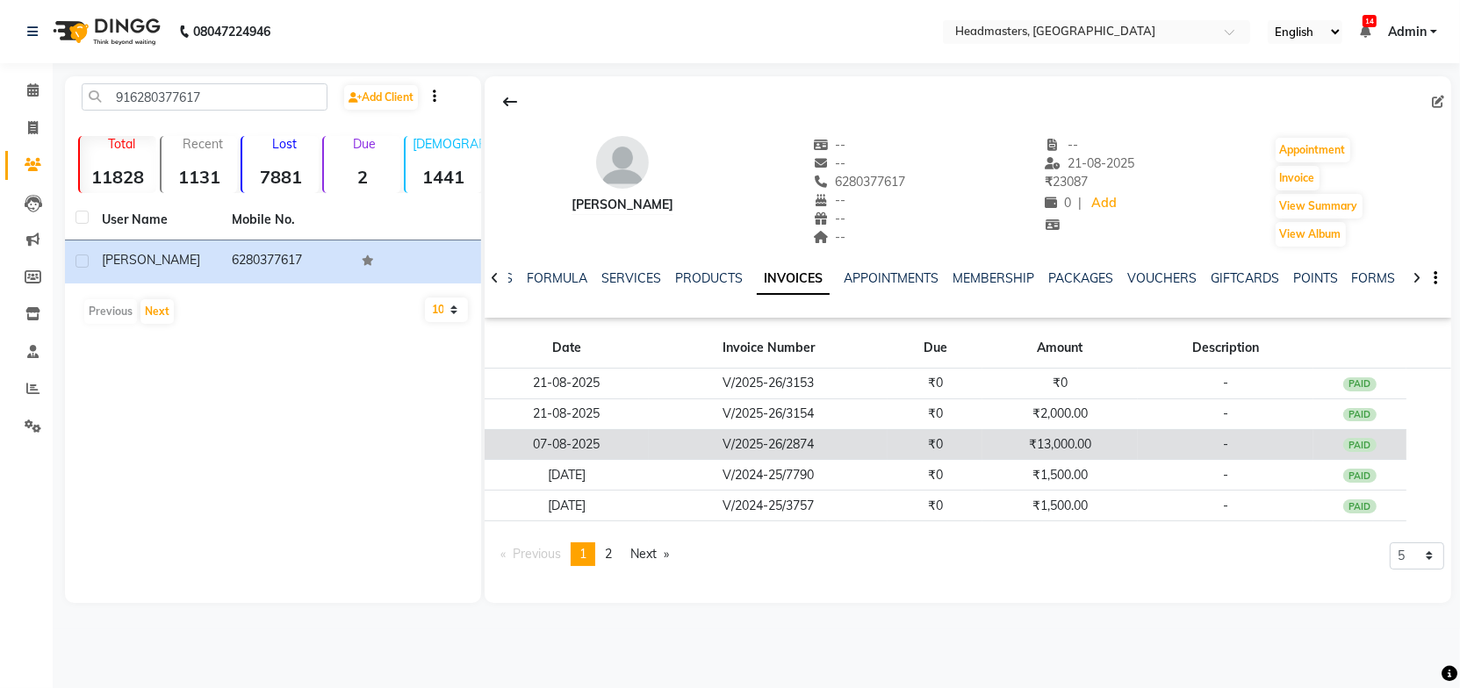
click at [606, 445] on td "07-08-2025" at bounding box center [567, 444] width 164 height 31
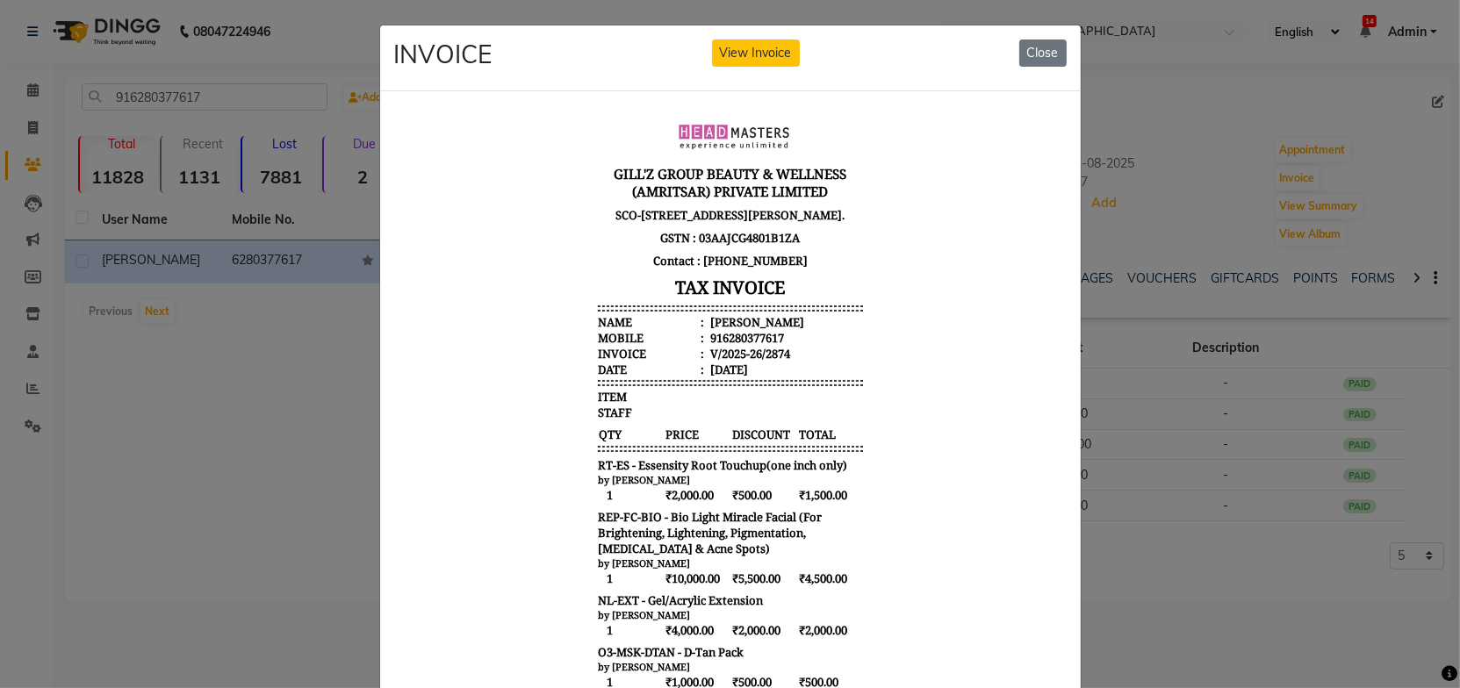
scroll to position [13, 0]
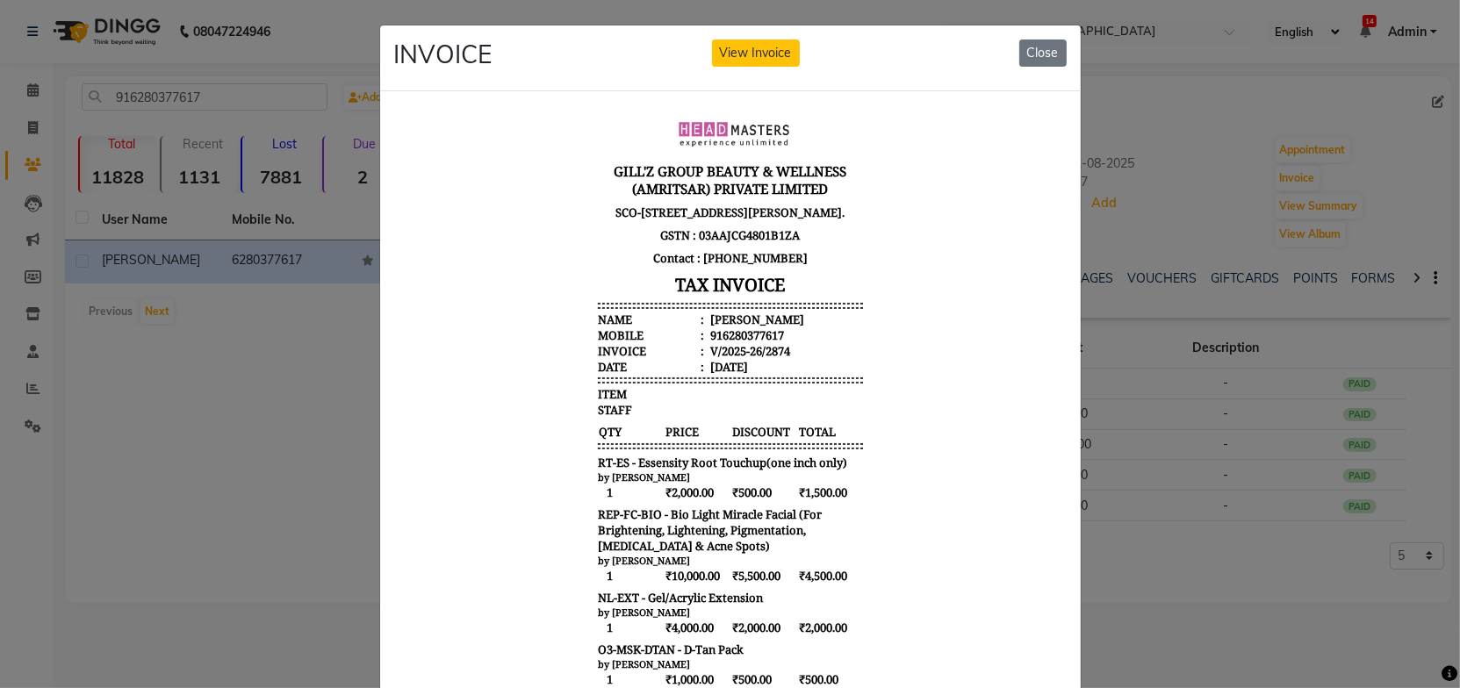
click at [875, 405] on body "[PERSON_NAME]'Z GROUP BEAUTY & WELLNESS (AMRITSAR) PRIVATE LIMITED [STREET_ADDR…" at bounding box center [729, 543] width 659 height 890
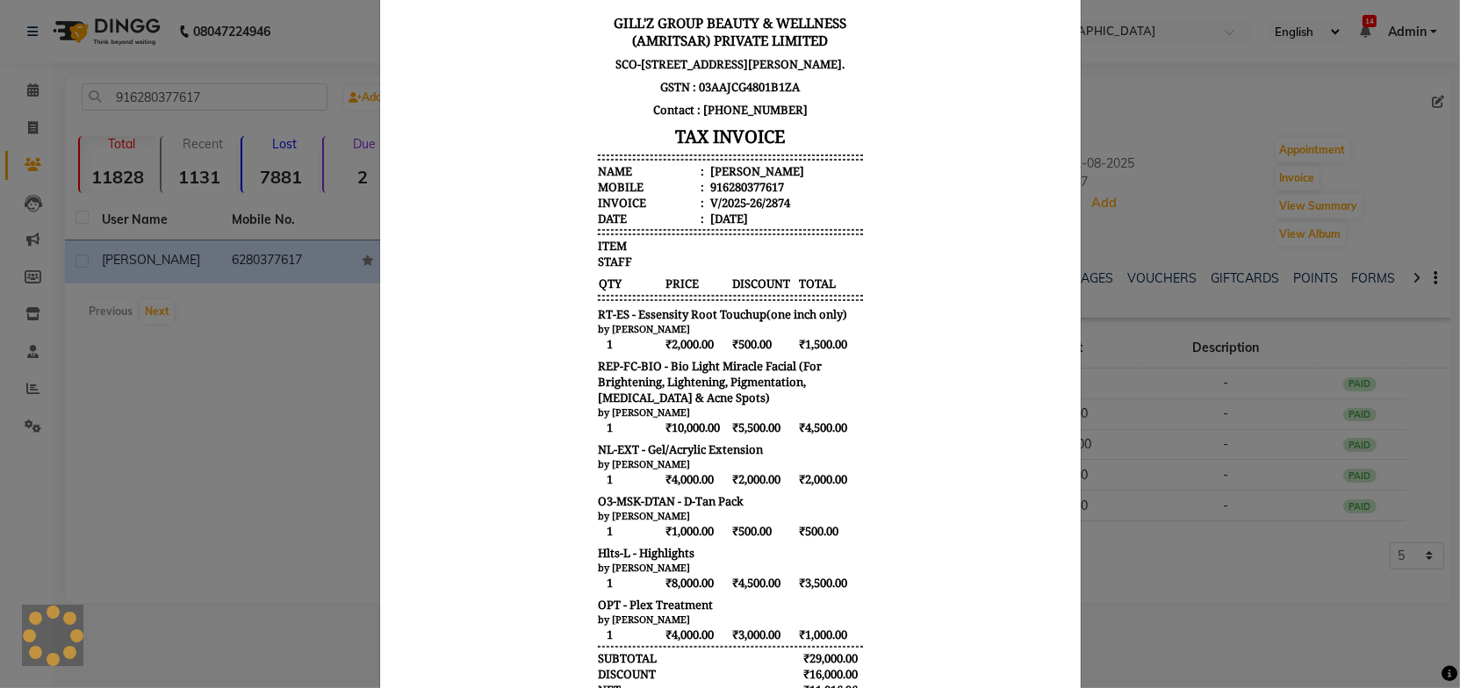
scroll to position [159, 0]
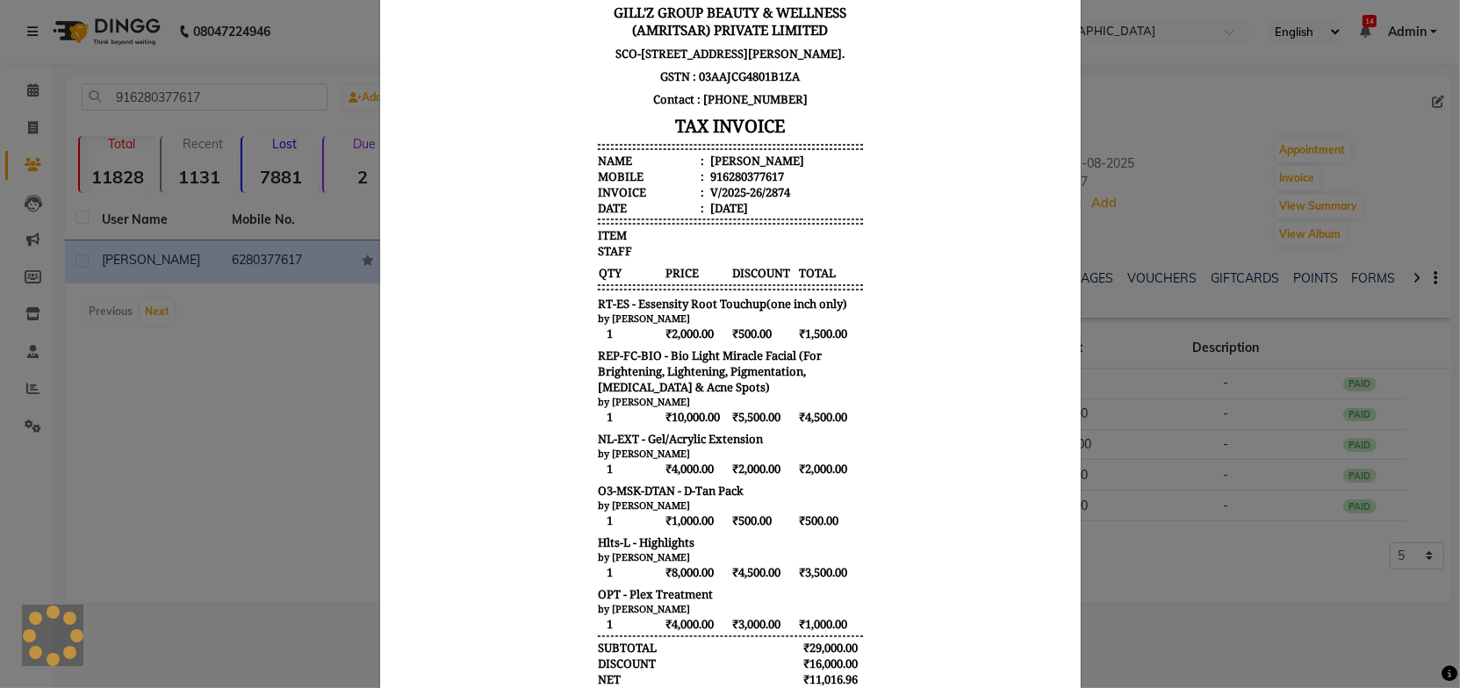
click at [872, 423] on body "[PERSON_NAME]'Z GROUP BEAUTY & WELLNESS (AMRITSAR) PRIVATE LIMITED [STREET_ADDR…" at bounding box center [729, 385] width 659 height 890
drag, startPoint x: 773, startPoint y: 466, endPoint x: 761, endPoint y: 479, distance: 16.8
click at [771, 467] on span "₹2,000.00" at bounding box center [763, 469] width 65 height 18
click at [757, 482] on div "[PERSON_NAME]'Z GROUP BEAUTY & WELLNESS (AMRITSAR) PRIVATE LIMITED [STREET_ADDR…" at bounding box center [729, 385] width 279 height 890
click at [739, 515] on span "₹500.00" at bounding box center [763, 521] width 65 height 18
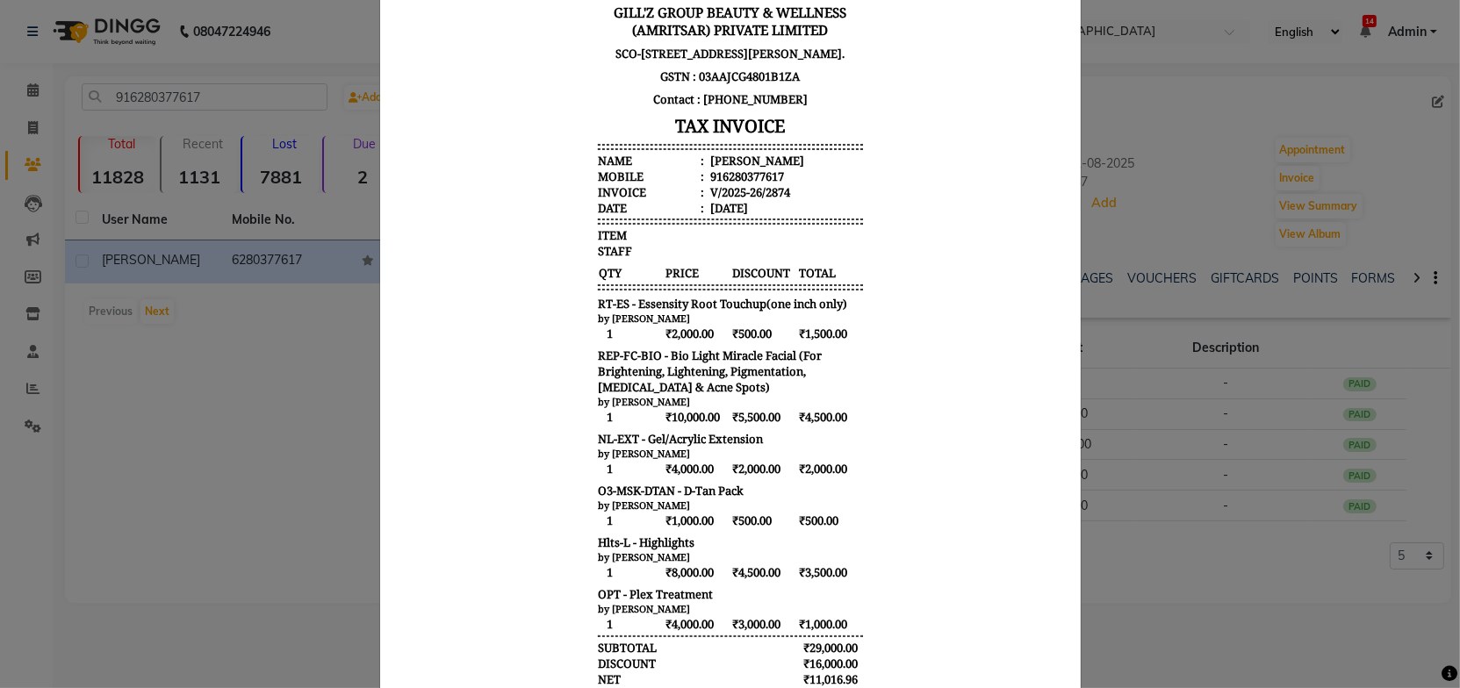
click at [710, 546] on div "Hlts-L - Highlights" at bounding box center [729, 543] width 265 height 16
drag, startPoint x: 597, startPoint y: 551, endPoint x: 685, endPoint y: 564, distance: 88.8
click at [685, 564] on div "[PERSON_NAME]'Z GROUP BEAUTY & WELLNESS (AMRITSAR) PRIVATE LIMITED [STREET_ADDR…" at bounding box center [729, 385] width 279 height 890
click at [758, 501] on div "by [PERSON_NAME]" at bounding box center [729, 505] width 265 height 13
drag, startPoint x: 741, startPoint y: 227, endPoint x: 767, endPoint y: 213, distance: 29.5
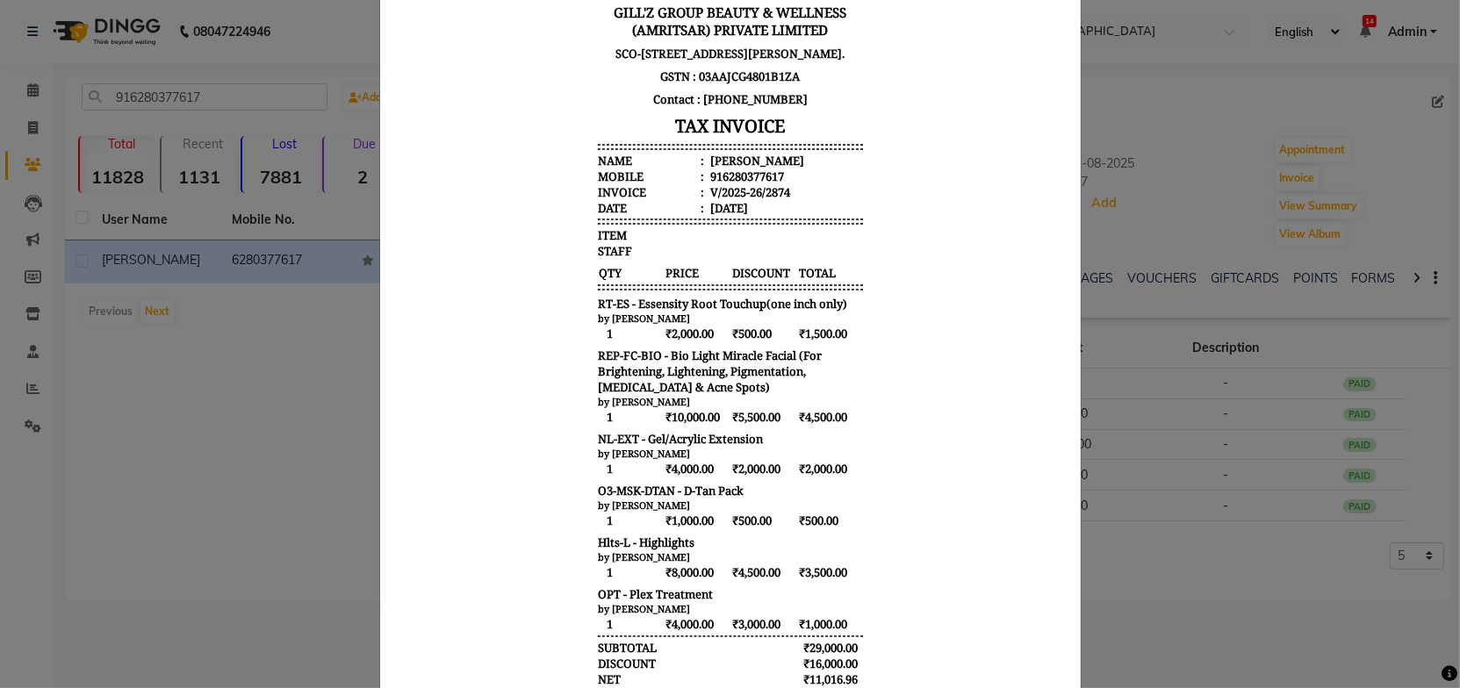
click at [742, 226] on div "[PERSON_NAME]'Z GROUP BEAUTY & WELLNESS (AMRITSAR) PRIVATE LIMITED [STREET_ADDR…" at bounding box center [729, 385] width 279 height 890
click at [774, 212] on li "Date : [DATE]" at bounding box center [729, 208] width 265 height 16
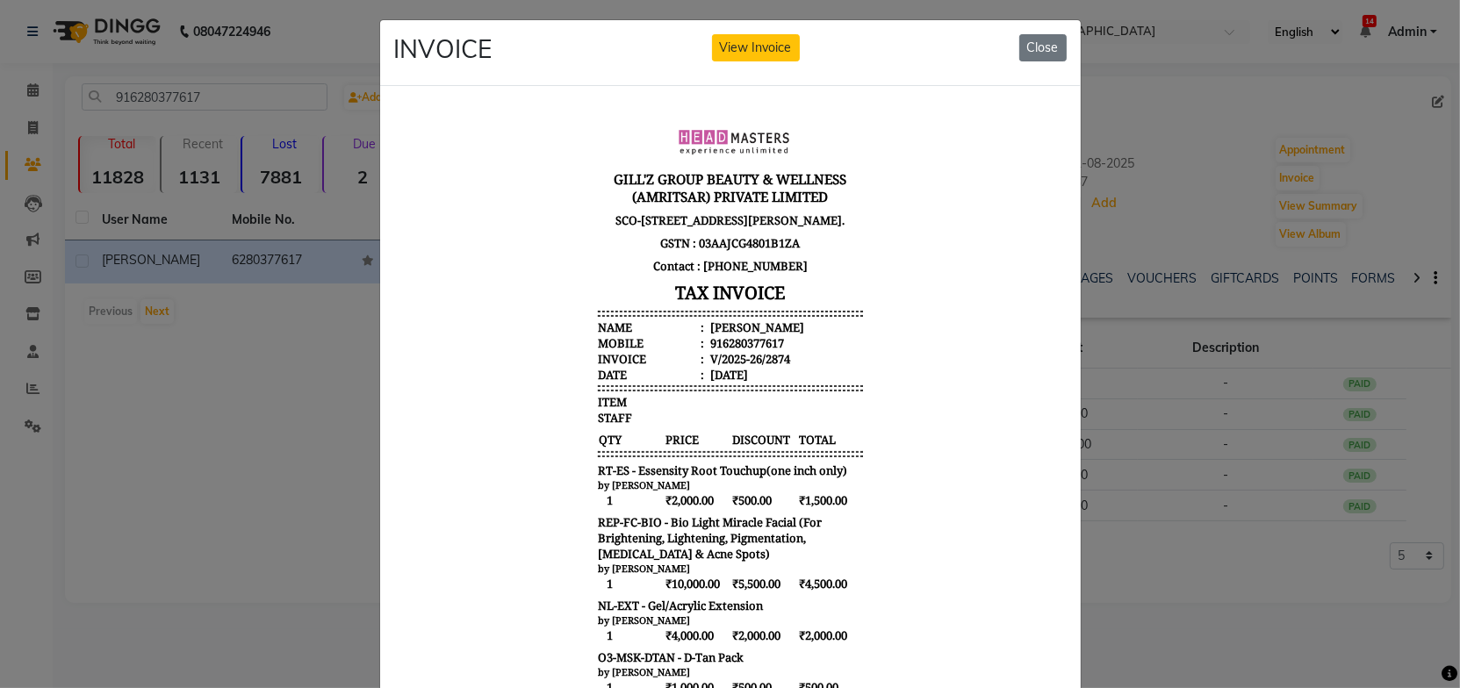
scroll to position [0, 0]
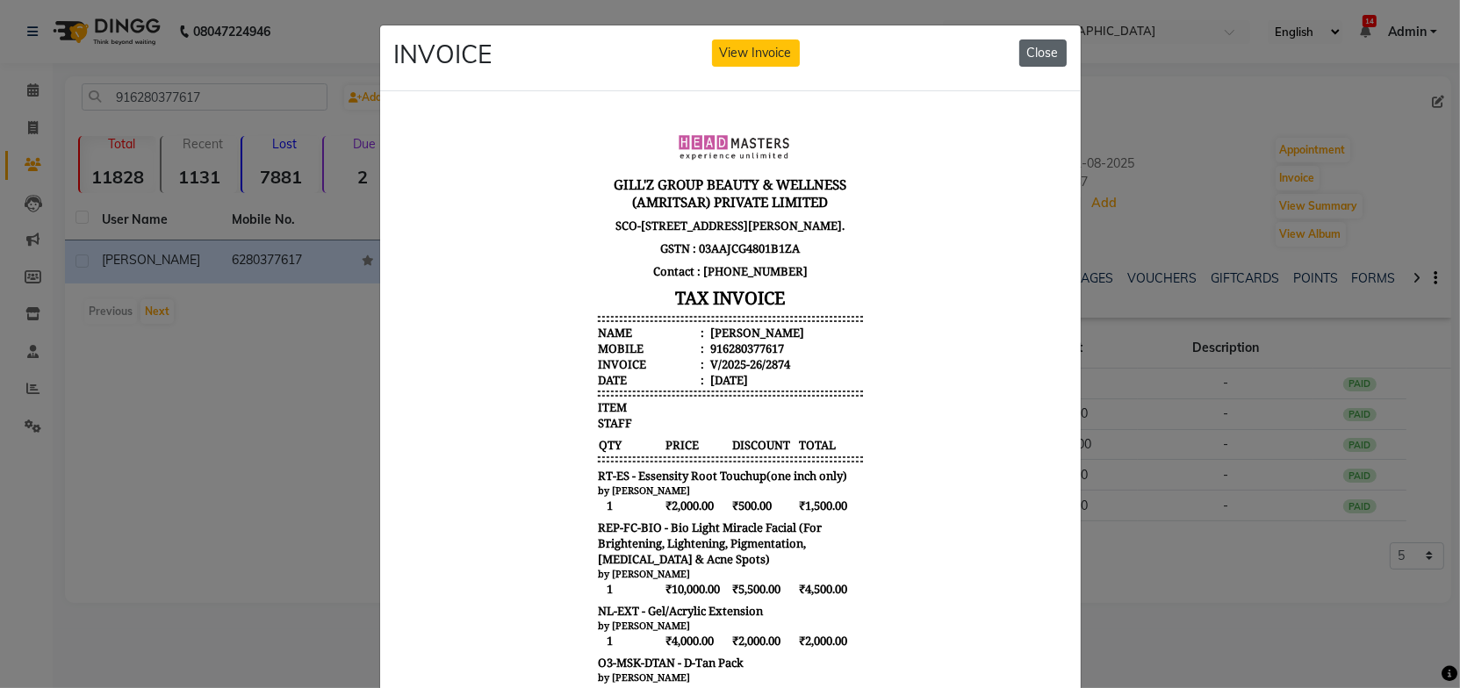
click at [1026, 43] on button "Close" at bounding box center [1042, 53] width 47 height 27
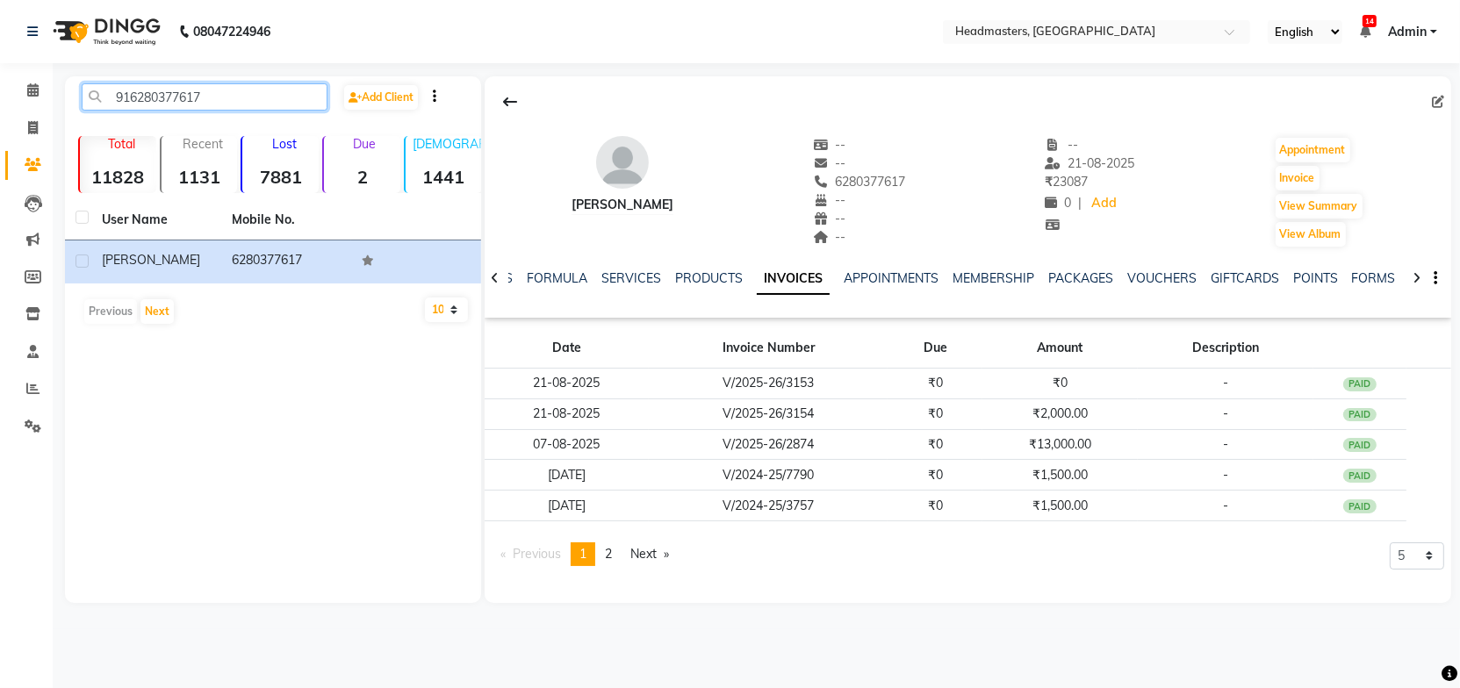
drag, startPoint x: 227, startPoint y: 93, endPoint x: 65, endPoint y: 98, distance: 161.7
click at [65, 98] on div "916280377617 Add Client Total 11828 Recent 1131 Lost 7881 Due 2 [DEMOGRAPHIC_DA…" at bounding box center [273, 339] width 416 height 527
paste input "917814304660"
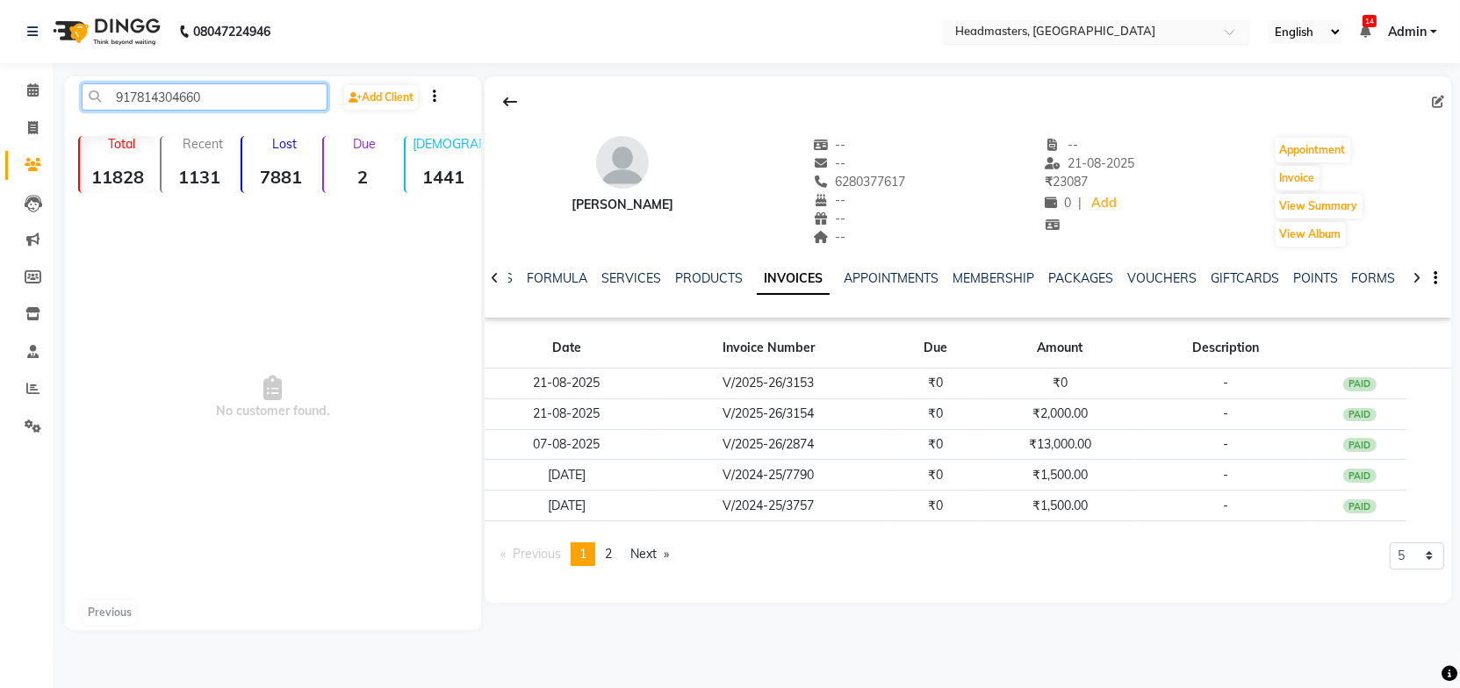
type input "917814304660"
click at [1028, 28] on input "text" at bounding box center [1079, 34] width 255 height 18
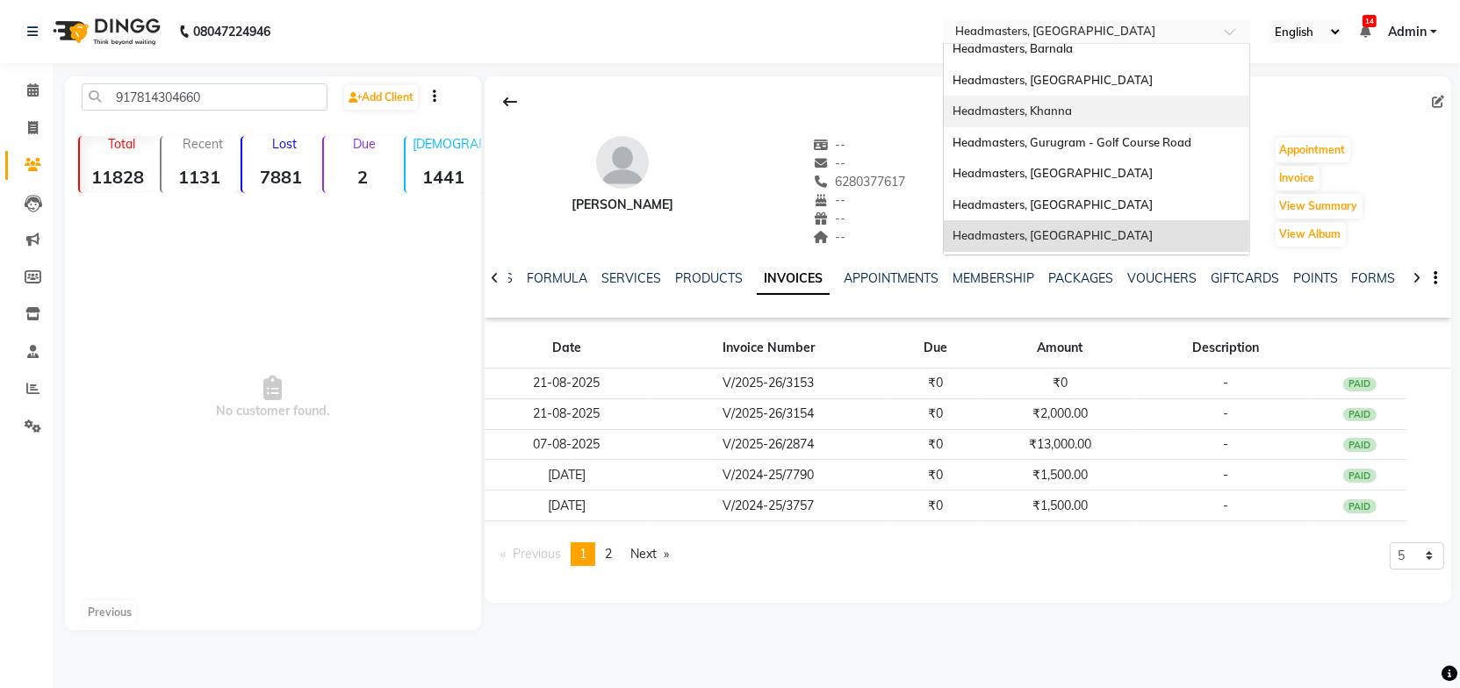
scroll to position [381, 0]
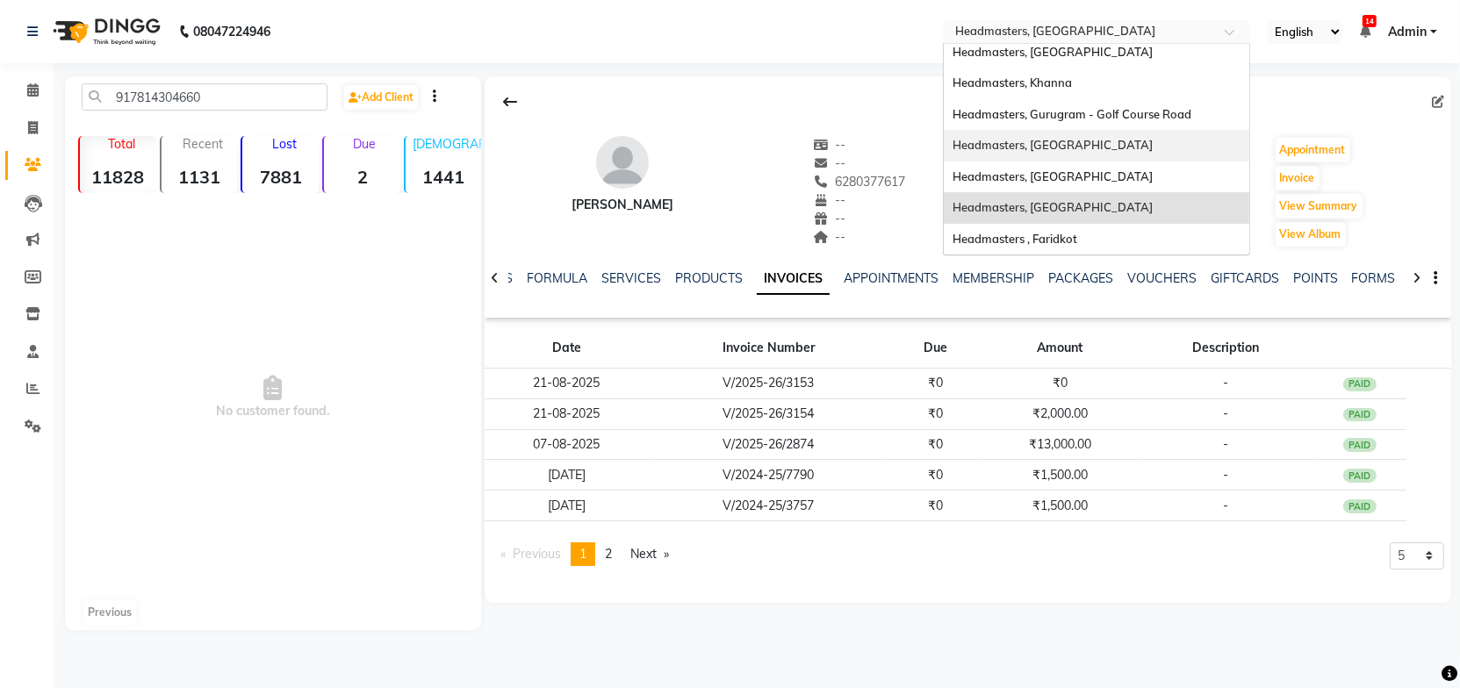
click at [1079, 138] on div "Headmasters, [GEOGRAPHIC_DATA]" at bounding box center [1097, 146] width 306 height 32
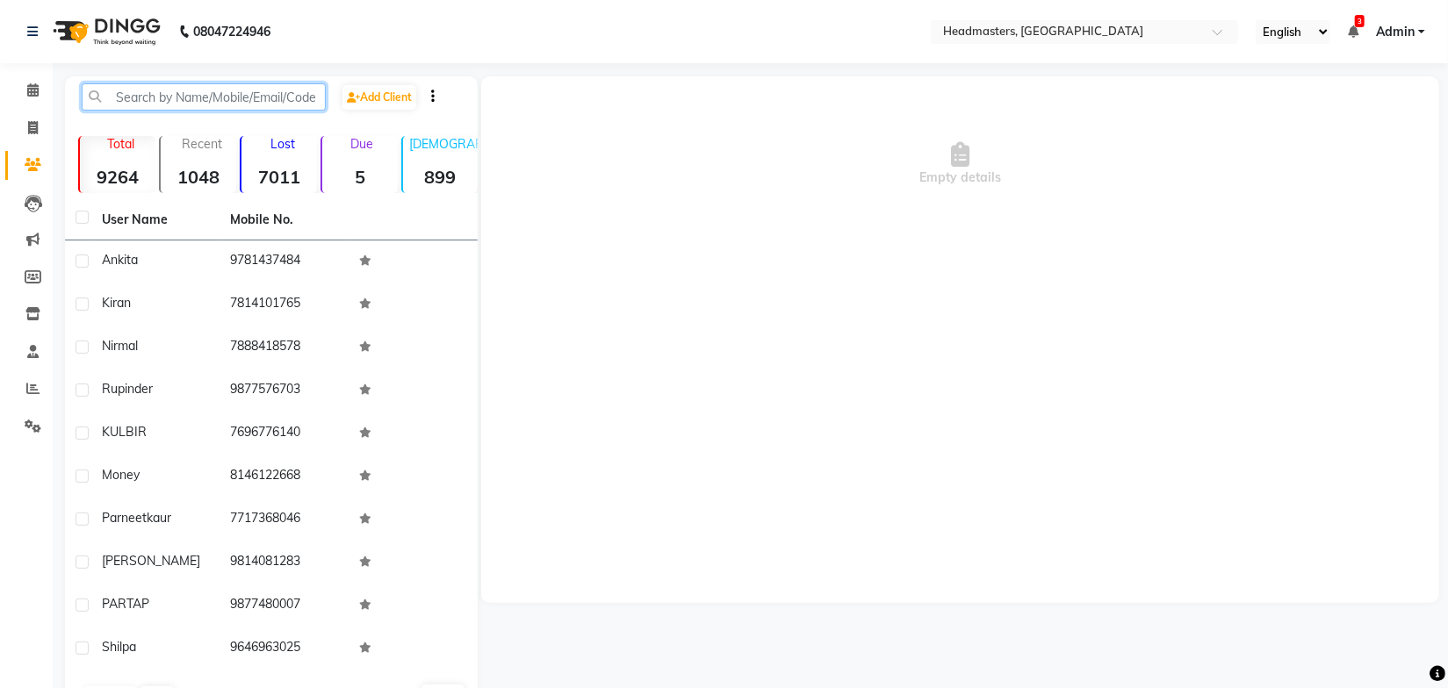
click at [191, 99] on input "text" at bounding box center [204, 96] width 244 height 27
paste input "917814304660"
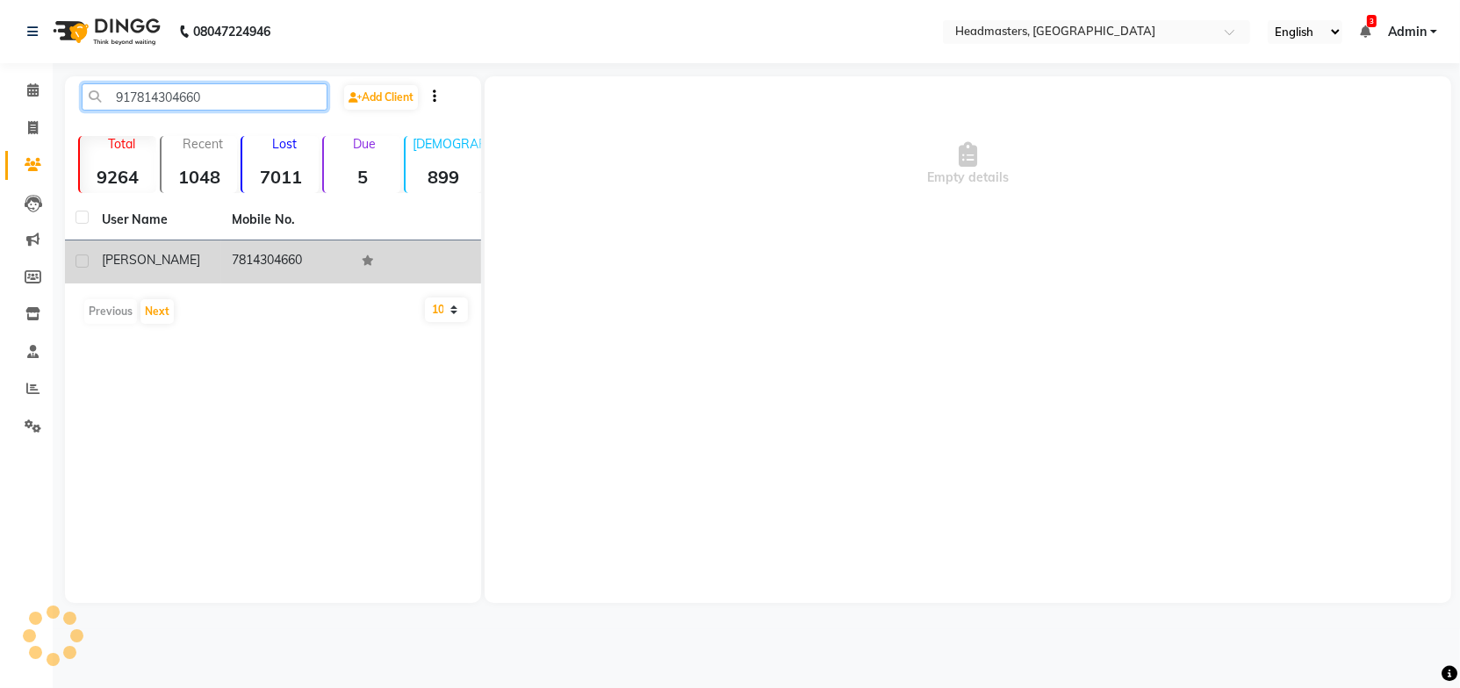
type input "917814304660"
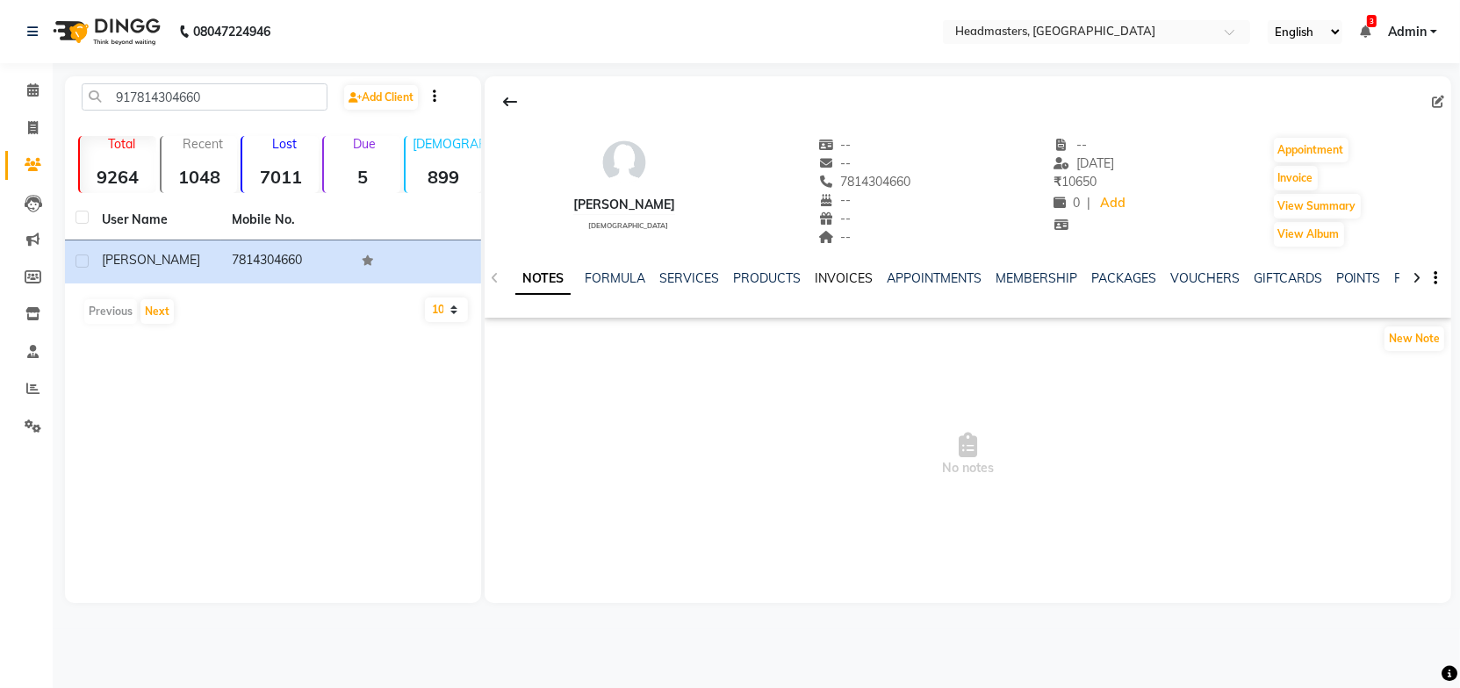
drag, startPoint x: 841, startPoint y: 278, endPoint x: 832, endPoint y: 297, distance: 20.4
click at [842, 278] on link "INVOICES" at bounding box center [844, 278] width 58 height 16
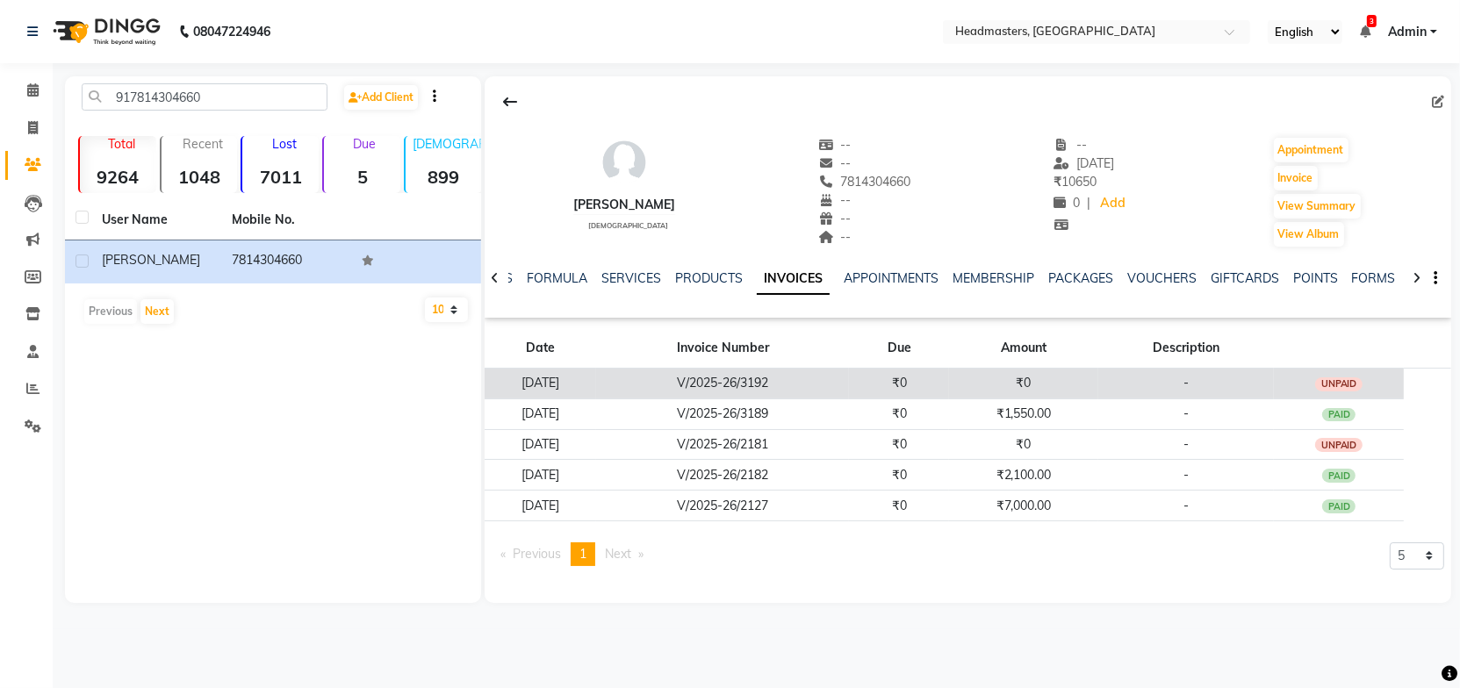
click at [717, 380] on td "V/2025-26/3192" at bounding box center [722, 384] width 253 height 31
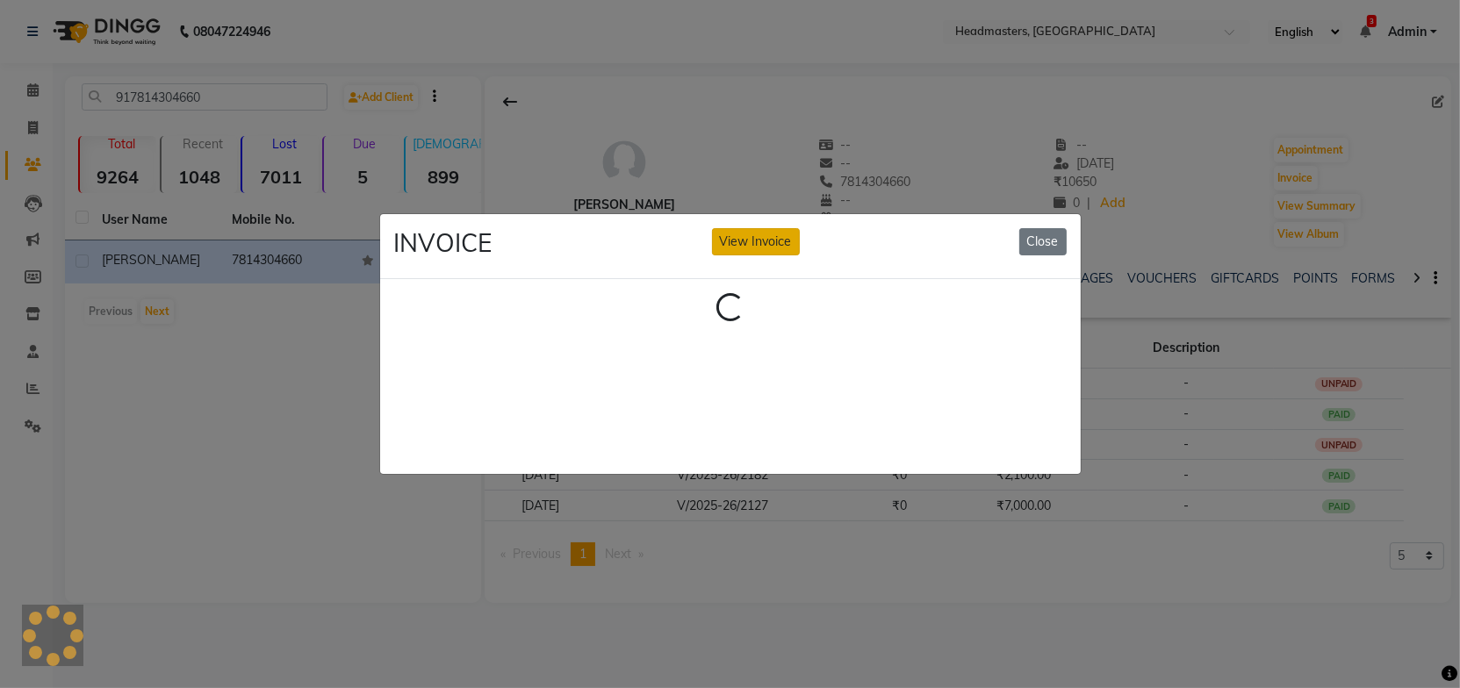
click at [775, 229] on button "View Invoice" at bounding box center [756, 241] width 88 height 27
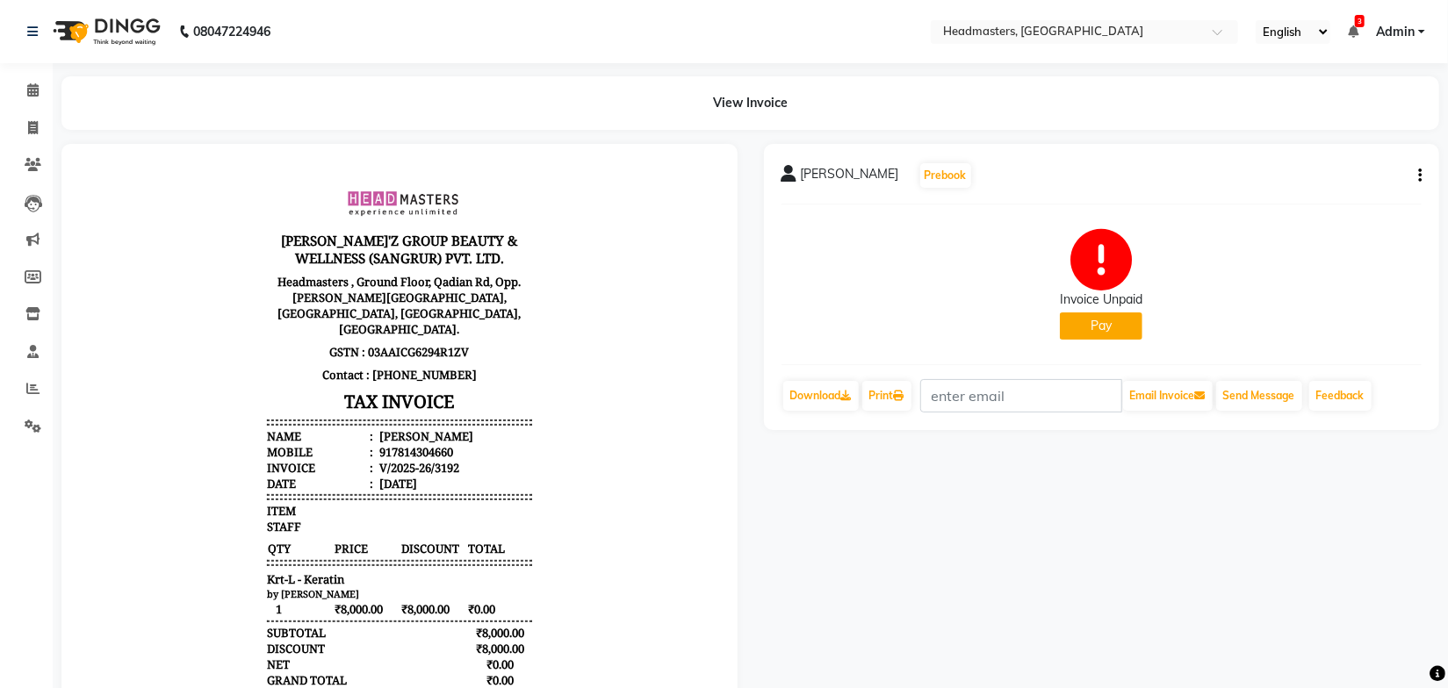
click at [627, 386] on body "GILL'Z GROUP BEAUTY & WELLNESS (SANGRUR) PVT. LTD. Headmasters , Ground Floor, …" at bounding box center [398, 460] width 627 height 584
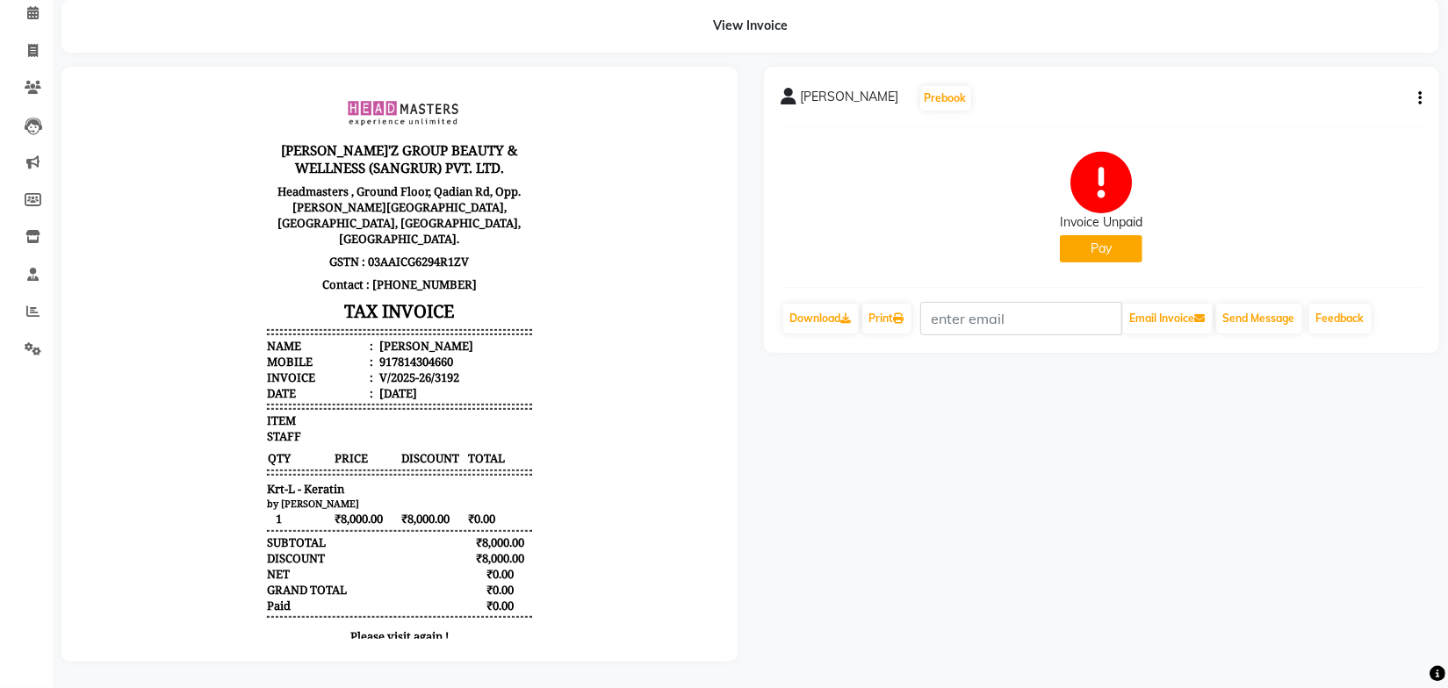
scroll to position [88, 0]
click at [616, 367] on body "GILL'Z GROUP BEAUTY & WELLNESS (SANGRUR) PVT. LTD. Headmasters , Ground Floor, …" at bounding box center [398, 369] width 627 height 584
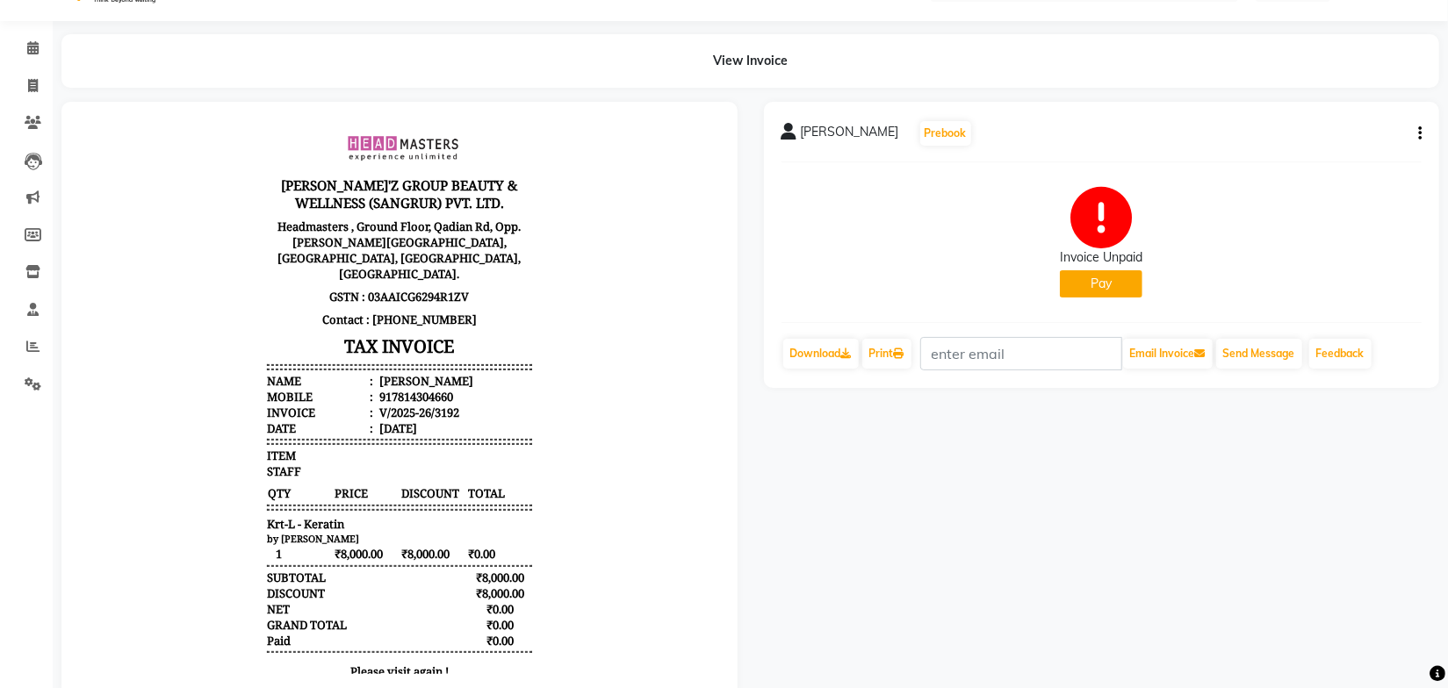
scroll to position [0, 0]
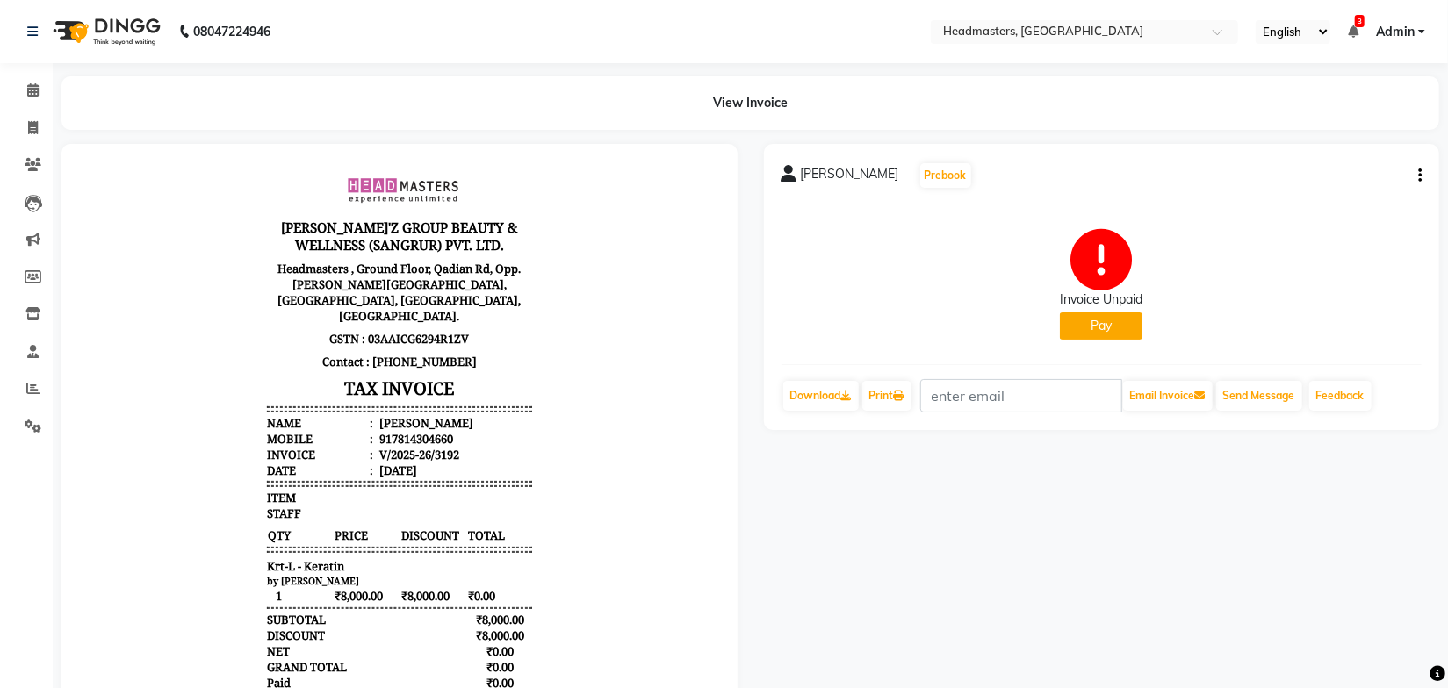
click at [1415, 173] on button "button" at bounding box center [1416, 176] width 11 height 18
click at [1315, 198] on div "Edit Invoice" at bounding box center [1332, 198] width 120 height 22
select select "service"
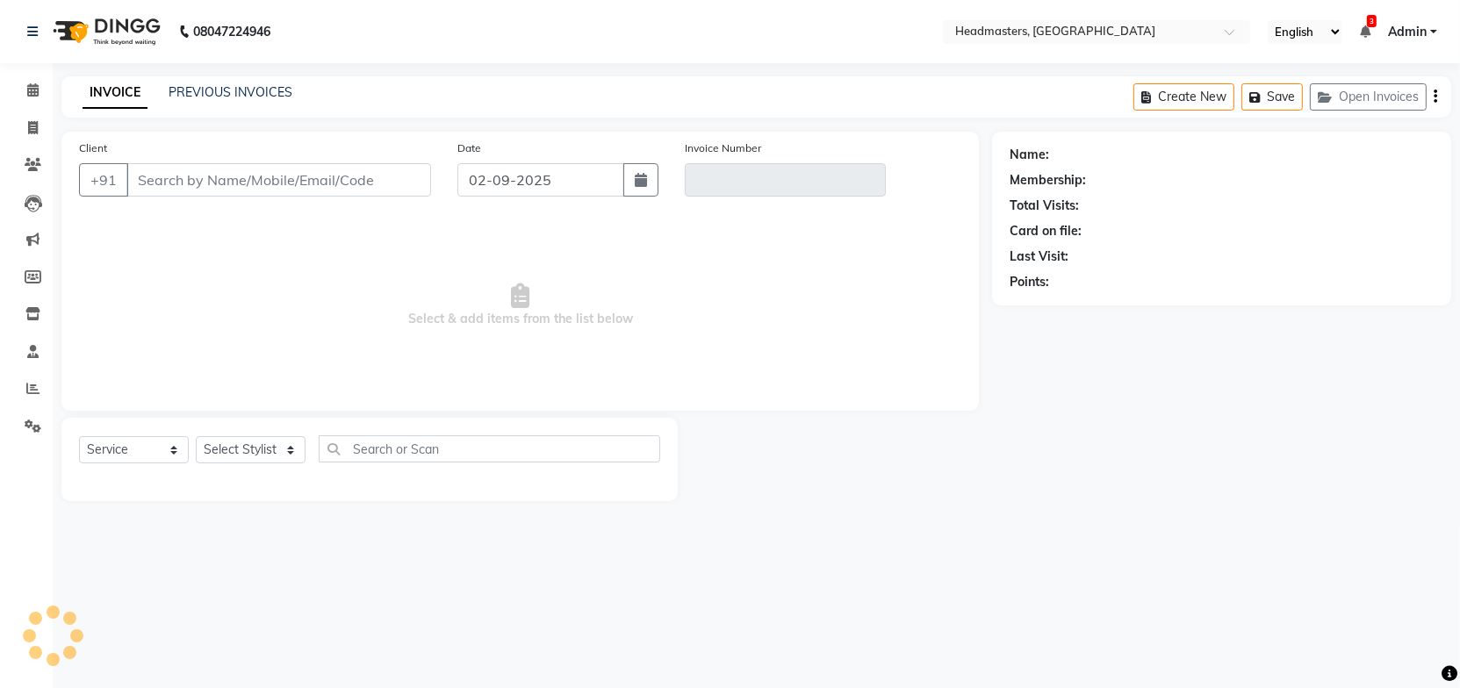
type input "7814304660"
type input "V/2025-26/3192"
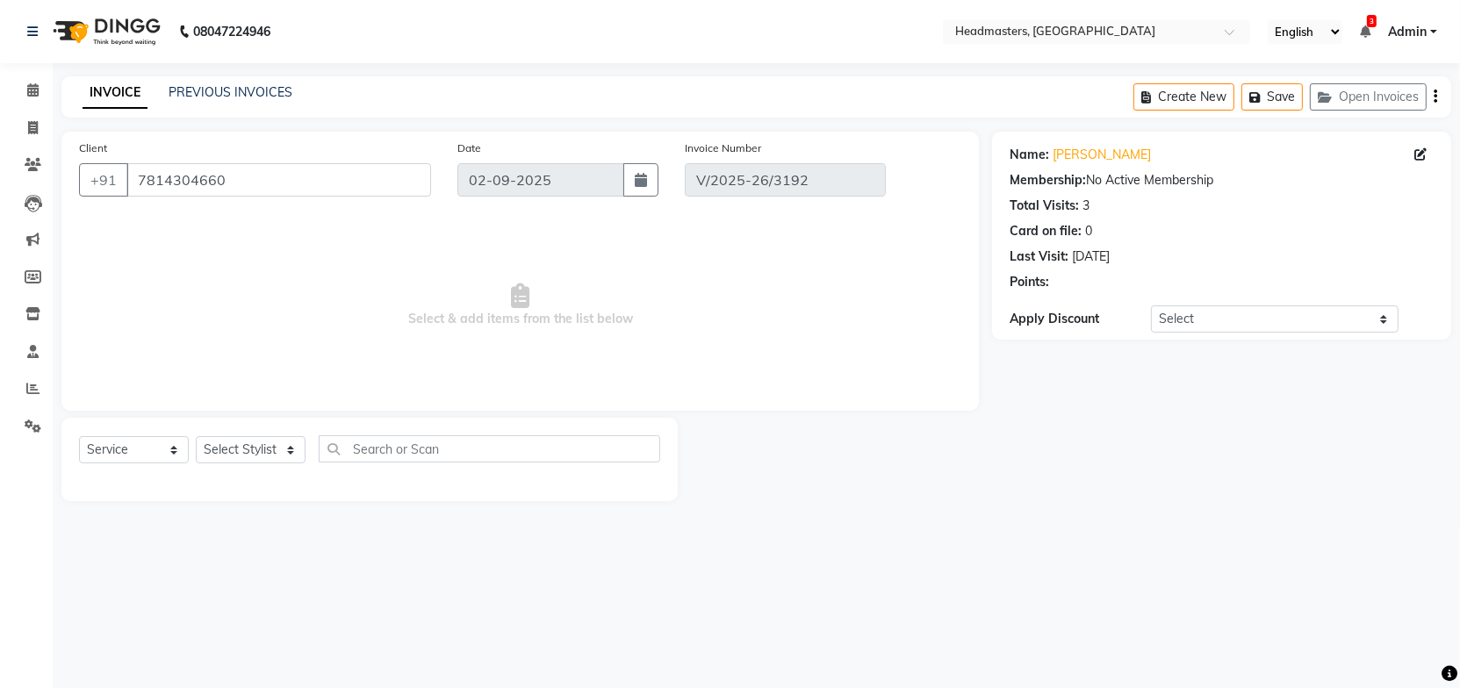
type input "28-08-2025"
select select "select"
select select "3: Object"
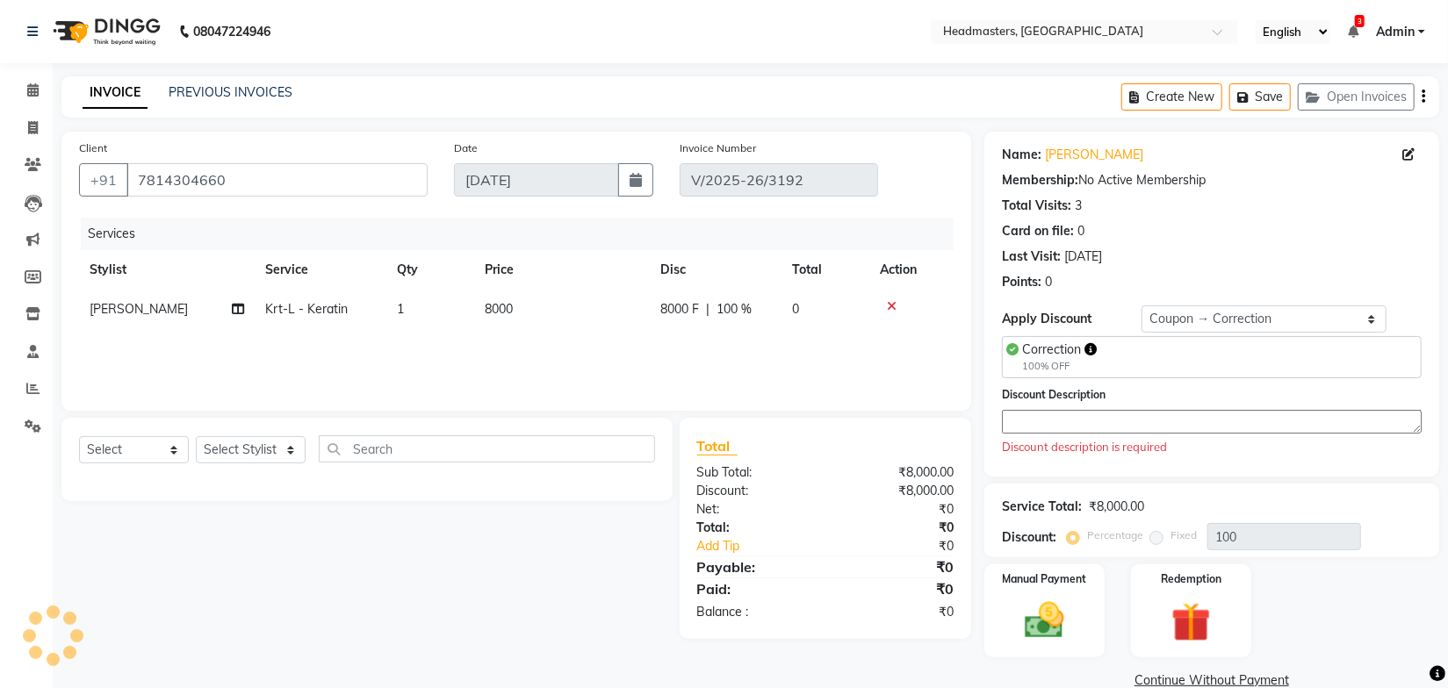
click at [1051, 421] on textarea at bounding box center [1212, 422] width 420 height 24
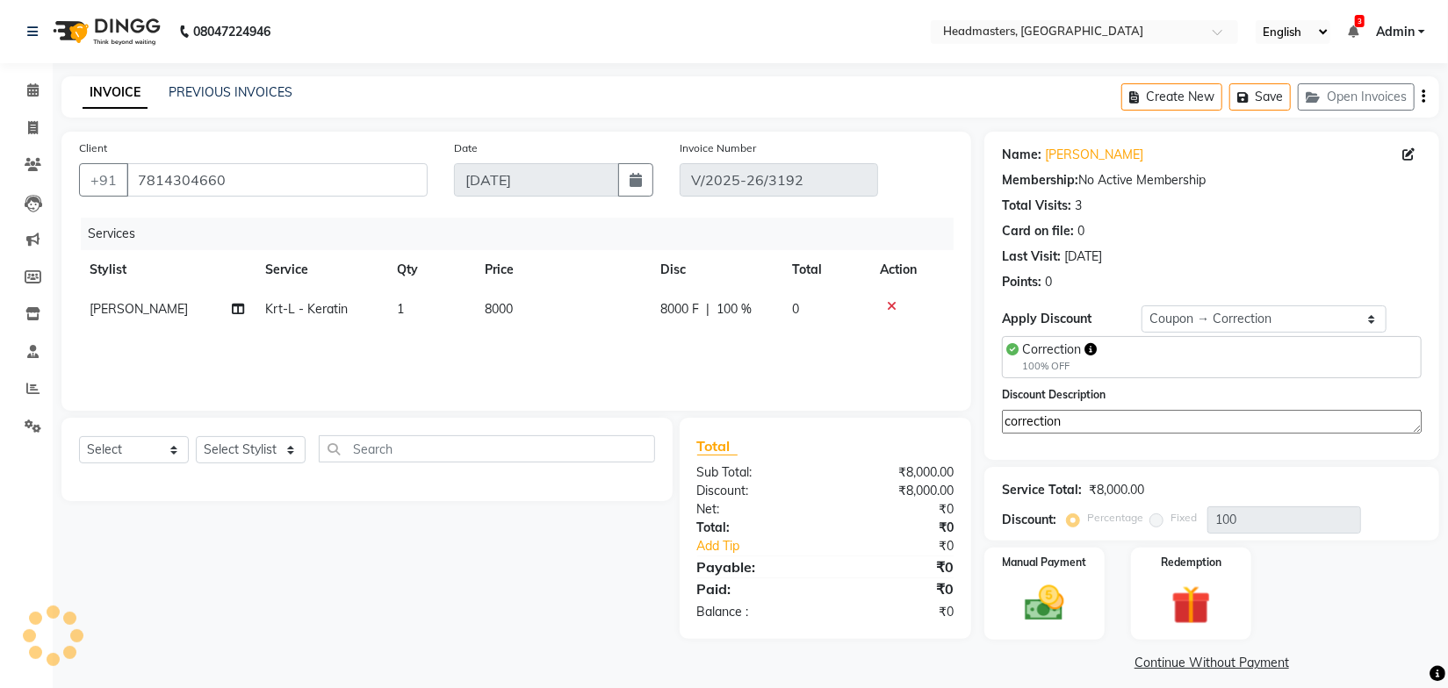
type textarea "correction"
click at [1077, 447] on div "Discount Description correction" at bounding box center [1212, 419] width 446 height 68
click at [1083, 584] on div "Manual Payment" at bounding box center [1044, 594] width 125 height 97
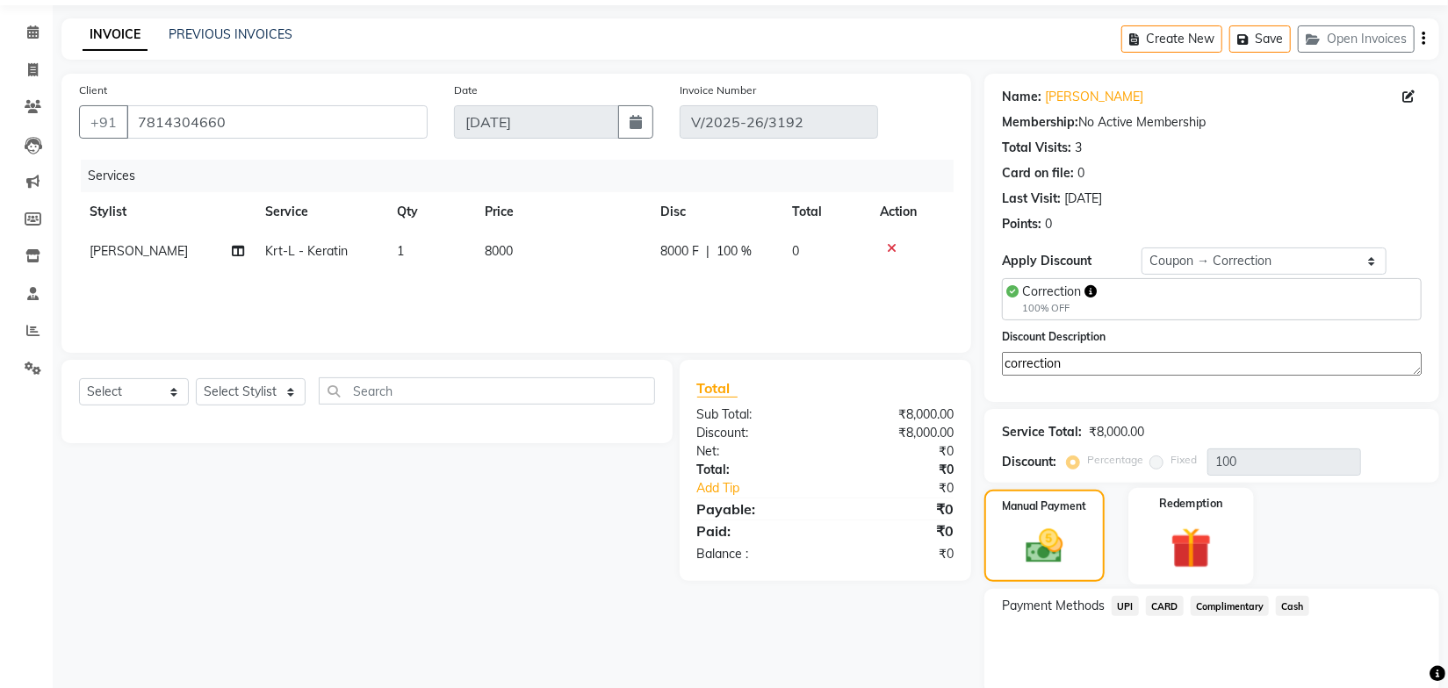
scroll to position [125, 0]
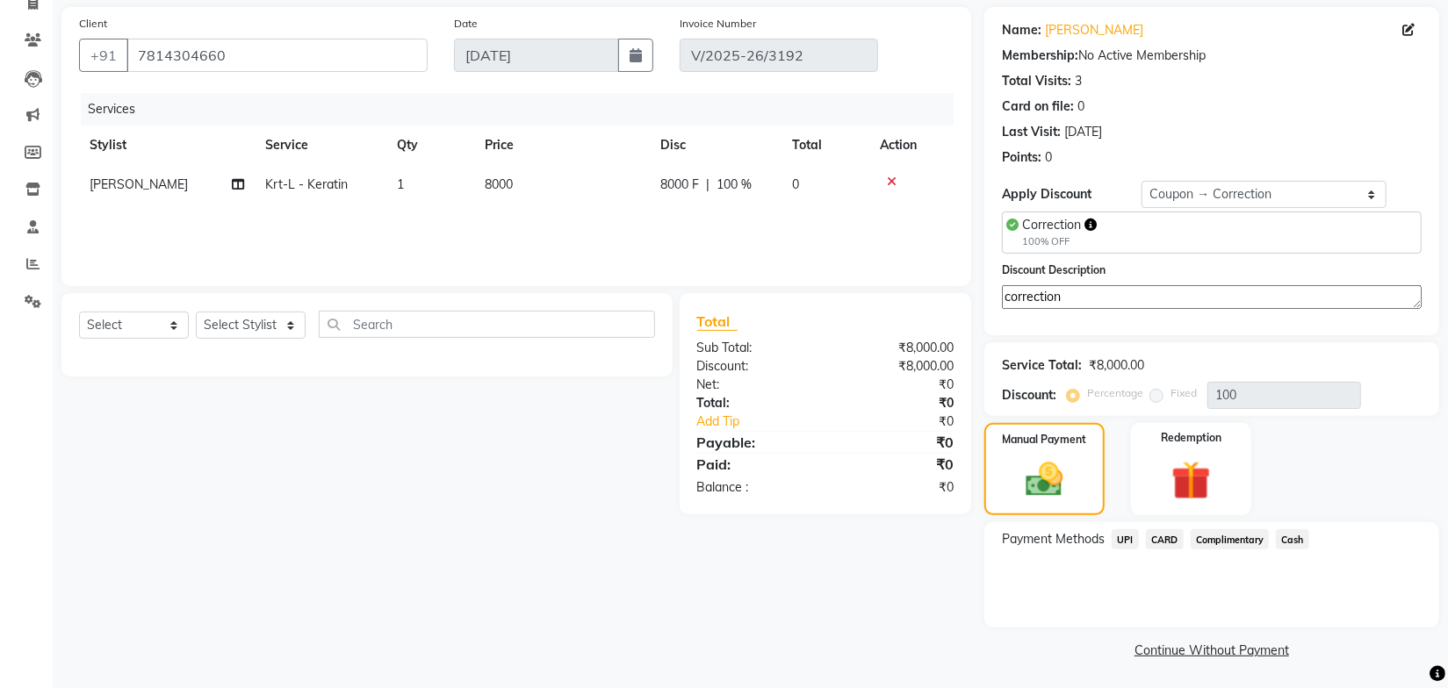
click at [1232, 537] on span "Complimentary" at bounding box center [1230, 539] width 79 height 20
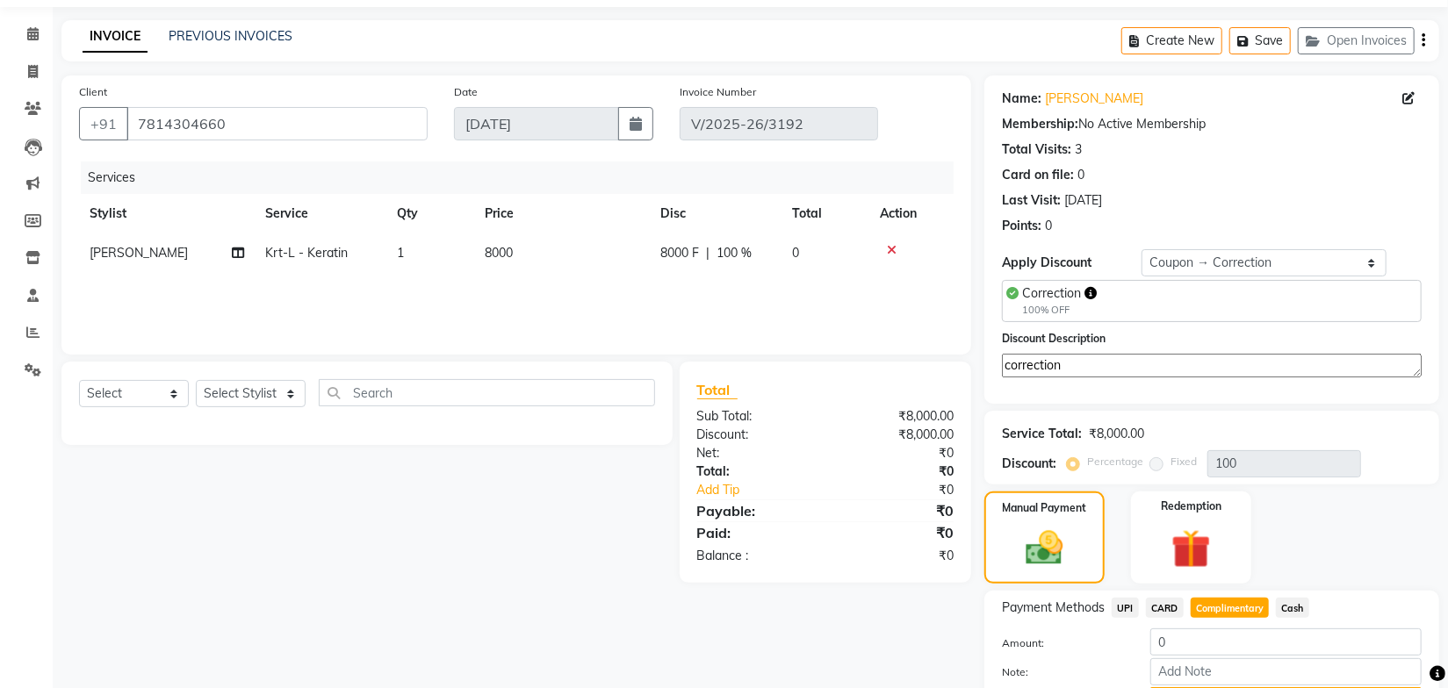
scroll to position [151, 0]
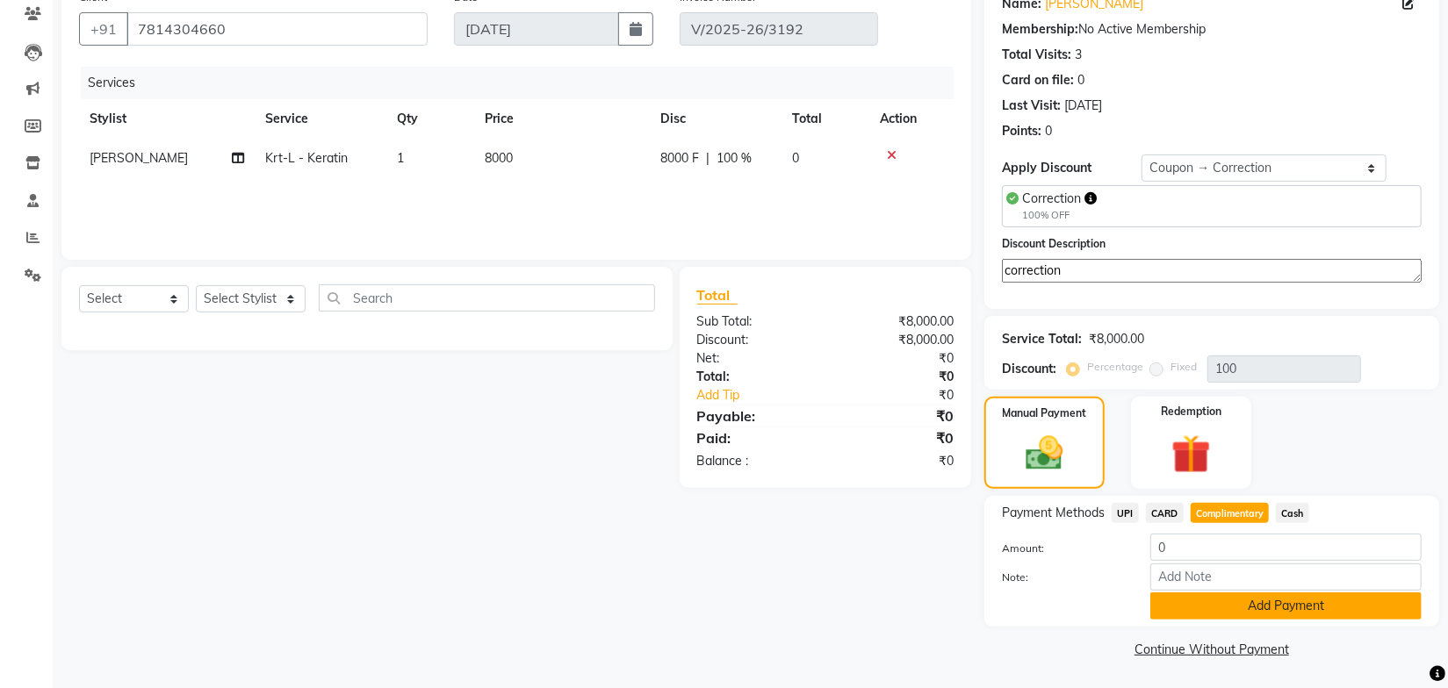
click at [1239, 607] on button "Add Payment" at bounding box center [1285, 606] width 271 height 27
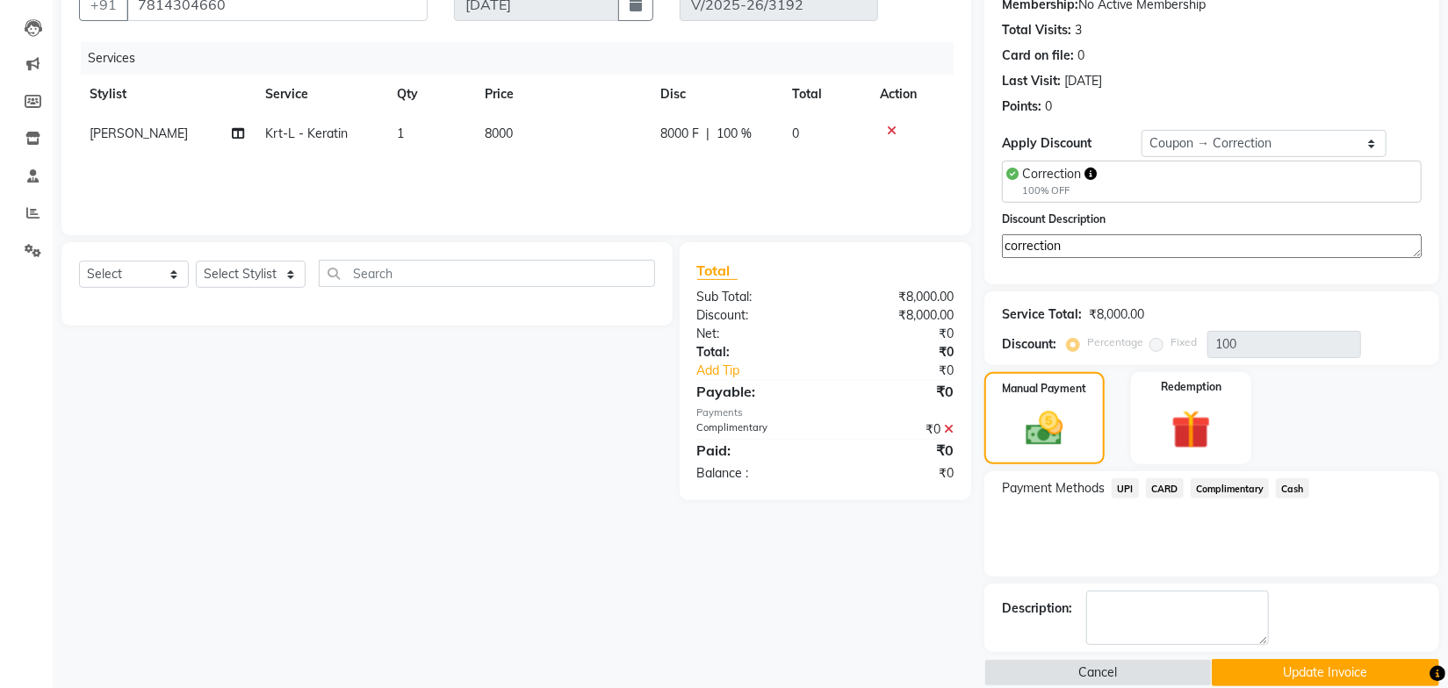
scroll to position [198, 0]
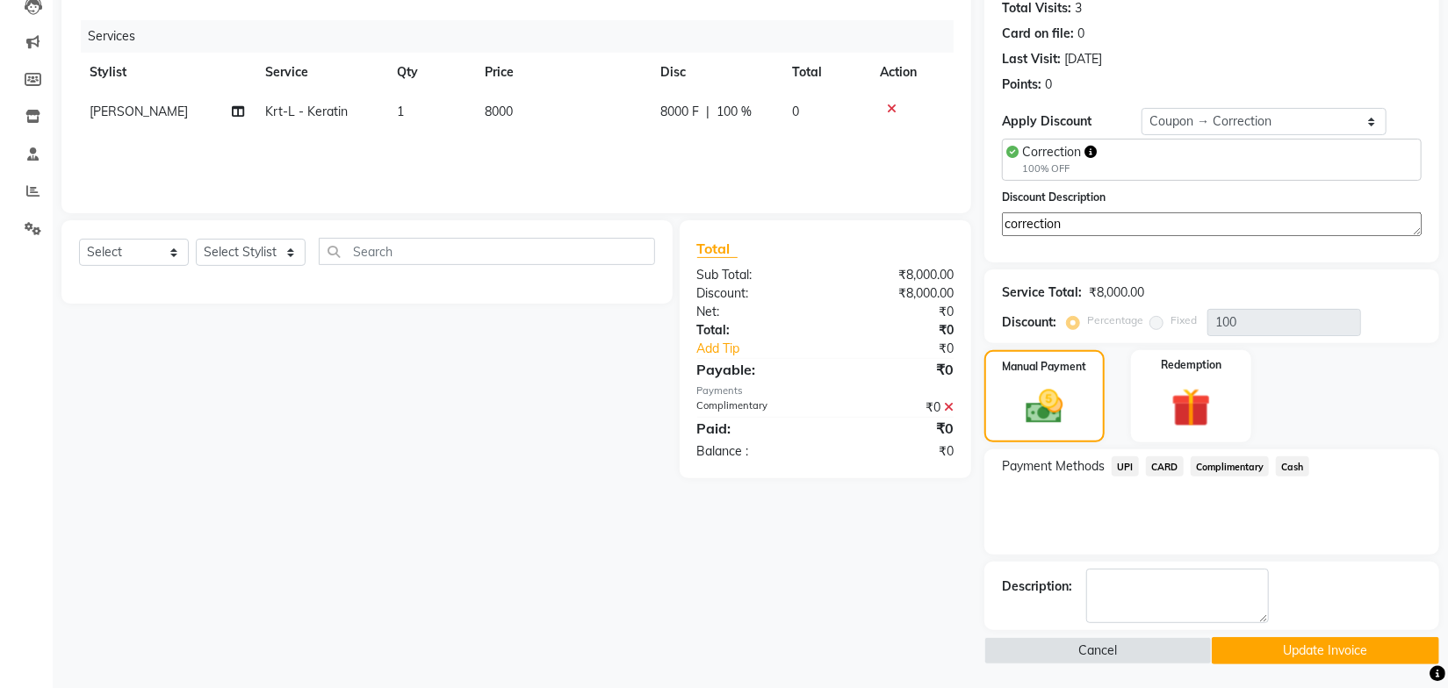
click at [1260, 645] on button "Update Invoice" at bounding box center [1325, 650] width 227 height 27
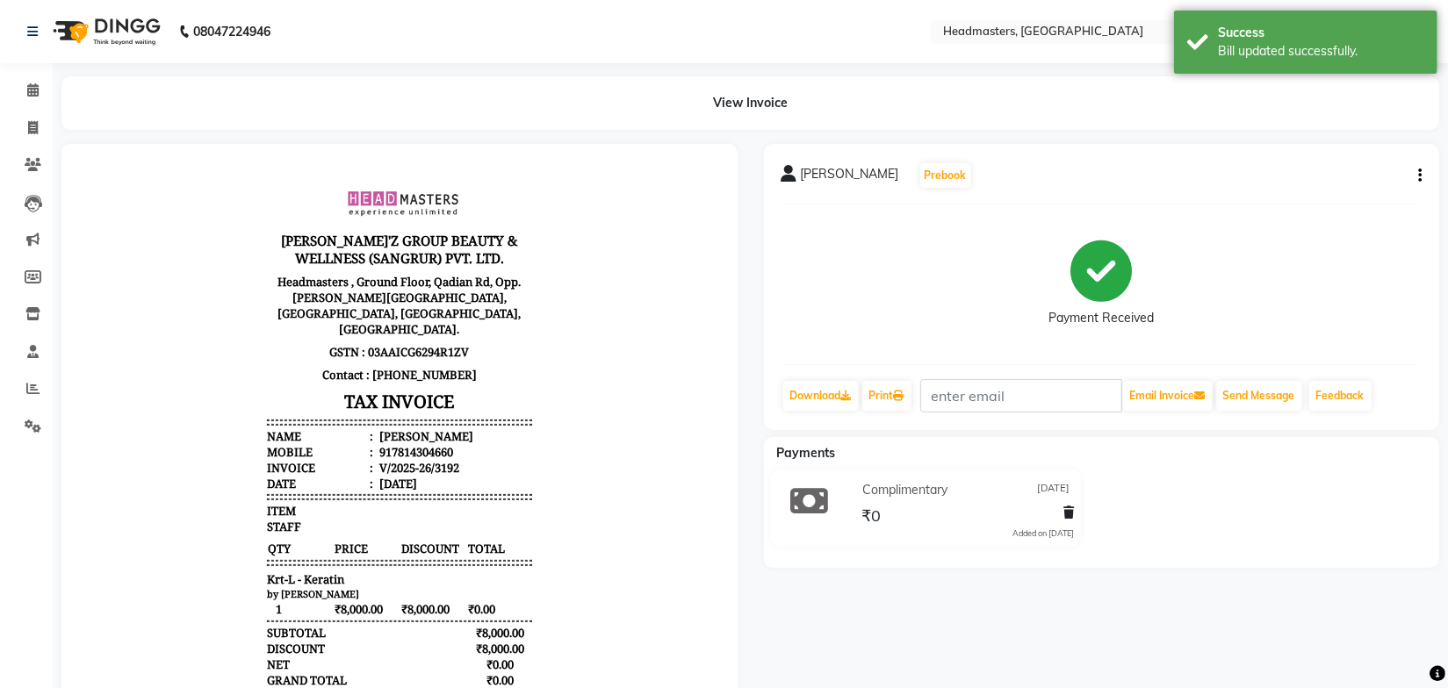
click at [565, 338] on body "GILL'Z GROUP BEAUTY & WELLNESS (SANGRUR) PVT. LTD. Headmasters , Ground Floor, …" at bounding box center [398, 476] width 627 height 616
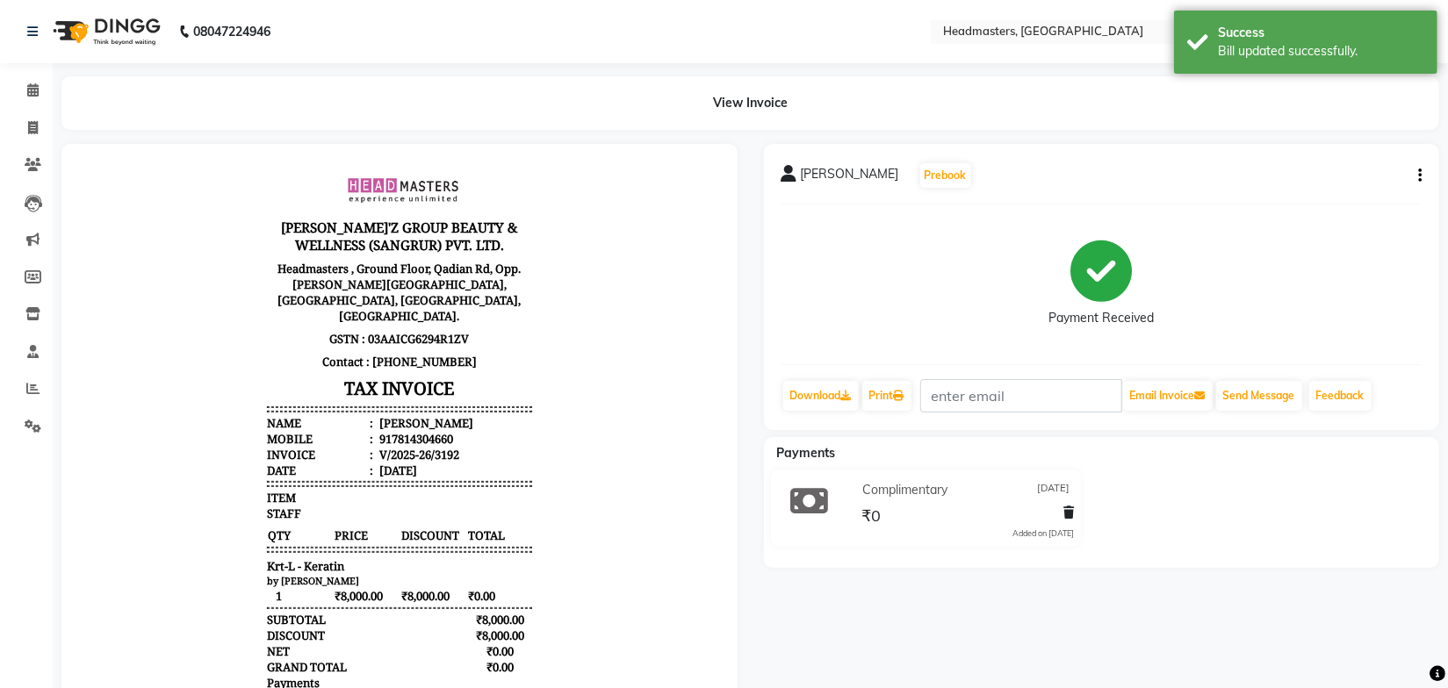
click at [566, 369] on body "GILL'Z GROUP BEAUTY & WELLNESS (SANGRUR) PVT. LTD. Headmasters , Ground Floor, …" at bounding box center [398, 463] width 627 height 616
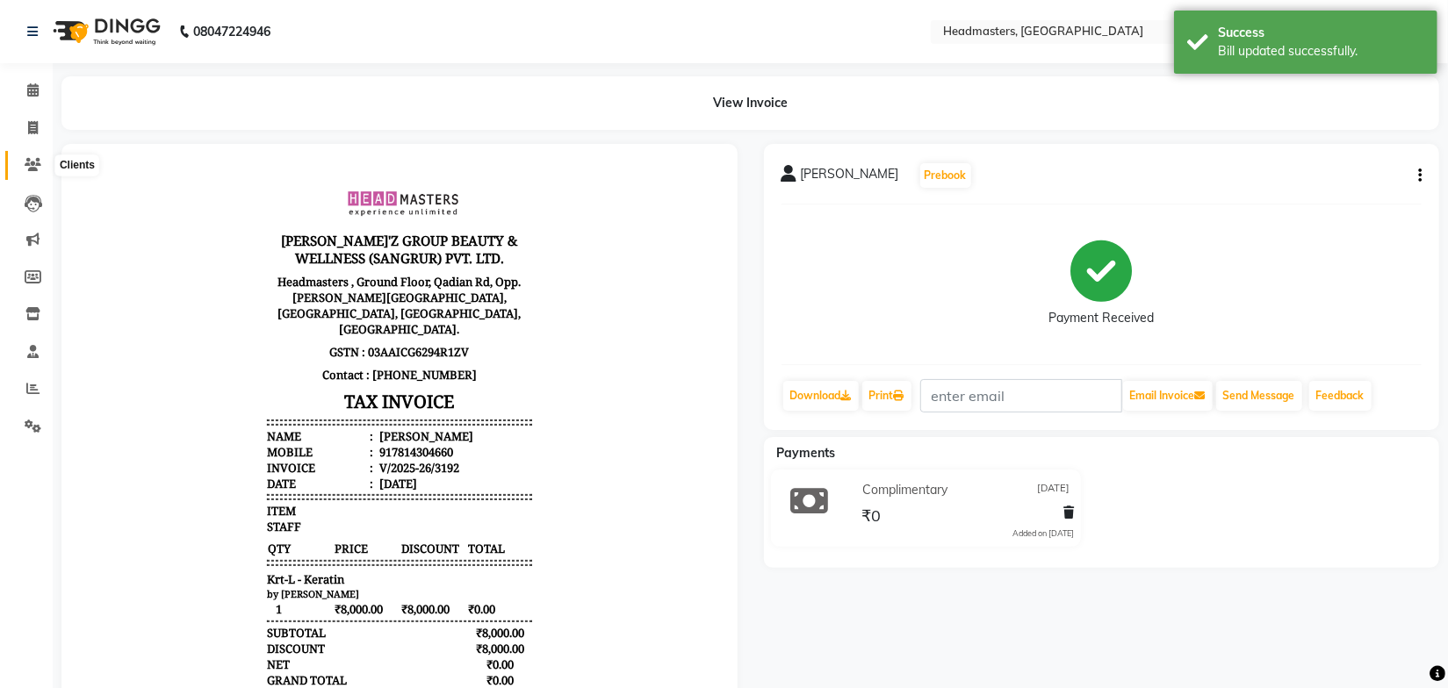
drag, startPoint x: 39, startPoint y: 158, endPoint x: 47, endPoint y: 159, distance: 8.8
click at [39, 159] on icon at bounding box center [33, 164] width 17 height 13
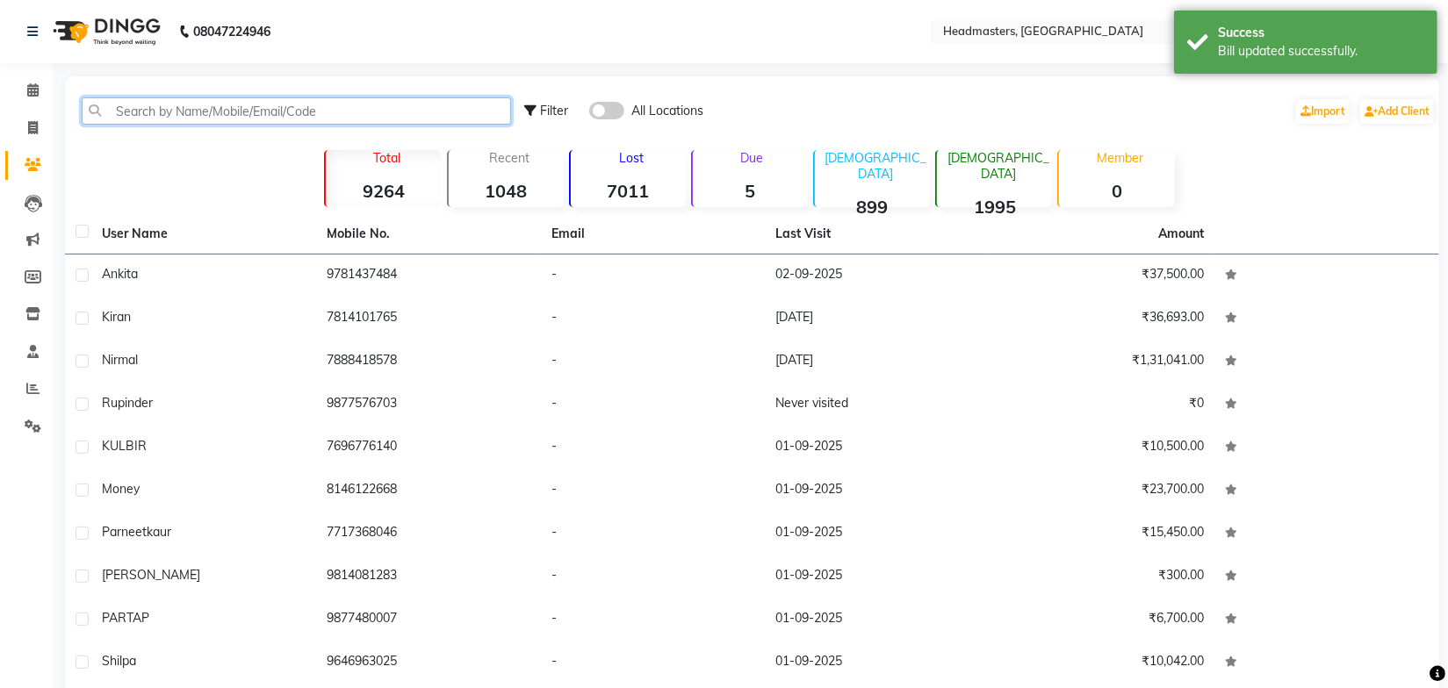
click at [164, 119] on input "text" at bounding box center [296, 110] width 429 height 27
paste input "917814304660"
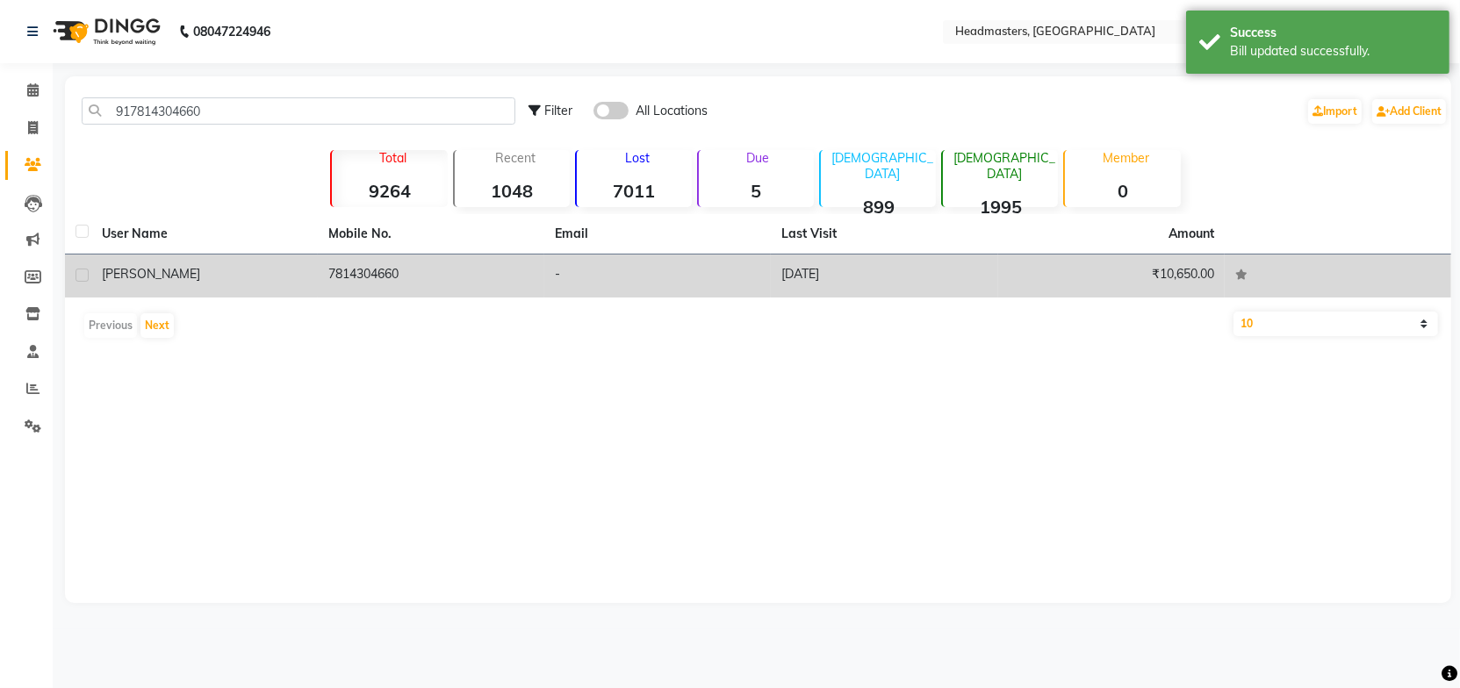
click at [396, 277] on td "7814304660" at bounding box center [431, 276] width 227 height 43
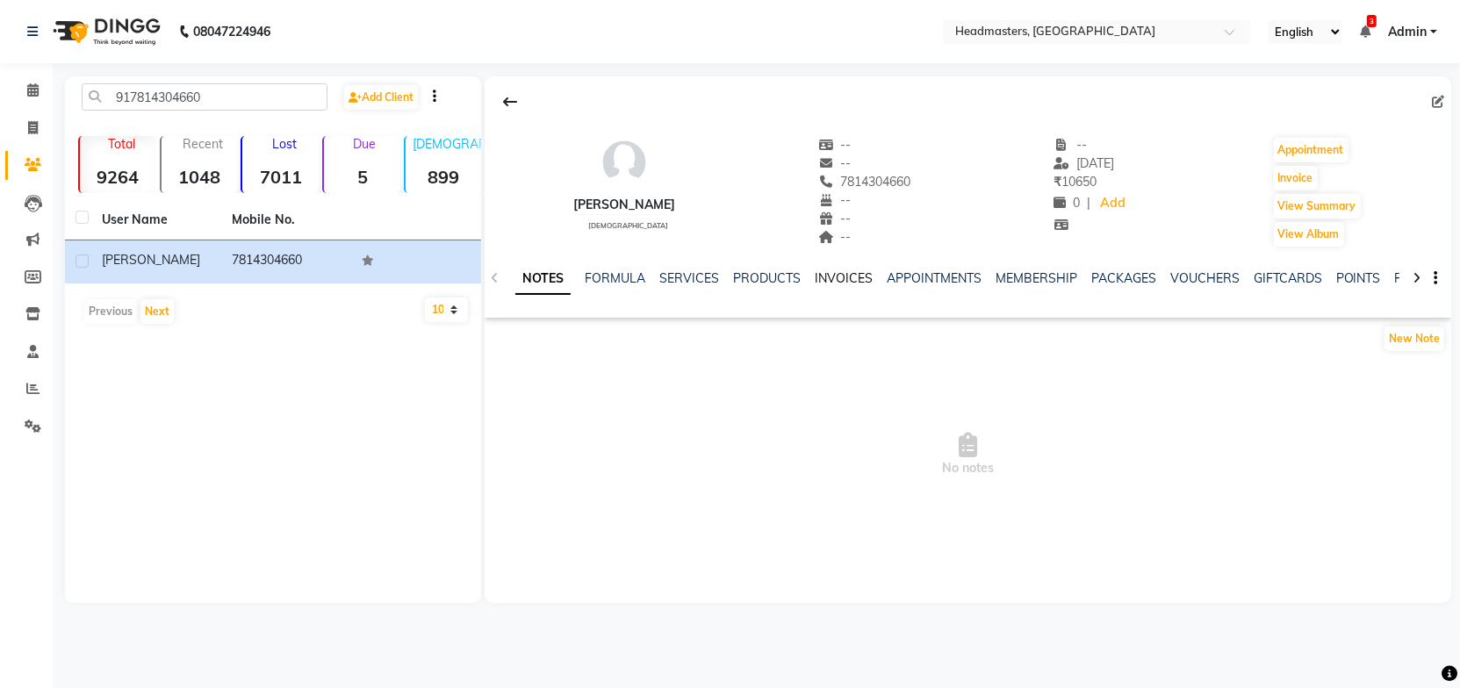
click at [851, 277] on link "INVOICES" at bounding box center [844, 278] width 58 height 16
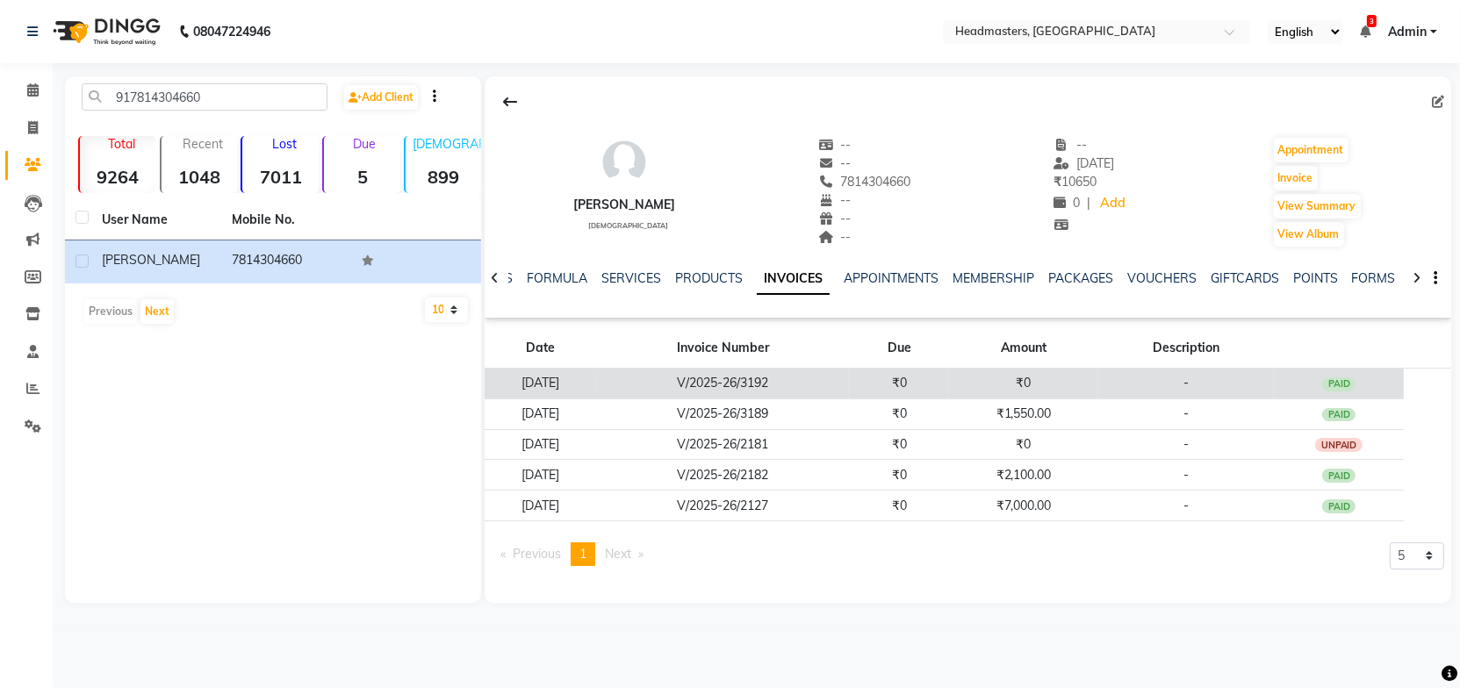
click at [802, 382] on td "V/2025-26/3192" at bounding box center [722, 384] width 253 height 31
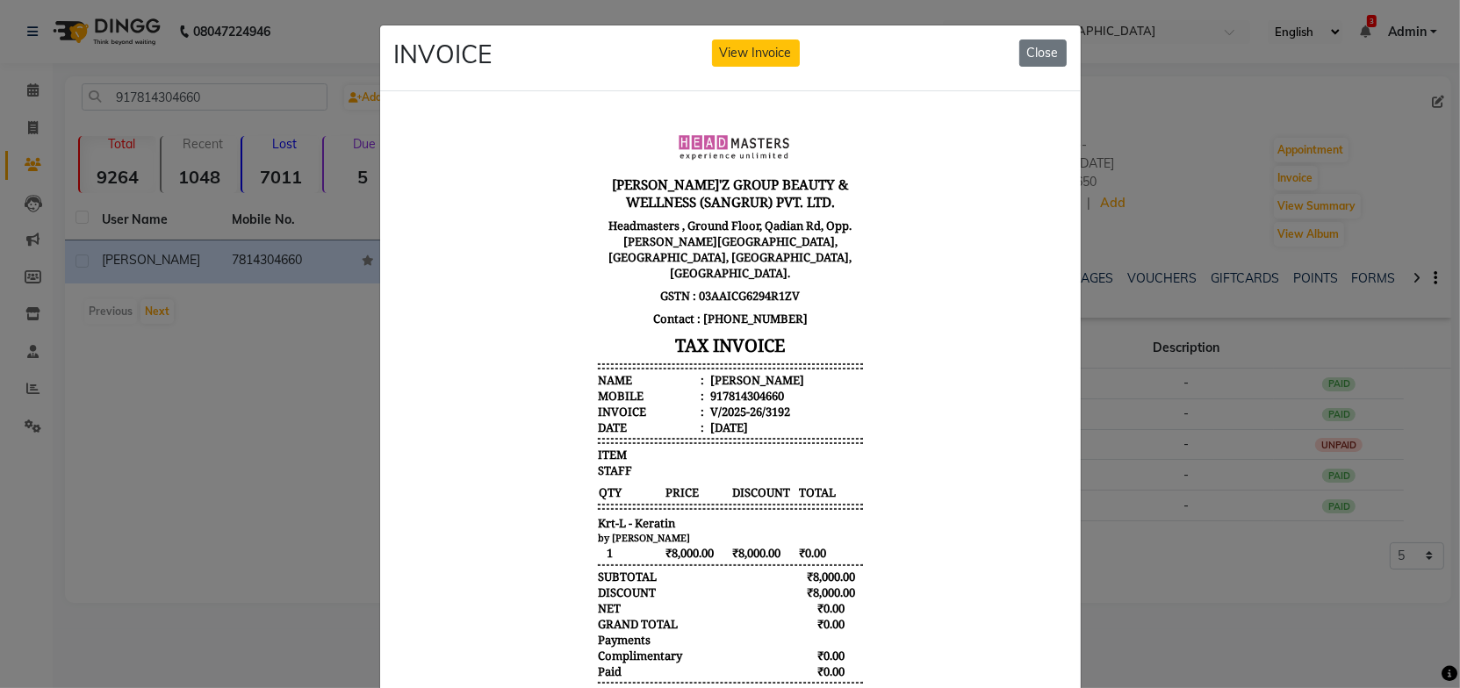
click at [896, 378] on body "GILL'Z GROUP BEAUTY & WELLNESS (SANGRUR) PVT. LTD. Headmasters , Ground Floor, …" at bounding box center [729, 420] width 659 height 616
click at [727, 530] on div "by Sahil Kumar" at bounding box center [729, 536] width 265 height 13
click at [828, 342] on h3 "TAX INVOICE" at bounding box center [729, 344] width 265 height 31
click at [1040, 58] on button "Close" at bounding box center [1042, 53] width 47 height 27
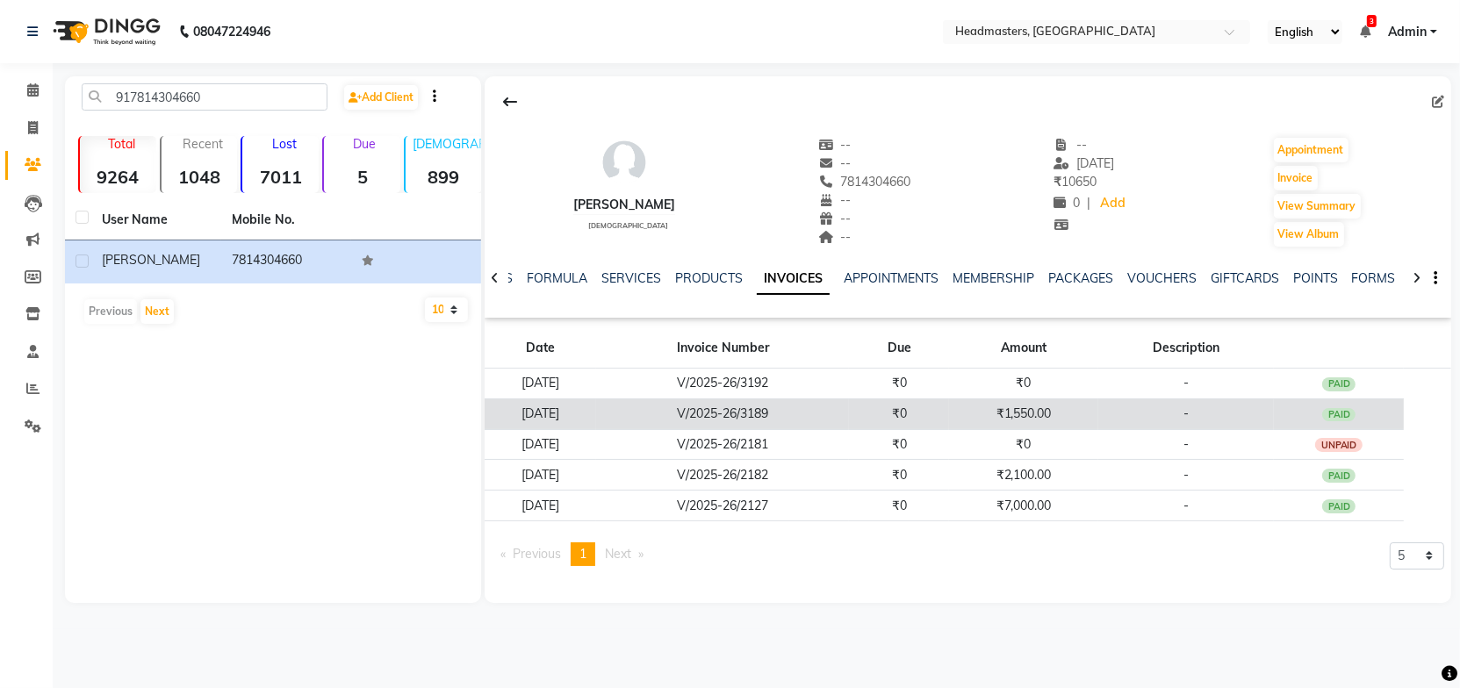
click at [849, 407] on td "V/2025-26/3189" at bounding box center [722, 414] width 253 height 31
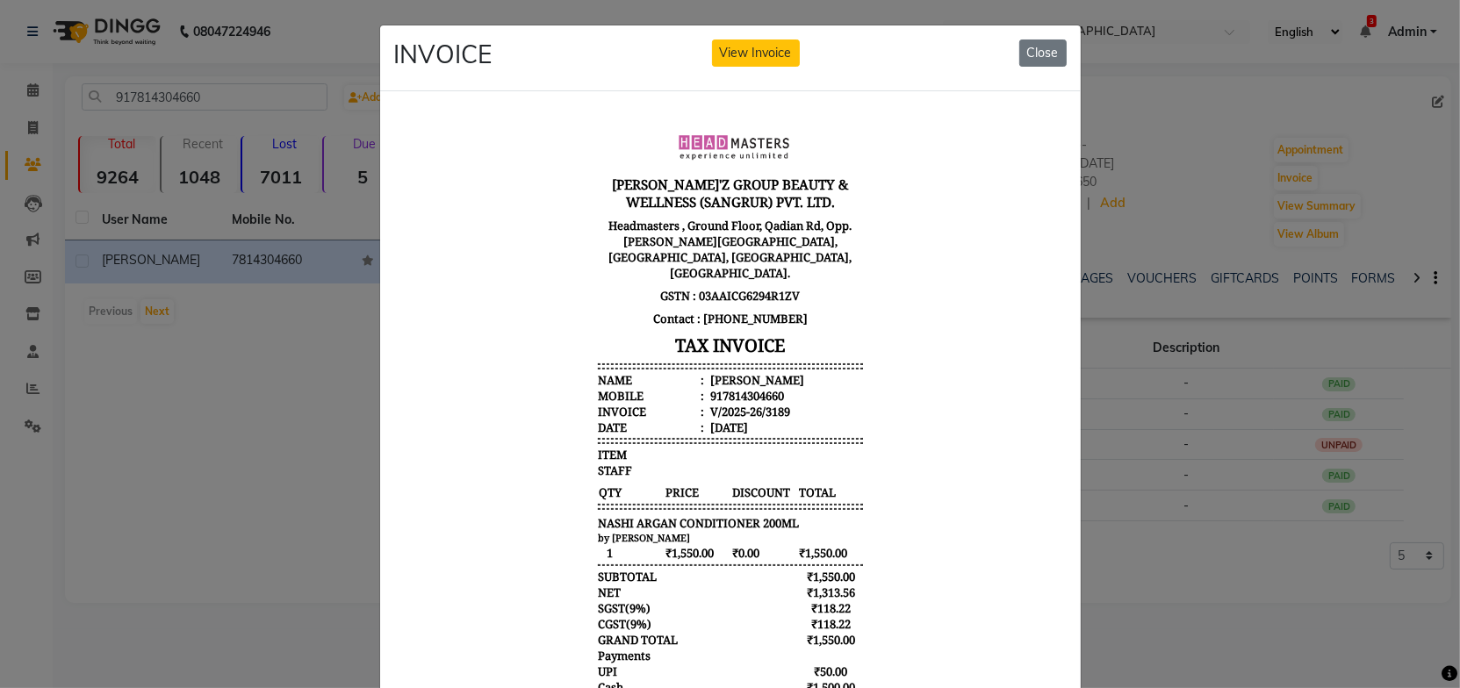
click at [866, 354] on body "GILL'Z GROUP BEAUTY & WELLNESS (SANGRUR) PVT. LTD. Headmasters , Ground Floor, …" at bounding box center [729, 435] width 659 height 647
click at [884, 332] on body "GILL'Z GROUP BEAUTY & WELLNESS (SANGRUR) PVT. LTD. Headmasters , Ground Floor, …" at bounding box center [729, 435] width 659 height 647
click at [1026, 47] on button "Close" at bounding box center [1042, 53] width 47 height 27
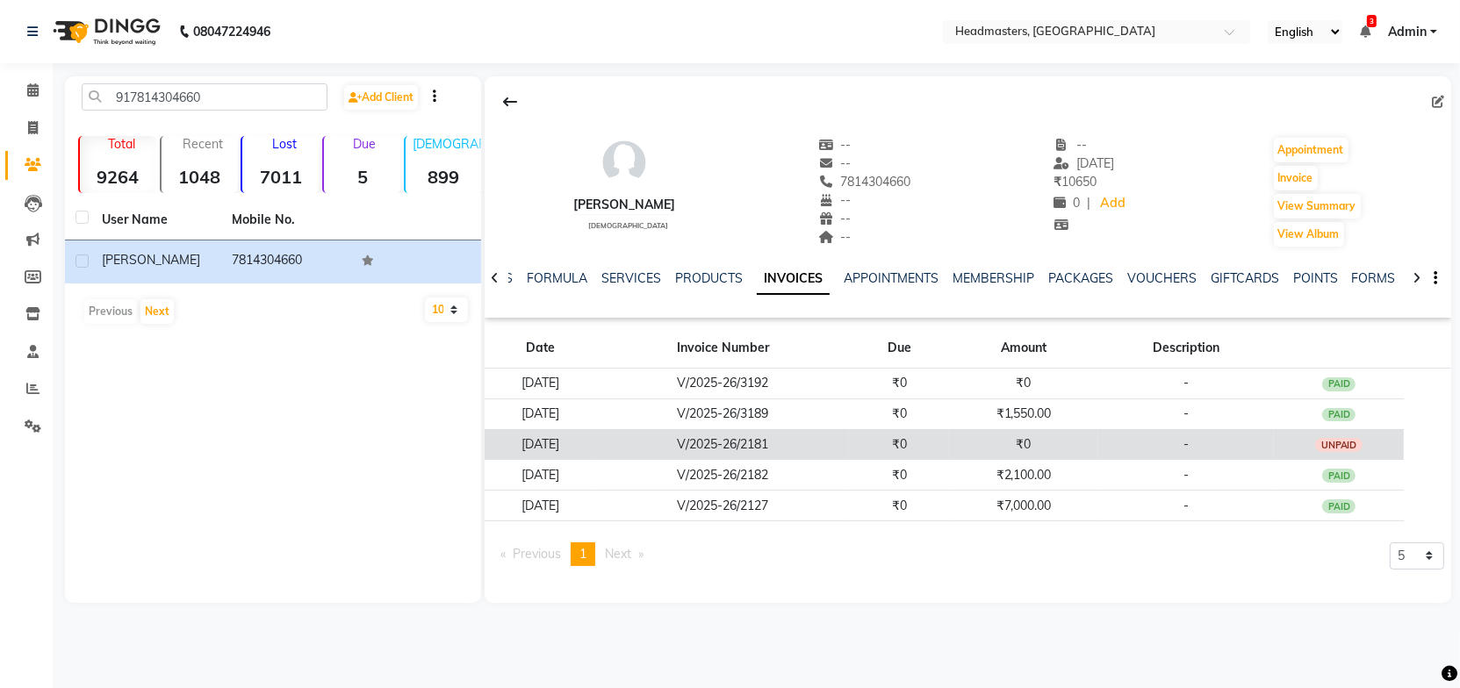
click at [849, 441] on td "V/2025-26/2181" at bounding box center [722, 444] width 253 height 31
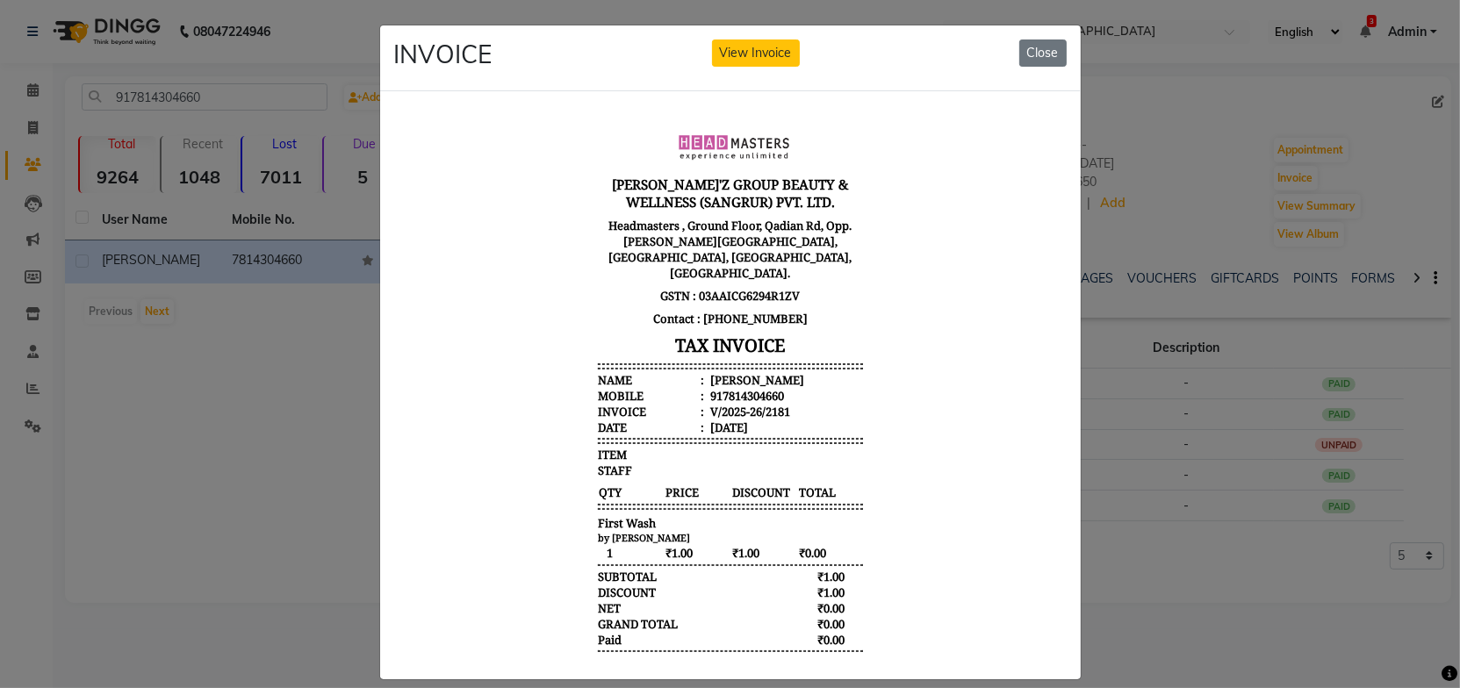
click at [863, 348] on body "GILL'Z GROUP BEAUTY & WELLNESS (SANGRUR) PVT. LTD. Headmasters , Ground Floor, …" at bounding box center [729, 404] width 659 height 584
click at [881, 314] on body "GILL'Z GROUP BEAUTY & WELLNESS (SANGRUR) PVT. LTD. Headmasters , Ground Floor, …" at bounding box center [729, 404] width 659 height 584
click at [1039, 54] on button "Close" at bounding box center [1042, 53] width 47 height 27
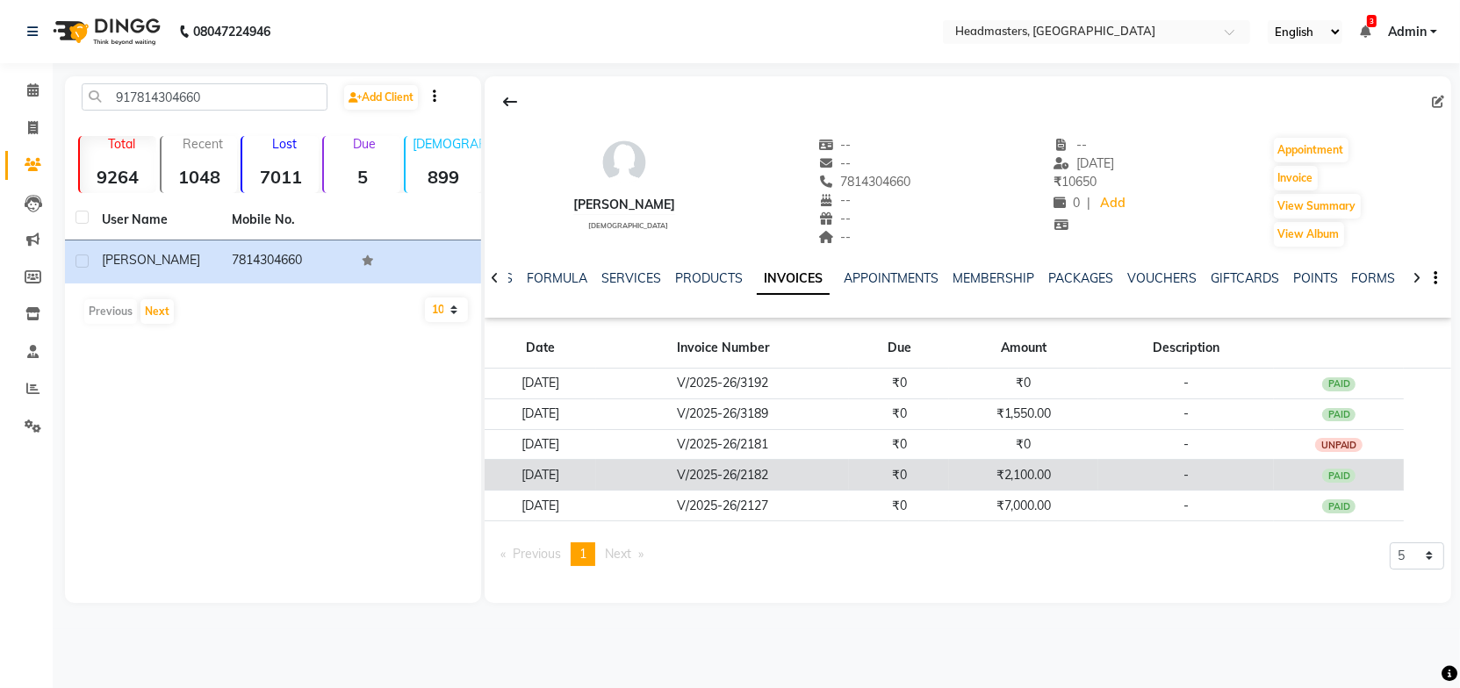
click at [740, 479] on td "V/2025-26/2182" at bounding box center [722, 475] width 253 height 31
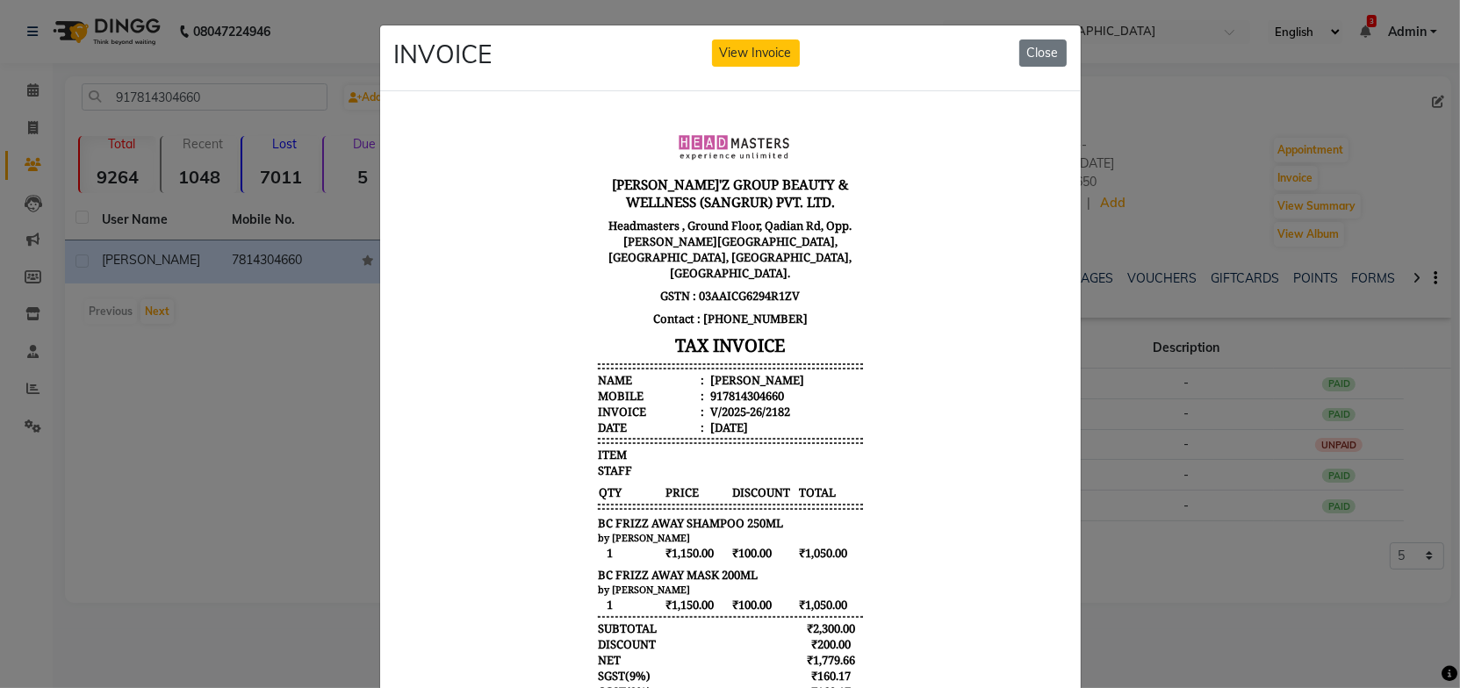
click at [845, 446] on div "ITEM" at bounding box center [729, 454] width 265 height 16
click at [874, 400] on body "GILL'Z GROUP BEAUTY & WELLNESS (SANGRUR) PVT. LTD. Headmasters , Ground Floor, …" at bounding box center [729, 461] width 659 height 699
drag, startPoint x: 1046, startPoint y: 54, endPoint x: 1029, endPoint y: 81, distance: 31.9
click at [1045, 54] on button "Close" at bounding box center [1042, 53] width 47 height 27
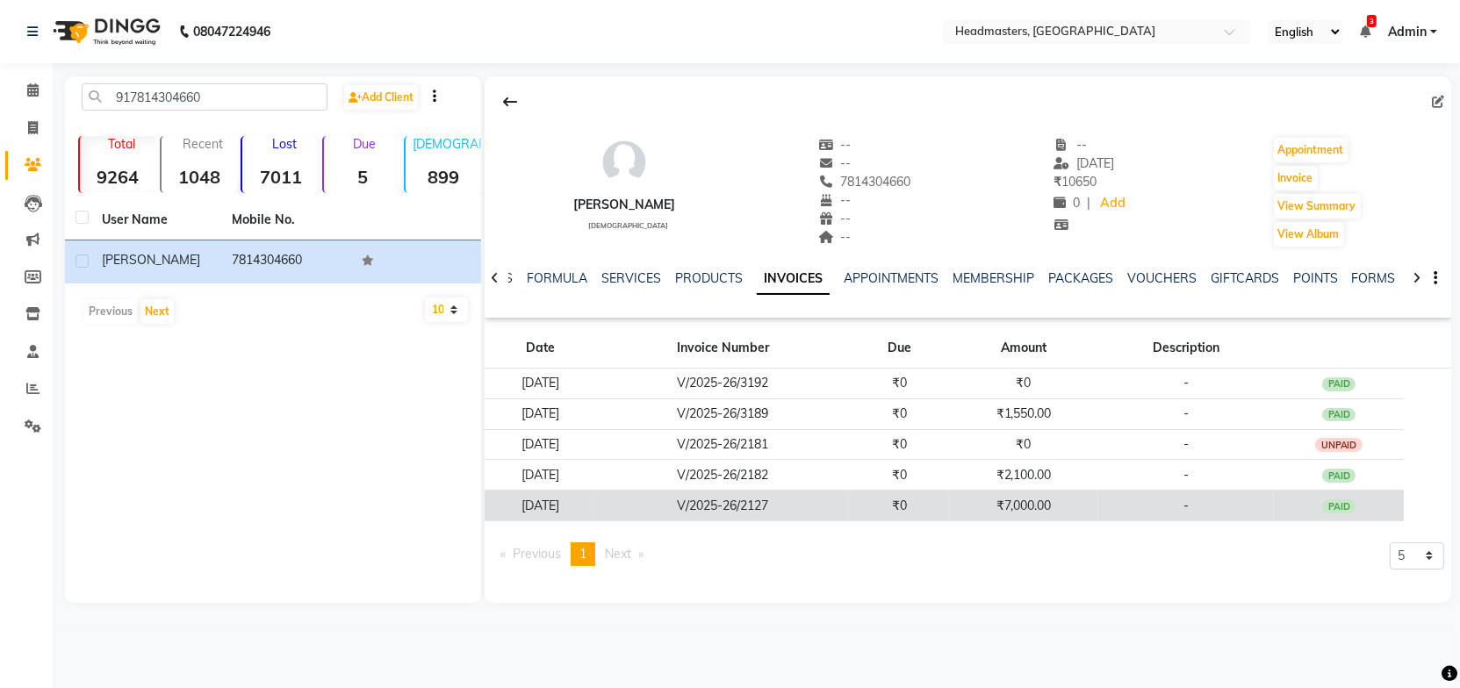
click at [834, 504] on td "V/2025-26/2127" at bounding box center [722, 506] width 253 height 31
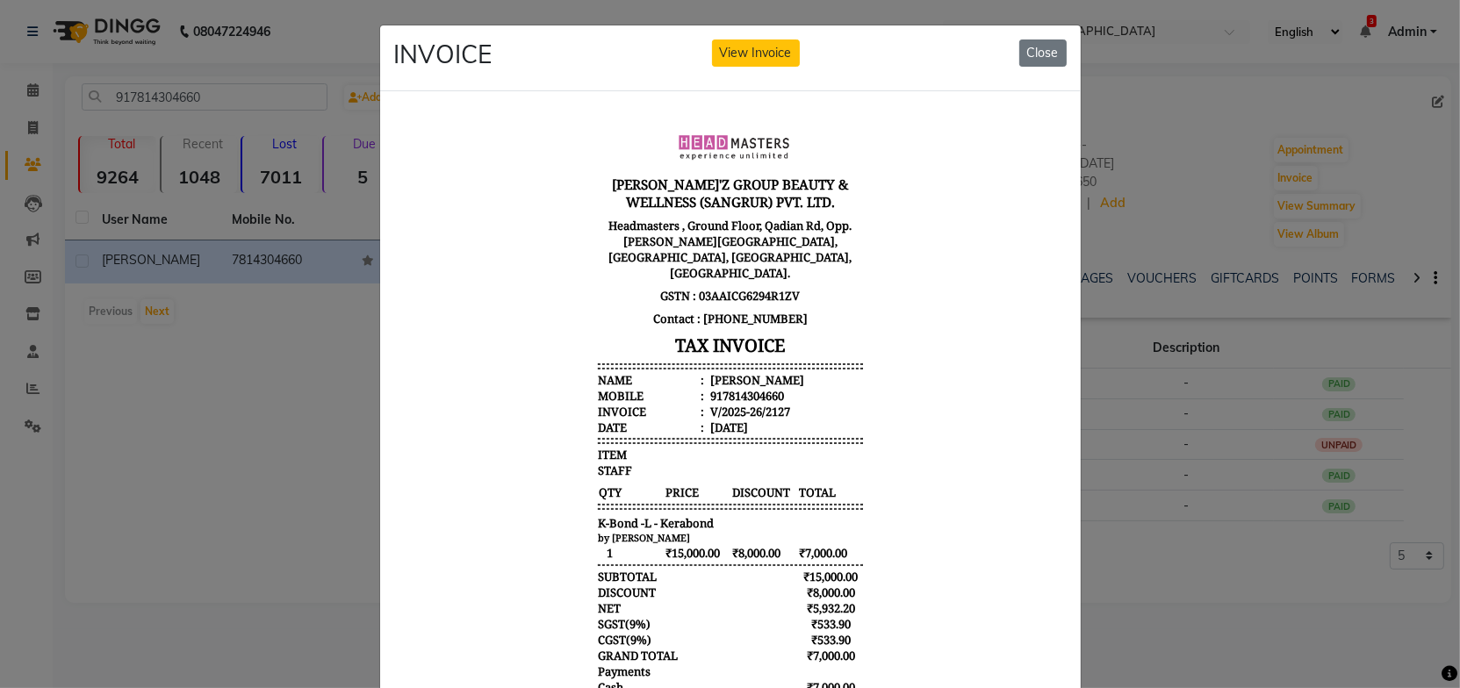
click at [872, 375] on body "GILL'Z GROUP BEAUTY & WELLNESS (SANGRUR) PVT. LTD. Headmasters , Ground Floor, …" at bounding box center [729, 435] width 659 height 647
click at [682, 530] on div "by Sahil Kumar" at bounding box center [729, 536] width 265 height 13
click at [708, 530] on div "by Sahil Kumar" at bounding box center [729, 536] width 265 height 13
drag, startPoint x: 1023, startPoint y: 49, endPoint x: 578, endPoint y: 310, distance: 516.0
click at [1023, 49] on button "Close" at bounding box center [1042, 53] width 47 height 27
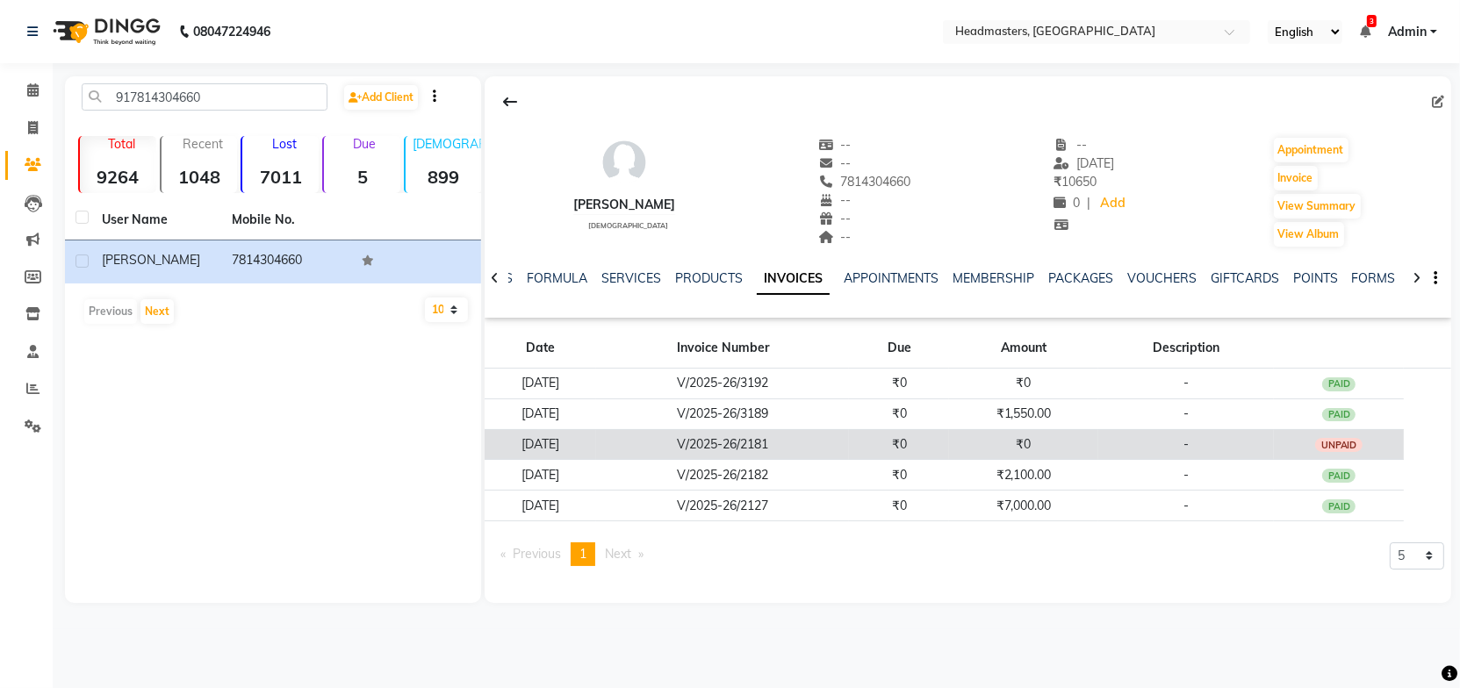
click at [906, 441] on td "₹0" at bounding box center [899, 444] width 100 height 31
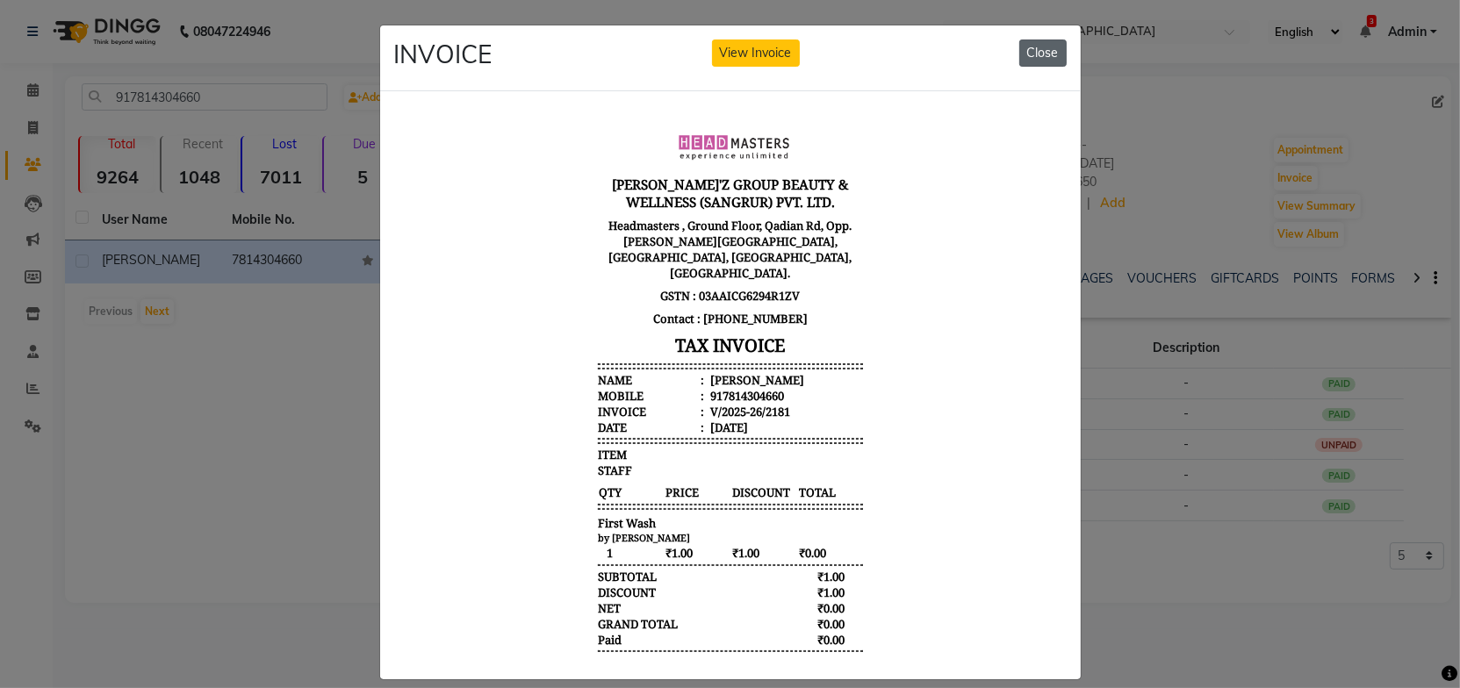
click at [1041, 54] on button "Close" at bounding box center [1042, 53] width 47 height 27
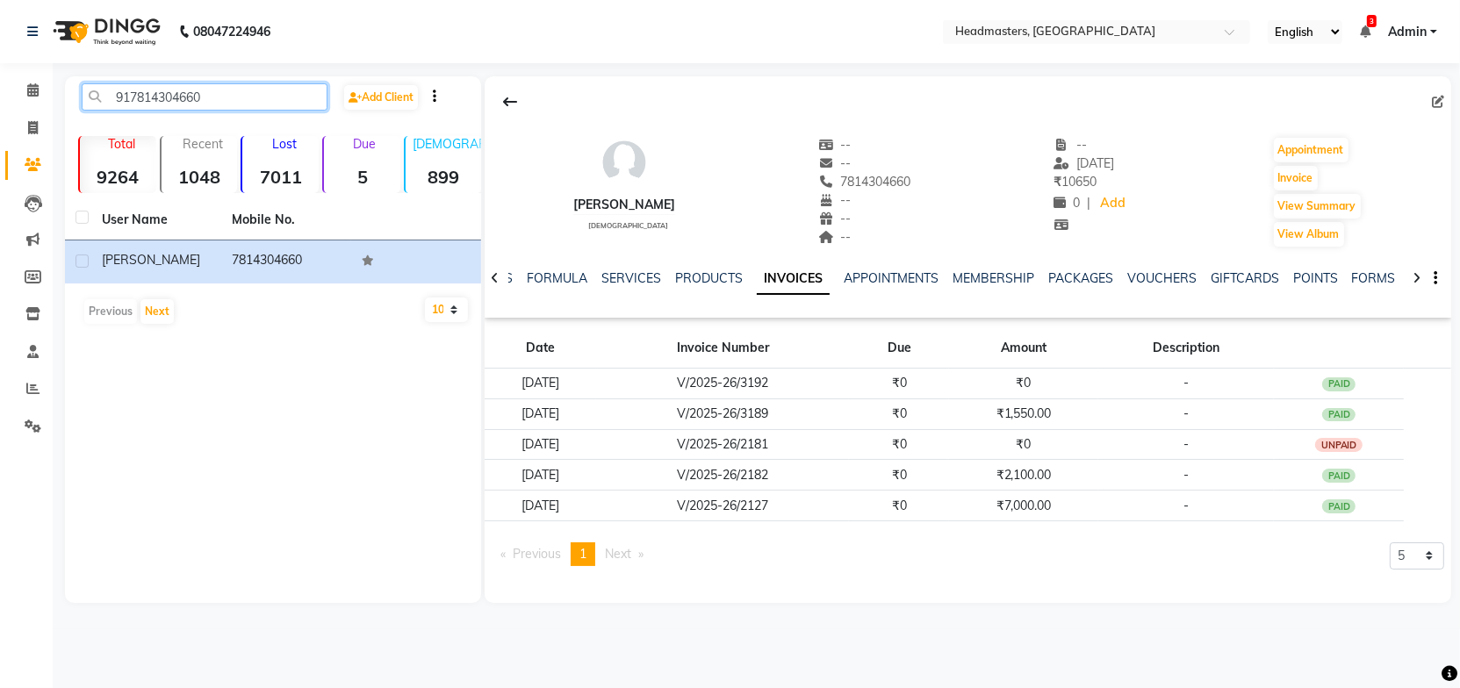
drag, startPoint x: 220, startPoint y: 97, endPoint x: 82, endPoint y: 97, distance: 138.7
click at [82, 97] on input "917814304660" at bounding box center [205, 96] width 246 height 27
paste input "9878266799"
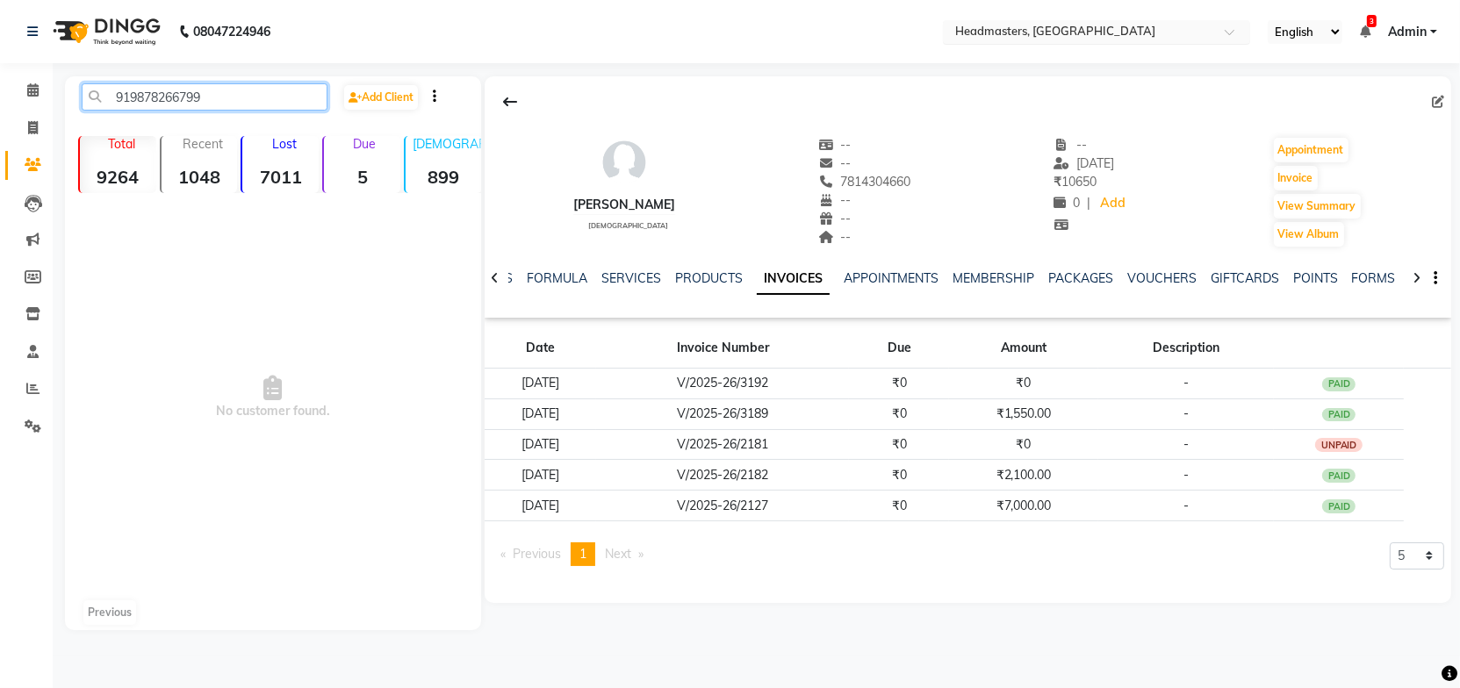
type input "919878266799"
click at [998, 32] on input "text" at bounding box center [1079, 34] width 255 height 18
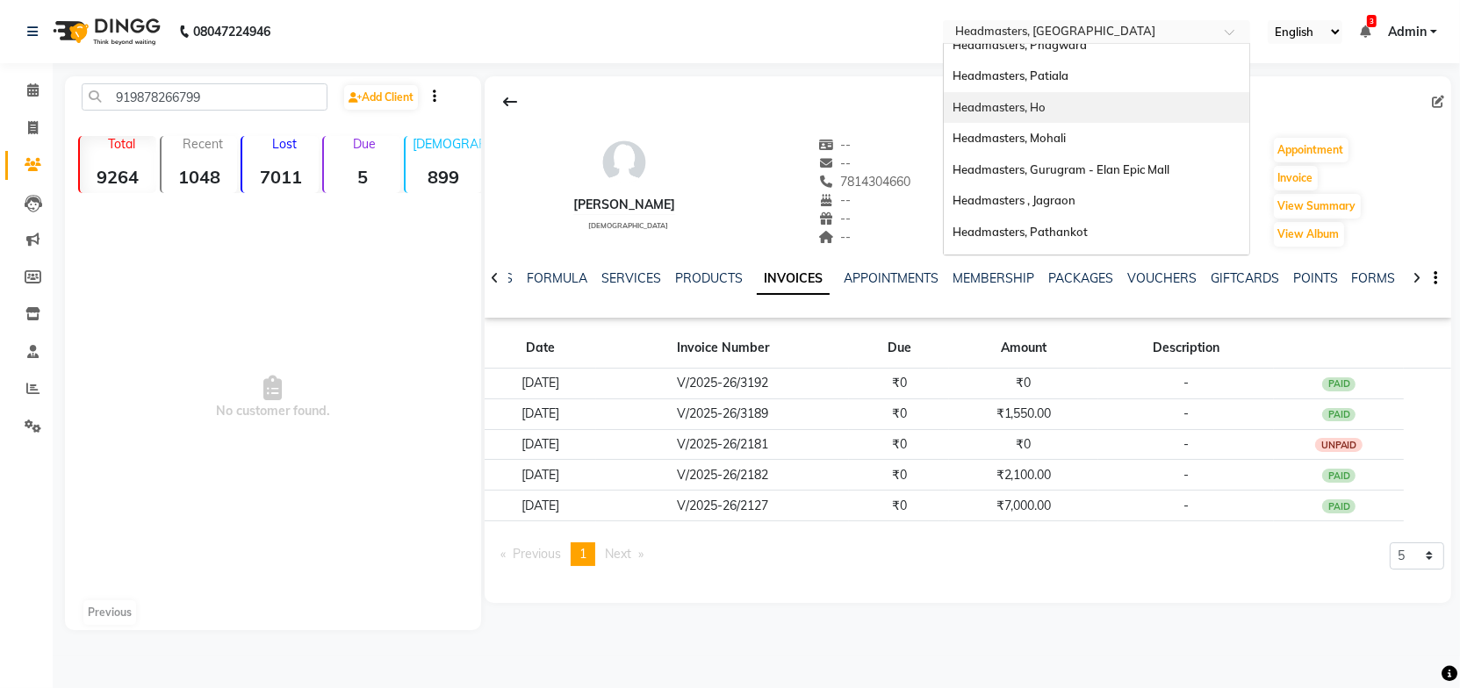
scroll to position [221, 0]
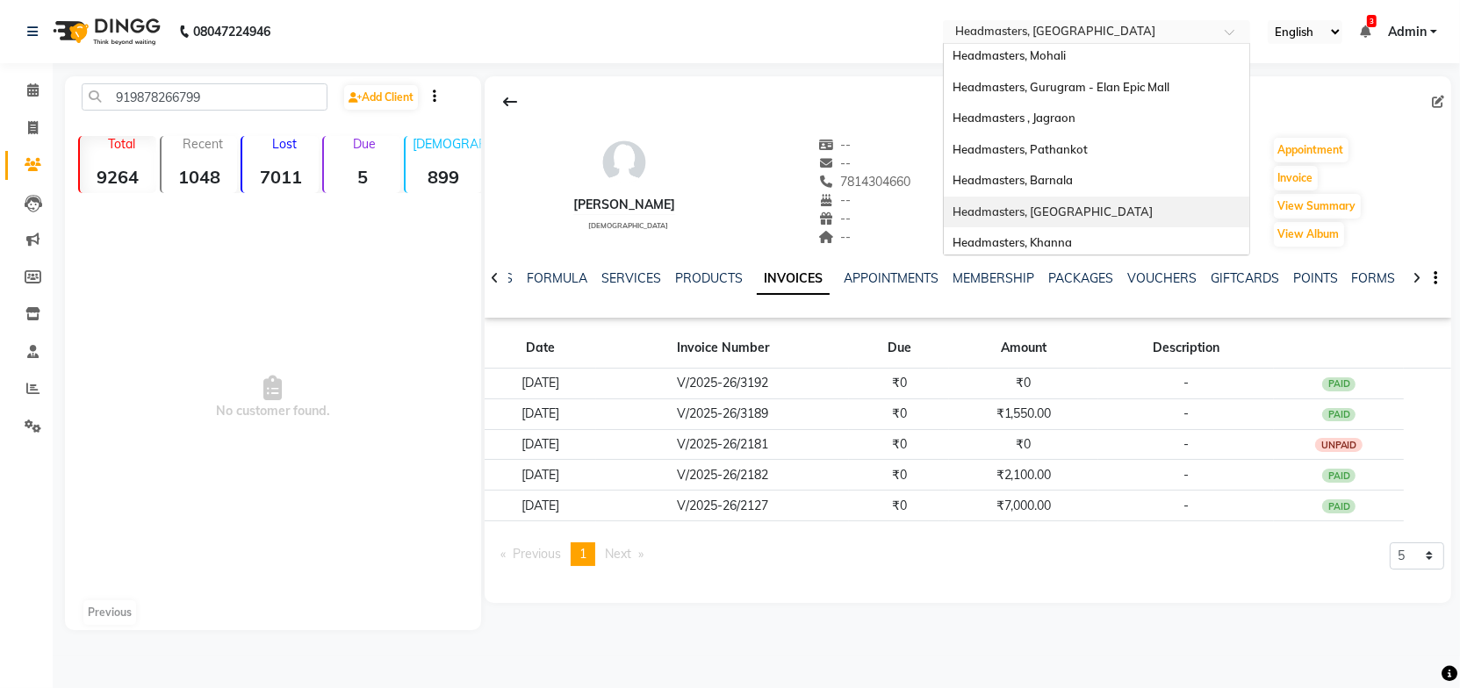
click at [1074, 205] on span "Headmasters, [GEOGRAPHIC_DATA]" at bounding box center [1053, 212] width 200 height 14
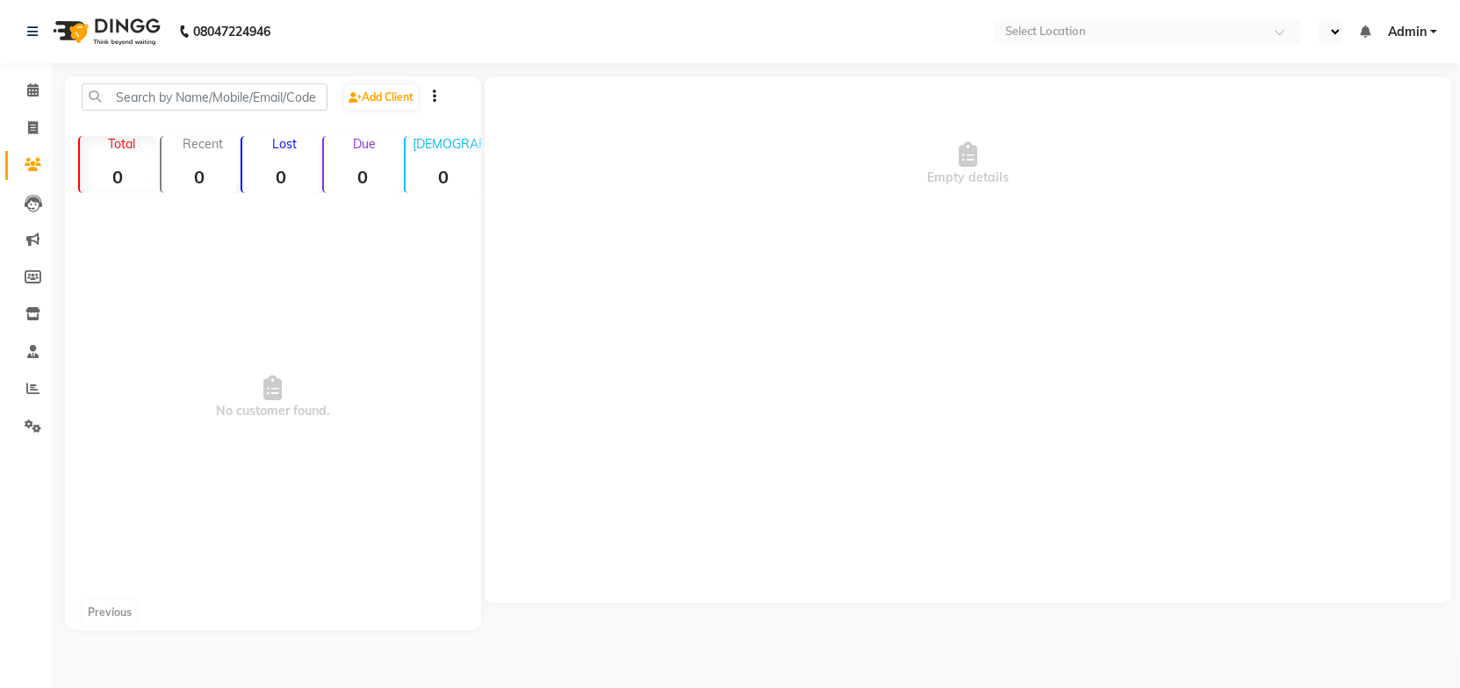
select select "en"
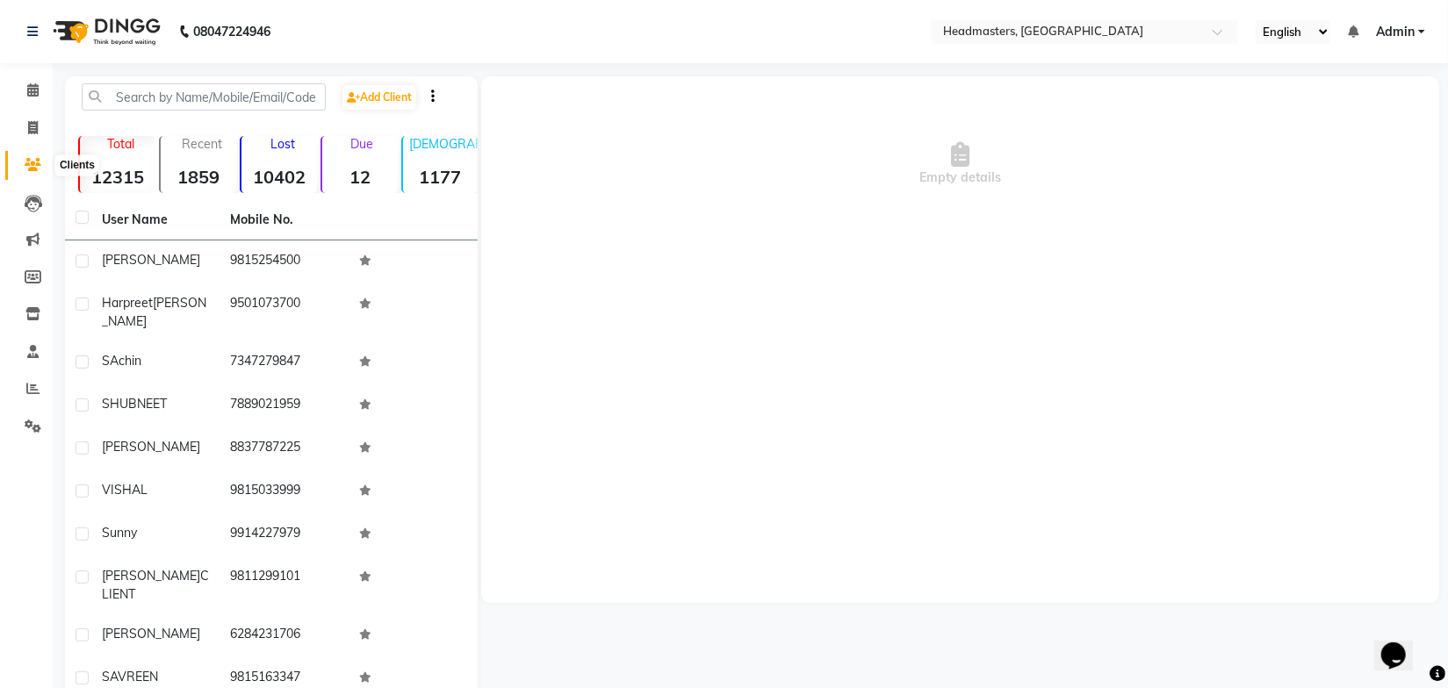
click at [35, 162] on icon at bounding box center [33, 164] width 17 height 13
click at [204, 81] on div "Add Client Total 12315 Recent 1859 Lost 10402 Due 12 [DEMOGRAPHIC_DATA] 1177 [D…" at bounding box center [271, 412] width 413 height 673
click at [199, 91] on input "text" at bounding box center [204, 96] width 244 height 27
paste input "919878266799"
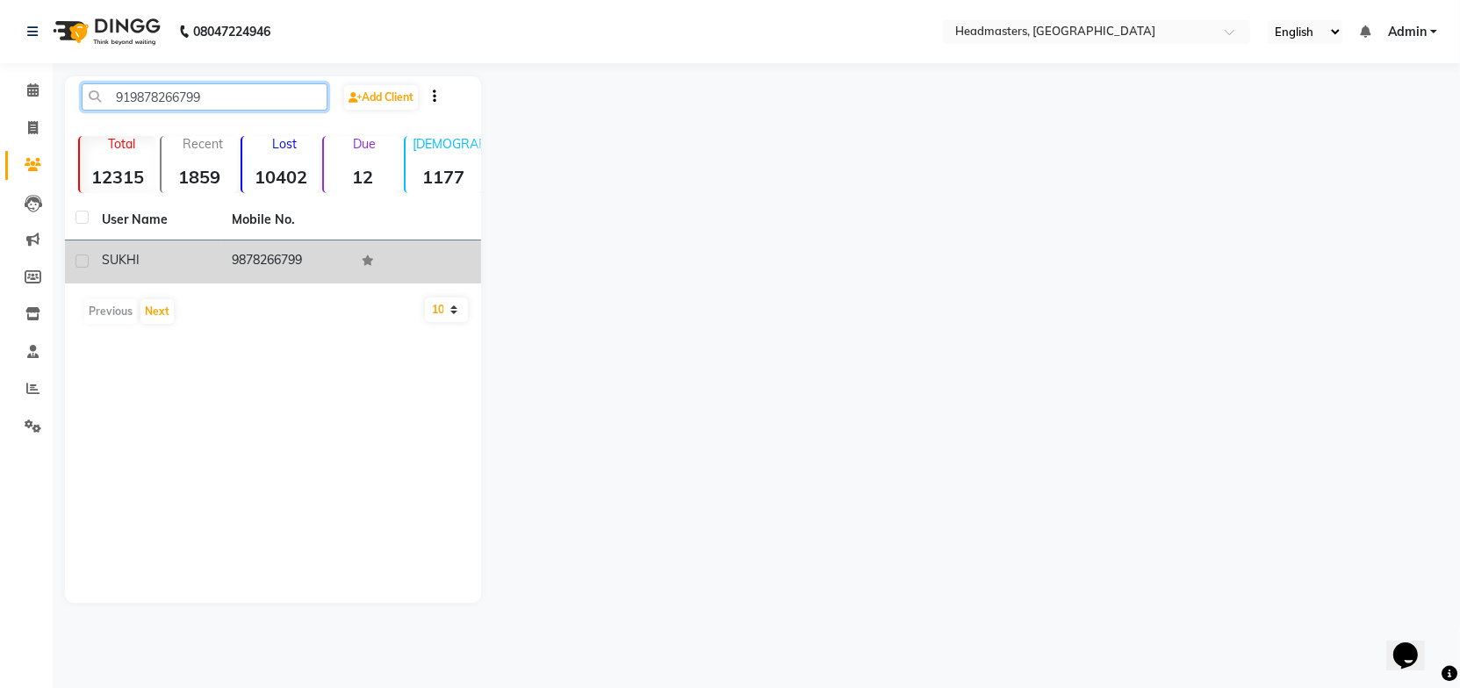
type input "919878266799"
click at [179, 248] on td "SUKHI" at bounding box center [156, 262] width 130 height 43
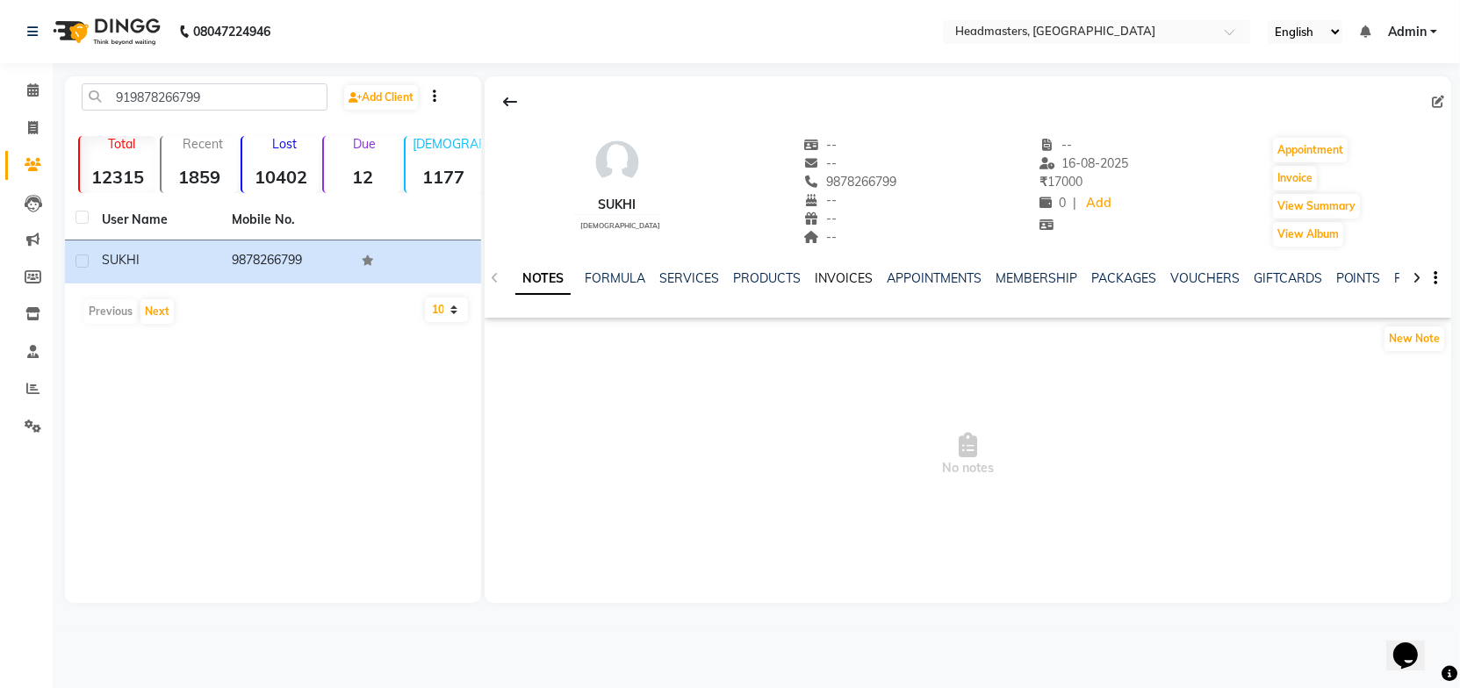
click at [850, 280] on link "INVOICES" at bounding box center [844, 278] width 58 height 16
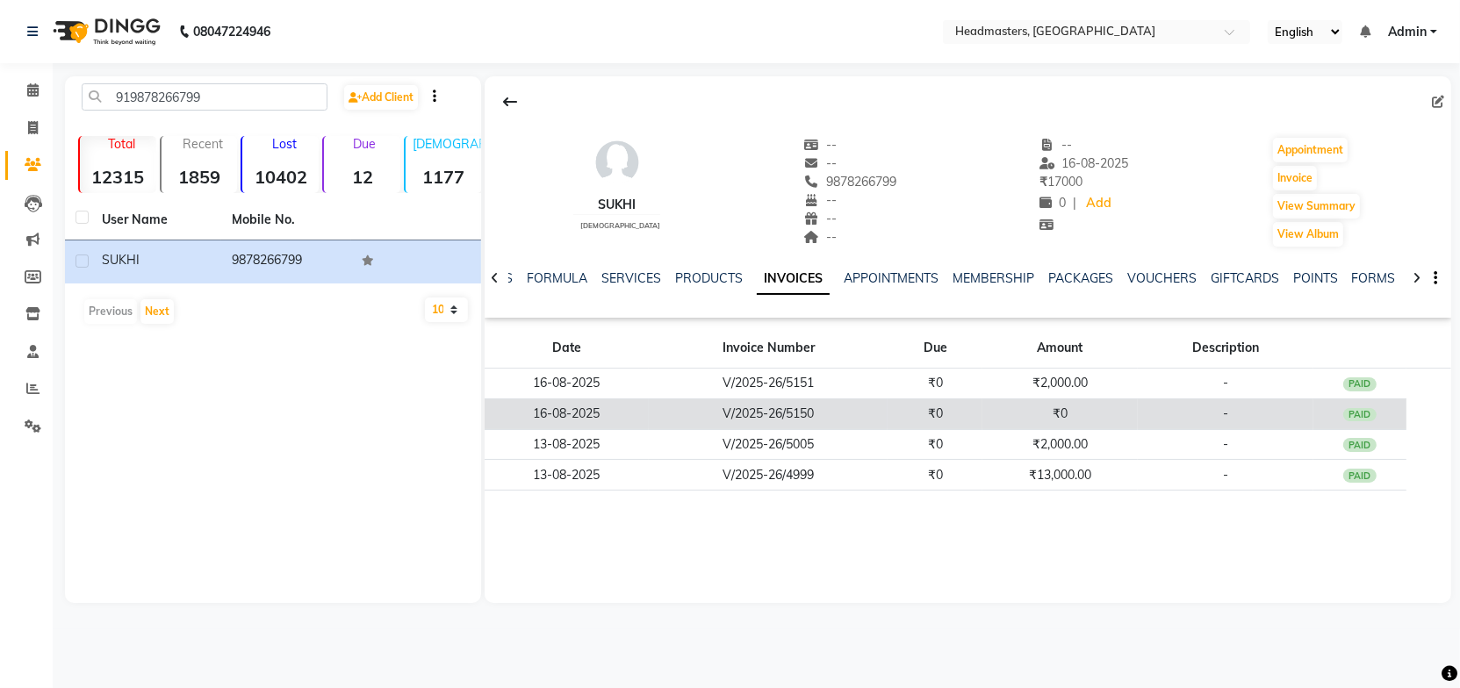
click at [875, 407] on td "V/2025-26/5150" at bounding box center [768, 414] width 239 height 31
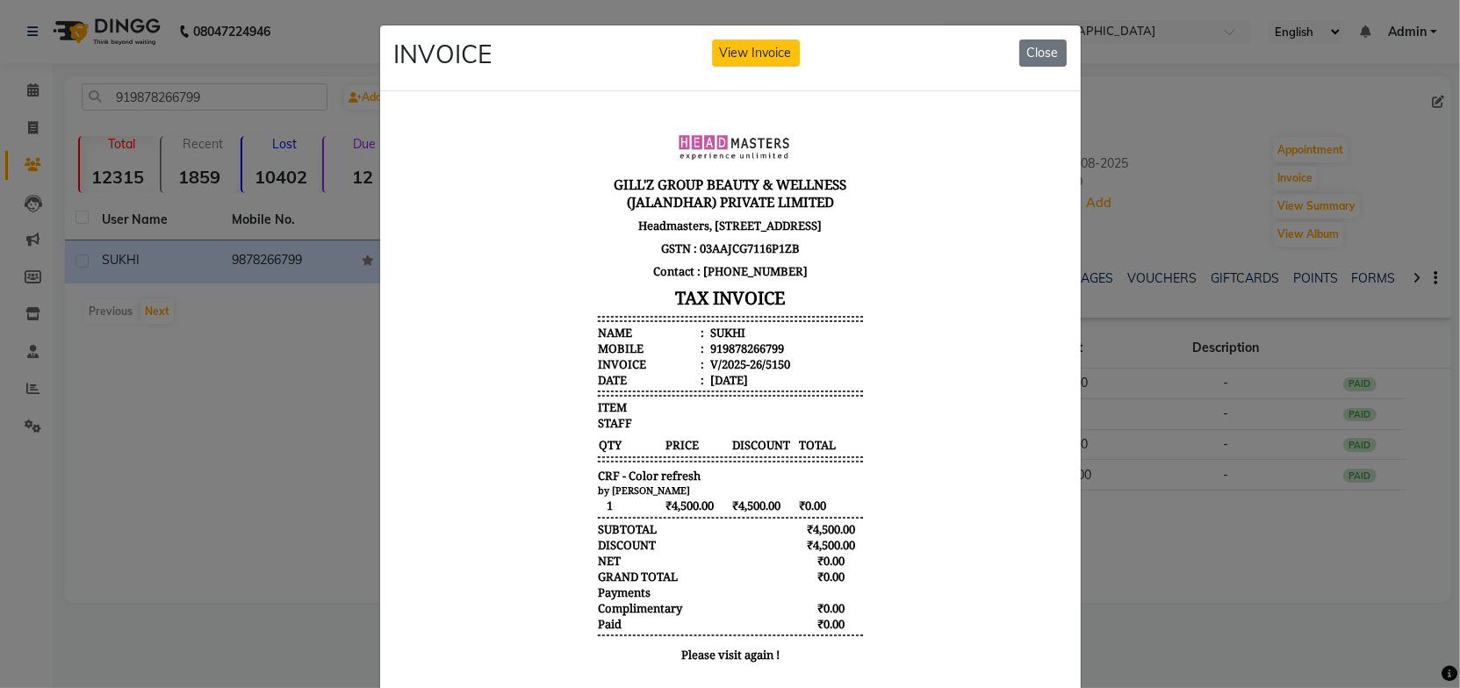
click at [864, 417] on body "[PERSON_NAME]'Z GROUP BEAUTY & WELLNESS (JALANDHAR) PRIVATE LIMITED Headmasters…" at bounding box center [729, 396] width 659 height 568
click at [1034, 55] on button "Close" at bounding box center [1042, 53] width 47 height 27
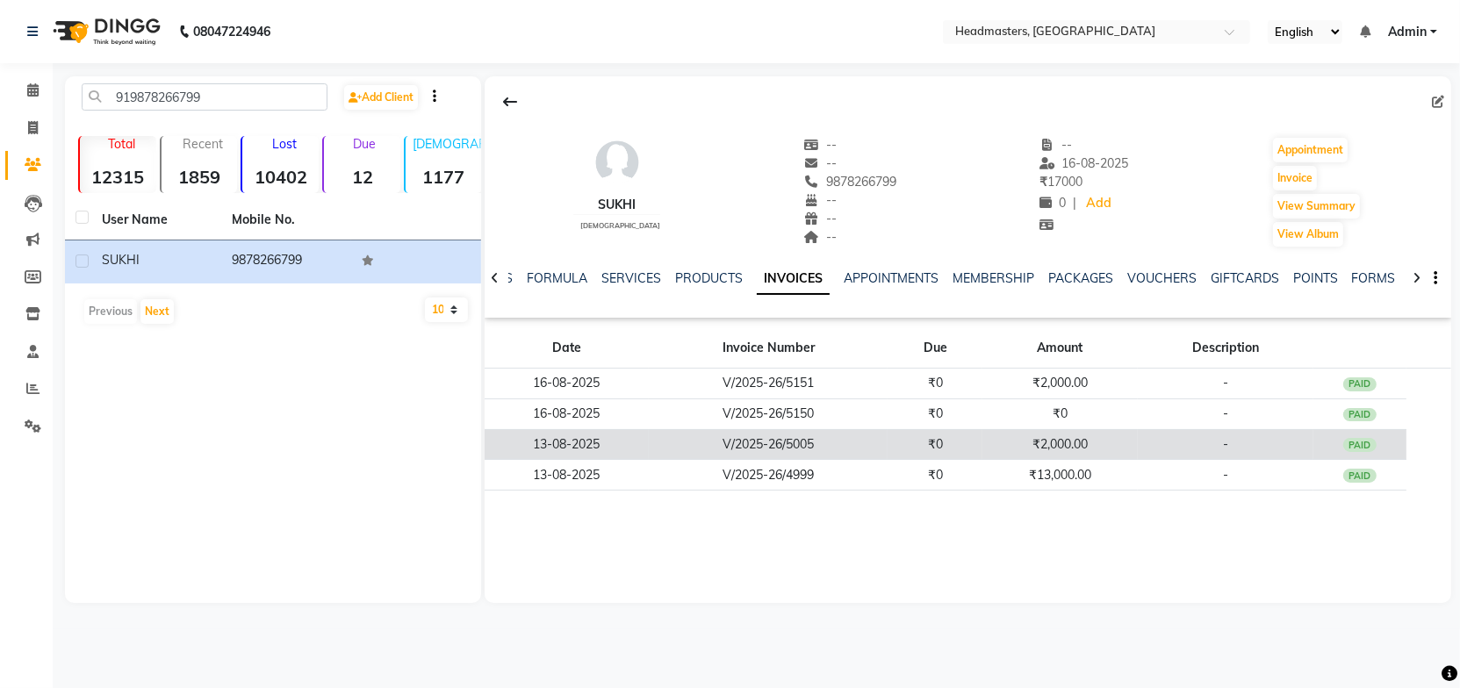
click at [680, 443] on td "V/2025-26/5005" at bounding box center [768, 444] width 239 height 31
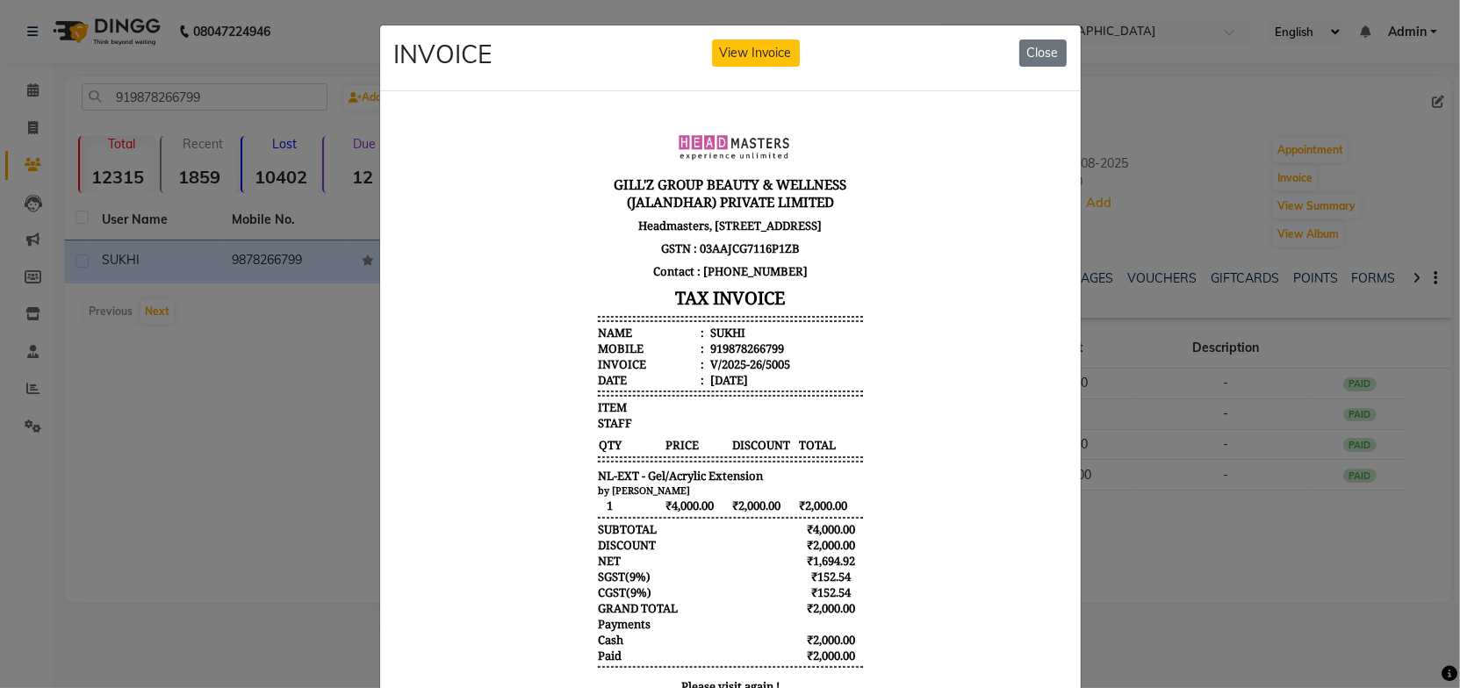
click at [847, 448] on span "TOTAL" at bounding box center [829, 445] width 65 height 18
click at [1051, 54] on button "Close" at bounding box center [1042, 53] width 47 height 27
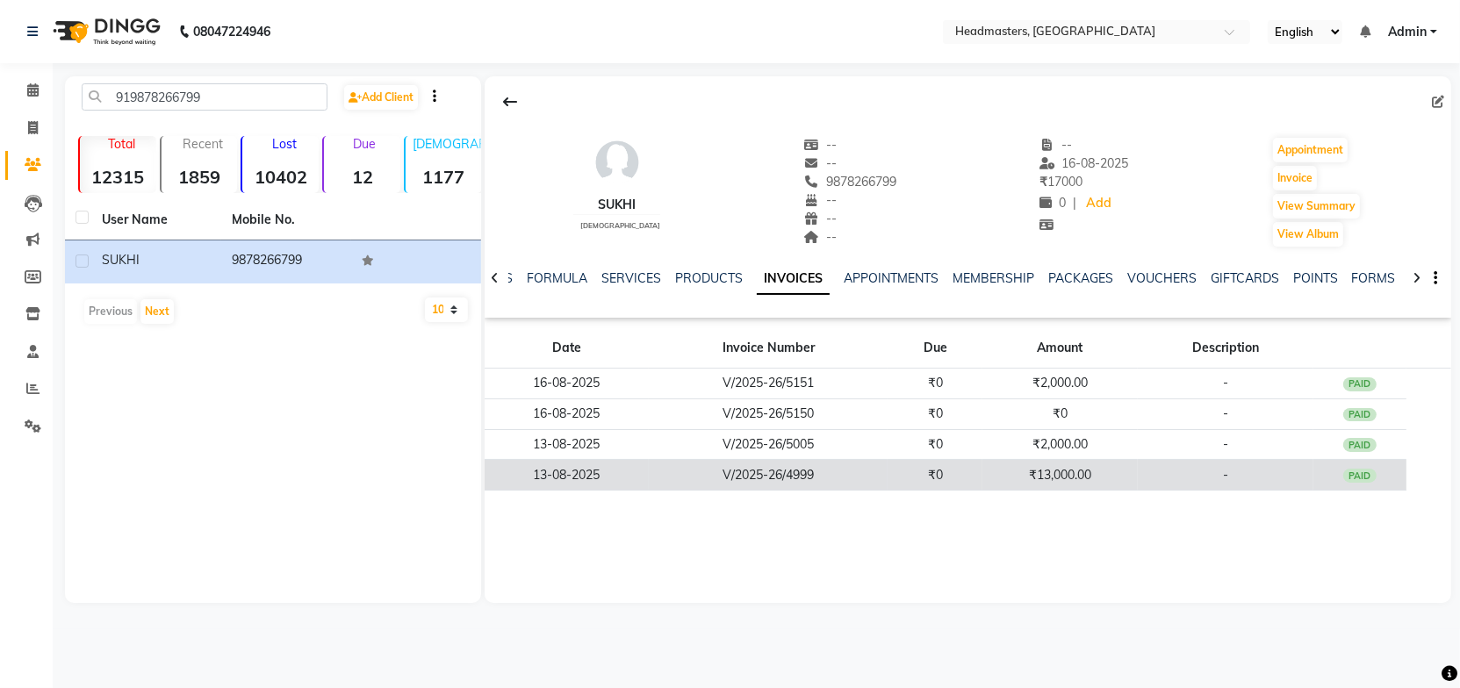
click at [867, 469] on td "V/2025-26/4999" at bounding box center [768, 475] width 239 height 31
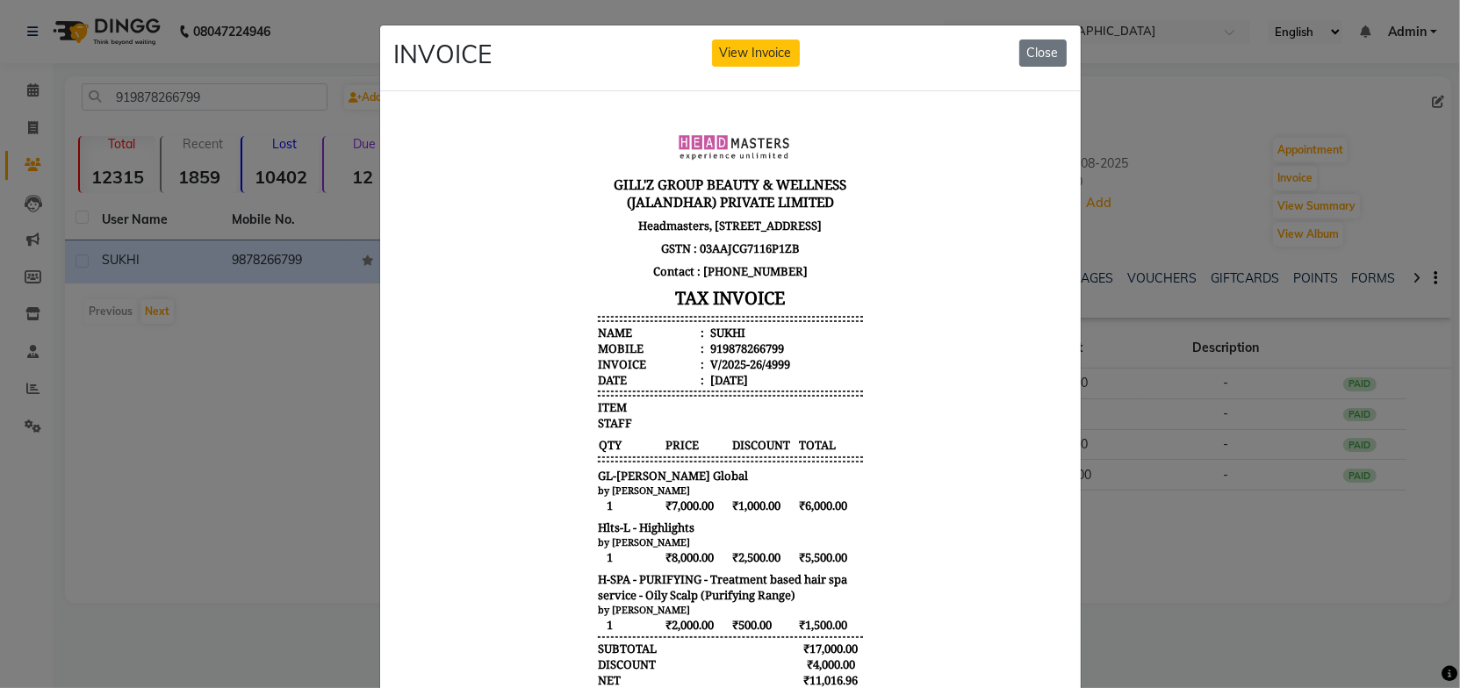
click at [878, 357] on body "[PERSON_NAME]'Z GROUP BEAUTY & WELLNESS (JALANDHAR) PRIVATE LIMITED Headmasters…" at bounding box center [729, 471] width 659 height 719
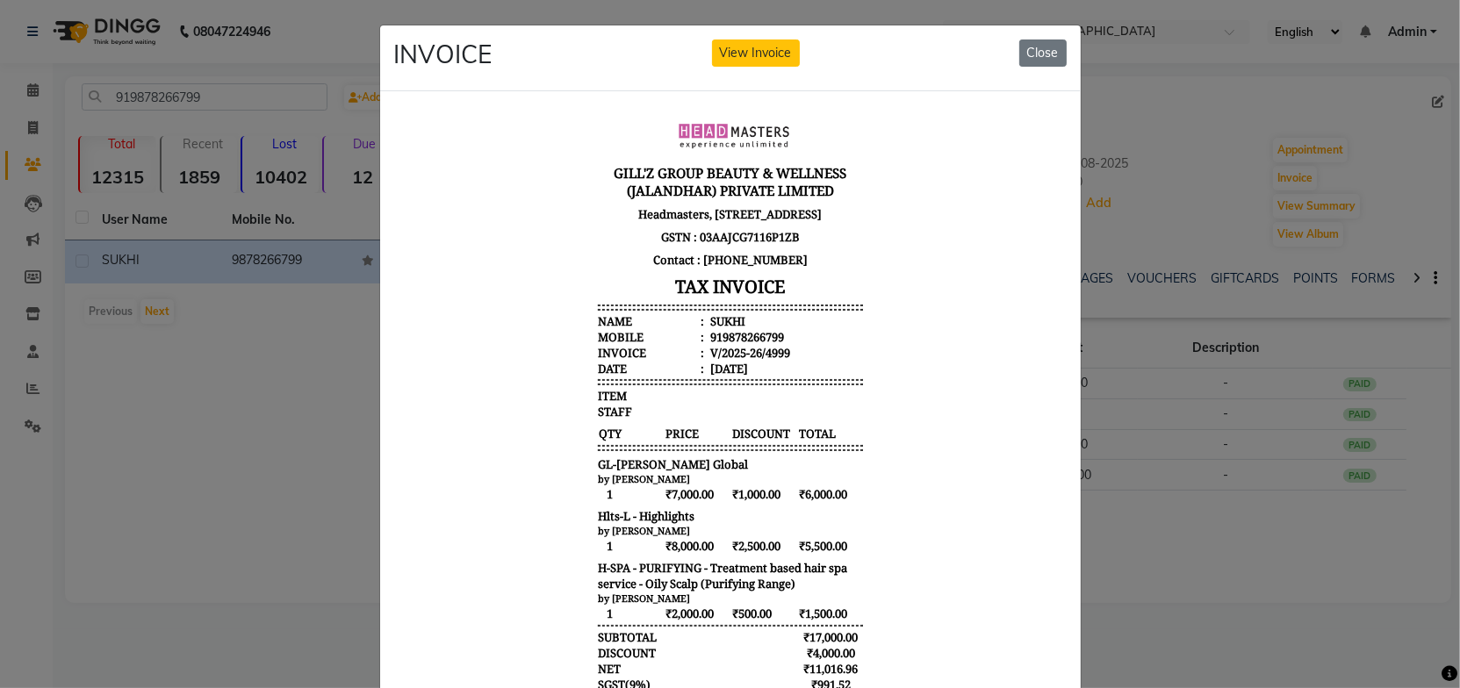
scroll to position [14, 0]
click at [881, 371] on body "[PERSON_NAME]'Z GROUP BEAUTY & WELLNESS (JALANDHAR) PRIVATE LIMITED Headmasters…" at bounding box center [729, 456] width 659 height 719
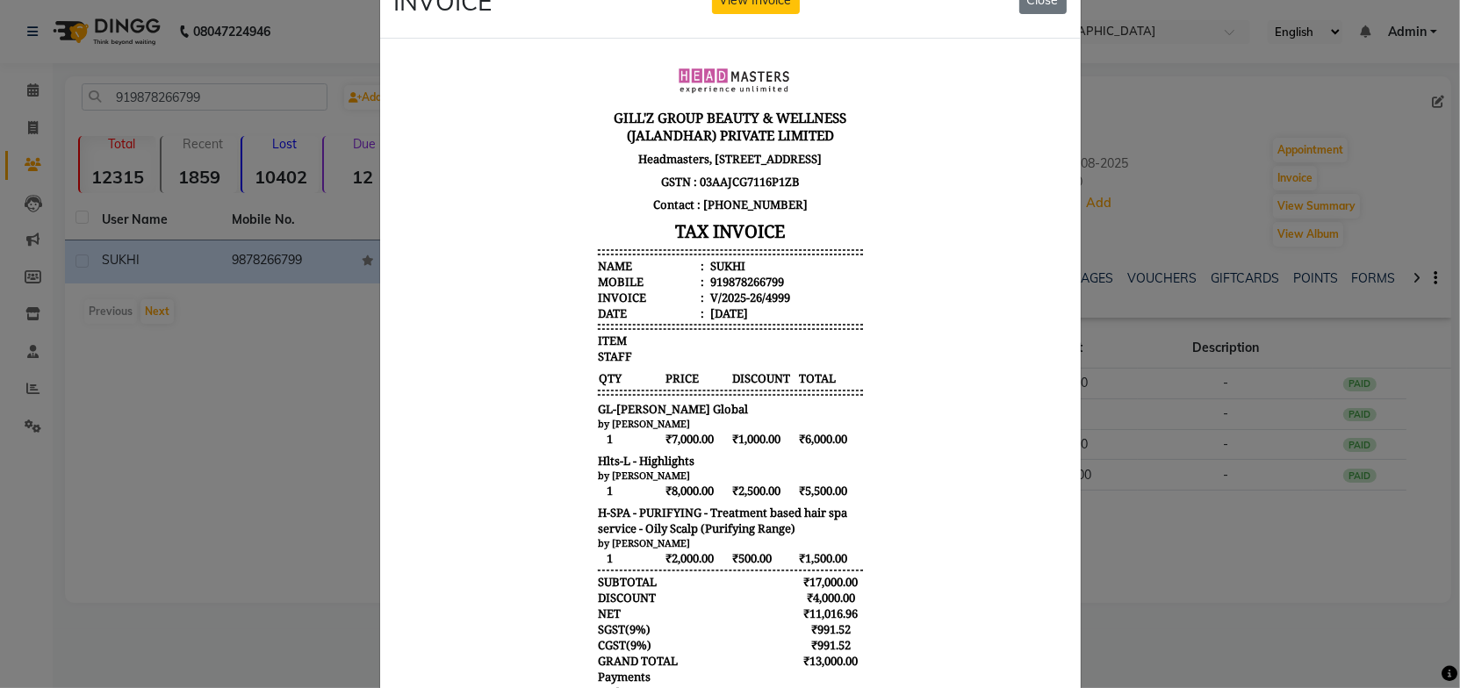
scroll to position [159, 0]
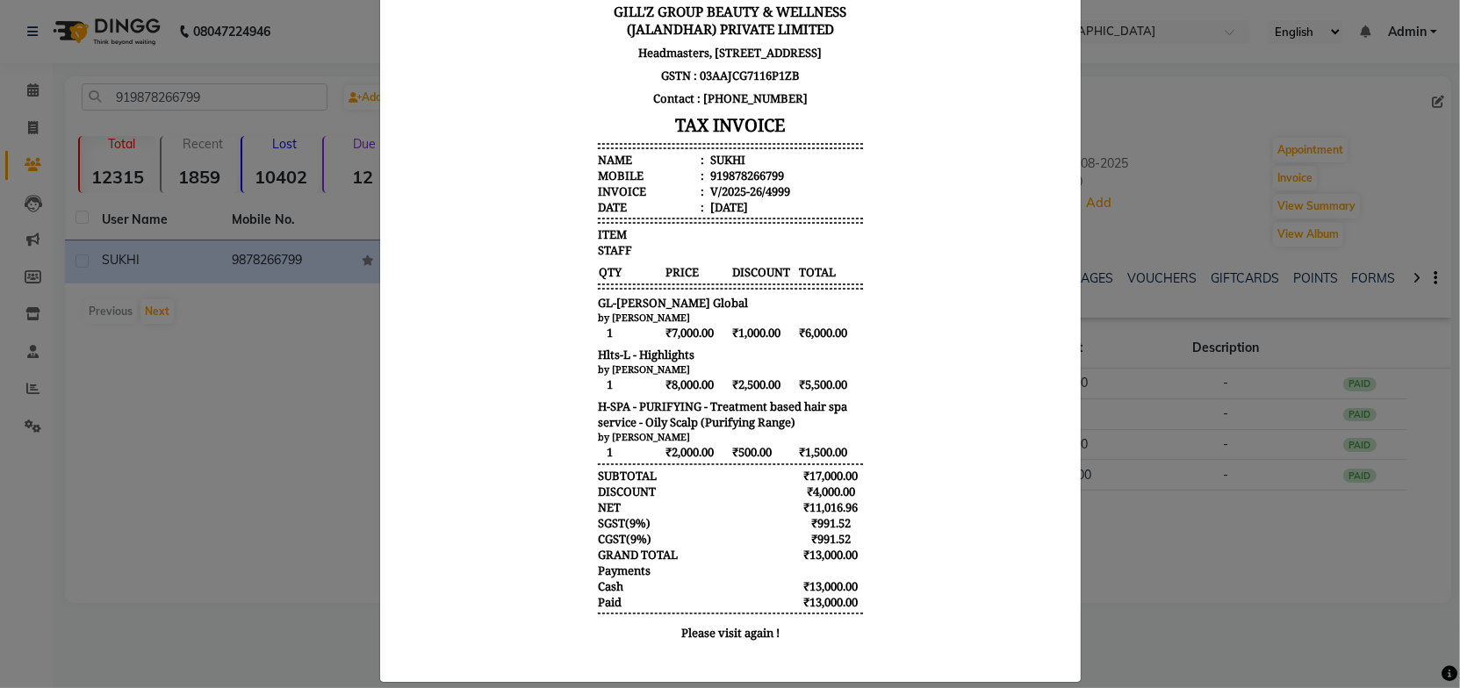
click at [881, 371] on body "[PERSON_NAME]'Z GROUP BEAUTY & WELLNESS (JALANDHAR) PRIVATE LIMITED Headmasters…" at bounding box center [729, 298] width 659 height 719
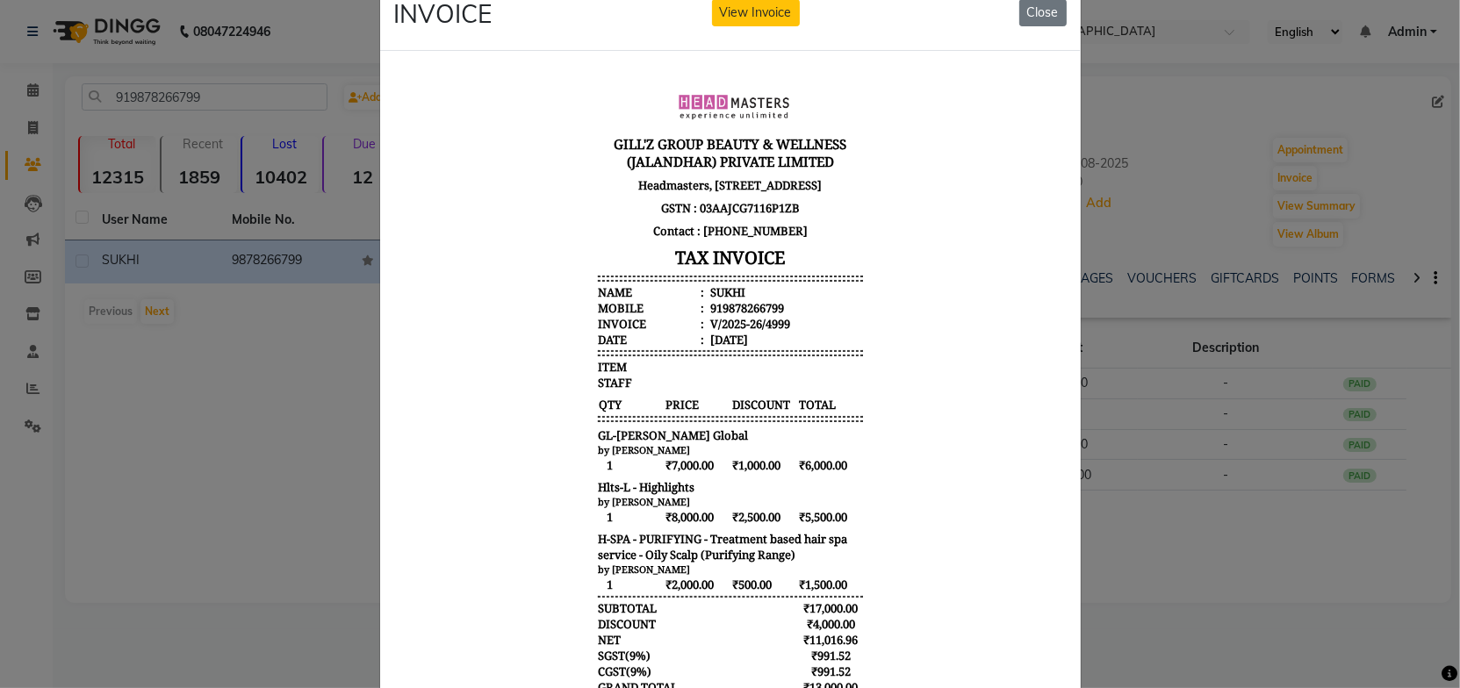
scroll to position [0, 0]
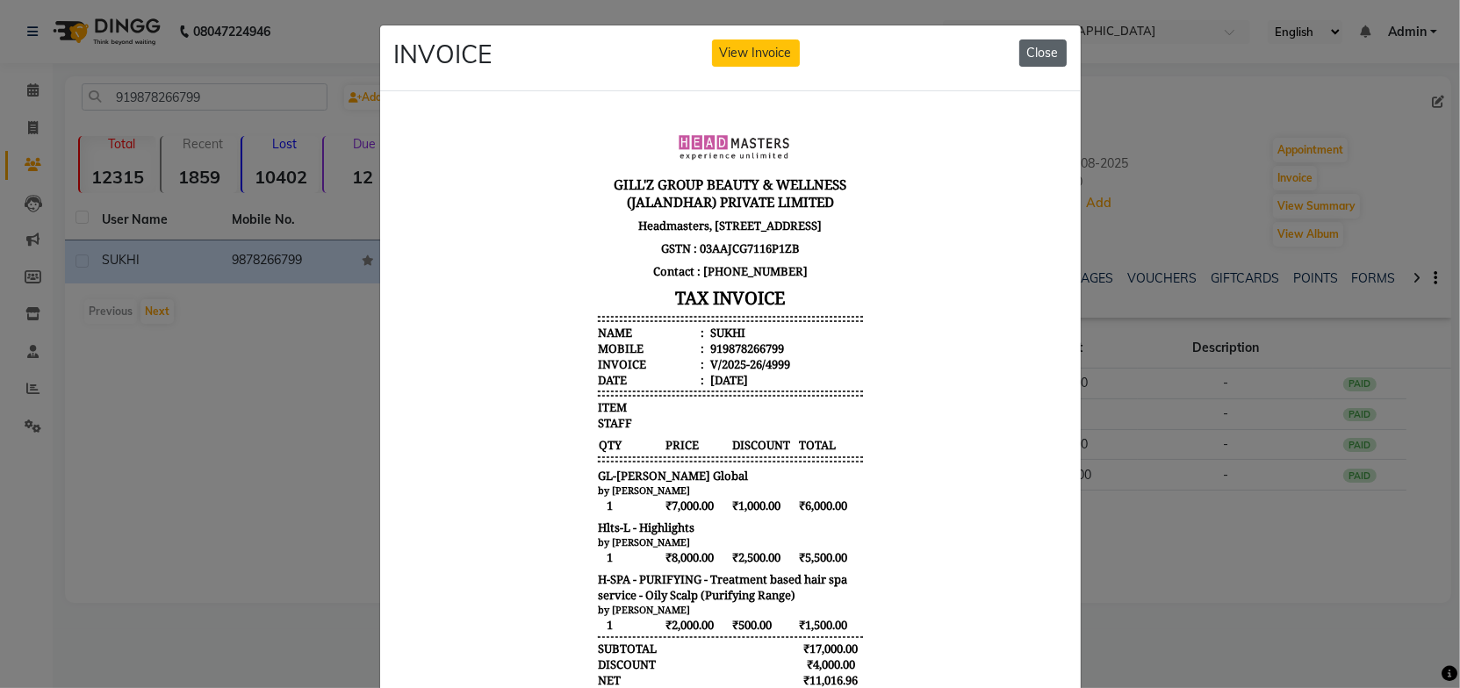
click at [1031, 44] on button "Close" at bounding box center [1042, 53] width 47 height 27
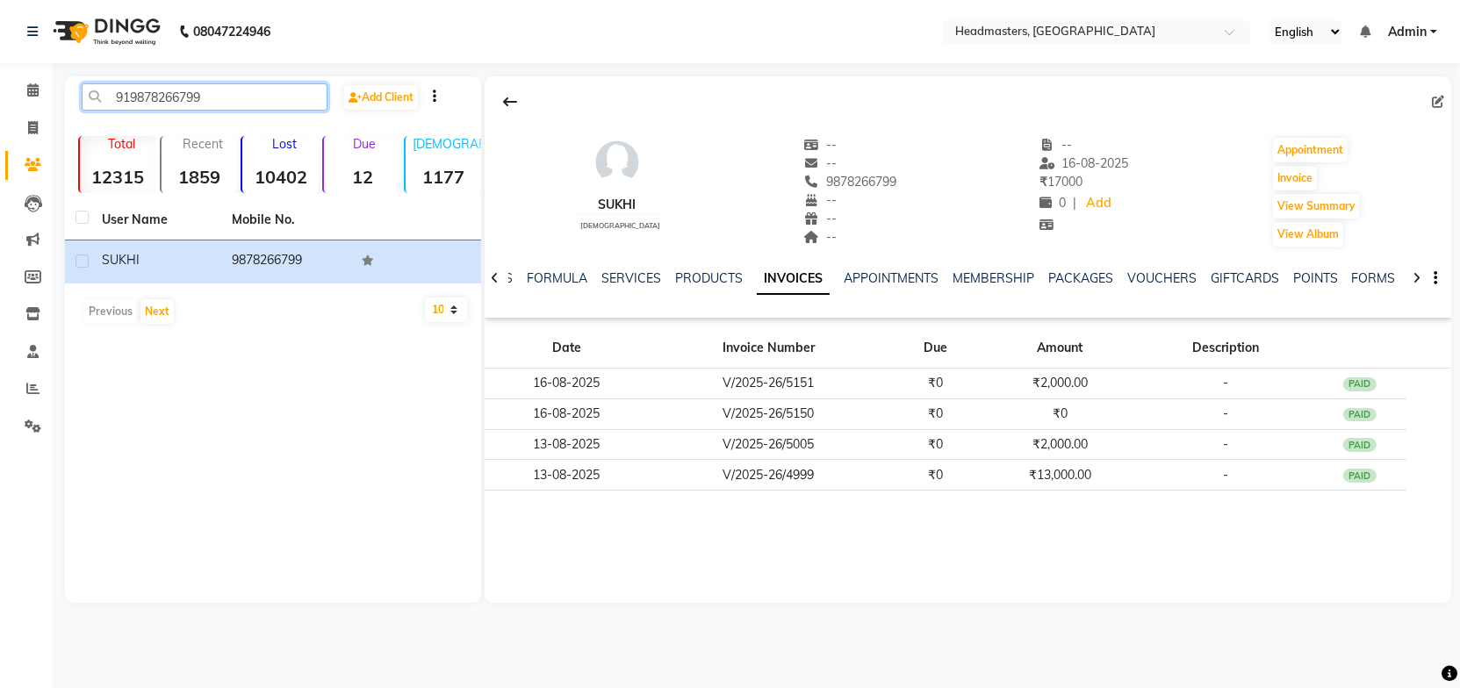
drag, startPoint x: 239, startPoint y: 98, endPoint x: 78, endPoint y: 104, distance: 160.8
click at [78, 104] on div "919878266799" at bounding box center [204, 96] width 272 height 27
paste input "6239829763"
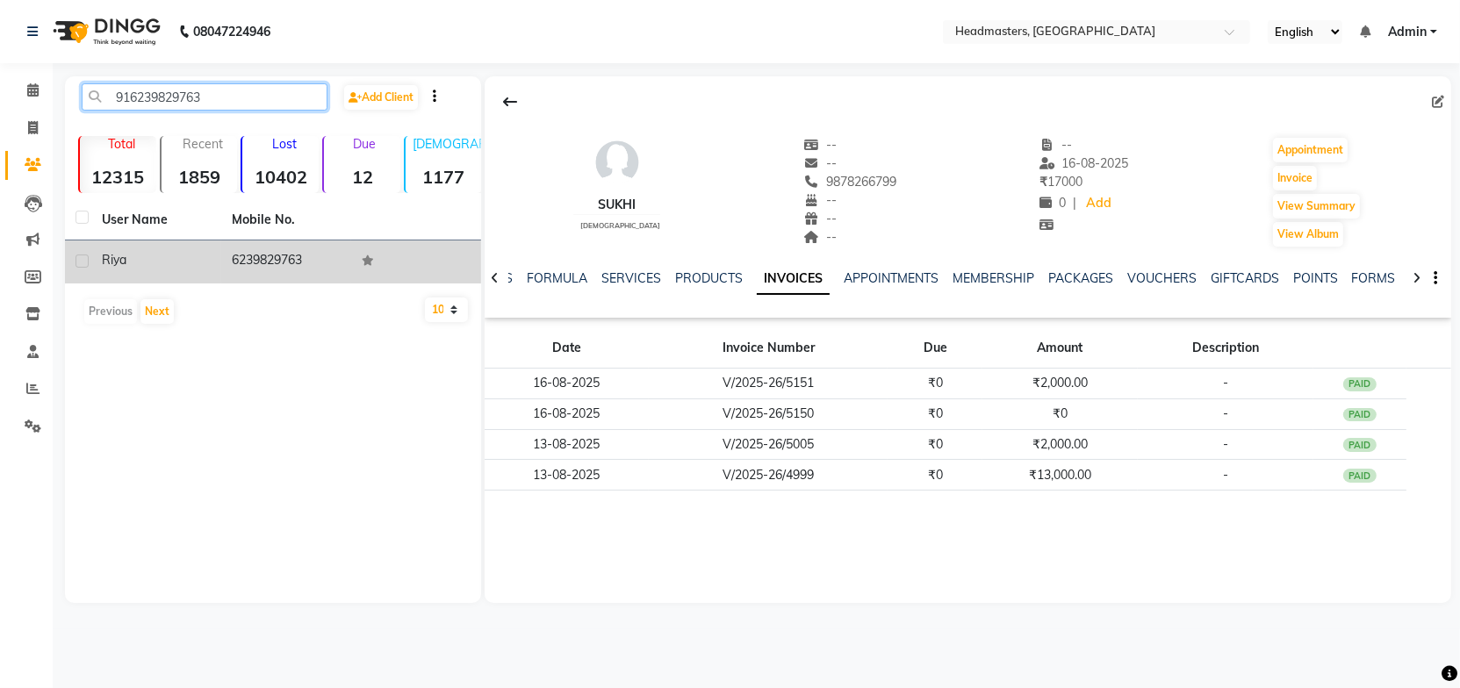
type input "916239829763"
click at [299, 256] on td "6239829763" at bounding box center [286, 262] width 130 height 43
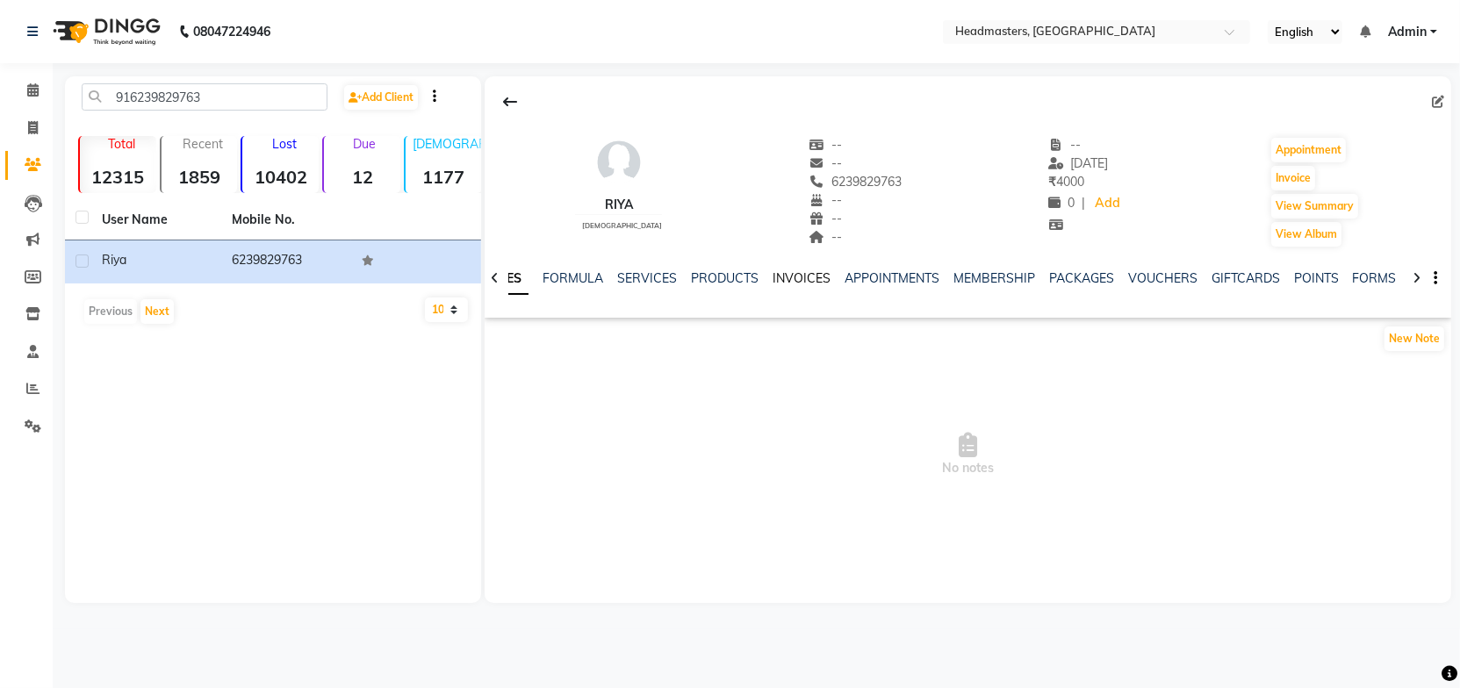
click at [785, 277] on link "INVOICES" at bounding box center [802, 278] width 58 height 16
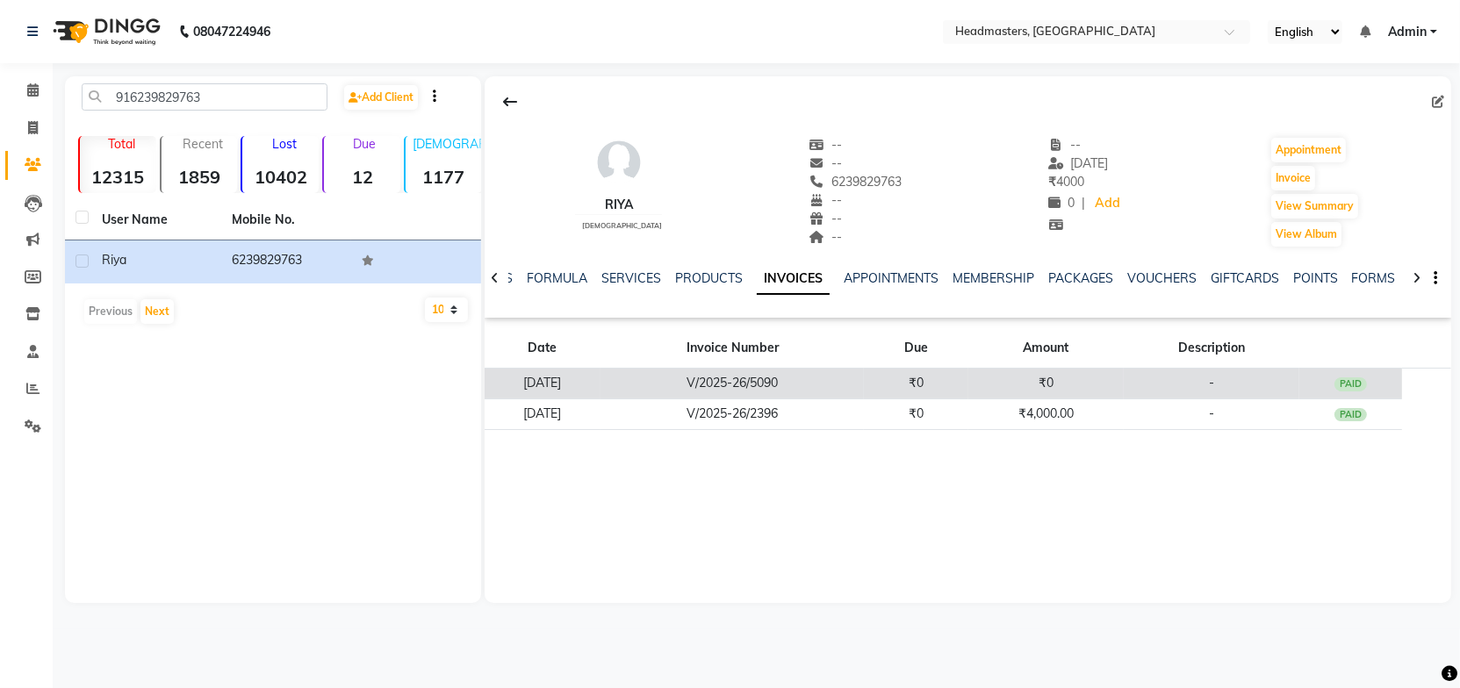
click at [824, 377] on td "V/2025-26/5090" at bounding box center [732, 384] width 263 height 31
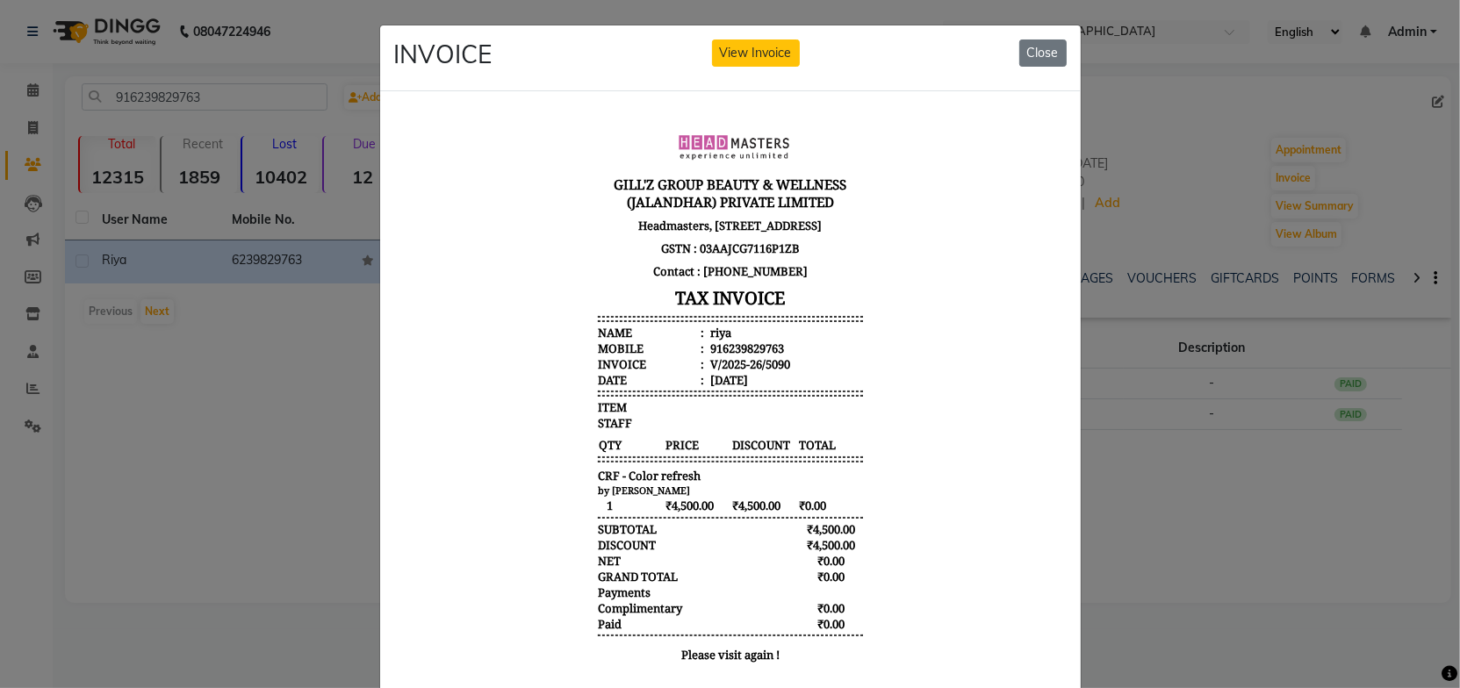
click at [883, 331] on body "[PERSON_NAME]'Z GROUP BEAUTY & WELLNESS (JALANDHAR) PRIVATE LIMITED Headmasters…" at bounding box center [729, 396] width 659 height 568
click at [1042, 49] on button "Close" at bounding box center [1042, 53] width 47 height 27
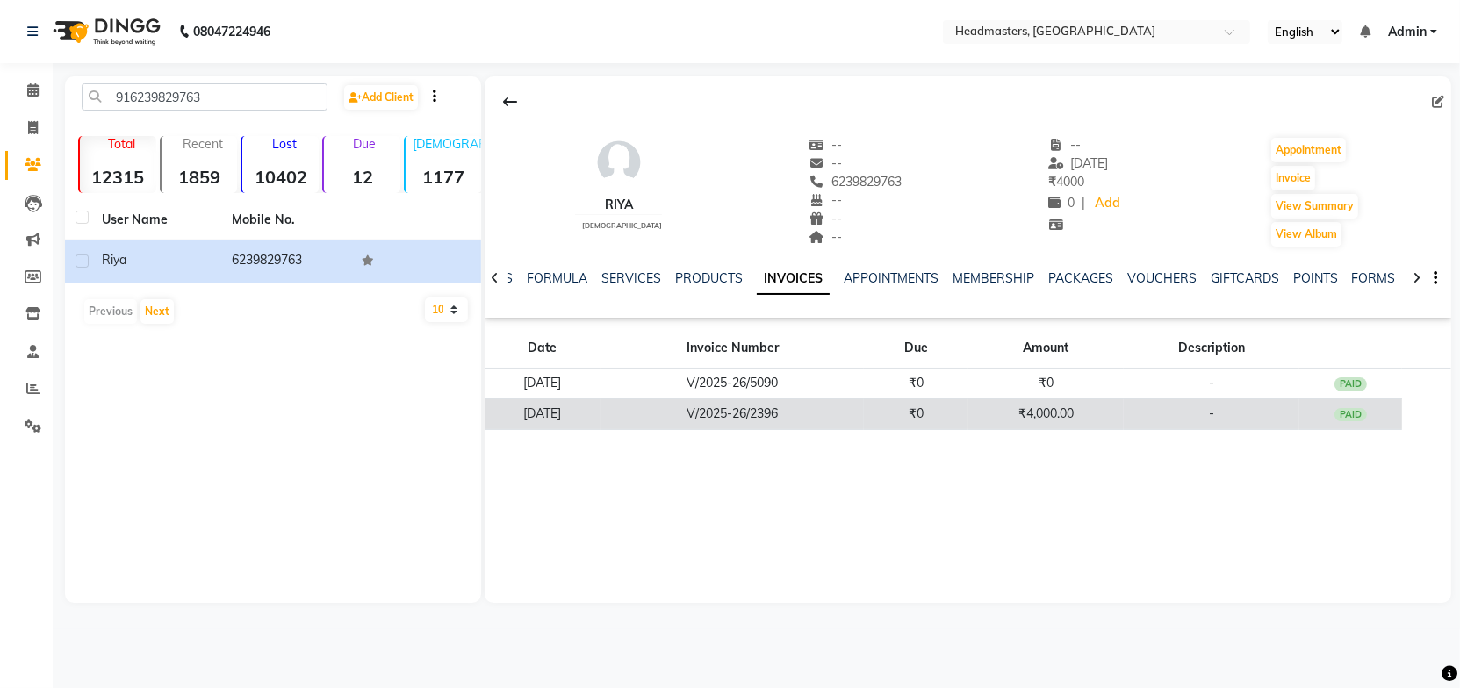
click at [862, 415] on td "V/2025-26/2396" at bounding box center [732, 414] width 263 height 31
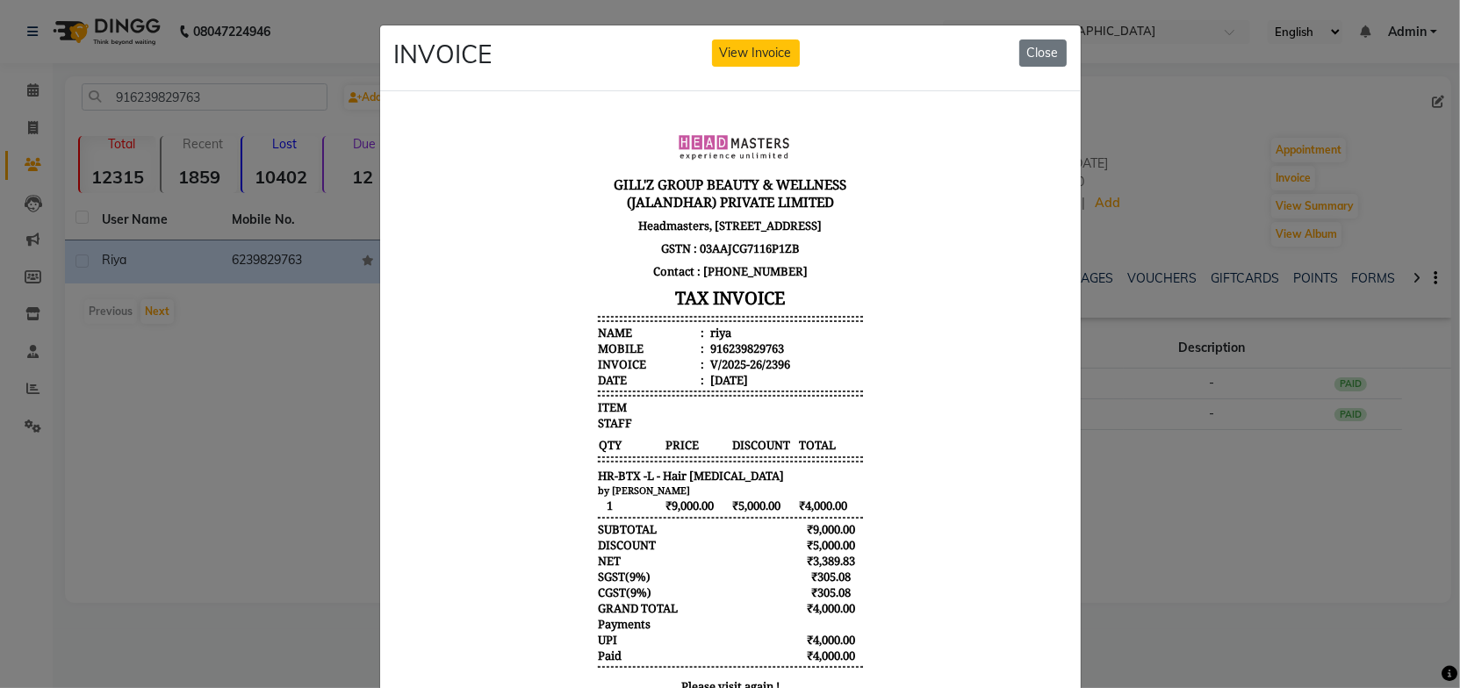
click at [865, 391] on body "[PERSON_NAME]'Z GROUP BEAUTY & WELLNESS (JALANDHAR) PRIVATE LIMITED Headmasters…" at bounding box center [729, 412] width 659 height 600
click at [886, 389] on body "[PERSON_NAME]'Z GROUP BEAUTY & WELLNESS (JALANDHAR) PRIVATE LIMITED Headmasters…" at bounding box center [729, 412] width 659 height 600
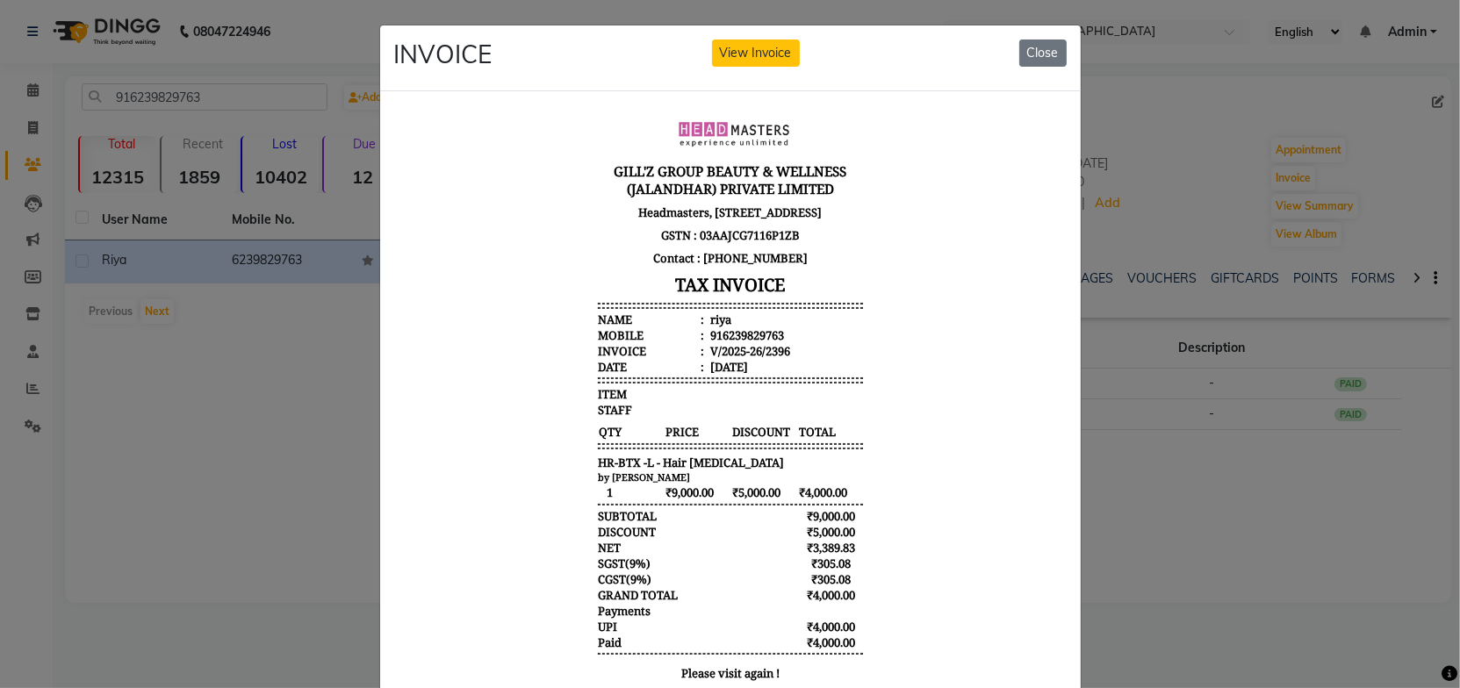
click at [903, 383] on body "[PERSON_NAME]'Z GROUP BEAUTY & WELLNESS (JALANDHAR) PRIVATE LIMITED Headmasters…" at bounding box center [729, 398] width 659 height 600
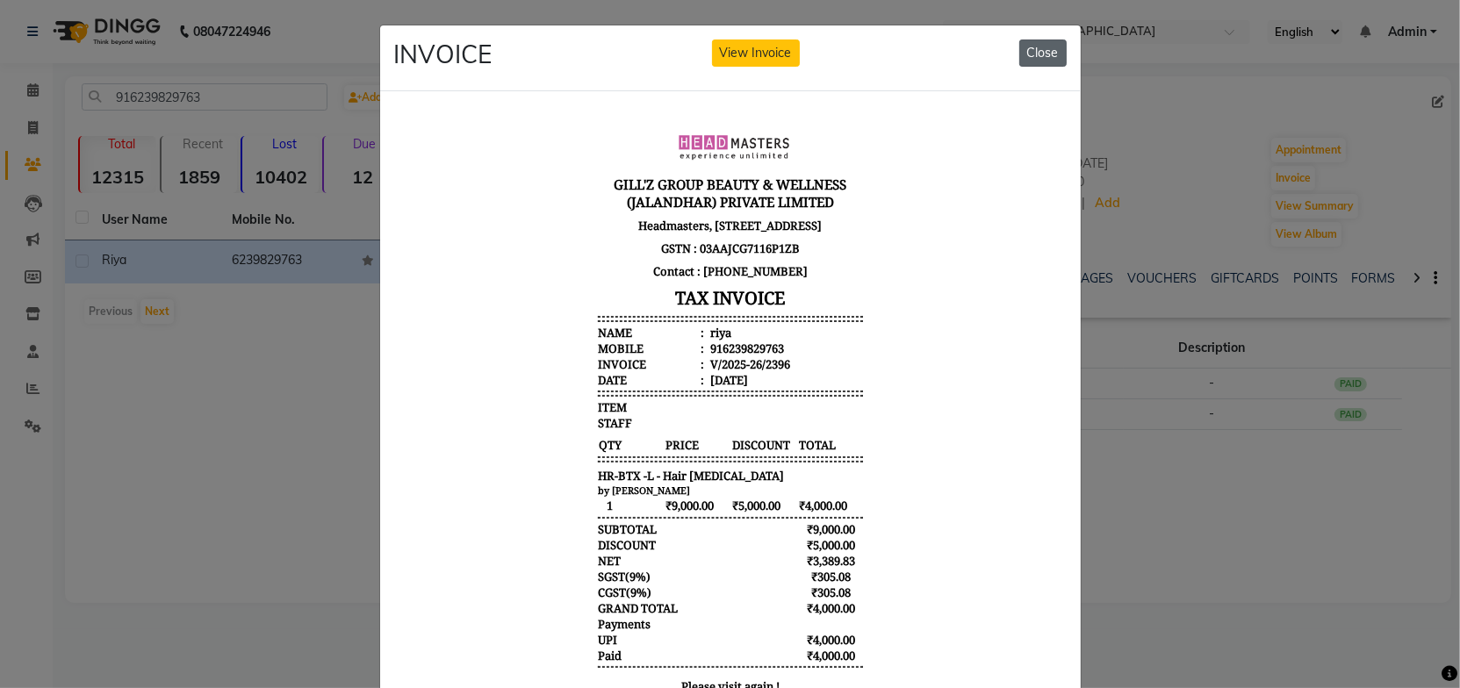
drag, startPoint x: 1038, startPoint y: 50, endPoint x: 653, endPoint y: 9, distance: 386.8
click at [1037, 50] on button "Close" at bounding box center [1042, 53] width 47 height 27
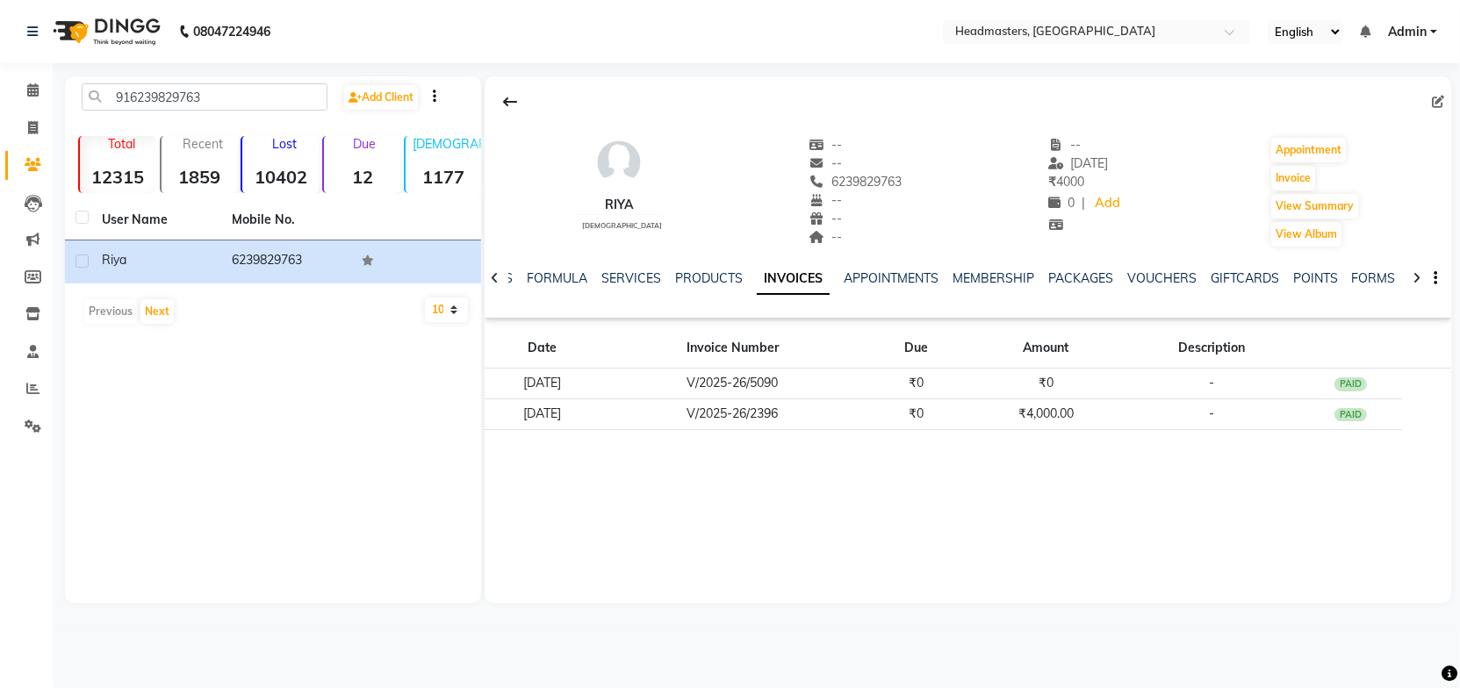
click at [988, 503] on div "[PERSON_NAME] [DEMOGRAPHIC_DATA] -- -- 6239829763 -- -- -- -- [DATE] ₹ 4000 0 |…" at bounding box center [968, 339] width 967 height 527
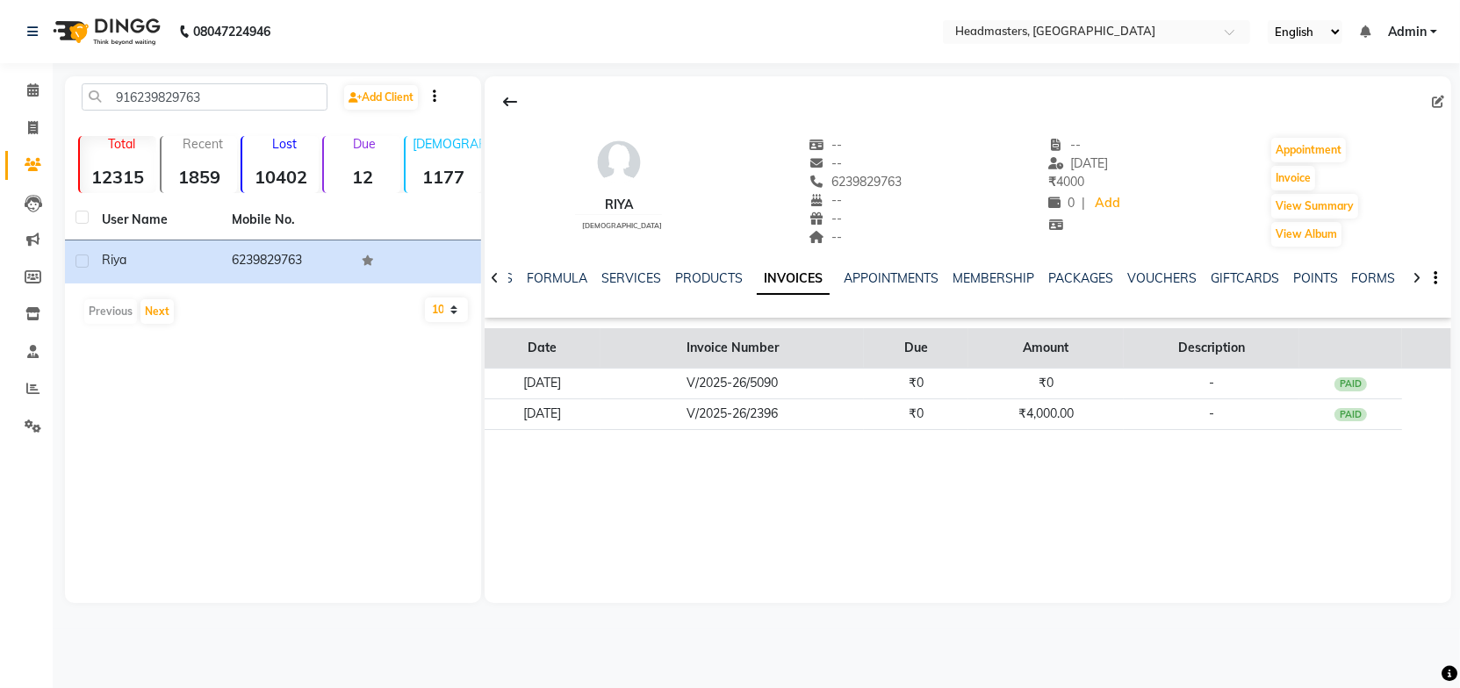
click at [864, 364] on th "Invoice Number" at bounding box center [732, 348] width 263 height 40
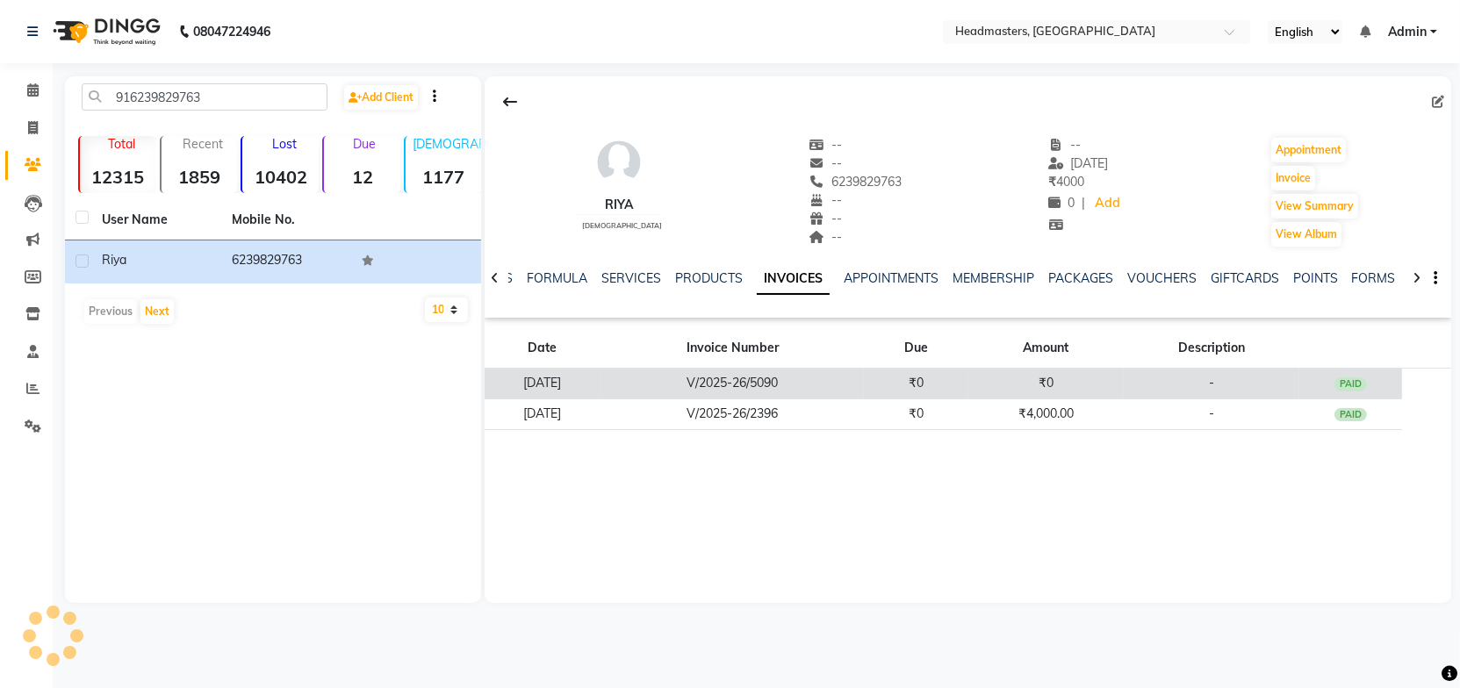
click at [864, 381] on td "V/2025-26/5090" at bounding box center [732, 384] width 263 height 31
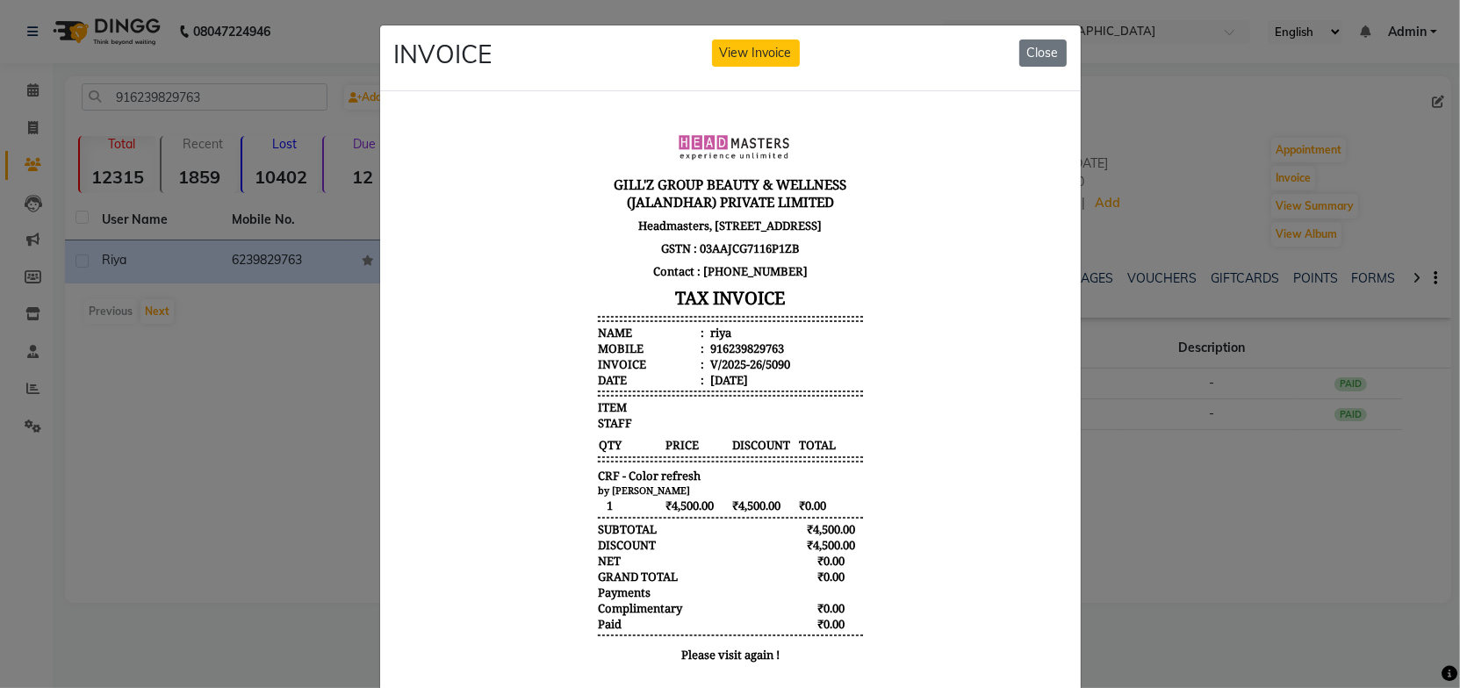
click at [932, 349] on body "[PERSON_NAME]'Z GROUP BEAUTY & WELLNESS (JALANDHAR) PRIVATE LIMITED Headmasters…" at bounding box center [729, 396] width 659 height 568
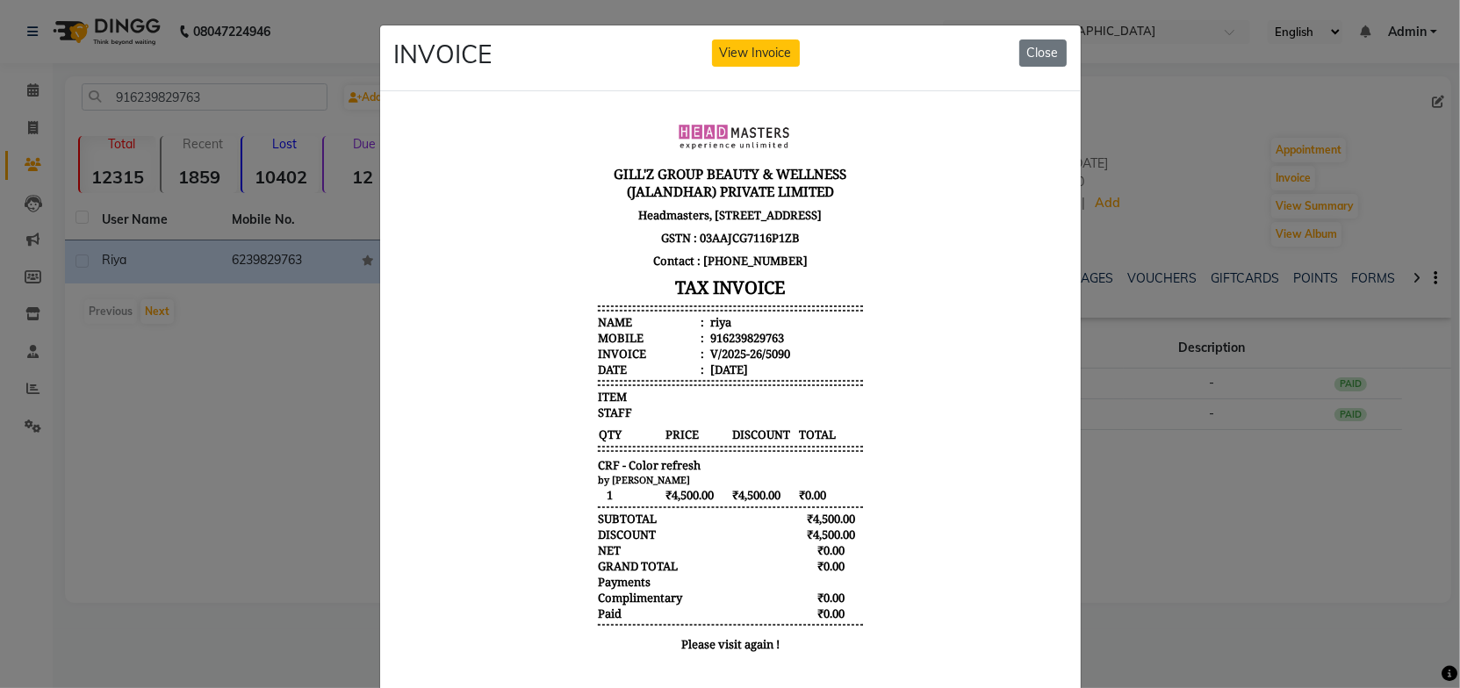
scroll to position [13, 0]
click at [932, 349] on body "[PERSON_NAME]'Z GROUP BEAUTY & WELLNESS (JALANDHAR) PRIVATE LIMITED Headmasters…" at bounding box center [729, 383] width 659 height 568
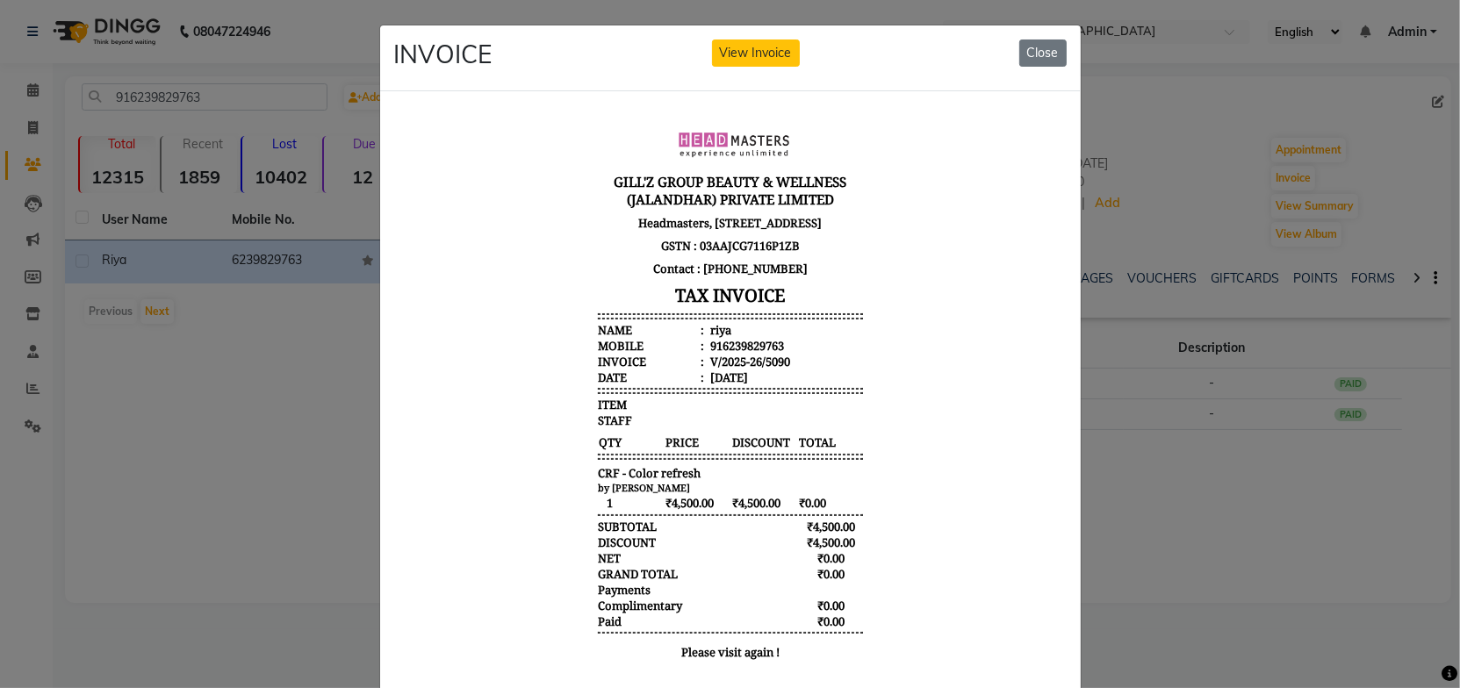
scroll to position [0, 0]
click at [1042, 68] on div "INVOICE View Invoice Close" at bounding box center [730, 58] width 701 height 66
click at [1041, 56] on button "Close" at bounding box center [1042, 53] width 47 height 27
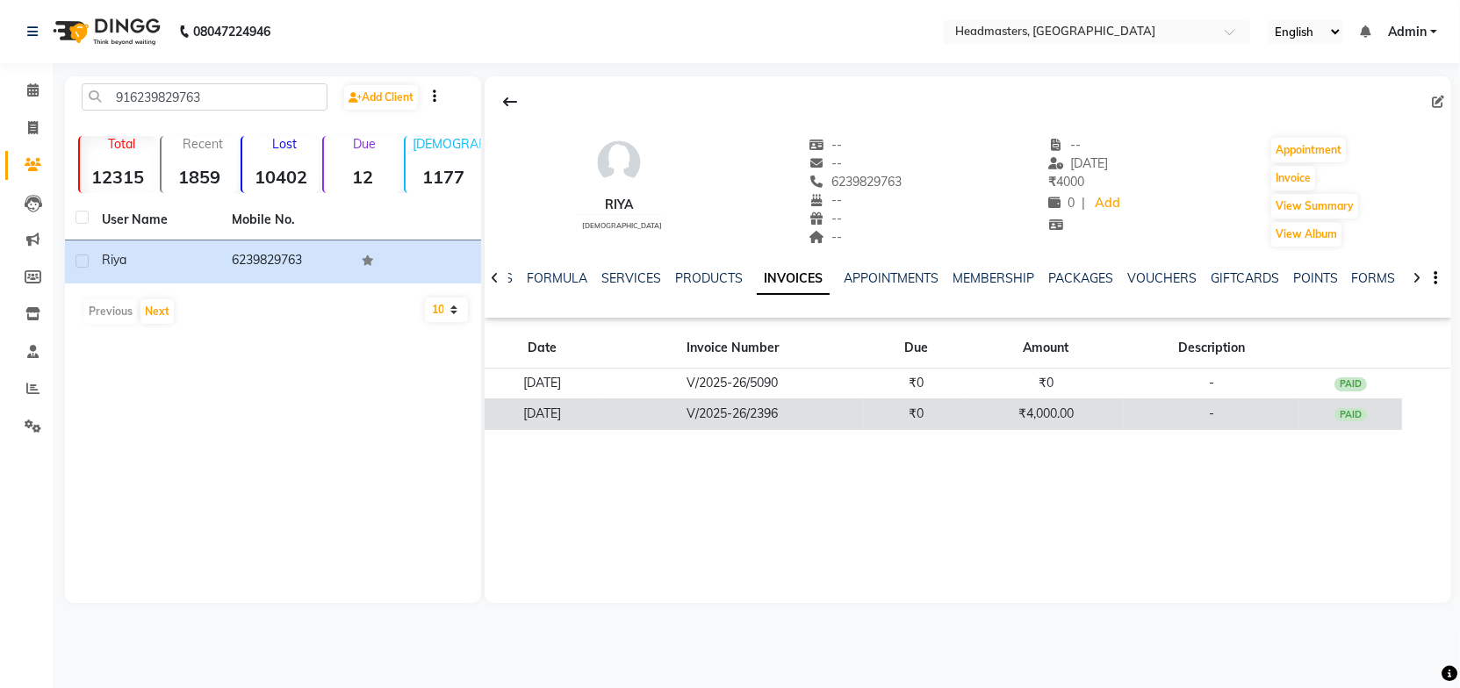
click at [864, 424] on td "V/2025-26/2396" at bounding box center [732, 414] width 263 height 31
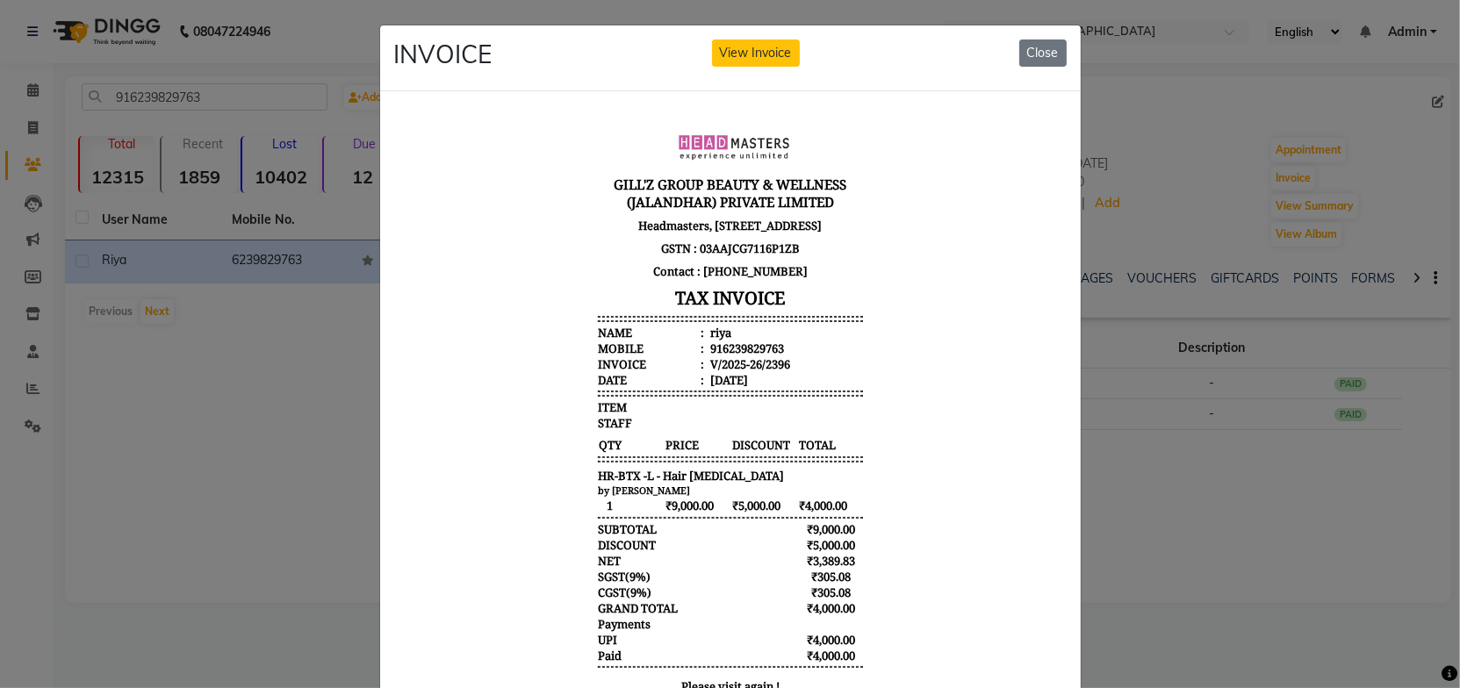
click at [904, 457] on body "[PERSON_NAME]'Z GROUP BEAUTY & WELLNESS (JALANDHAR) PRIVATE LIMITED Headmasters…" at bounding box center [729, 412] width 659 height 600
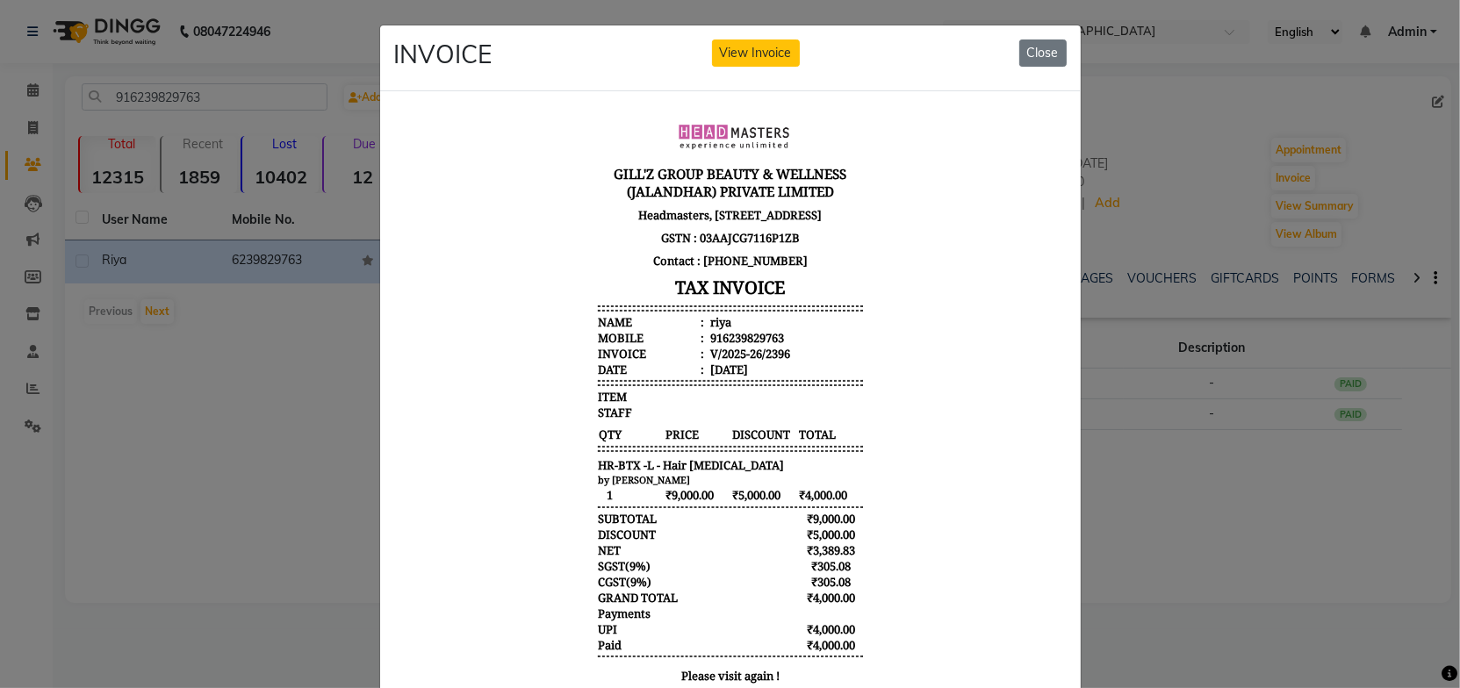
scroll to position [13, 0]
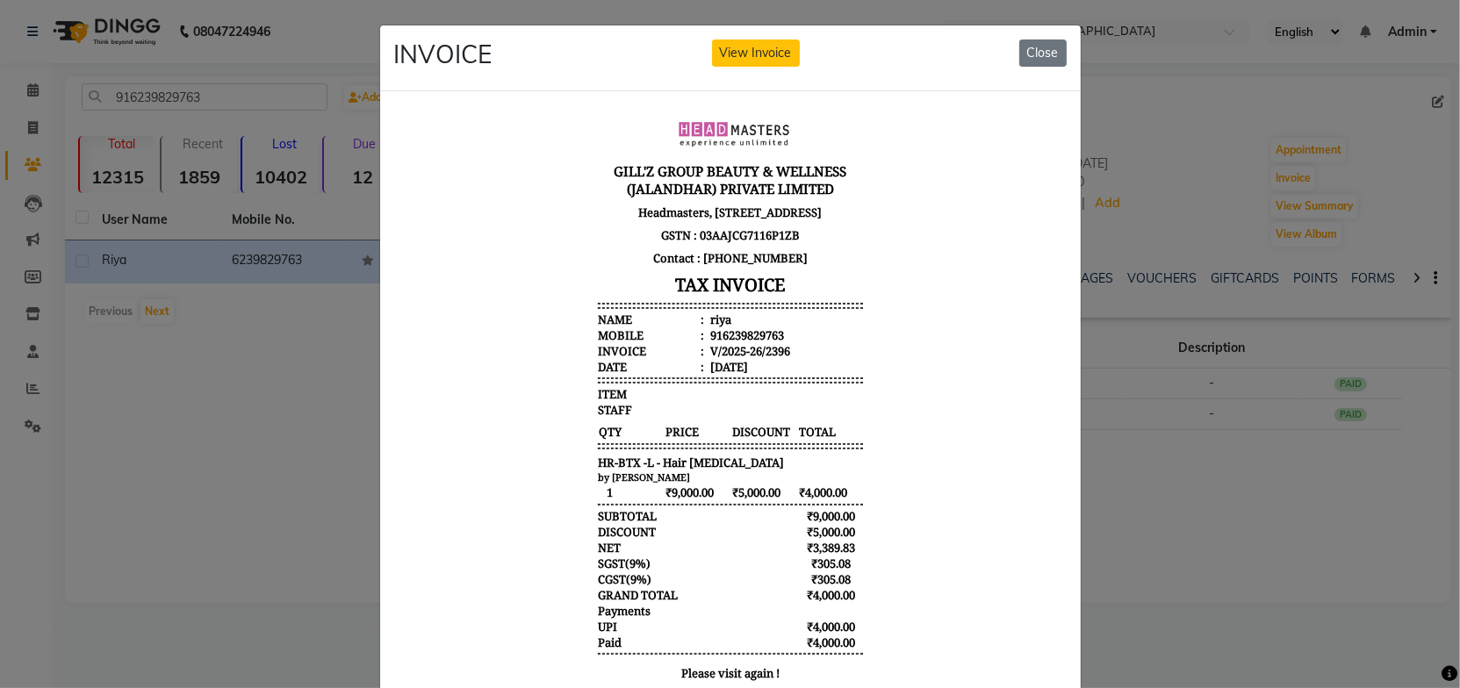
click at [904, 457] on body "[PERSON_NAME]'Z GROUP BEAUTY & WELLNESS (JALANDHAR) PRIVATE LIMITED Headmasters…" at bounding box center [729, 398] width 659 height 600
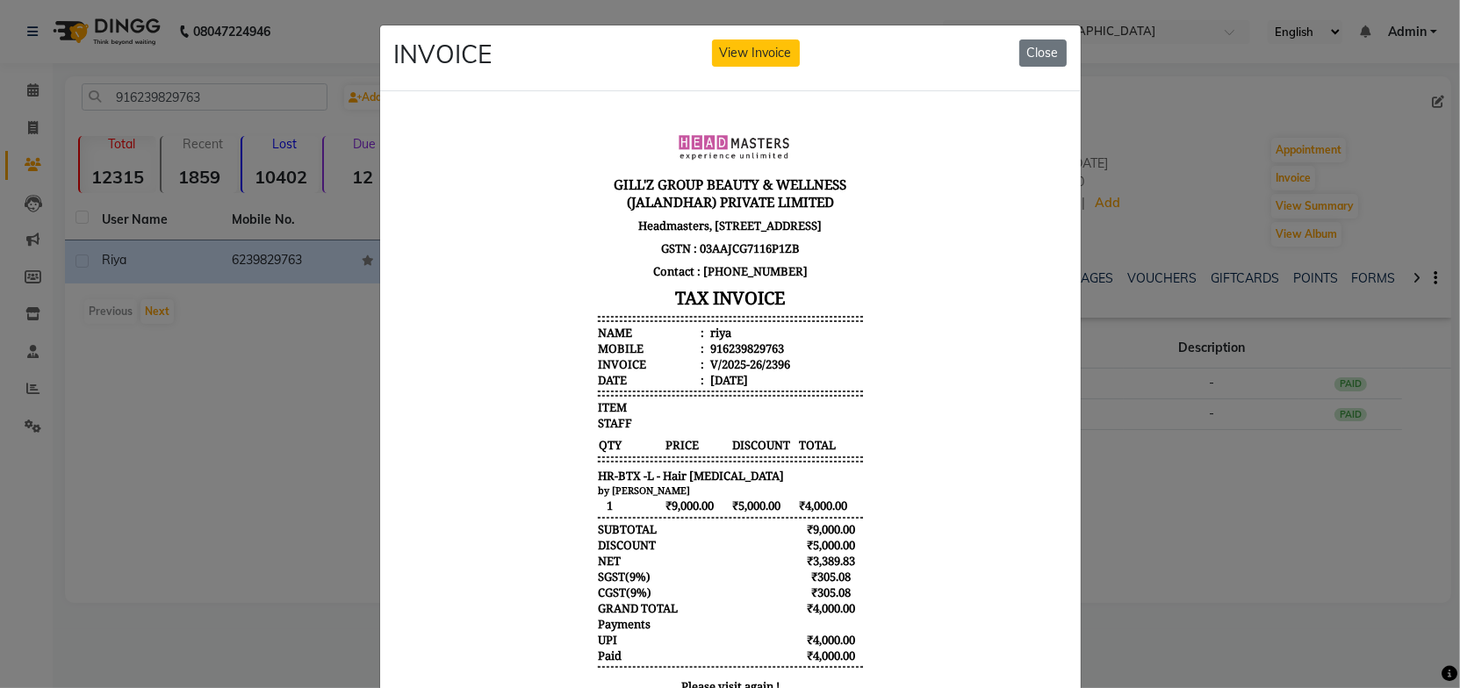
click at [943, 369] on body "[PERSON_NAME]'Z GROUP BEAUTY & WELLNESS (JALANDHAR) PRIVATE LIMITED Headmasters…" at bounding box center [729, 412] width 659 height 600
click at [932, 414] on body "[PERSON_NAME]'Z GROUP BEAUTY & WELLNESS (JALANDHAR) PRIVATE LIMITED Headmasters…" at bounding box center [729, 412] width 659 height 600
click at [1048, 44] on button "Close" at bounding box center [1042, 53] width 47 height 27
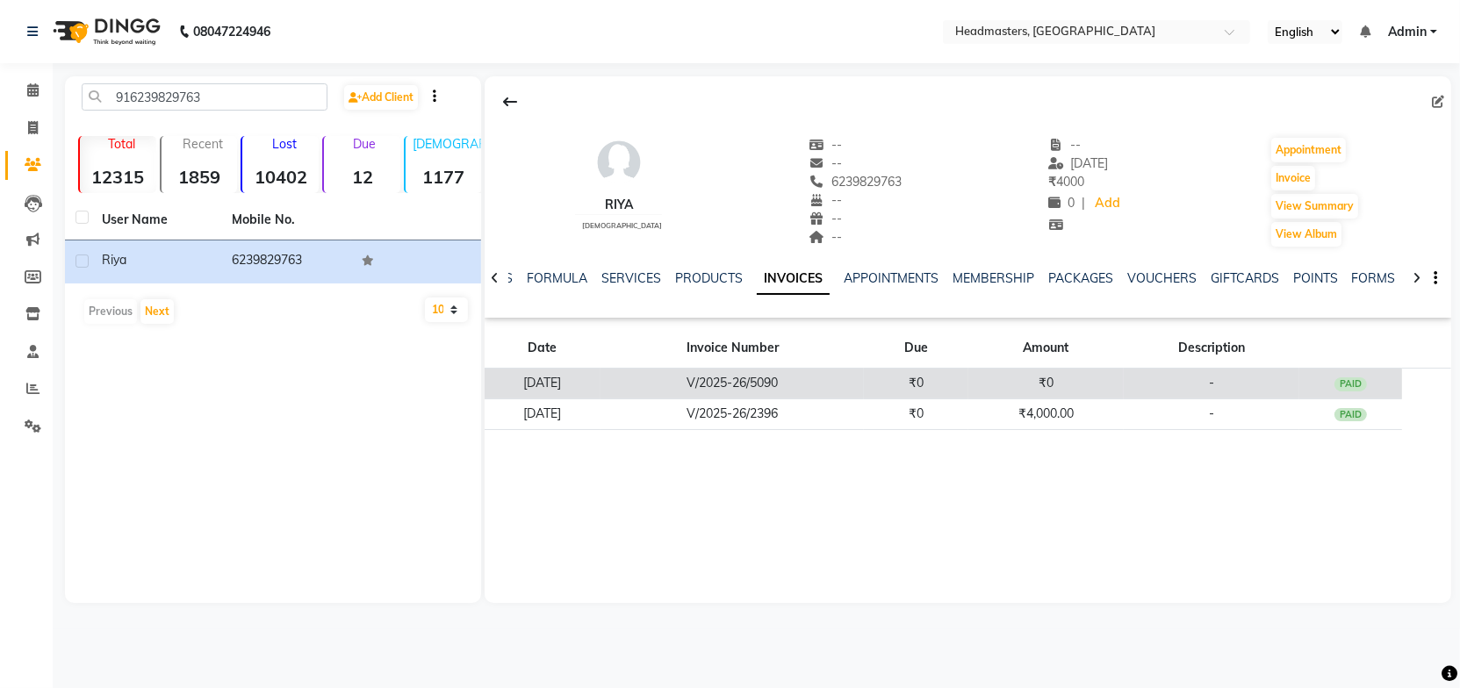
click at [796, 387] on td "V/2025-26/5090" at bounding box center [732, 384] width 263 height 31
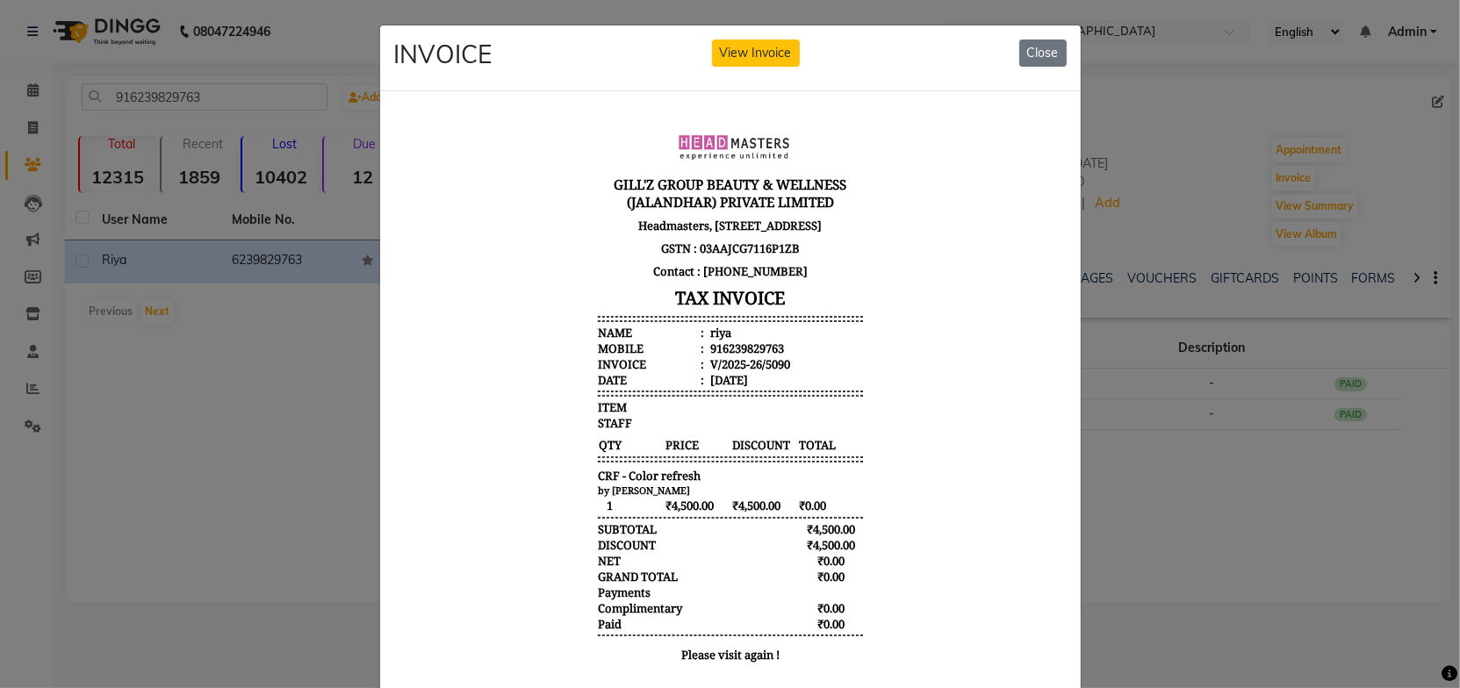
click at [869, 439] on body "[PERSON_NAME]'Z GROUP BEAUTY & WELLNESS (JALANDHAR) PRIVATE LIMITED Headmasters…" at bounding box center [729, 396] width 659 height 568
click at [887, 414] on body "[PERSON_NAME]'Z GROUP BEAUTY & WELLNESS (JALANDHAR) PRIVATE LIMITED Headmasters…" at bounding box center [729, 396] width 659 height 568
click at [1043, 43] on button "Close" at bounding box center [1042, 53] width 47 height 27
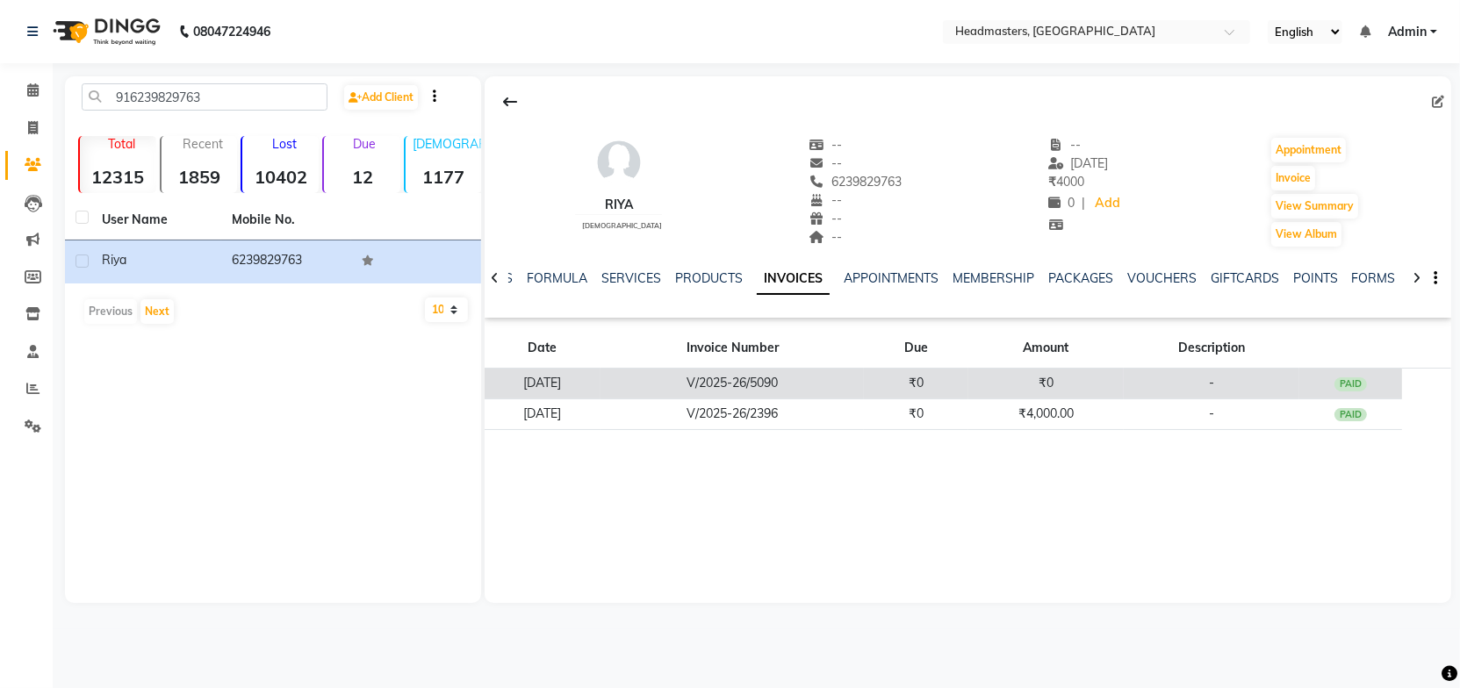
click at [1016, 386] on td "₹0" at bounding box center [1046, 384] width 155 height 31
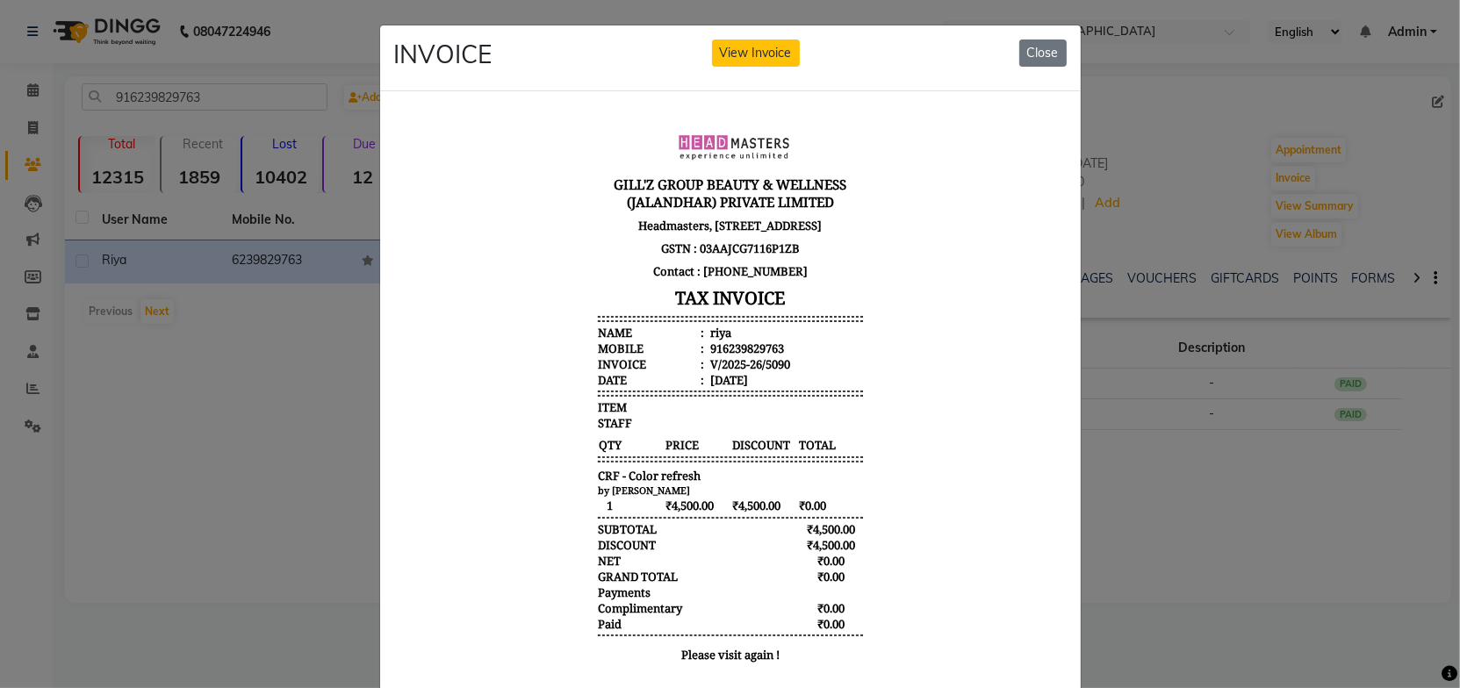
click at [926, 447] on body "[PERSON_NAME]'Z GROUP BEAUTY & WELLNESS (JALANDHAR) PRIVATE LIMITED Headmasters…" at bounding box center [729, 396] width 659 height 568
click at [1053, 47] on button "Close" at bounding box center [1042, 53] width 47 height 27
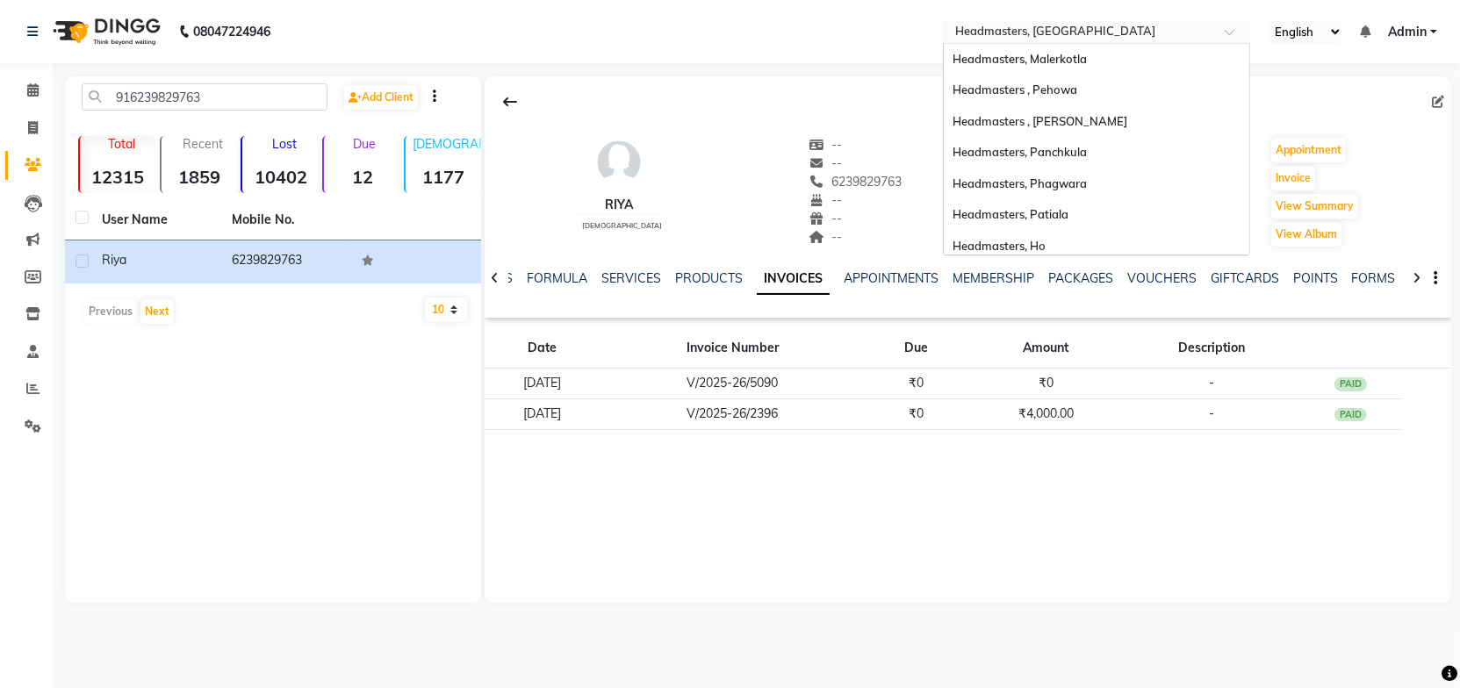
click at [1112, 35] on input "text" at bounding box center [1079, 34] width 255 height 18
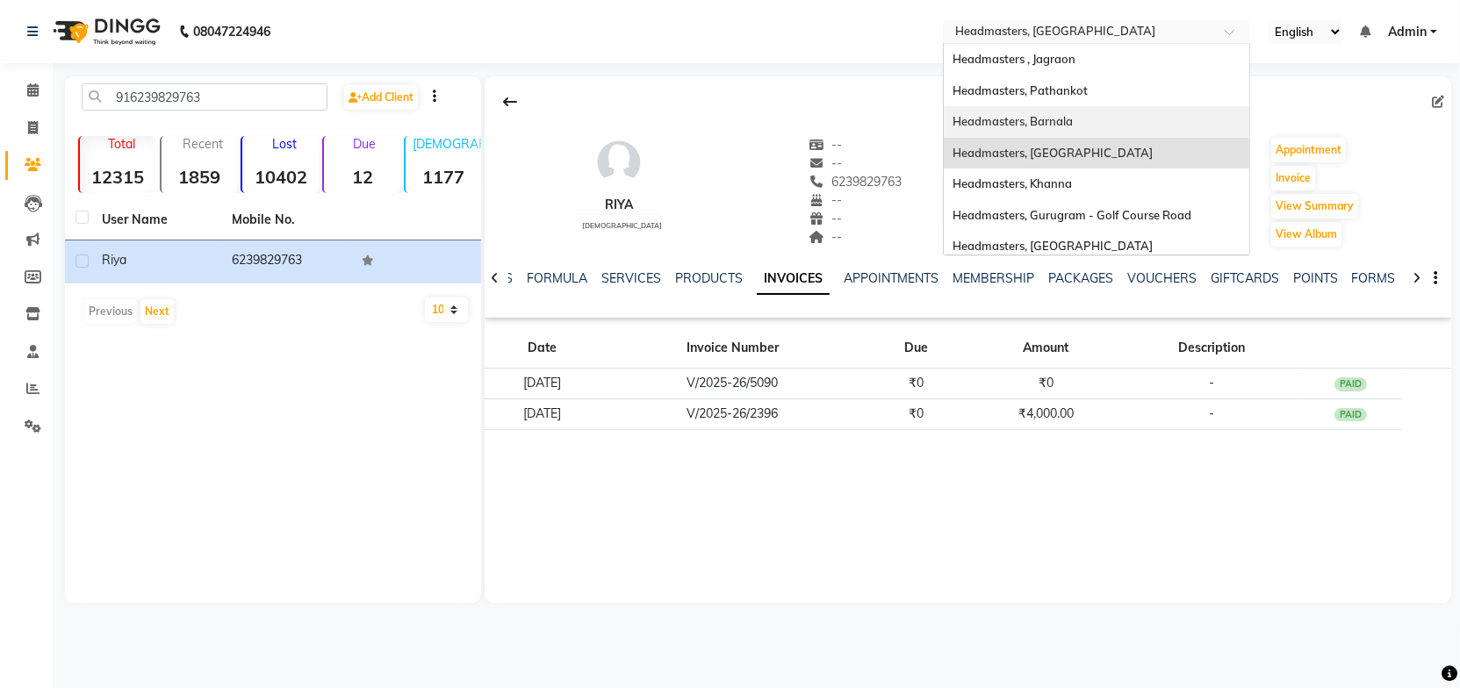
scroll to position [319, 0]
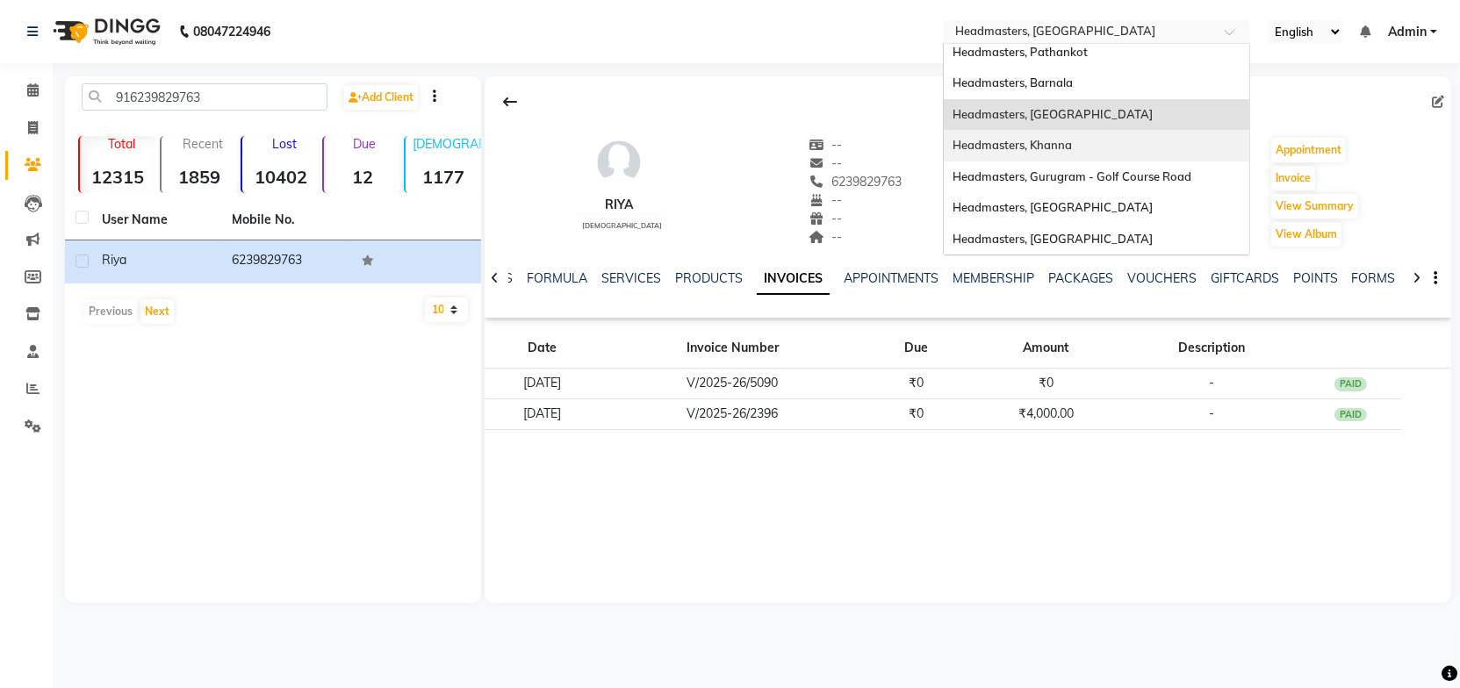
click at [1055, 146] on span "Headmasters, Khanna" at bounding box center [1012, 145] width 119 height 14
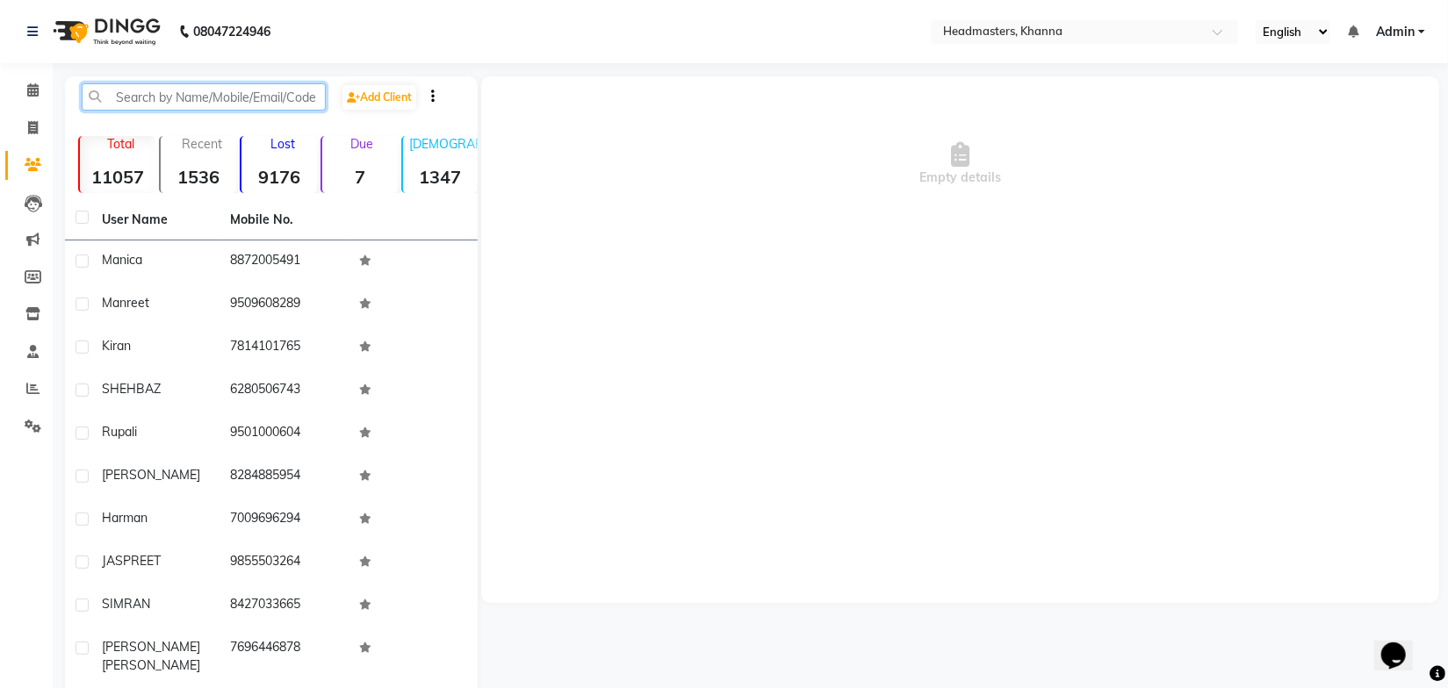
click at [138, 89] on input "text" at bounding box center [204, 96] width 244 height 27
paste input "917696584664"
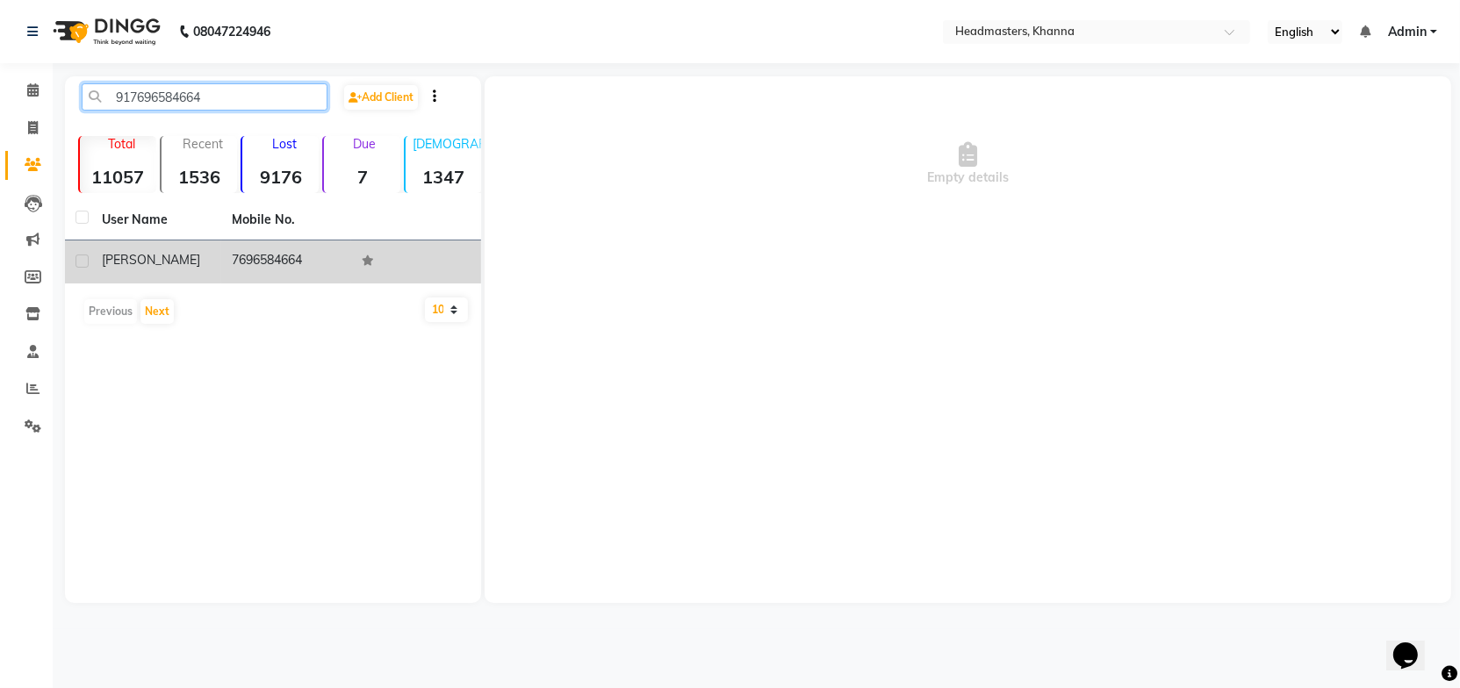
type input "917696584664"
click at [243, 263] on td "7696584664" at bounding box center [286, 262] width 130 height 43
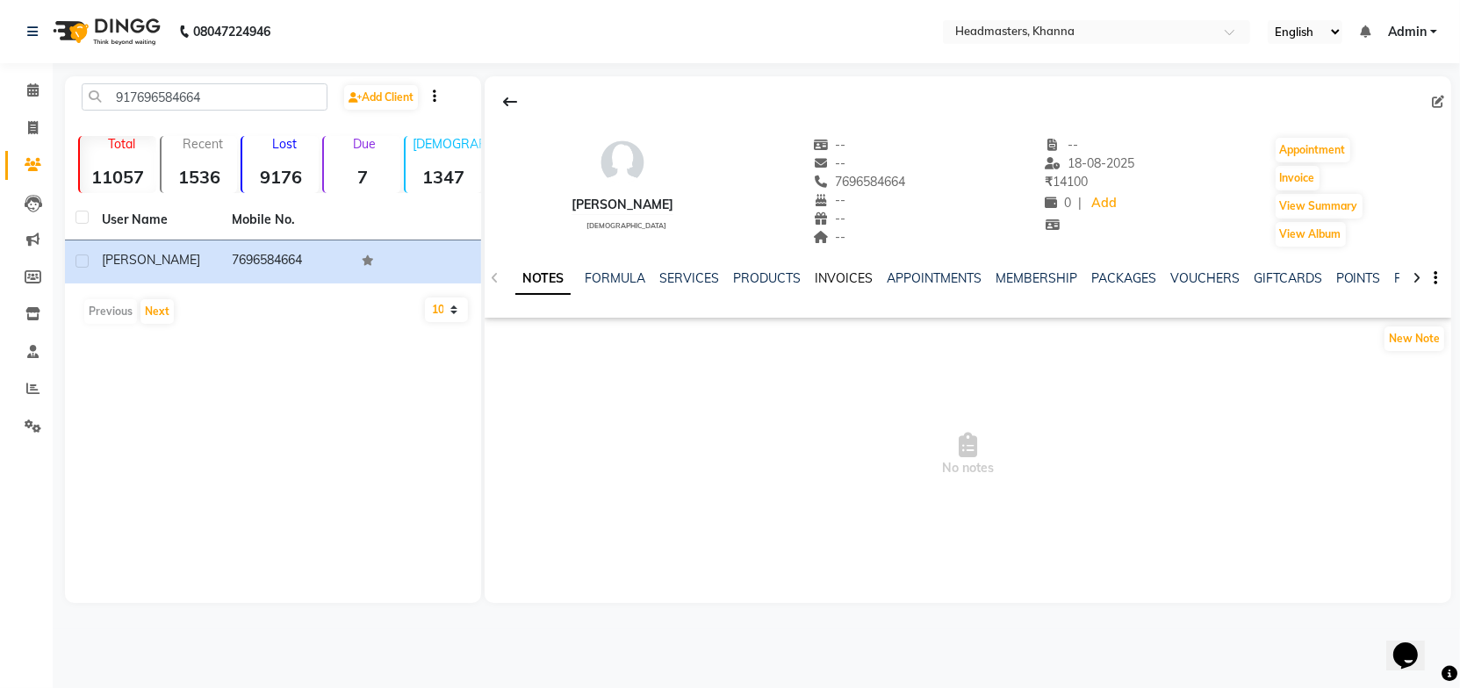
click at [831, 271] on link "INVOICES" at bounding box center [844, 278] width 58 height 16
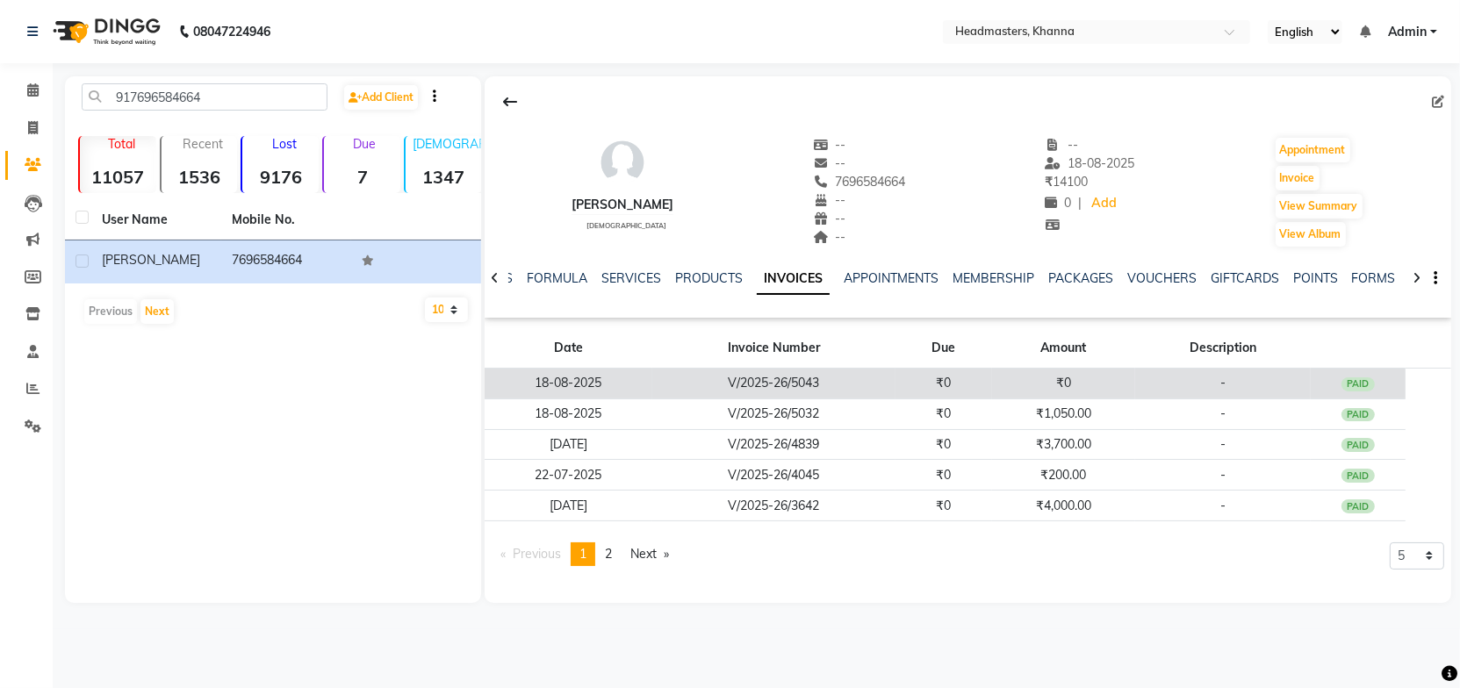
click at [788, 388] on td "V/2025-26/5043" at bounding box center [773, 384] width 243 height 31
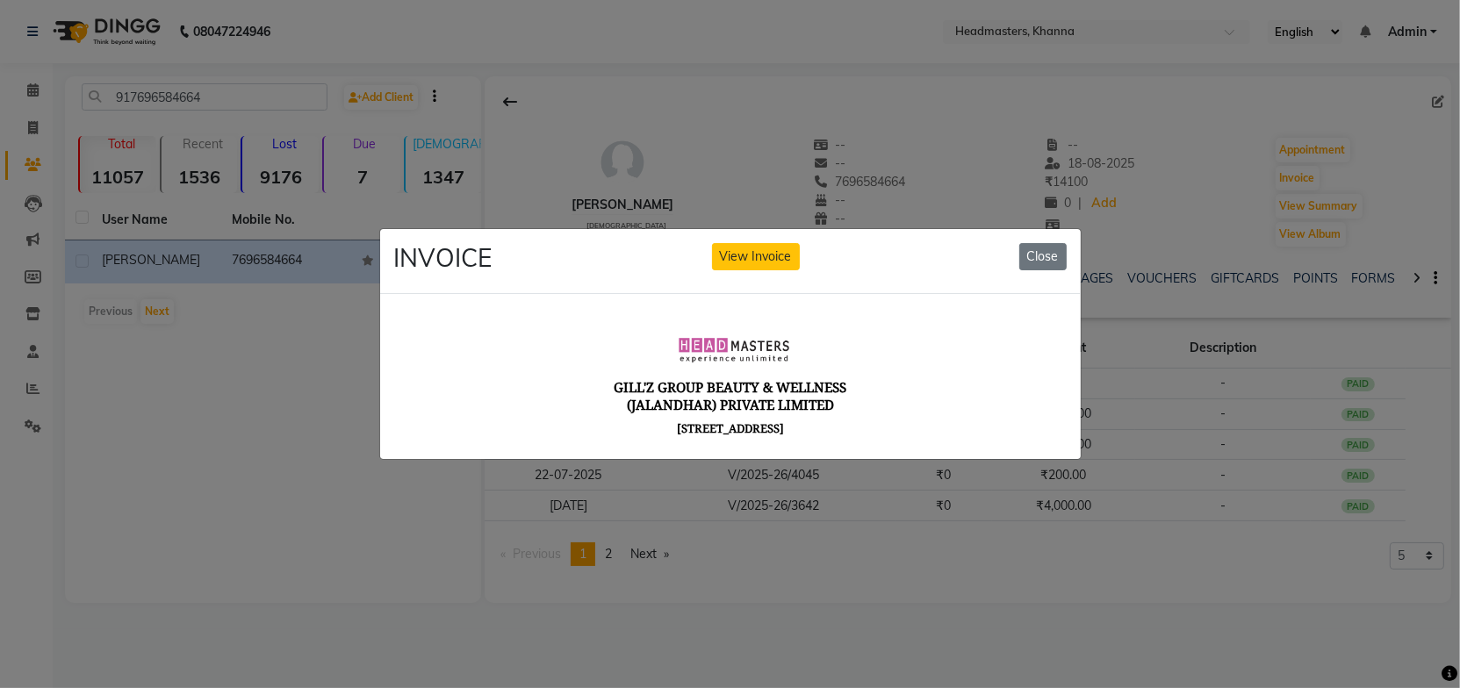
click at [906, 400] on body "[PERSON_NAME]'Z GROUP BEAUTY & WELLNESS (JALANDHAR) PRIVATE LIMITED [STREET_ADD…" at bounding box center [729, 607] width 659 height 584
click at [906, 394] on body "[PERSON_NAME]'Z GROUP BEAUTY & WELLNESS (JALANDHAR) PRIVATE LIMITED [STREET_ADD…" at bounding box center [729, 607] width 659 height 584
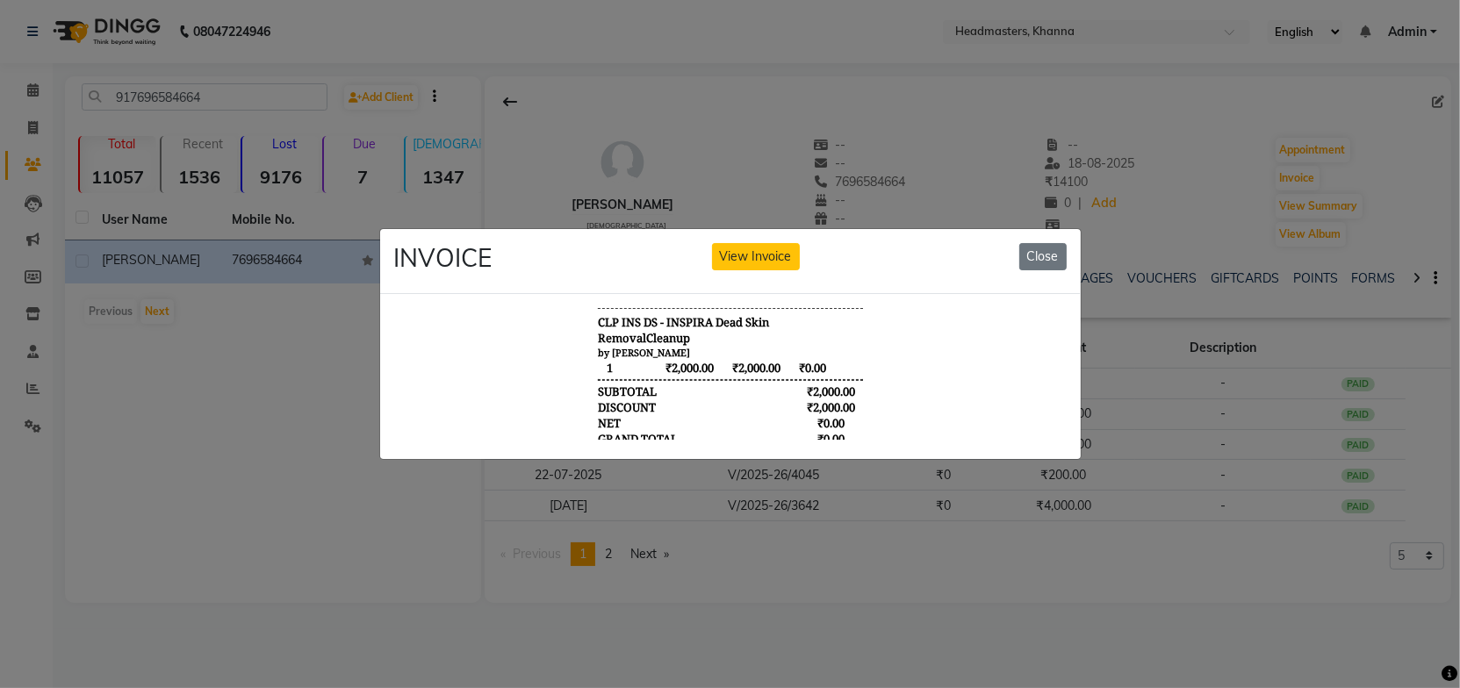
scroll to position [13, 0]
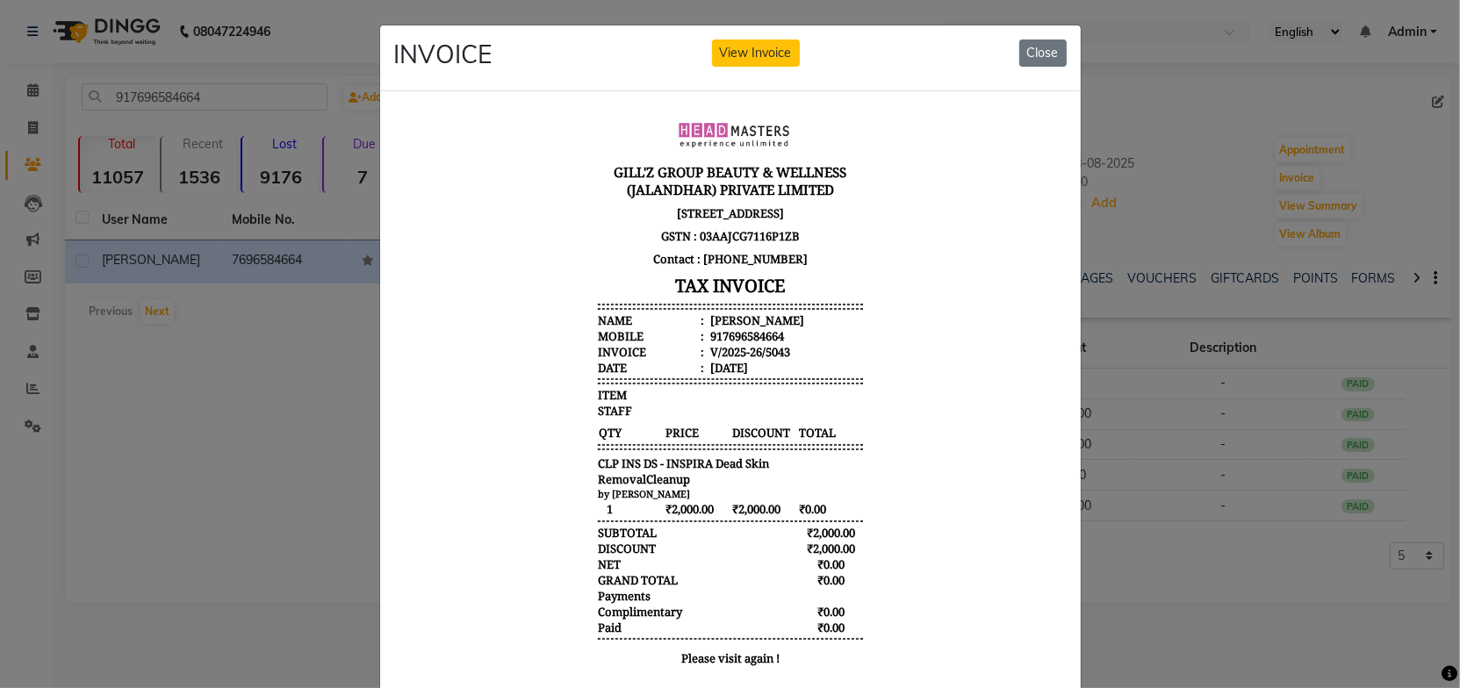
click at [903, 388] on body "[PERSON_NAME]'Z GROUP BEAUTY & WELLNESS (JALANDHAR) PRIVATE LIMITED [STREET_ADD…" at bounding box center [729, 391] width 659 height 584
click at [1038, 47] on button "Close" at bounding box center [1042, 53] width 47 height 27
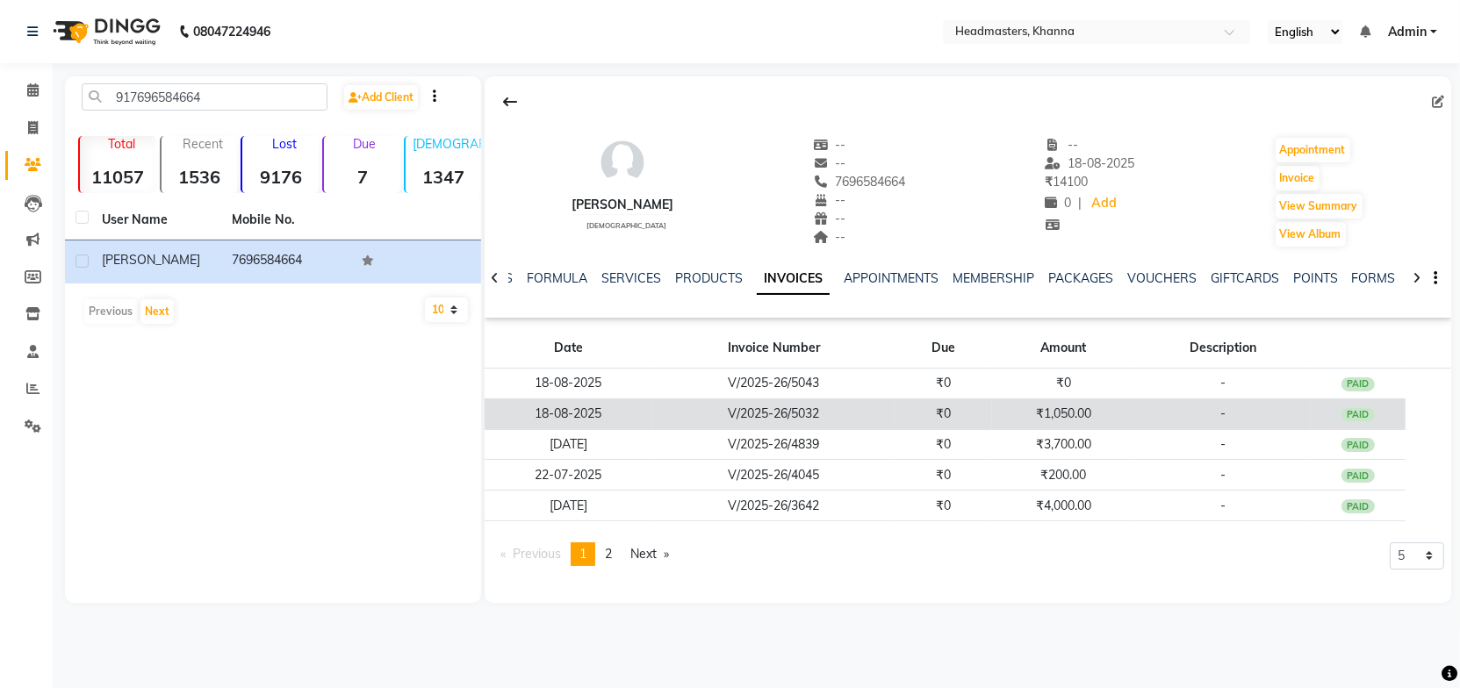
click at [726, 420] on td "V/2025-26/5032" at bounding box center [773, 414] width 243 height 31
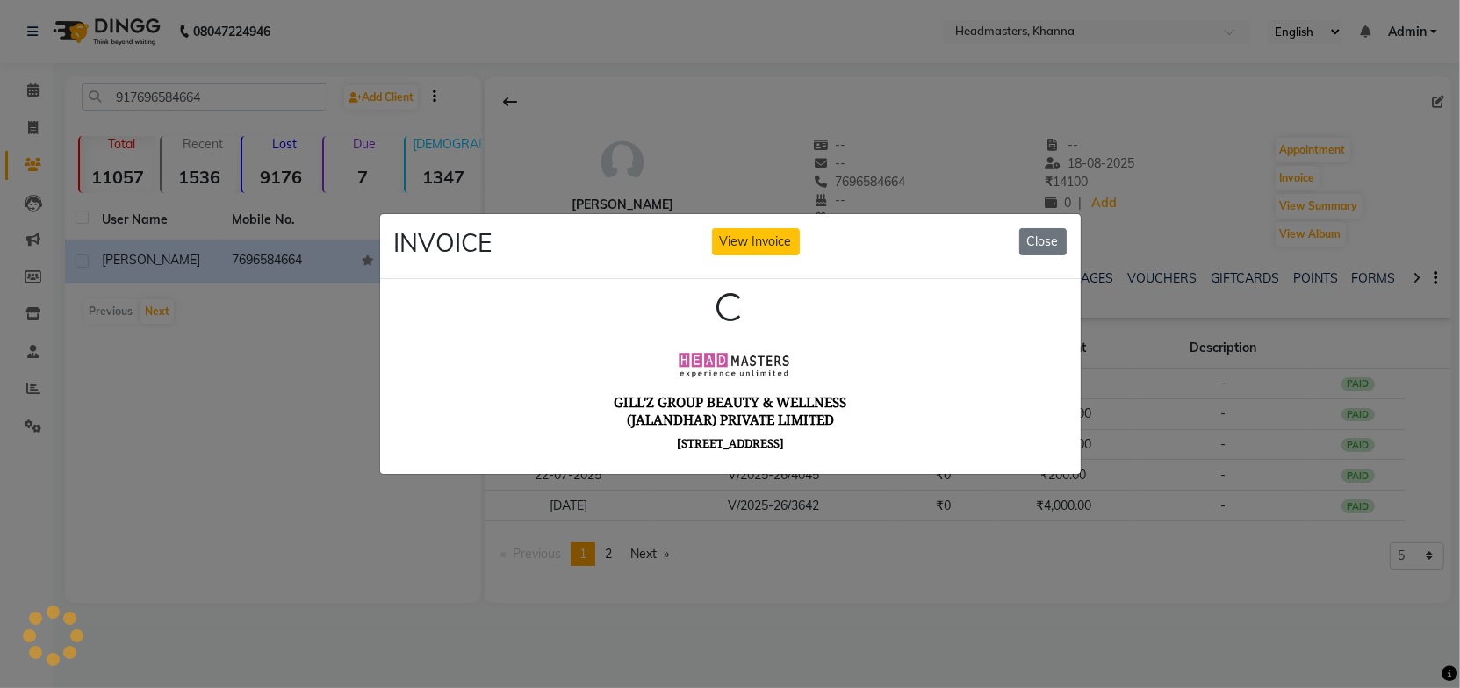
scroll to position [0, 0]
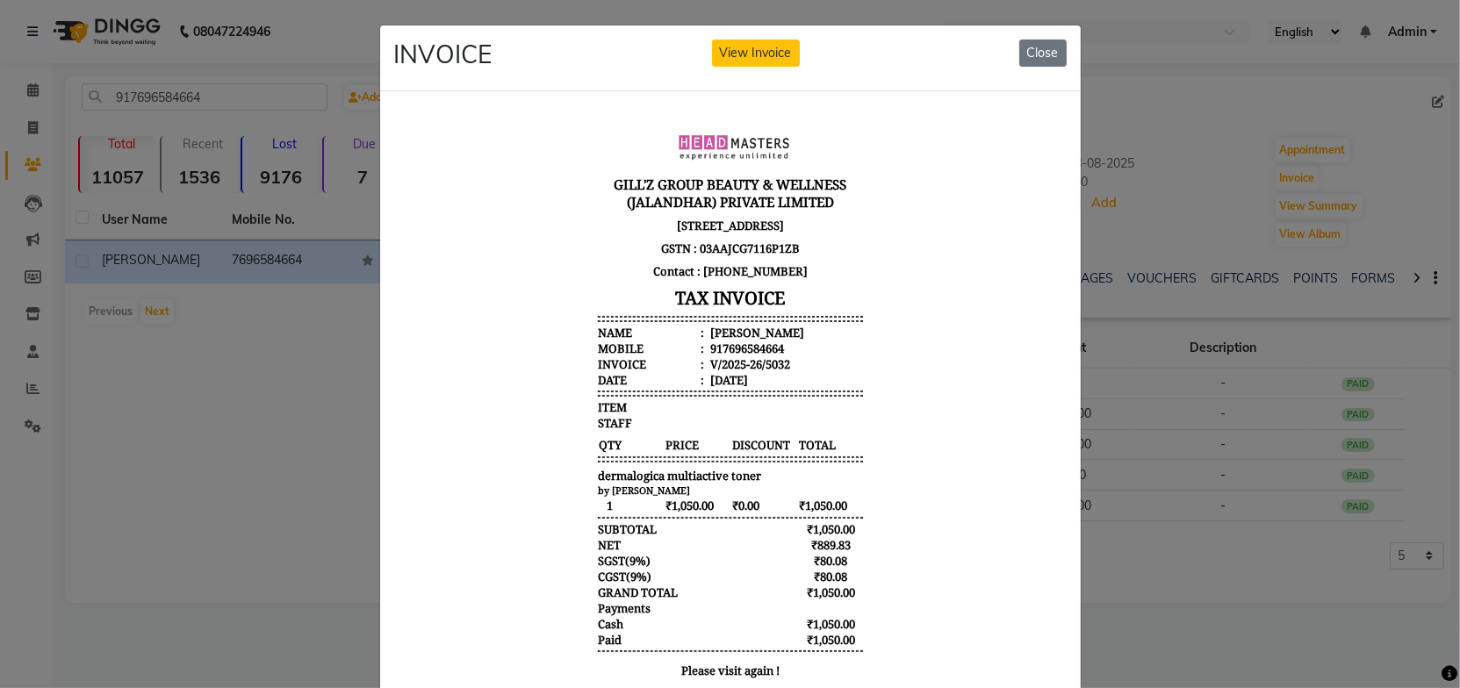
click at [900, 372] on body "GILL'Z GROUP BEAUTY & WELLNESS (JALANDHAR) PRIVATE LIMITED SCO-15, GROUND FLOOR…" at bounding box center [729, 404] width 659 height 584
click at [1042, 41] on button "Close" at bounding box center [1042, 53] width 47 height 27
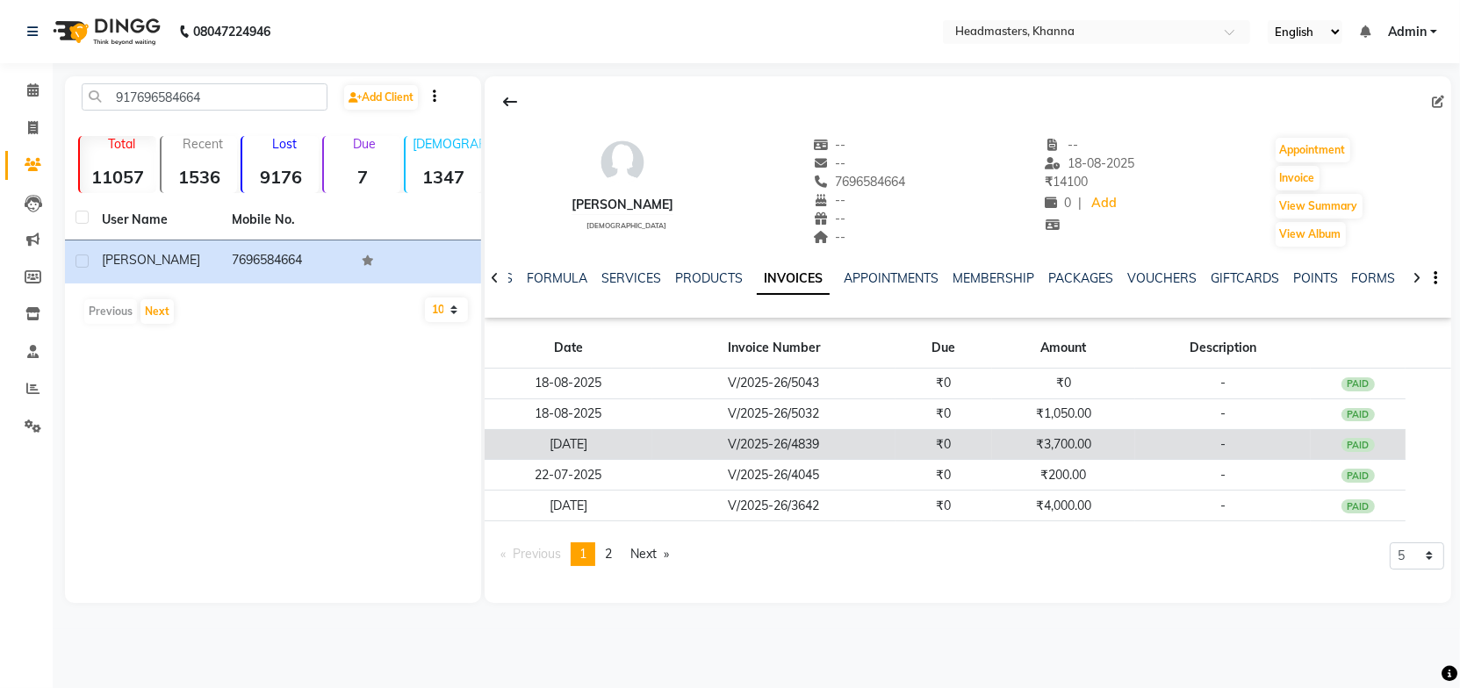
click at [816, 443] on td "V/2025-26/4839" at bounding box center [773, 444] width 243 height 31
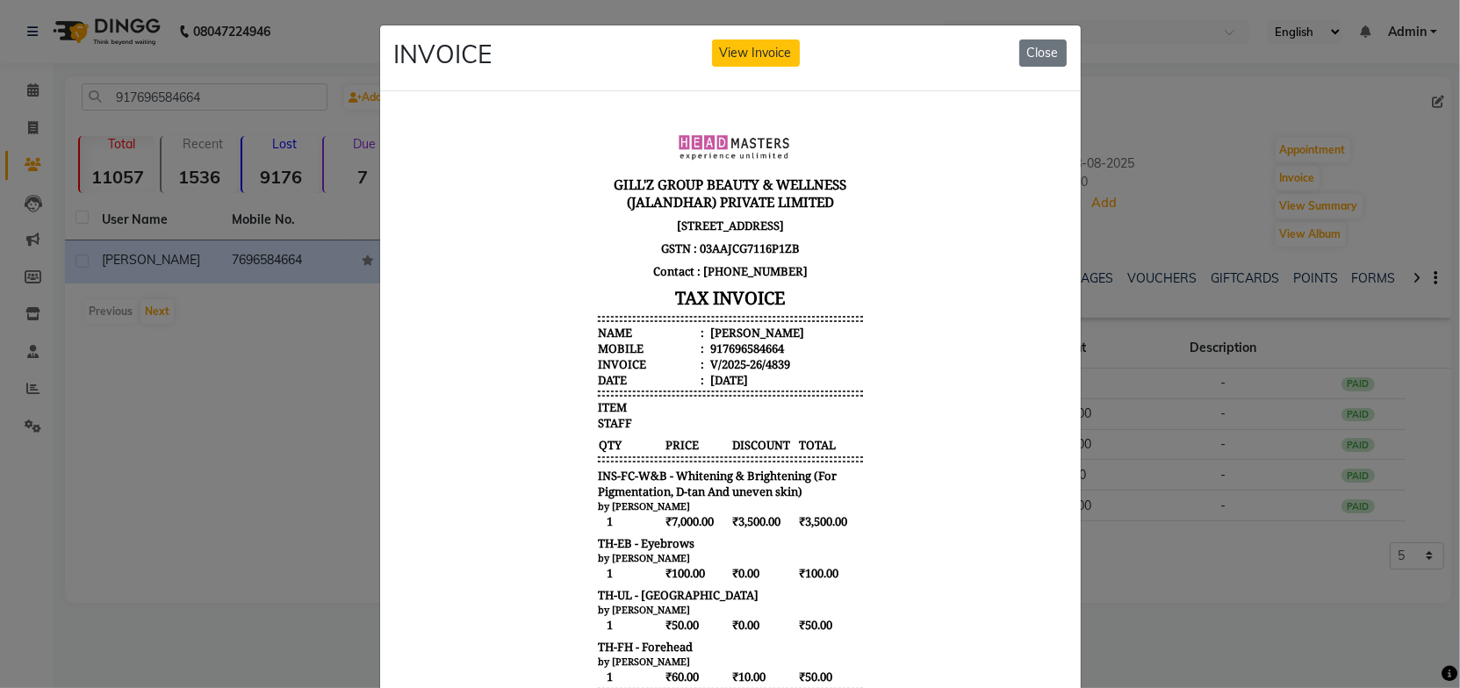
click at [897, 343] on body "GILL'Z GROUP BEAUTY & WELLNESS (JALANDHAR) PRIVATE LIMITED SCO-15, GROUND FLOOR…" at bounding box center [729, 497] width 659 height 771
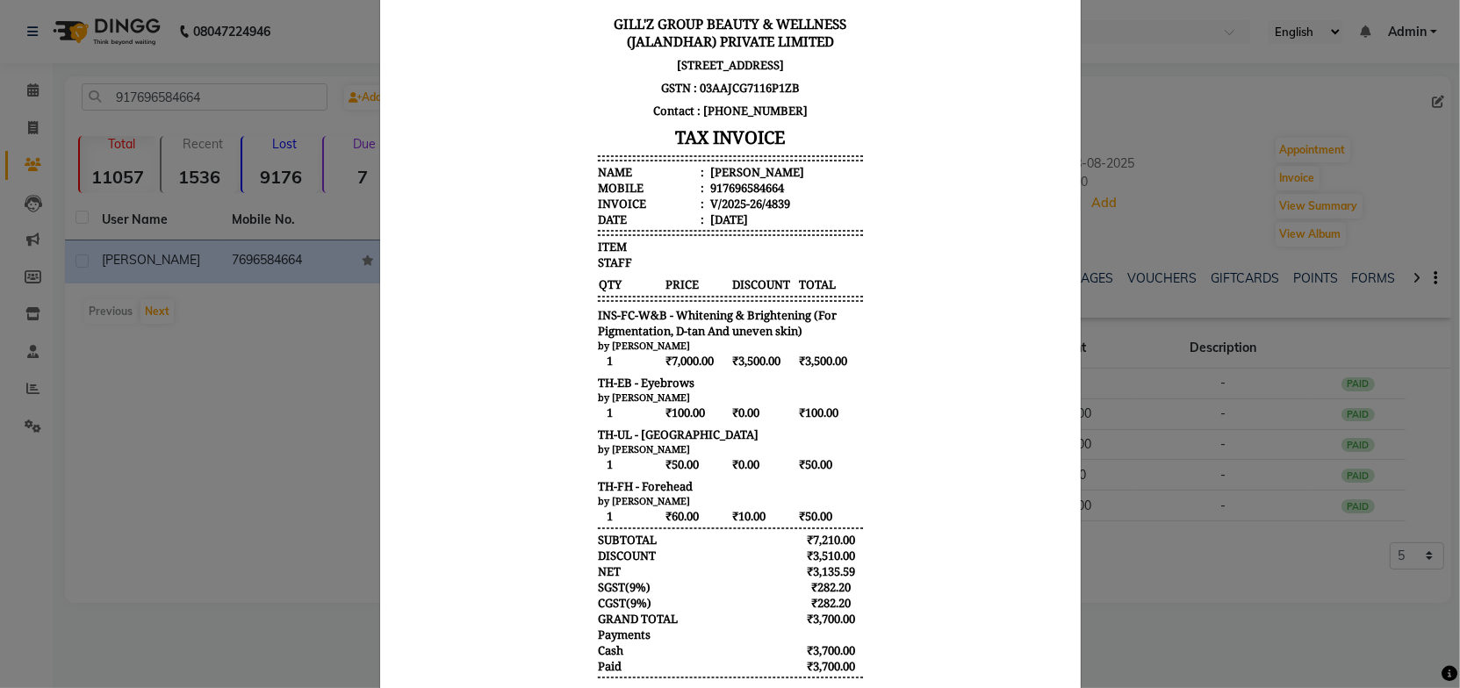
scroll to position [159, 0]
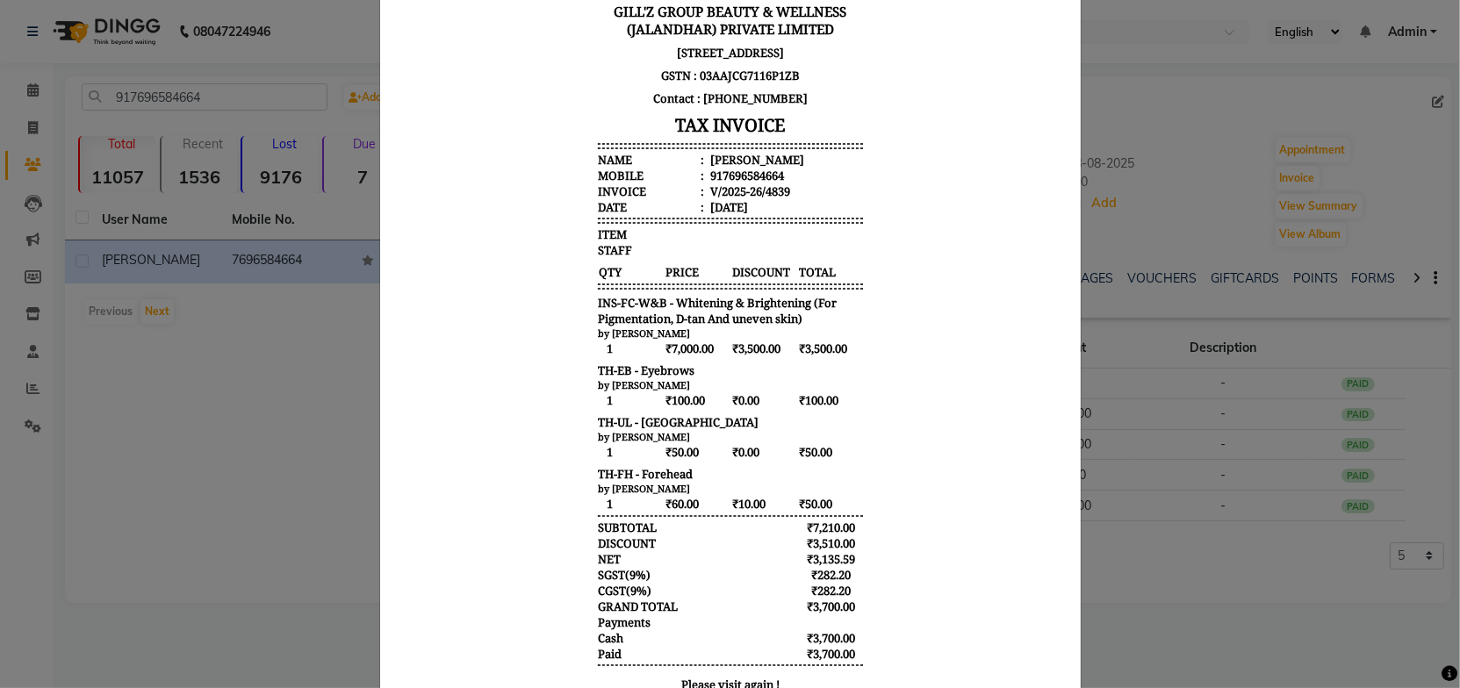
click at [909, 429] on body "GILL'Z GROUP BEAUTY & WELLNESS (JALANDHAR) PRIVATE LIMITED SCO-15, GROUND FLOOR…" at bounding box center [729, 324] width 659 height 771
click at [925, 327] on body "GILL'Z GROUP BEAUTY & WELLNESS (JALANDHAR) PRIVATE LIMITED SCO-15, GROUND FLOOR…" at bounding box center [729, 324] width 659 height 771
click at [924, 327] on body "GILL'Z GROUP BEAUTY & WELLNESS (JALANDHAR) PRIVATE LIMITED SCO-15, GROUND FLOOR…" at bounding box center [729, 324] width 659 height 771
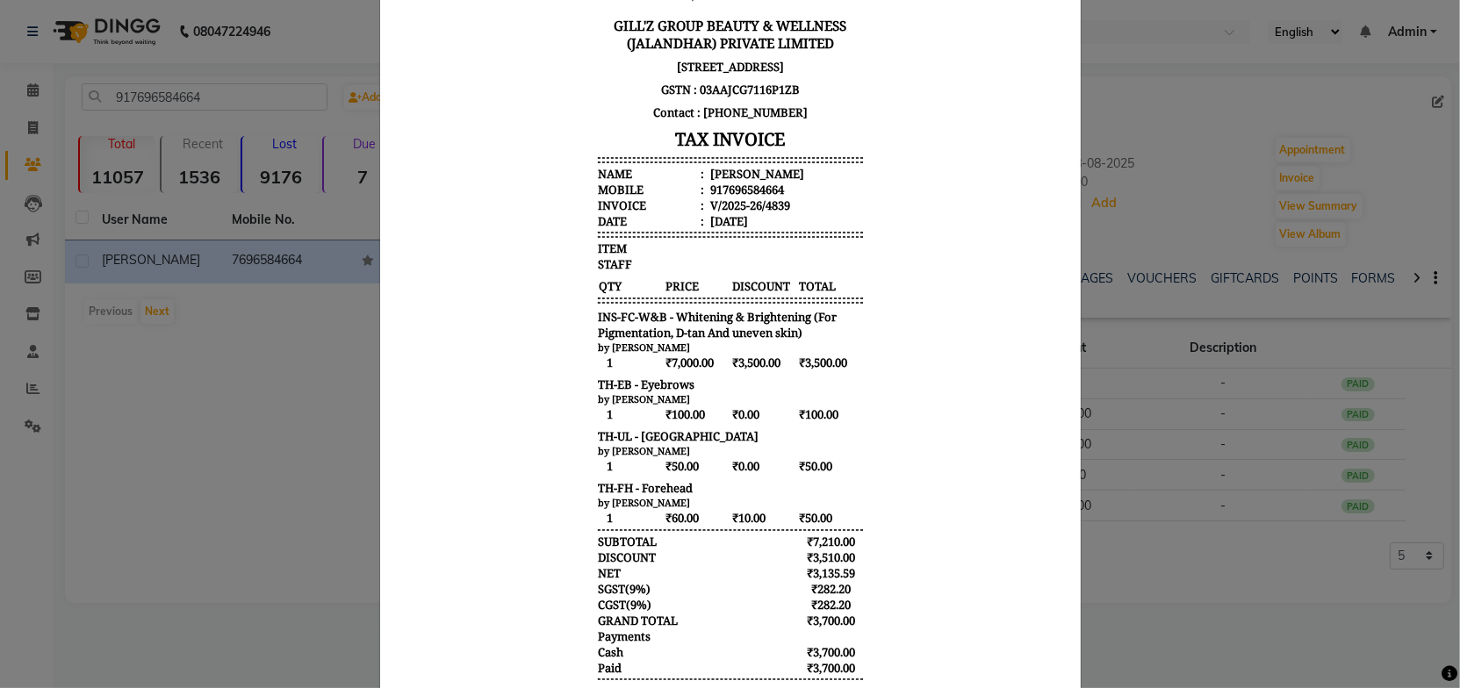
scroll to position [0, 0]
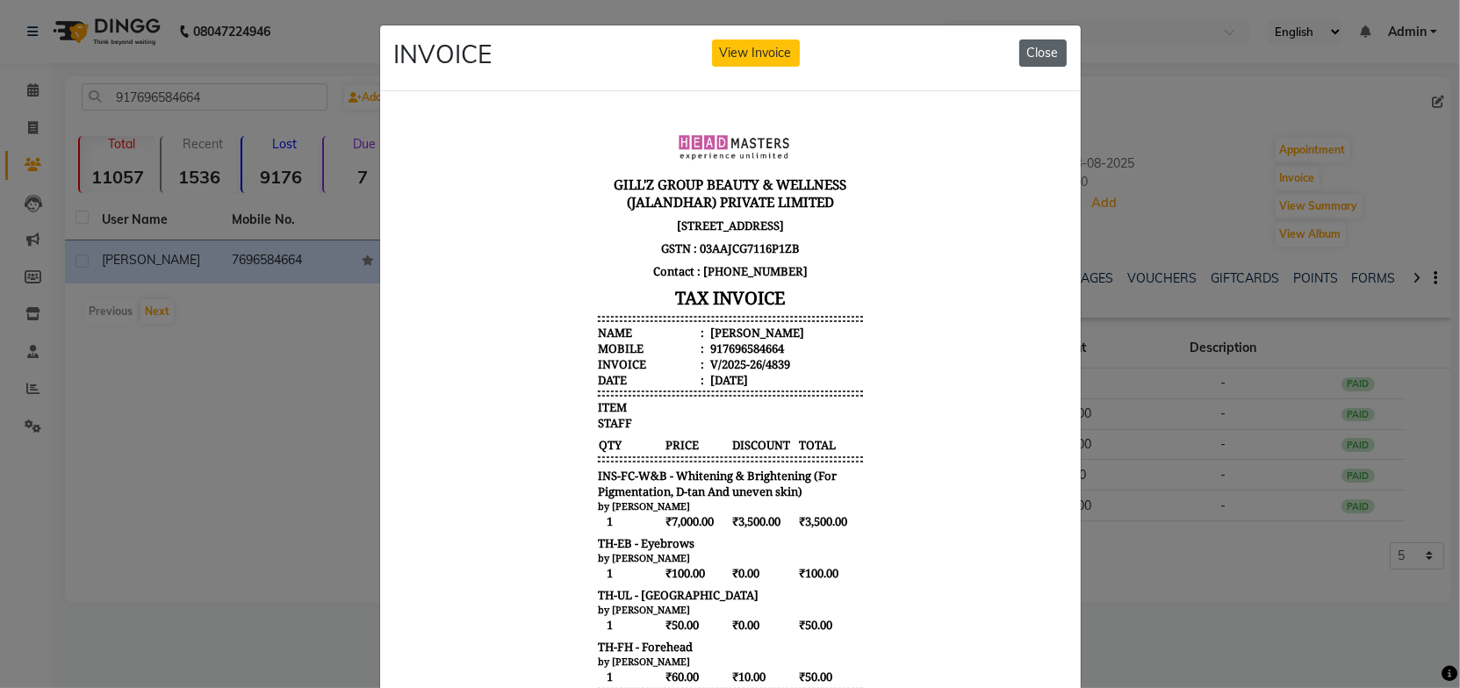
click at [1040, 54] on button "Close" at bounding box center [1042, 53] width 47 height 27
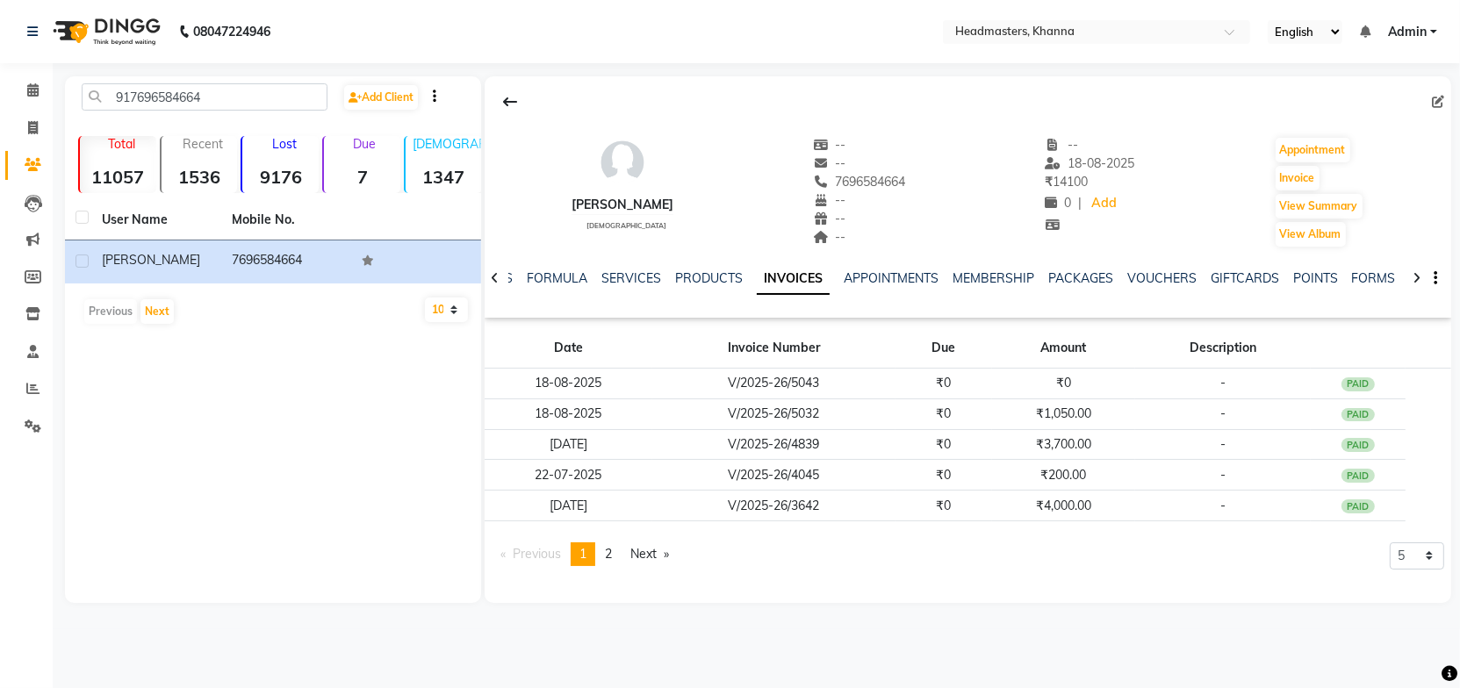
click at [925, 575] on div "Previous page 1 / 2 You're on page 1 page 2 Next page 5 10 50 100 500" at bounding box center [968, 562] width 953 height 38
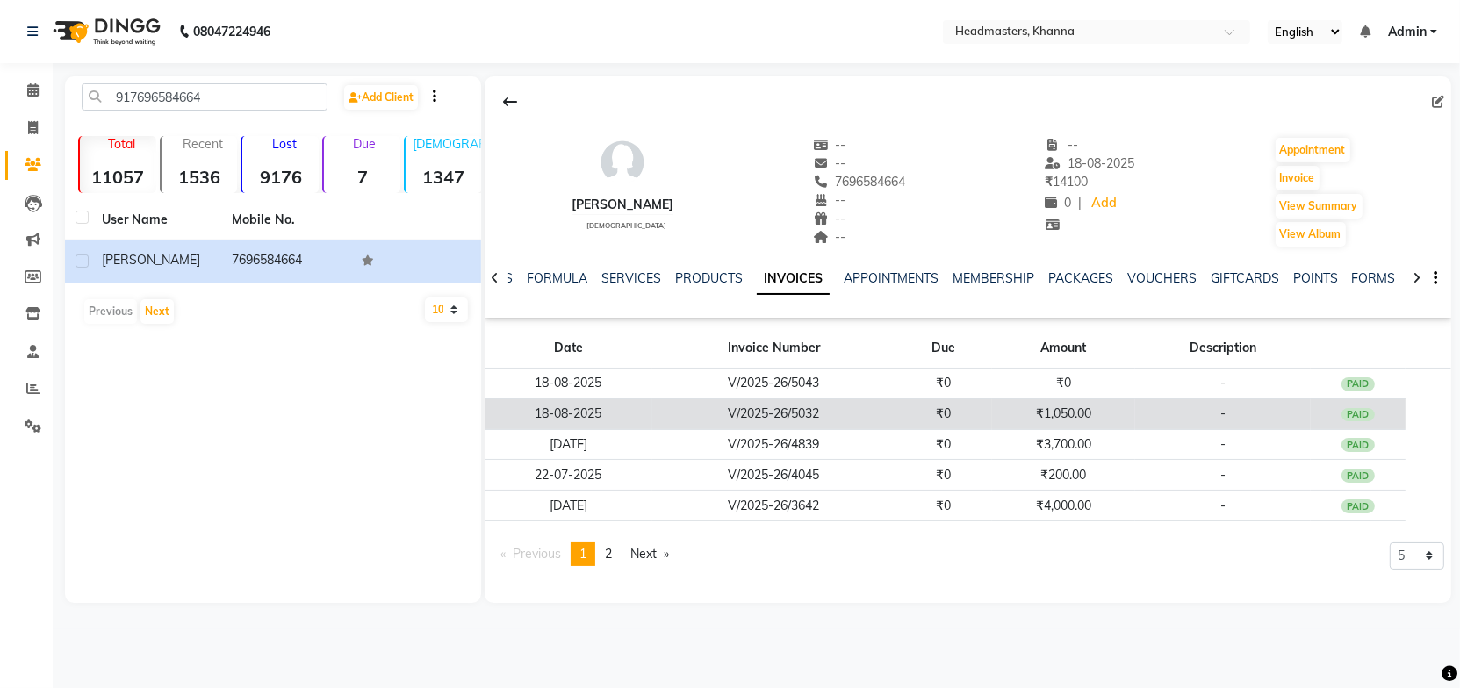
click at [867, 409] on td "V/2025-26/5032" at bounding box center [773, 414] width 243 height 31
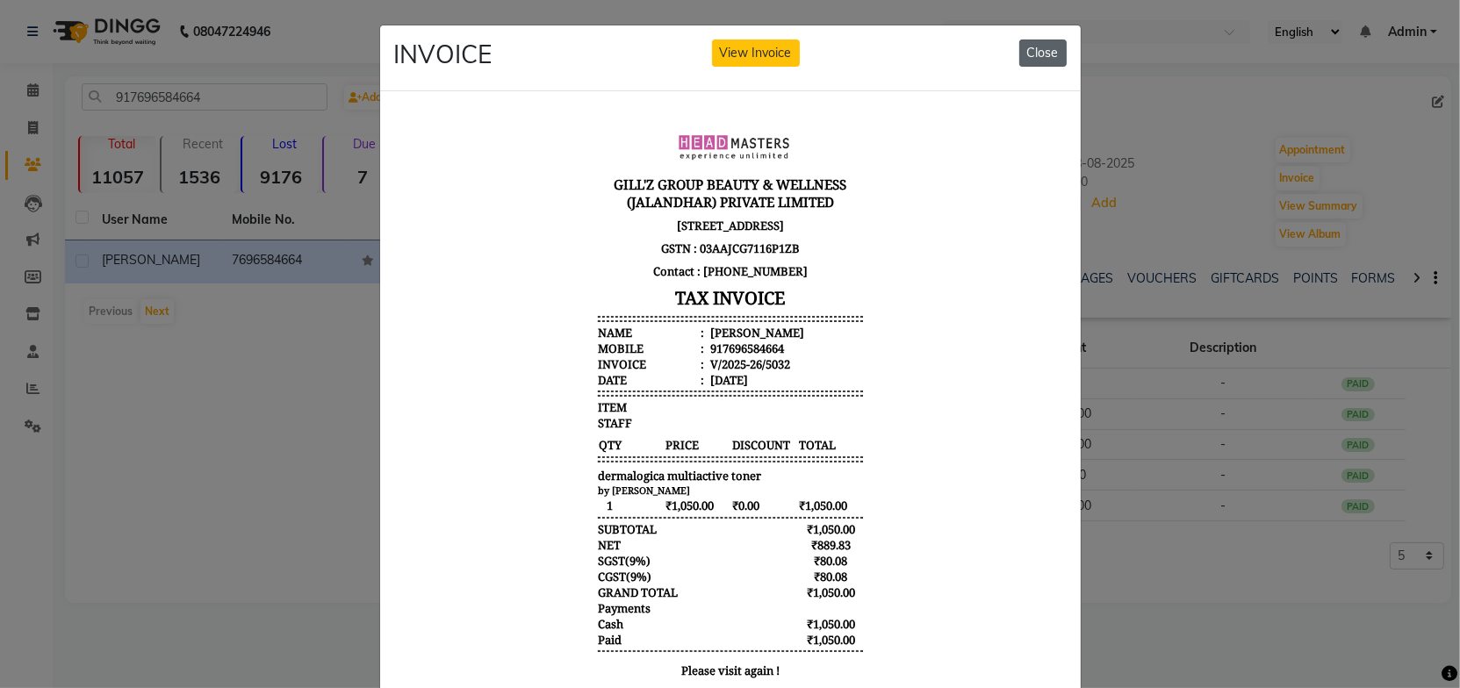
click at [1042, 54] on button "Close" at bounding box center [1042, 53] width 47 height 27
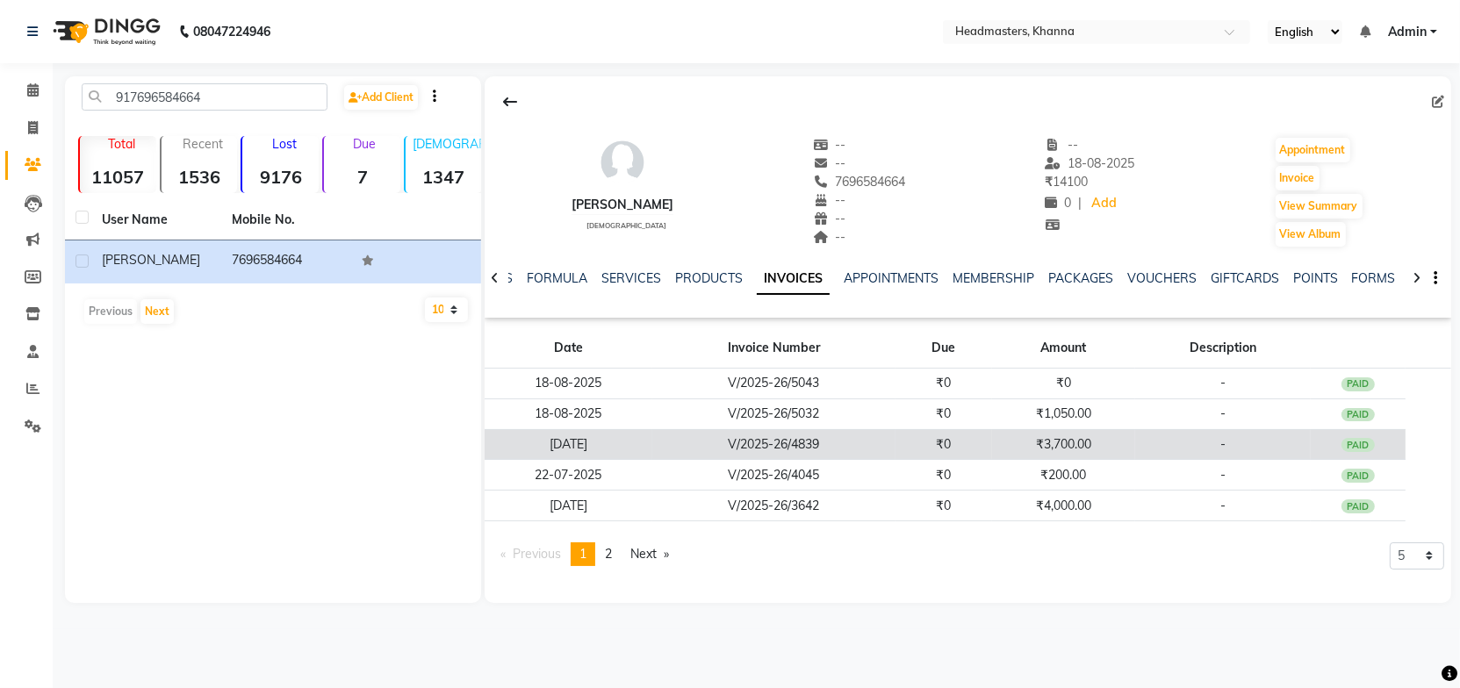
click at [824, 450] on td "V/2025-26/4839" at bounding box center [773, 444] width 243 height 31
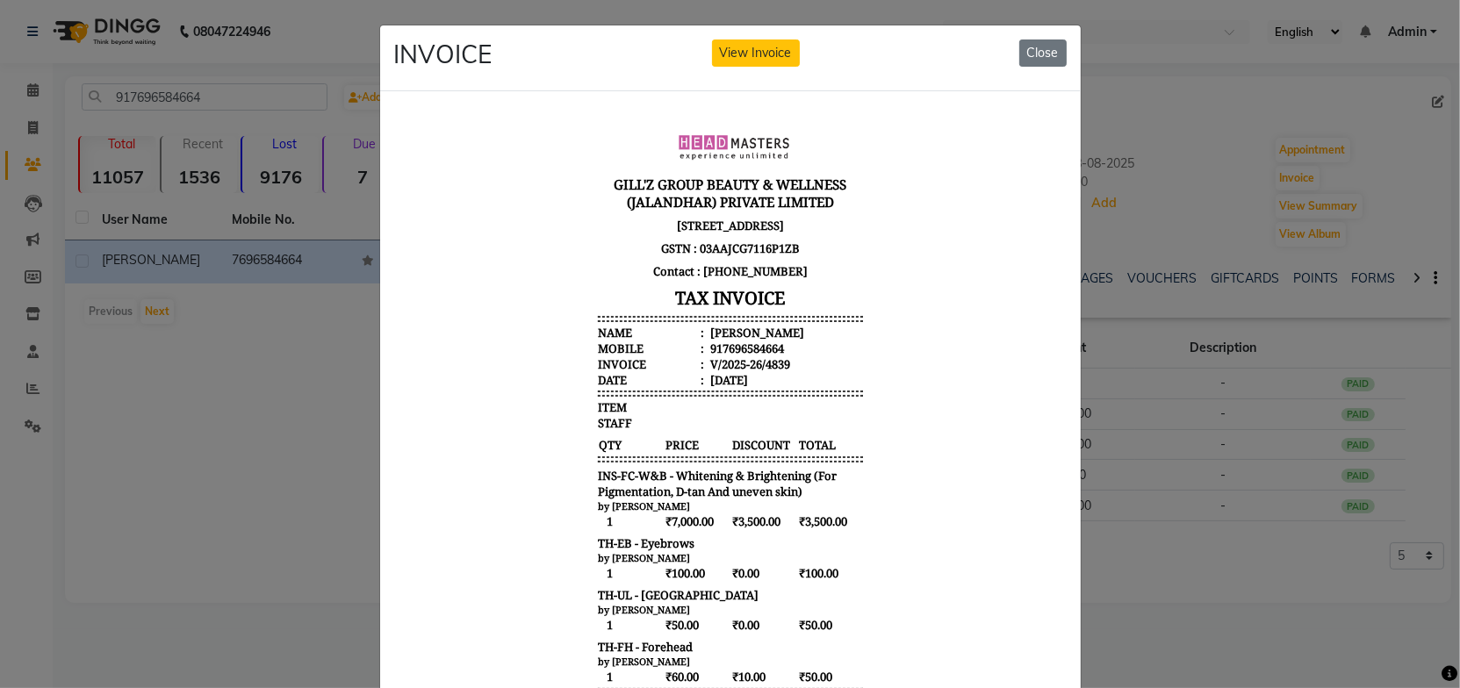
click at [850, 340] on li "Name : amneet kaur" at bounding box center [729, 332] width 265 height 16
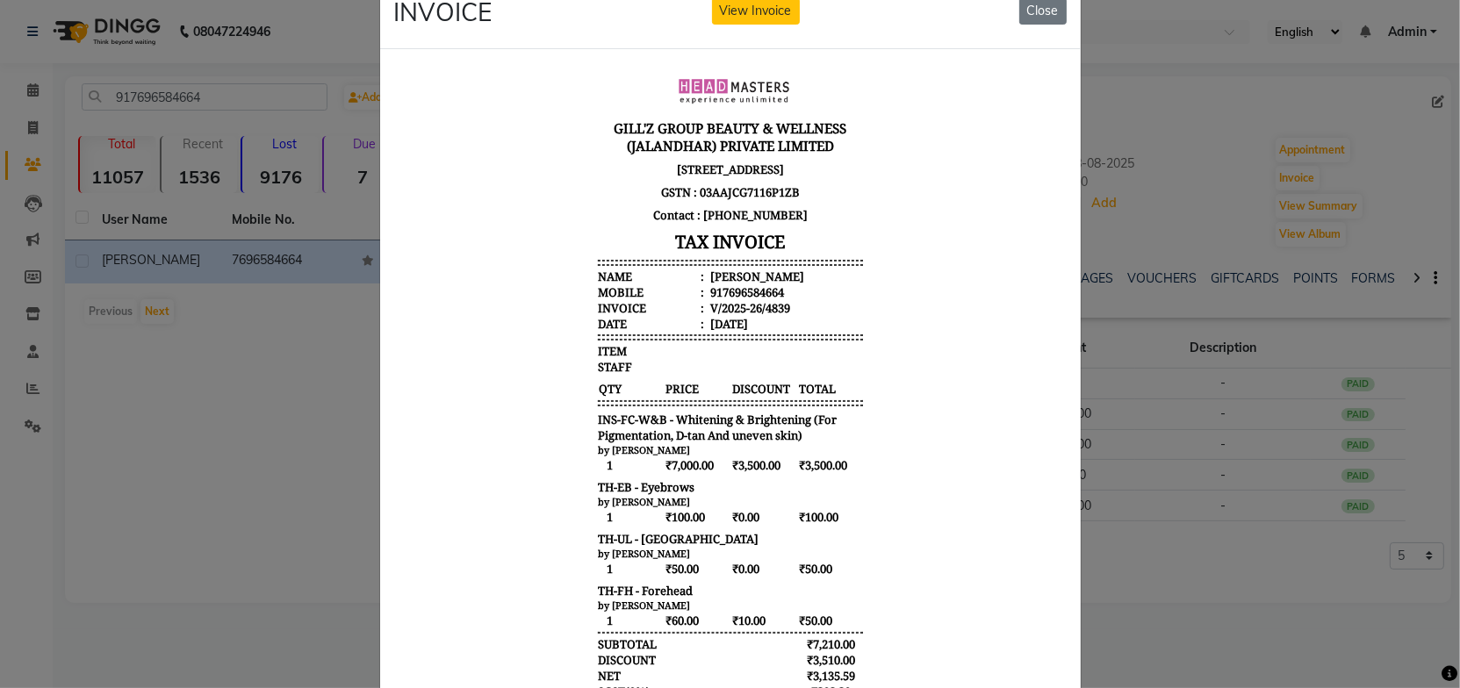
scroll to position [79, 0]
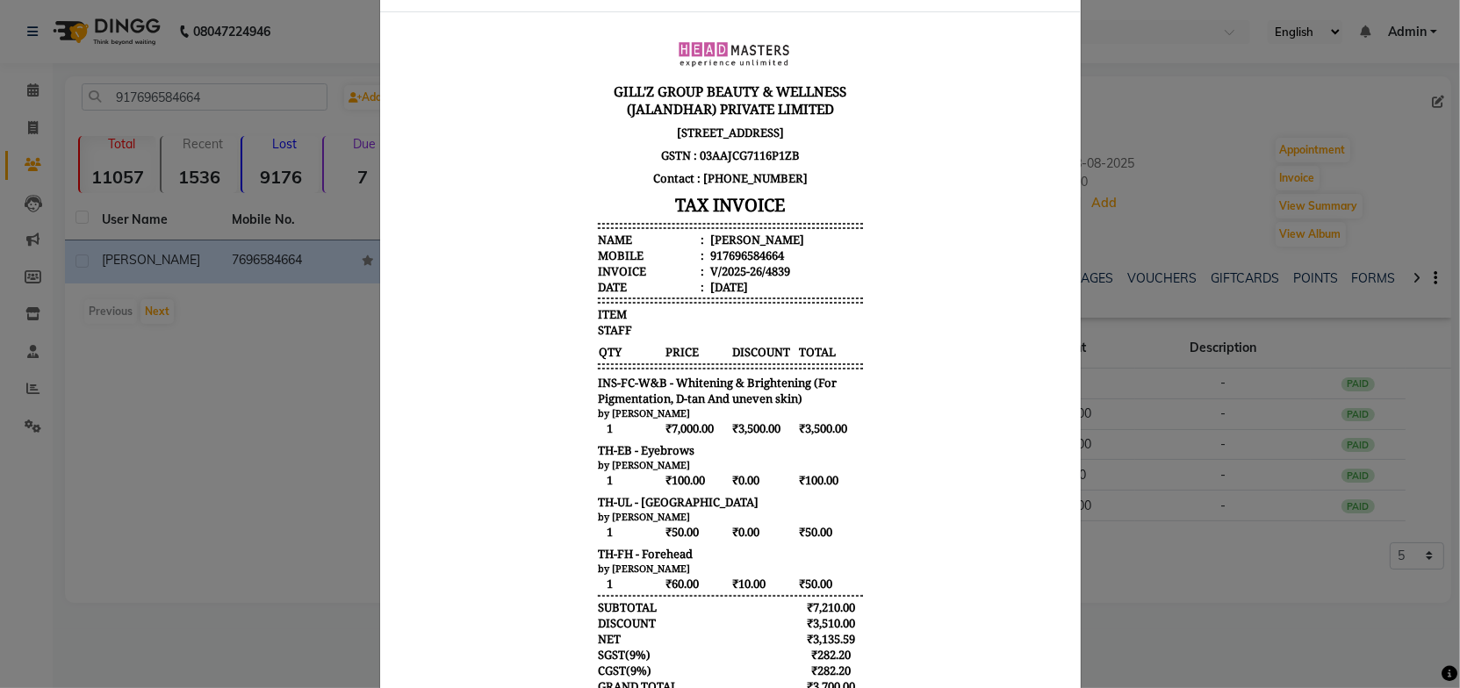
click at [847, 337] on div "STAFF" at bounding box center [729, 329] width 265 height 16
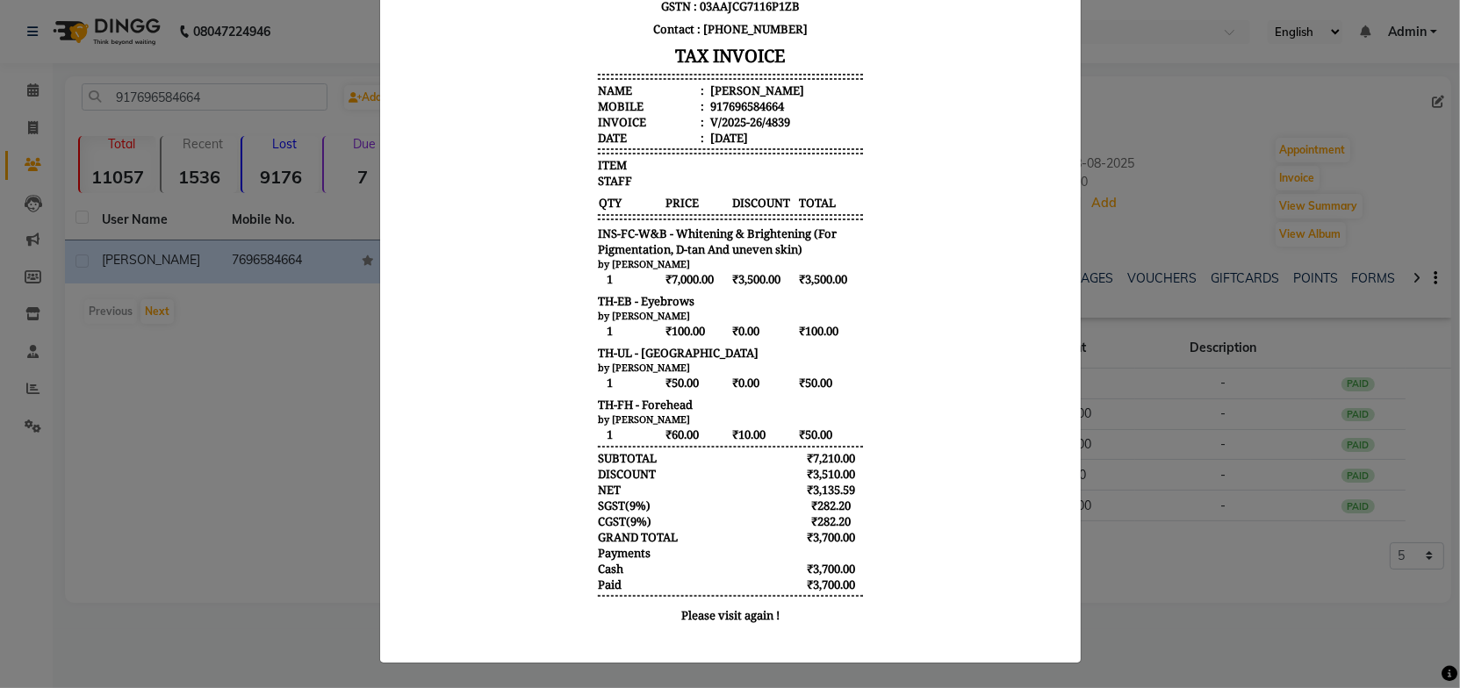
click at [851, 349] on div "GILL'Z GROUP BEAUTY & WELLNESS (JALANDHAR) PRIVATE LIMITED SCO-15, GROUND FLOOR…" at bounding box center [729, 255] width 279 height 771
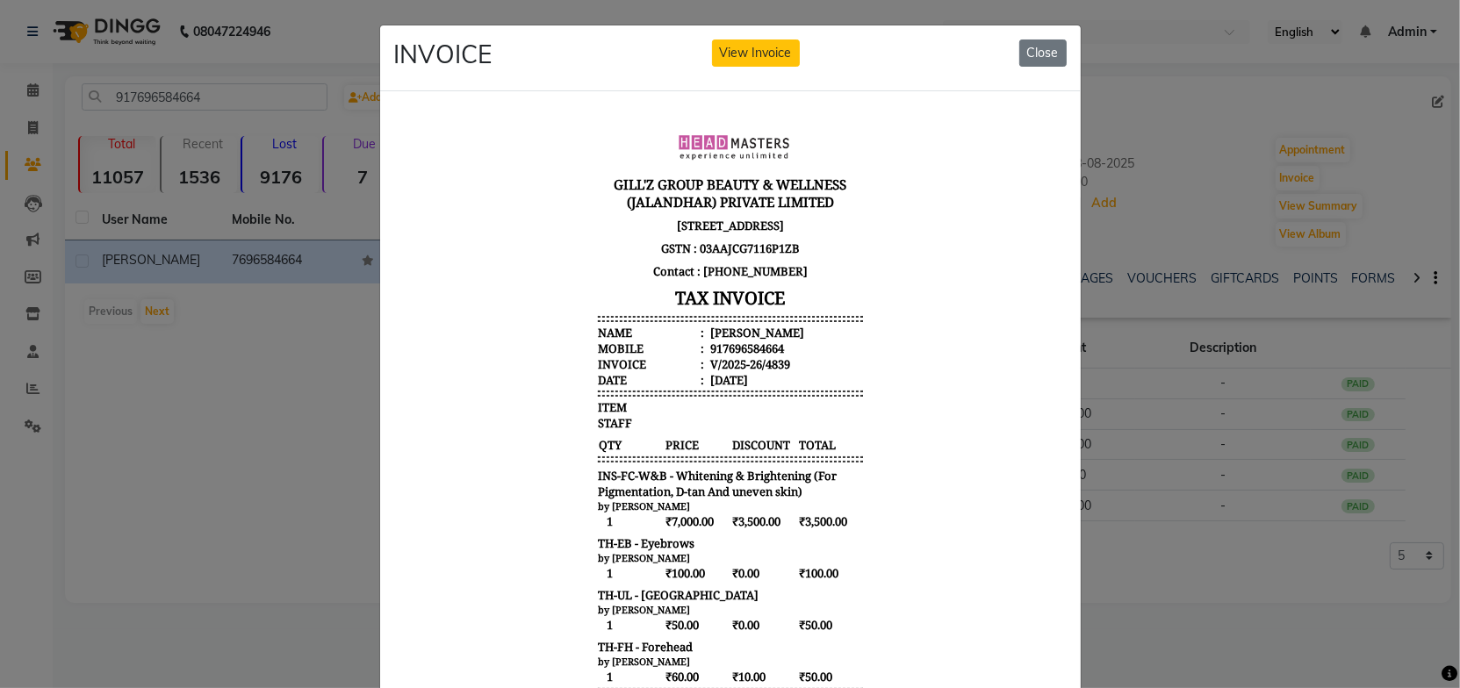
scroll to position [0, 0]
click at [1049, 50] on button "Close" at bounding box center [1042, 53] width 47 height 27
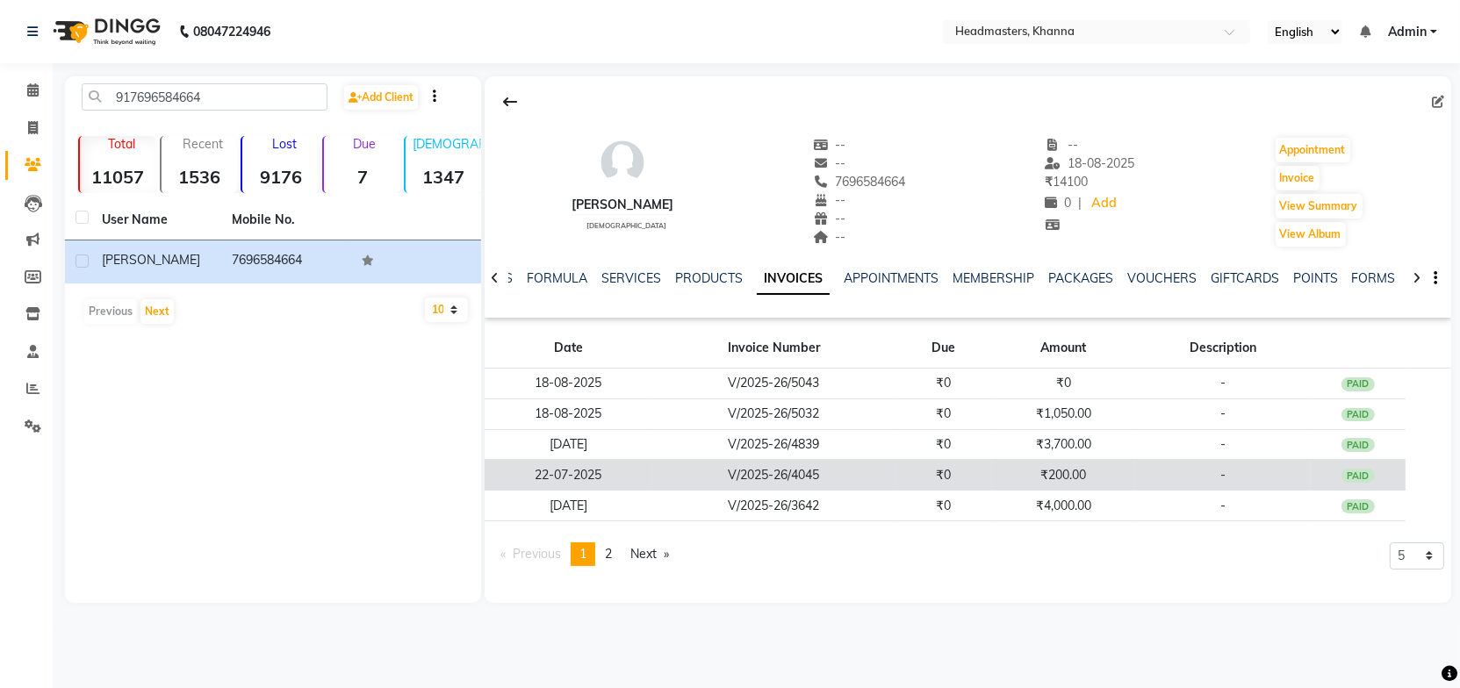
click at [848, 470] on td "V/2025-26/4045" at bounding box center [773, 475] width 243 height 31
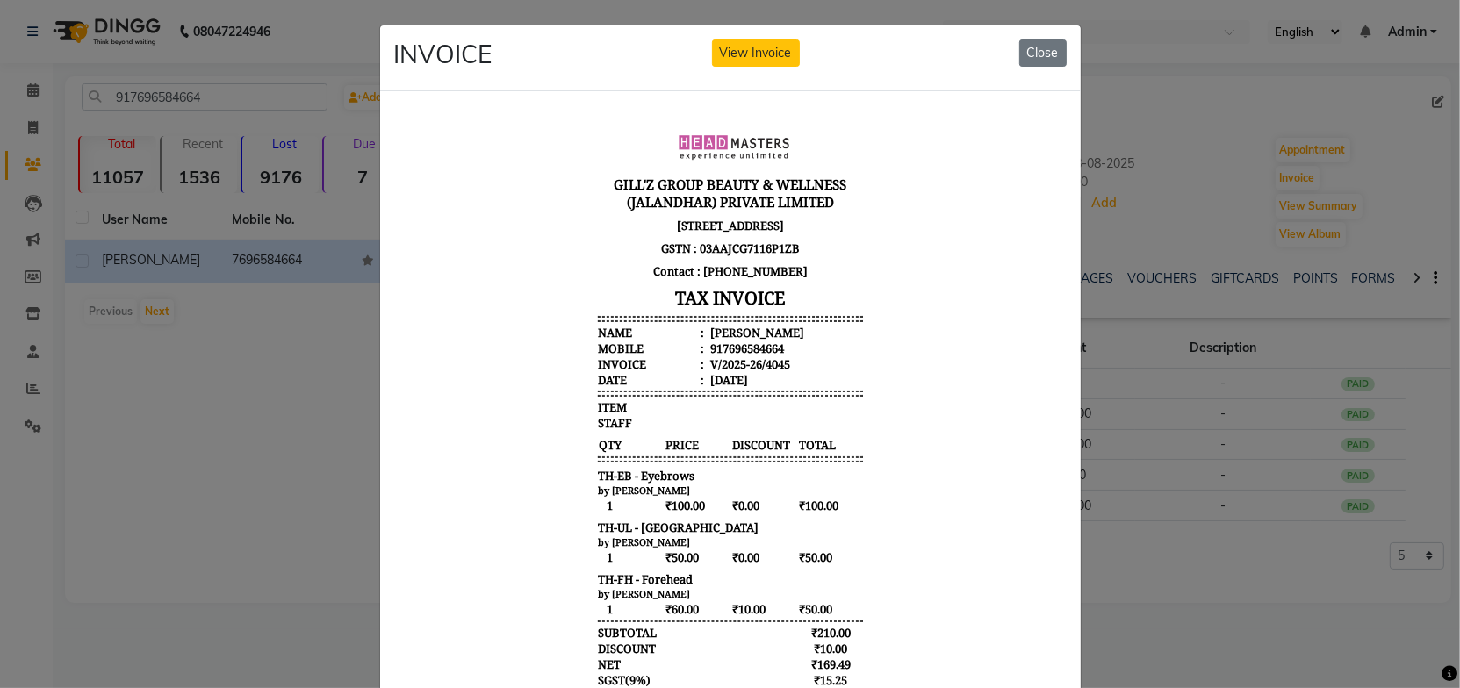
click at [858, 337] on body "GILL'Z GROUP BEAUTY & WELLNESS (JALANDHAR) PRIVATE LIMITED SCO-15, GROUND FLOOR…" at bounding box center [729, 463] width 659 height 703
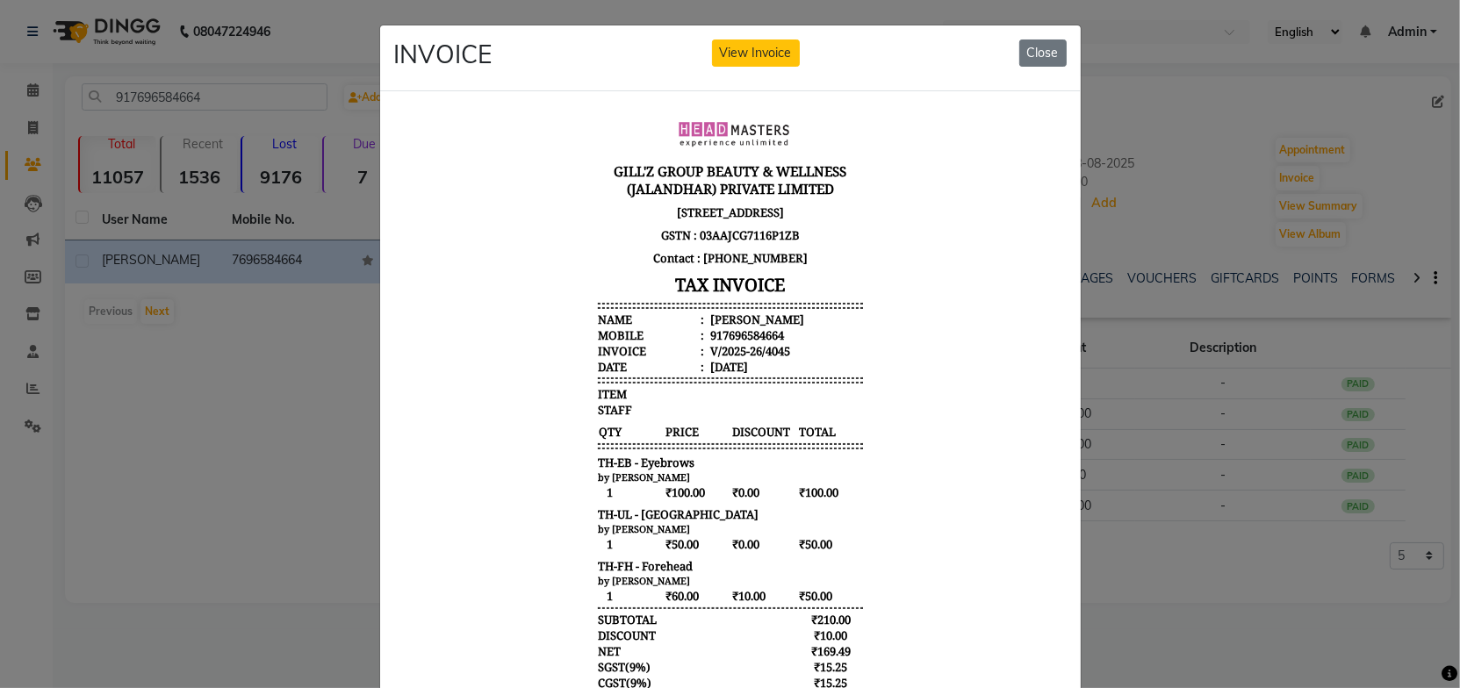
click at [887, 320] on body "GILL'Z GROUP BEAUTY & WELLNESS (JALANDHAR) PRIVATE LIMITED SCO-15, GROUND FLOOR…" at bounding box center [729, 449] width 659 height 703
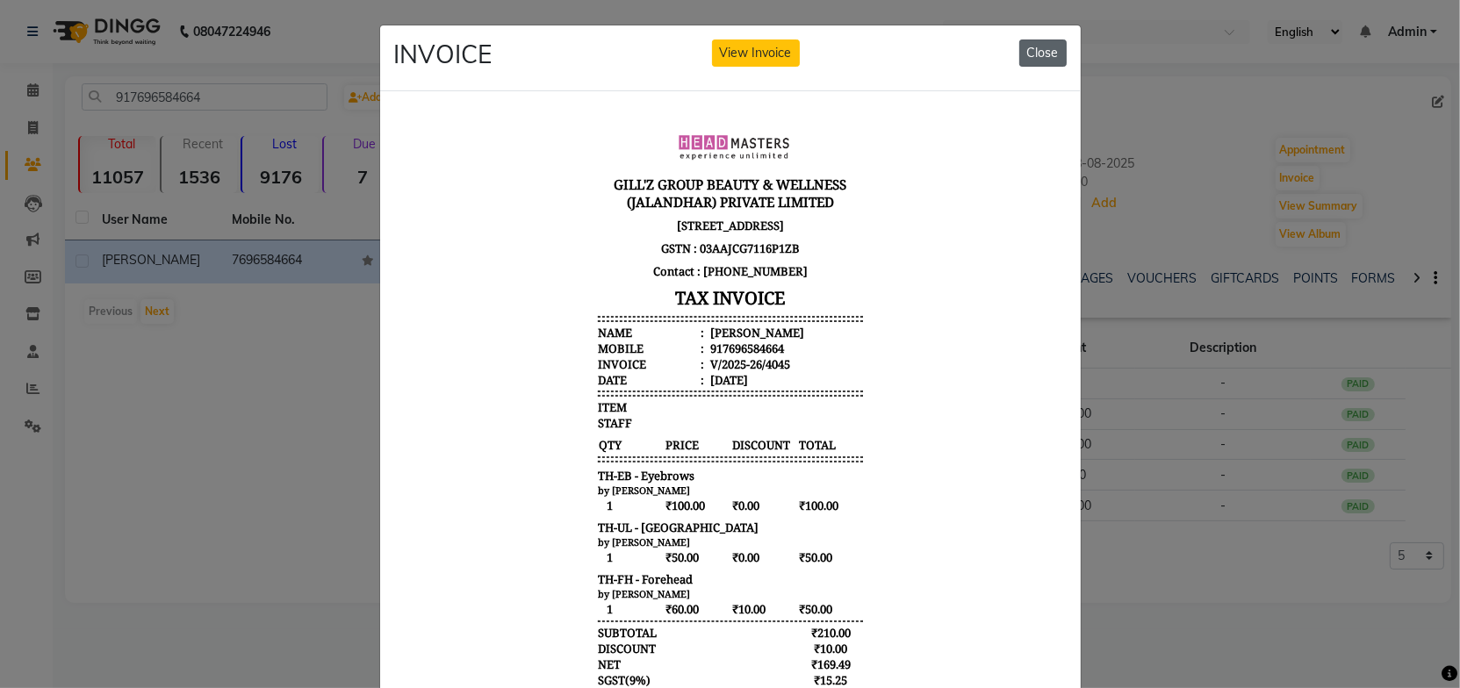
click at [1047, 57] on button "Close" at bounding box center [1042, 53] width 47 height 27
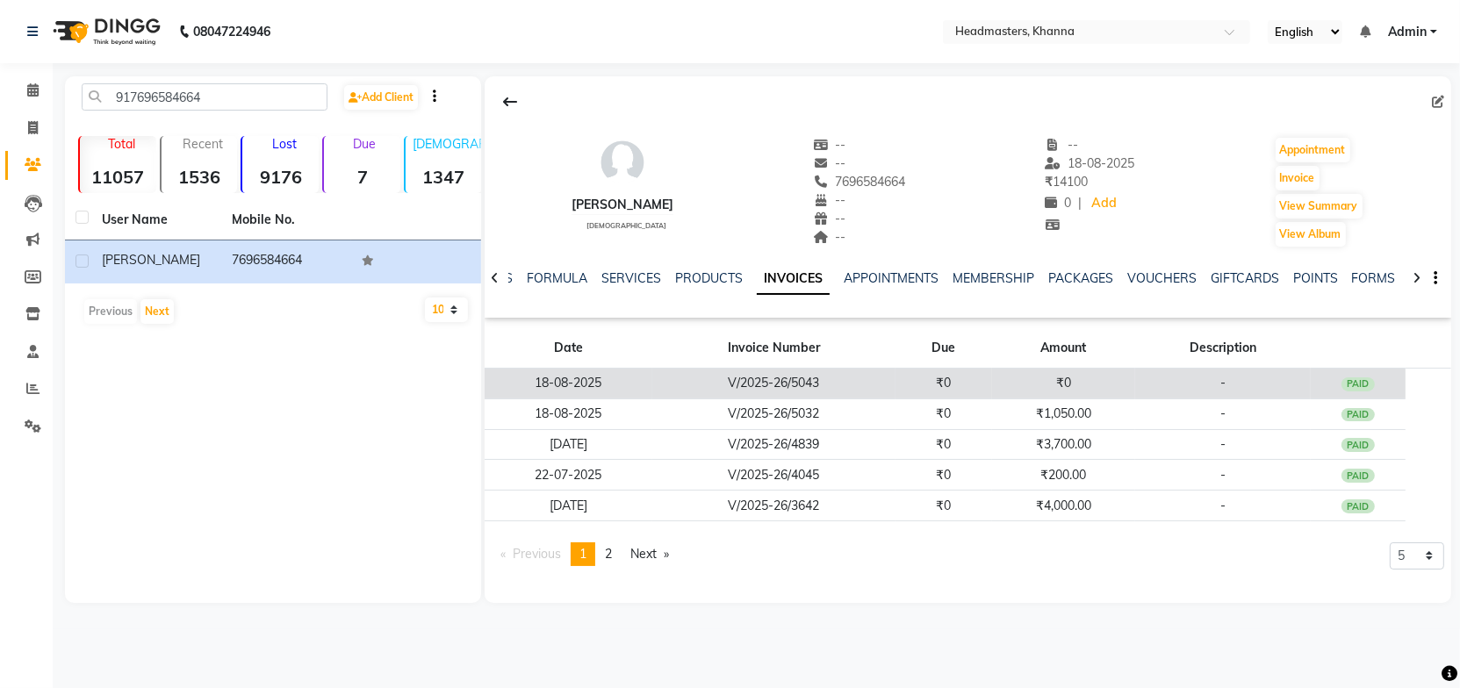
click at [1014, 388] on td "₹0" at bounding box center [1063, 384] width 143 height 31
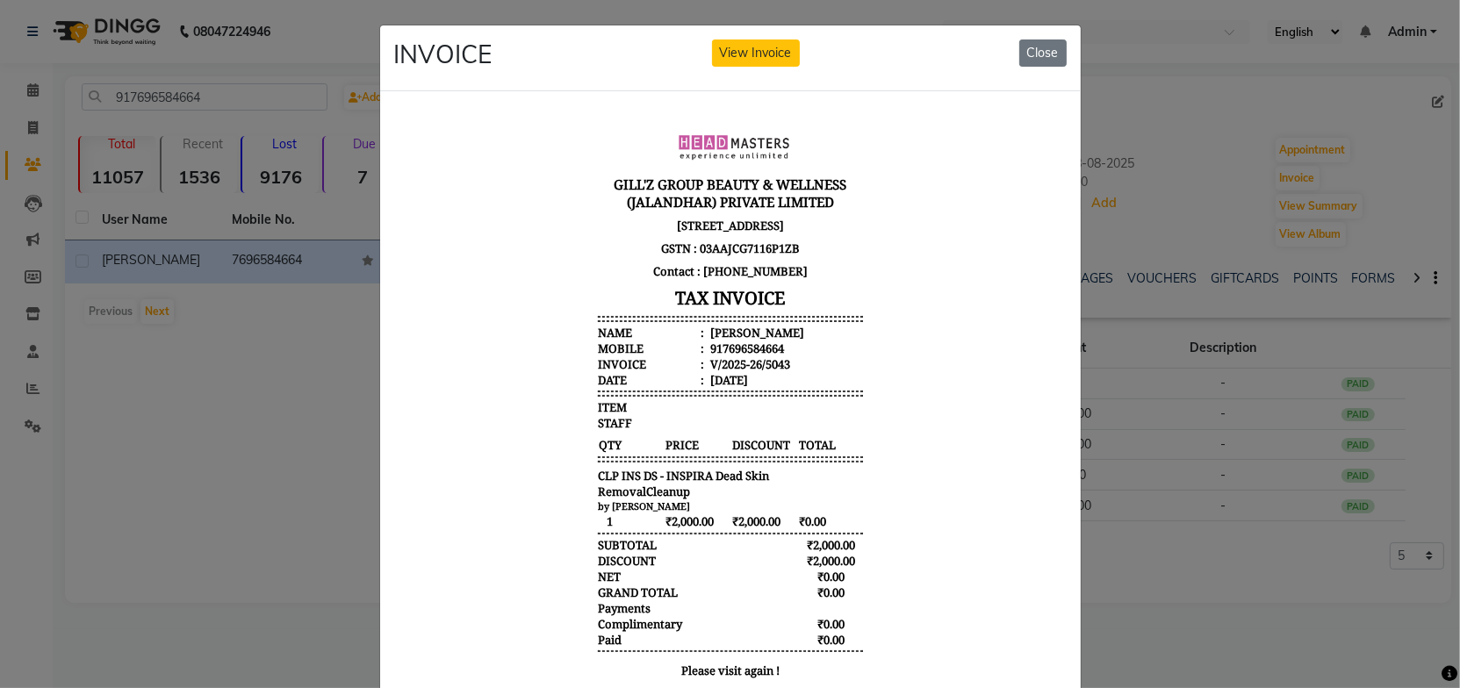
click at [899, 303] on body "GILL'Z GROUP BEAUTY & WELLNESS (JALANDHAR) PRIVATE LIMITED SCO-15, GROUND FLOOR…" at bounding box center [729, 404] width 659 height 584
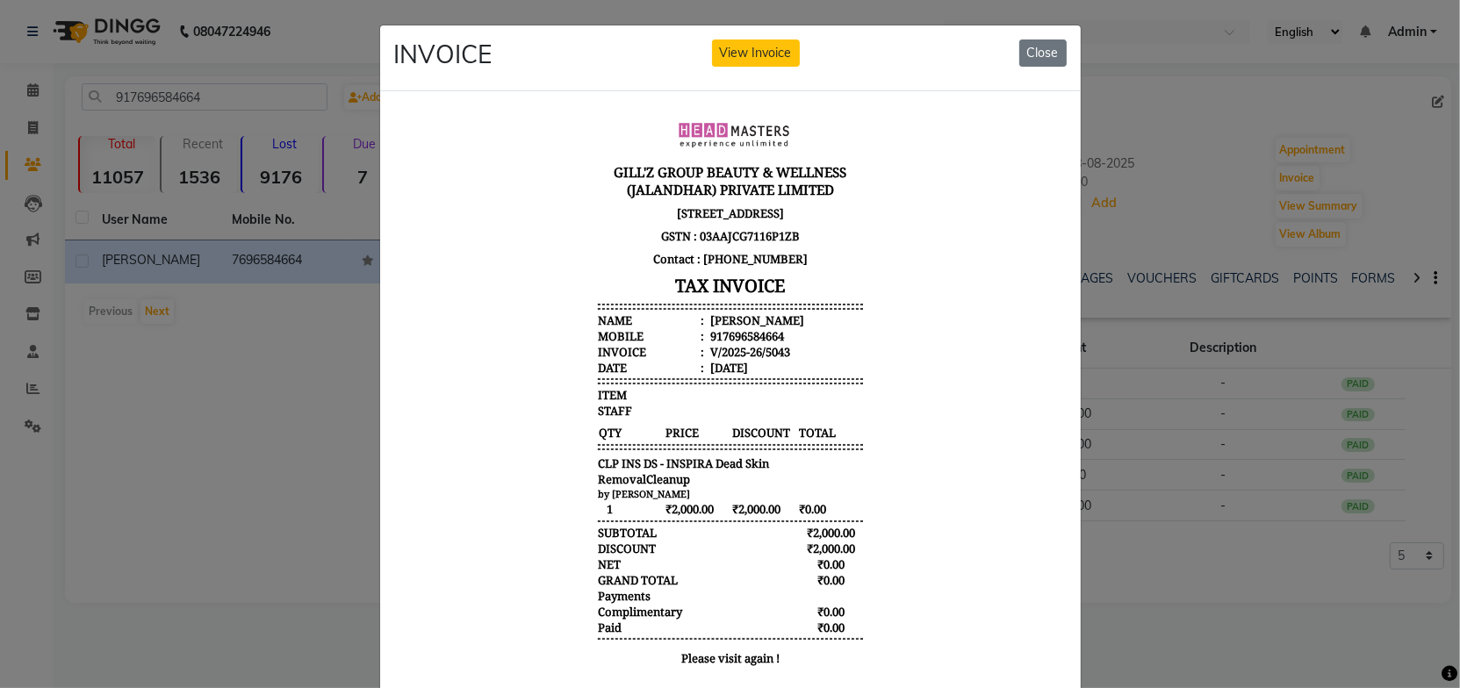
click at [898, 309] on body "GILL'Z GROUP BEAUTY & WELLNESS (JALANDHAR) PRIVATE LIMITED SCO-15, GROUND FLOOR…" at bounding box center [729, 391] width 659 height 584
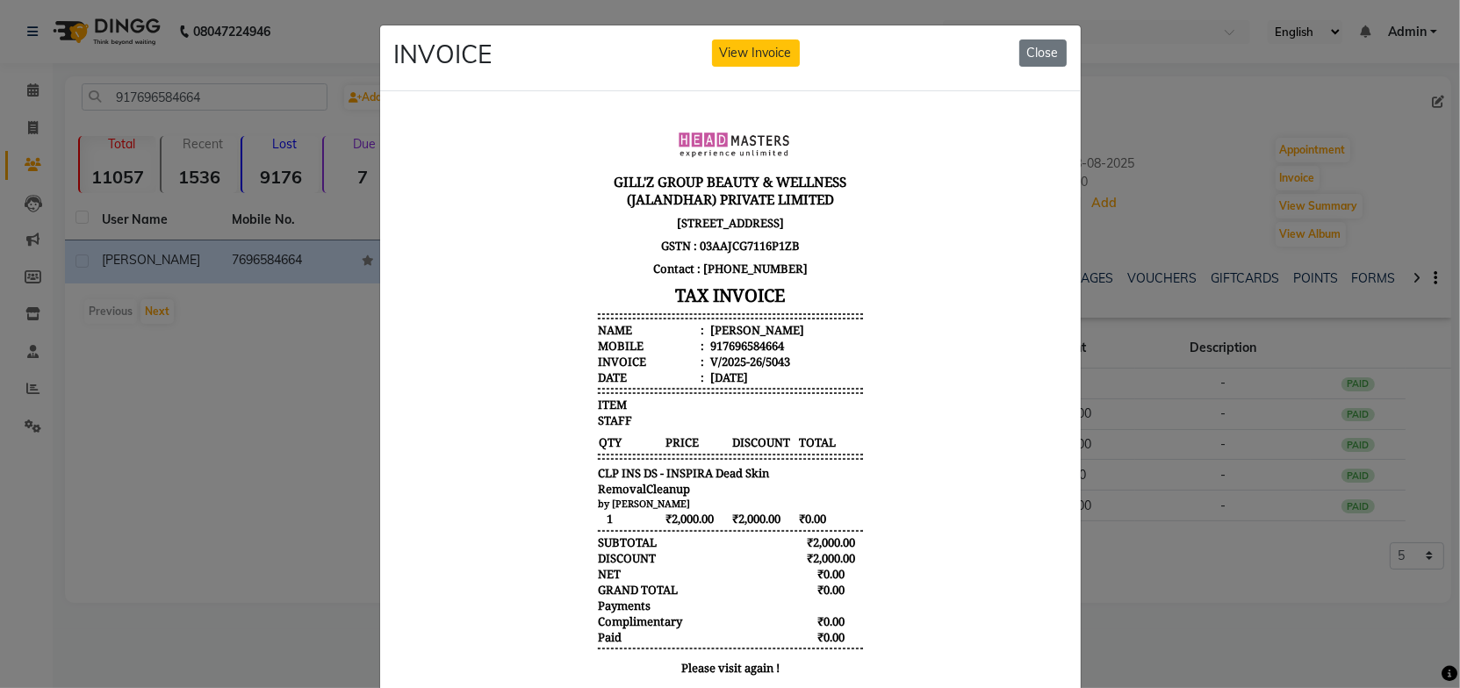
scroll to position [0, 0]
drag, startPoint x: 936, startPoint y: 243, endPoint x: 1034, endPoint y: 152, distance: 133.6
click at [937, 241] on body "GILL'Z GROUP BEAUTY & WELLNESS (JALANDHAR) PRIVATE LIMITED SCO-15, GROUND FLOOR…" at bounding box center [729, 404] width 659 height 584
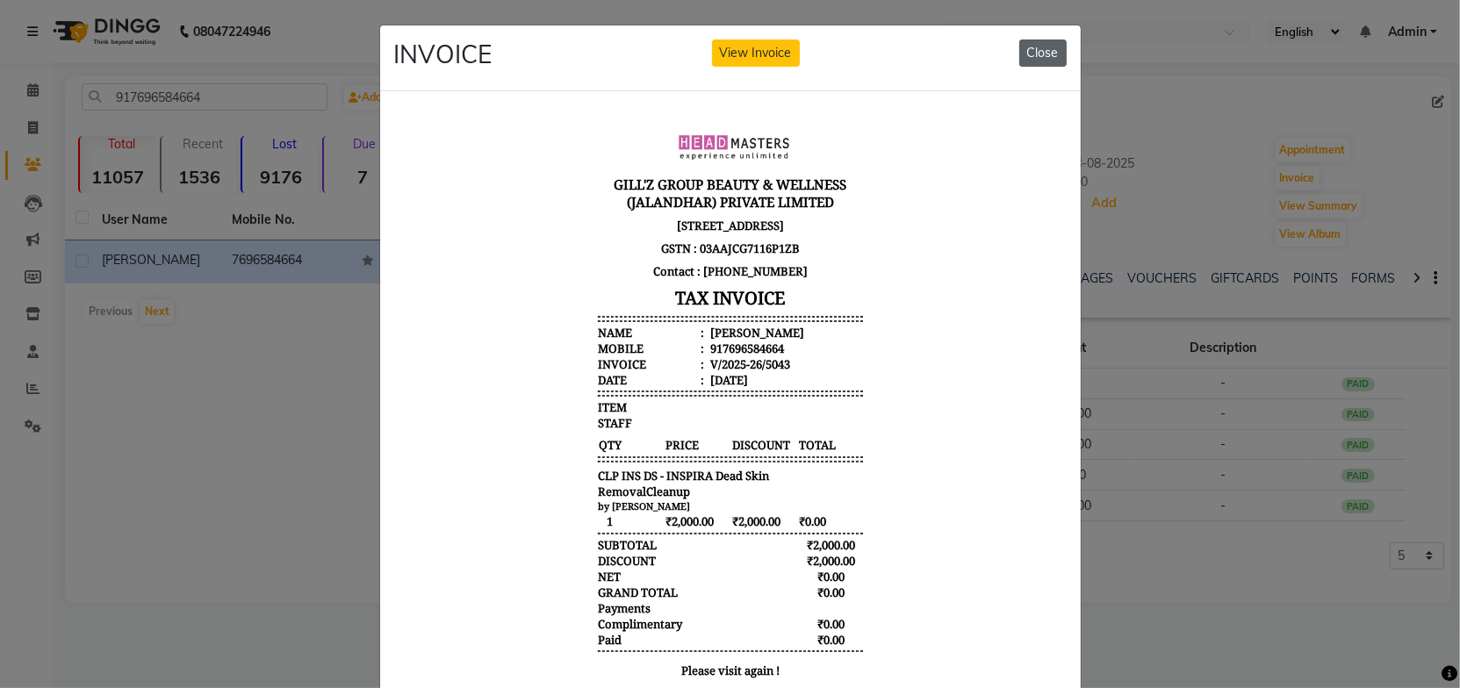
click at [1042, 52] on button "Close" at bounding box center [1042, 53] width 47 height 27
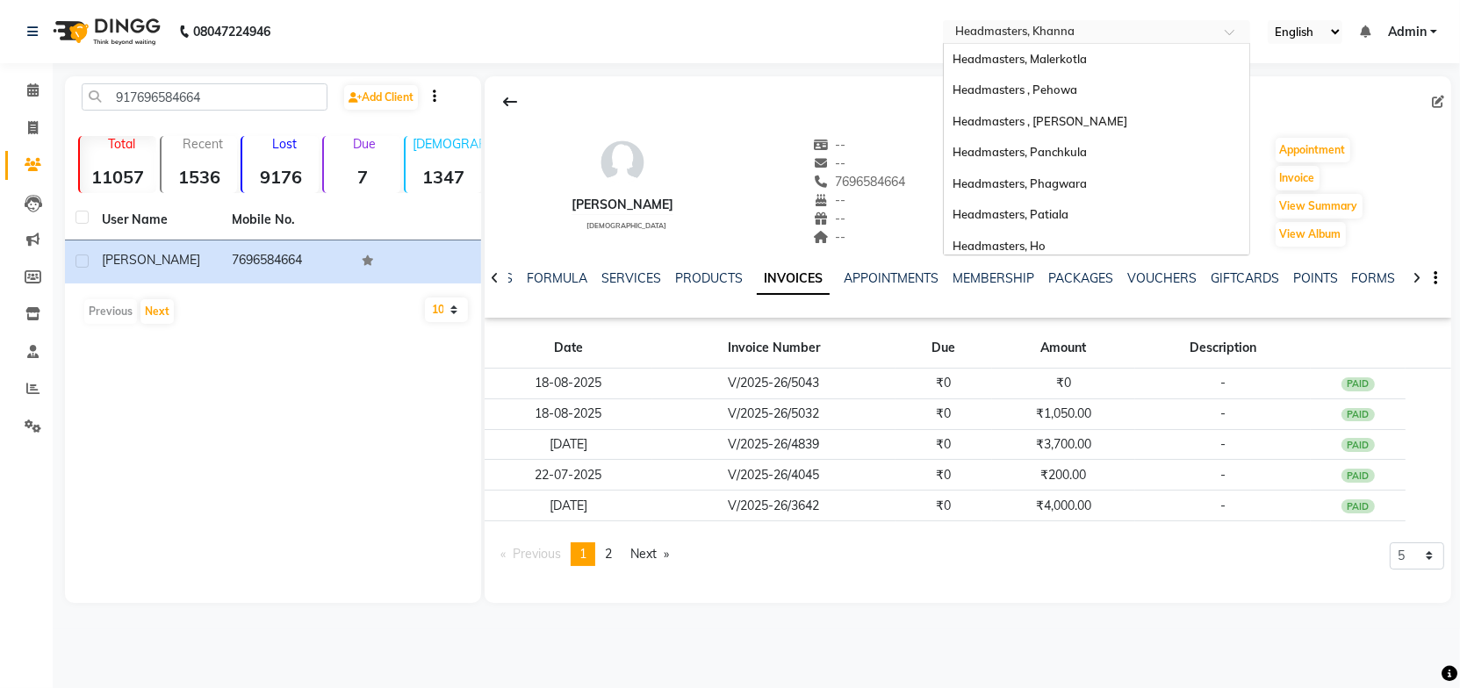
click at [1031, 37] on input "text" at bounding box center [1079, 34] width 255 height 18
click at [1070, 61] on span "Headmasters, Malerkotla" at bounding box center [1020, 59] width 134 height 14
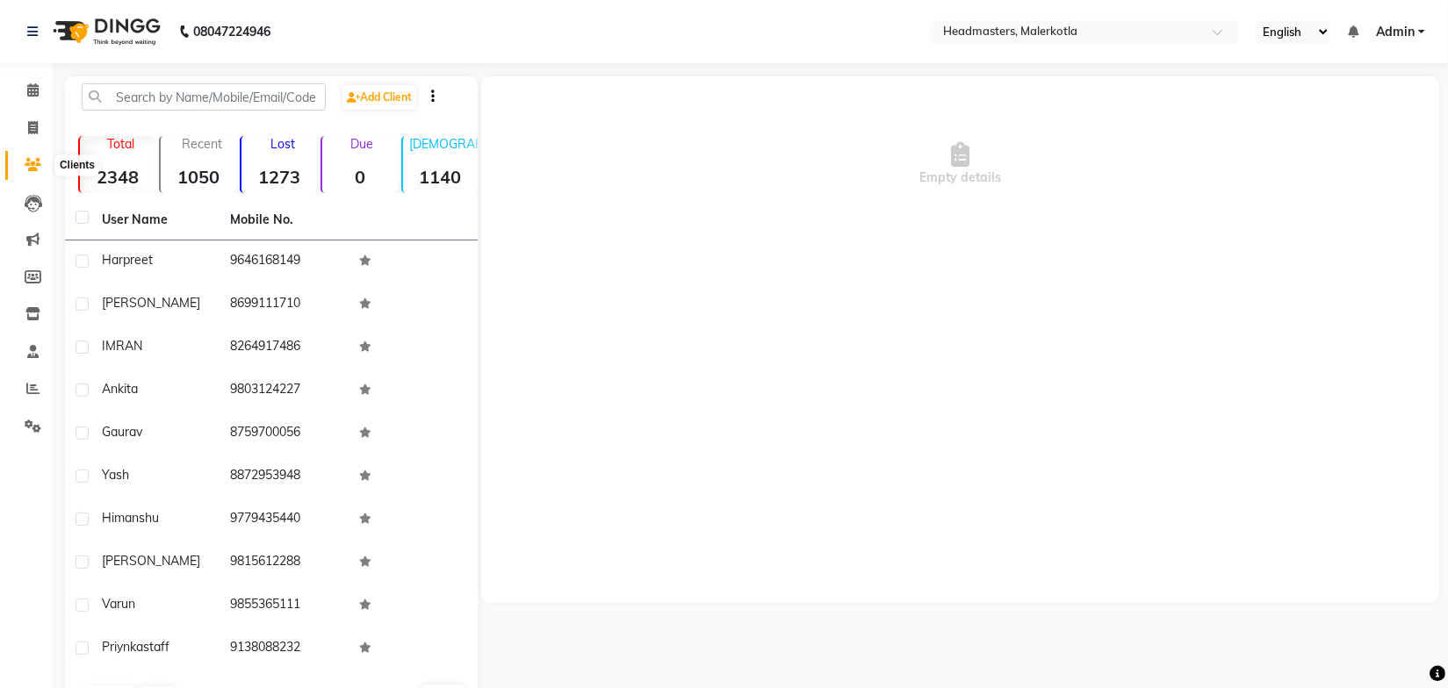
click at [33, 159] on icon at bounding box center [33, 164] width 17 height 13
click at [171, 104] on input "text" at bounding box center [204, 96] width 244 height 27
paste input "919914400029"
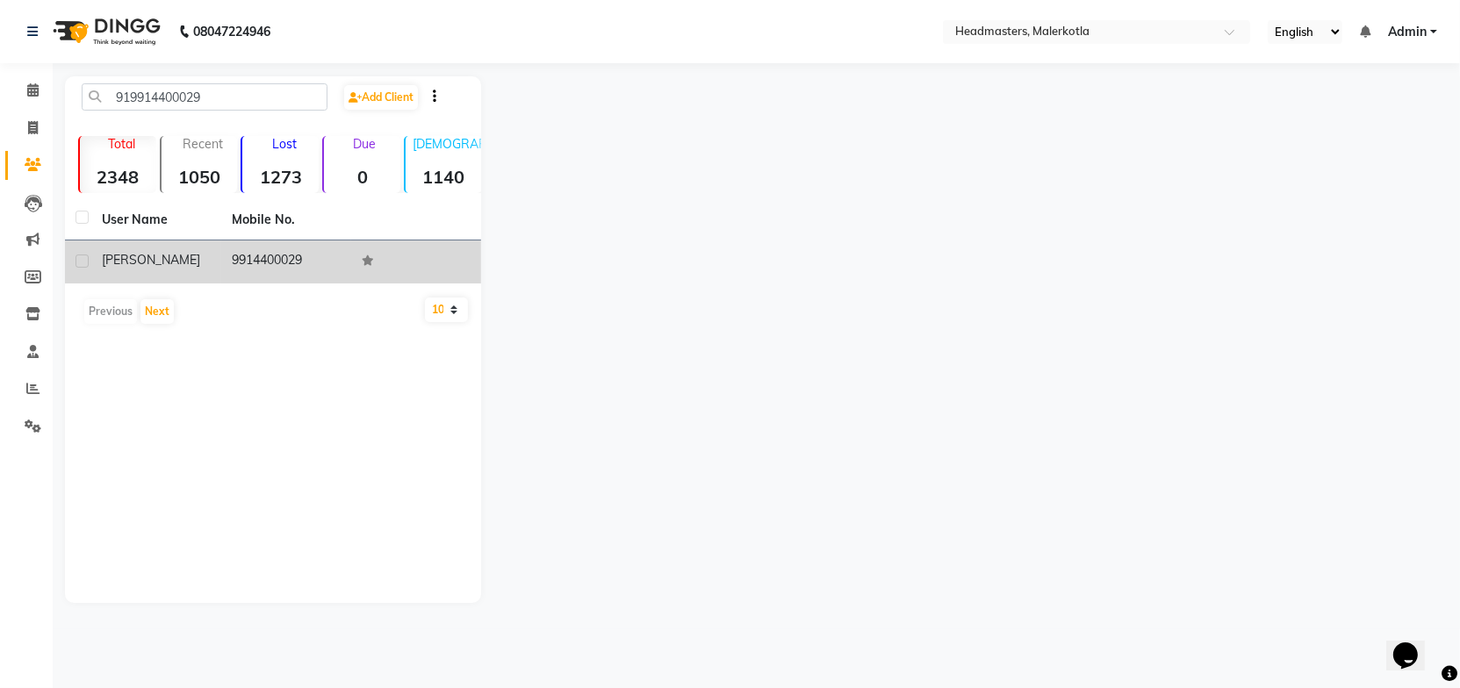
click at [263, 249] on td "9914400029" at bounding box center [286, 262] width 130 height 43
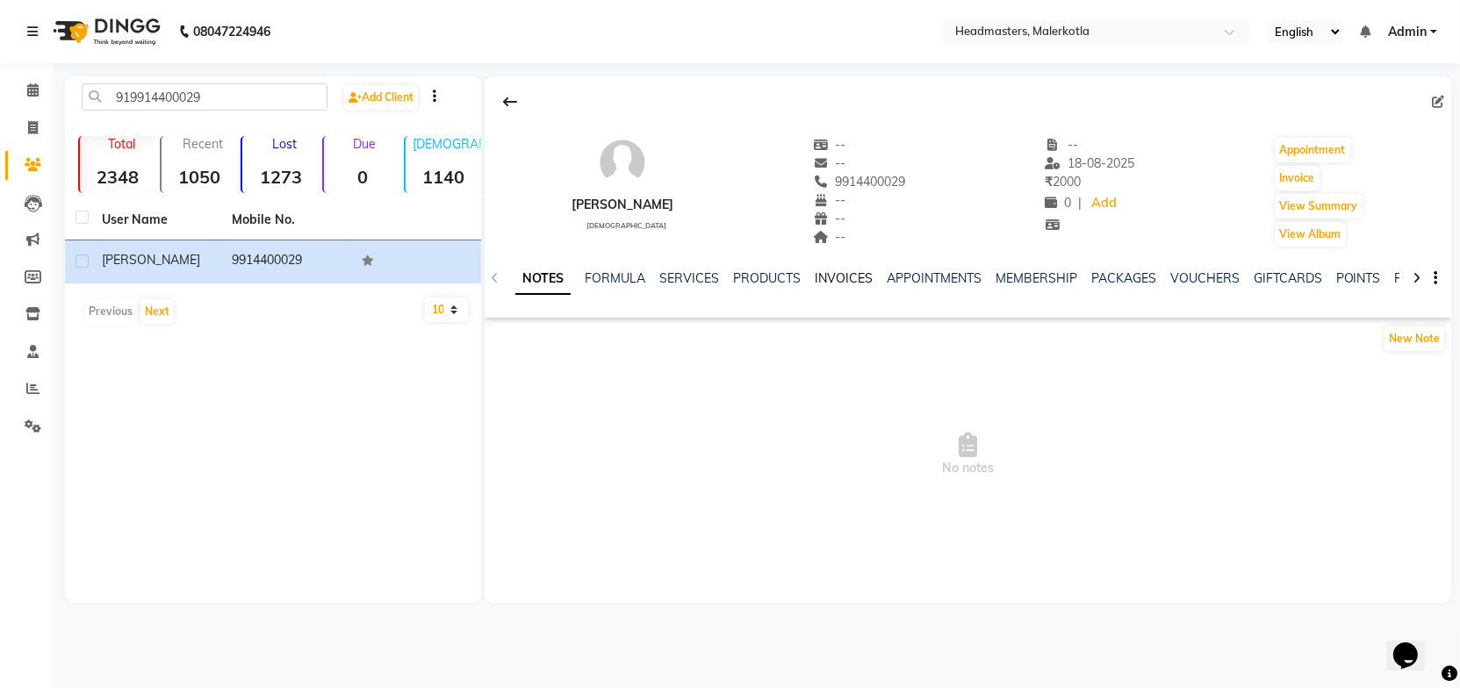
click at [850, 277] on link "INVOICES" at bounding box center [844, 278] width 58 height 16
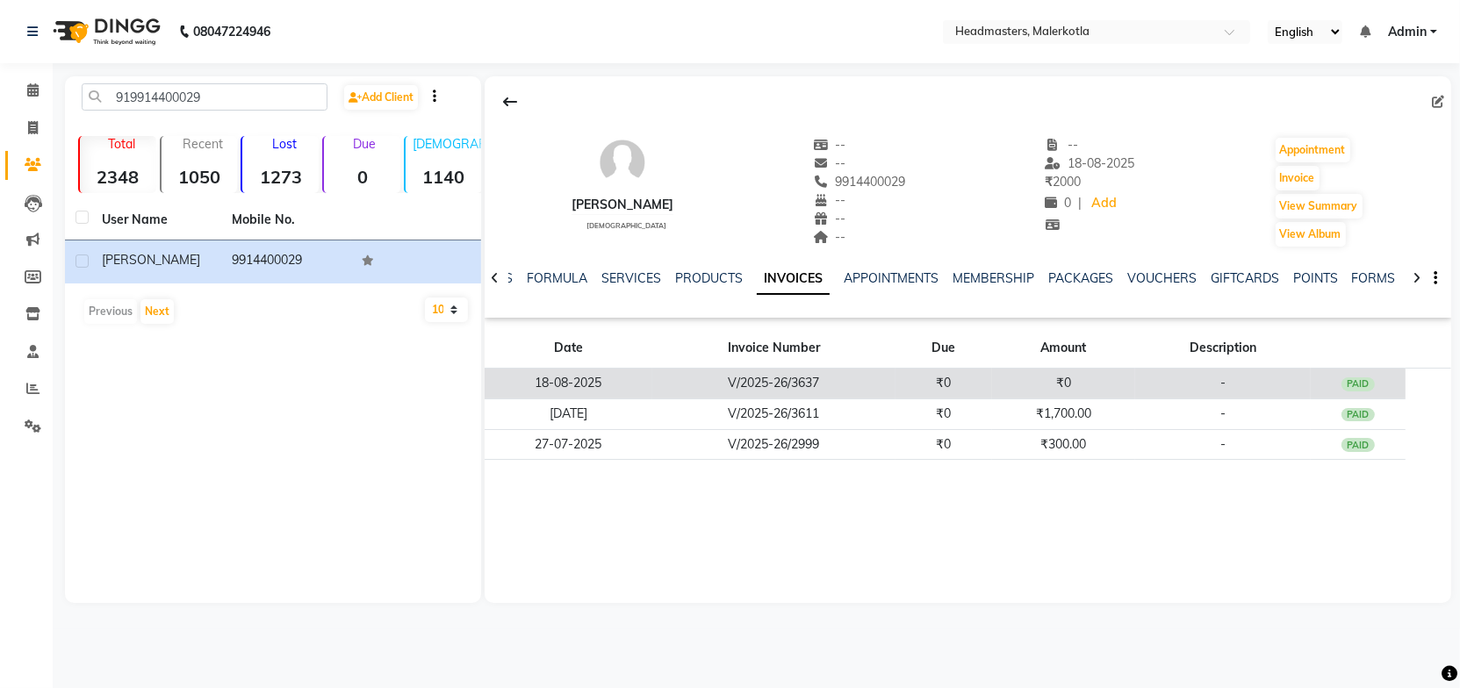
click at [806, 386] on td "V/2025-26/3637" at bounding box center [773, 384] width 243 height 31
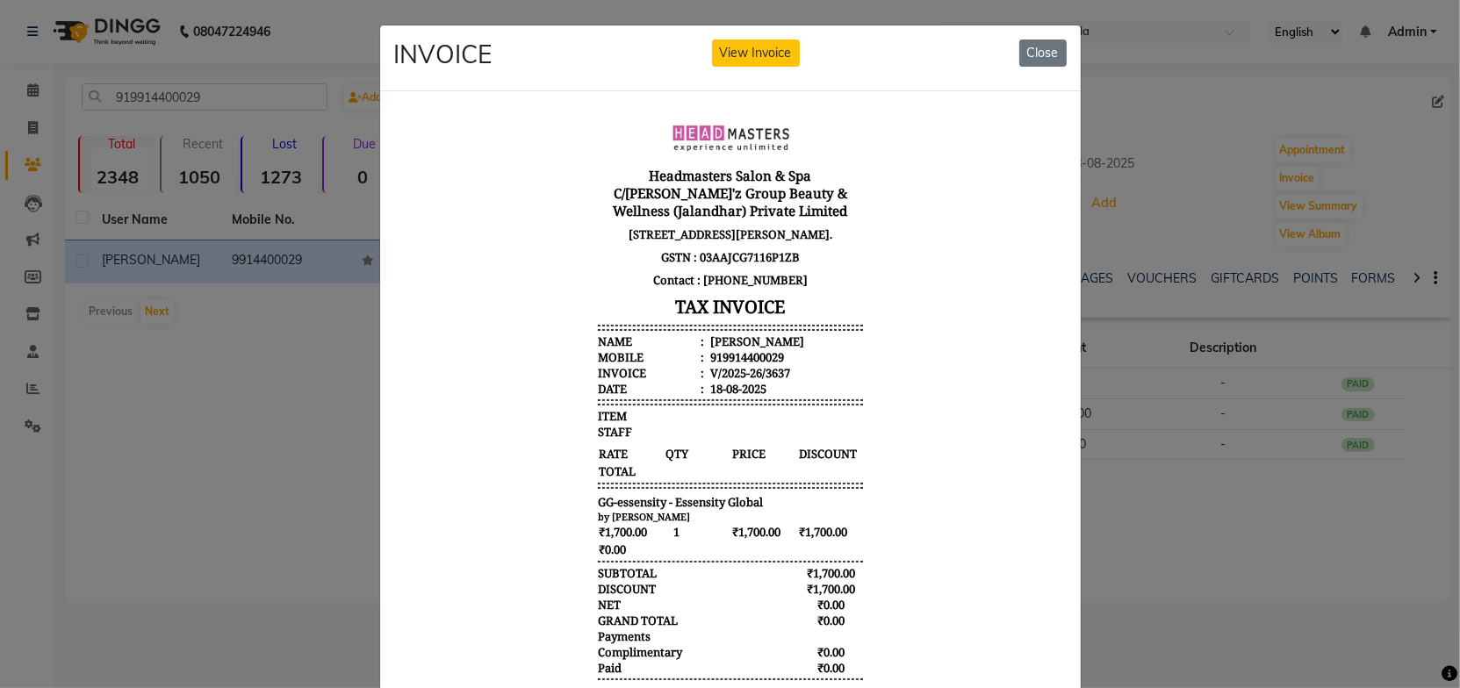
click at [885, 409] on body "Headmasters Salon & Spa C/[PERSON_NAME]'z Group Beauty & Wellness (Jalandhar) P…" at bounding box center [729, 418] width 659 height 612
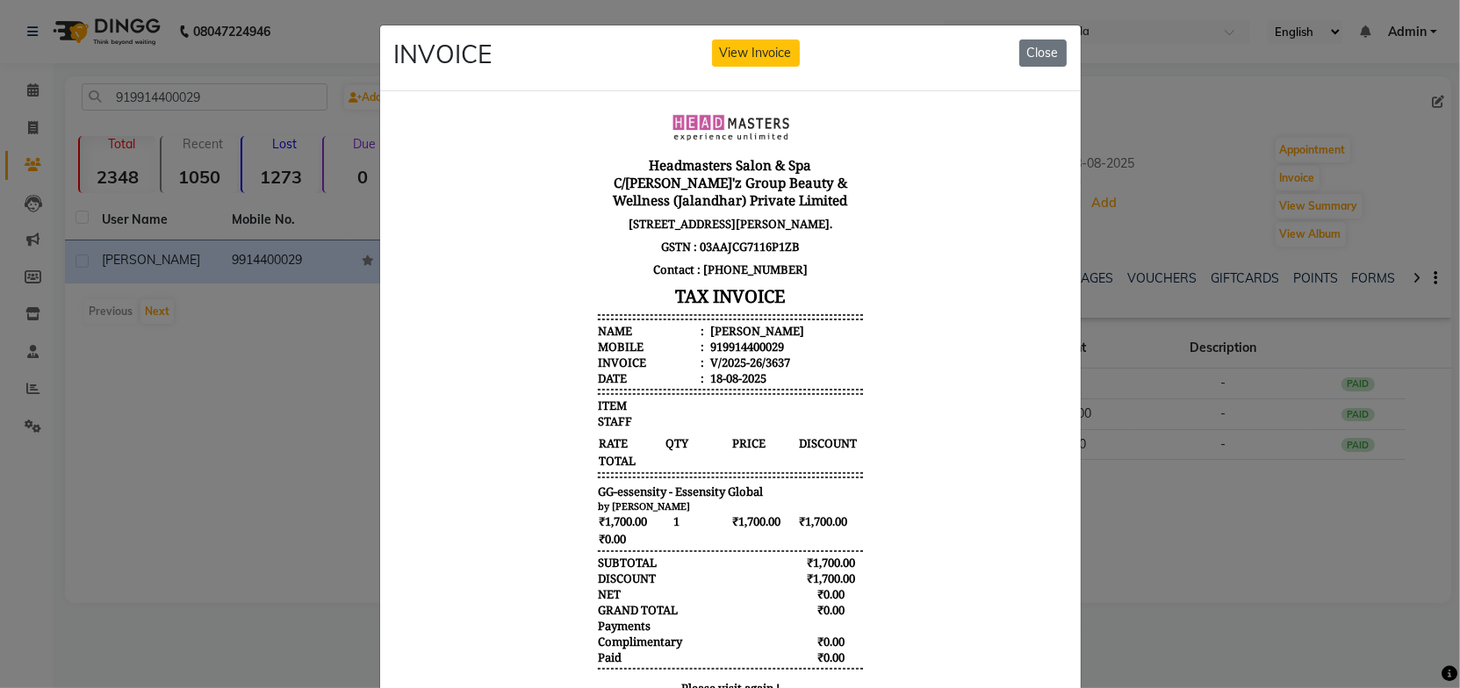
scroll to position [13, 0]
click at [1043, 53] on button "Close" at bounding box center [1042, 53] width 47 height 27
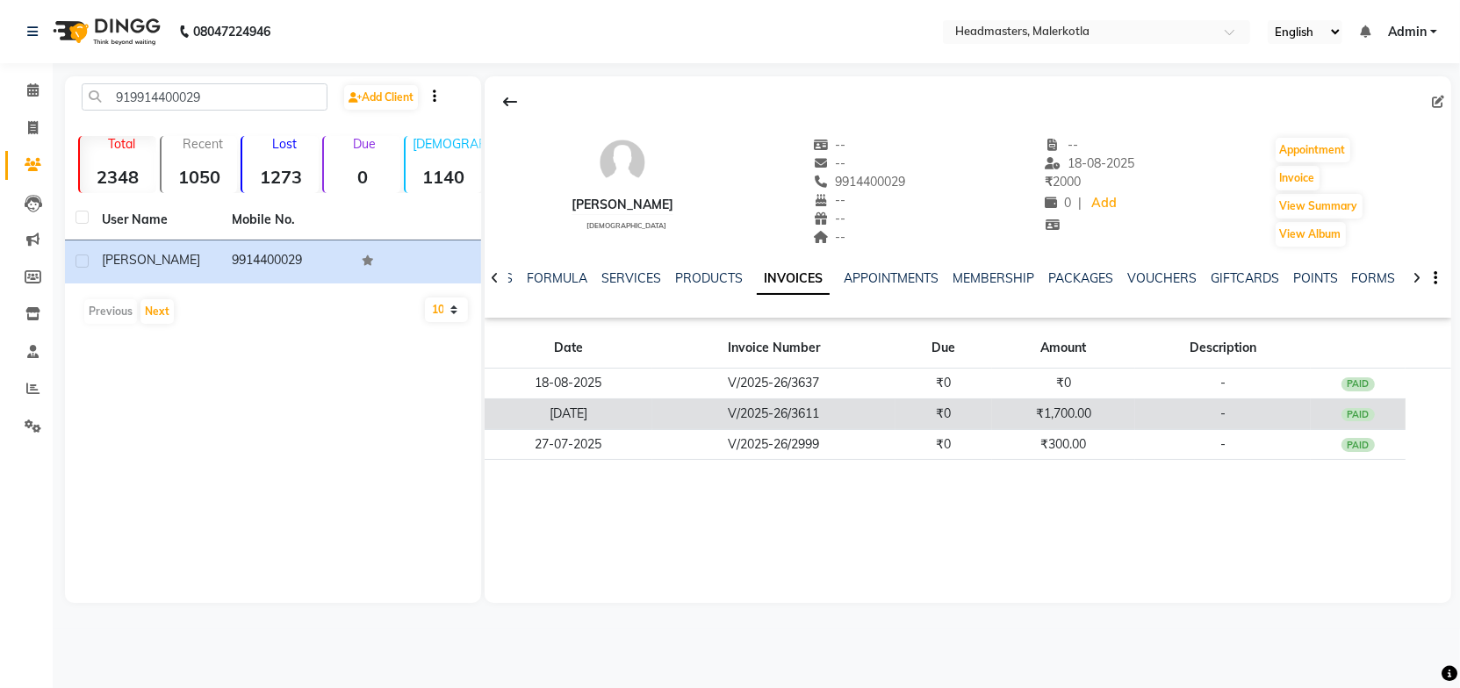
click at [940, 414] on td "₹0" at bounding box center [944, 414] width 97 height 31
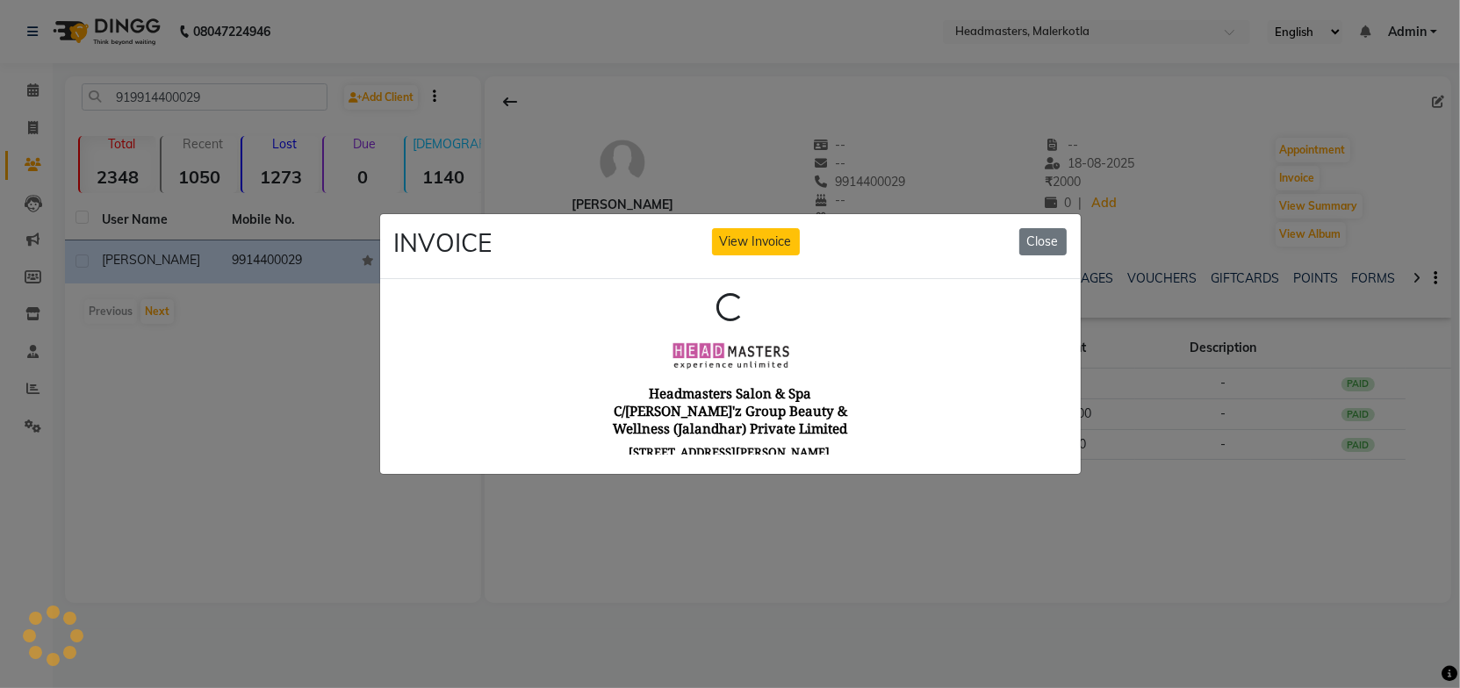
scroll to position [0, 0]
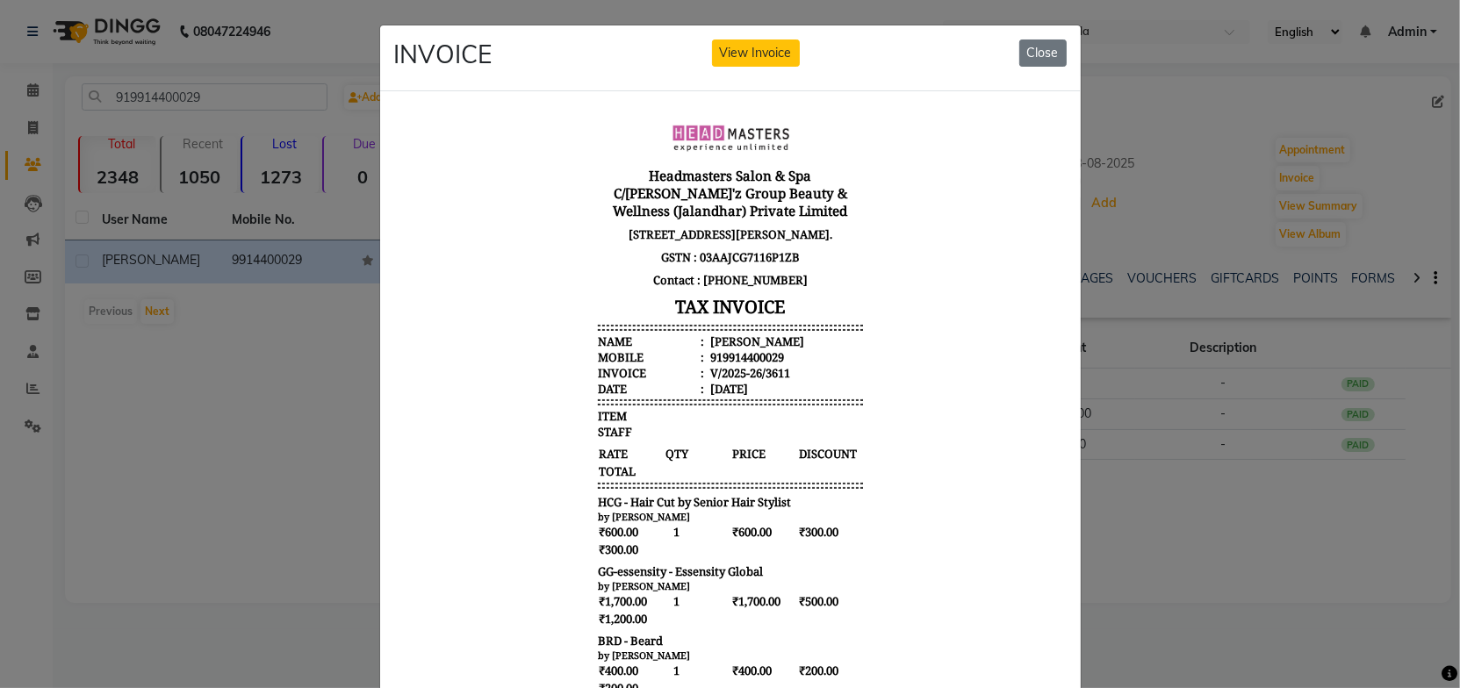
click at [855, 388] on div "Headmasters Salon & Spa C/[PERSON_NAME]'z Group Beauty & Wellness (Jalandhar) P…" at bounding box center [729, 503] width 279 height 782
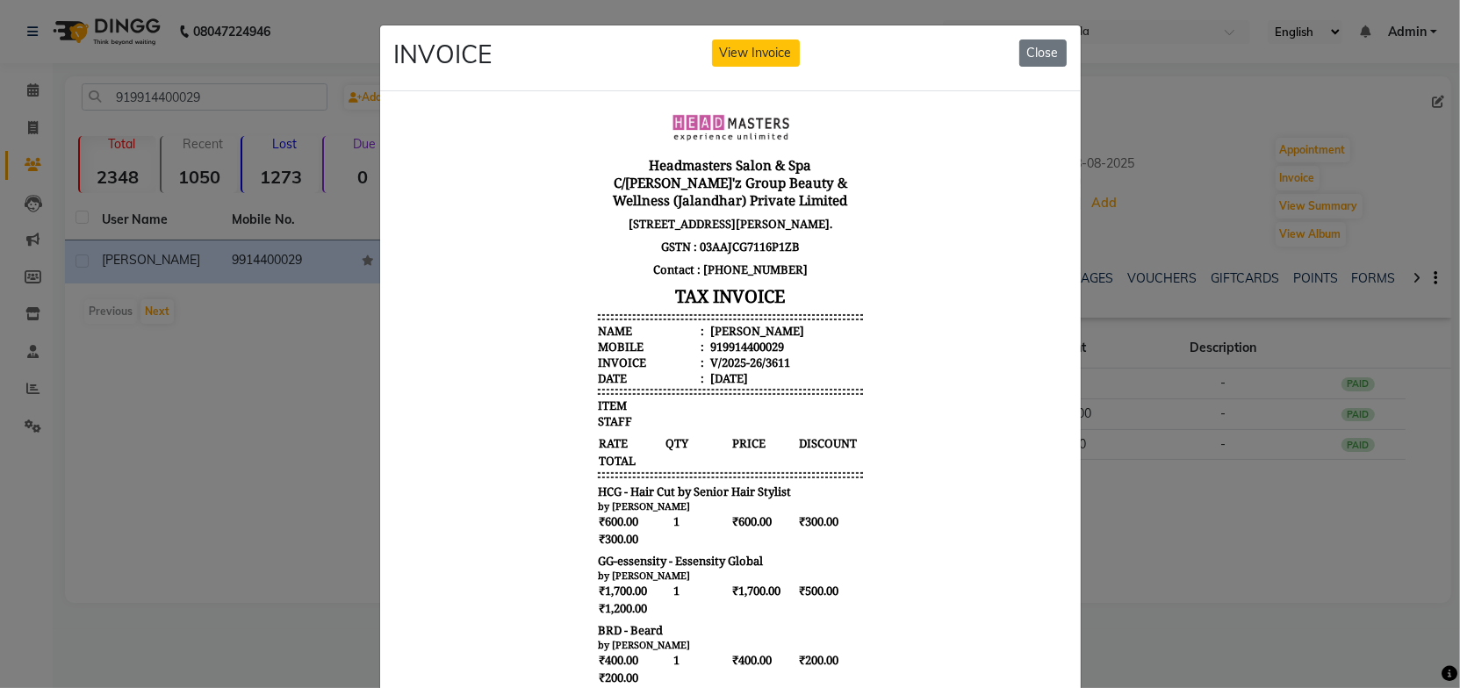
scroll to position [13, 0]
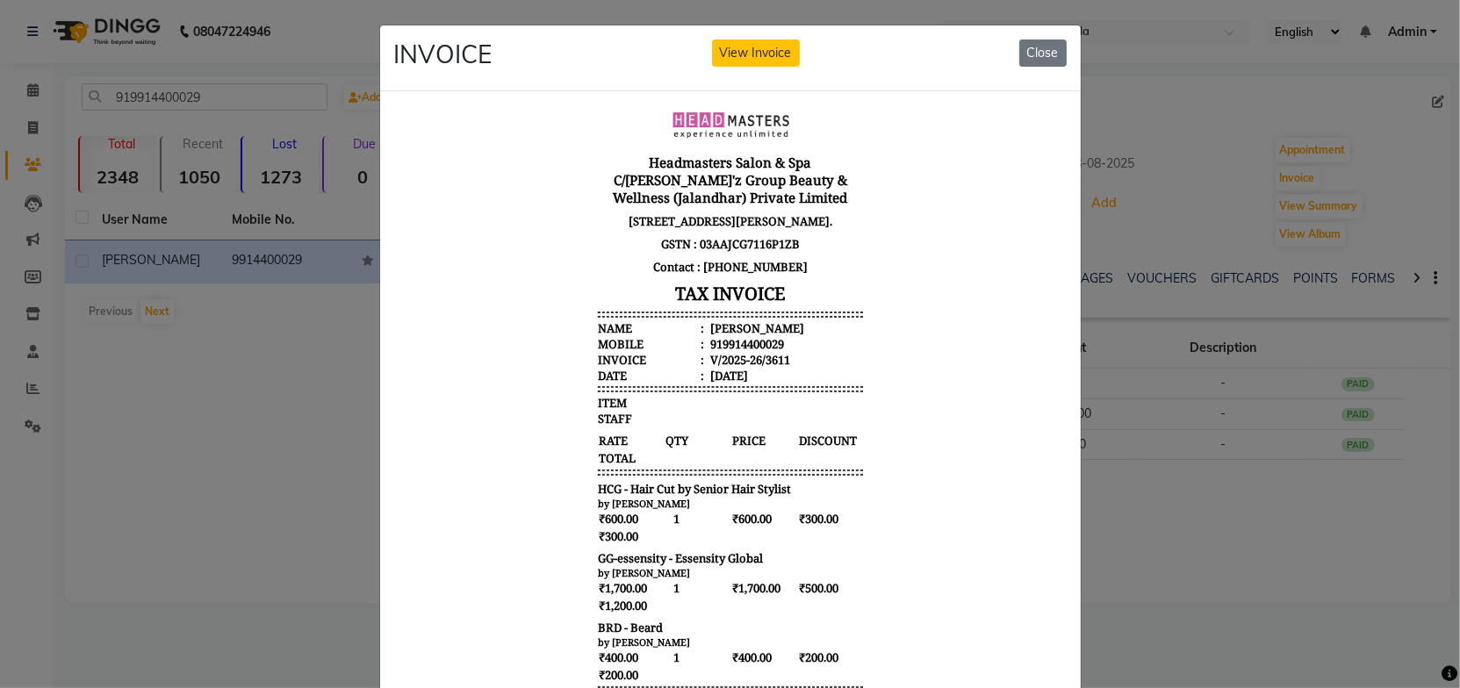
click at [897, 414] on body "Headmasters Salon & Spa C/[PERSON_NAME]'z Group Beauty & Wellness (Jalandhar) P…" at bounding box center [729, 489] width 659 height 782
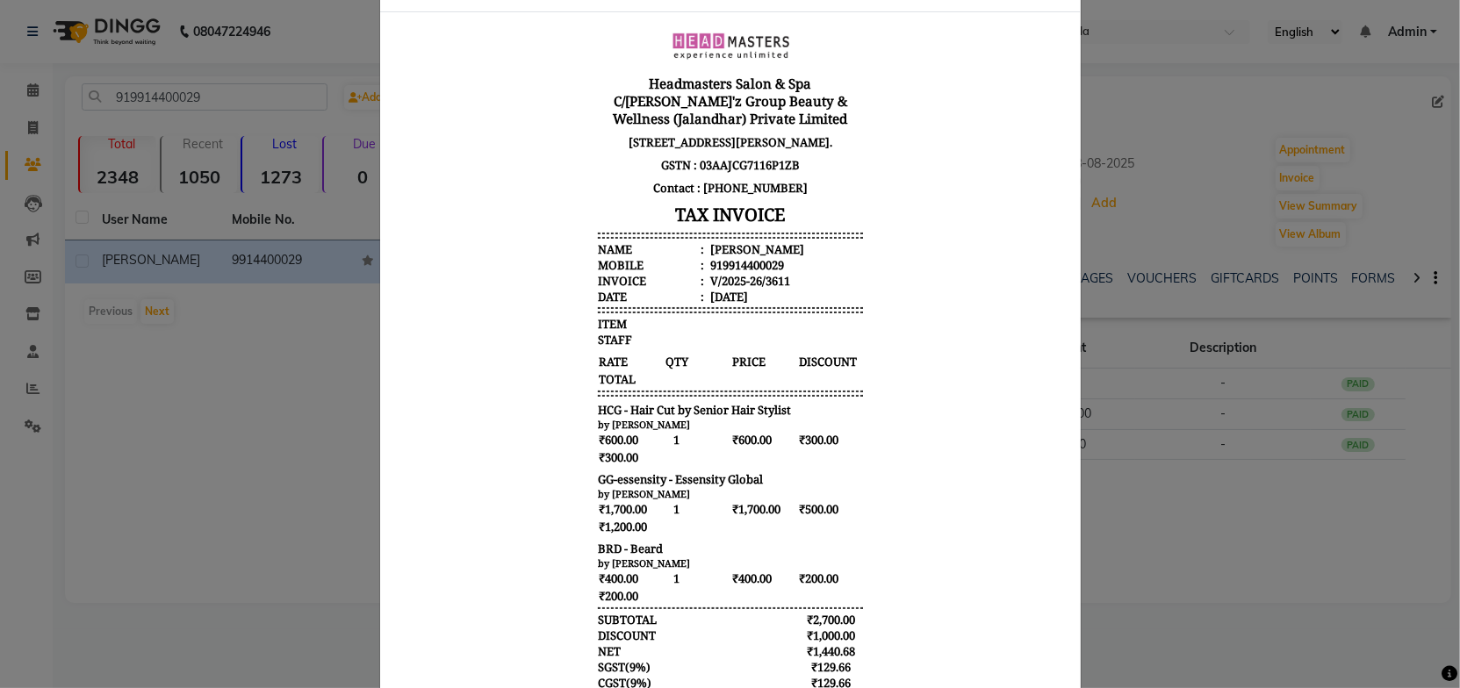
scroll to position [79, 0]
click at [903, 415] on body "Headmasters Salon & Spa C/[PERSON_NAME]'z Group Beauty & Wellness (Jalandhar) P…" at bounding box center [729, 410] width 659 height 782
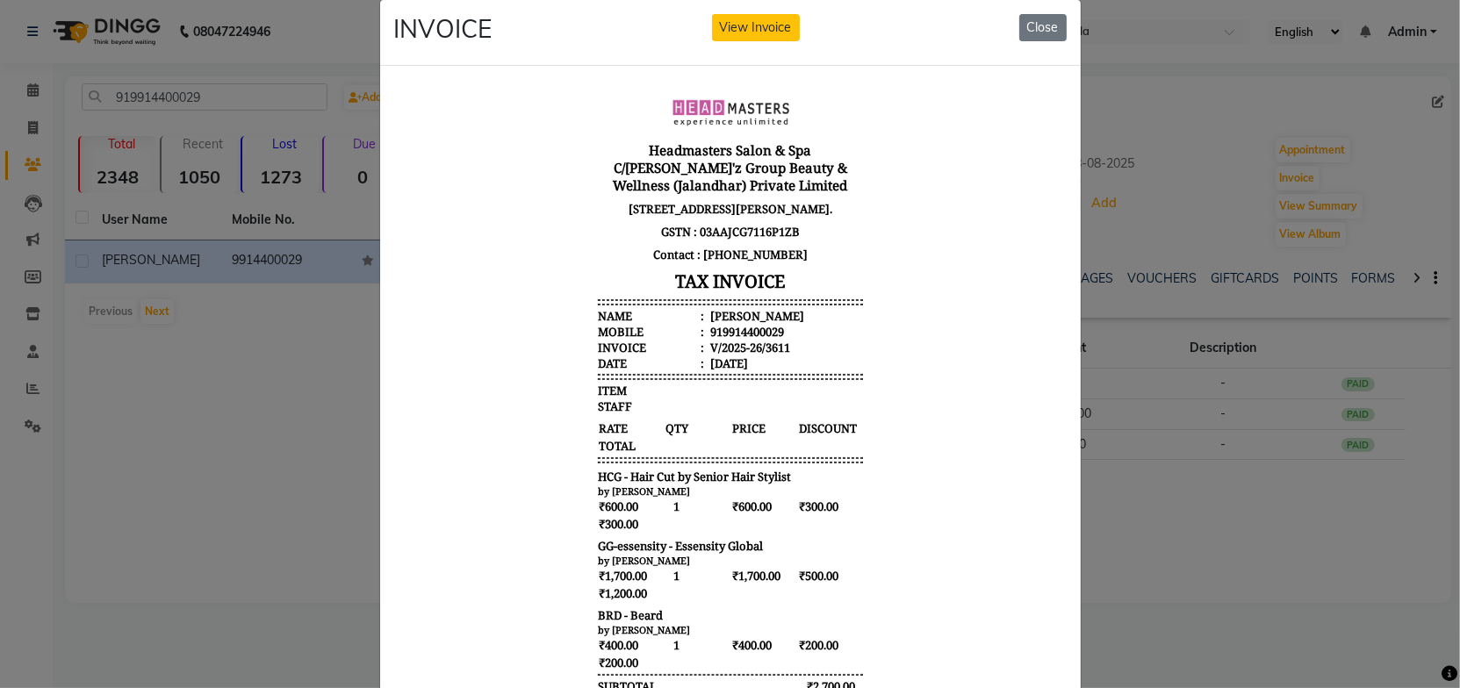
scroll to position [0, 0]
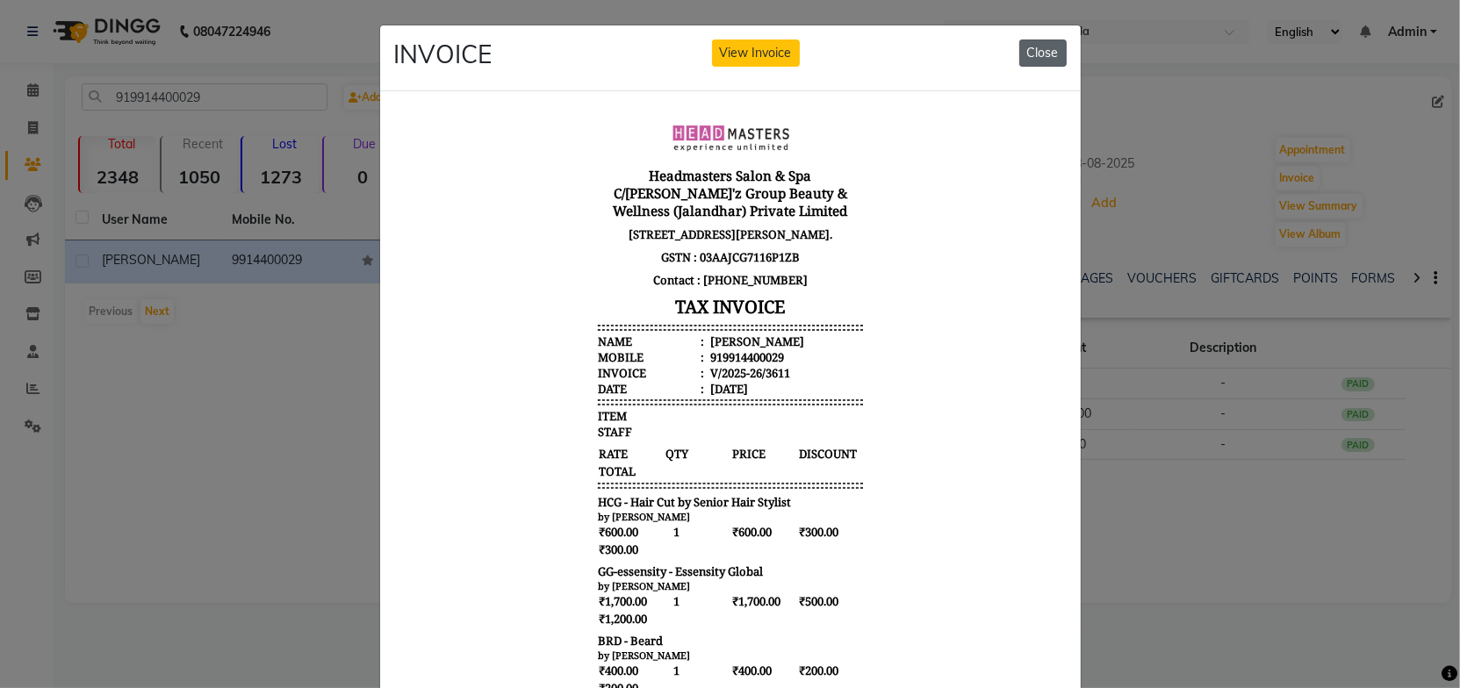
click at [1058, 54] on button "Close" at bounding box center [1042, 53] width 47 height 27
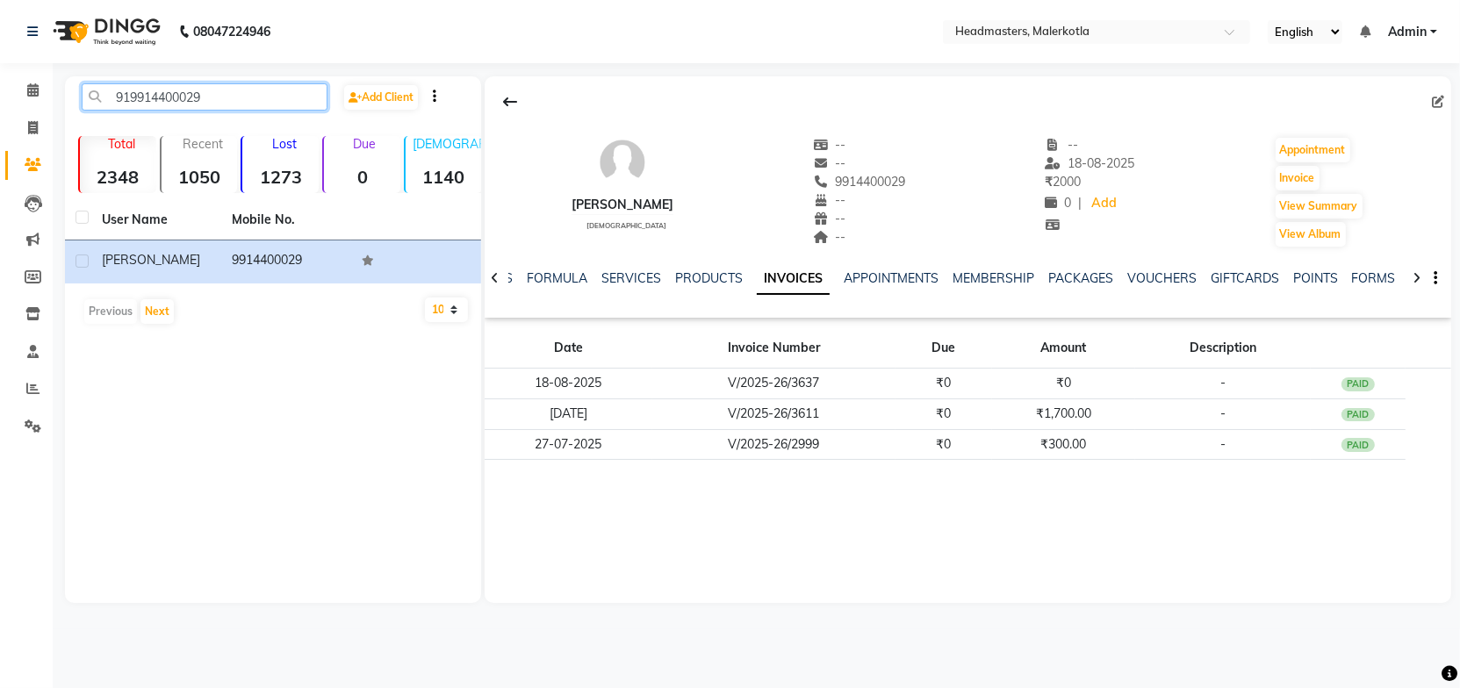
drag, startPoint x: 229, startPoint y: 101, endPoint x: 95, endPoint y: 96, distance: 134.5
click at [95, 96] on input "919914400029" at bounding box center [205, 96] width 246 height 27
paste input "8872106100"
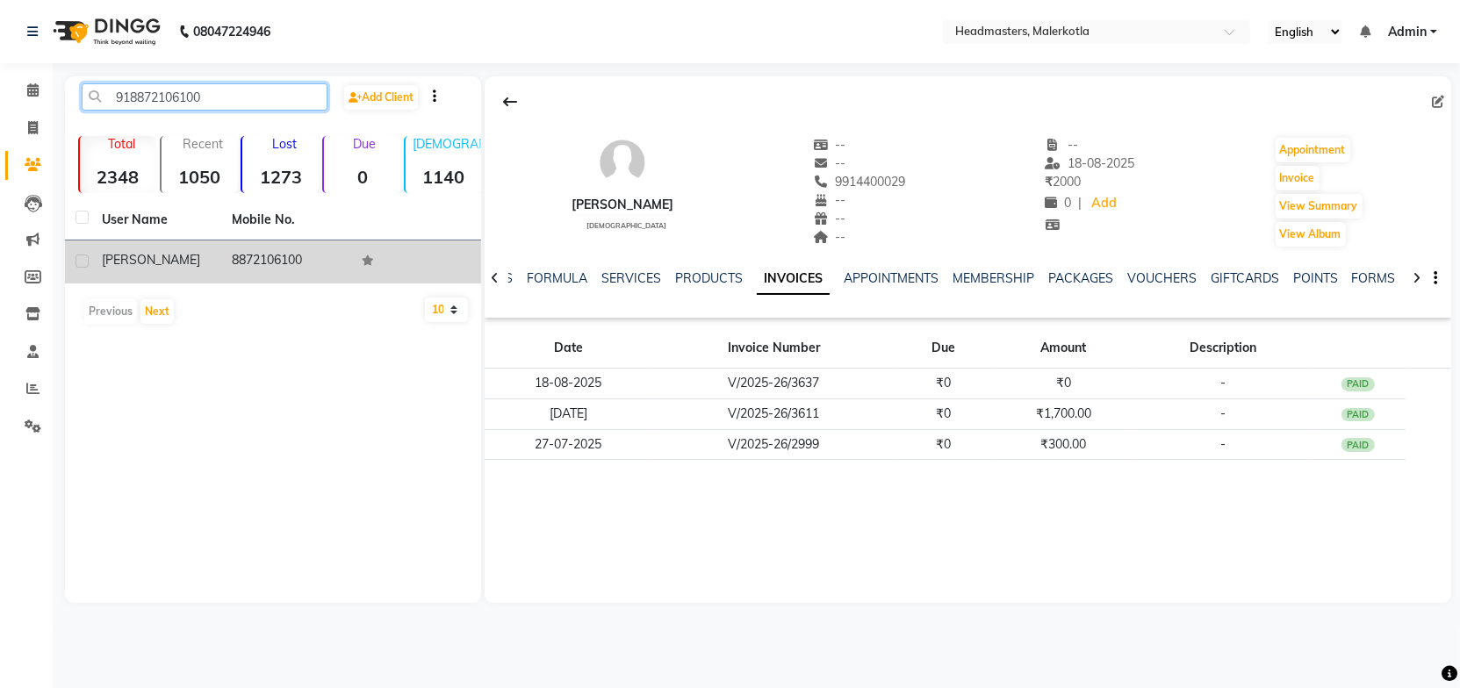
type input "918872106100"
click at [214, 275] on td "[PERSON_NAME]" at bounding box center [156, 262] width 130 height 43
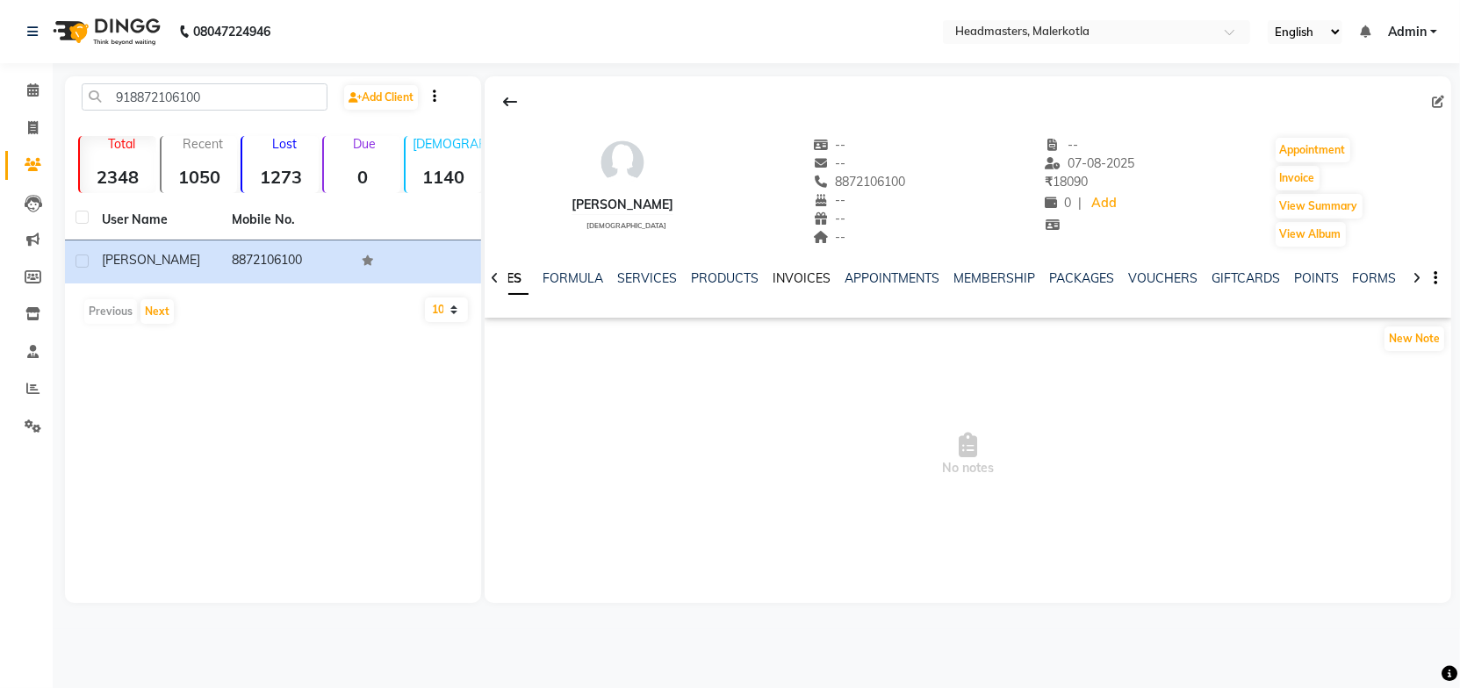
click at [797, 276] on link "INVOICES" at bounding box center [802, 278] width 58 height 16
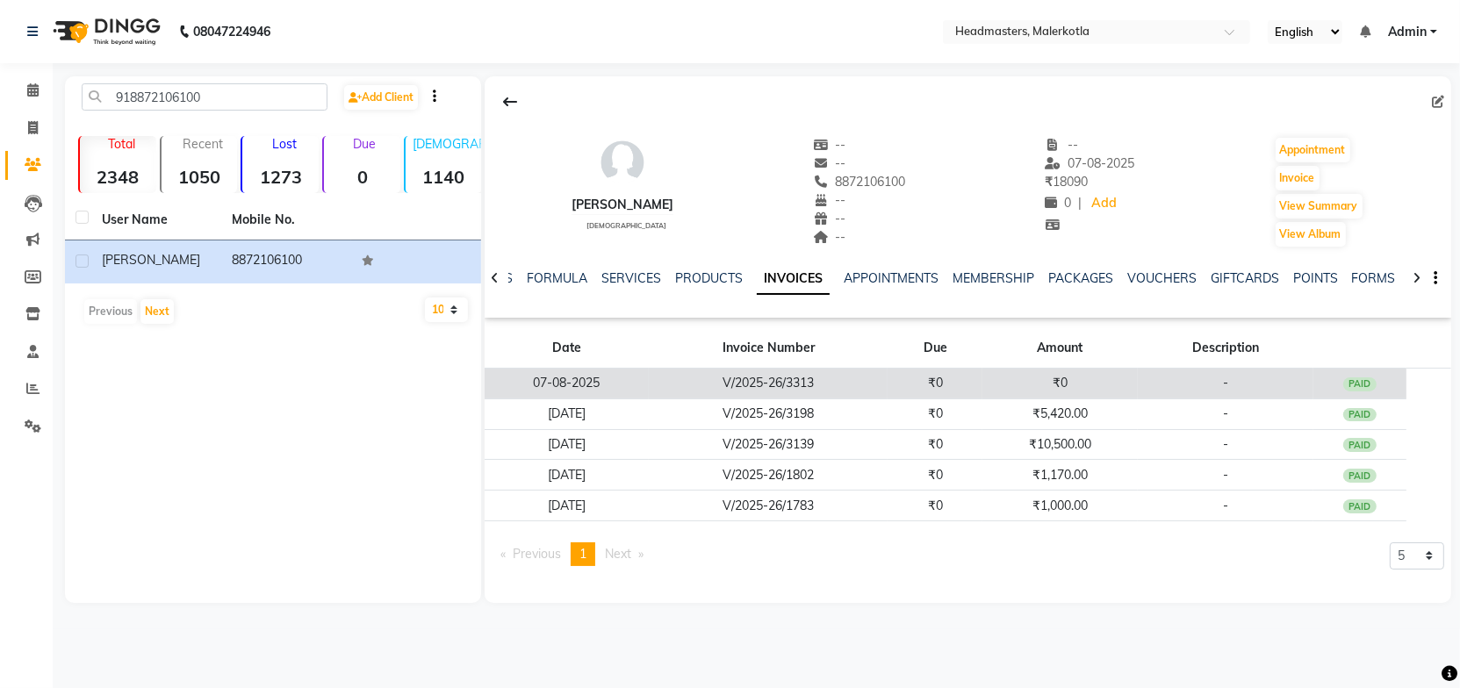
click at [782, 379] on td "V/2025-26/3313" at bounding box center [768, 384] width 239 height 31
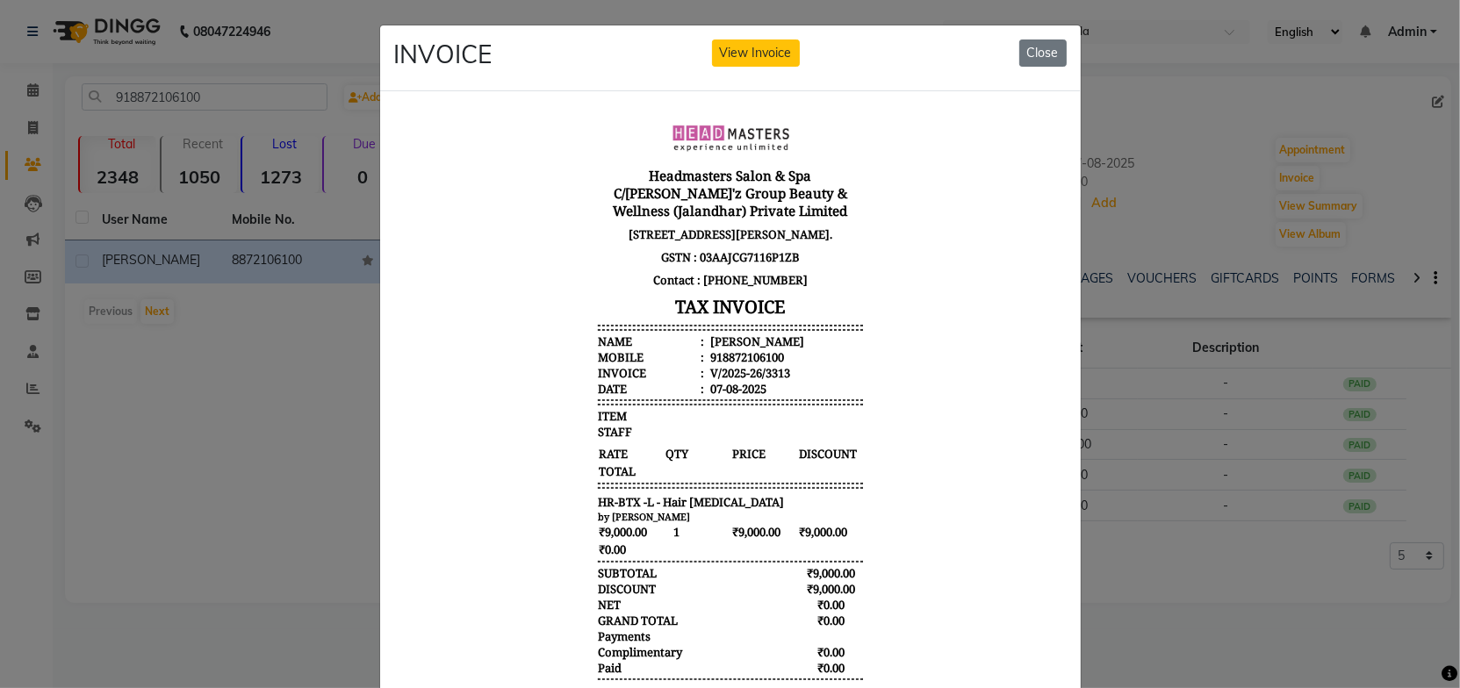
click at [871, 462] on body "Headmasters Salon & Spa C/[PERSON_NAME]'z Group Beauty & Wellness (Jalandhar) P…" at bounding box center [729, 418] width 659 height 612
click at [858, 464] on body "Headmasters Salon & Spa C/[PERSON_NAME]'z Group Beauty & Wellness (Jalandhar) P…" at bounding box center [729, 418] width 659 height 612
click at [1029, 48] on button "Close" at bounding box center [1042, 53] width 47 height 27
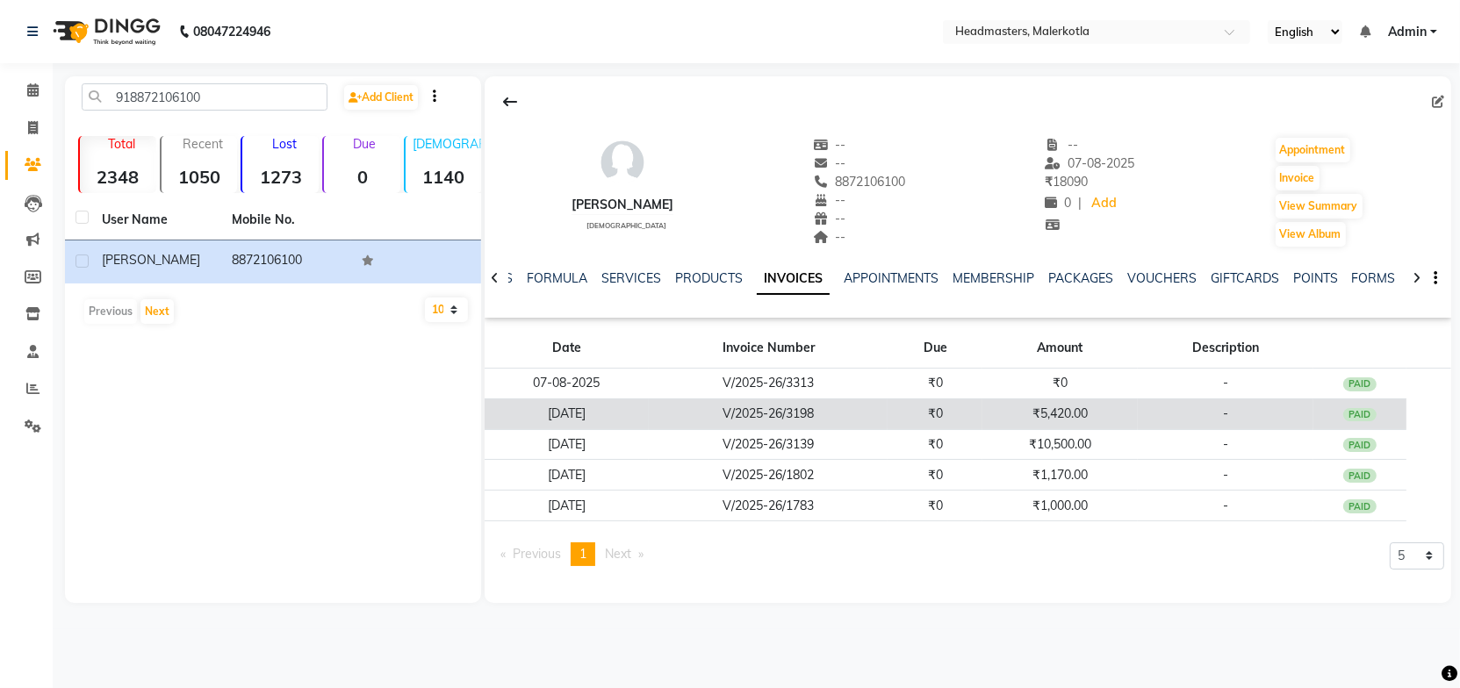
click at [1046, 410] on td "₹5,420.00" at bounding box center [1060, 414] width 155 height 31
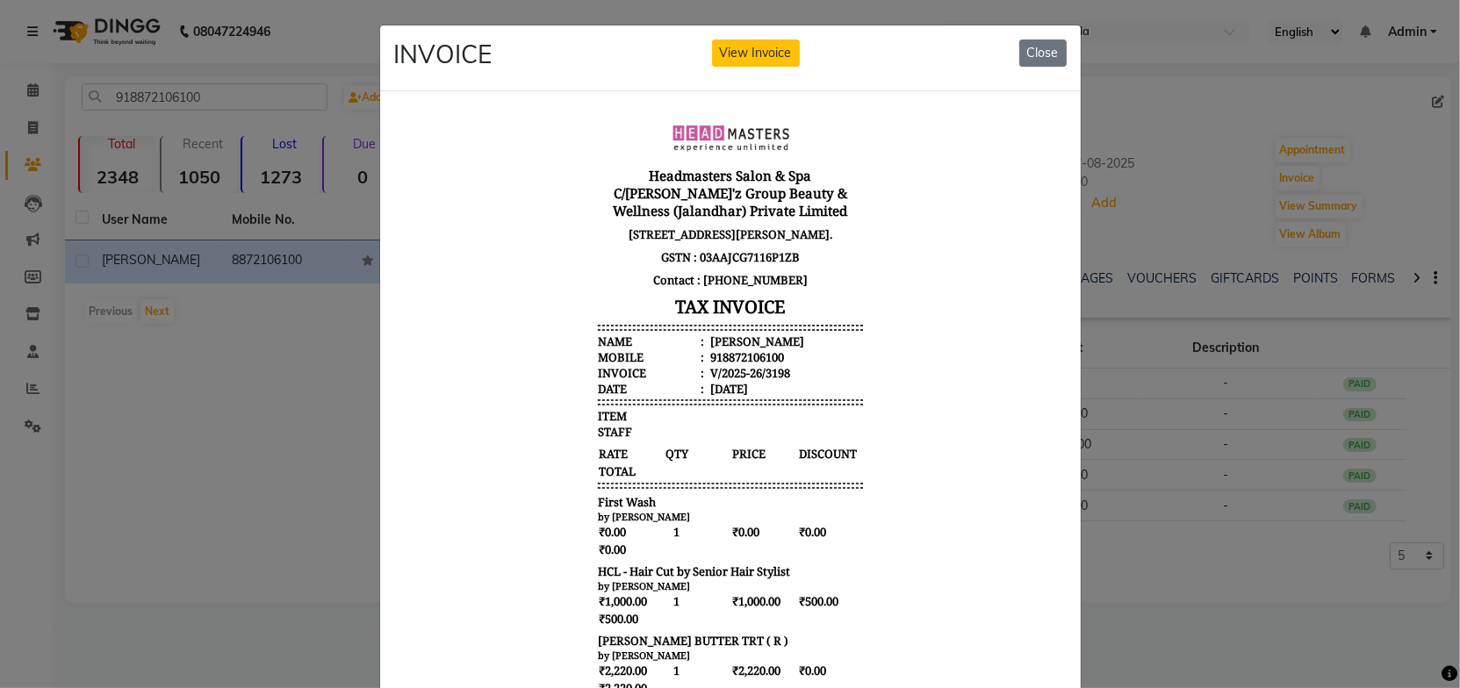
click at [875, 388] on body "Headmasters Salon & Spa C/[PERSON_NAME]'z Group Beauty & Wellness (Jalandhar) P…" at bounding box center [729, 572] width 659 height 921
click at [810, 461] on span "DISCOUNT" at bounding box center [829, 453] width 65 height 18
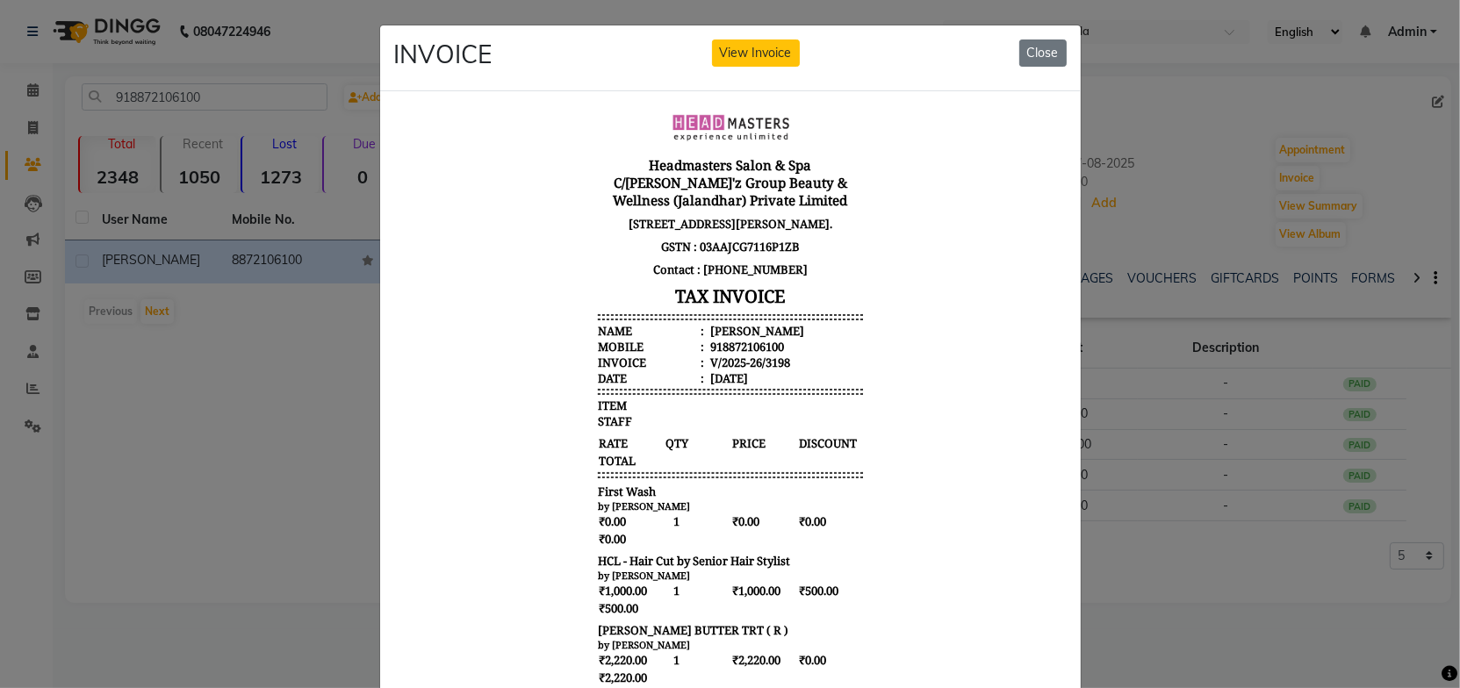
scroll to position [13, 0]
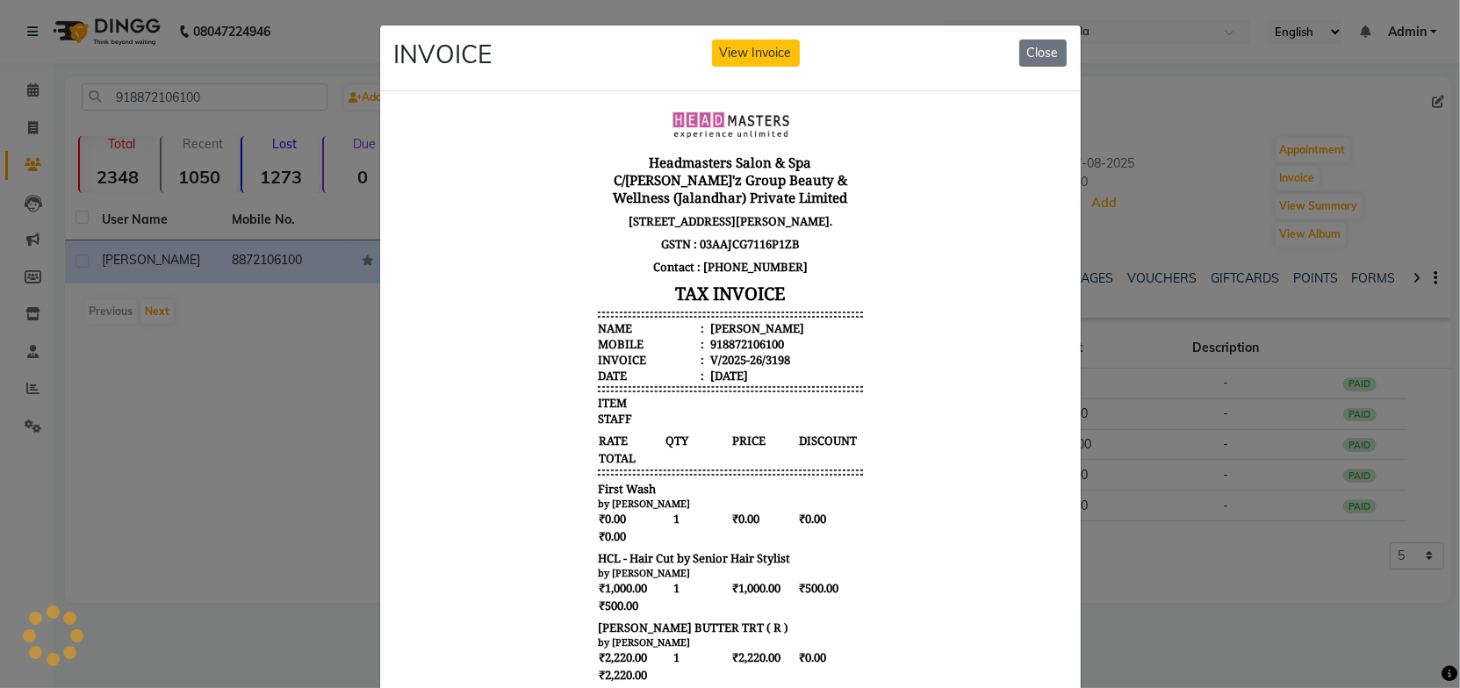
click at [889, 401] on body "Headmasters Salon & Spa C/[PERSON_NAME]'z Group Beauty & Wellness (Jalandhar) P…" at bounding box center [729, 558] width 659 height 921
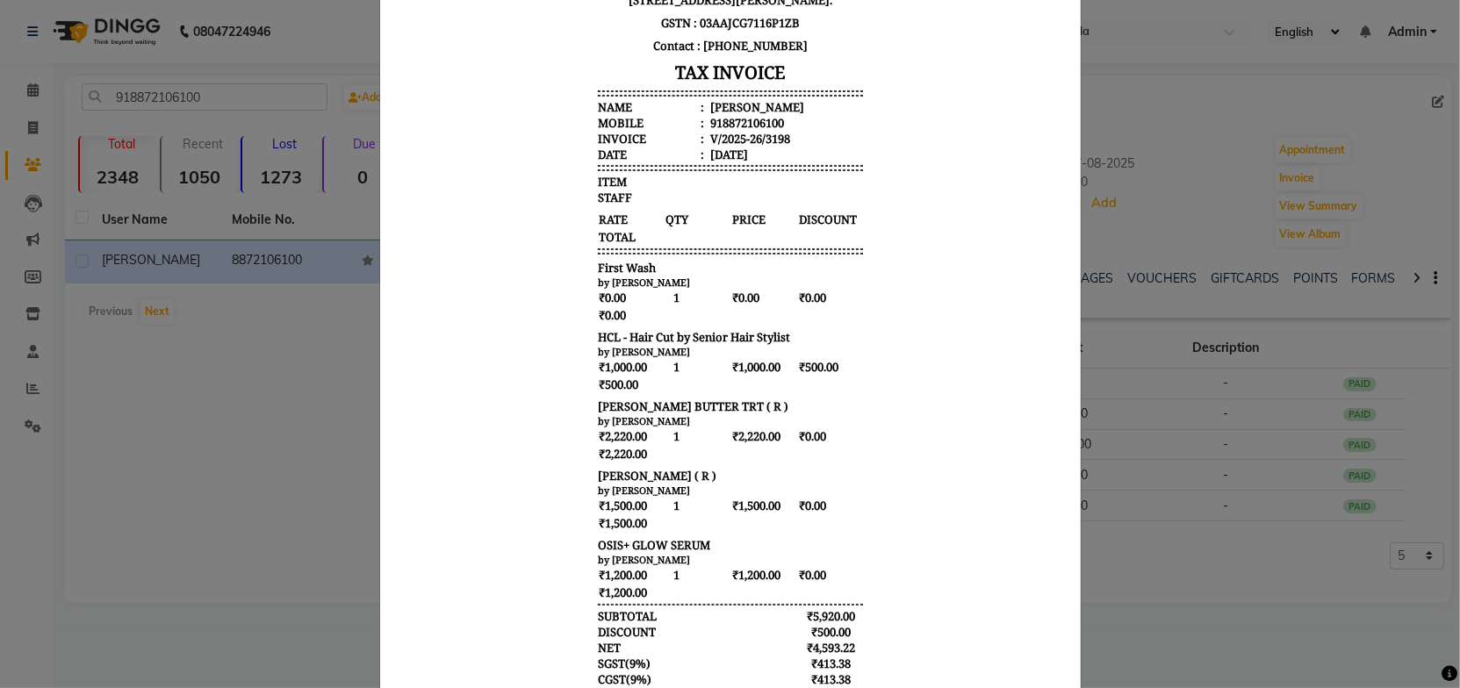
scroll to position [239, 0]
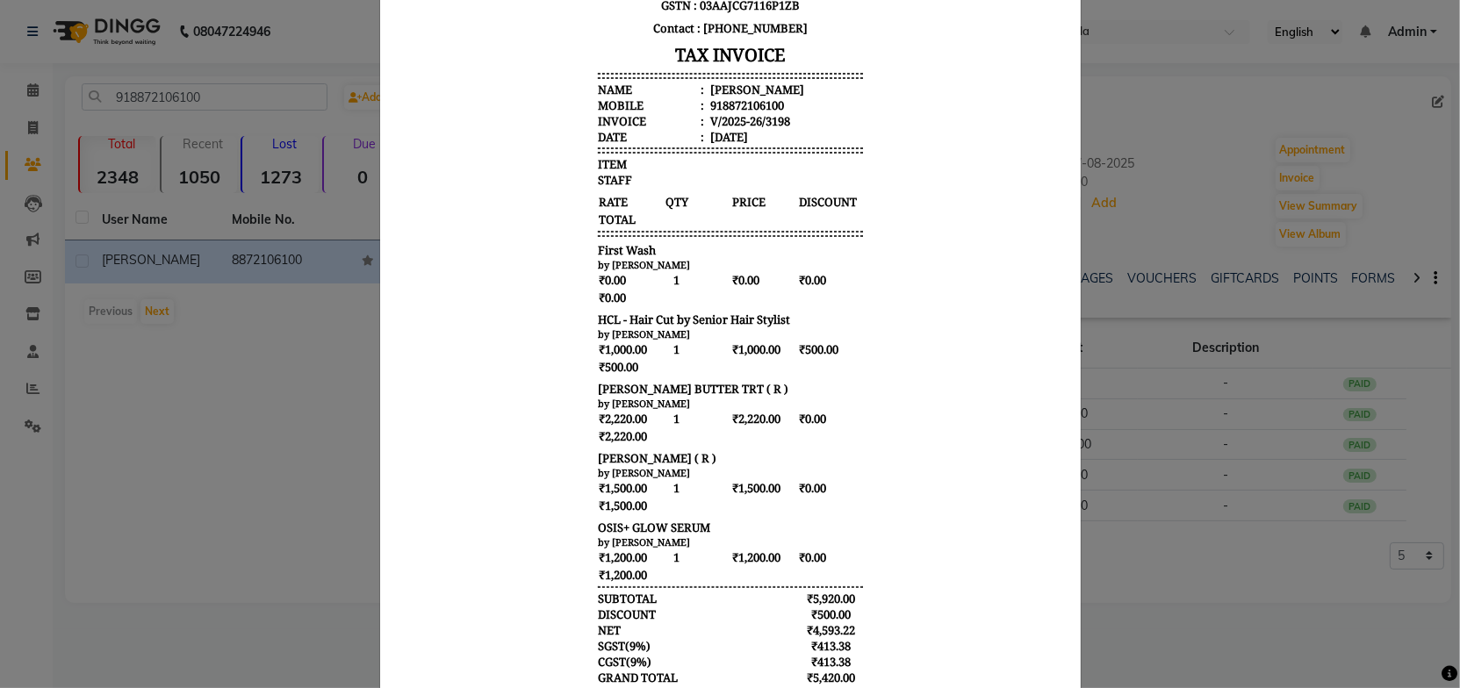
click at [891, 411] on body "Headmasters Salon & Spa C/[PERSON_NAME]'z Group Beauty & Wellness (Jalandhar) P…" at bounding box center [729, 320] width 659 height 921
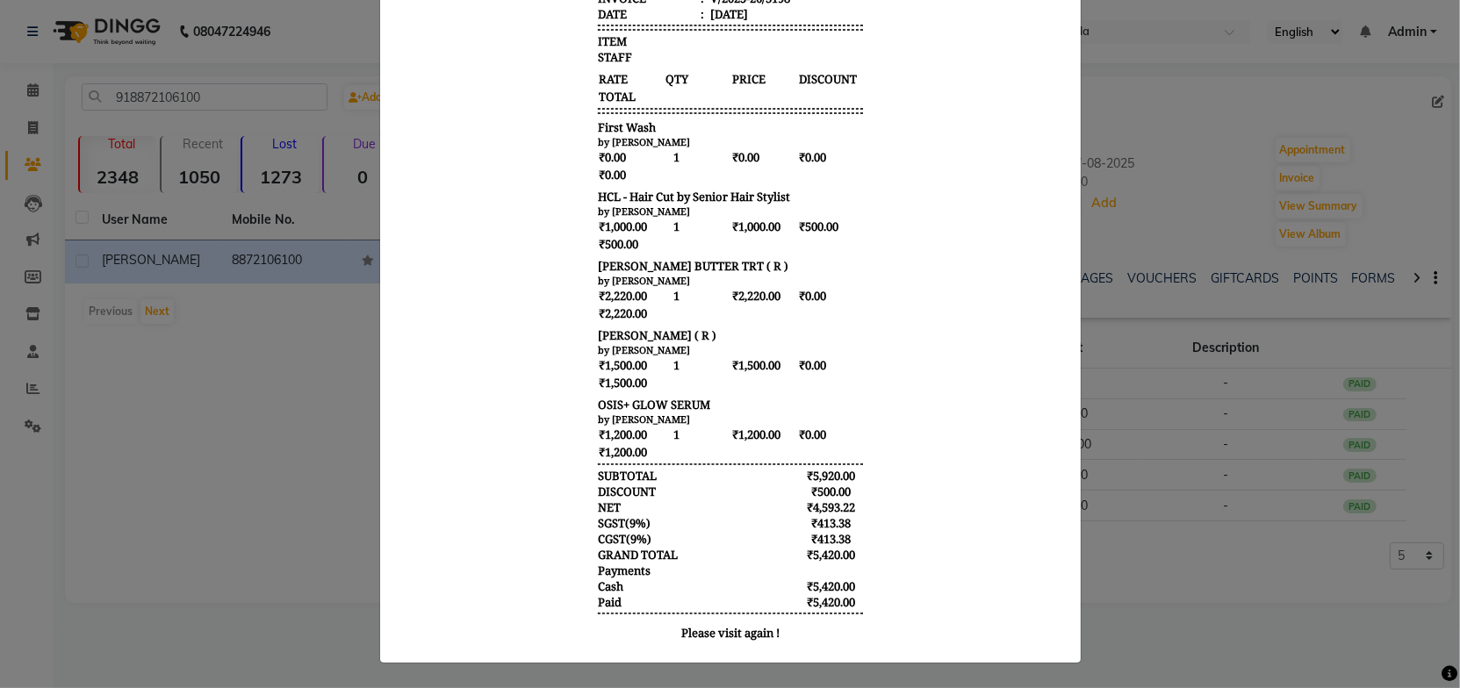
scroll to position [0, 0]
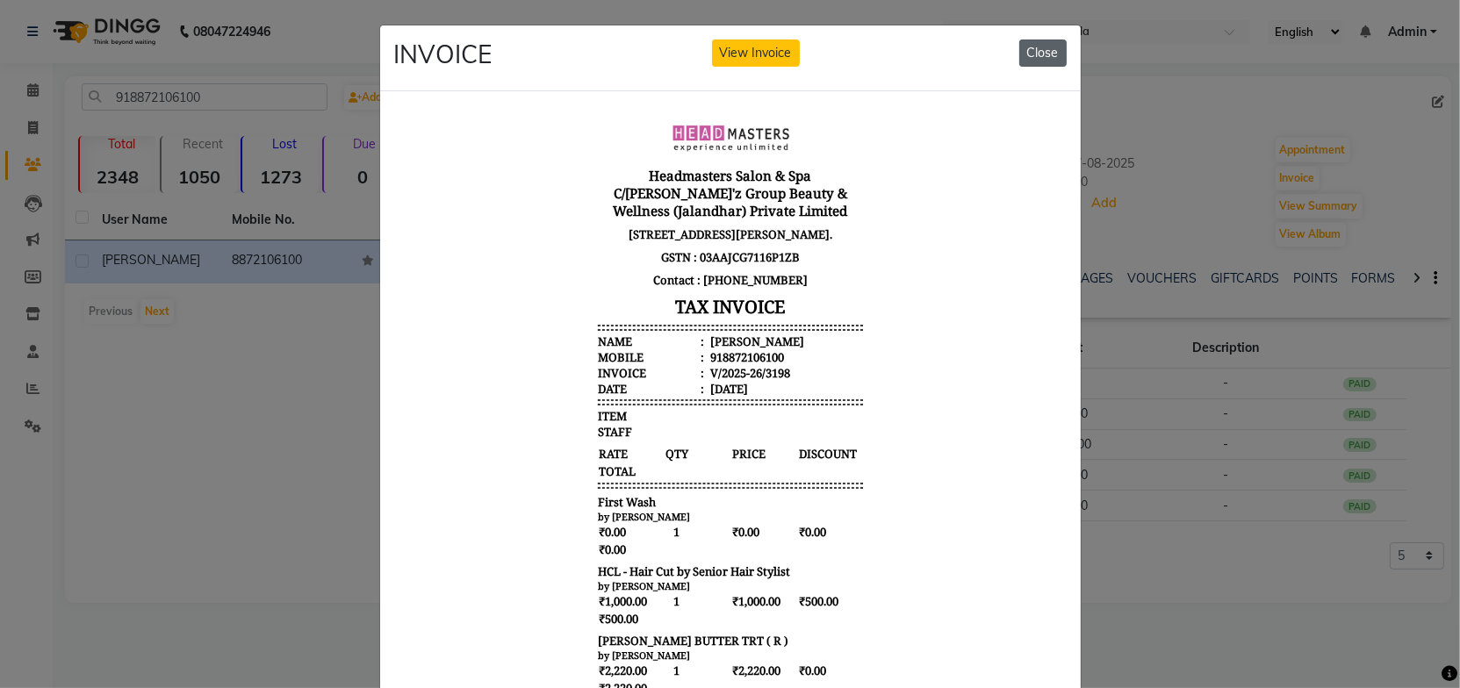
click at [1038, 47] on button "Close" at bounding box center [1042, 53] width 47 height 27
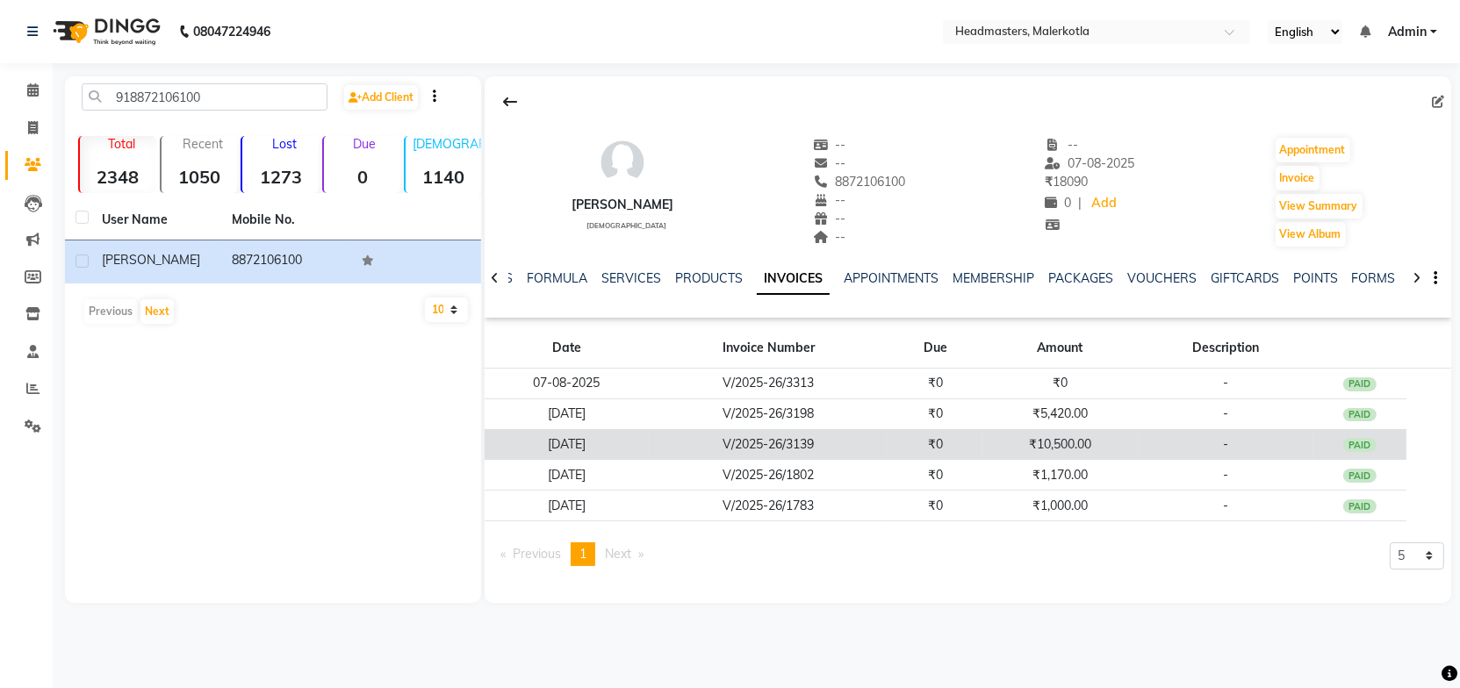
click at [900, 442] on td "₹0" at bounding box center [935, 444] width 95 height 31
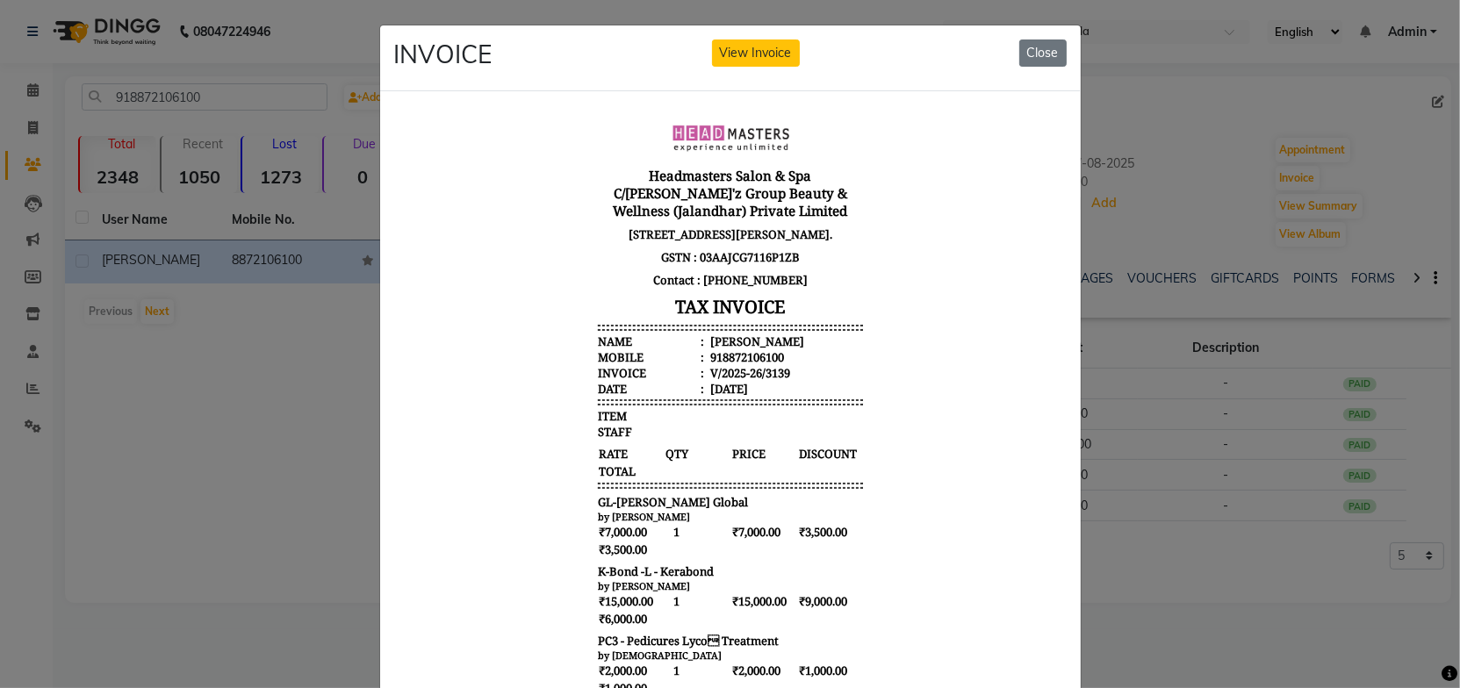
click at [911, 401] on body "Headmasters Salon & Spa C/[PERSON_NAME]'z Group Beauty & Wellness (Jalandhar) P…" at bounding box center [729, 503] width 659 height 782
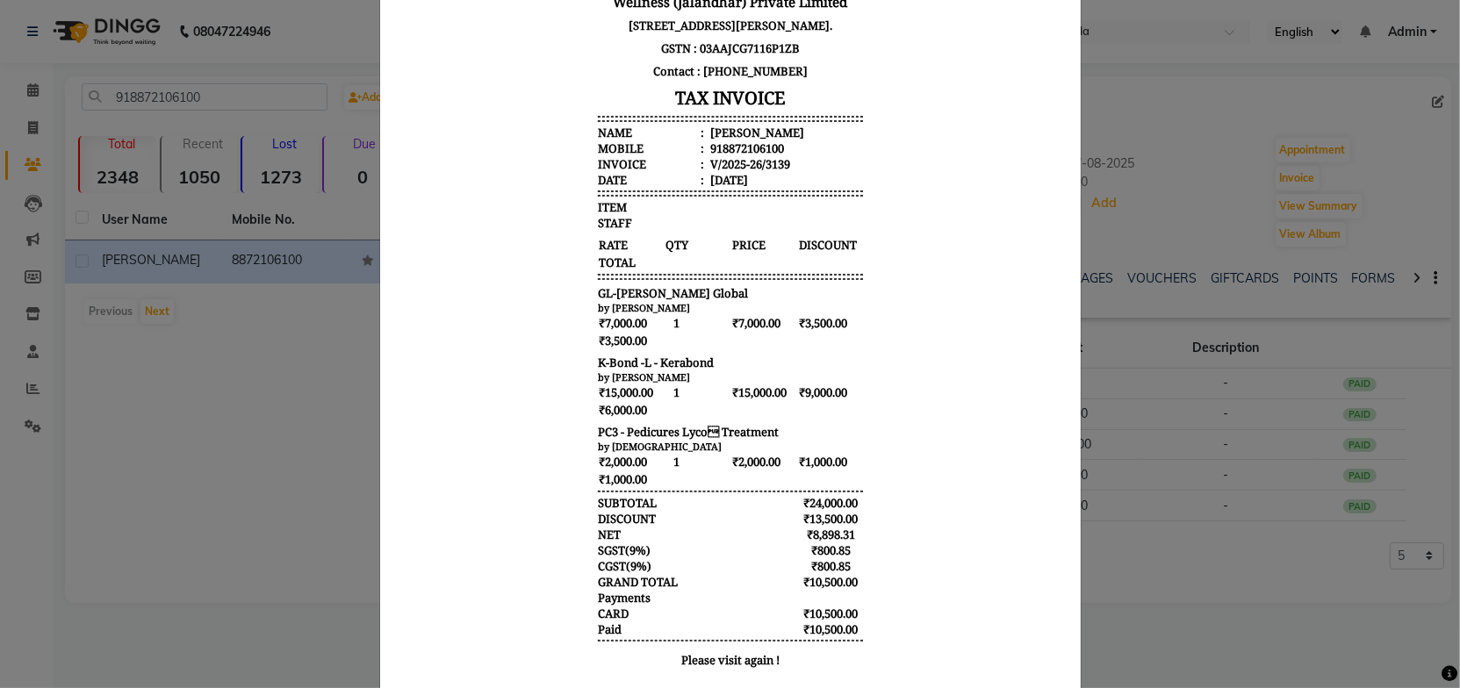
scroll to position [250, 0]
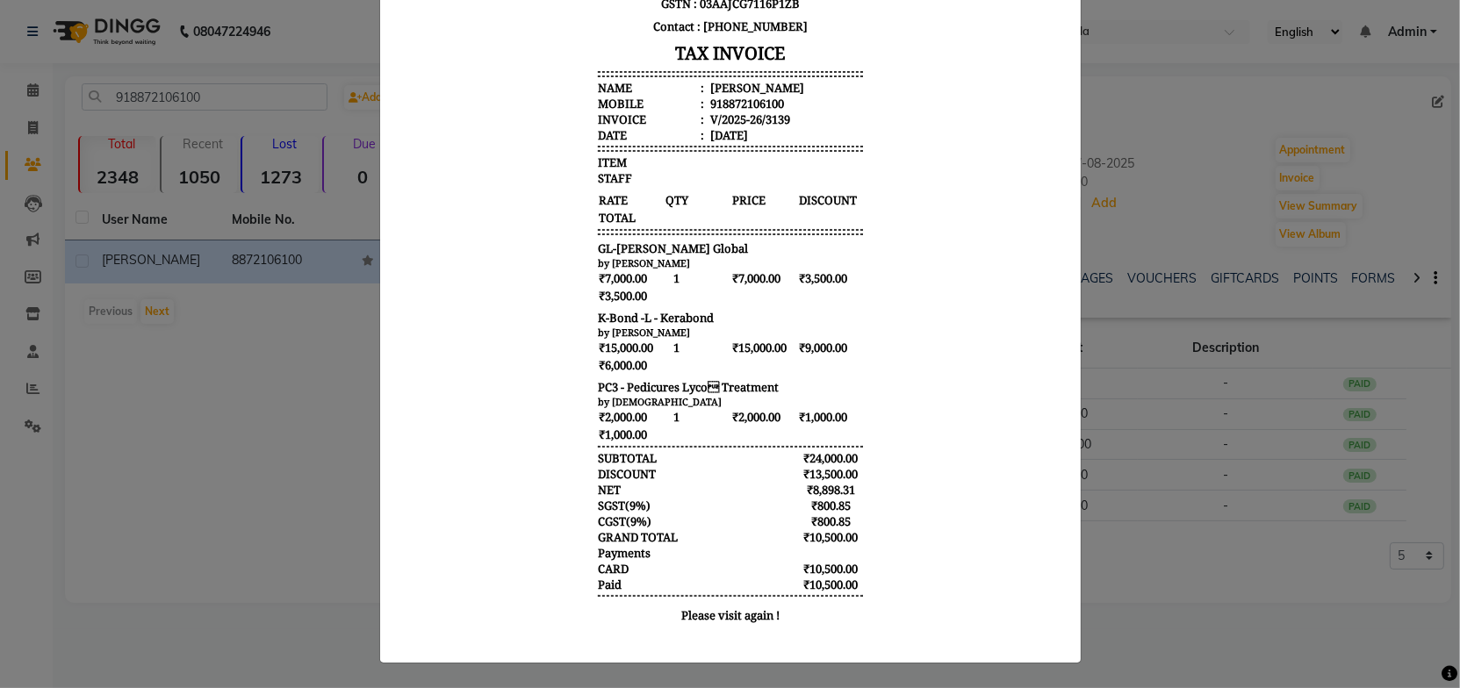
click at [905, 401] on body "Headmasters Salon & Spa C/[PERSON_NAME]'z Group Beauty & Wellness (Jalandhar) P…" at bounding box center [729, 250] width 659 height 782
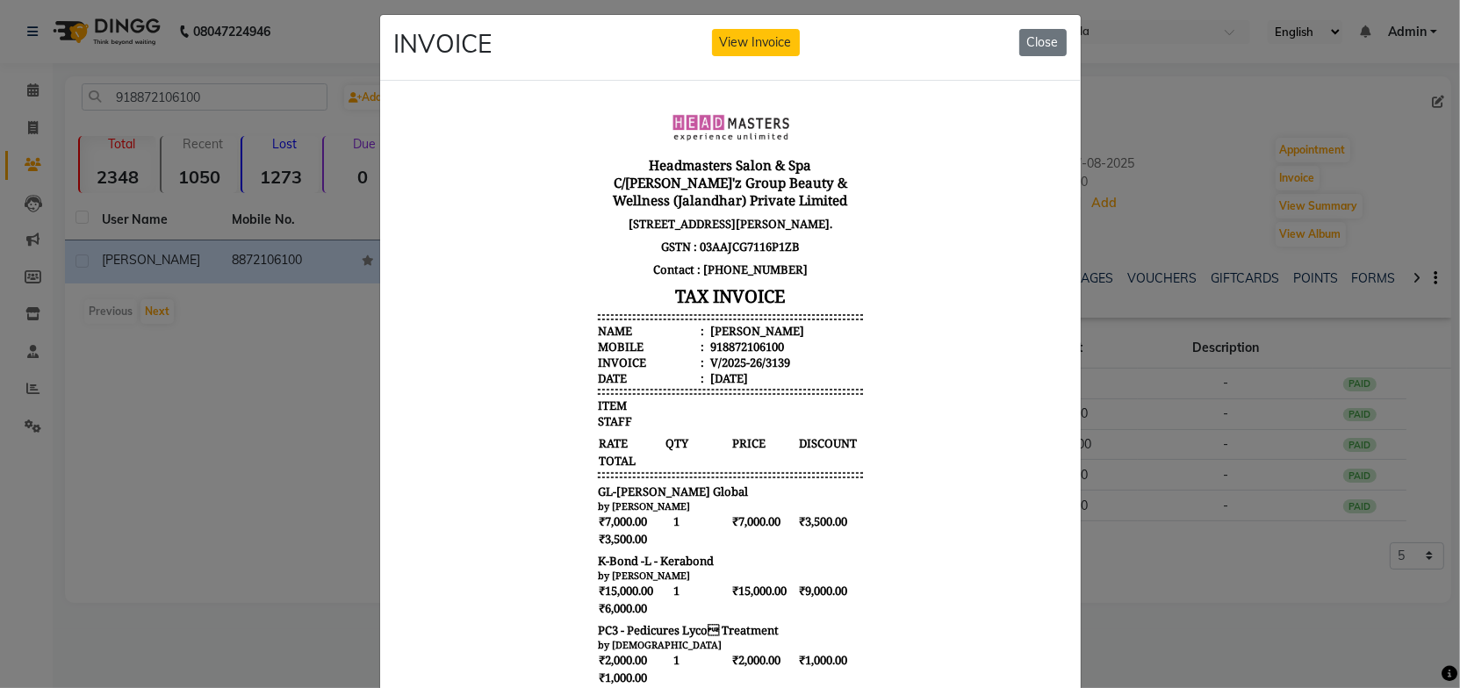
scroll to position [0, 0]
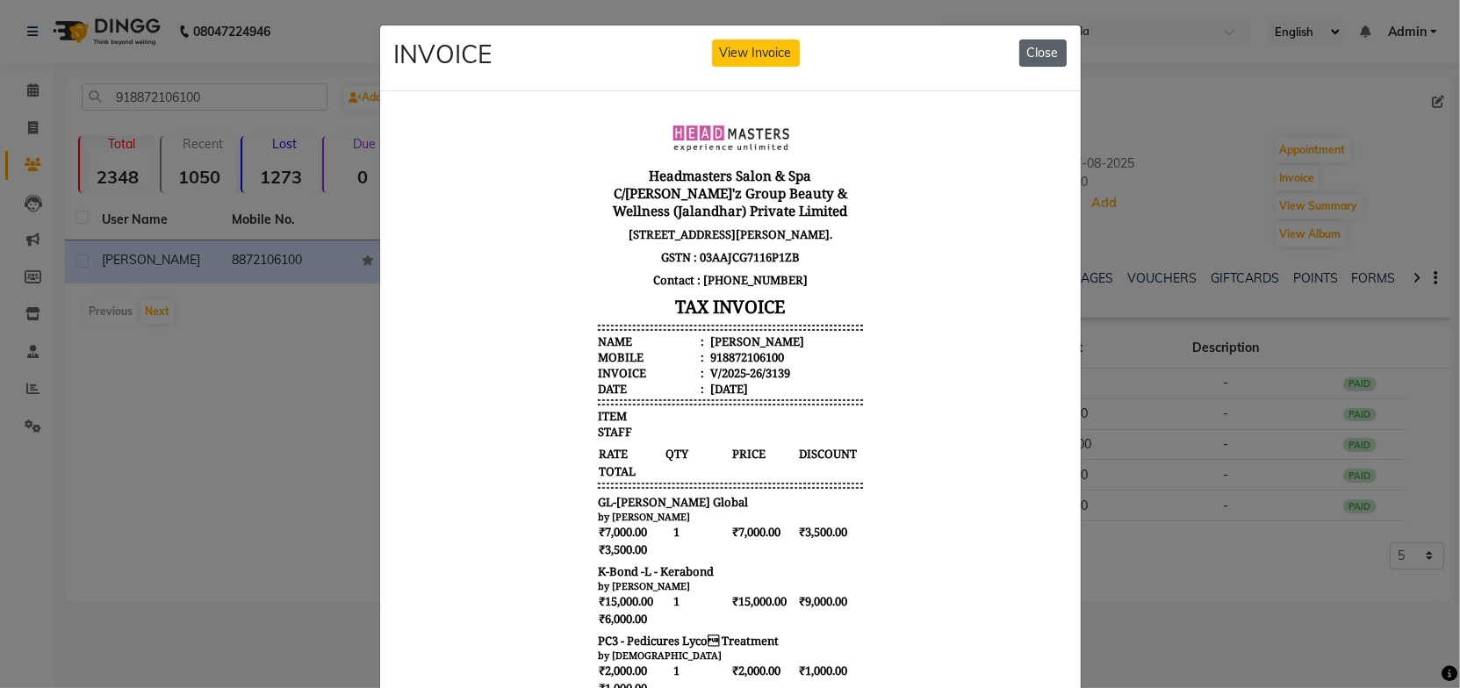
click at [1034, 50] on button "Close" at bounding box center [1042, 53] width 47 height 27
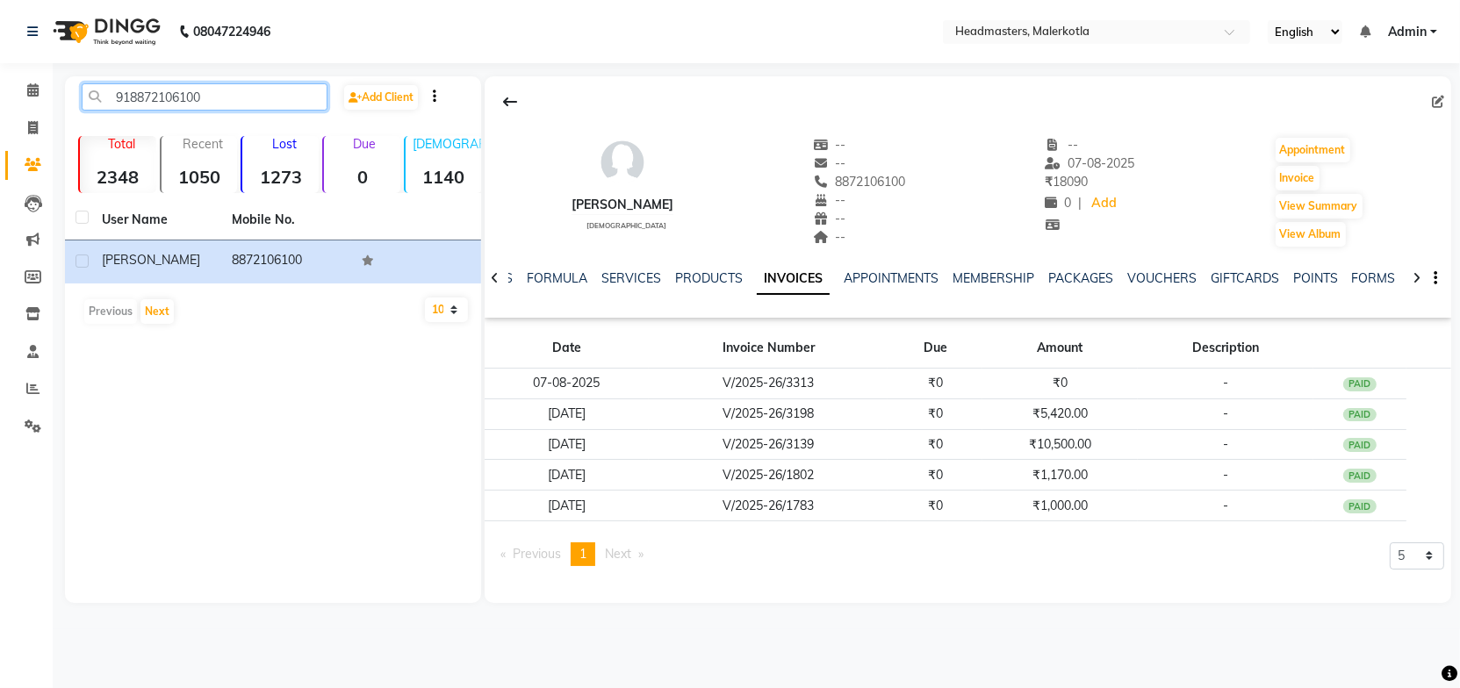
drag, startPoint x: 234, startPoint y: 100, endPoint x: 81, endPoint y: 101, distance: 153.7
click at [82, 101] on input "918872106100" at bounding box center [205, 96] width 246 height 27
paste input "9501030357"
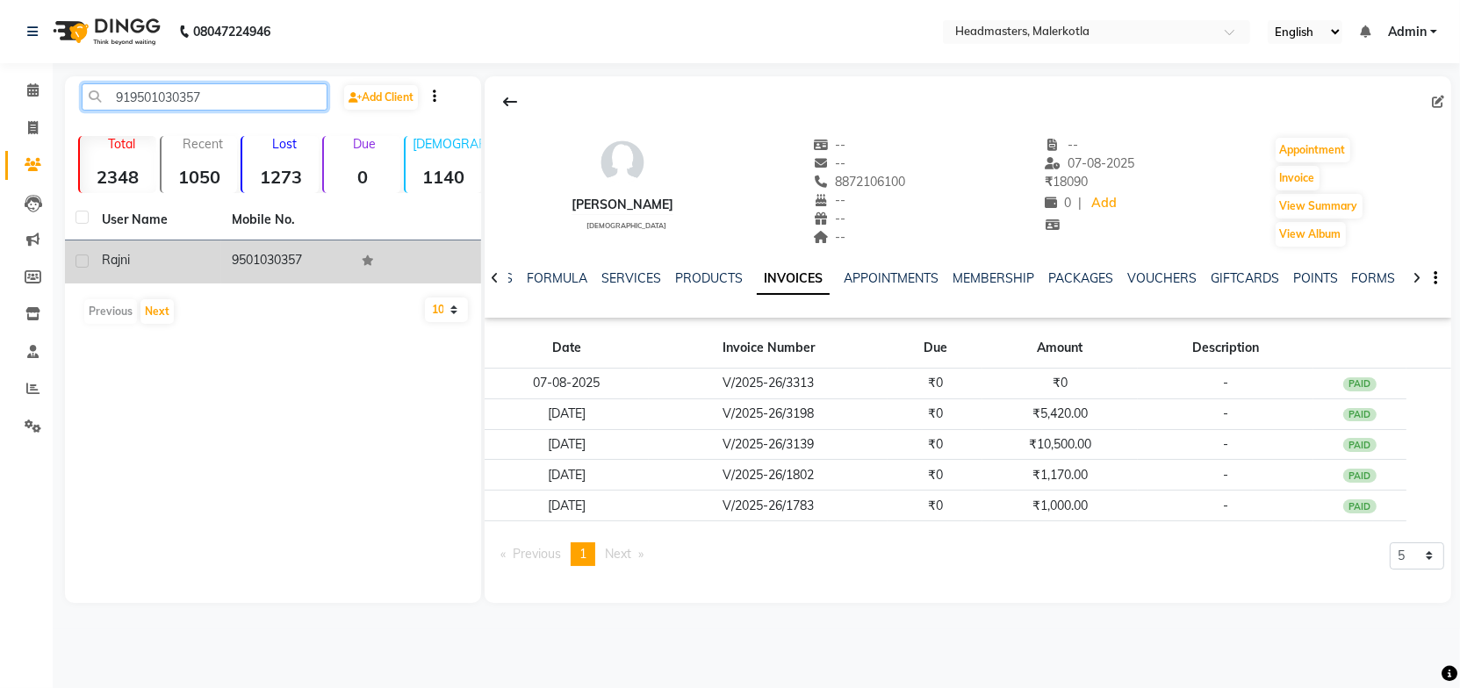
type input "919501030357"
click at [185, 270] on td "Rajni" at bounding box center [156, 262] width 130 height 43
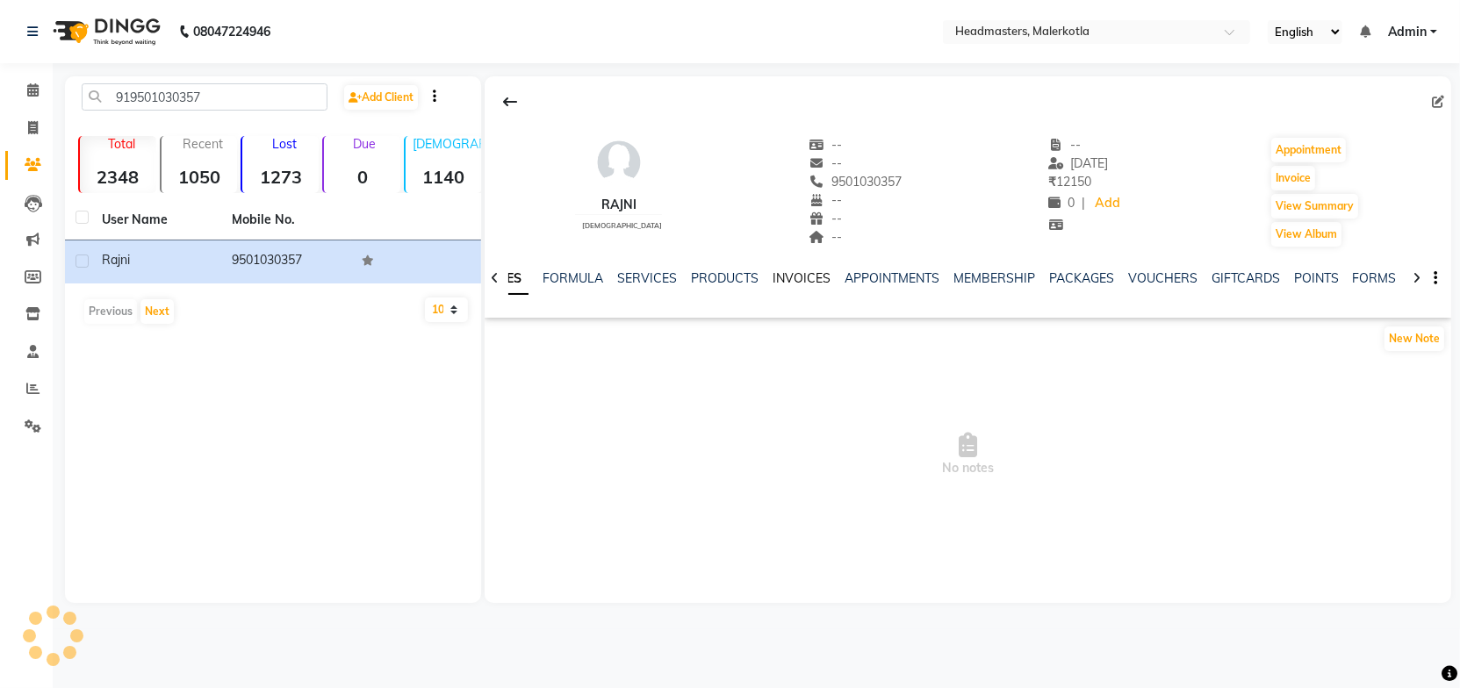
drag, startPoint x: 808, startPoint y: 281, endPoint x: 802, endPoint y: 293, distance: 13.7
click at [808, 281] on link "INVOICES" at bounding box center [802, 278] width 58 height 16
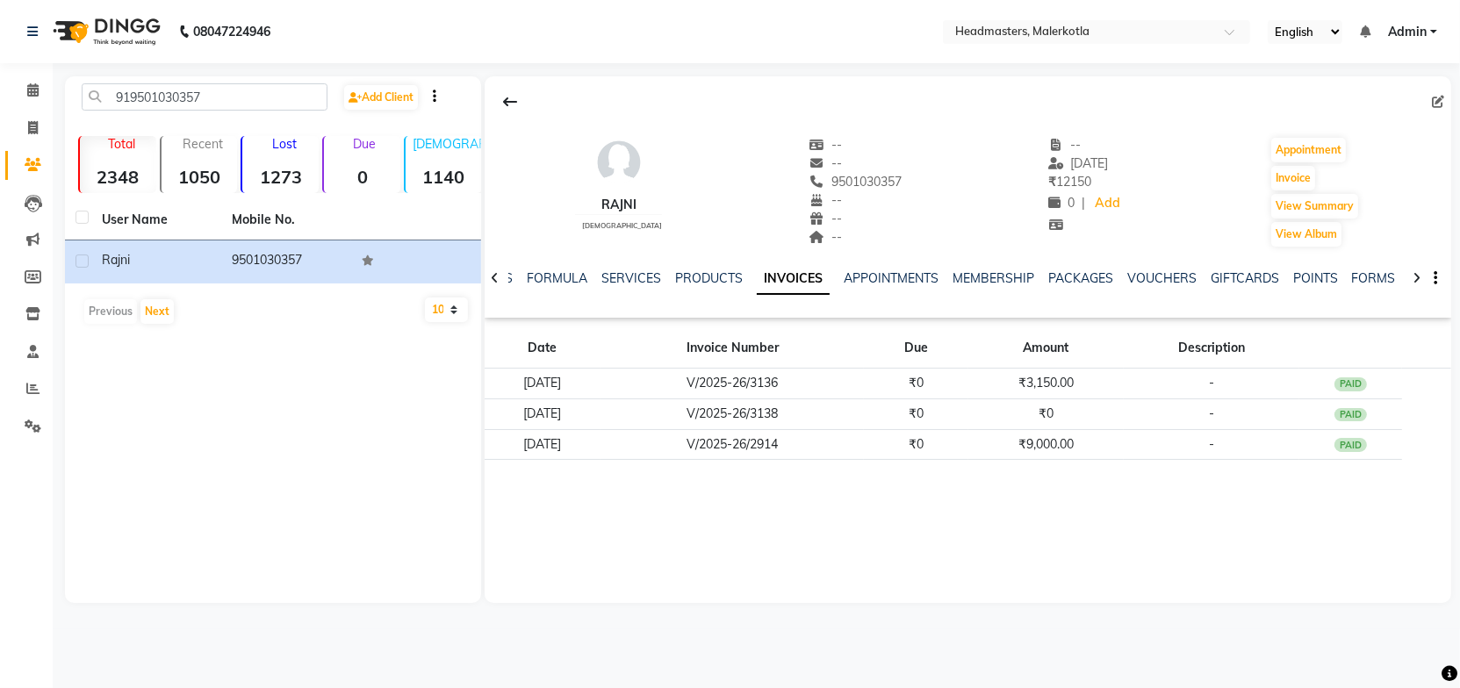
click at [847, 514] on div "[PERSON_NAME] [DEMOGRAPHIC_DATA] -- -- 9501030357 -- -- -- -- [DATE] ₹ 12150 0 …" at bounding box center [968, 339] width 967 height 527
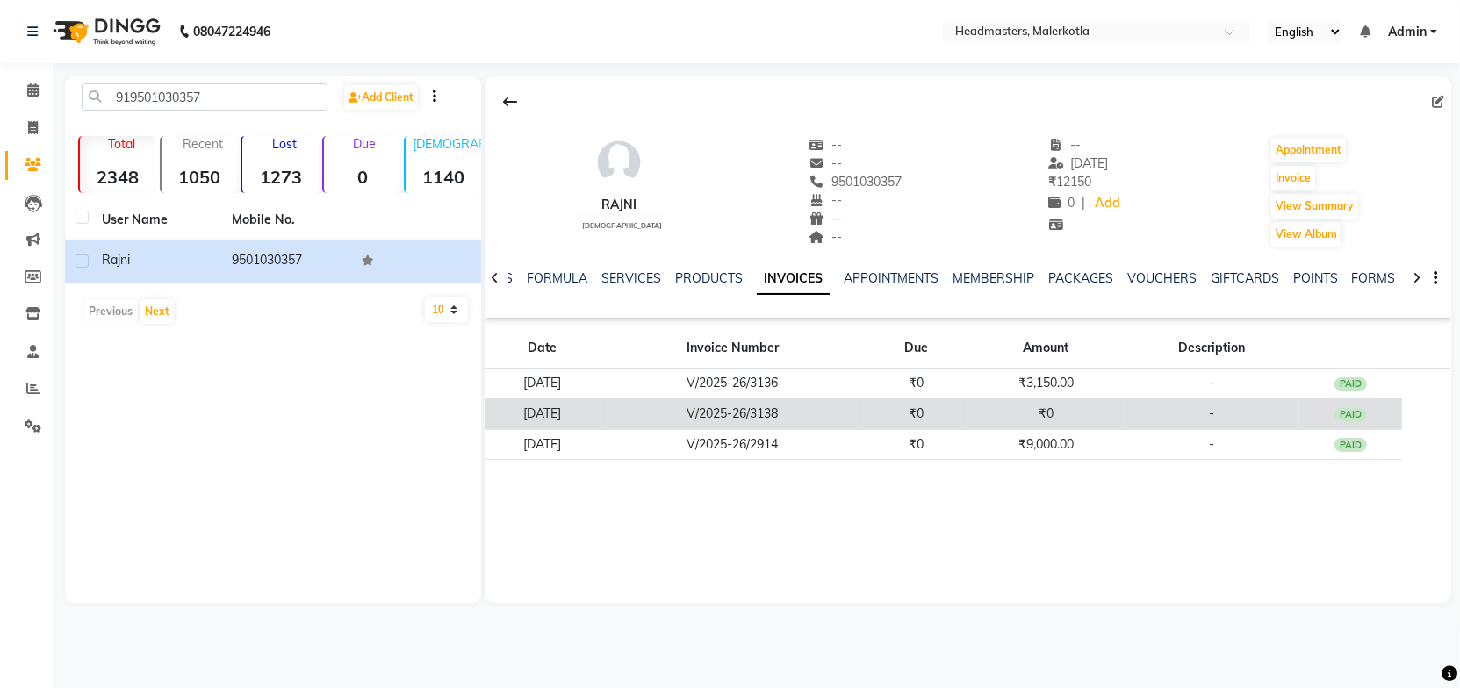
click at [826, 414] on td "V/2025-26/3138" at bounding box center [732, 414] width 263 height 31
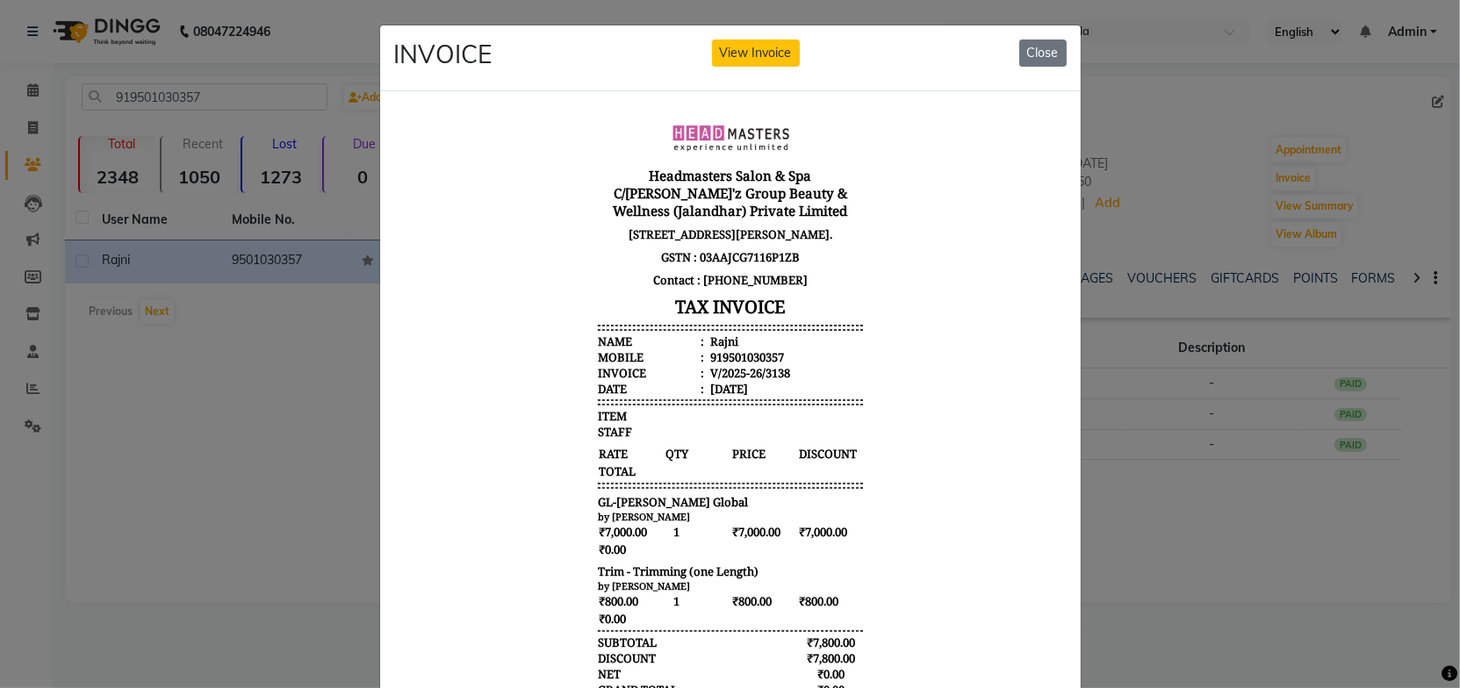
click at [867, 428] on body "Headmasters Salon & Spa C/[PERSON_NAME]'z Group Beauty & Wellness (Jalandhar) P…" at bounding box center [729, 452] width 659 height 681
click at [1029, 46] on button "Close" at bounding box center [1042, 53] width 47 height 27
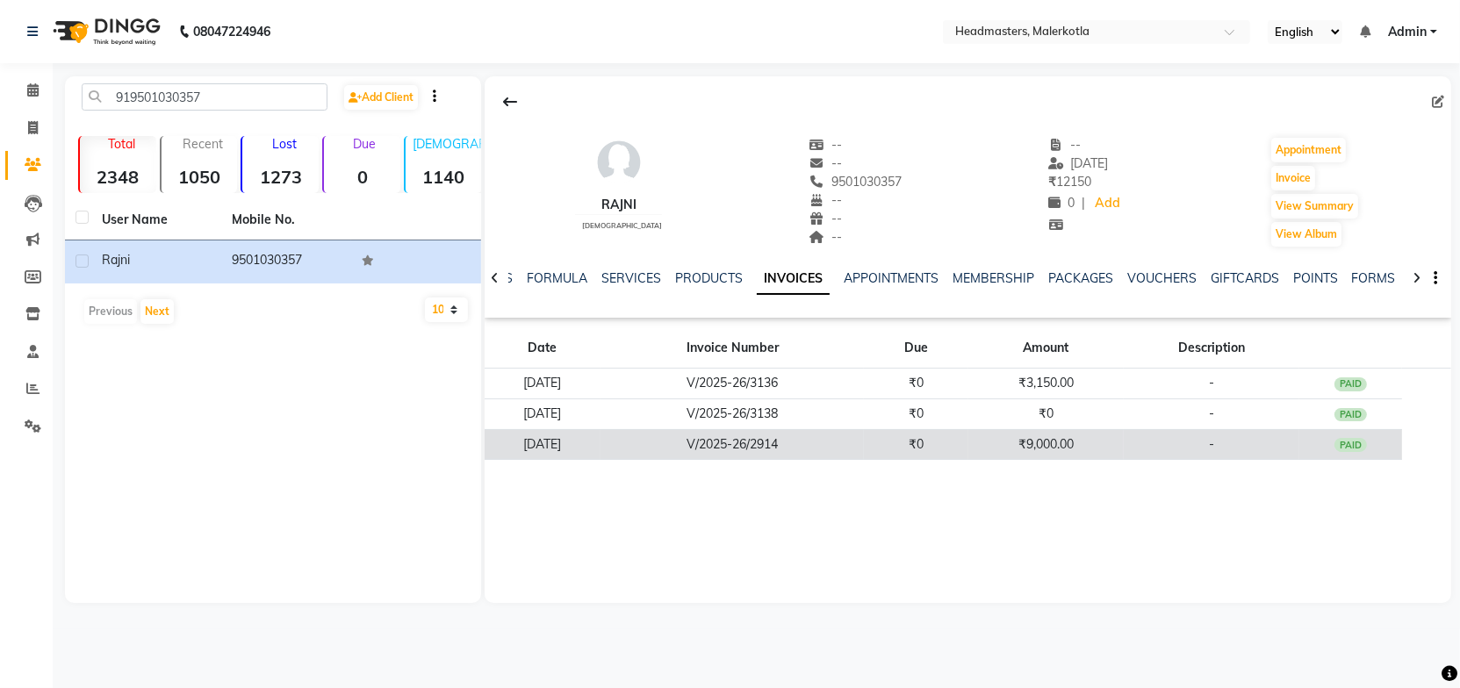
click at [854, 437] on td "V/2025-26/2914" at bounding box center [732, 444] width 263 height 31
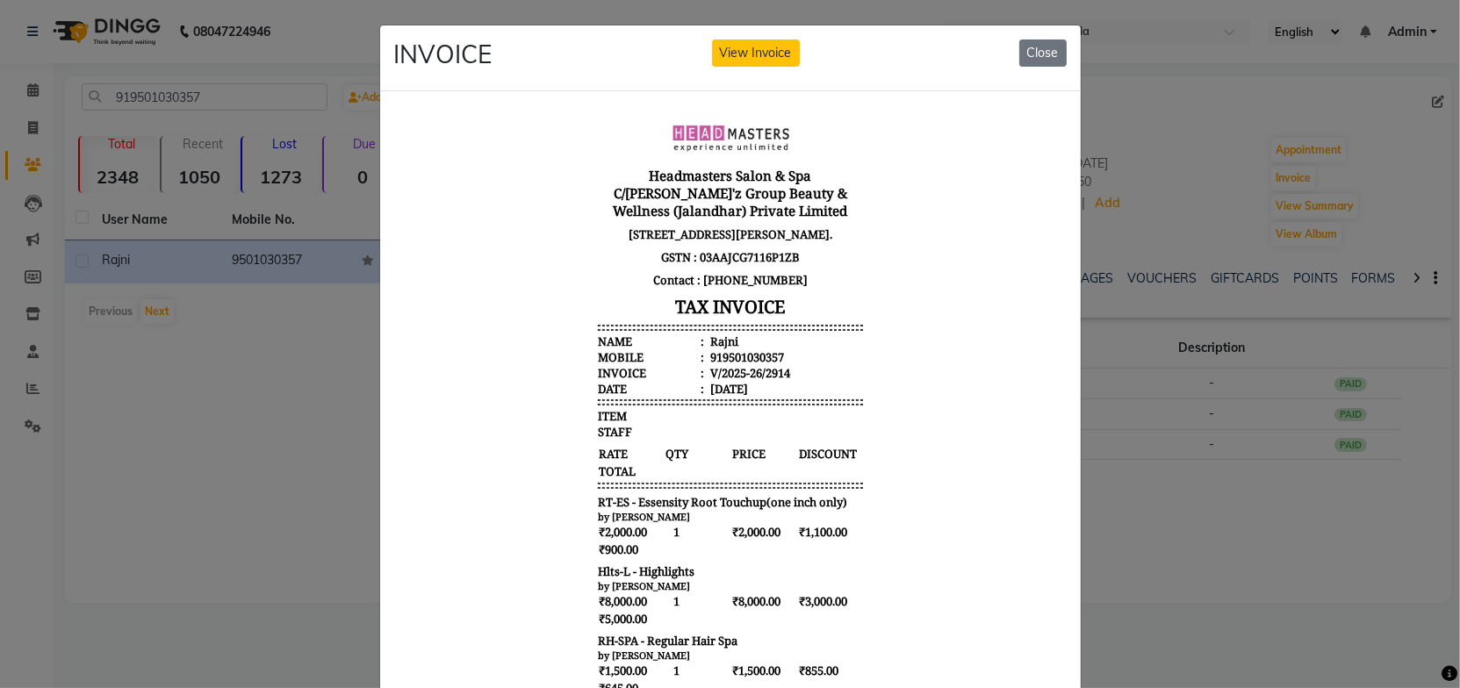
click at [884, 413] on body "Headmasters Salon & Spa C/[PERSON_NAME]'z Group Beauty & Wellness (Jalandhar) P…" at bounding box center [729, 631] width 659 height 1038
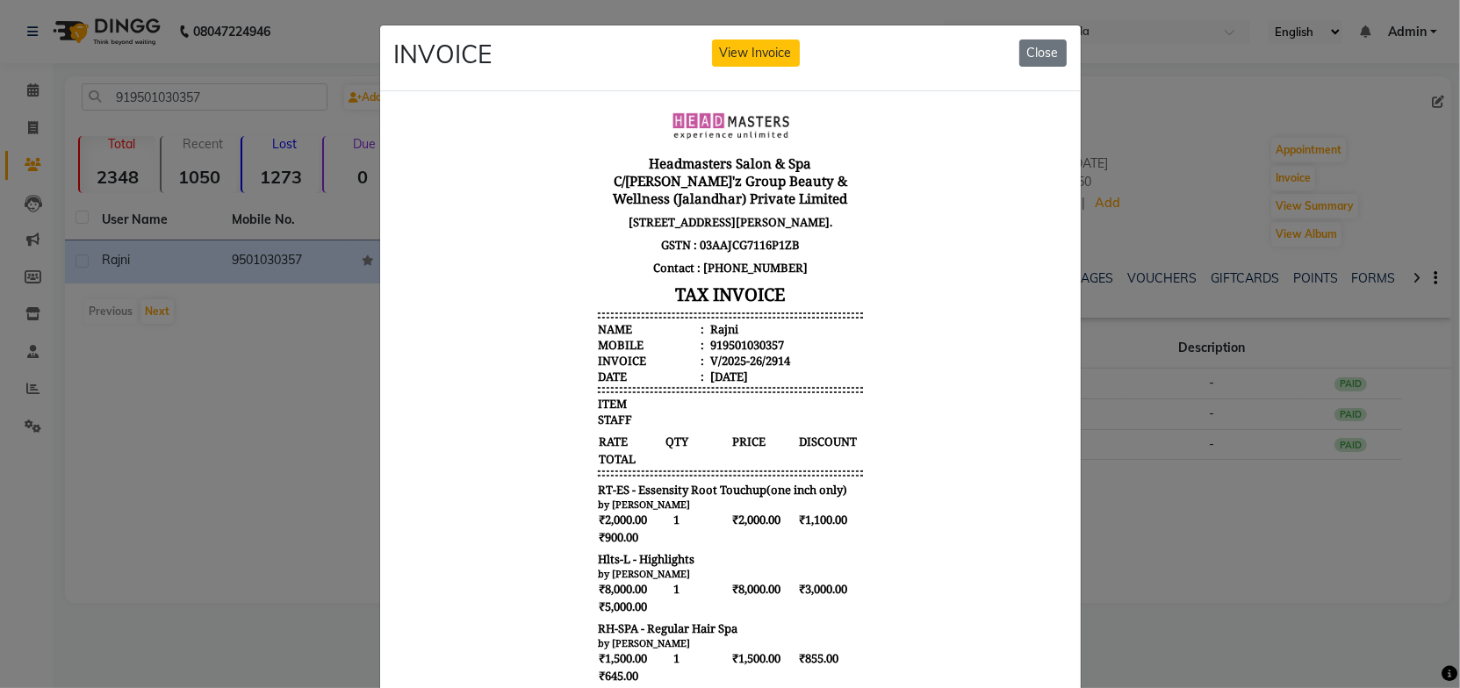
scroll to position [14, 0]
click at [897, 414] on body "Headmasters Salon & Spa C/[PERSON_NAME]'z Group Beauty & Wellness (Jalandhar) P…" at bounding box center [729, 616] width 659 height 1038
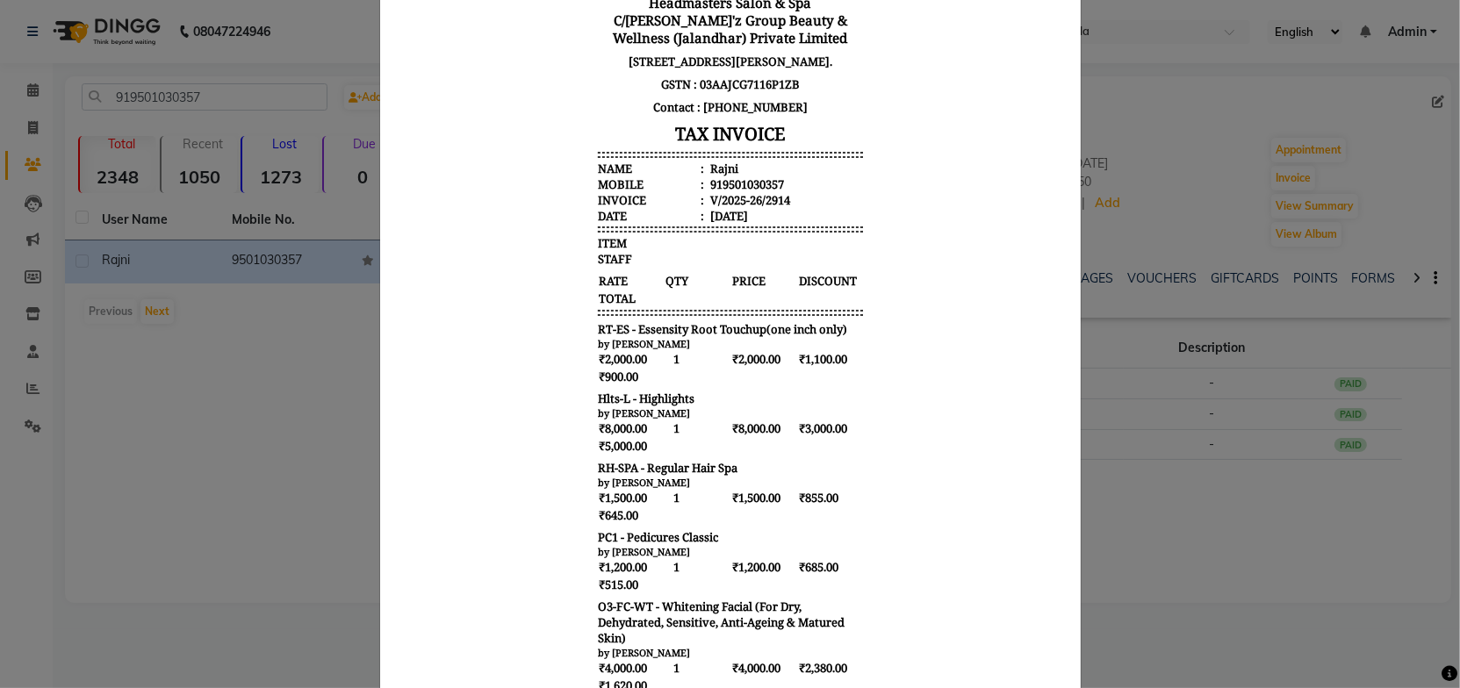
click at [897, 415] on body "Headmasters Salon & Spa C/[PERSON_NAME]'z Group Beauty & Wellness (Jalandhar) P…" at bounding box center [729, 458] width 659 height 1038
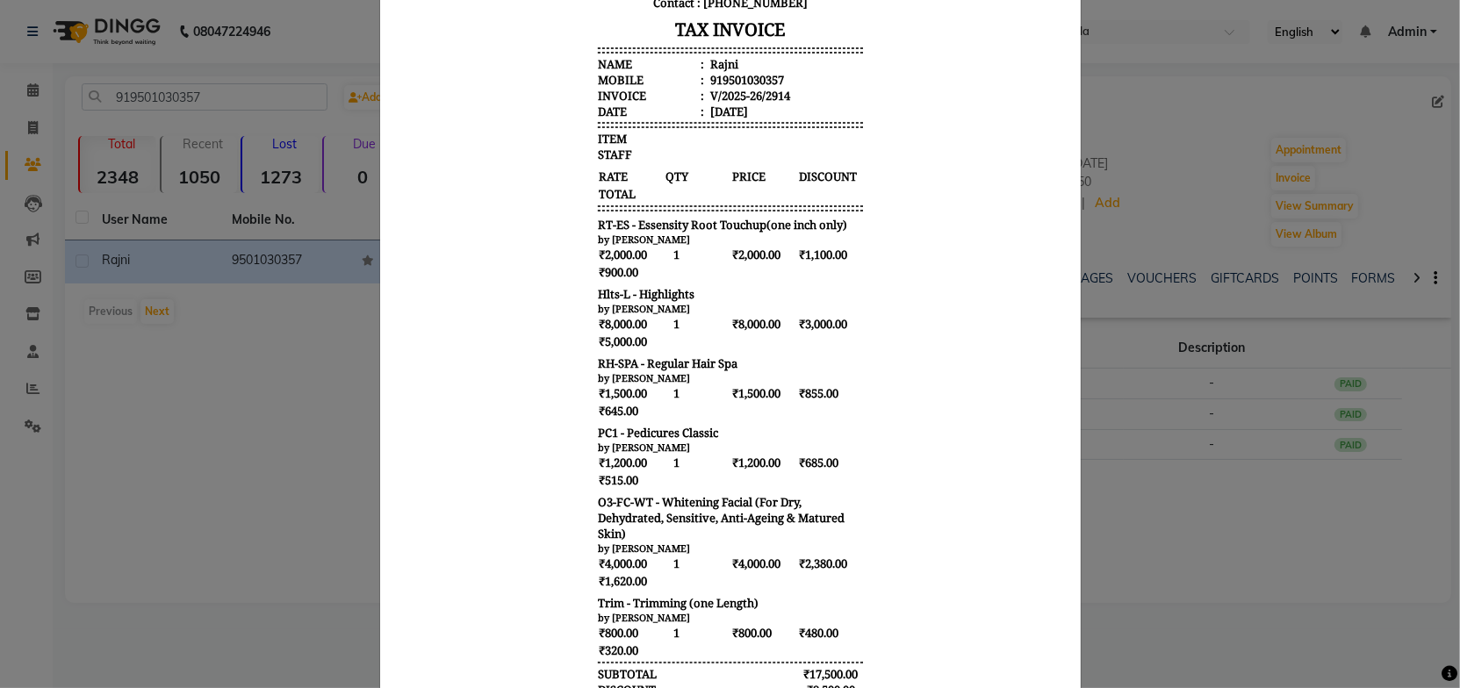
scroll to position [319, 0]
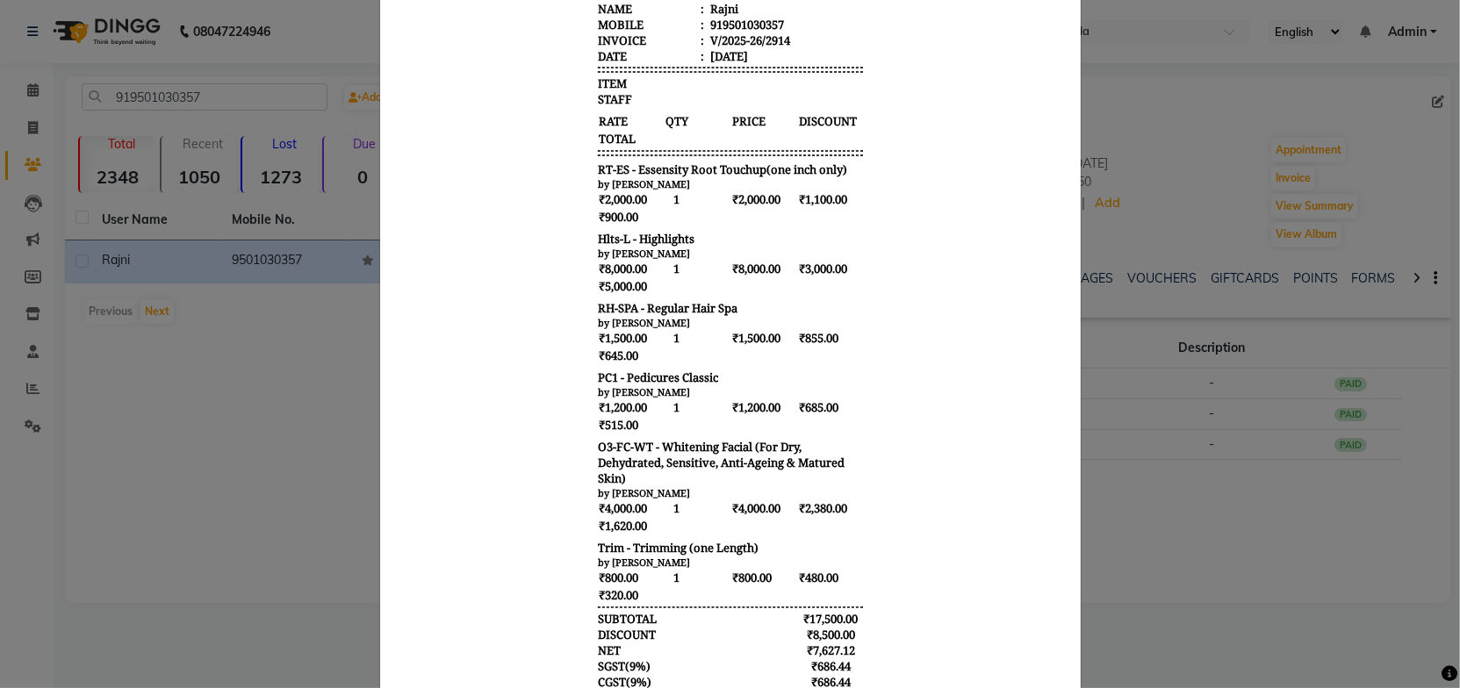
click at [897, 415] on body "Headmasters Salon & Spa C/[PERSON_NAME]'z Group Beauty & Wellness (Jalandhar) P…" at bounding box center [729, 299] width 659 height 1038
click at [901, 406] on body "Headmasters Salon & Spa C/[PERSON_NAME]'z Group Beauty & Wellness (Jalandhar) P…" at bounding box center [729, 299] width 659 height 1038
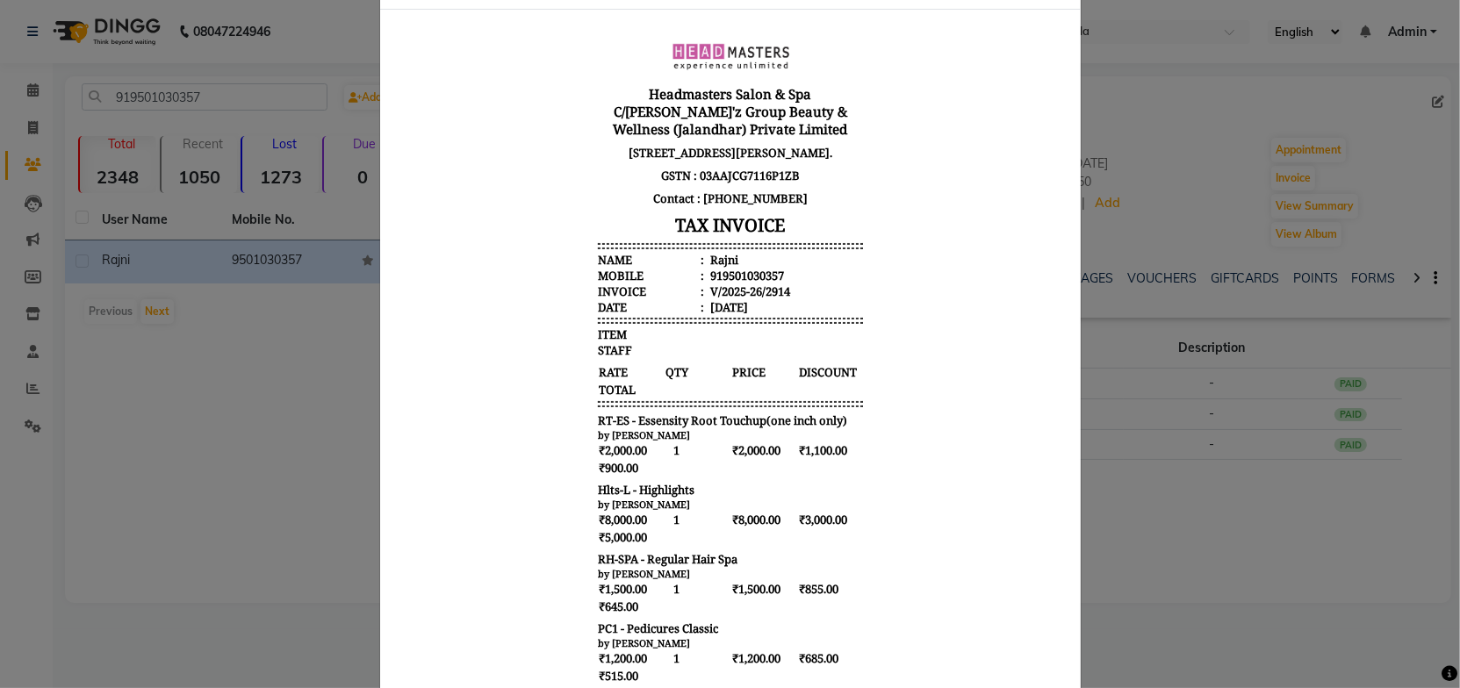
scroll to position [0, 0]
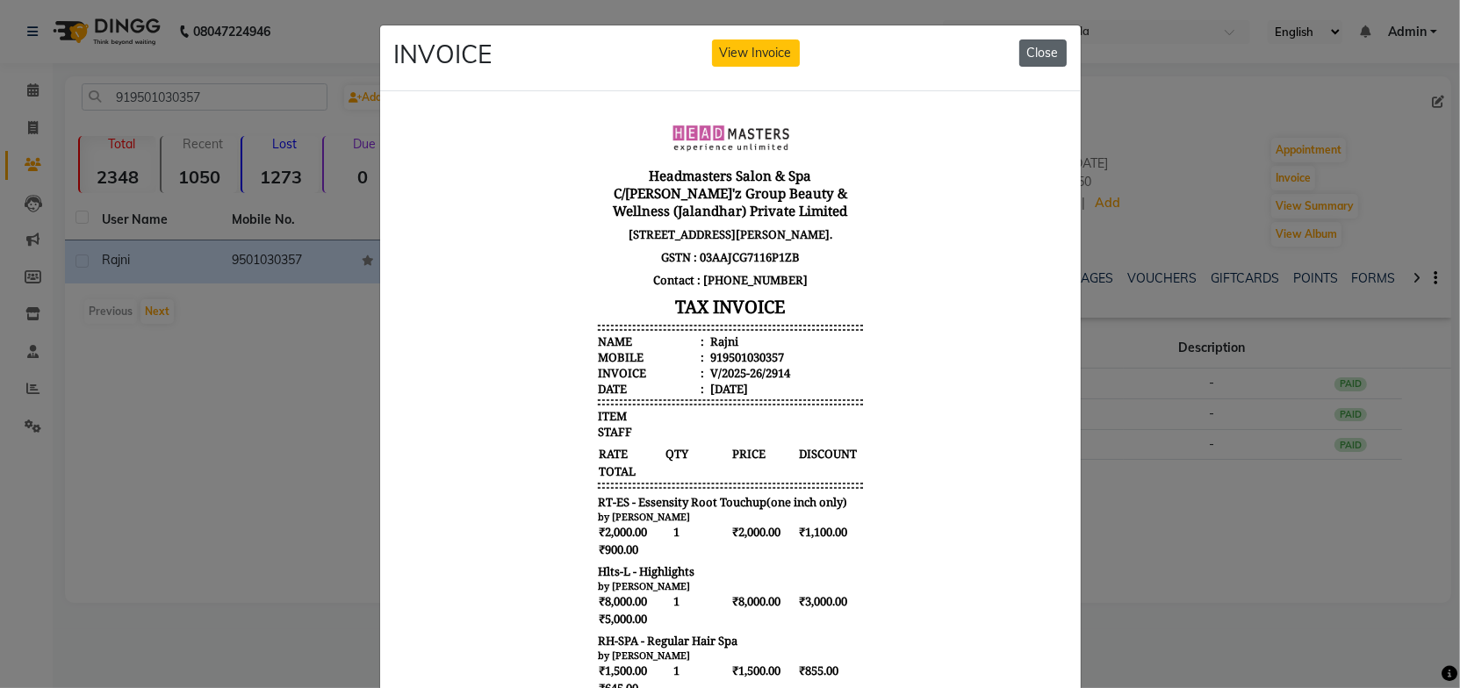
click at [1038, 47] on button "Close" at bounding box center [1042, 53] width 47 height 27
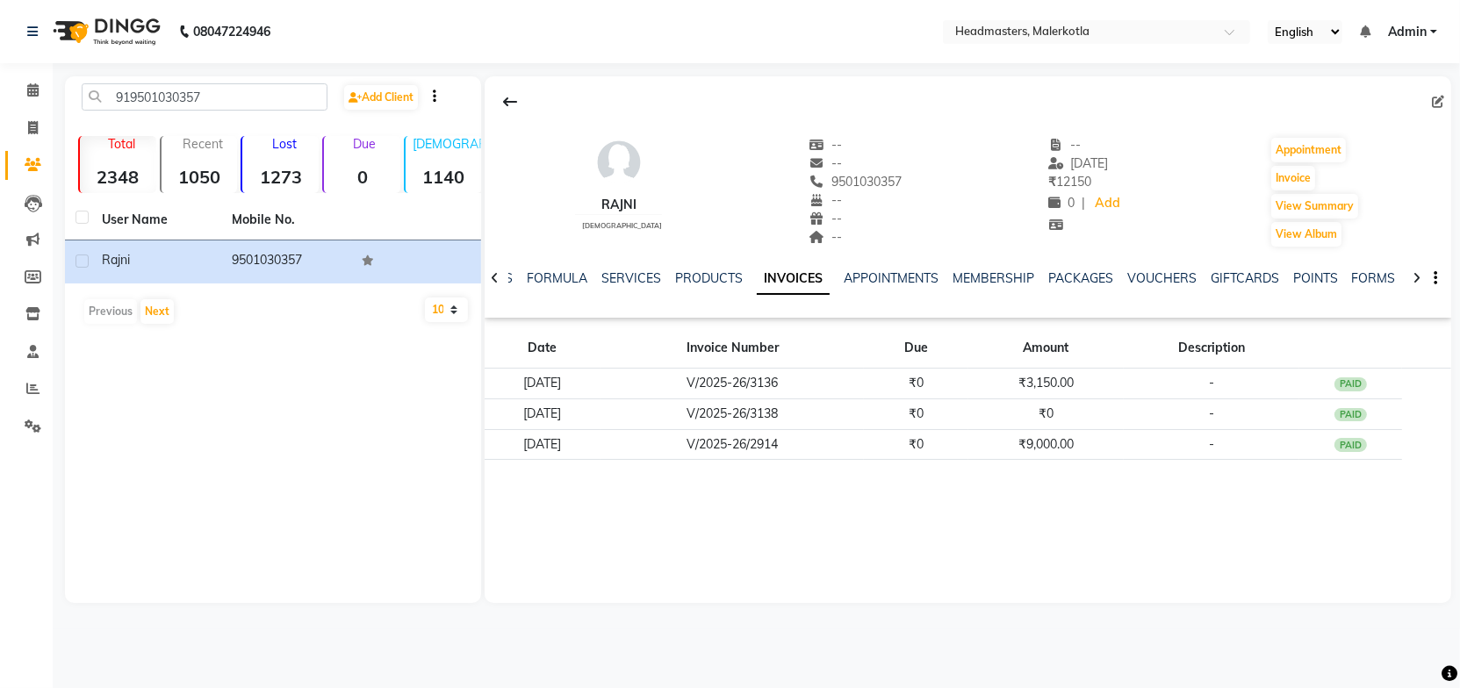
click at [849, 515] on div "[PERSON_NAME] [DEMOGRAPHIC_DATA] -- -- 9501030357 -- -- -- -- [DATE] ₹ 12150 0 …" at bounding box center [968, 339] width 967 height 527
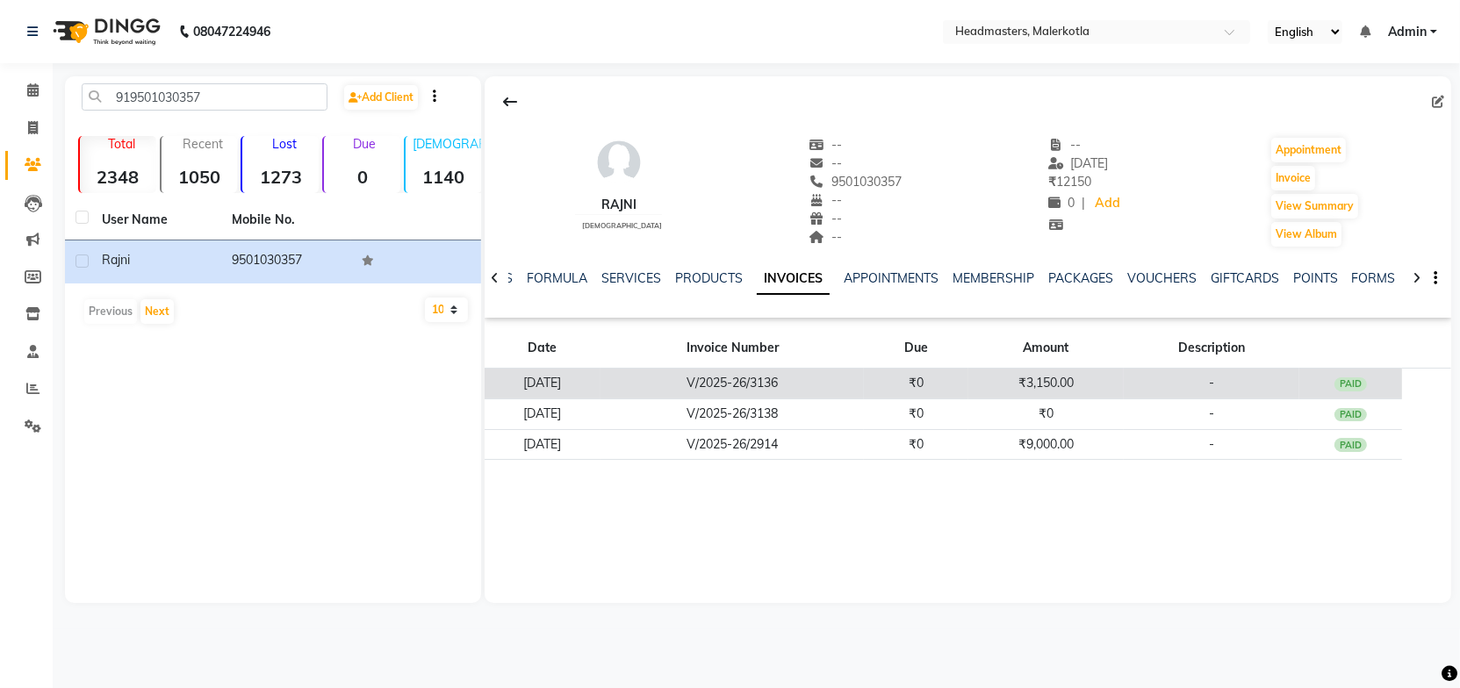
click at [802, 369] on td "V/2025-26/3136" at bounding box center [732, 384] width 263 height 31
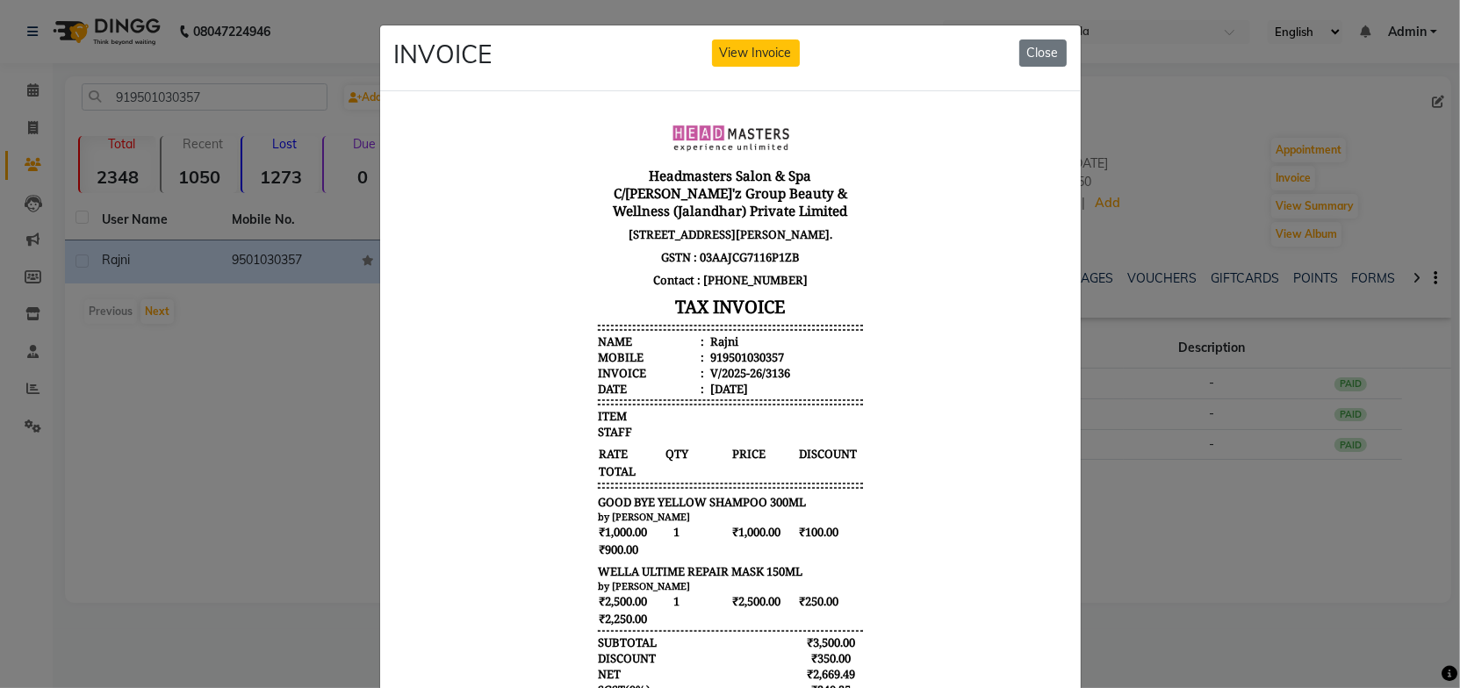
click at [891, 369] on body "Headmasters Salon & Spa C/[PERSON_NAME]'z Group Beauty & Wellness (Jalandhar) P…" at bounding box center [729, 468] width 659 height 713
click at [1030, 55] on button "Close" at bounding box center [1042, 53] width 47 height 27
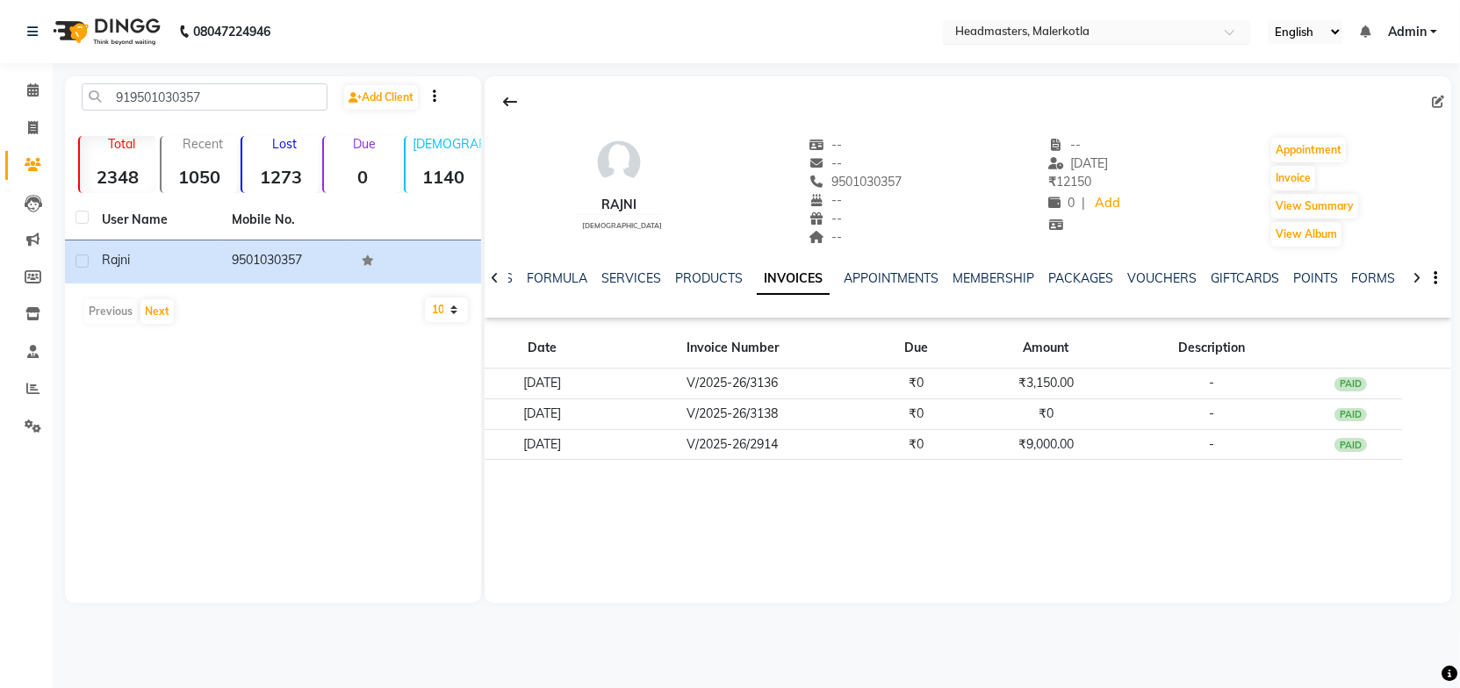
click at [1002, 35] on input "text" at bounding box center [1079, 34] width 255 height 18
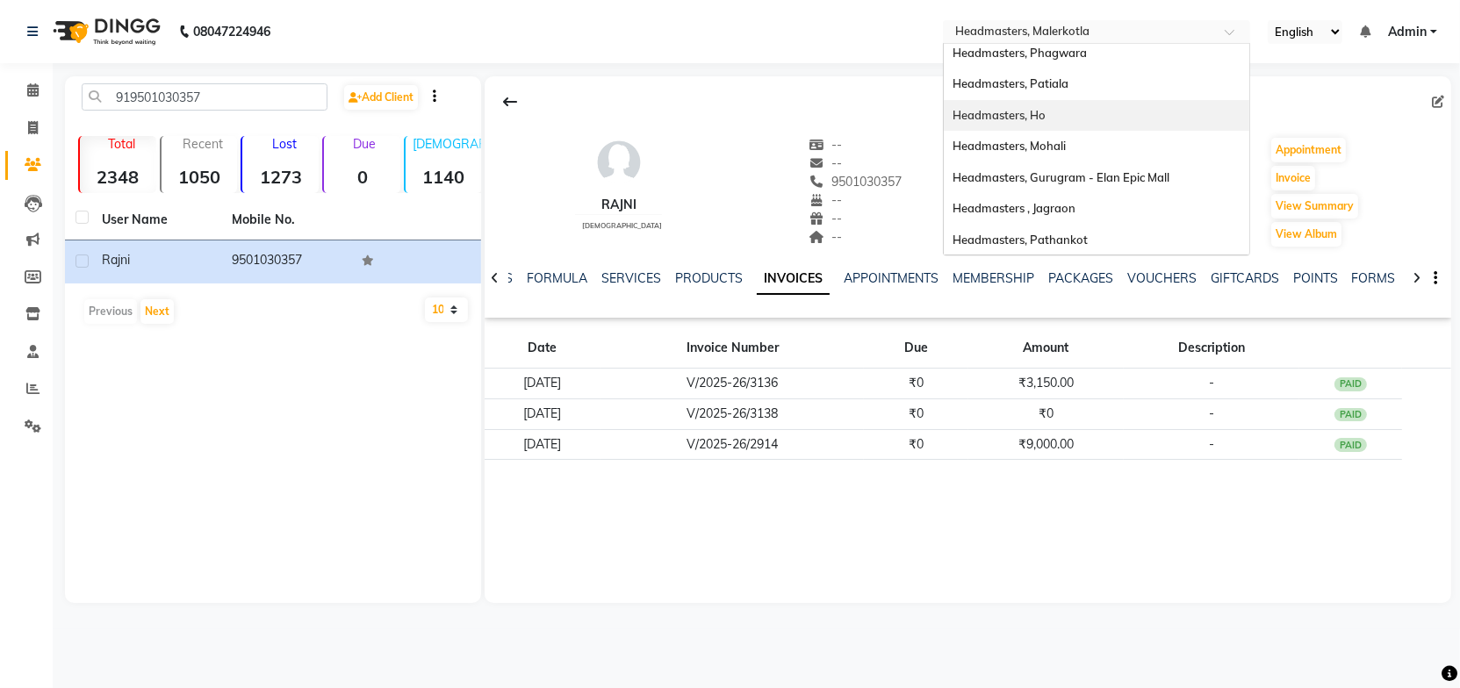
scroll to position [159, 0]
click at [1083, 119] on div "Headmasters, Mohali" at bounding box center [1097, 119] width 306 height 32
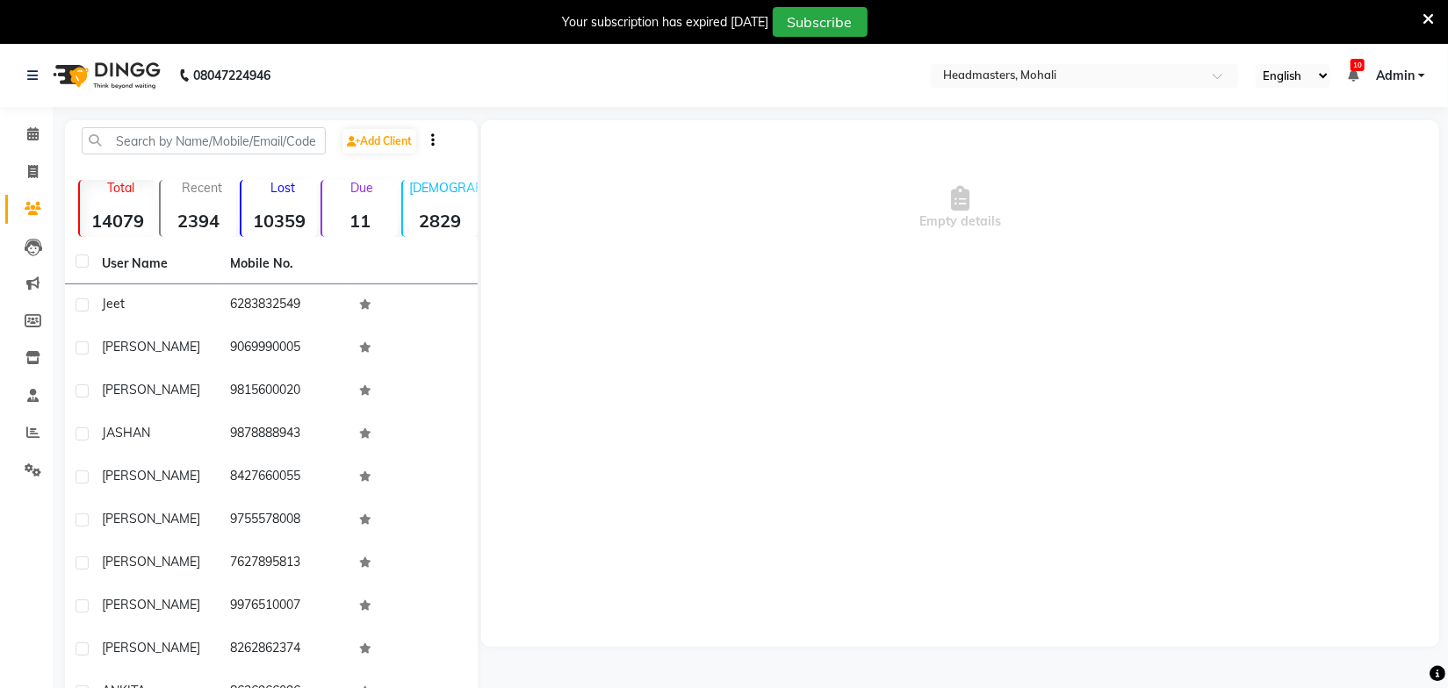
drag, startPoint x: 1427, startPoint y: 13, endPoint x: 1256, endPoint y: 32, distance: 172.3
click at [1427, 11] on icon at bounding box center [1428, 19] width 11 height 16
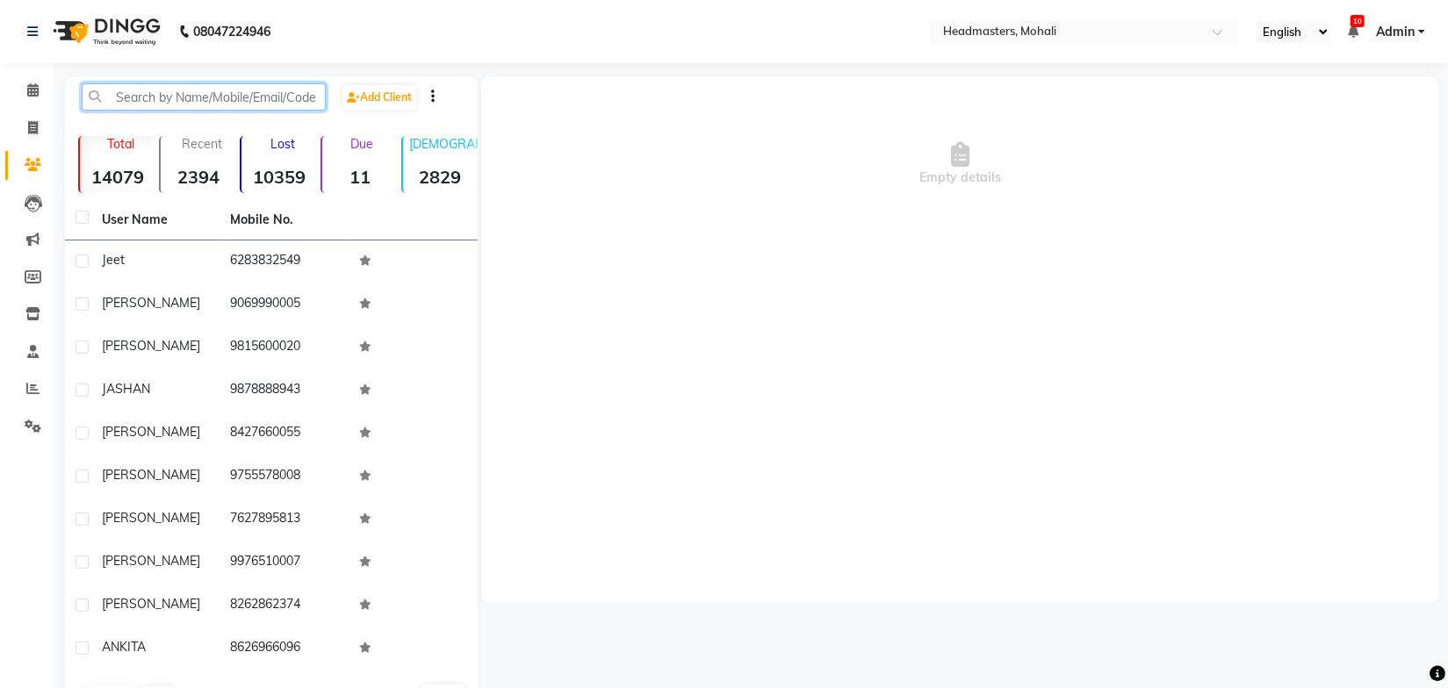
click at [208, 100] on input "text" at bounding box center [204, 96] width 244 height 27
paste input "917477230804"
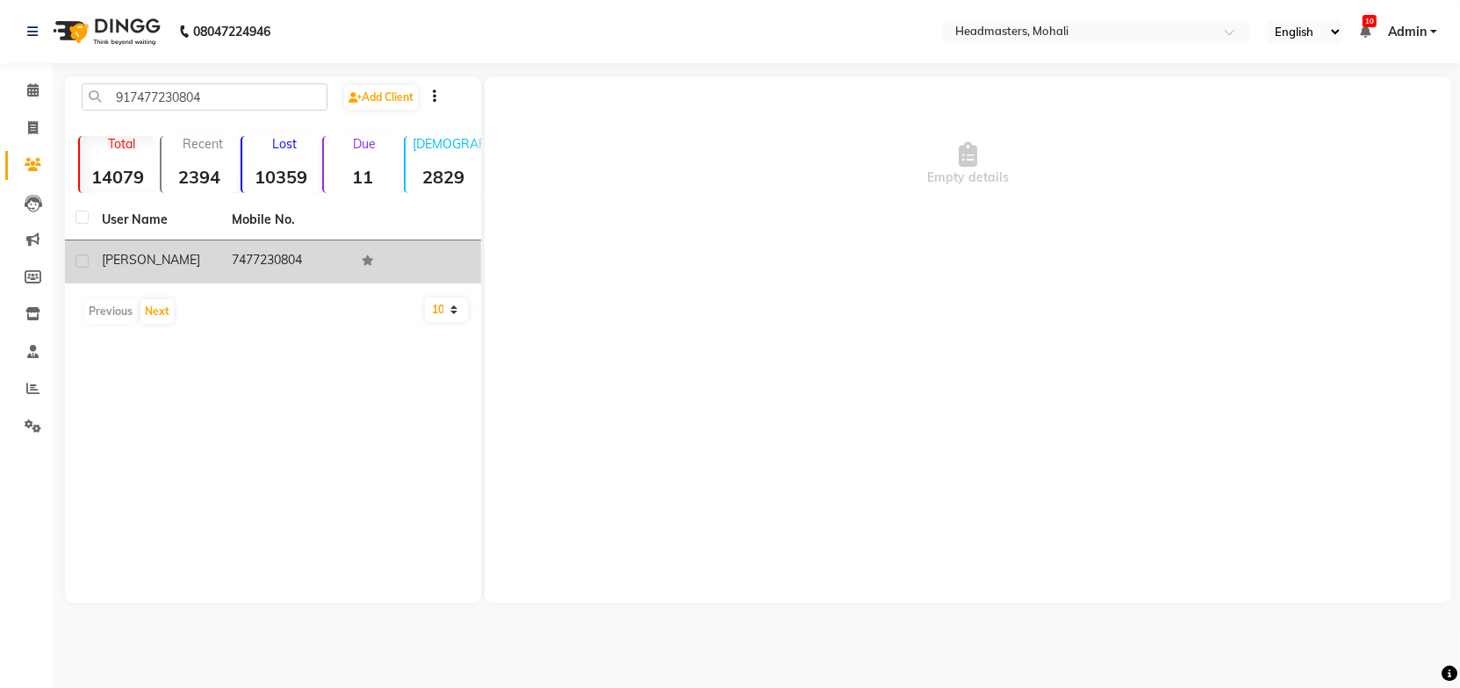
click at [256, 250] on td "7477230804" at bounding box center [286, 262] width 130 height 43
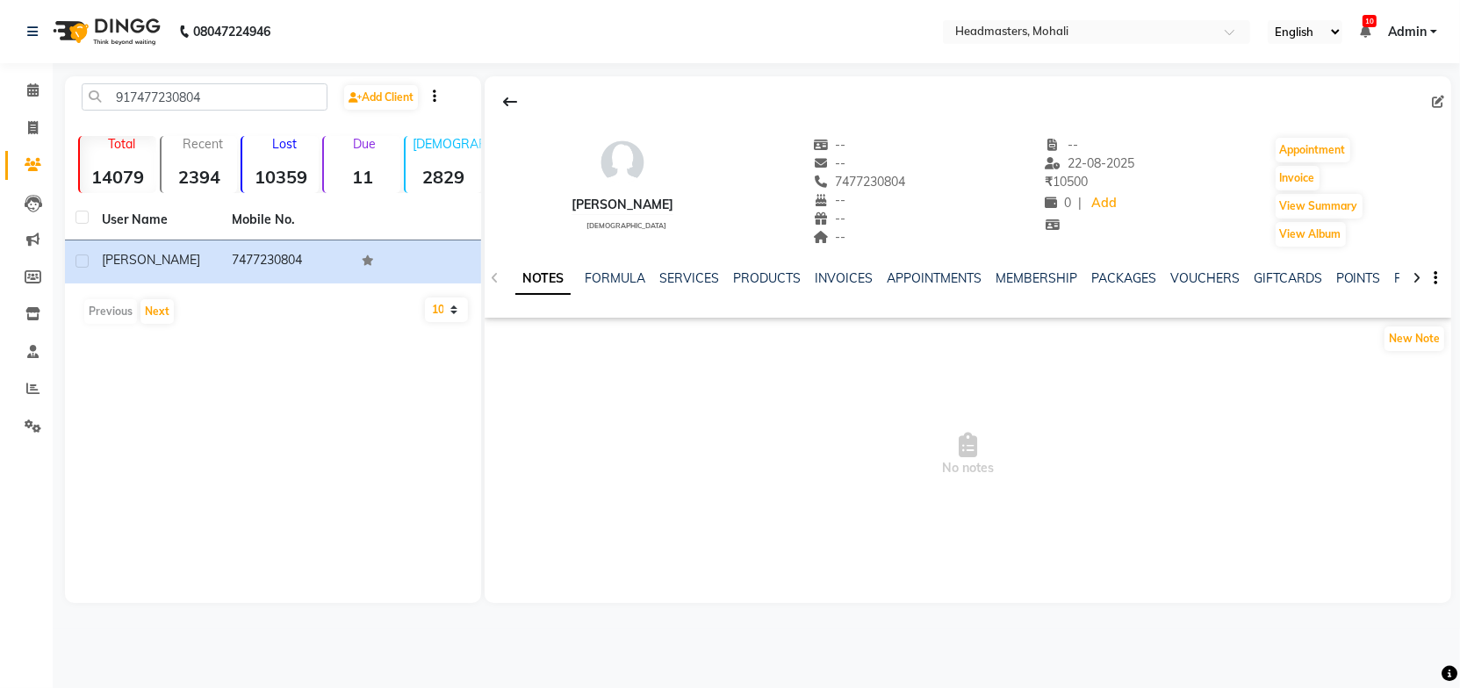
click at [807, 271] on ul "NOTES FORMULA SERVICES PRODUCTS INVOICES APPOINTMENTS MEMBERSHIP PACKAGES VOUCH…" at bounding box center [1072, 279] width 1115 height 18
click at [828, 281] on link "INVOICES" at bounding box center [844, 278] width 58 height 16
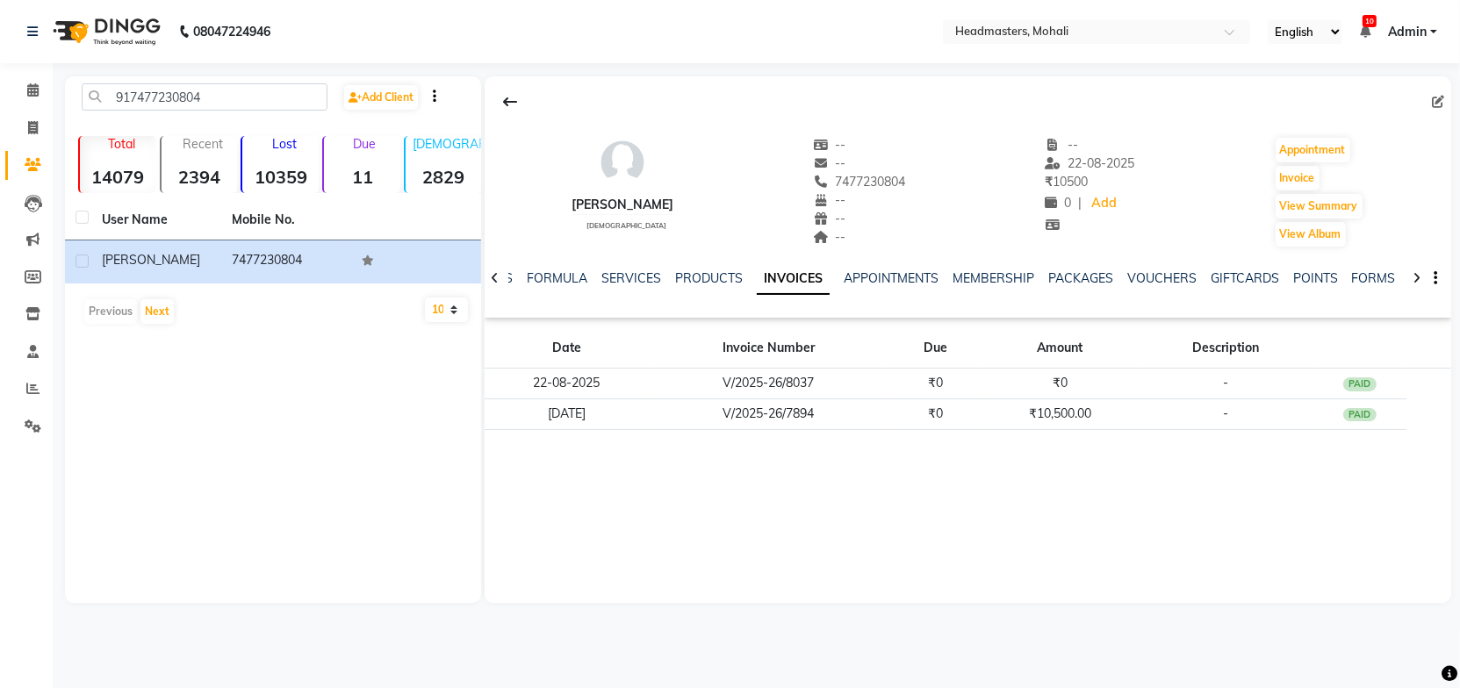
click at [821, 486] on div "[PERSON_NAME] [DEMOGRAPHIC_DATA] -- -- 7477230804 -- -- -- -- [DATE] ₹ 10500 0 …" at bounding box center [968, 339] width 967 height 527
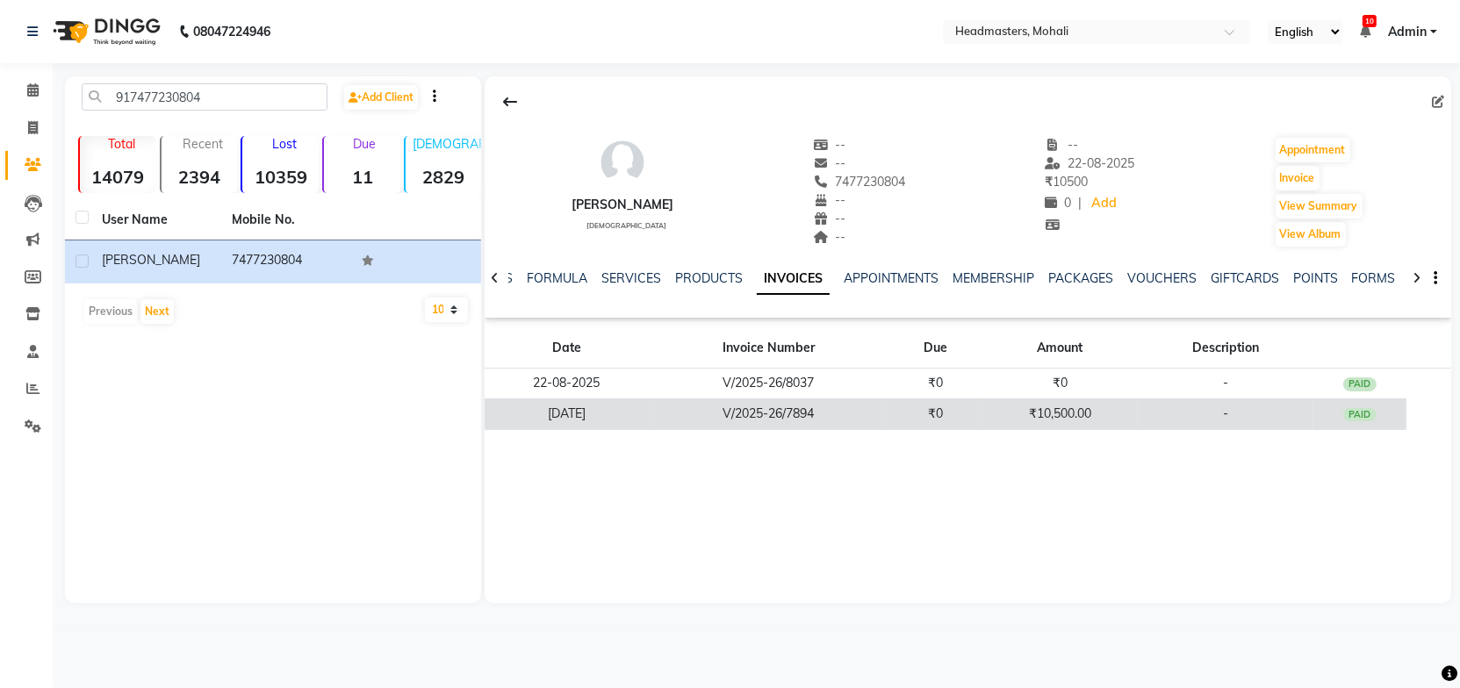
click at [737, 416] on td "V/2025-26/7894" at bounding box center [768, 414] width 239 height 31
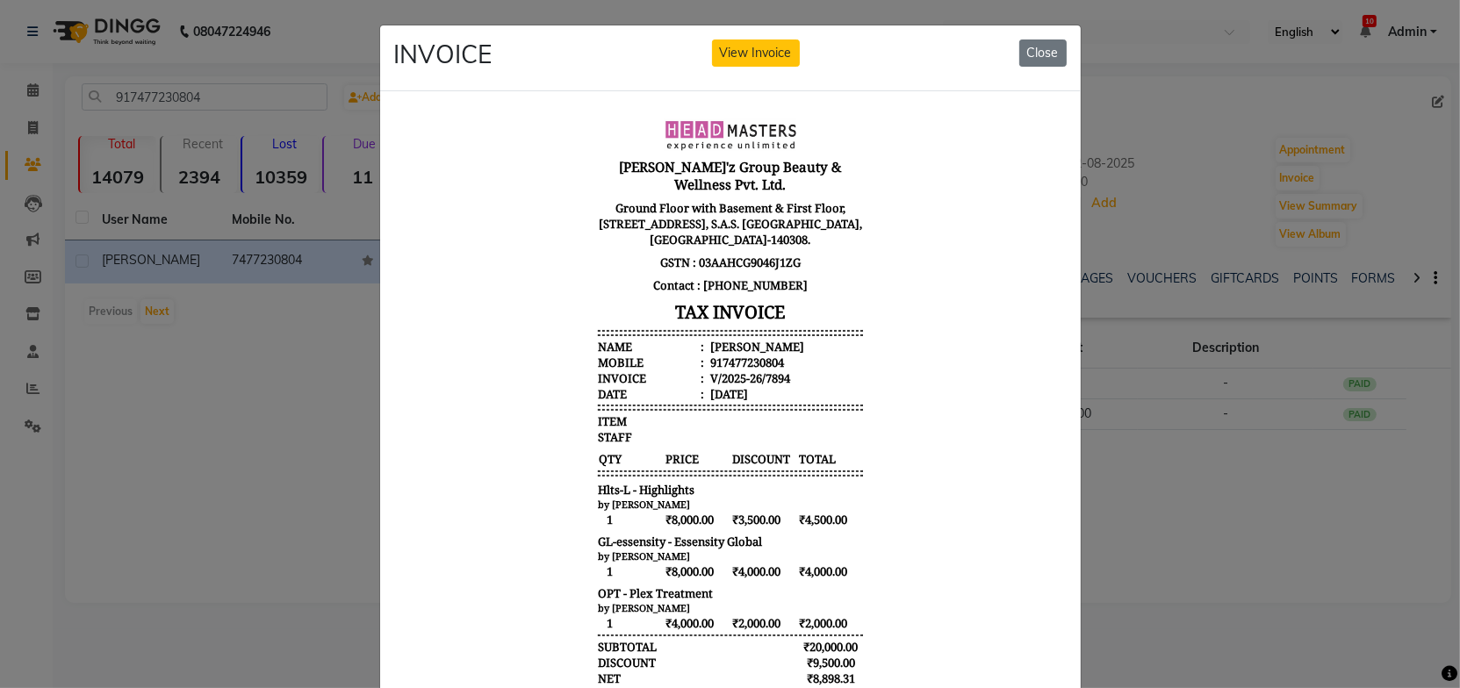
click at [875, 439] on body "[PERSON_NAME]'z Group Beauty & Wellness Pvt. Ltd. Ground Floor with Basement & …" at bounding box center [729, 470] width 659 height 717
click at [1044, 49] on button "Close" at bounding box center [1042, 53] width 47 height 27
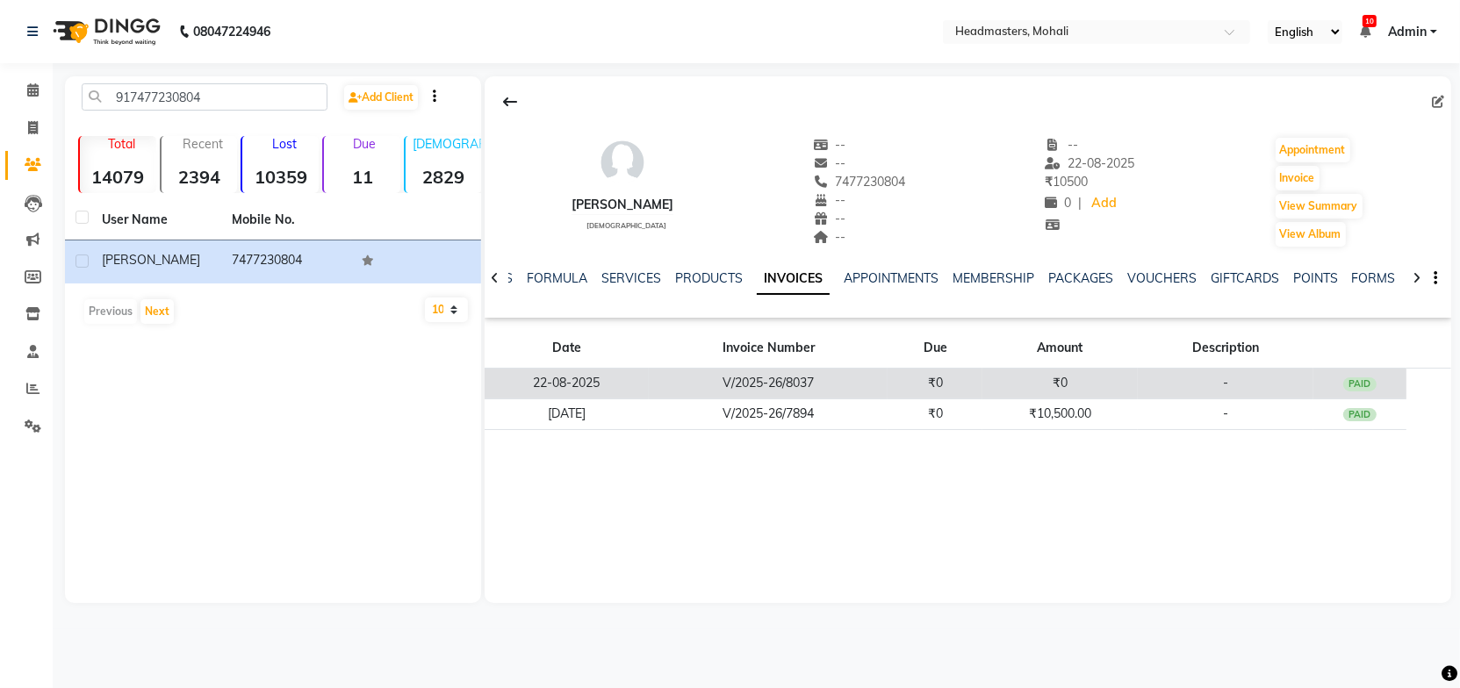
click at [949, 373] on td "₹0" at bounding box center [935, 384] width 95 height 31
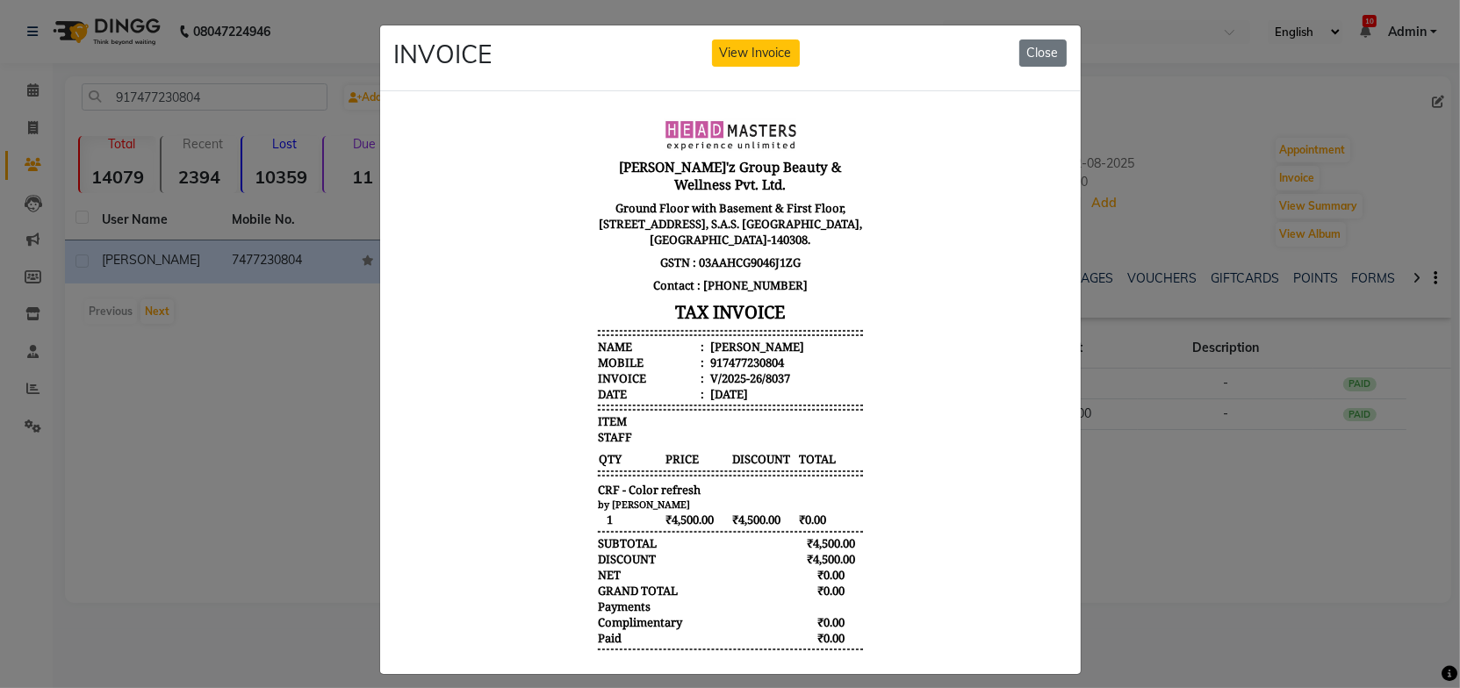
click at [902, 477] on body "[PERSON_NAME]'z Group Beauty & Wellness Pvt. Ltd. Ground Floor with Basement & …" at bounding box center [729, 403] width 659 height 582
click at [1038, 61] on button "Close" at bounding box center [1042, 53] width 47 height 27
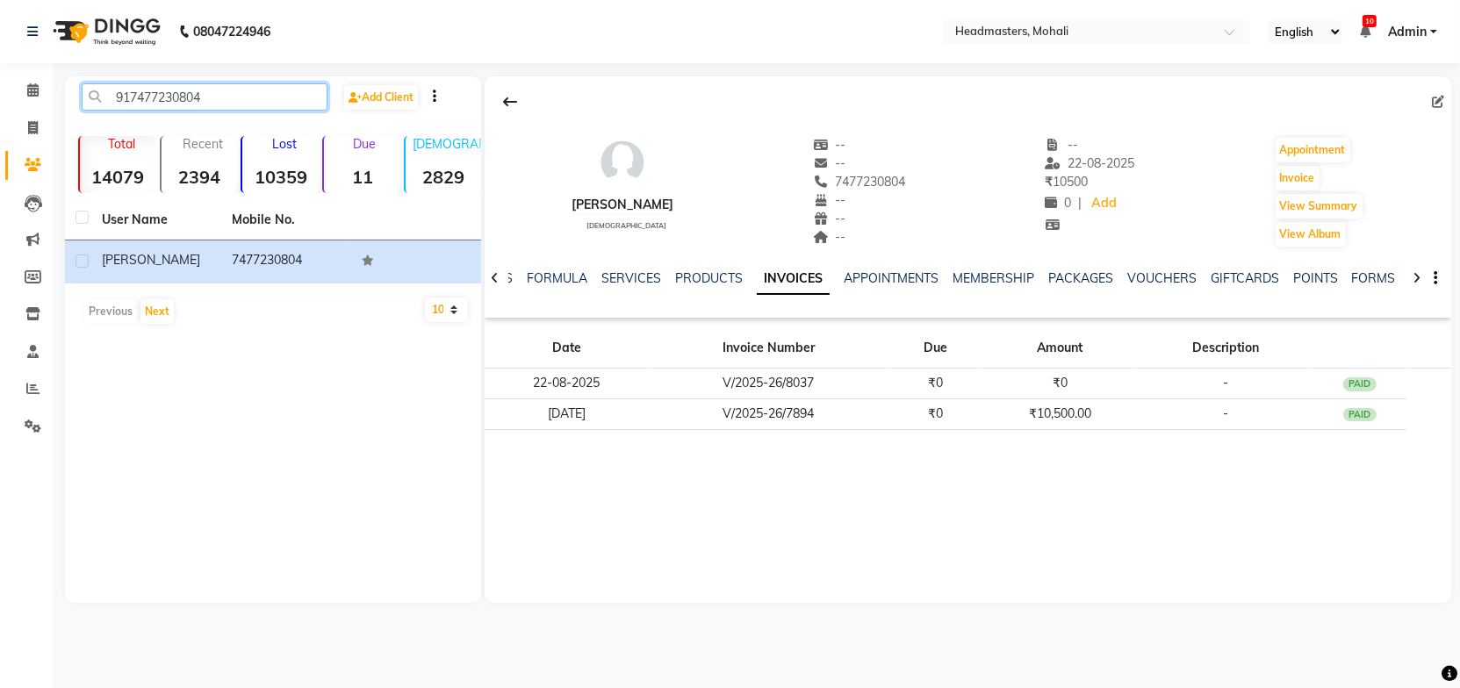
drag, startPoint x: 228, startPoint y: 104, endPoint x: 86, endPoint y: 107, distance: 142.3
click at [86, 107] on input "917477230804" at bounding box center [205, 96] width 246 height 27
paste input "973770947"
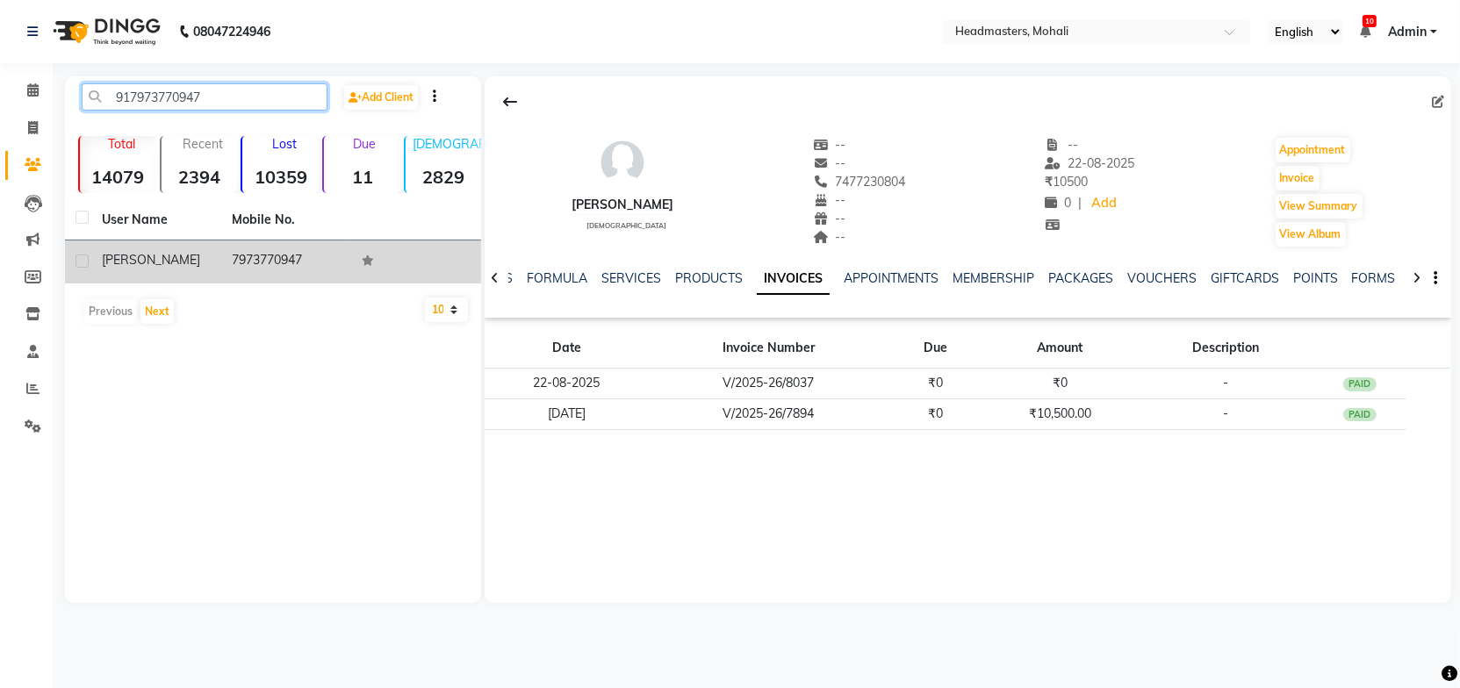
type input "917973770947"
click at [237, 265] on td "7973770947" at bounding box center [286, 262] width 130 height 43
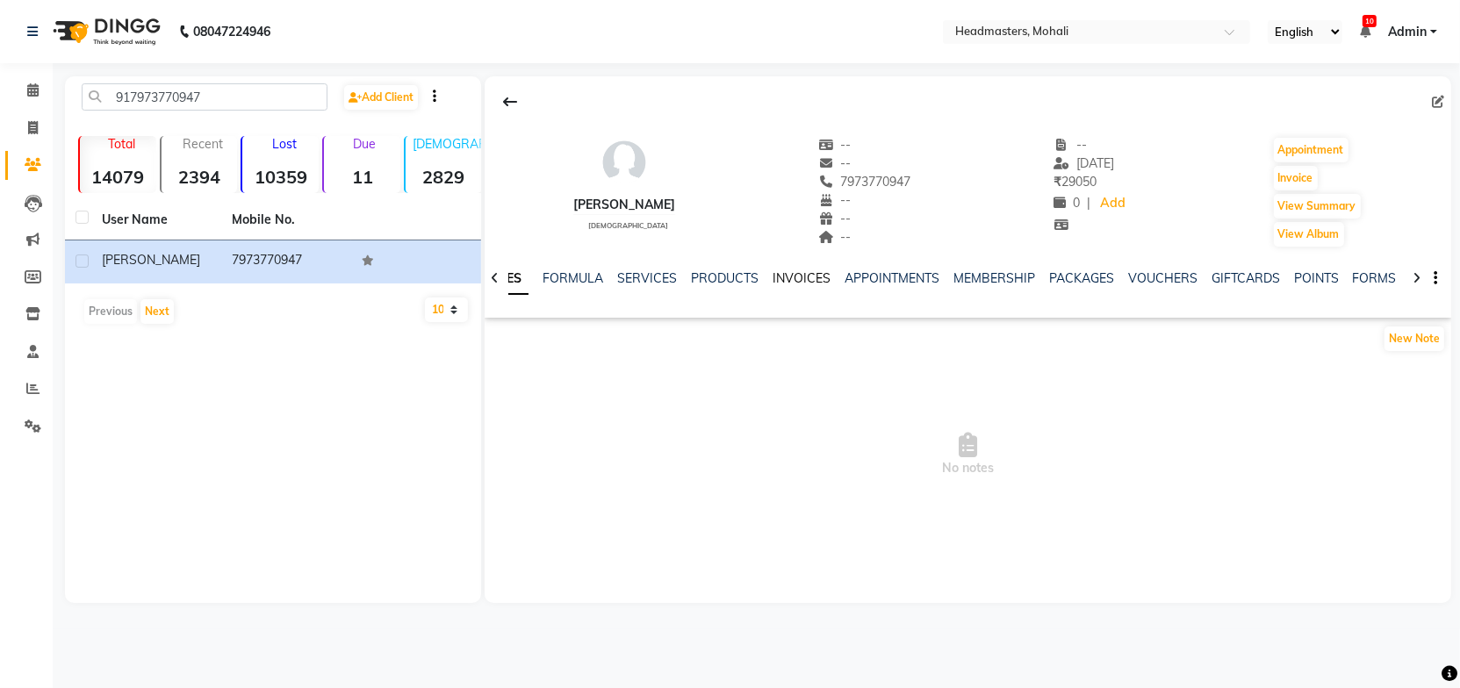
click at [811, 279] on link "INVOICES" at bounding box center [802, 278] width 58 height 16
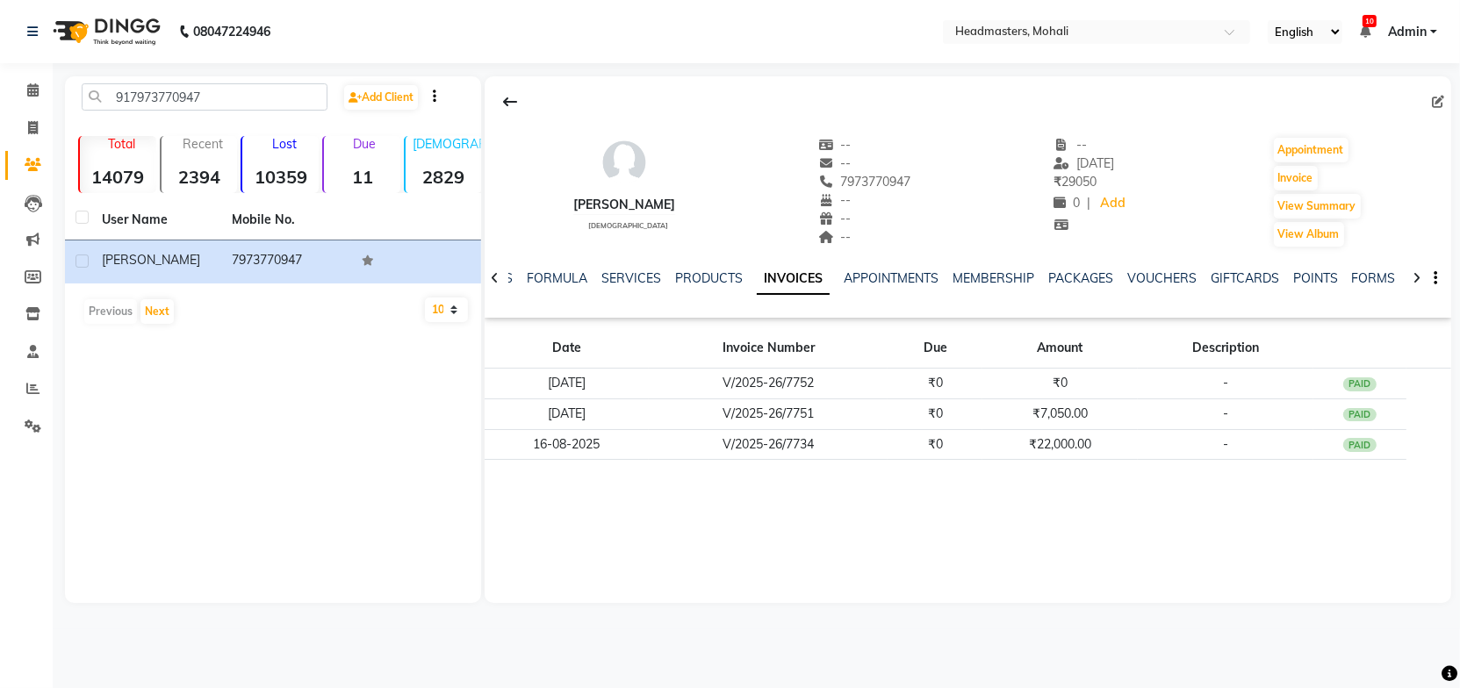
click at [926, 505] on div "[PERSON_NAME] [DEMOGRAPHIC_DATA] -- -- 7973770947 -- -- -- -- [DATE] ₹ 29050 0 …" at bounding box center [968, 339] width 967 height 527
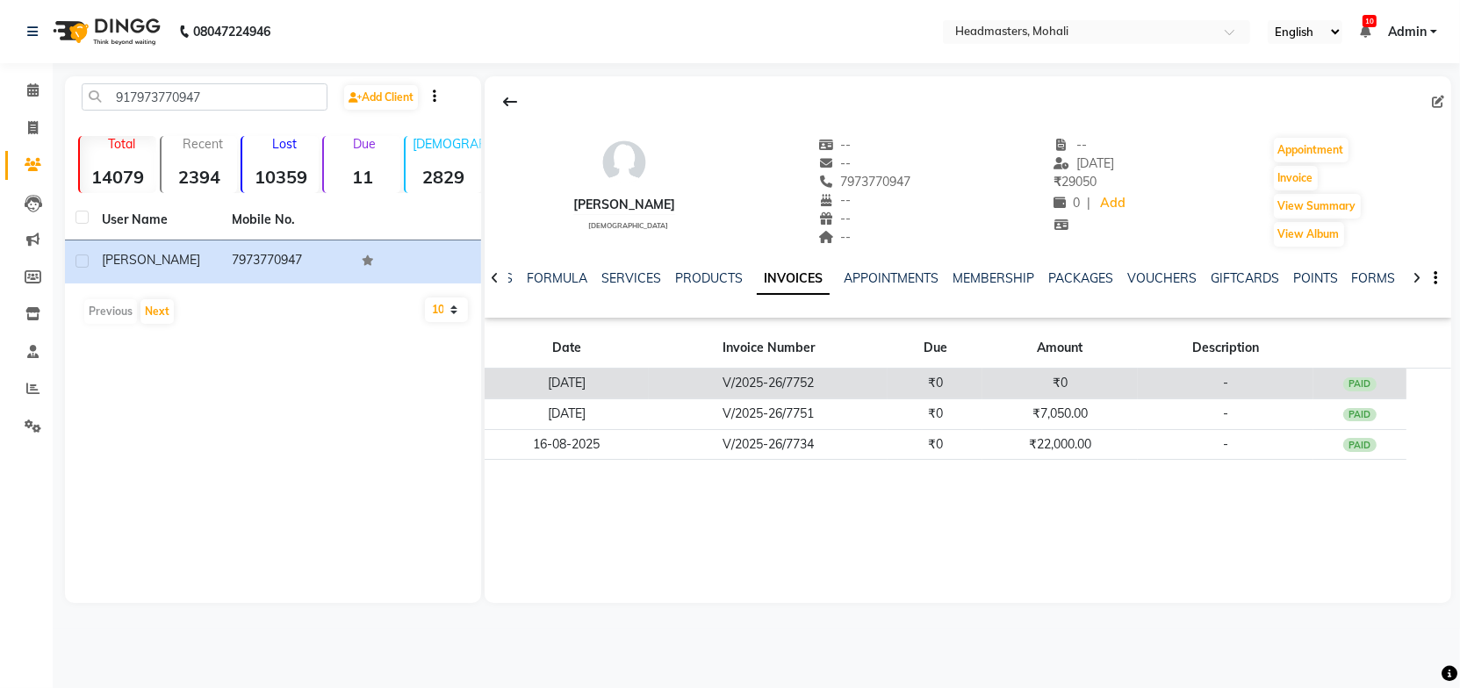
click at [819, 383] on td "V/2025-26/7752" at bounding box center [768, 384] width 239 height 31
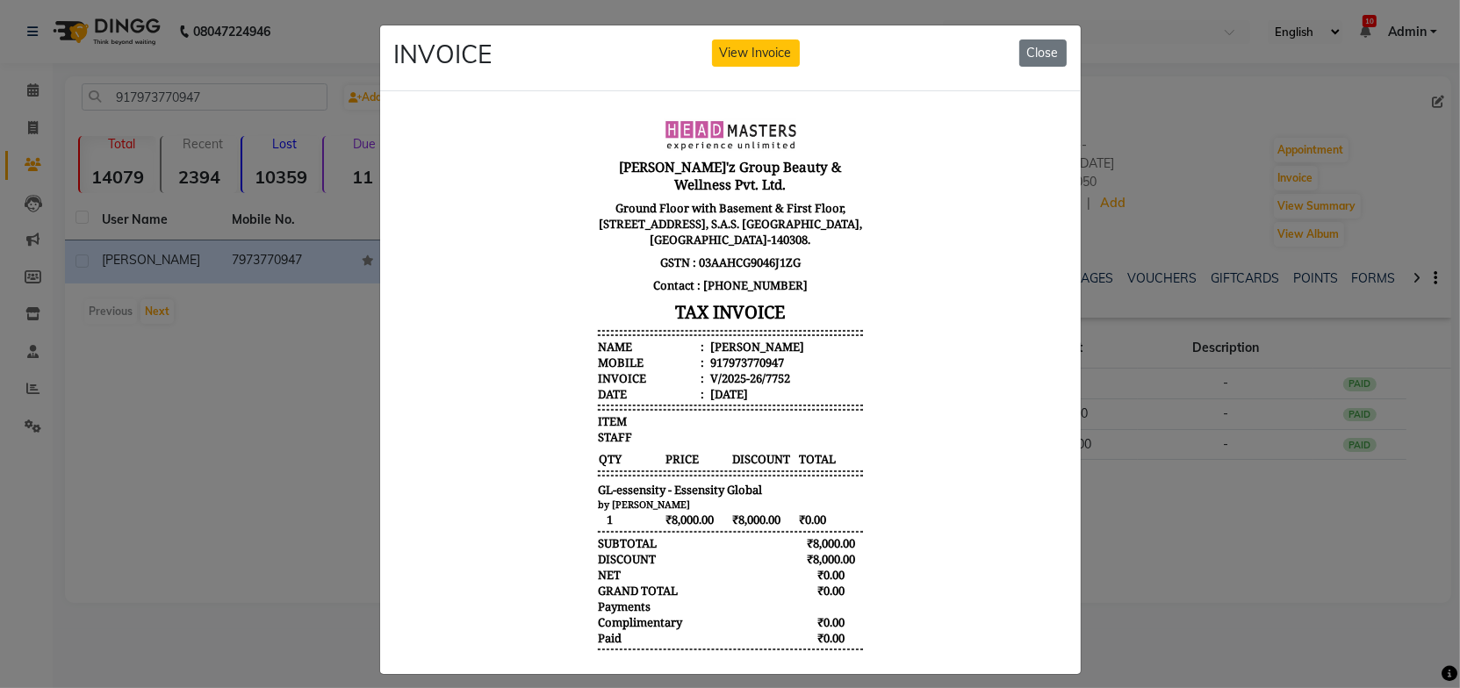
click at [897, 412] on body "[PERSON_NAME]'z Group Beauty & Wellness Pvt. Ltd. Ground Floor with Basement & …" at bounding box center [729, 403] width 659 height 582
click at [1049, 54] on button "Close" at bounding box center [1042, 53] width 47 height 27
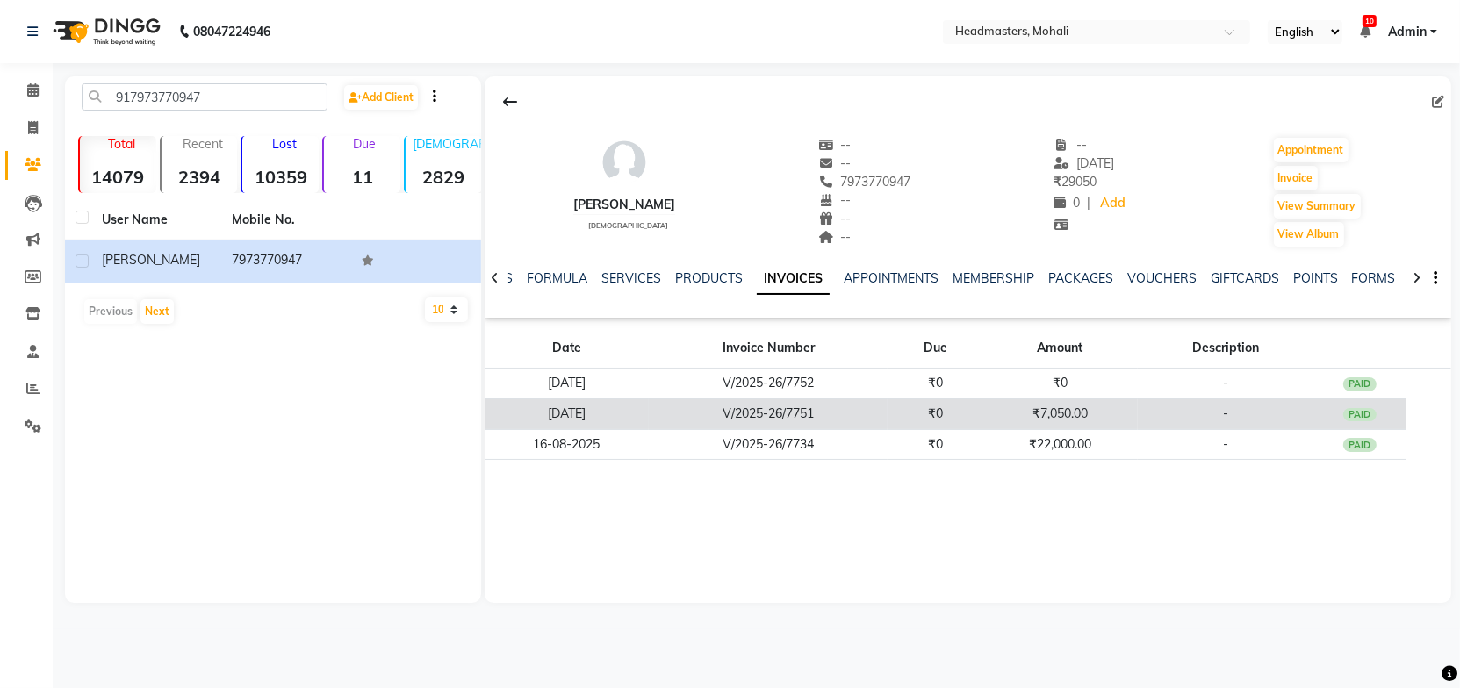
click at [830, 414] on td "V/2025-26/7751" at bounding box center [768, 414] width 239 height 31
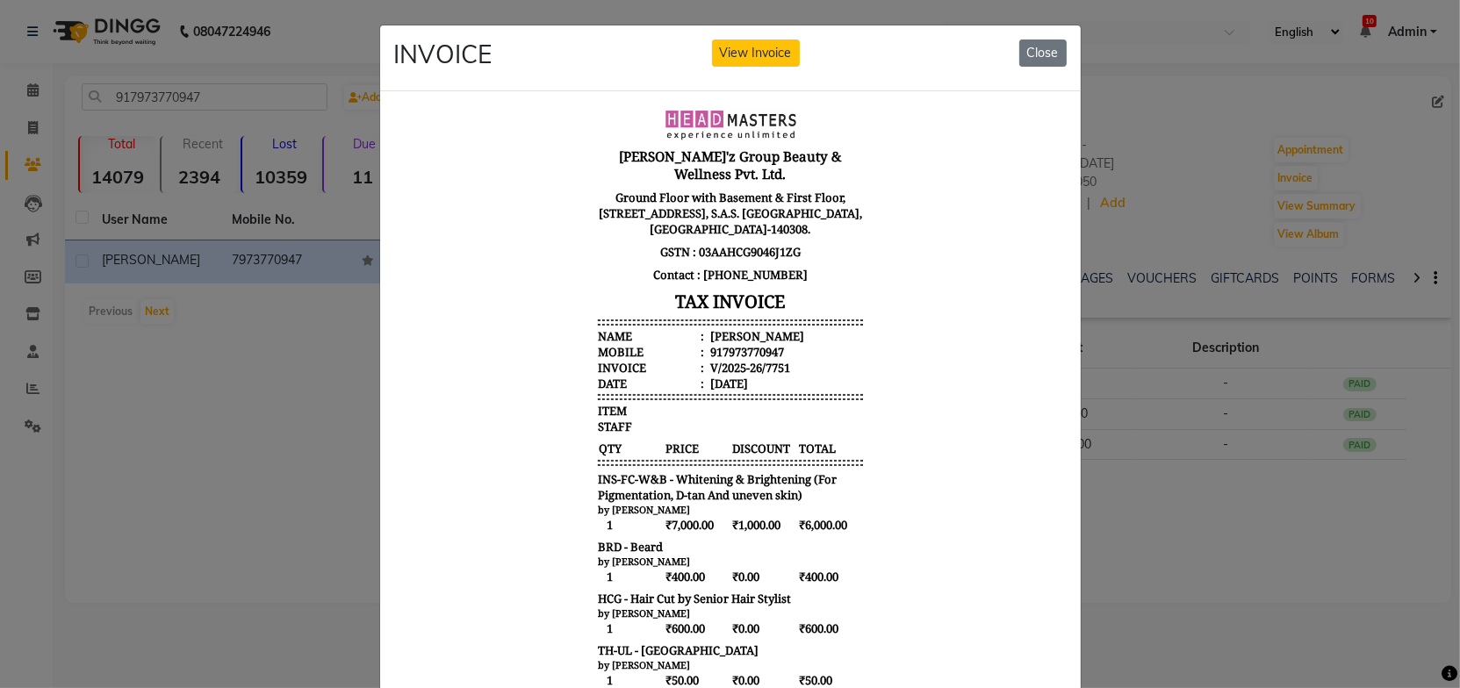
scroll to position [13, 0]
click at [897, 385] on body "[PERSON_NAME]'z Group Beauty & Wellness Pvt. Ltd. Ground Floor with Basement & …" at bounding box center [729, 490] width 659 height 785
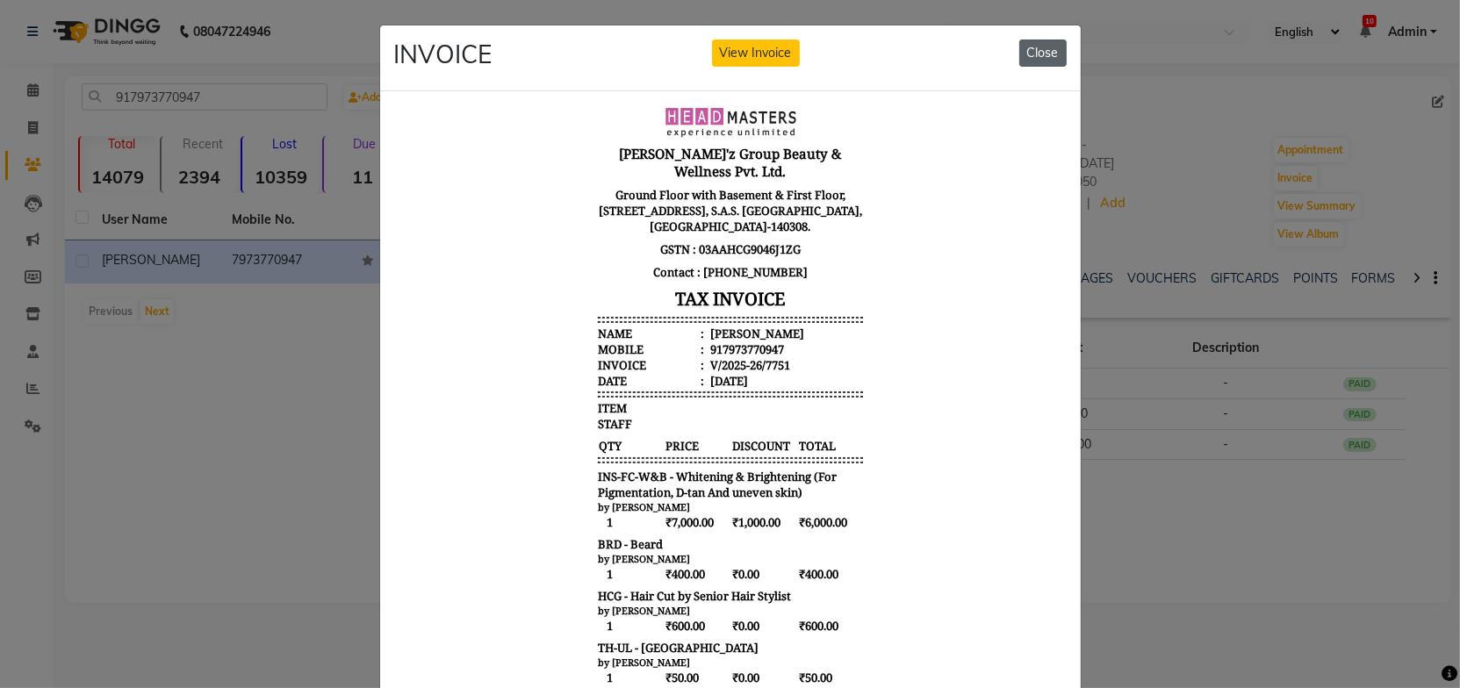
click at [1048, 64] on button "Close" at bounding box center [1042, 53] width 47 height 27
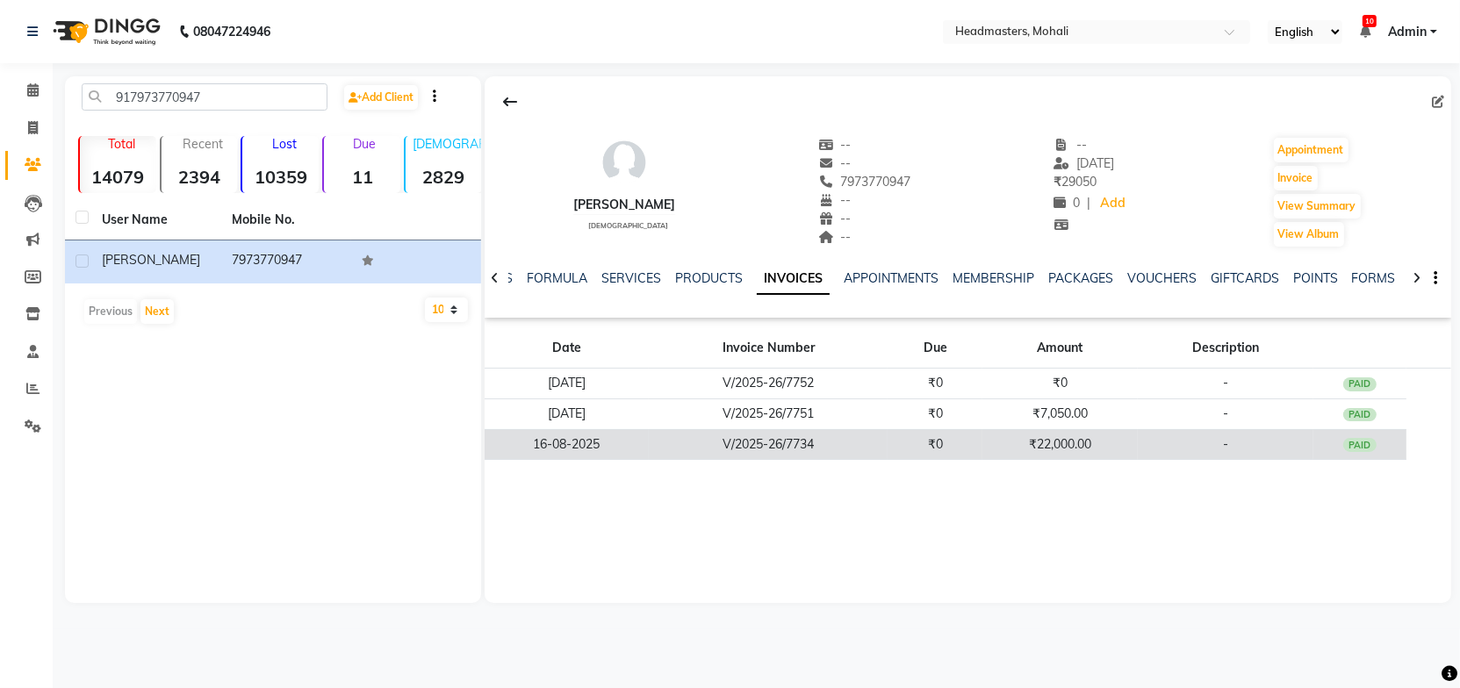
click at [773, 440] on td "V/2025-26/7734" at bounding box center [768, 444] width 239 height 31
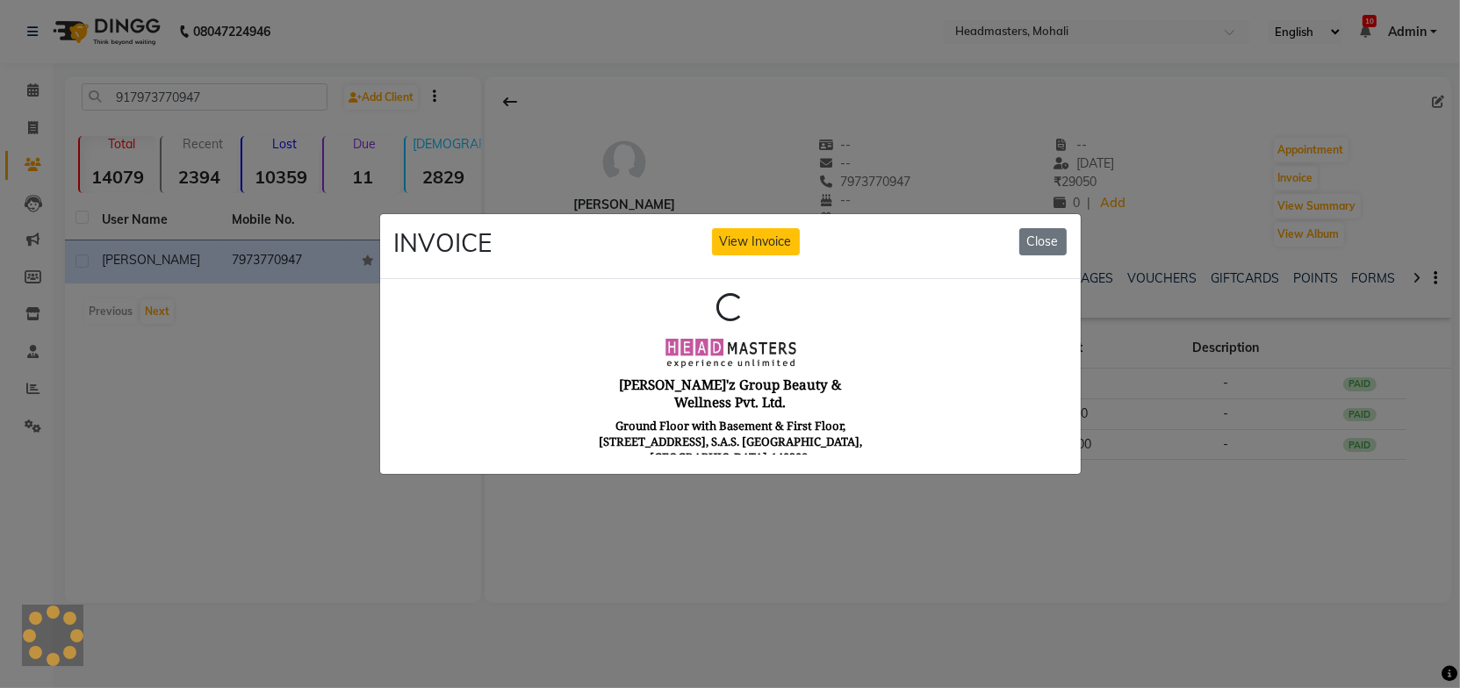
scroll to position [0, 0]
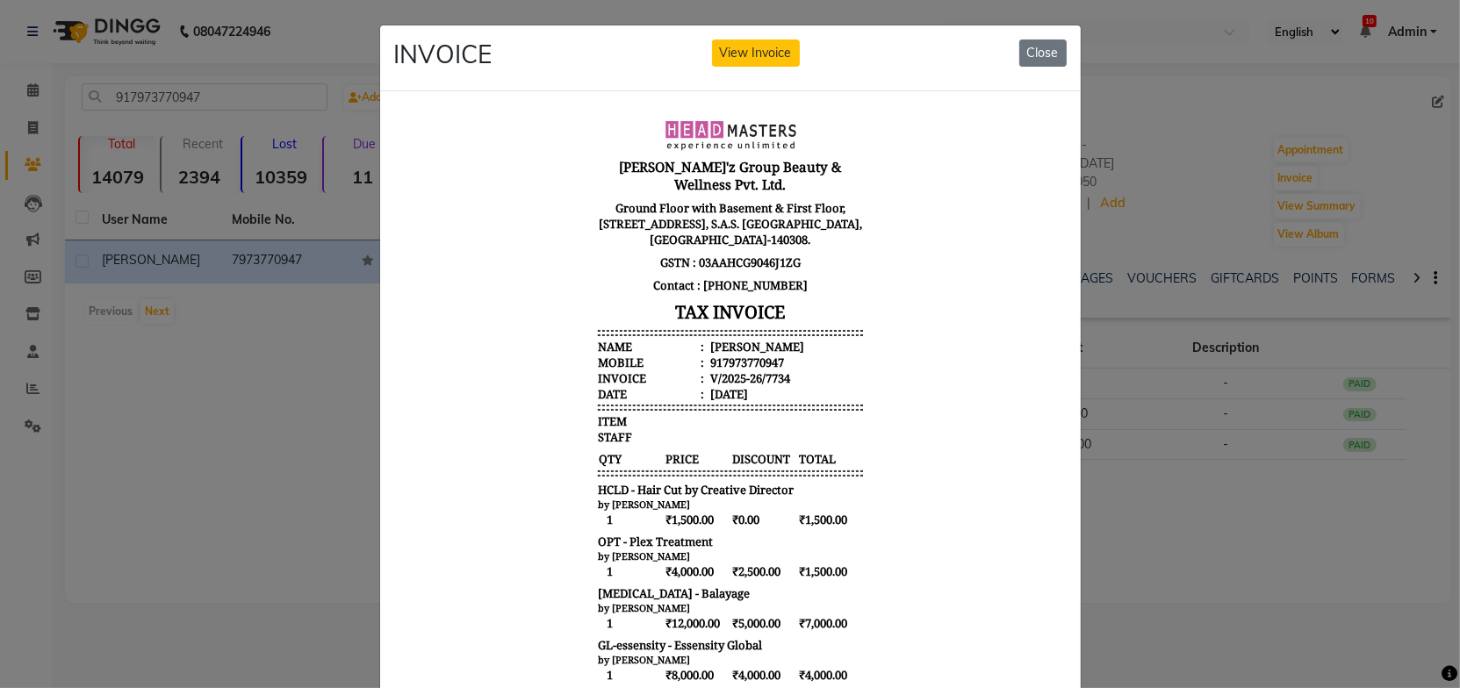
click at [873, 443] on body "[PERSON_NAME]'z Group Beauty & Wellness Pvt. Ltd. Ground Floor with Basement & …" at bounding box center [729, 548] width 659 height 873
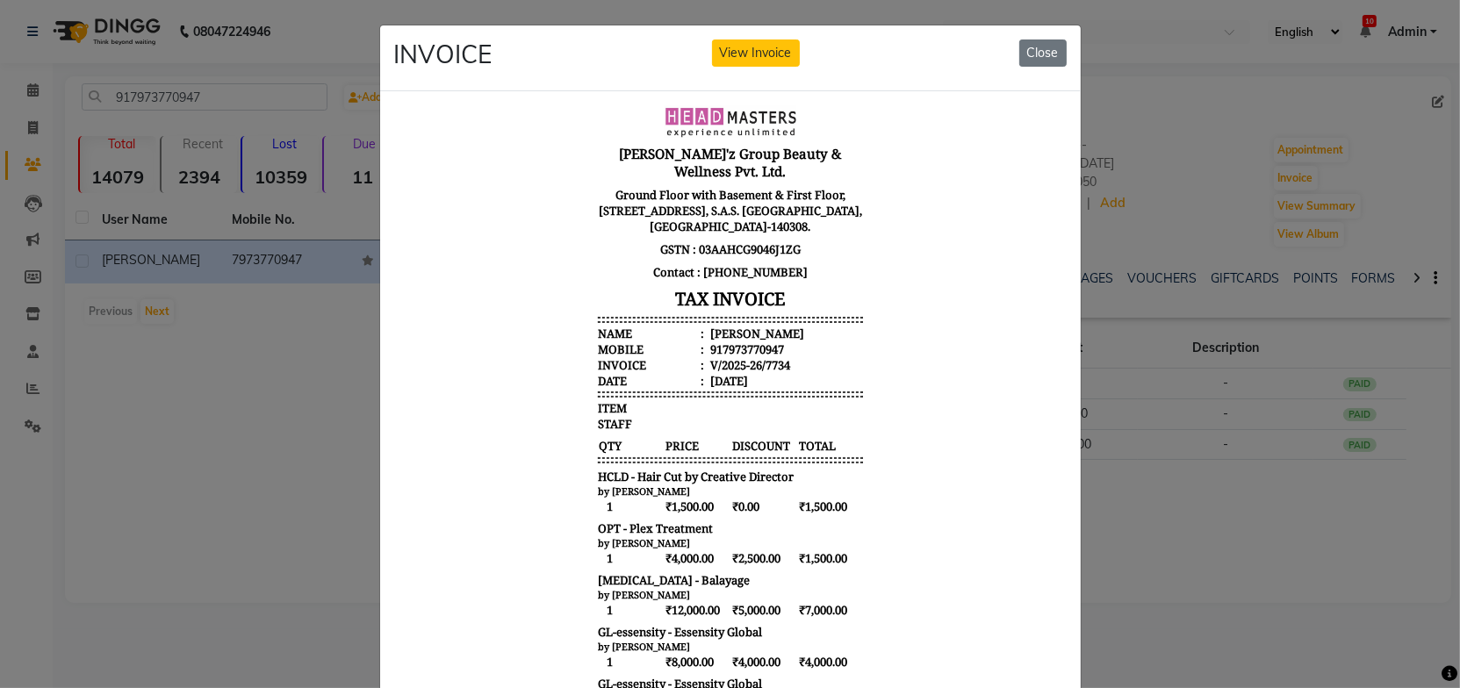
click at [900, 467] on body "[PERSON_NAME]'z Group Beauty & Wellness Pvt. Ltd. Ground Floor with Basement & …" at bounding box center [729, 534] width 659 height 873
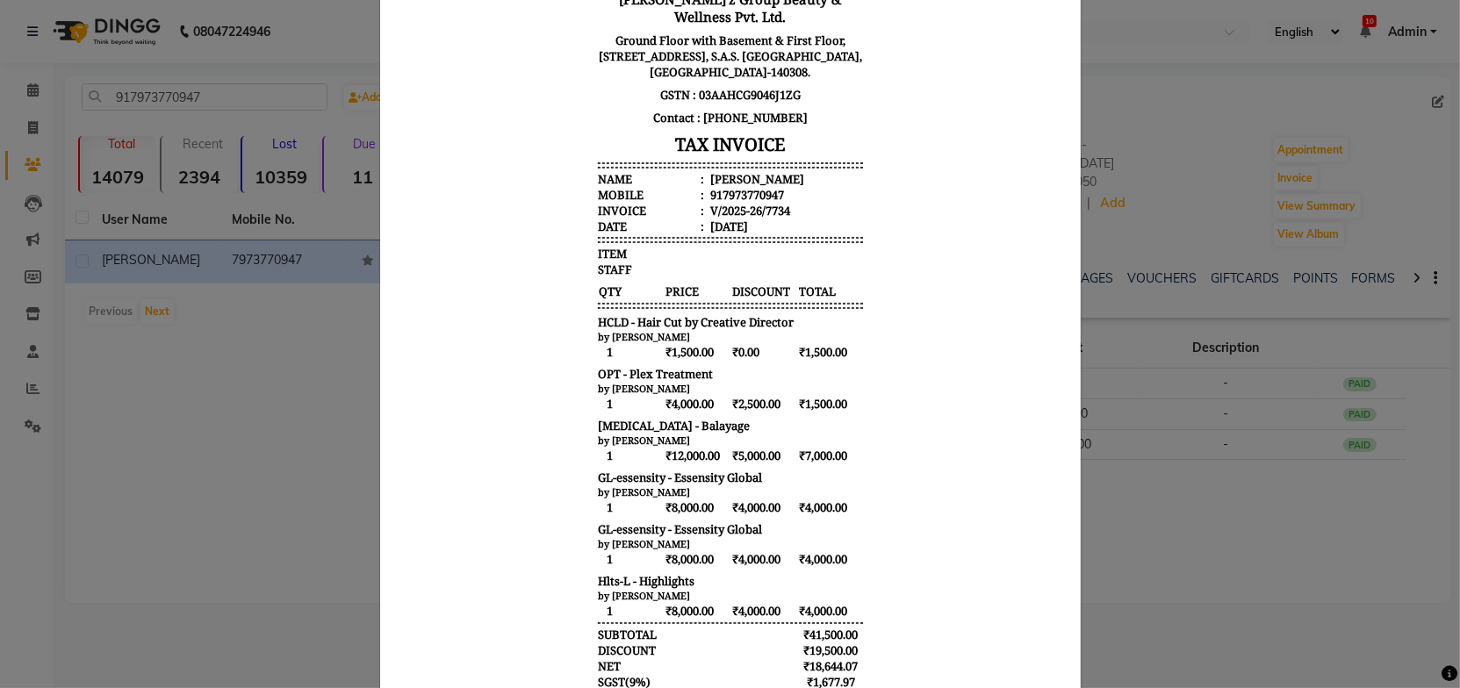
scroll to position [159, 0]
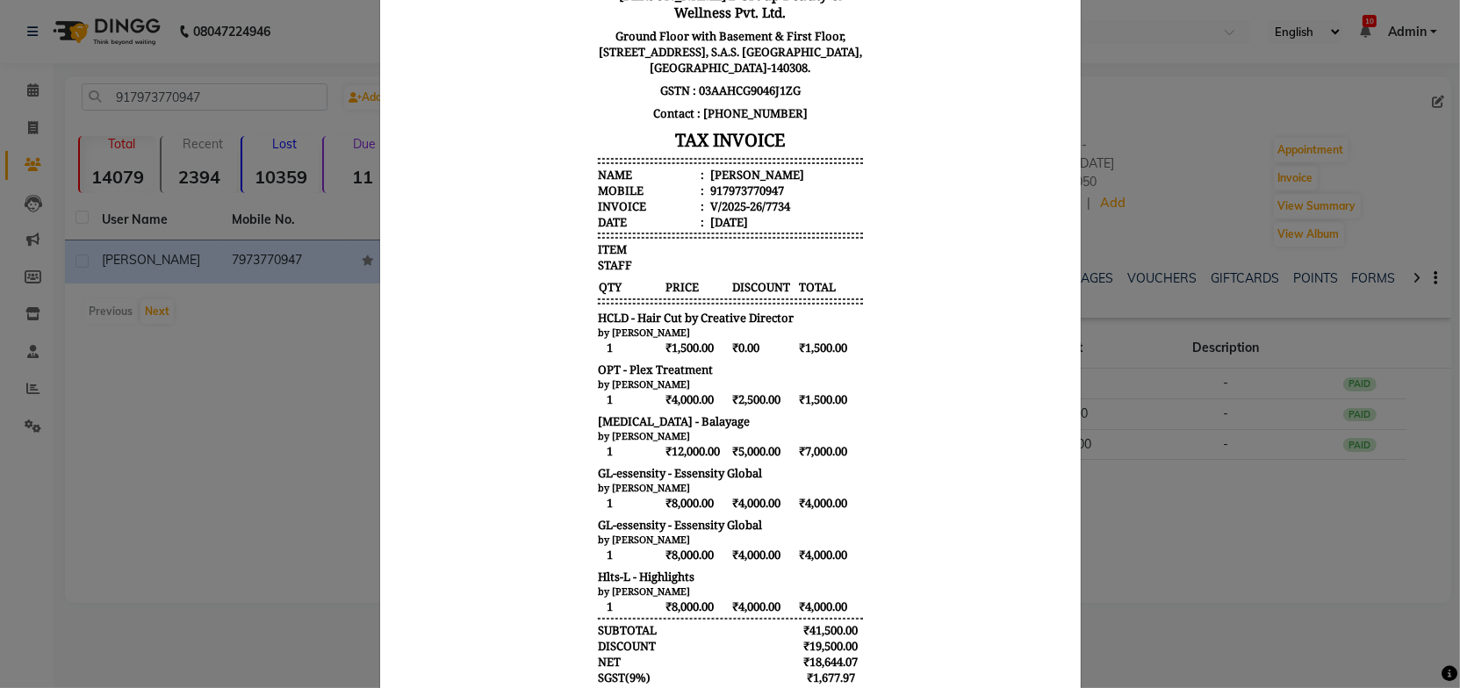
click at [900, 469] on body "[PERSON_NAME]'z Group Beauty & Wellness Pvt. Ltd. Ground Floor with Basement & …" at bounding box center [729, 376] width 659 height 873
click at [914, 429] on body "[PERSON_NAME]'z Group Beauty & Wellness Pvt. Ltd. Ground Floor with Basement & …" at bounding box center [729, 376] width 659 height 873
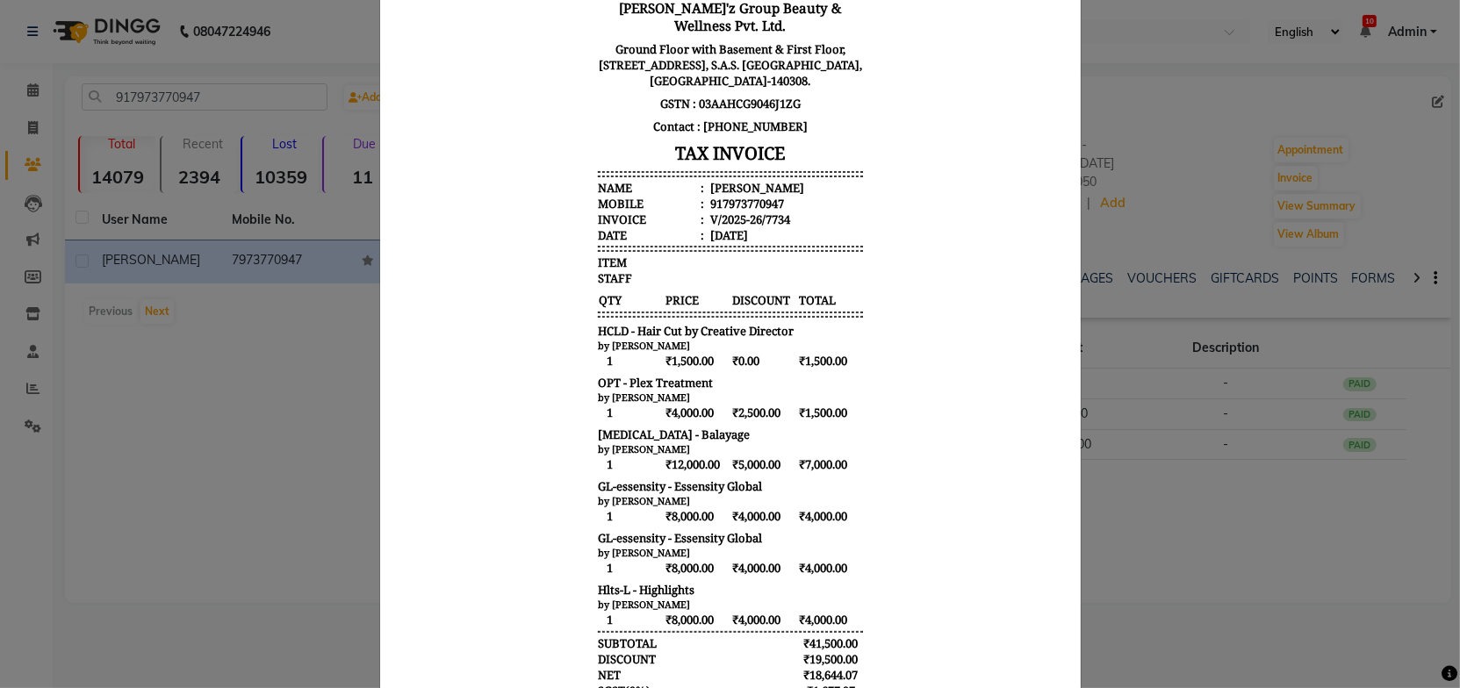
scroll to position [0, 0]
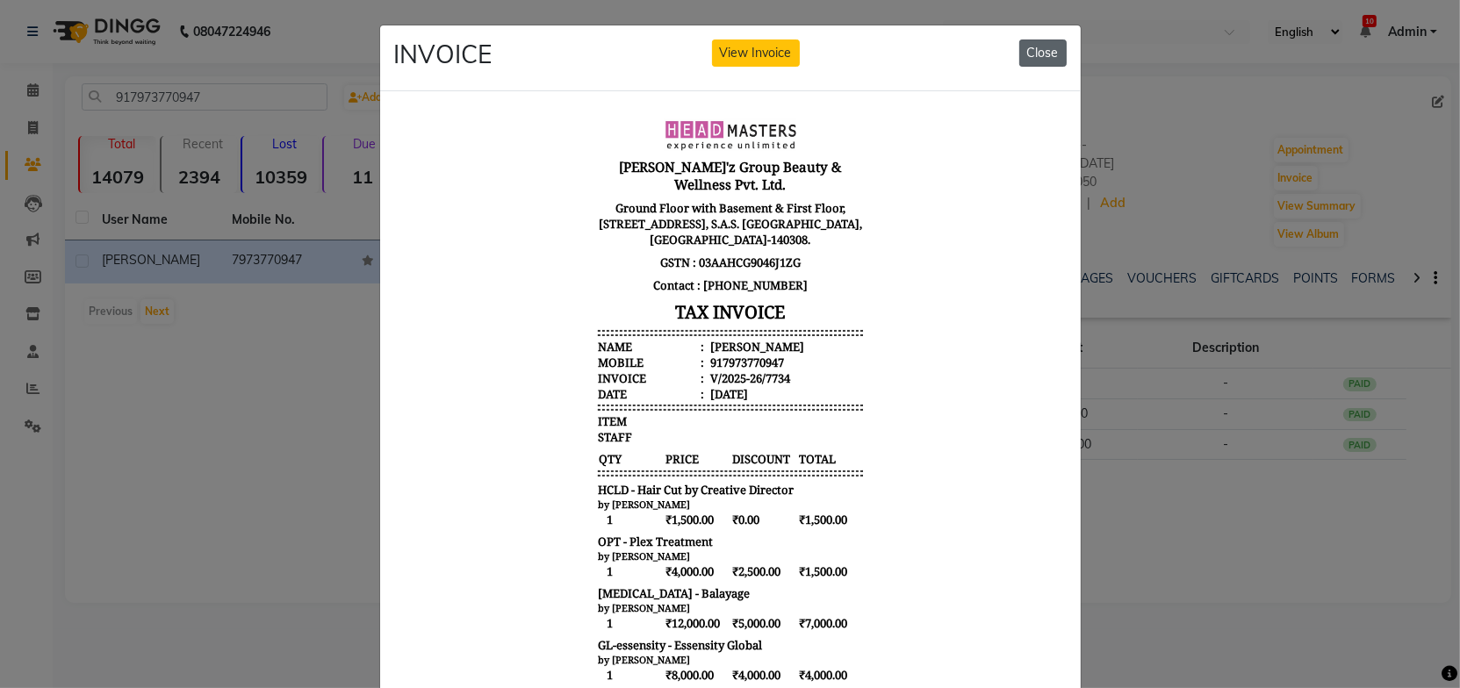
click at [1041, 53] on button "Close" at bounding box center [1042, 53] width 47 height 27
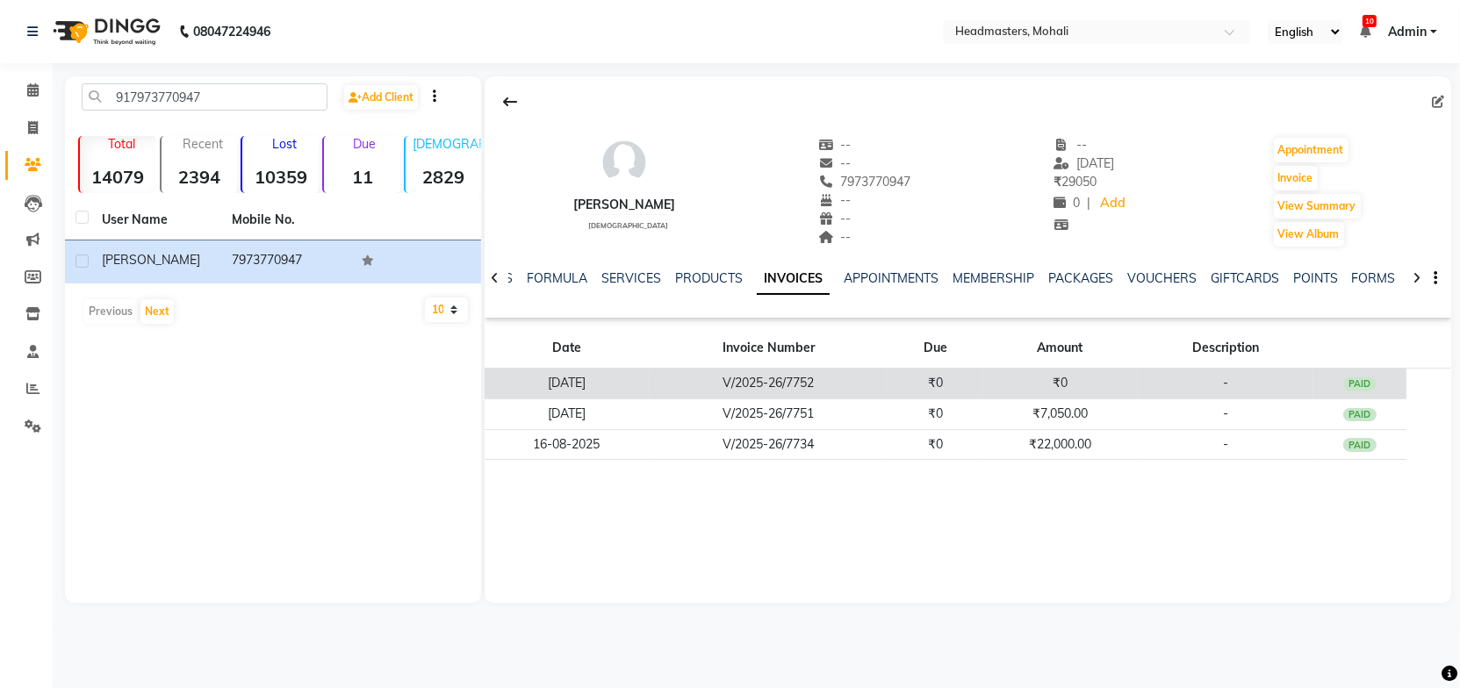
click at [967, 378] on td "₹0" at bounding box center [935, 384] width 95 height 31
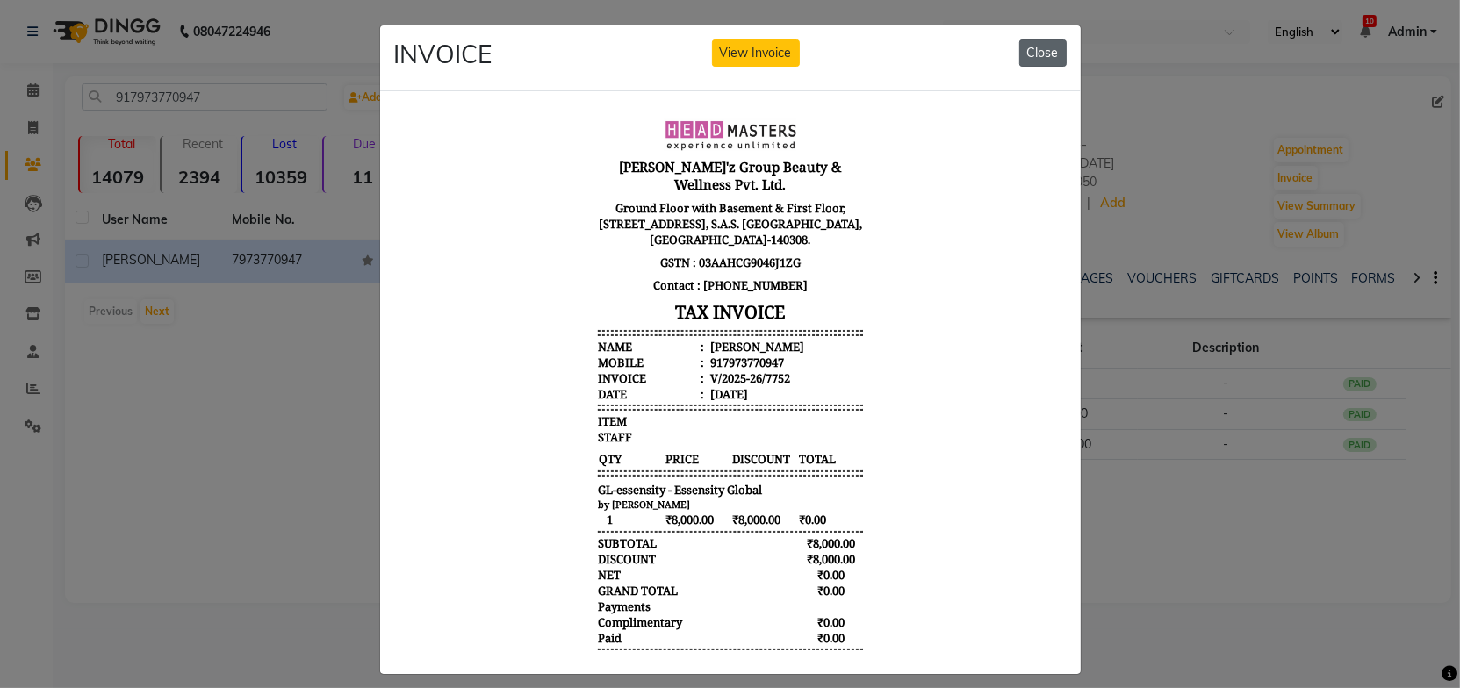
click at [1037, 52] on button "Close" at bounding box center [1042, 53] width 47 height 27
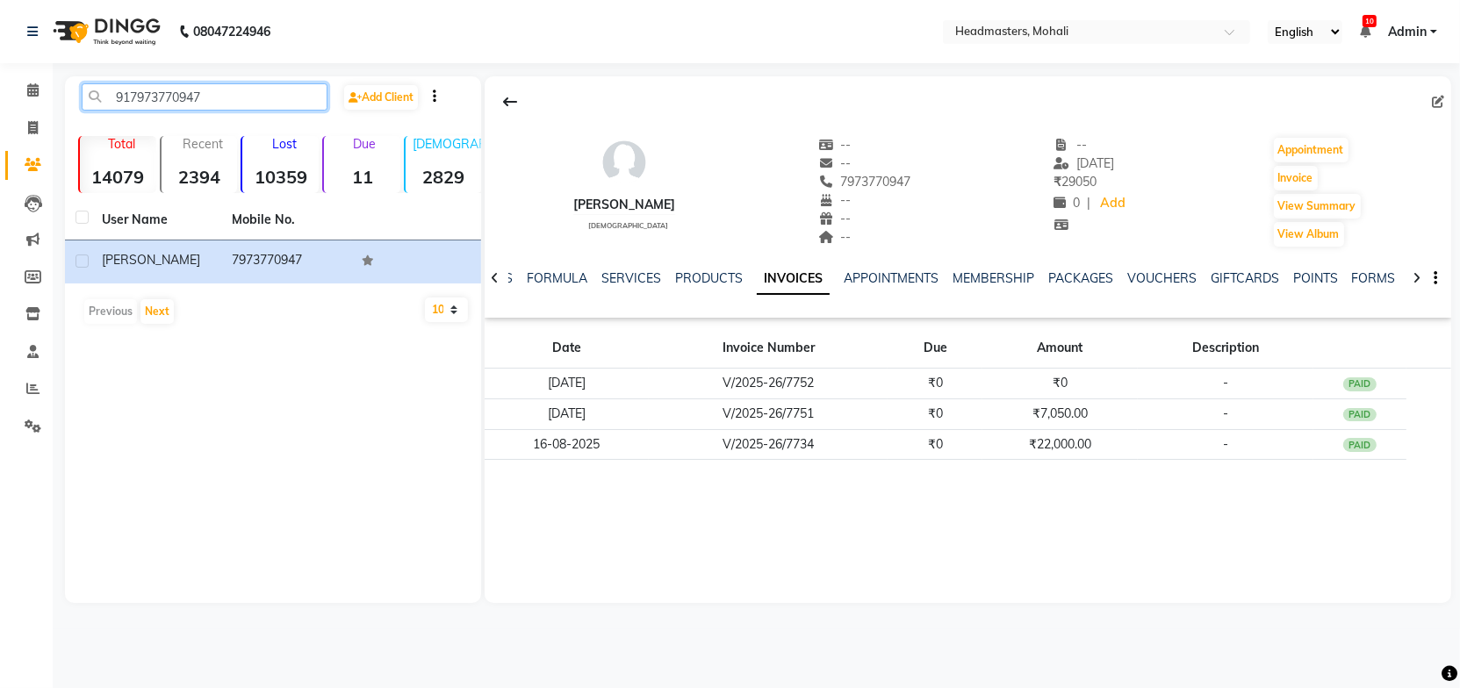
drag, startPoint x: 254, startPoint y: 95, endPoint x: 61, endPoint y: 109, distance: 192.8
click at [61, 109] on main "917973770947 Add Client Total 14079 Recent 2394 Lost 10359 Due 11 [DEMOGRAPHIC_…" at bounding box center [757, 352] width 1408 height 553
paste input "8683900070"
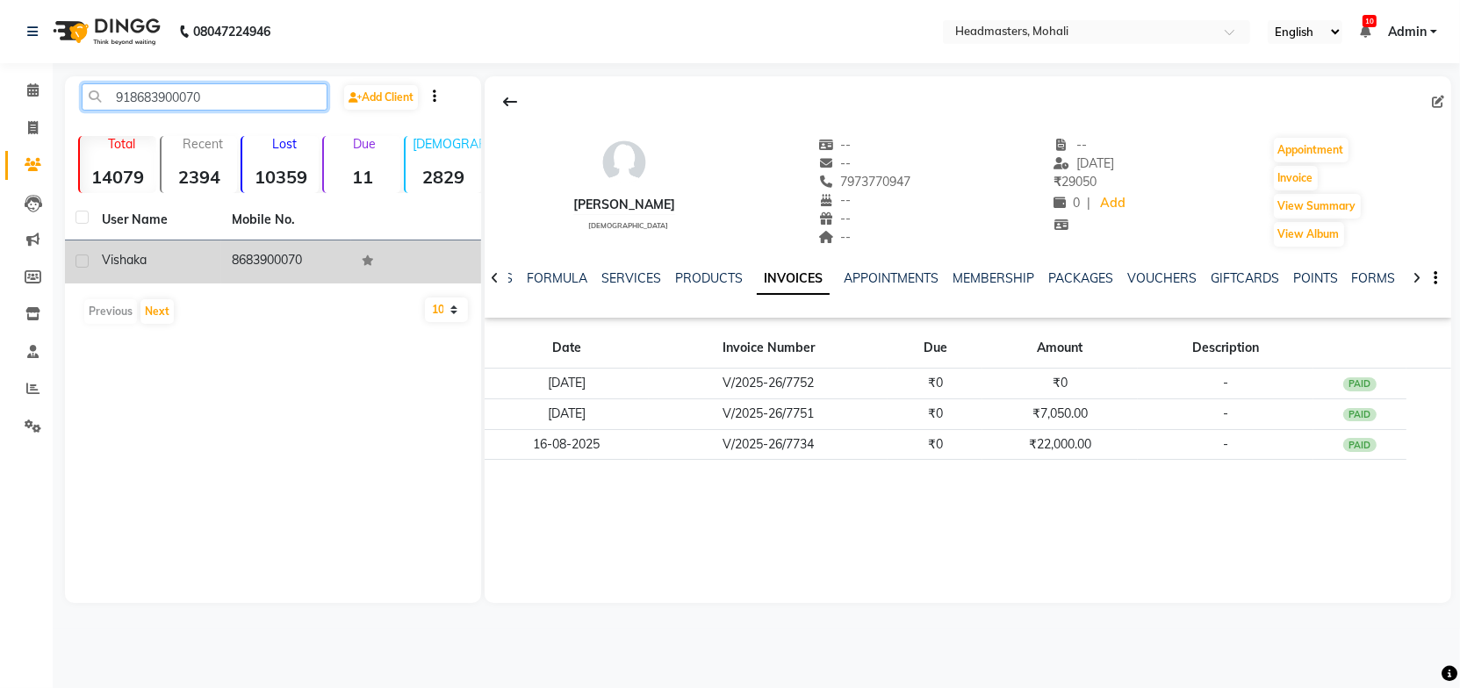
type input "918683900070"
click at [192, 265] on div "vishaka" at bounding box center [156, 260] width 109 height 18
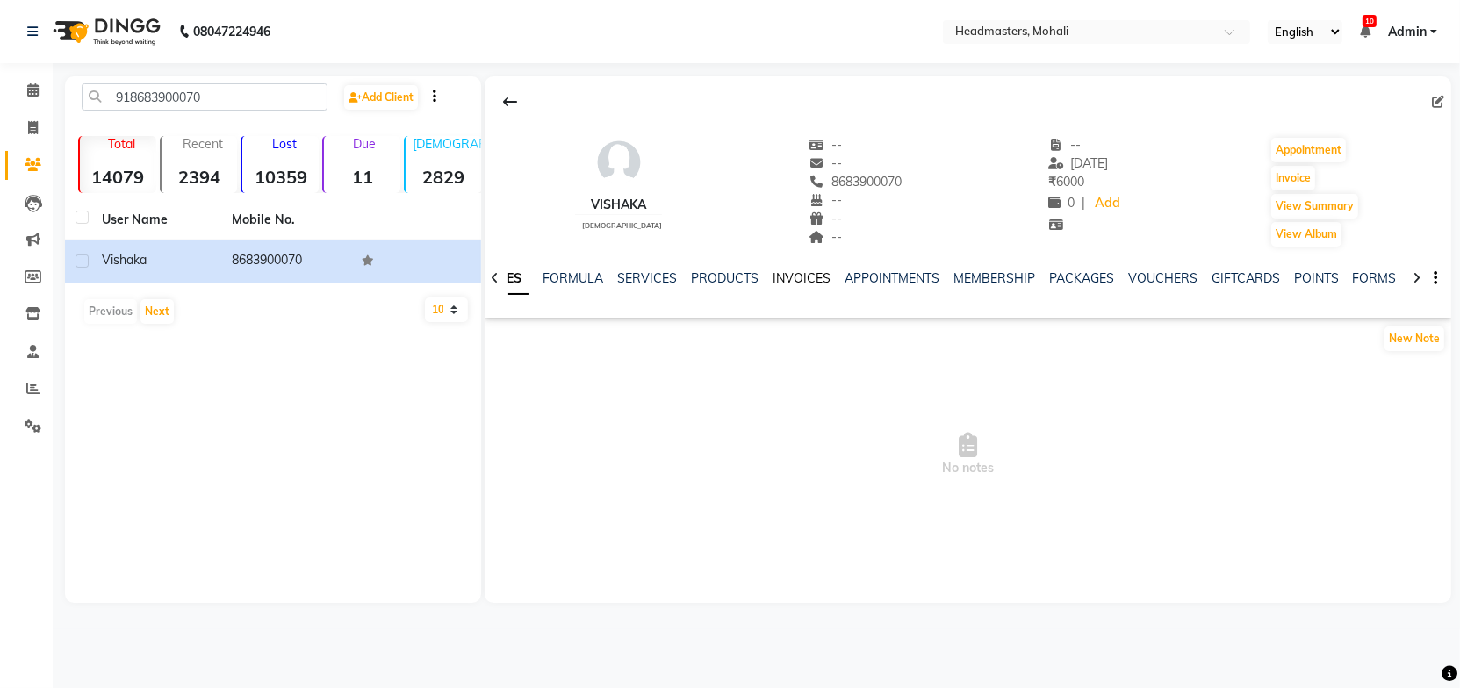
click at [787, 273] on link "INVOICES" at bounding box center [802, 278] width 58 height 16
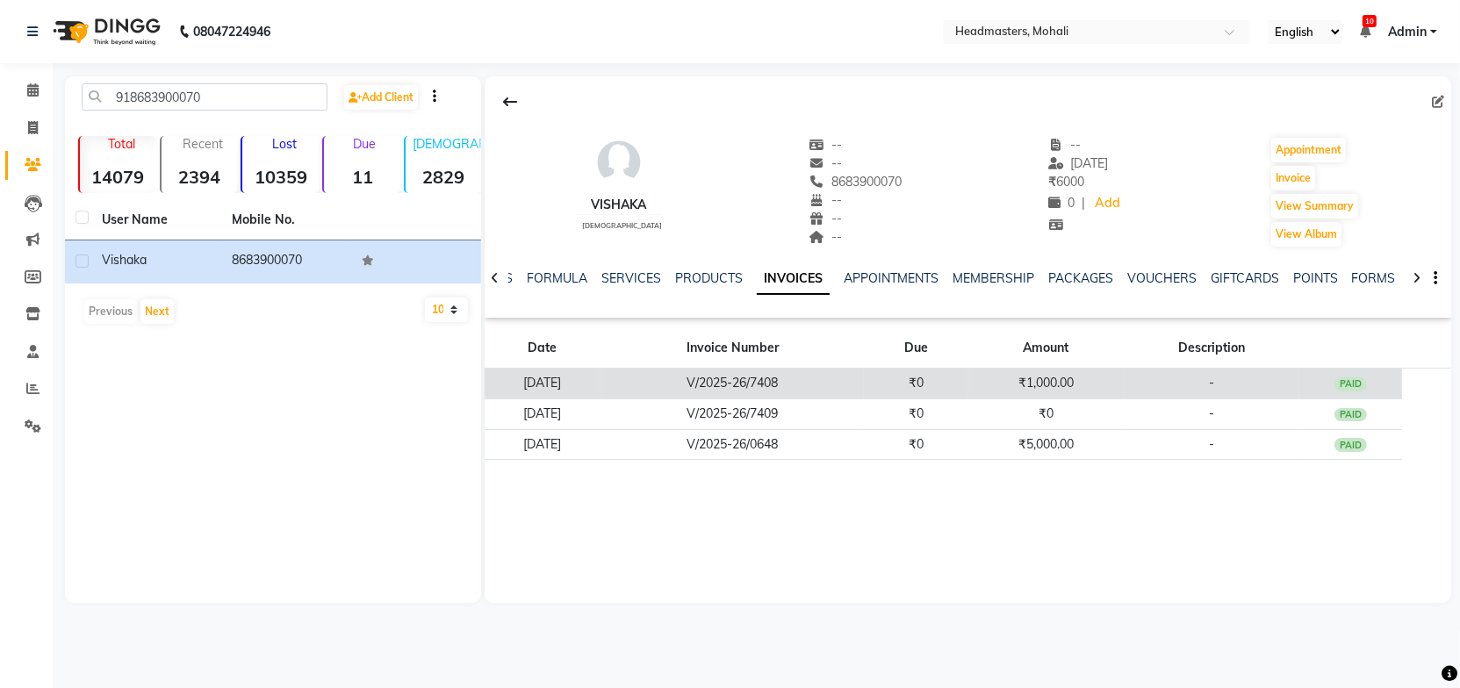
click at [670, 379] on td "V/2025-26/7408" at bounding box center [732, 384] width 263 height 31
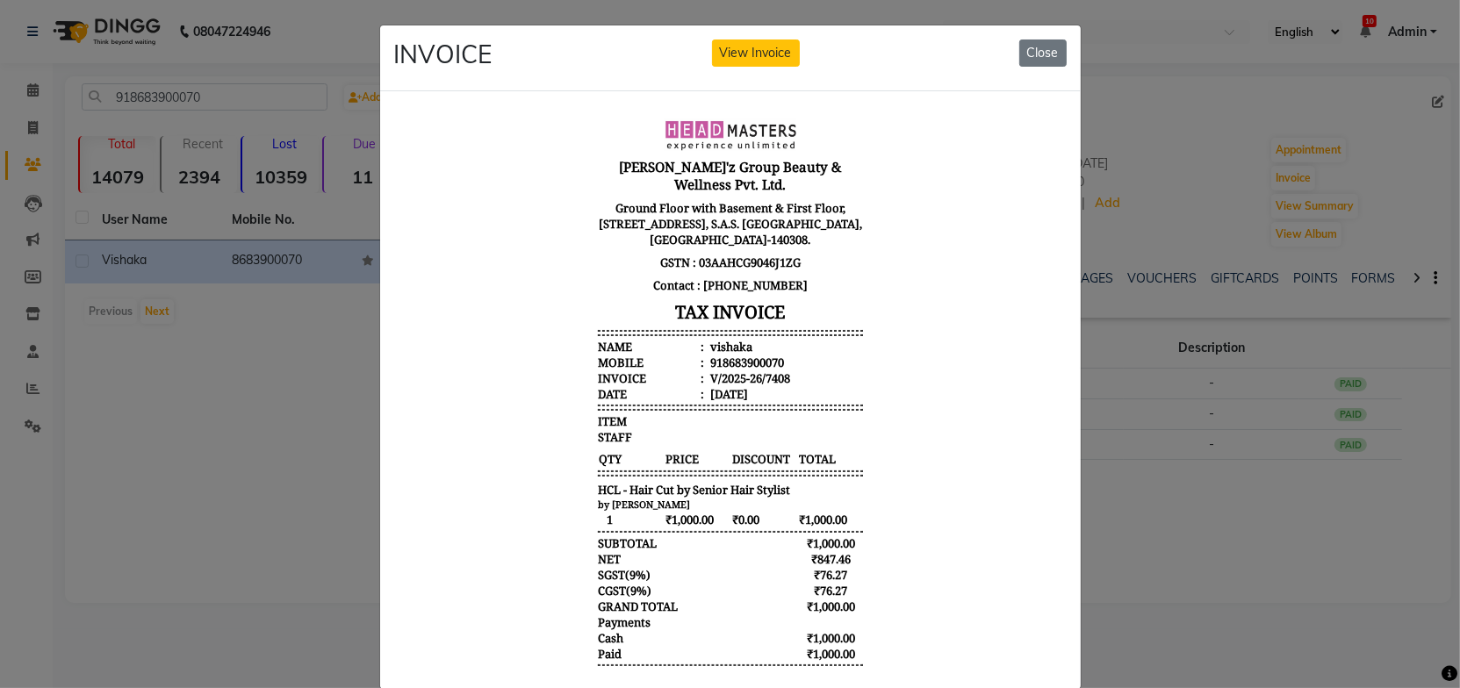
click at [920, 399] on body "[PERSON_NAME]'z Group Beauty & Wellness Pvt. Ltd. Ground Floor with Basement & …" at bounding box center [729, 411] width 659 height 598
click at [1050, 50] on button "Close" at bounding box center [1042, 53] width 47 height 27
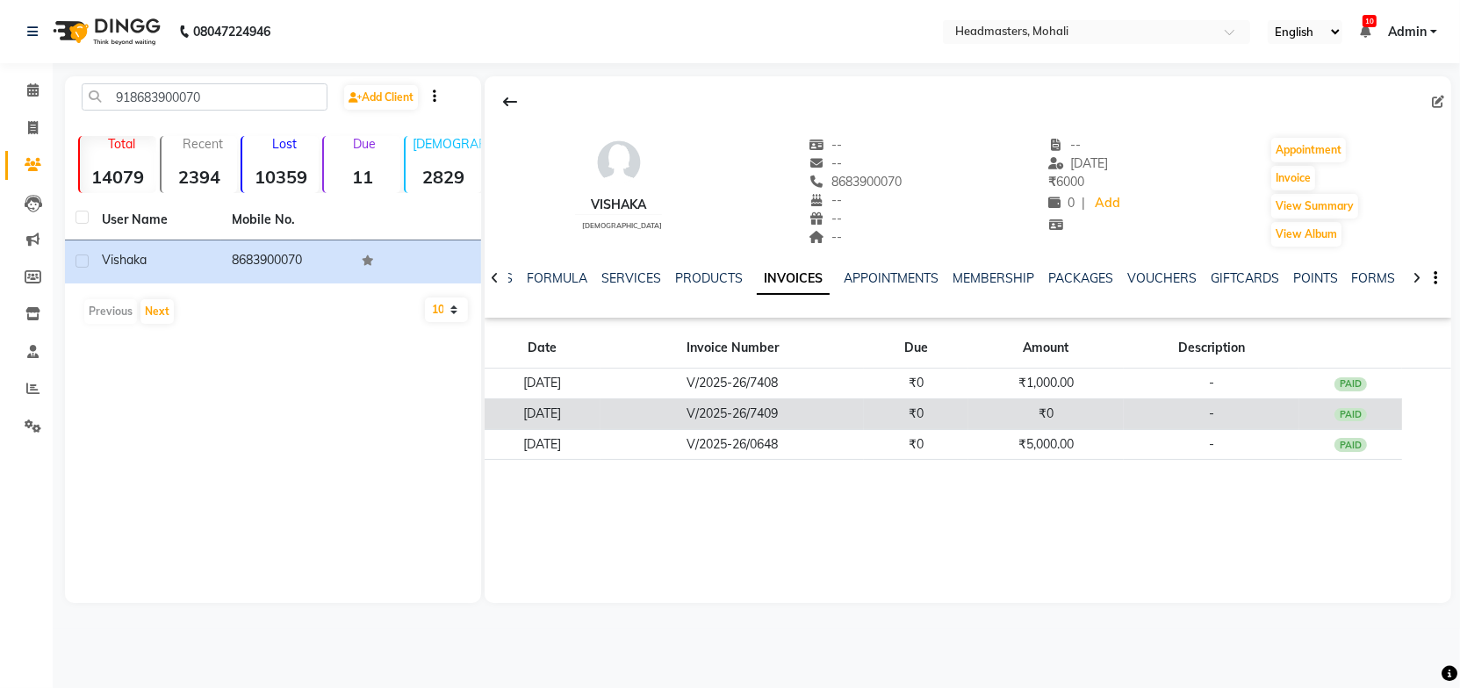
click at [1052, 418] on td "₹0" at bounding box center [1046, 414] width 155 height 31
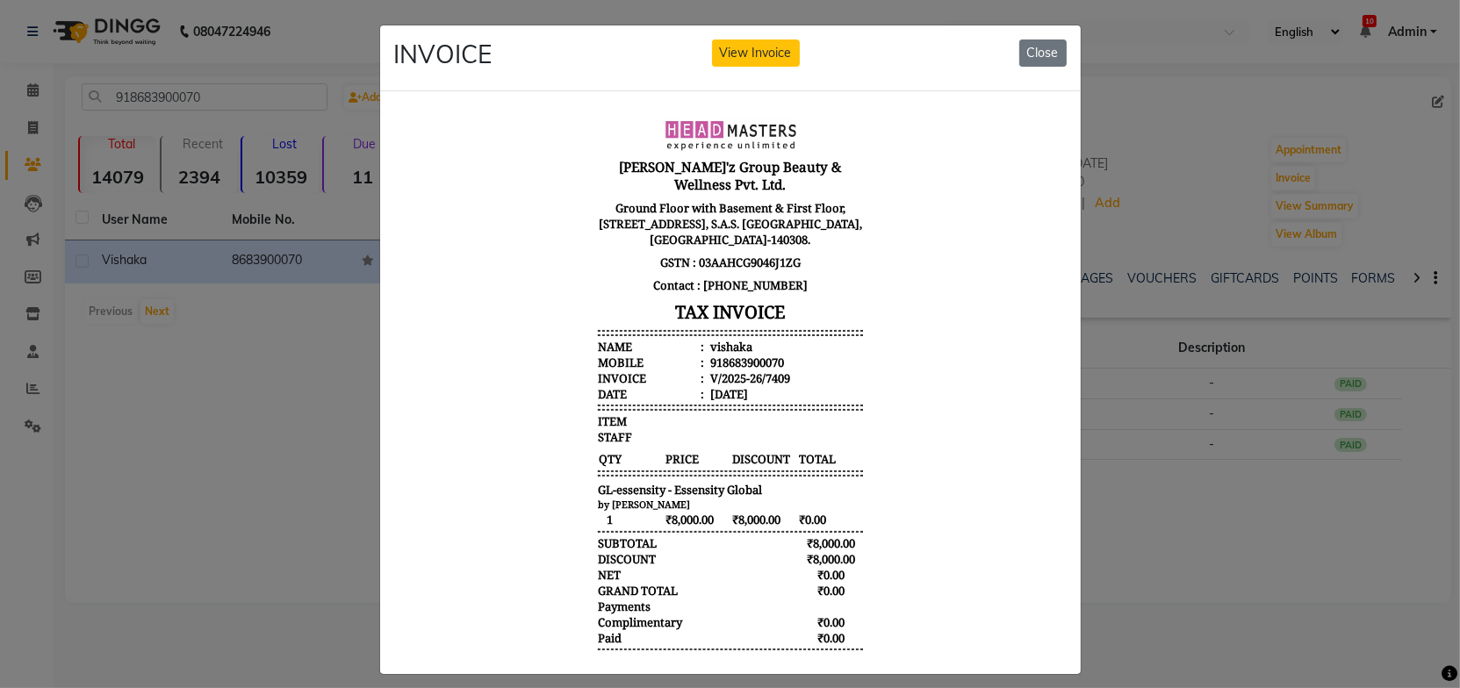
click at [937, 453] on body "[PERSON_NAME]'z Group Beauty & Wellness Pvt. Ltd. Ground Floor with Basement & …" at bounding box center [729, 403] width 659 height 582
click at [1036, 53] on button "Close" at bounding box center [1042, 53] width 47 height 27
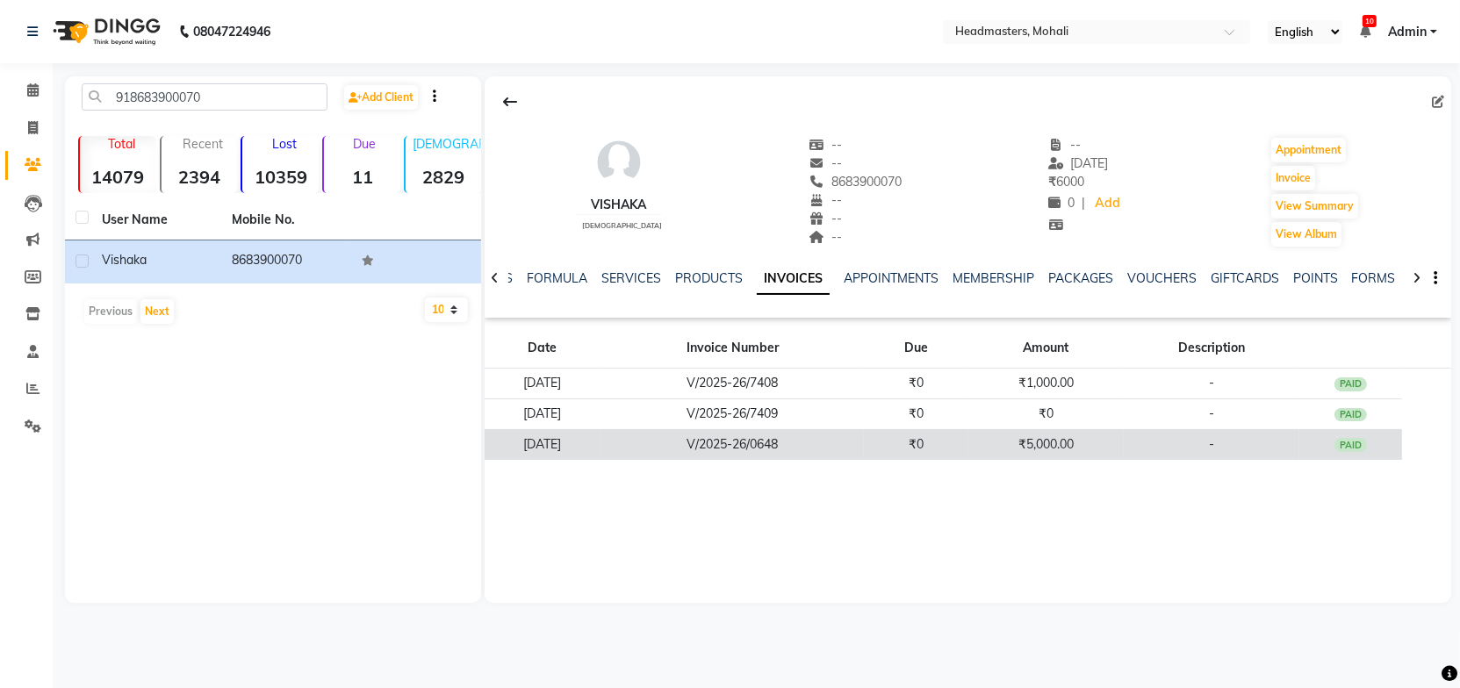
click at [1075, 449] on td "₹5,000.00" at bounding box center [1046, 444] width 155 height 31
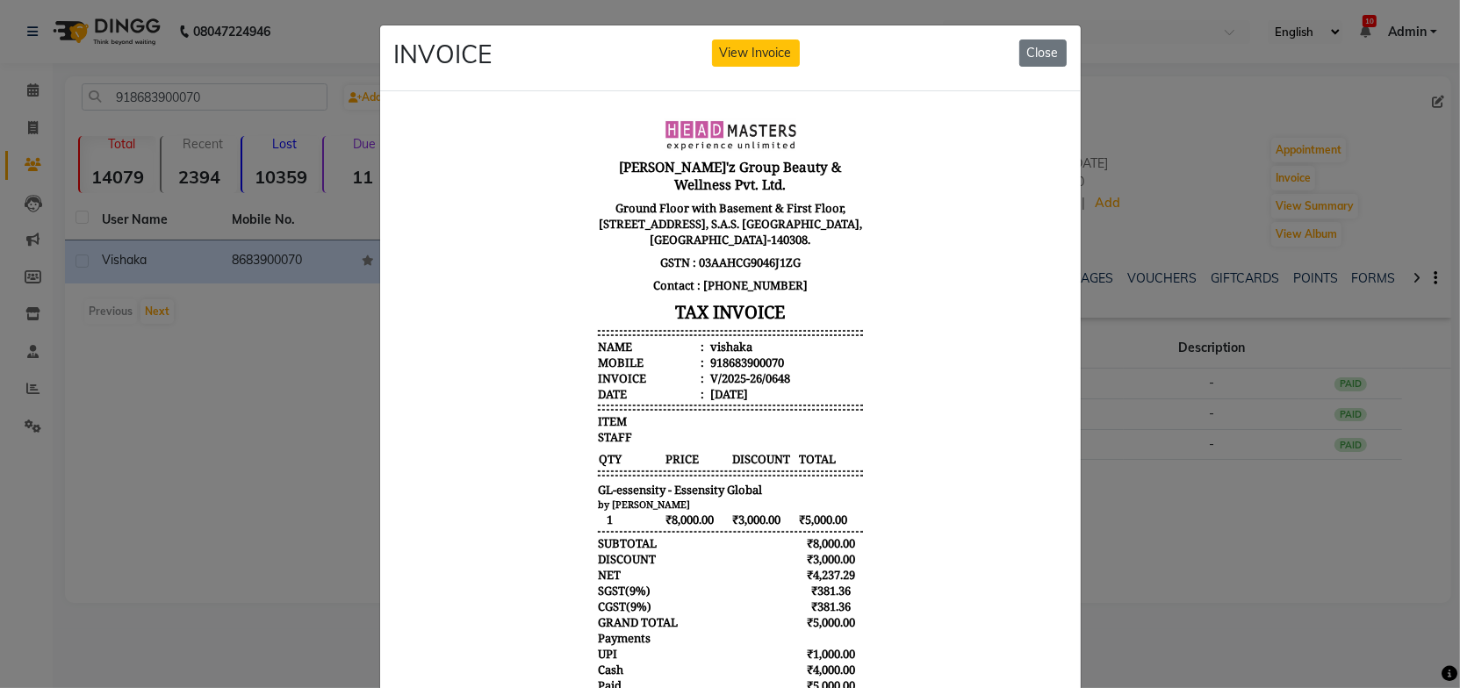
click at [920, 394] on body "[PERSON_NAME]'z Group Beauty & Wellness Pvt. Ltd. Ground Floor with Basement & …" at bounding box center [729, 427] width 659 height 630
drag, startPoint x: 1037, startPoint y: 46, endPoint x: 657, endPoint y: 50, distance: 380.2
click at [1037, 46] on button "Close" at bounding box center [1042, 53] width 47 height 27
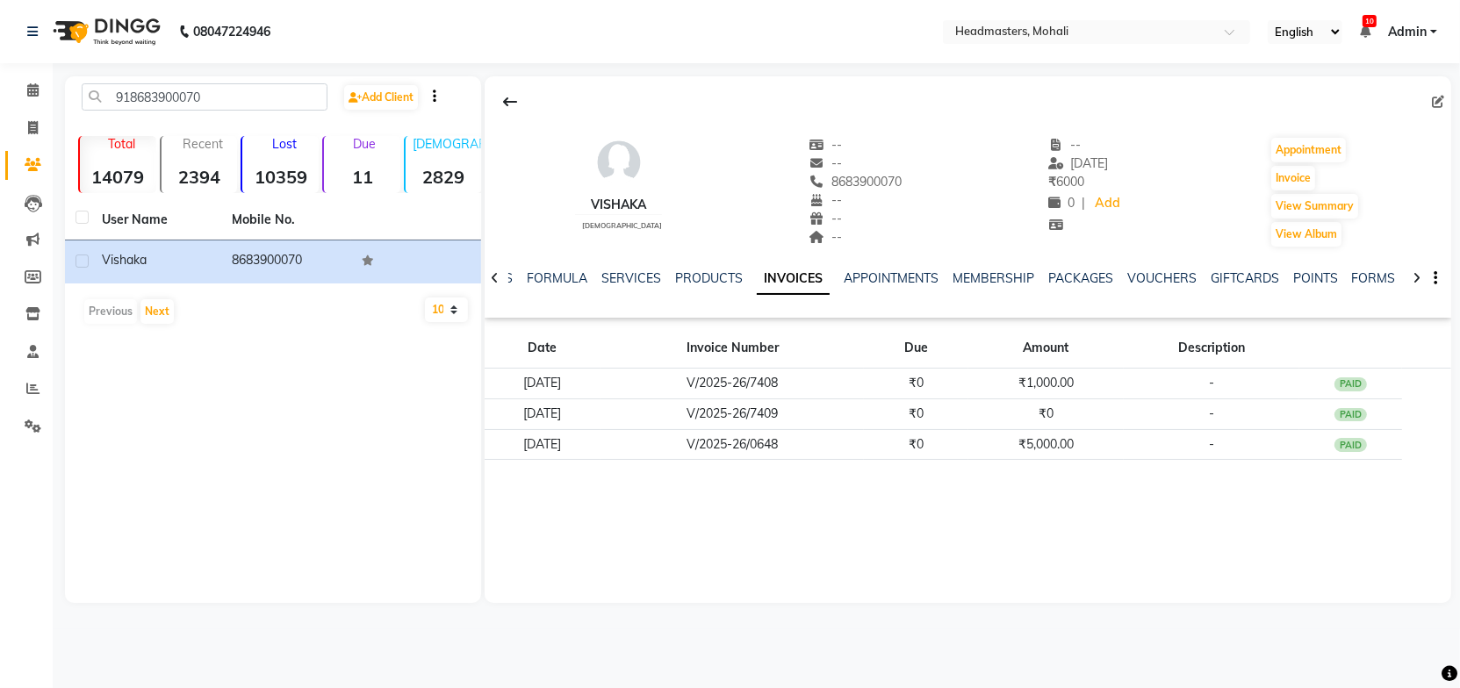
click at [912, 525] on div "vishaka [DEMOGRAPHIC_DATA] -- -- 8683900070 -- -- -- -- [DATE] ₹ 6000 0 | Add A…" at bounding box center [968, 339] width 967 height 527
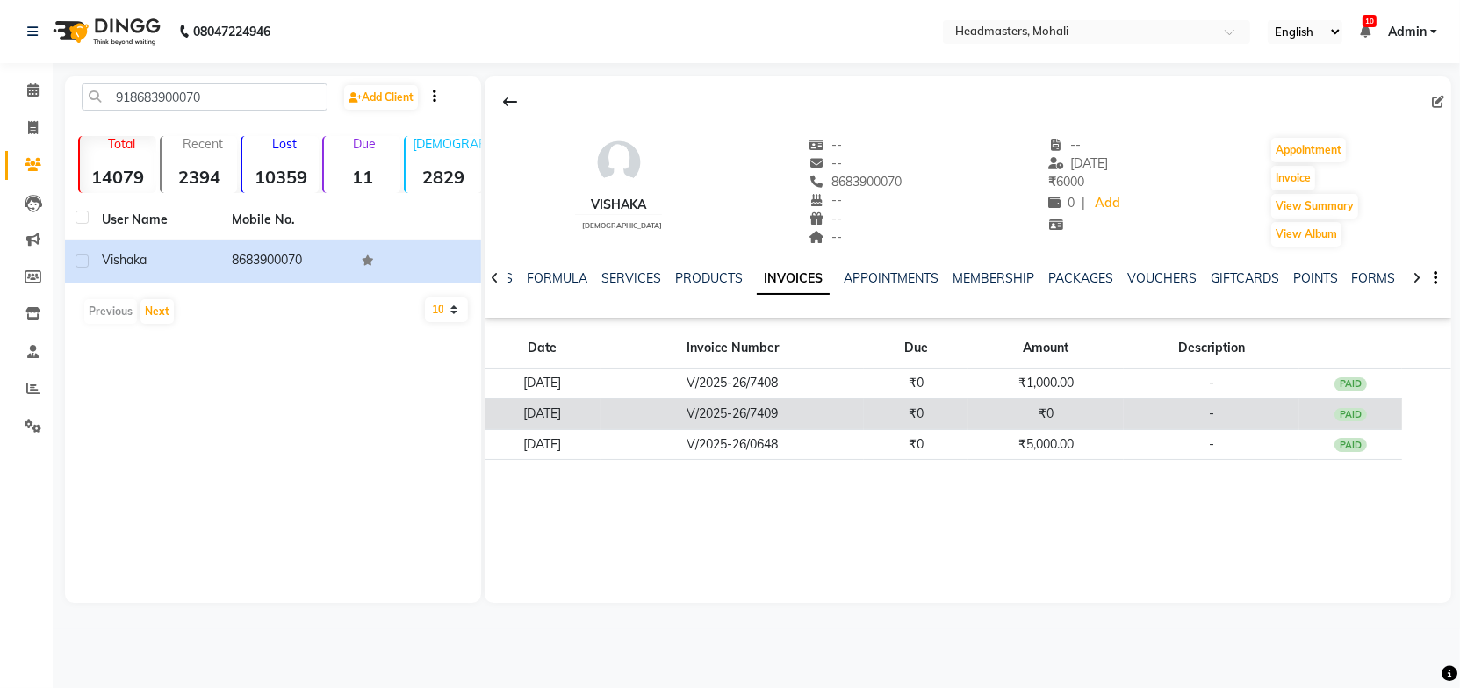
click at [854, 418] on td "V/2025-26/7409" at bounding box center [732, 414] width 263 height 31
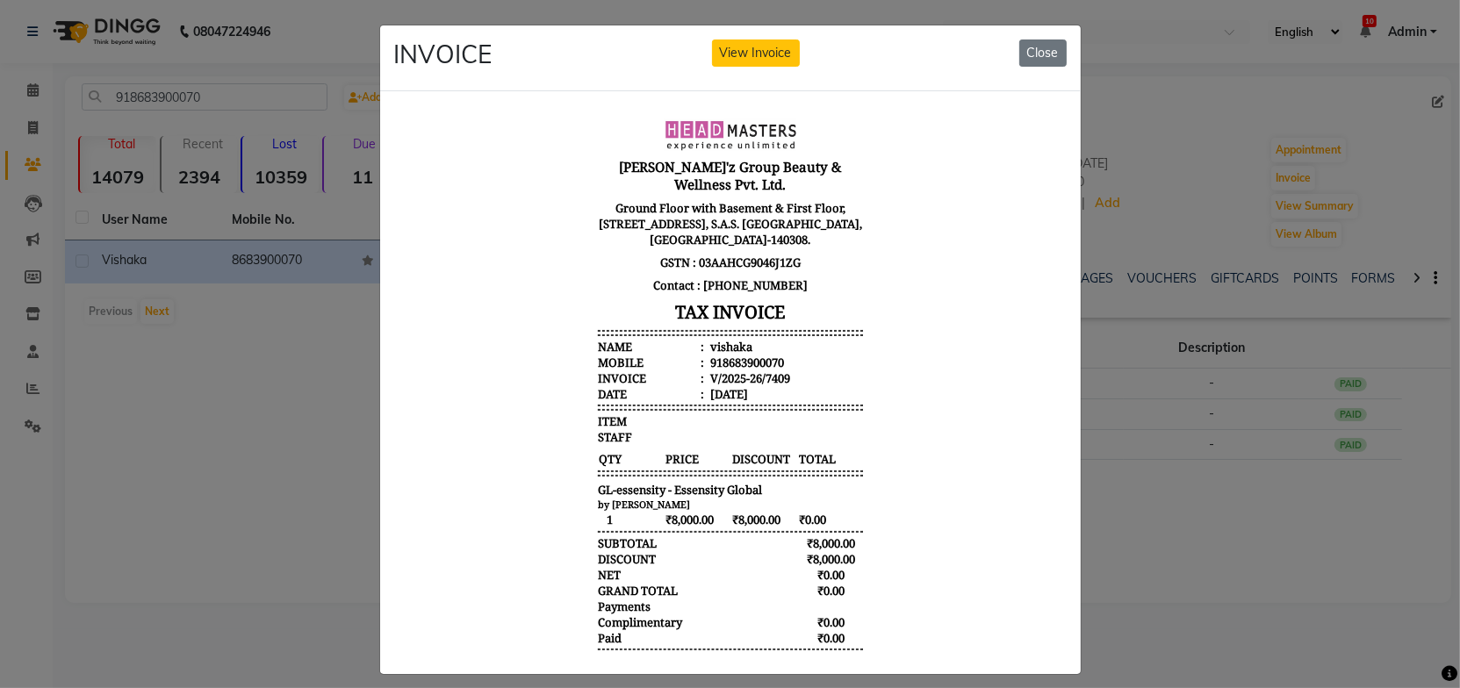
click at [897, 444] on body "[PERSON_NAME]'z Group Beauty & Wellness Pvt. Ltd. Ground Floor with Basement & …" at bounding box center [729, 403] width 659 height 582
click at [901, 409] on body "[PERSON_NAME]'z Group Beauty & Wellness Pvt. Ltd. Ground Floor with Basement & …" at bounding box center [729, 403] width 659 height 582
click at [1037, 51] on button "Close" at bounding box center [1042, 53] width 47 height 27
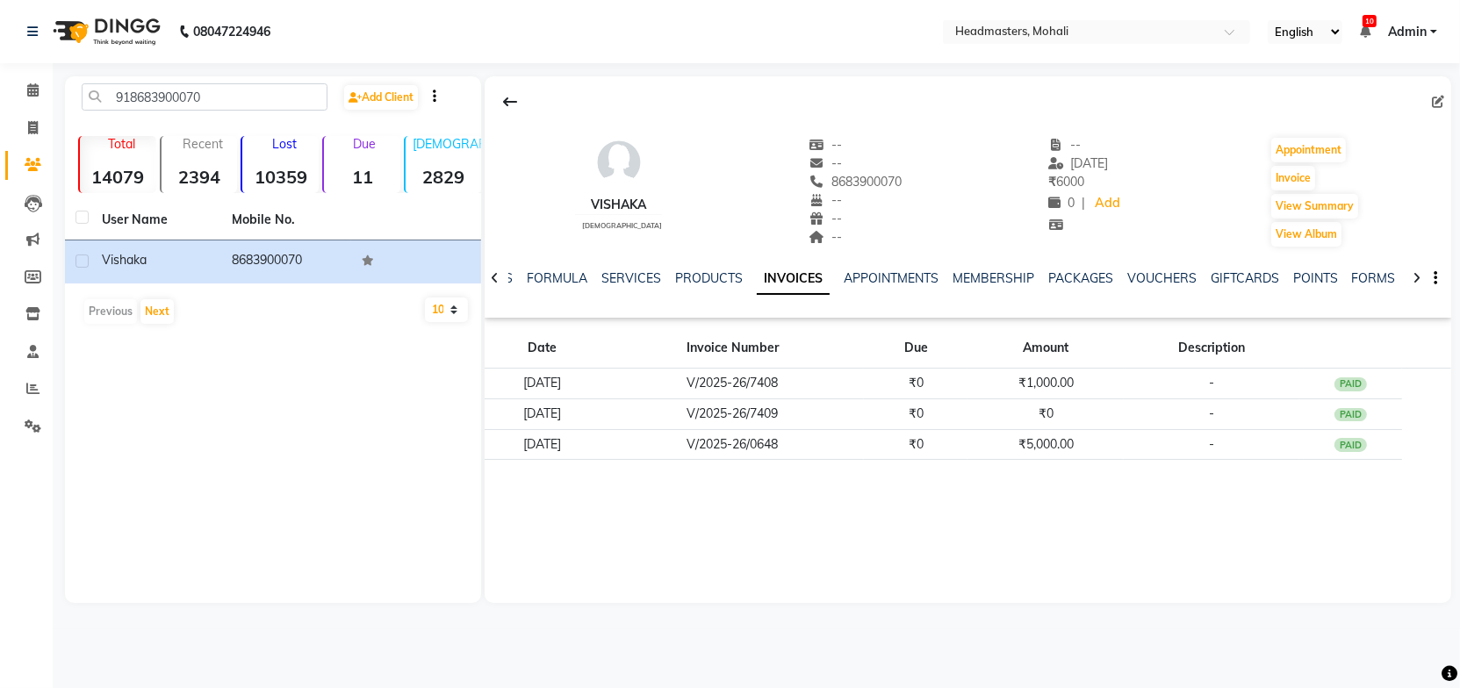
click at [765, 529] on div "vishaka [DEMOGRAPHIC_DATA] -- -- 8683900070 -- -- -- -- [DATE] ₹ 6000 0 | Add A…" at bounding box center [968, 339] width 967 height 527
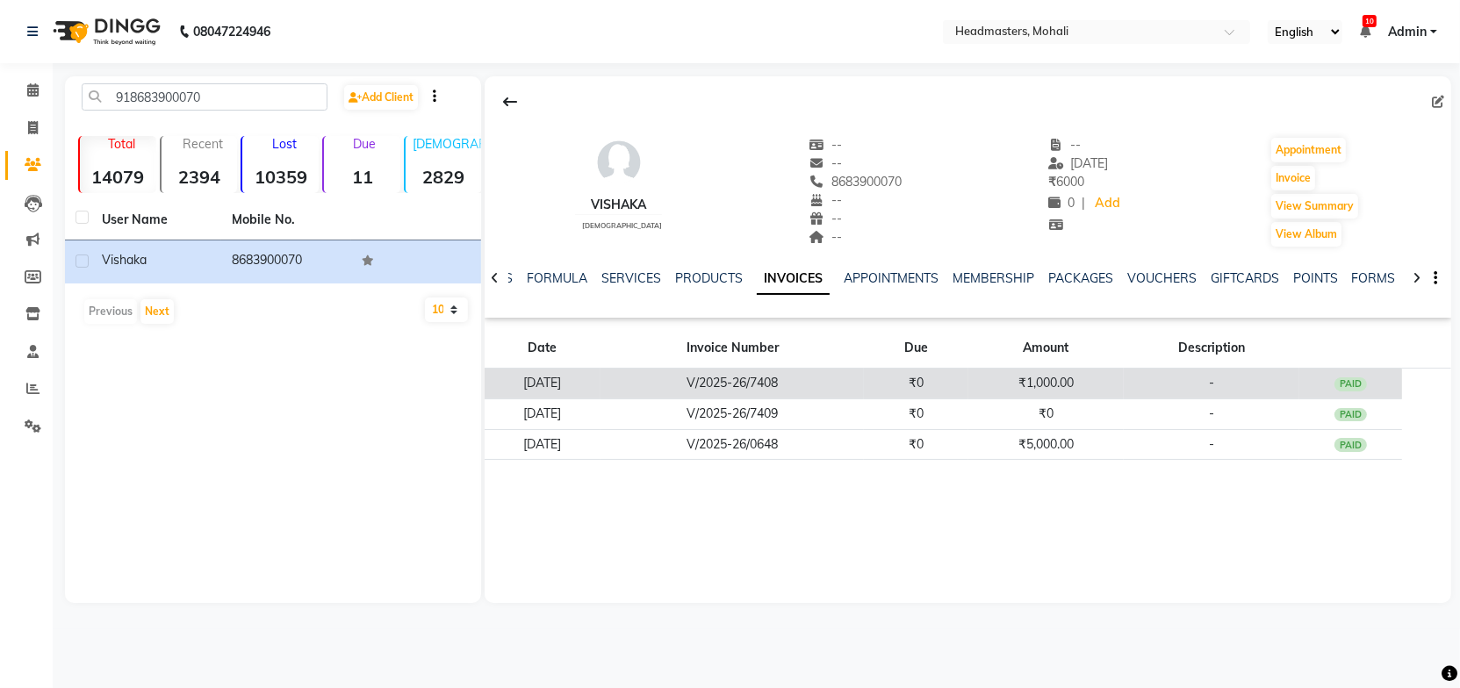
click at [864, 385] on td "V/2025-26/7408" at bounding box center [732, 384] width 263 height 31
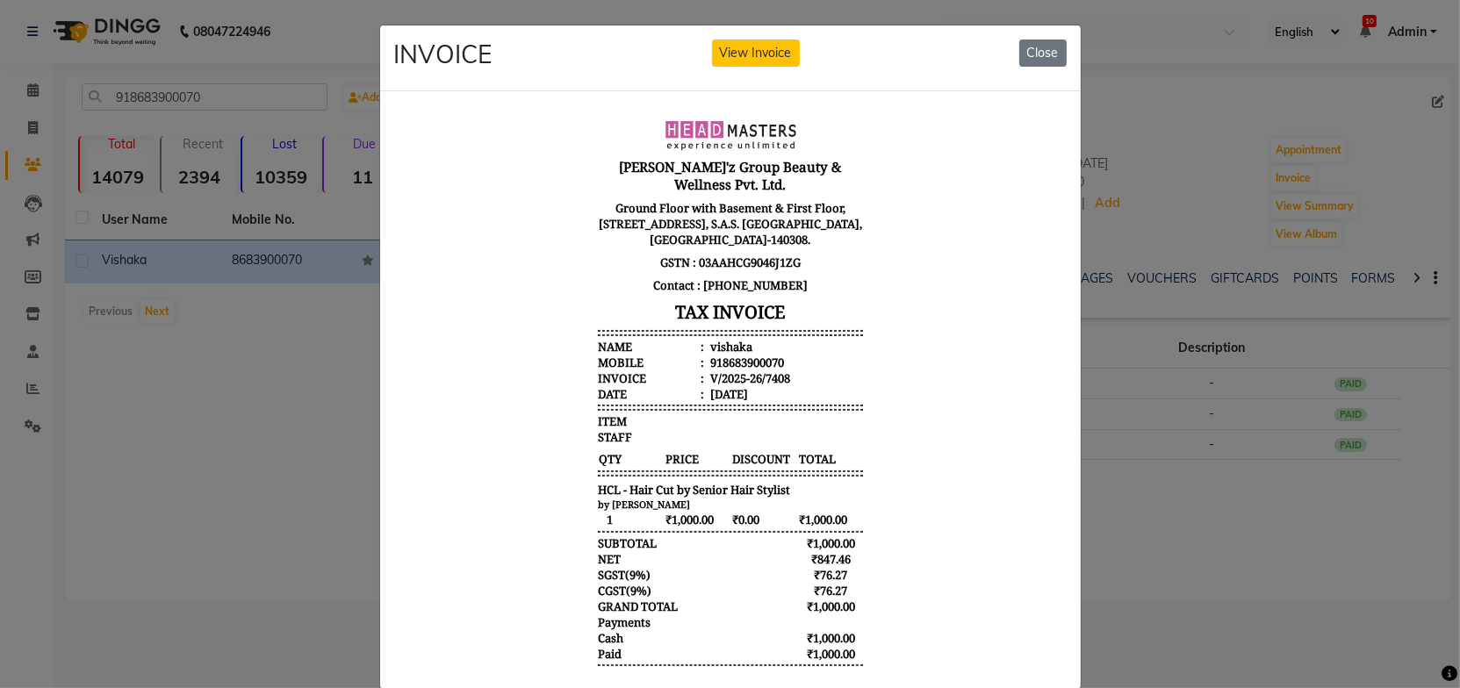
click at [908, 408] on body "[PERSON_NAME]'z Group Beauty & Wellness Pvt. Ltd. Ground Floor with Basement & …" at bounding box center [729, 411] width 659 height 598
click at [920, 369] on body "[PERSON_NAME]'z Group Beauty & Wellness Pvt. Ltd. Ground Floor with Basement & …" at bounding box center [729, 411] width 659 height 598
click at [1031, 52] on button "Close" at bounding box center [1042, 53] width 47 height 27
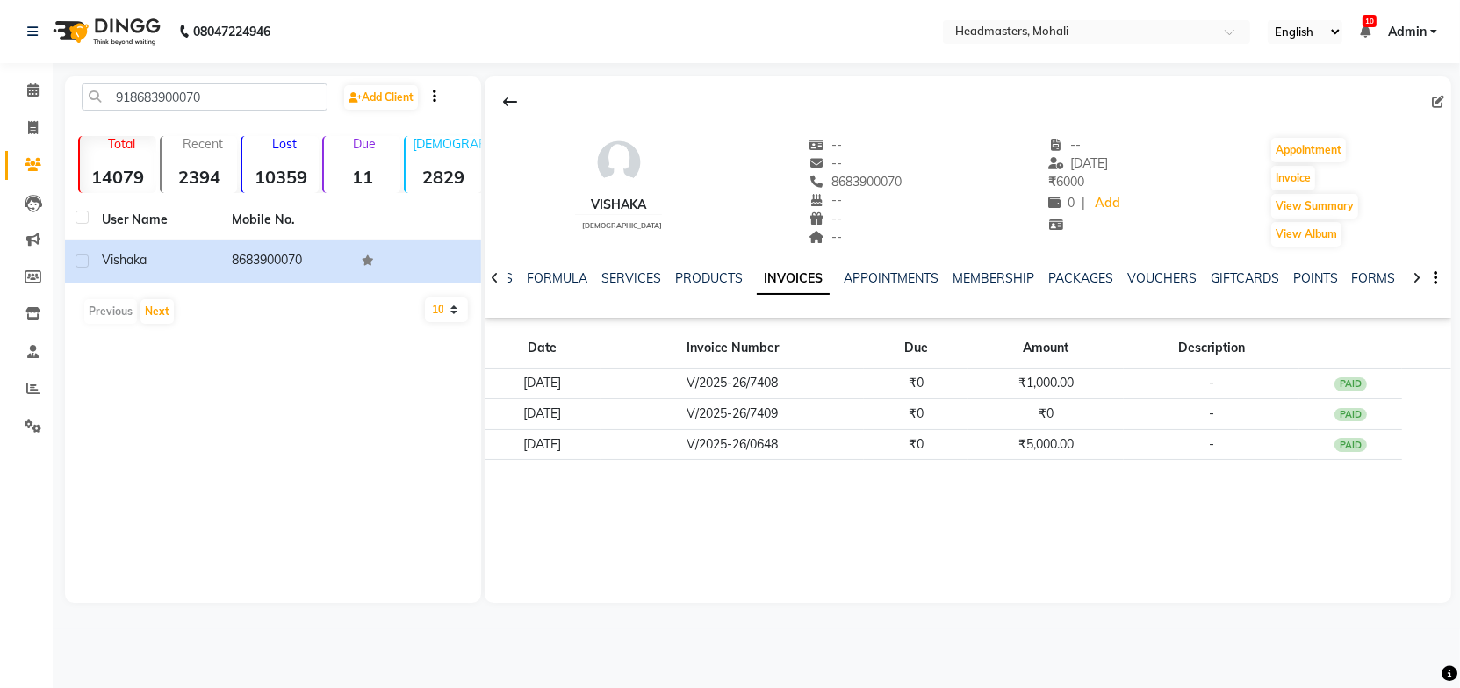
click at [863, 533] on div "vishaka [DEMOGRAPHIC_DATA] -- -- 8683900070 -- -- -- -- [DATE] ₹ 6000 0 | Add A…" at bounding box center [968, 339] width 967 height 527
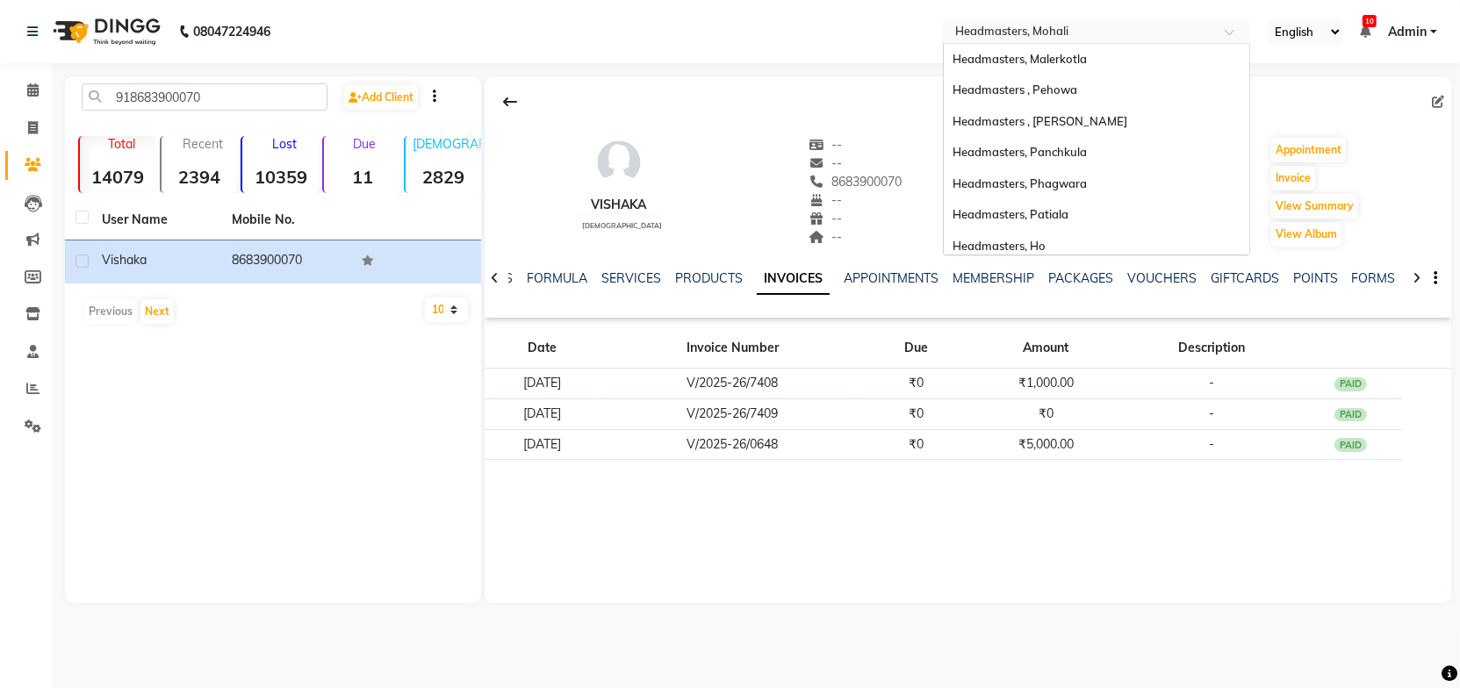
click at [1120, 25] on input "text" at bounding box center [1079, 34] width 255 height 18
click at [1065, 206] on div "Headmasters, Patiala" at bounding box center [1097, 215] width 306 height 32
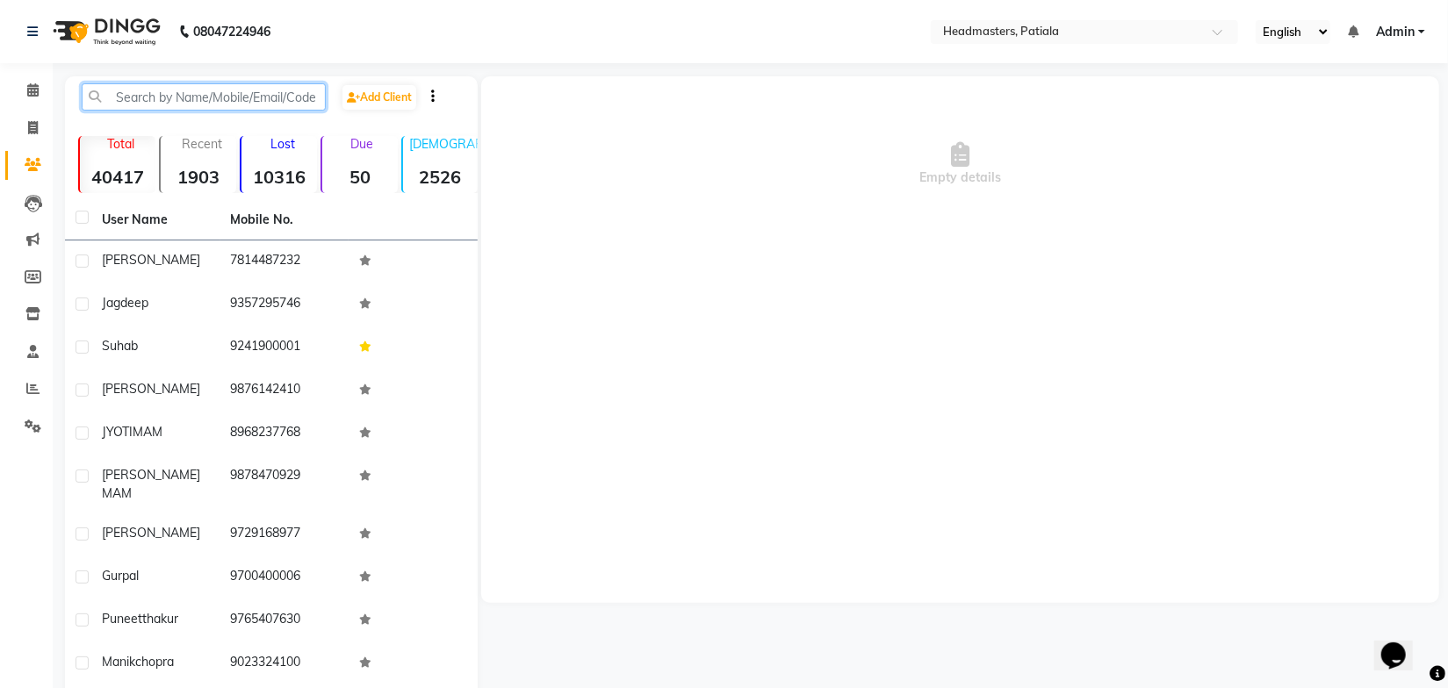
click at [168, 102] on input "text" at bounding box center [204, 96] width 244 height 27
paste input "918699060080"
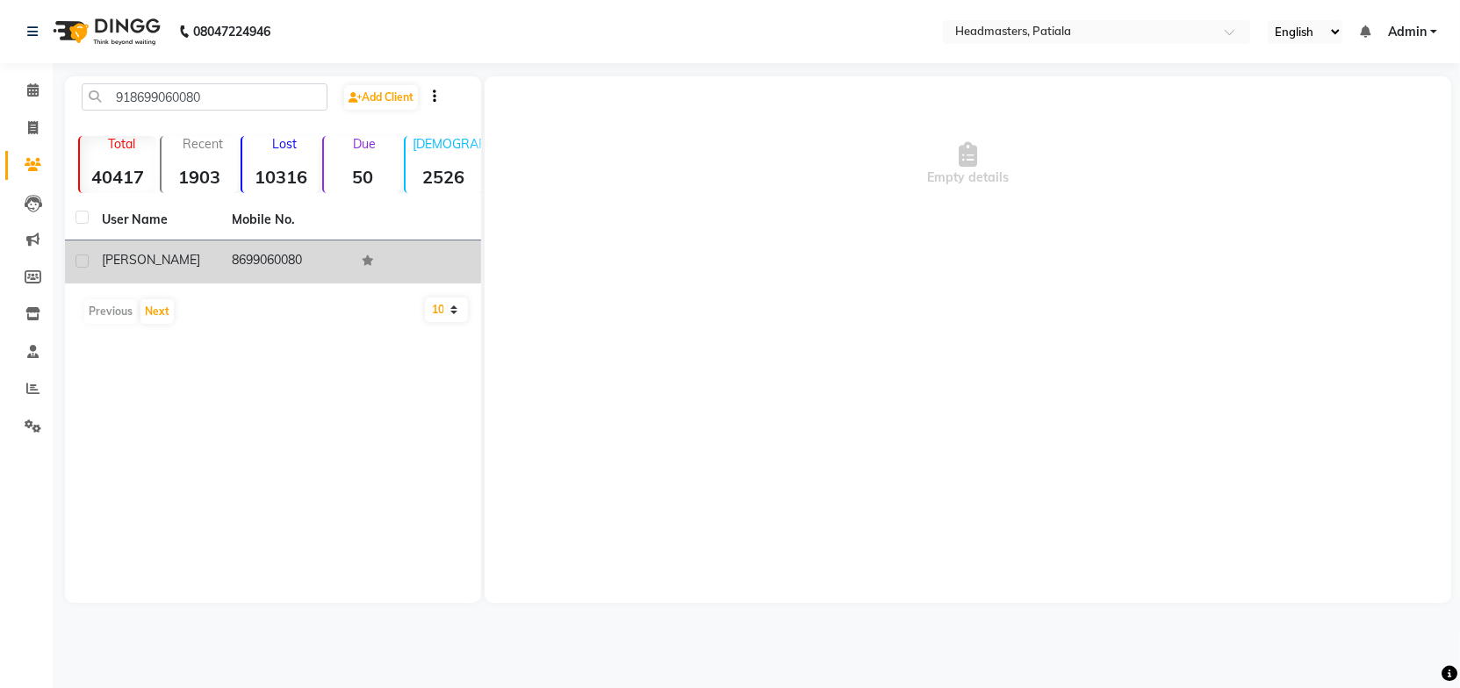
click at [259, 265] on td "8699060080" at bounding box center [286, 262] width 130 height 43
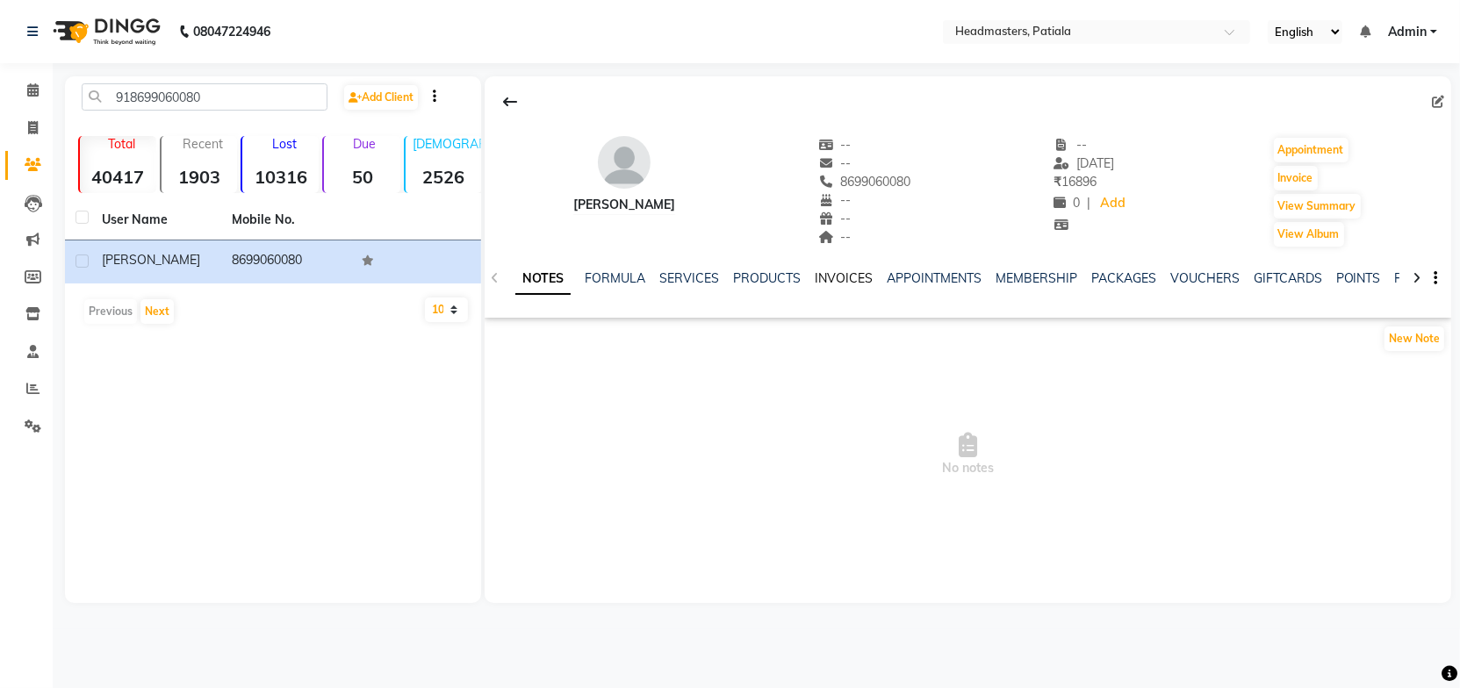
click at [833, 280] on link "INVOICES" at bounding box center [844, 278] width 58 height 16
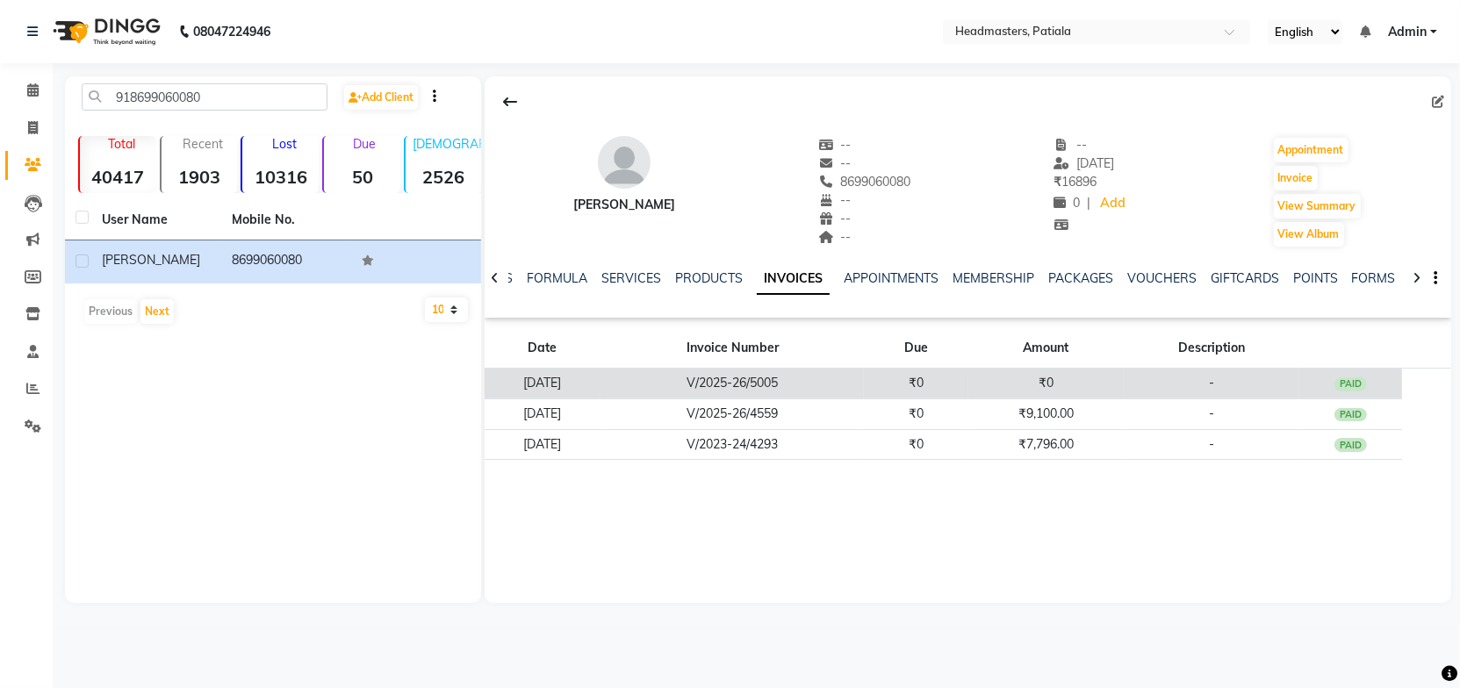
click at [666, 375] on td "V/2025-26/5005" at bounding box center [732, 384] width 263 height 31
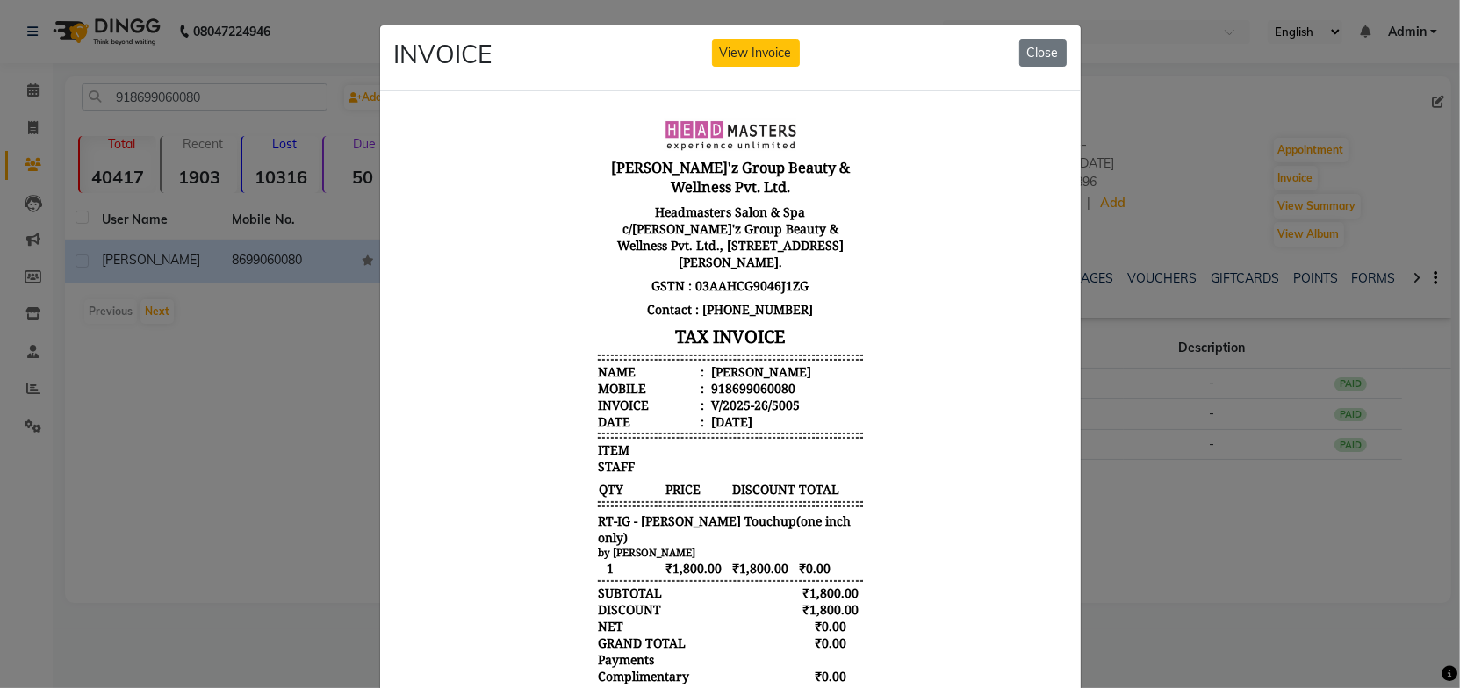
click at [903, 411] on body "[PERSON_NAME]'z Group Beauty & Wellness Pvt. Ltd. Headmasters Salon & Spa c/[PE…" at bounding box center [729, 431] width 659 height 638
click at [1042, 61] on button "Close" at bounding box center [1042, 53] width 47 height 27
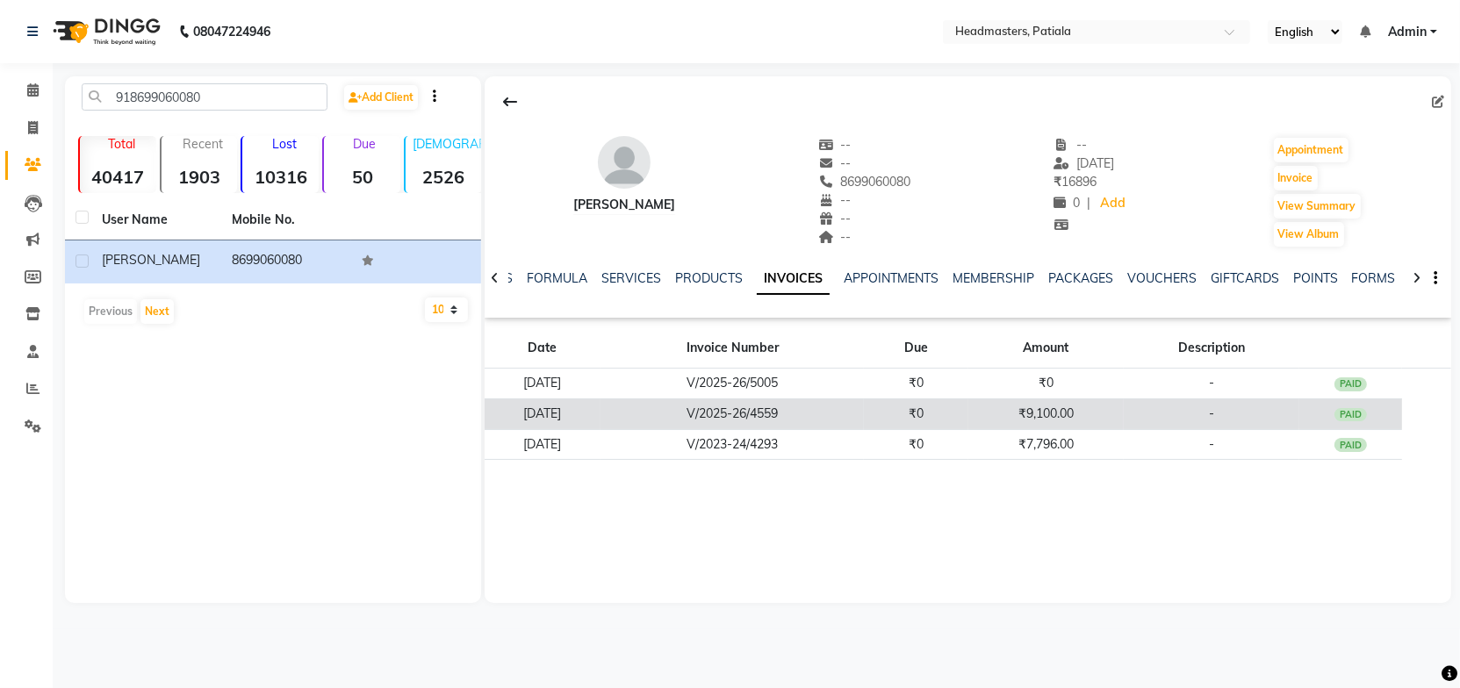
click at [808, 412] on td "V/2025-26/4559" at bounding box center [732, 414] width 263 height 31
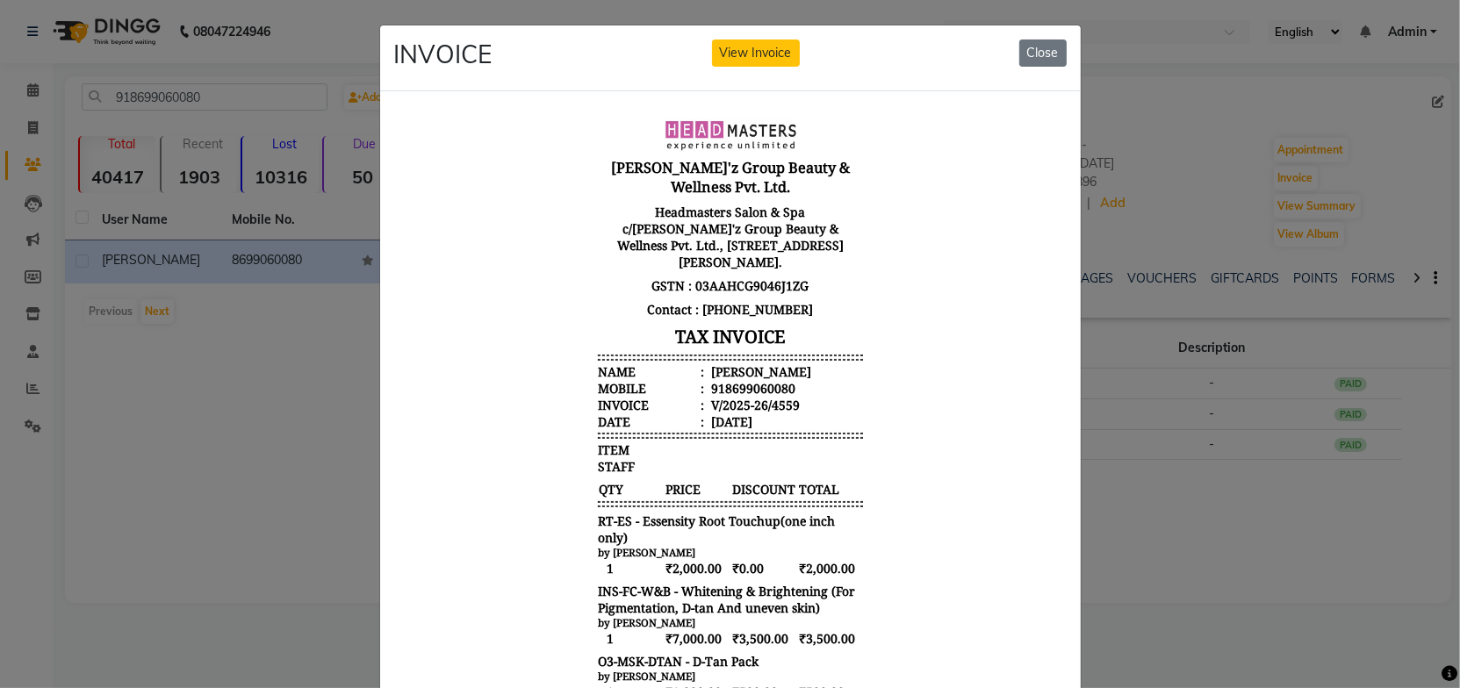
click at [900, 423] on body "[PERSON_NAME]'z Group Beauty & Wellness Pvt. Ltd. Headmasters Salon & Spa c/[PE…" at bounding box center [729, 598] width 659 height 973
click at [1035, 56] on button "Close" at bounding box center [1042, 53] width 47 height 27
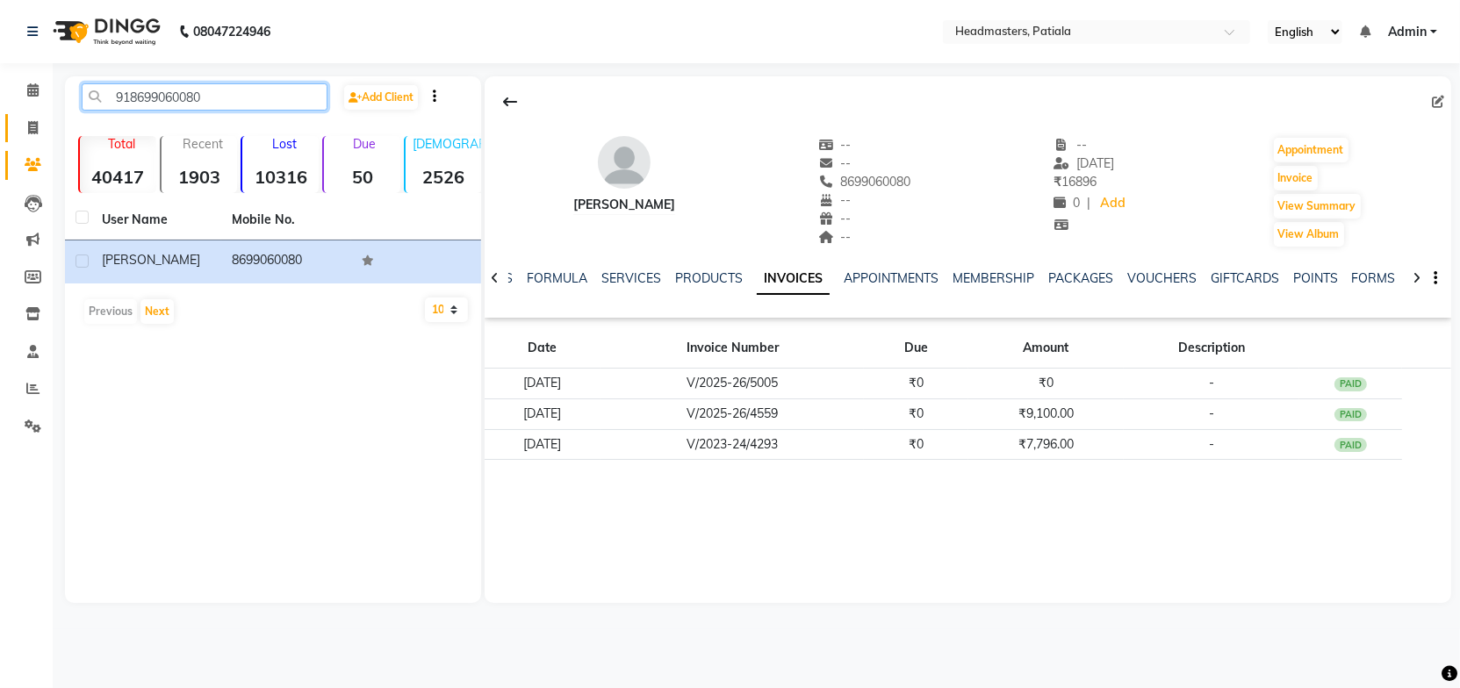
drag, startPoint x: 277, startPoint y: 96, endPoint x: 45, endPoint y: 113, distance: 233.4
click at [45, 113] on app-home "08047224946 Select Location × Headmasters, Patiala English ENGLISH Español العر…" at bounding box center [730, 315] width 1460 height 630
paste input "9915389931"
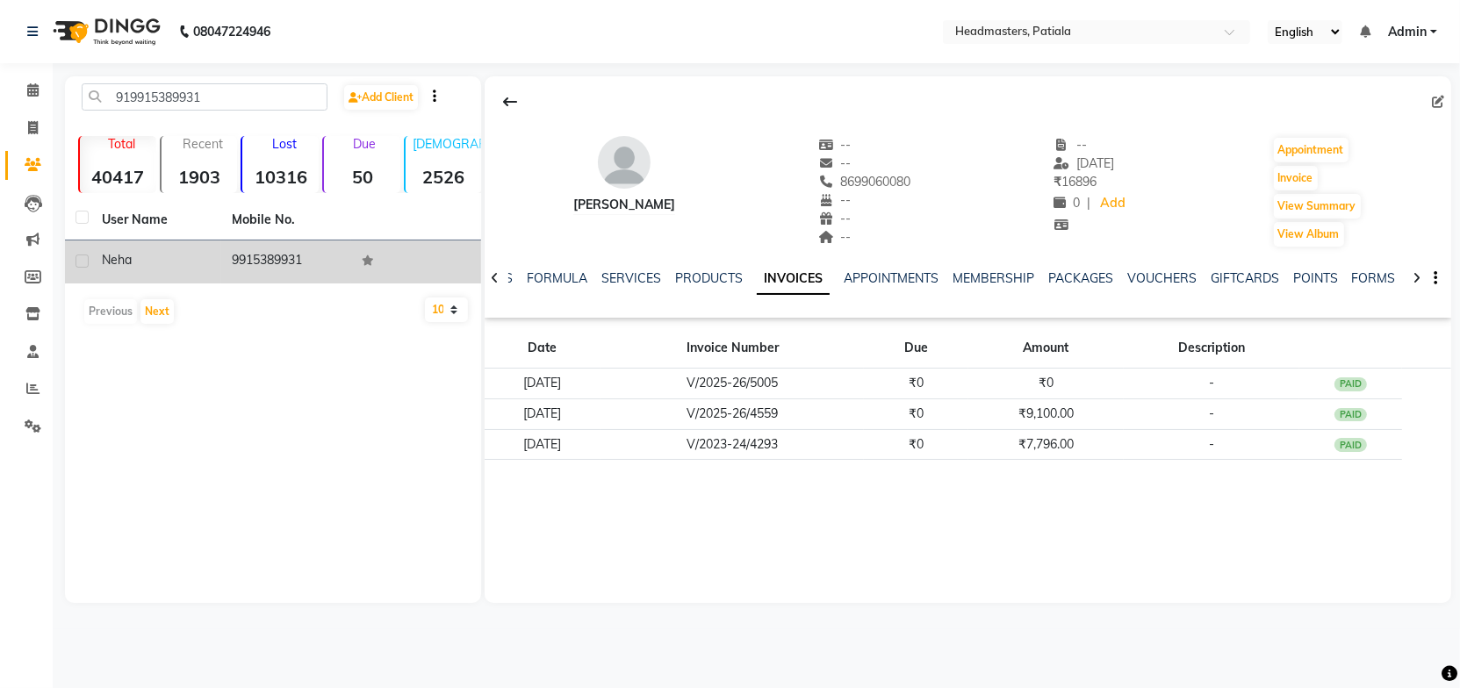
drag, startPoint x: 215, startPoint y: 266, endPoint x: 168, endPoint y: 321, distance: 72.2
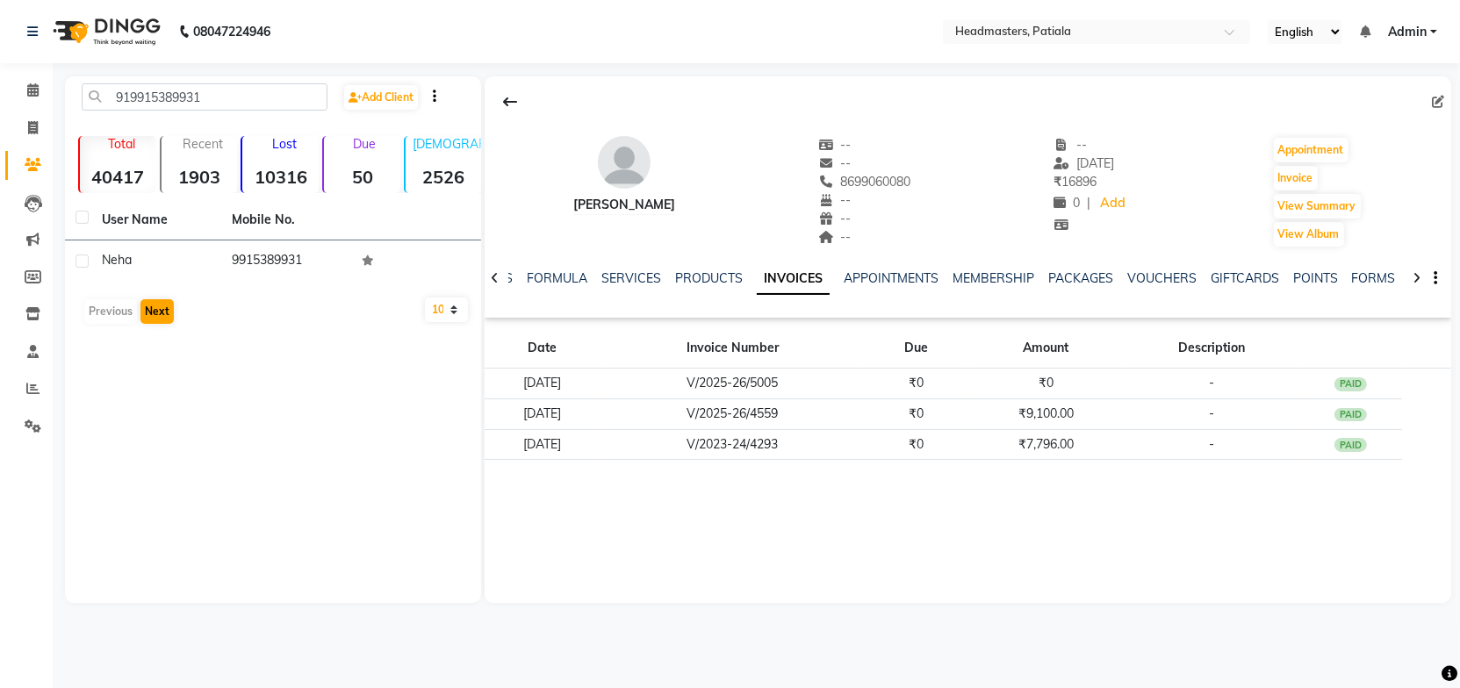
click at [216, 265] on td "neha" at bounding box center [156, 262] width 130 height 43
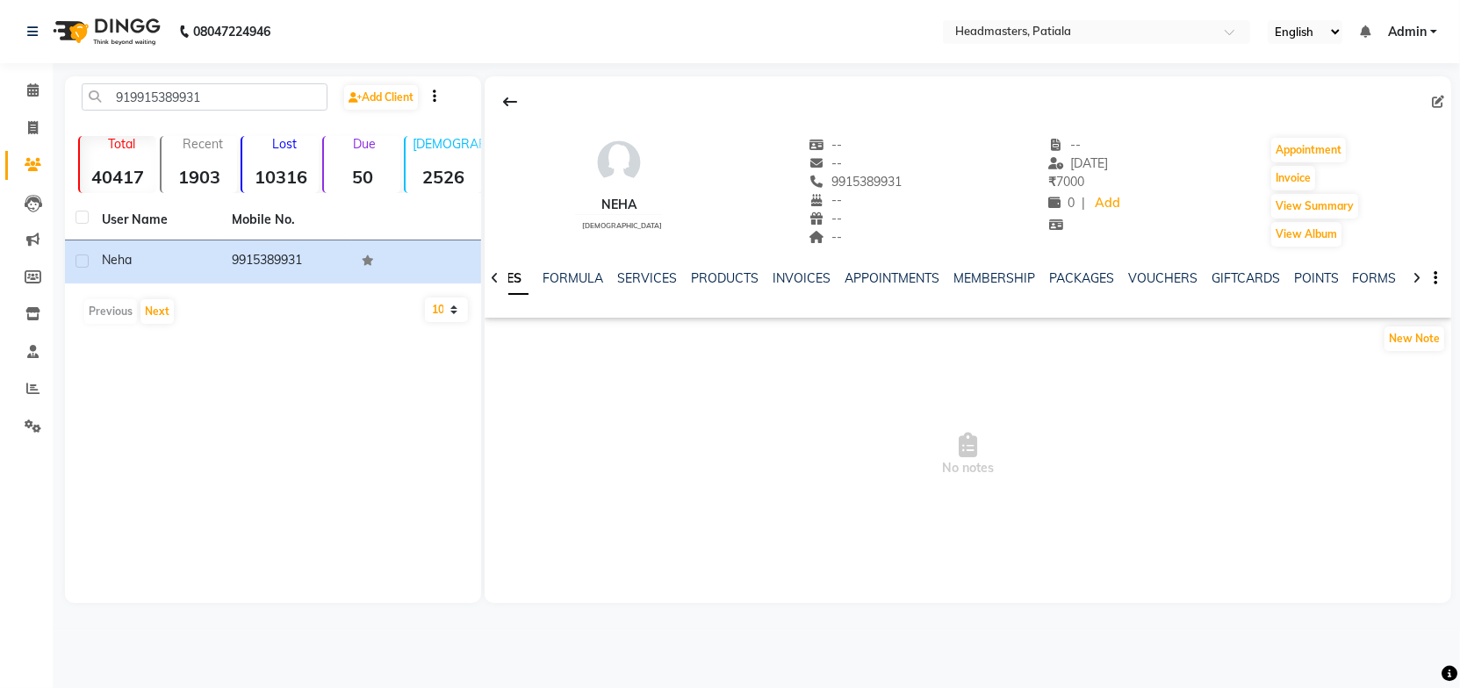
click at [796, 270] on div "INVOICES" at bounding box center [802, 279] width 58 height 18
click at [782, 282] on link "INVOICES" at bounding box center [802, 278] width 58 height 16
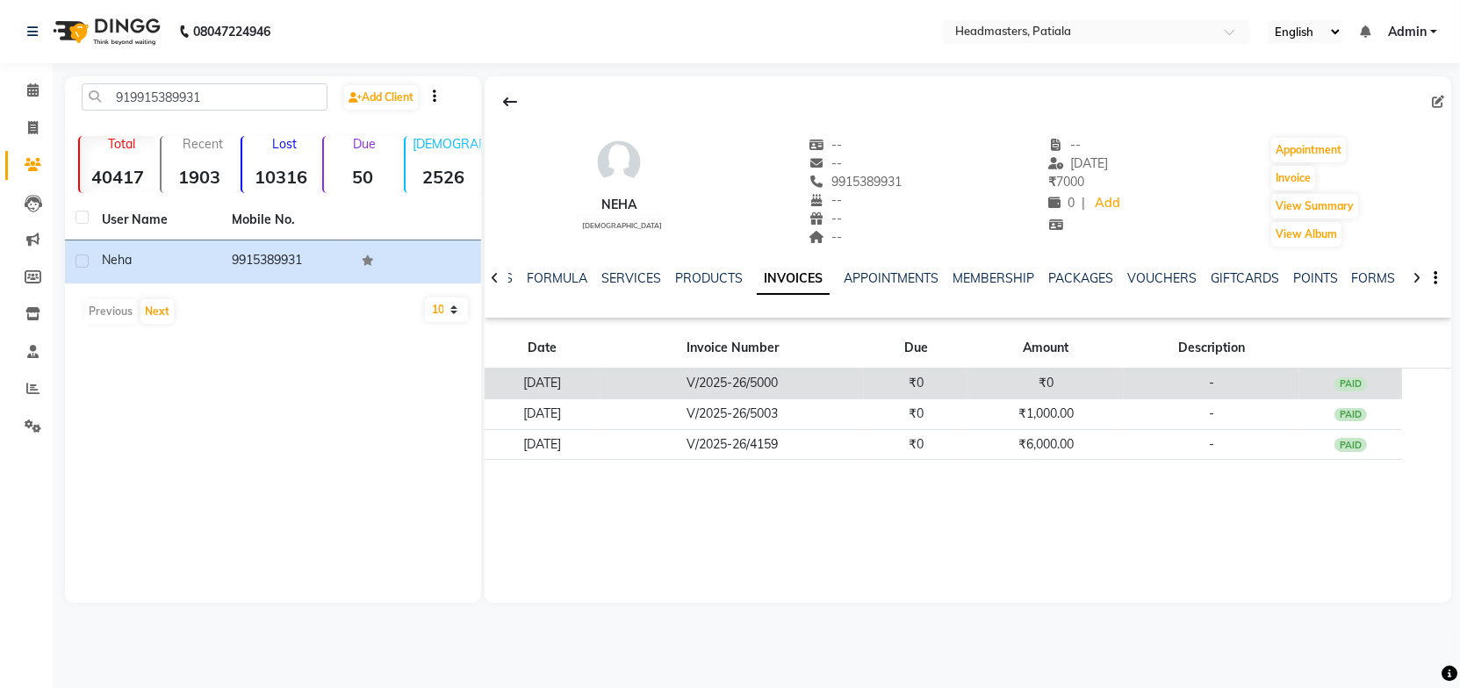
click at [864, 385] on td "V/2025-26/5000" at bounding box center [732, 384] width 263 height 31
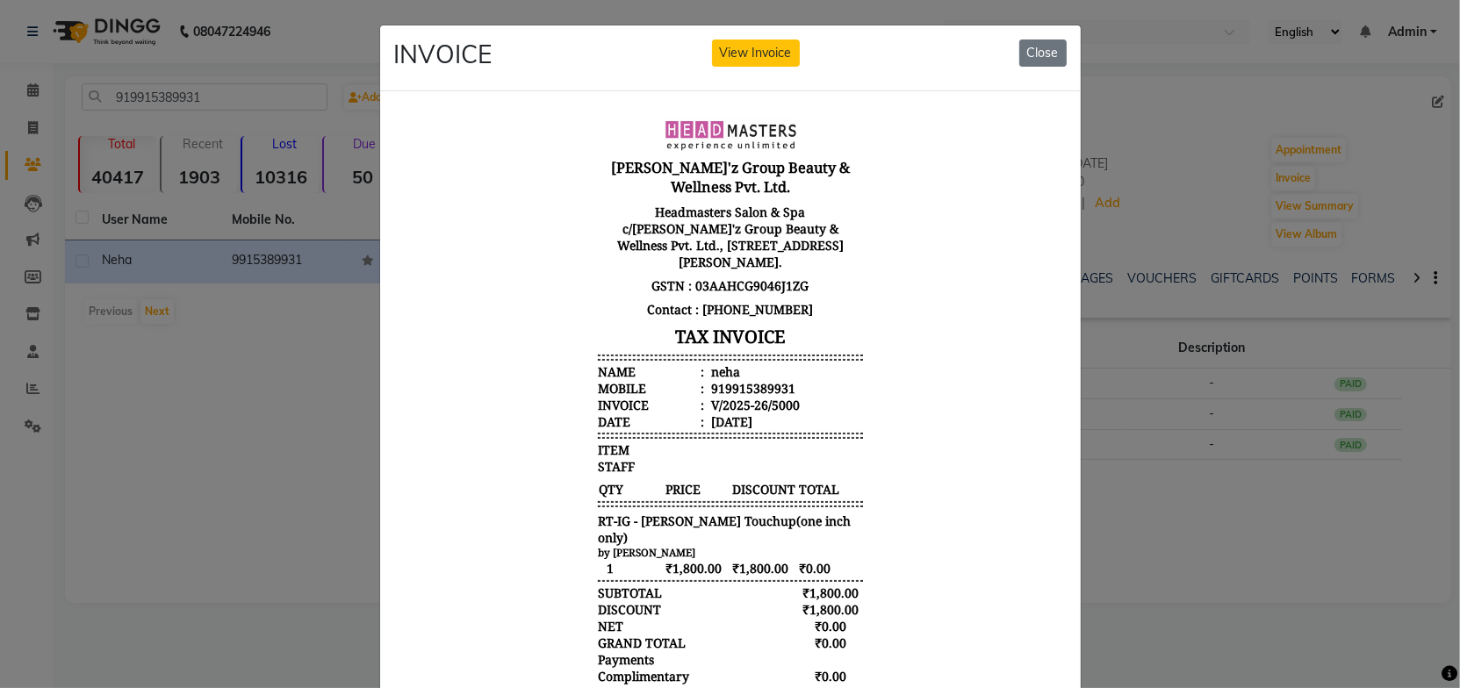
click at [875, 388] on body "[PERSON_NAME]'z Group Beauty & Wellness Pvt. Ltd. Headmasters Salon & Spa c/[PE…" at bounding box center [729, 431] width 659 height 638
click at [1037, 53] on button "Close" at bounding box center [1042, 53] width 47 height 27
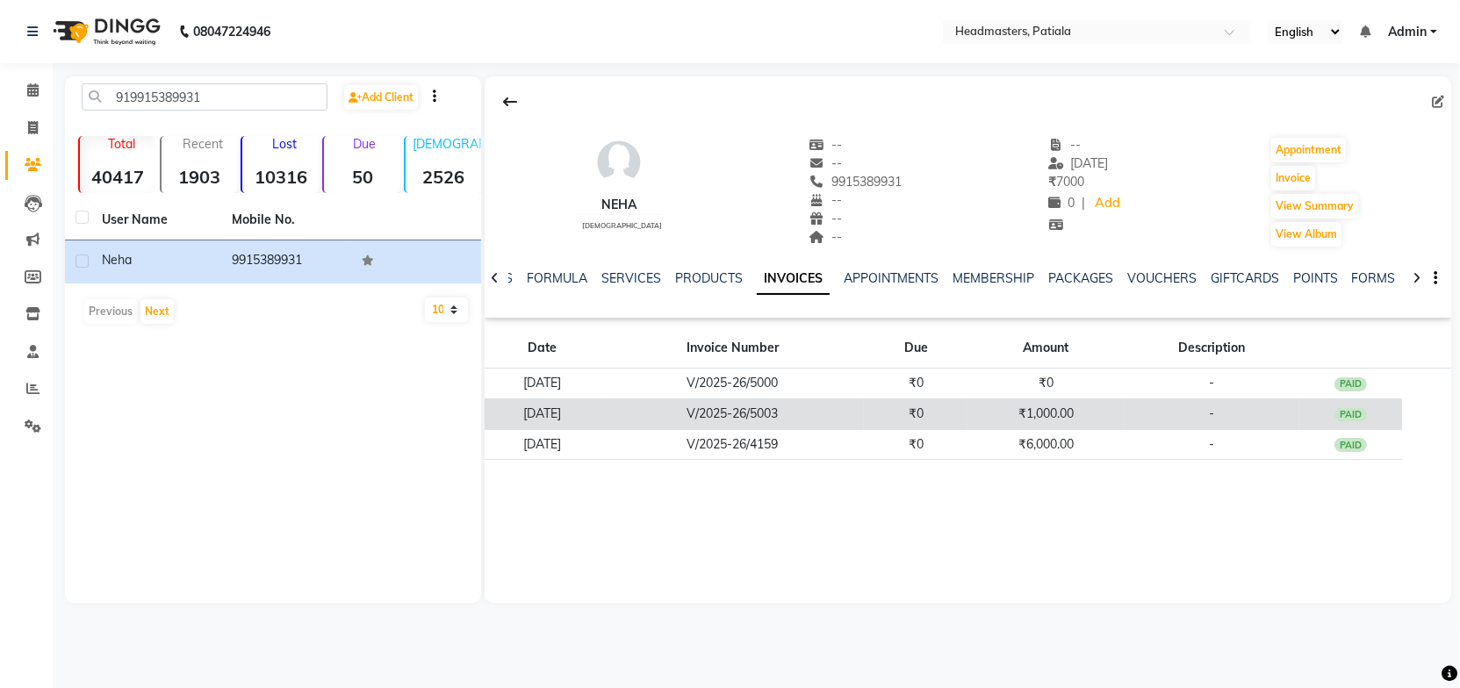
click at [668, 418] on td "V/2025-26/5003" at bounding box center [732, 414] width 263 height 31
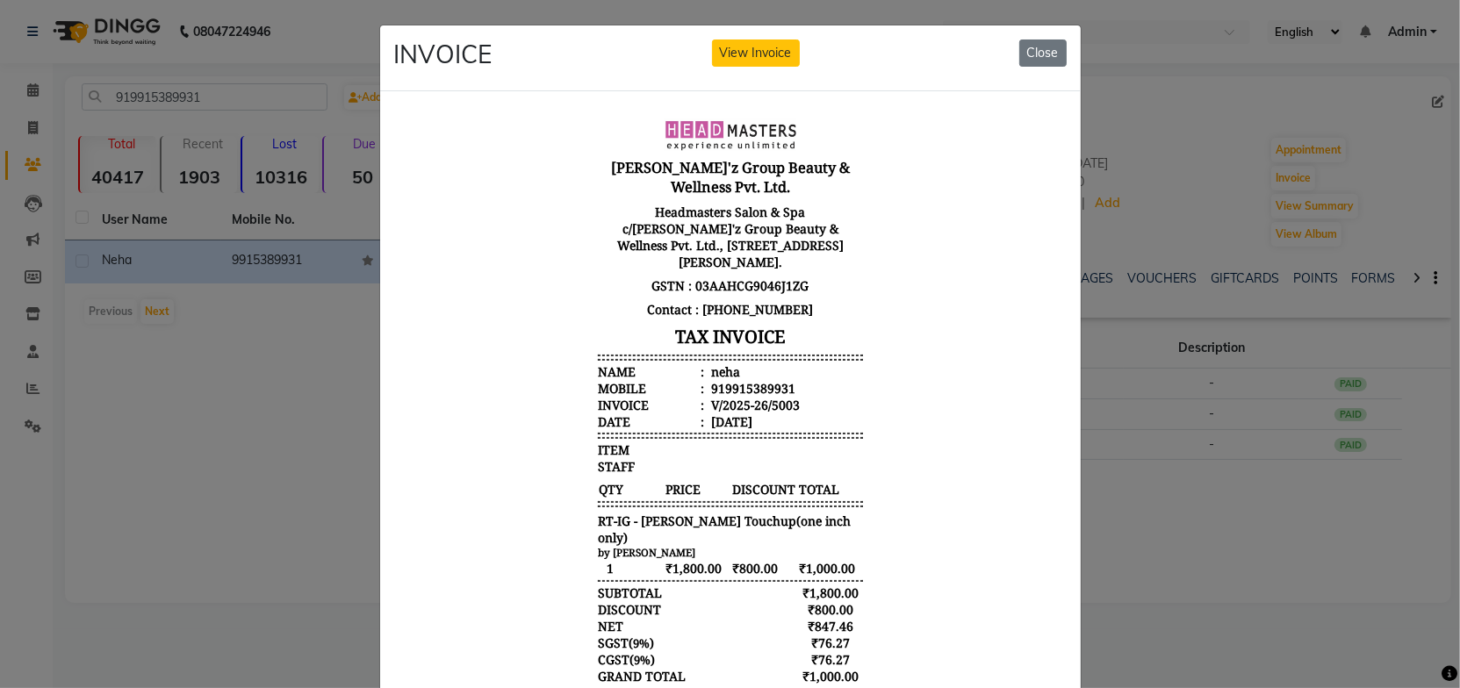
click at [935, 397] on body "[PERSON_NAME]'z Group Beauty & Wellness Pvt. Ltd. Headmasters Salon & Spa c/[PE…" at bounding box center [729, 448] width 659 height 672
click at [1047, 59] on button "Close" at bounding box center [1042, 53] width 47 height 27
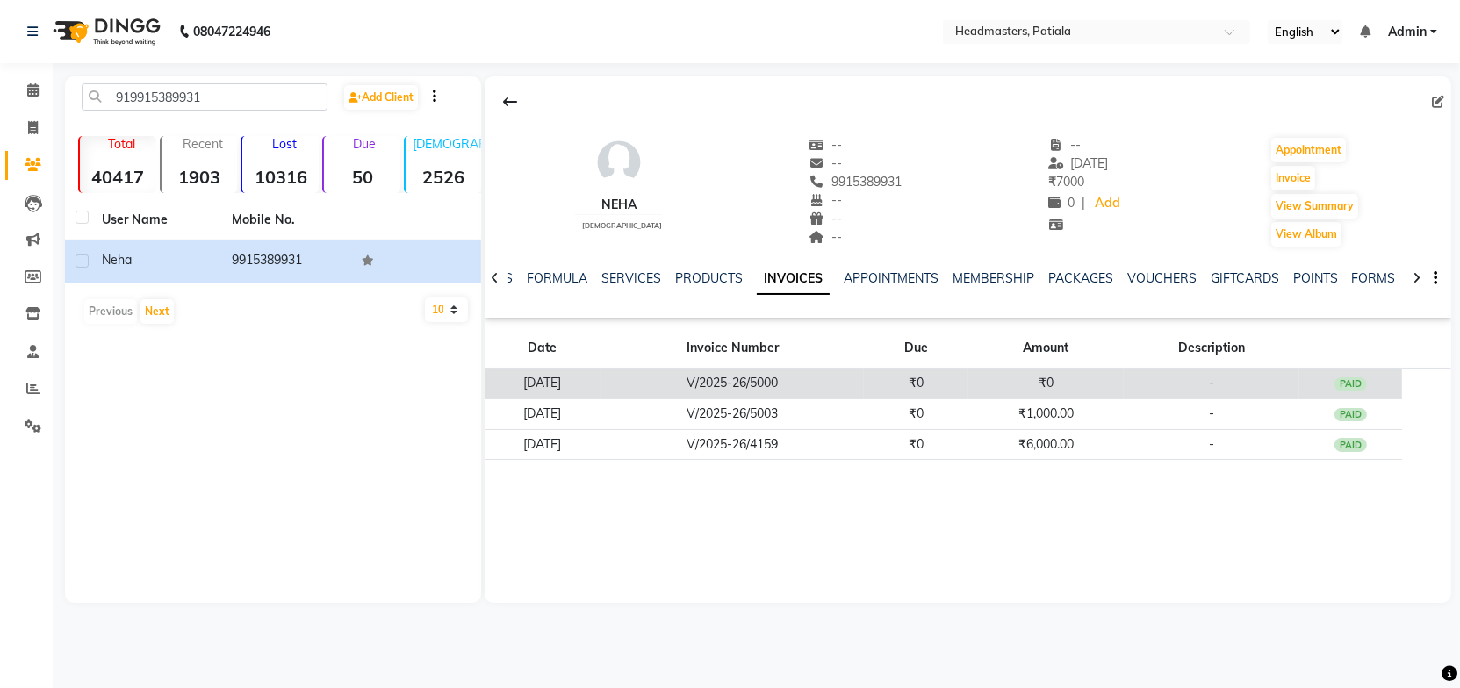
click at [771, 382] on td "V/2025-26/5000" at bounding box center [732, 384] width 263 height 31
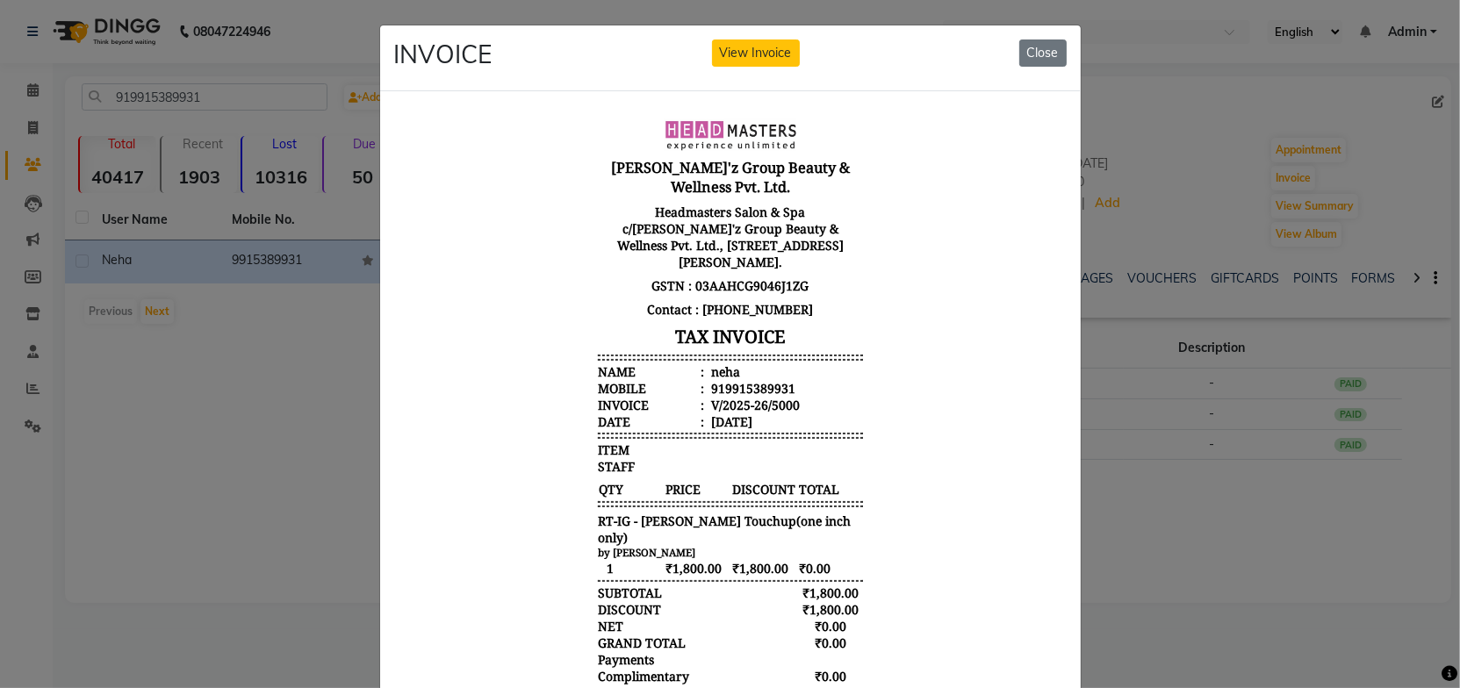
click at [859, 390] on body "[PERSON_NAME]'z Group Beauty & Wellness Pvt. Ltd. Headmasters Salon & Spa c/[PE…" at bounding box center [729, 431] width 659 height 638
click at [895, 276] on body "[PERSON_NAME]'z Group Beauty & Wellness Pvt. Ltd. Headmasters Salon & Spa c/[PE…" at bounding box center [729, 431] width 659 height 638
drag, startPoint x: 1039, startPoint y: 50, endPoint x: 587, endPoint y: 35, distance: 452.5
click at [1039, 50] on button "Close" at bounding box center [1042, 53] width 47 height 27
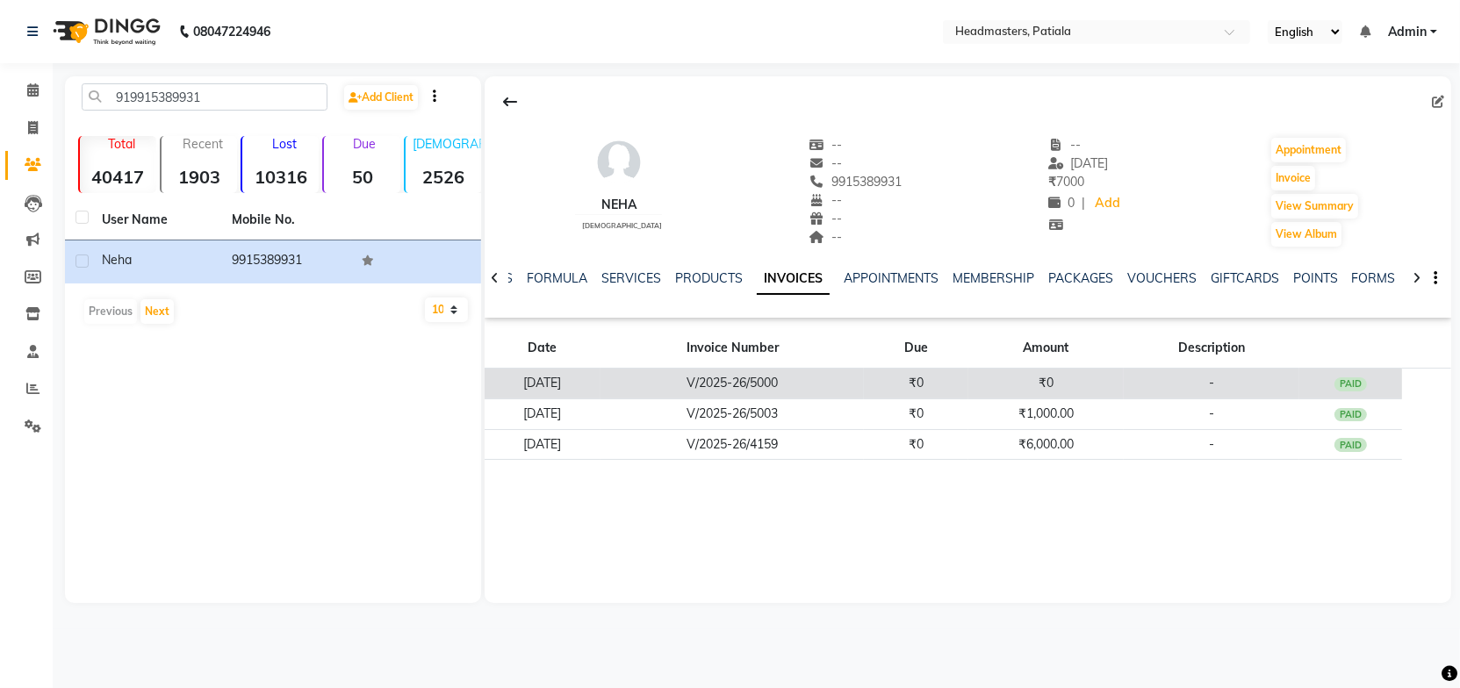
click at [753, 379] on td "V/2025-26/5000" at bounding box center [732, 384] width 263 height 31
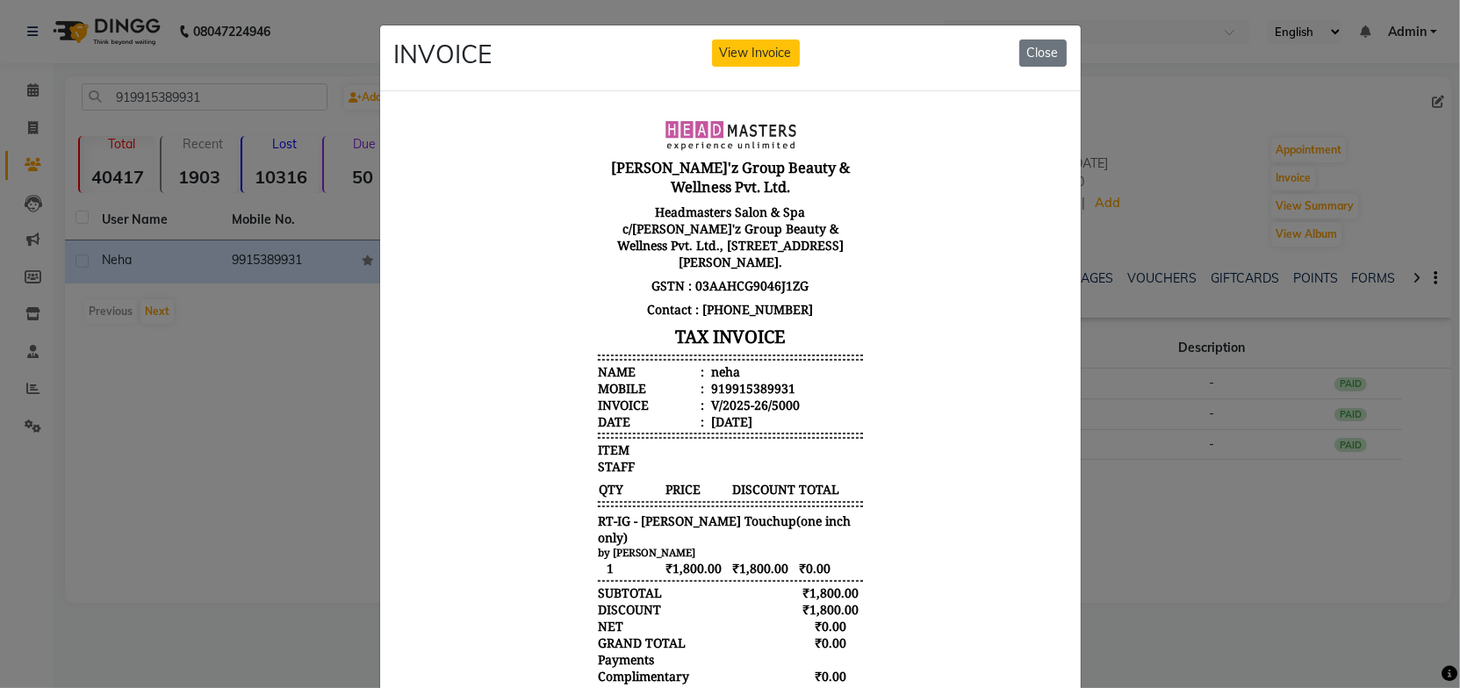
click at [894, 436] on body "[PERSON_NAME]'z Group Beauty & Wellness Pvt. Ltd. Headmasters Salon & Spa c/[PE…" at bounding box center [729, 431] width 659 height 638
click at [1043, 56] on button "Close" at bounding box center [1042, 53] width 47 height 27
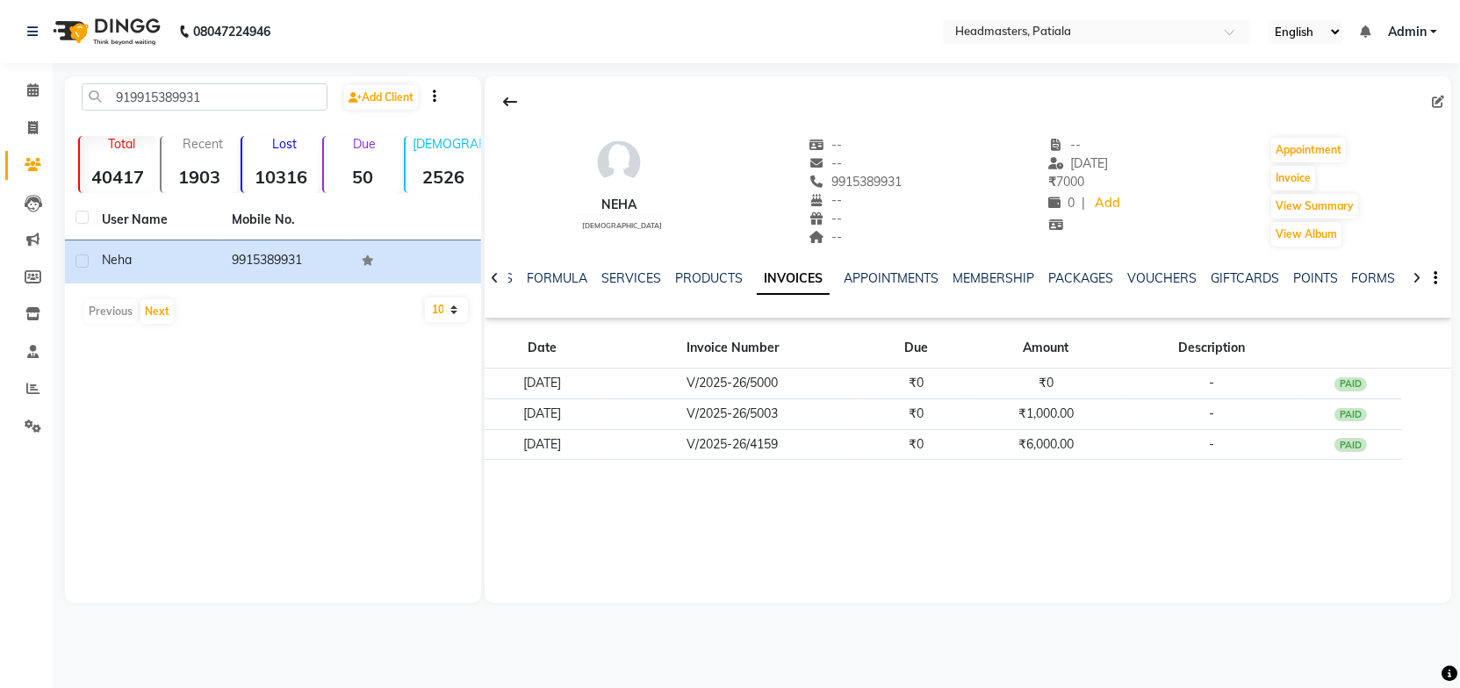
click at [856, 591] on div "neha [DEMOGRAPHIC_DATA] -- -- 9915389931 -- -- -- -- [DATE] ₹ 7000 0 | Add Appo…" at bounding box center [968, 339] width 967 height 527
drag, startPoint x: 237, startPoint y: 96, endPoint x: 102, endPoint y: 107, distance: 135.7
click at [102, 107] on input "919915389931" at bounding box center [205, 96] width 246 height 27
paste input "8146793980"
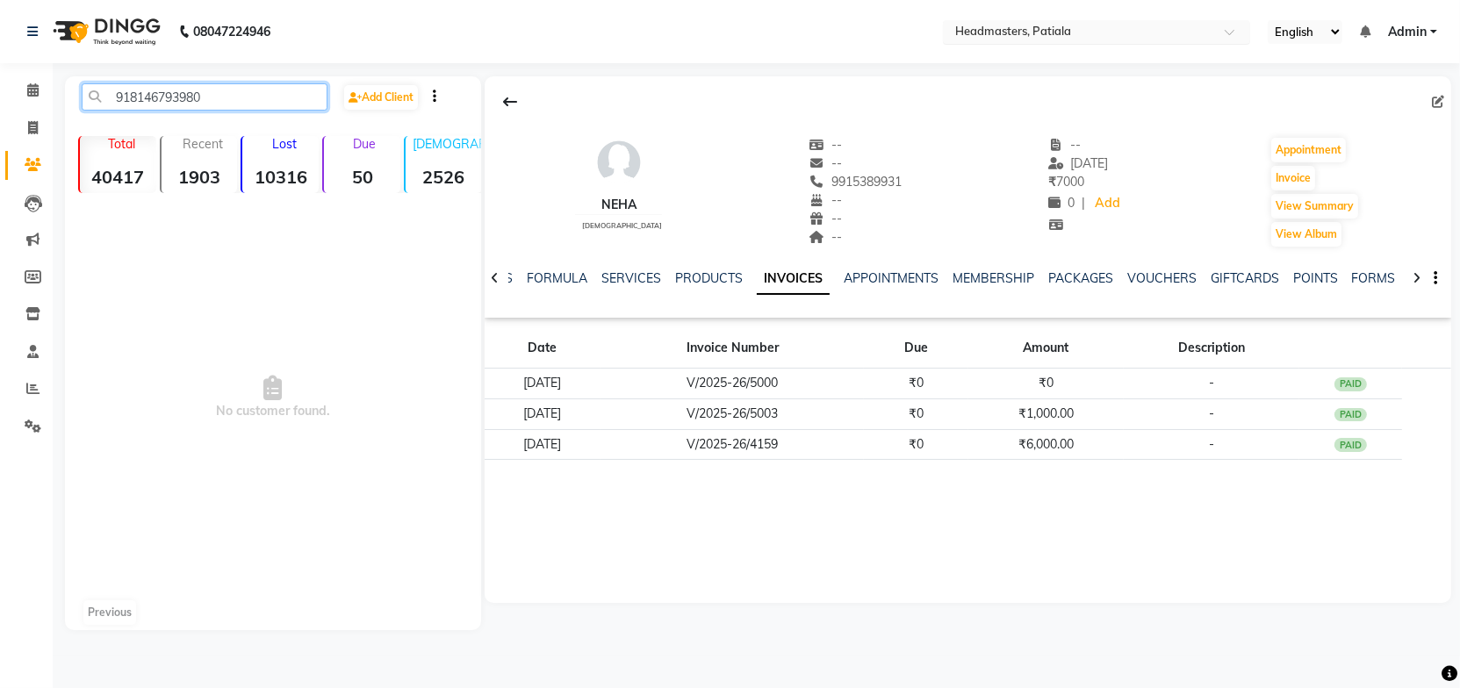
type input "918146793980"
click at [1037, 32] on input "text" at bounding box center [1079, 34] width 255 height 18
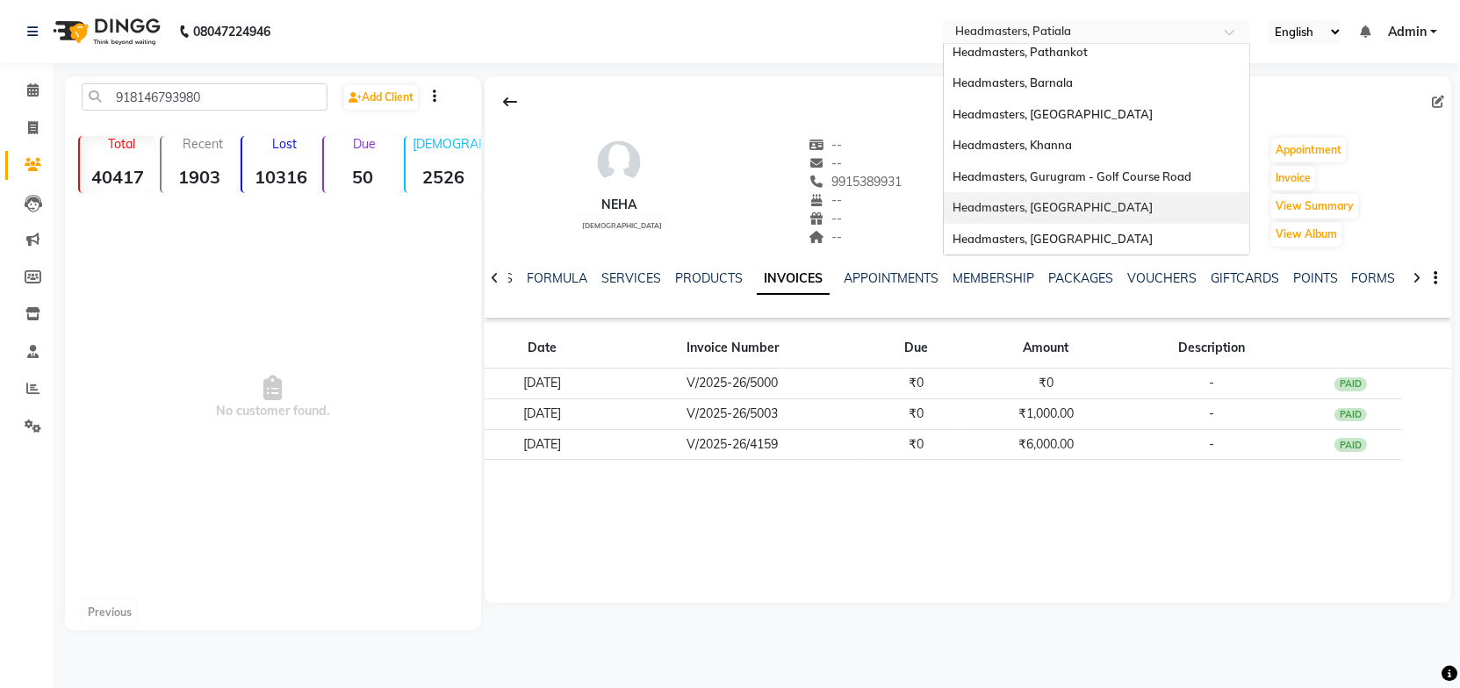
scroll to position [381, 0]
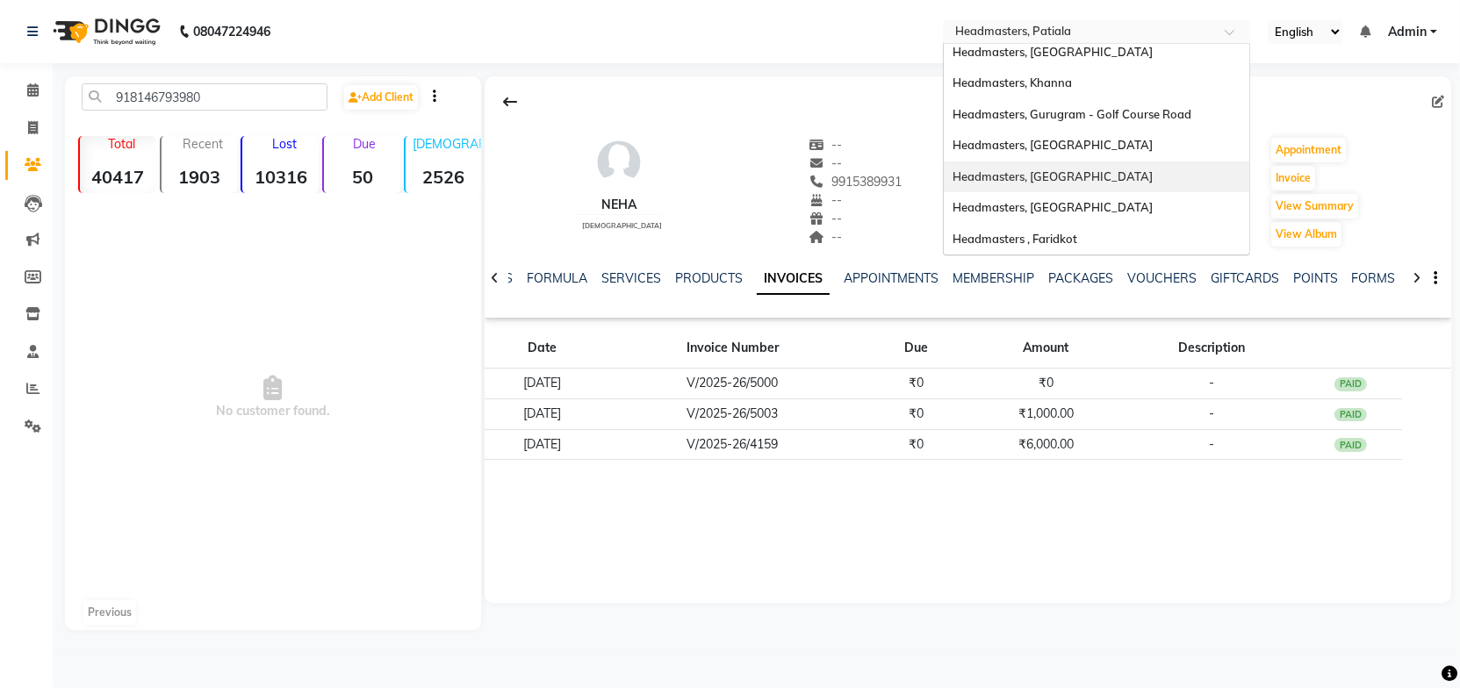
click at [1076, 177] on div "Headmasters, [GEOGRAPHIC_DATA]" at bounding box center [1097, 178] width 306 height 32
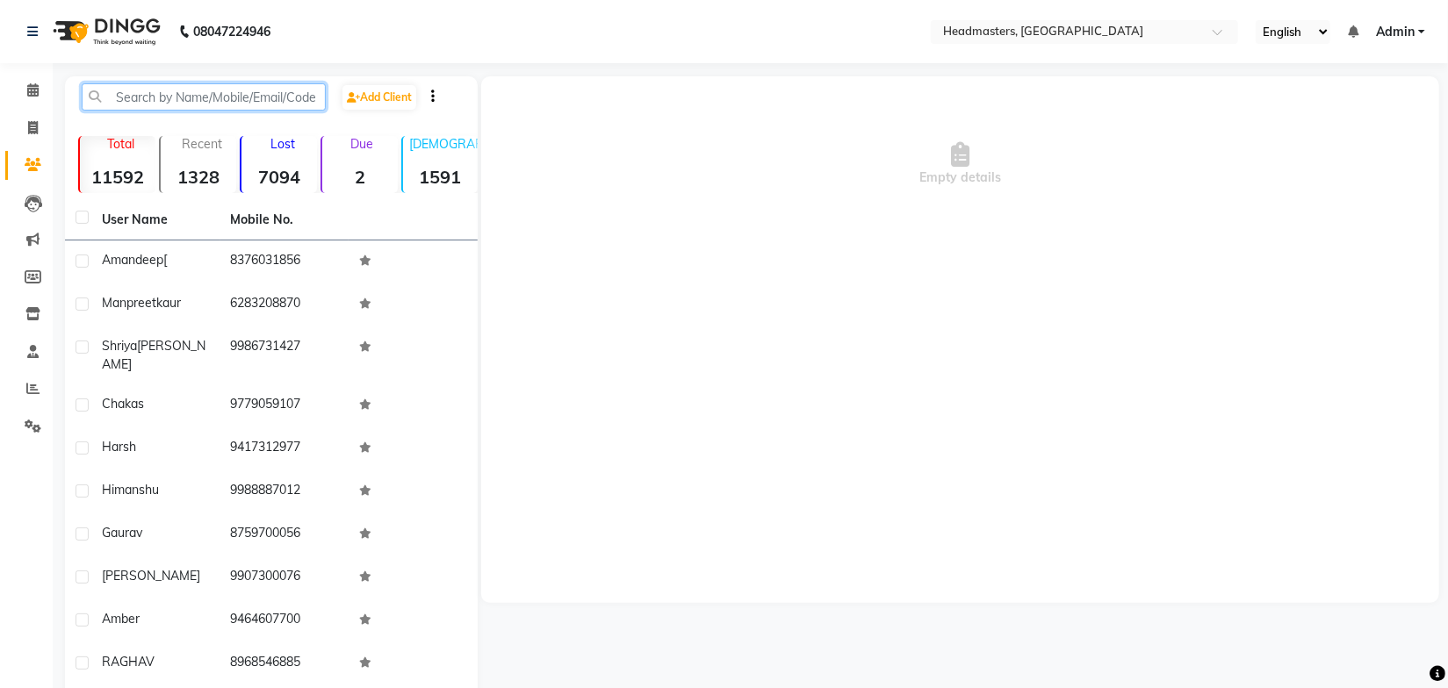
click at [158, 96] on input "text" at bounding box center [204, 96] width 244 height 27
paste input "918146793980"
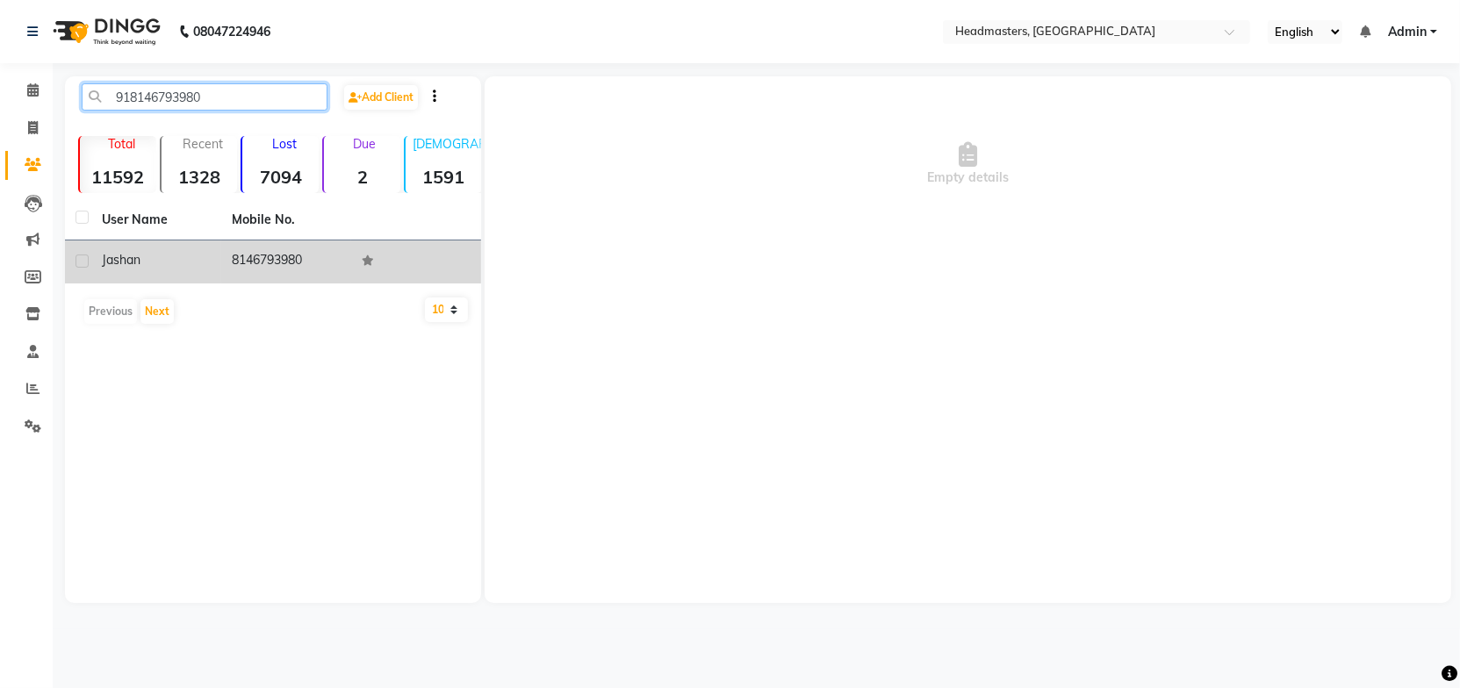
type input "918146793980"
click at [235, 263] on td "8146793980" at bounding box center [286, 262] width 130 height 43
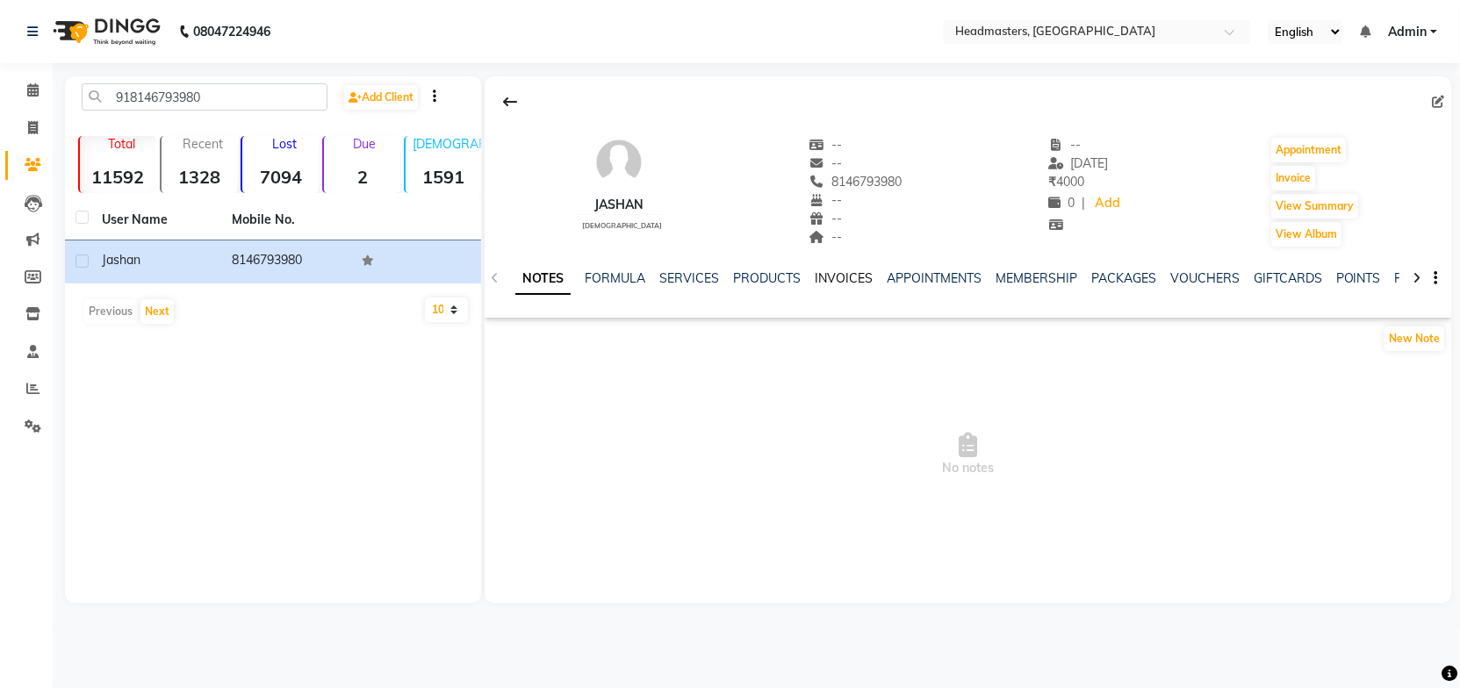
click at [840, 276] on link "INVOICES" at bounding box center [844, 278] width 58 height 16
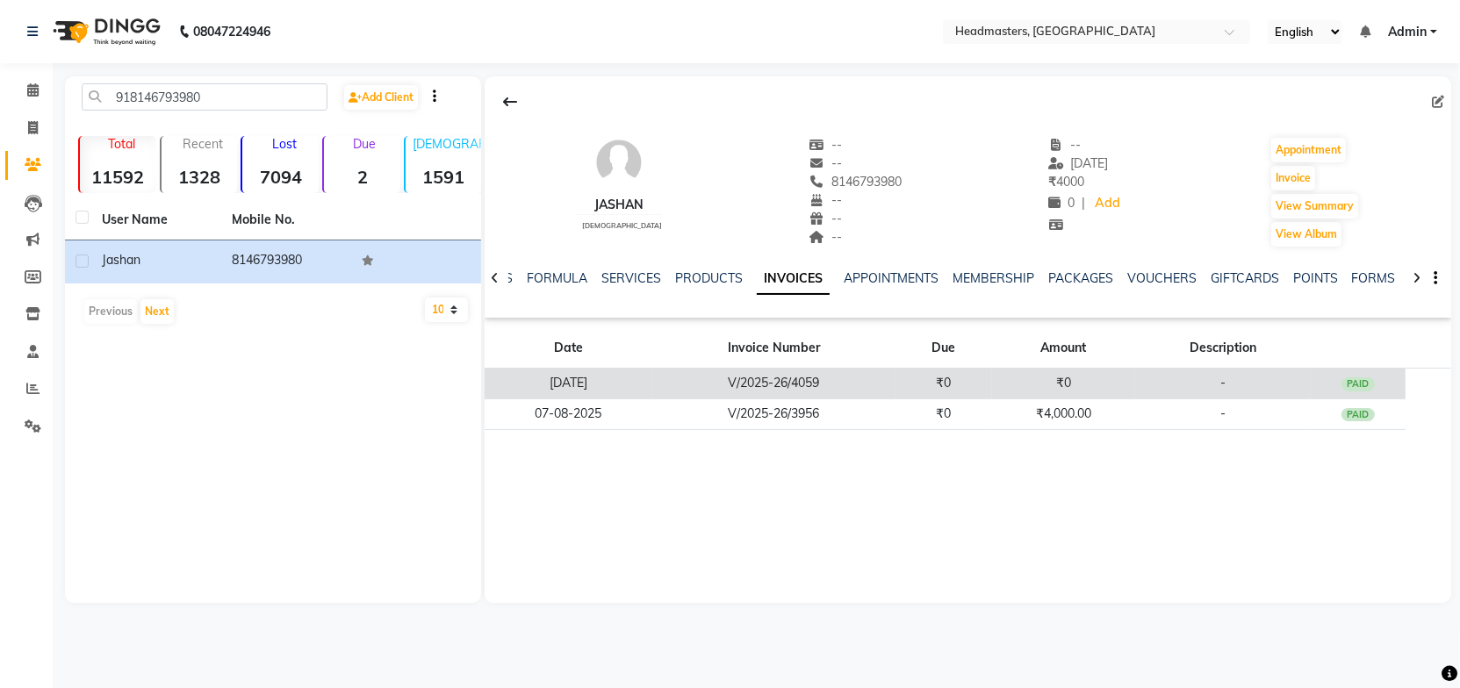
click at [825, 382] on td "V/2025-26/4059" at bounding box center [773, 384] width 243 height 31
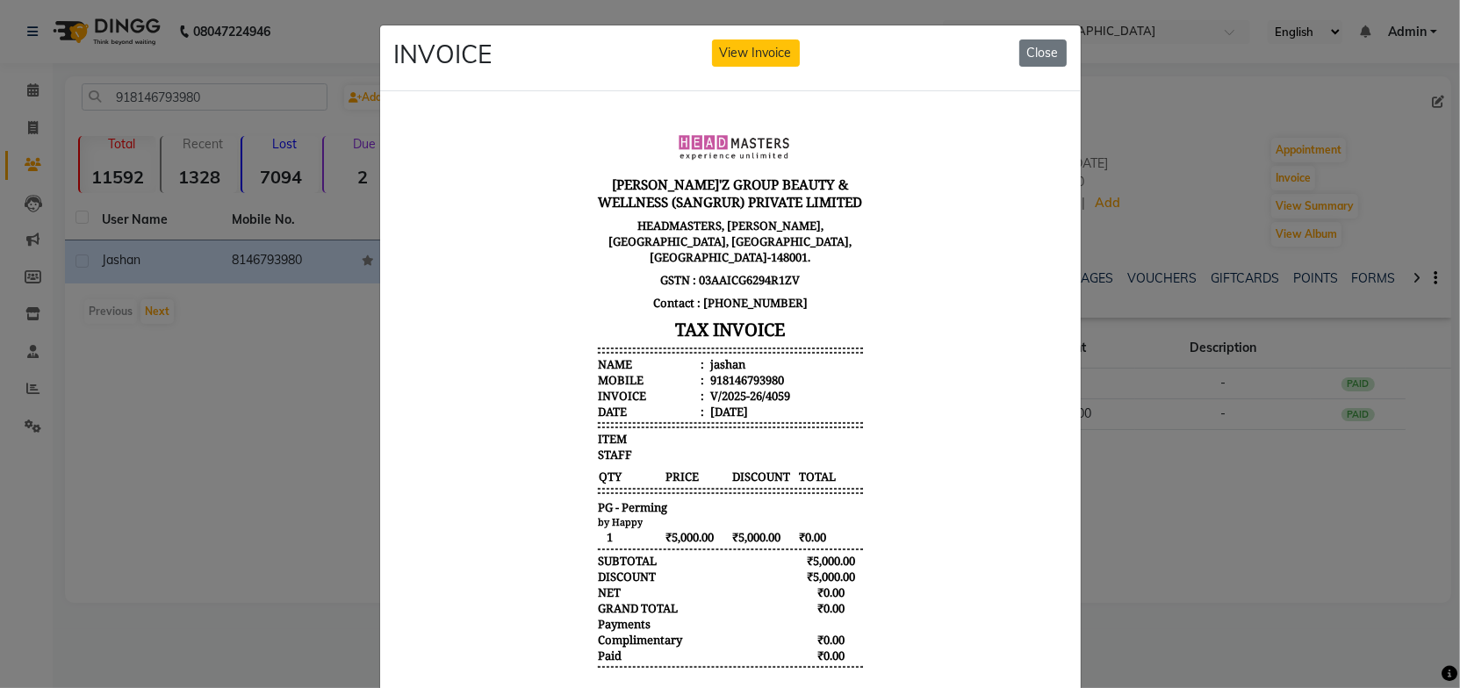
click at [896, 321] on body "[PERSON_NAME]'Z GROUP BEAUTY & WELLNESS (SANGRUR) PRIVATE LIMITED HEADMASTERS, …" at bounding box center [729, 412] width 659 height 600
click at [1048, 54] on button "Close" at bounding box center [1042, 53] width 47 height 27
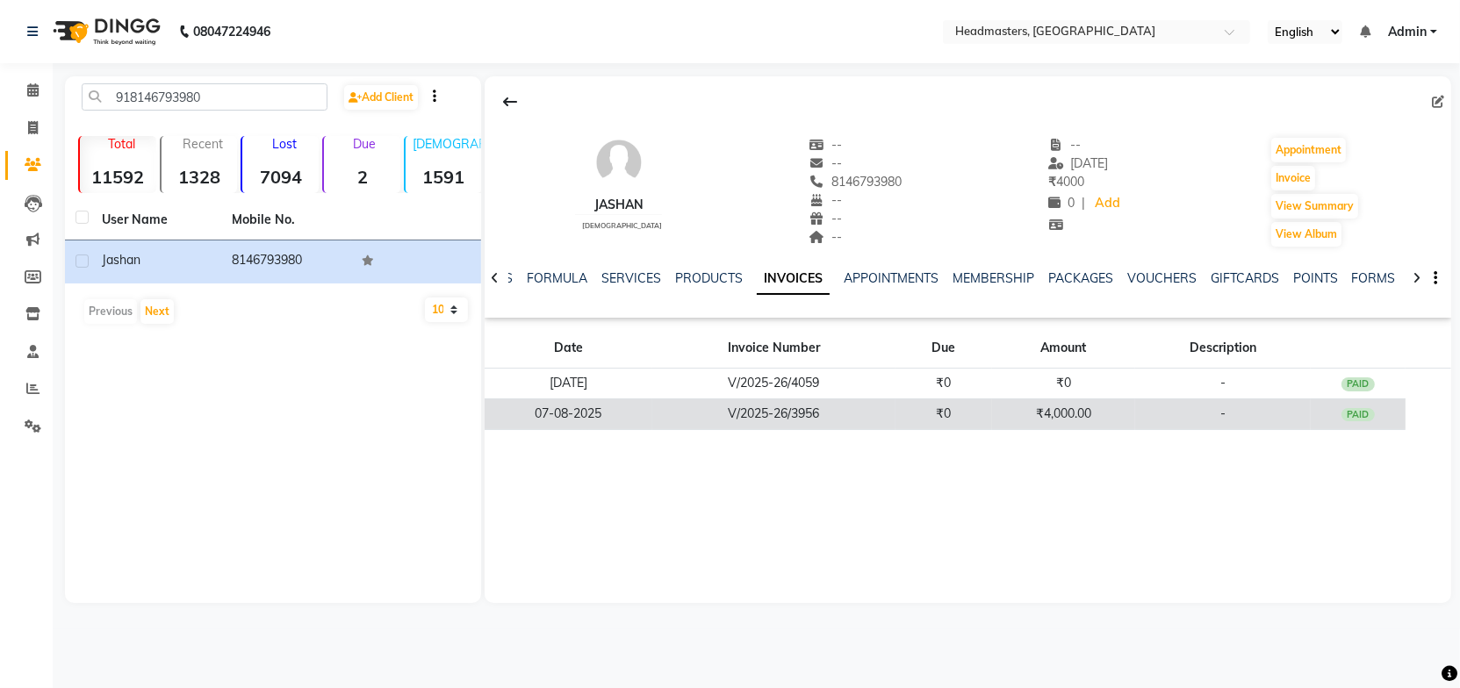
click at [918, 421] on td "₹0" at bounding box center [944, 414] width 97 height 31
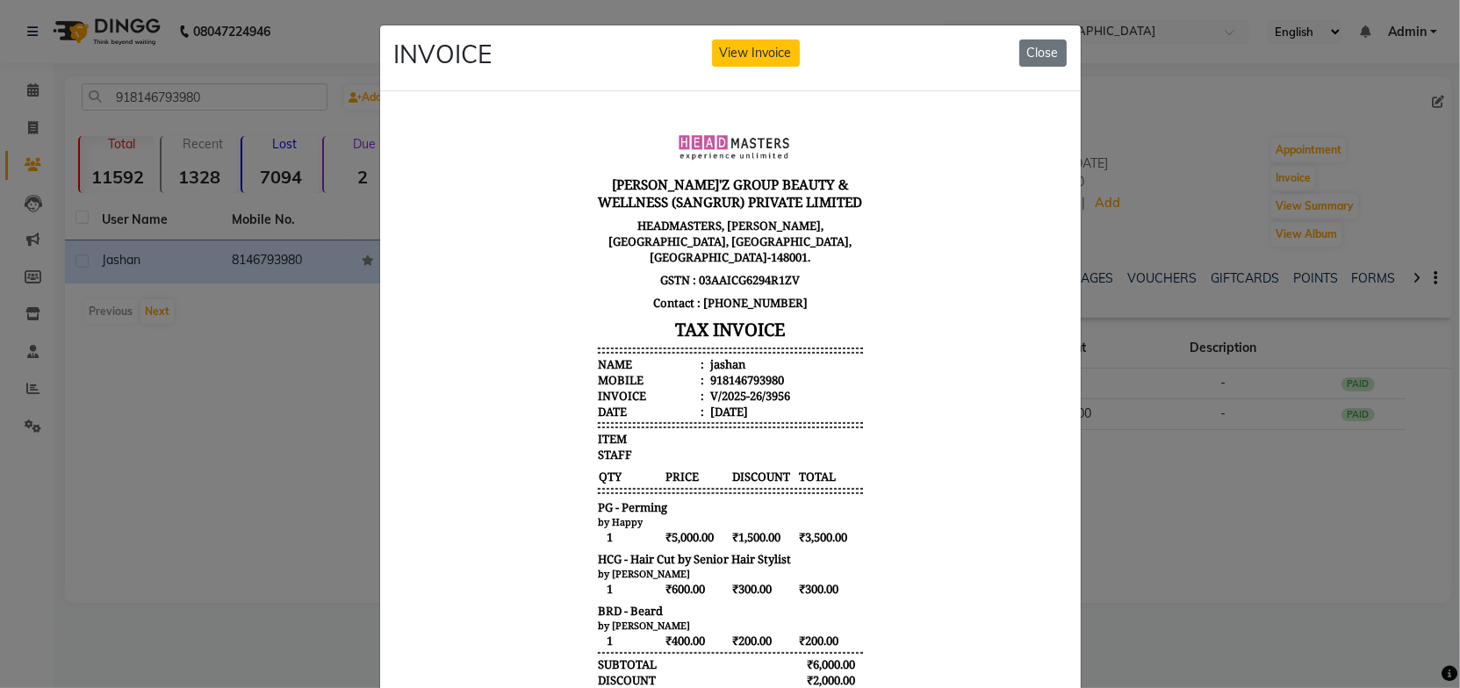
click at [920, 388] on body "[PERSON_NAME]'Z GROUP BEAUTY & WELLNESS (SANGRUR) PRIVATE LIMITED HEADMASTERS, …" at bounding box center [729, 487] width 659 height 751
drag, startPoint x: 926, startPoint y: 357, endPoint x: 982, endPoint y: 127, distance: 236.8
click at [926, 357] on body "[PERSON_NAME]'Z GROUP BEAUTY & WELLNESS (SANGRUR) PRIVATE LIMITED HEADMASTERS, …" at bounding box center [729, 487] width 659 height 751
click at [1045, 50] on button "Close" at bounding box center [1042, 53] width 47 height 27
